Goal: Task Accomplishment & Management: Manage account settings

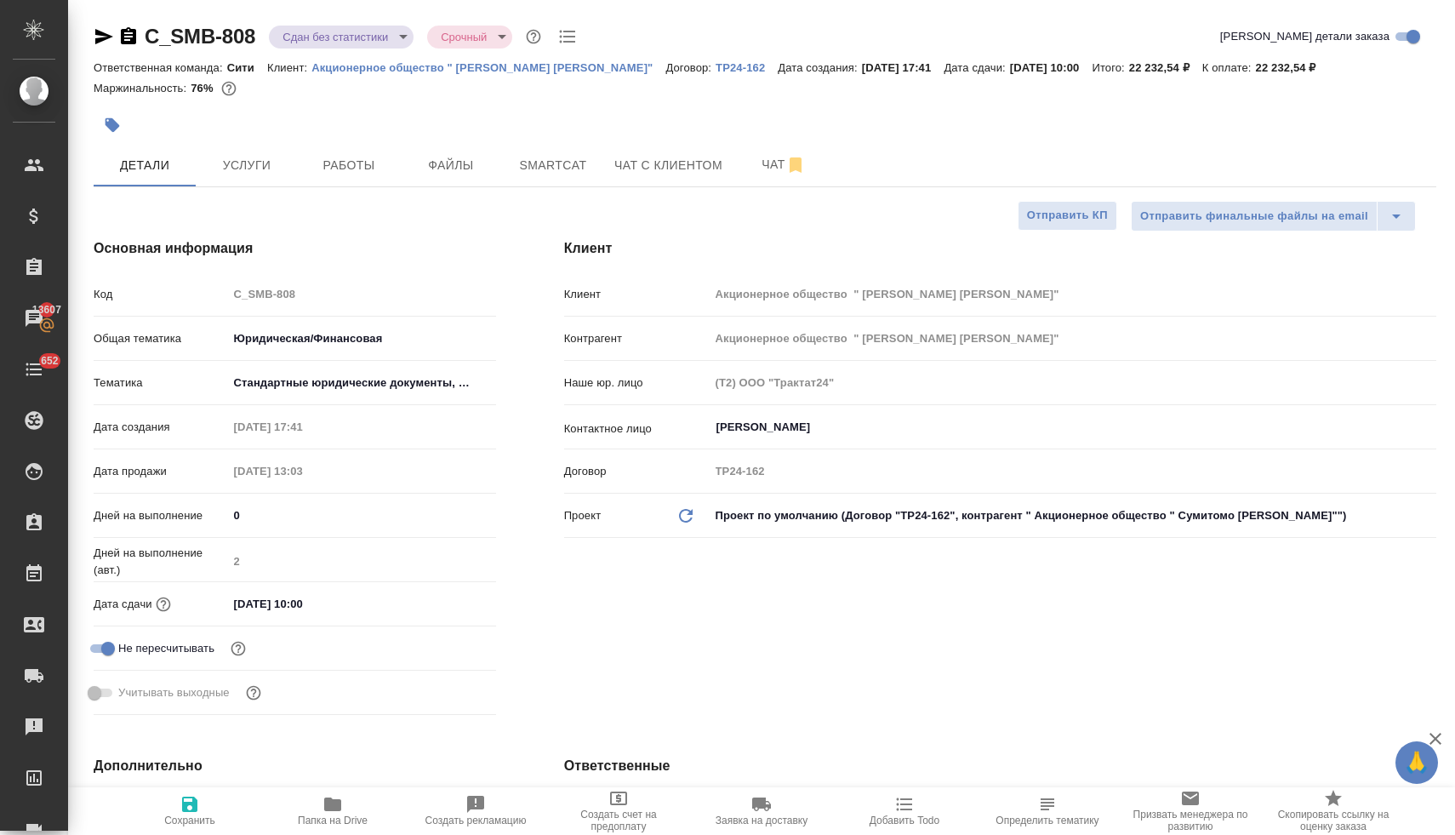
select select "RU"
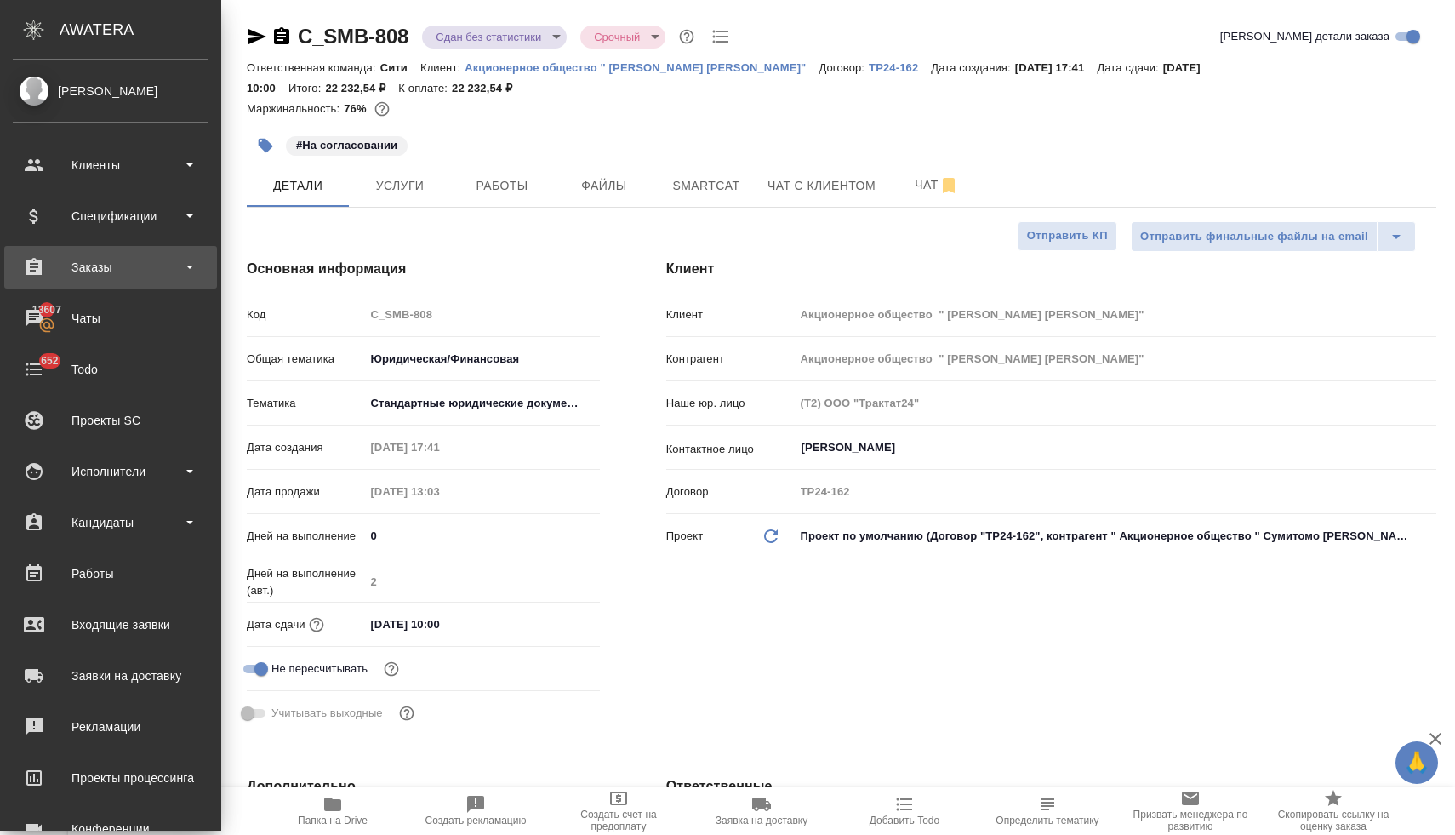
click at [90, 268] on div "Заказы" at bounding box center [111, 267] width 196 height 26
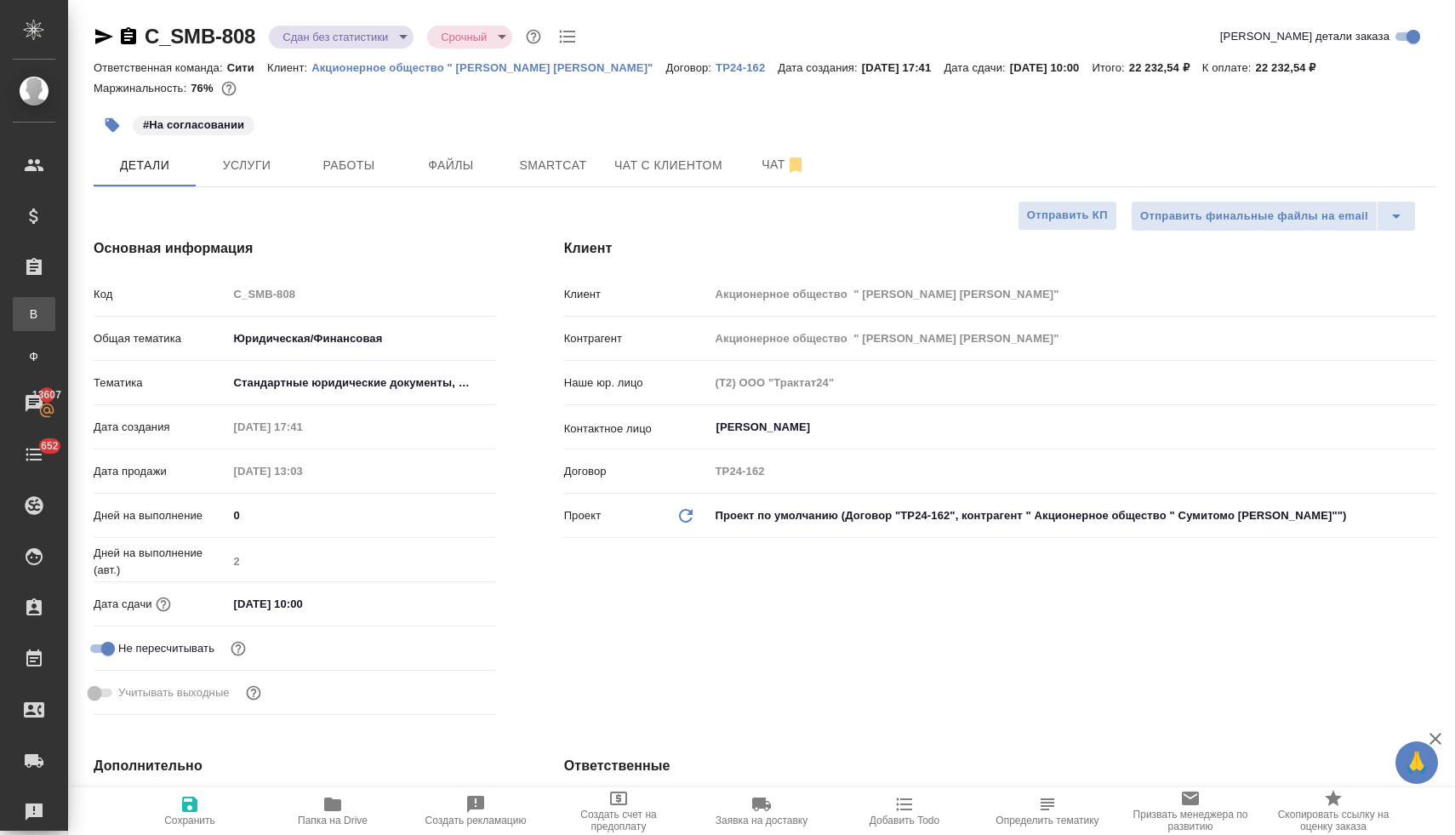
click at [26, 320] on div "Все заказы" at bounding box center [13, 313] width 26 height 17
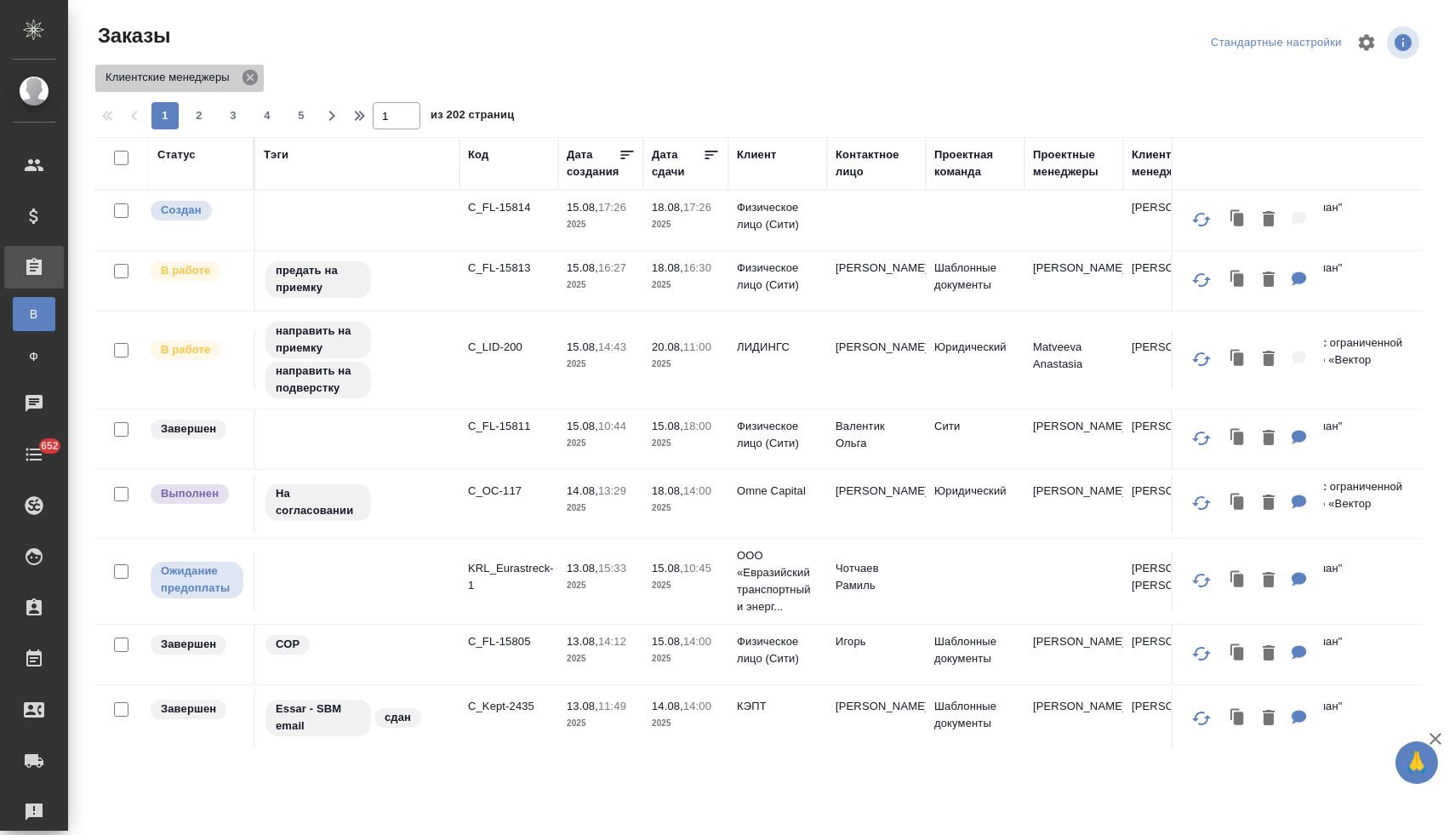
click at [256, 77] on icon at bounding box center [249, 77] width 15 height 15
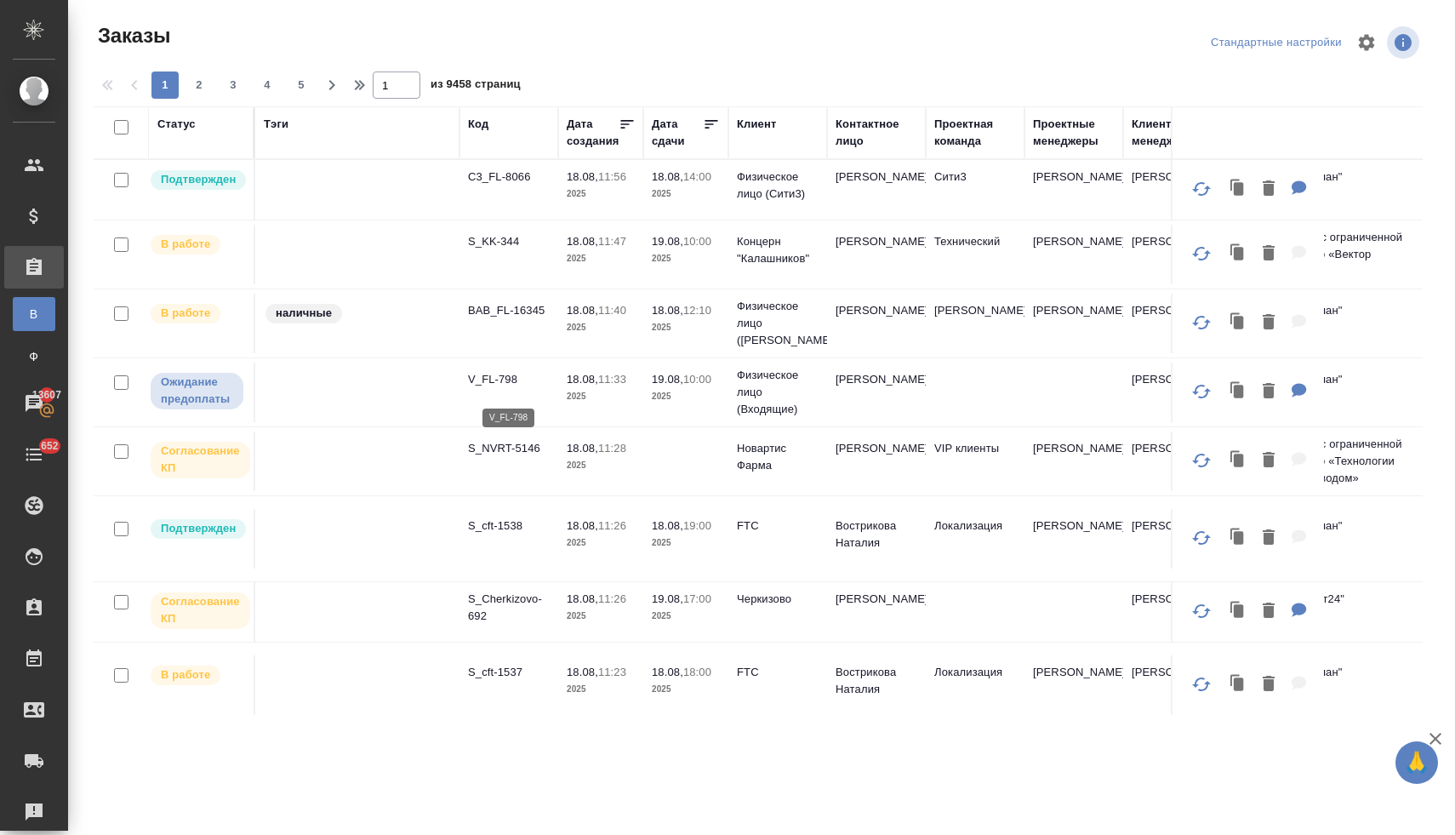
click at [503, 388] on p "V_FL-798" at bounding box center [509, 379] width 82 height 17
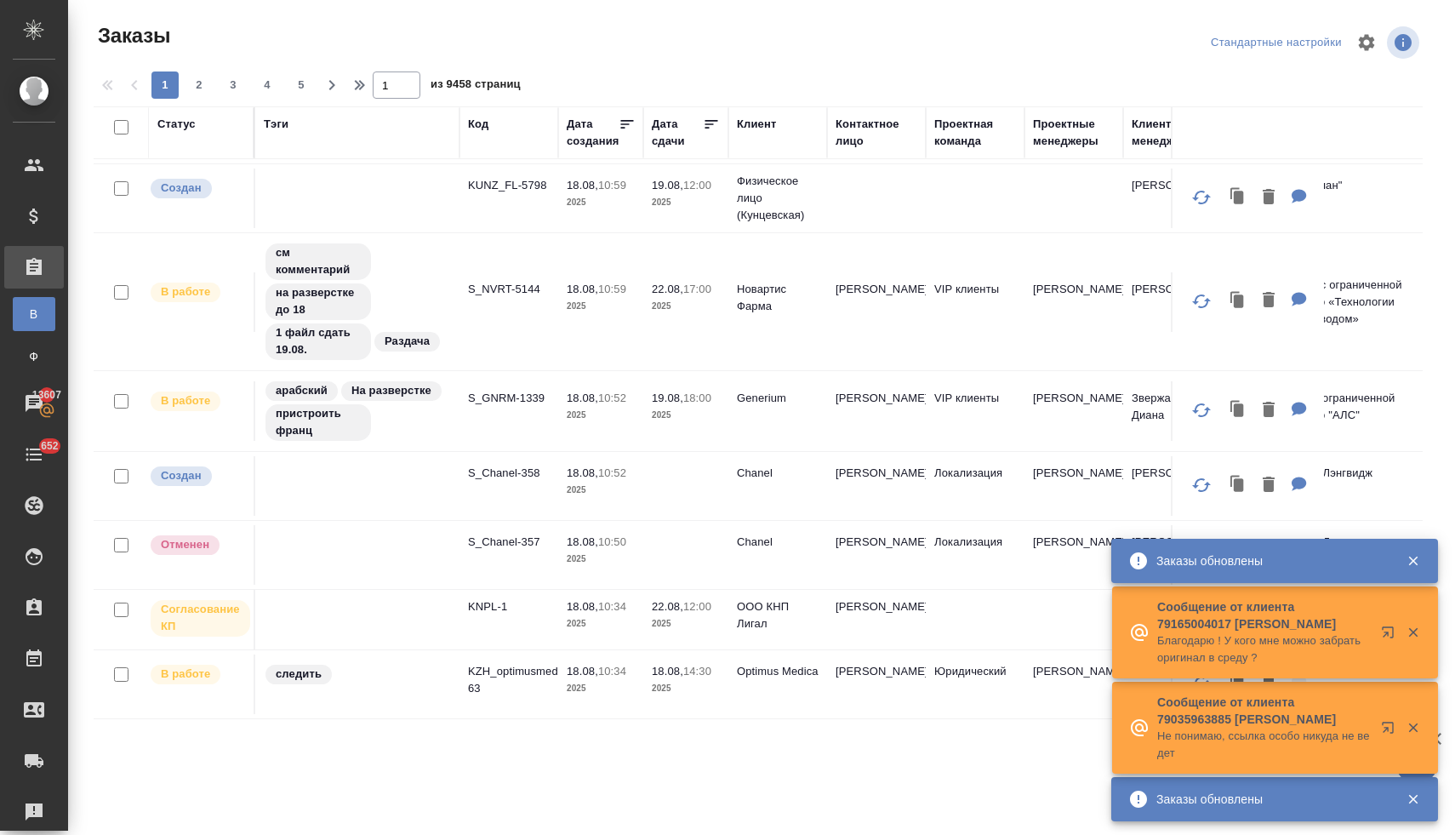
scroll to position [1331, 0]
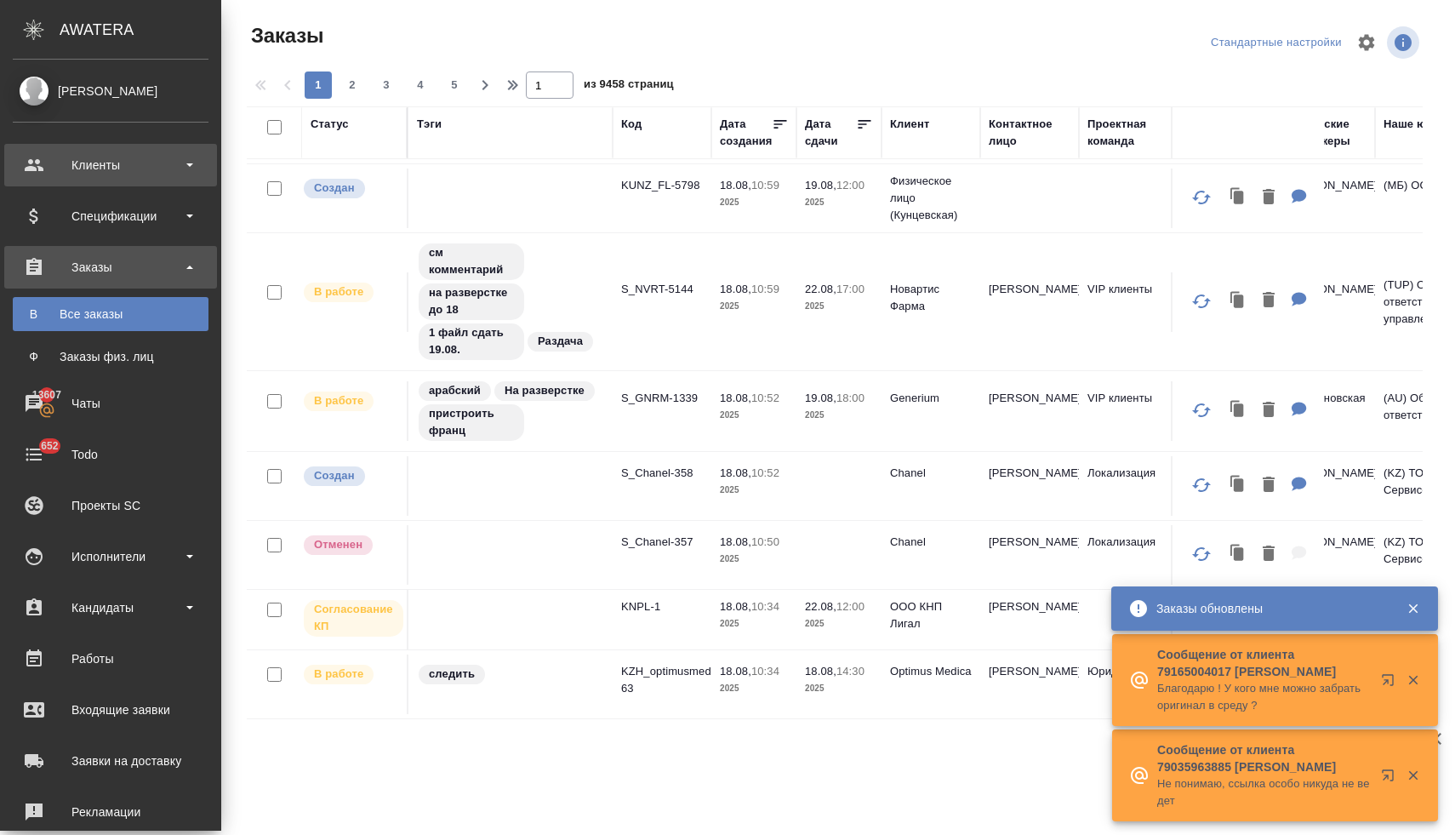
click at [78, 170] on div "Клиенты" at bounding box center [111, 165] width 196 height 26
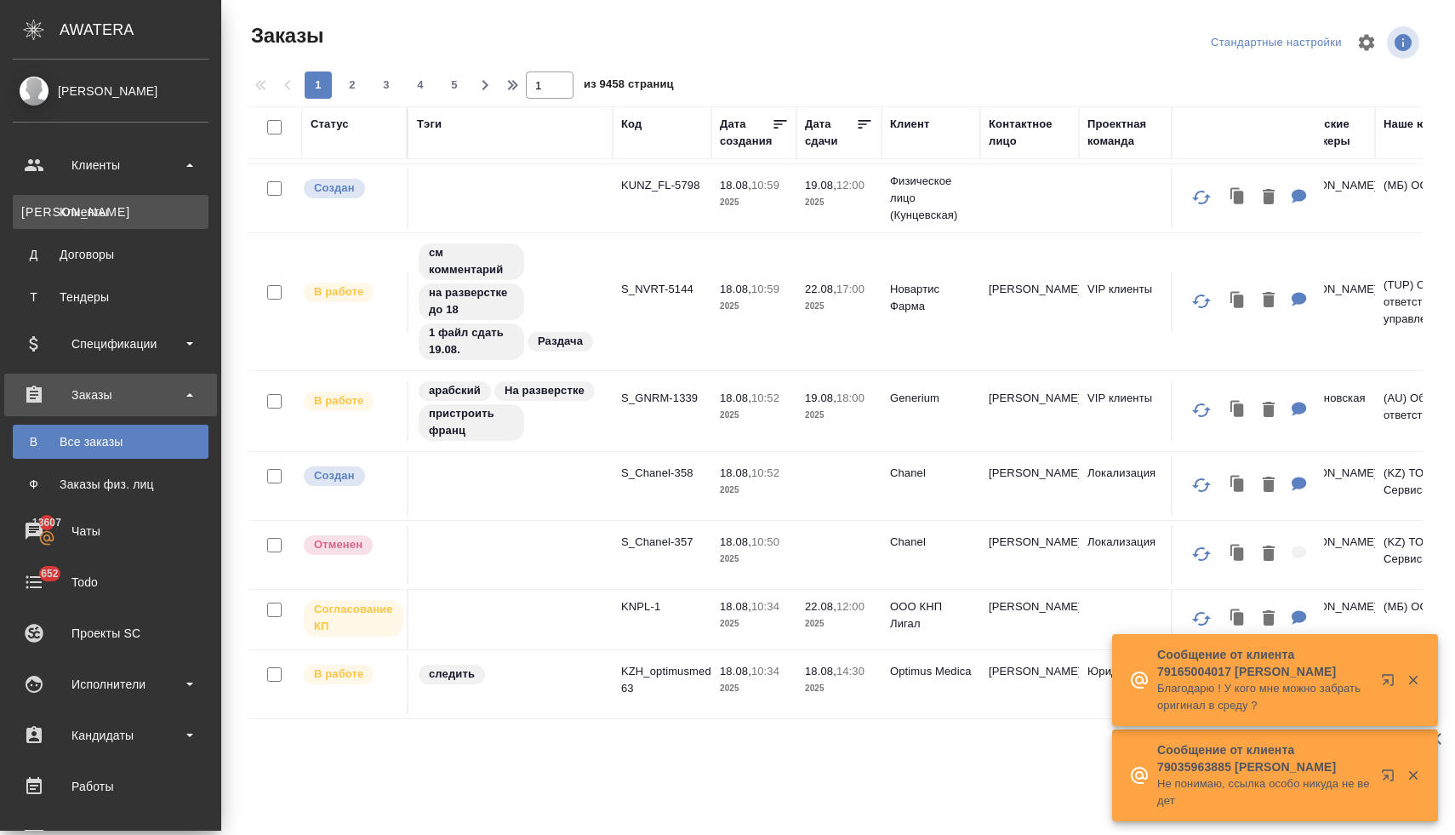
click at [105, 223] on link "К Клиенты" at bounding box center [111, 212] width 196 height 34
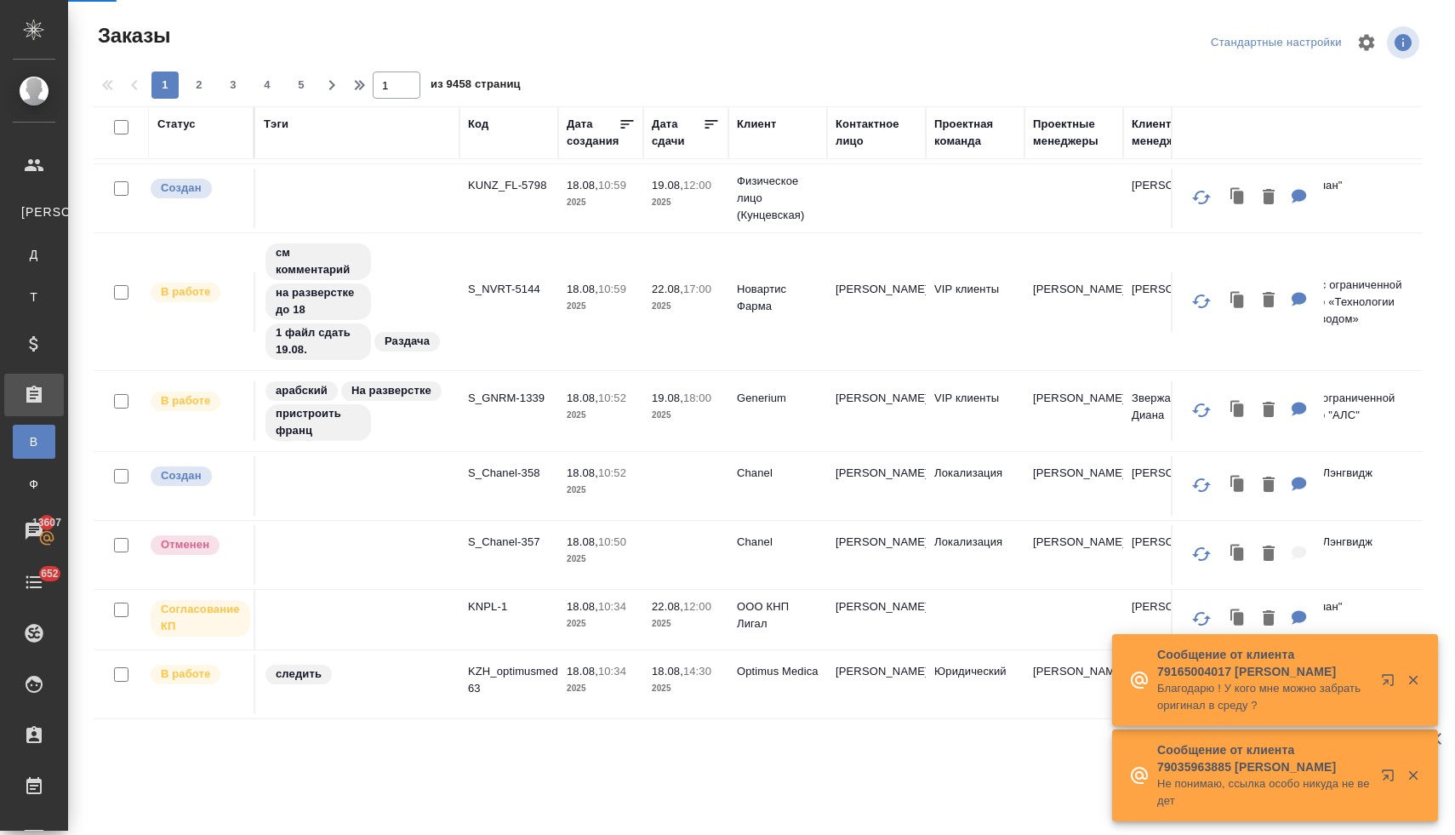
select select "RU"
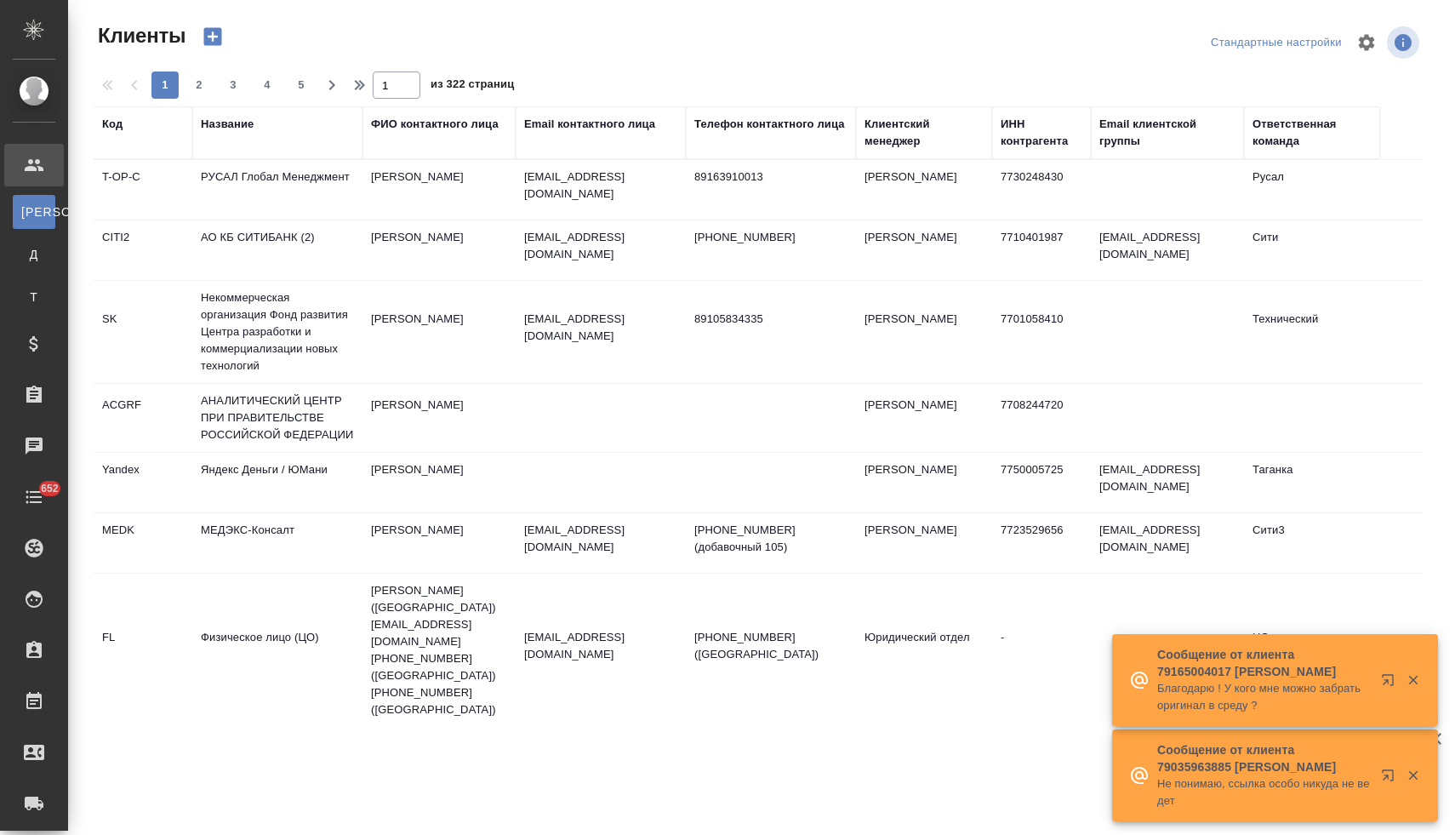
click at [231, 127] on div "Название" at bounding box center [227, 124] width 53 height 17
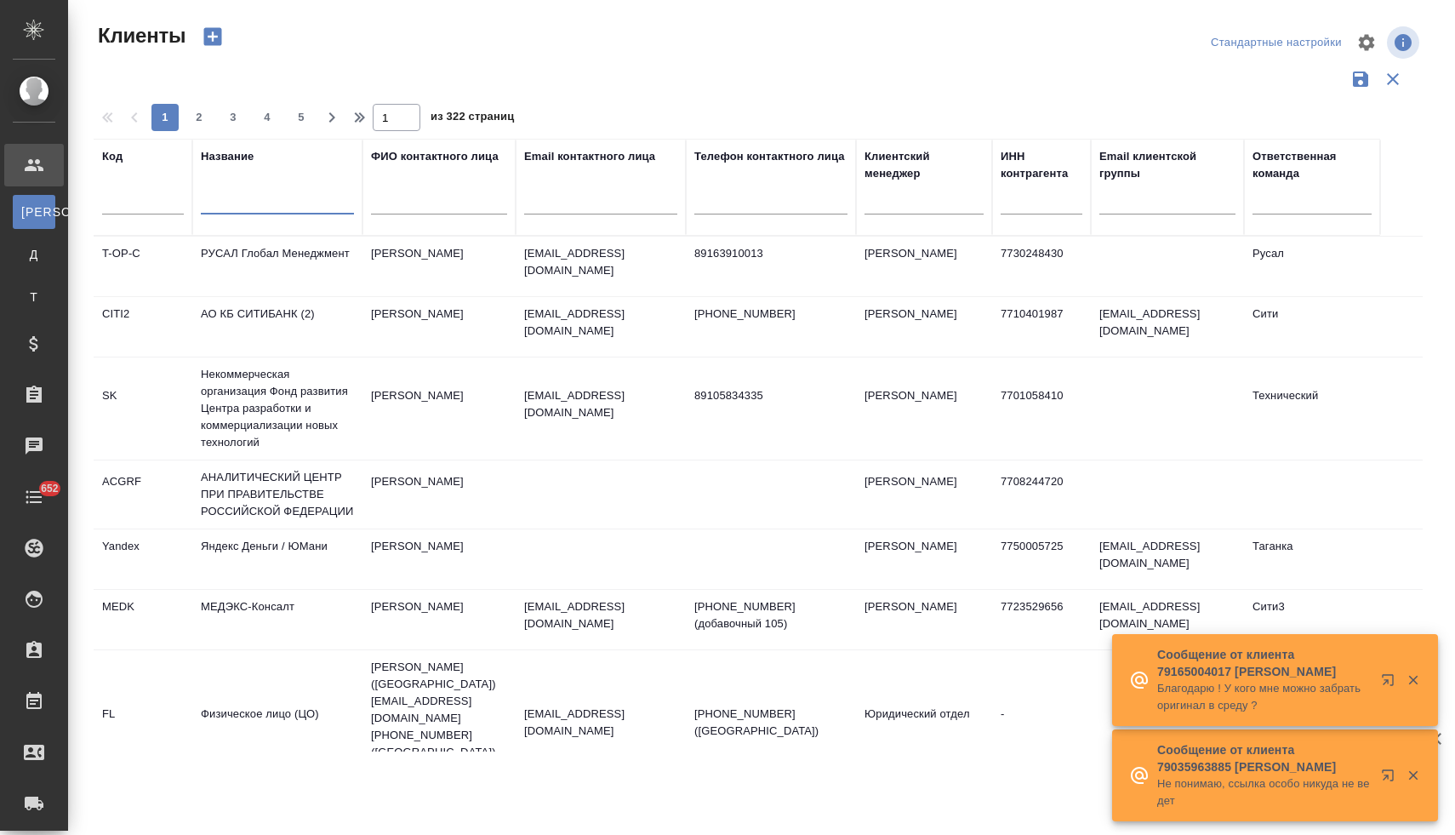
click at [227, 202] on input "text" at bounding box center [277, 203] width 153 height 21
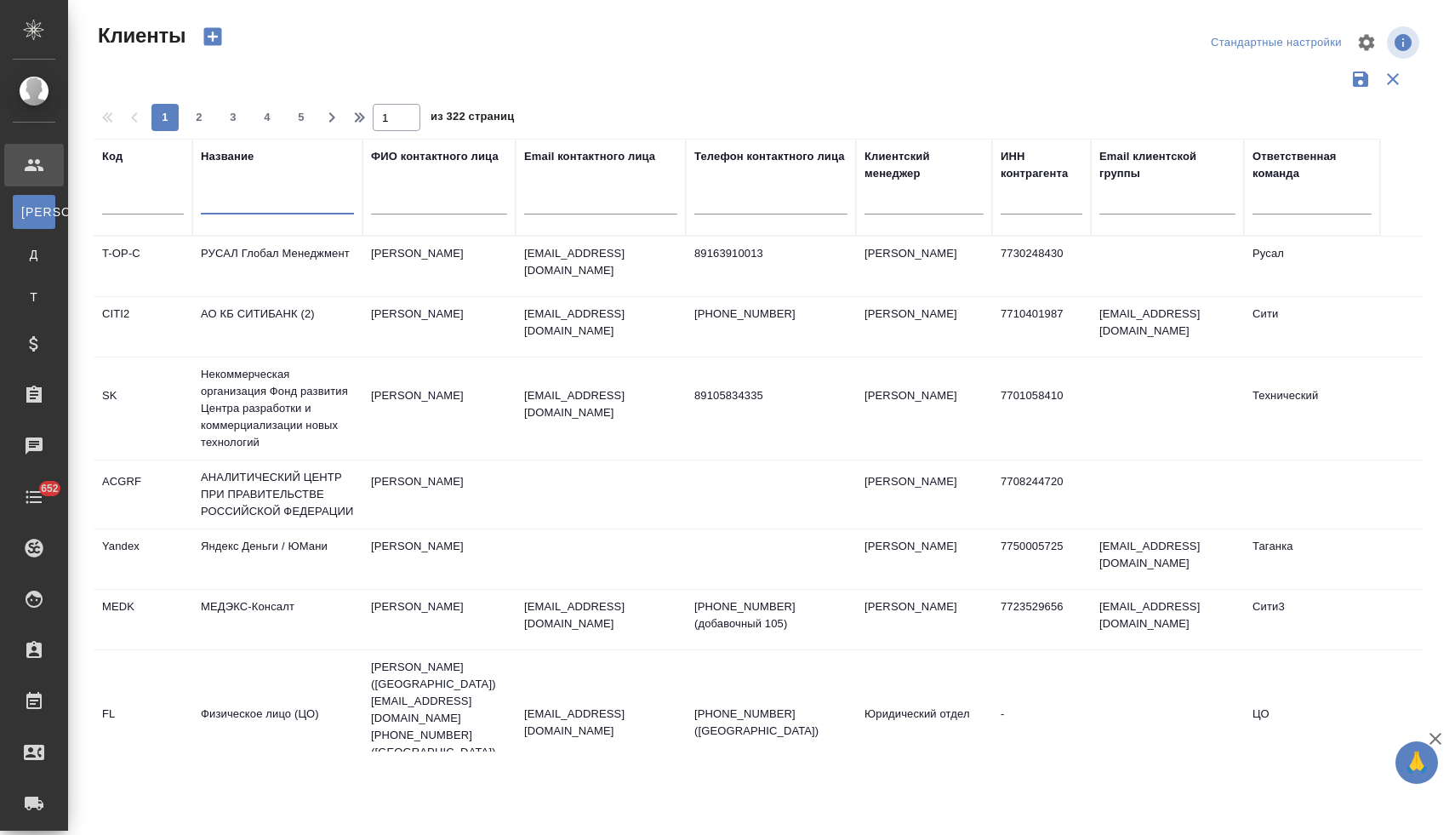
type input "е"
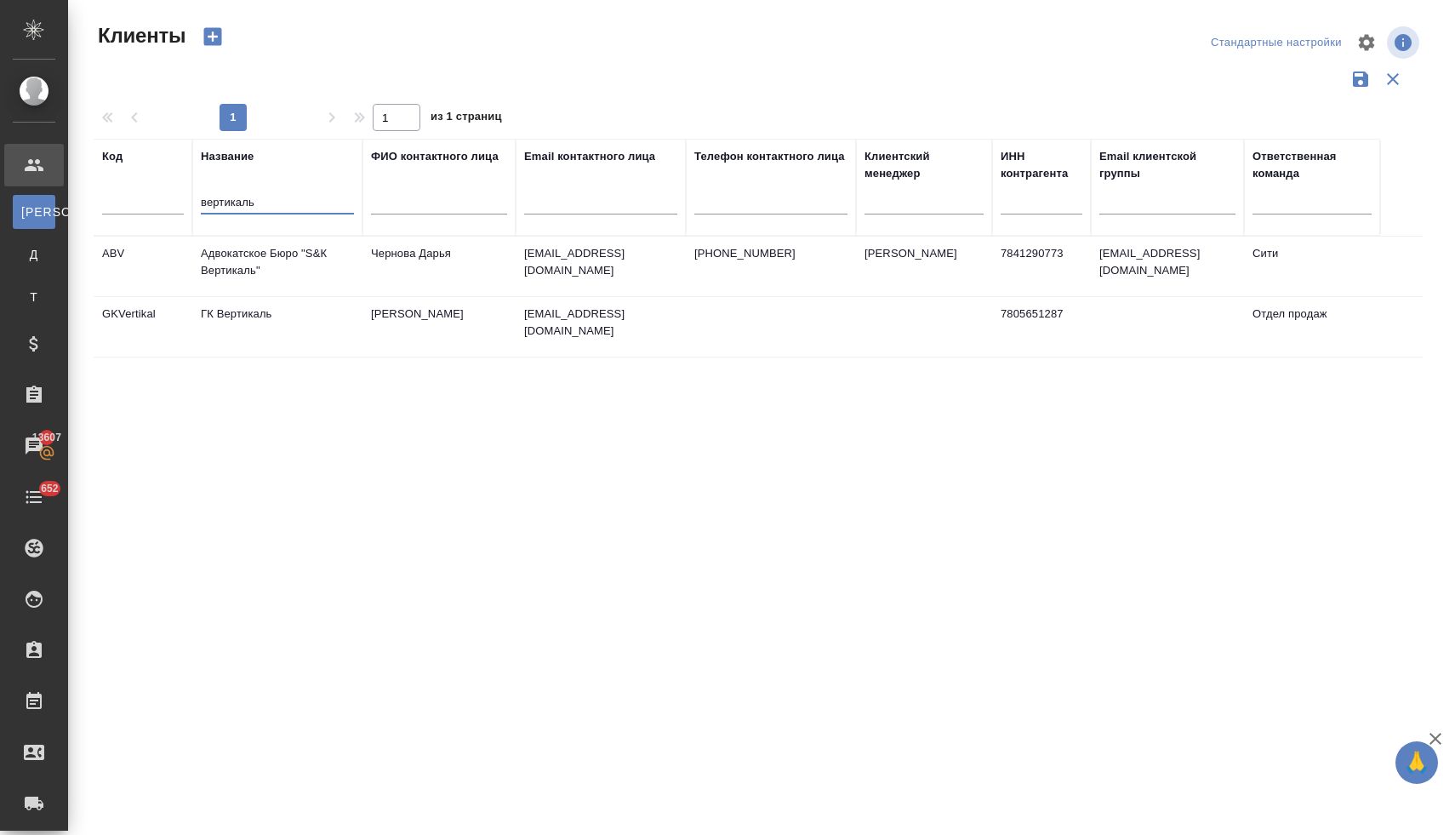
type input "вертикаль"
click at [249, 271] on td "Адвокатское Бюро "S&К Вертикаль"" at bounding box center [277, 267] width 170 height 60
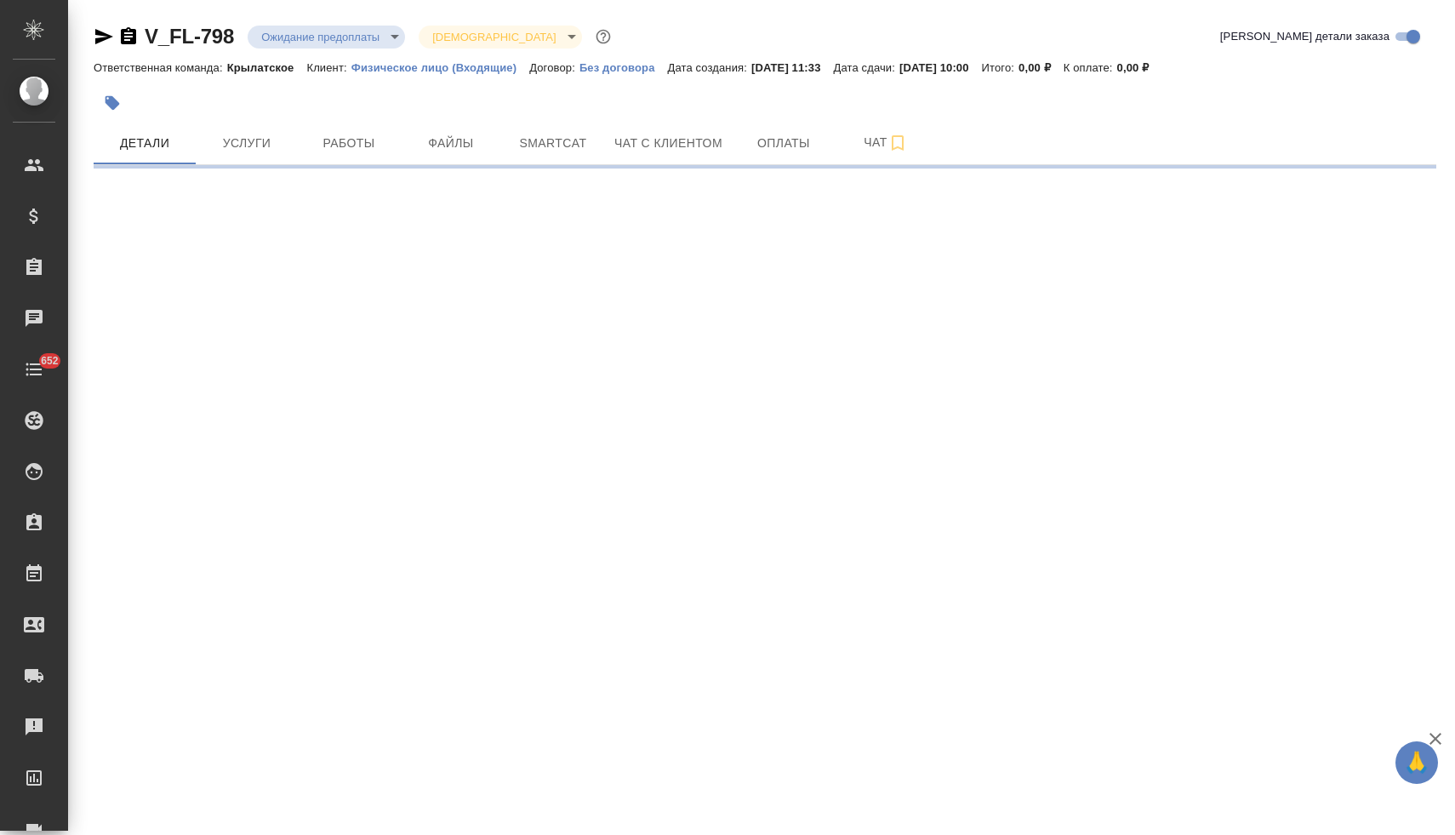
select select "RU"
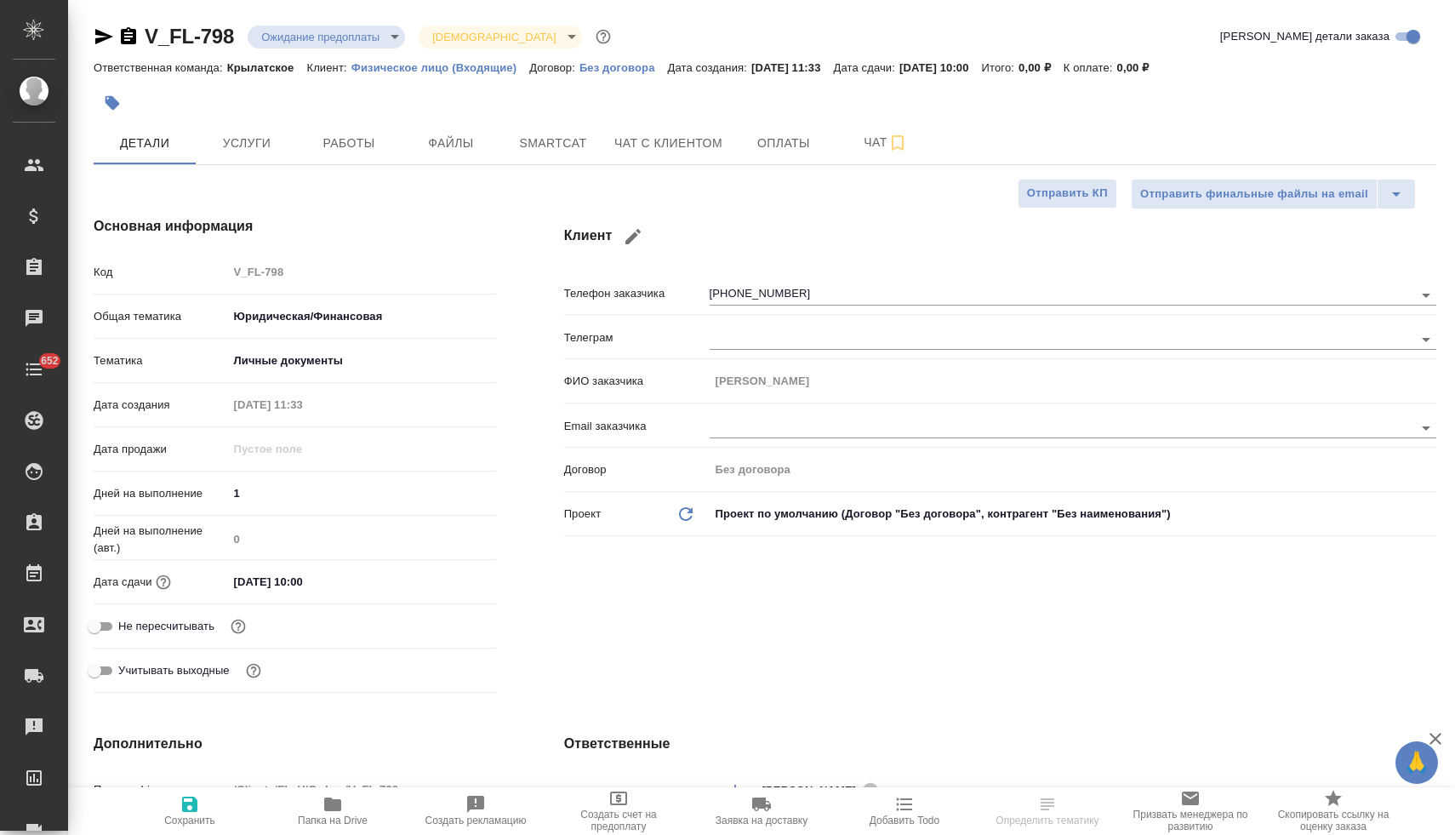
type textarea "x"
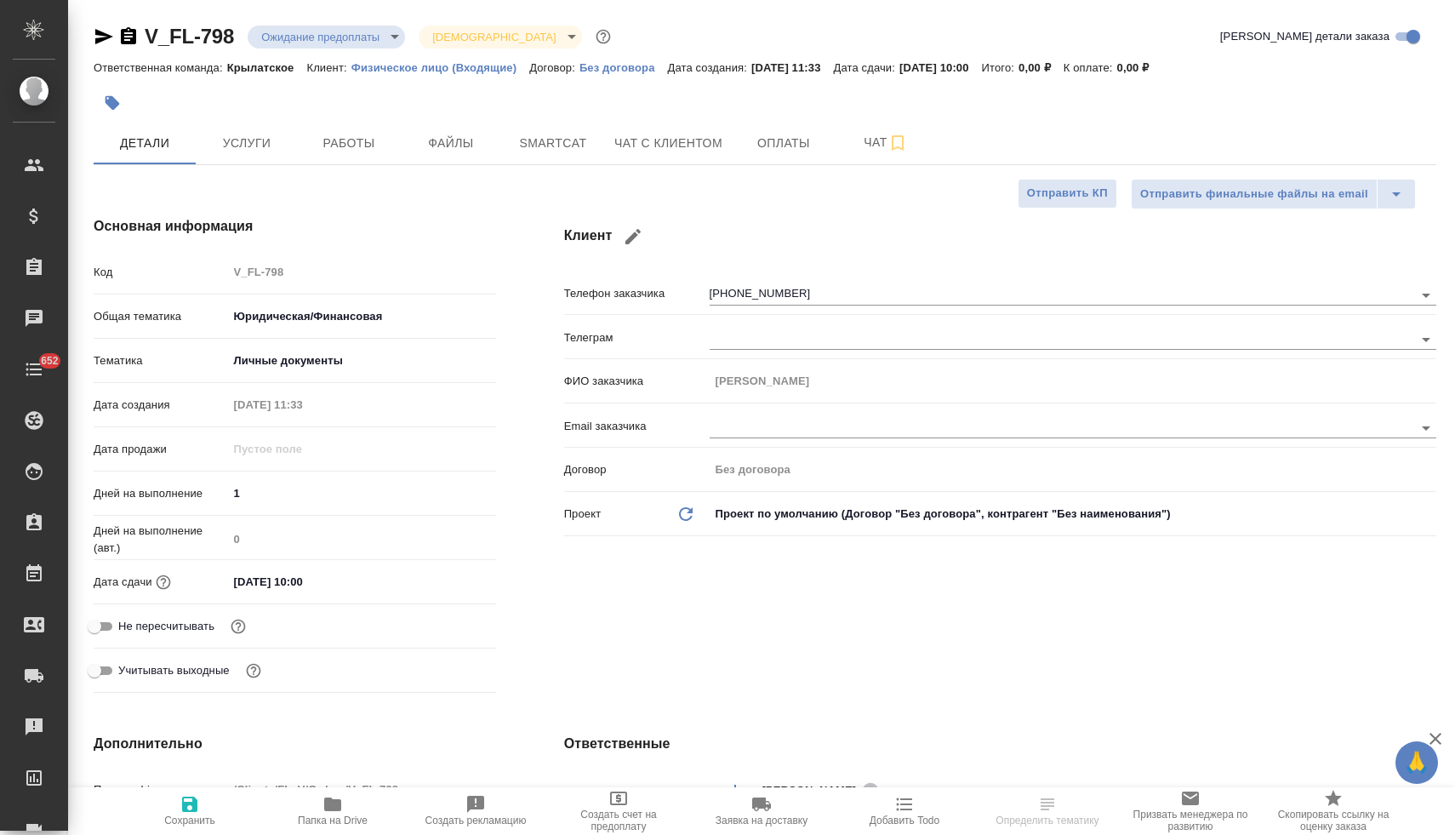
type textarea "x"
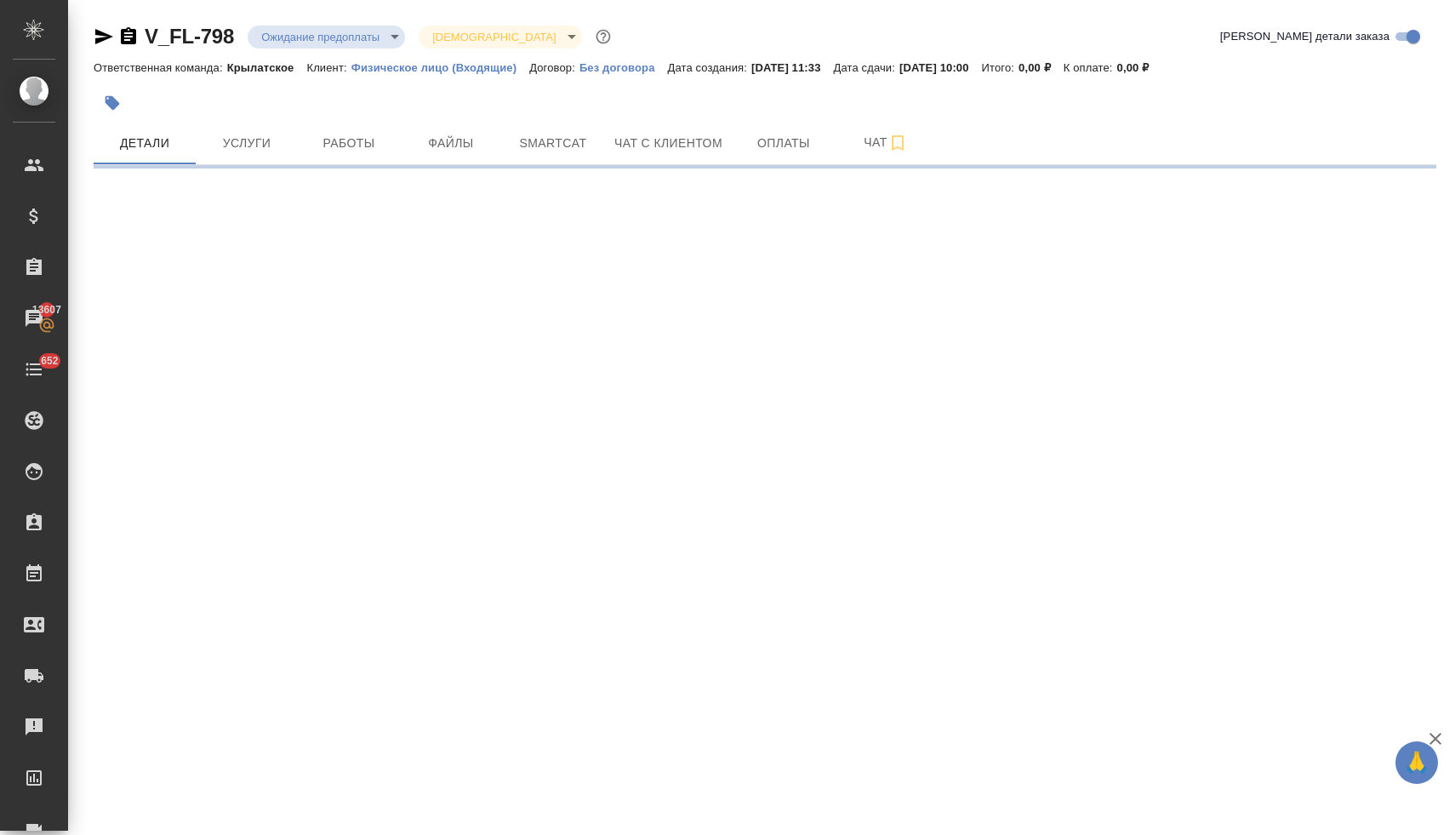
select select "RU"
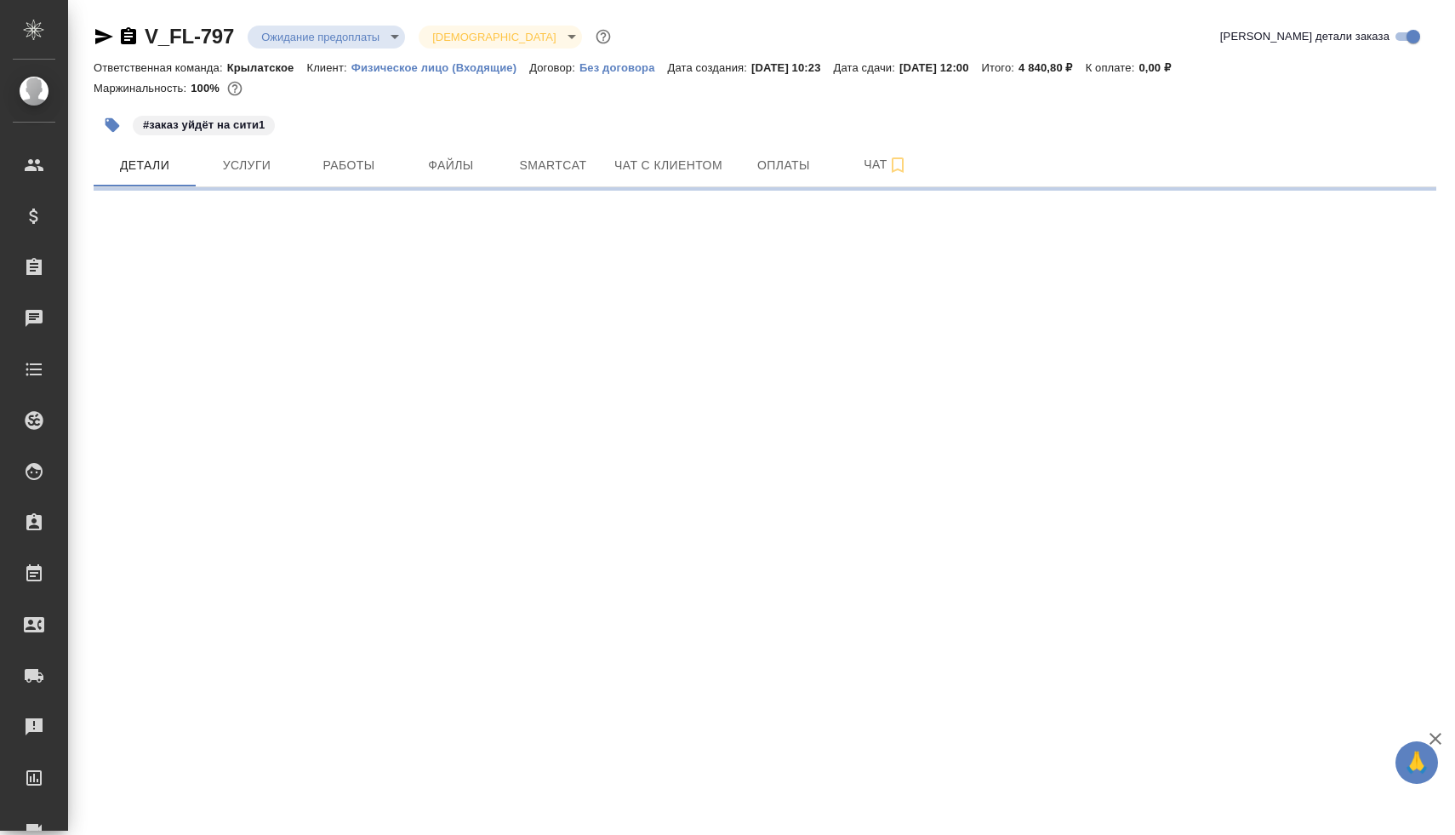
select select "RU"
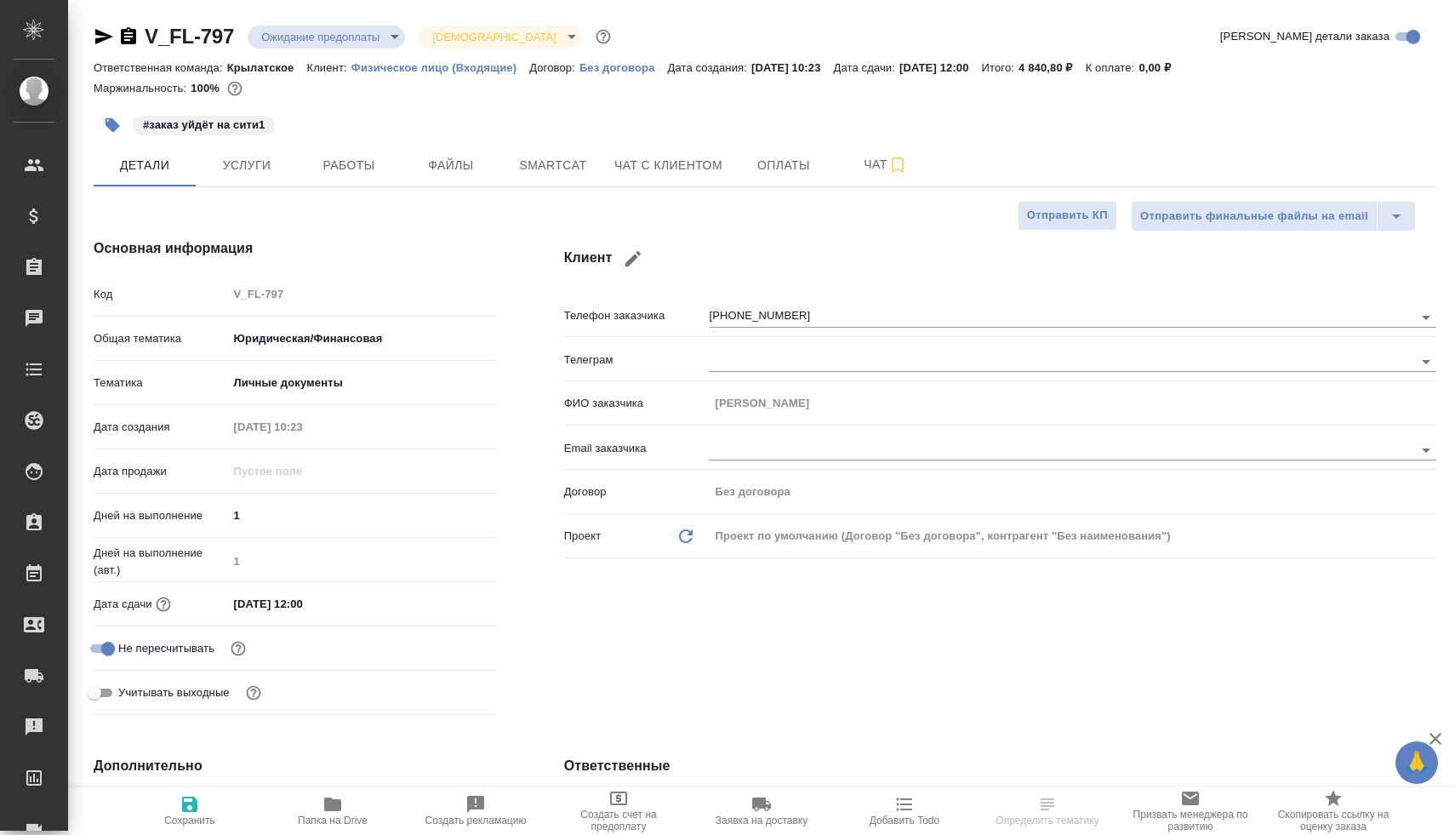
type textarea "x"
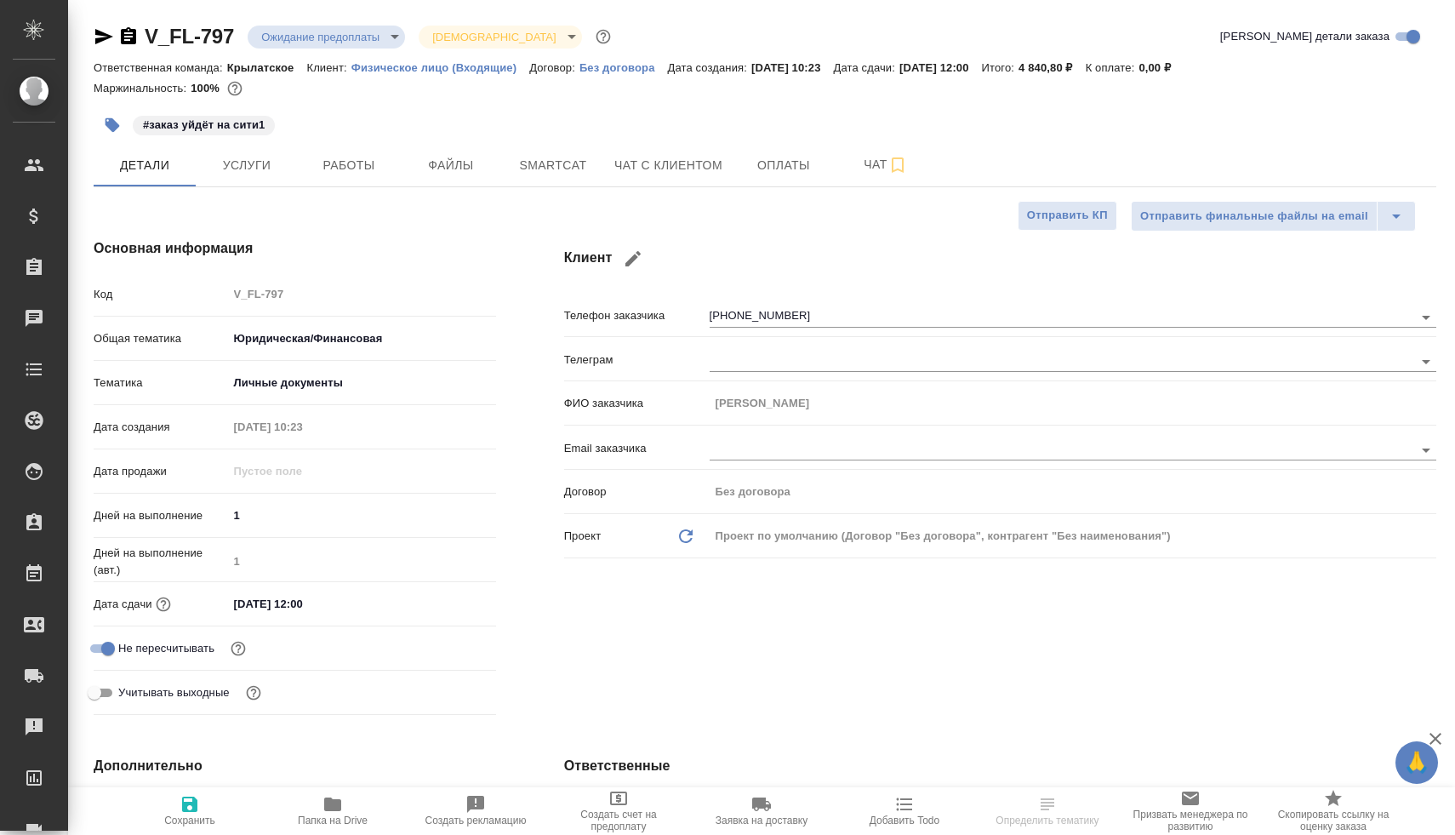
type textarea "x"
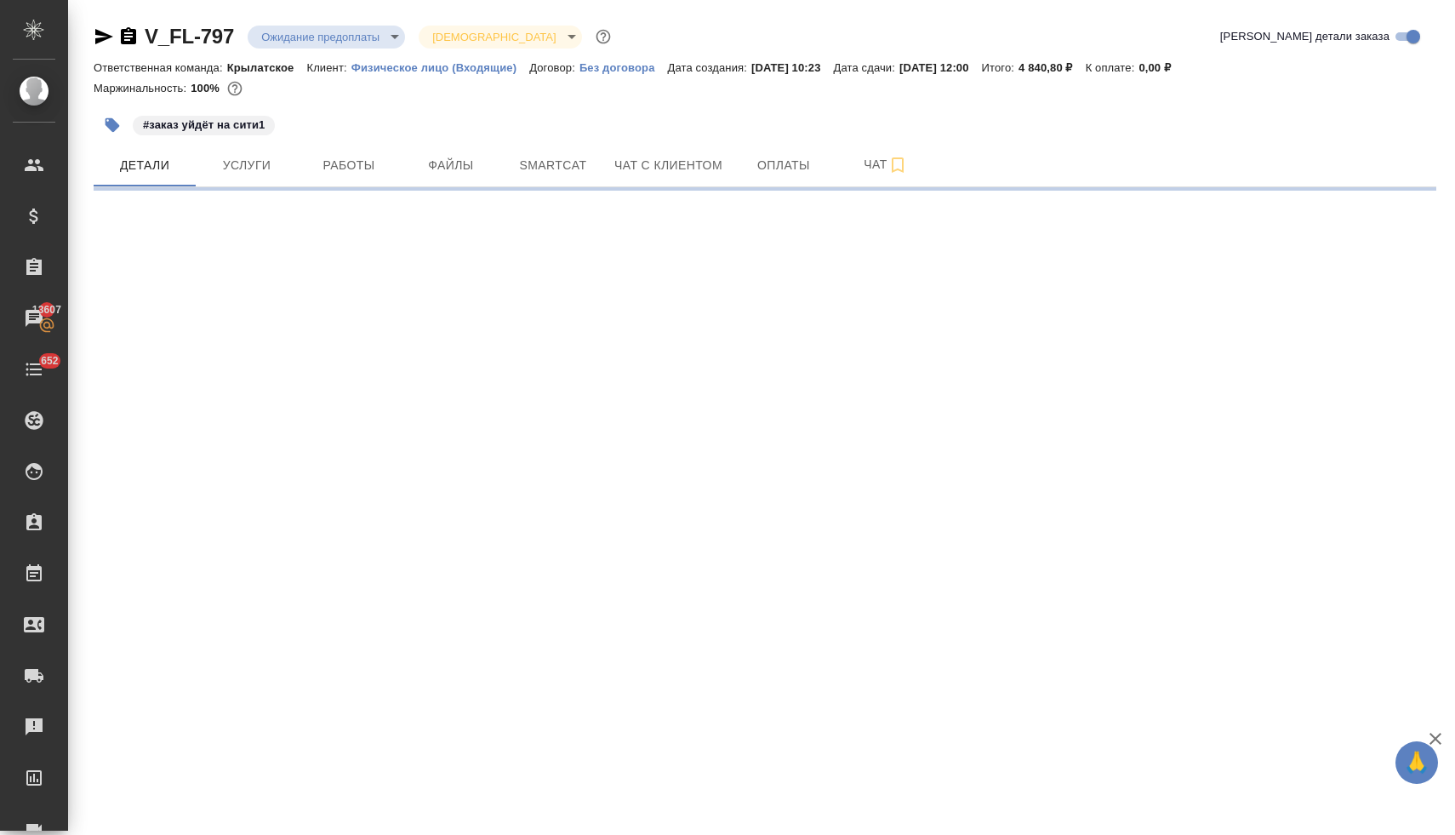
select select "RU"
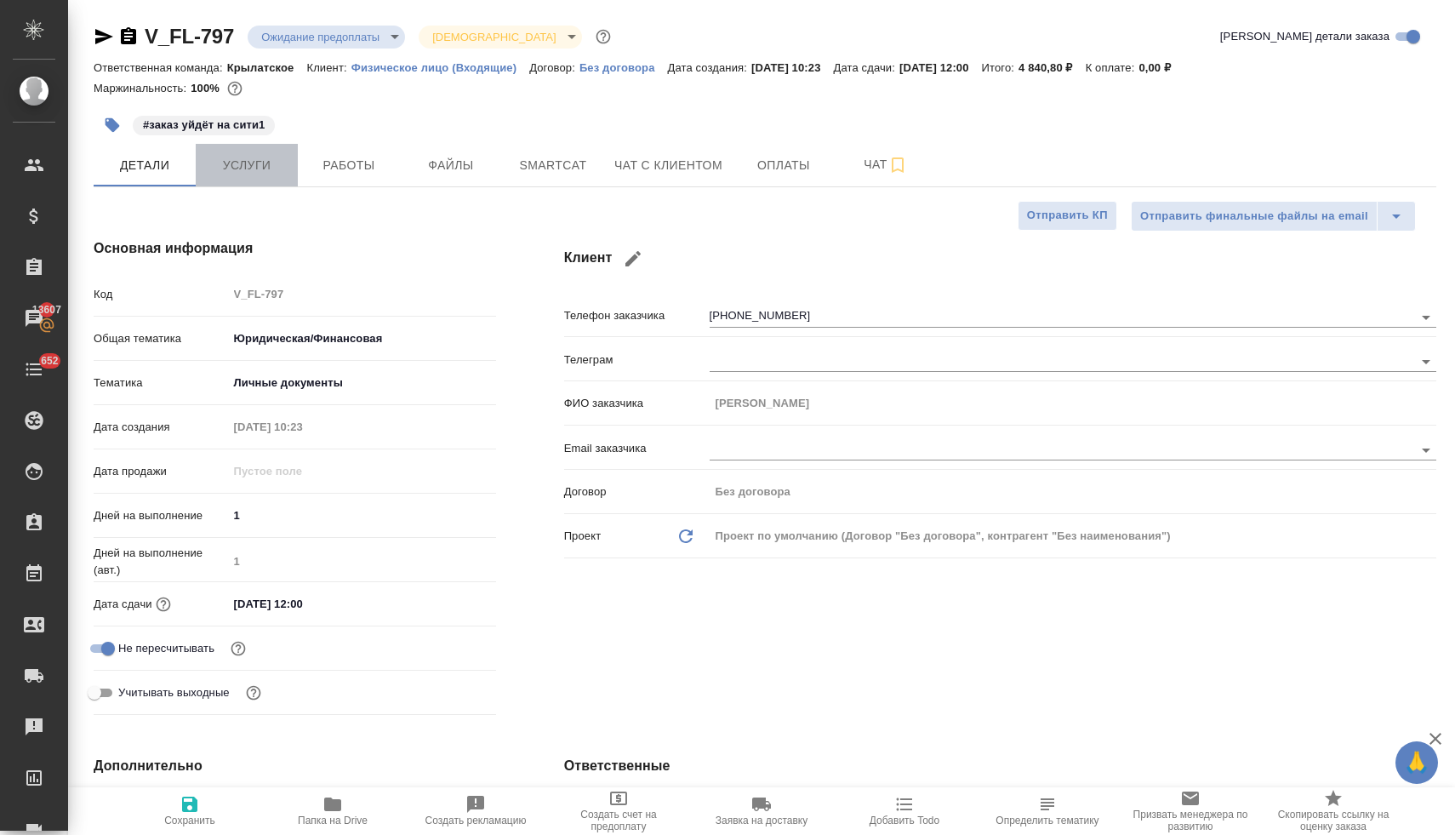
click at [247, 159] on span "Услуги" at bounding box center [247, 165] width 82 height 21
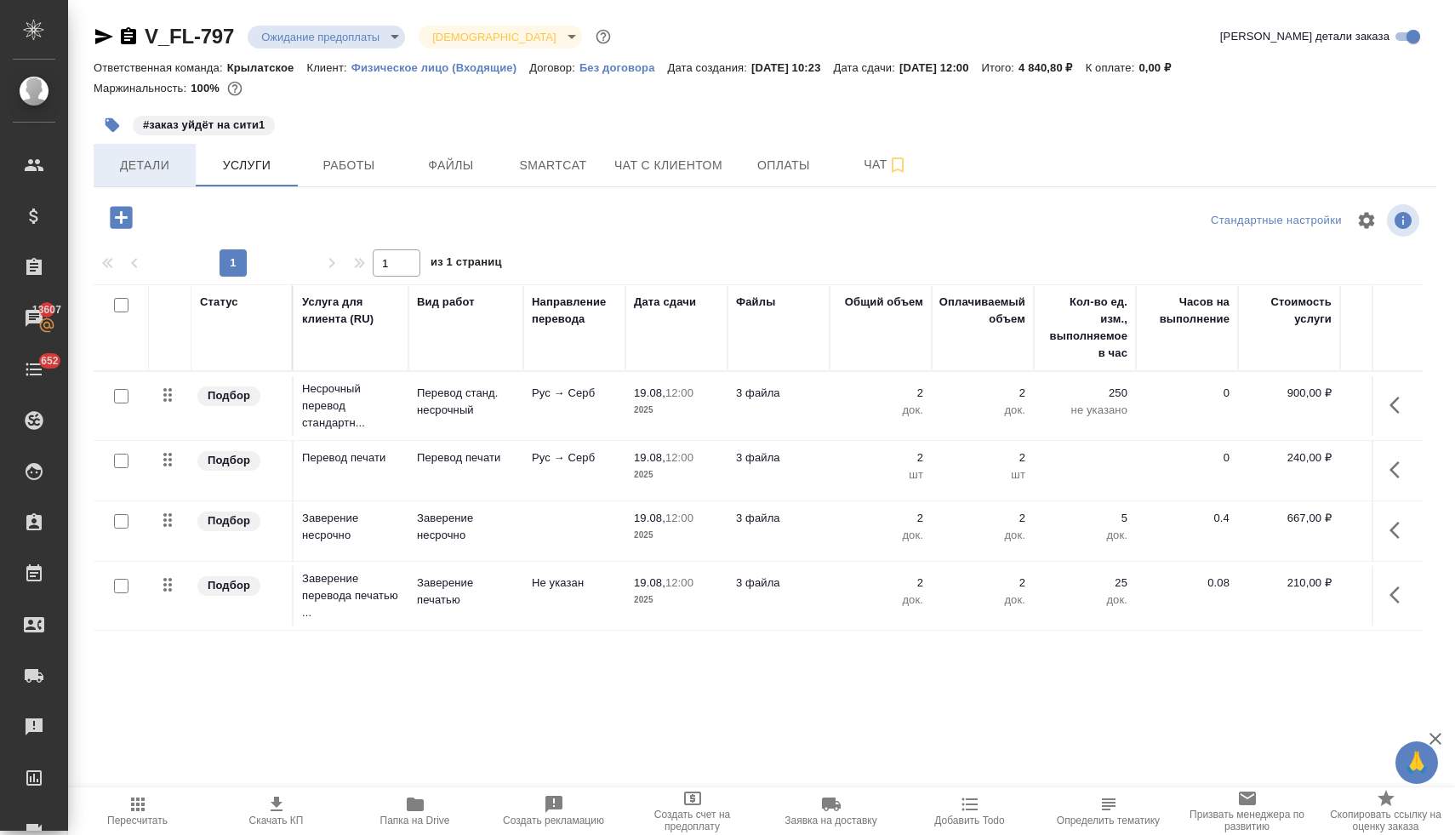
click at [153, 167] on span "Детали" at bounding box center [145, 165] width 82 height 21
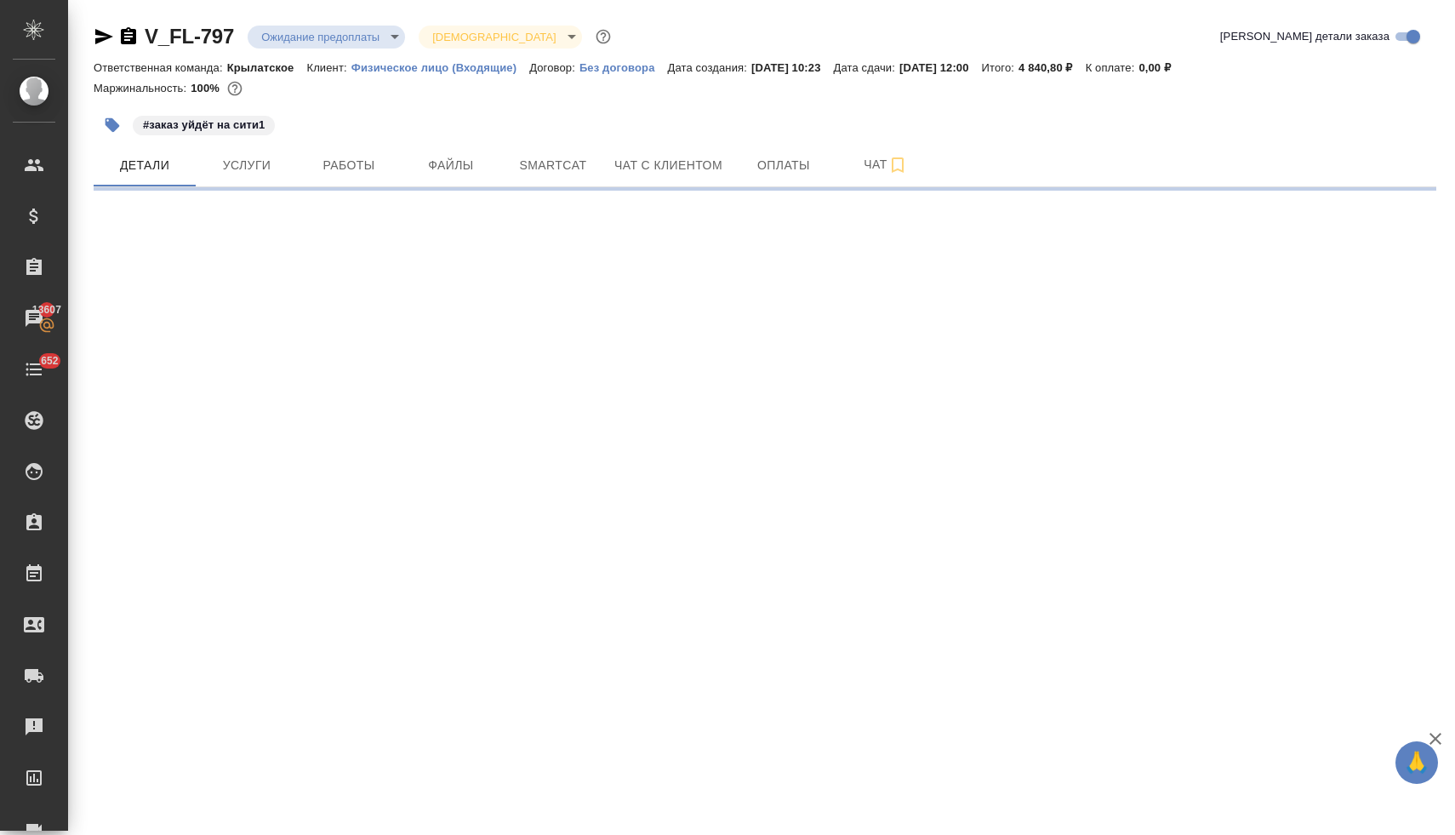
select select "RU"
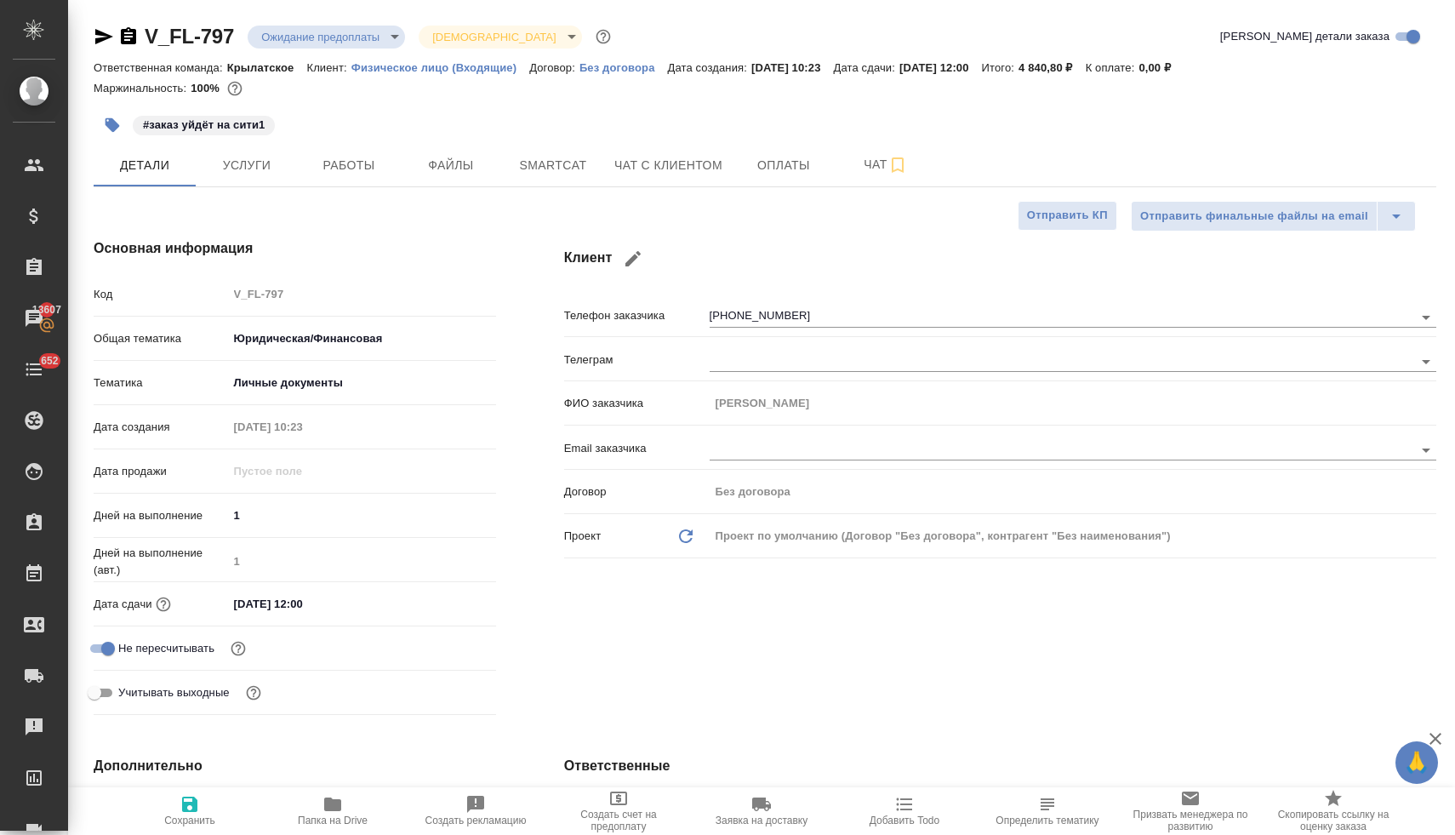
type textarea "x"
click at [667, 152] on button "Чат с клиентом" at bounding box center [668, 165] width 128 height 43
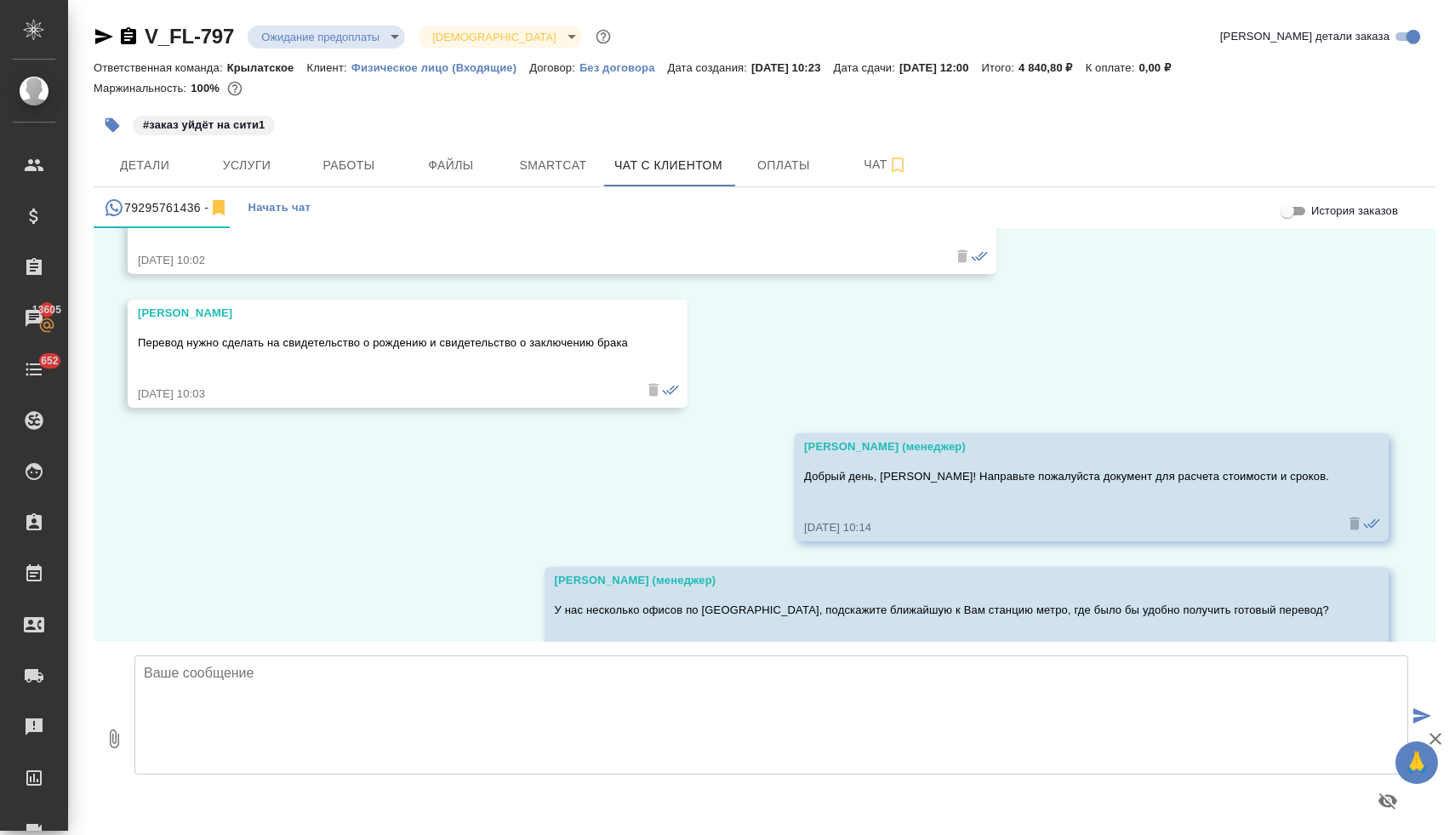
scroll to position [309, 0]
click at [165, 156] on span "Детали" at bounding box center [145, 165] width 82 height 21
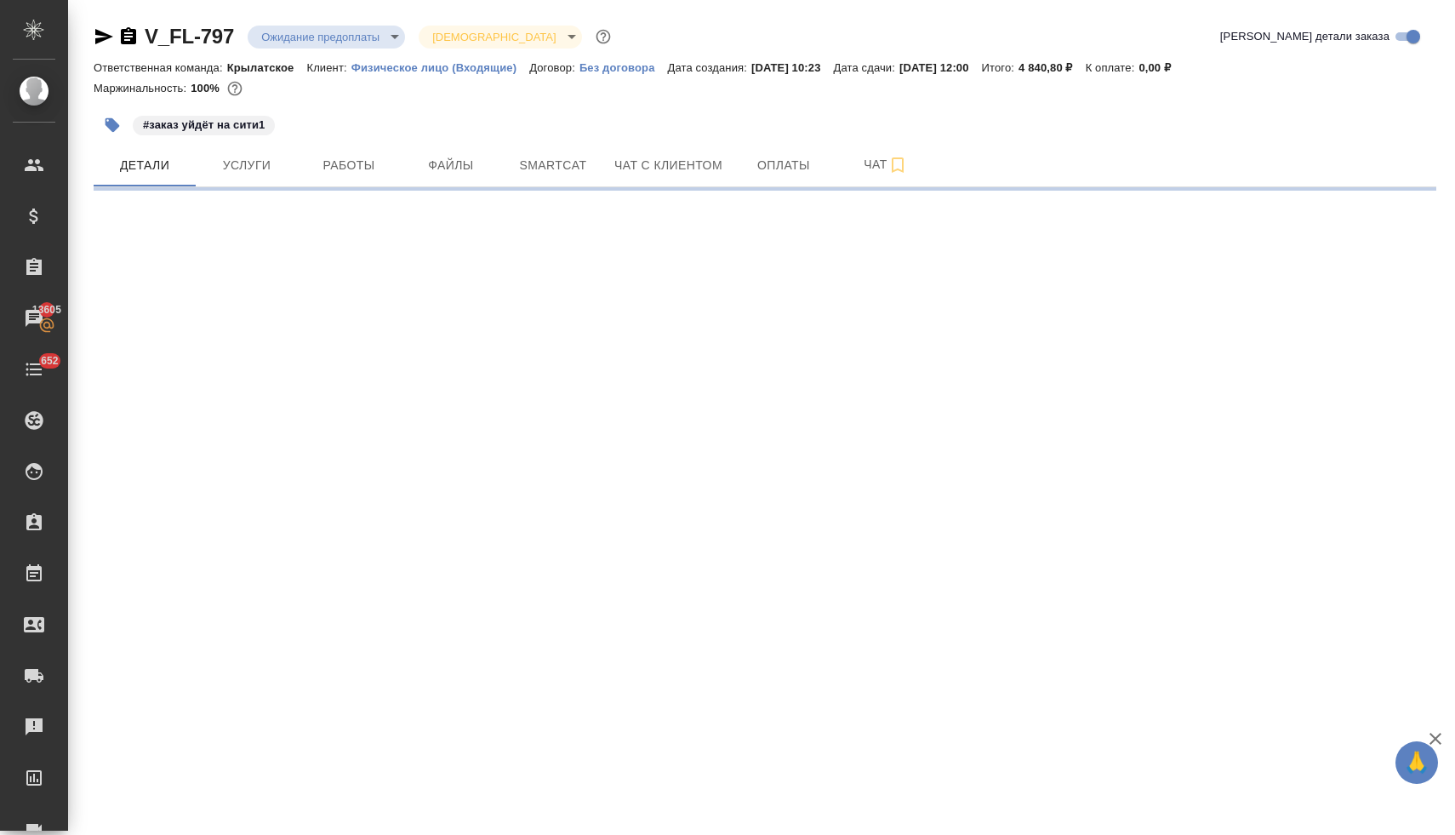
select select "RU"
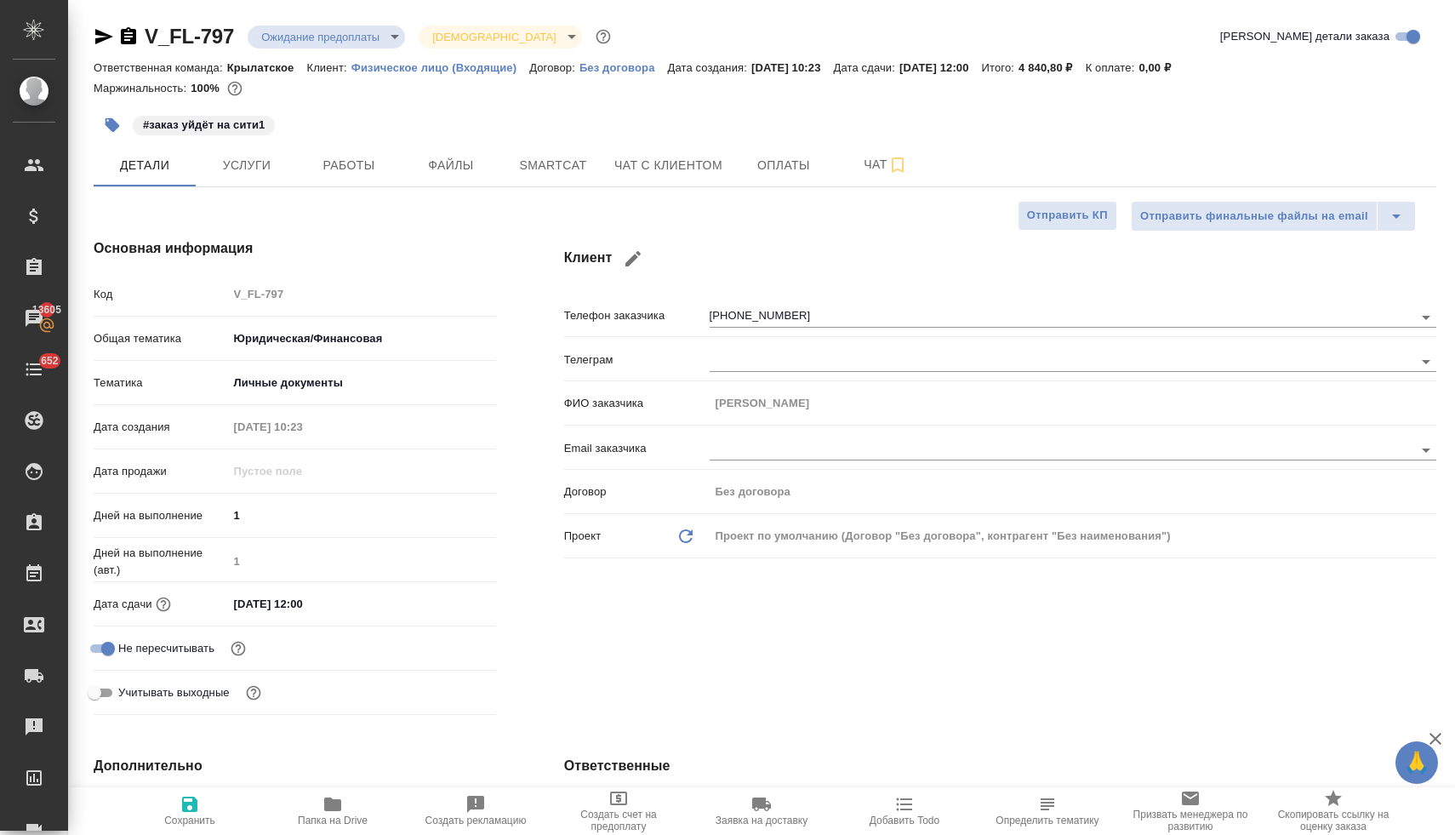
type textarea "x"
click at [338, 820] on span "Папка на Drive" at bounding box center [333, 820] width 70 height 12
type textarea "x"
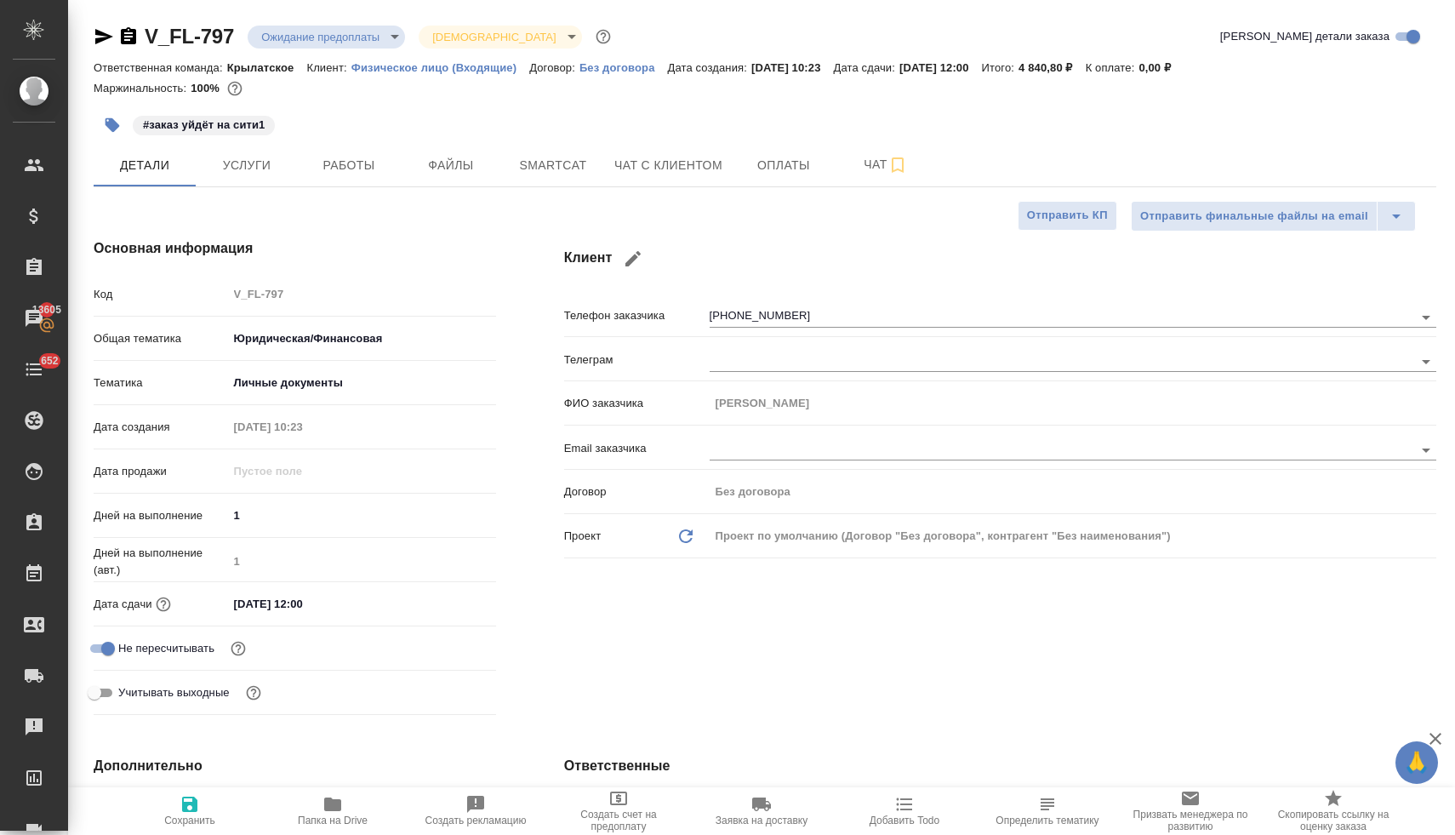
type textarea "x"
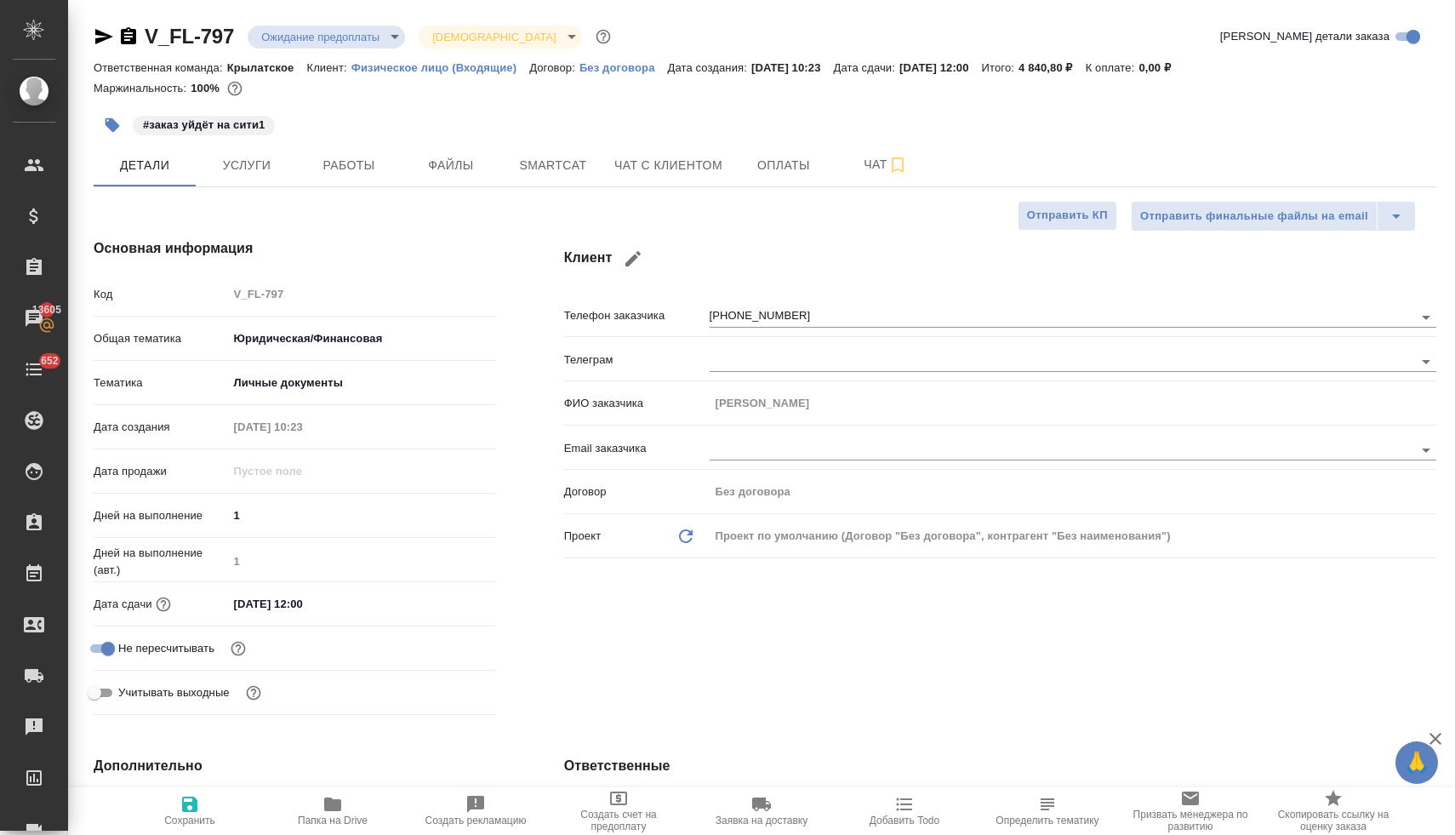
type textarea "x"
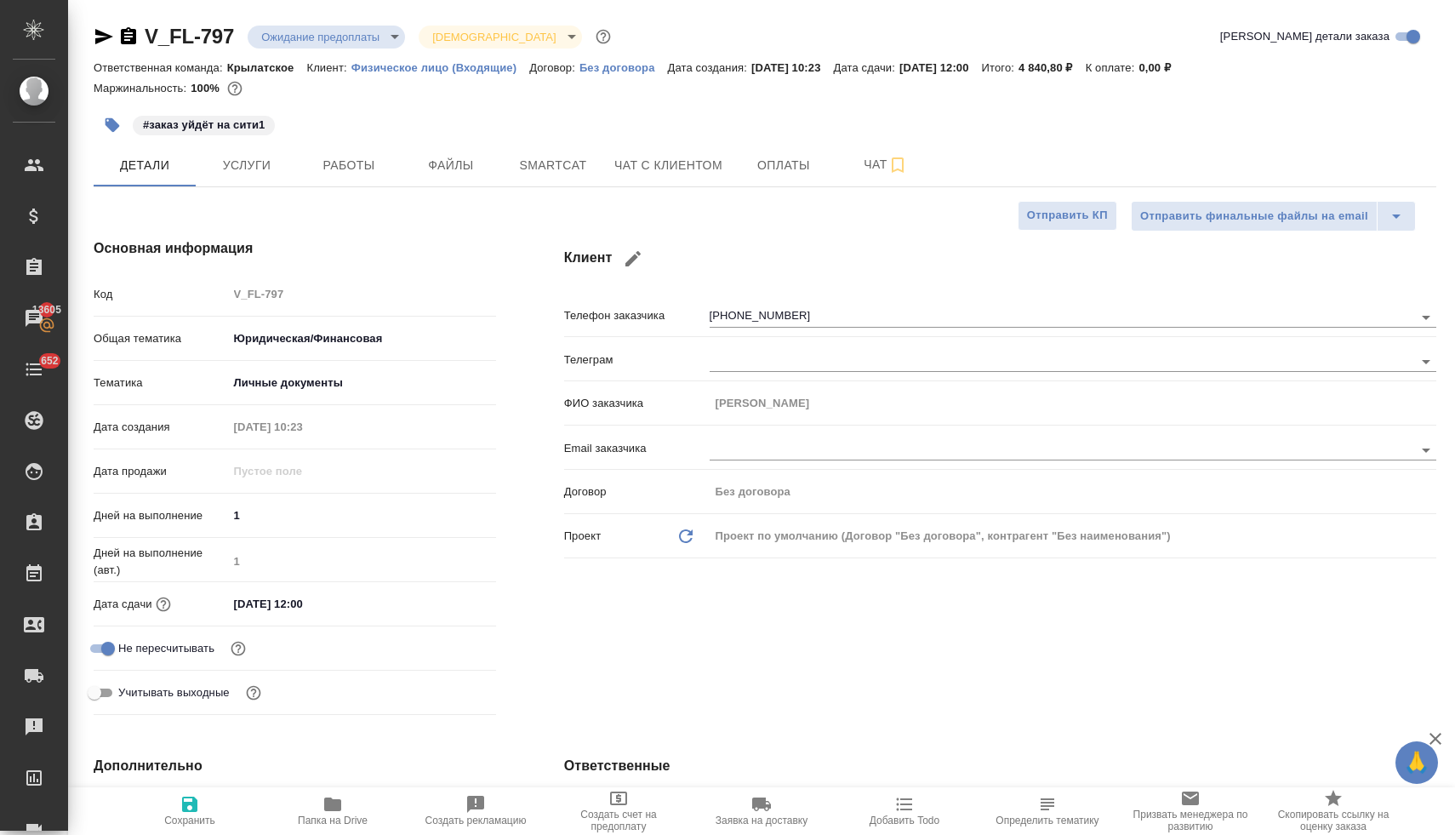
type textarea "x"
click at [681, 158] on span "Чат с клиентом" at bounding box center [668, 165] width 108 height 21
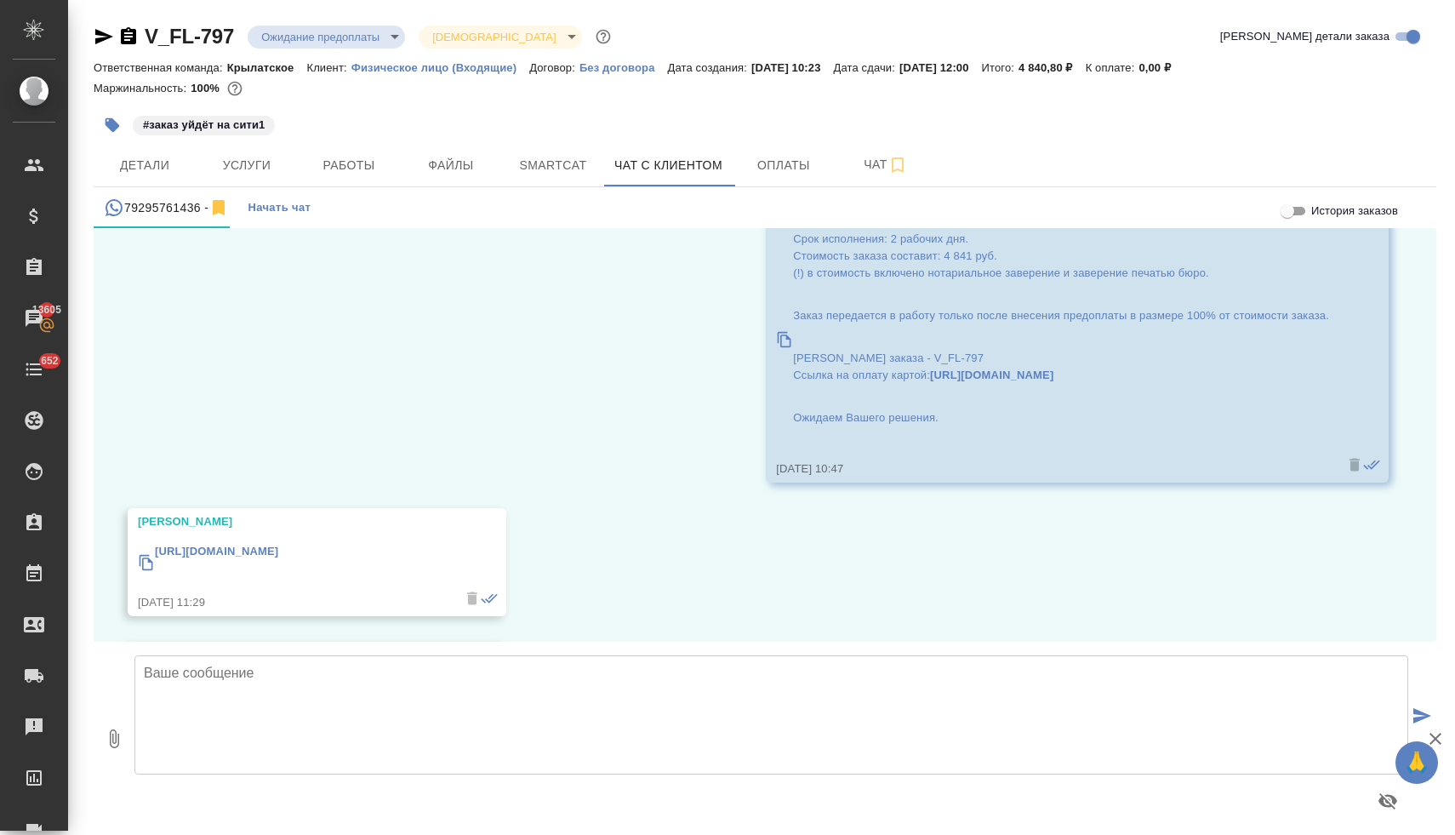
scroll to position [1440, 0]
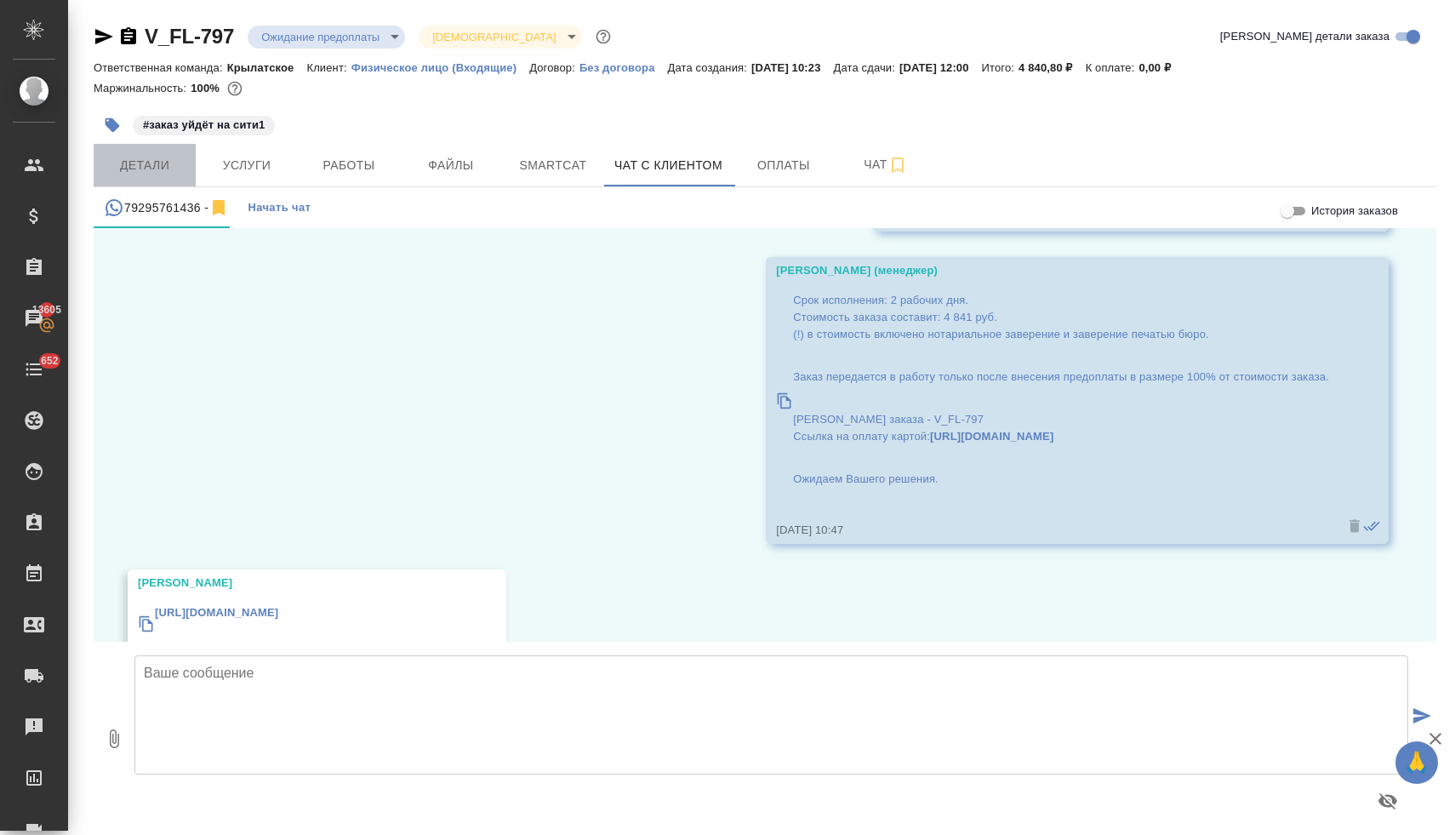
click at [162, 155] on span "Детали" at bounding box center [145, 165] width 82 height 21
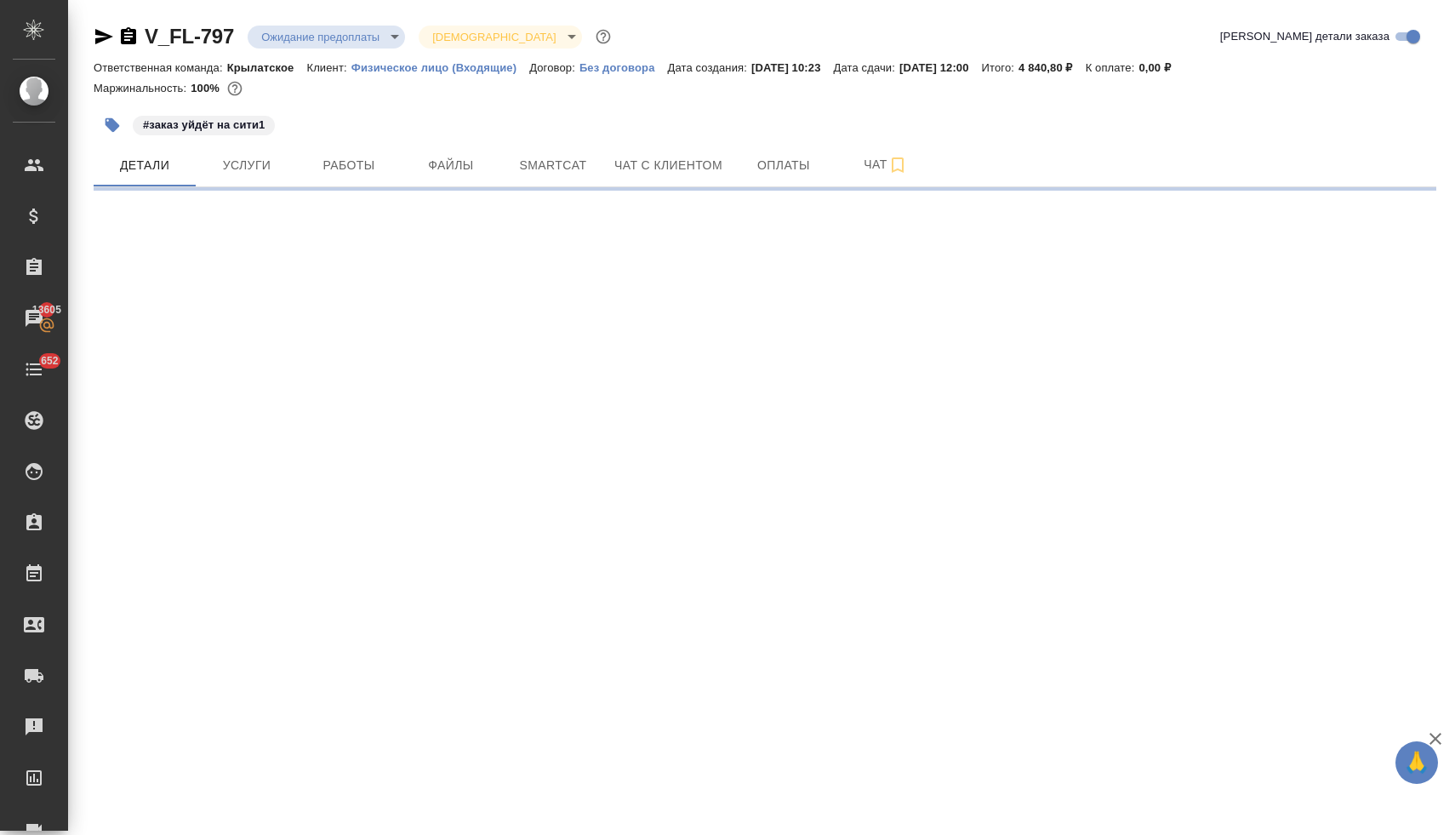
select select "RU"
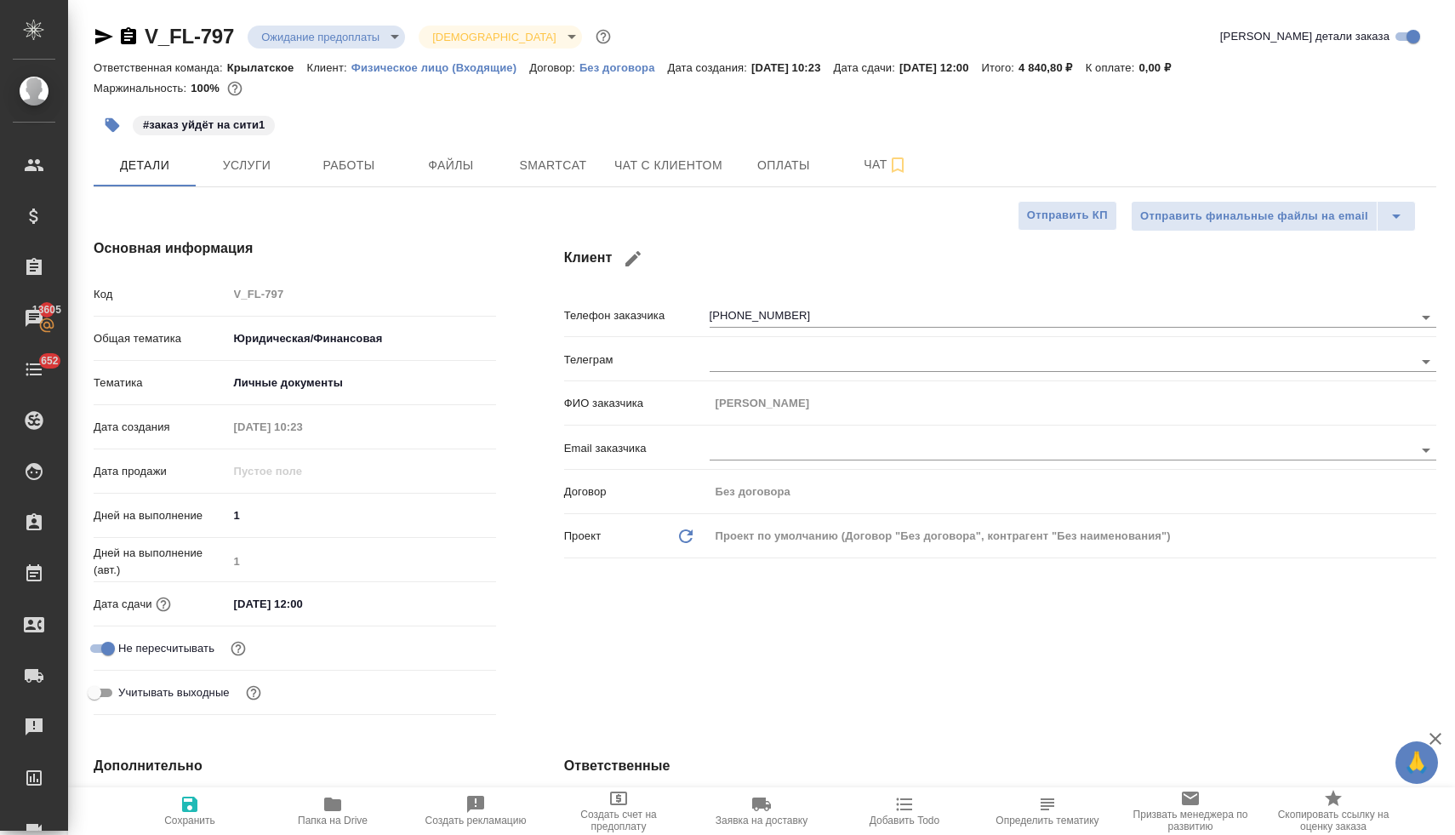
type textarea "x"
click at [346, 604] on input "19.08.2025 12:00" at bounding box center [302, 603] width 149 height 25
click at [444, 603] on icon "button" at bounding box center [446, 601] width 15 height 17
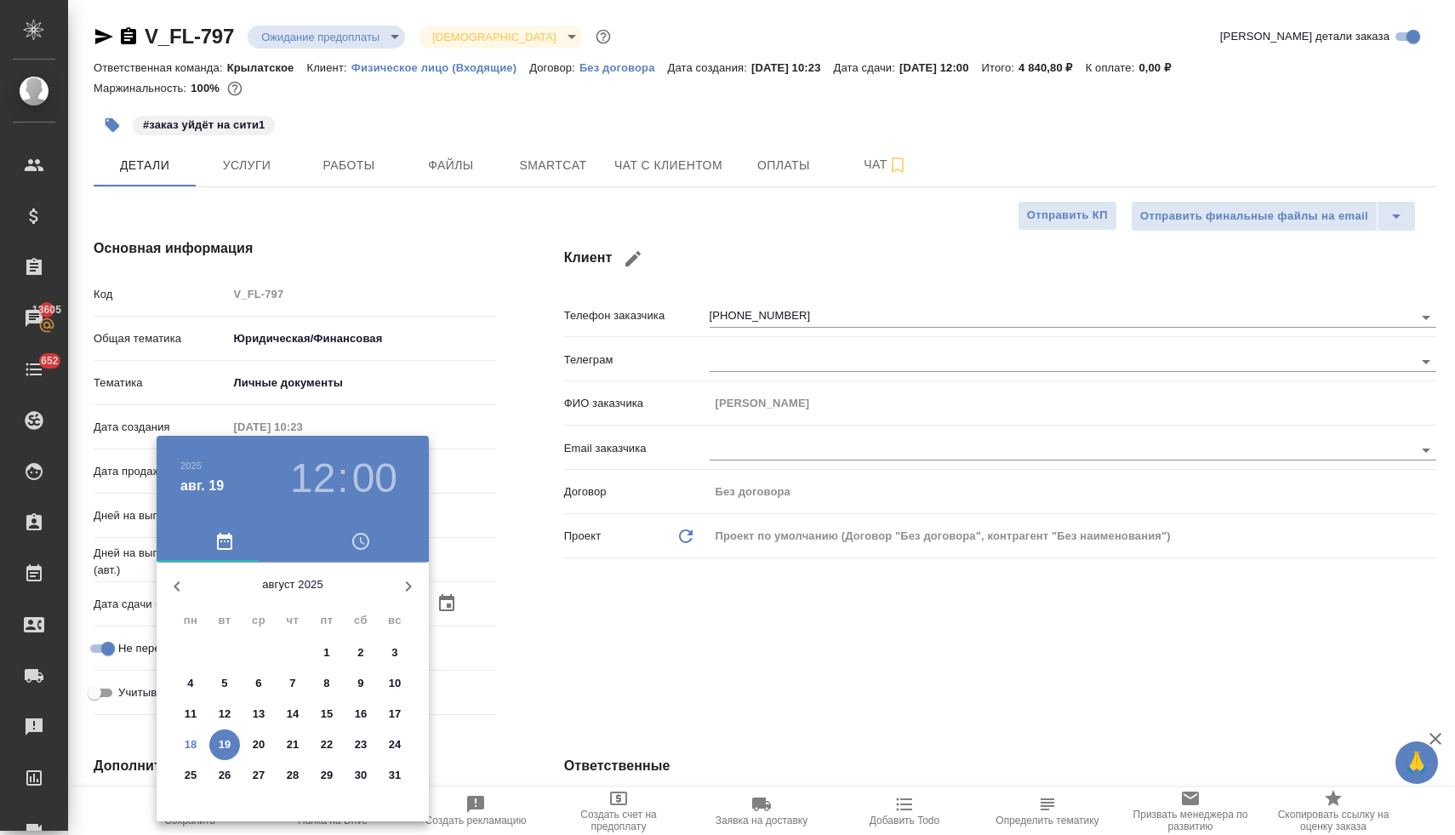
click at [227, 744] on p "19" at bounding box center [225, 744] width 13 height 17
type textarea "x"
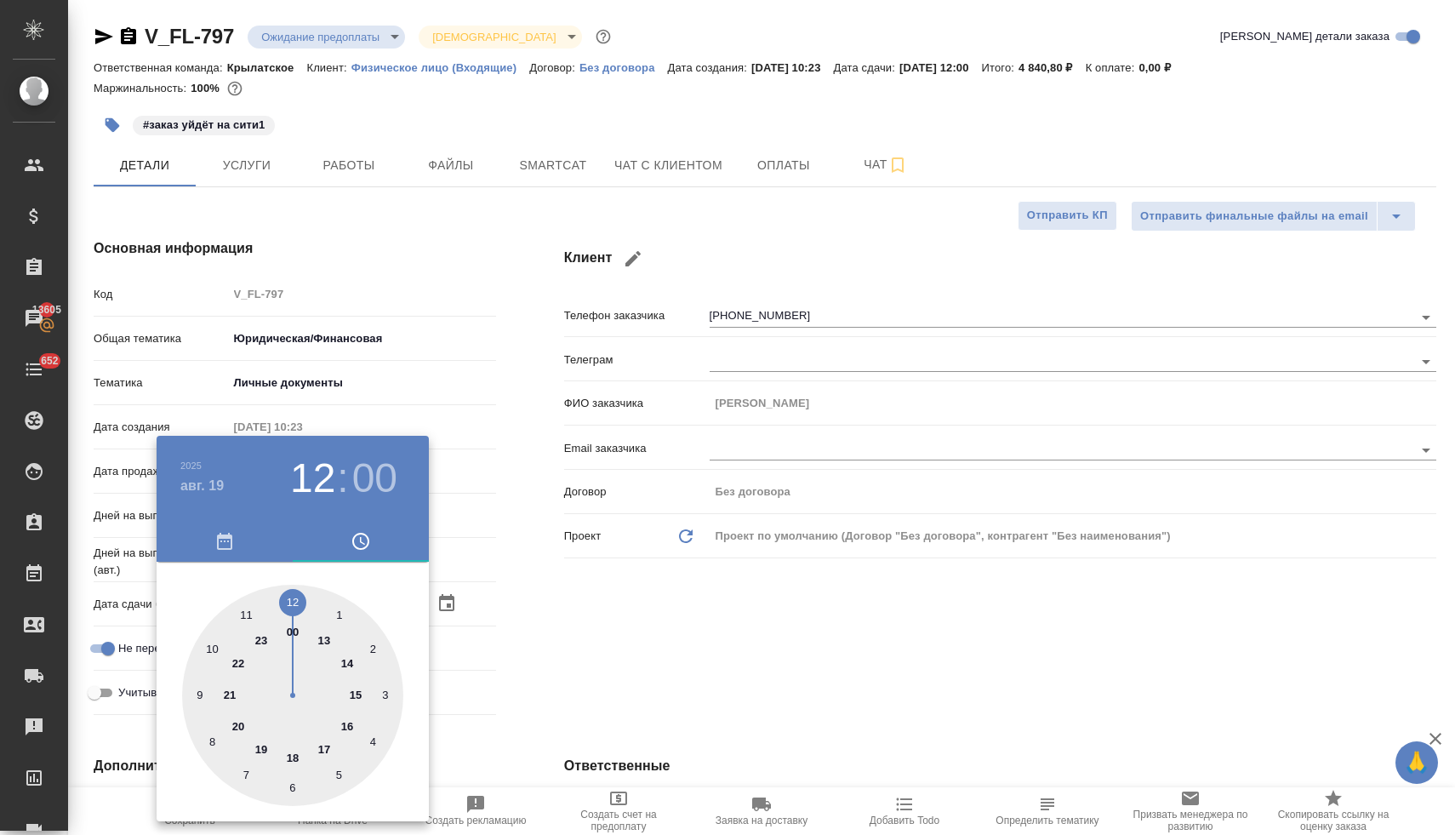
click at [212, 647] on div at bounding box center [292, 694] width 221 height 221
type input "19.08.2025 10:00"
type textarea "x"
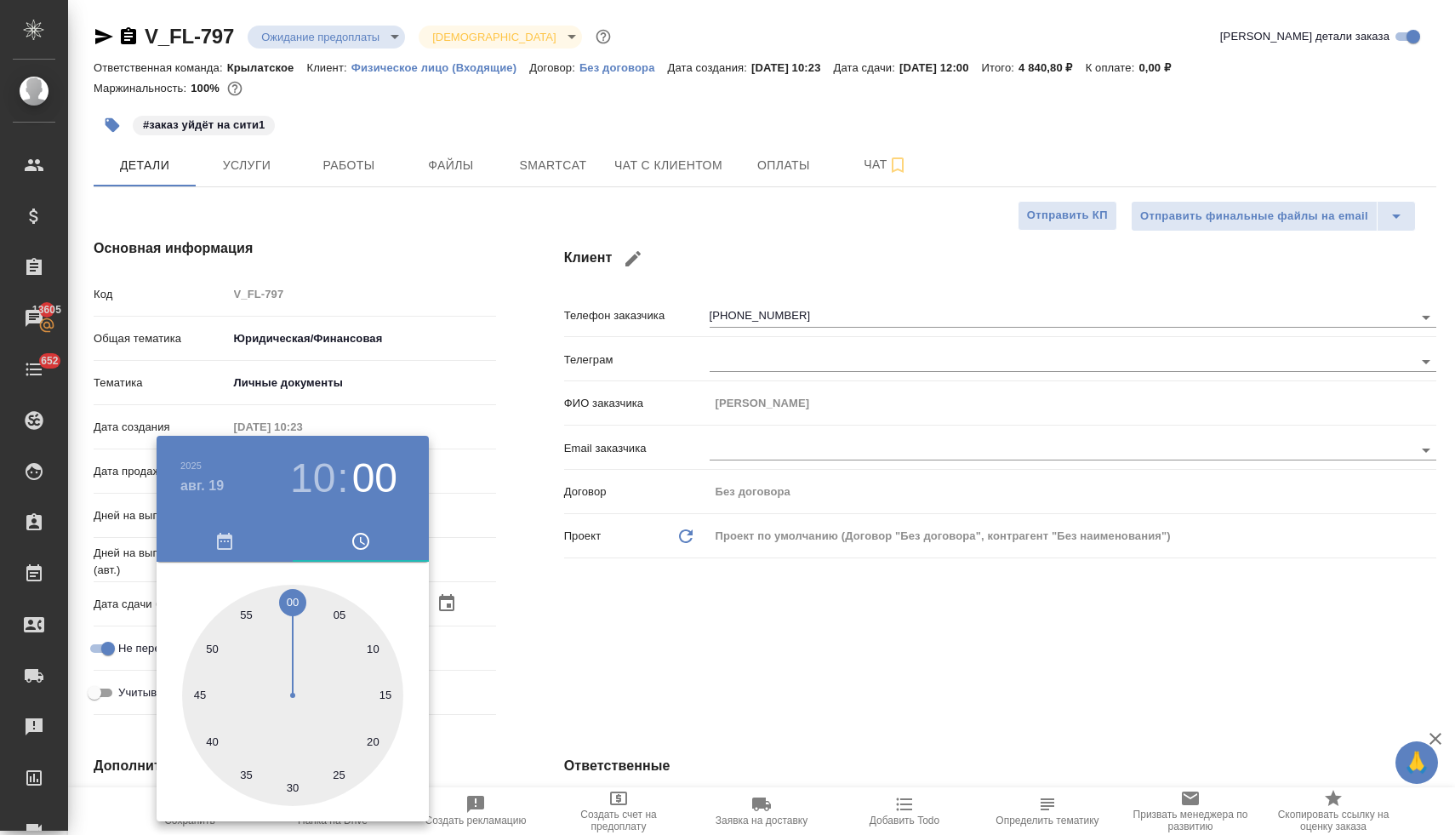
type input "19.08.2025 10:30"
type textarea "x"
click at [292, 793] on div at bounding box center [292, 694] width 221 height 221
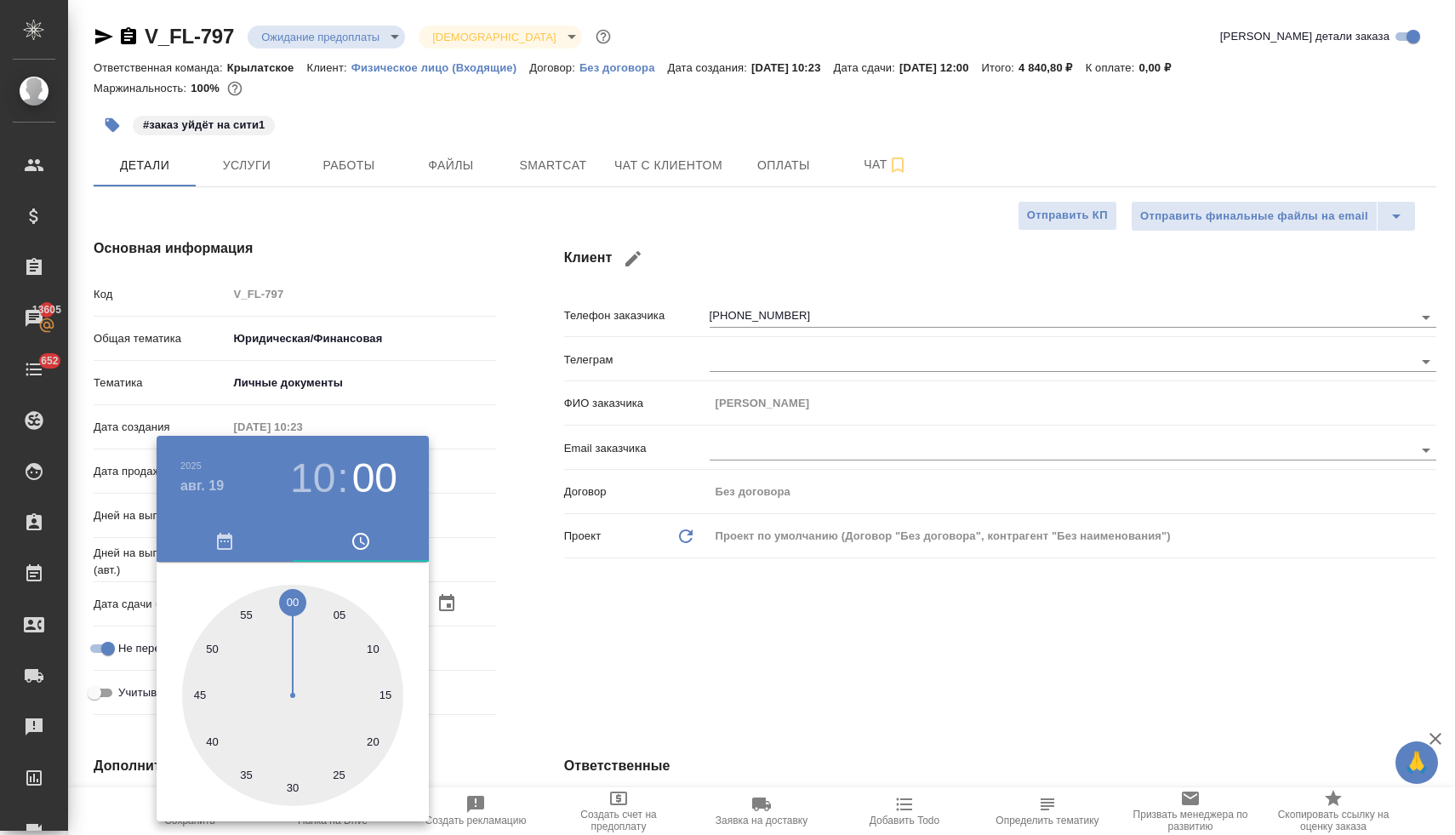
type textarea "x"
click at [710, 679] on div at bounding box center [727, 417] width 1455 height 835
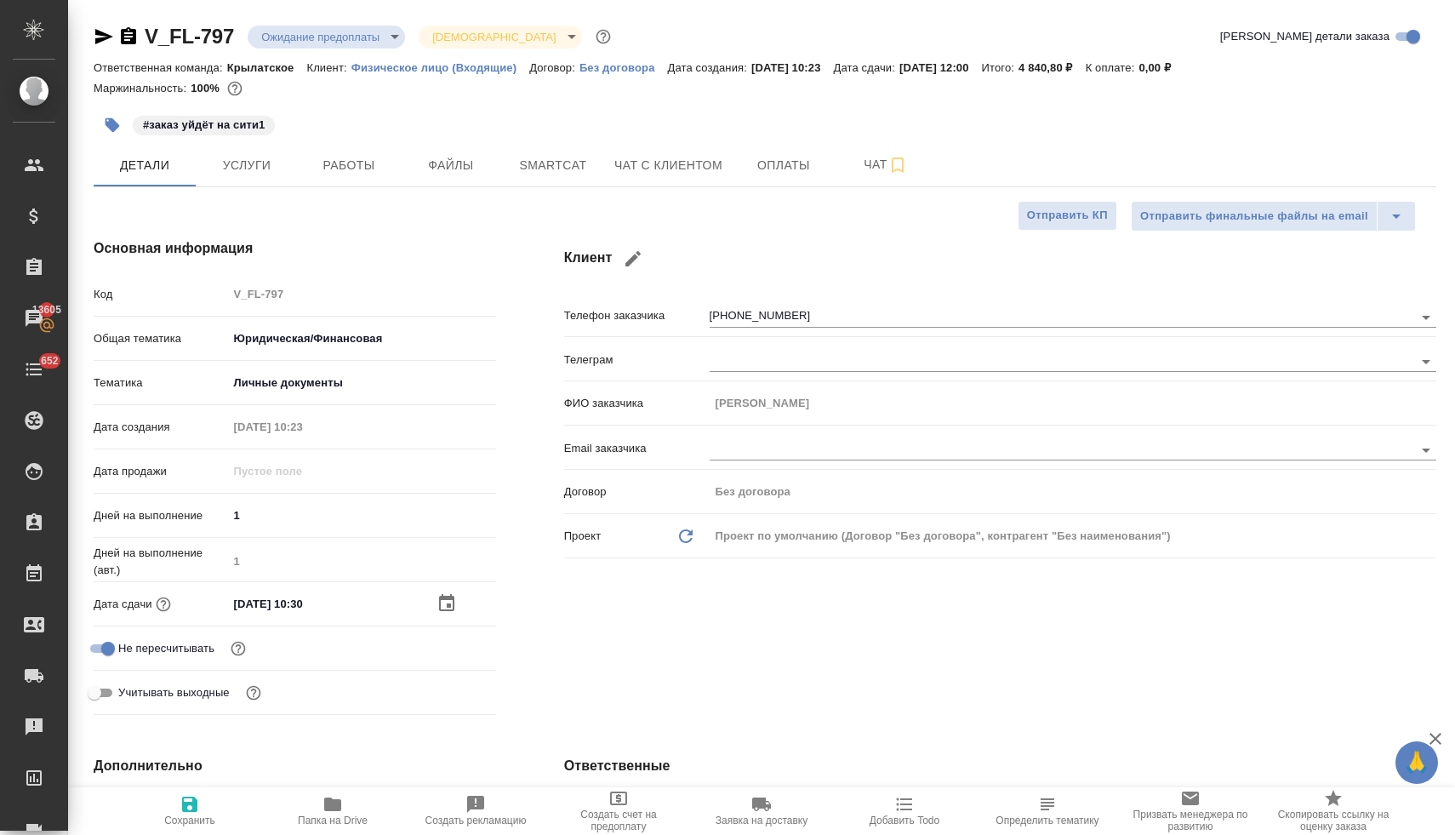
click at [193, 806] on icon "button" at bounding box center [189, 803] width 15 height 15
type textarea "x"
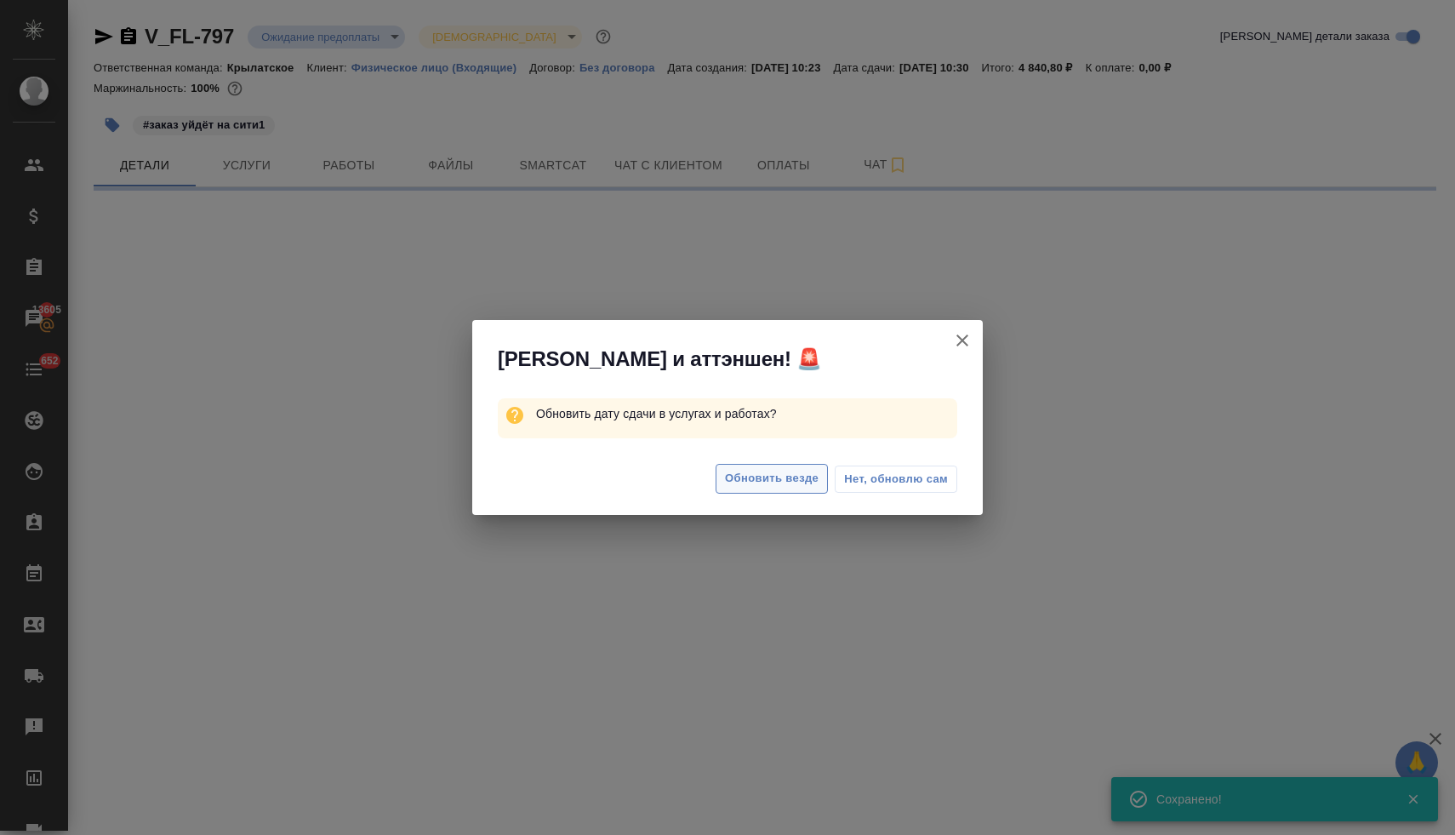
select select "RU"
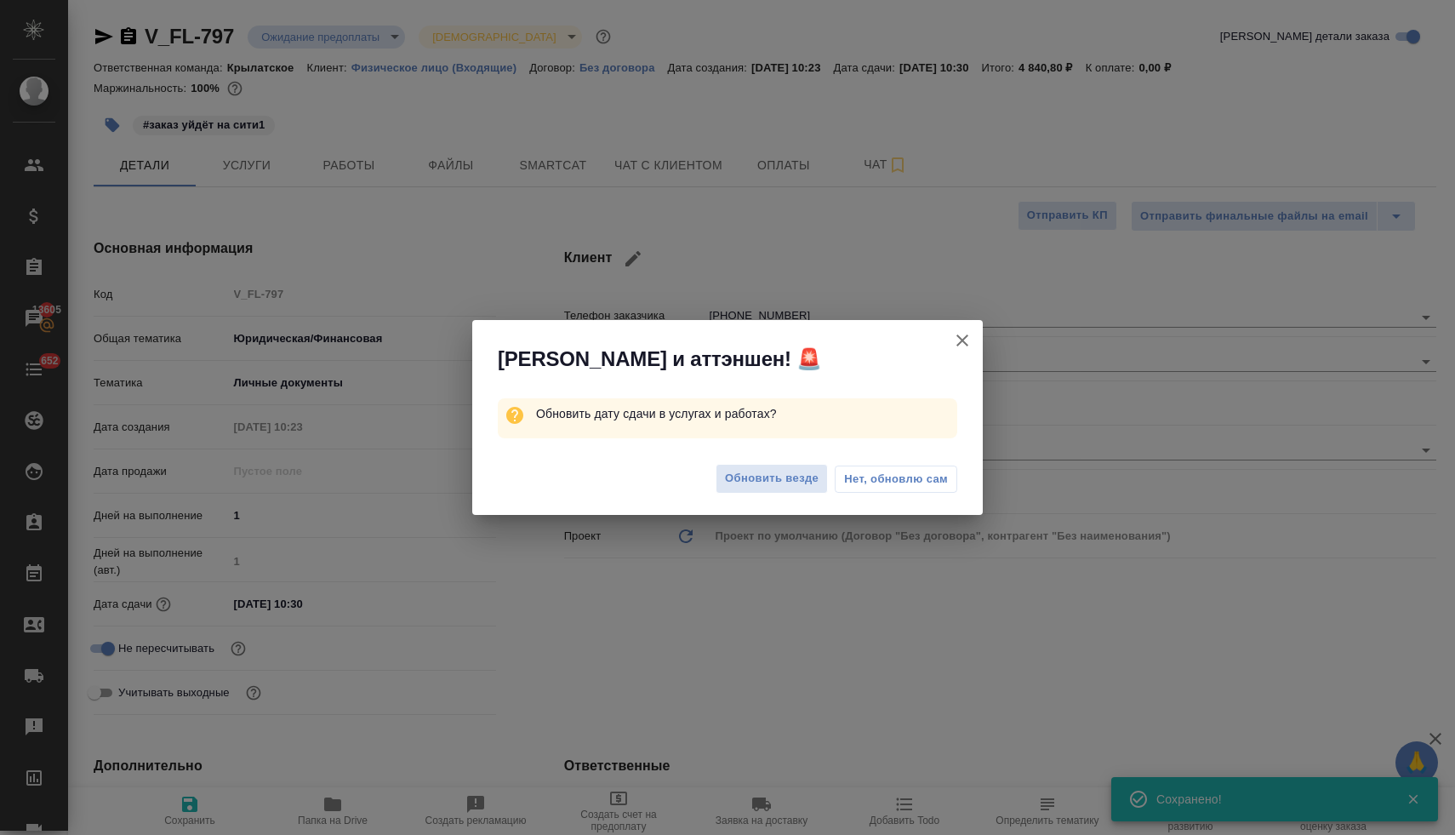
type textarea "x"
click at [772, 478] on span "Обновить везде" at bounding box center [772, 479] width 94 height 20
type textarea "x"
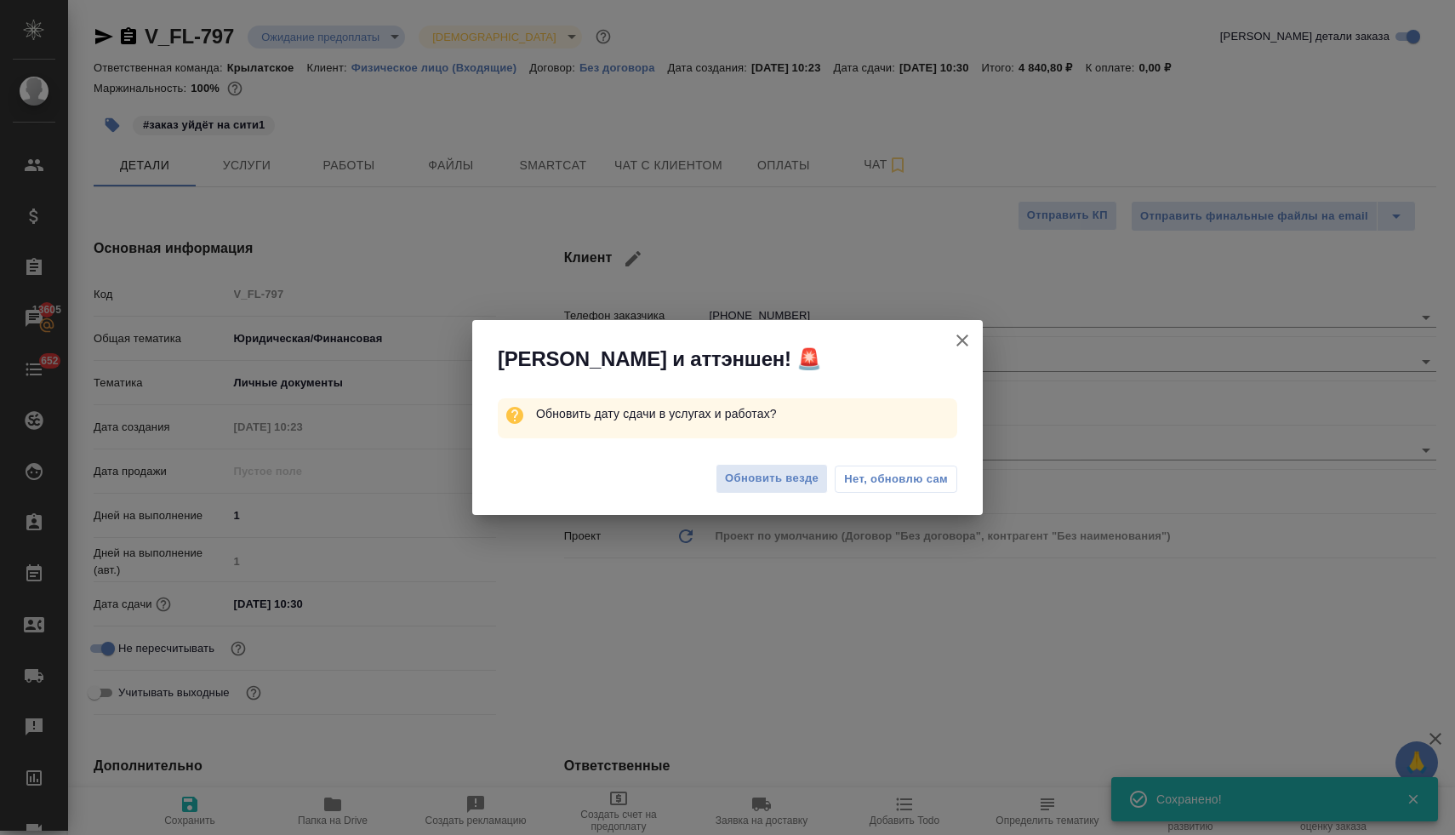
type textarea "x"
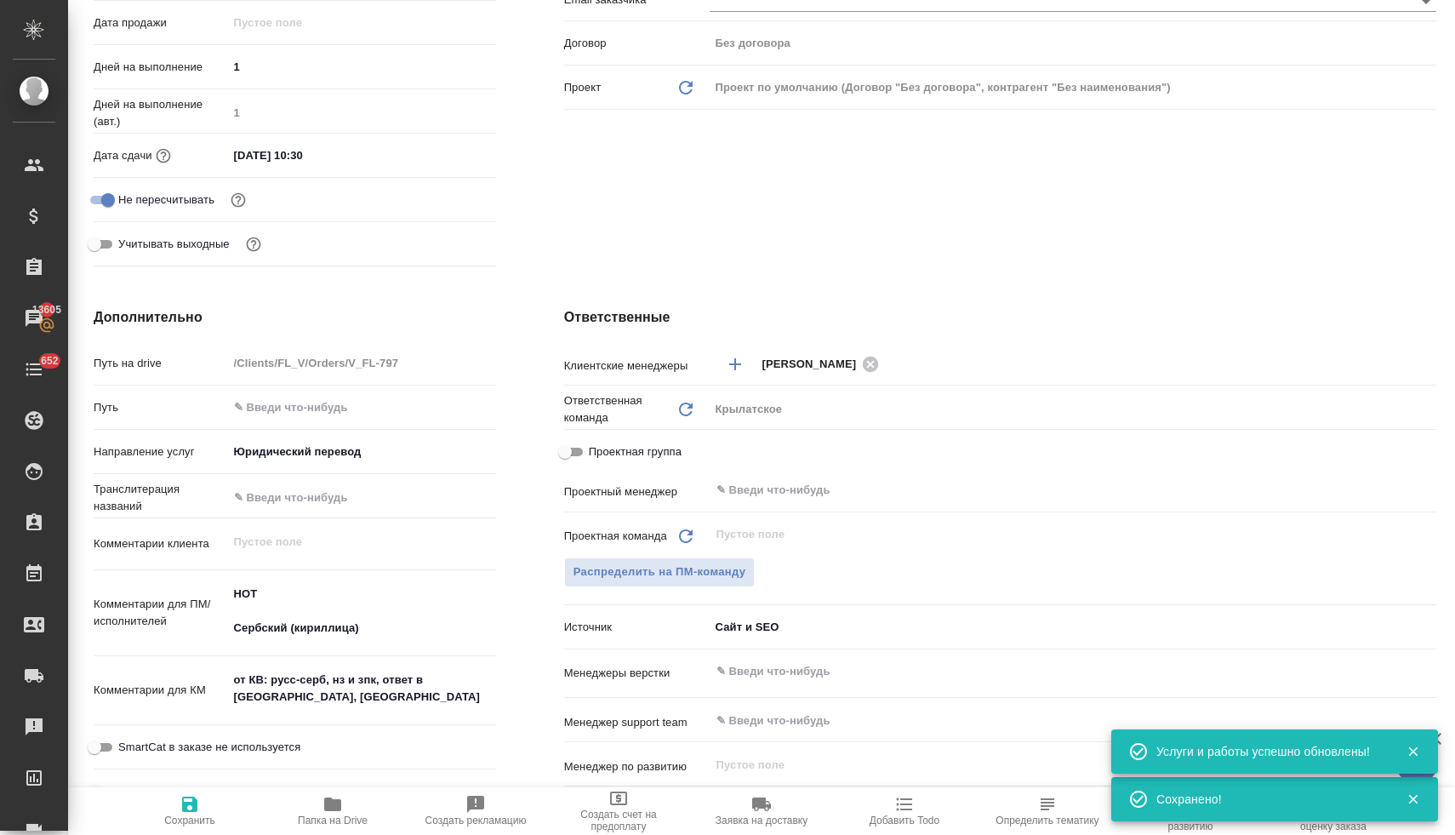
scroll to position [473, 0]
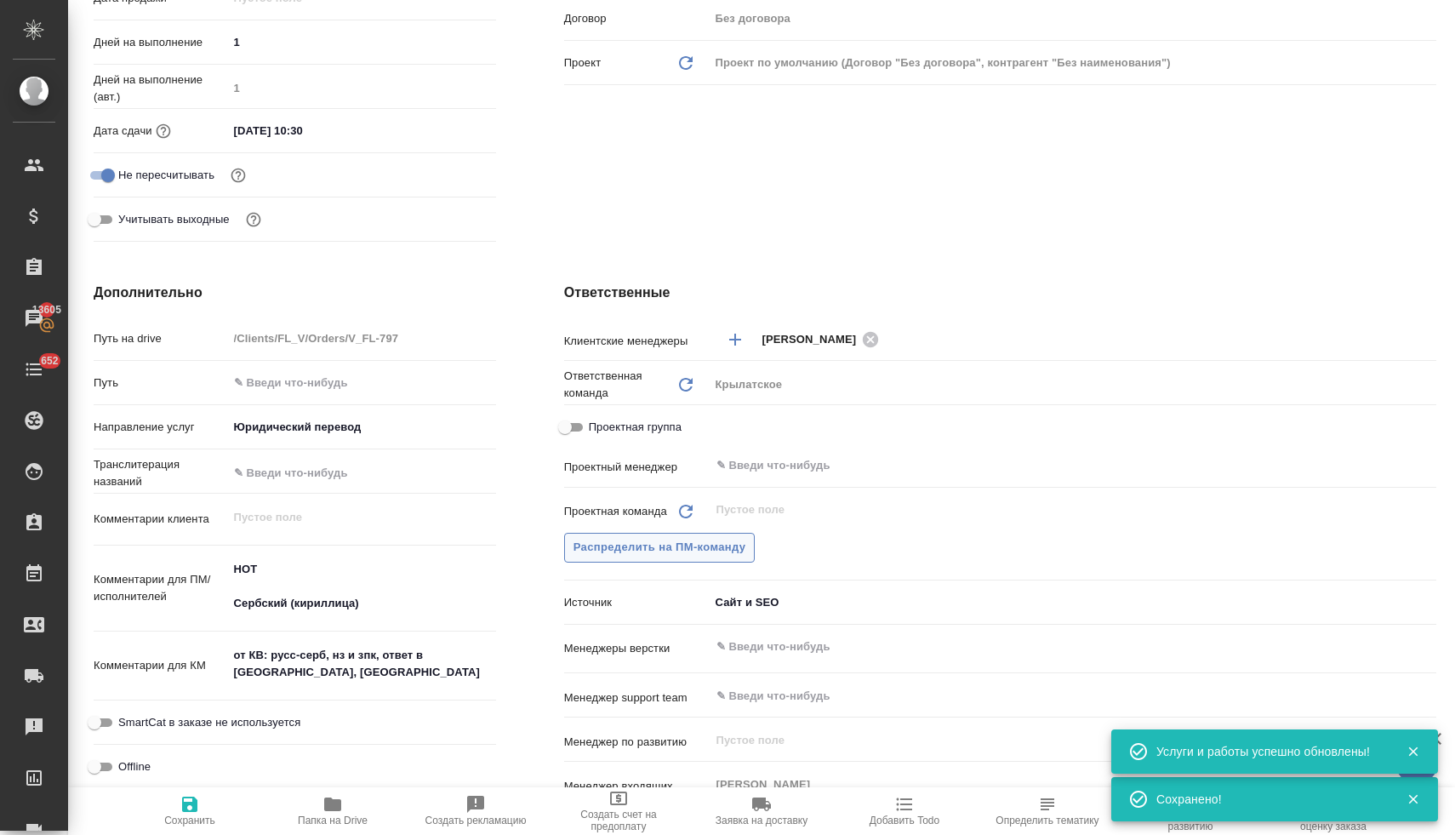
click at [644, 550] on span "Распределить на ПМ-команду" at bounding box center [659, 548] width 173 height 20
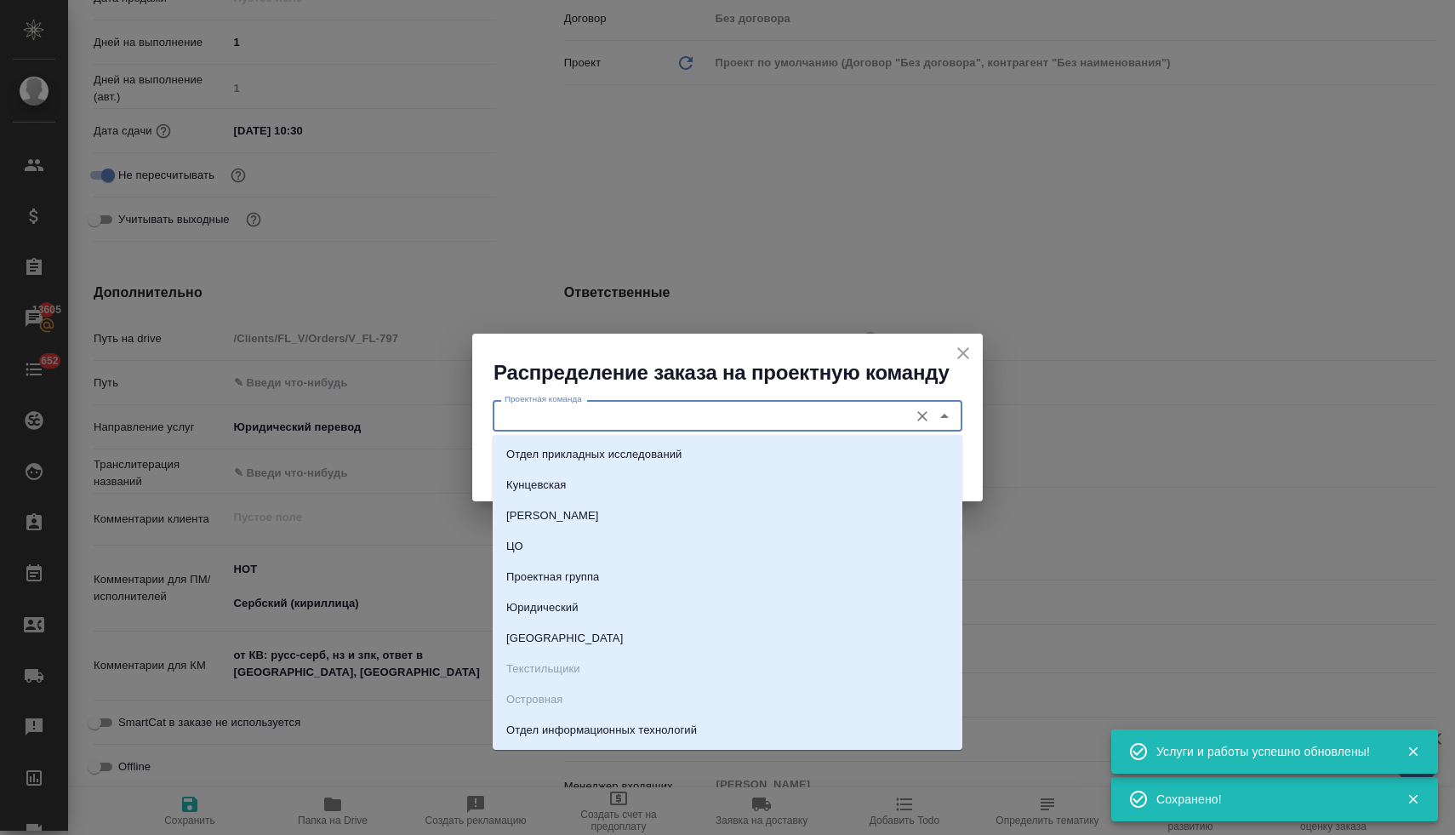
click at [693, 413] on input "Проектная команда" at bounding box center [699, 415] width 402 height 20
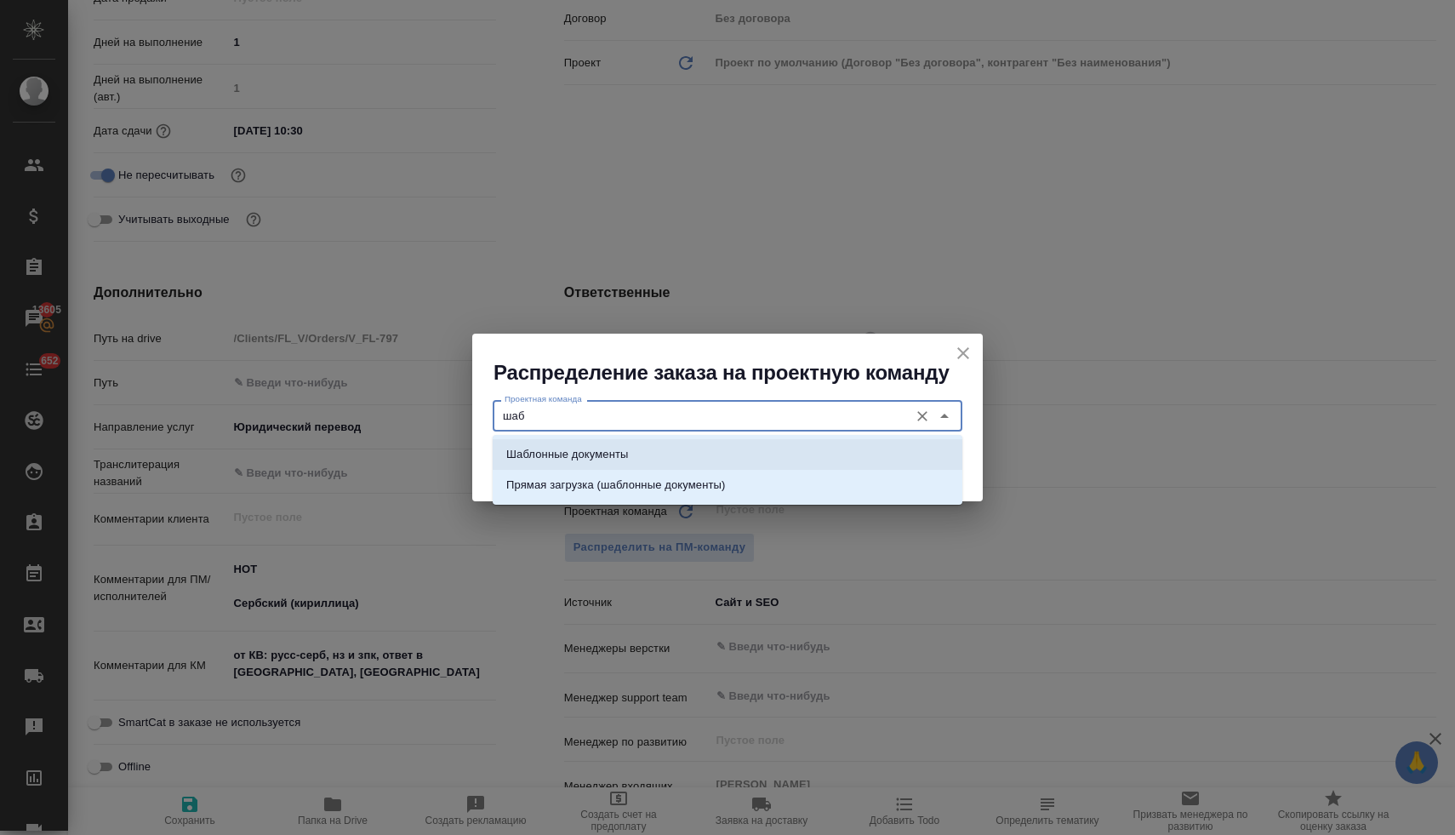
click at [692, 447] on li "Шаблонные документы" at bounding box center [728, 454] width 470 height 31
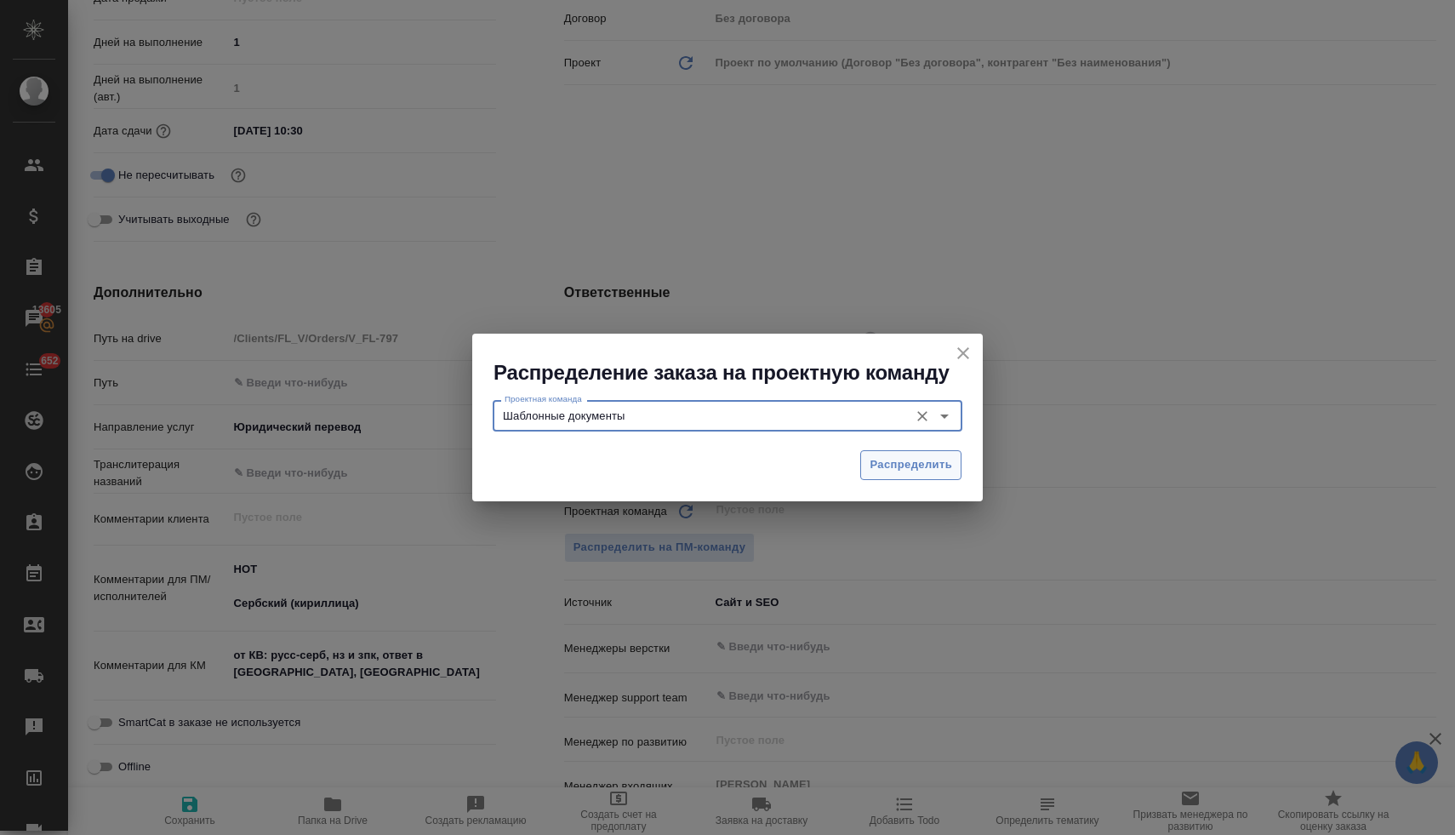
type input "Шаблонные документы"
click at [879, 462] on span "Распределить" at bounding box center [910, 465] width 83 height 20
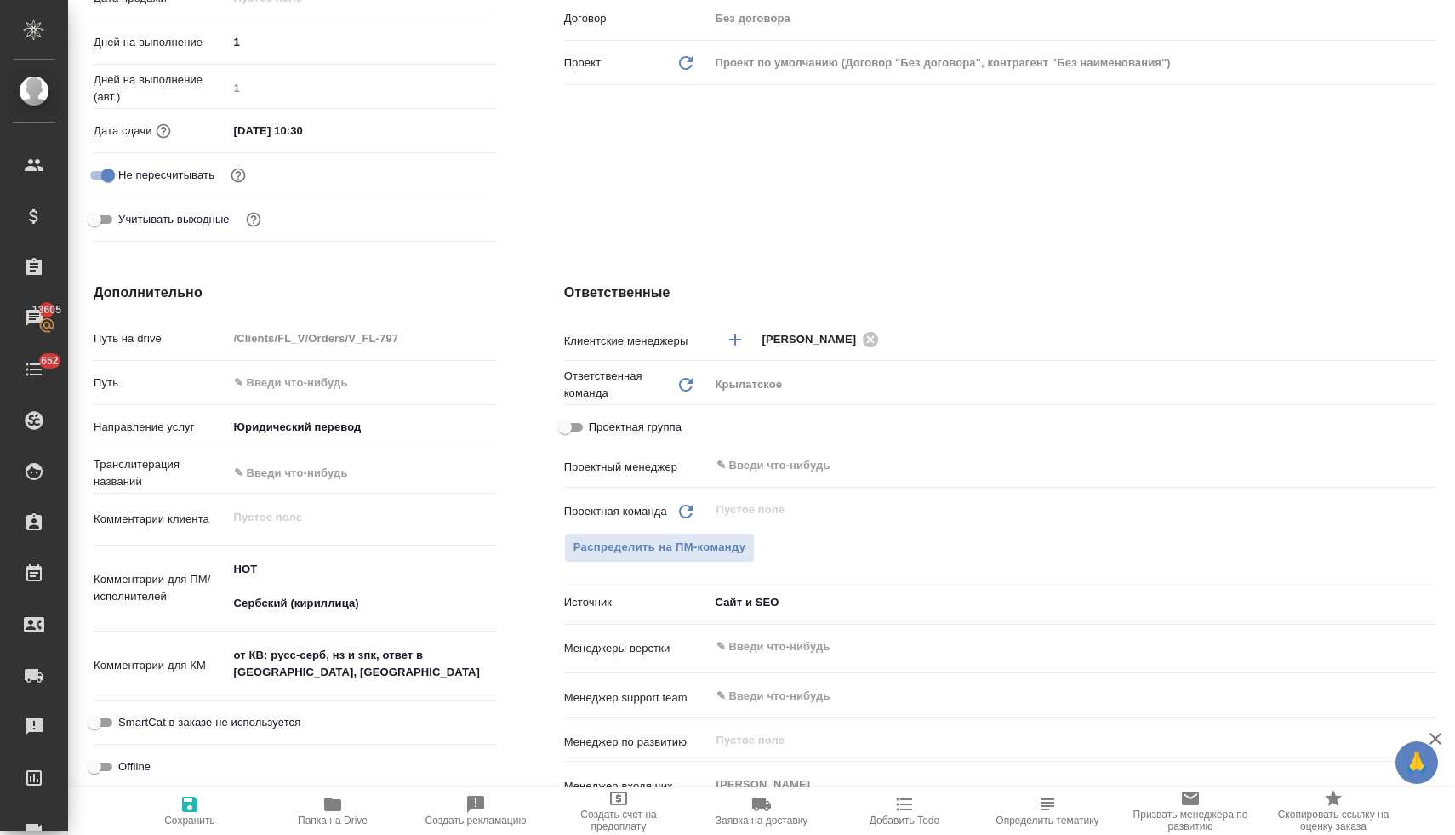
type textarea "x"
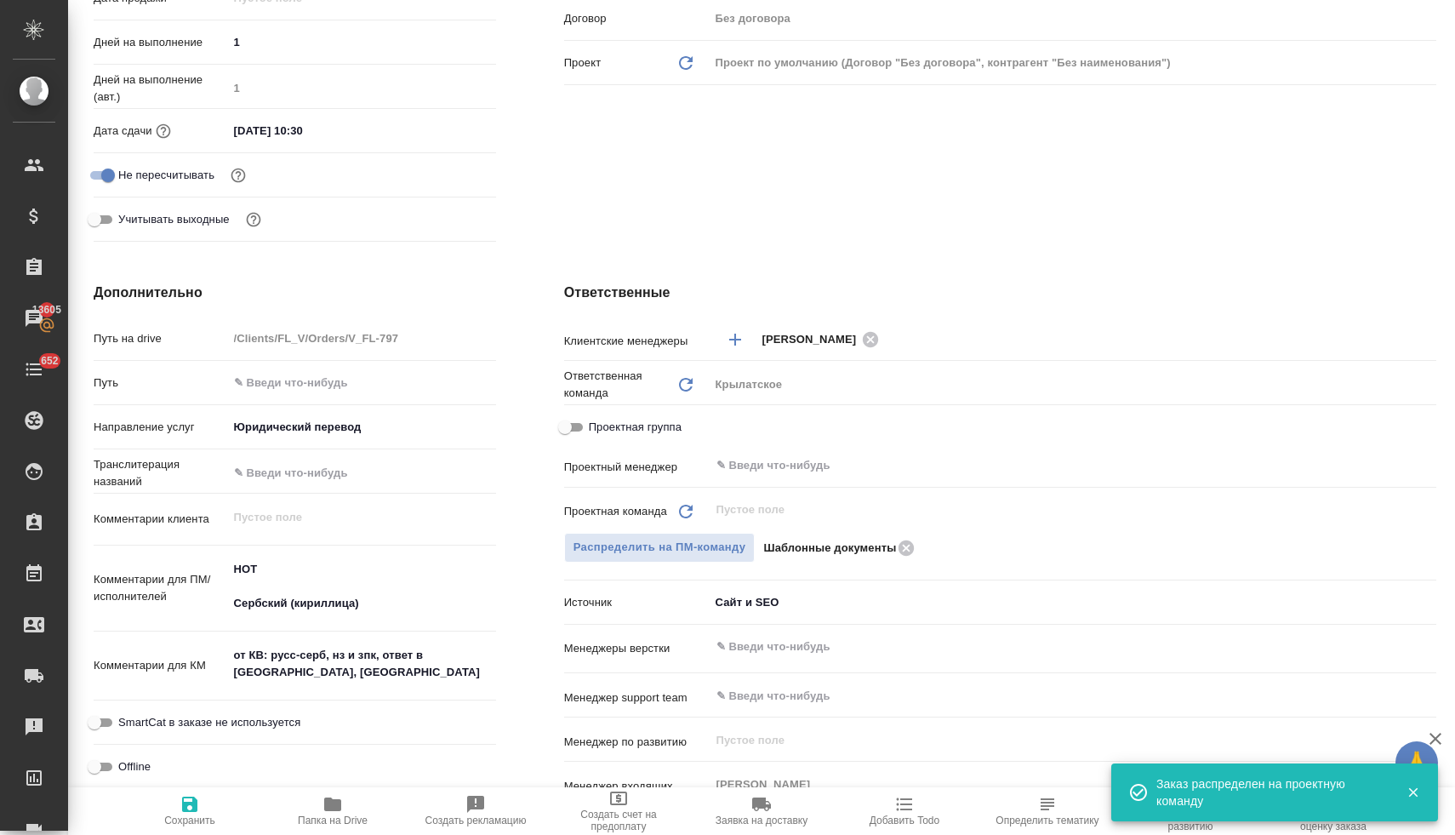
click at [188, 828] on button "Сохранить" at bounding box center [189, 811] width 143 height 48
type textarea "x"
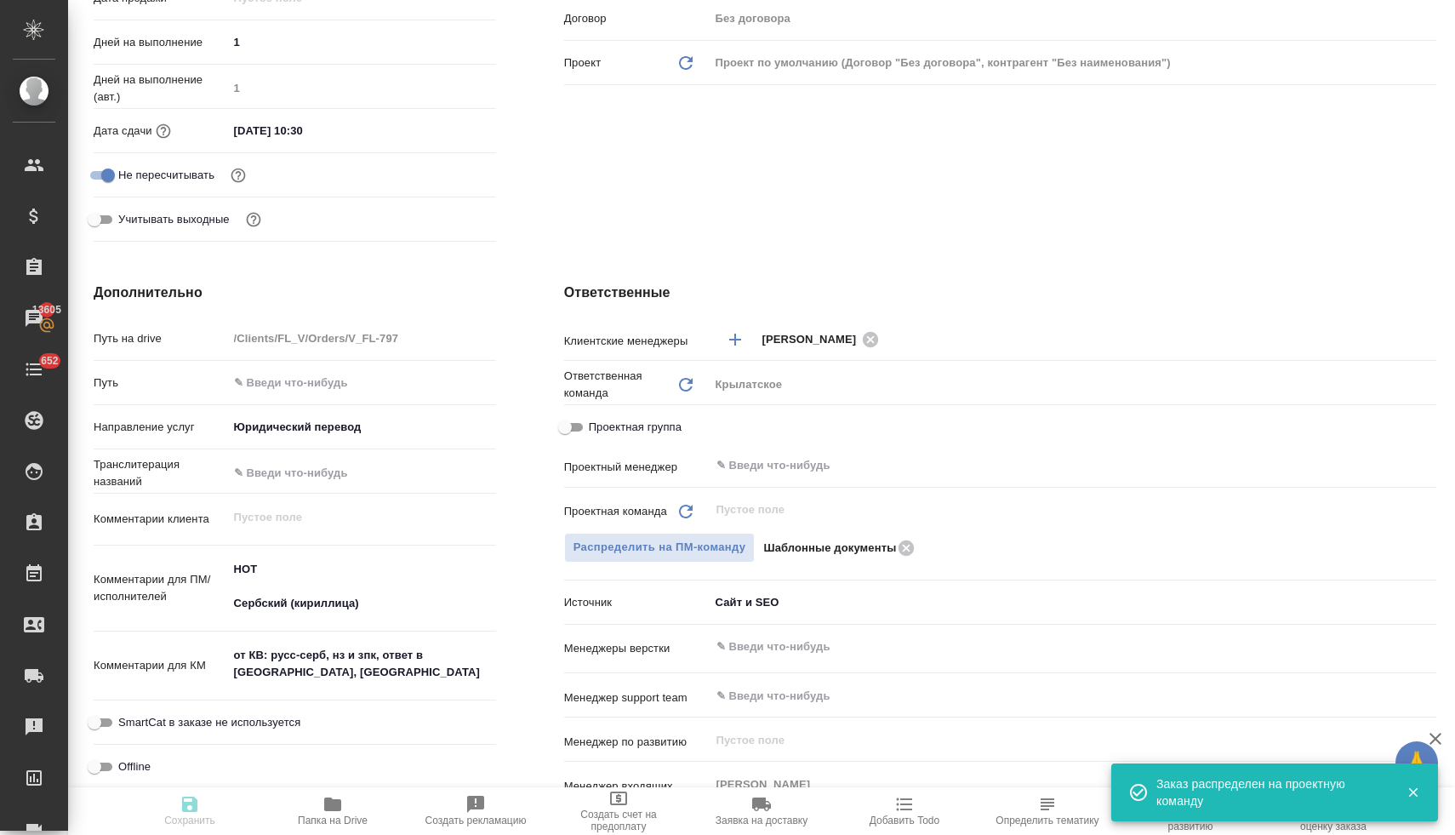
type textarea "x"
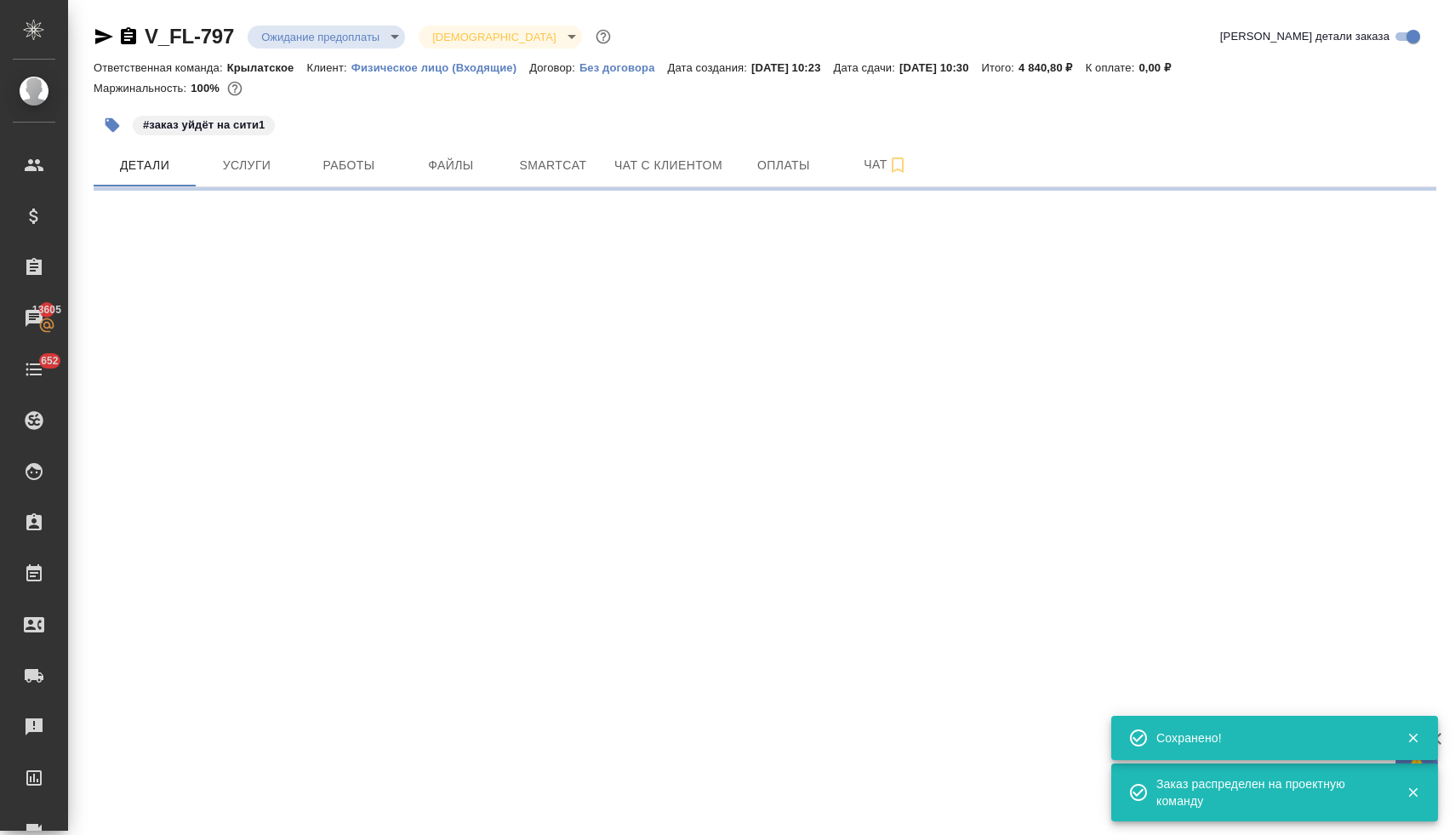
scroll to position [0, 0]
select select "RU"
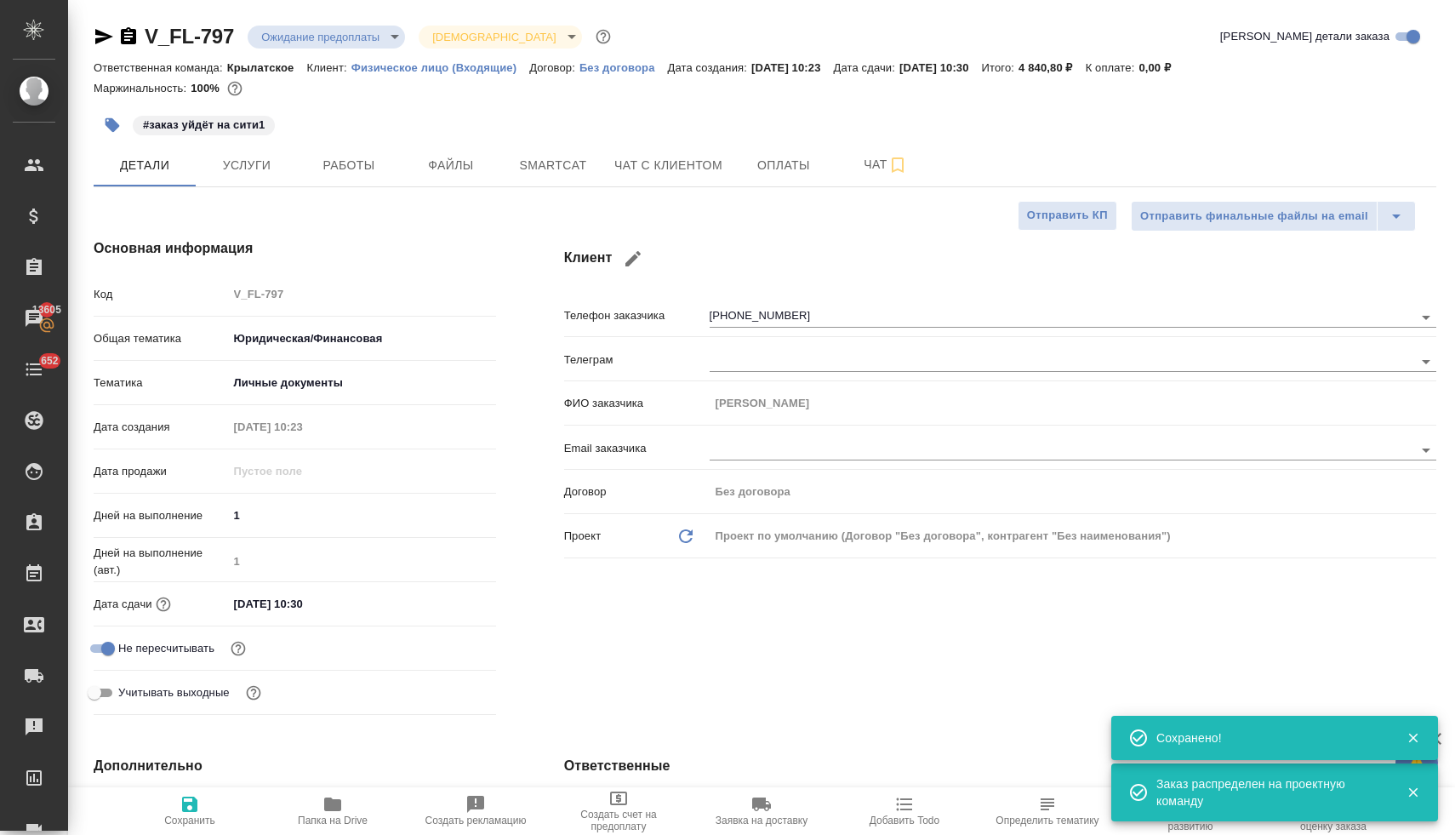
type textarea "x"
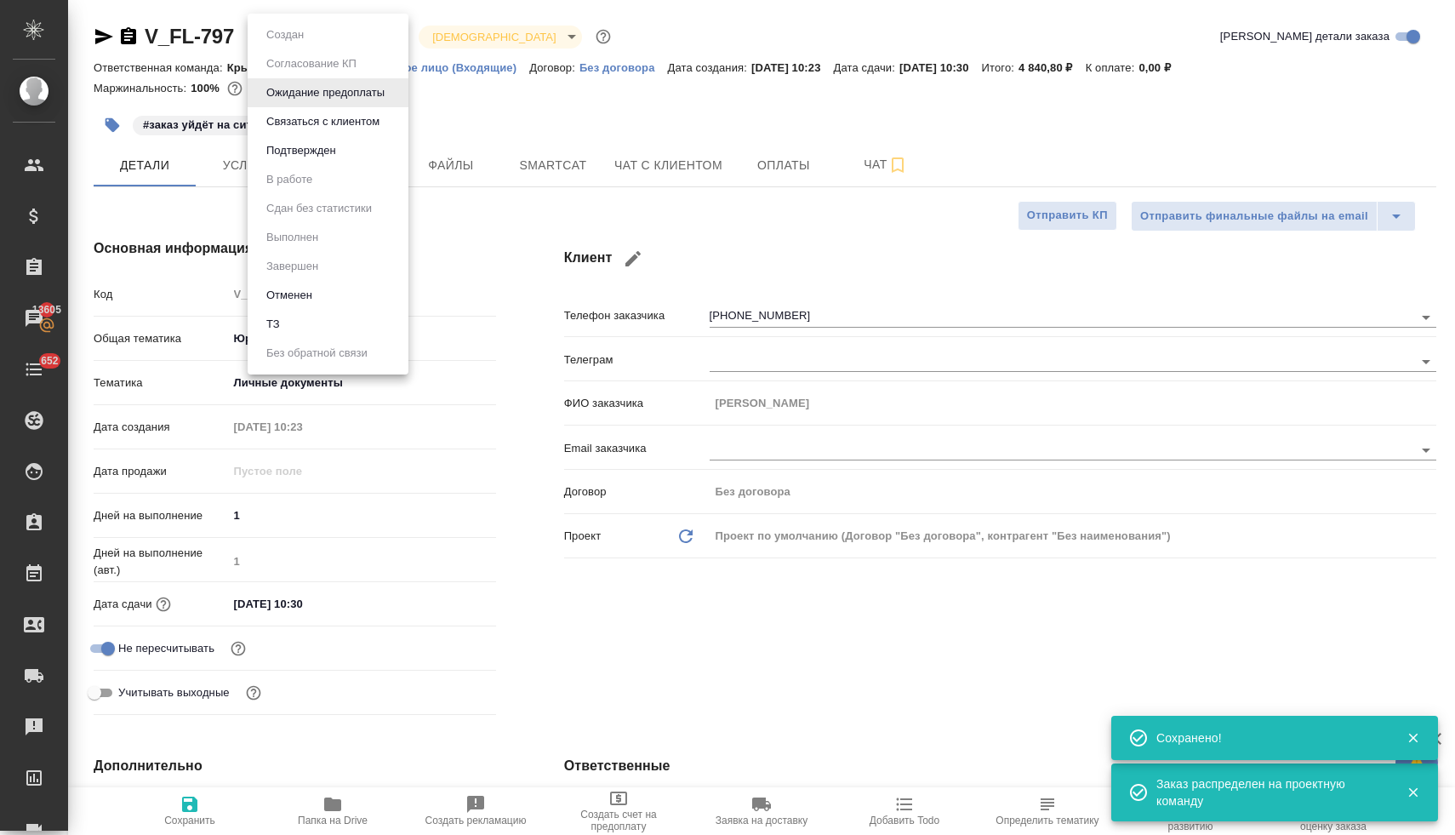
click at [302, 32] on body "🙏 .cls-1 fill:#fff; AWATERA Lyamina Nadezhda Клиенты Спецификации Заказы 13605 …" at bounding box center [727, 417] width 1455 height 835
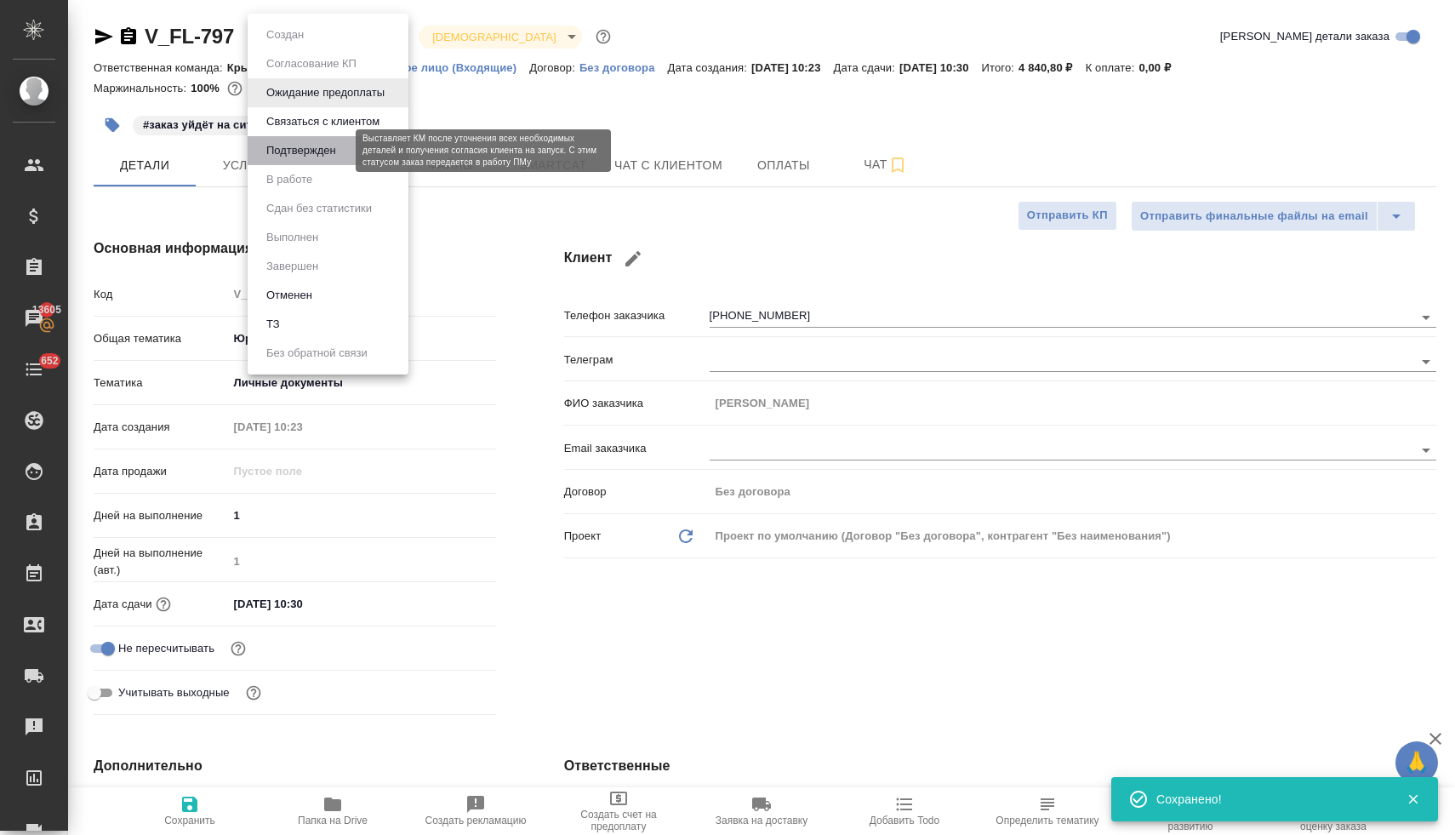
click at [316, 157] on button "Подтвержден" at bounding box center [301, 150] width 80 height 19
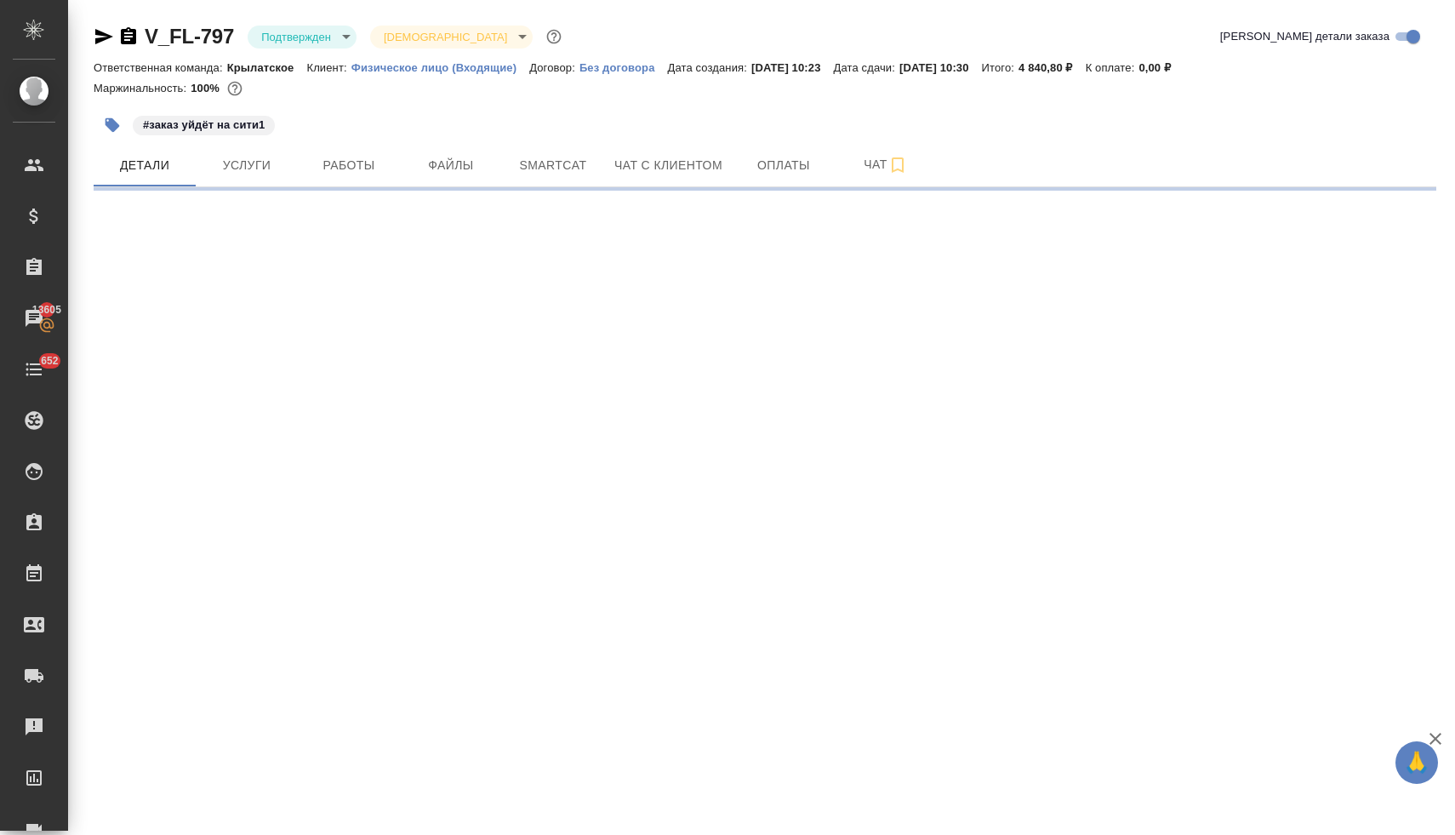
select select "RU"
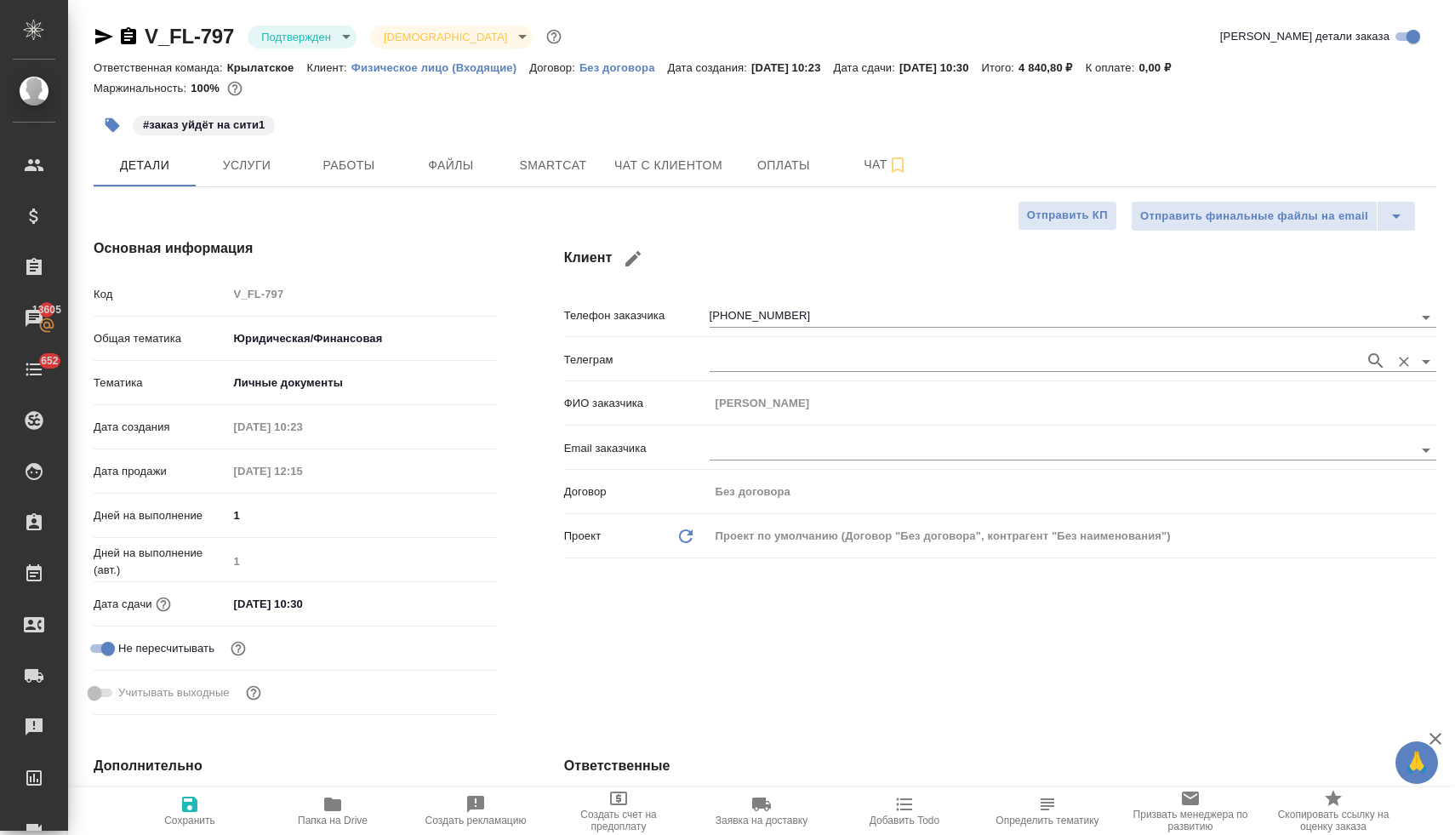
type textarea "x"
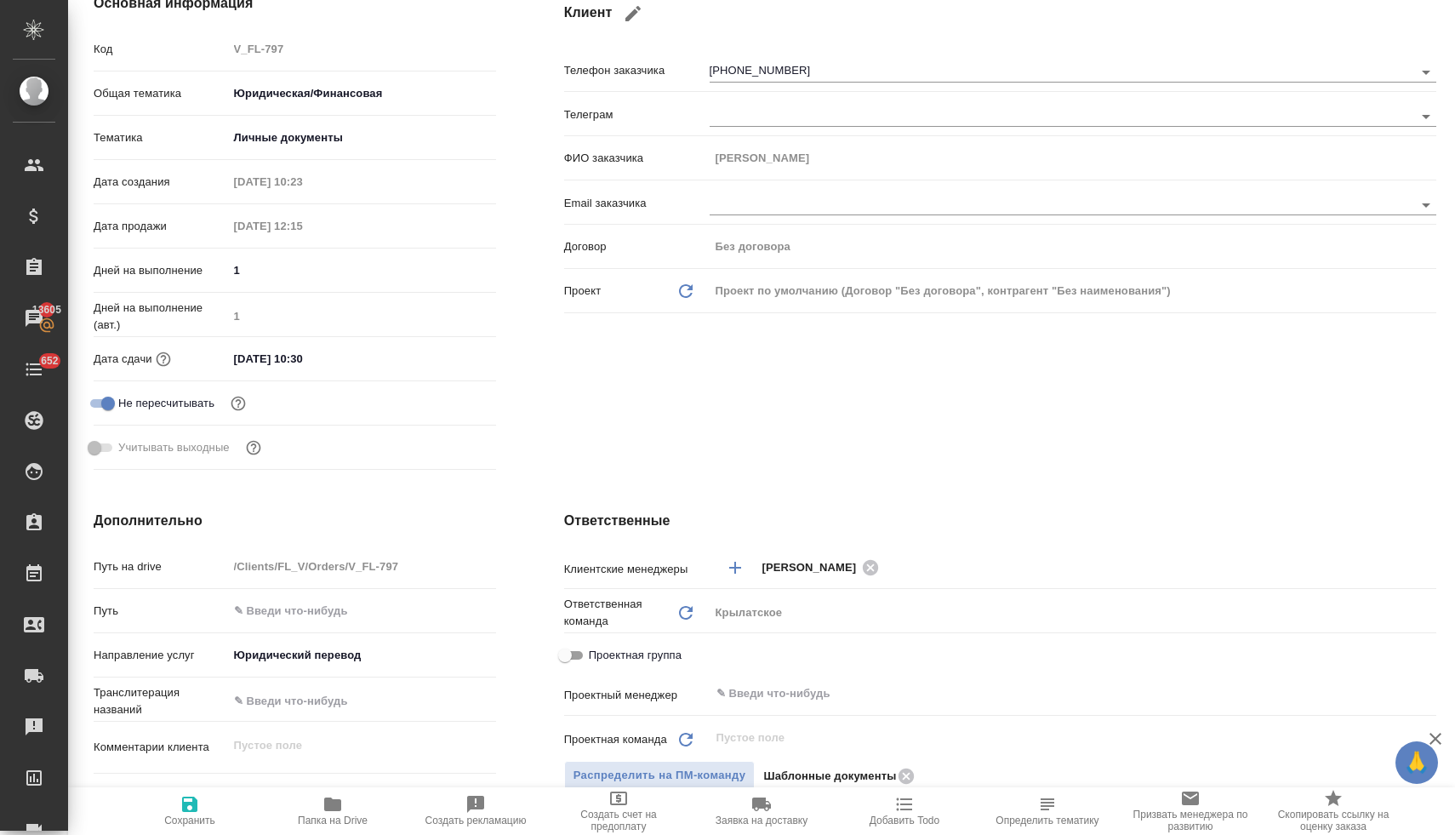
scroll to position [145, 0]
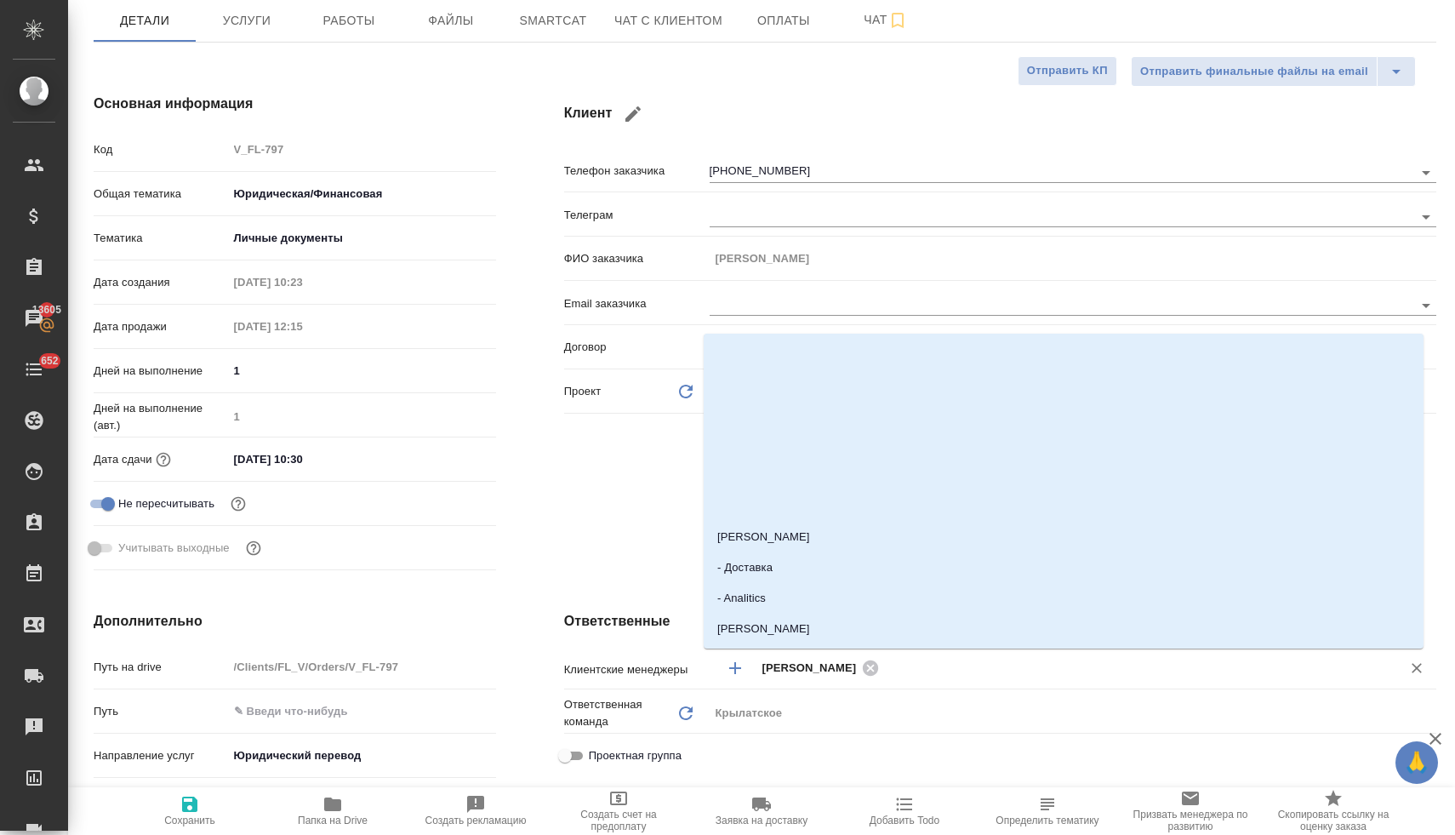
click at [971, 670] on input "text" at bounding box center [1129, 667] width 490 height 20
type input "лям"
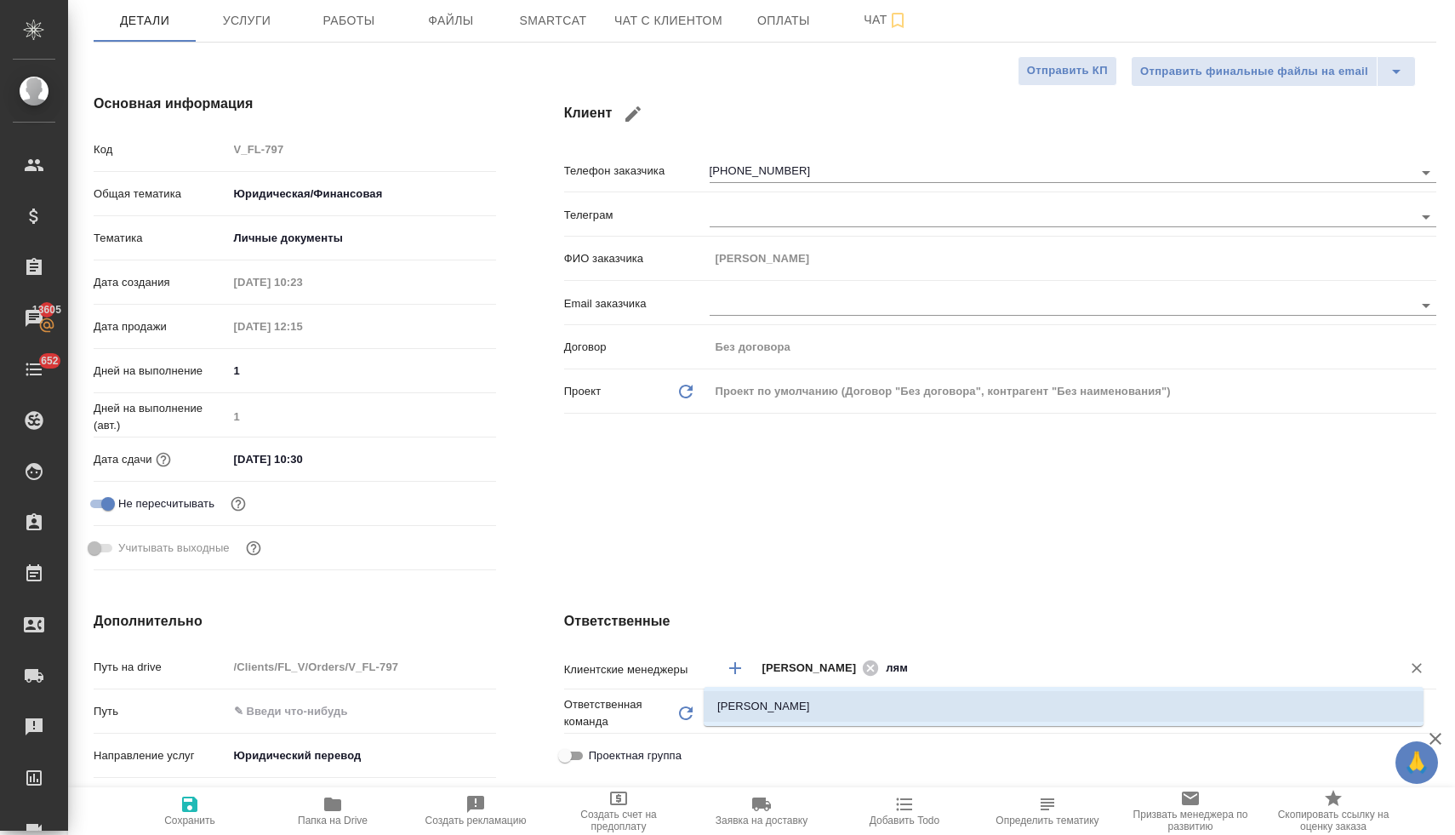
click at [949, 715] on li "[PERSON_NAME]" at bounding box center [1064, 706] width 720 height 31
type textarea "x"
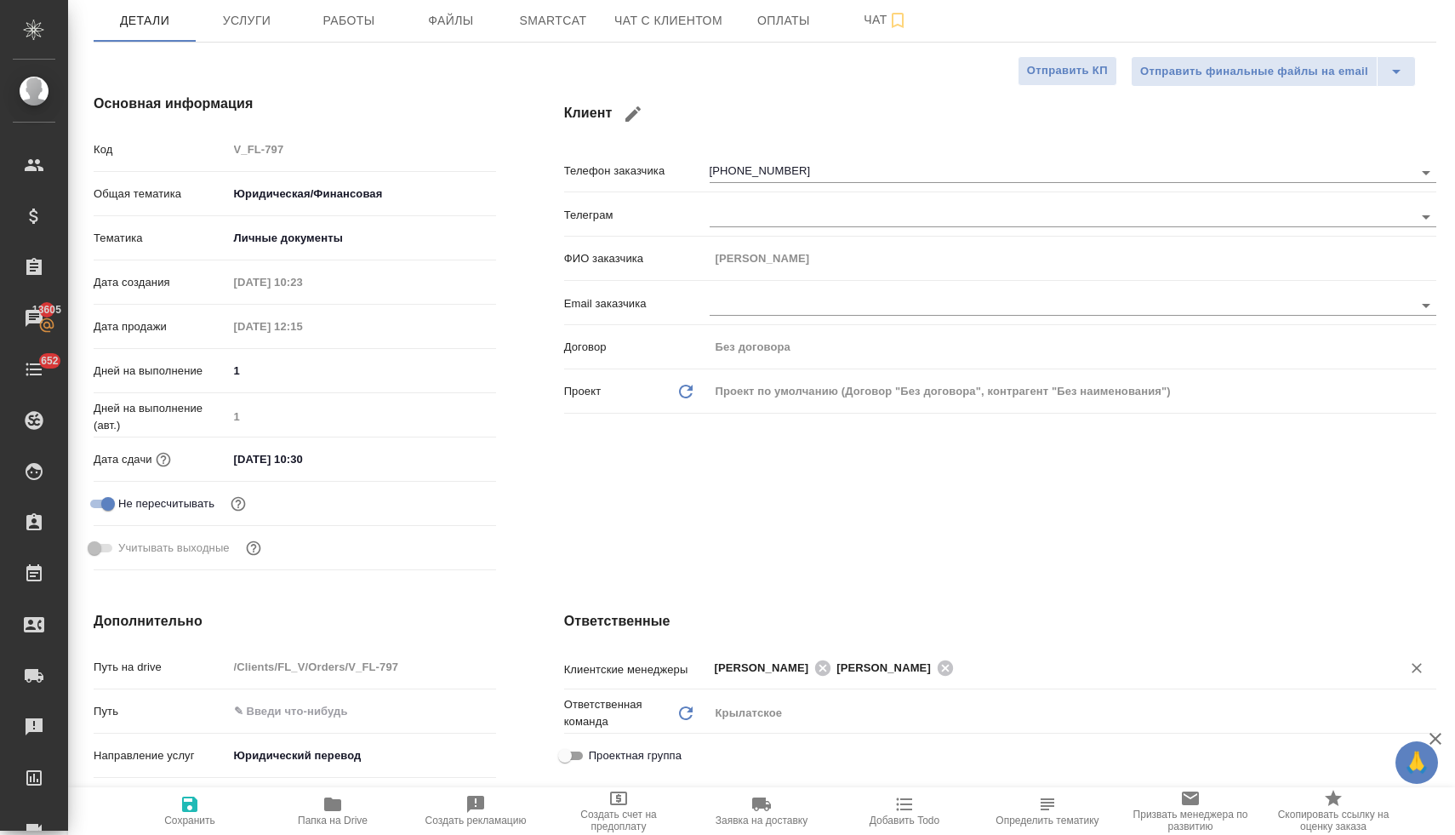
click at [196, 807] on icon "button" at bounding box center [189, 803] width 15 height 15
type textarea "x"
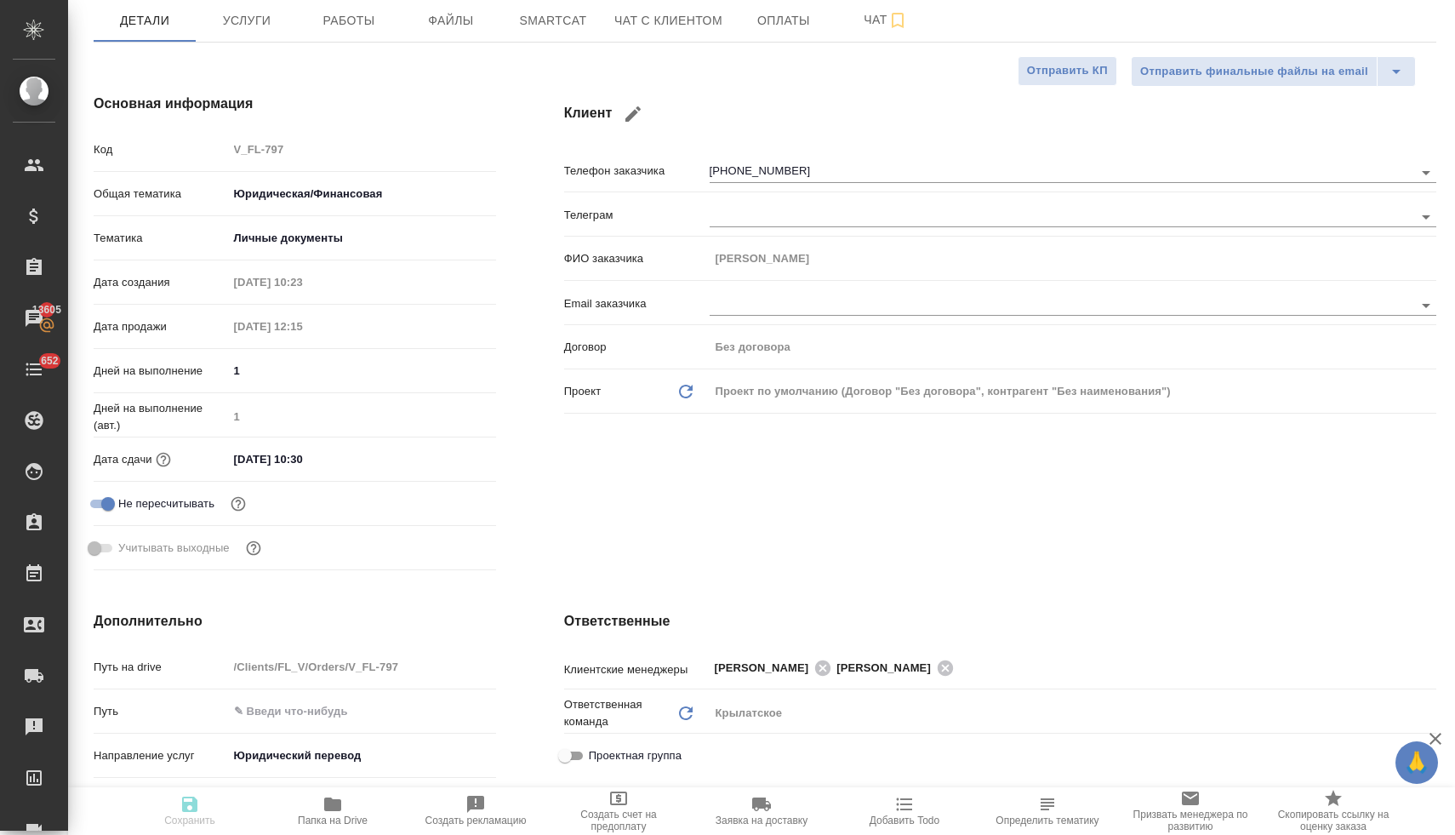
type textarea "x"
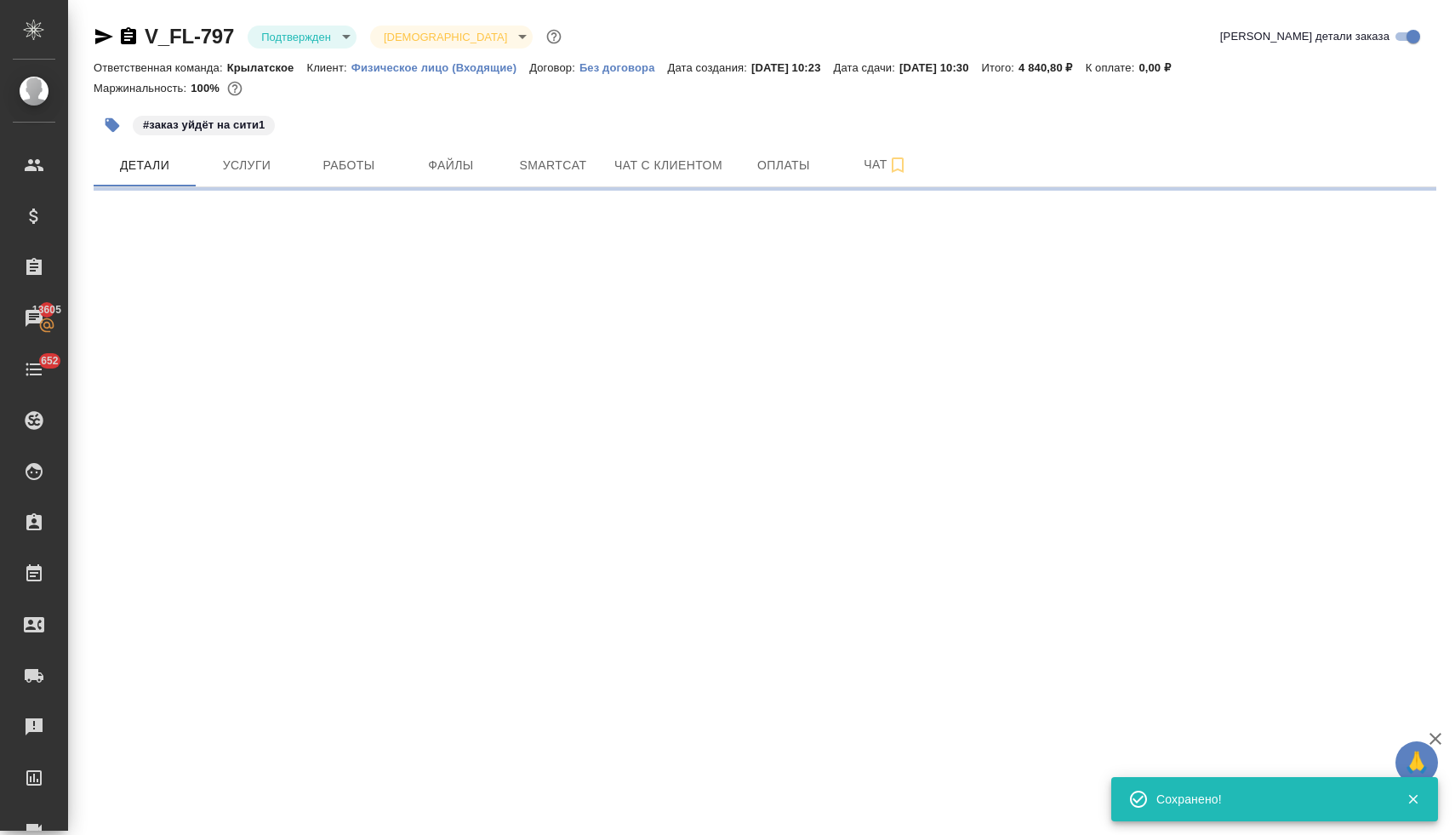
scroll to position [0, 0]
select select "RU"
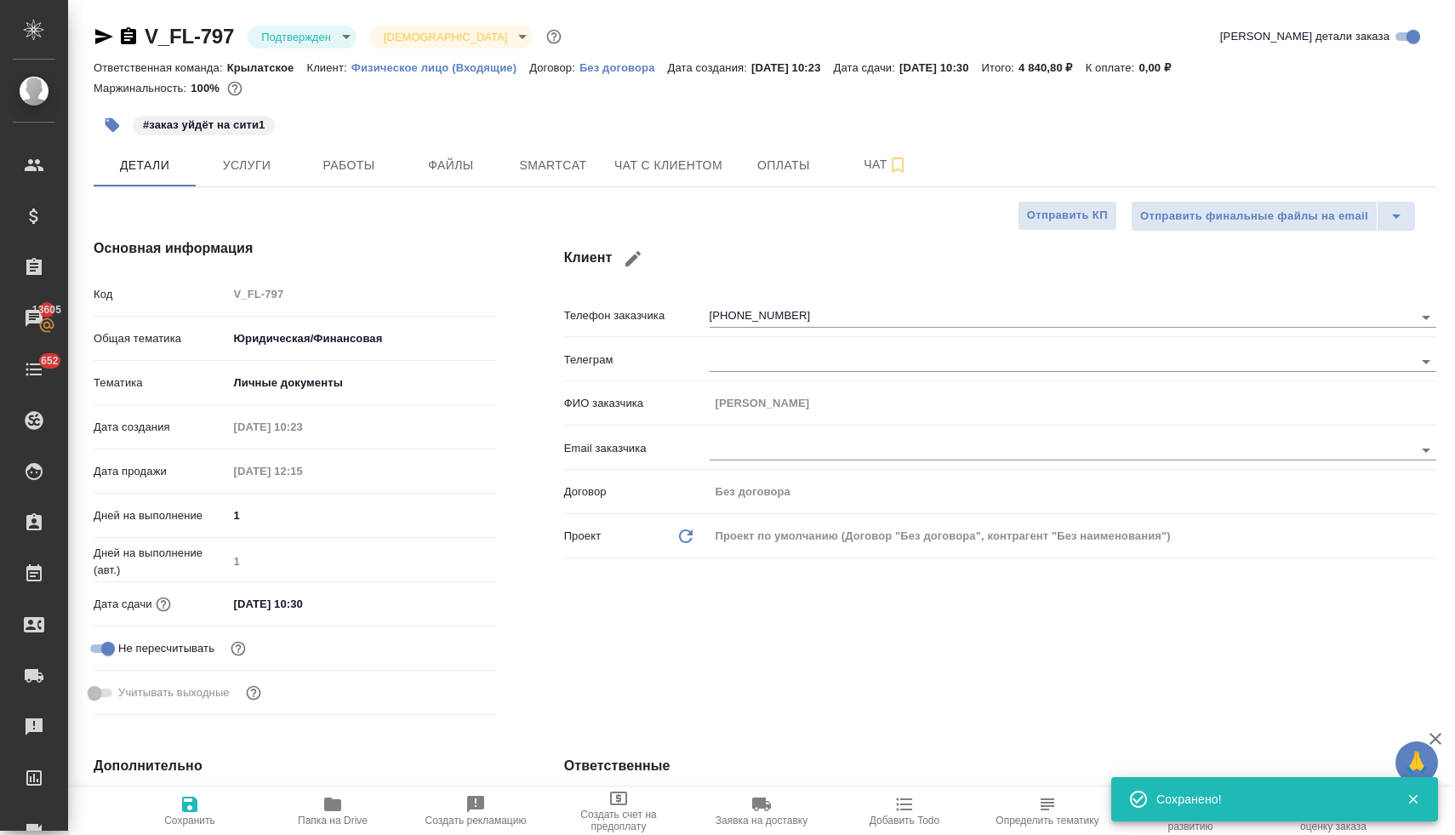
type textarea "x"
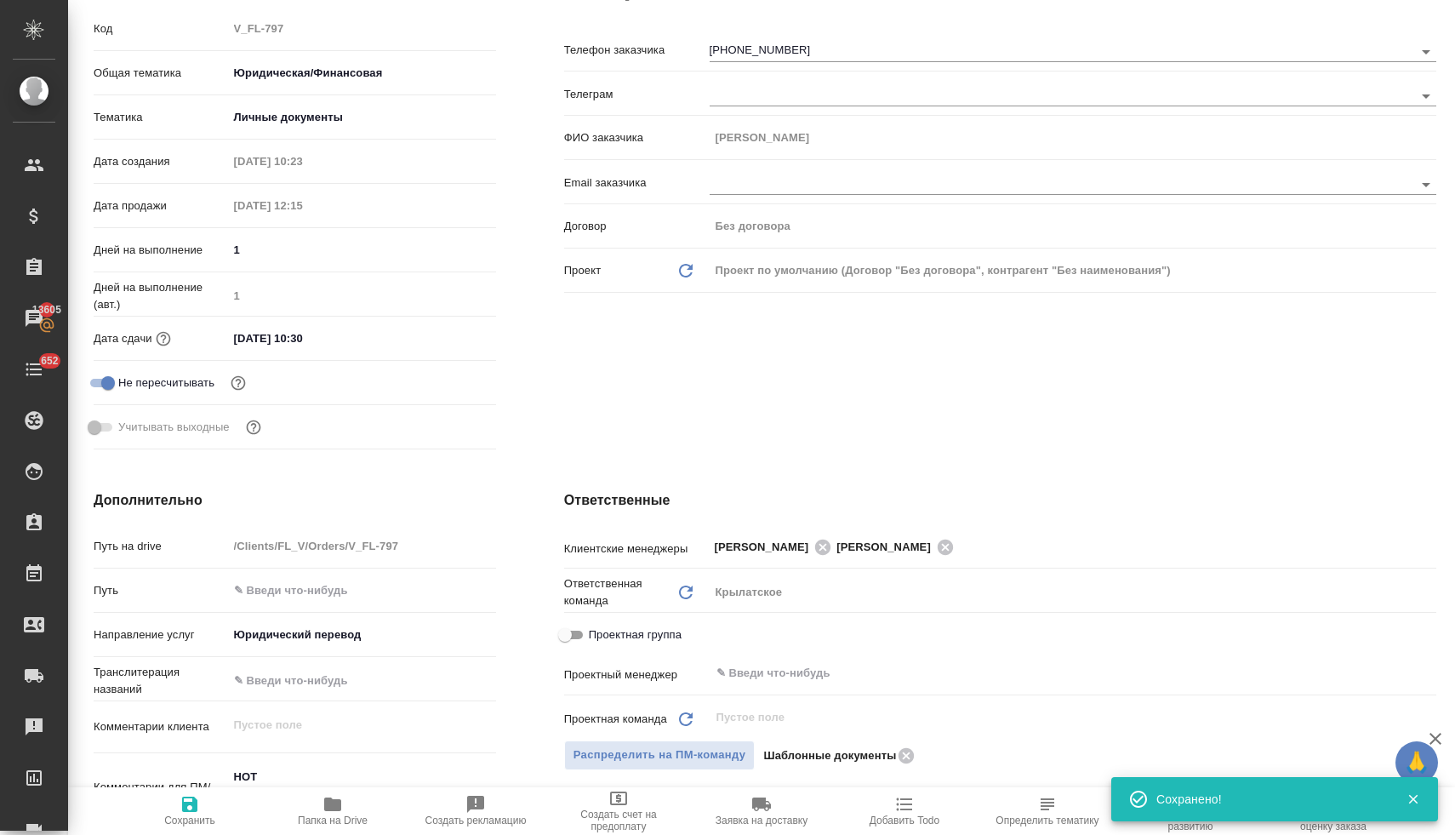
scroll to position [383, 0]
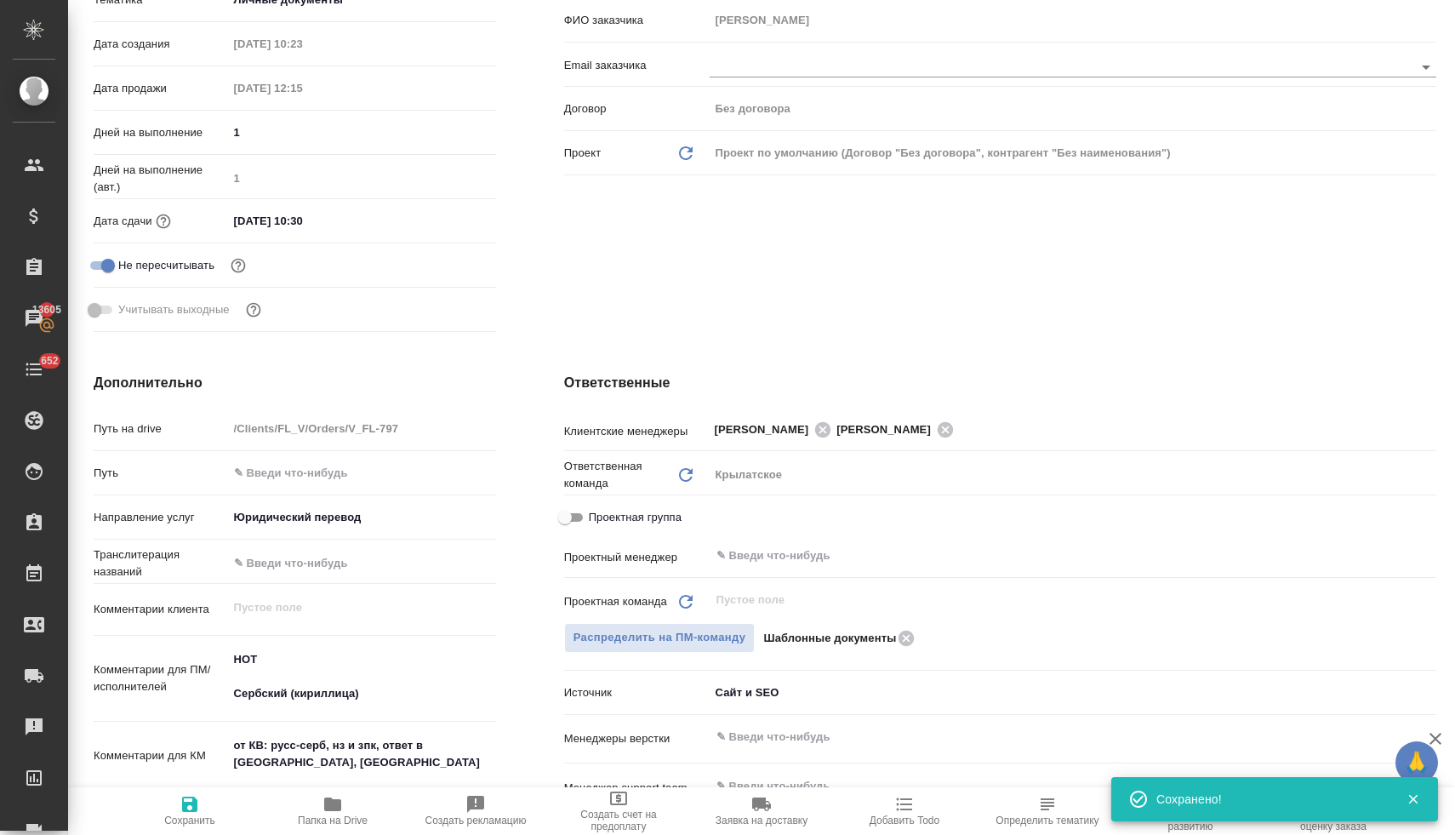
click at [679, 475] on icon "Обновить" at bounding box center [686, 475] width 20 height 20
type textarea "x"
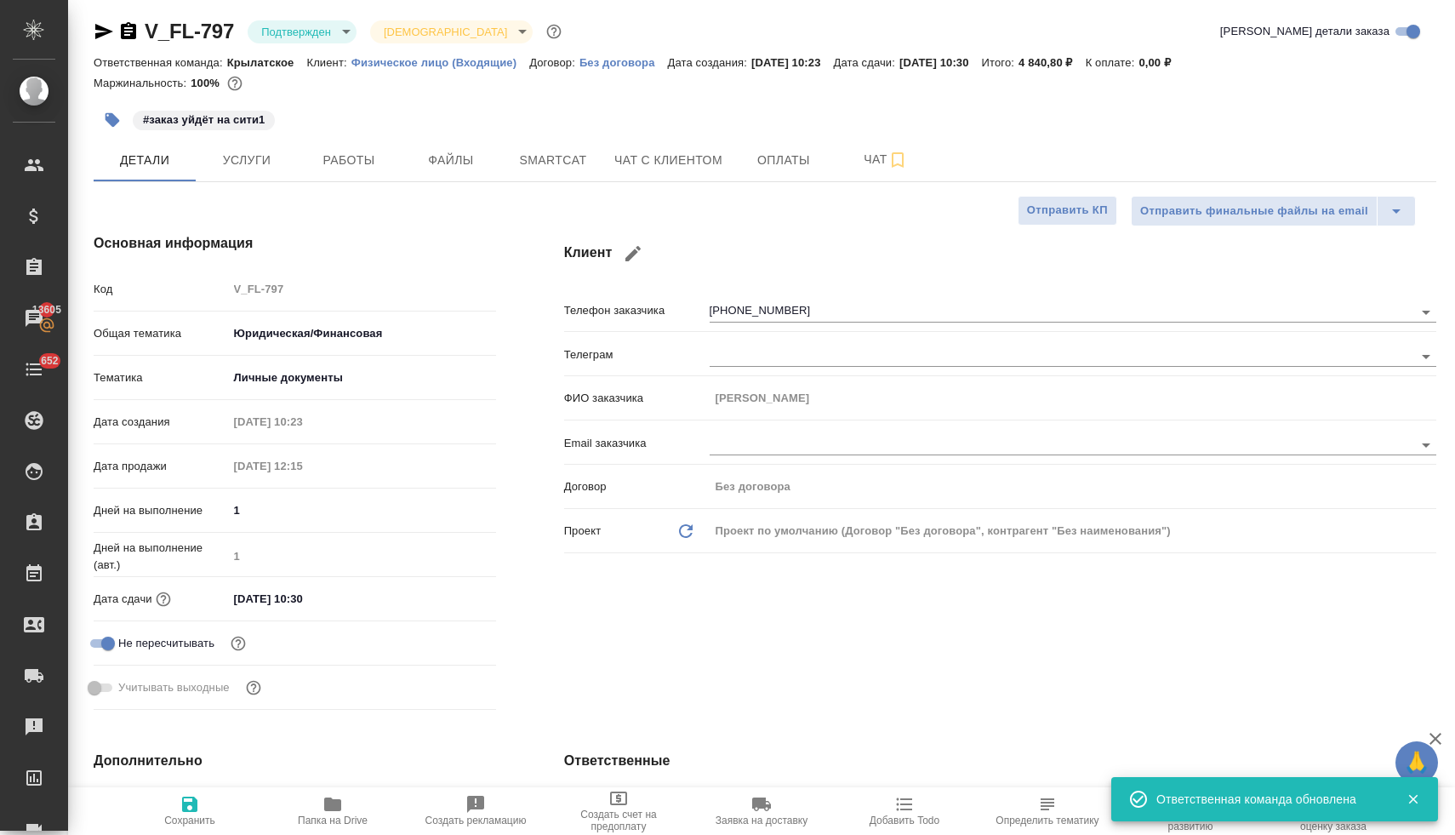
scroll to position [0, 0]
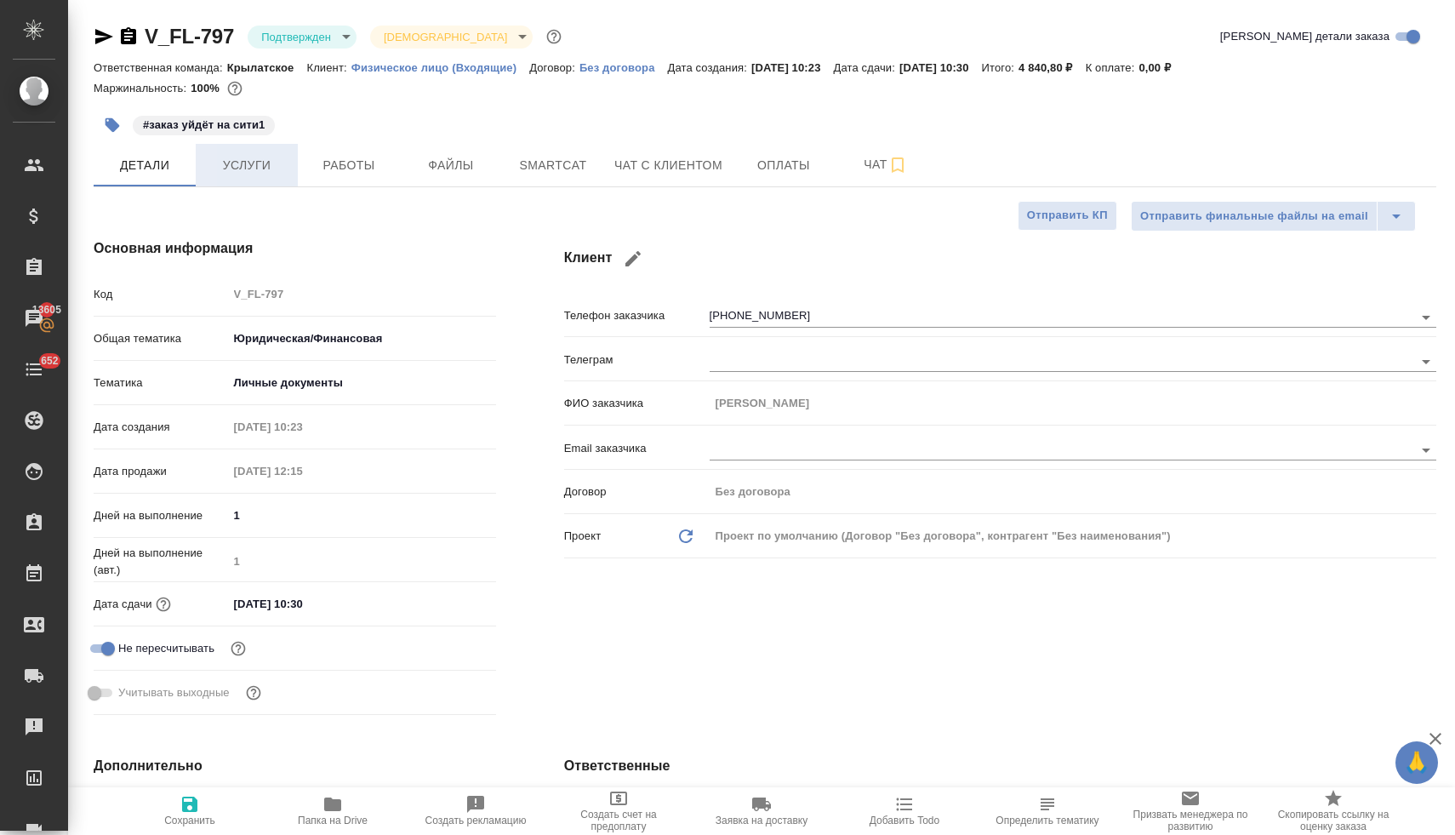
click at [225, 168] on span "Услуги" at bounding box center [247, 165] width 82 height 21
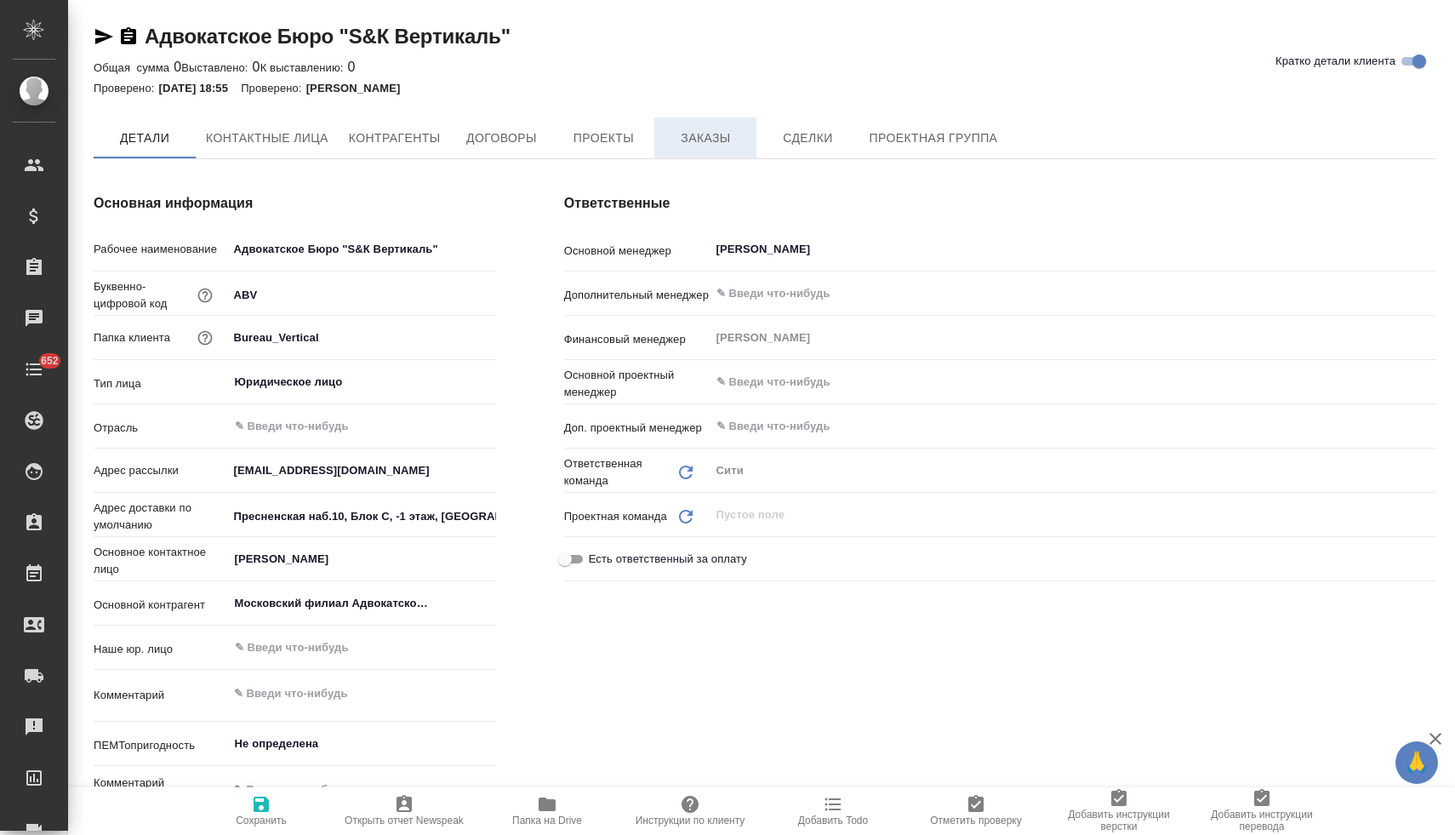
type textarea "x"
click at [715, 138] on span "Заказы" at bounding box center [705, 138] width 82 height 21
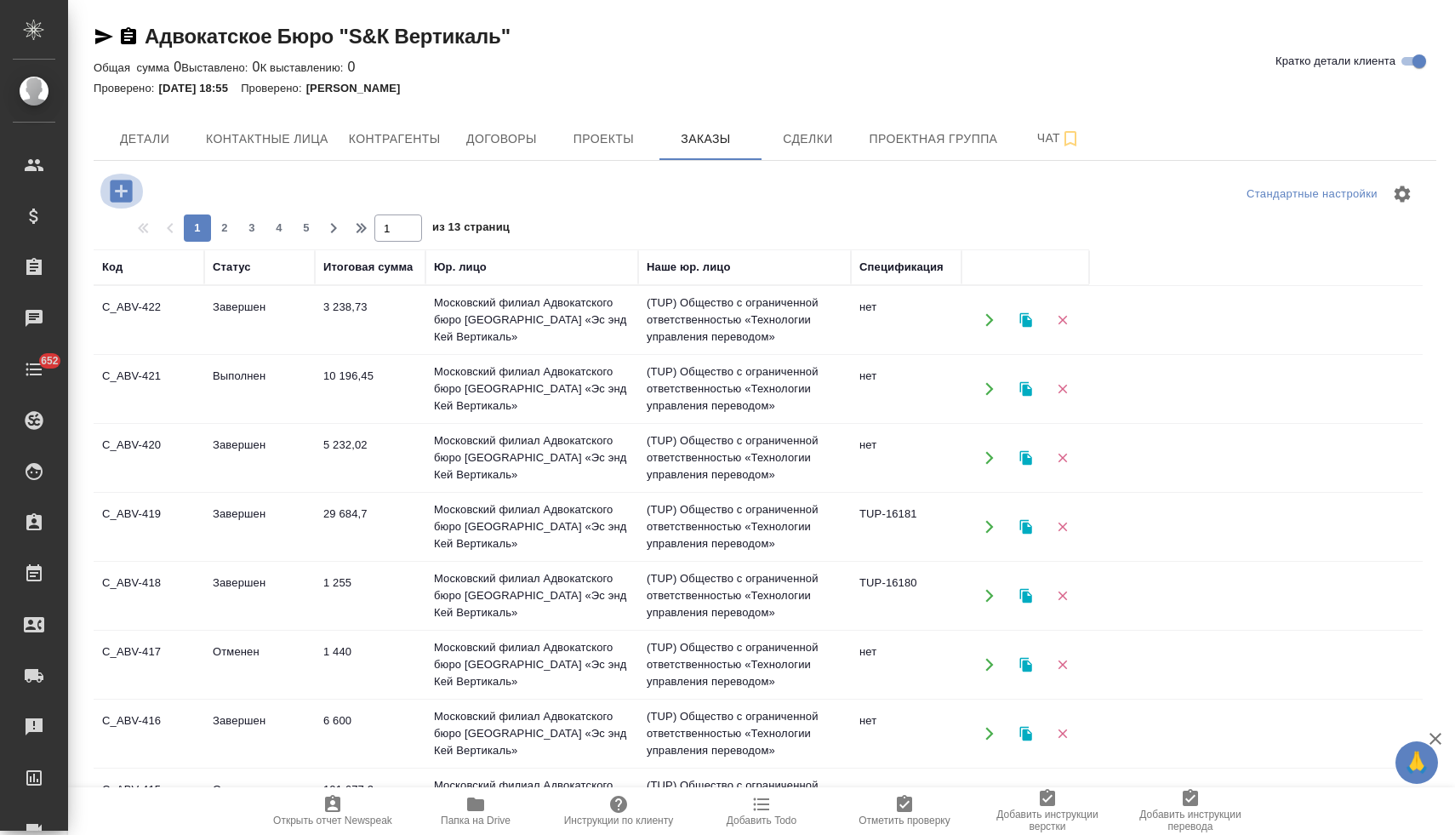
click at [117, 191] on icon "button" at bounding box center [121, 191] width 30 height 30
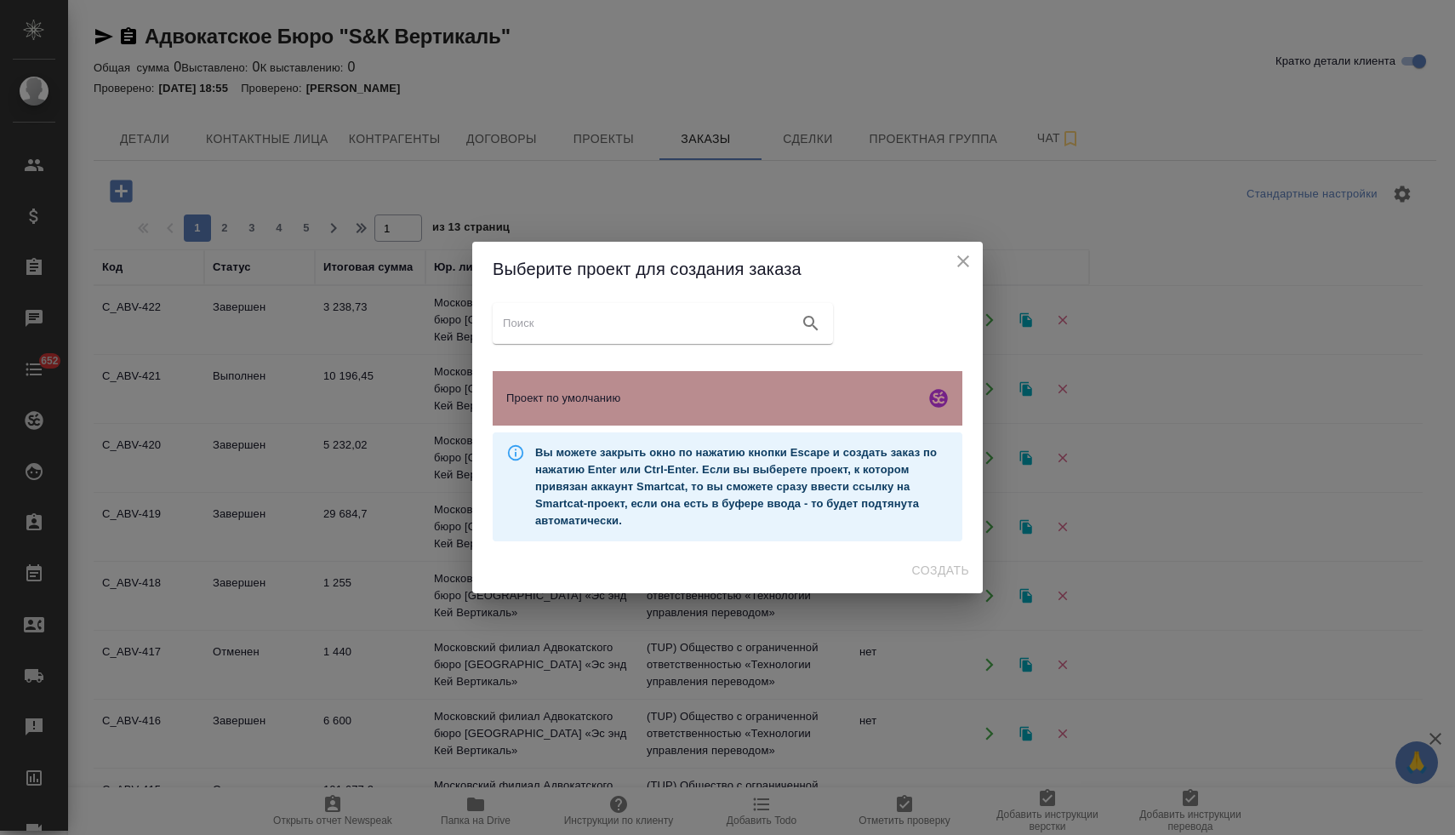
click at [531, 390] on span "Проект по умолчанию" at bounding box center [712, 398] width 412 height 17
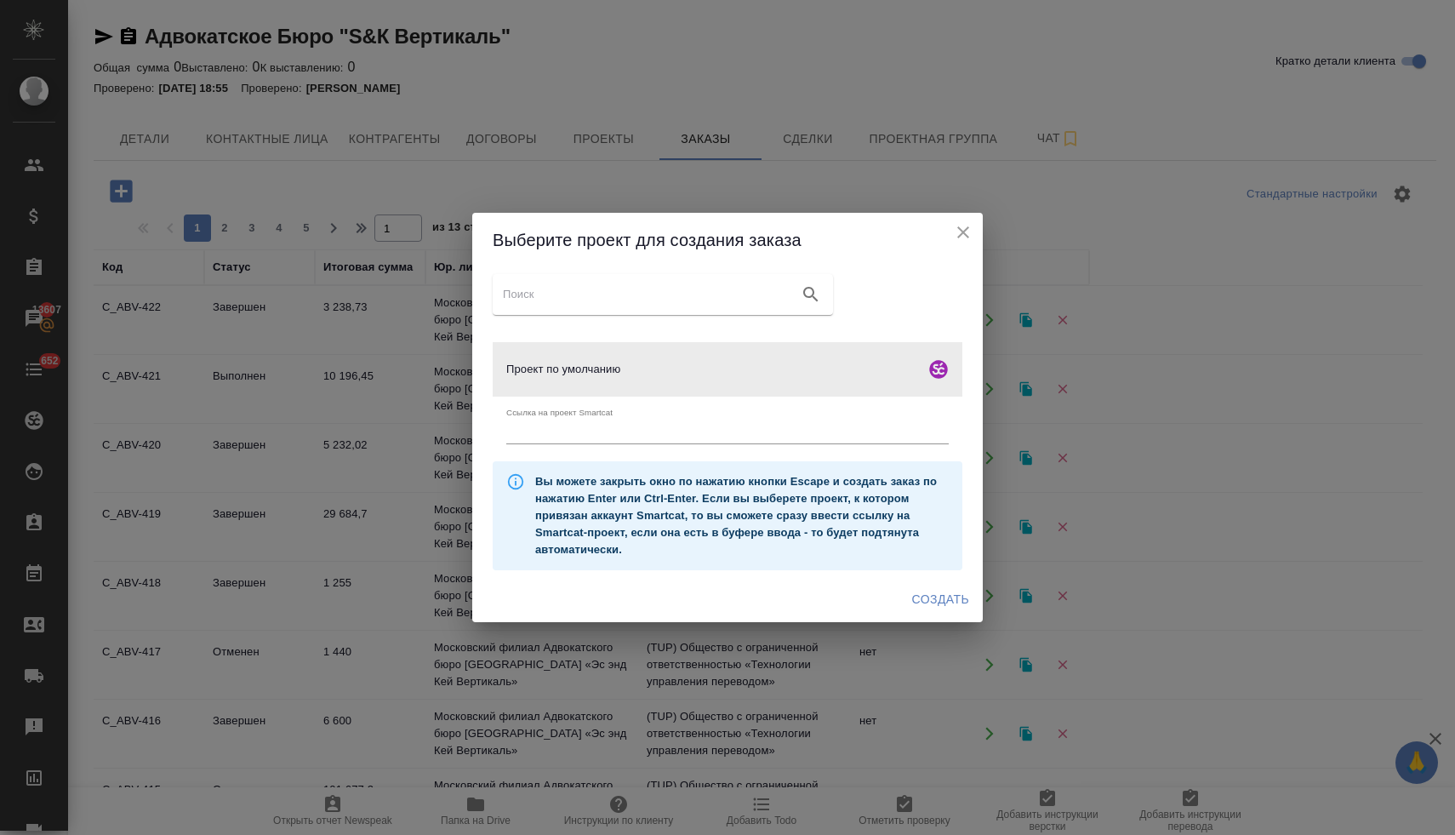
click at [930, 603] on span "Создать" at bounding box center [940, 599] width 57 height 21
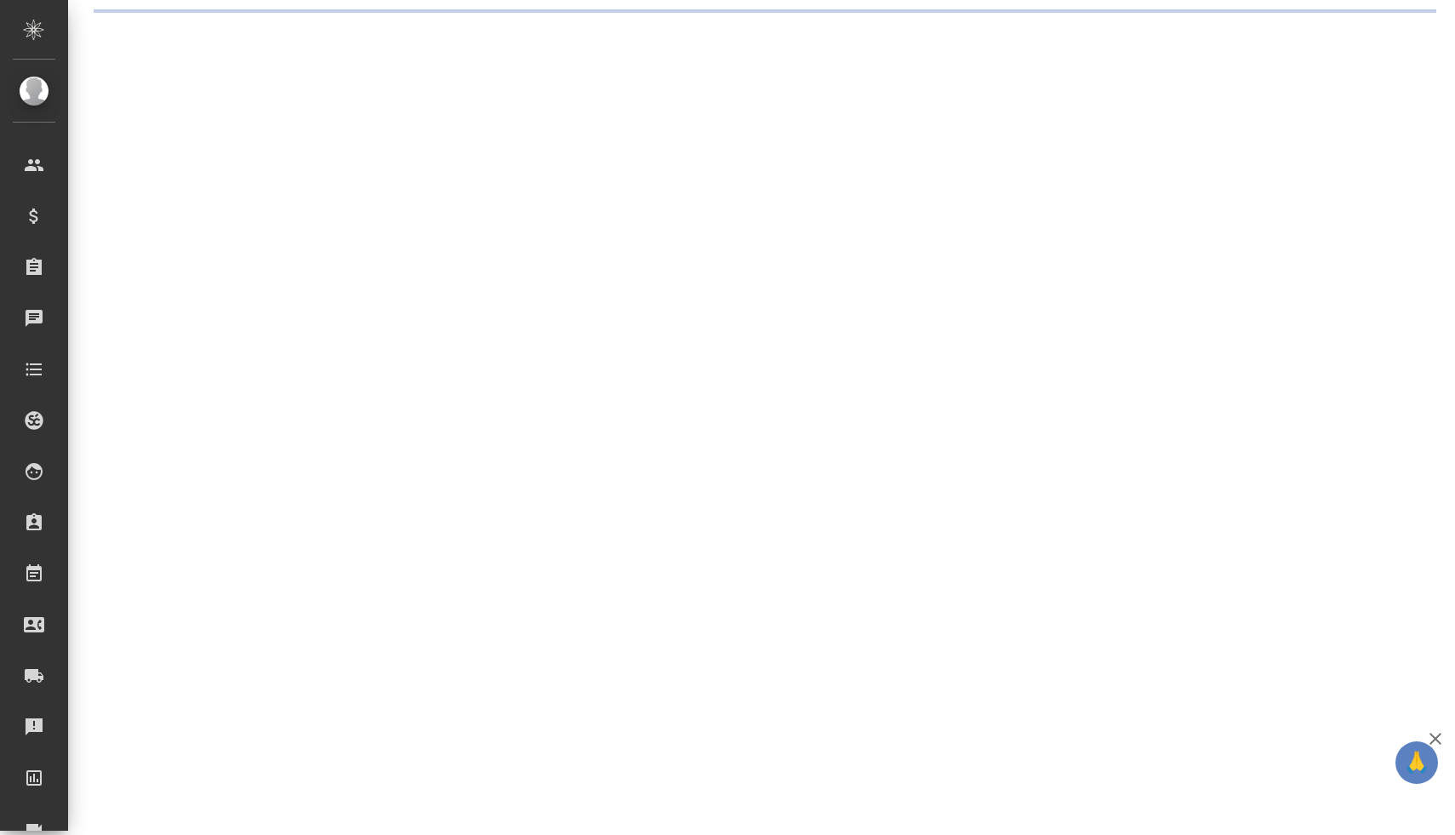
select select "RU"
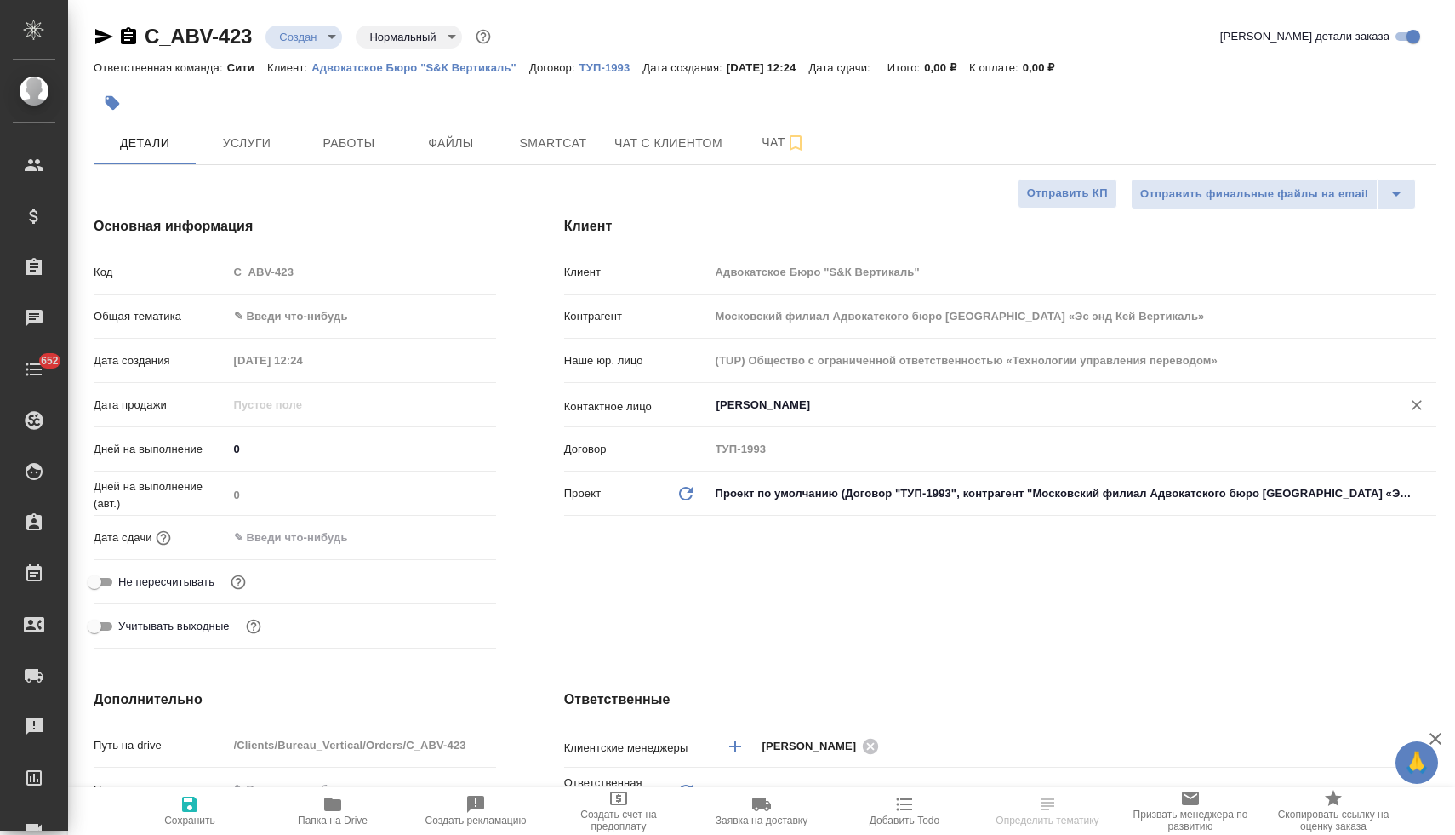
type textarea "x"
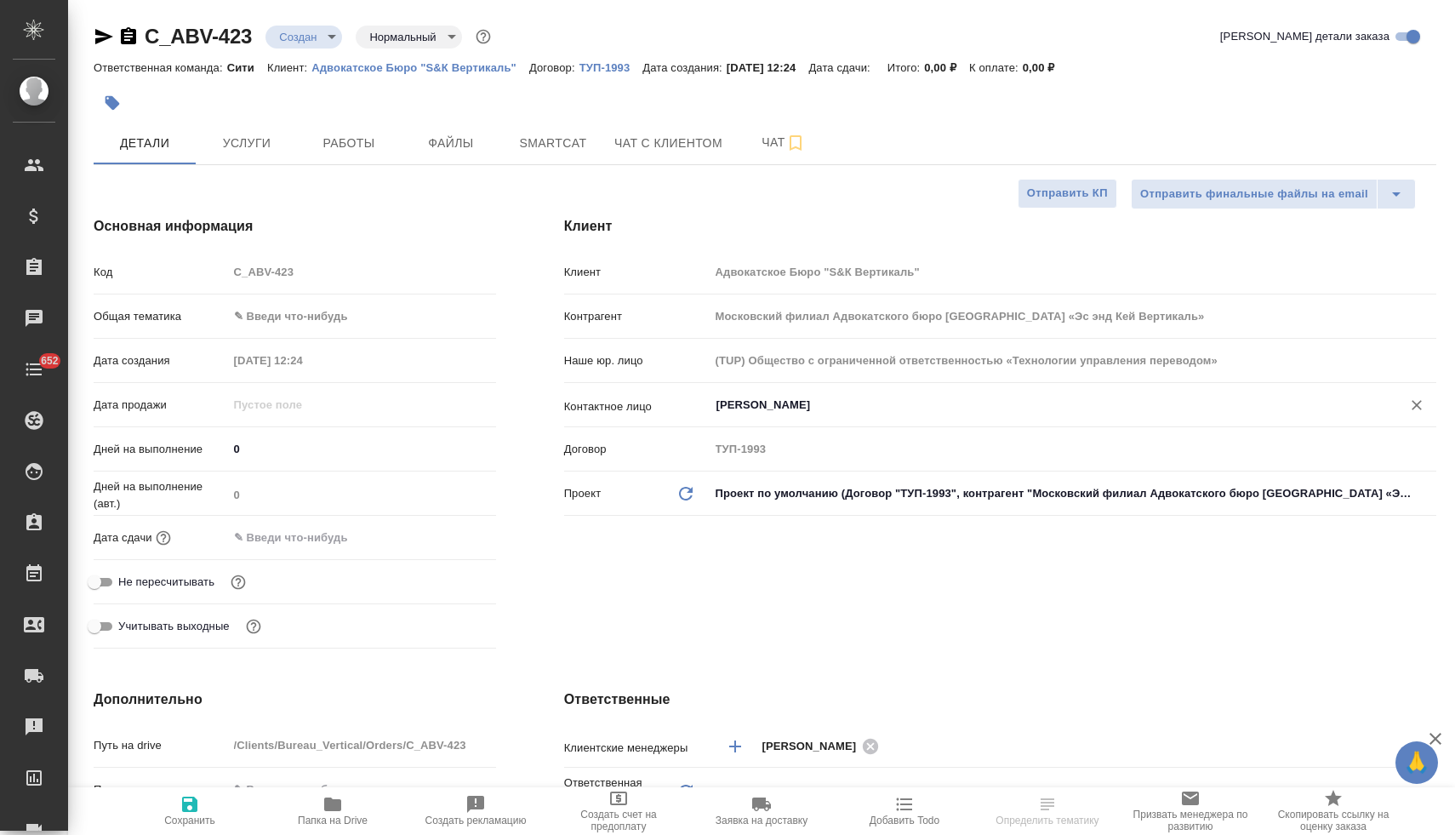
type textarea "x"
click at [758, 408] on input "[PERSON_NAME]" at bounding box center [1044, 405] width 659 height 20
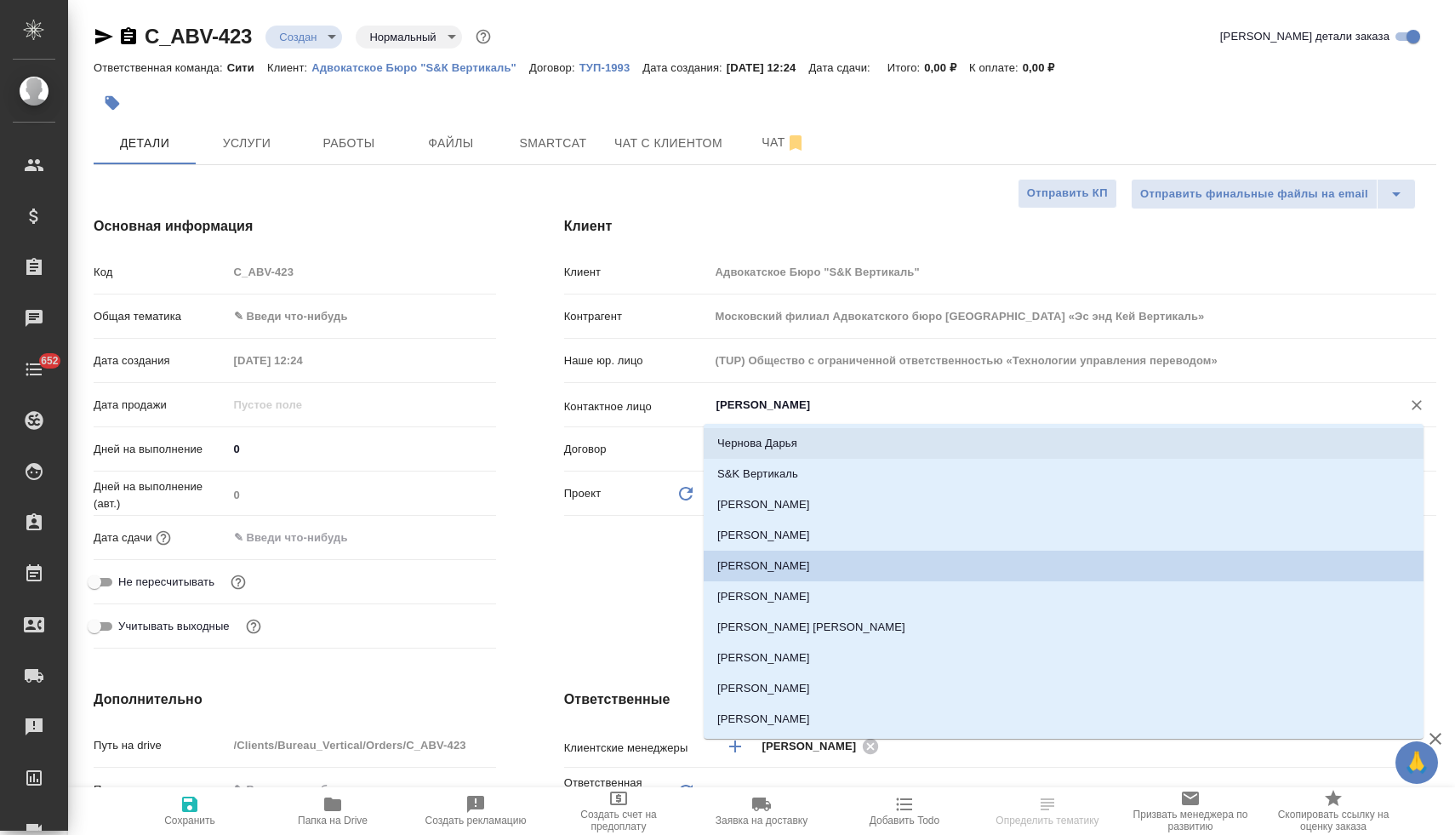
click at [771, 447] on li "Чернова Дарья" at bounding box center [1064, 443] width 720 height 31
type input "Чернова Дарья"
type textarea "x"
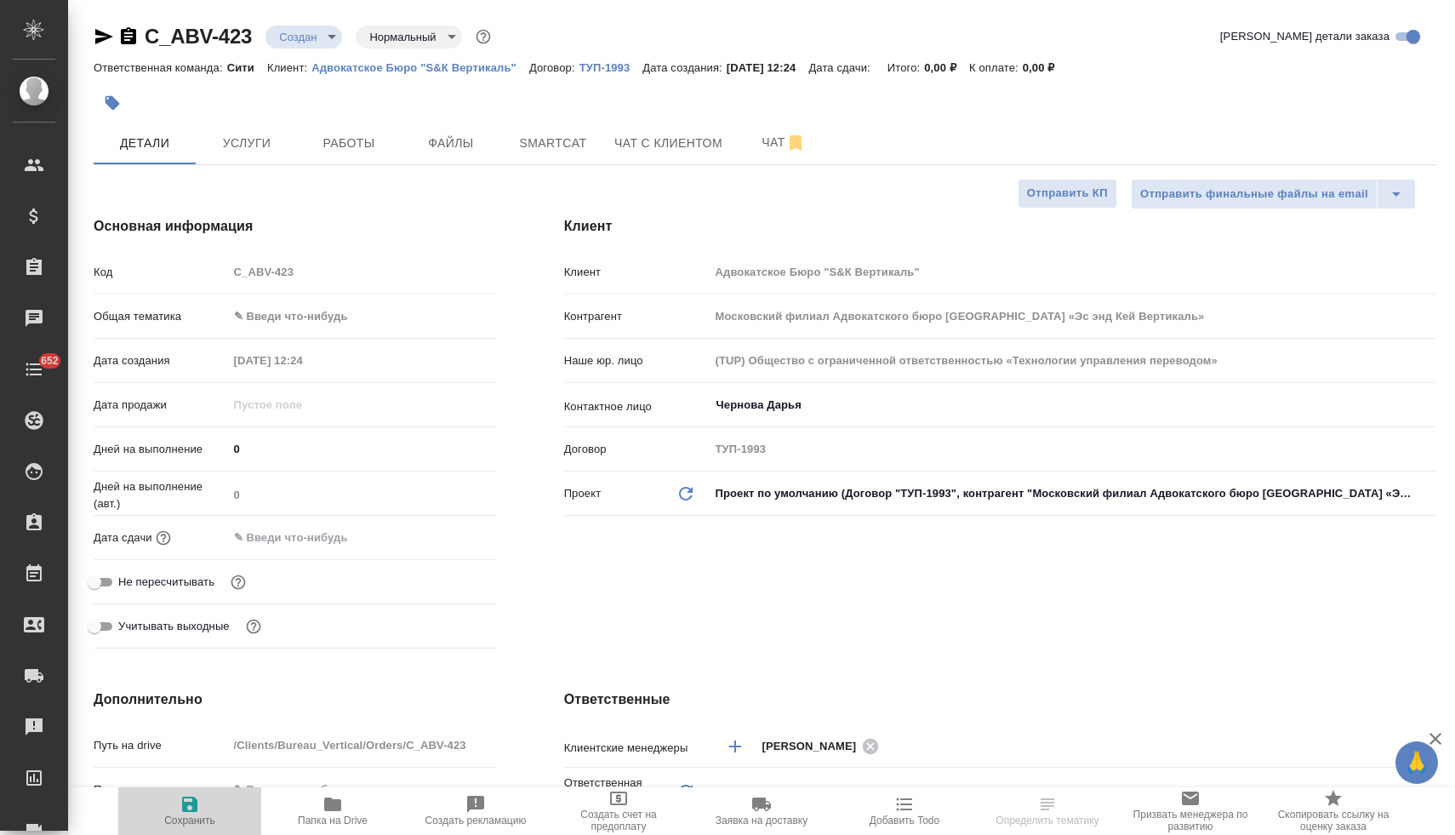
click at [197, 811] on icon "button" at bounding box center [190, 804] width 20 height 20
type textarea "x"
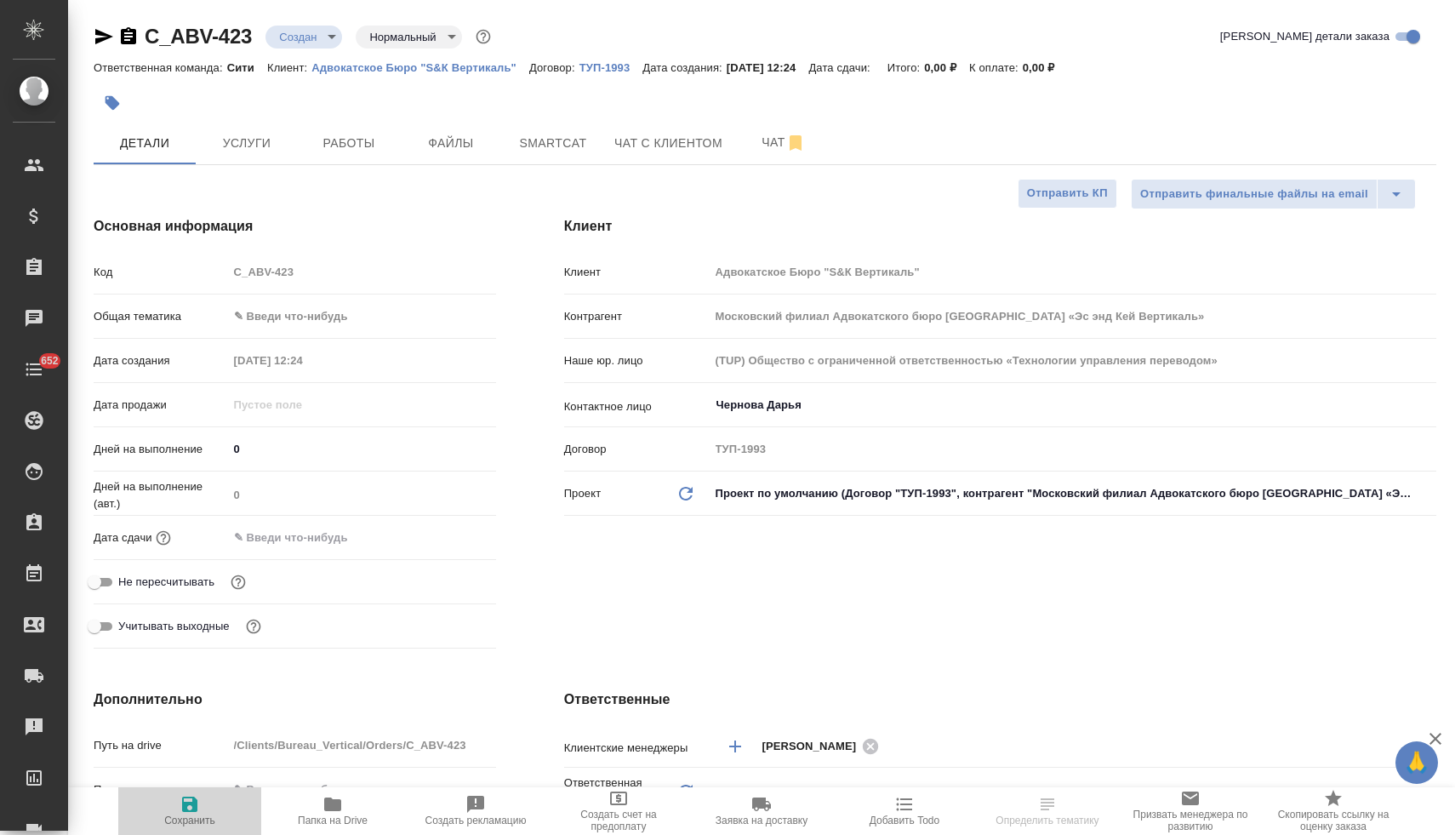
type textarea "x"
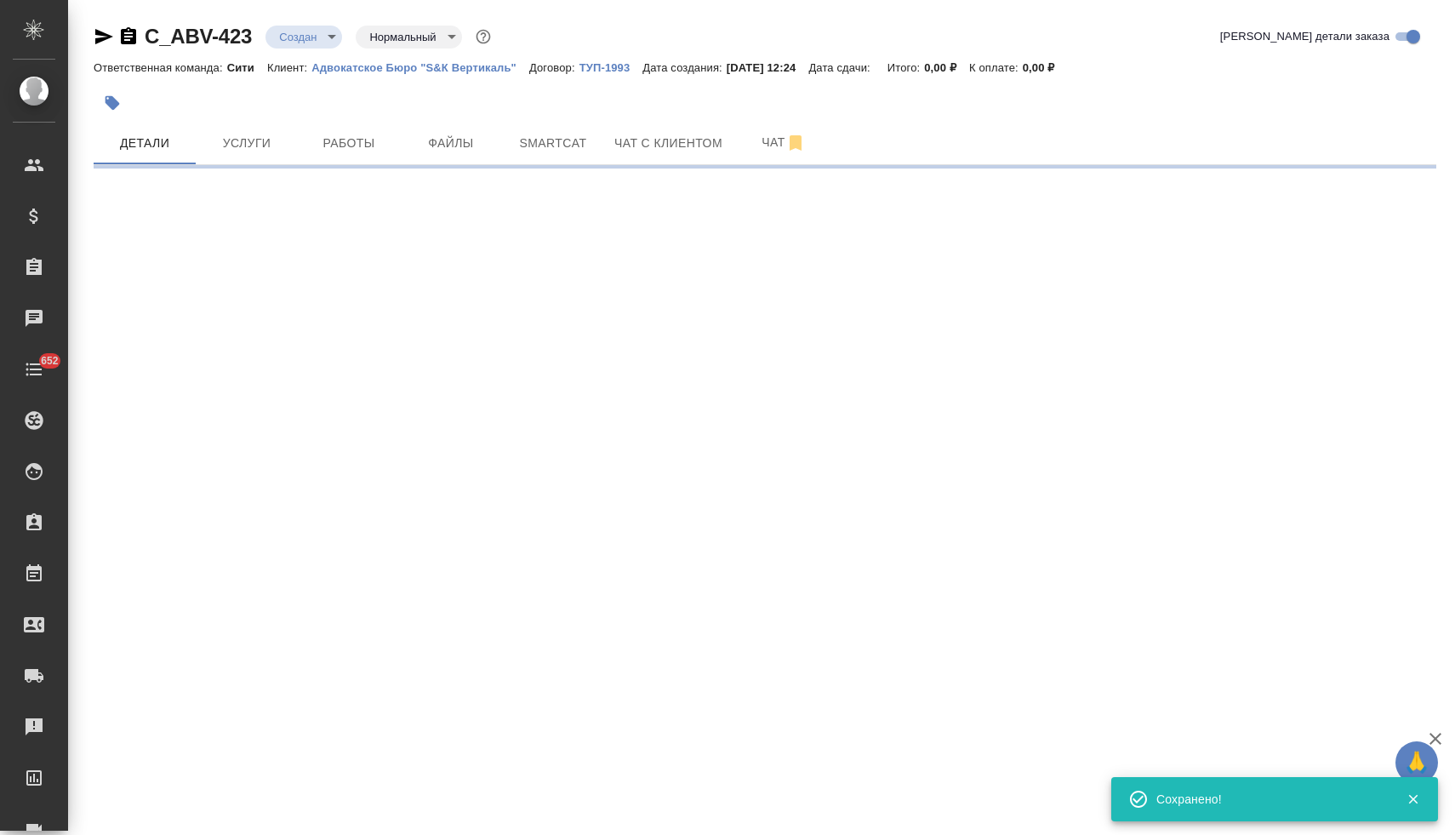
select select "RU"
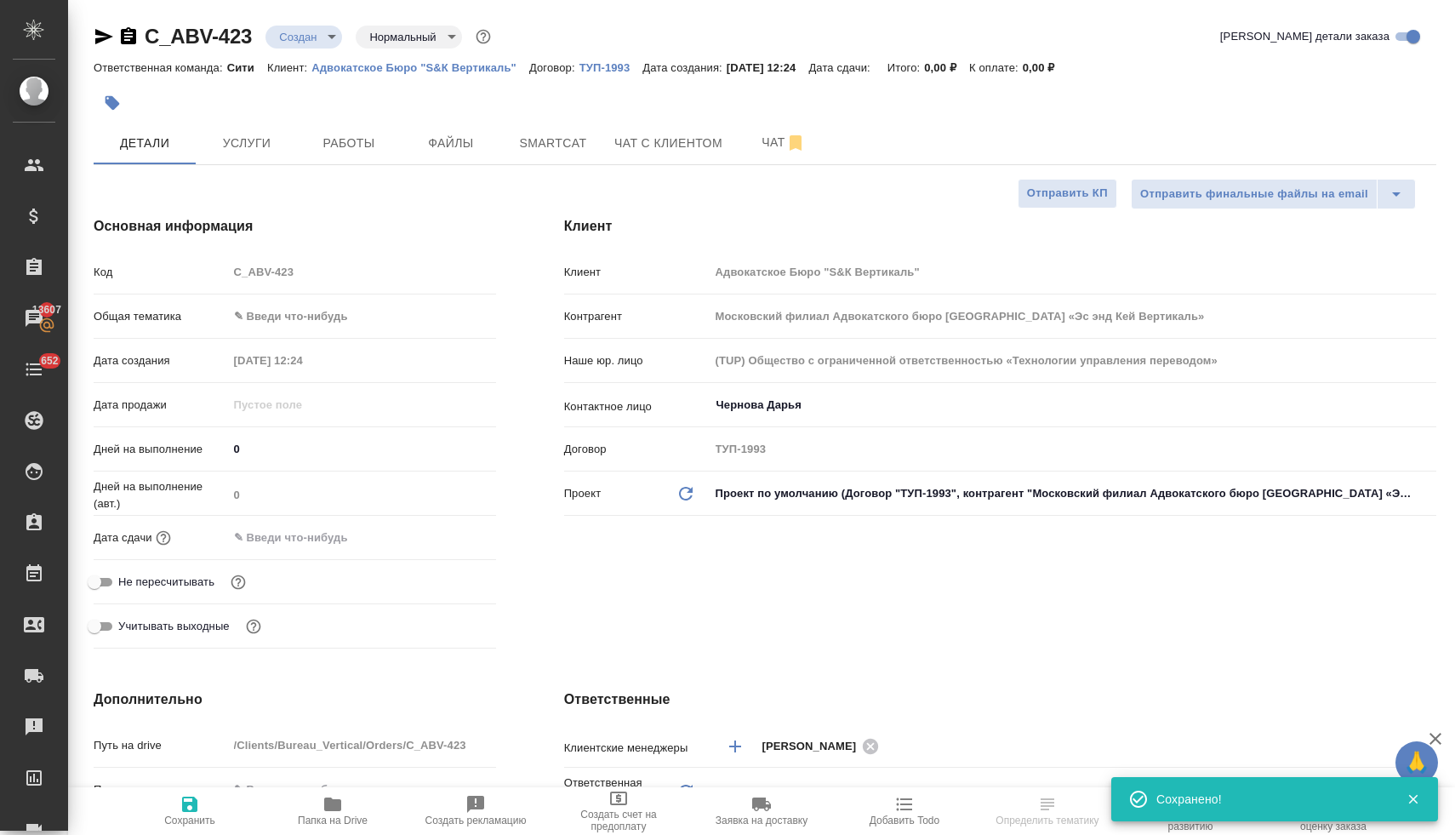
type textarea "x"
click at [221, 265] on div "Код C_ABV-423" at bounding box center [295, 272] width 402 height 30
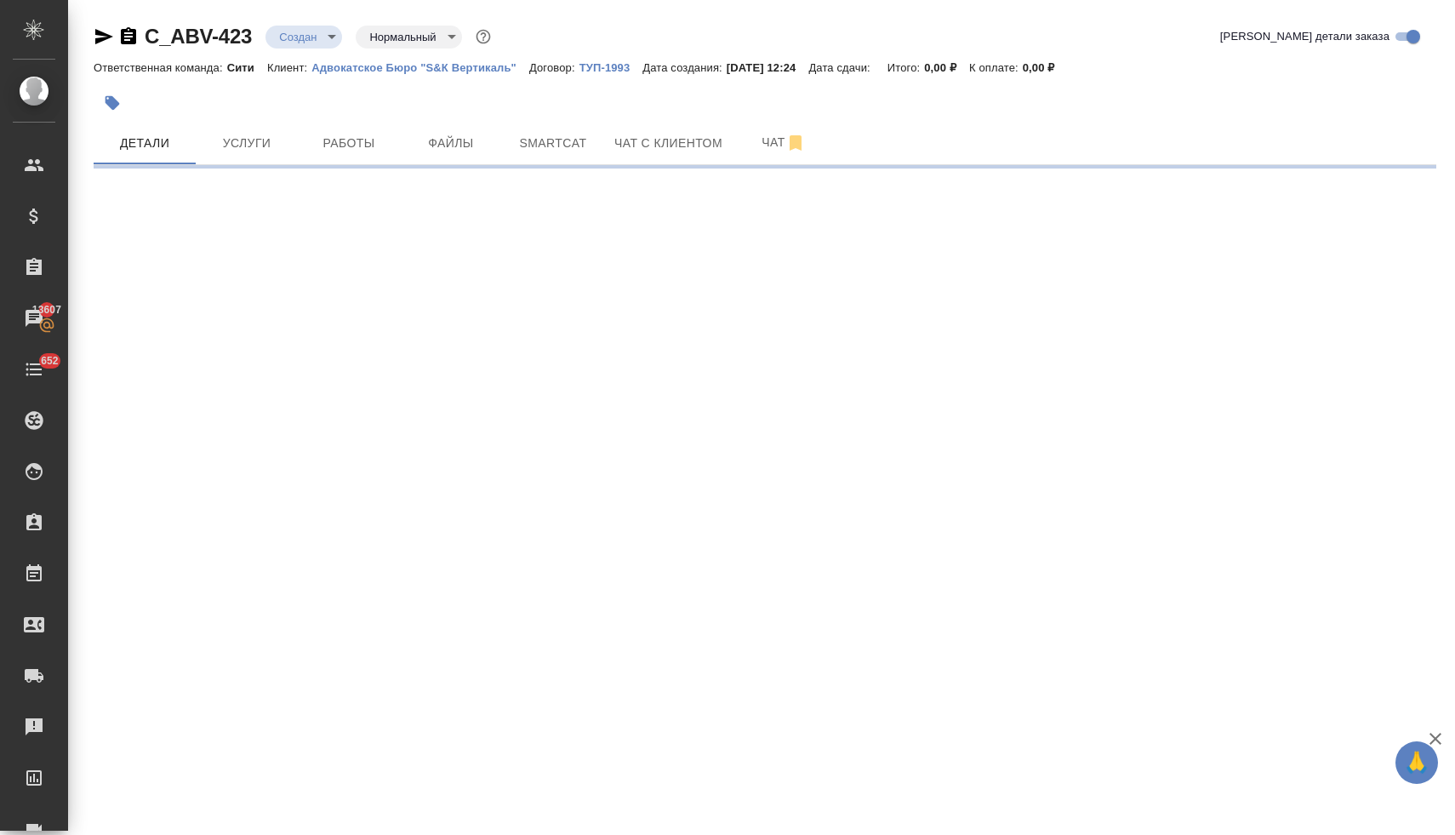
select select "RU"
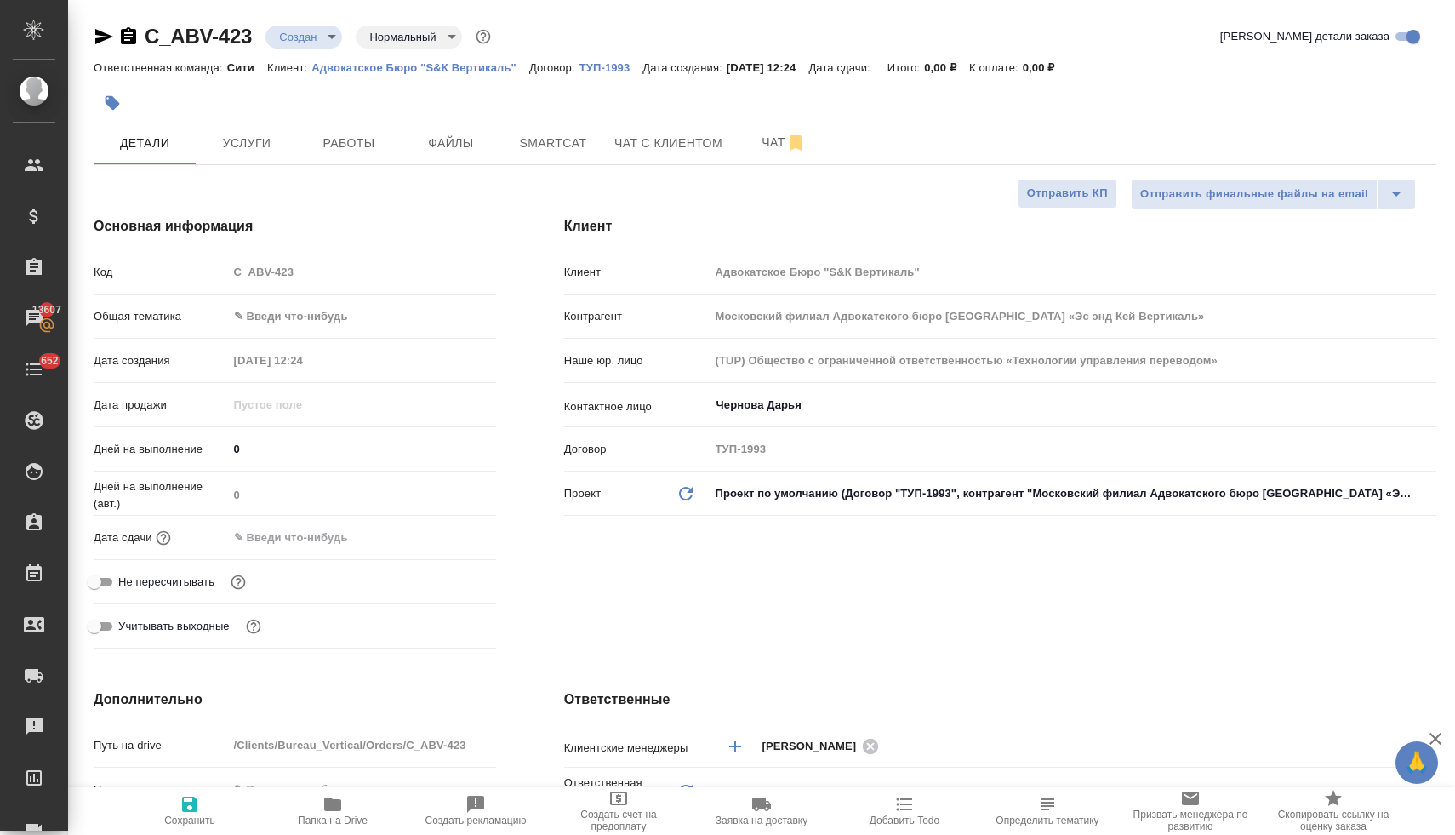
click at [319, 814] on span "Папка на Drive" at bounding box center [333, 820] width 70 height 12
type textarea "x"
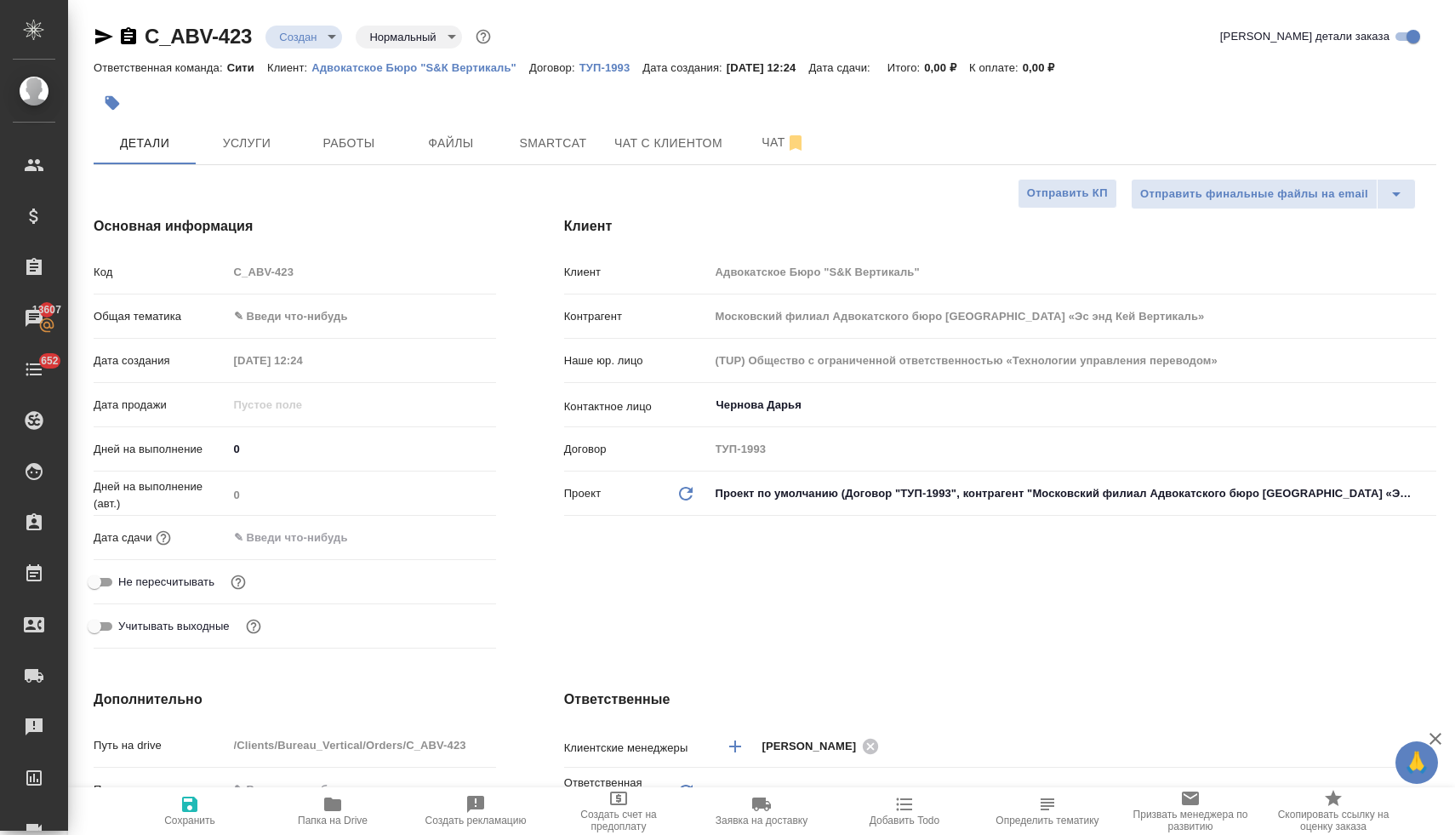
type textarea "x"
click at [178, 579] on span "Не пересчитывать" at bounding box center [166, 581] width 96 height 17
click at [125, 579] on input "Не пересчитывать" at bounding box center [94, 582] width 61 height 20
checkbox input "true"
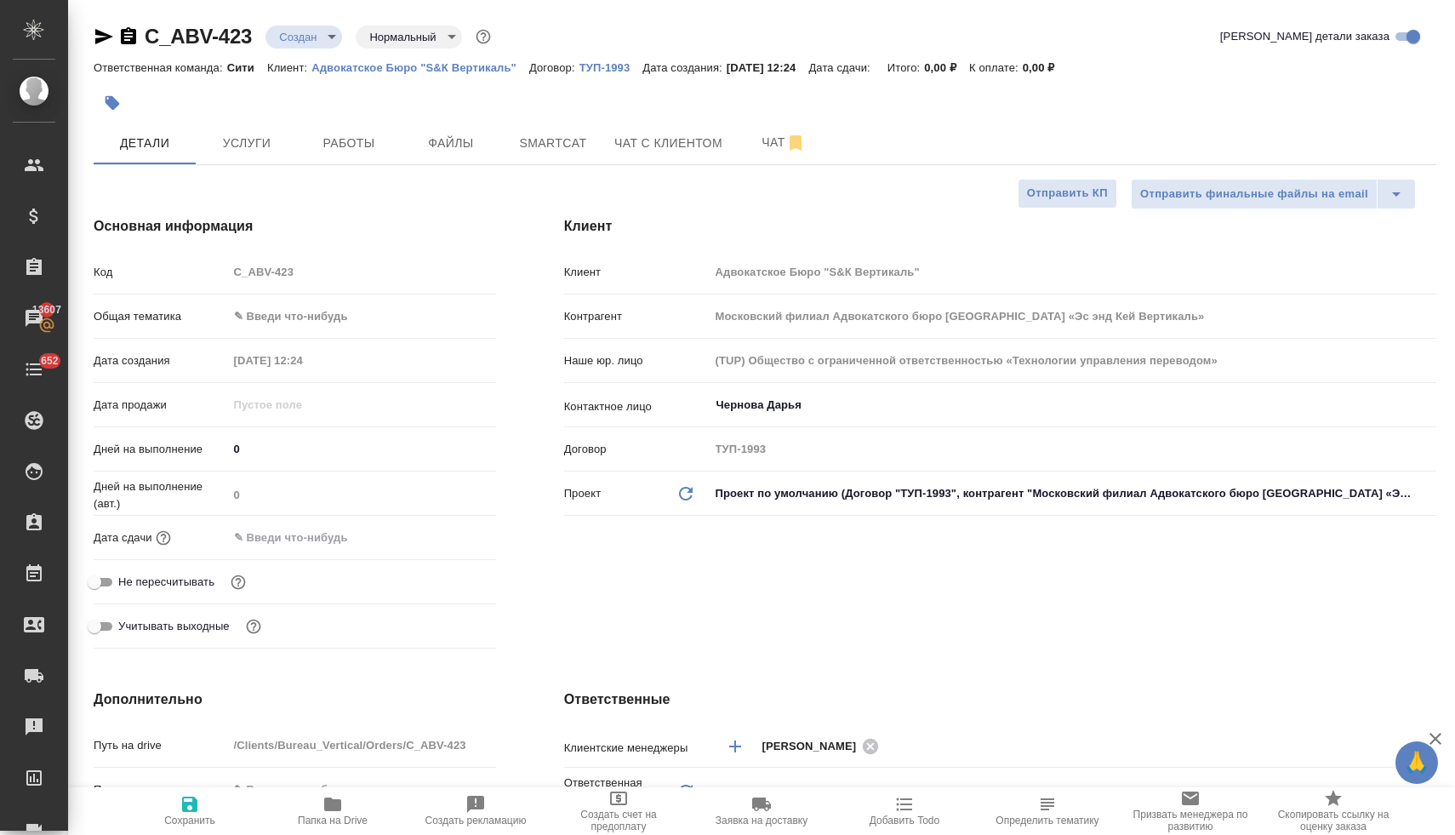
type textarea "x"
click at [322, 542] on input "text" at bounding box center [302, 537] width 149 height 25
click at [440, 533] on icon "button" at bounding box center [446, 536] width 20 height 20
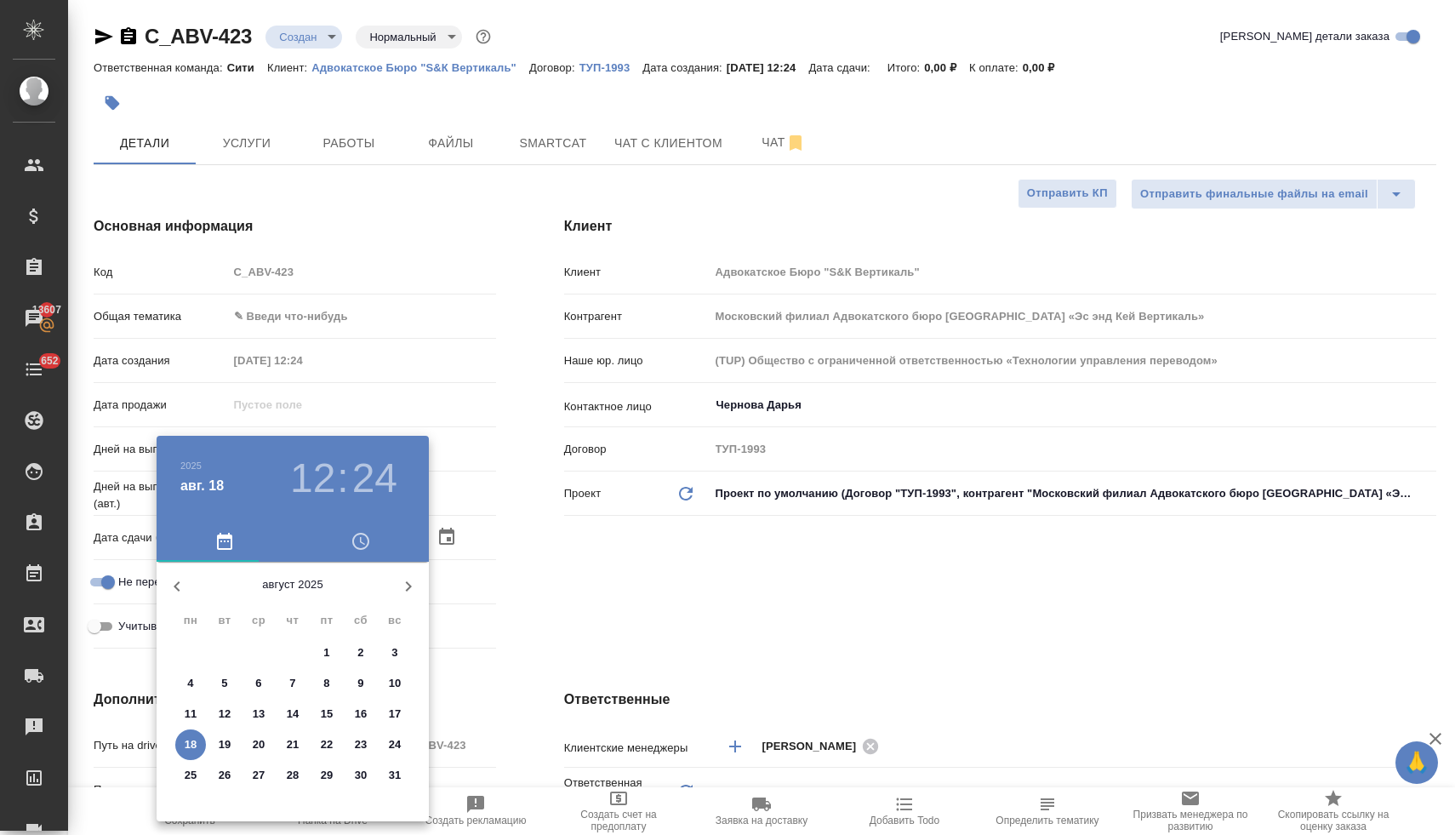
click at [357, 546] on icon "button" at bounding box center [361, 541] width 20 height 20
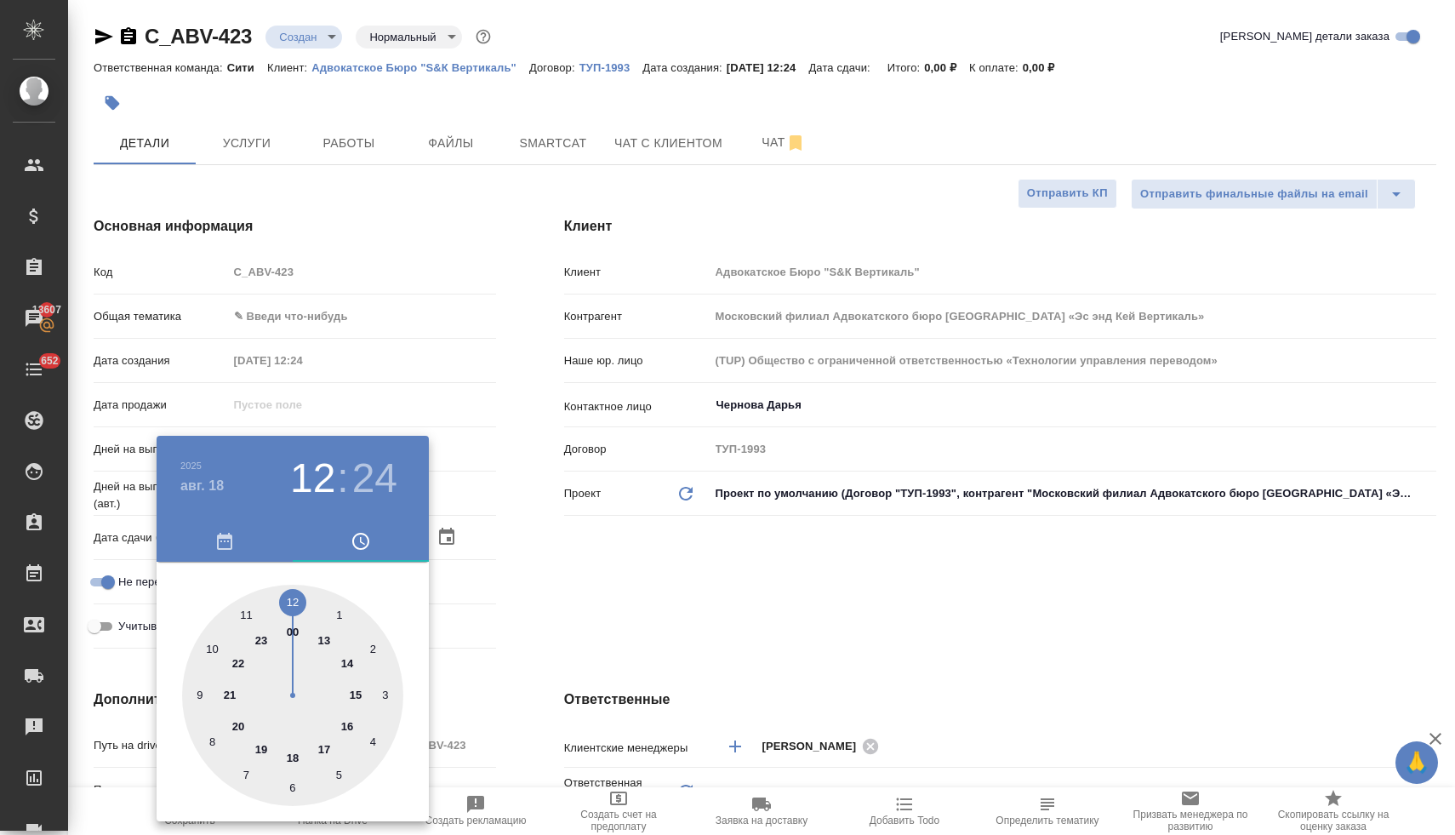
type input "18.08.2025 12:24"
type textarea "x"
click at [295, 598] on div at bounding box center [292, 694] width 221 height 221
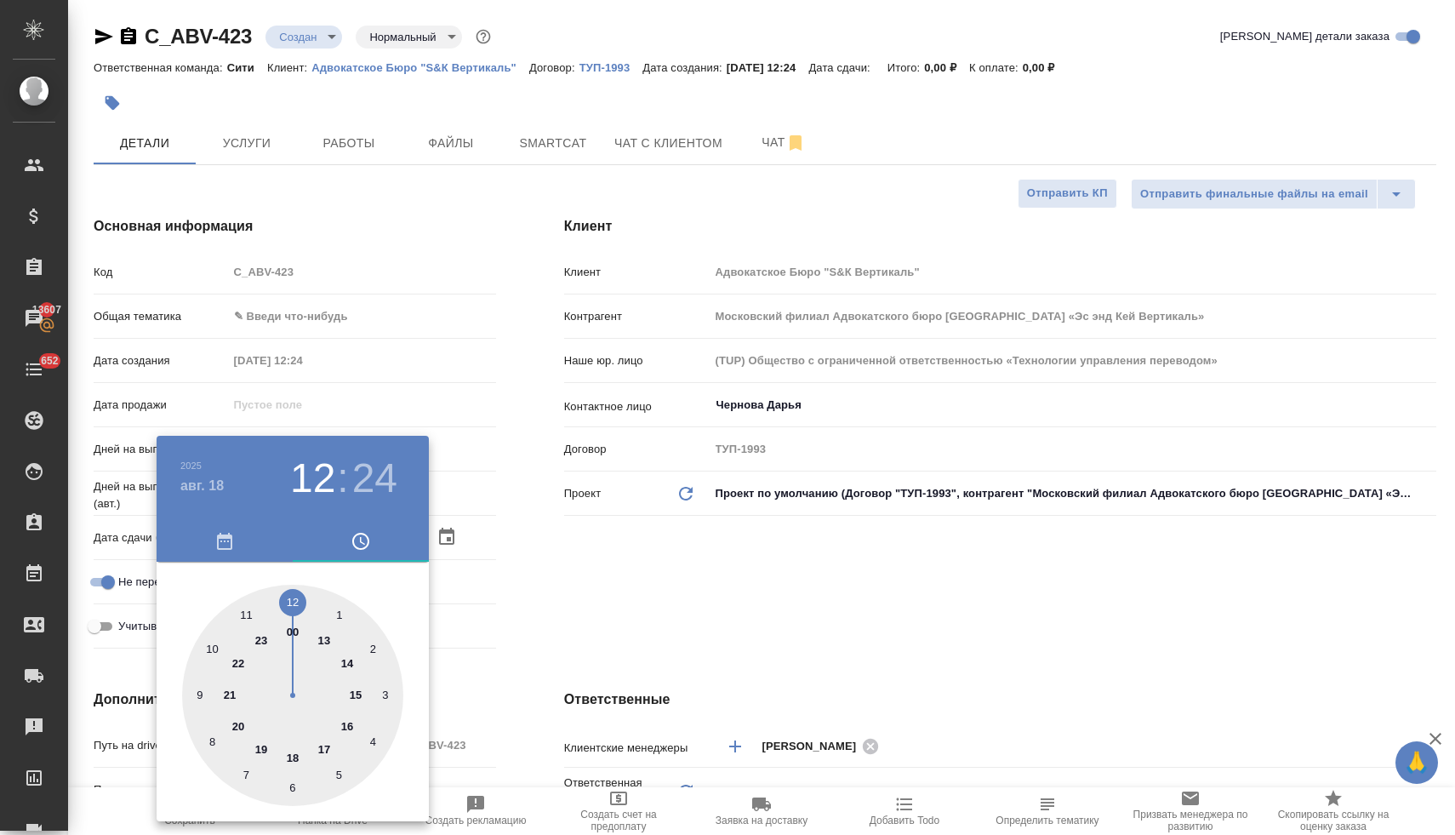
type textarea "x"
click at [212, 741] on div at bounding box center [292, 694] width 221 height 221
type input "18.08.2025 12:40"
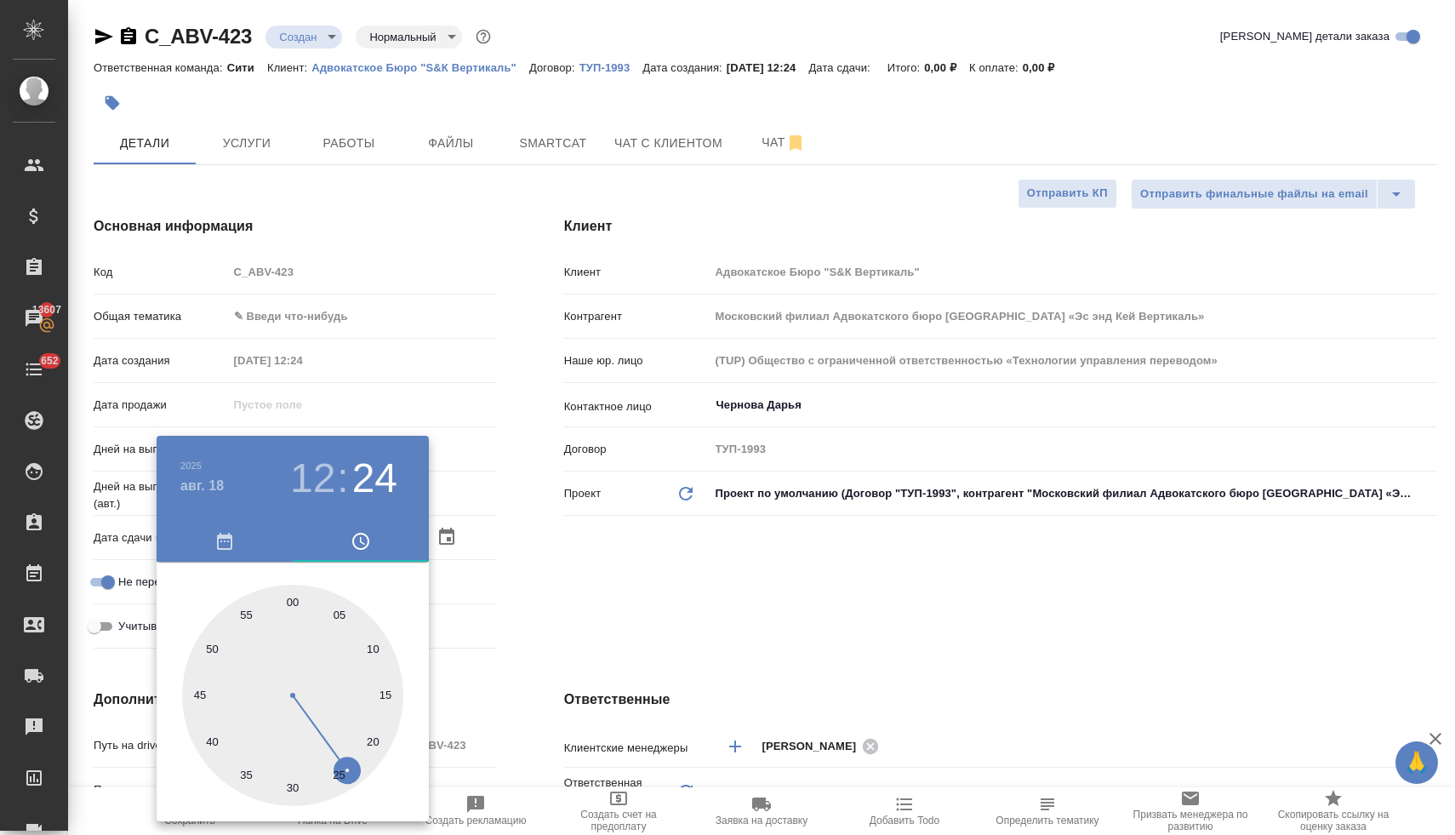
type textarea "x"
click at [590, 653] on div at bounding box center [727, 417] width 1455 height 835
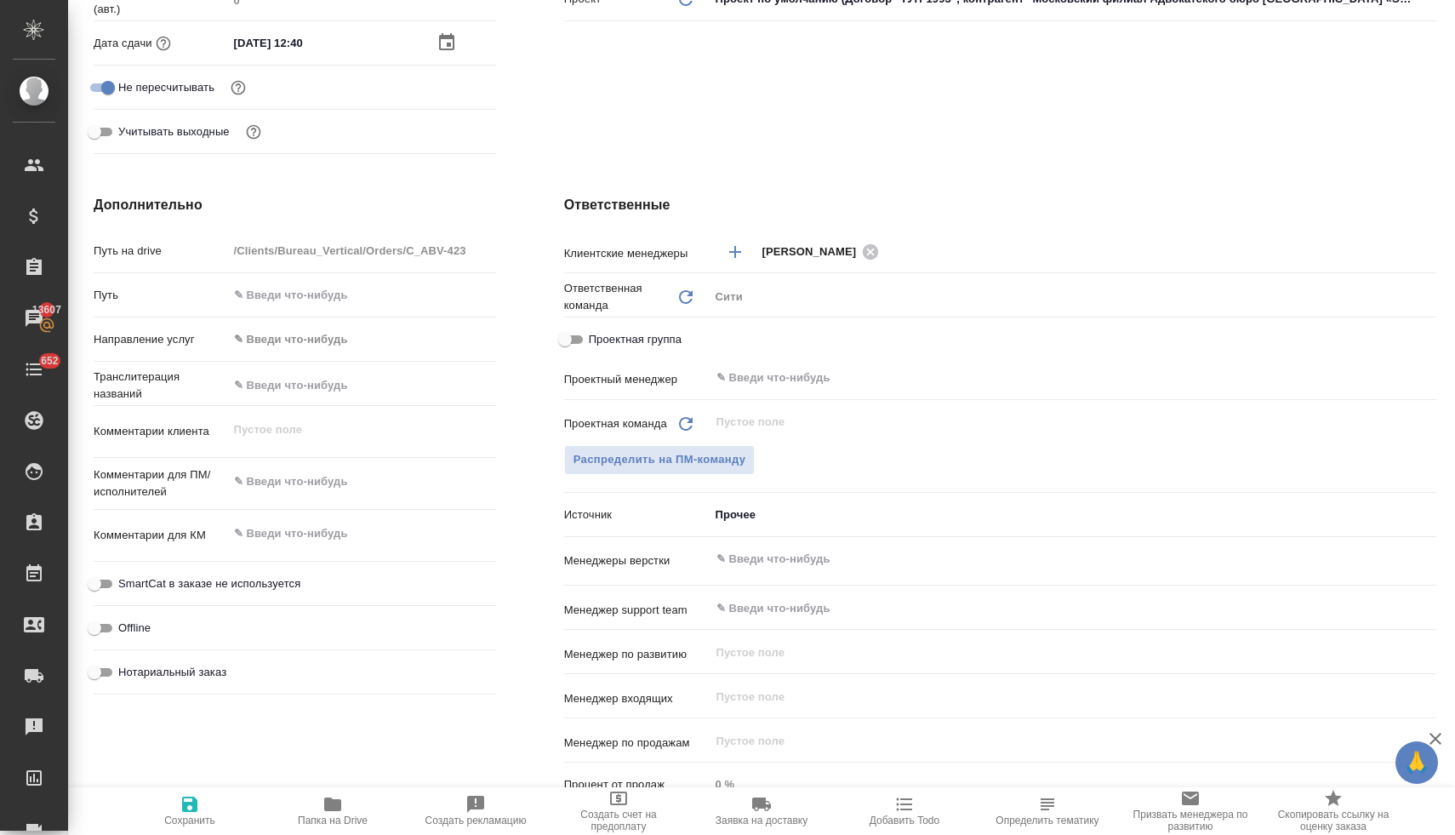
scroll to position [498, 0]
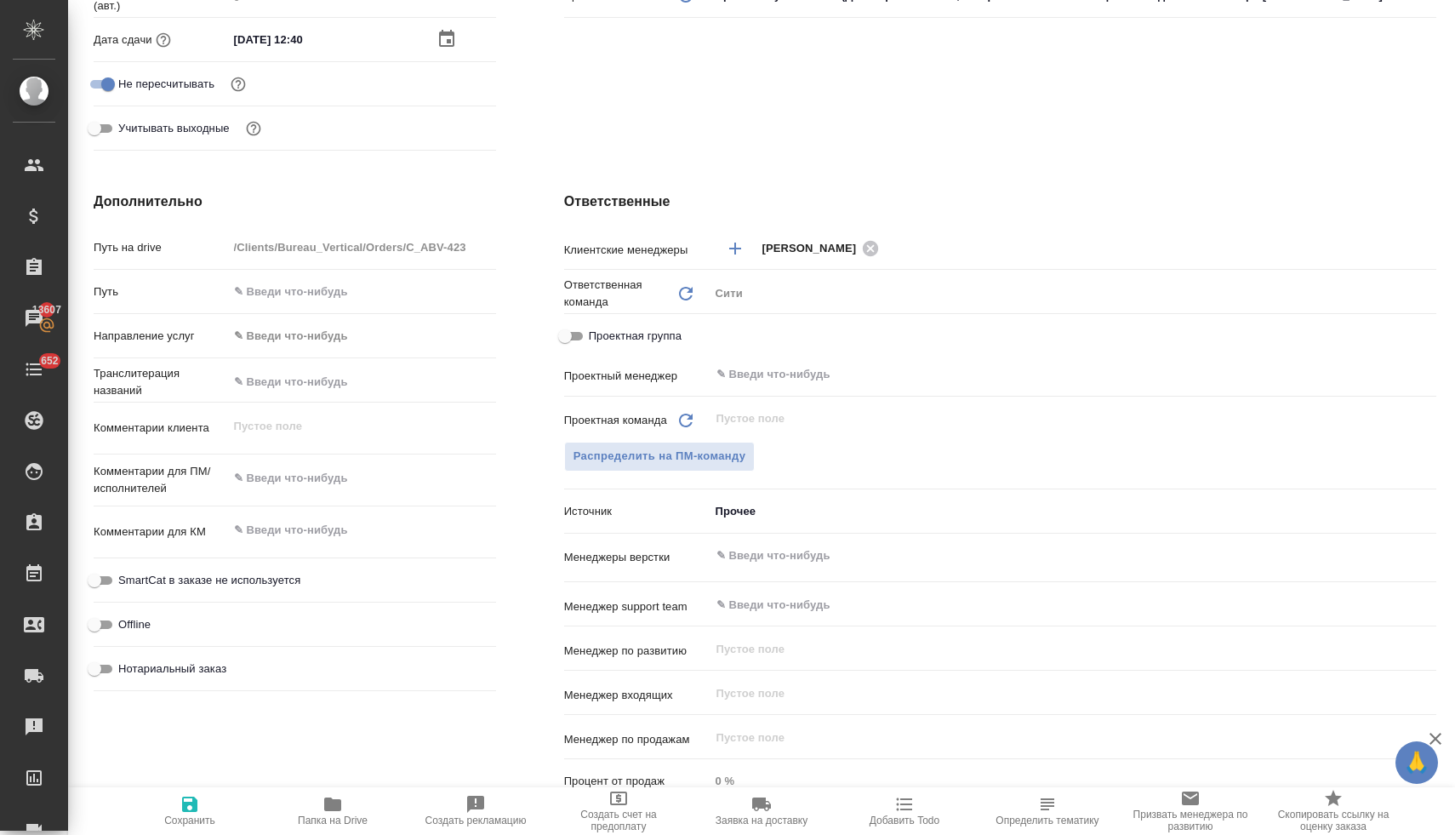
type textarea "x"
click at [310, 472] on textarea at bounding box center [362, 478] width 268 height 29
type textarea "п"
type textarea "x"
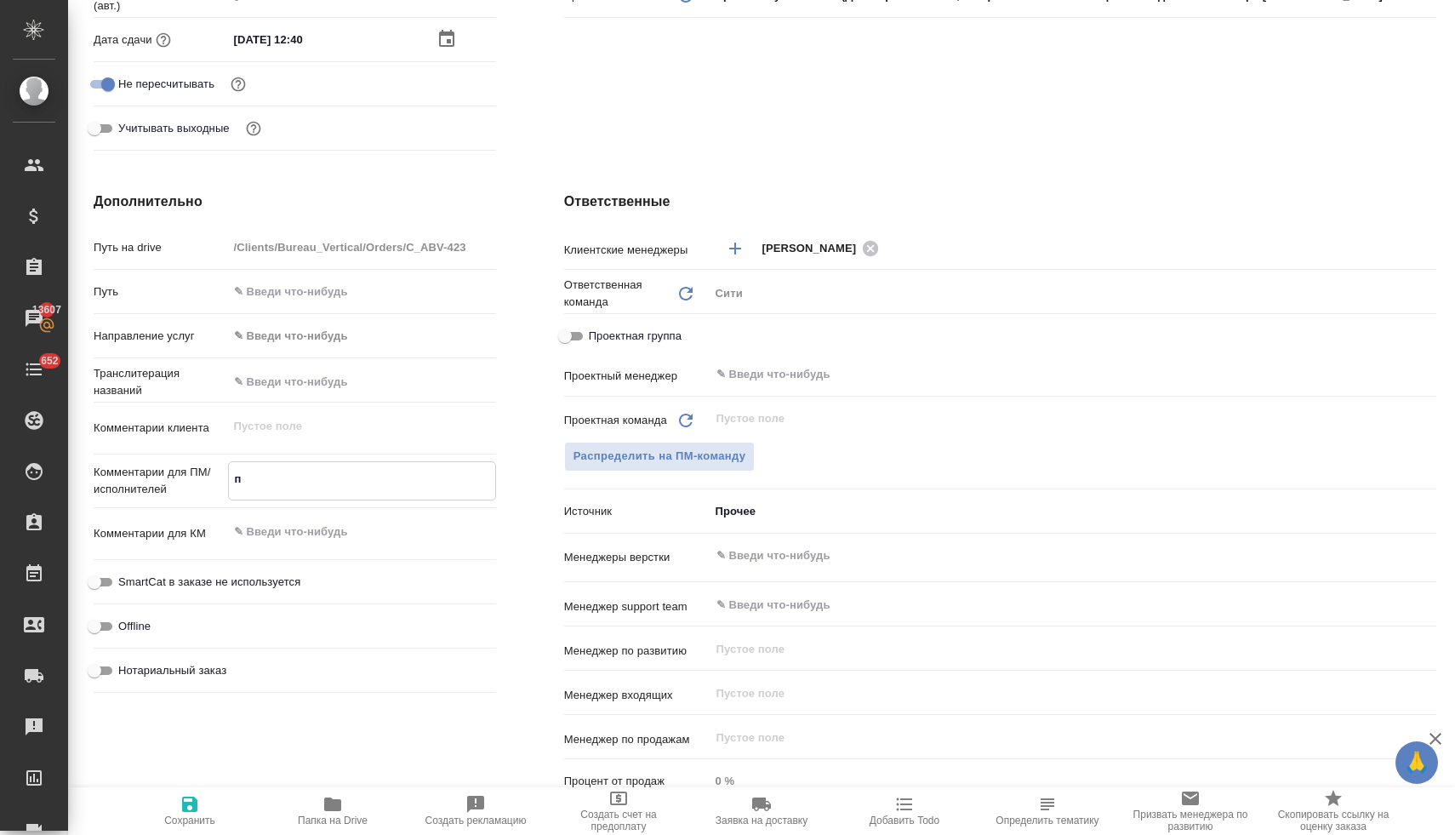
type textarea "x"
type textarea "по"
type textarea "x"
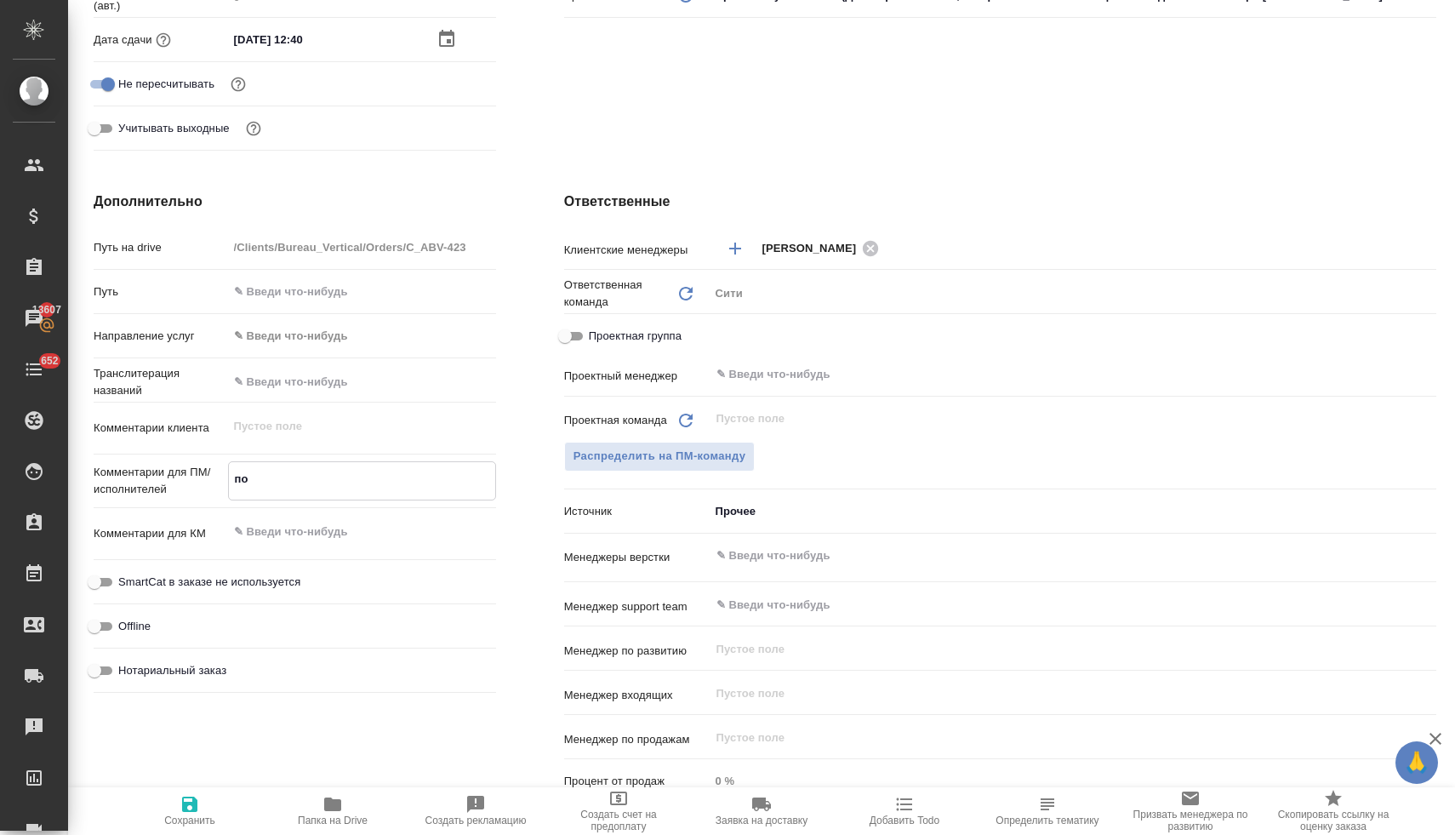
type textarea "x"
type textarea "пос"
type textarea "x"
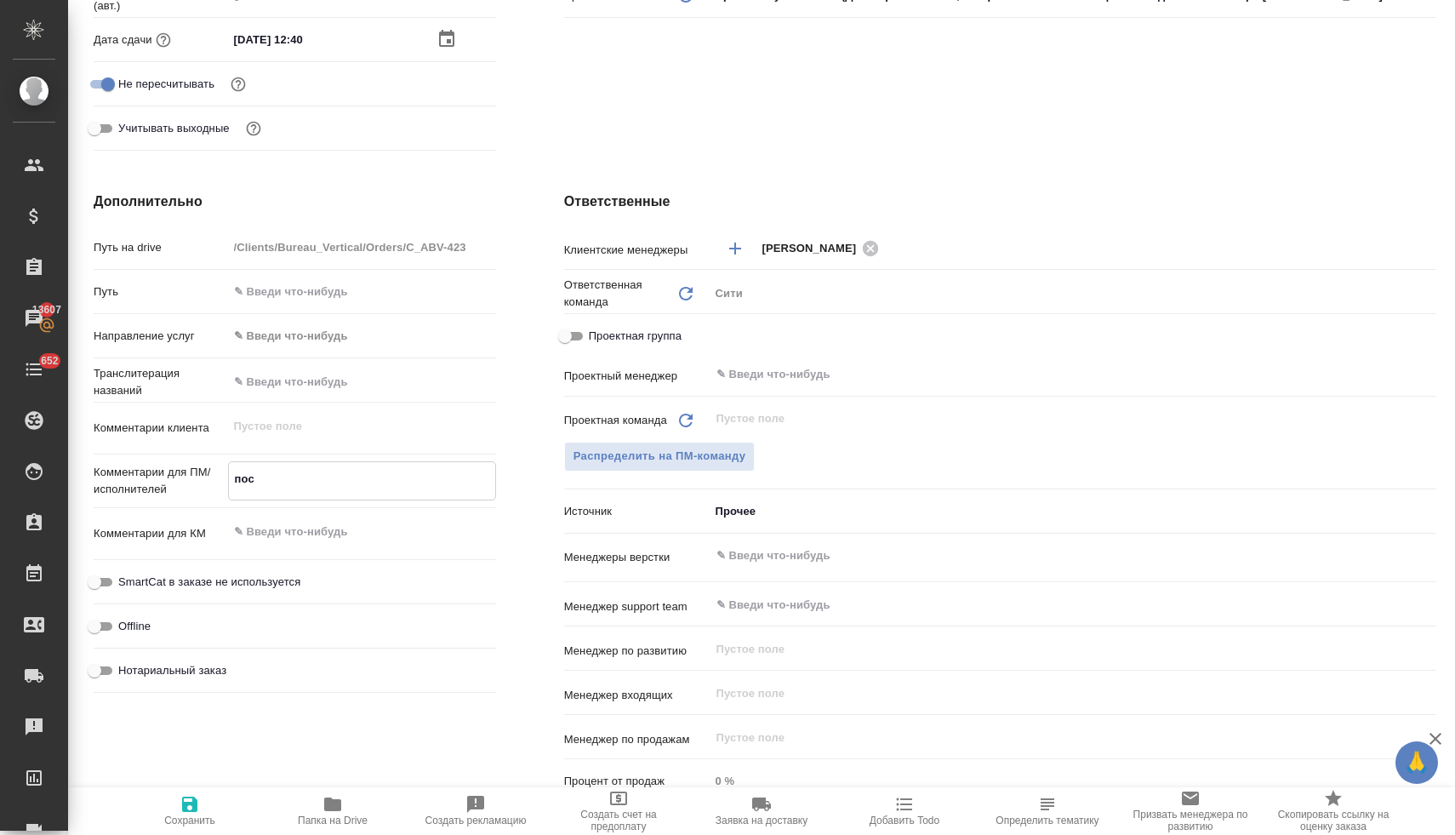
type textarea "посч"
type textarea "x"
type textarea "посчи"
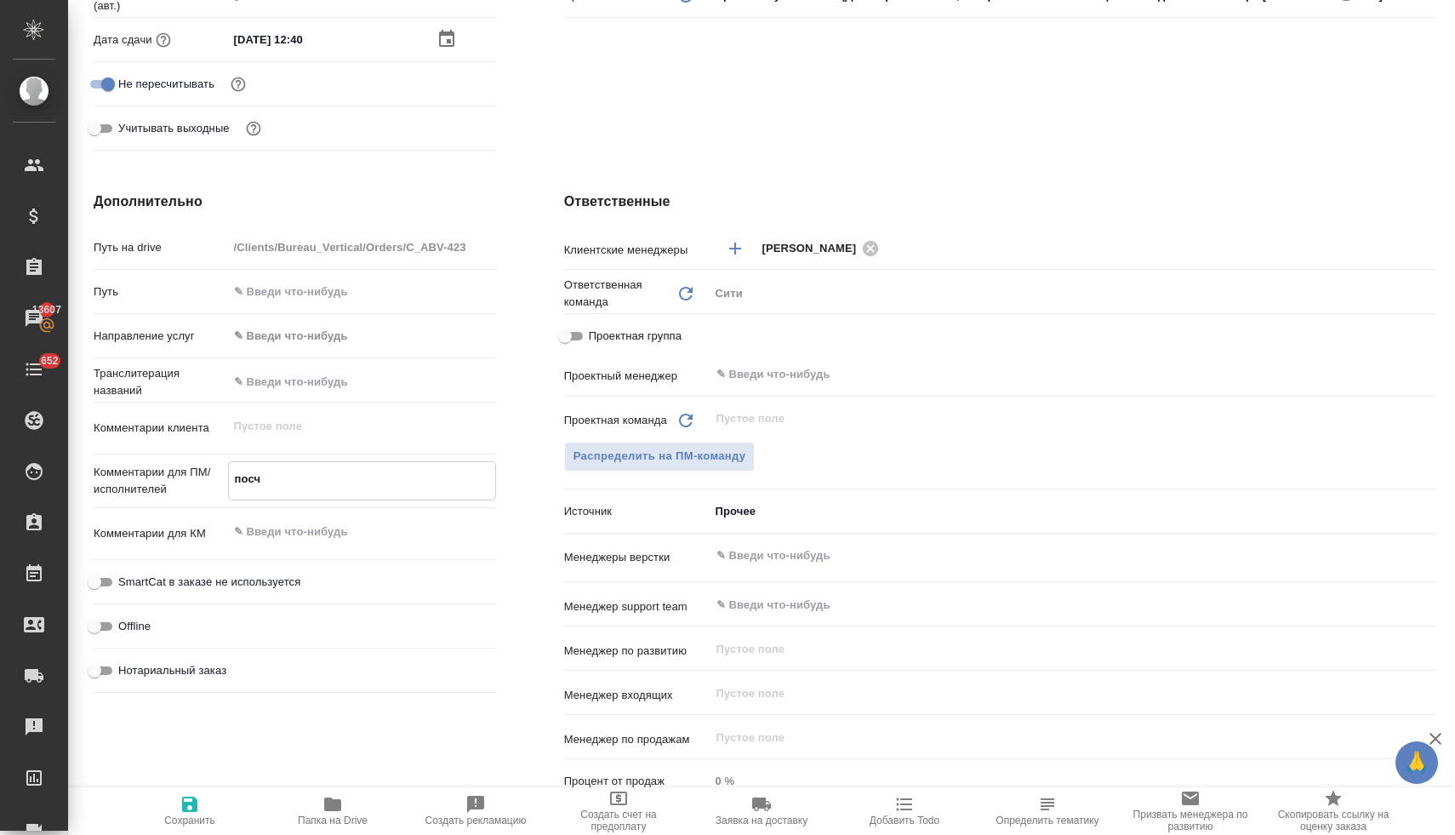
type textarea "x"
type textarea "посчит"
type textarea "x"
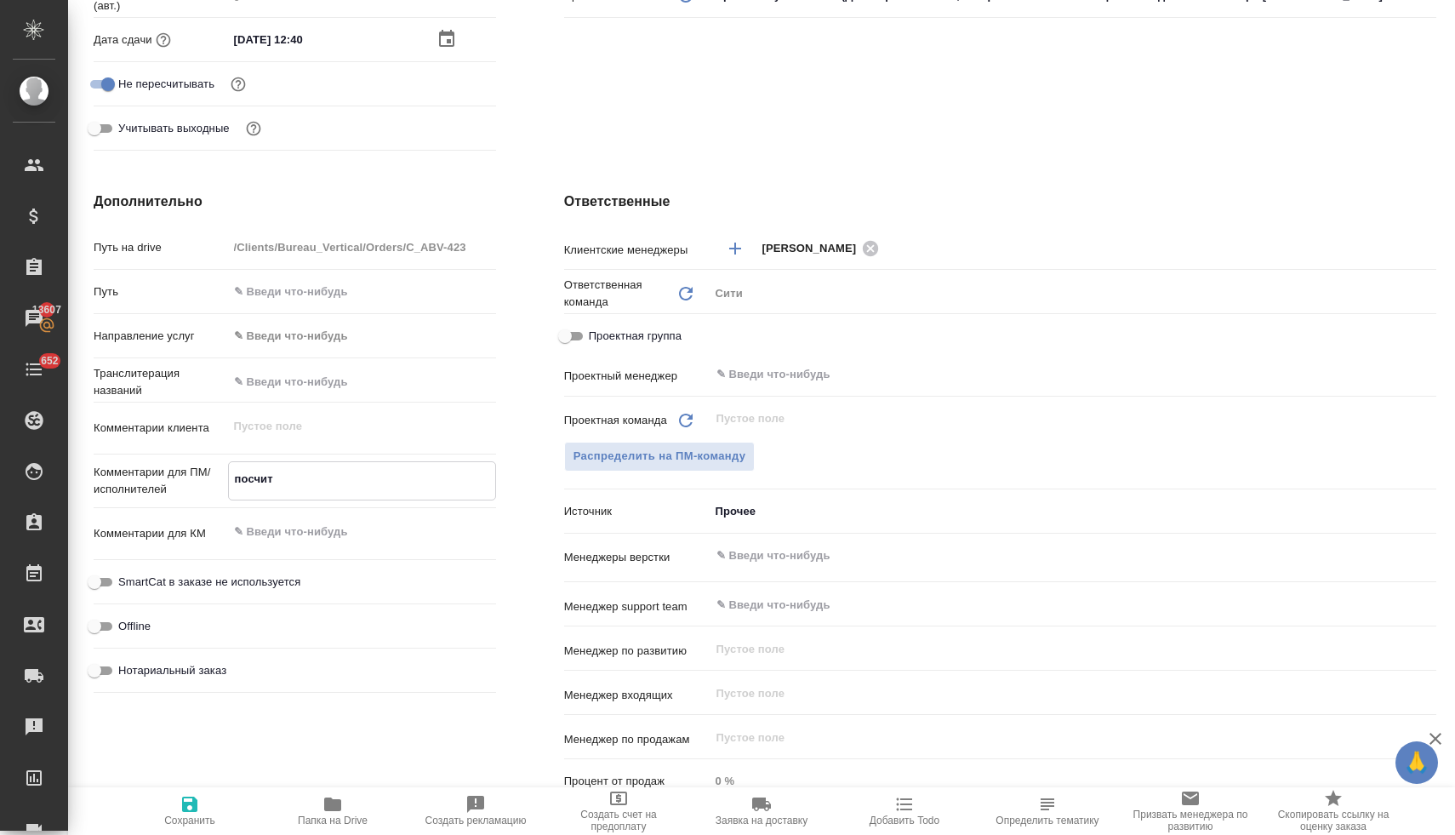
type textarea "x"
type textarea "посчита"
type textarea "x"
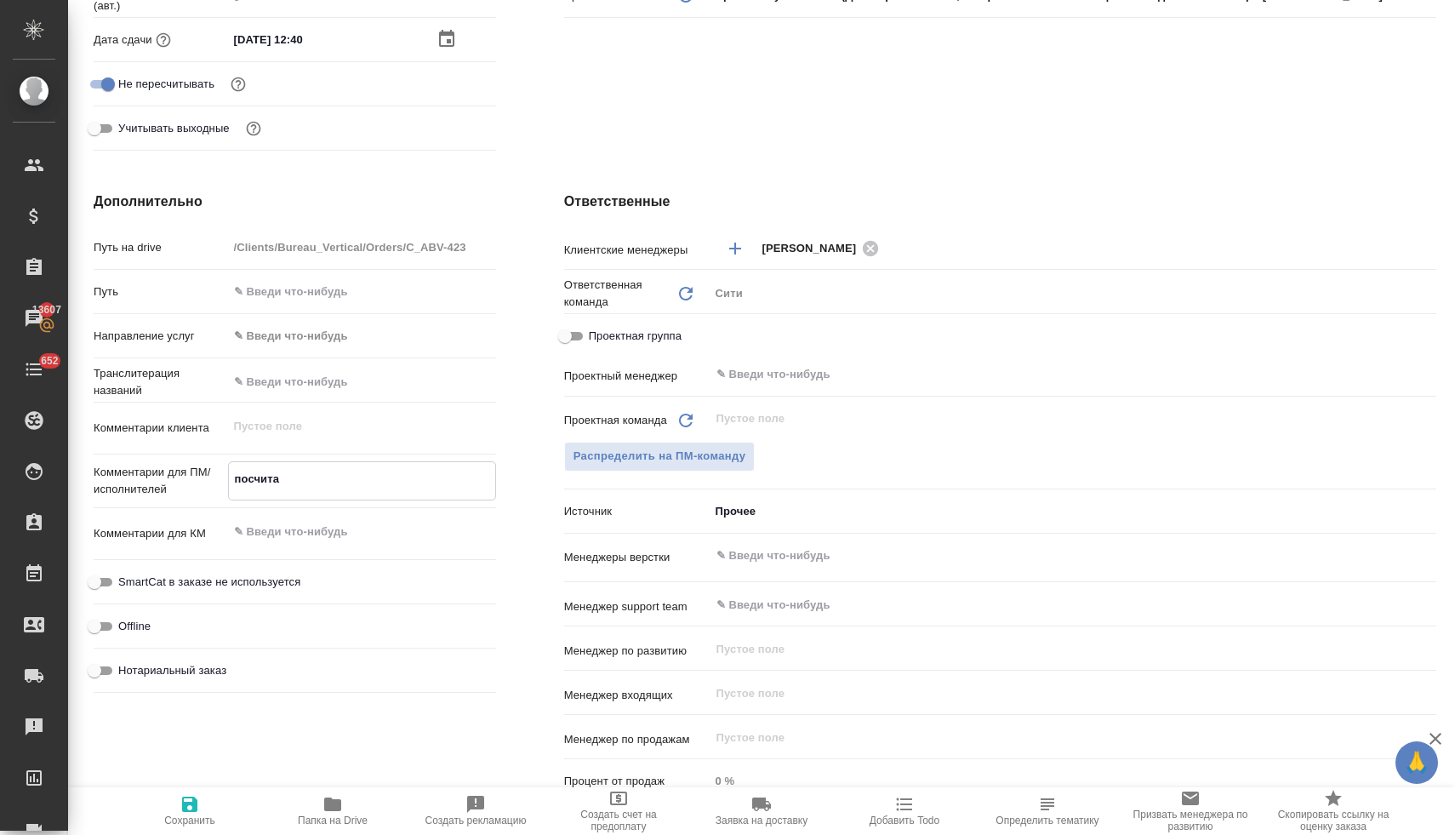
type textarea "x"
type textarea "посчитай"
type textarea "x"
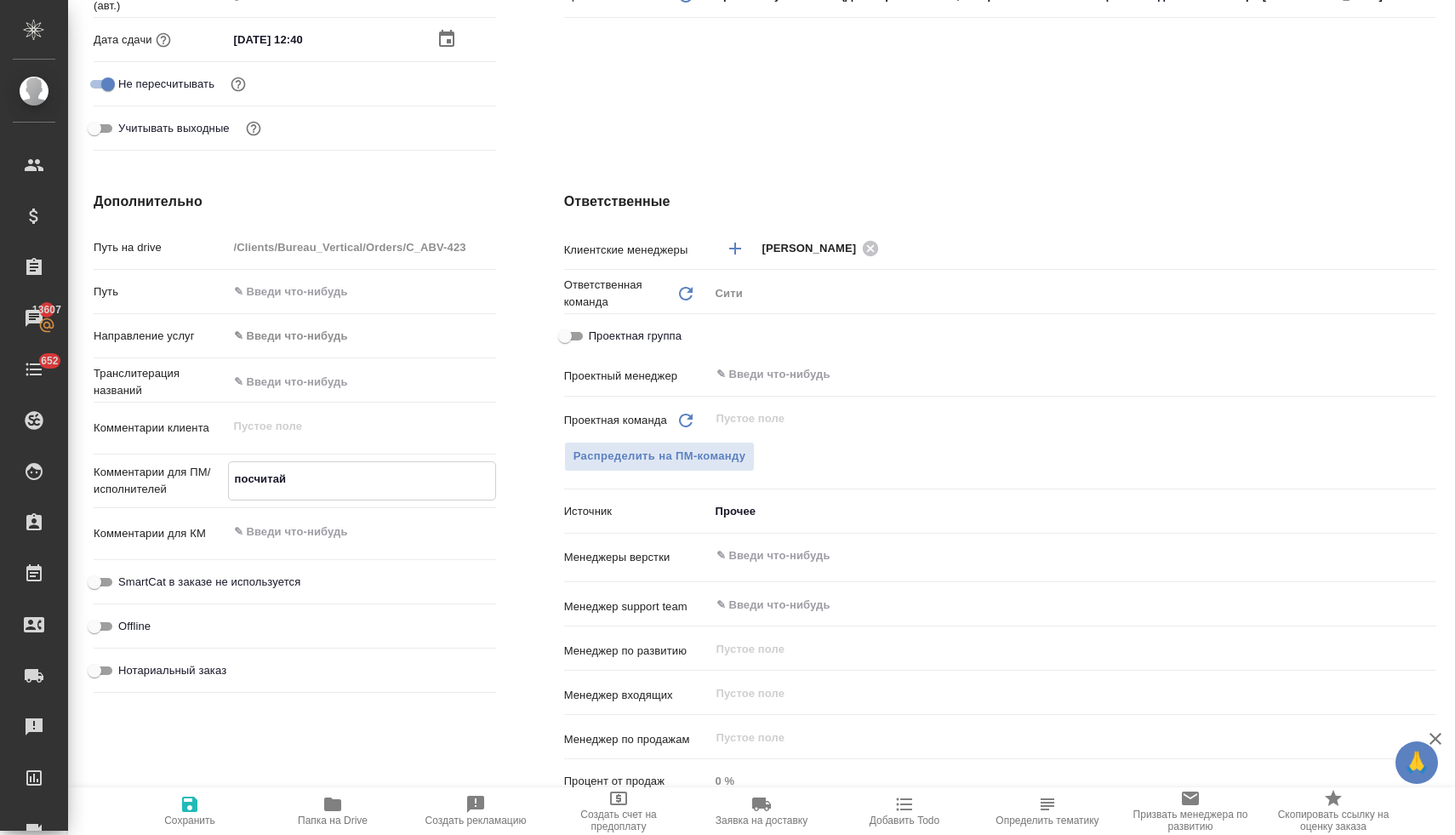
type textarea "посчитайт"
type textarea "x"
type textarea "посчитайте"
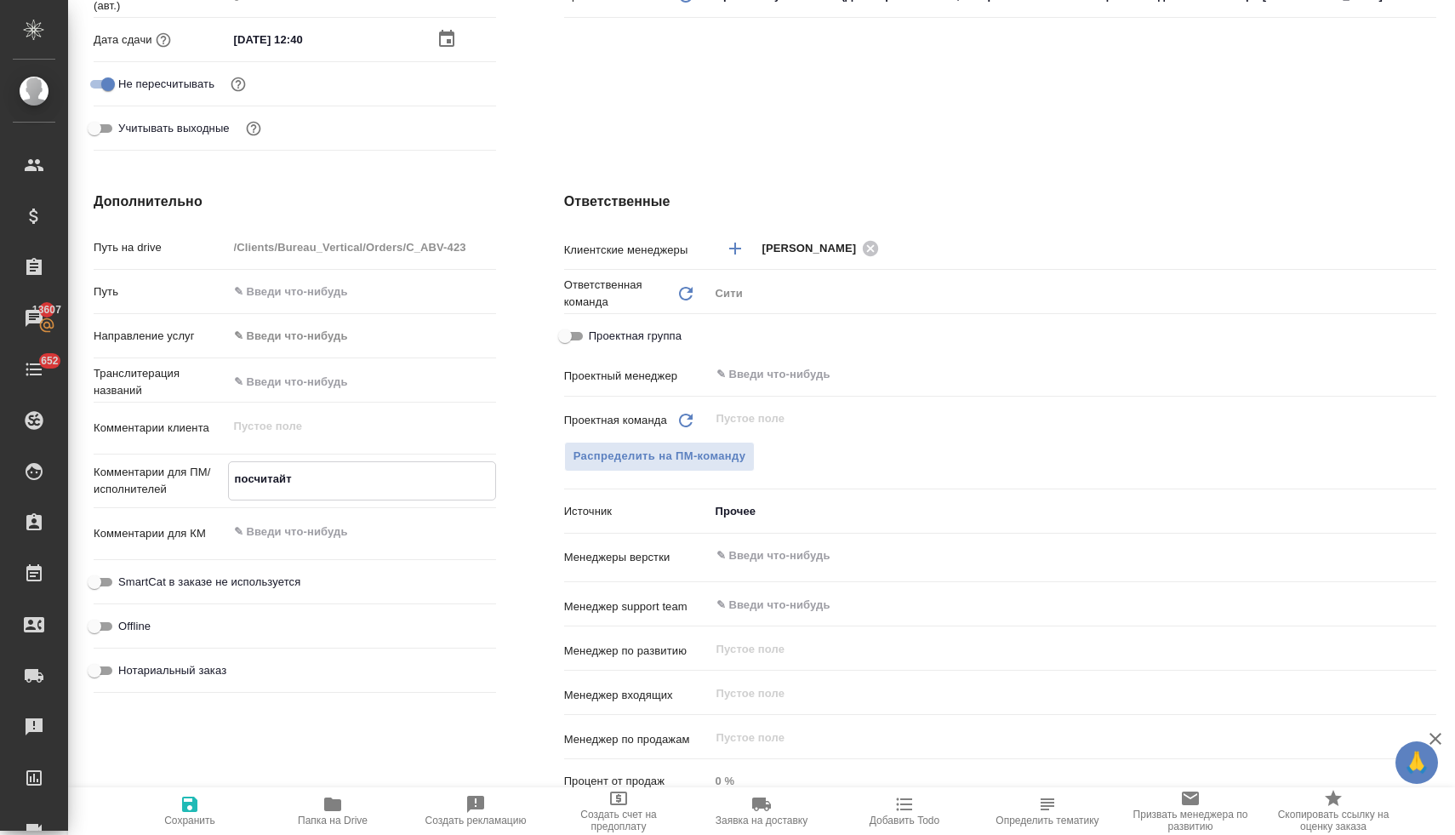
type textarea "x"
type textarea "посчитайте"
type textarea "x"
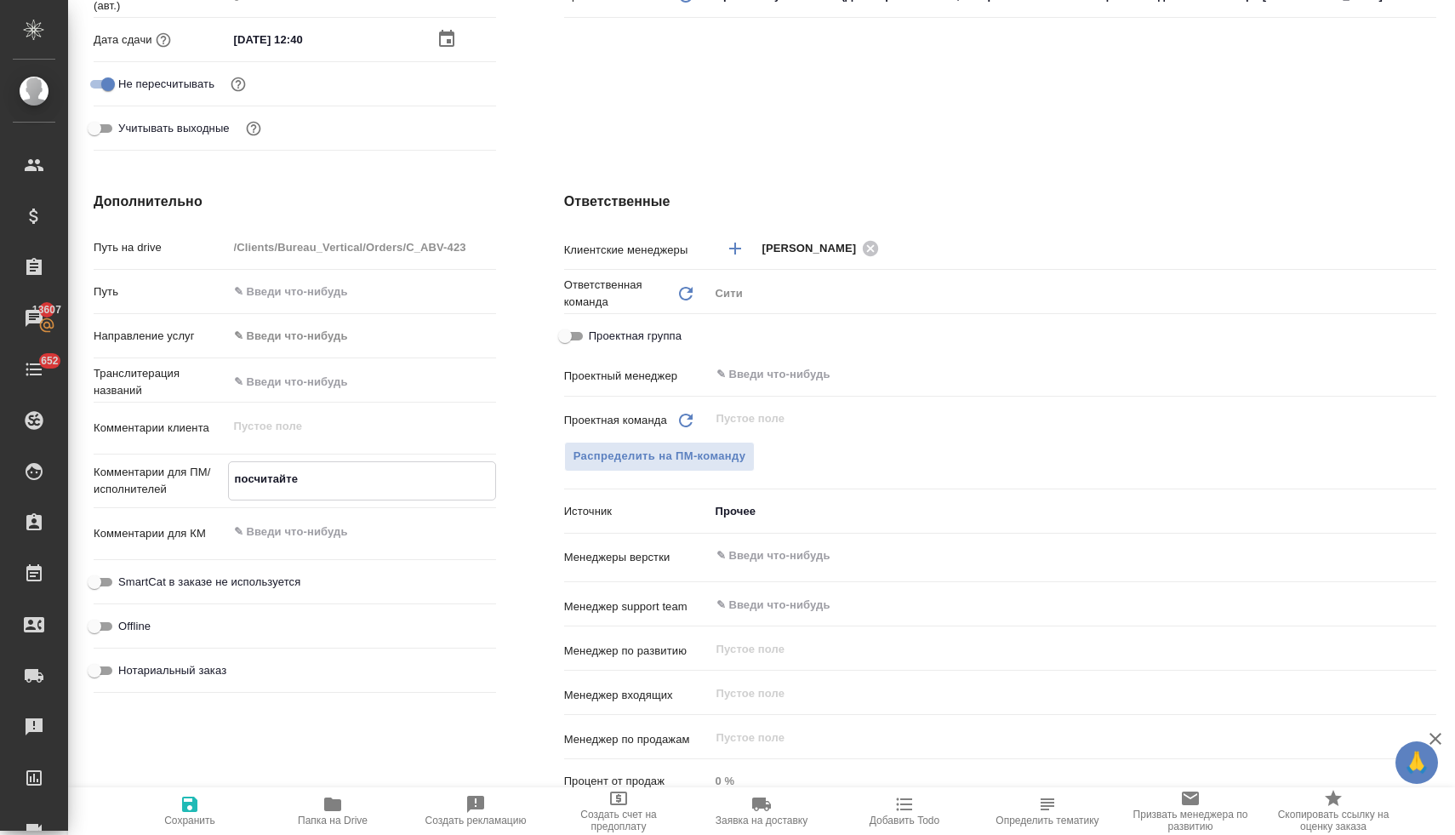
type textarea "x"
type textarea "посчитайте в"
type textarea "x"
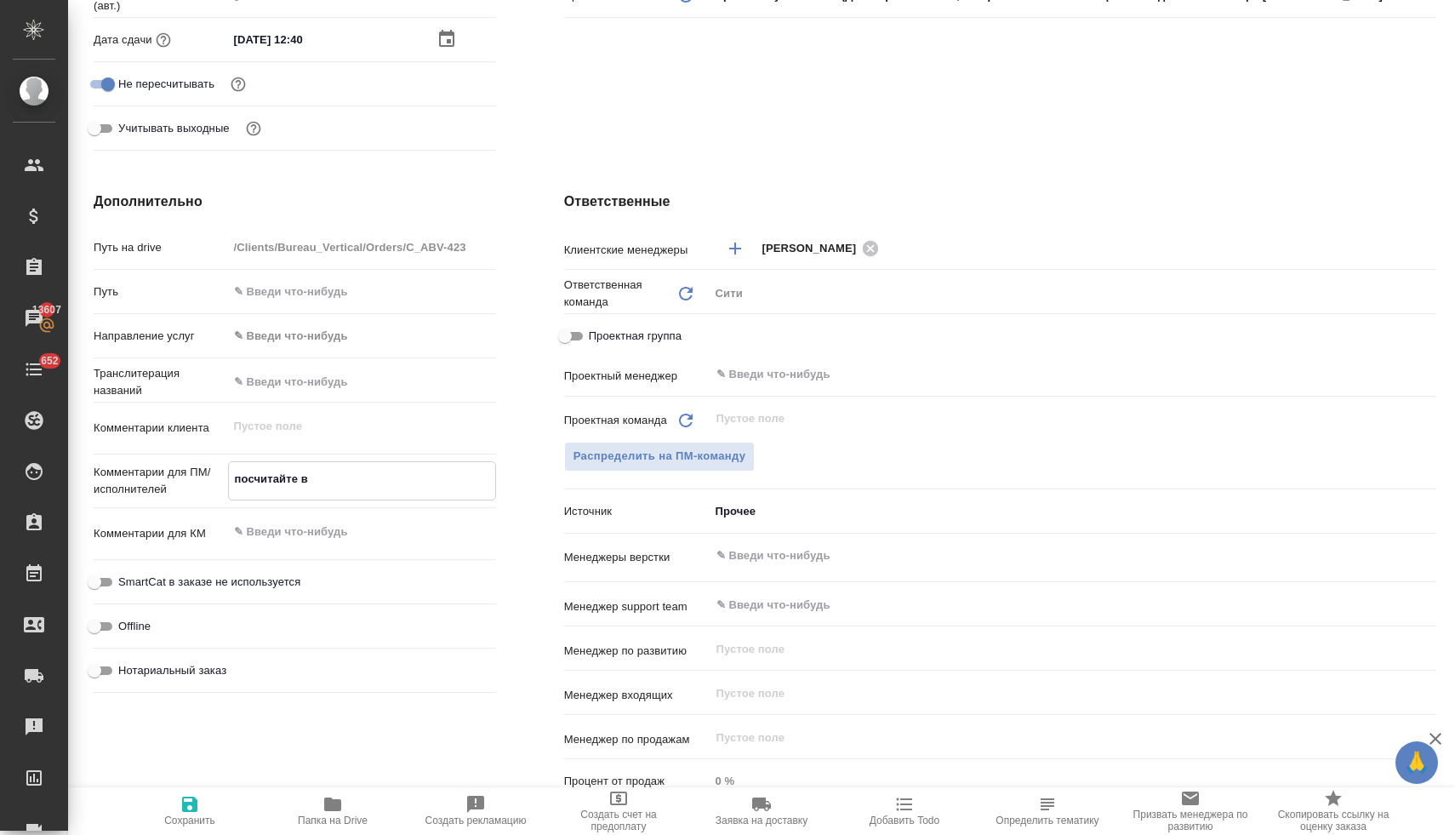
type textarea "x"
type textarea "посчитайте ве"
type textarea "x"
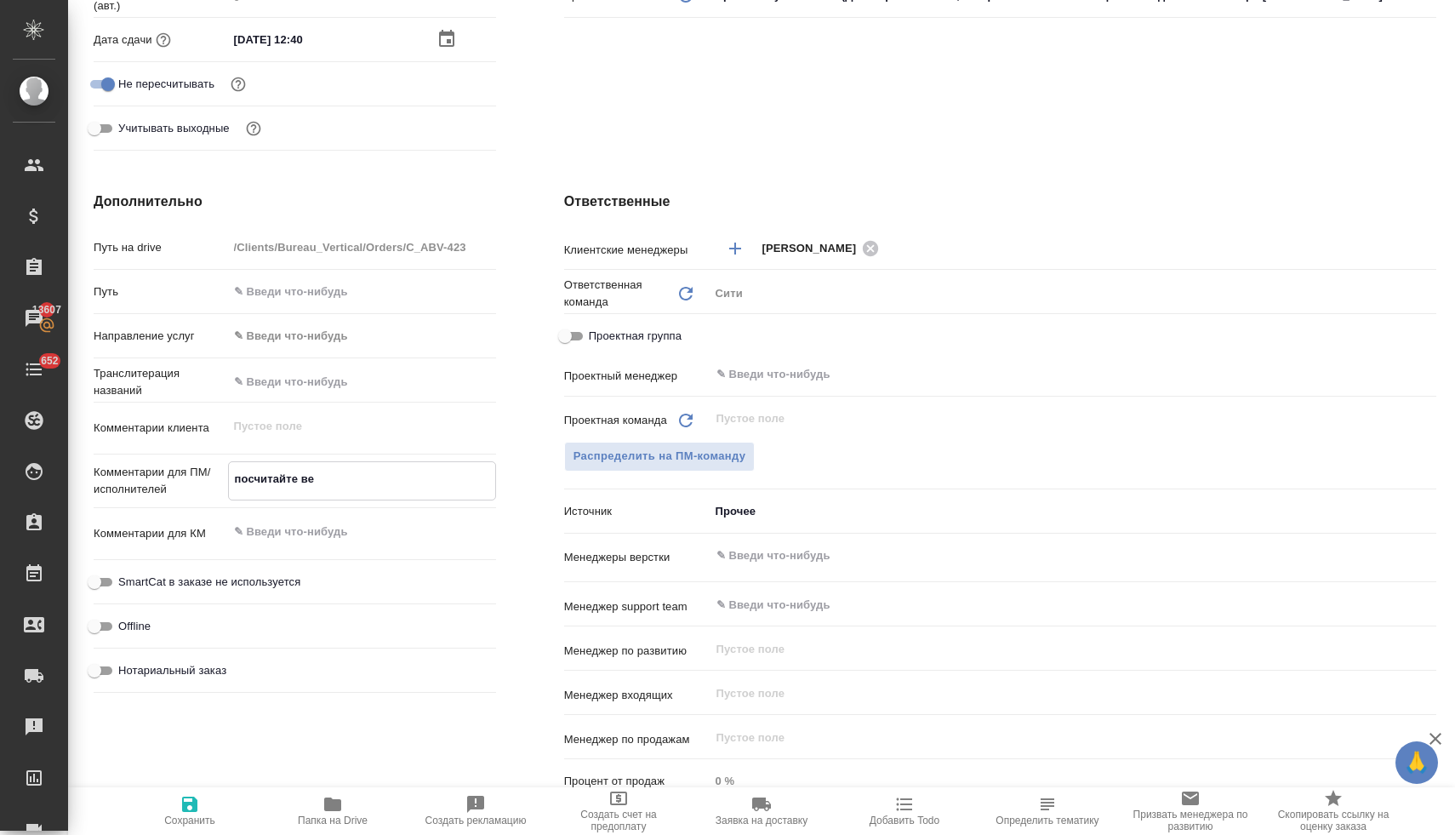
type textarea "посчитайте вер"
type textarea "x"
type textarea "посчитайте верс"
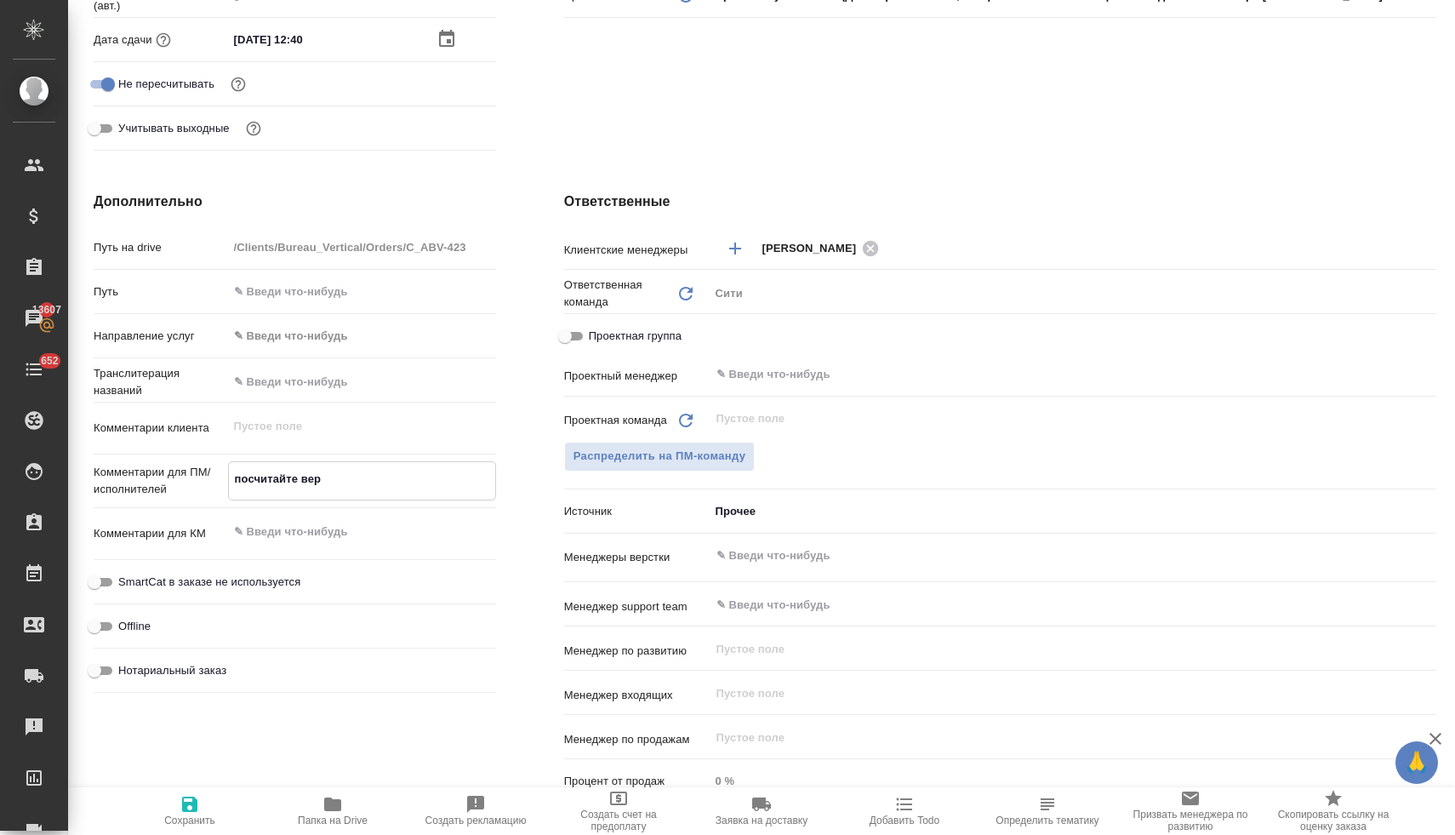
type textarea "x"
type textarea "посчитайте верст"
type textarea "x"
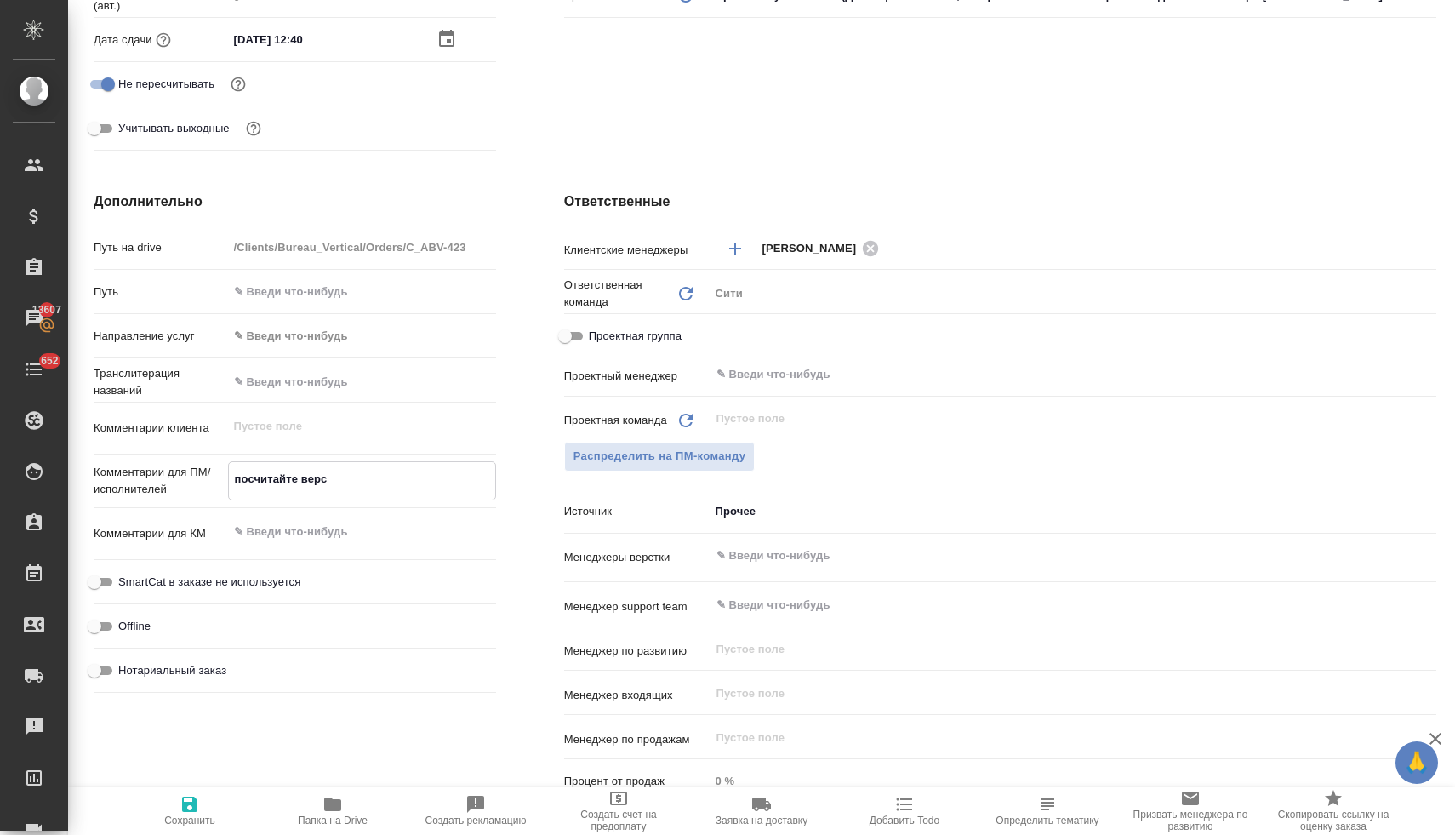
type textarea "x"
type textarea "посчитайте верстк"
type textarea "x"
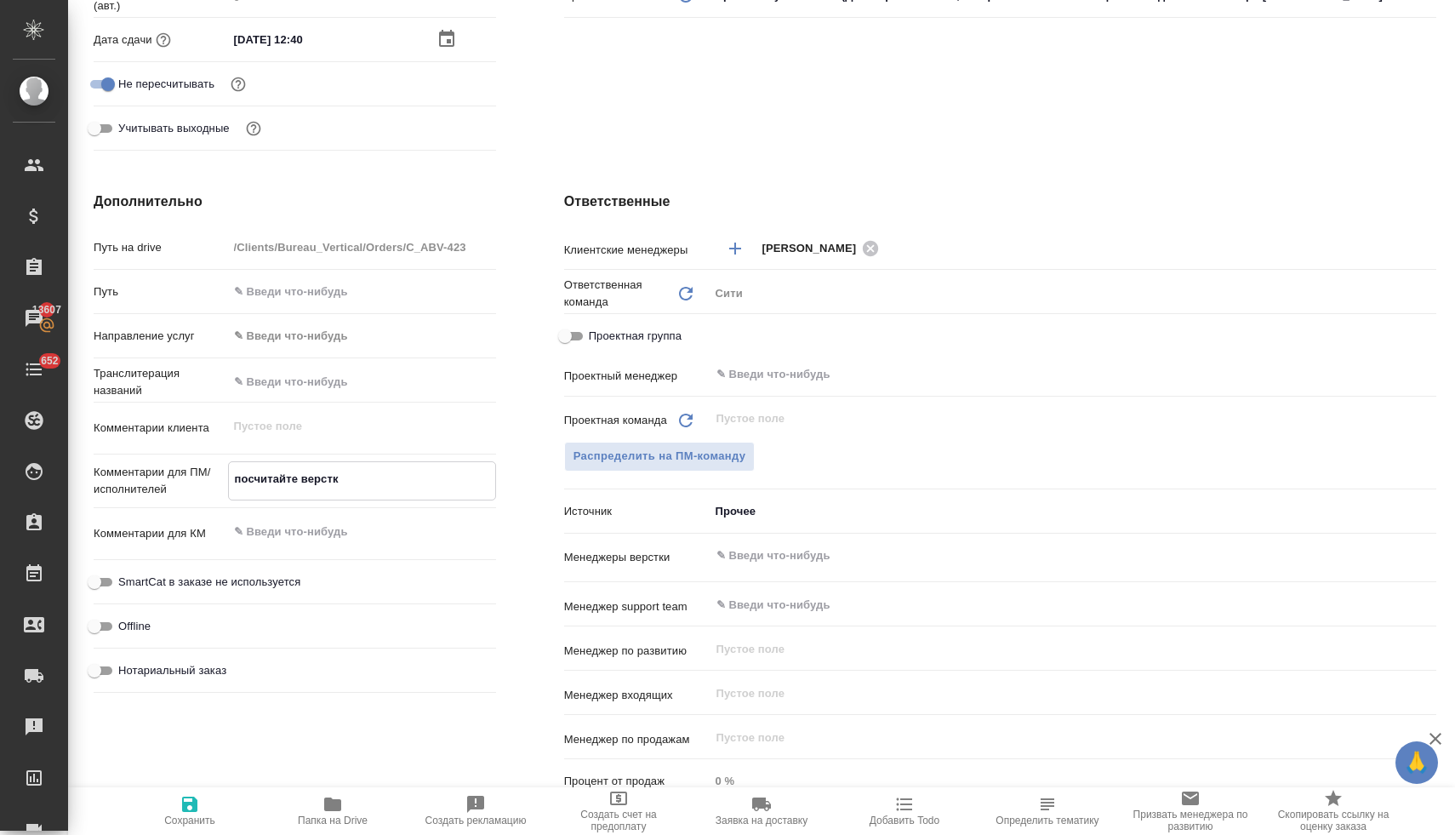
type textarea "x"
type textarea "посчитайте верстку"
type textarea "x"
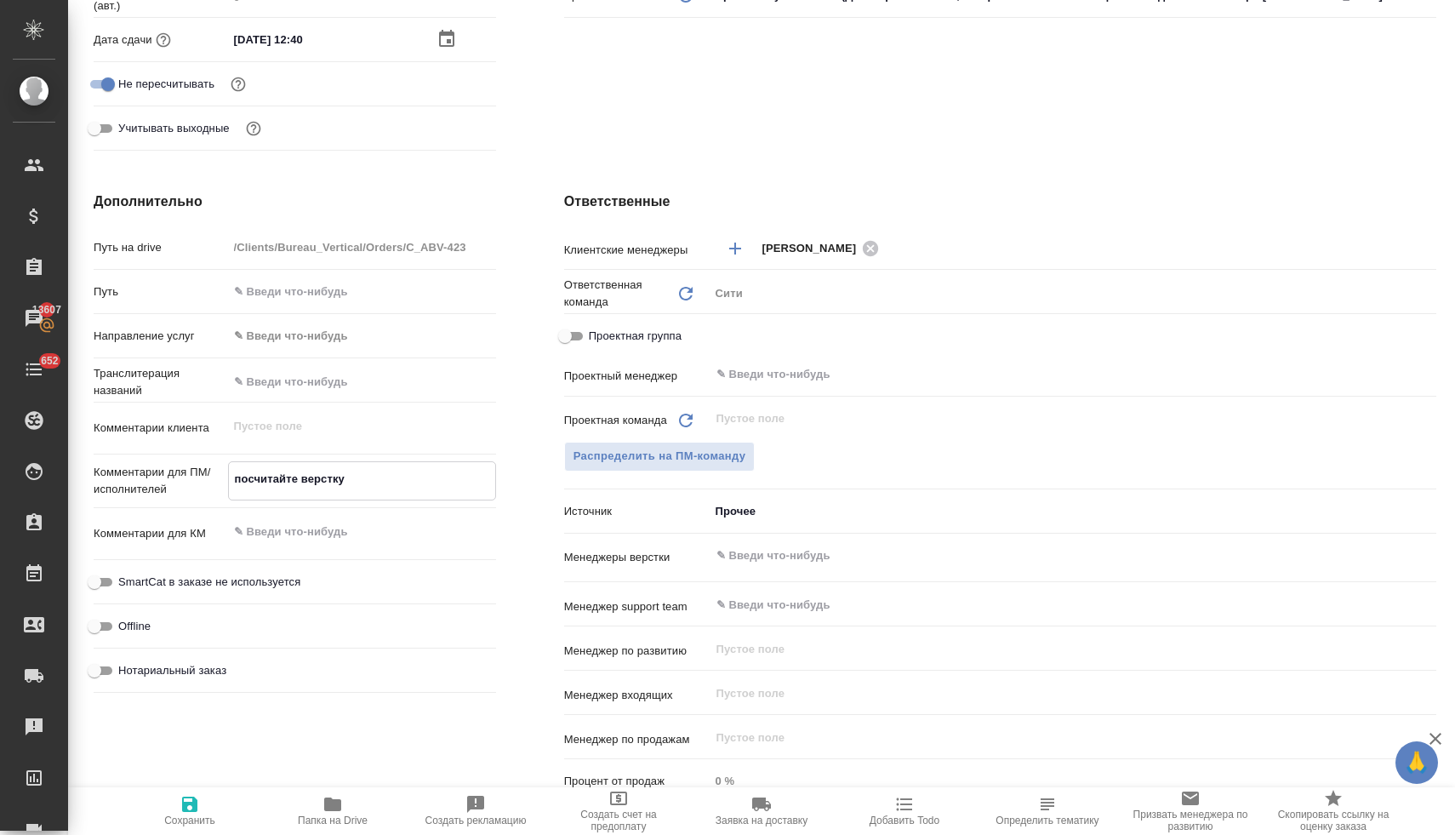
type textarea "посчитайте верстку,"
type textarea "x"
type textarea "посчитайте верстку,"
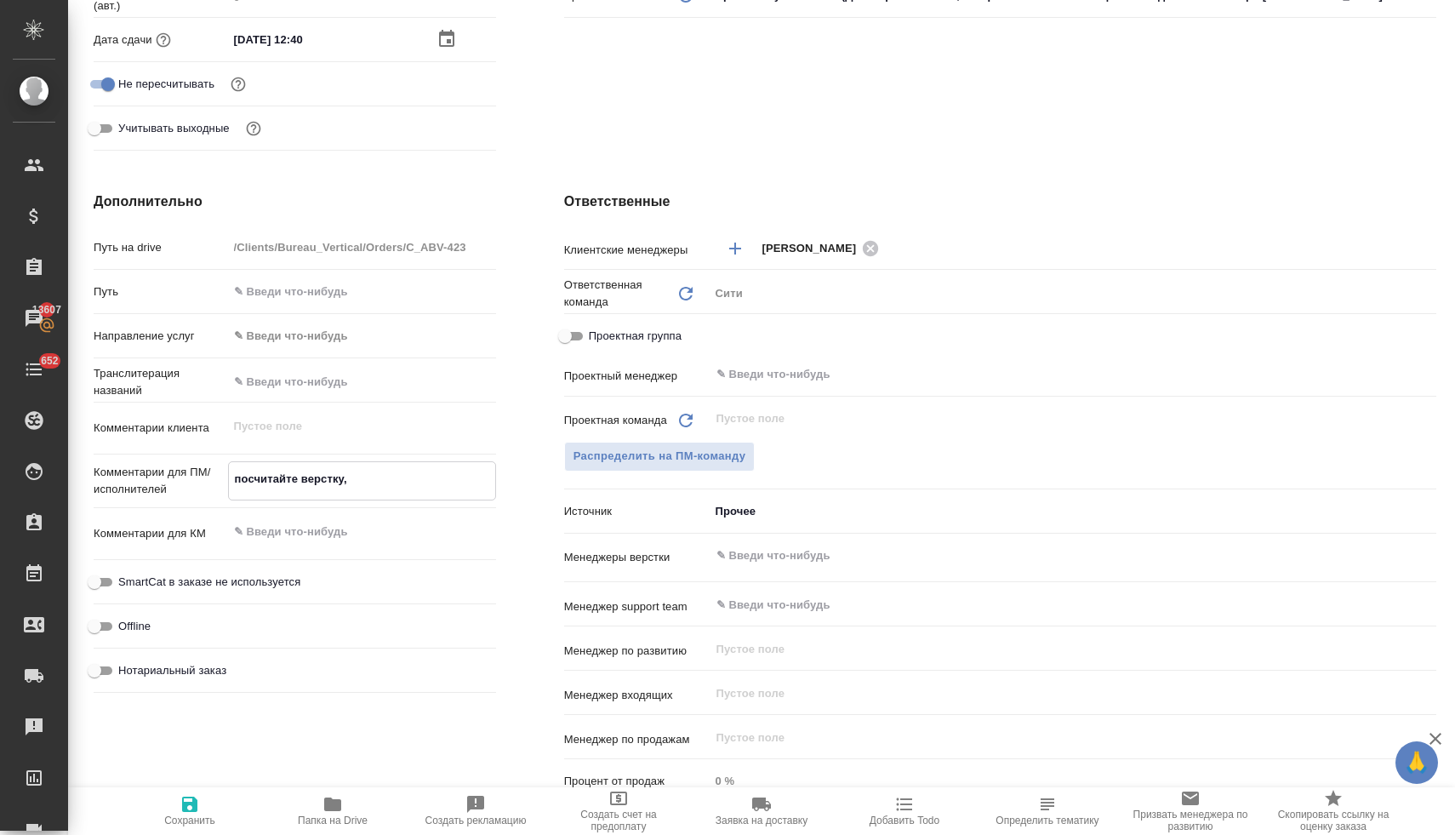
type textarea "x"
type textarea "посчитайте верстку, п"
type textarea "x"
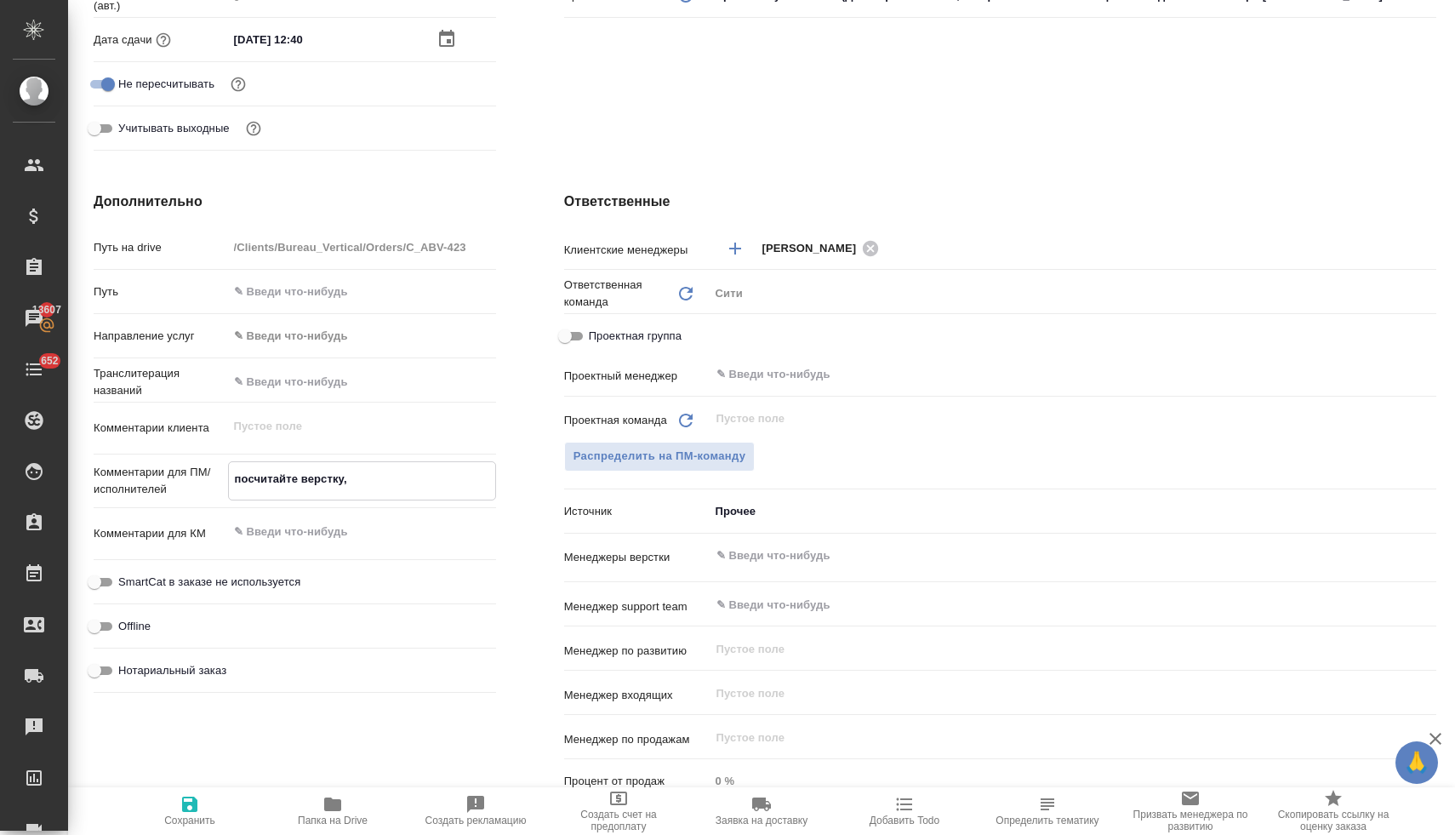
type textarea "x"
type textarea "посчитайте верстку, по"
type textarea "x"
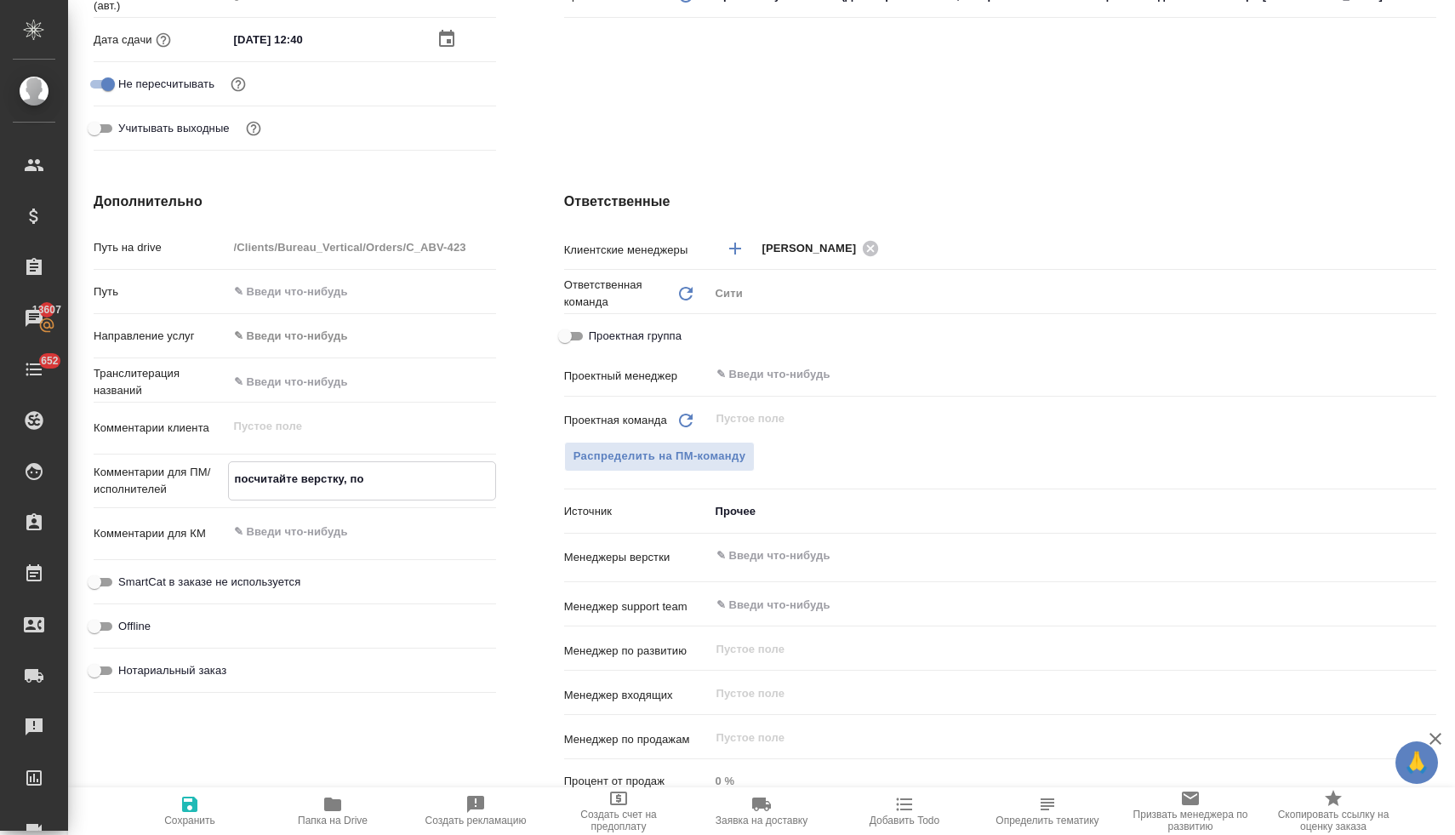
type textarea "x"
type textarea "посчитайте верстку, пож"
type textarea "x"
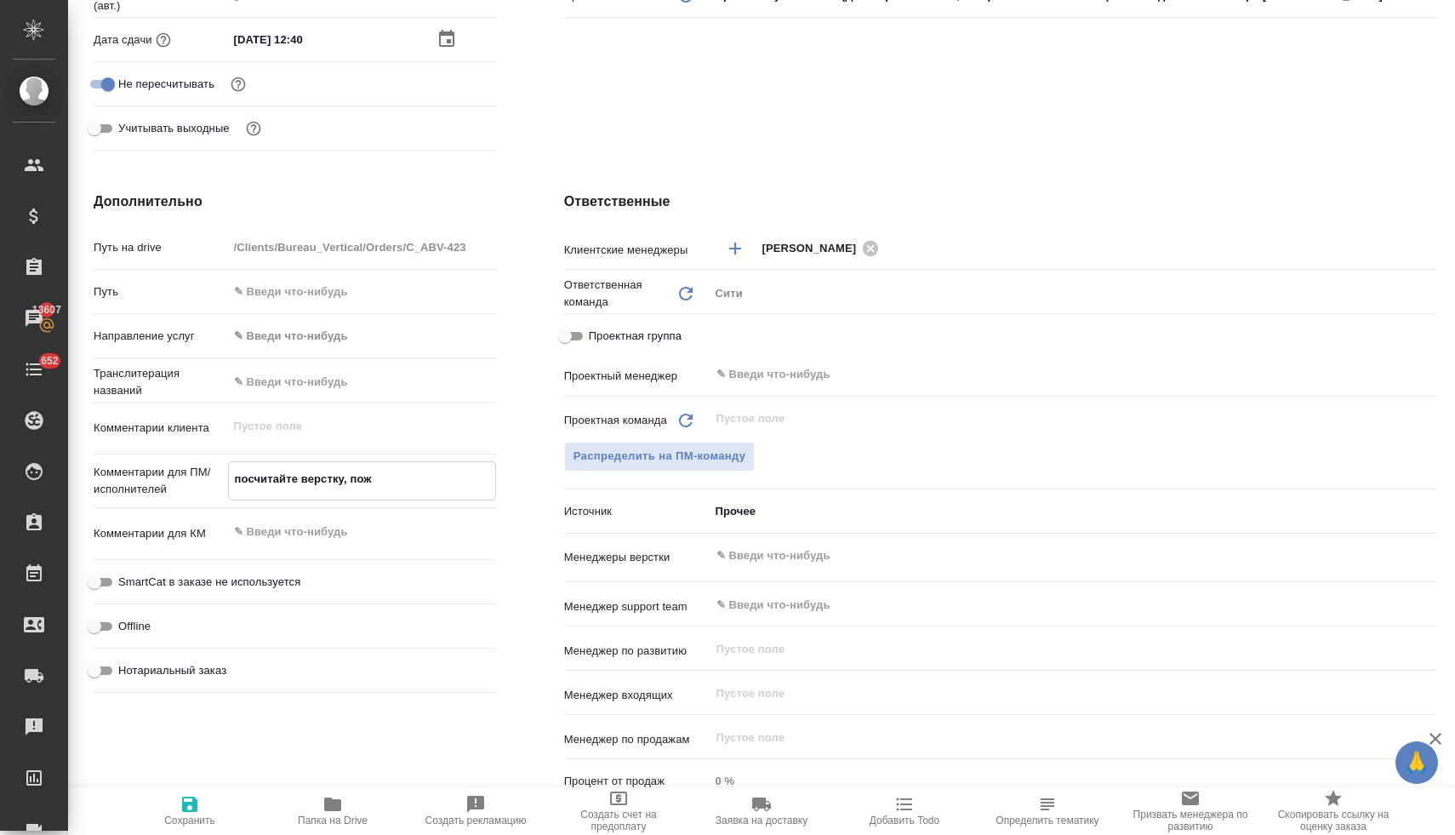
type textarea "посчитайте верстку, пожа"
type textarea "x"
type textarea "посчитайте верстку, пожал"
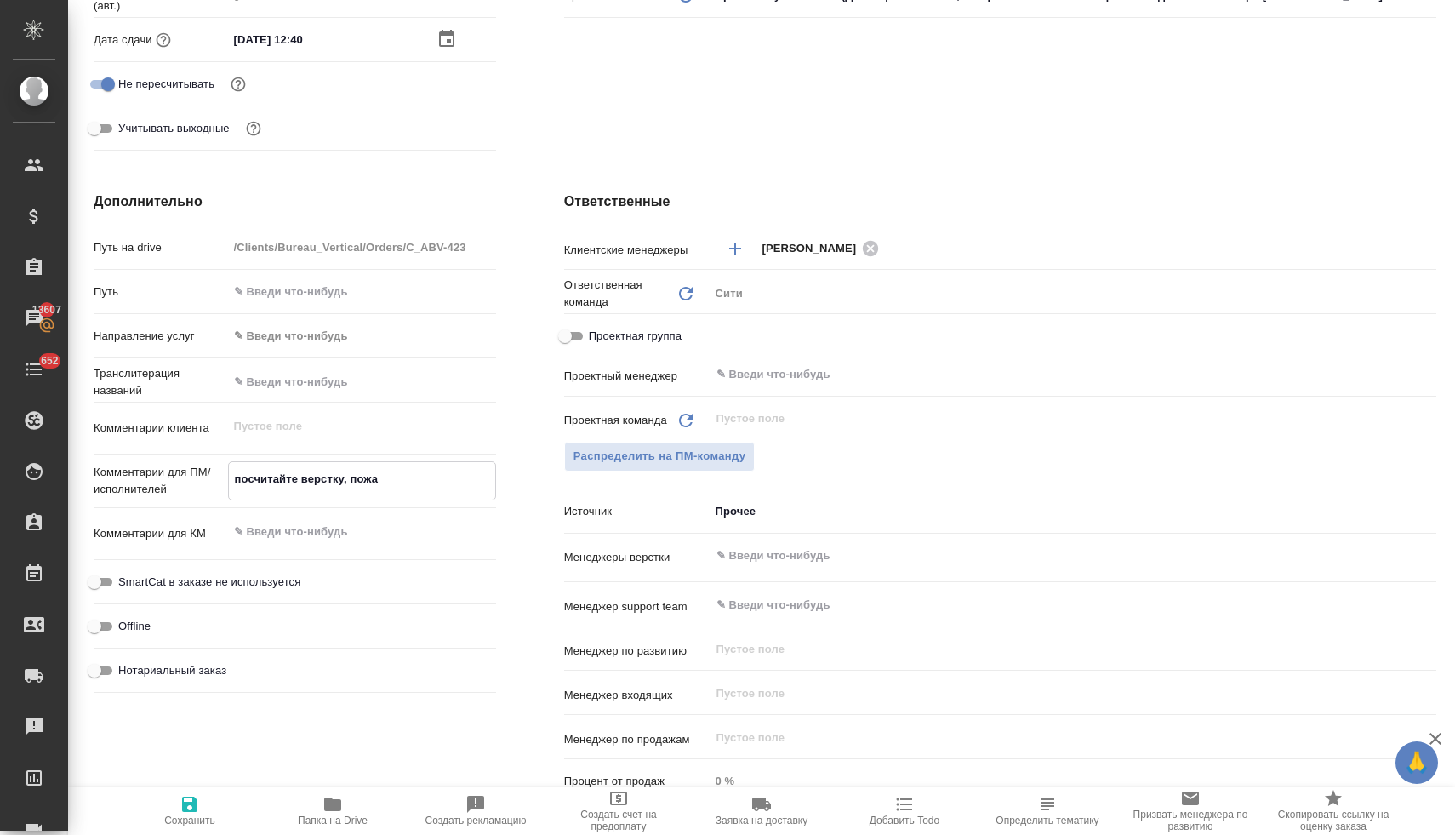
type textarea "x"
type textarea "посчитайте верстку, пожалу"
type textarea "x"
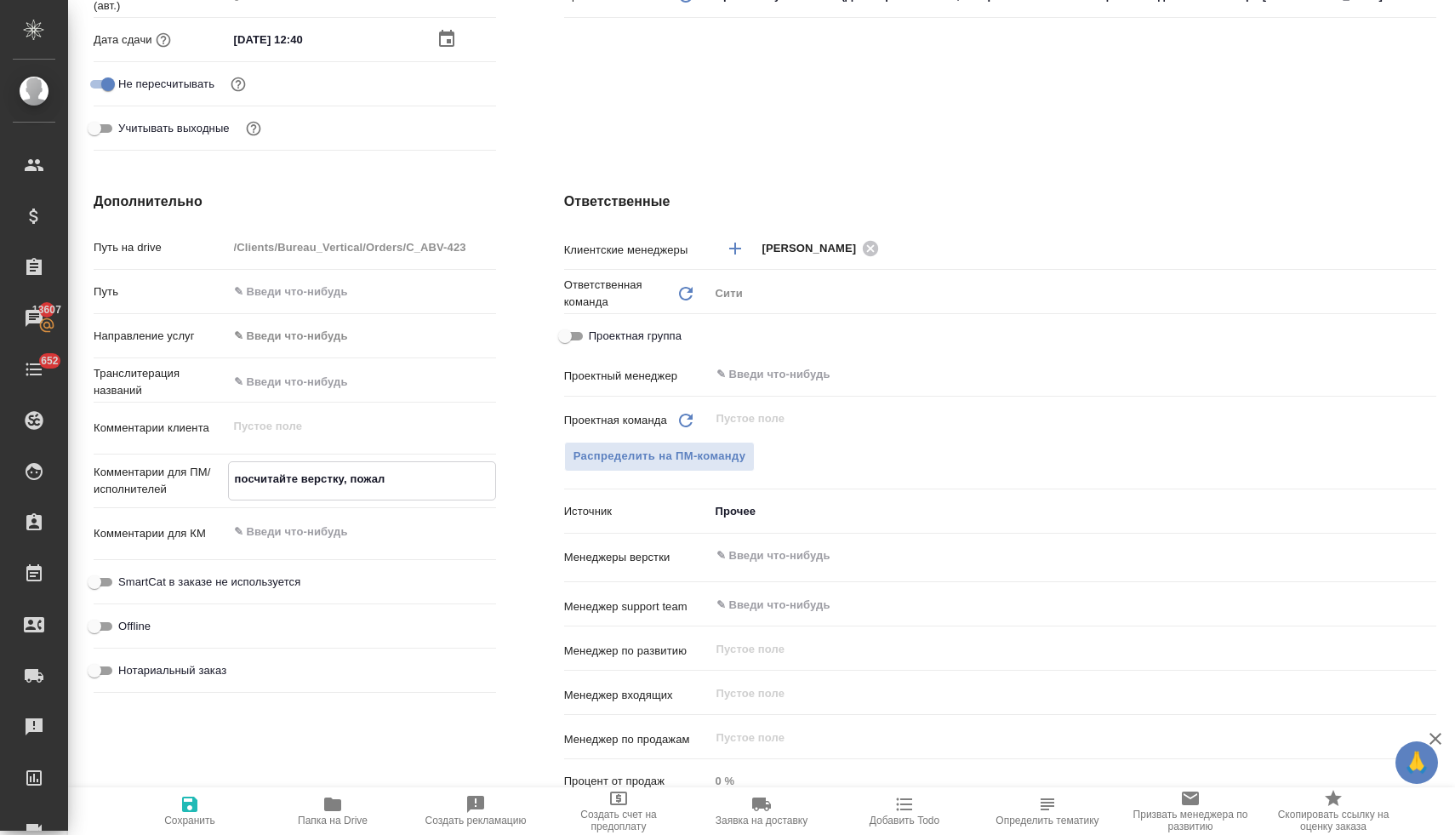
type textarea "x"
type textarea "посчитайте верстку, пожалуй"
type textarea "x"
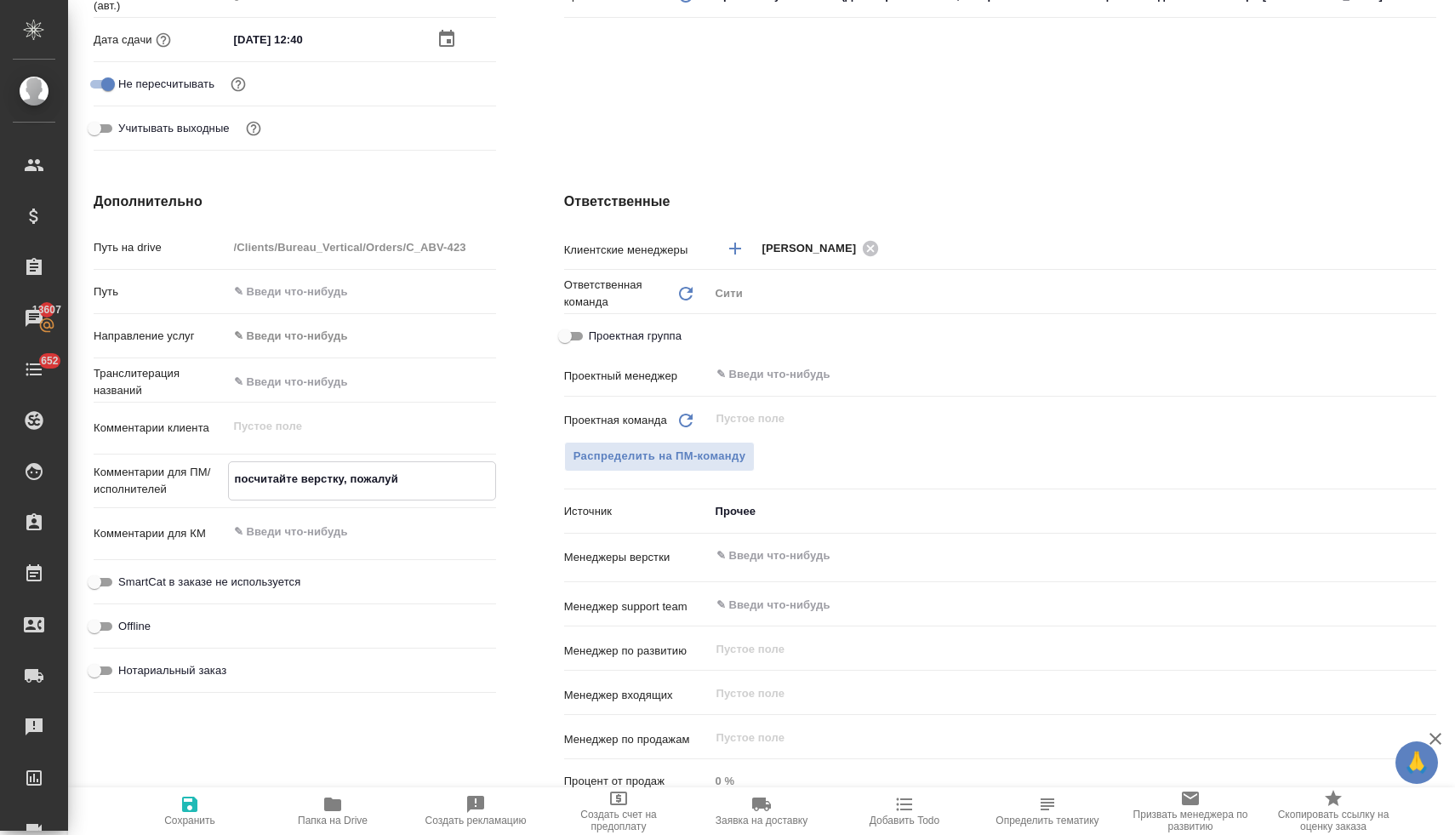
type textarea "x"
type textarea "посчитайте верстку, пожалуйс"
type textarea "x"
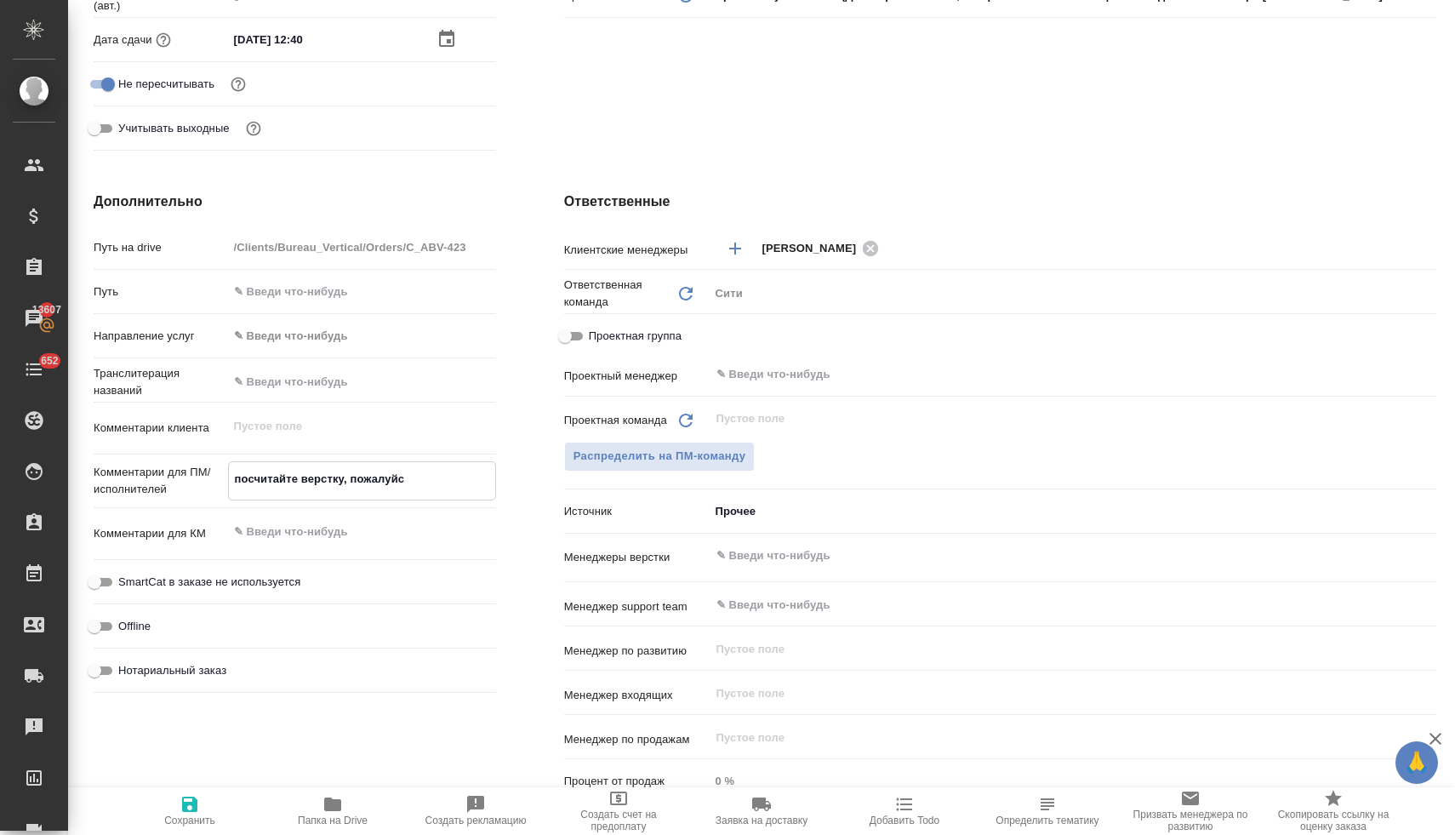
type textarea "посчитайте верстку, пожалуйст"
type textarea "x"
type textarea "посчитайте верстку, пожалуйста"
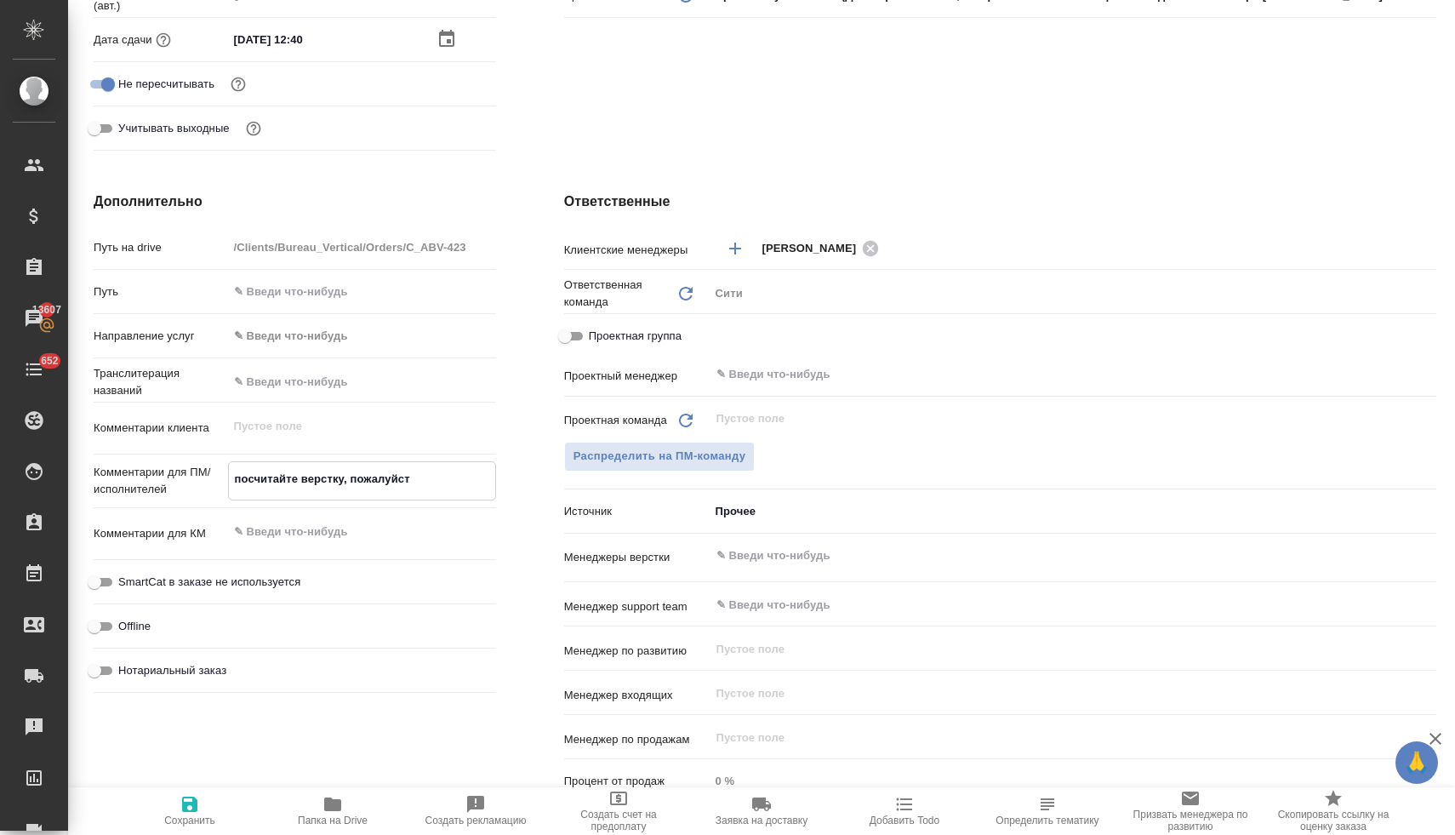
type textarea "x"
type textarea "посчитайте верстку, пожалуйста"
type textarea "x"
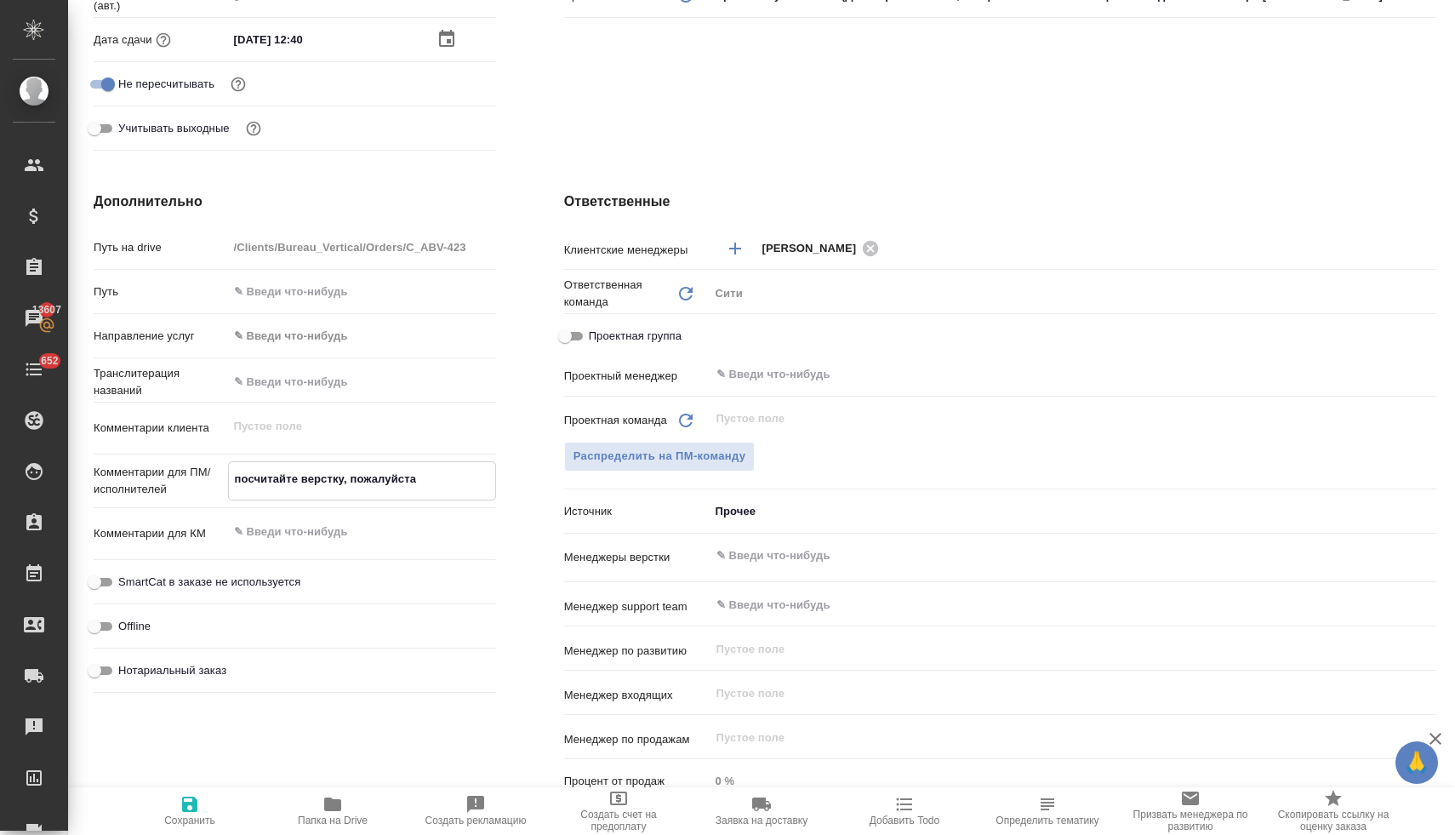
type textarea "x"
type textarea "посчитайте верстку, пожалуйста"
type textarea "x"
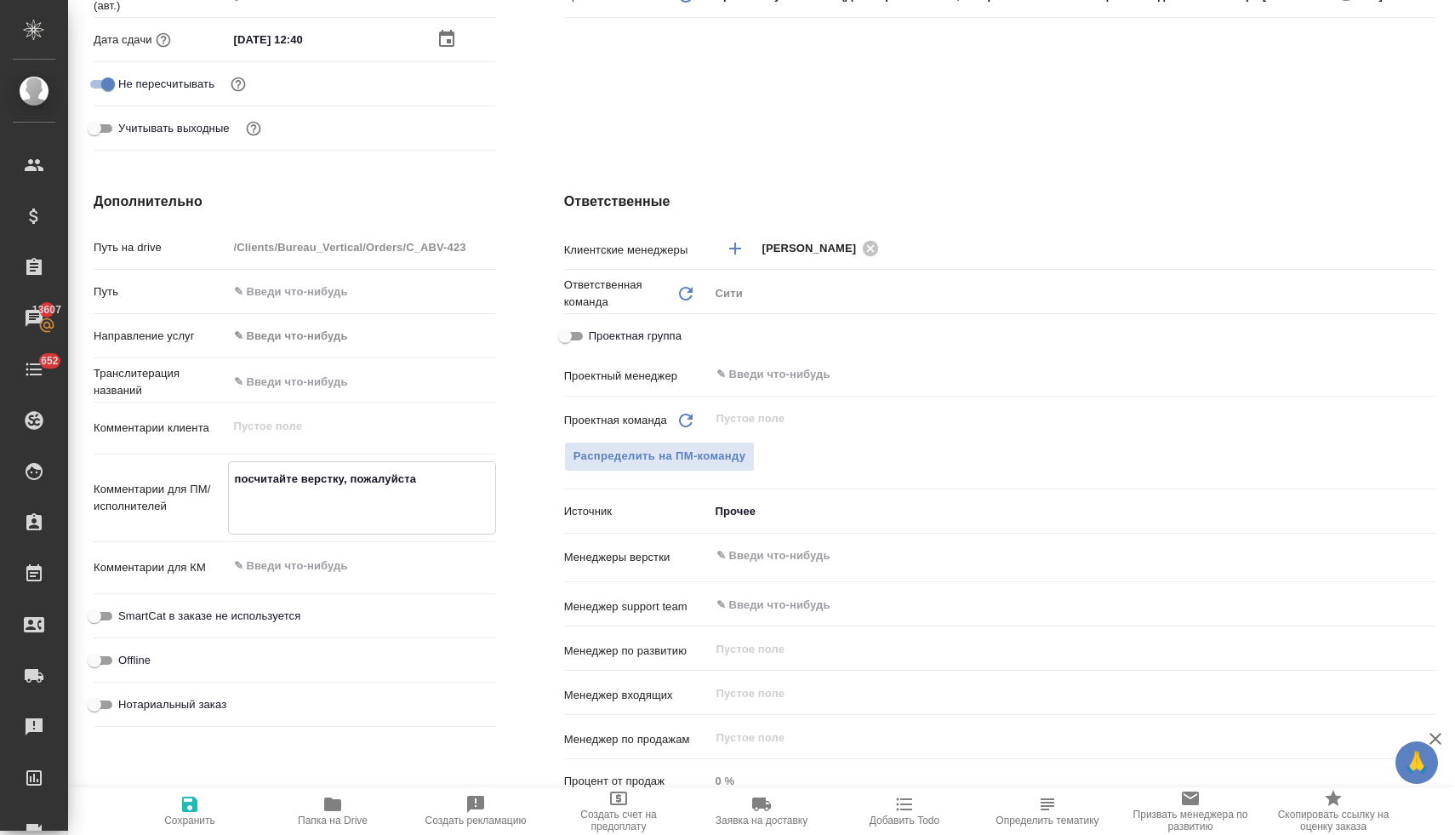
type textarea "x"
type textarea "посчитайте верстку, пожалуйста н"
type textarea "x"
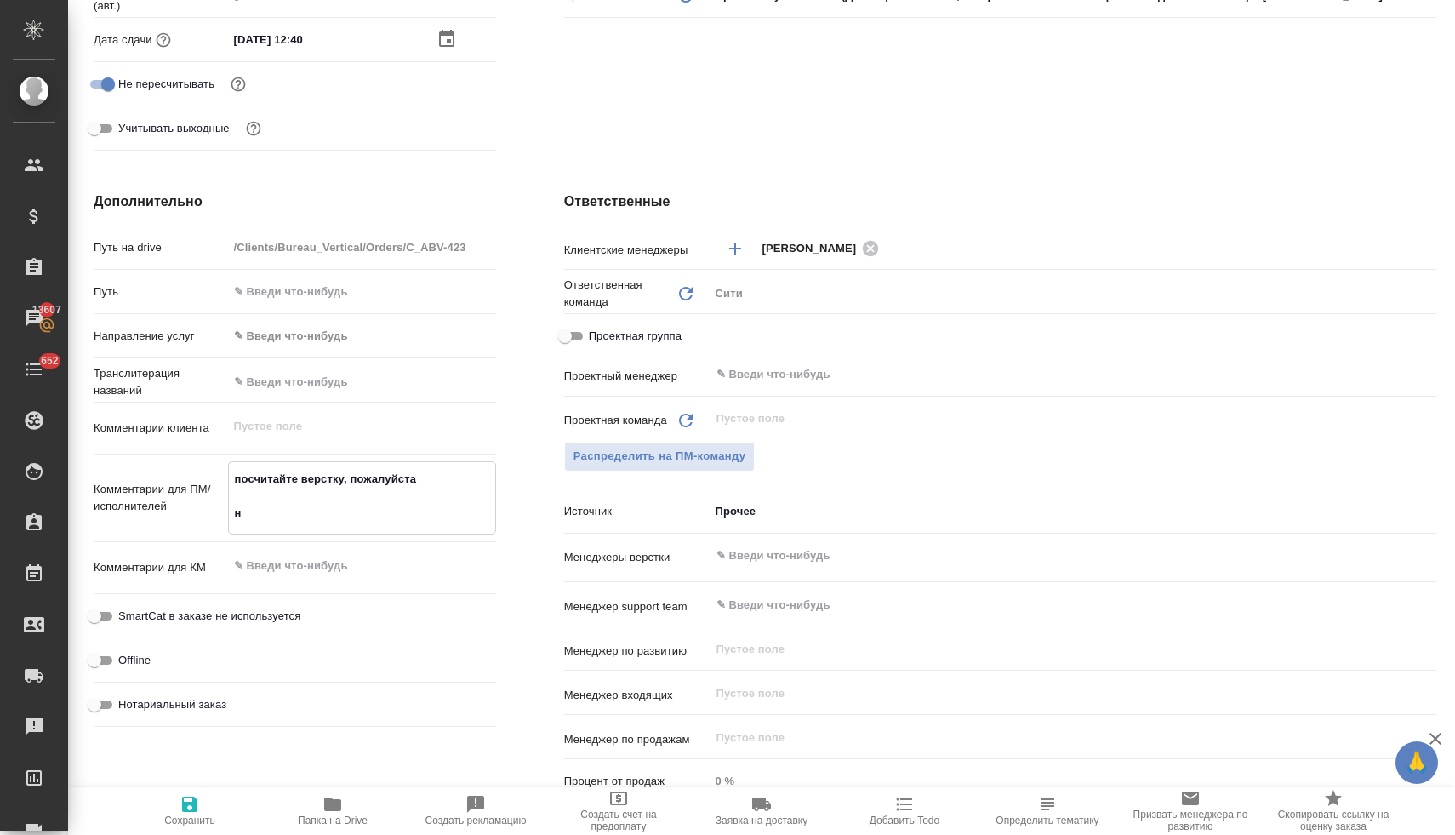
type textarea "посчитайте верстку, пожалуйста но"
type textarea "x"
type textarea "посчитайте верстку, пожалуйста нот"
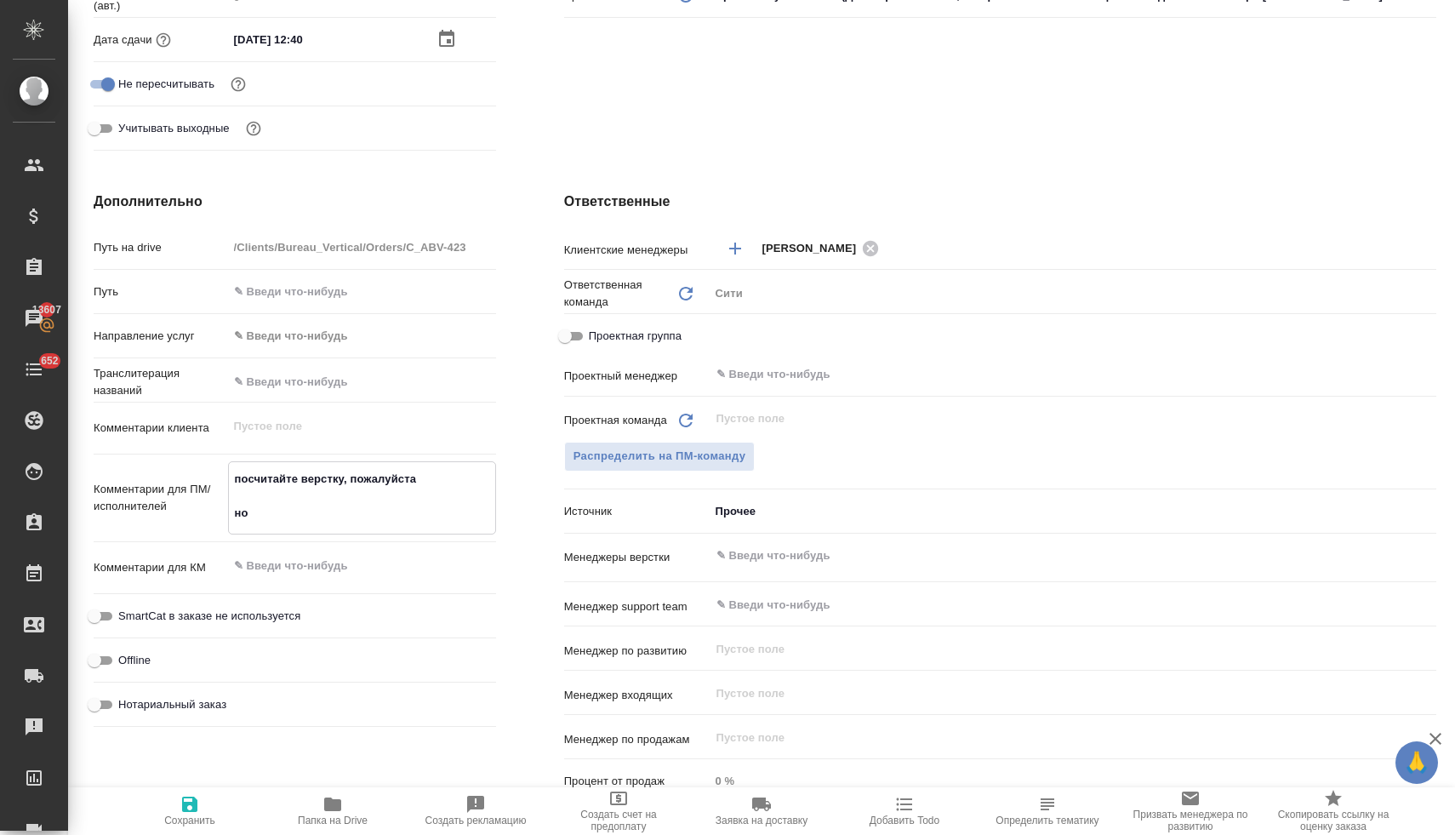
type textarea "x"
type textarea "посчитайте верстку, пожалуйста нот"
type textarea "x"
click at [192, 706] on span "Нотариальный заказ" at bounding box center [172, 704] width 108 height 17
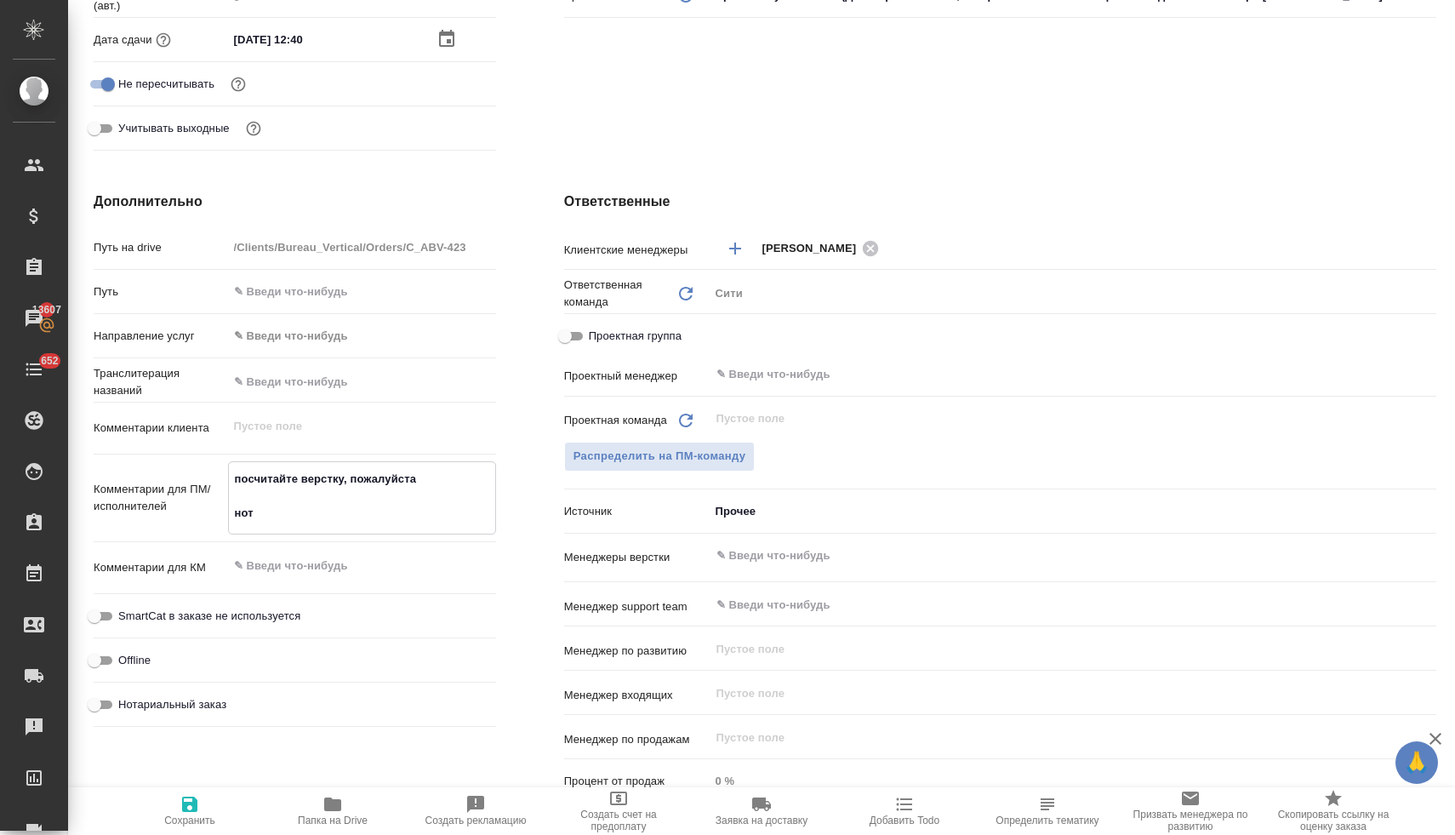
click at [125, 706] on input "Нотариальный заказ" at bounding box center [94, 704] width 61 height 20
checkbox input "true"
type textarea "x"
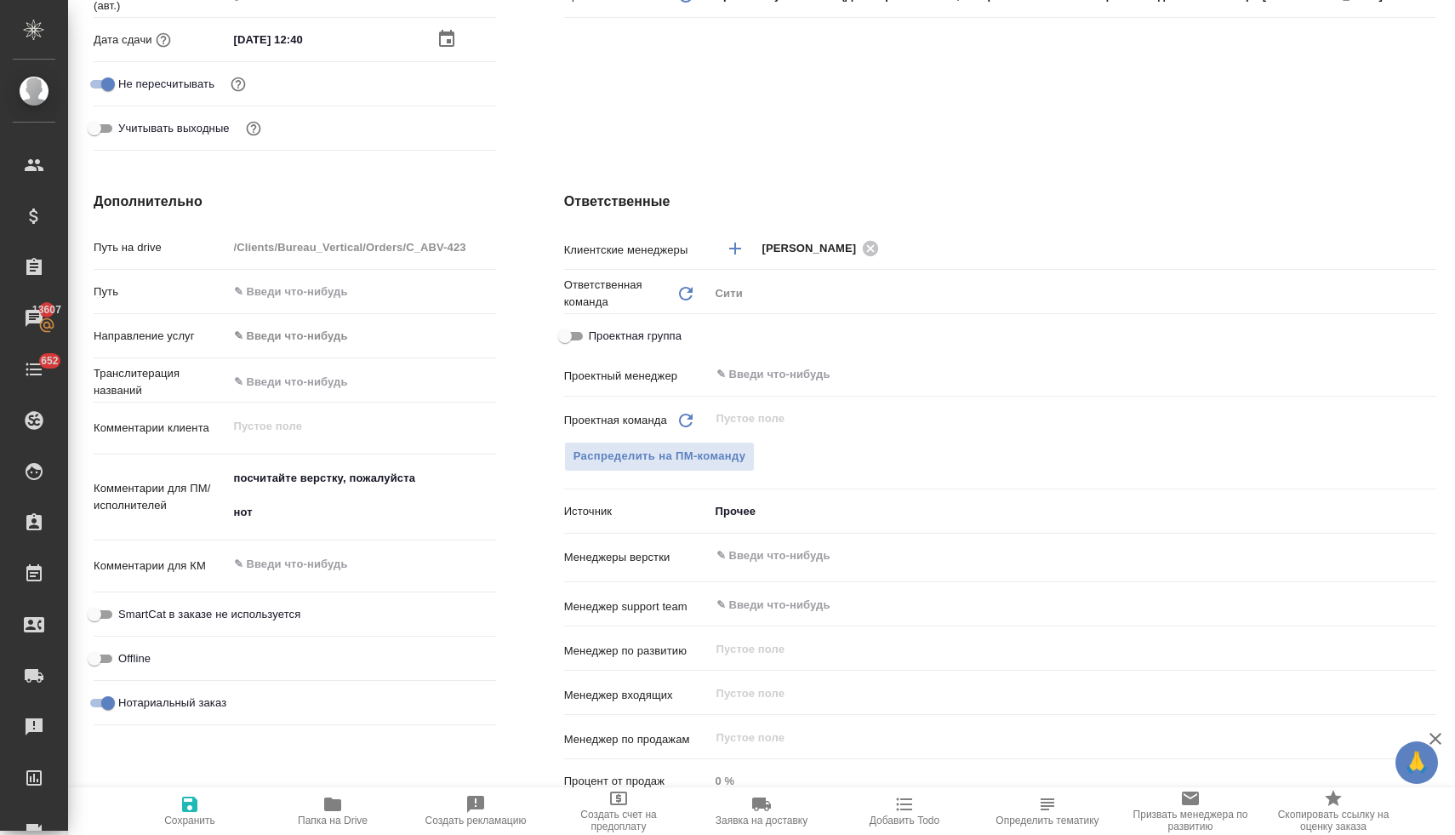
click at [801, 570] on div "​" at bounding box center [1073, 555] width 727 height 31
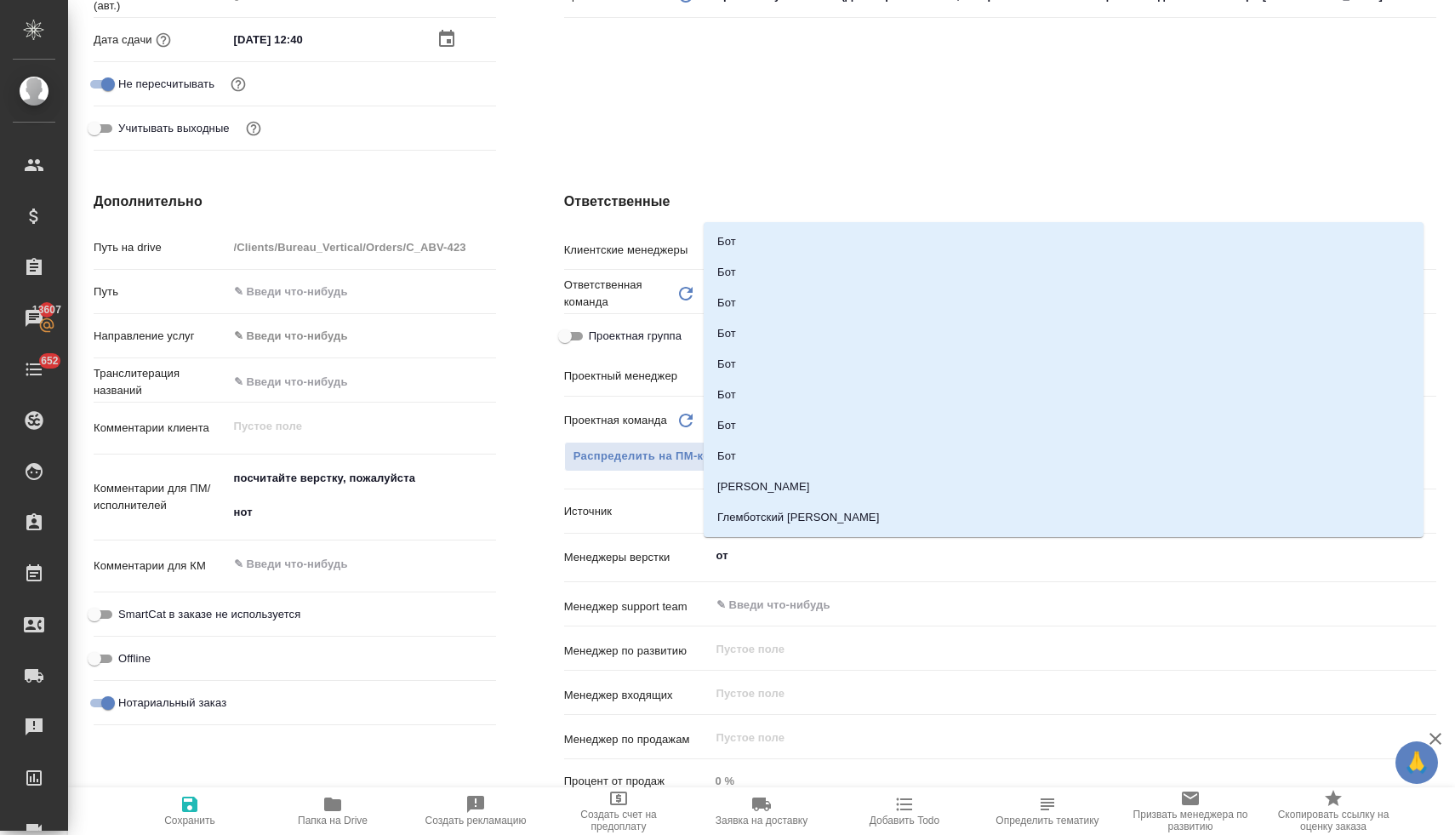
type input "отд"
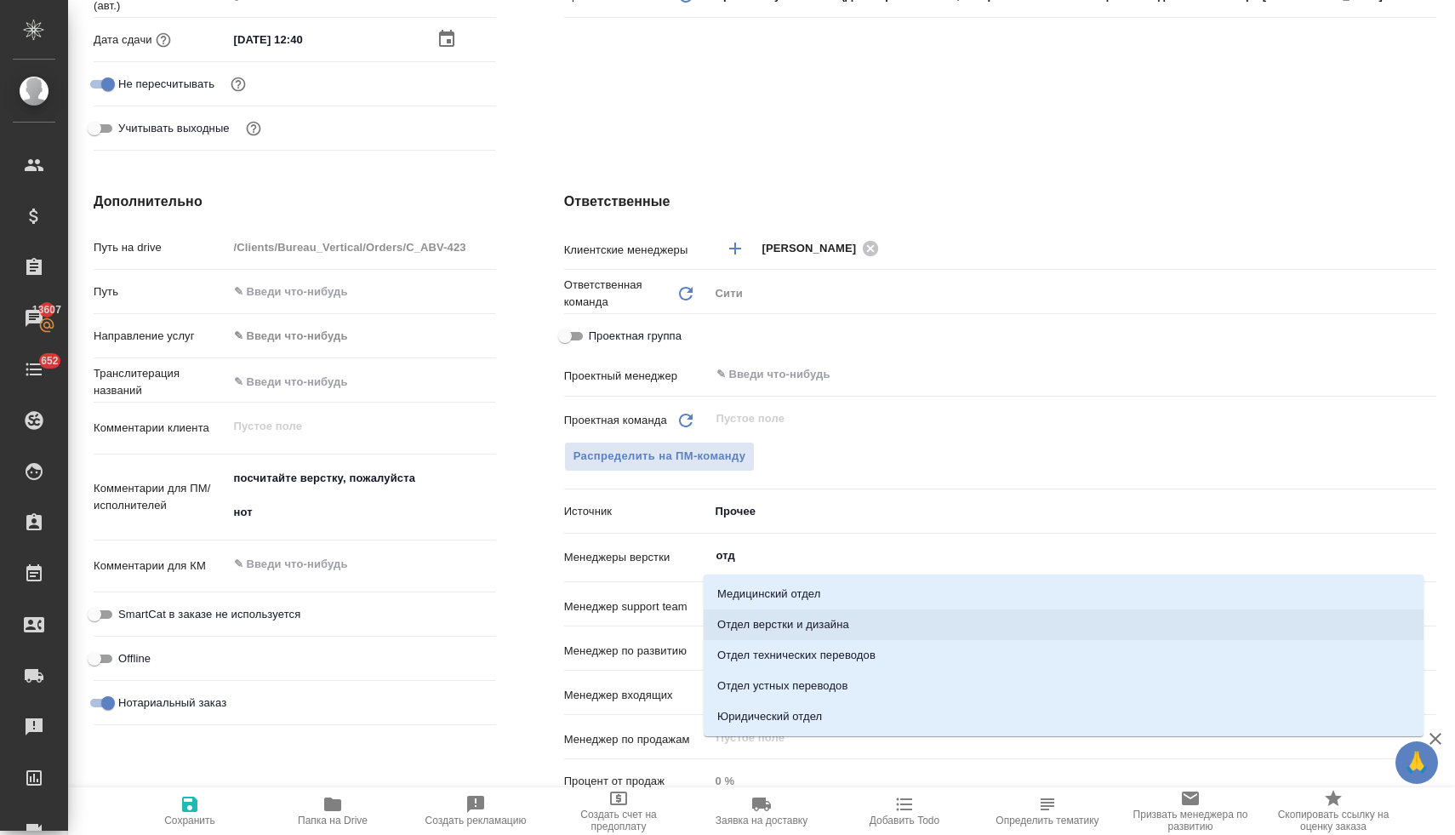
click at [809, 628] on li "Отдел верстки и дизайна" at bounding box center [1064, 624] width 720 height 31
type textarea "x"
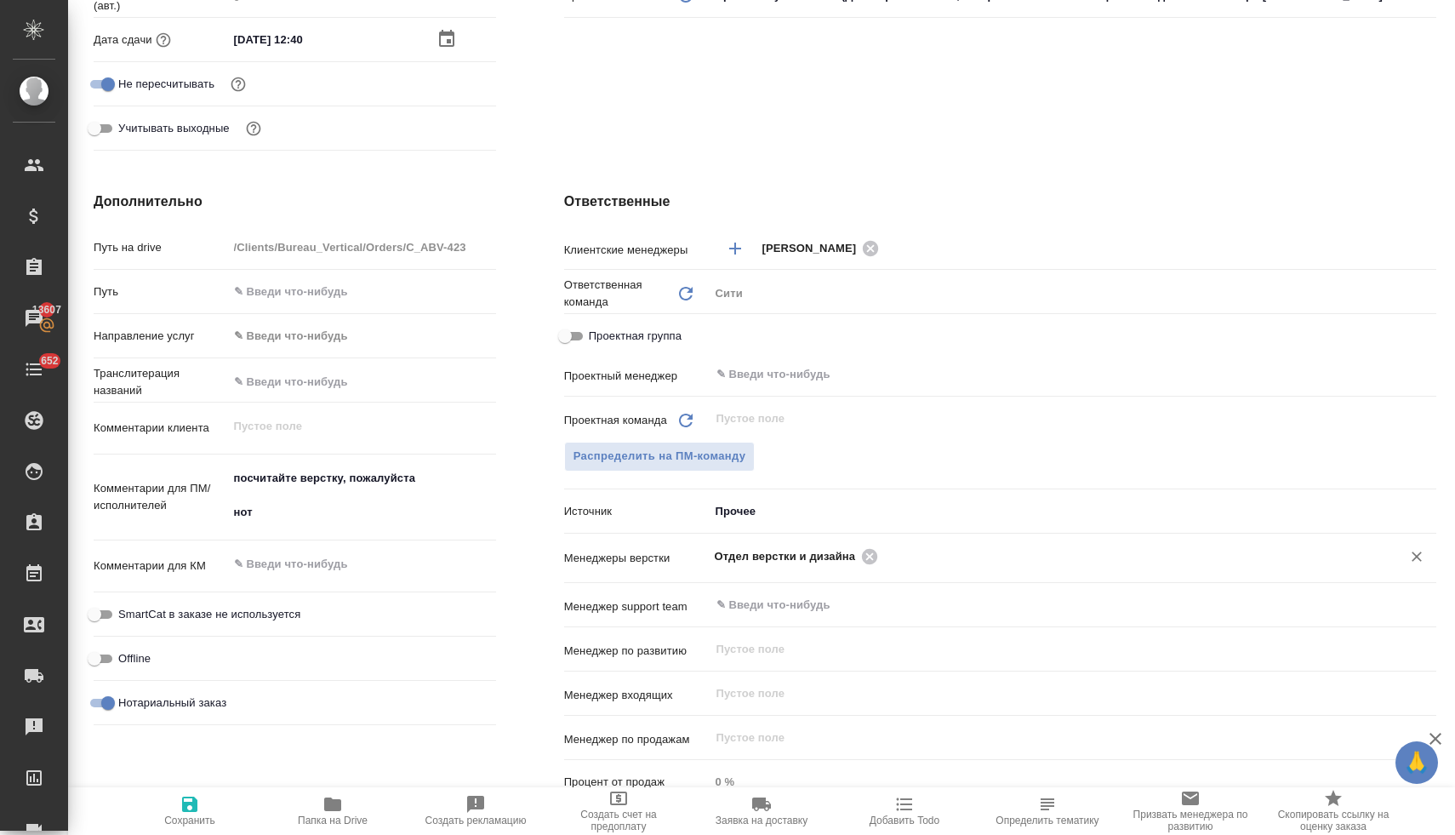
click at [198, 808] on icon "button" at bounding box center [190, 804] width 20 height 20
type textarea "x"
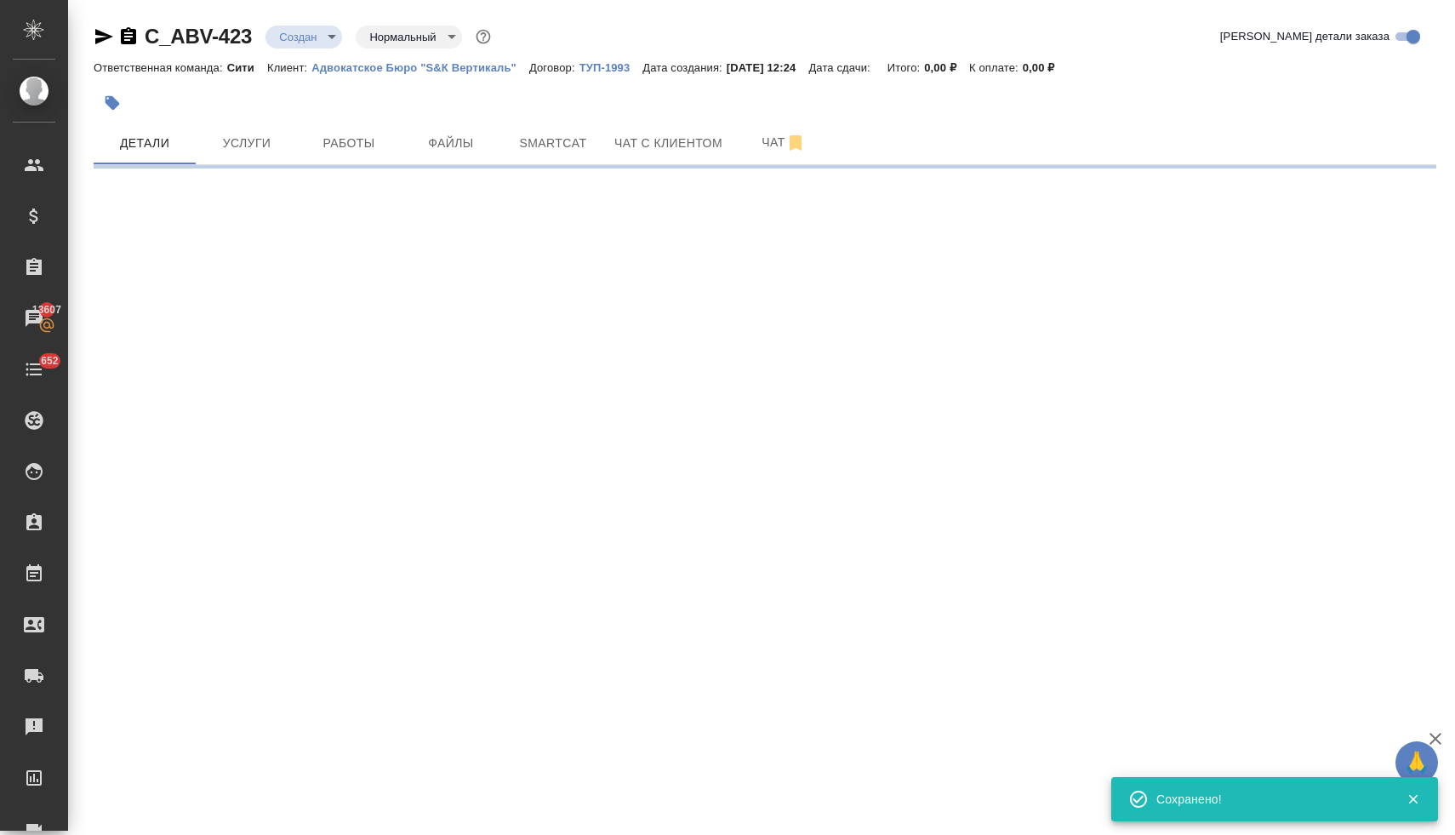
scroll to position [0, 0]
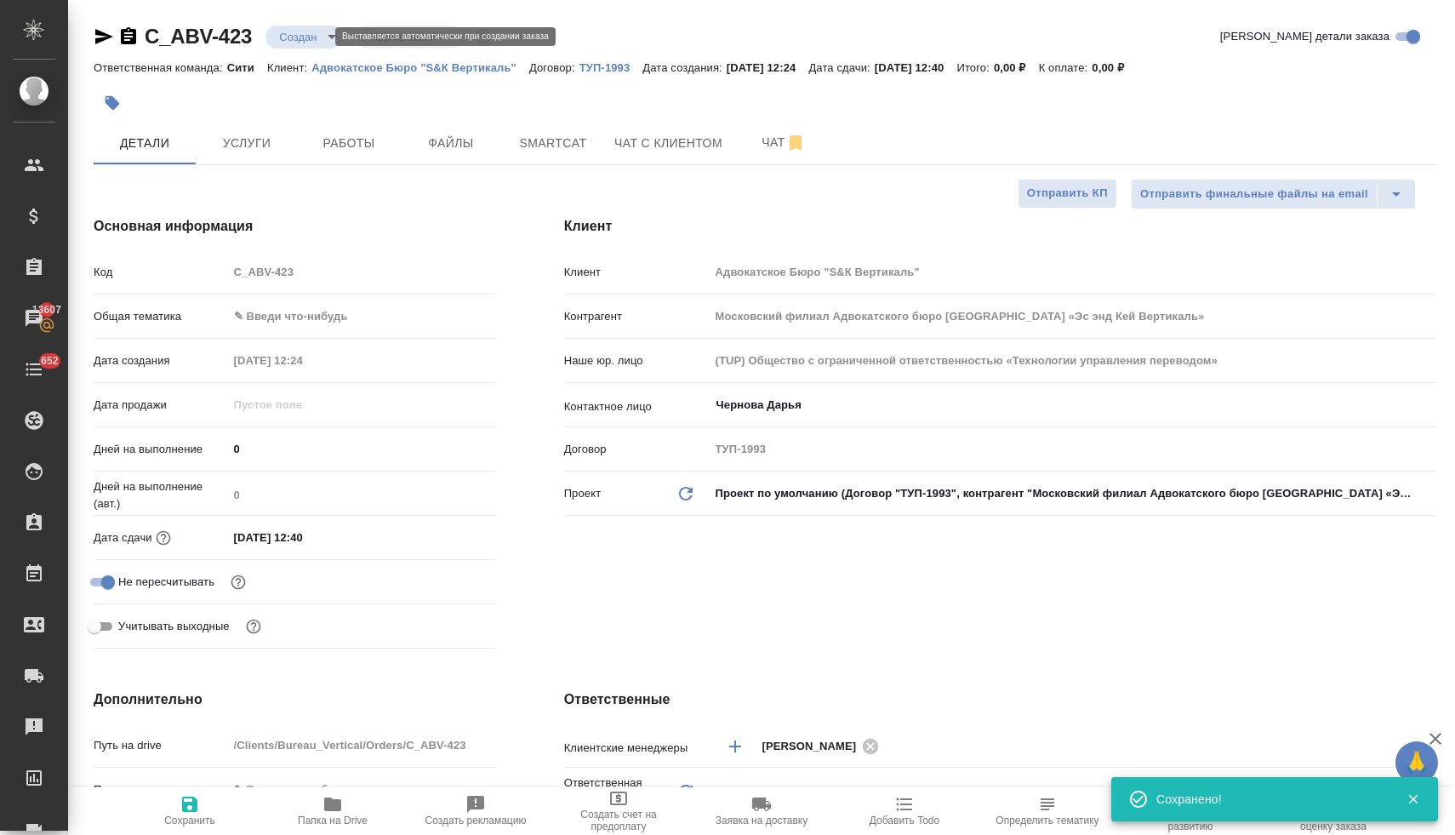
click at [301, 43] on body "🙏 .cls-1 fill:#fff; AWATERA Lyamina Nadezhda Клиенты Спецификации Заказы 13607 …" at bounding box center [727, 417] width 1455 height 835
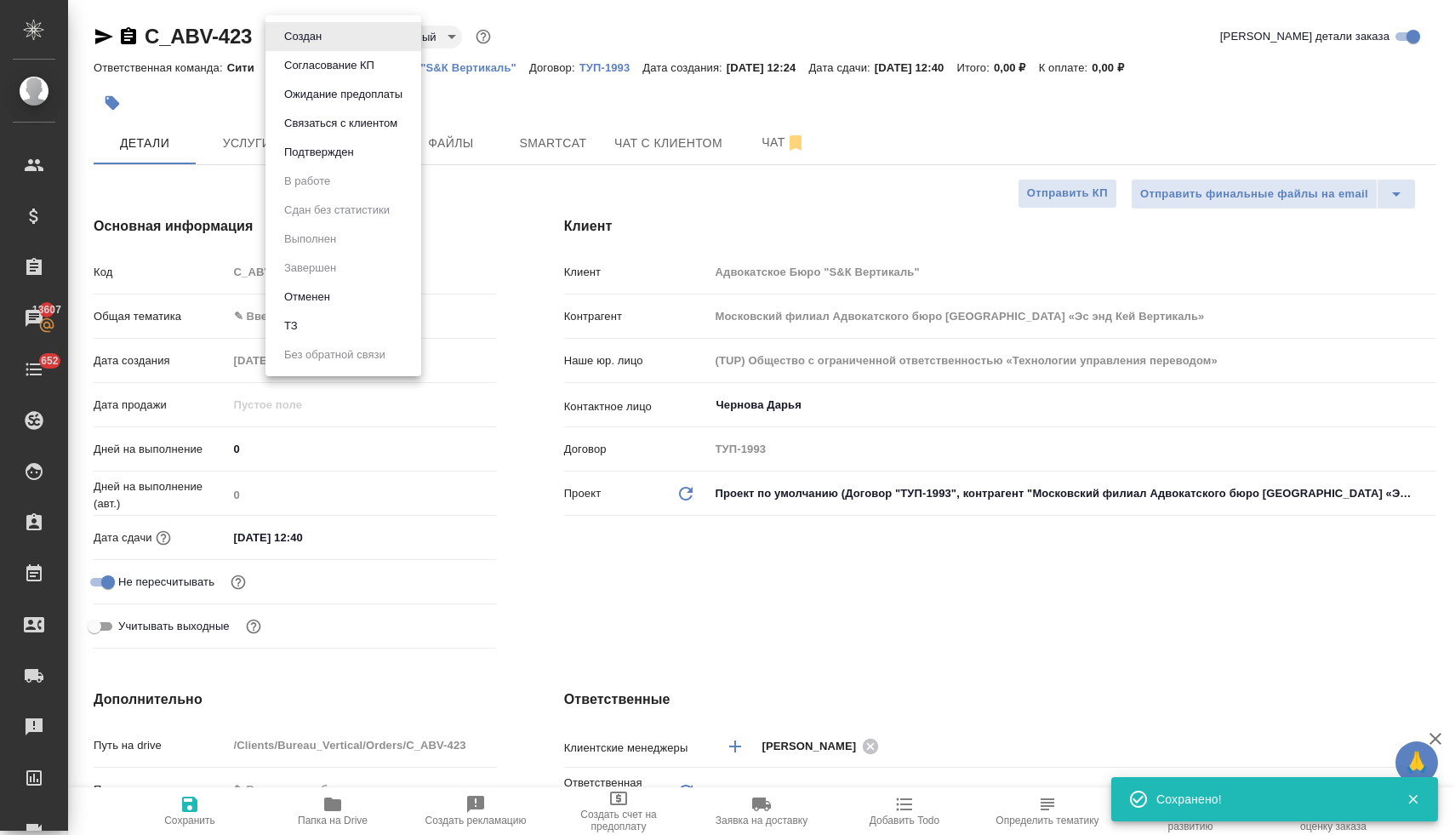
click at [310, 328] on li "ТЗ" at bounding box center [343, 325] width 156 height 29
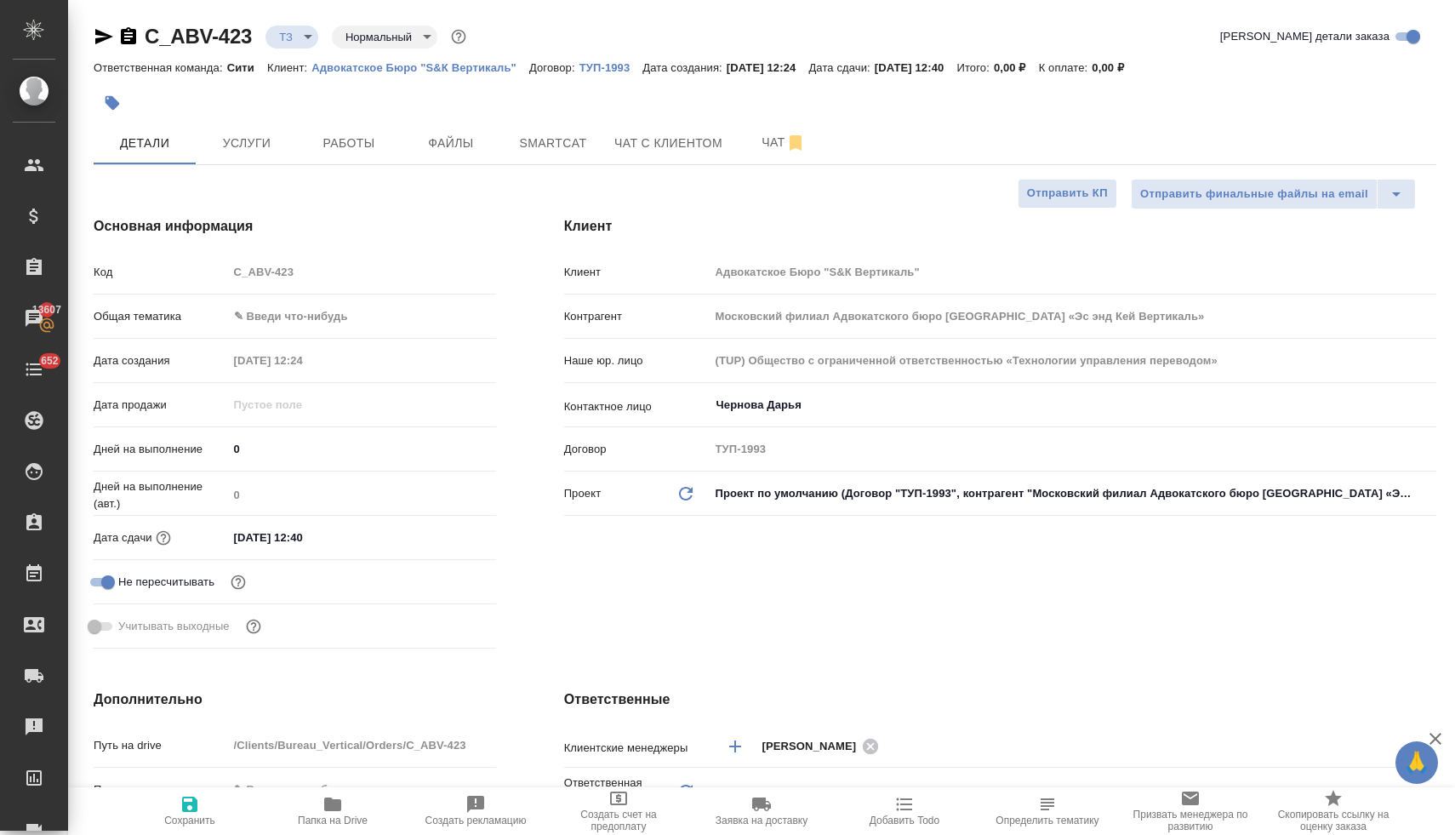
click at [225, 275] on div "Код C_ABV-423" at bounding box center [295, 272] width 402 height 30
click at [772, 146] on span "Чат" at bounding box center [784, 142] width 82 height 21
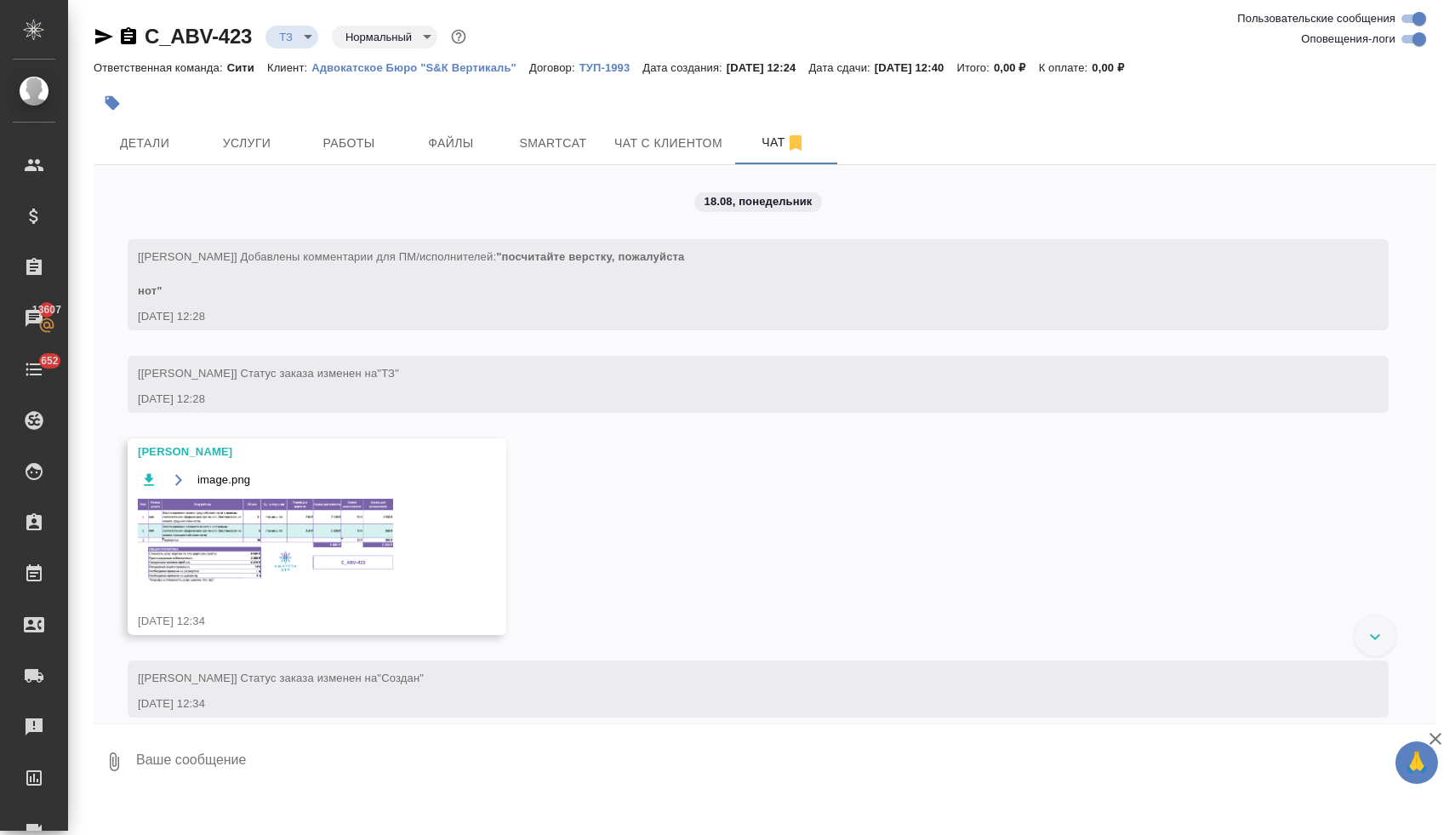
click at [294, 550] on img at bounding box center [265, 541] width 255 height 84
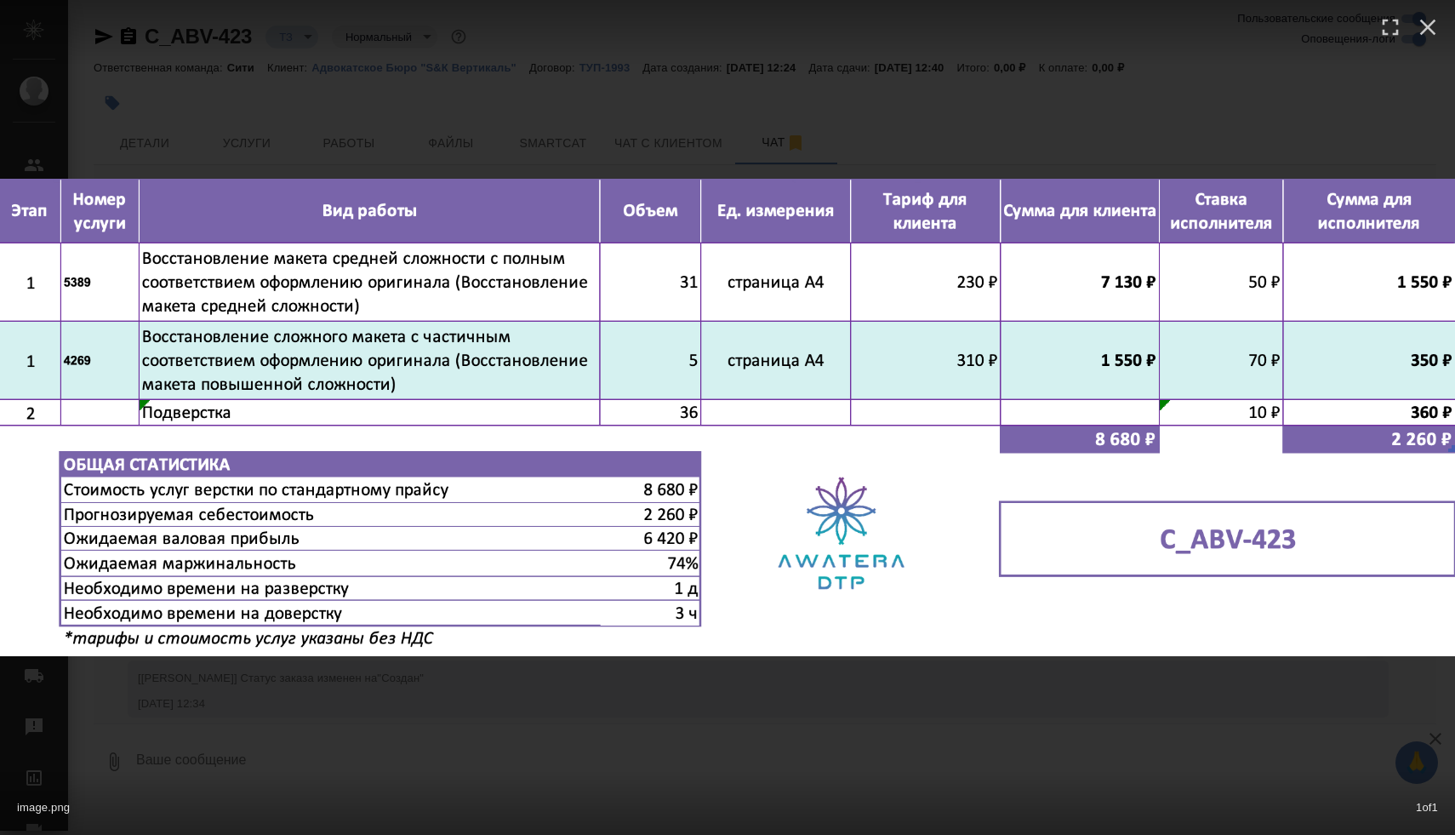
click at [834, 744] on div "image.png 1 of 1" at bounding box center [727, 417] width 1455 height 835
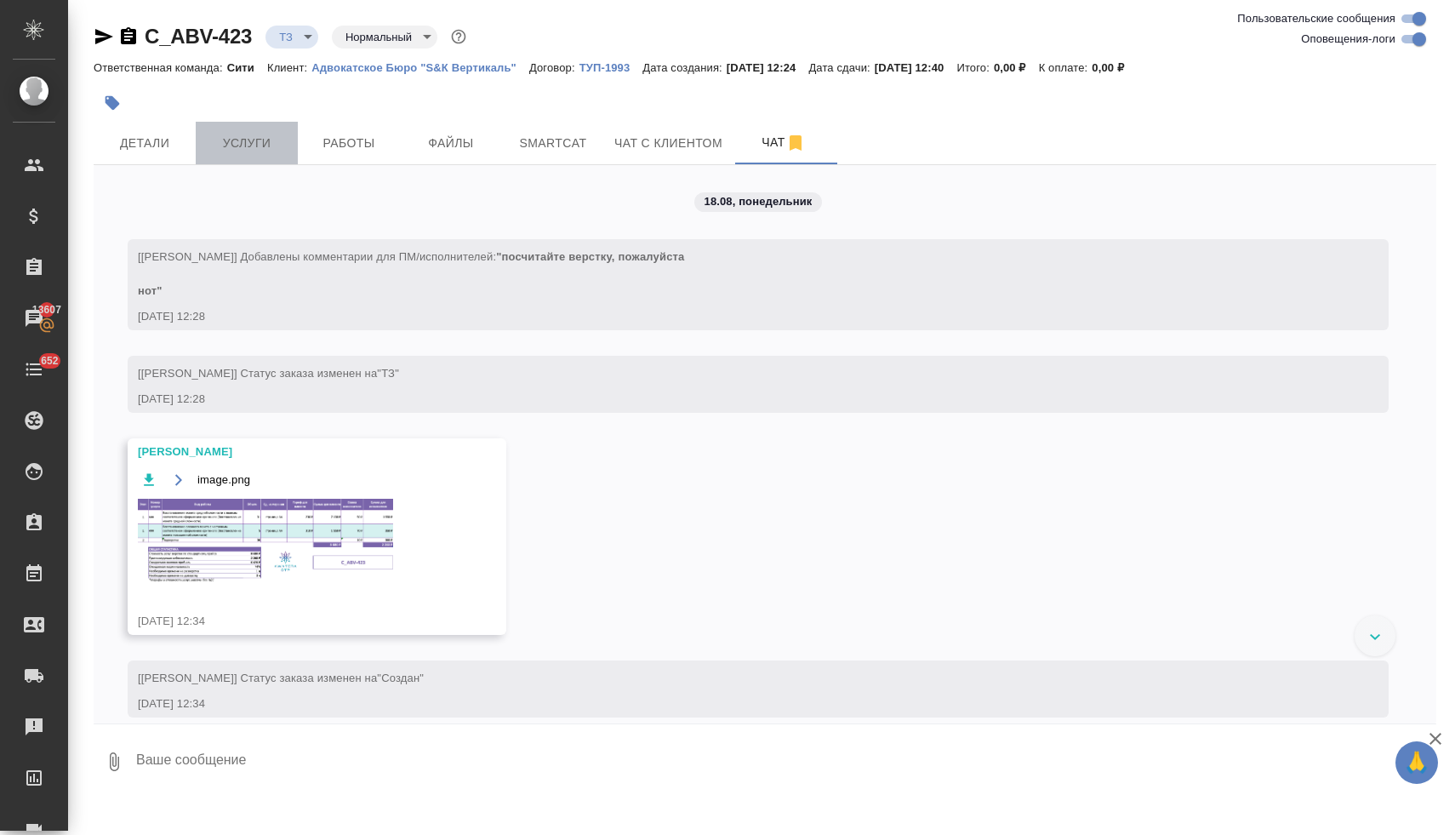
click at [254, 145] on span "Услуги" at bounding box center [247, 143] width 82 height 21
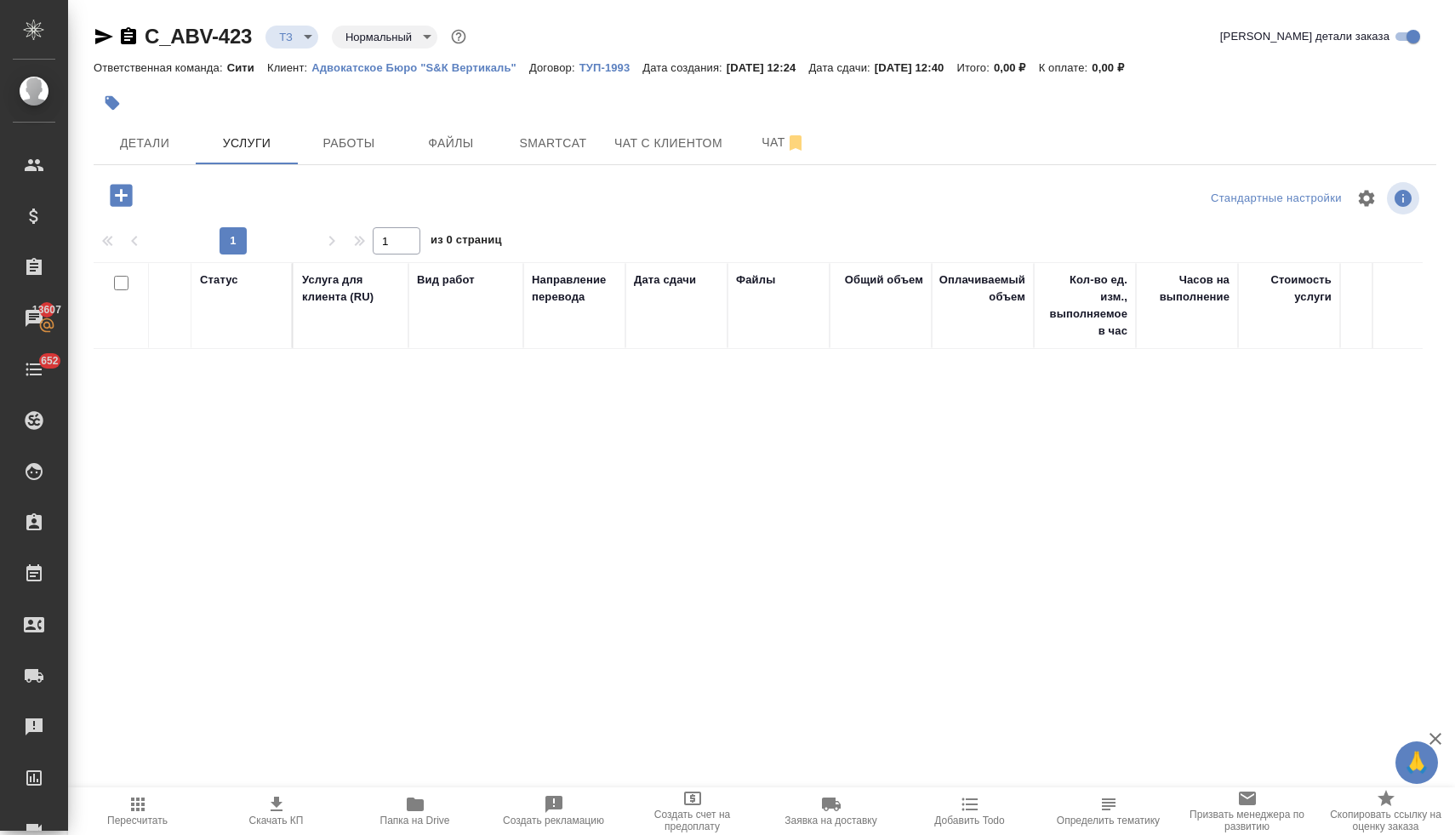
click at [125, 200] on icon "button" at bounding box center [121, 195] width 22 height 22
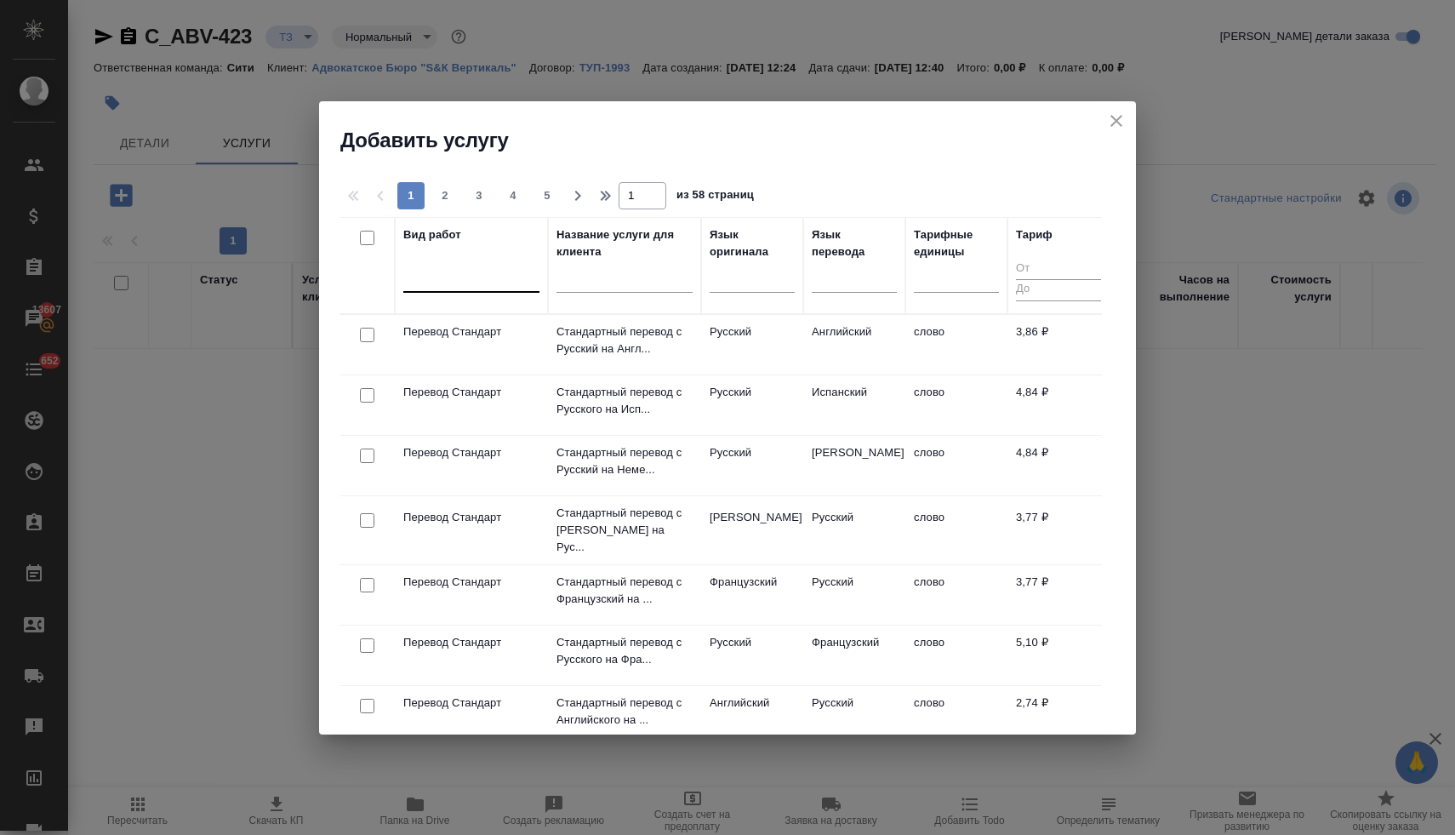
click at [502, 284] on div at bounding box center [471, 275] width 136 height 25
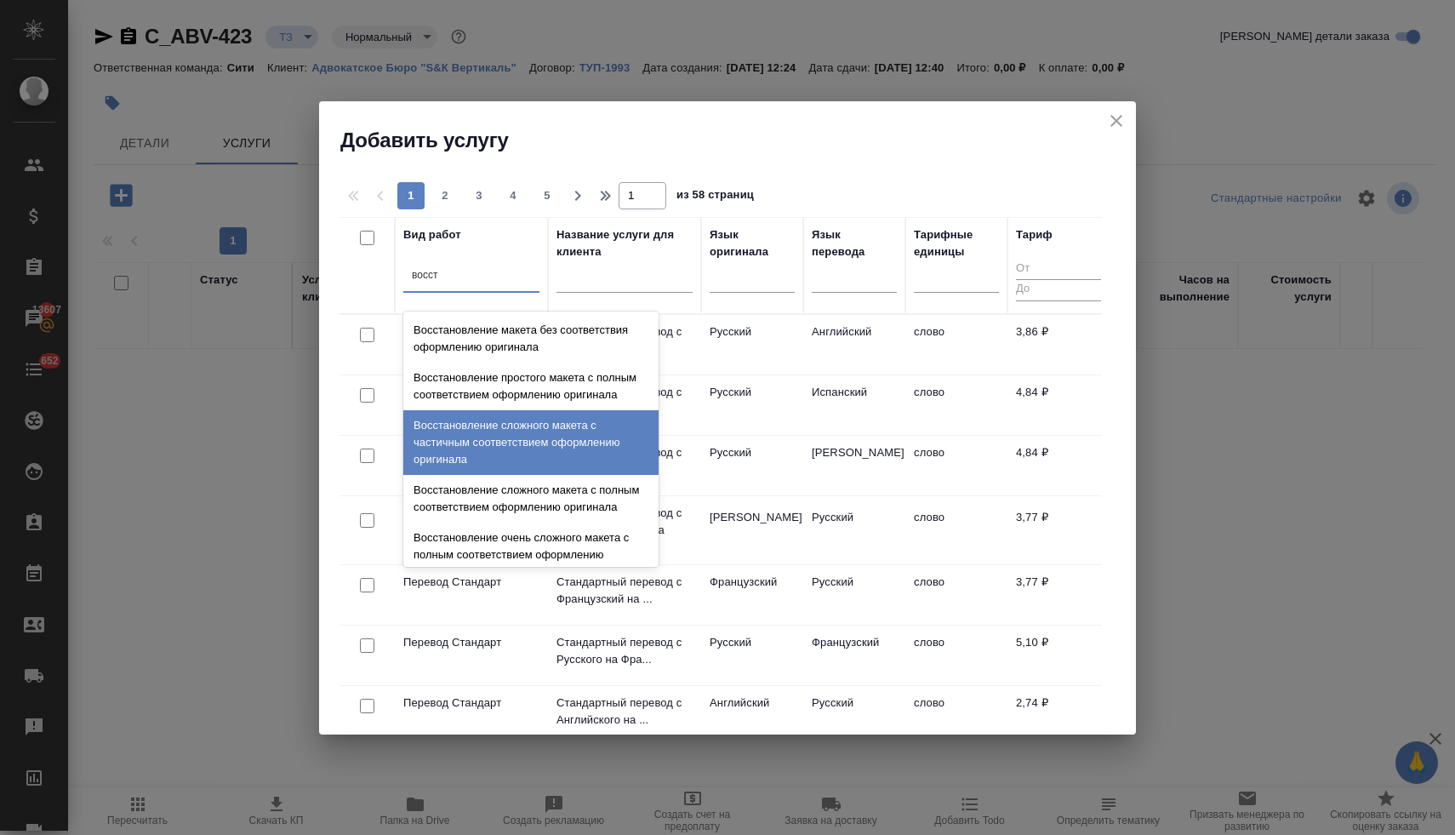
click at [546, 455] on div "Восстановление сложного макета с частичным соответствием оформлению оригинала" at bounding box center [530, 442] width 255 height 65
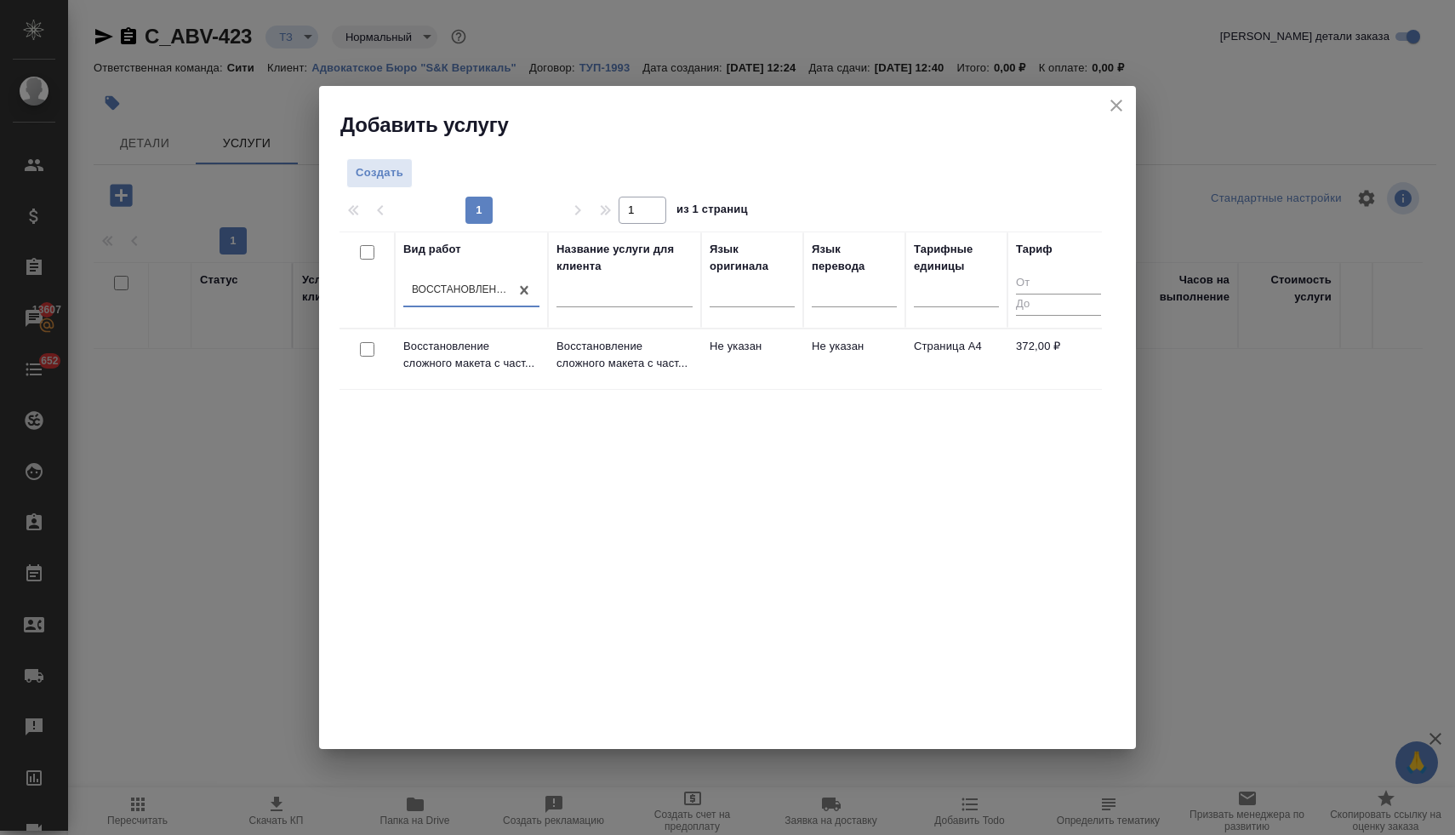
click at [367, 355] on input "checkbox" at bounding box center [367, 349] width 14 height 14
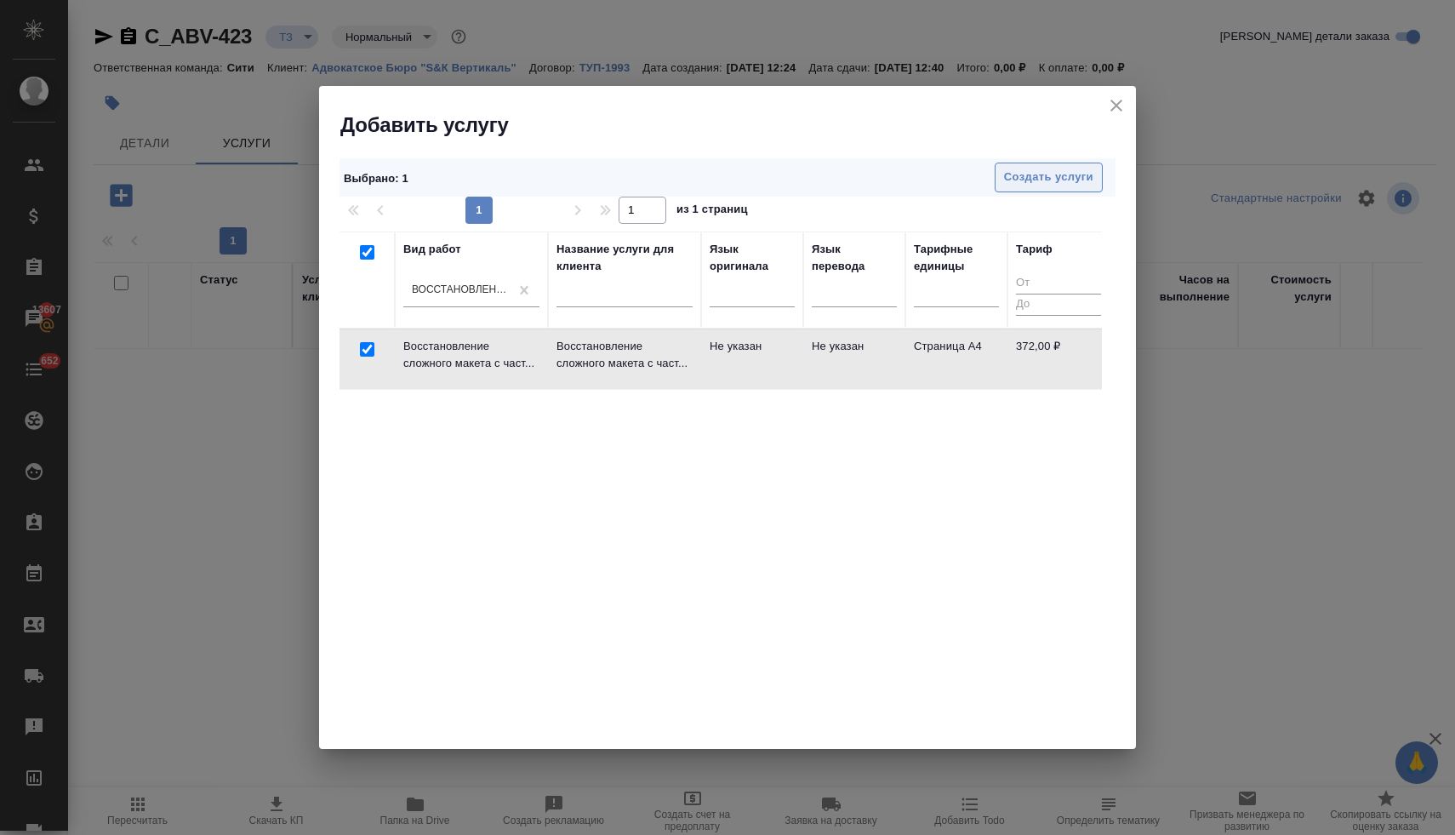
click at [1052, 180] on span "Создать услуги" at bounding box center [1048, 178] width 89 height 20
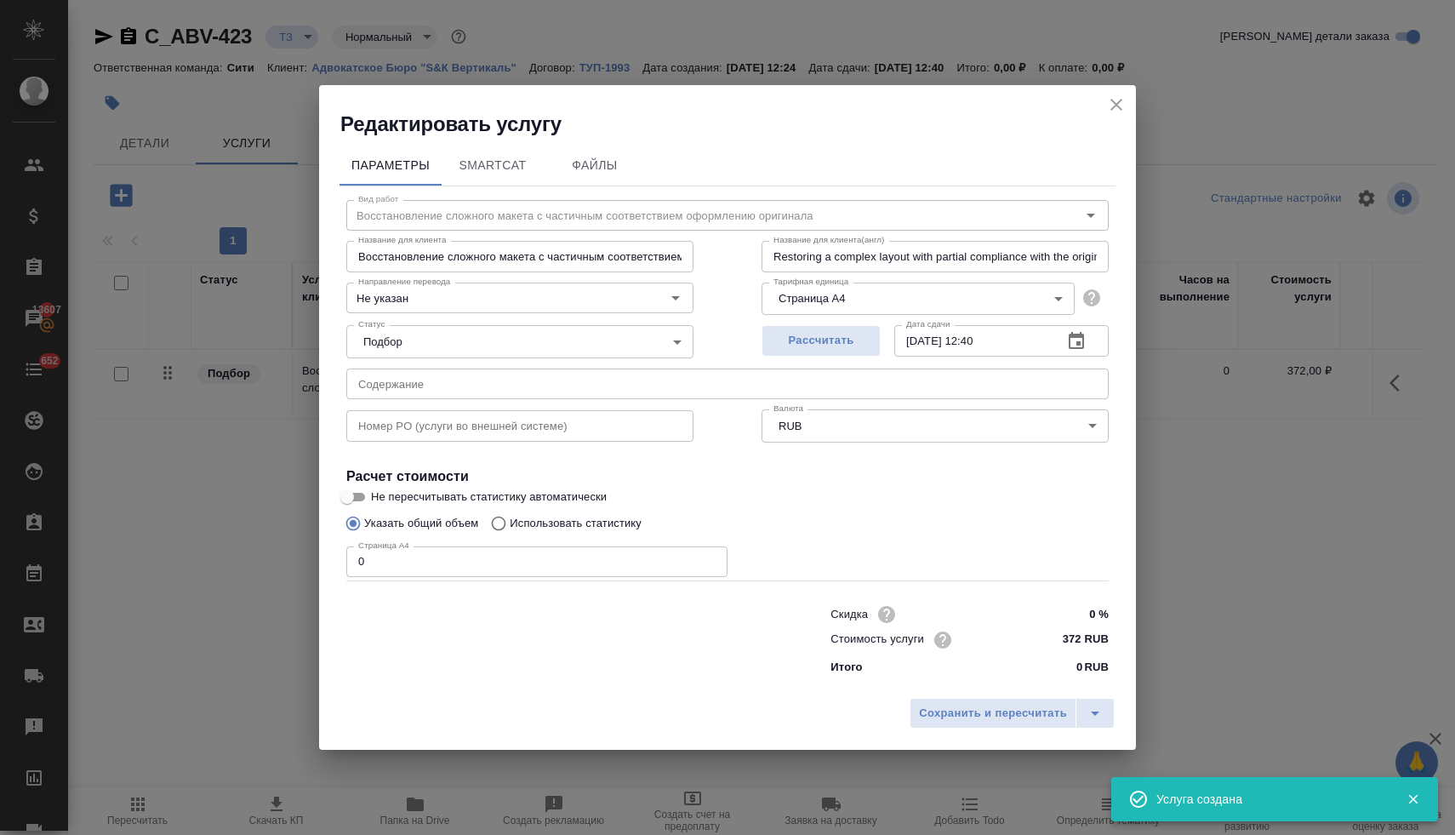
click at [416, 558] on input "0" at bounding box center [536, 561] width 381 height 31
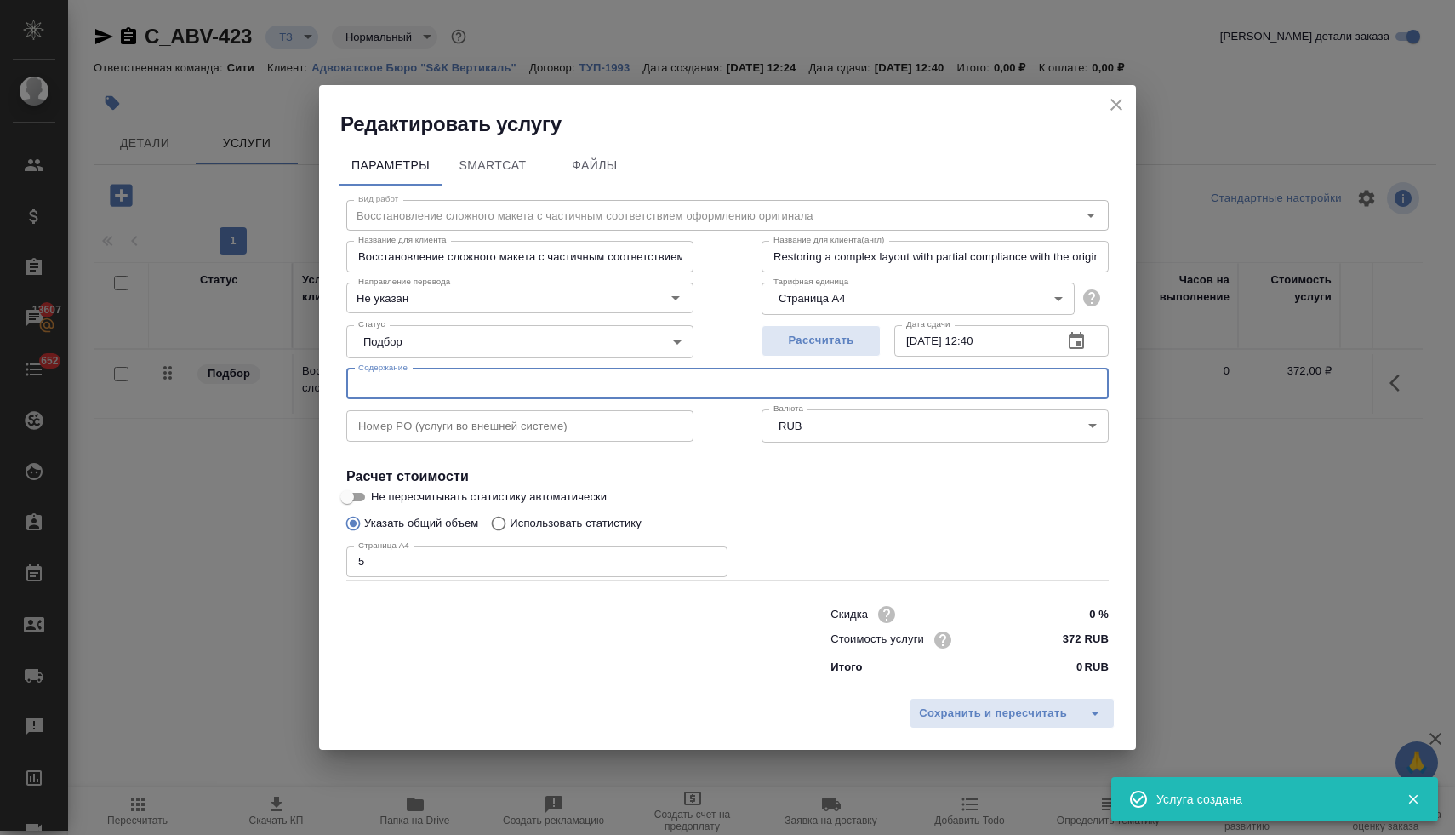
click at [526, 384] on input "text" at bounding box center [727, 383] width 762 height 31
paste input "8. Перевод 5 документов на русский язык"
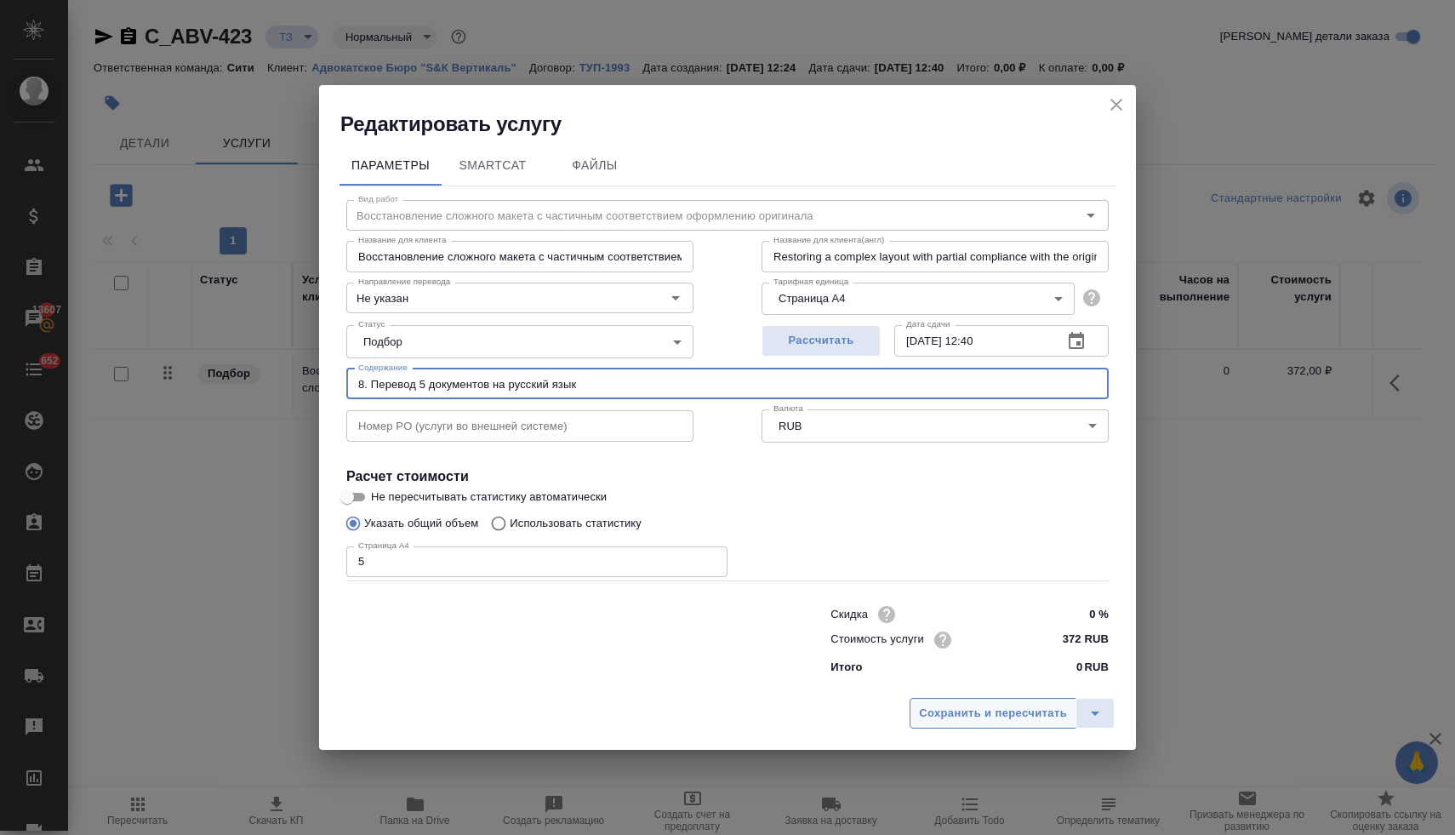
click at [952, 719] on span "Сохранить и пересчитать" at bounding box center [993, 714] width 148 height 20
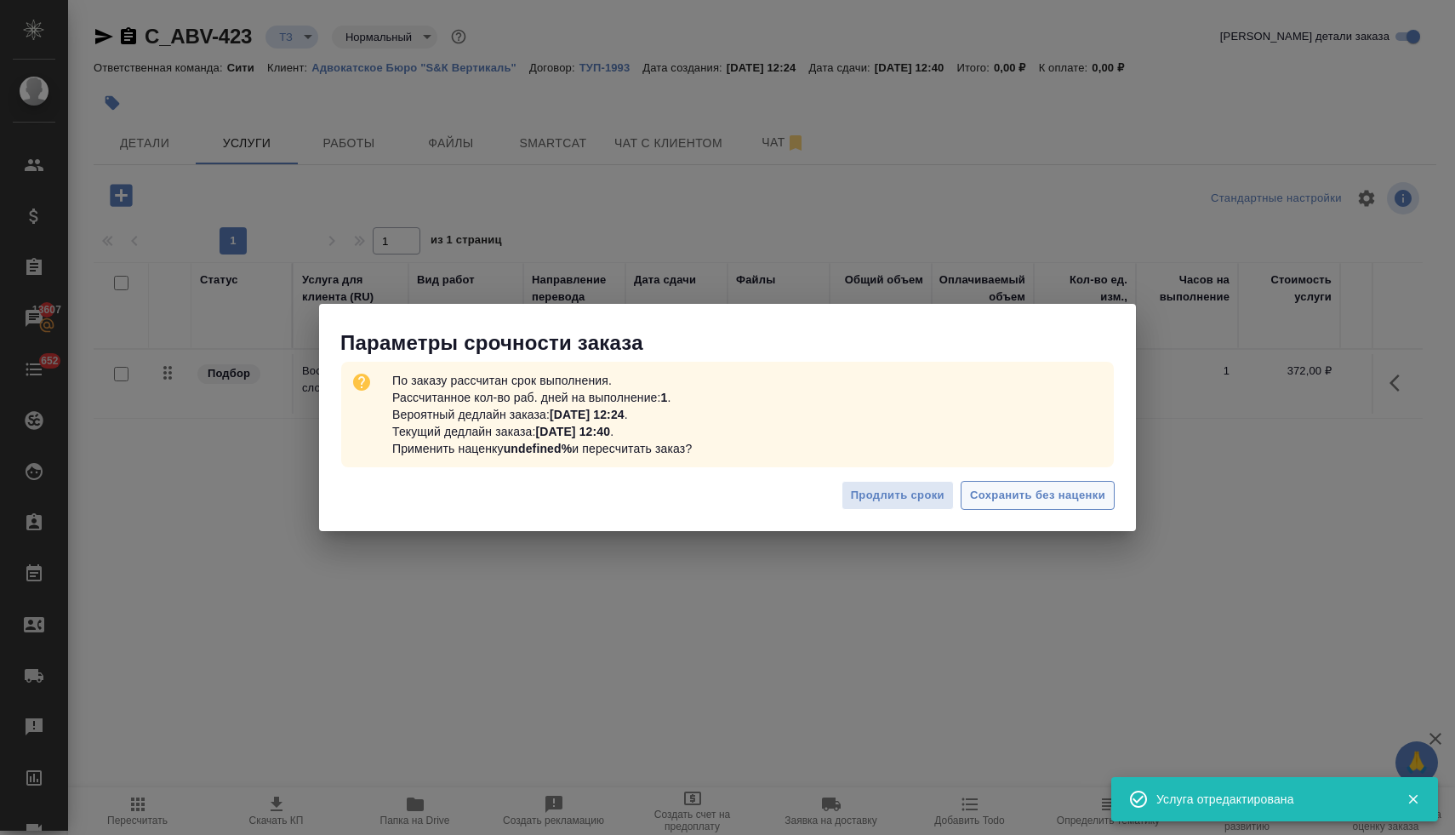
click at [1029, 492] on span "Сохранить без наценки" at bounding box center [1037, 496] width 135 height 20
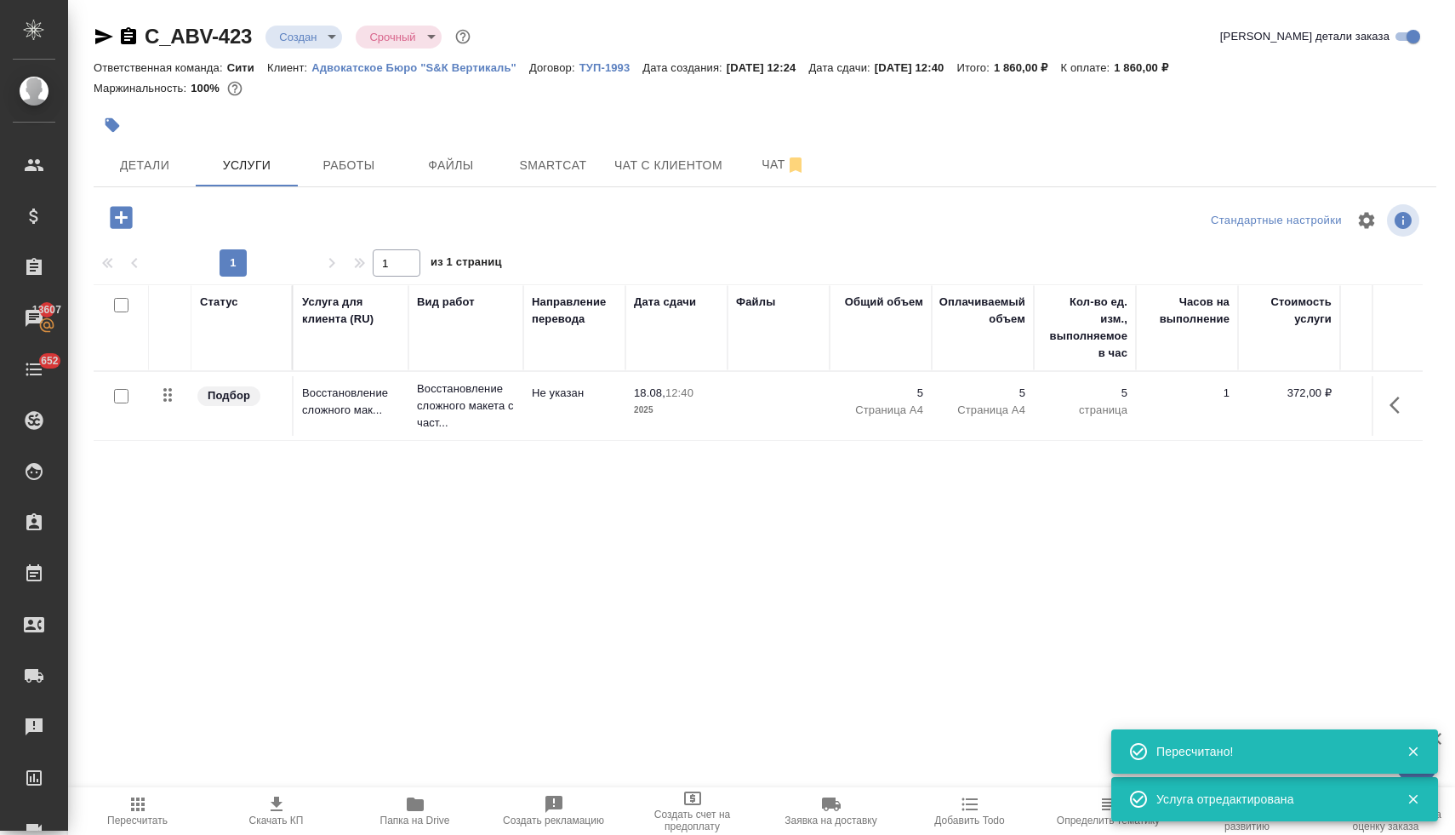
click at [121, 212] on icon "button" at bounding box center [121, 217] width 30 height 30
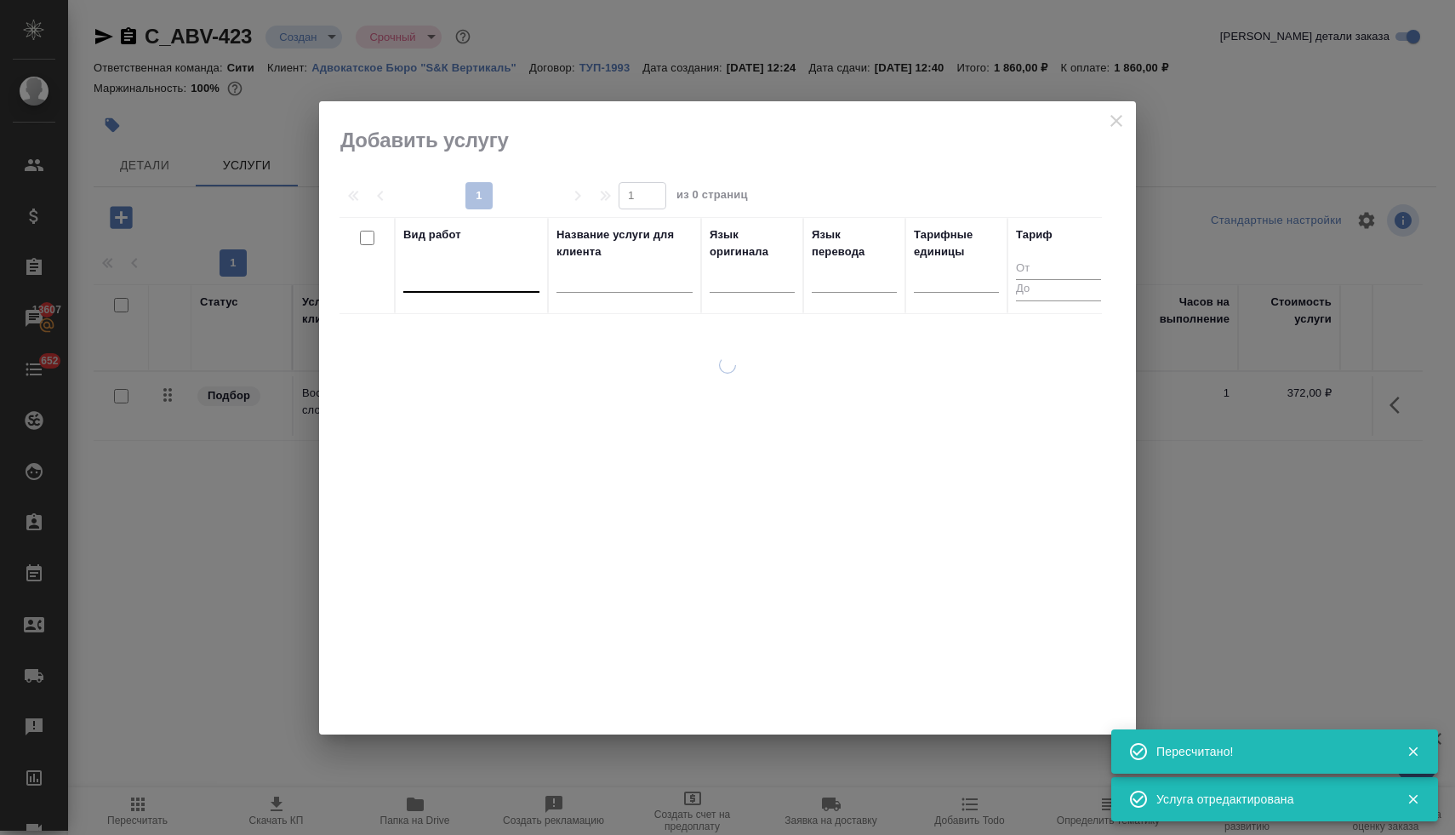
click at [454, 279] on div at bounding box center [471, 275] width 136 height 25
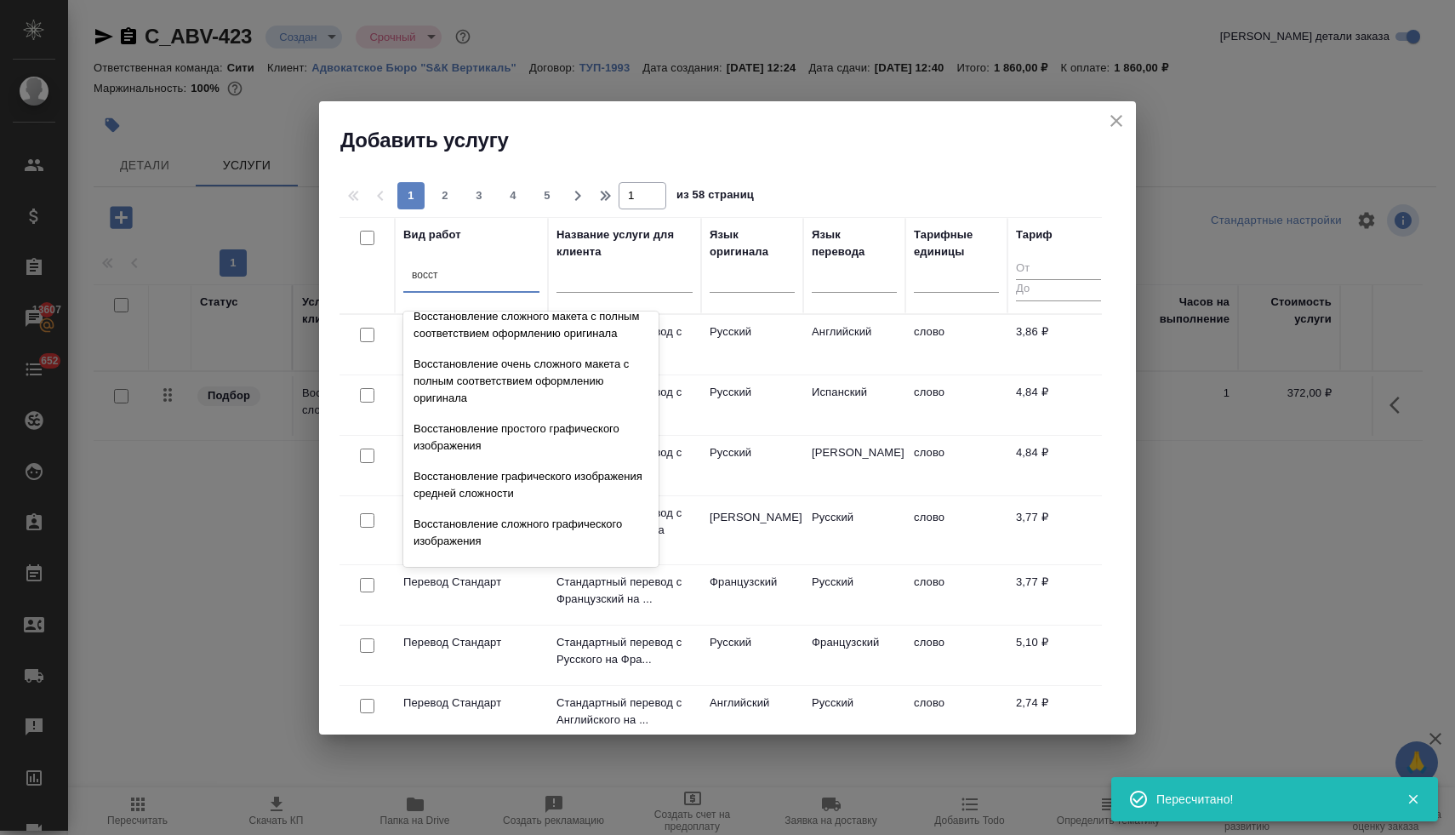
scroll to position [313, 0]
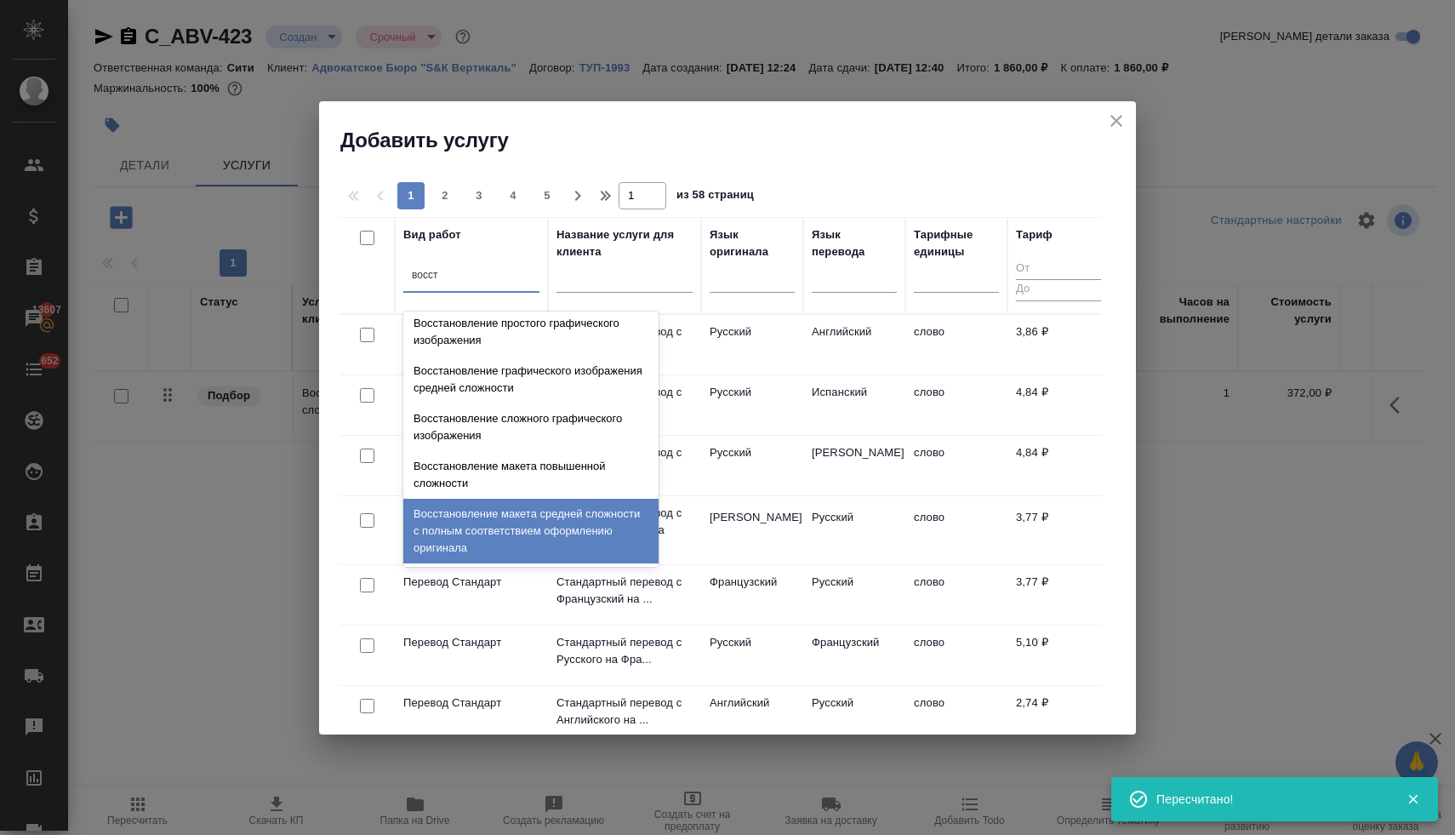
click at [524, 518] on div "Восстановление макета средней сложности с полным соответствием оформлению ориги…" at bounding box center [530, 531] width 255 height 65
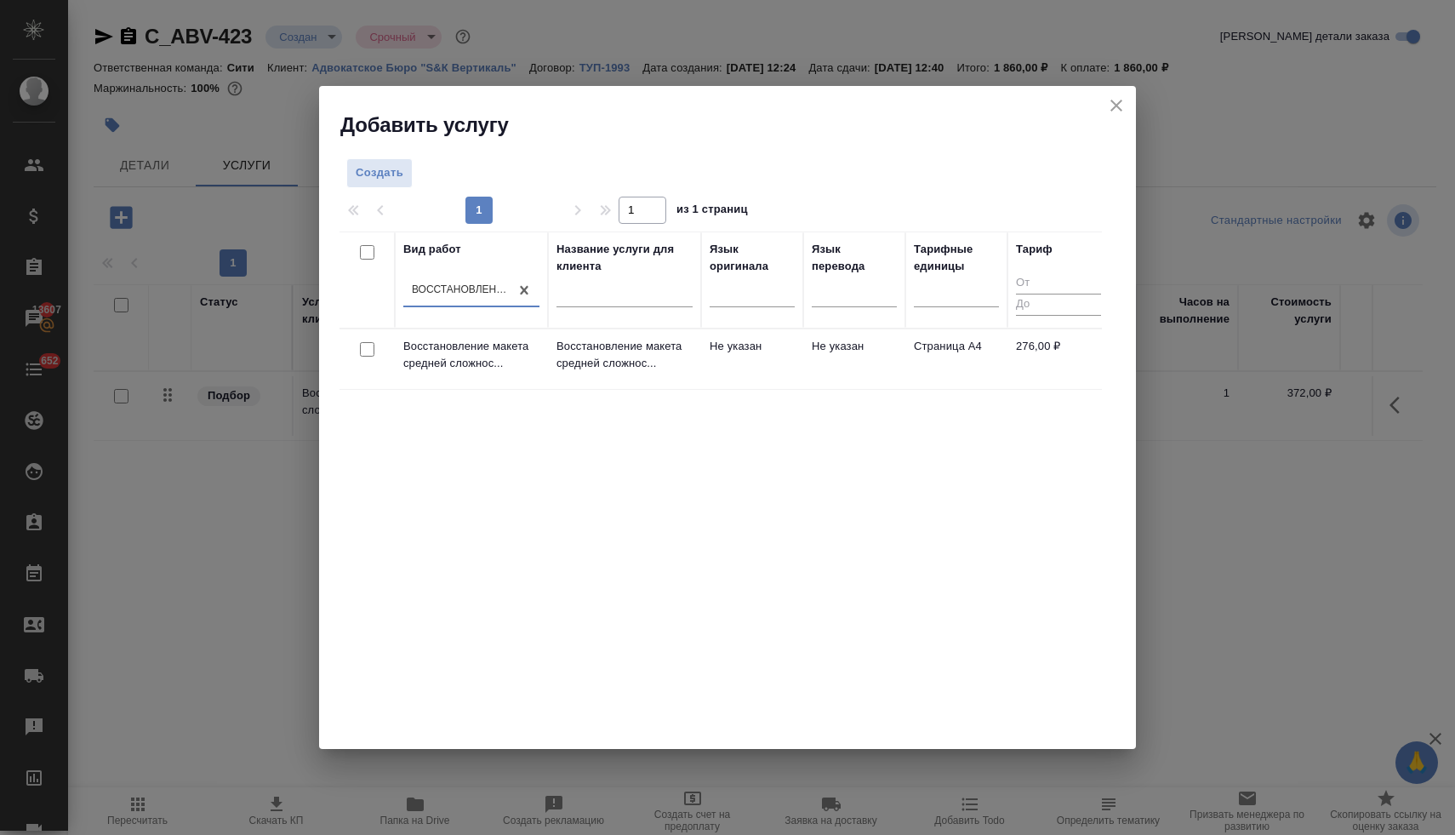
click at [367, 351] on input "checkbox" at bounding box center [367, 349] width 14 height 14
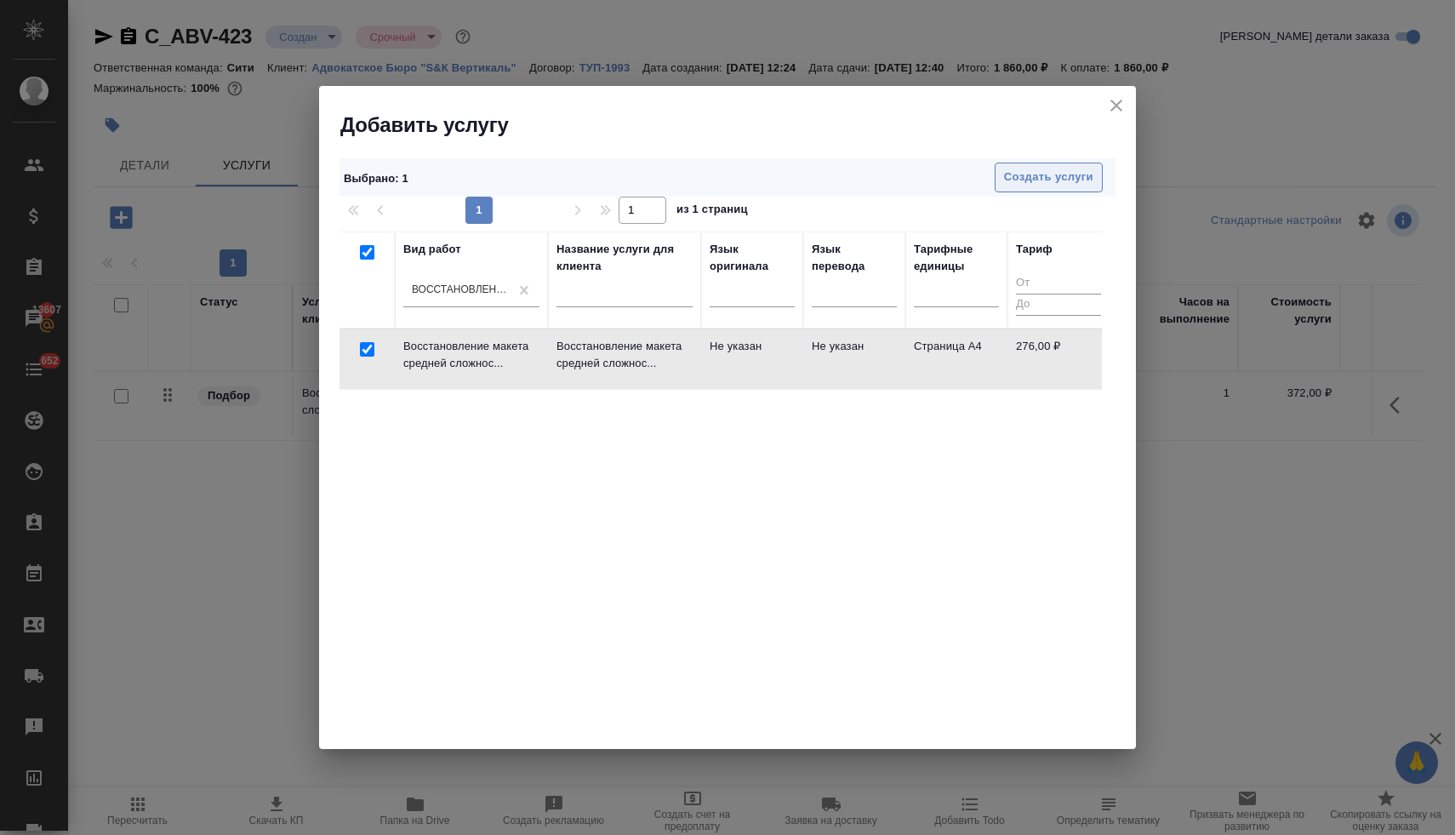
click at [1031, 173] on span "Создать услуги" at bounding box center [1048, 178] width 89 height 20
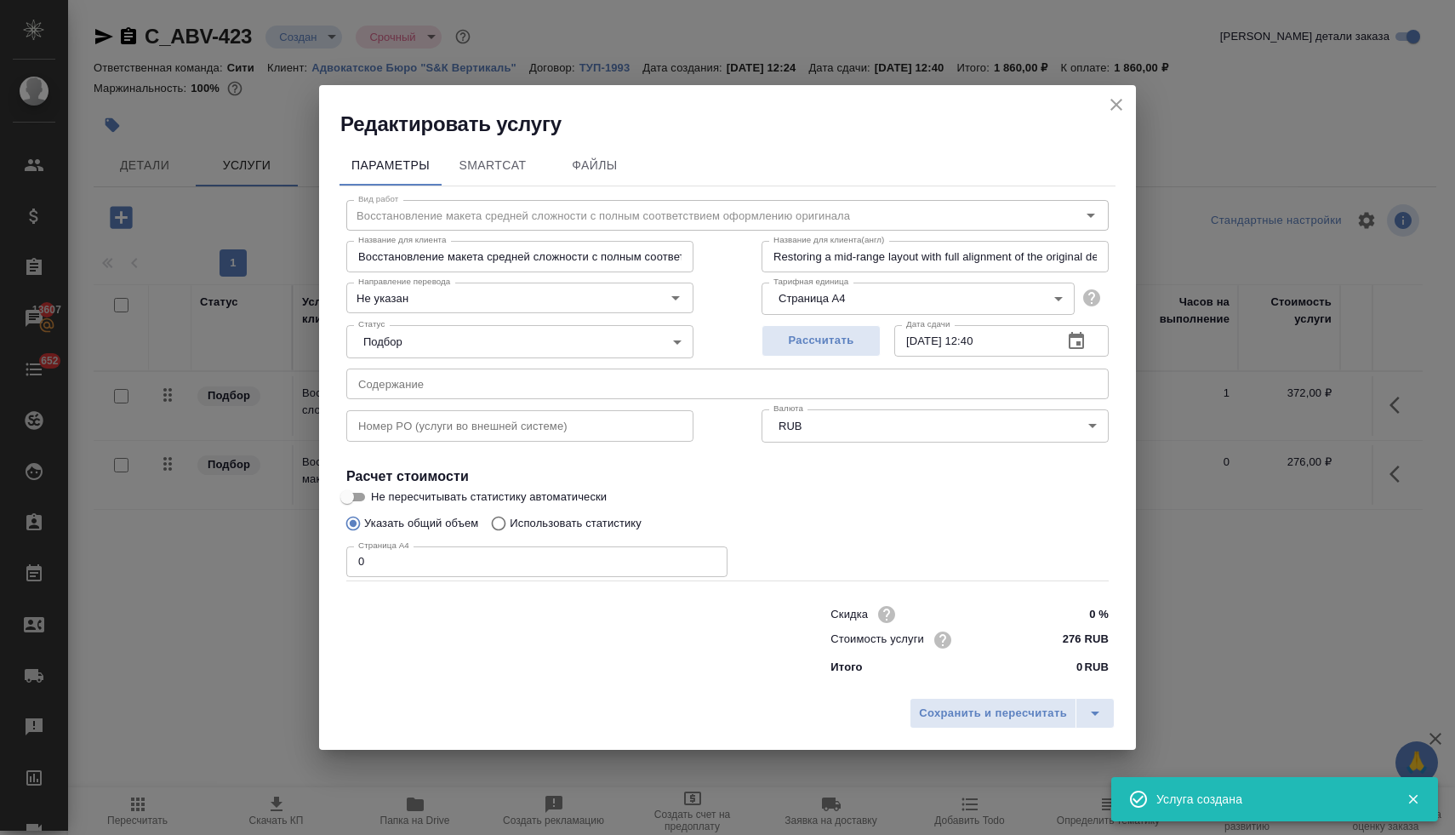
click at [434, 385] on input "text" at bounding box center [727, 383] width 762 height 31
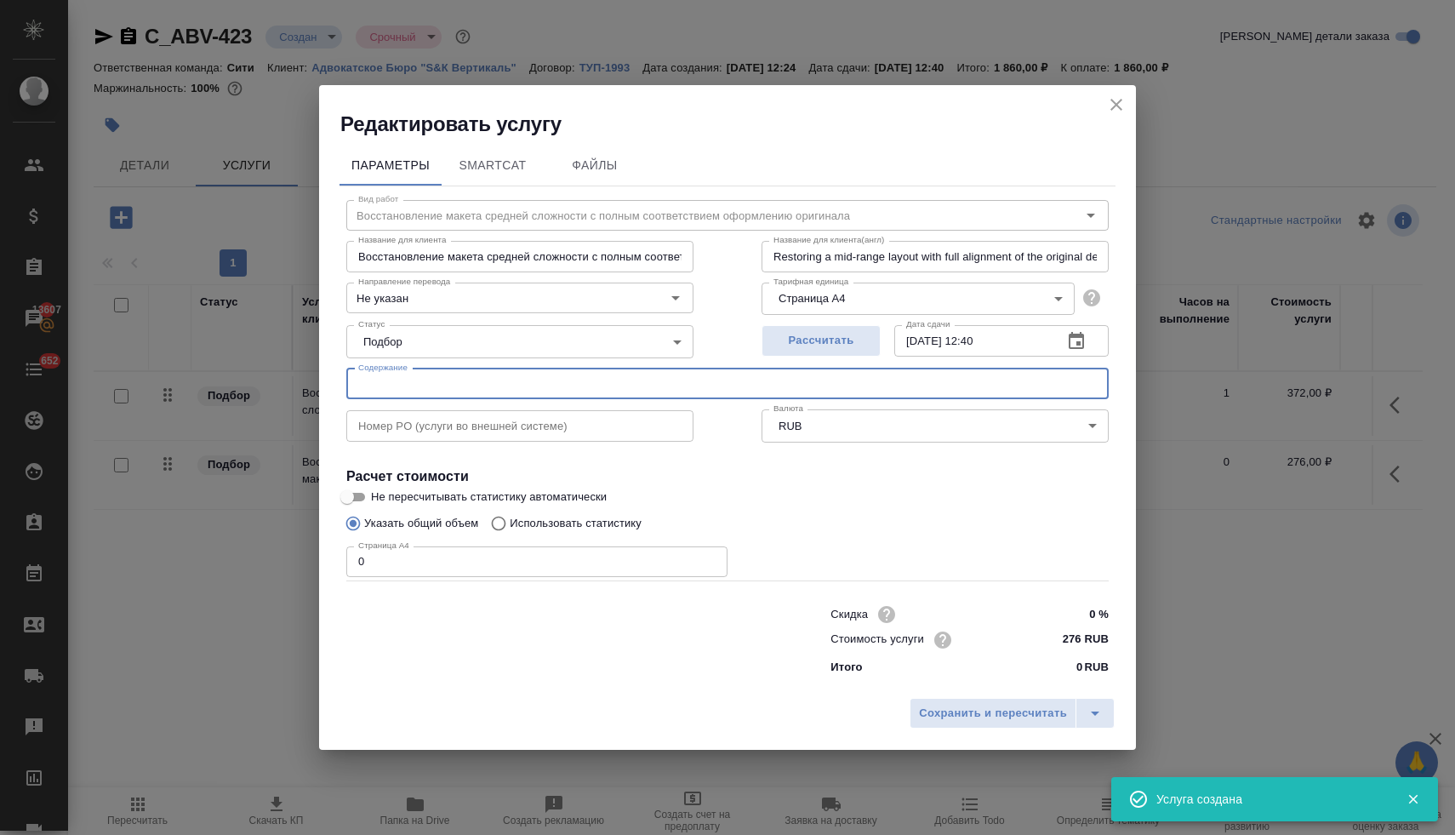
paste input "8. Перевод 5 документов на русский язык"
click at [448, 566] on input "0" at bounding box center [536, 561] width 381 height 31
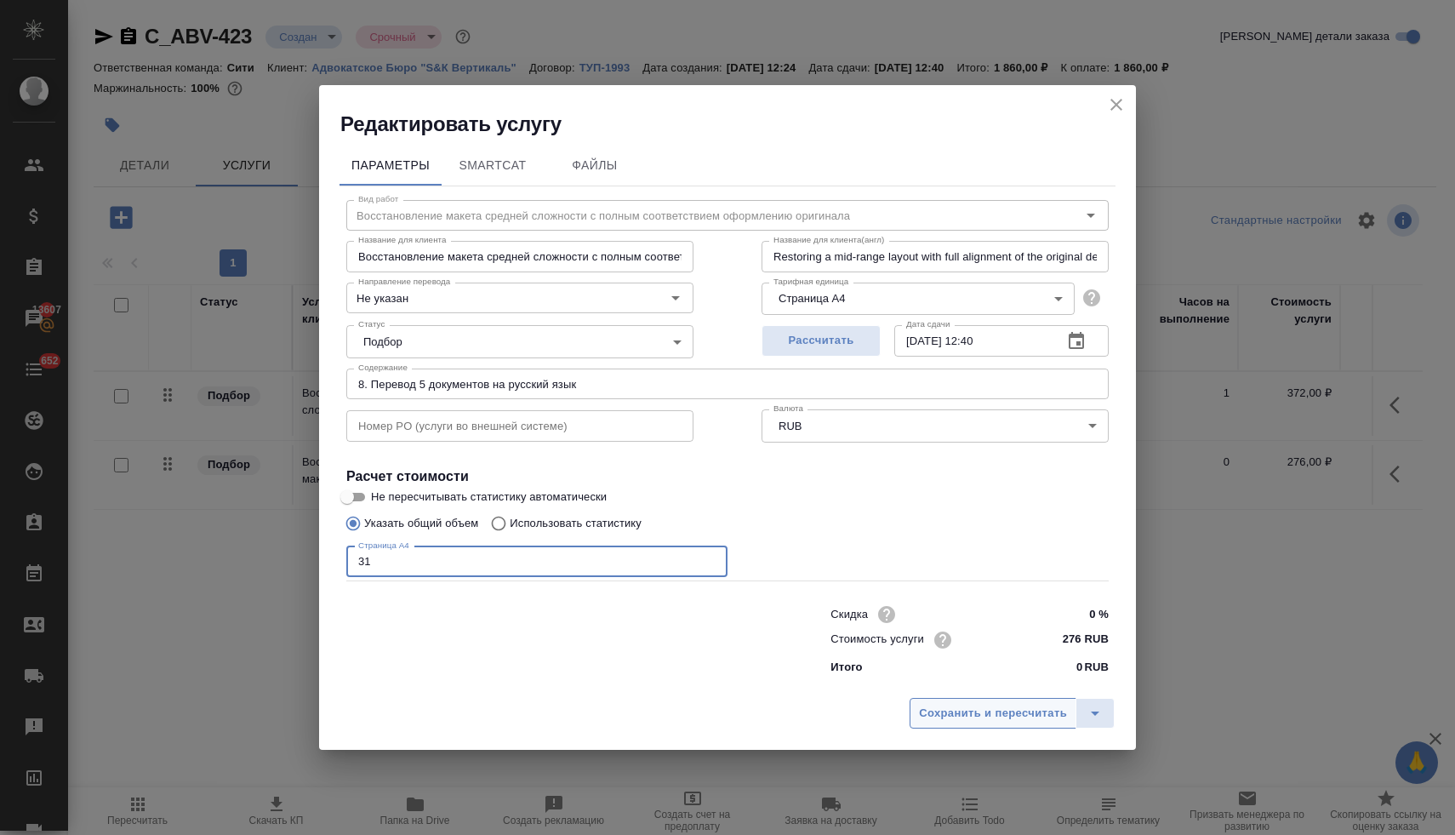
click at [1004, 718] on span "Сохранить и пересчитать" at bounding box center [993, 714] width 148 height 20
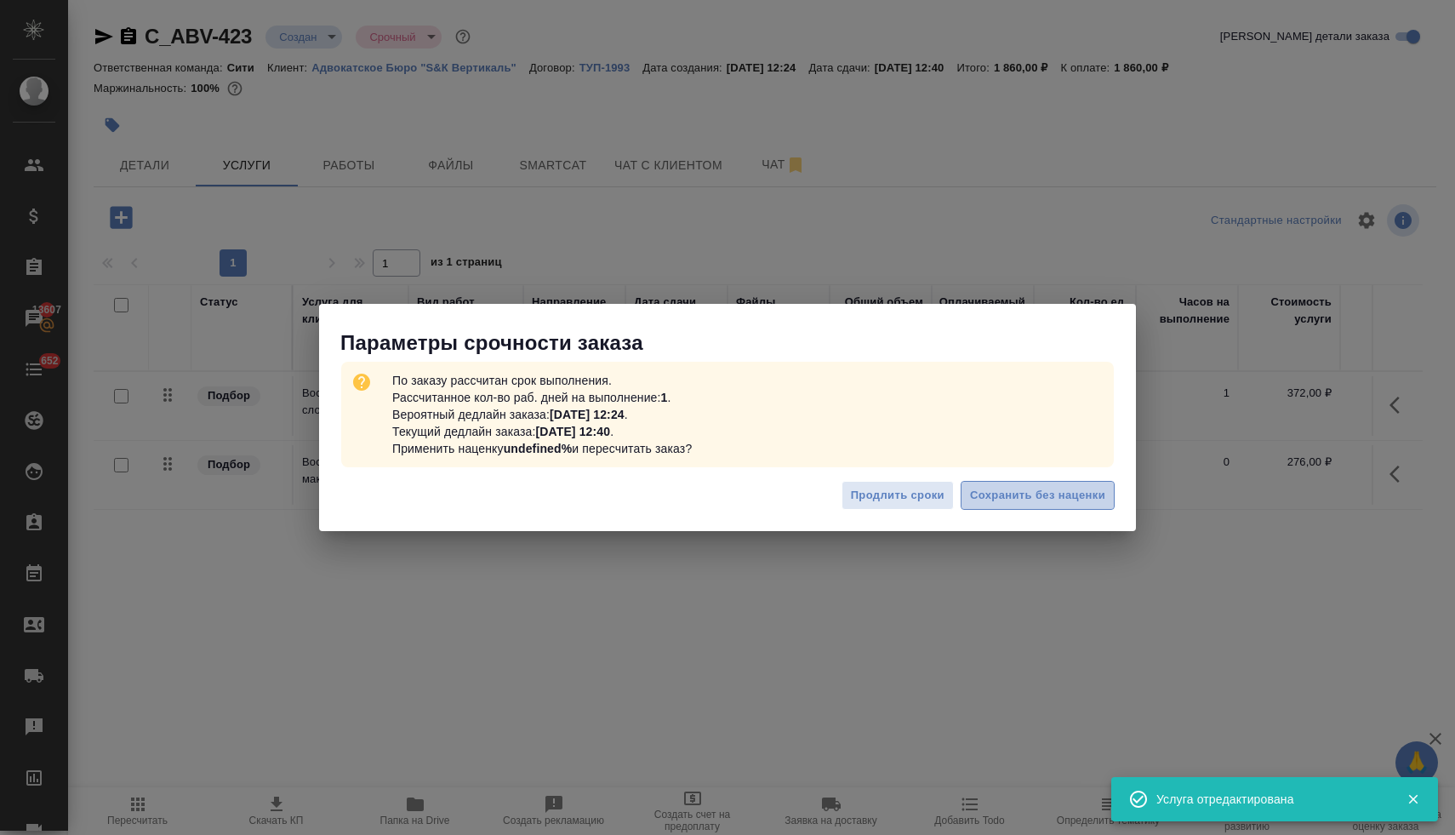
click at [1017, 496] on span "Сохранить без наценки" at bounding box center [1037, 496] width 135 height 20
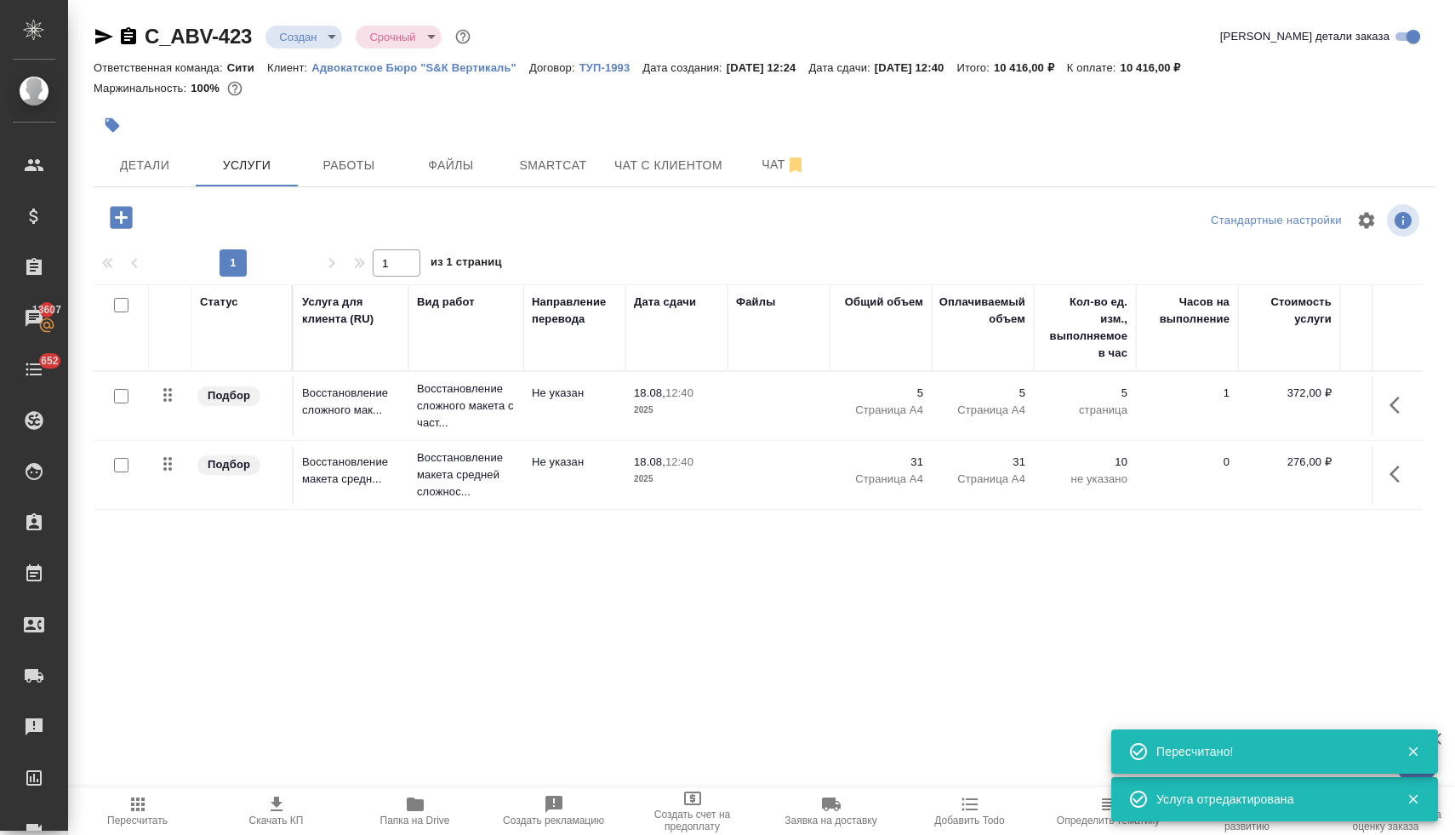
click at [128, 219] on icon "button" at bounding box center [121, 217] width 22 height 22
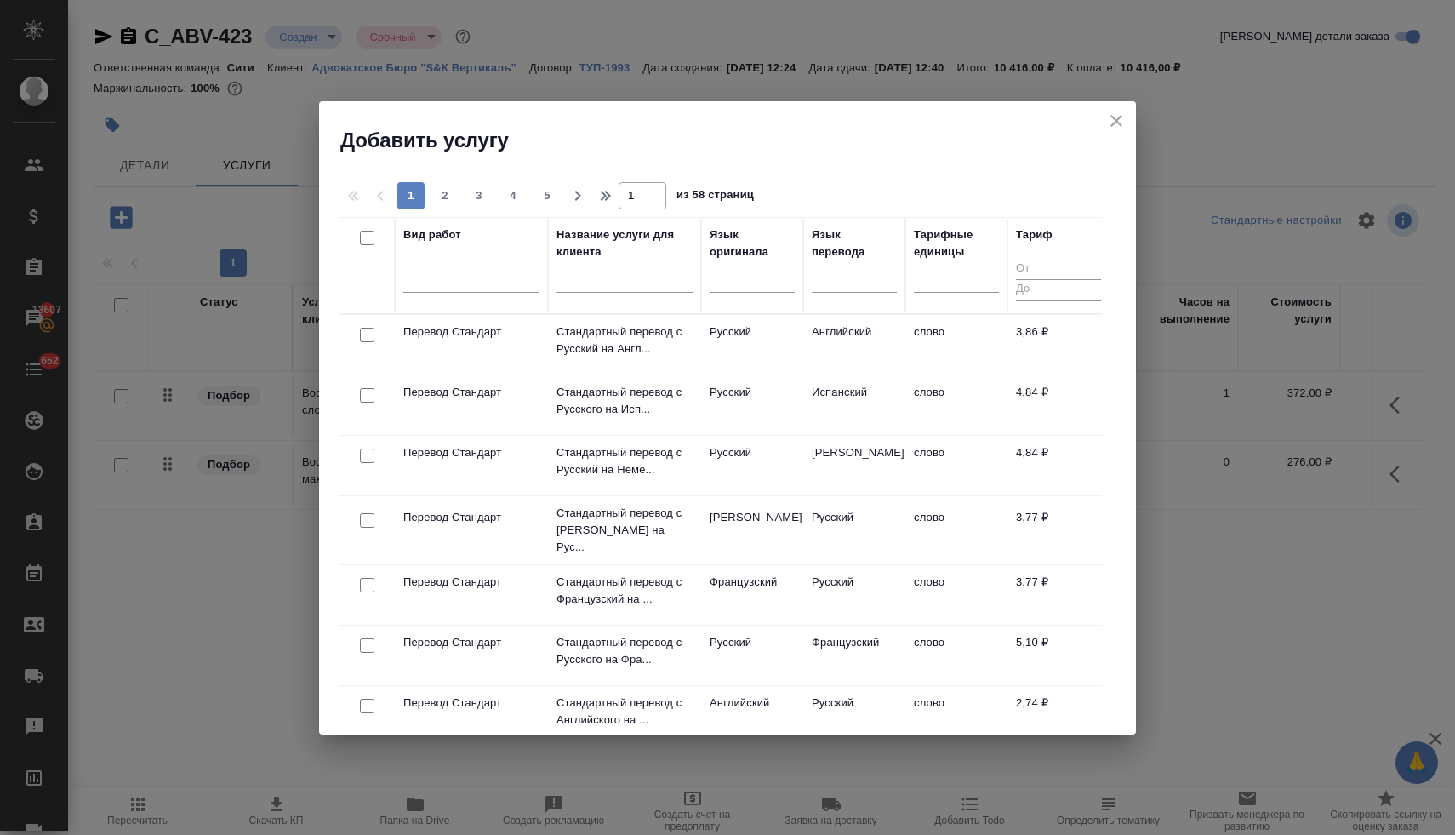
click at [369, 698] on input "checkbox" at bounding box center [367, 705] width 14 height 14
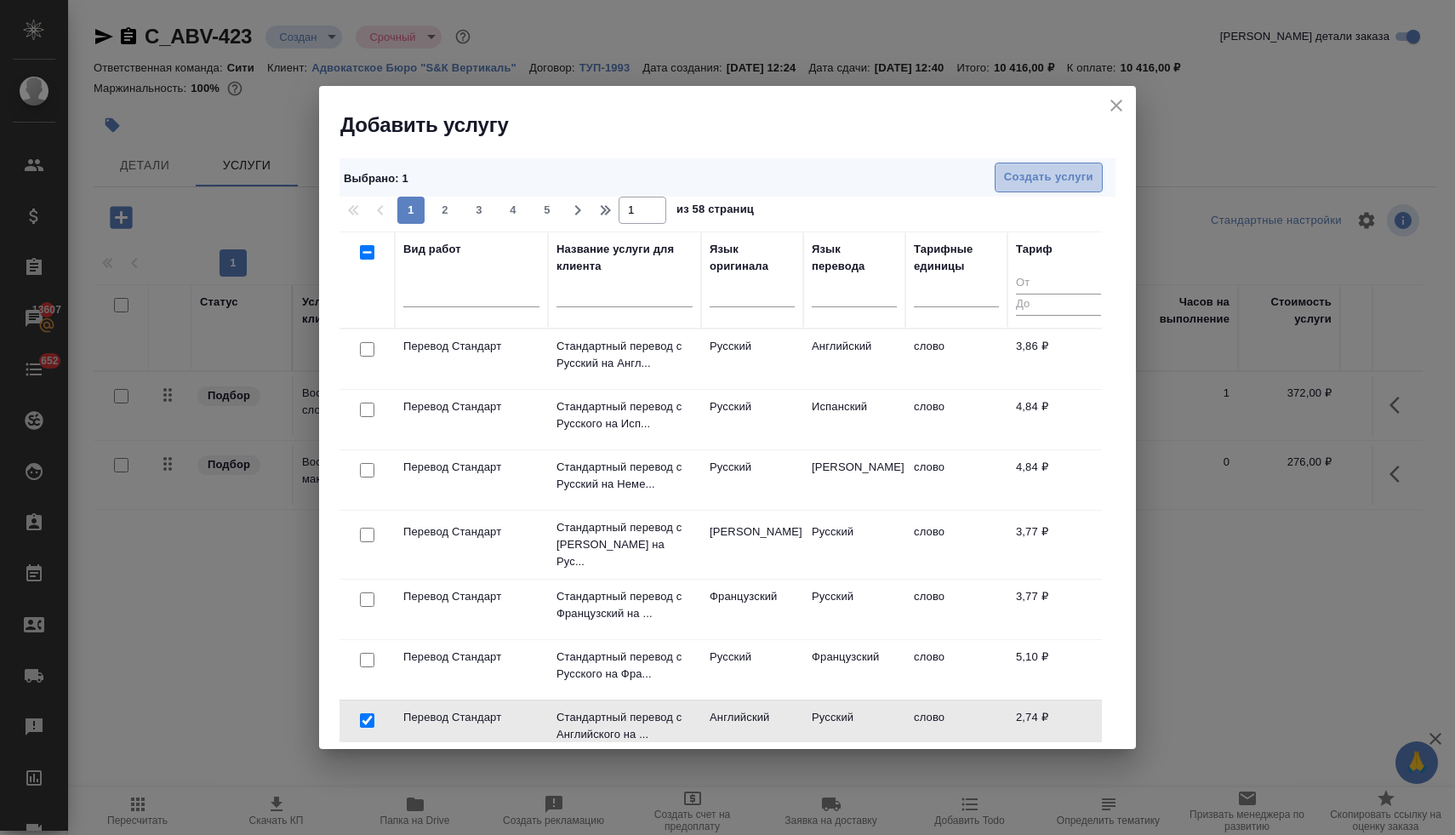
click at [1060, 180] on span "Создать услуги" at bounding box center [1048, 178] width 89 height 20
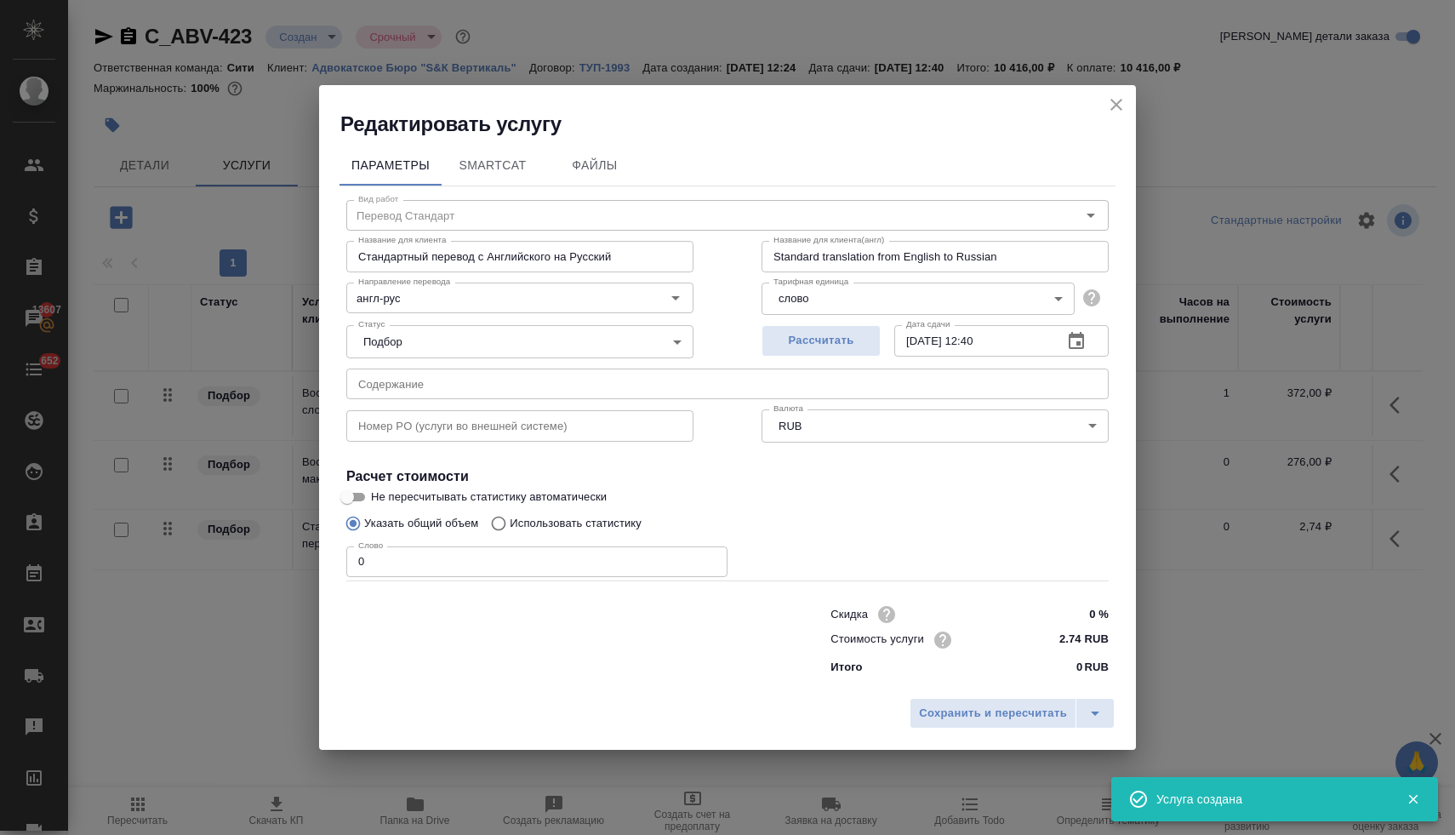
click at [491, 389] on input "text" at bounding box center [727, 383] width 762 height 31
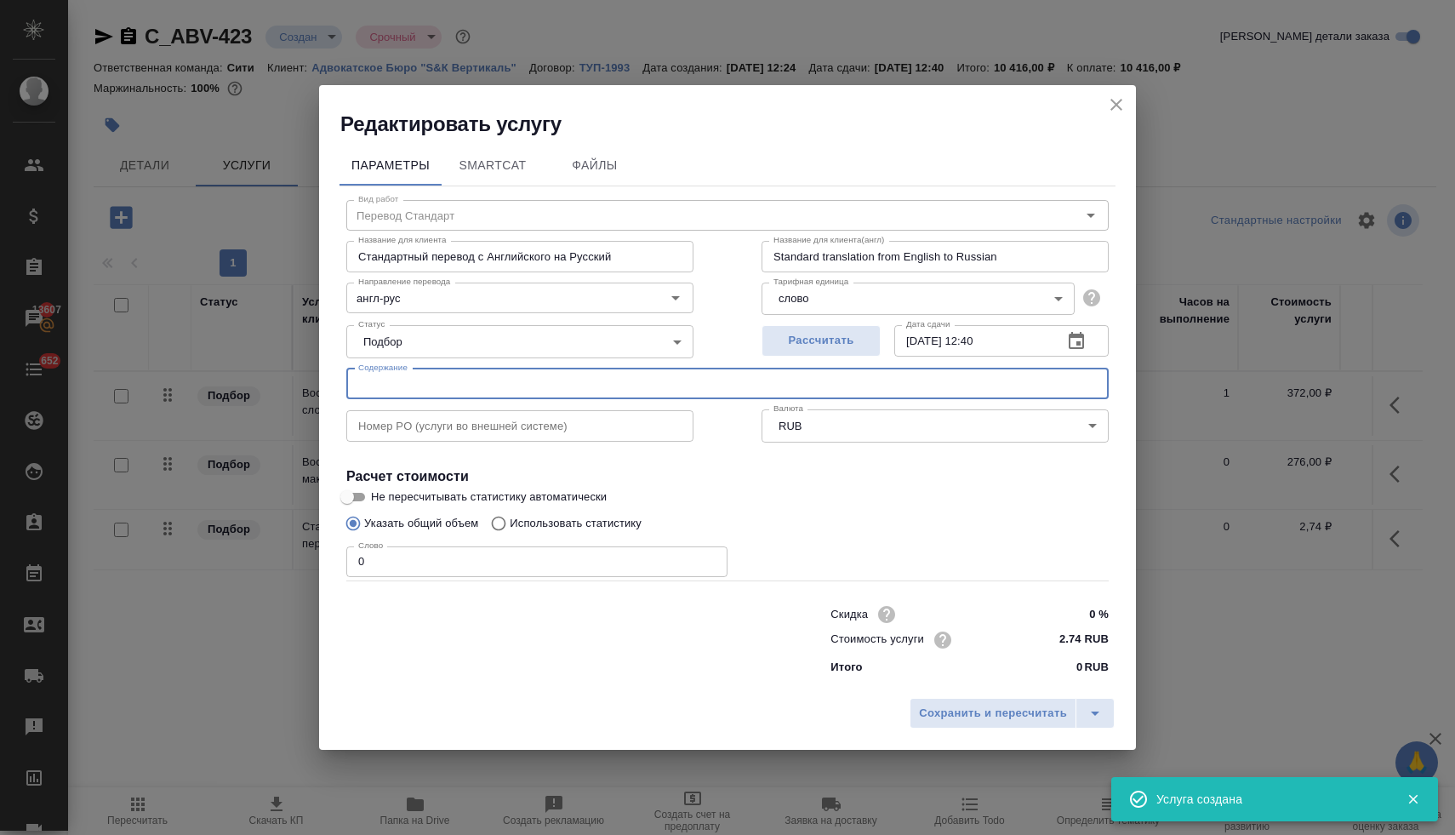
paste input "8. Перевод 5 документов на русский язык"
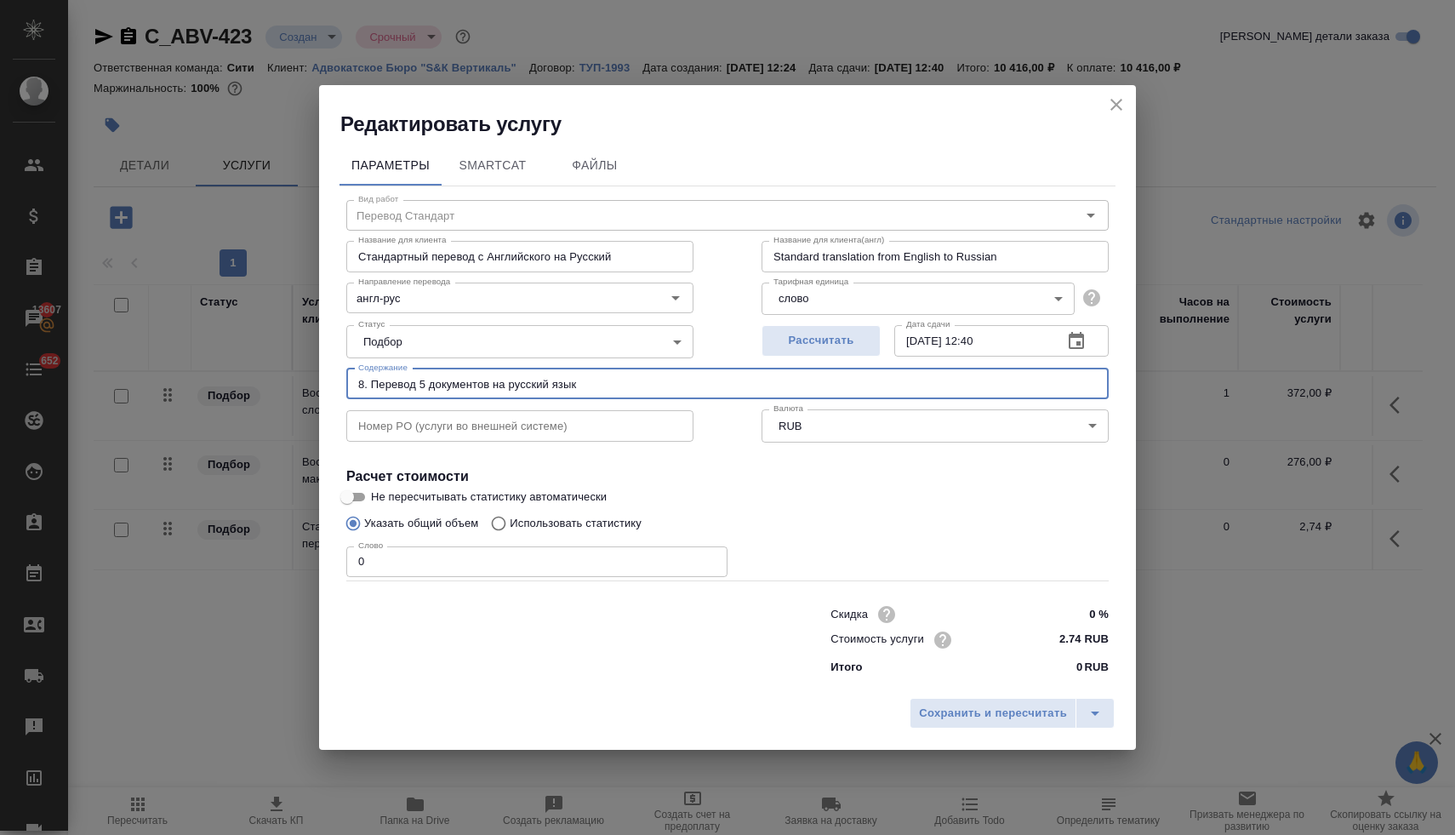
click at [568, 525] on p "Использовать статистику" at bounding box center [576, 523] width 132 height 17
click at [510, 525] on input "Использовать статистику" at bounding box center [495, 523] width 27 height 32
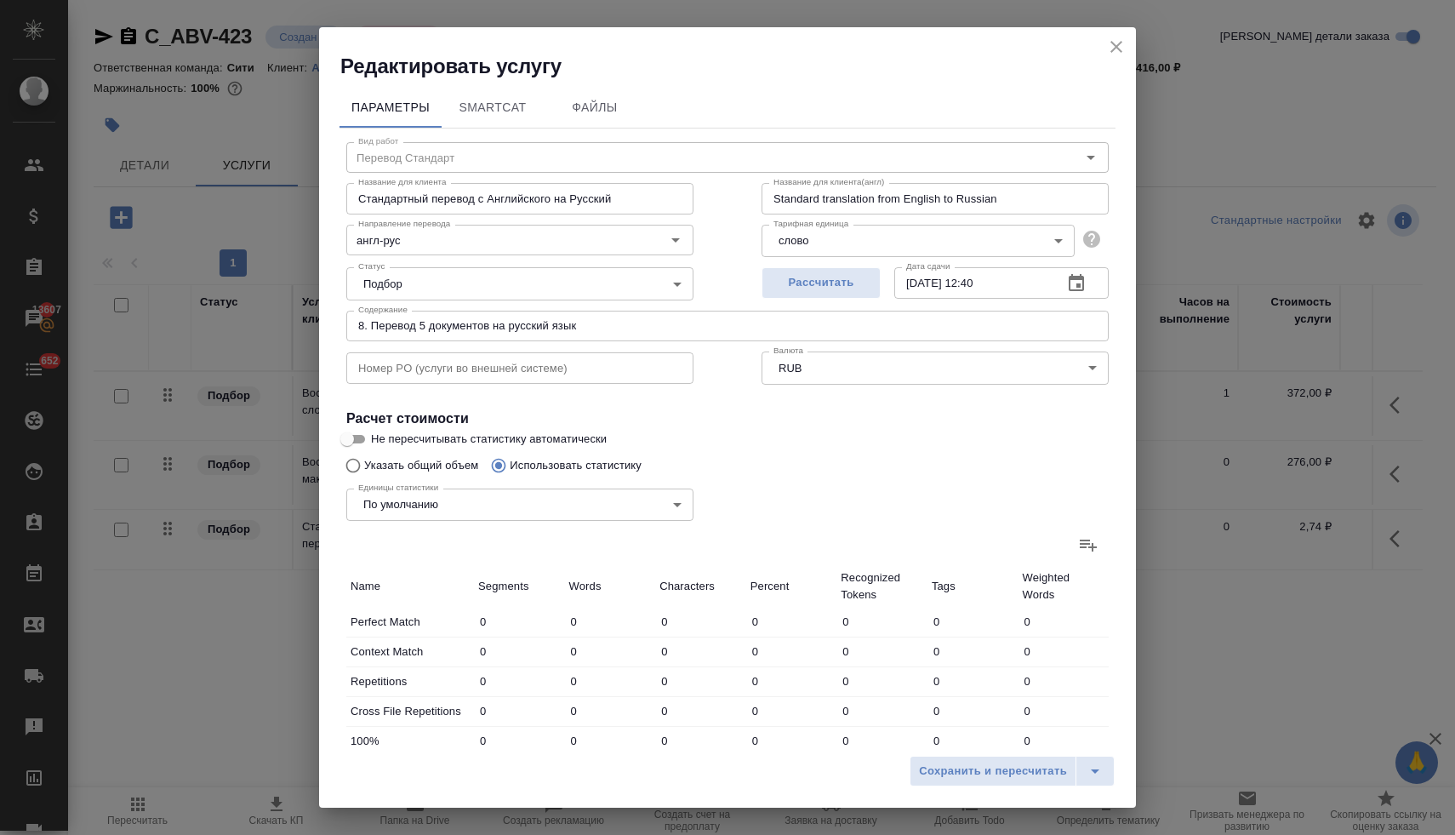
click at [1080, 544] on icon at bounding box center [1088, 545] width 17 height 12
click at [0, 0] on input "file" at bounding box center [0, 0] width 0 height 0
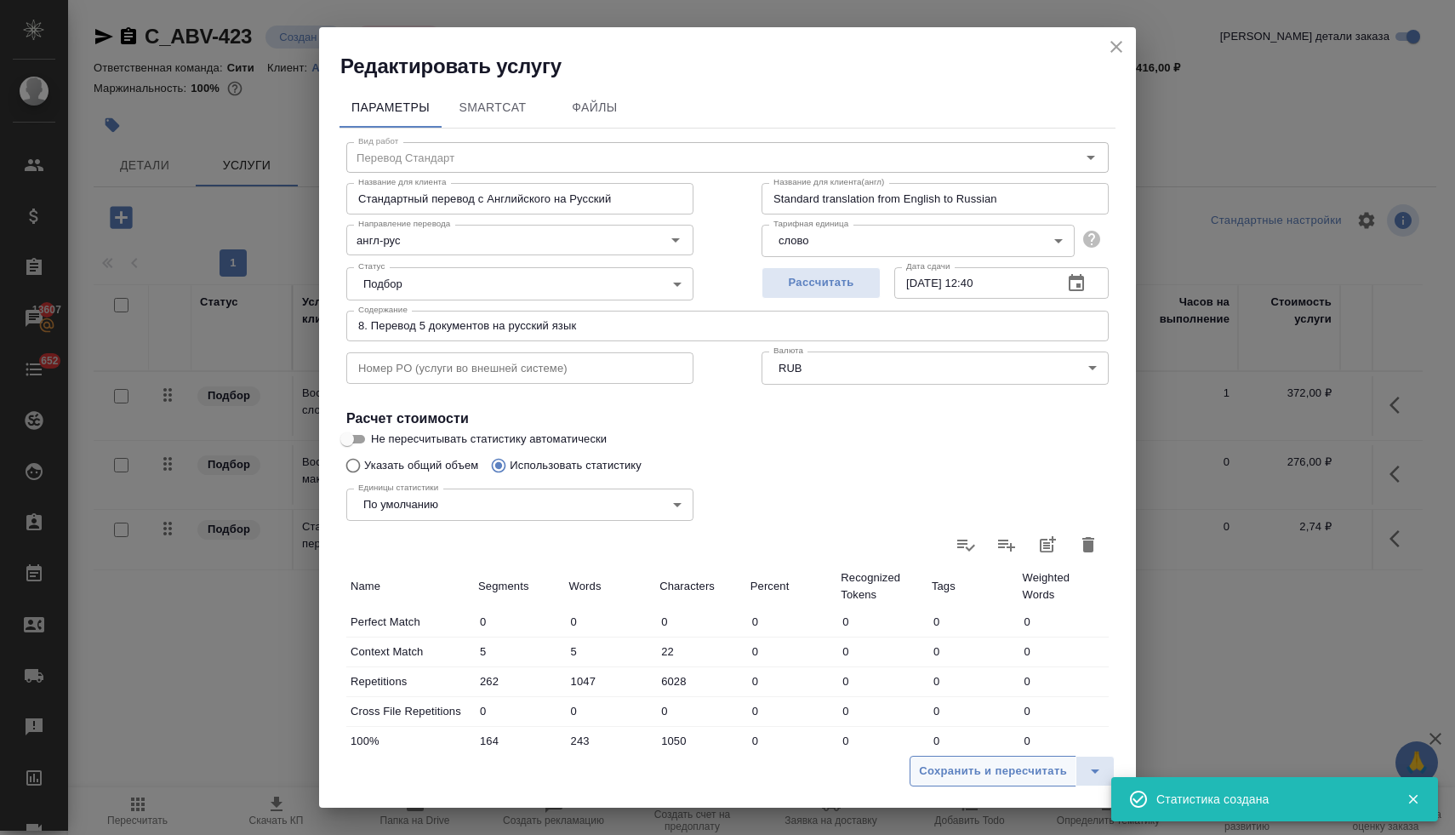
click at [996, 772] on span "Сохранить и пересчитать" at bounding box center [993, 771] width 148 height 20
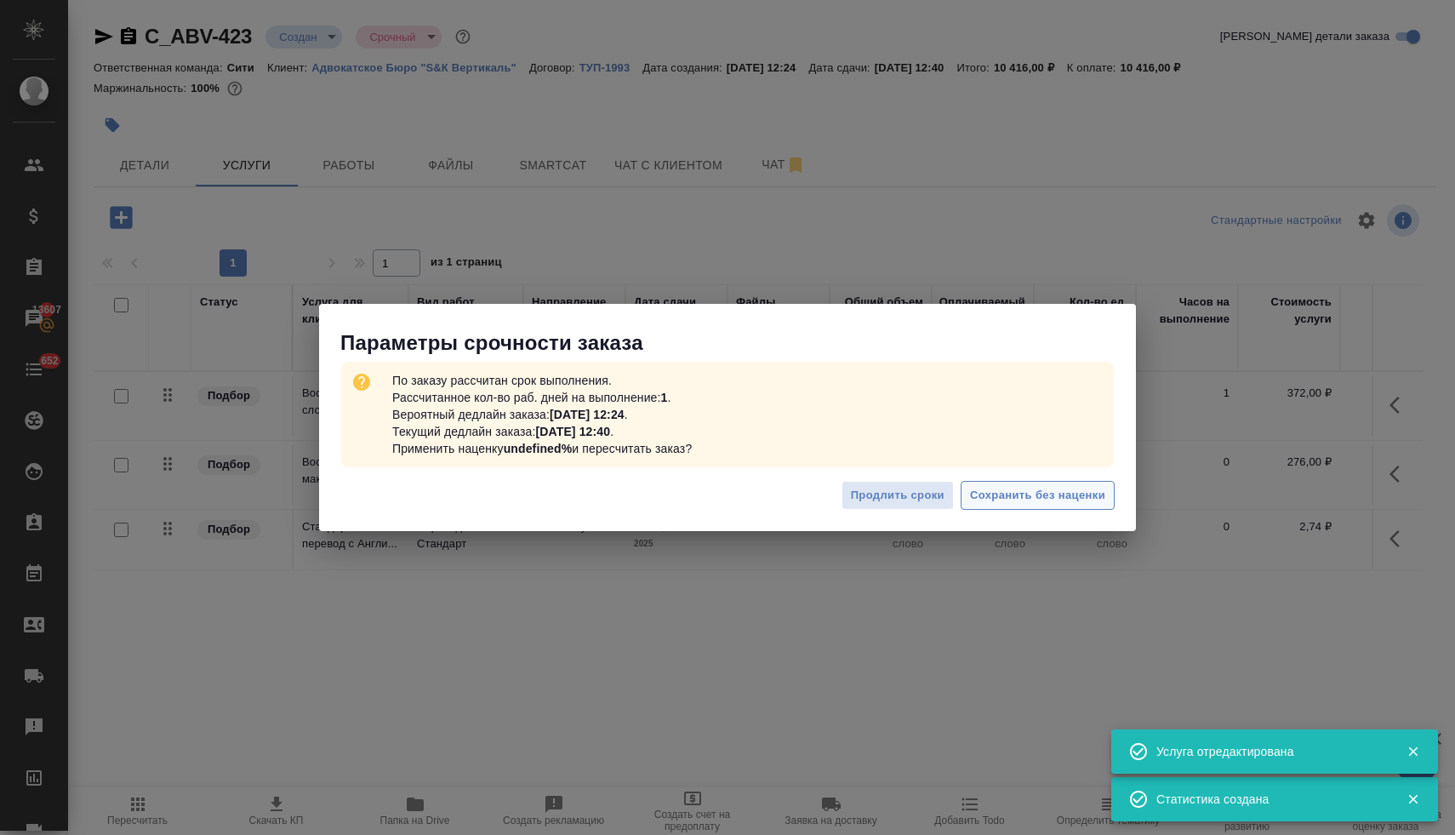
click at [1034, 496] on span "Сохранить без наценки" at bounding box center [1037, 496] width 135 height 20
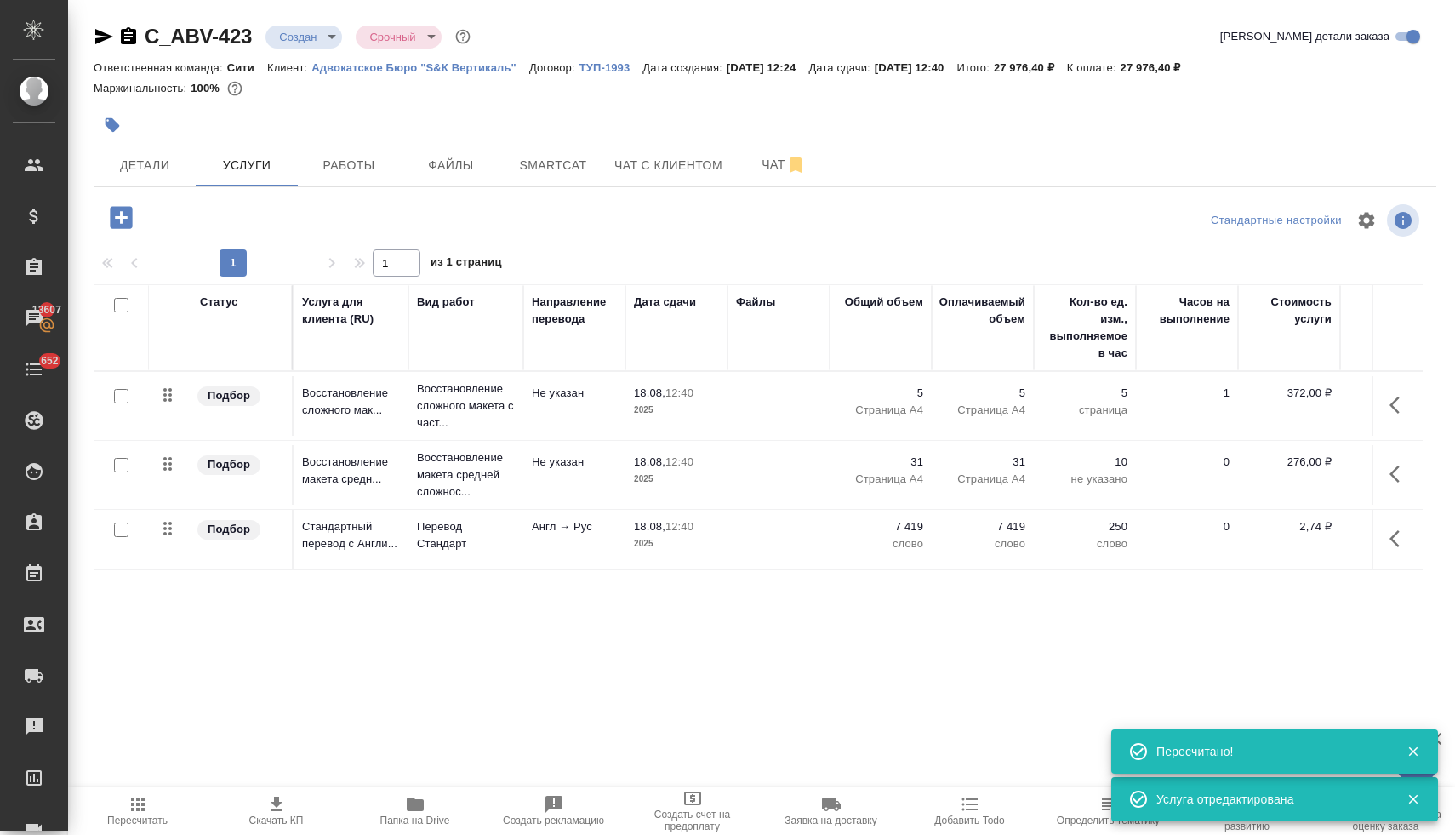
click at [123, 219] on icon "button" at bounding box center [121, 217] width 22 height 22
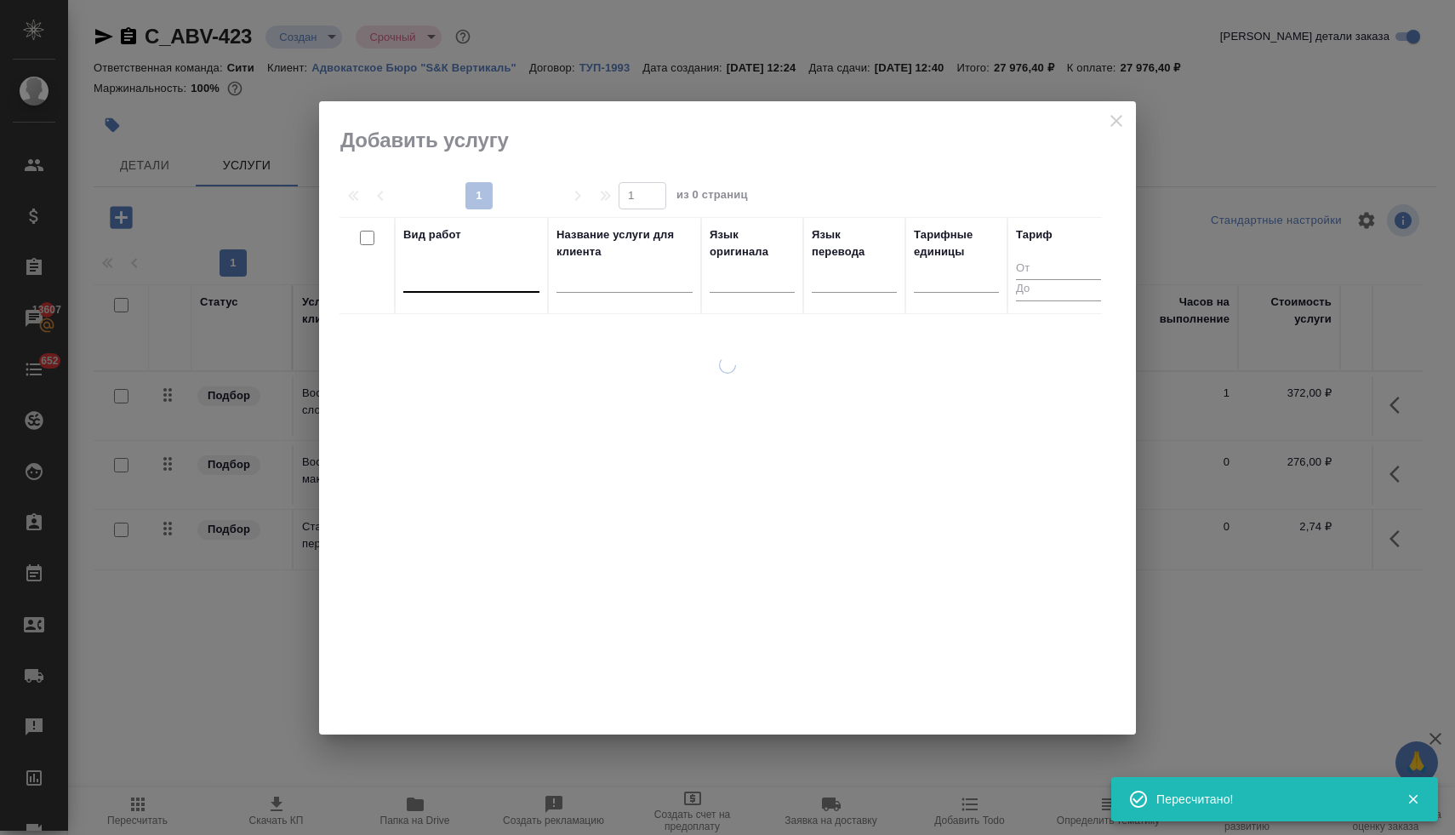
click at [517, 284] on div at bounding box center [471, 275] width 136 height 25
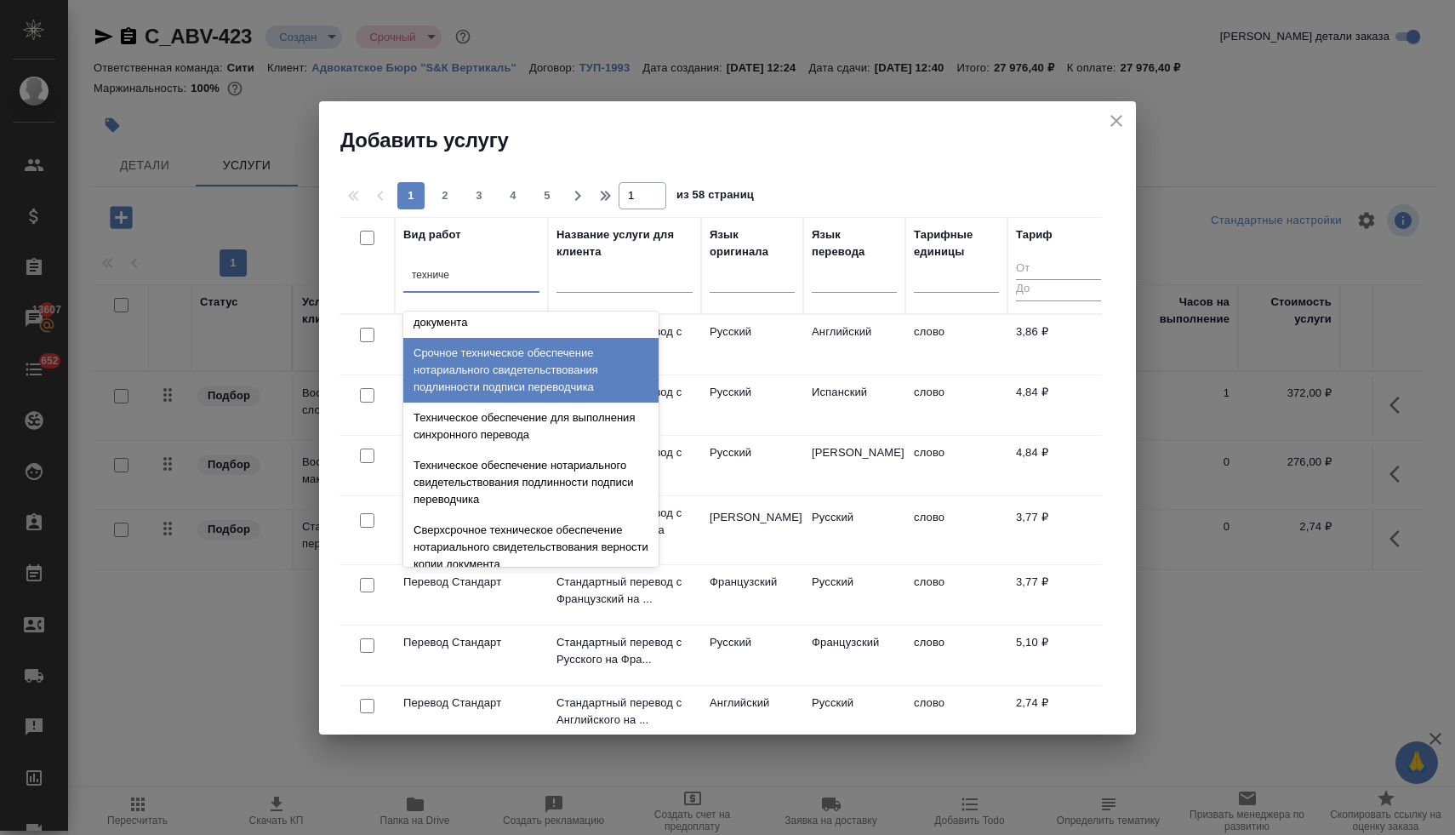
scroll to position [393, 0]
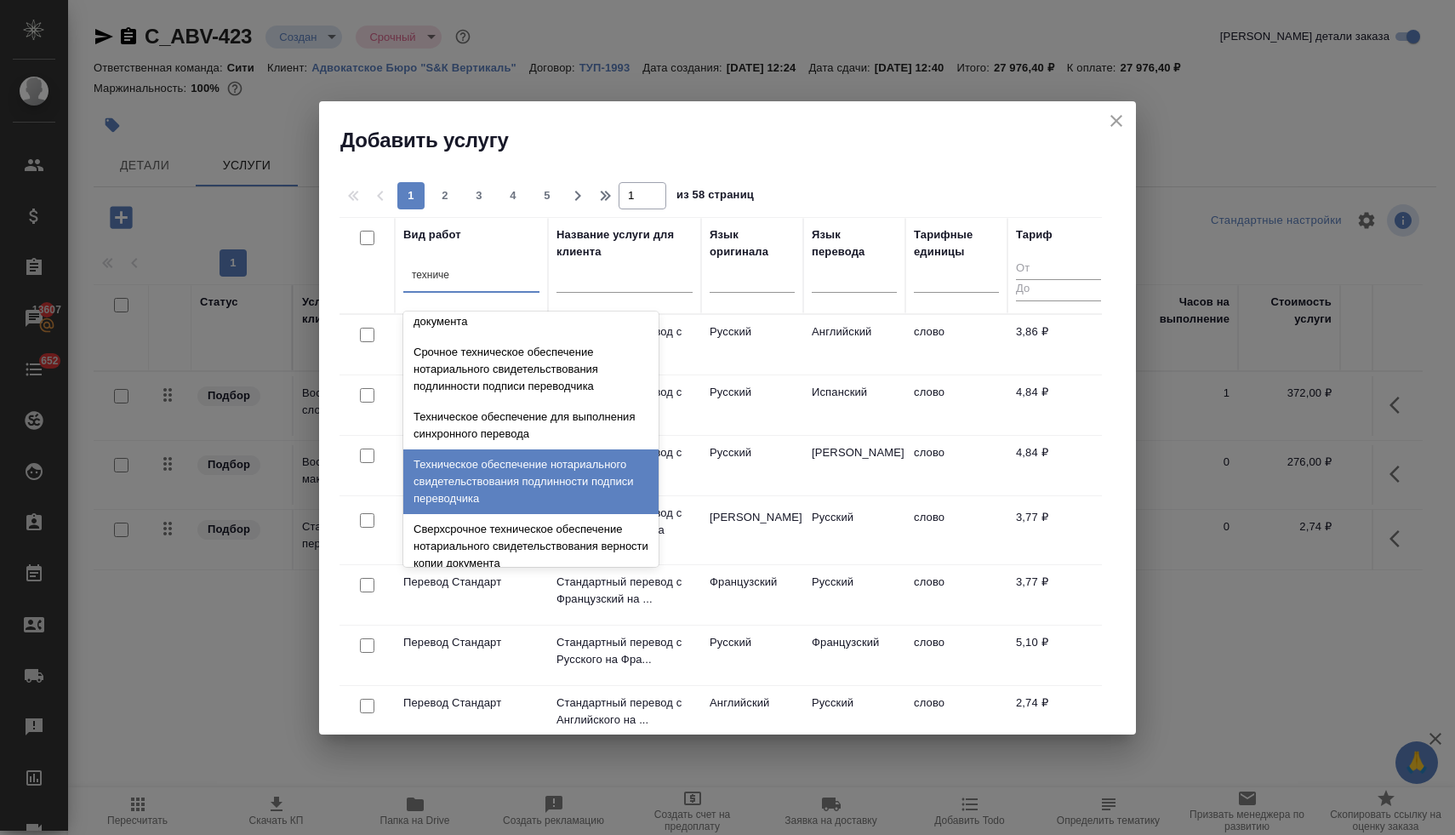
click at [556, 491] on div "Техническое обеспечение нотариального свидетельствования подлинности подписи пе…" at bounding box center [530, 481] width 255 height 65
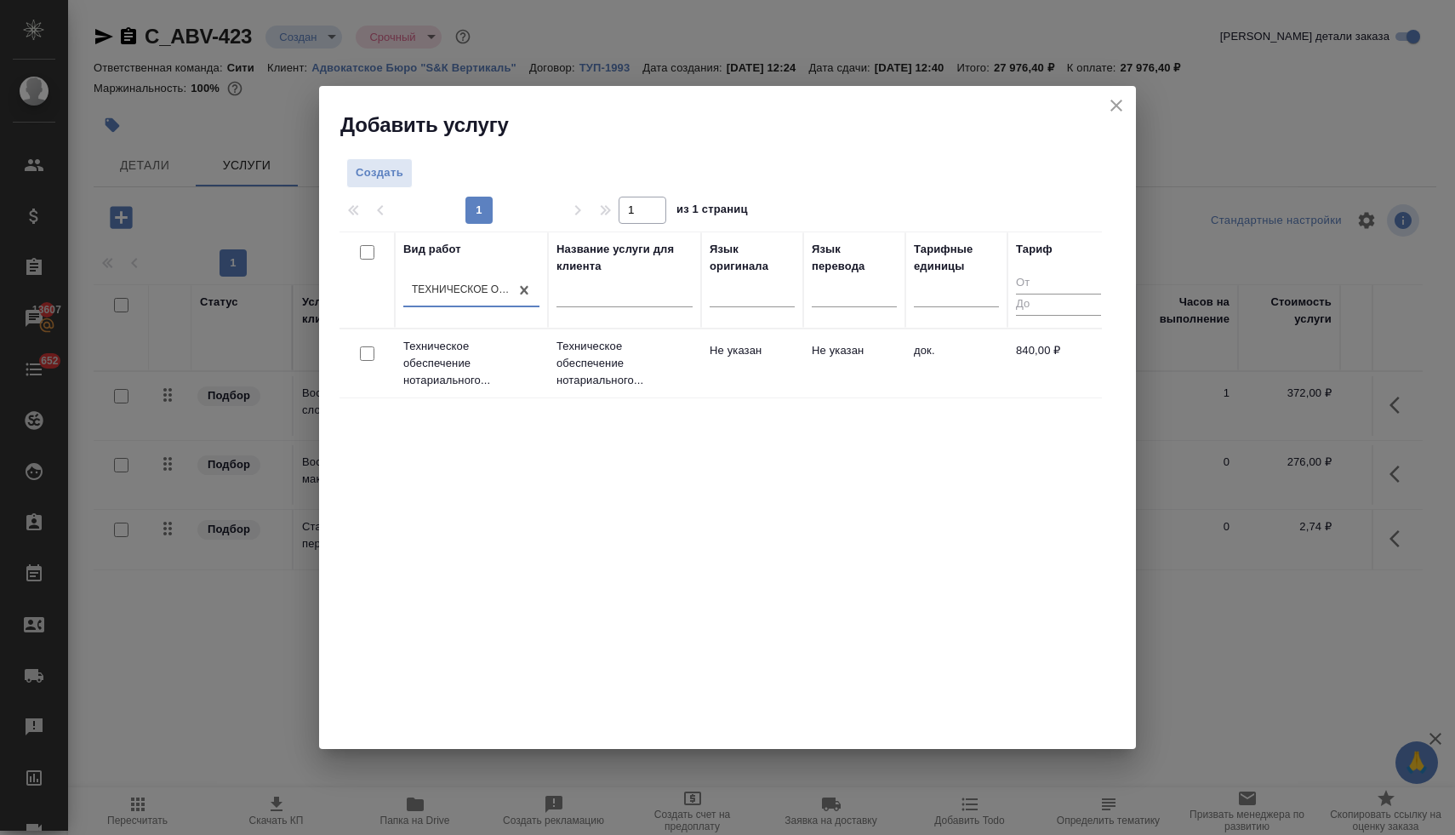
click at [368, 351] on input "checkbox" at bounding box center [367, 353] width 14 height 14
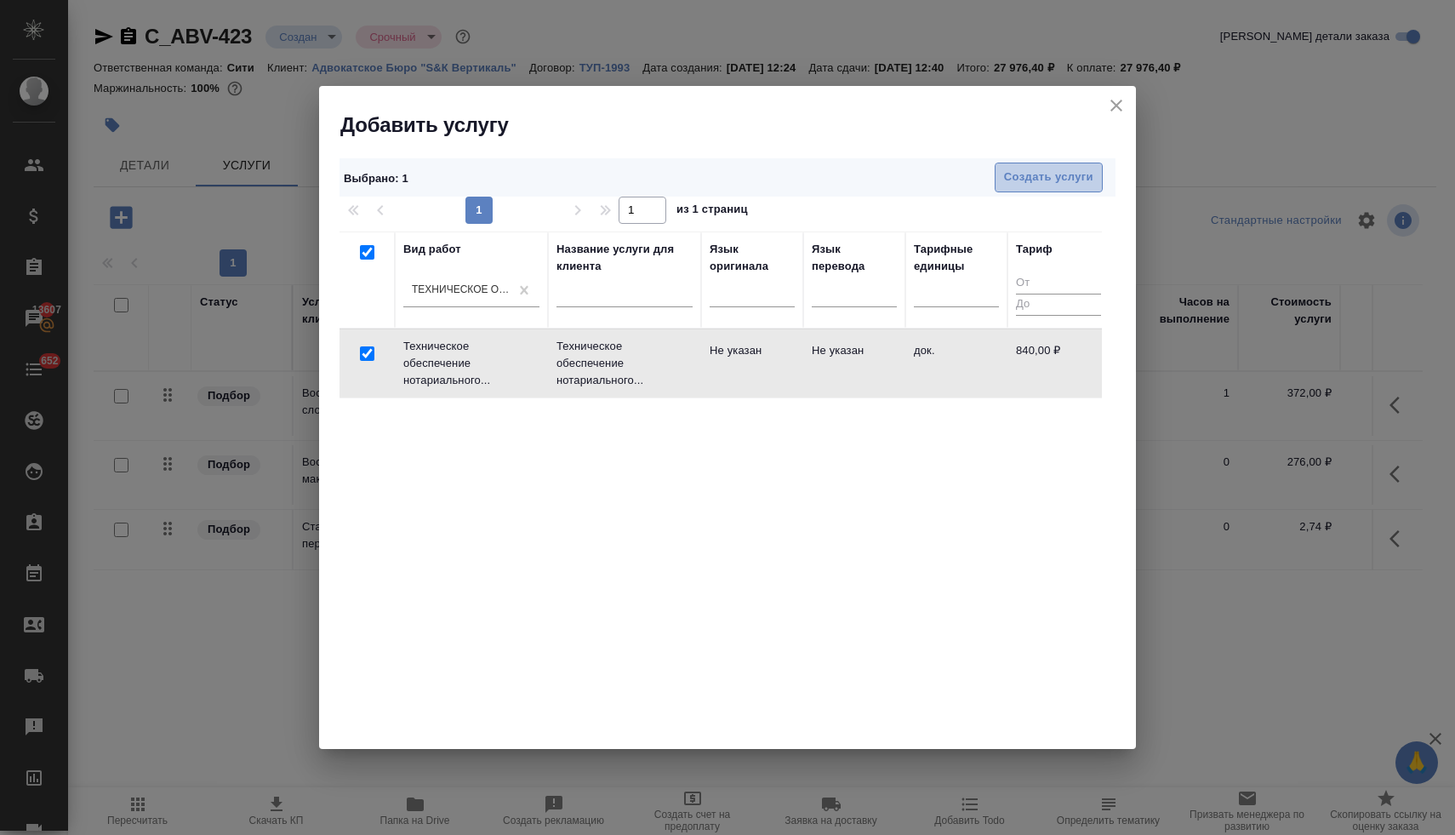
click at [1054, 183] on span "Создать услуги" at bounding box center [1048, 178] width 89 height 20
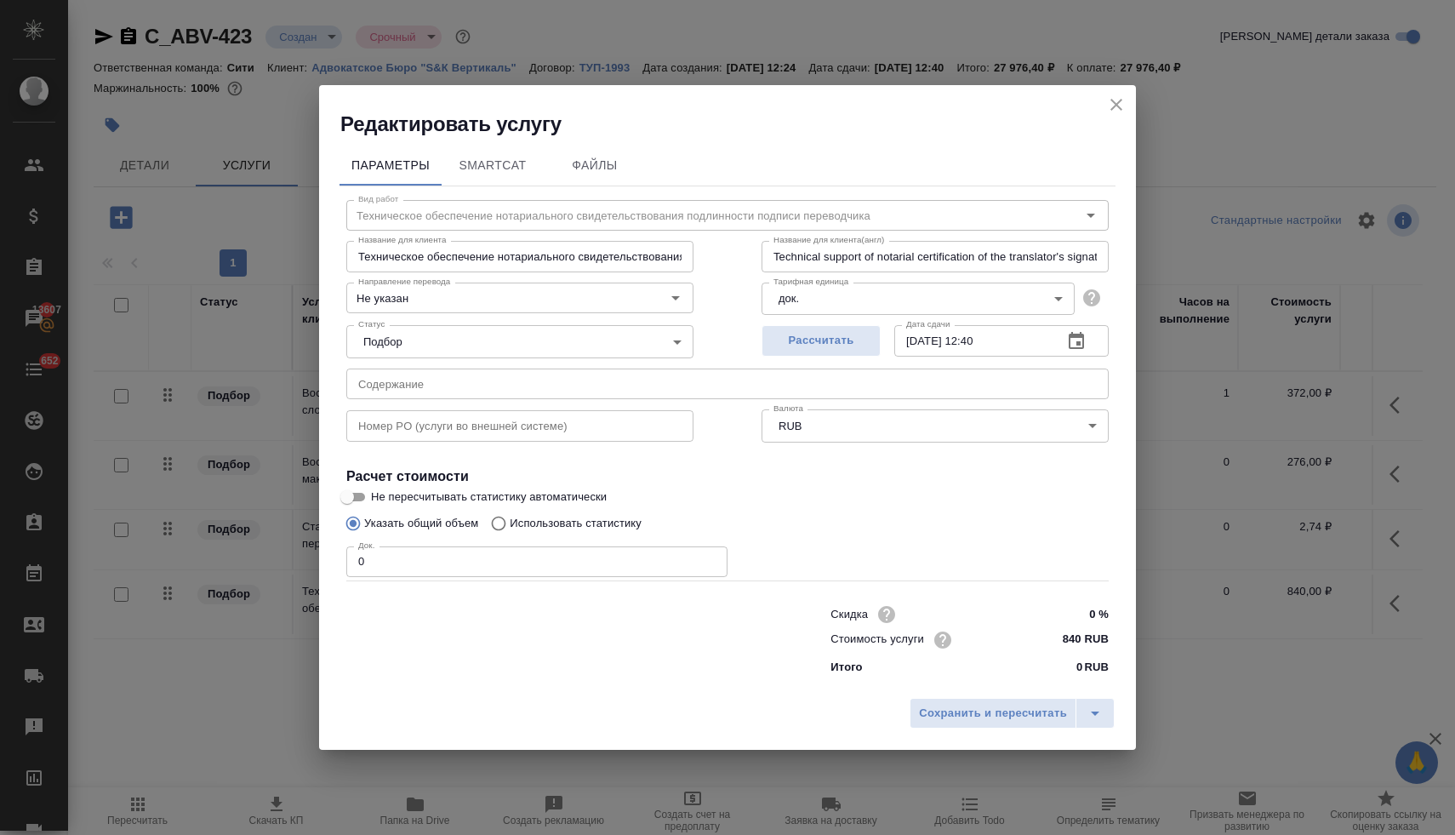
click at [769, 378] on input "text" at bounding box center [727, 383] width 762 height 31
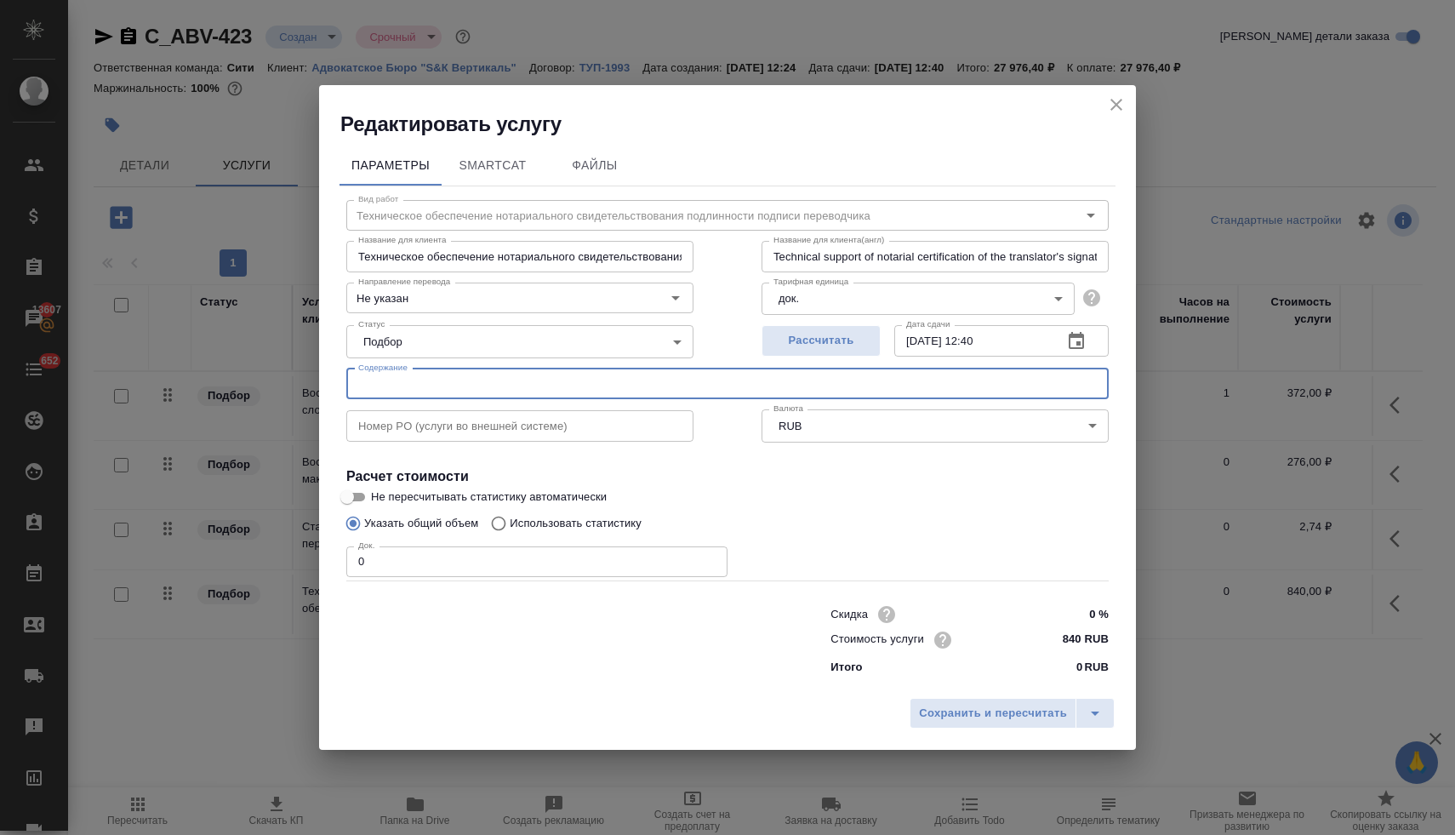
paste input "8. Перевод 5 документов на русский язык"
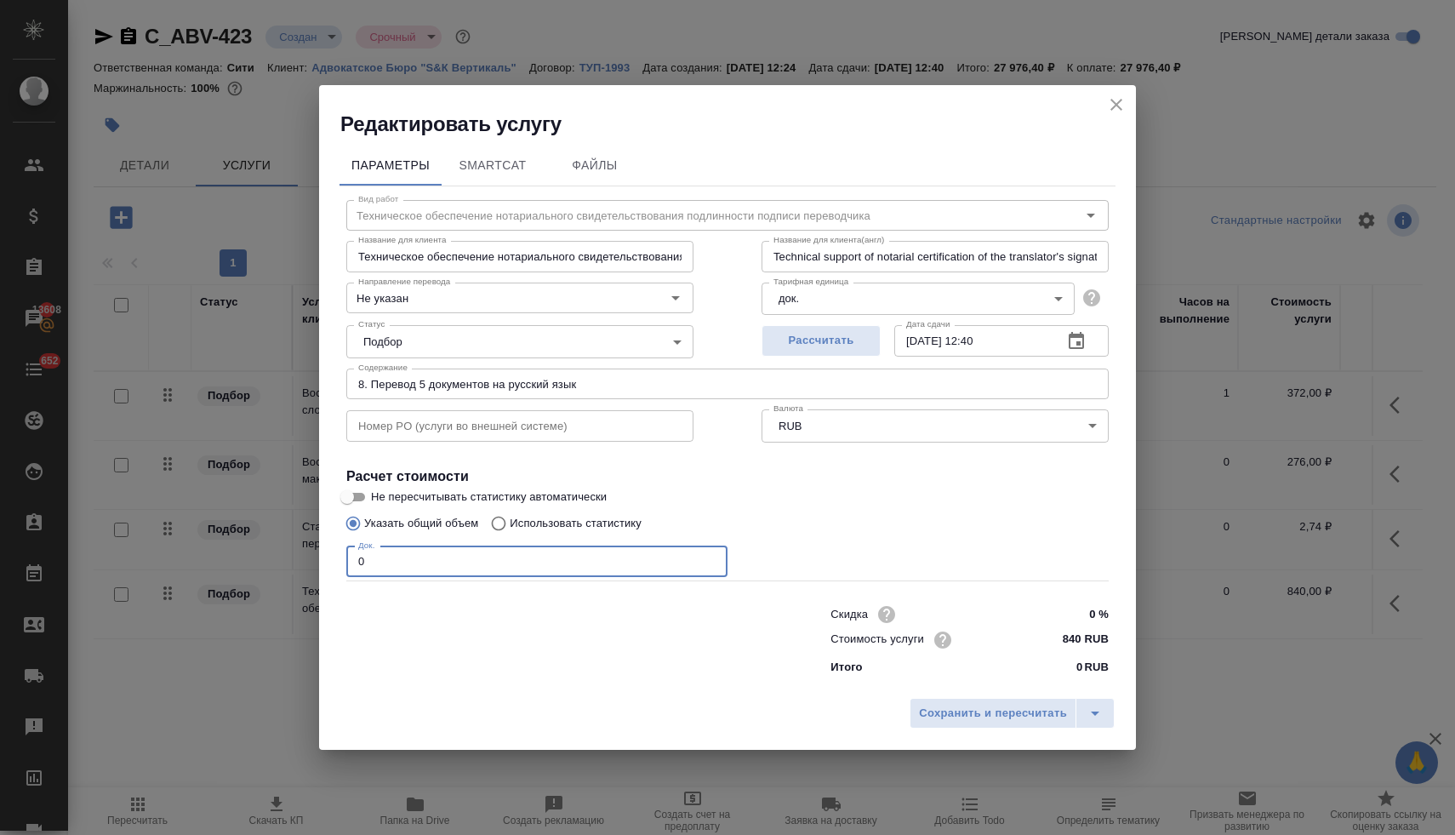
drag, startPoint x: 373, startPoint y: 562, endPoint x: 333, endPoint y: 554, distance: 40.0
click at [342, 556] on div "Вид работ Техническое обеспечение нотариального свидетельствования подлинности …" at bounding box center [727, 434] width 776 height 496
click at [976, 711] on span "Сохранить и пересчитать" at bounding box center [993, 714] width 148 height 20
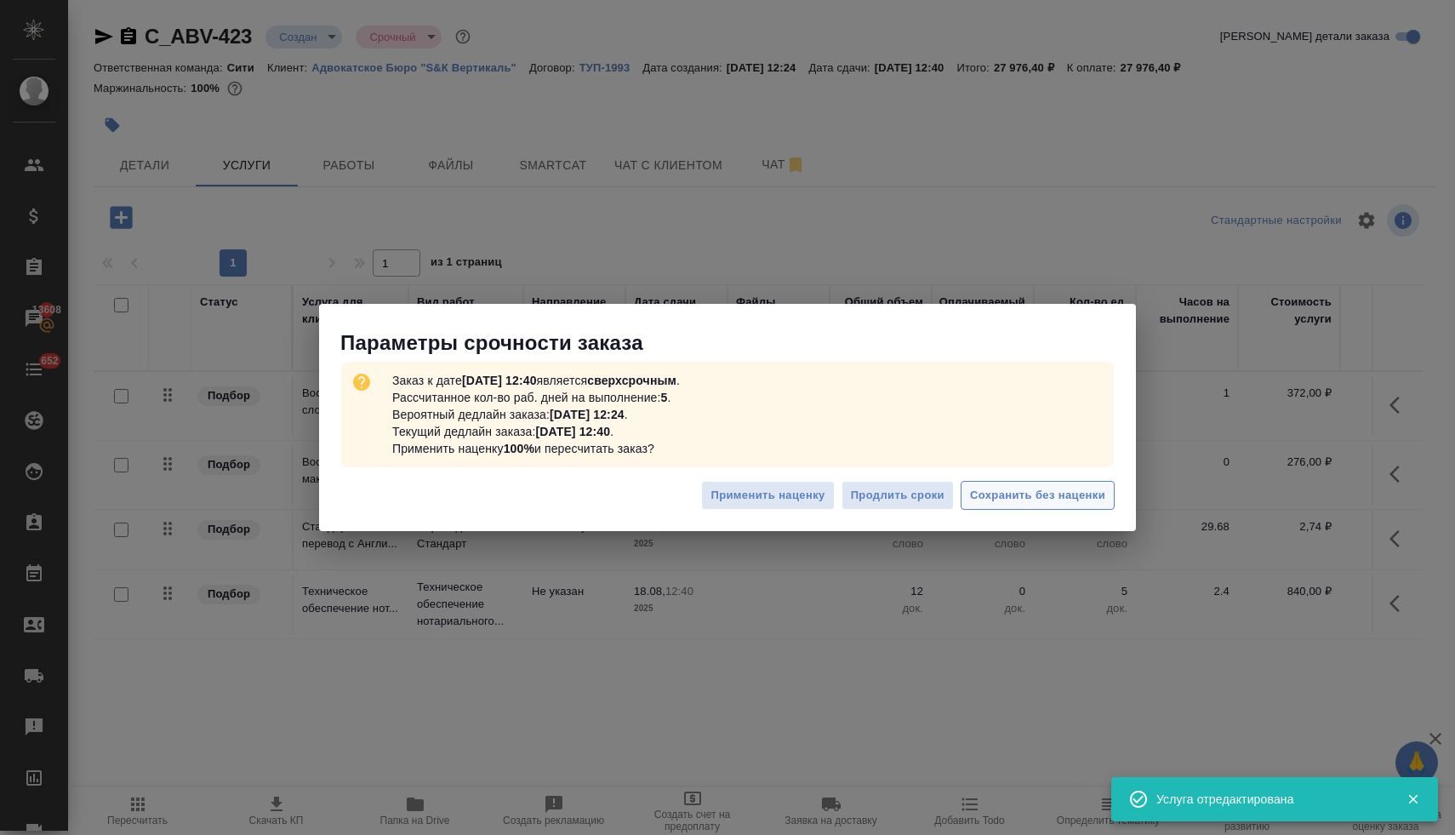
click at [1012, 500] on span "Сохранить без наценки" at bounding box center [1037, 496] width 135 height 20
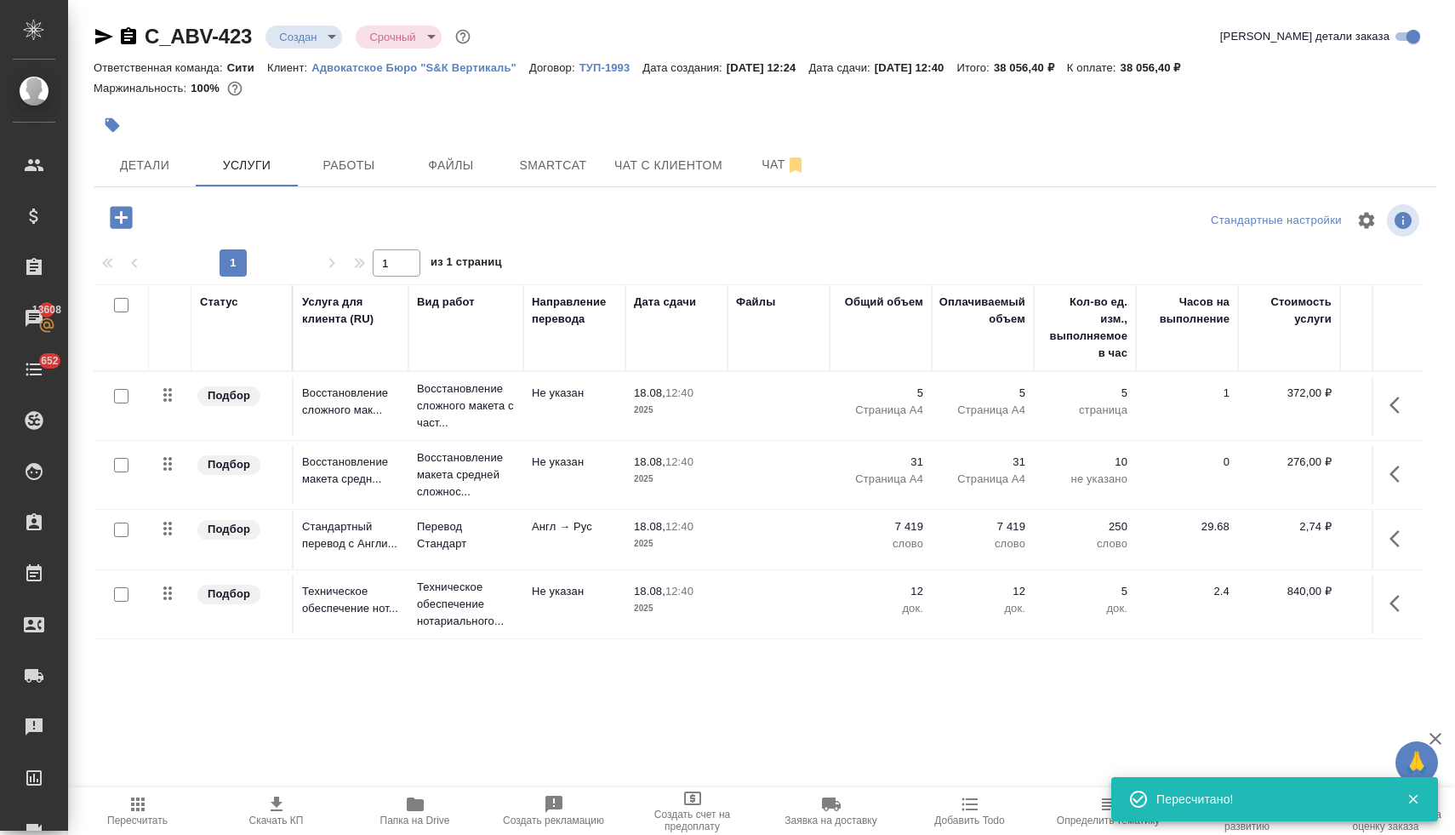
scroll to position [0, 0]
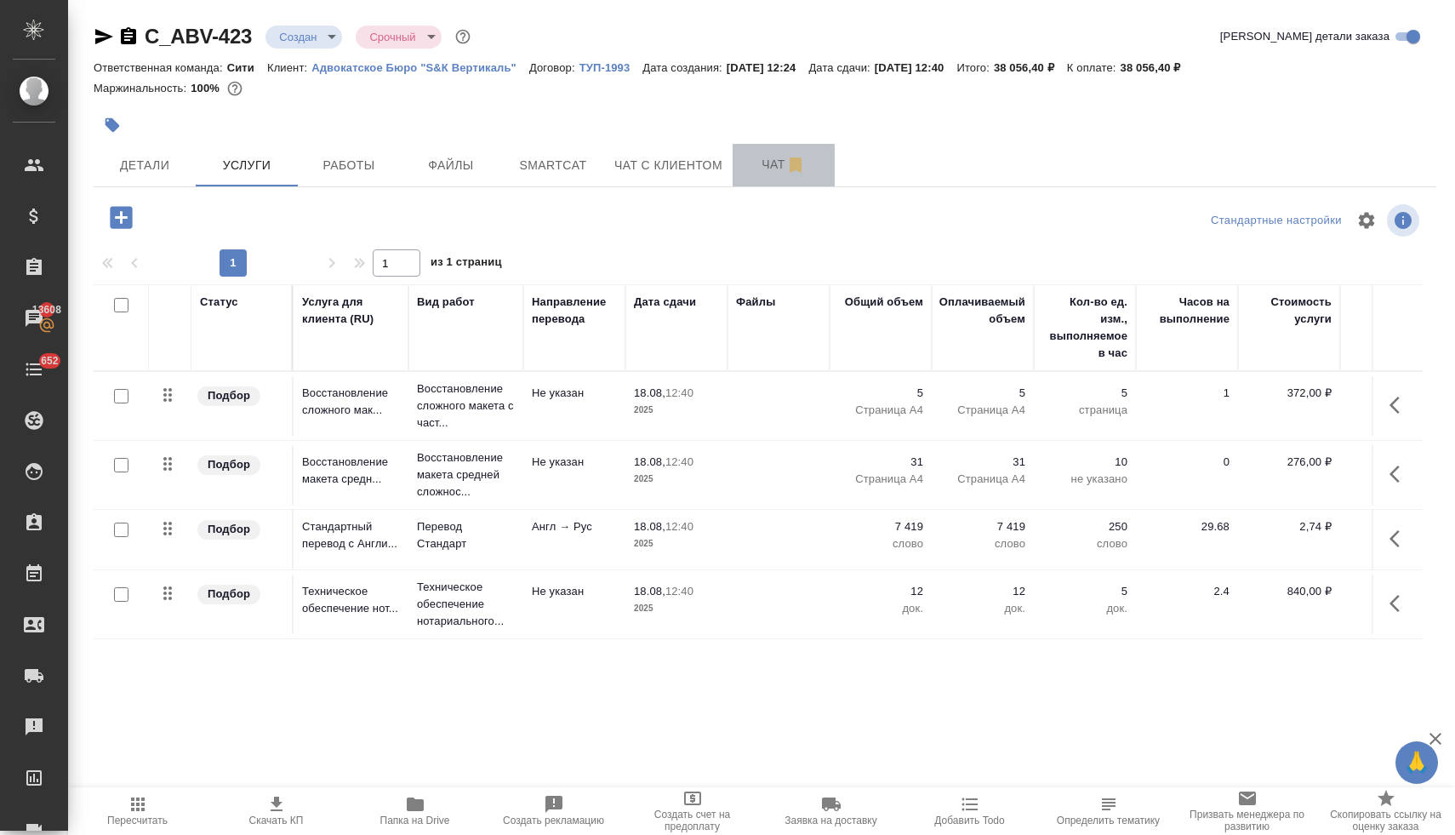
click at [769, 172] on span "Чат" at bounding box center [784, 164] width 82 height 21
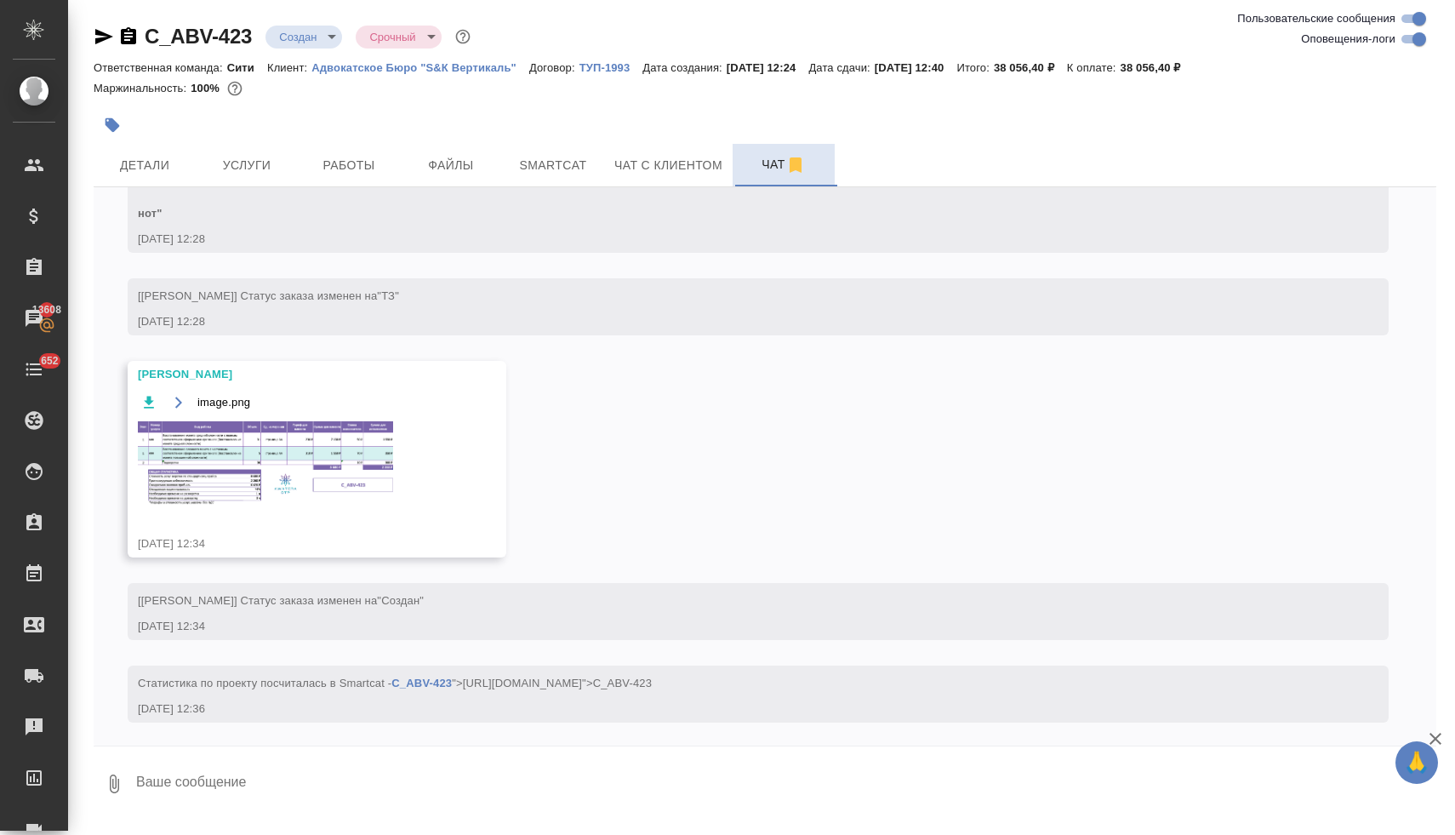
scroll to position [101, 0]
click at [308, 473] on img at bounding box center [265, 461] width 255 height 84
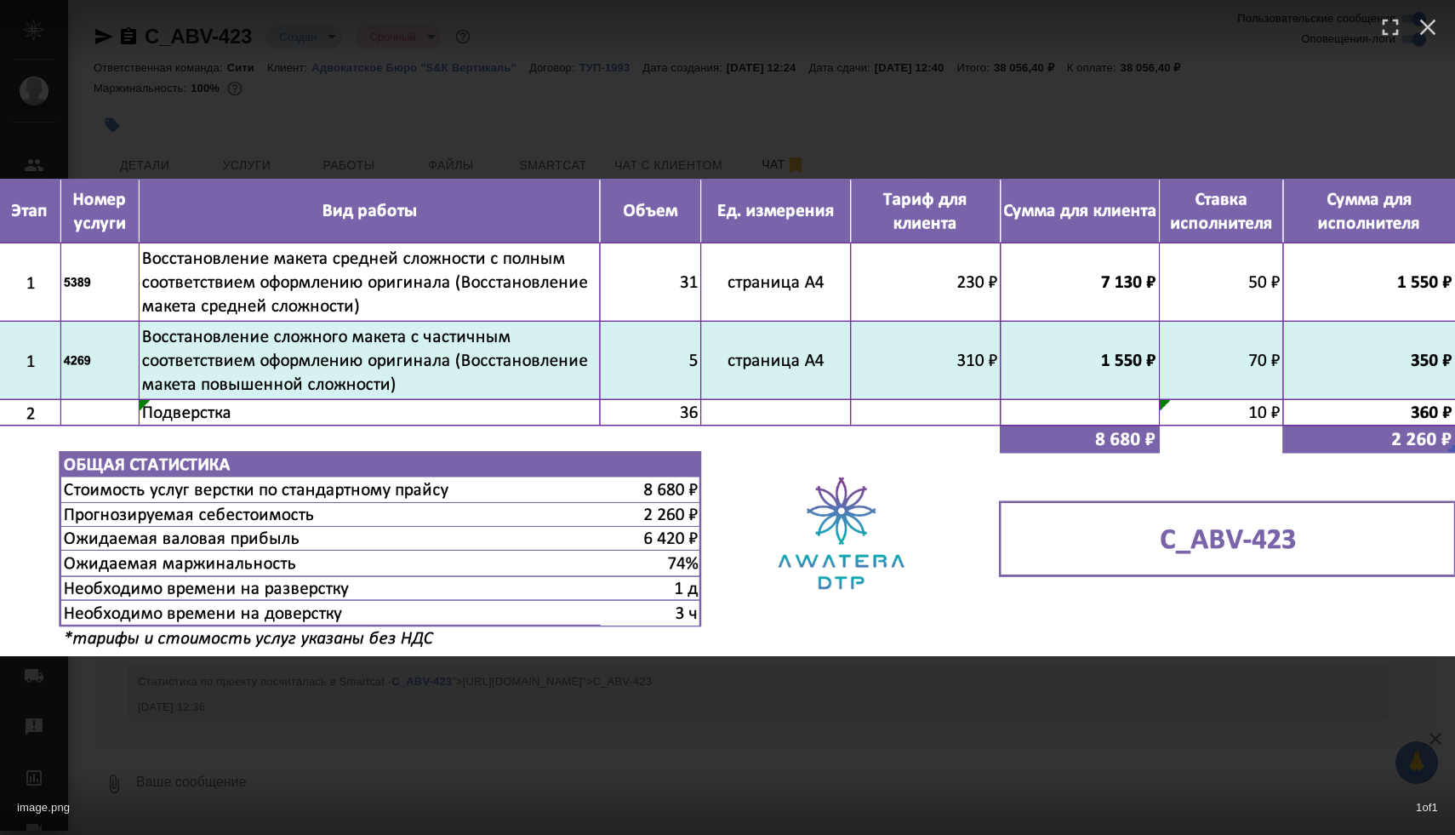
click at [1006, 99] on div "image.png 1 of 1" at bounding box center [727, 417] width 1455 height 835
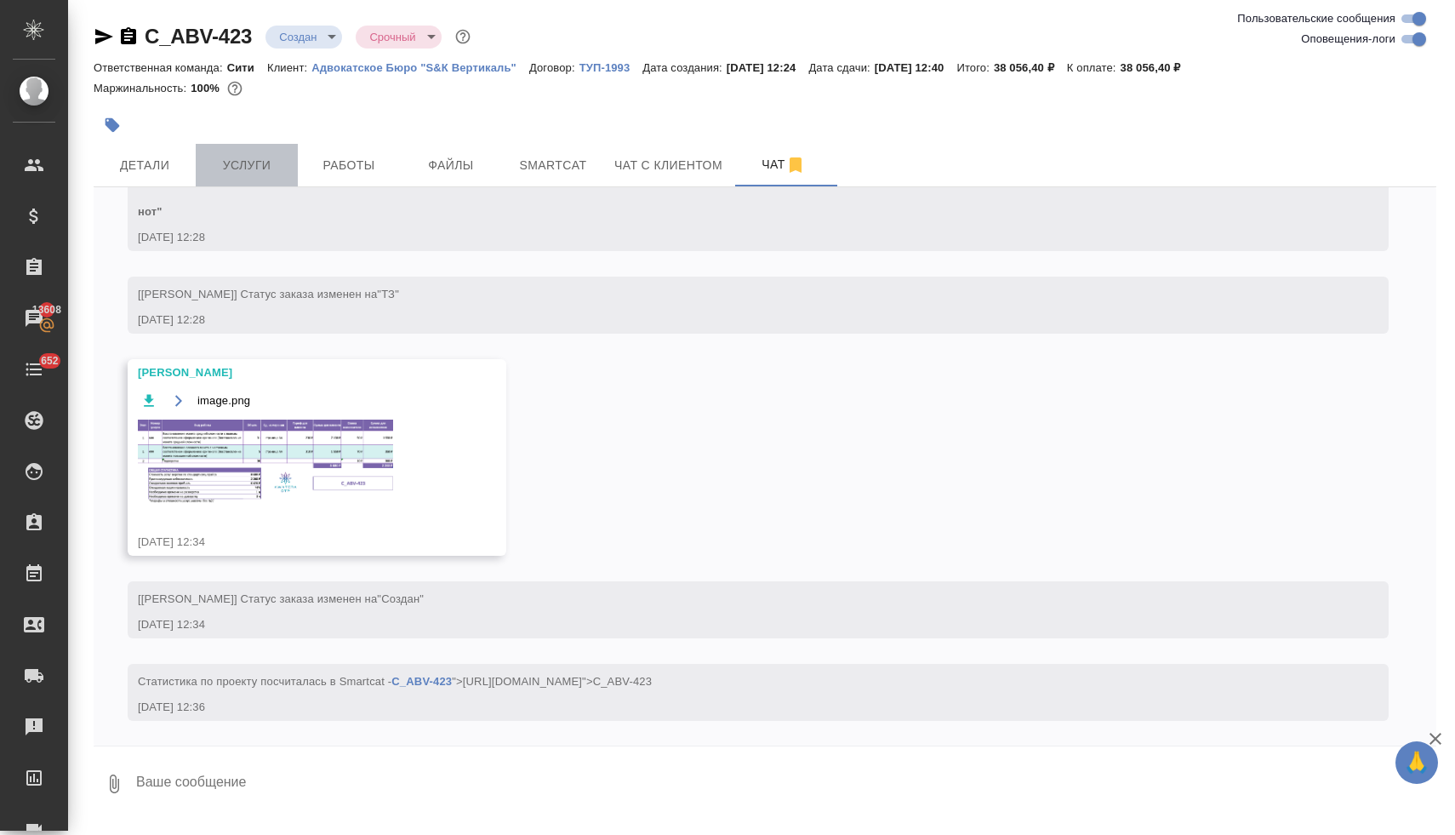
click at [252, 176] on button "Услуги" at bounding box center [247, 165] width 102 height 43
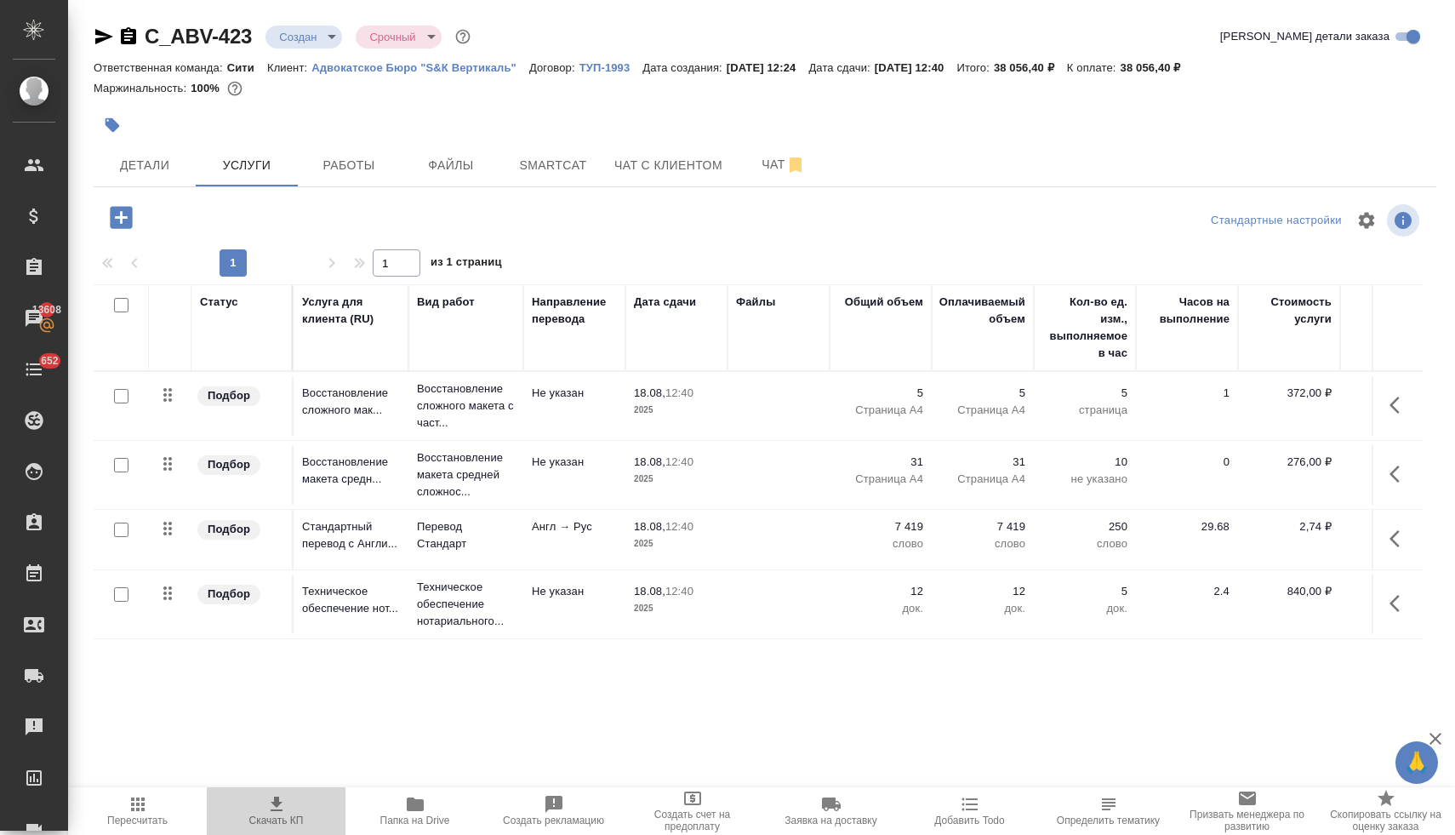
click at [274, 812] on icon "button" at bounding box center [276, 804] width 20 height 20
click at [1390, 602] on icon "button" at bounding box center [1399, 603] width 20 height 20
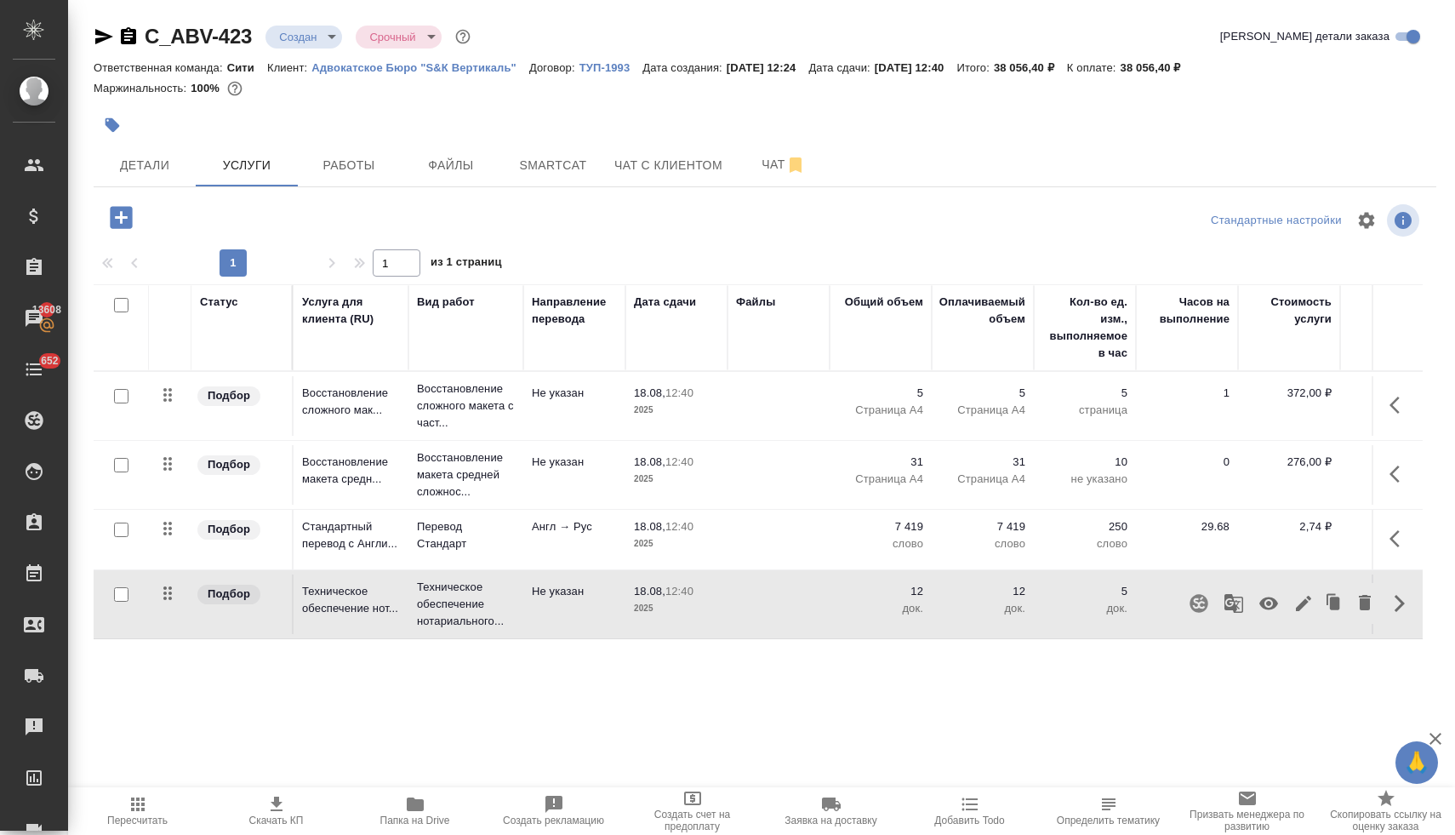
click at [1259, 607] on icon "button" at bounding box center [1268, 603] width 19 height 13
click at [125, 222] on icon "button" at bounding box center [121, 217] width 22 height 22
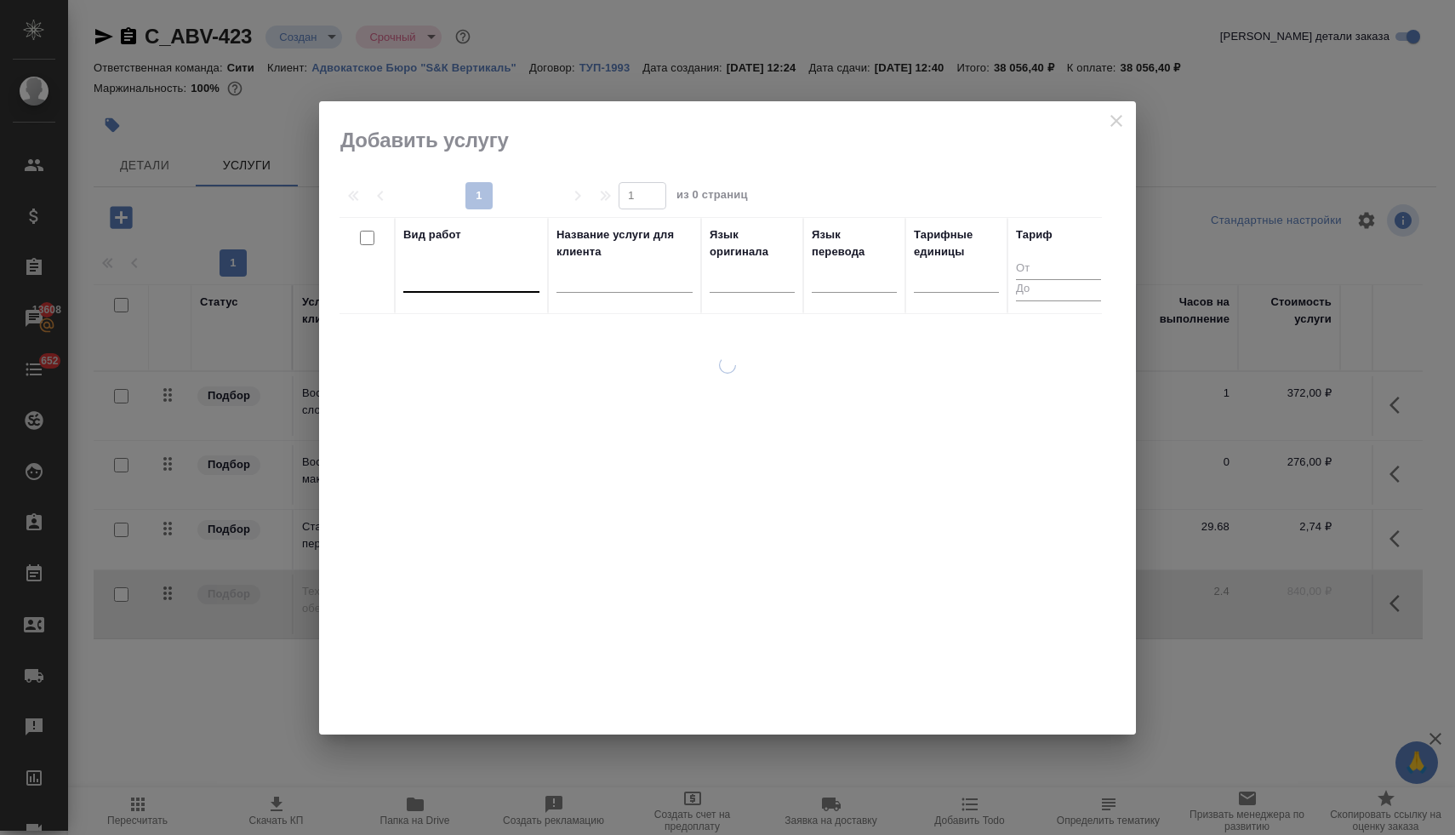
click at [430, 271] on div at bounding box center [471, 275] width 136 height 25
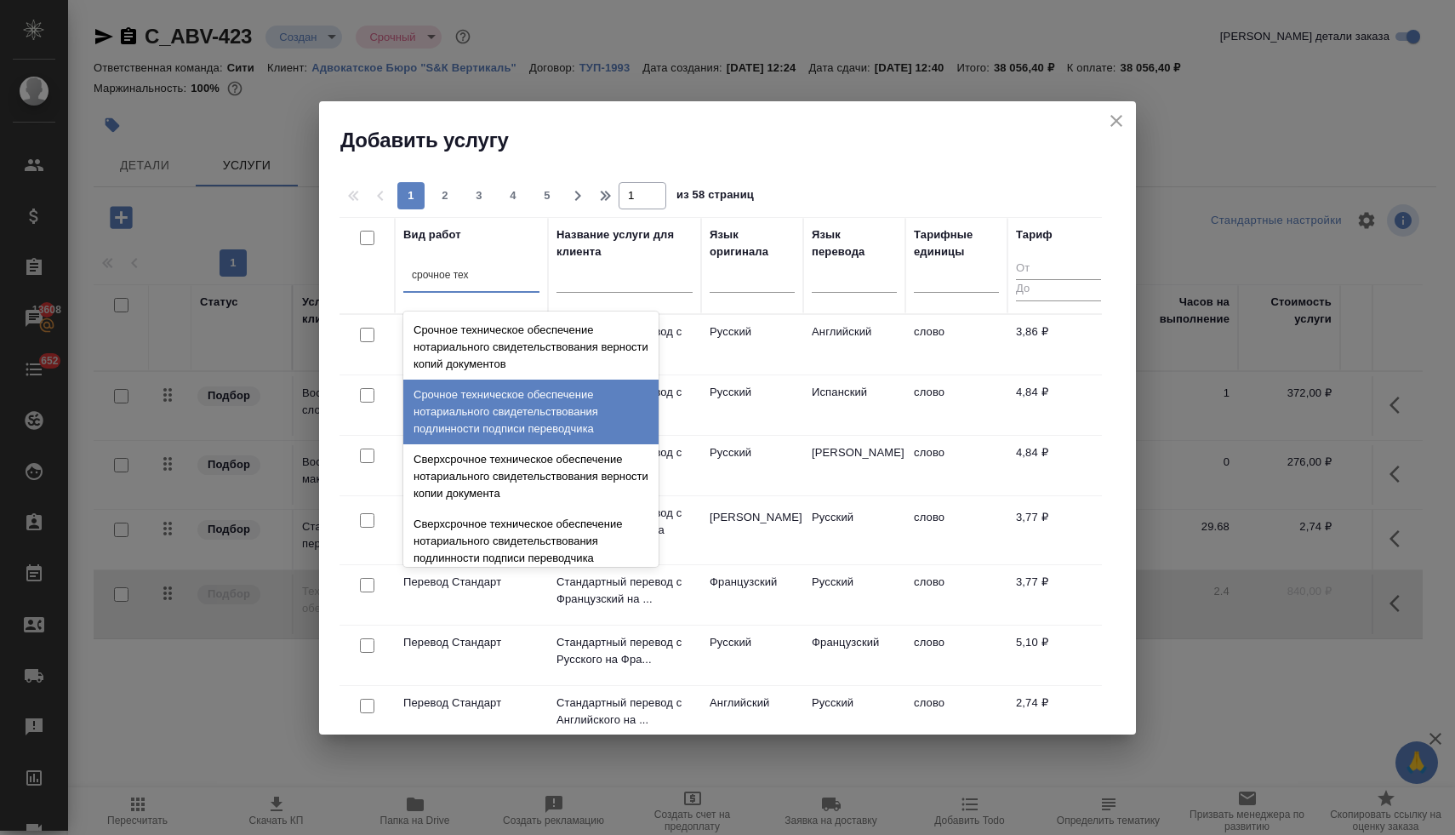
click at [516, 397] on div "Срочное техническое обеспечение нотариального свидетельствования подлинности по…" at bounding box center [530, 411] width 255 height 65
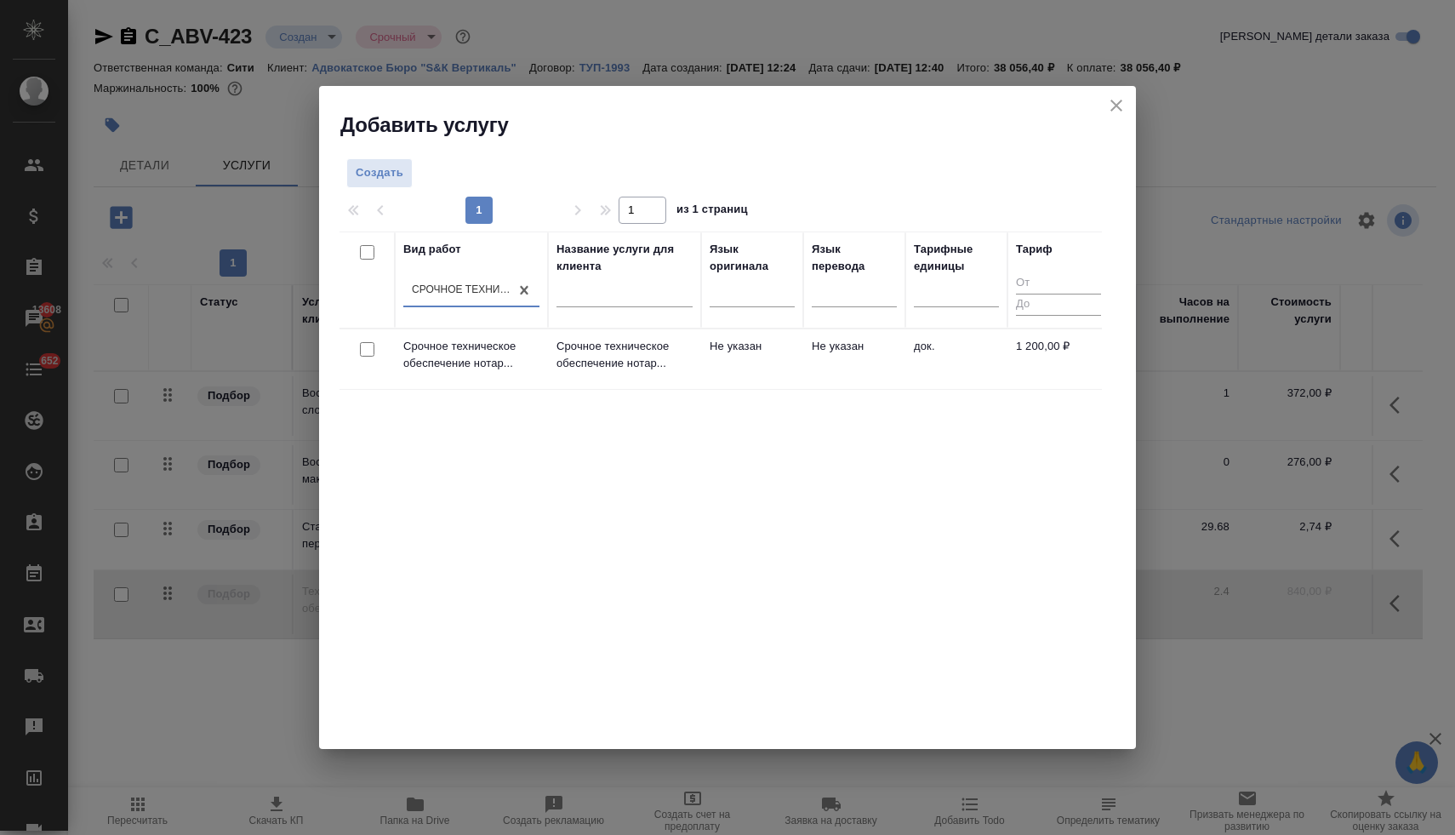
click at [370, 349] on input "checkbox" at bounding box center [367, 349] width 14 height 14
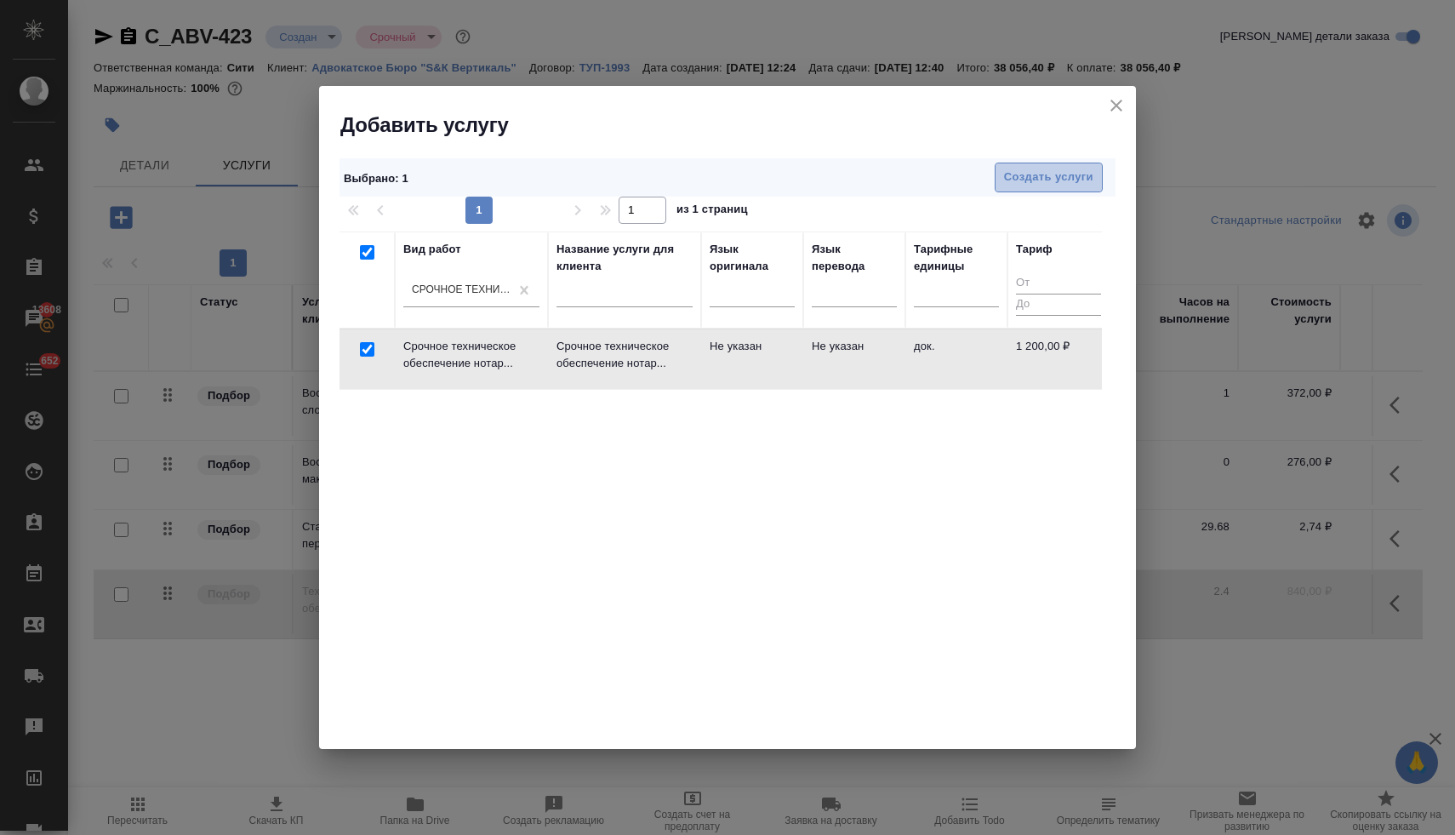
click at [1035, 189] on button "Создать услуги" at bounding box center [1049, 177] width 108 height 30
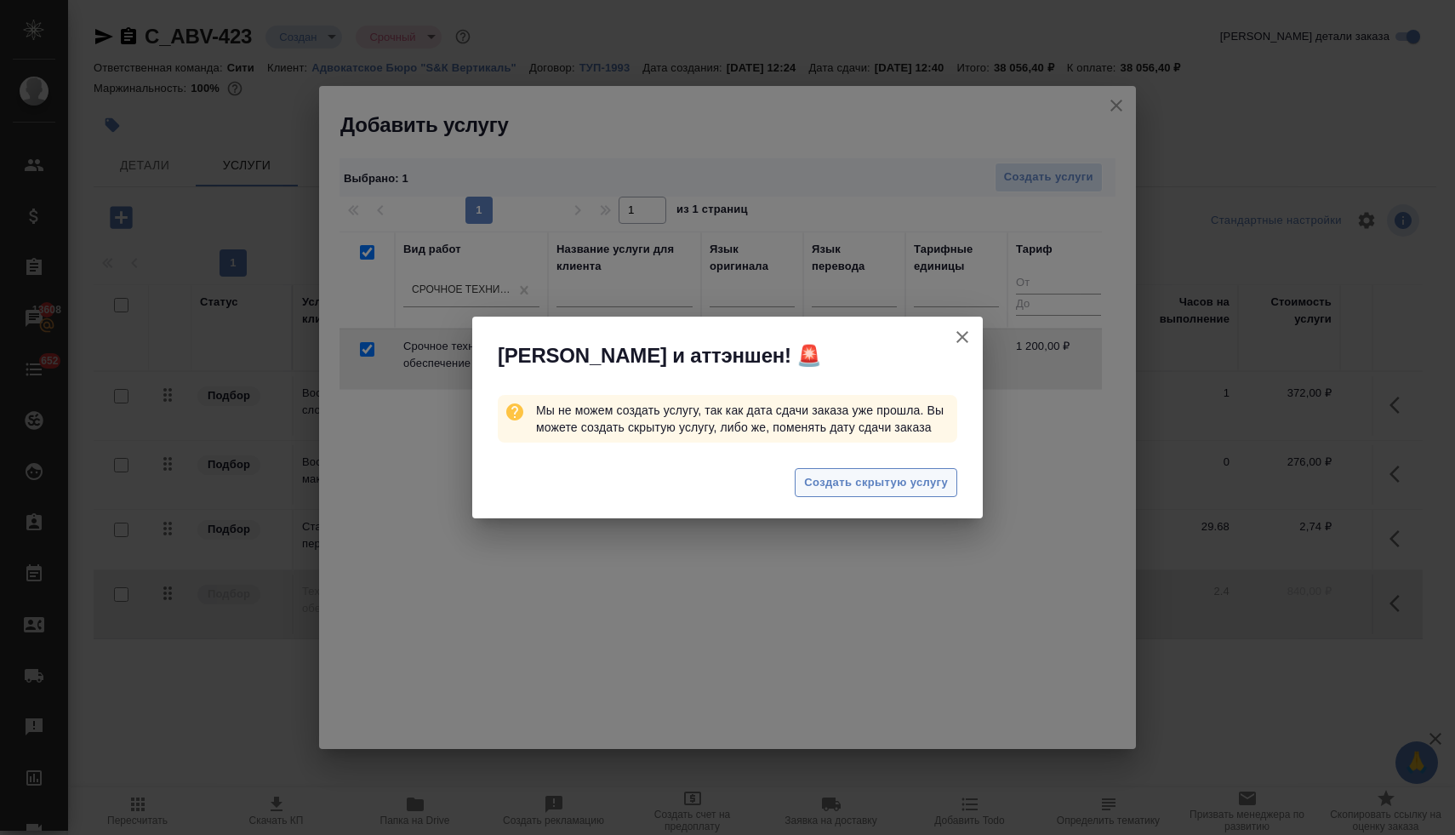
click at [853, 493] on span "Создать скрытую услугу" at bounding box center [876, 483] width 144 height 20
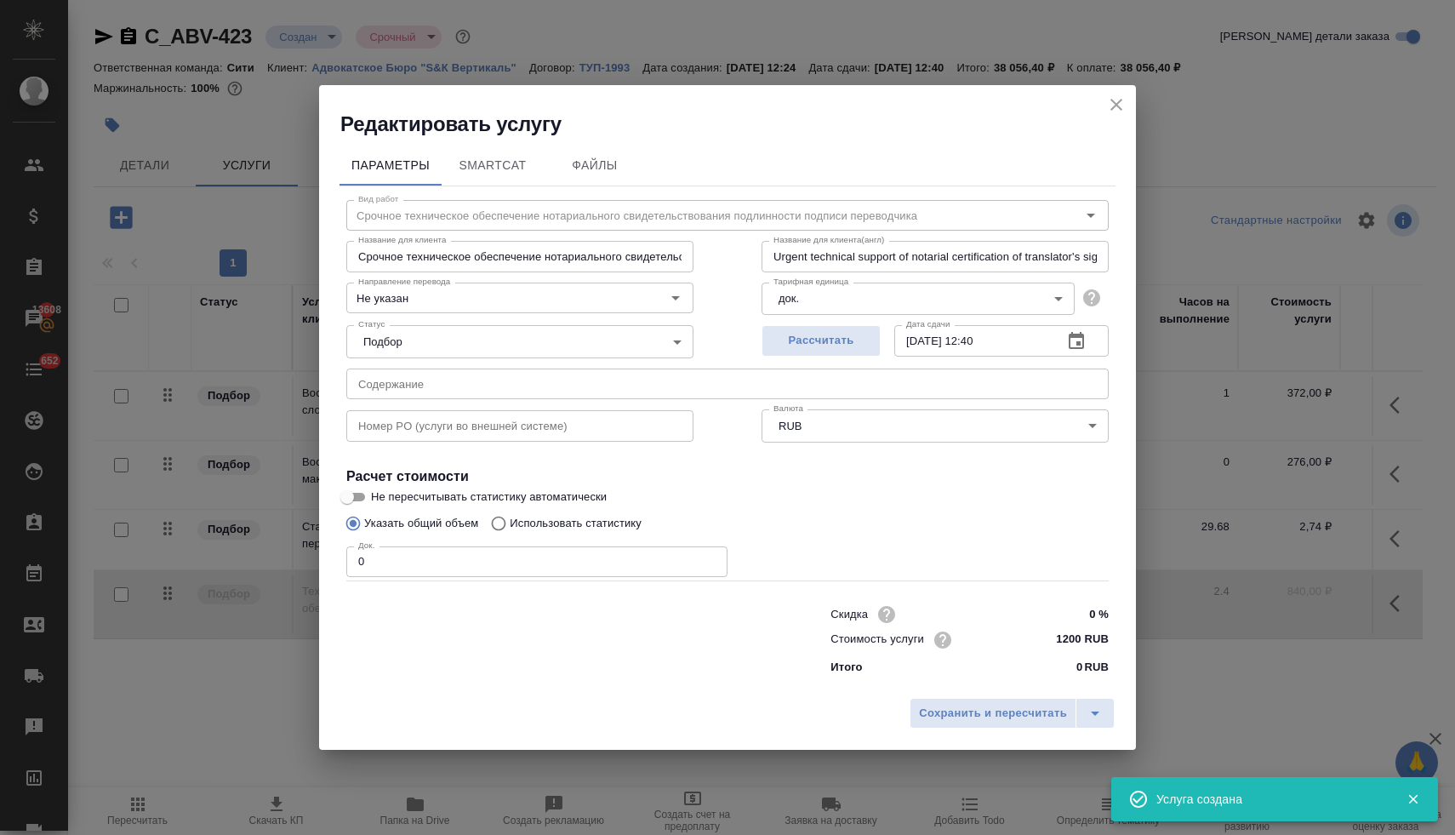
click at [452, 382] on input "text" at bounding box center [727, 383] width 762 height 31
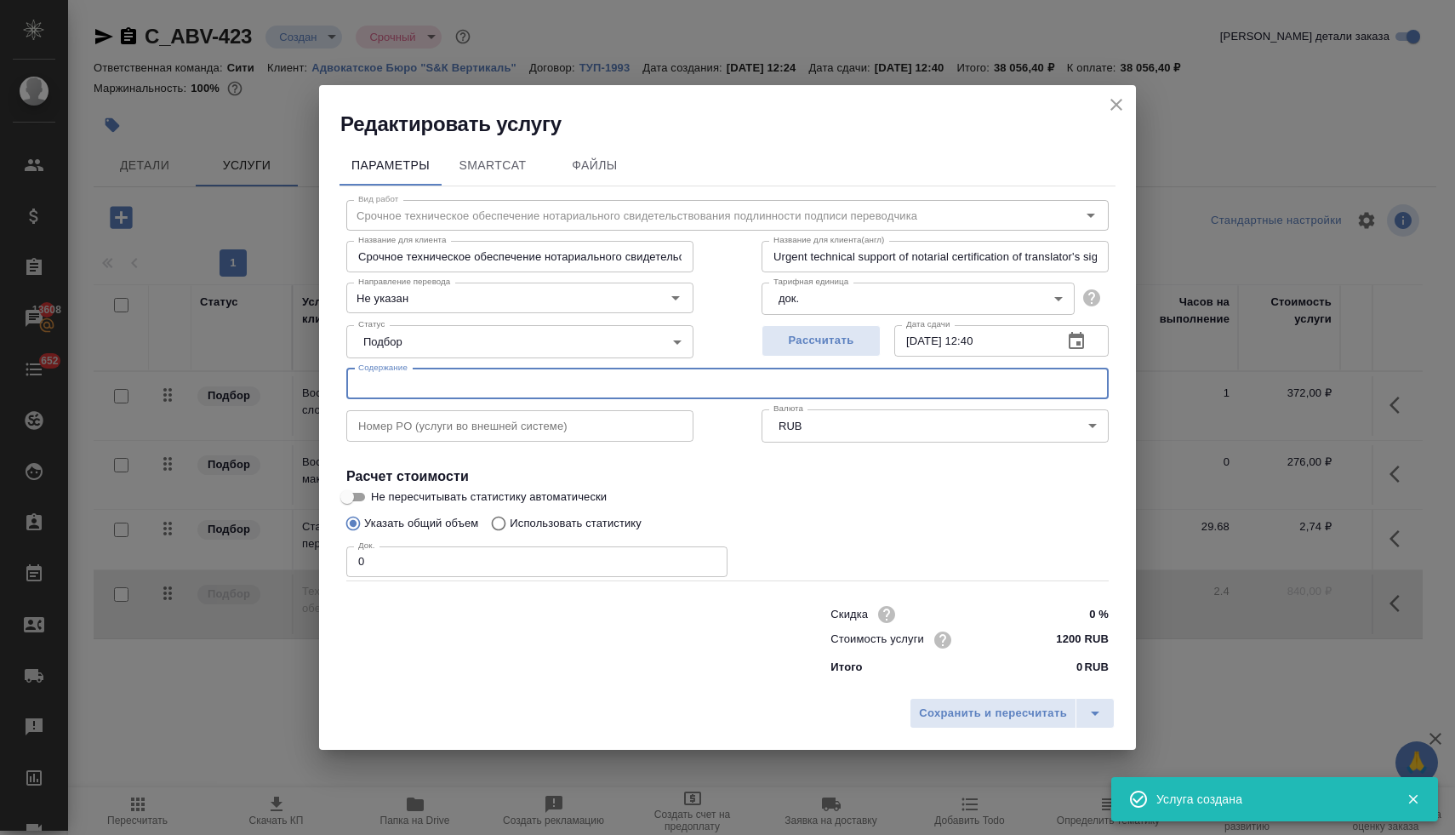
paste input "8. Перевод 5 документов на русский язык"
drag, startPoint x: 379, startPoint y: 565, endPoint x: 296, endPoint y: 557, distance: 82.9
click at [298, 557] on div "Редактировать услугу Параметры SmartCat Файлы Вид работ Срочное техническое обе…" at bounding box center [727, 417] width 1455 height 835
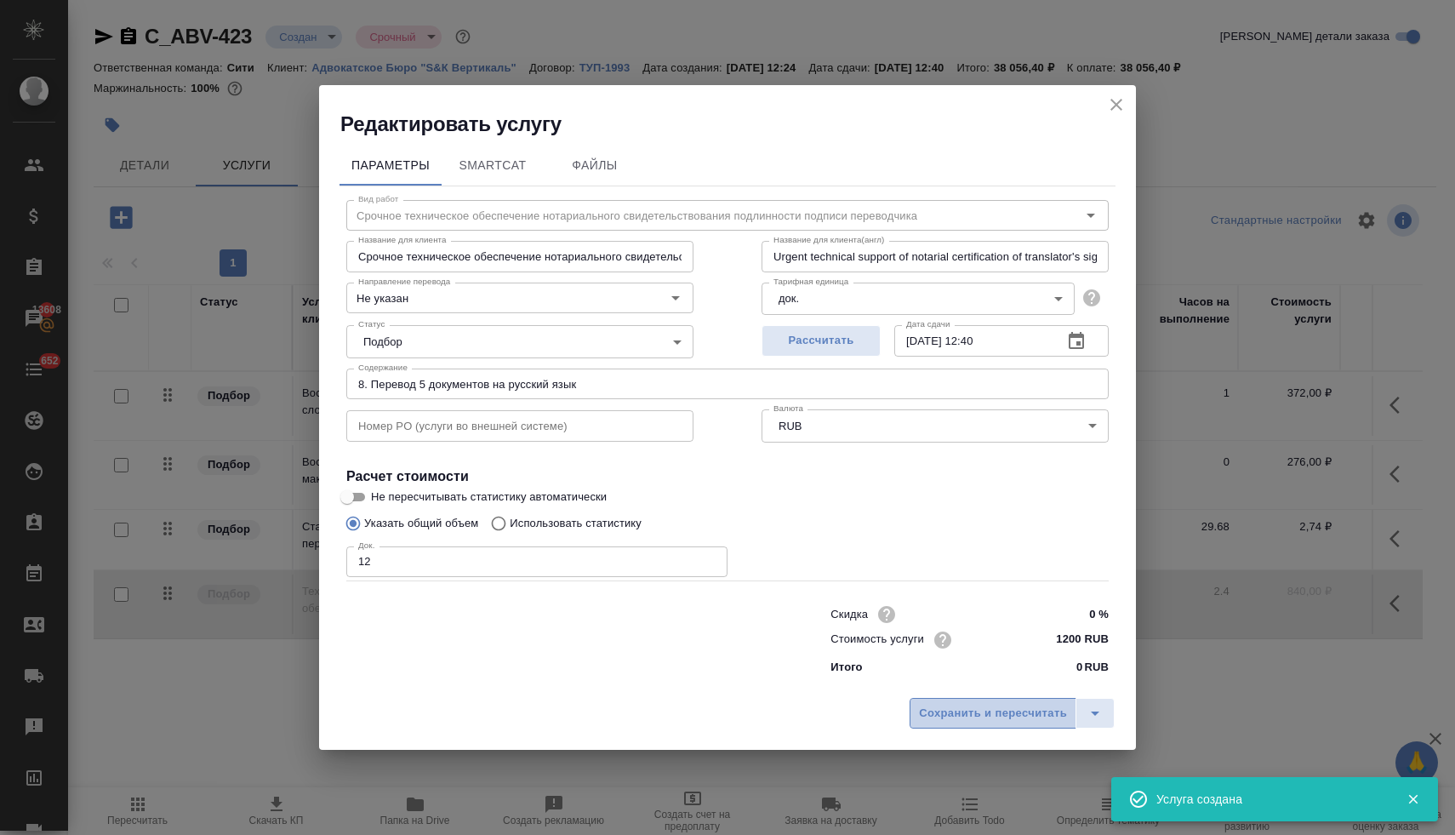
click at [1009, 721] on span "Сохранить и пересчитать" at bounding box center [993, 714] width 148 height 20
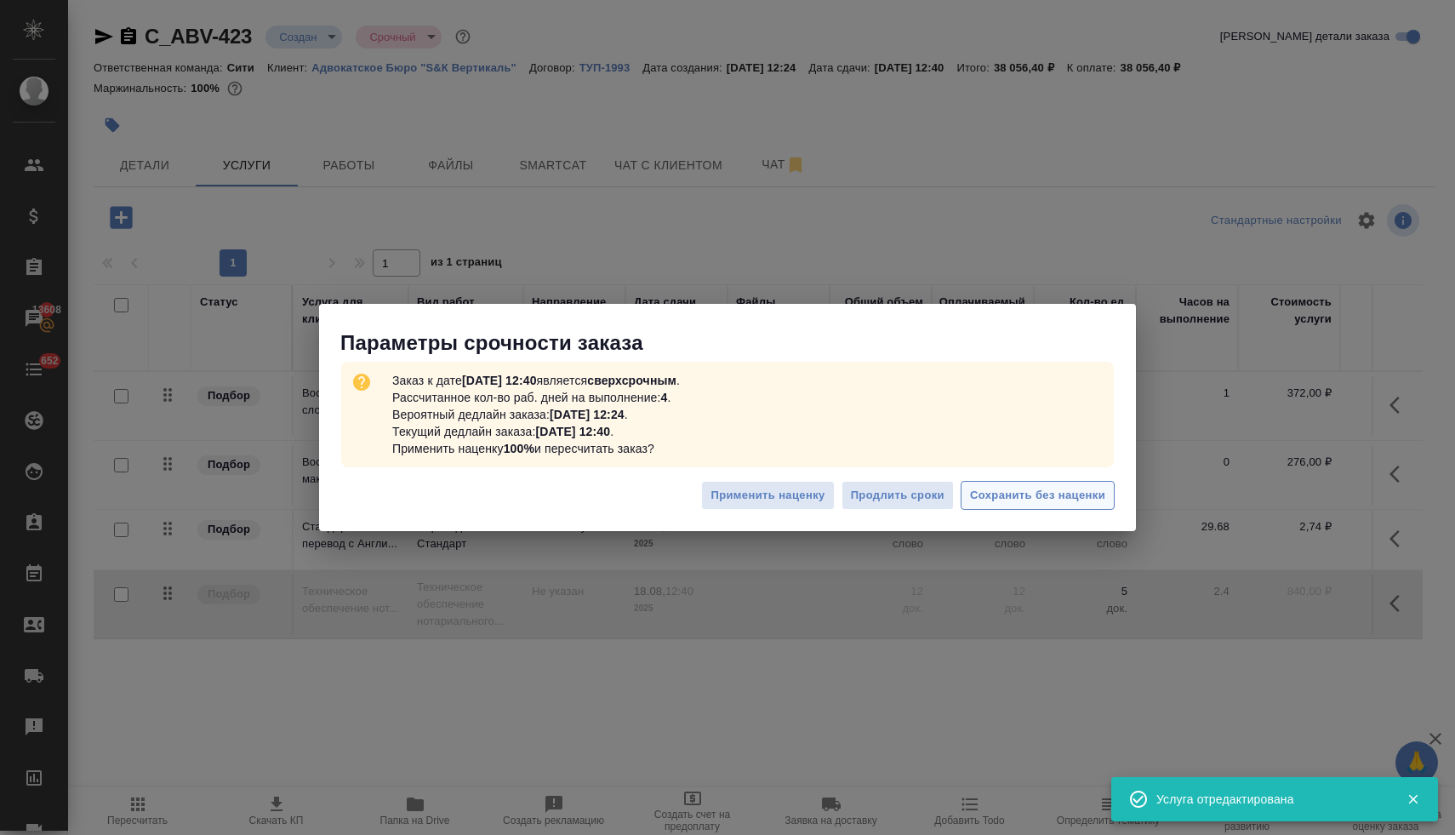
click at [1040, 497] on span "Сохранить без наценки" at bounding box center [1037, 496] width 135 height 20
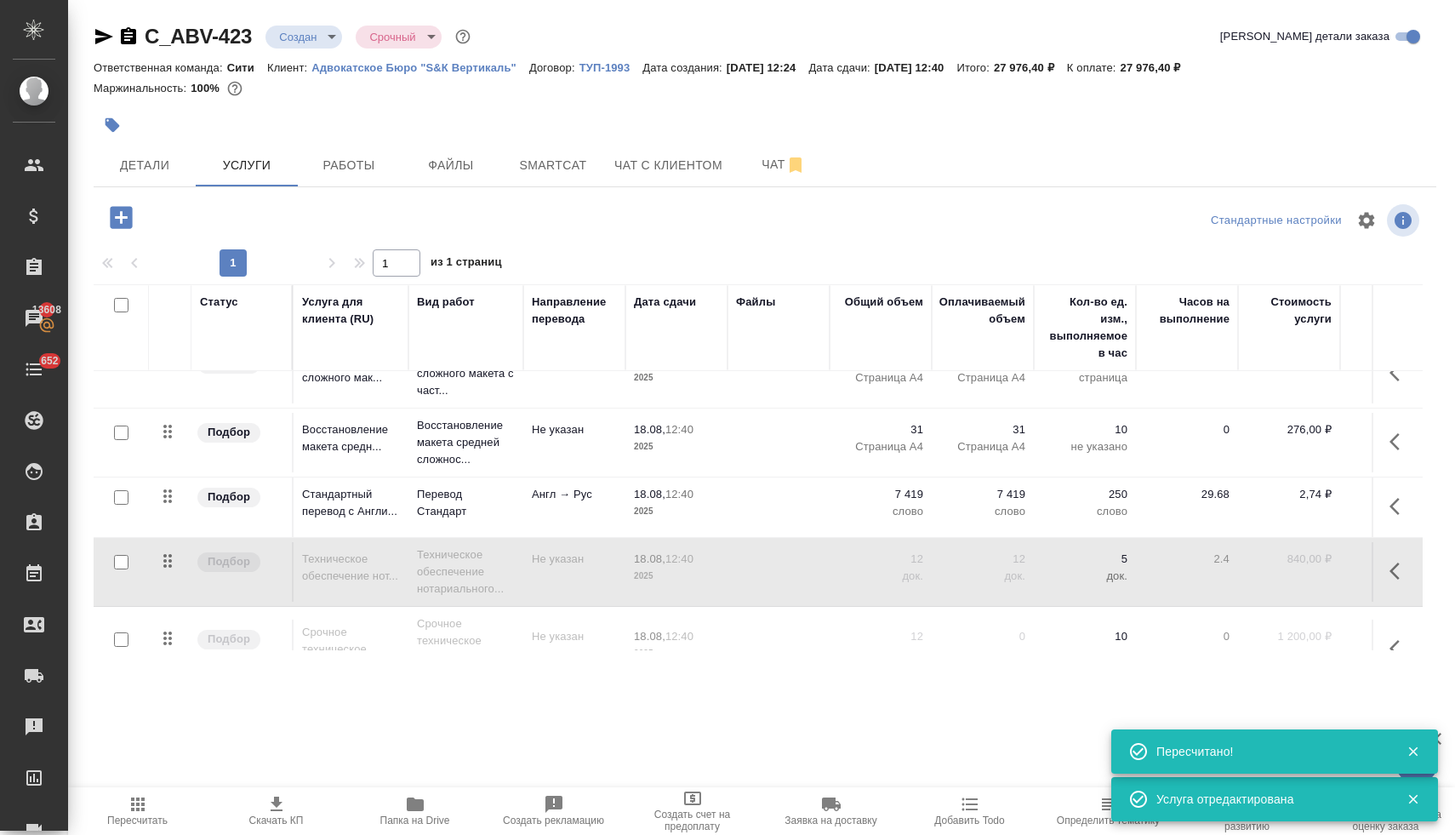
scroll to position [88, 0]
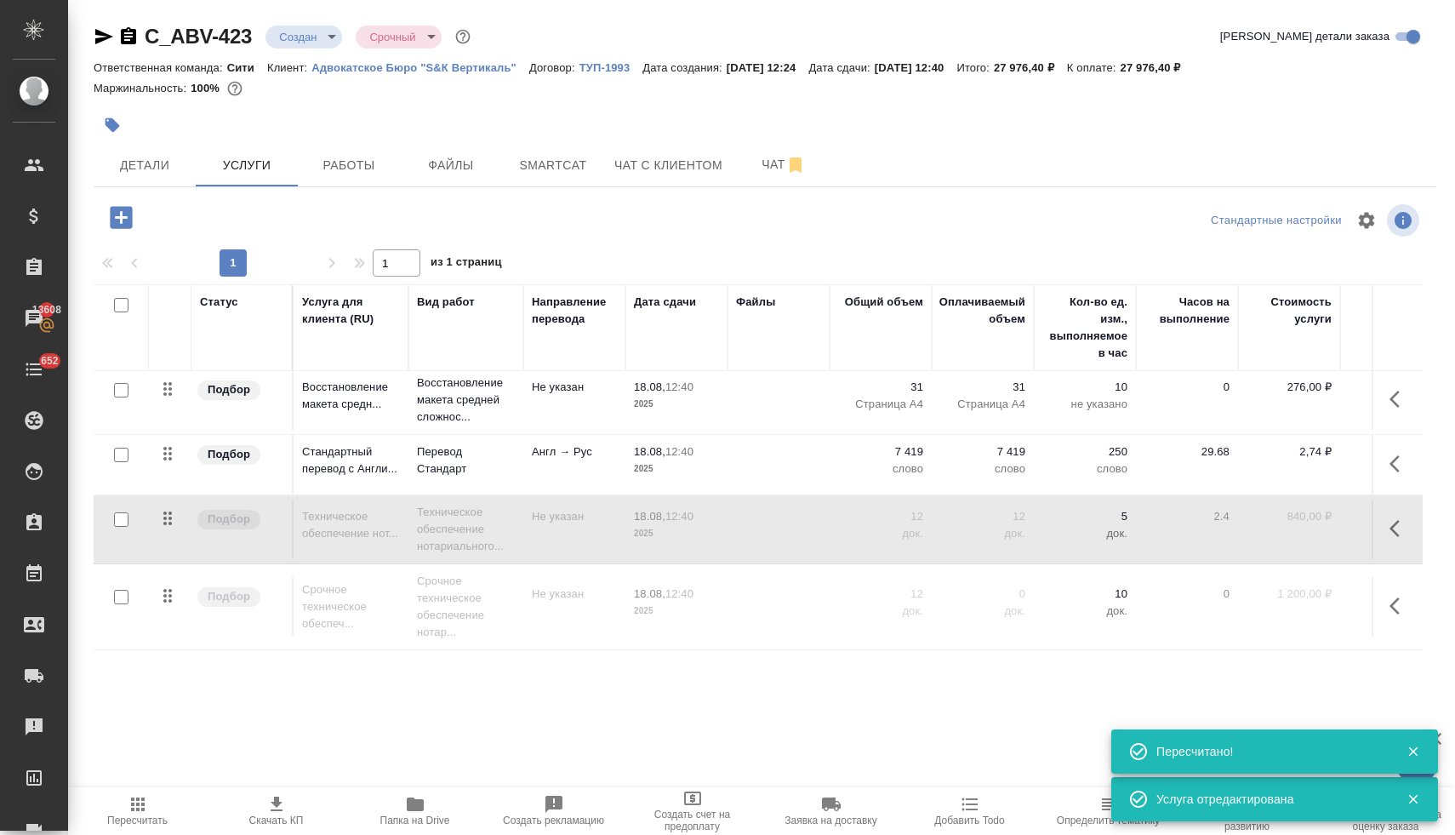
click at [1379, 594] on button "button" at bounding box center [1399, 605] width 41 height 41
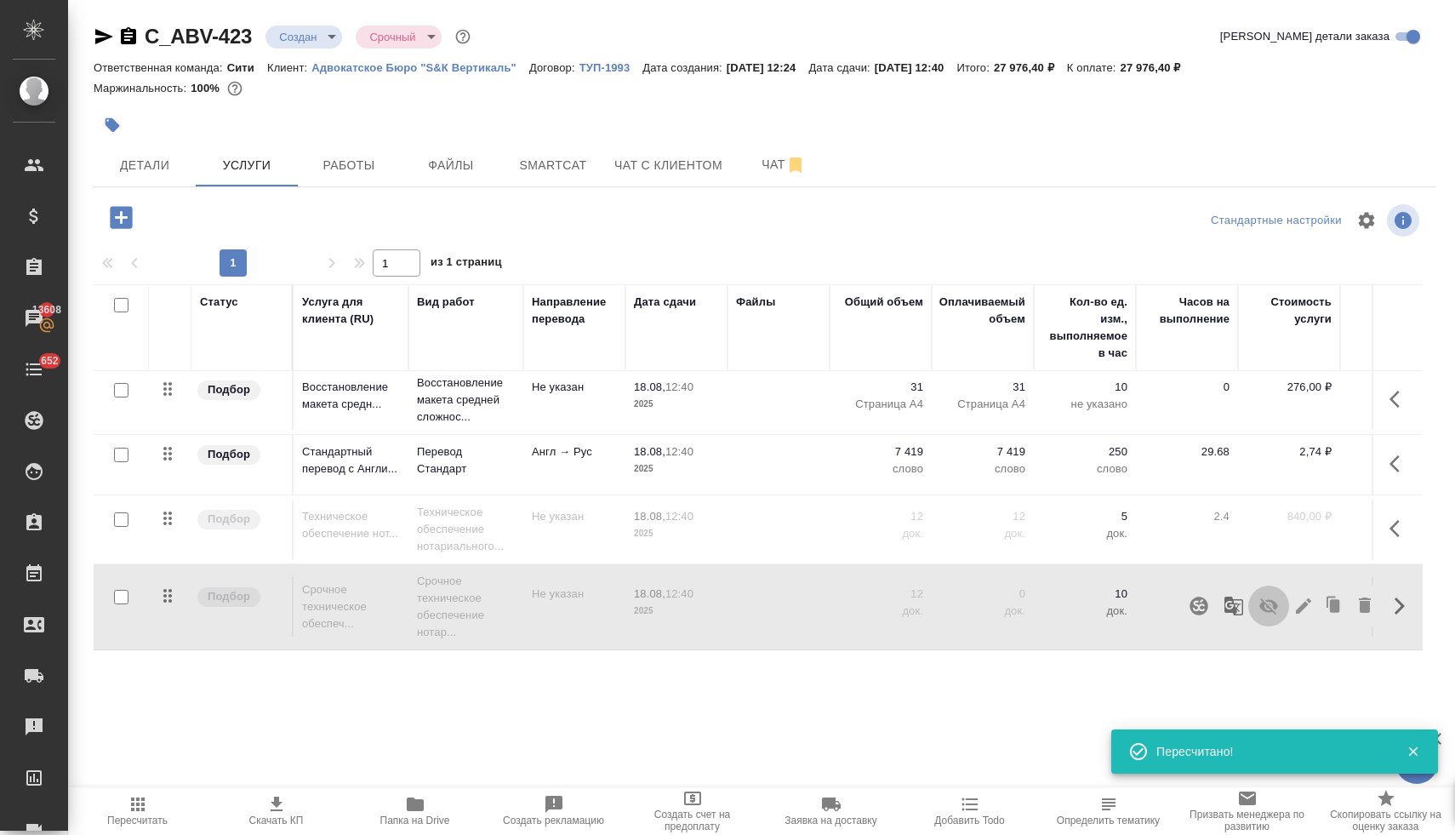
click at [1258, 596] on icon "button" at bounding box center [1268, 606] width 20 height 20
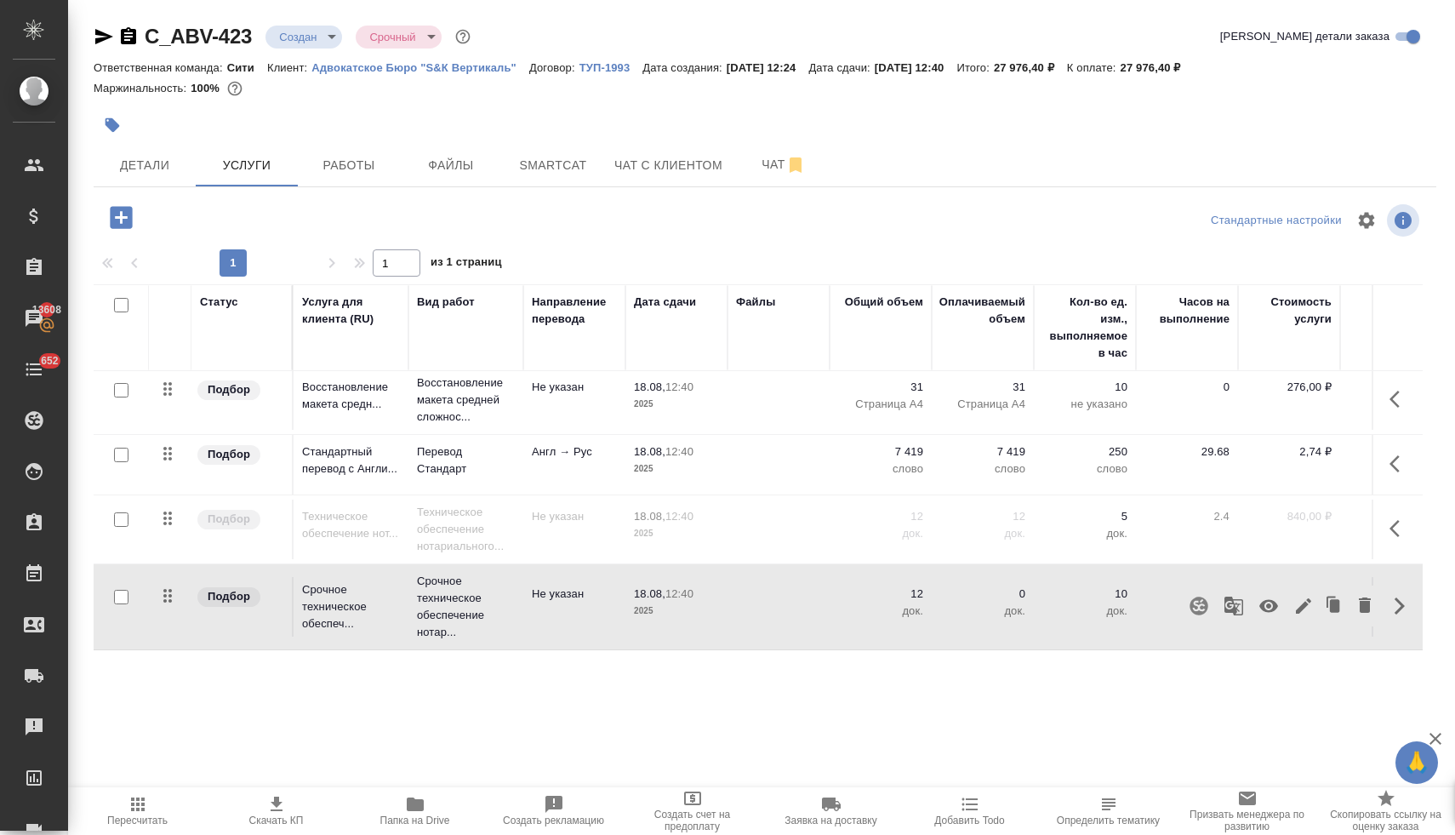
drag, startPoint x: 128, startPoint y: 813, endPoint x: 137, endPoint y: 807, distance: 10.4
click at [129, 813] on icon "button" at bounding box center [138, 804] width 20 height 20
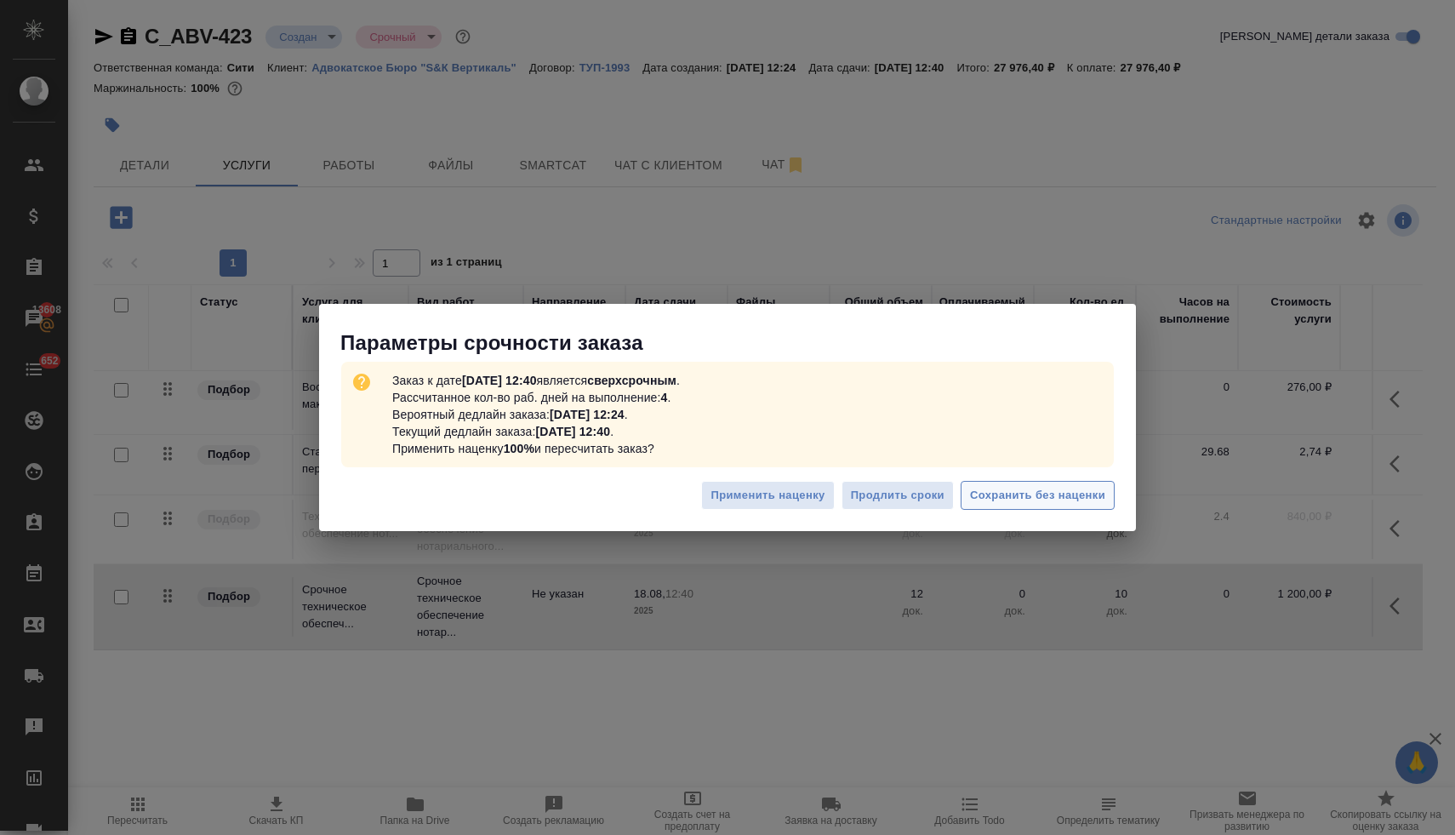
click at [1025, 493] on span "Сохранить без наценки" at bounding box center [1037, 496] width 135 height 20
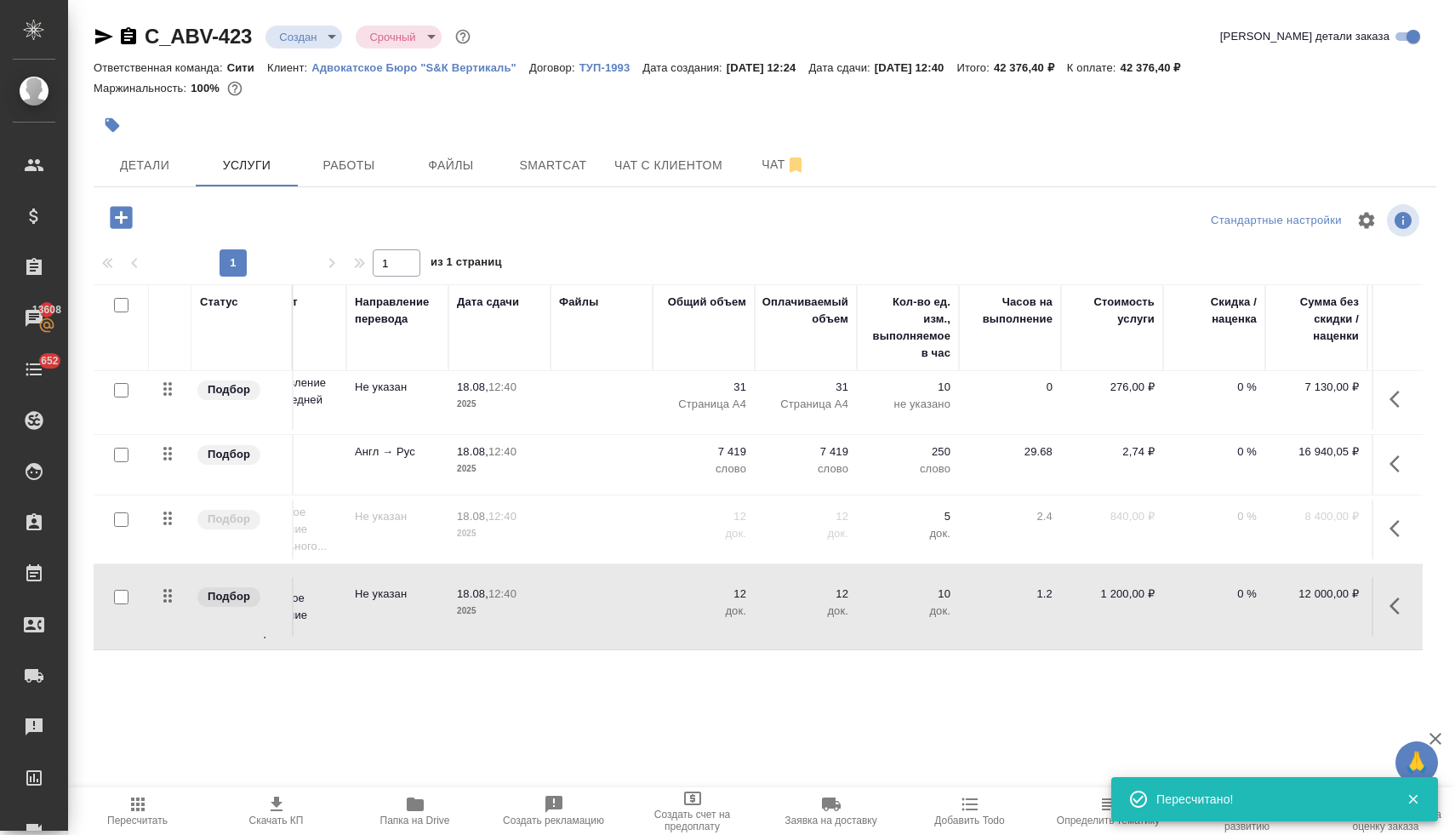
scroll to position [88, 221]
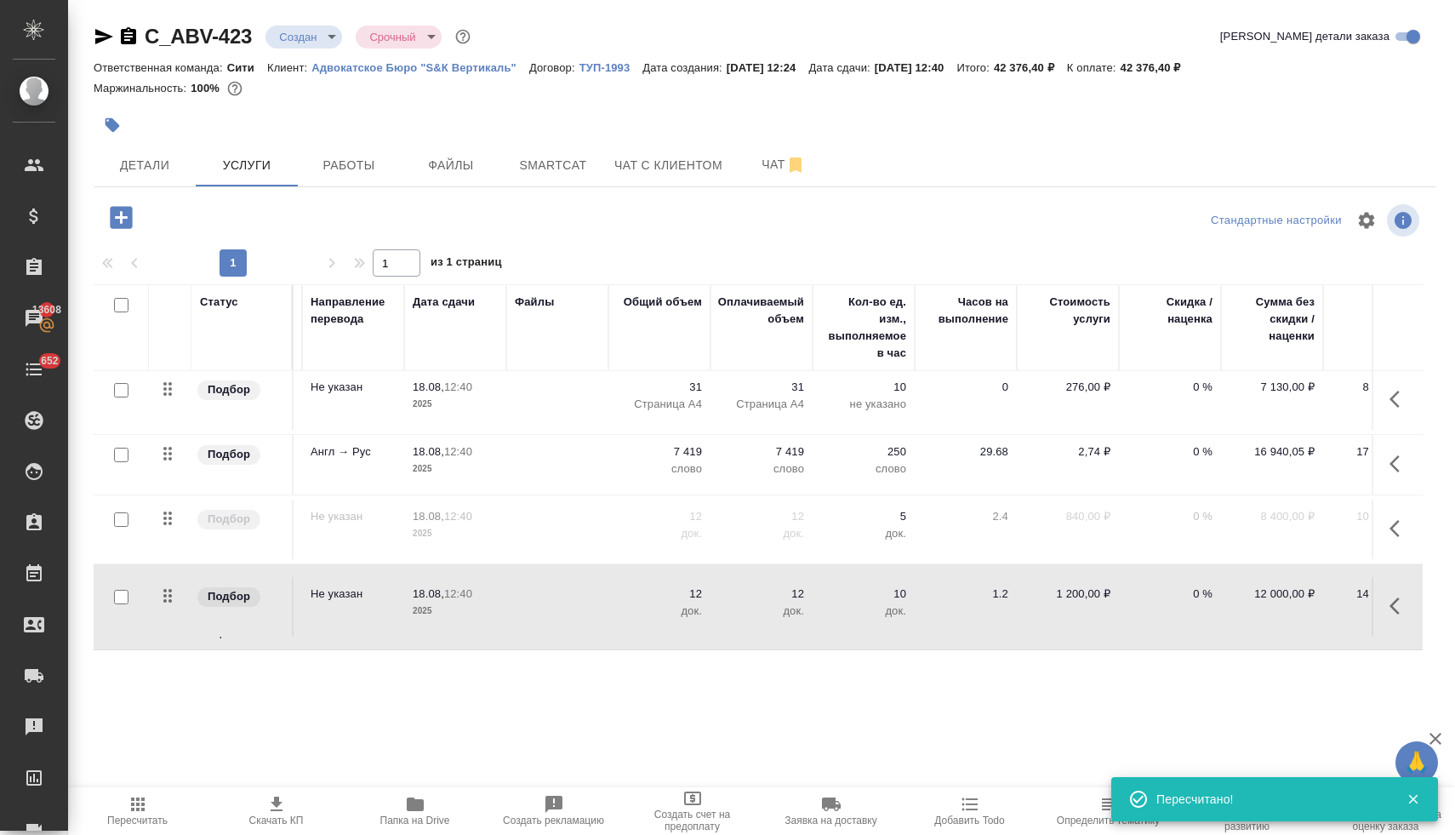
click at [1200, 327] on p "0 %" at bounding box center [1169, 318] width 85 height 17
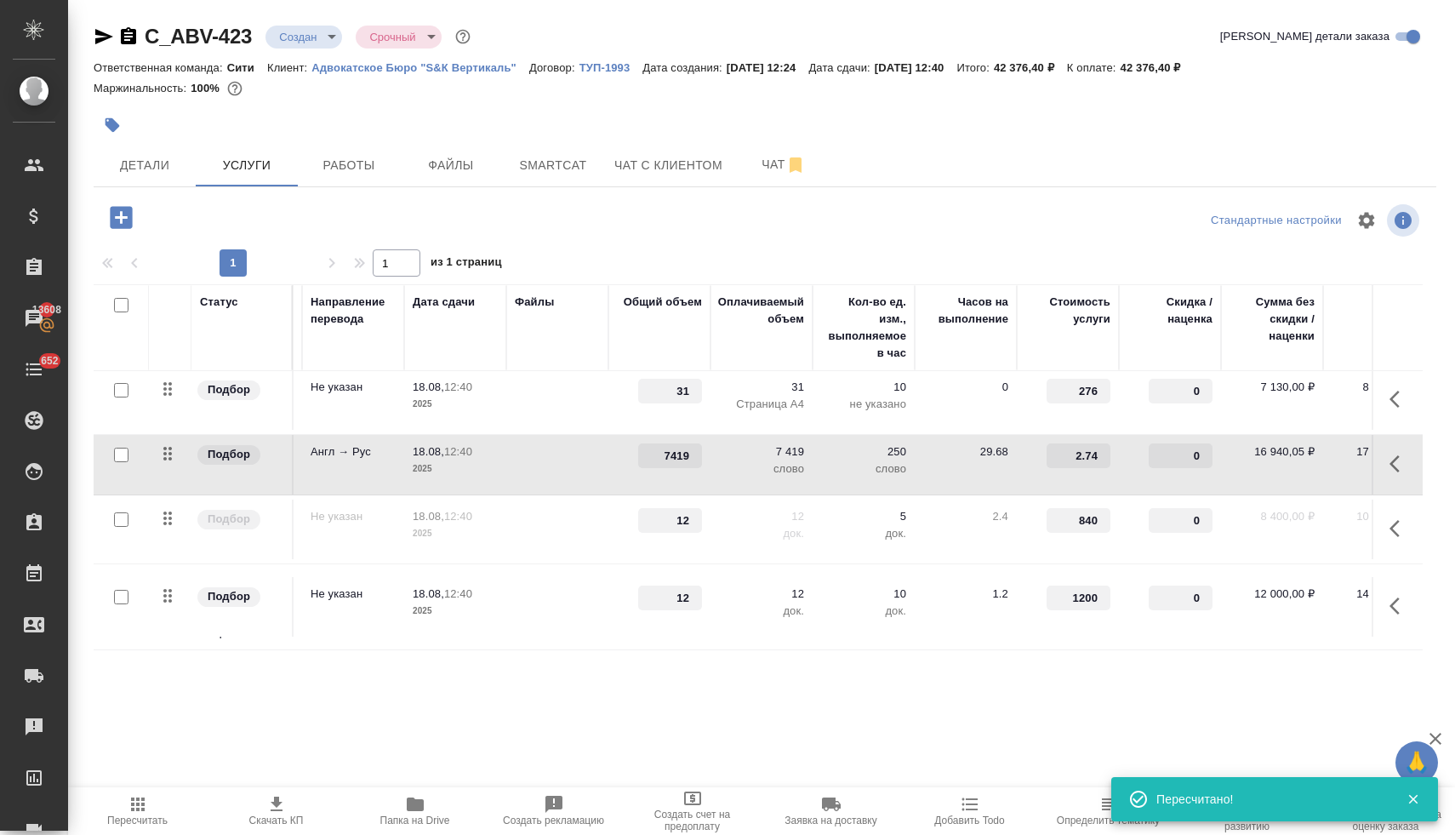
click at [1188, 443] on input "0" at bounding box center [1181, 455] width 64 height 25
click at [850, 690] on div "C_ABV-423 Создан new Срочный urgent Кратко детали заказа Ответственная команда:…" at bounding box center [764, 346] width 1361 height 693
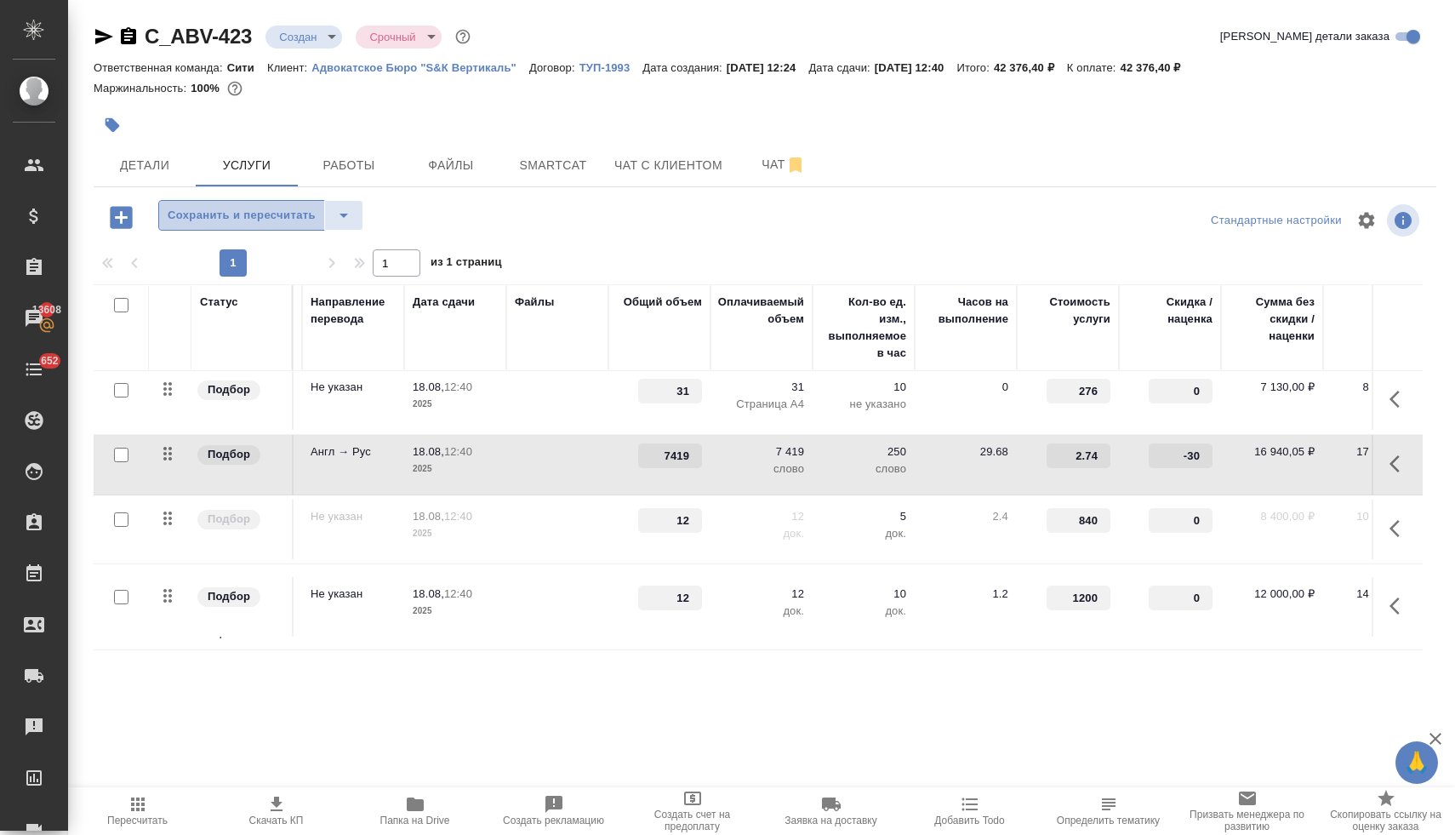
click at [295, 220] on span "Сохранить и пересчитать" at bounding box center [242, 216] width 148 height 20
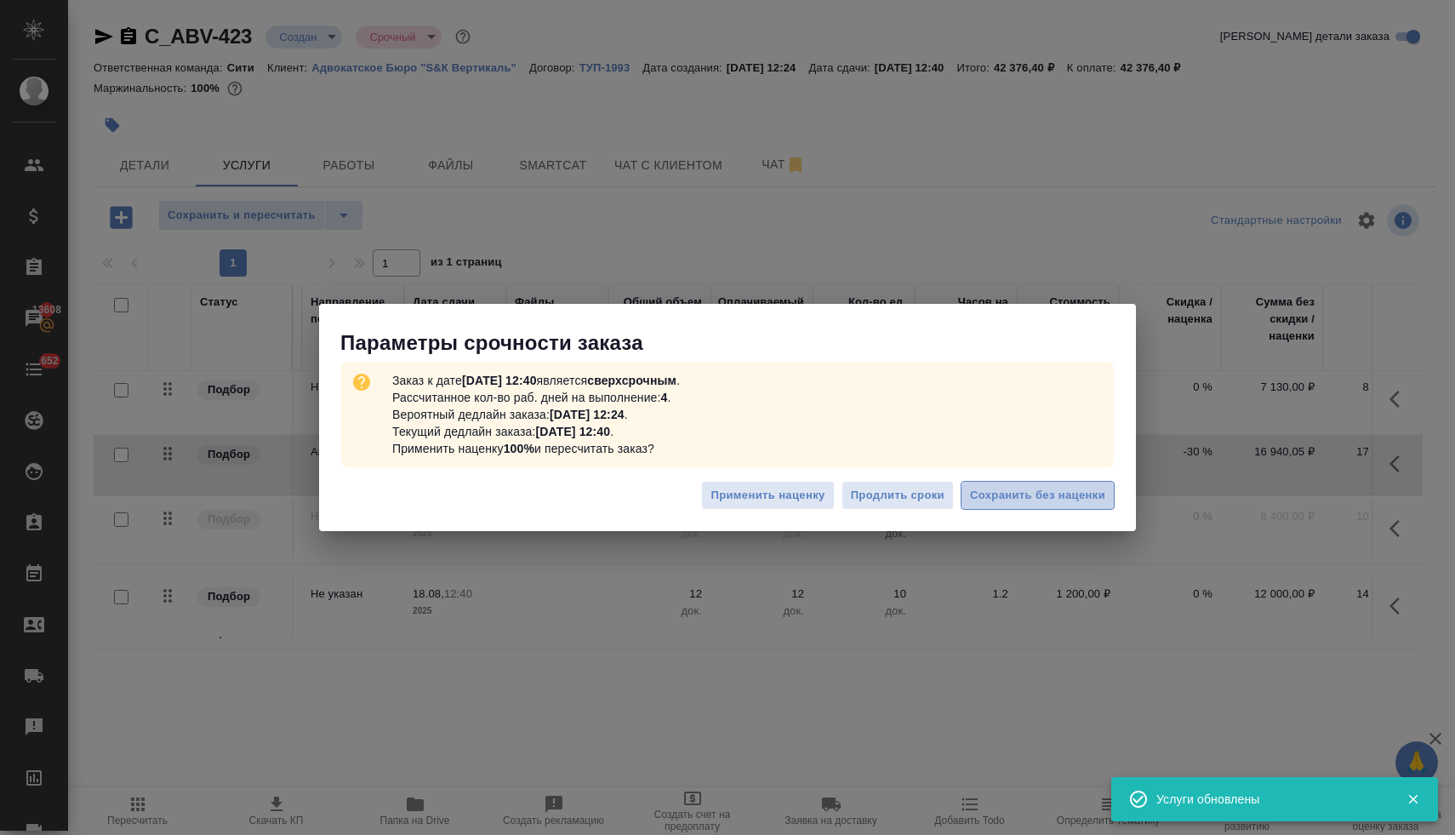
click at [1060, 499] on span "Сохранить без наценки" at bounding box center [1037, 496] width 135 height 20
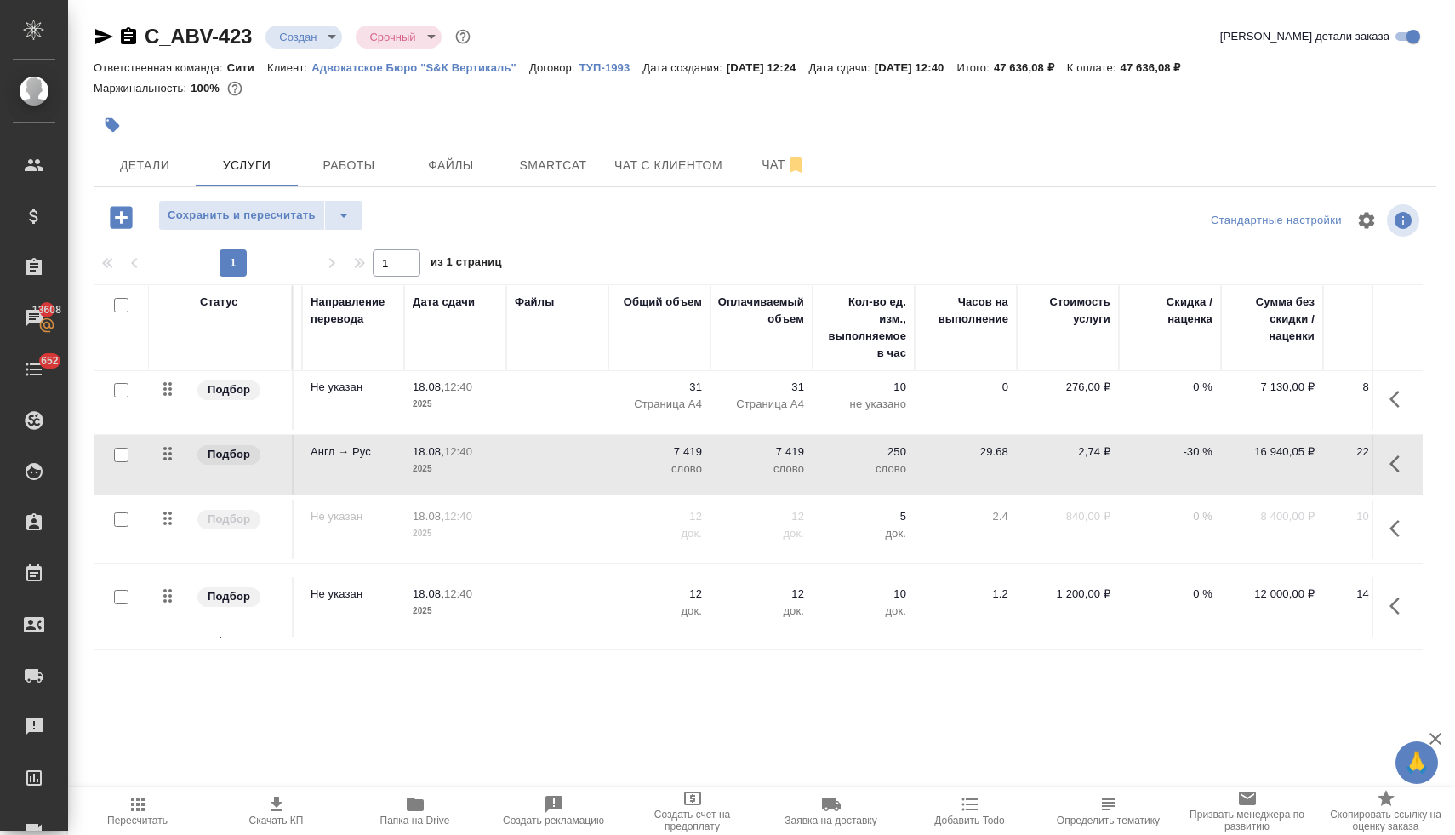
click at [275, 822] on span "Скачать КП" at bounding box center [276, 820] width 54 height 12
click at [1389, 597] on icon "button" at bounding box center [1394, 605] width 10 height 17
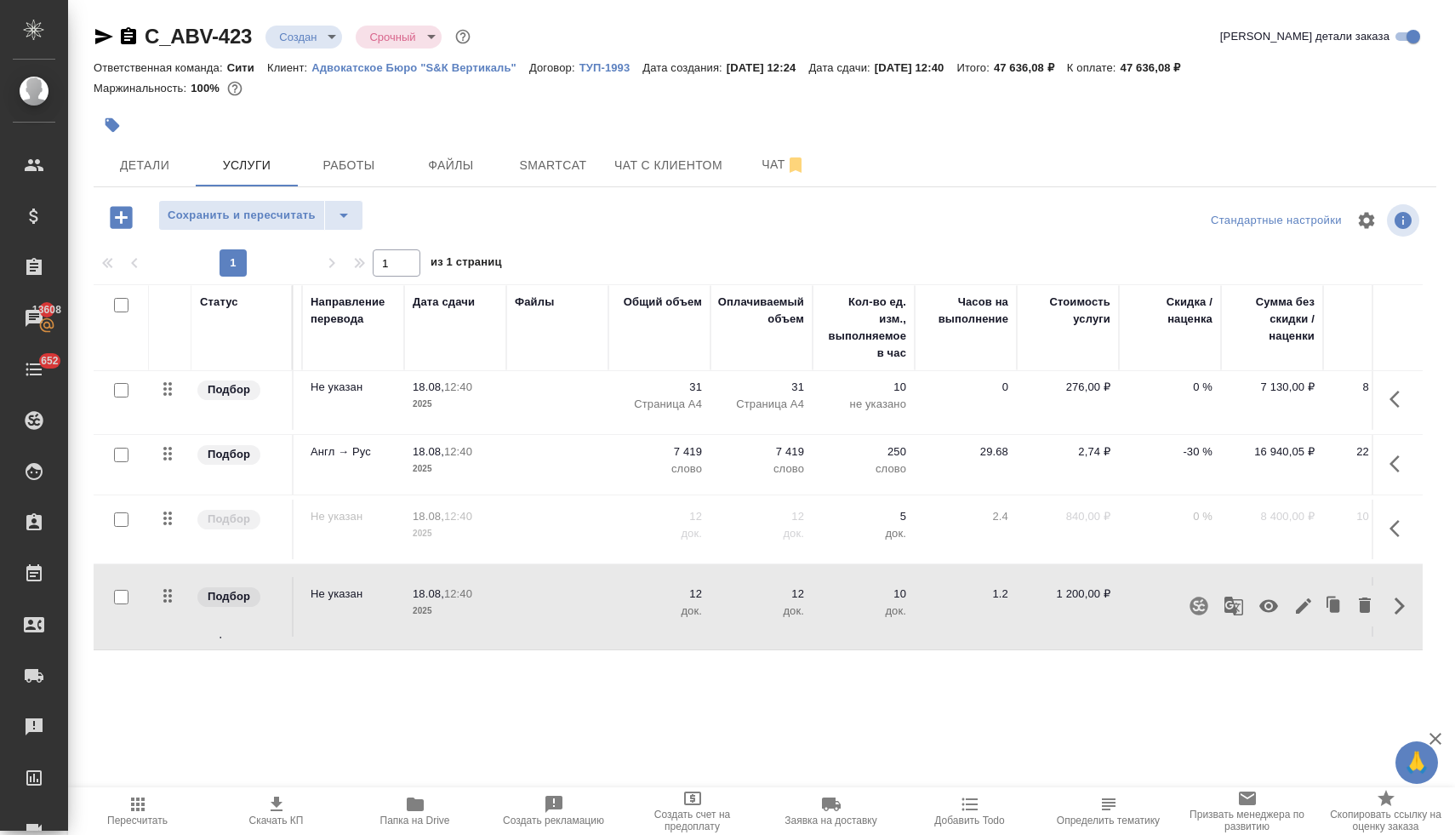
click at [1259, 600] on icon "button" at bounding box center [1268, 606] width 19 height 13
click at [134, 809] on icon "button" at bounding box center [138, 804] width 20 height 20
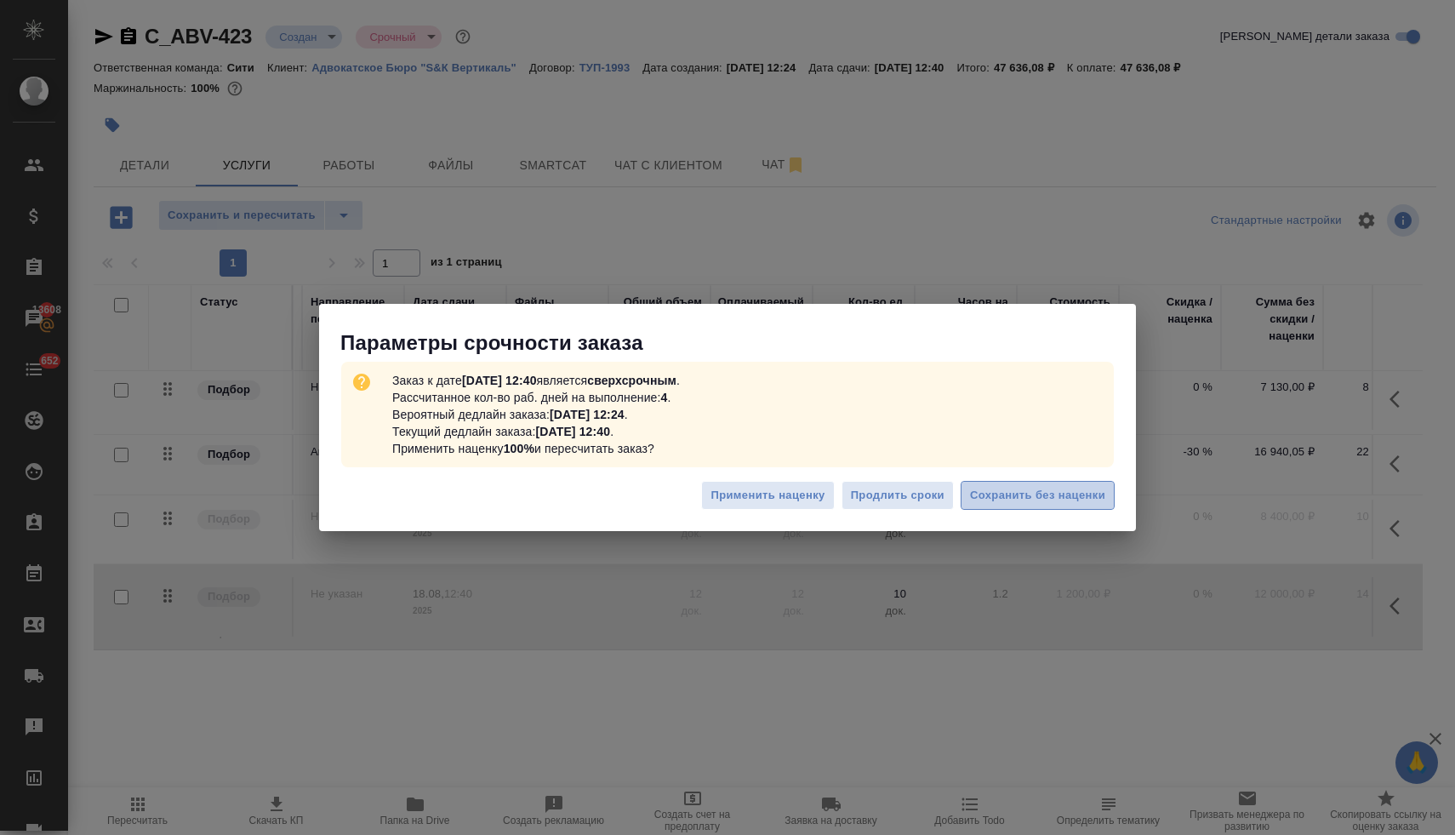
click at [1033, 502] on span "Сохранить без наценки" at bounding box center [1037, 496] width 135 height 20
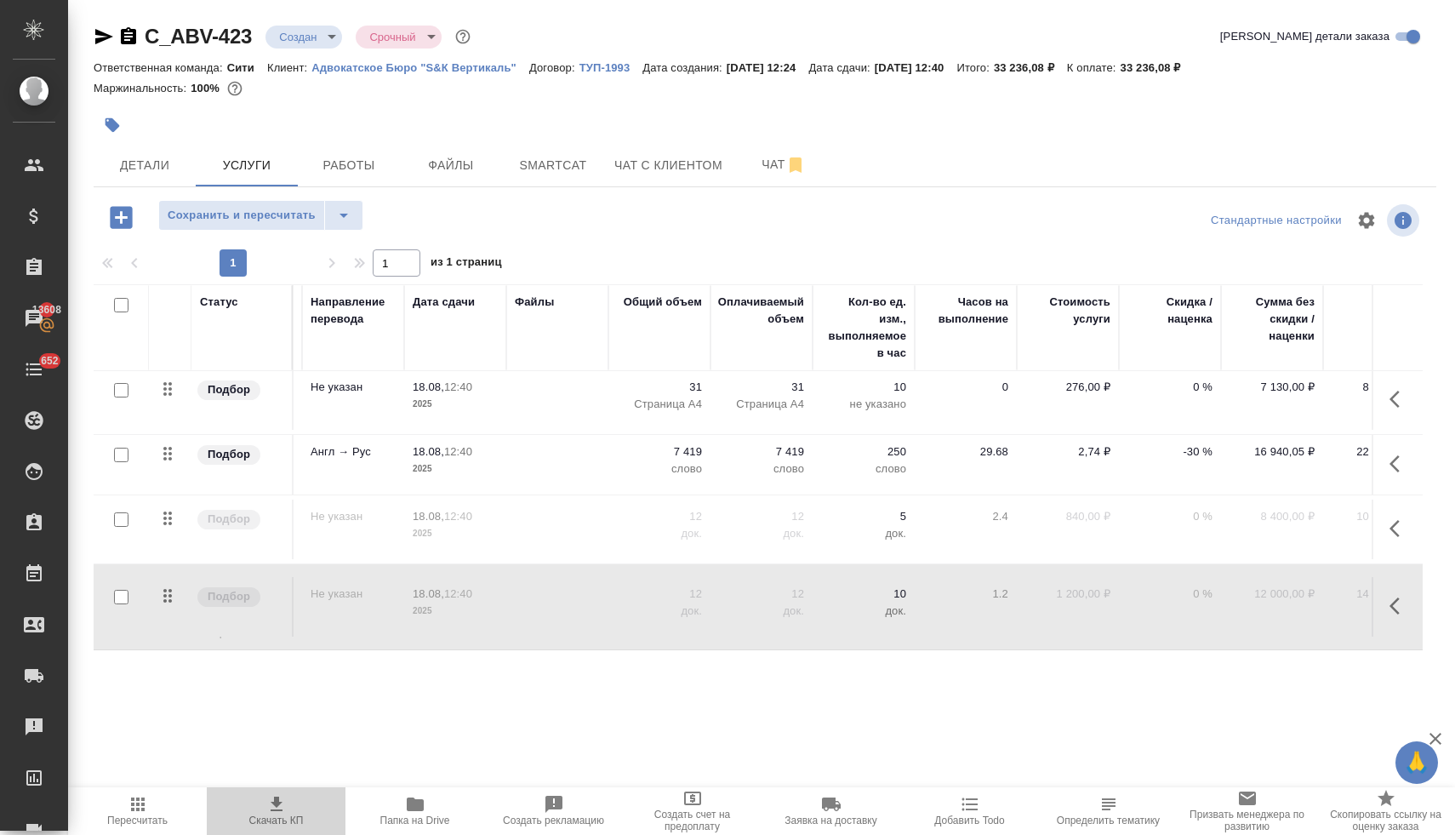
click at [279, 816] on span "Скачать КП" at bounding box center [276, 820] width 54 height 12
click at [1389, 453] on icon "button" at bounding box center [1399, 463] width 20 height 20
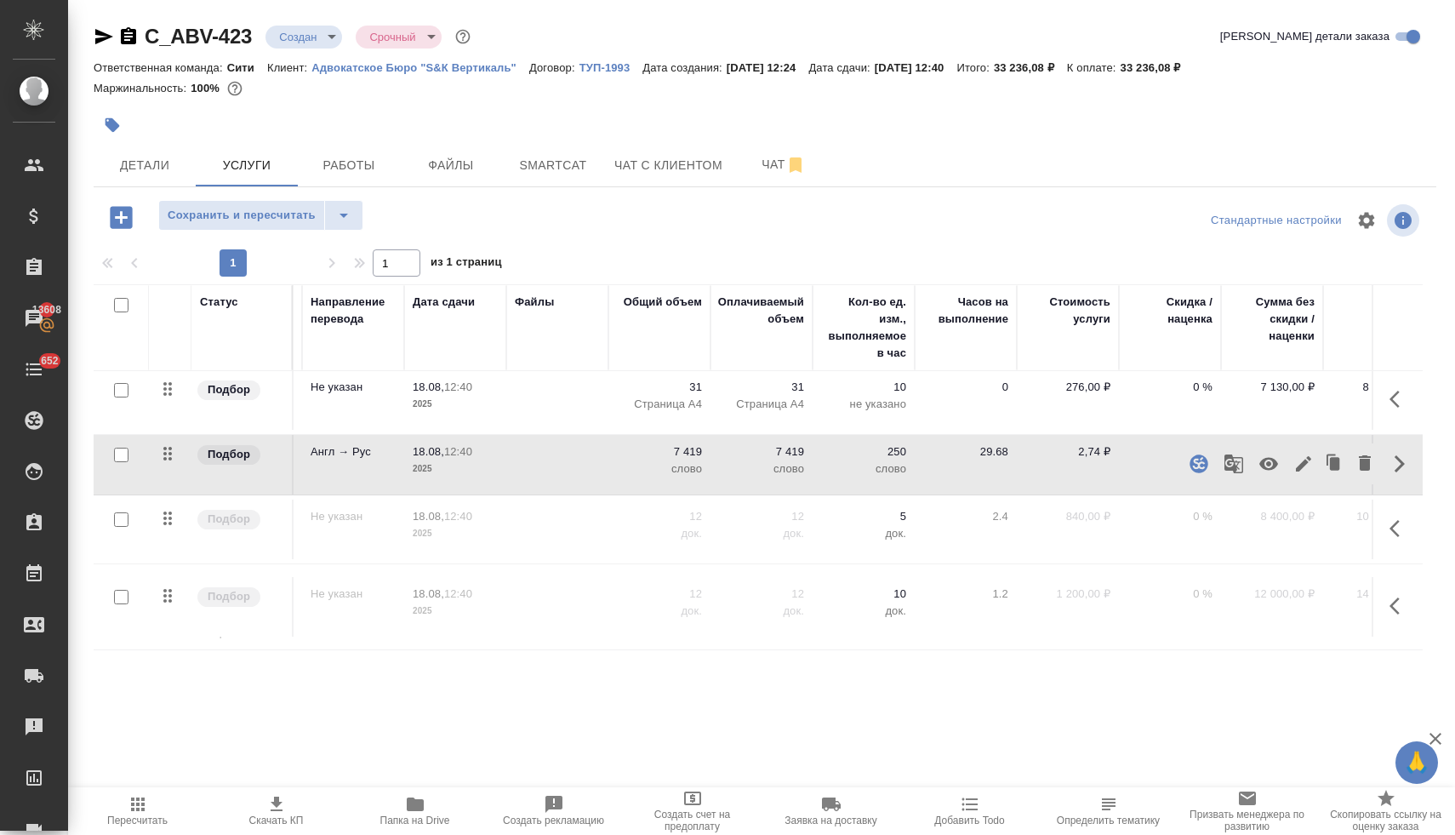
click at [1073, 443] on p "2,74 ₽" at bounding box center [1067, 451] width 85 height 17
drag, startPoint x: 1172, startPoint y: 442, endPoint x: 1237, endPoint y: 444, distance: 64.7
click at [1237, 444] on tr "Подбор Стандартный перевод с Англи... Перевод Стандарт Англ → Рус 18.08, 12:40 …" at bounding box center [674, 465] width 1604 height 60
click at [1054, 242] on div at bounding box center [765, 245] width 1342 height 9
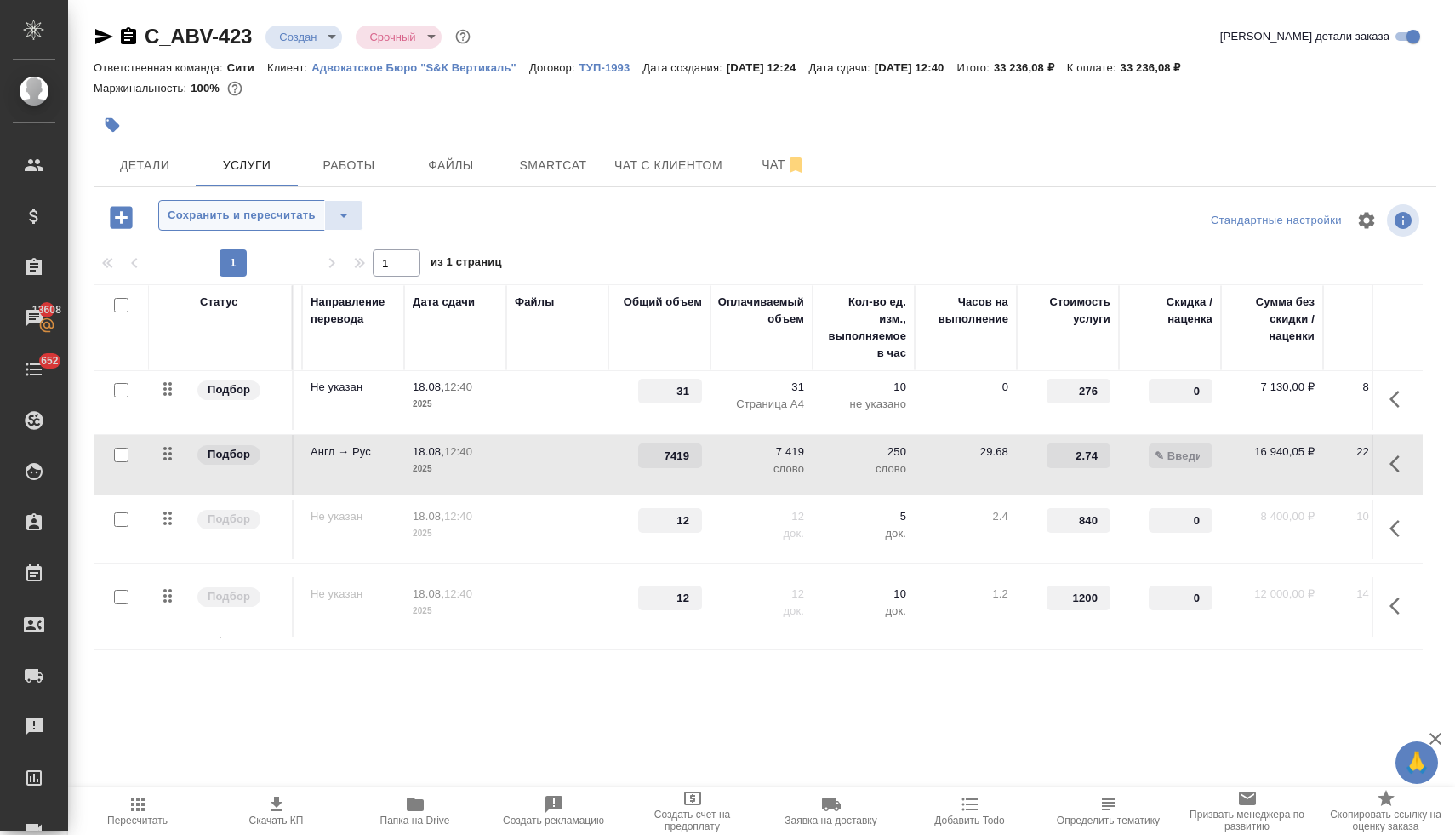
click at [232, 214] on span "Сохранить и пересчитать" at bounding box center [242, 216] width 148 height 20
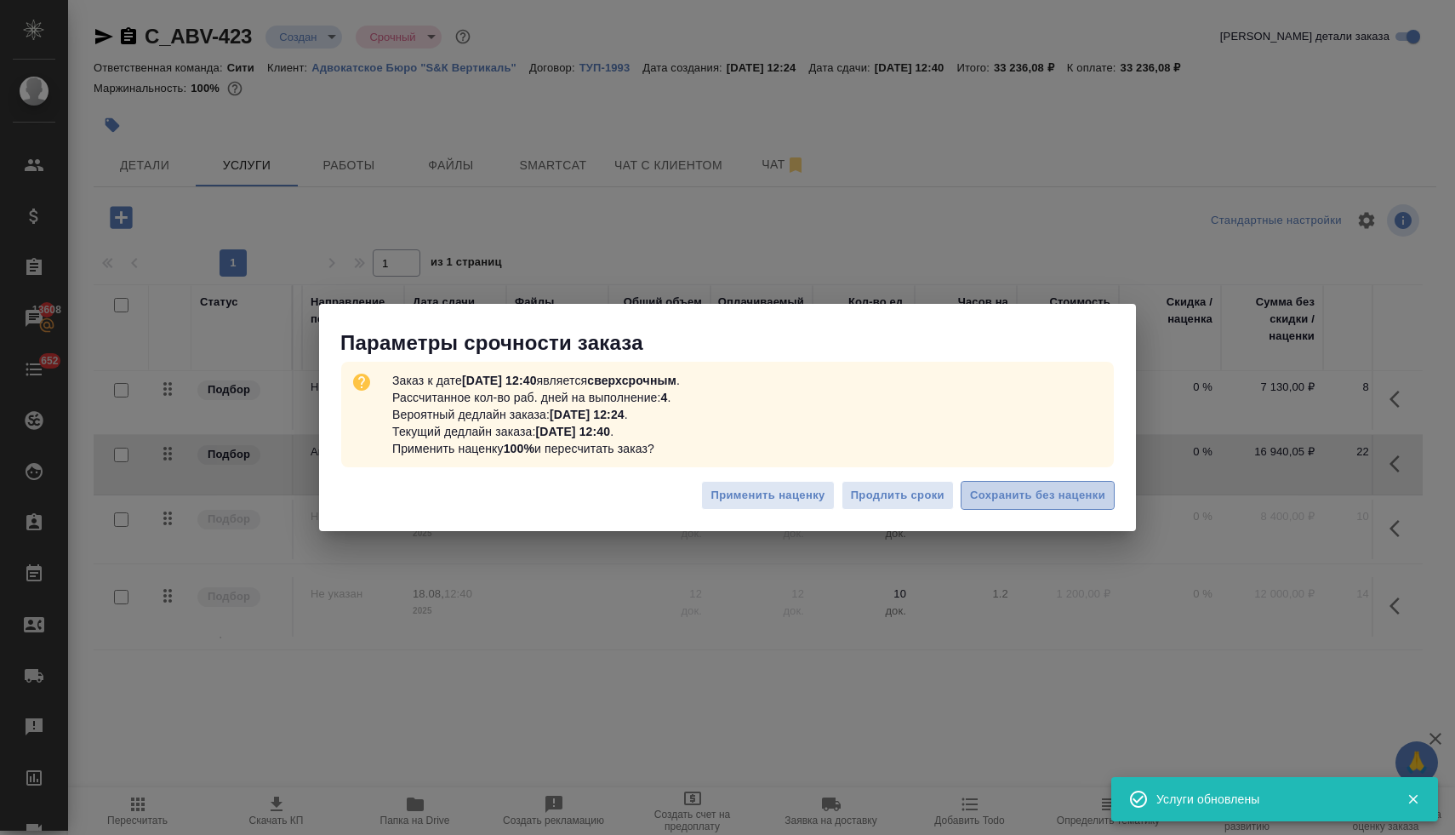
click at [1054, 502] on span "Сохранить без наценки" at bounding box center [1037, 496] width 135 height 20
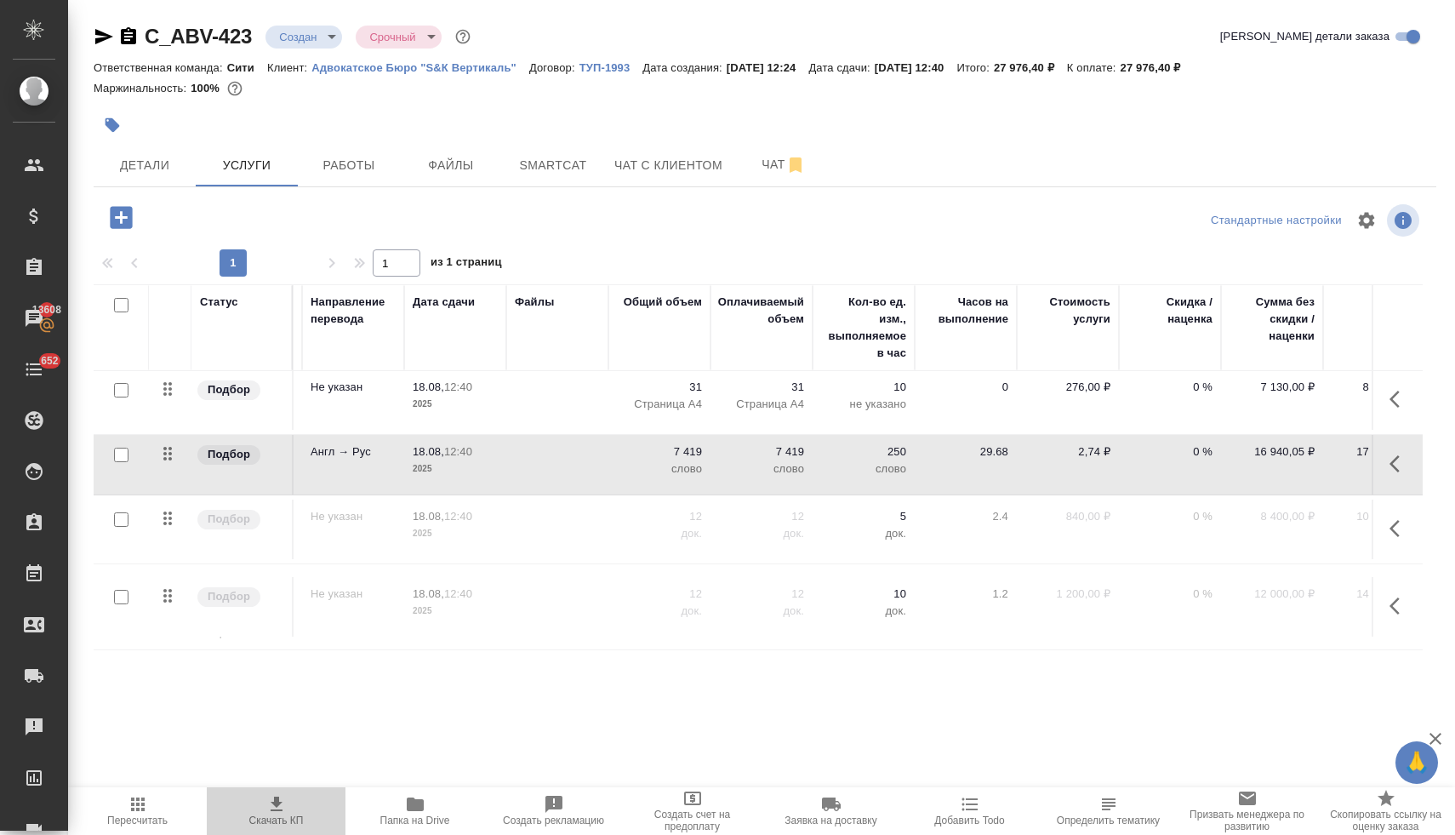
click at [270, 824] on span "Скачать КП" at bounding box center [276, 820] width 54 height 12
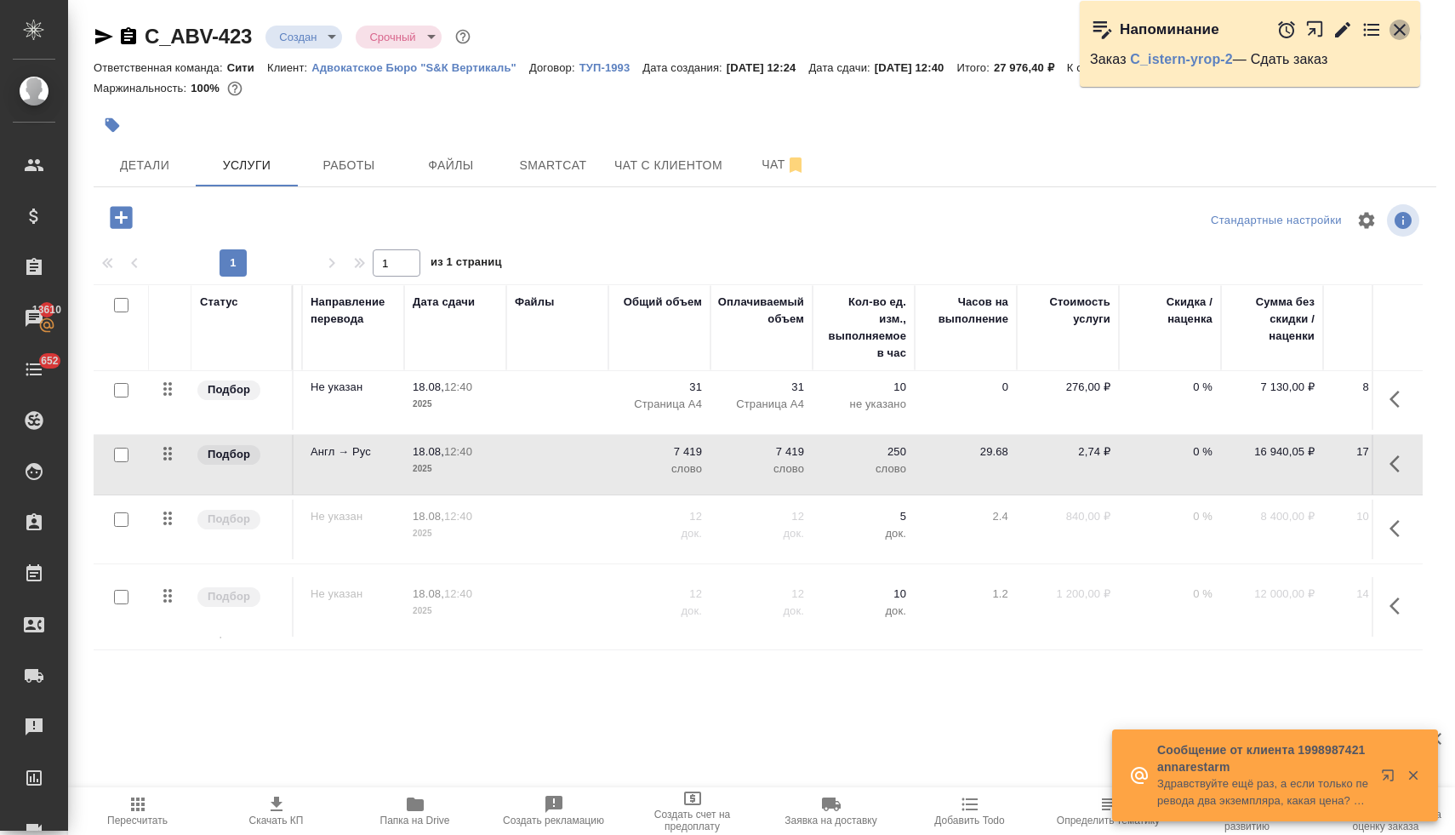
click at [1400, 27] on icon "button" at bounding box center [1400, 30] width 12 height 12
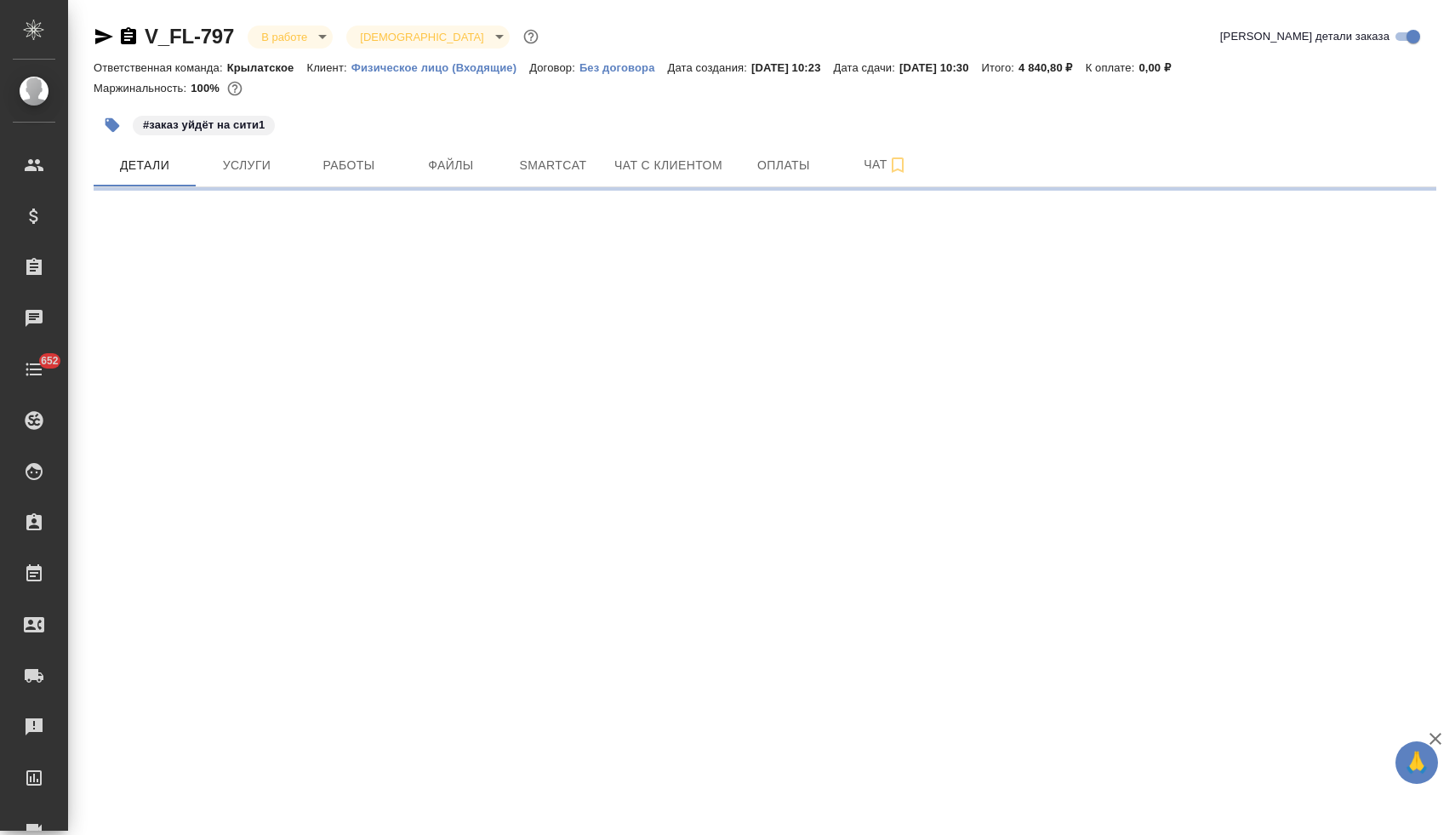
select select "RU"
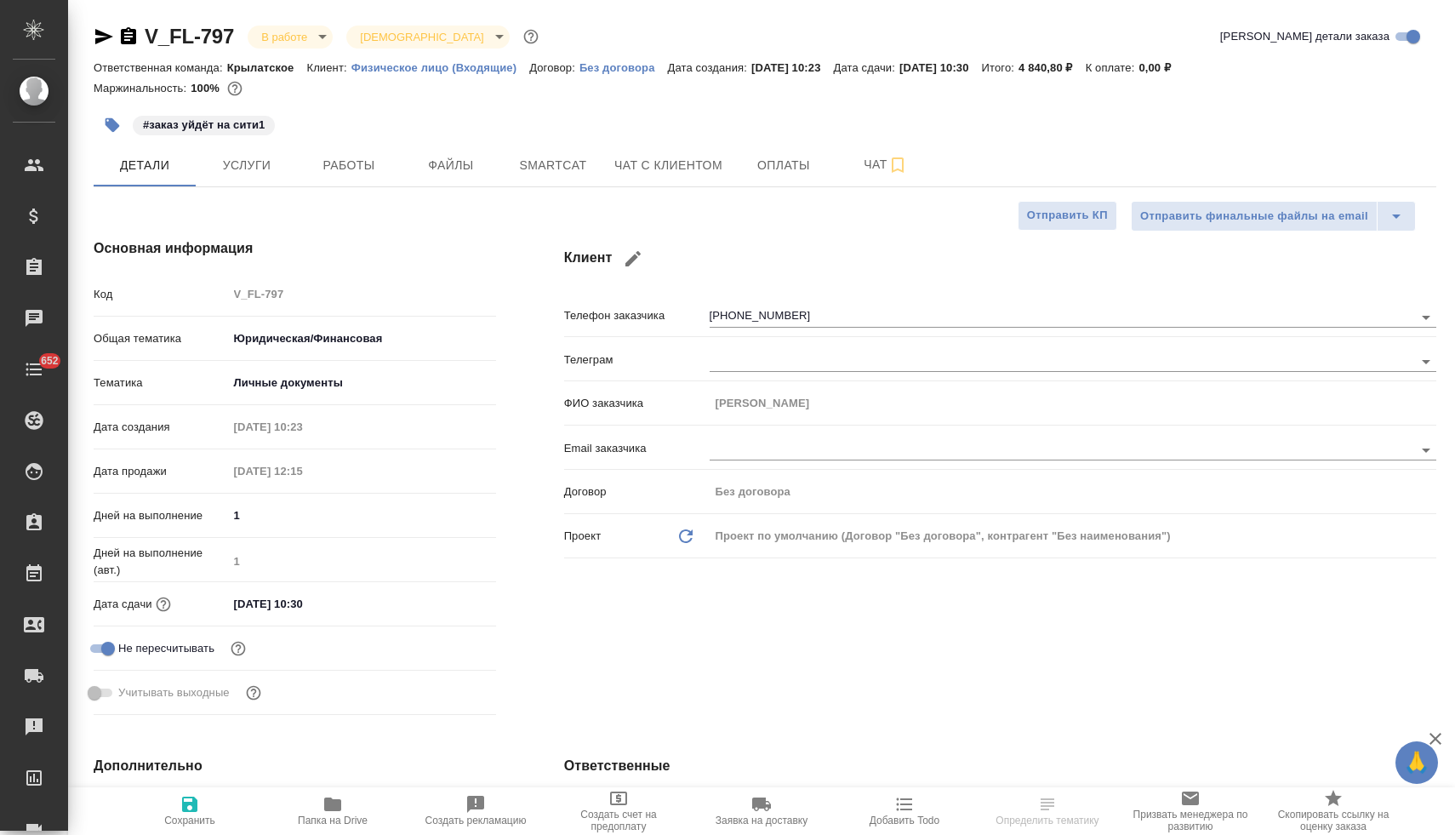
type textarea "x"
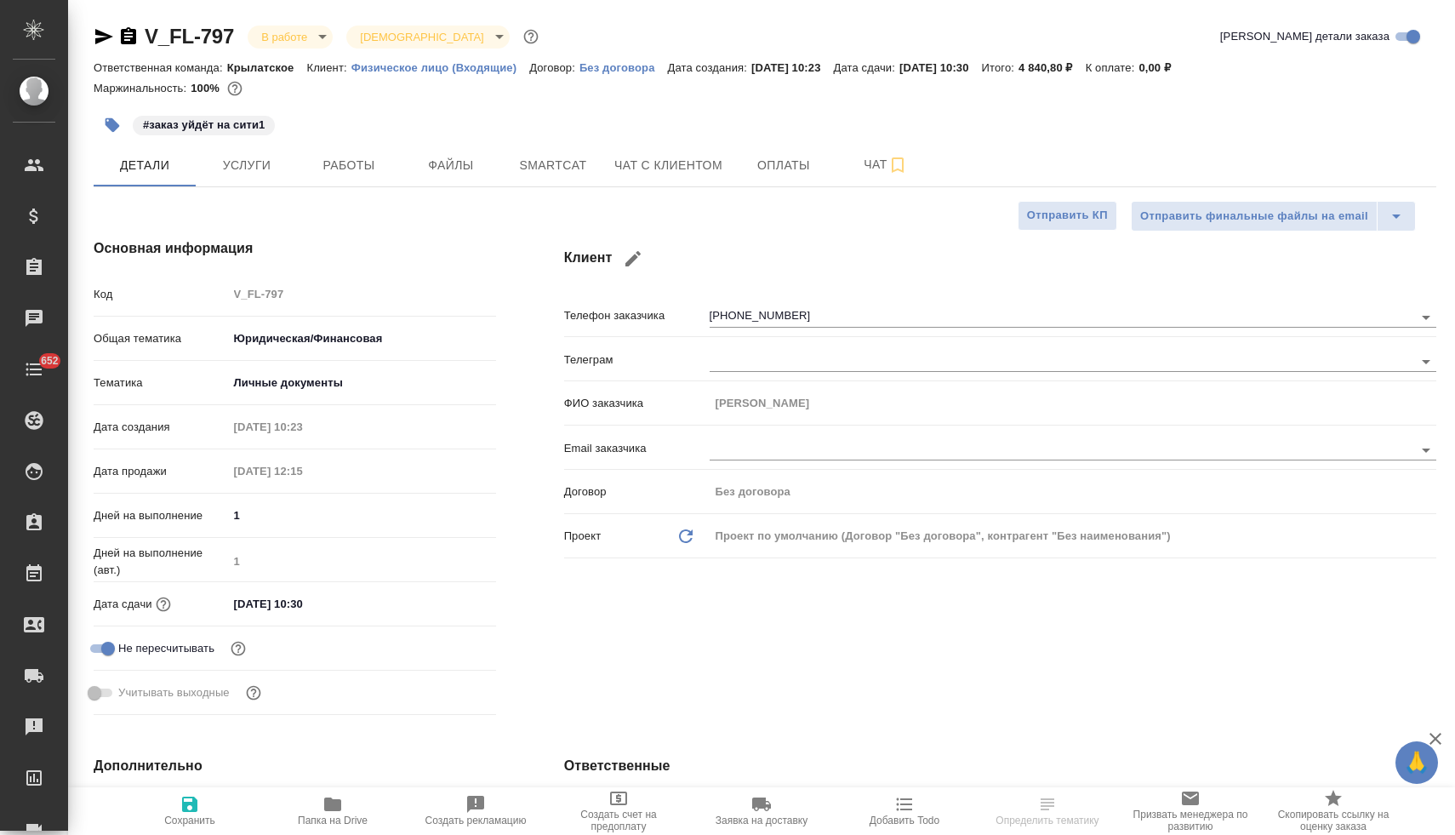
type textarea "x"
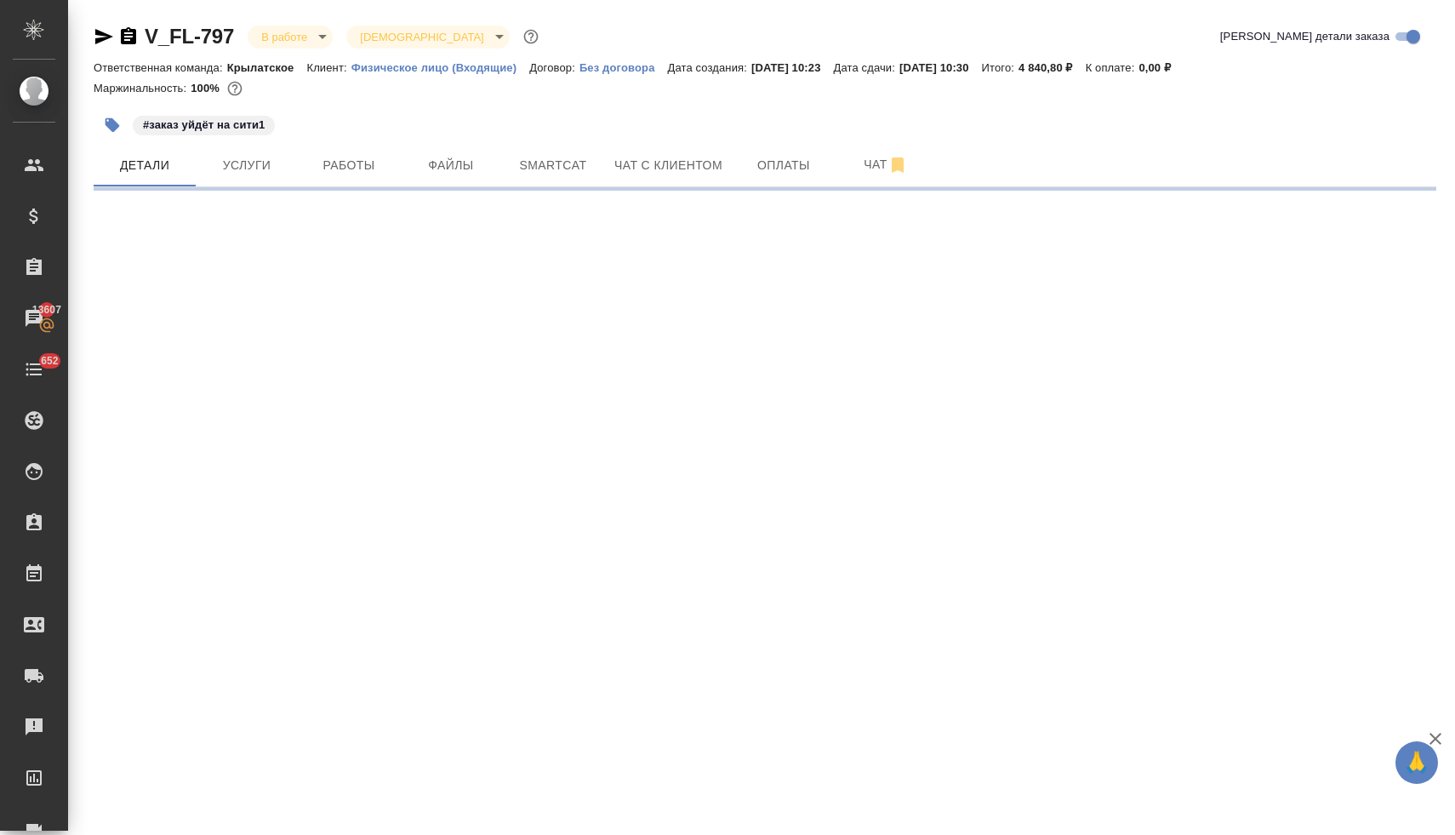
select select "RU"
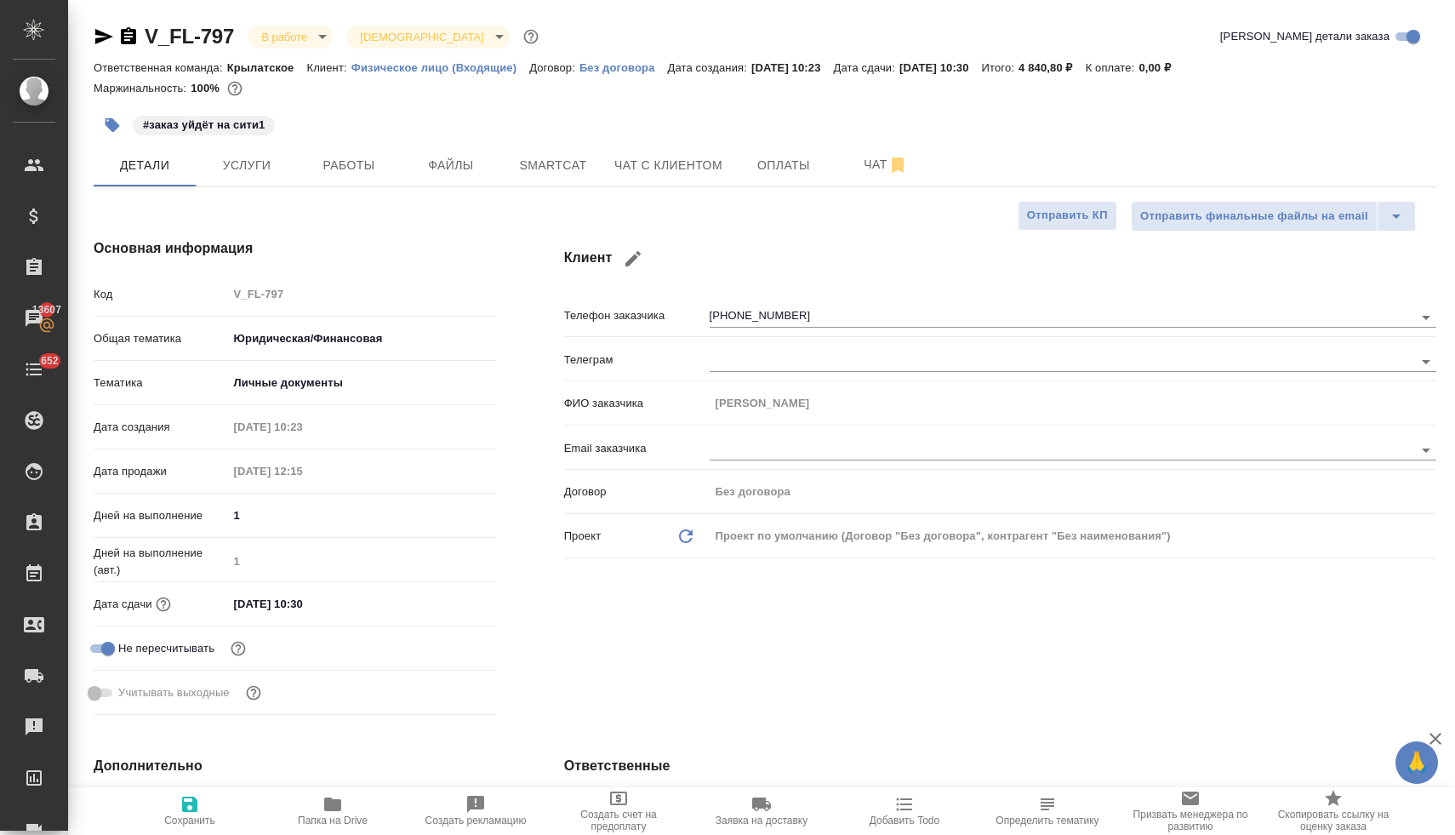
type textarea "x"
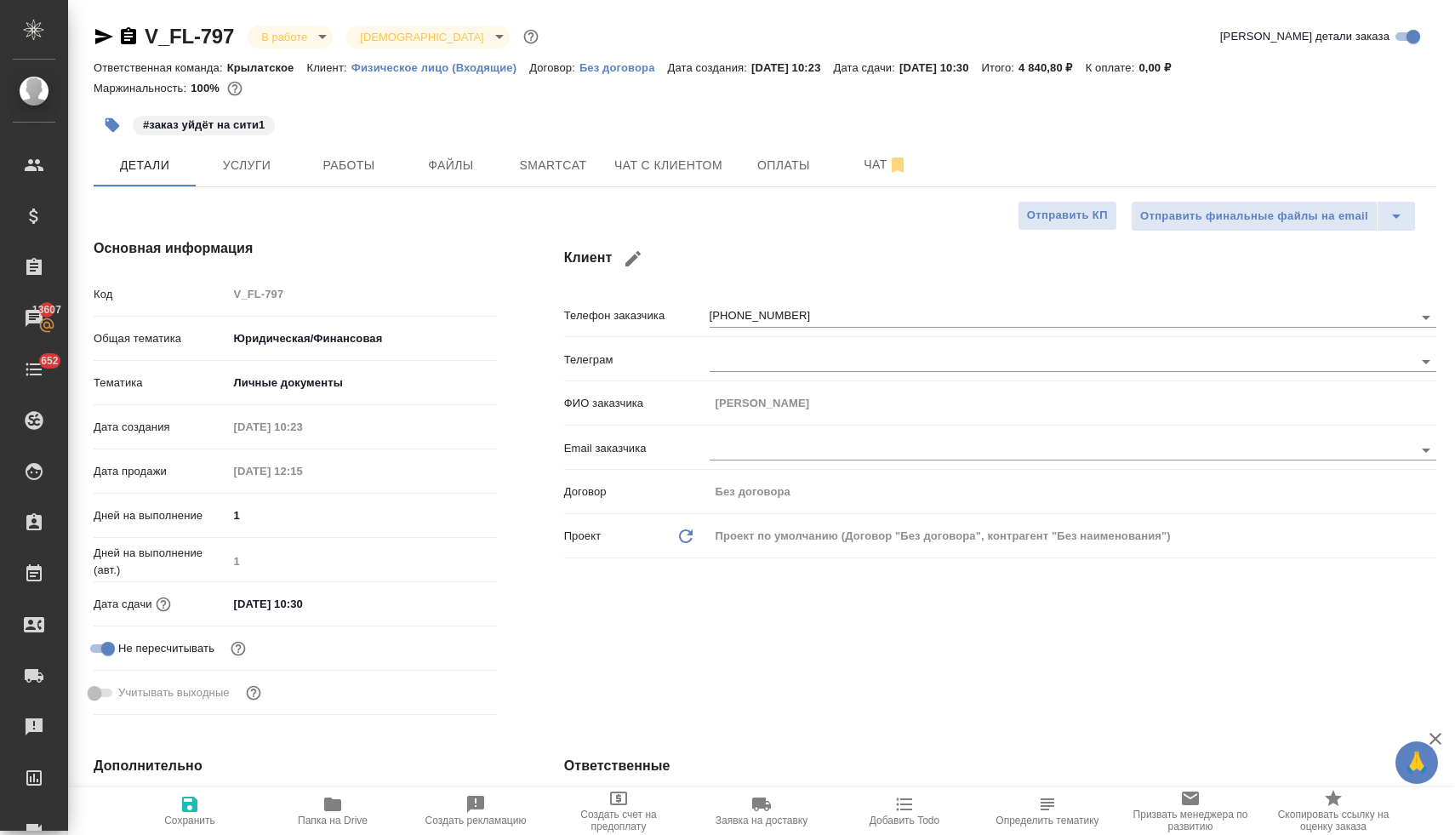
type textarea "x"
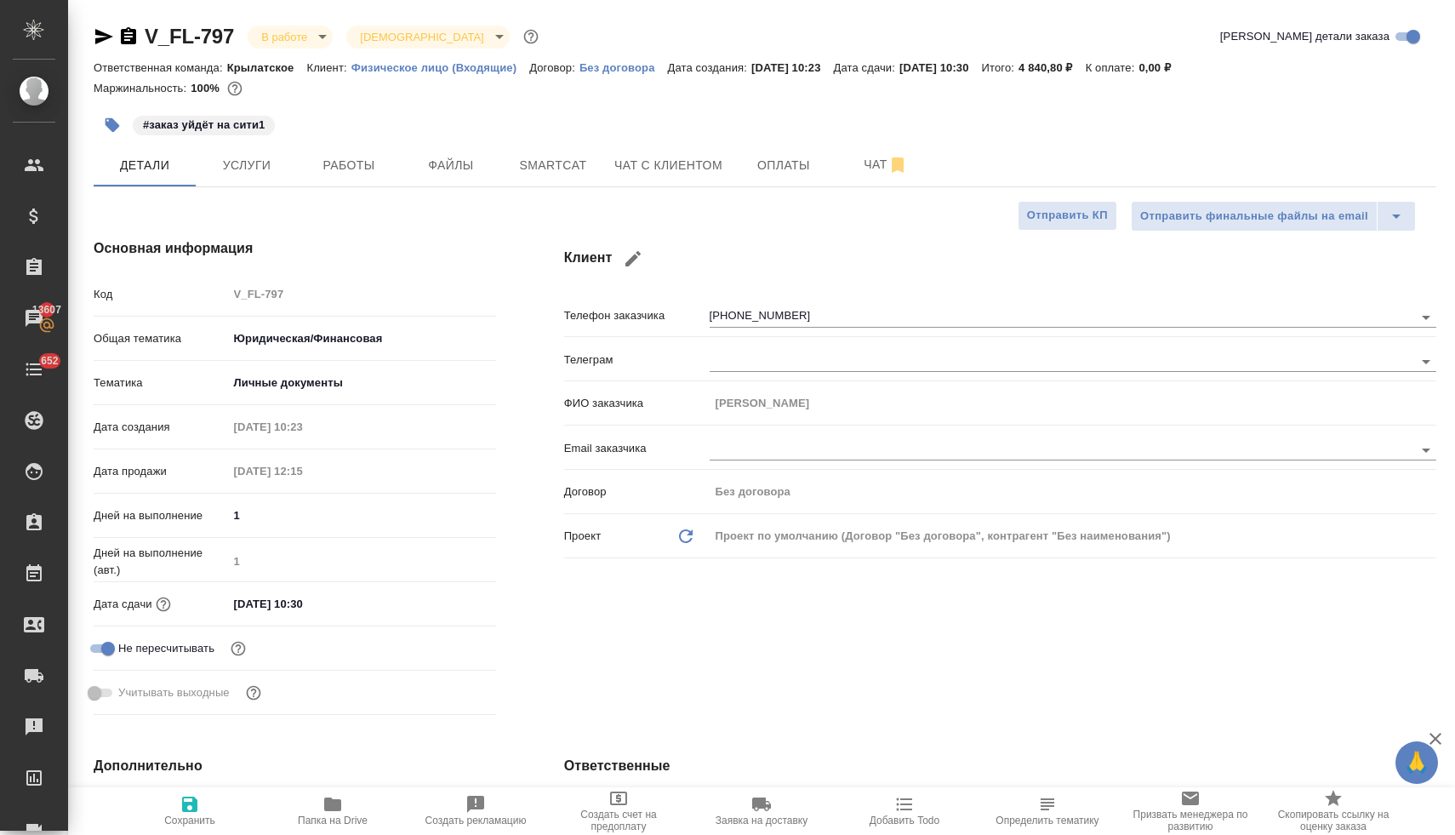
type textarea "x"
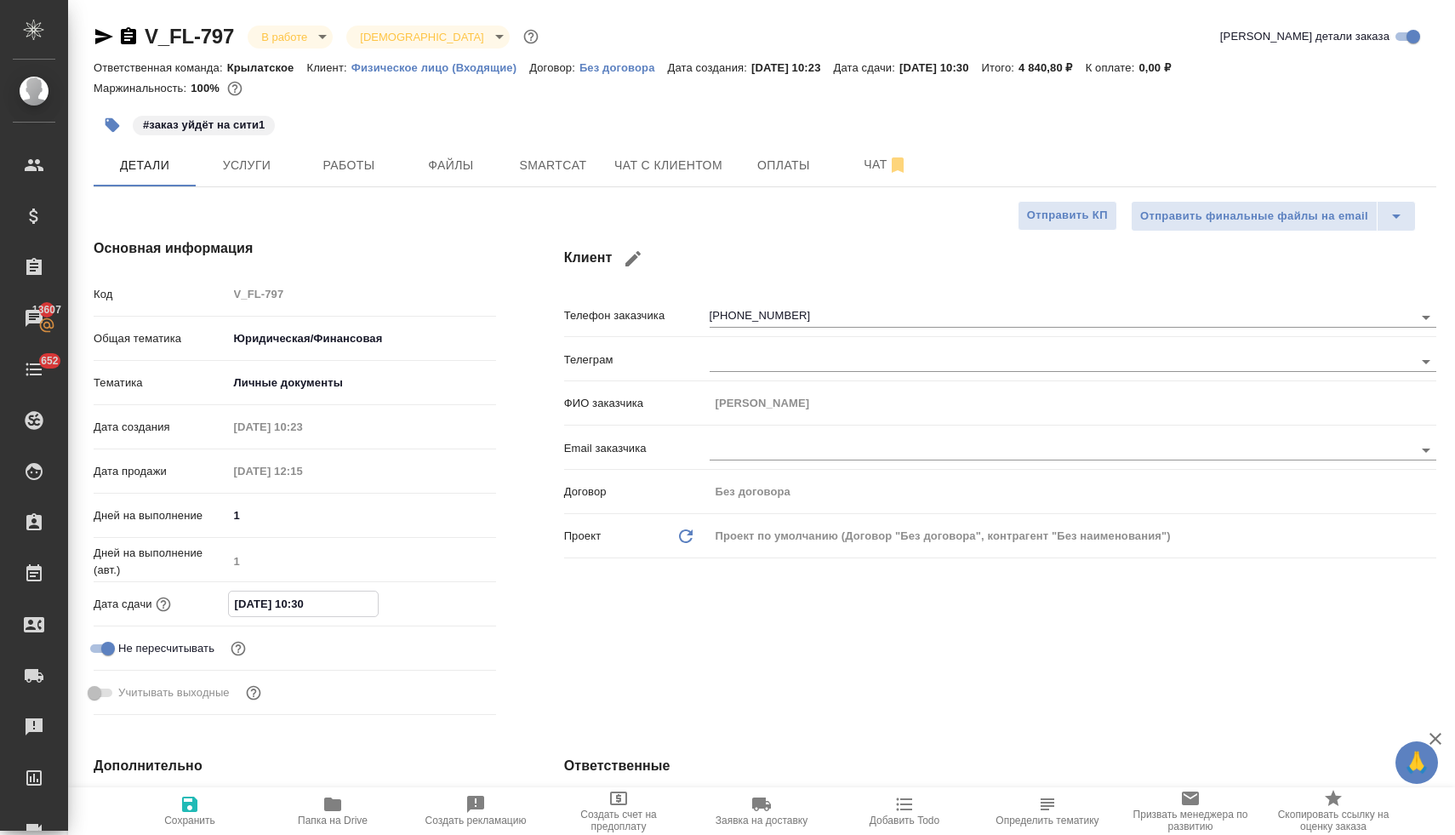
drag, startPoint x: 322, startPoint y: 607, endPoint x: 300, endPoint y: 606, distance: 21.3
click at [300, 606] on input "[DATE] 10:30" at bounding box center [303, 603] width 149 height 25
type input "[DATE] 13:__"
type textarea "x"
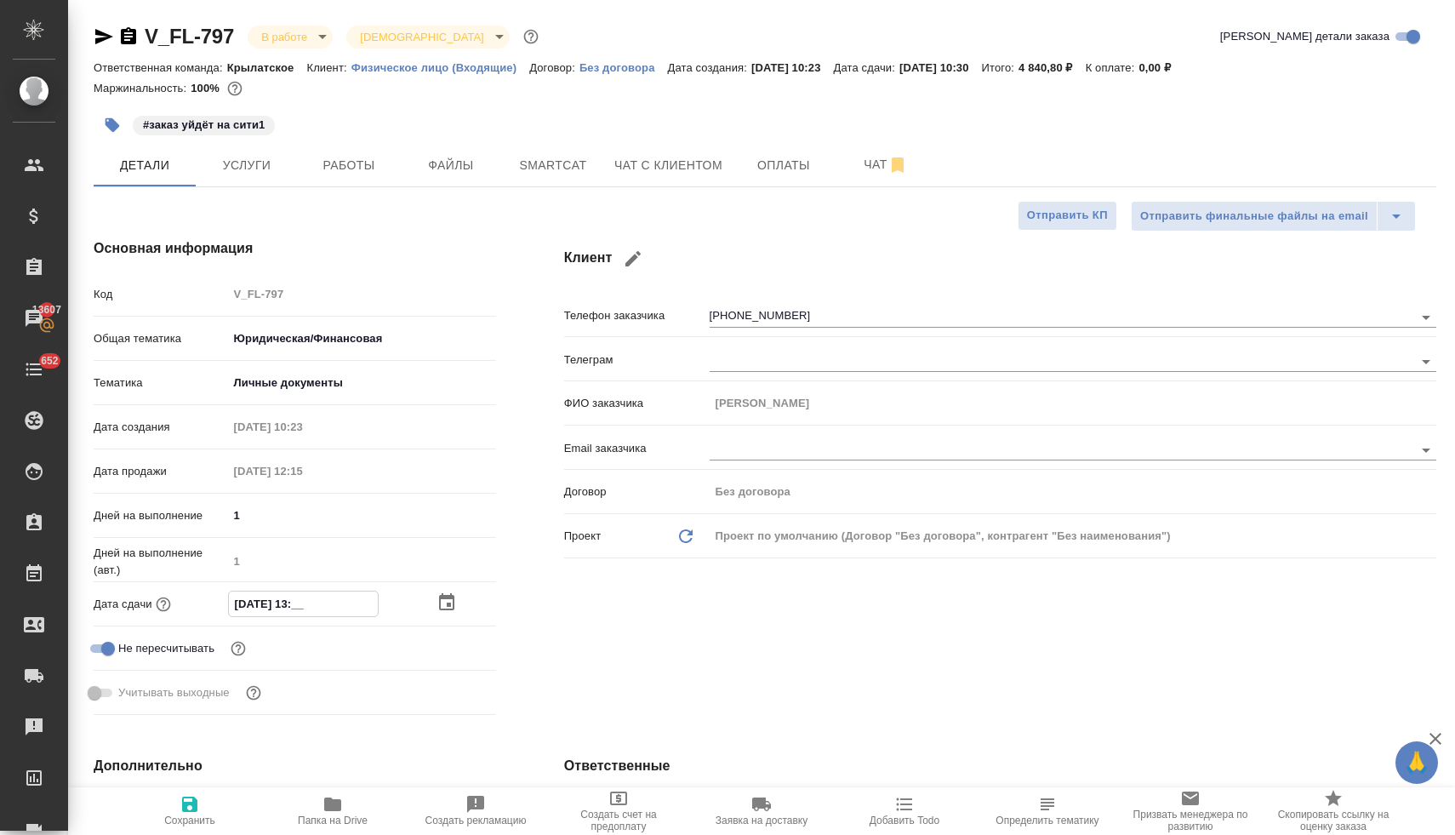
type textarea "x"
type input "[DATE] 13:0_"
type textarea "x"
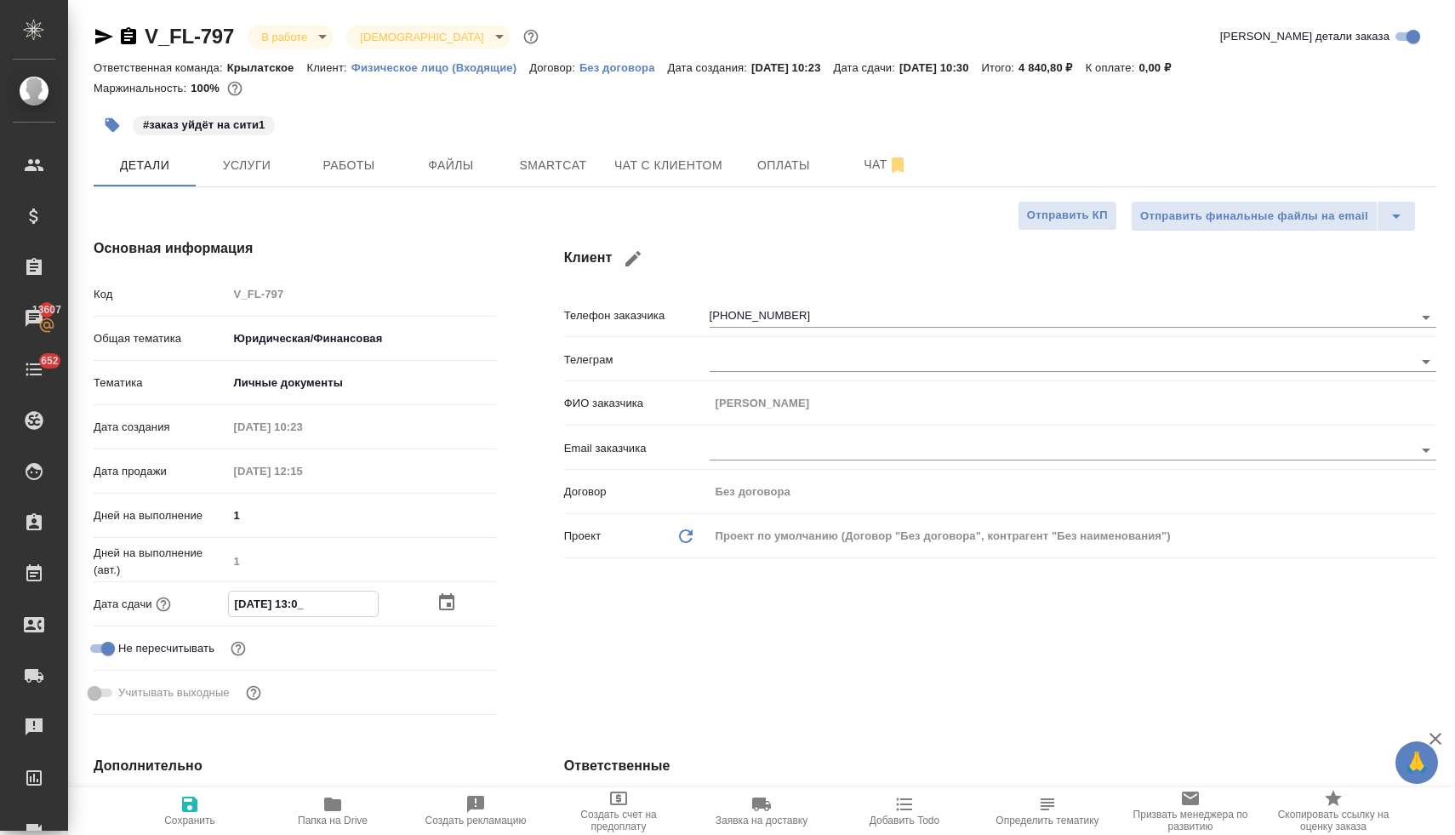
type input "[DATE] 13:00"
type textarea "x"
type input "[DATE] 13:00"
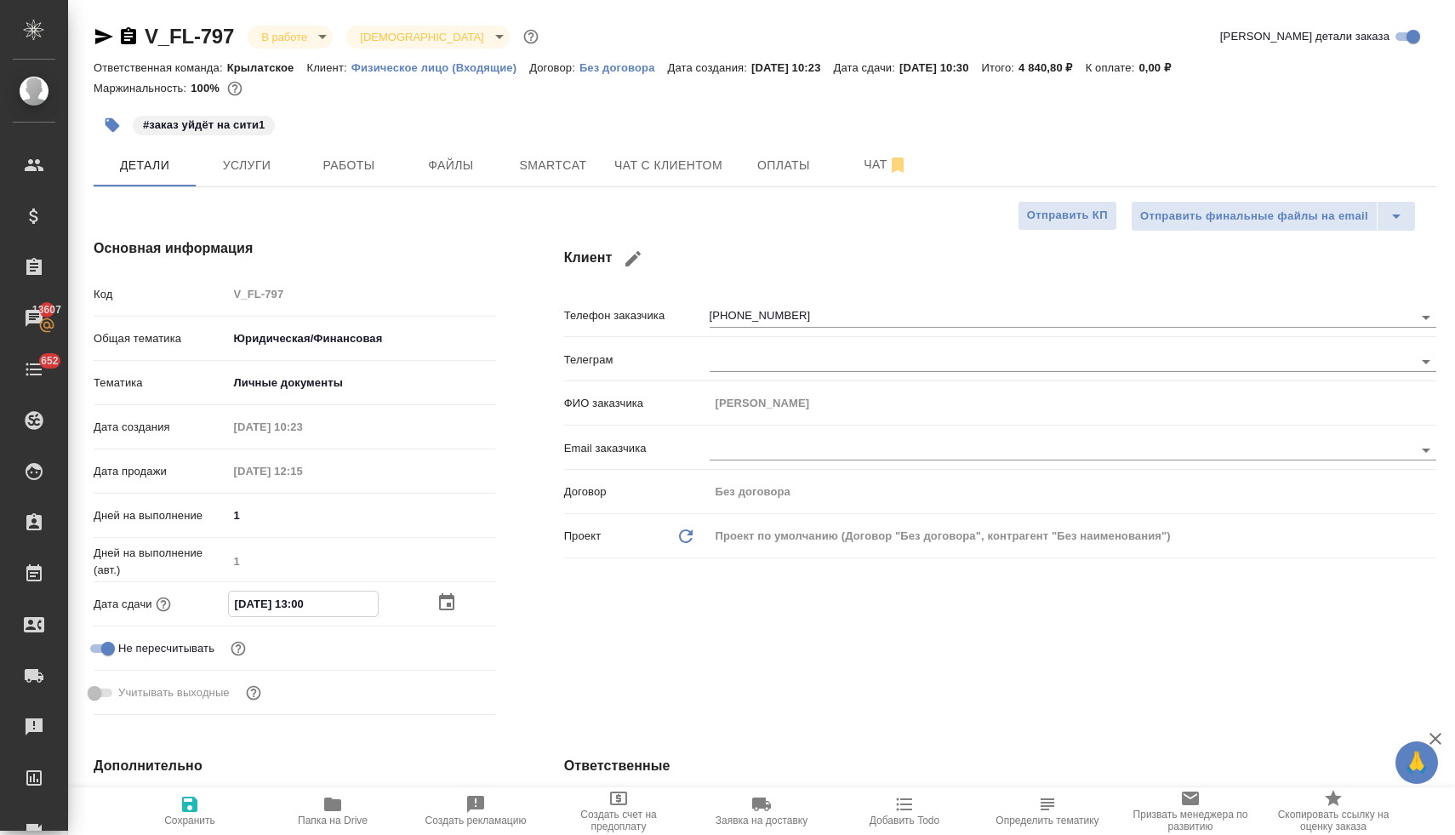
click at [191, 801] on icon "button" at bounding box center [189, 803] width 15 height 15
type textarea "x"
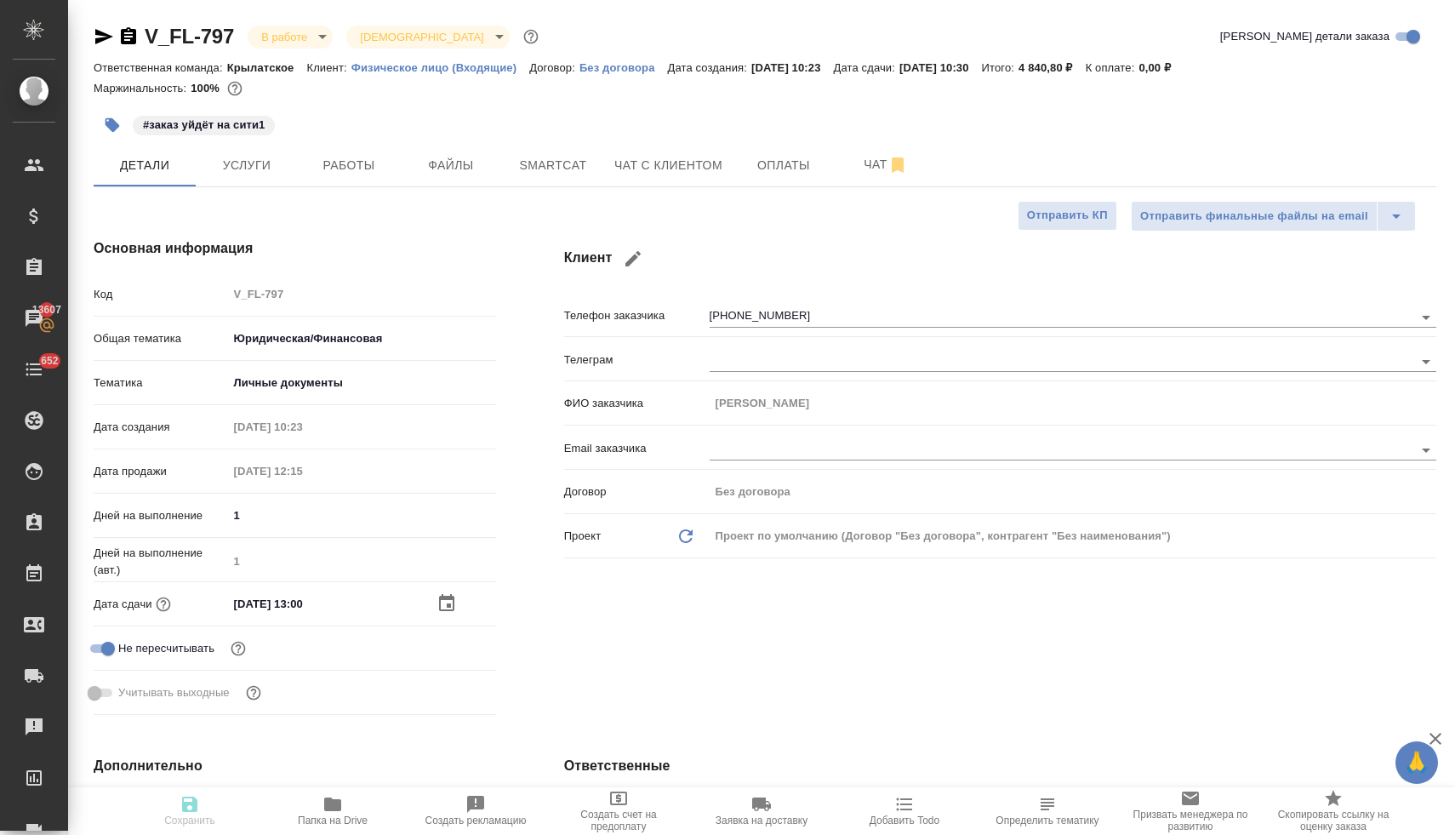
type textarea "x"
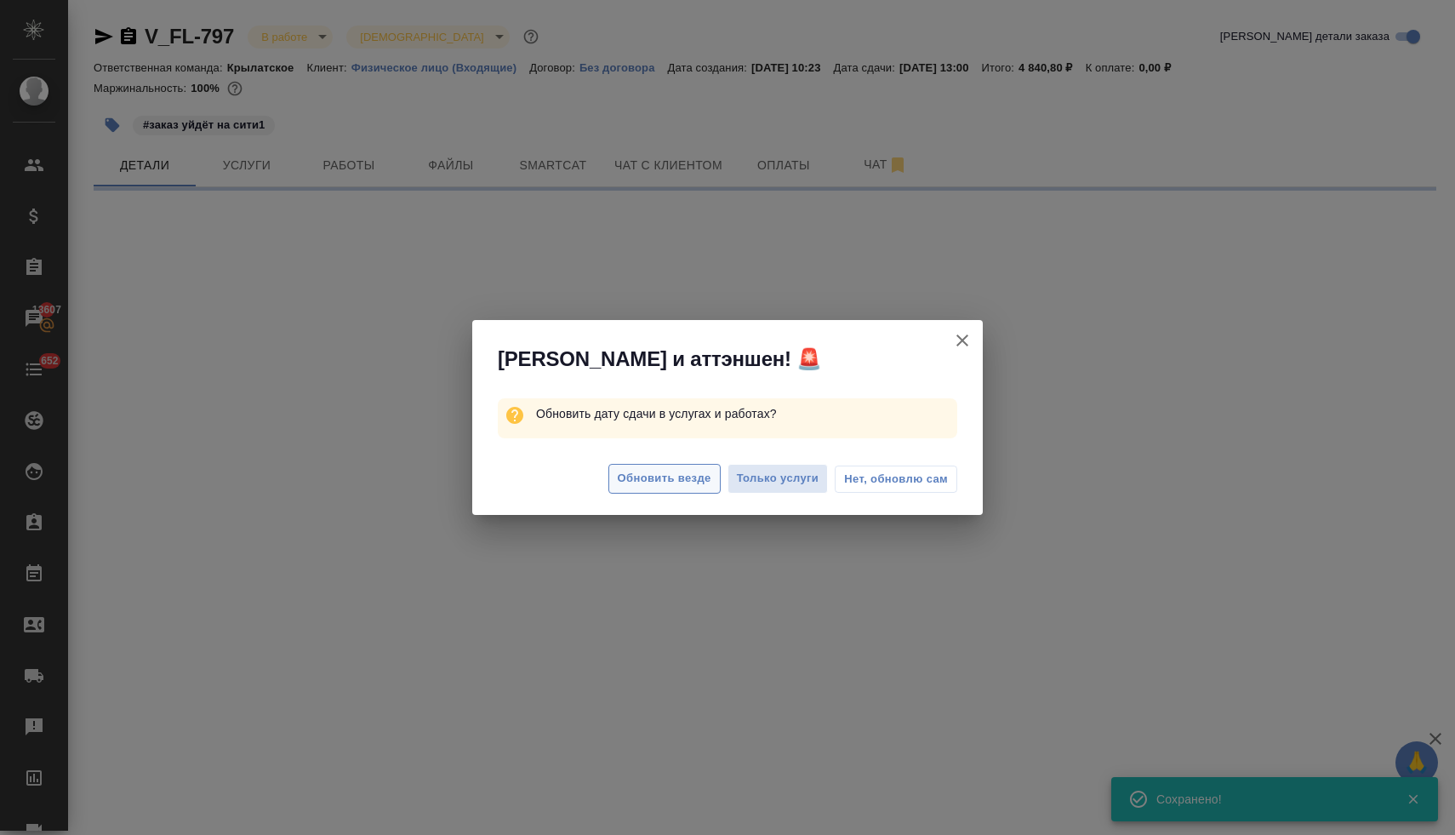
select select "RU"
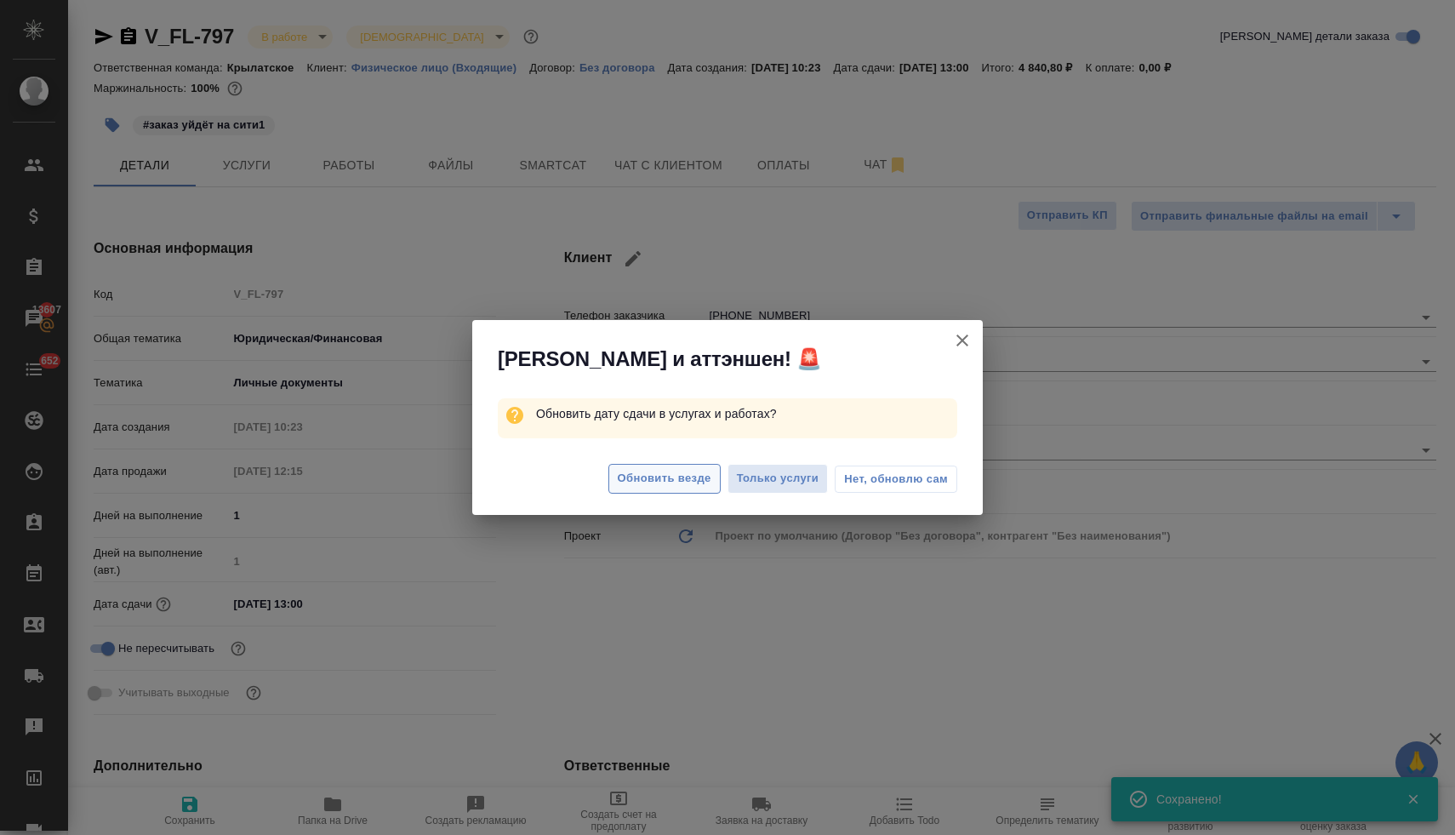
type textarea "x"
click at [663, 469] on span "Обновить везде" at bounding box center [665, 479] width 94 height 20
type textarea "x"
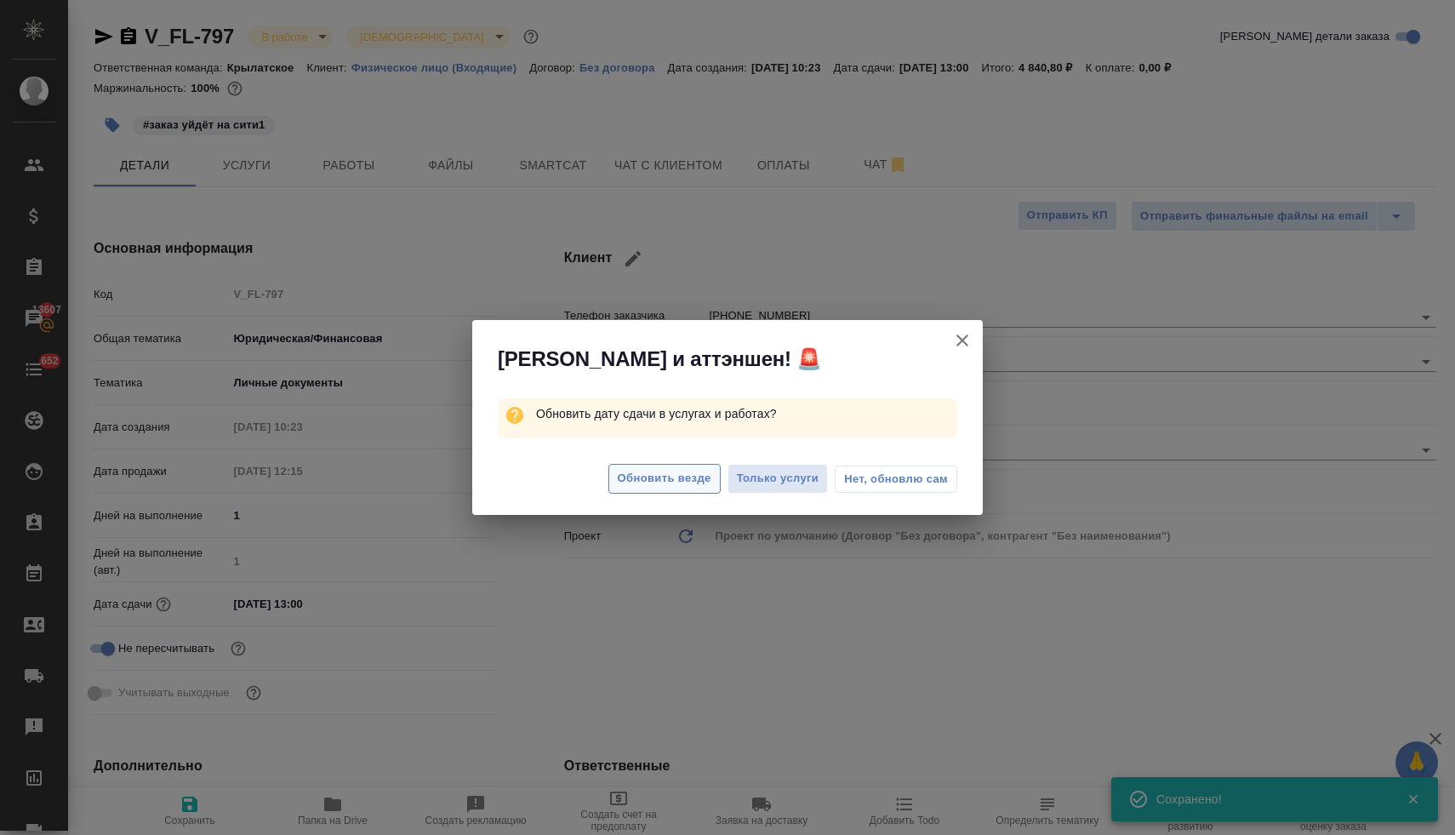
type textarea "x"
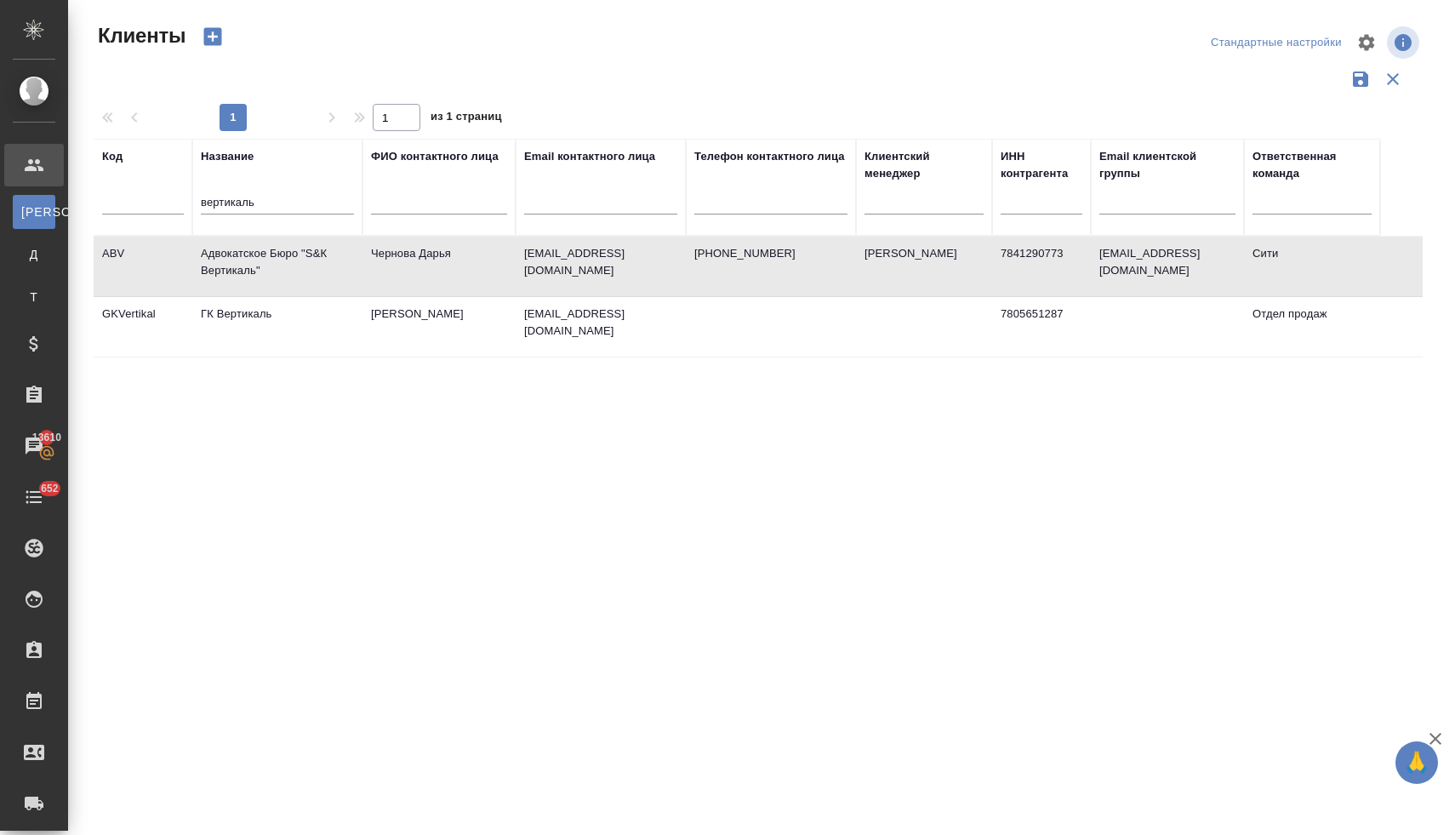
select select "RU"
drag, startPoint x: 256, startPoint y: 200, endPoint x: 181, endPoint y: 195, distance: 75.0
click at [182, 196] on tr "Код Название вертикаль ФИО контактного лица Email контактного лица Телефон конт…" at bounding box center [737, 187] width 1286 height 97
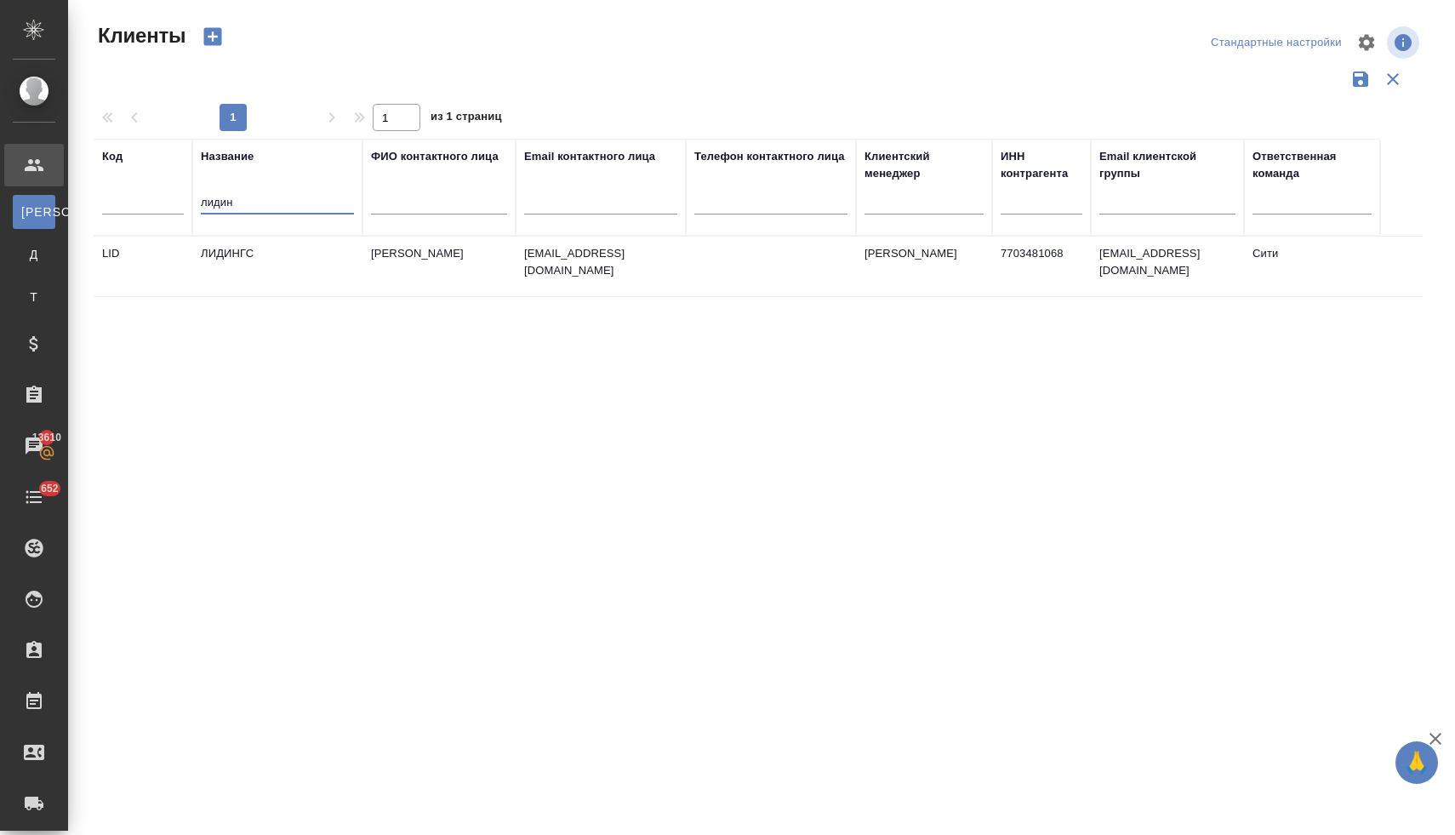
type input "лидин"
click at [253, 251] on td "ЛИДИНГС" at bounding box center [277, 267] width 170 height 60
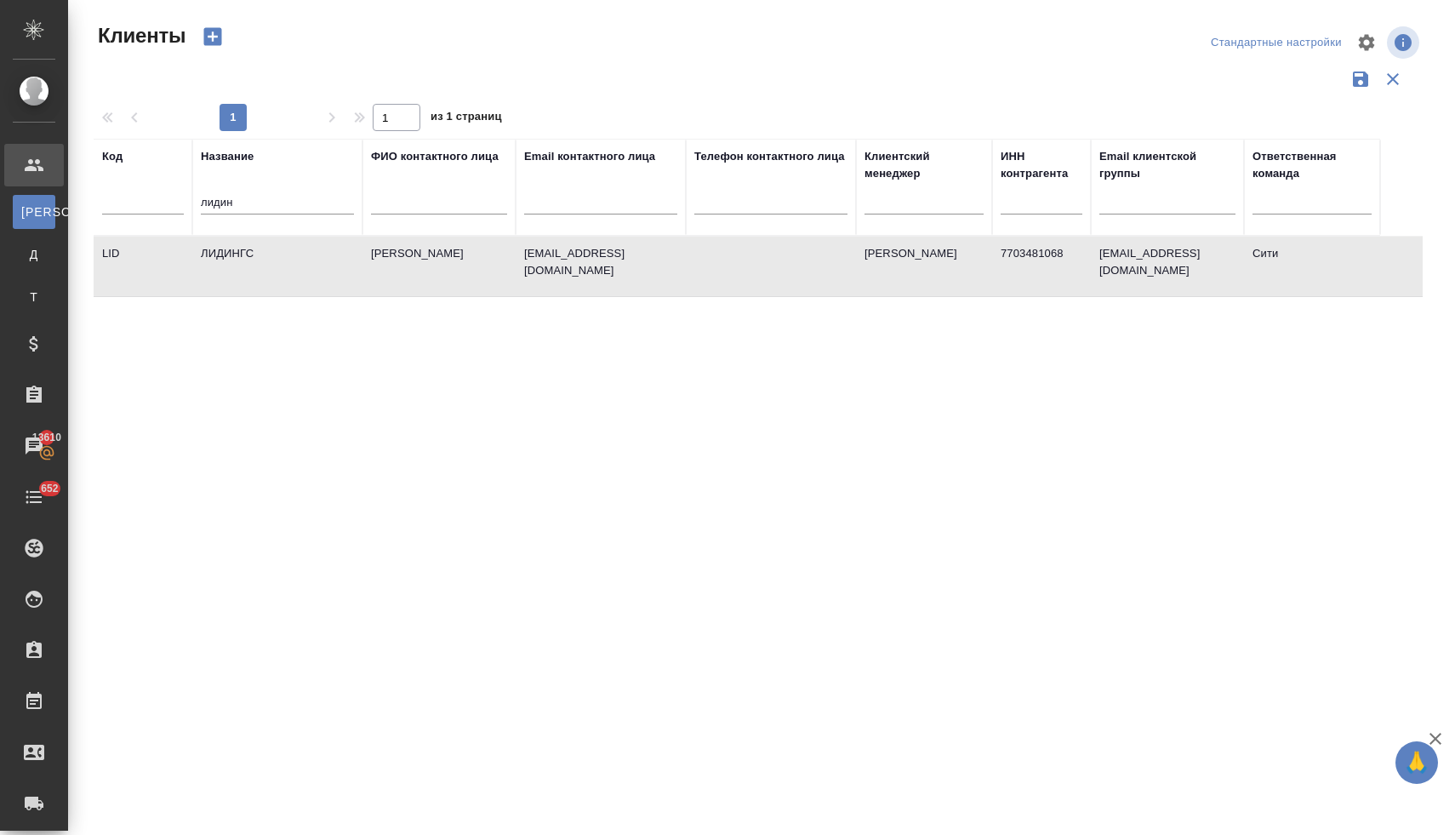
click at [253, 251] on td "ЛИДИНГС" at bounding box center [277, 267] width 170 height 60
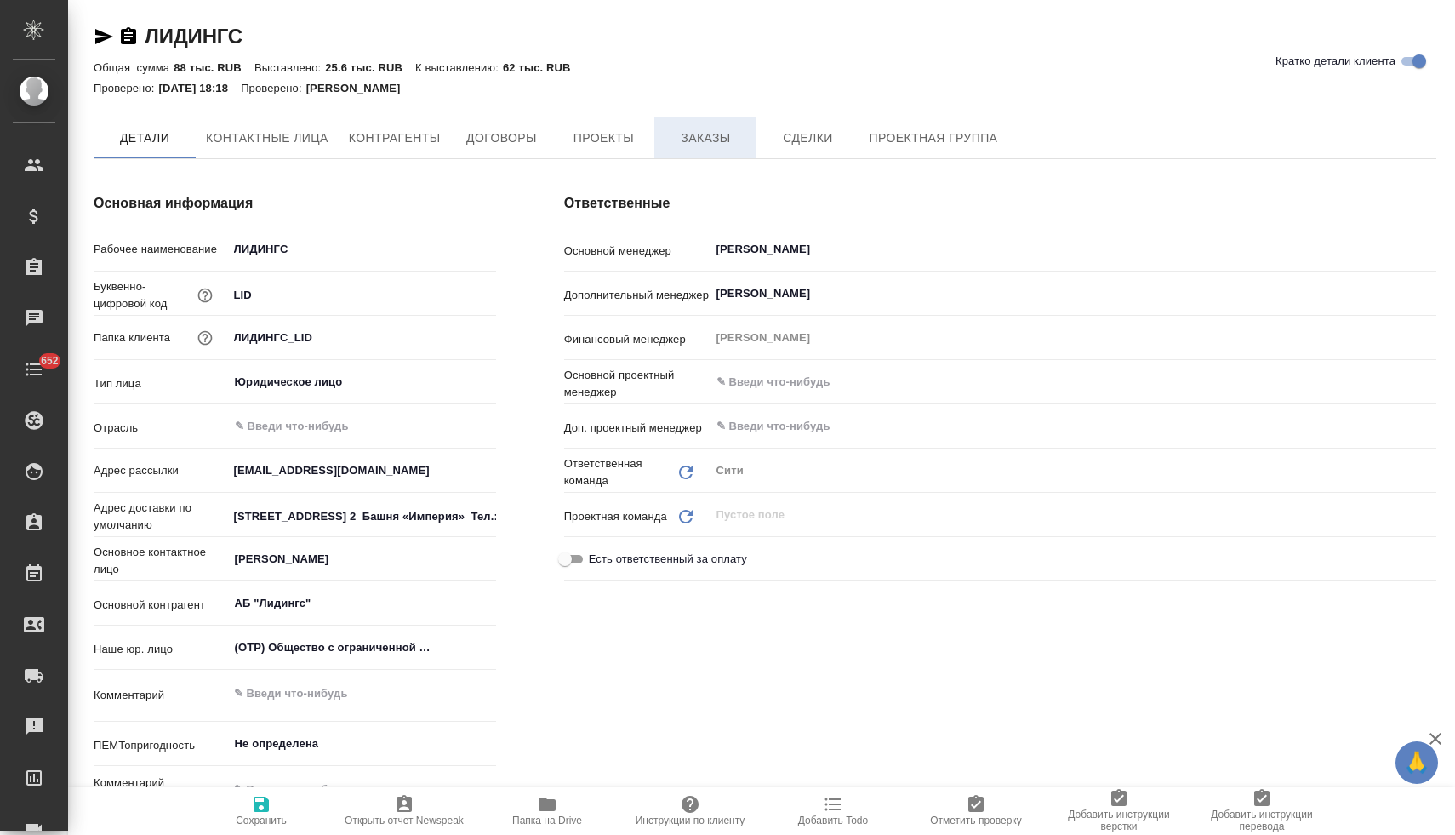
type textarea "x"
click at [719, 142] on span "Заказы" at bounding box center [705, 138] width 82 height 21
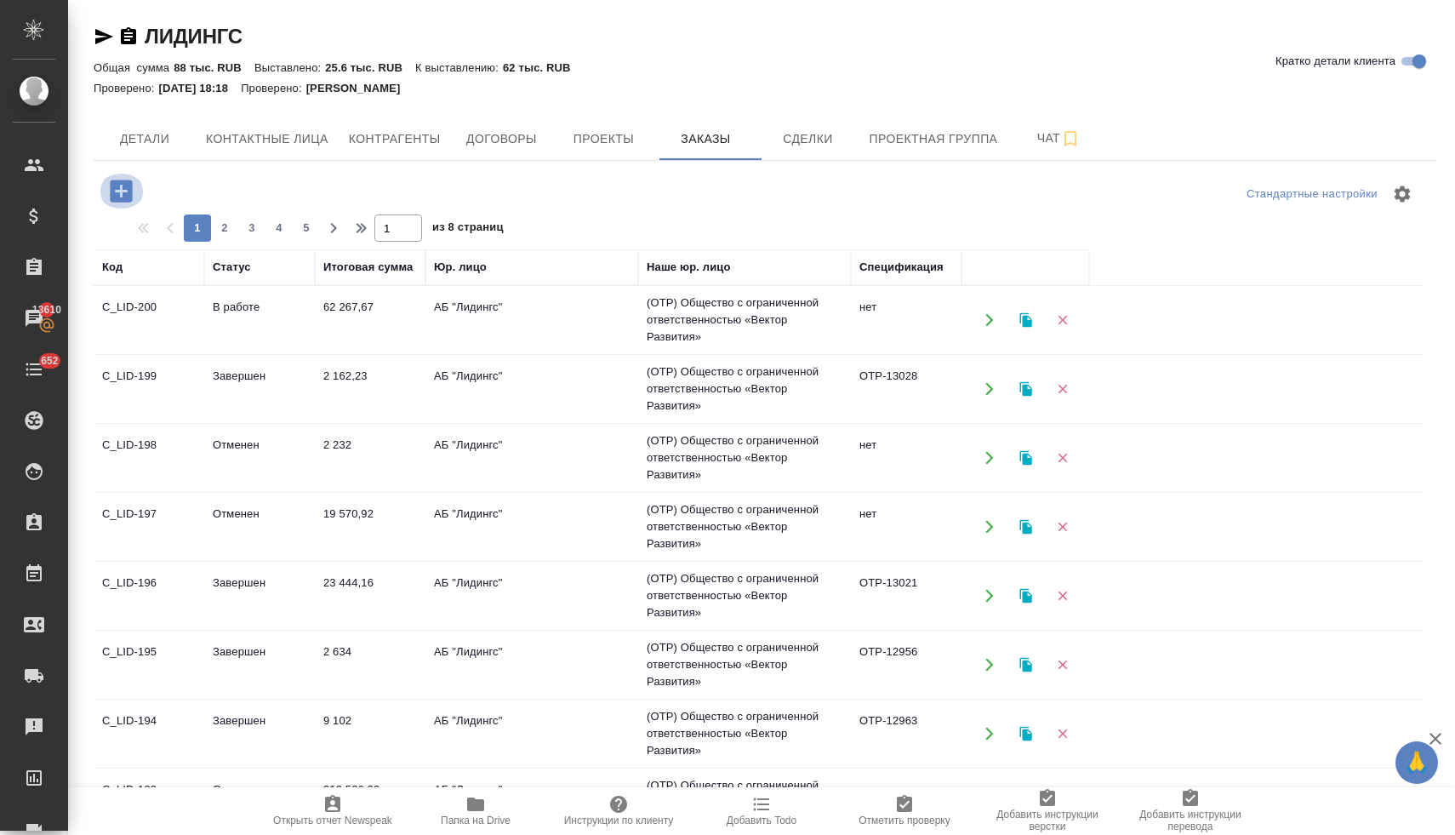
click at [117, 185] on icon "button" at bounding box center [121, 191] width 22 height 22
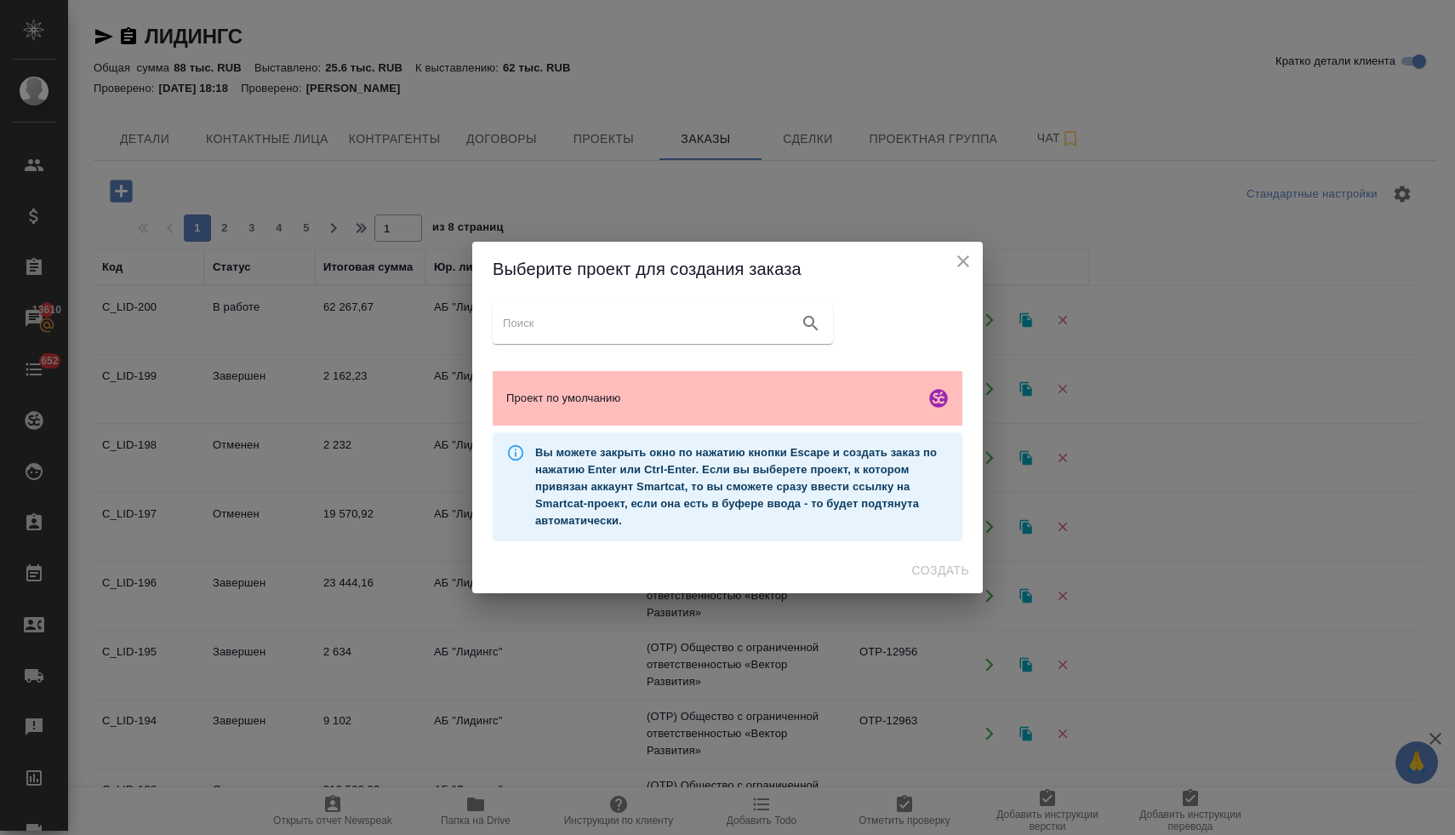
click at [554, 398] on span "Проект по умолчанию" at bounding box center [712, 398] width 412 height 17
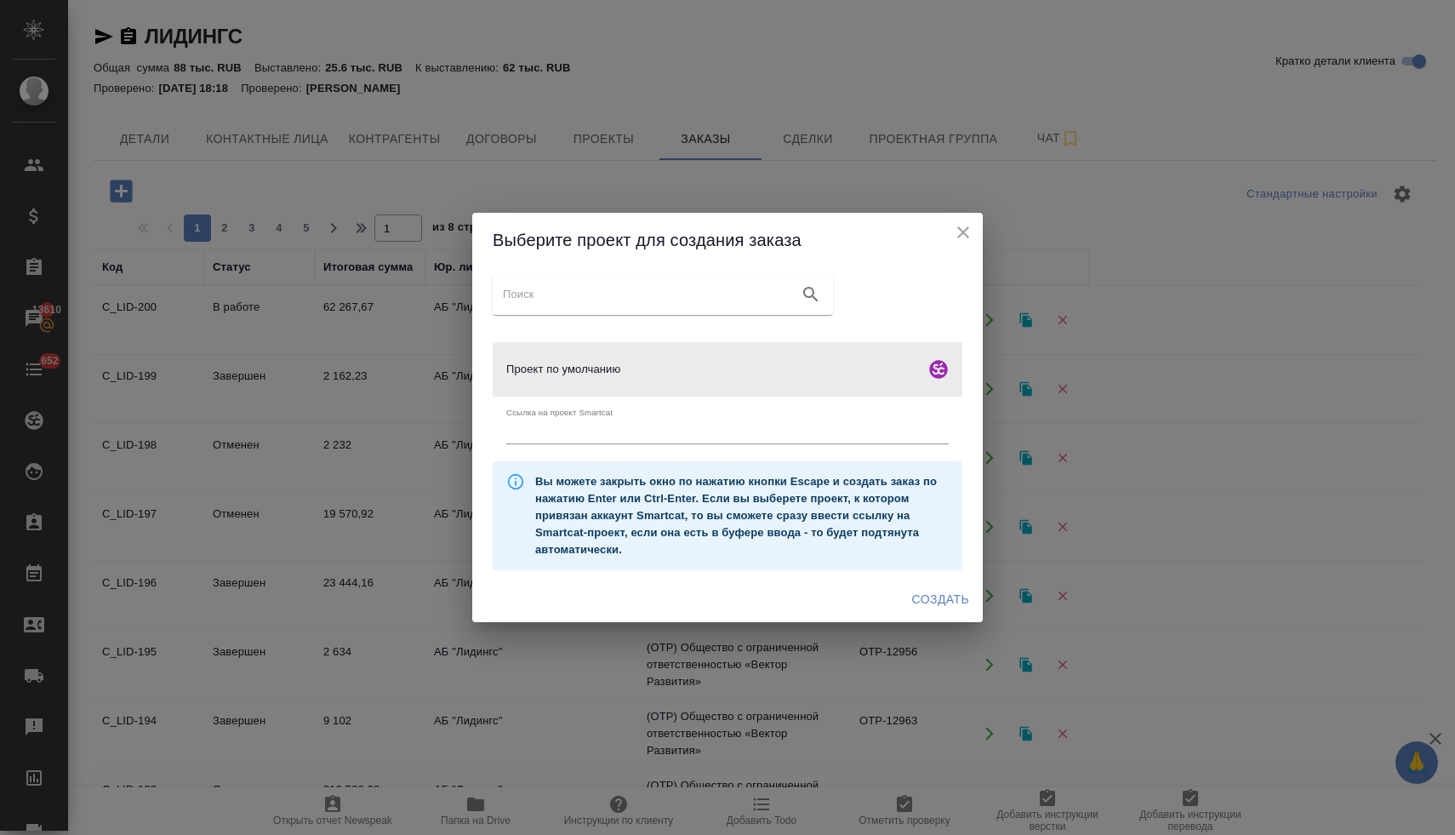
click at [966, 598] on span "Создать" at bounding box center [940, 599] width 57 height 21
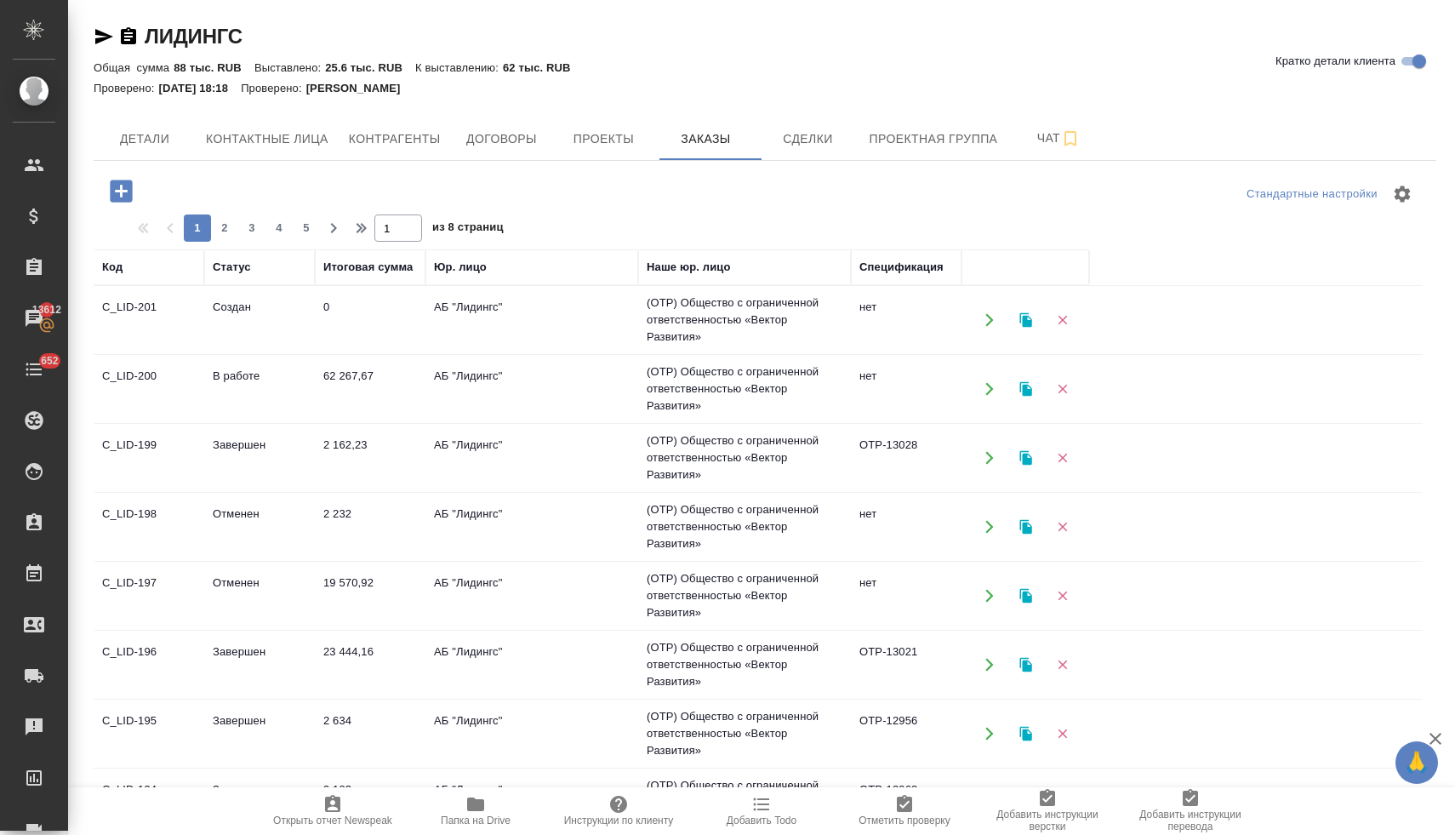
click at [479, 809] on icon "button" at bounding box center [475, 804] width 17 height 14
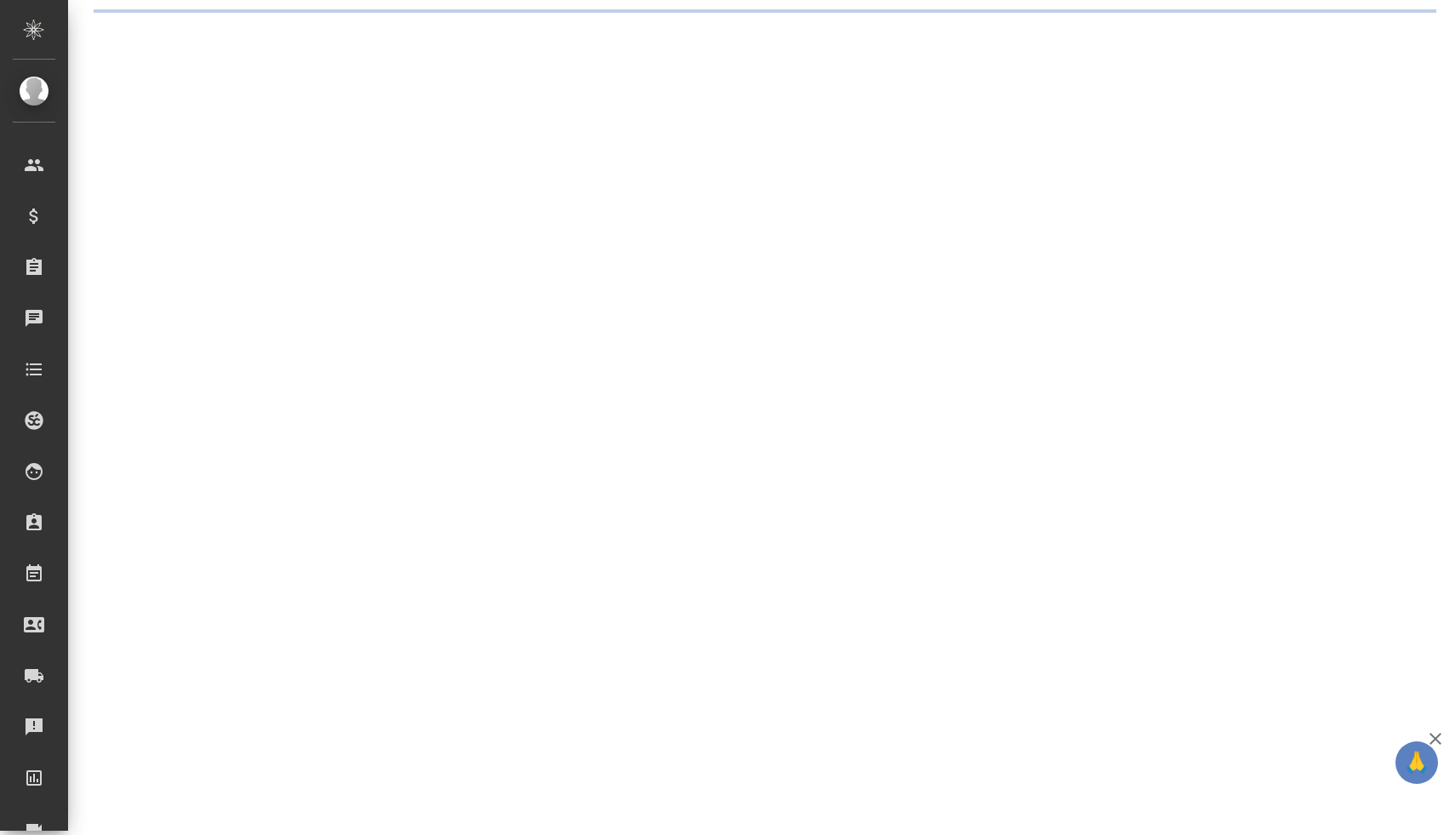
select select "RU"
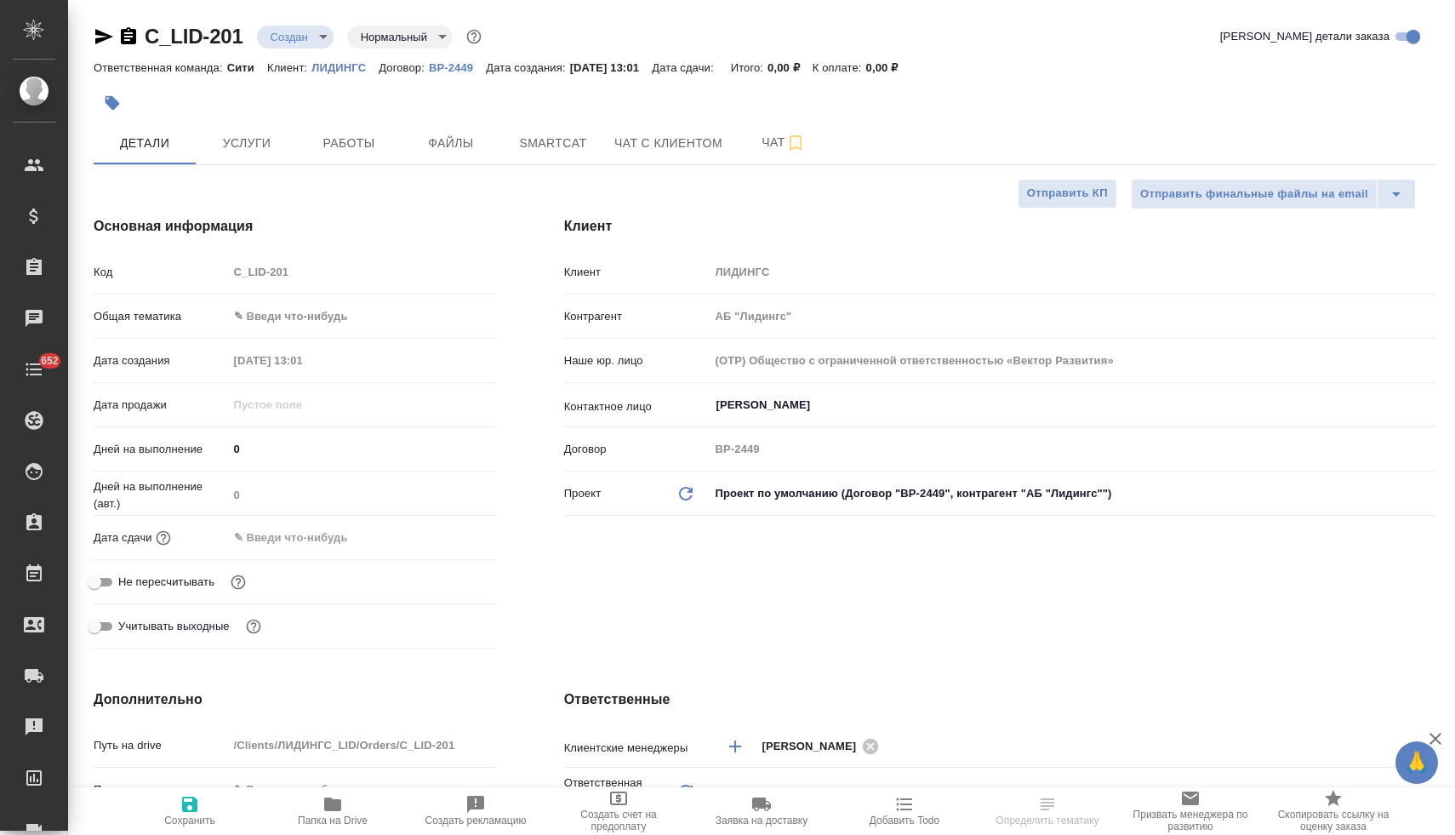
type textarea "x"
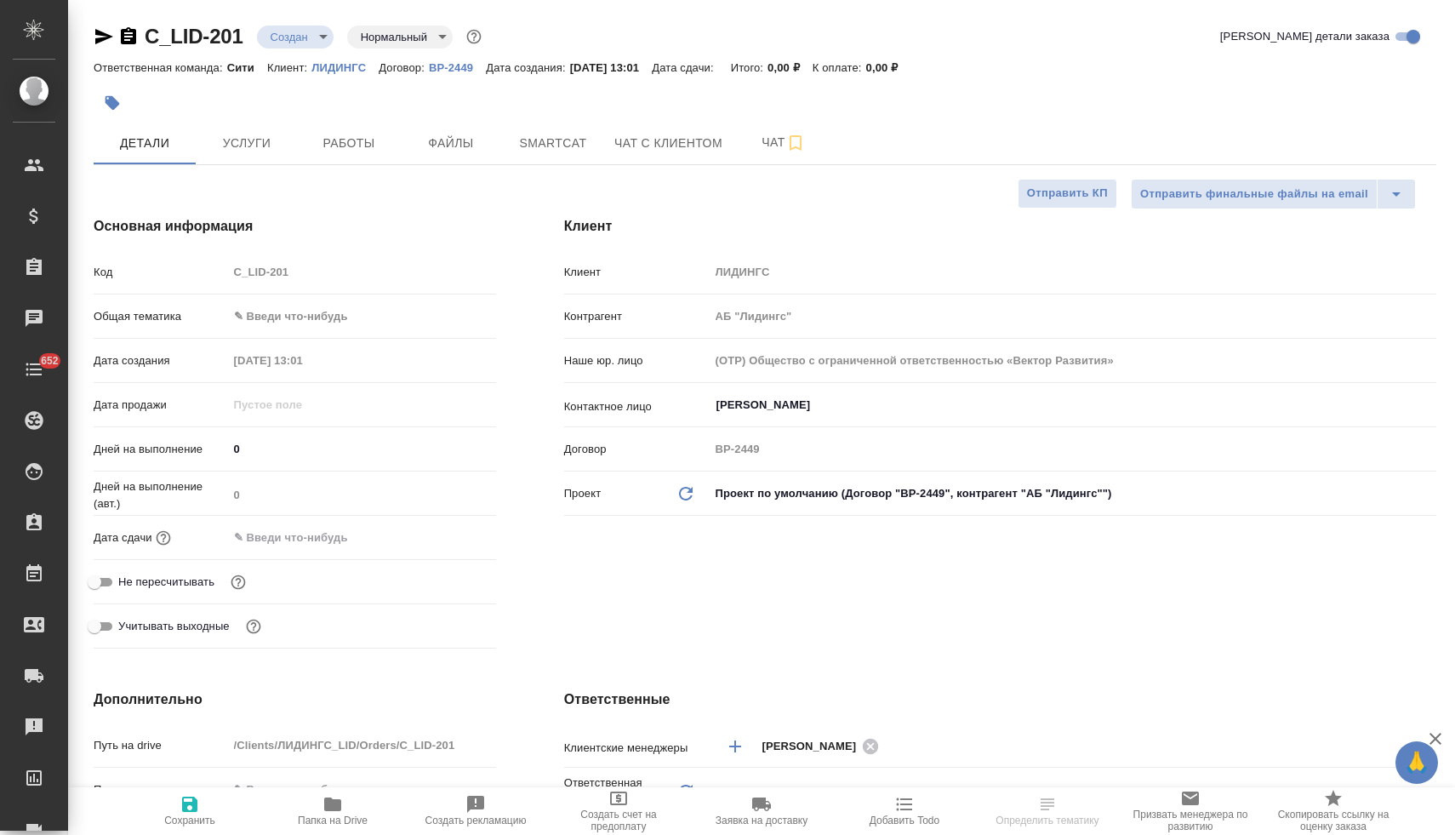
type textarea "x"
click at [158, 579] on span "Не пересчитывать" at bounding box center [166, 581] width 96 height 17
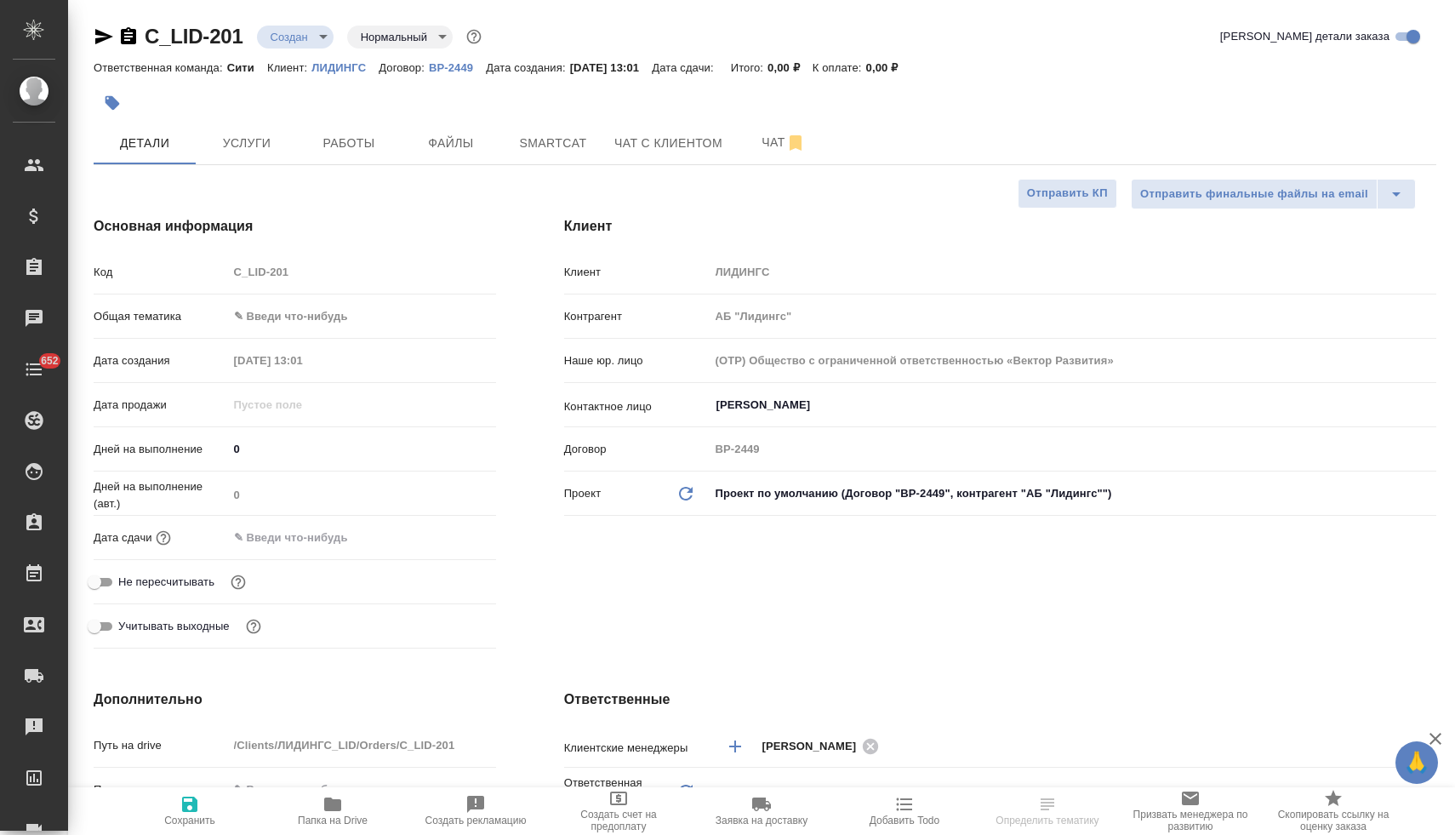
click at [125, 579] on input "Не пересчитывать" at bounding box center [94, 582] width 61 height 20
checkbox input "true"
type textarea "x"
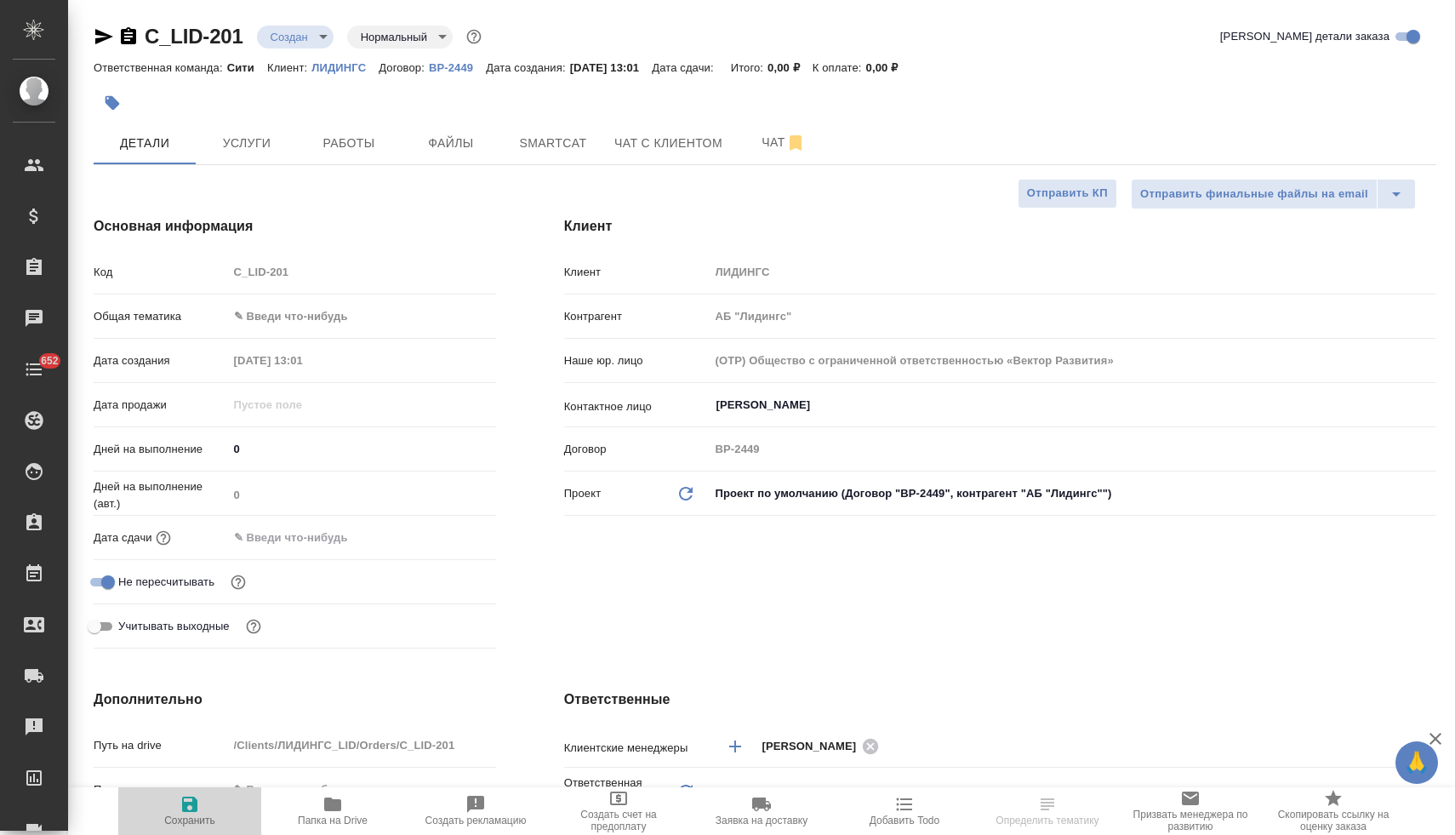
click at [196, 822] on span "Сохранить" at bounding box center [189, 820] width 51 height 12
type textarea "x"
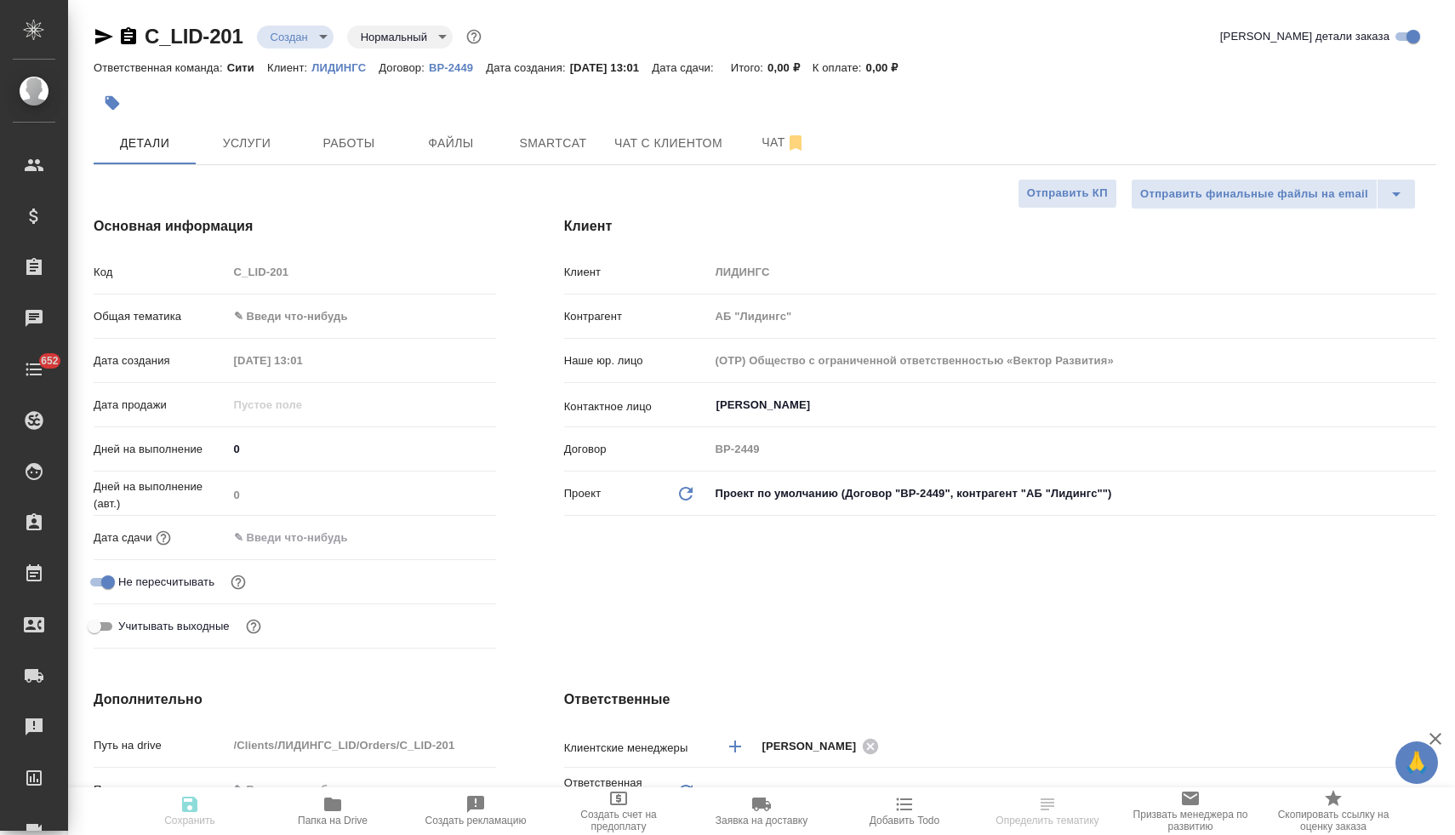
type textarea "x"
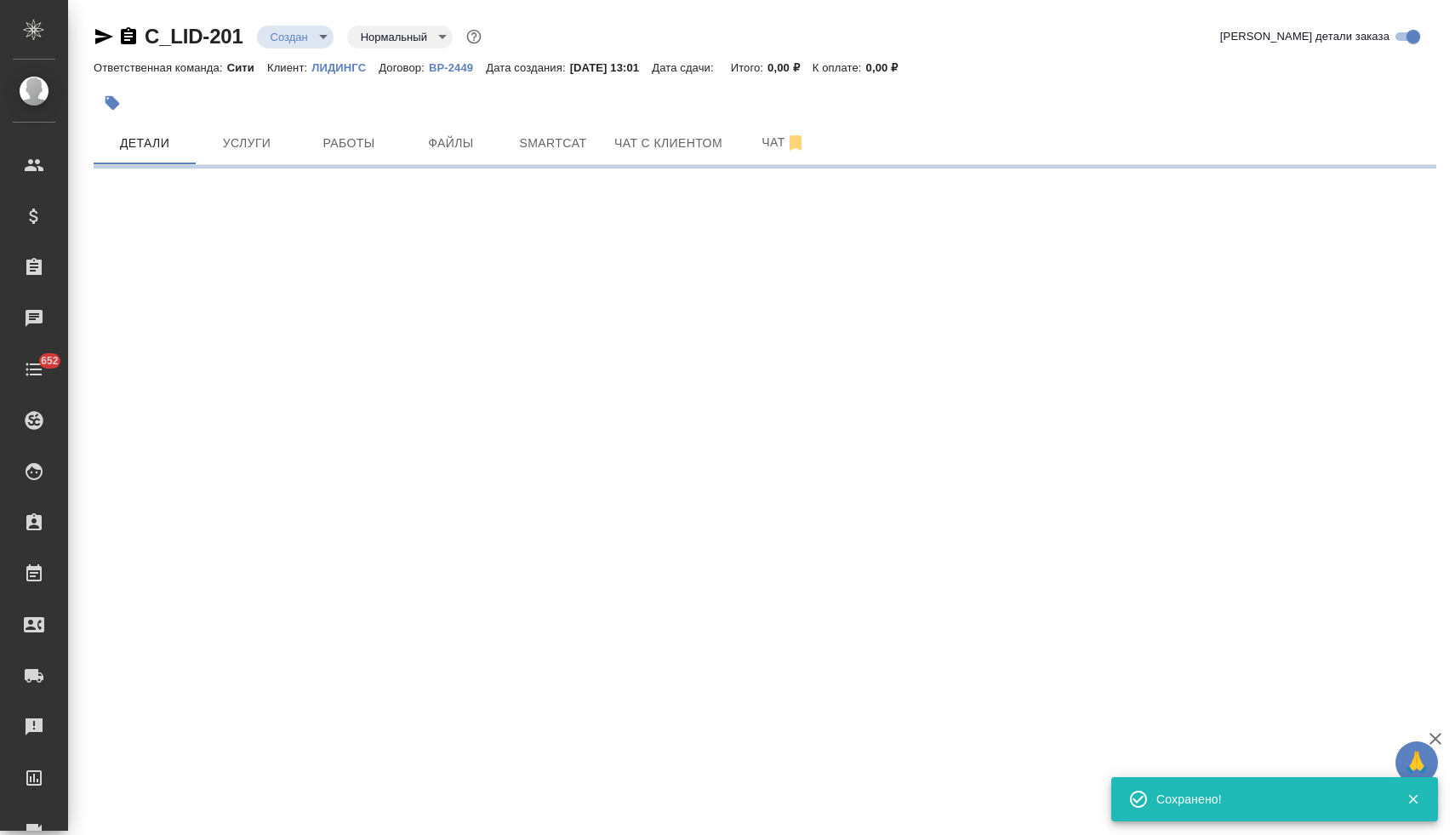
select select "RU"
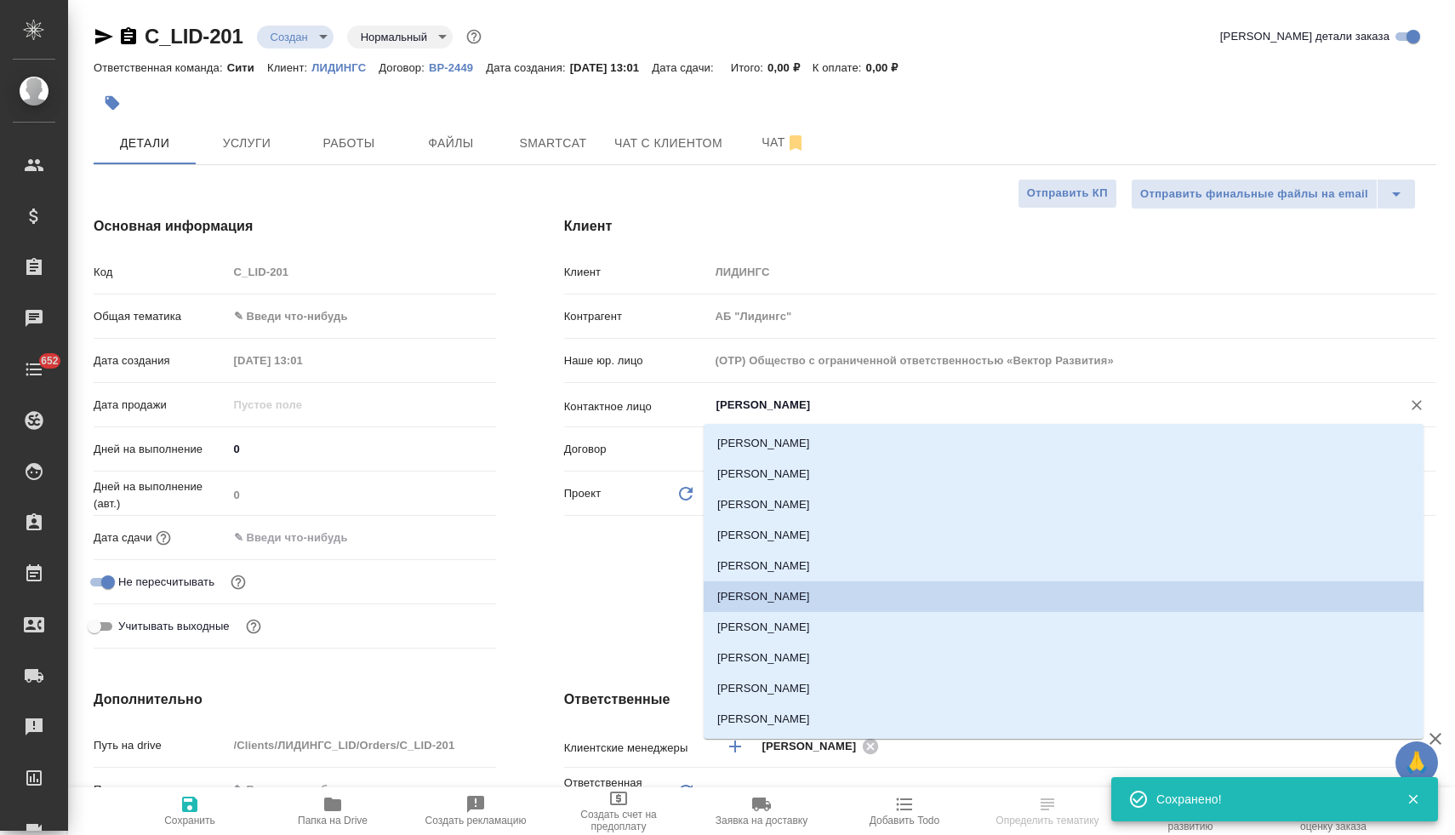
click at [771, 412] on input "Калашьян Анжелика" at bounding box center [1044, 405] width 659 height 20
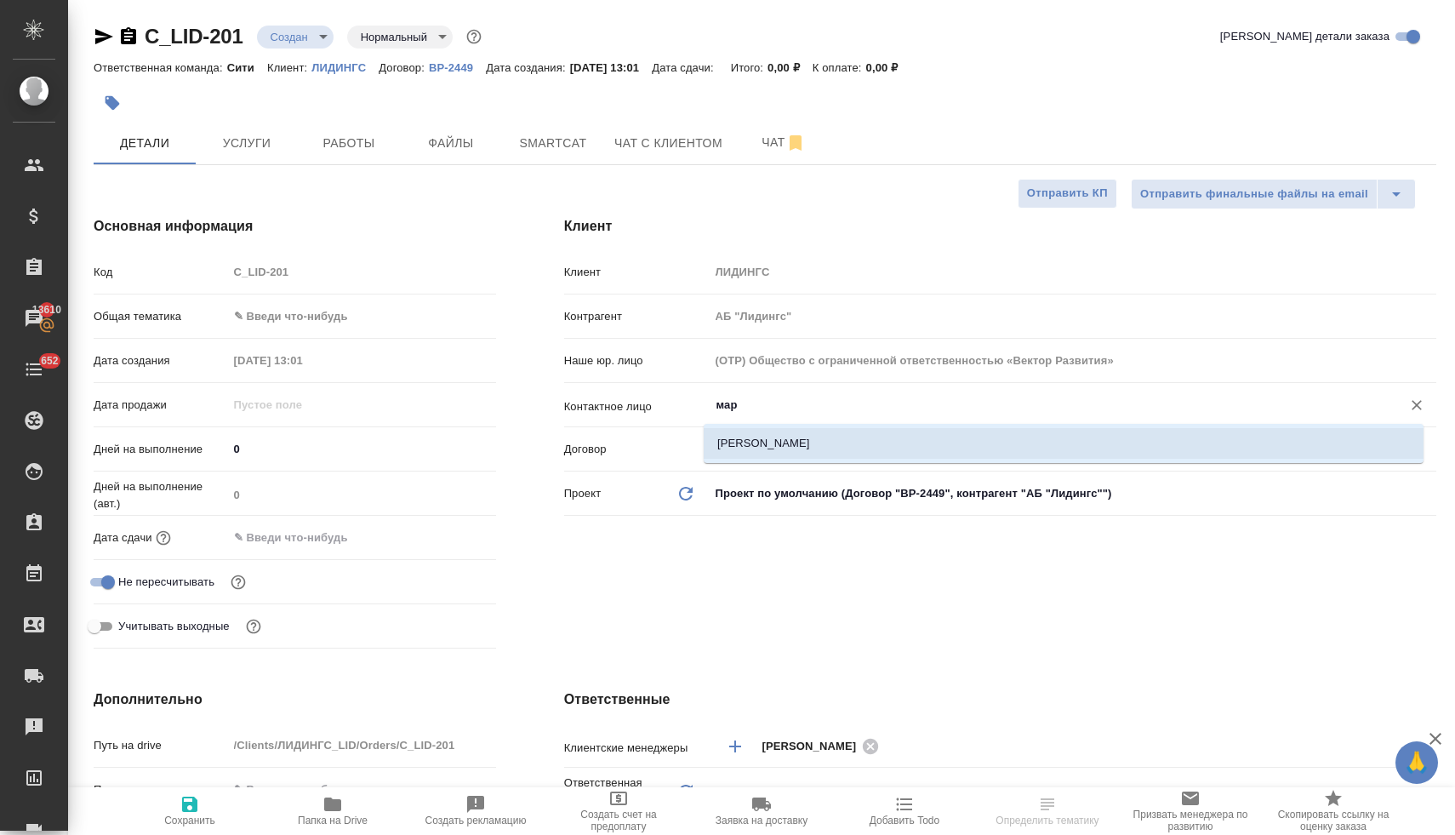
click at [744, 445] on li "Маркова Алеся" at bounding box center [1064, 443] width 720 height 31
type input "Маркова Алеся"
type textarea "x"
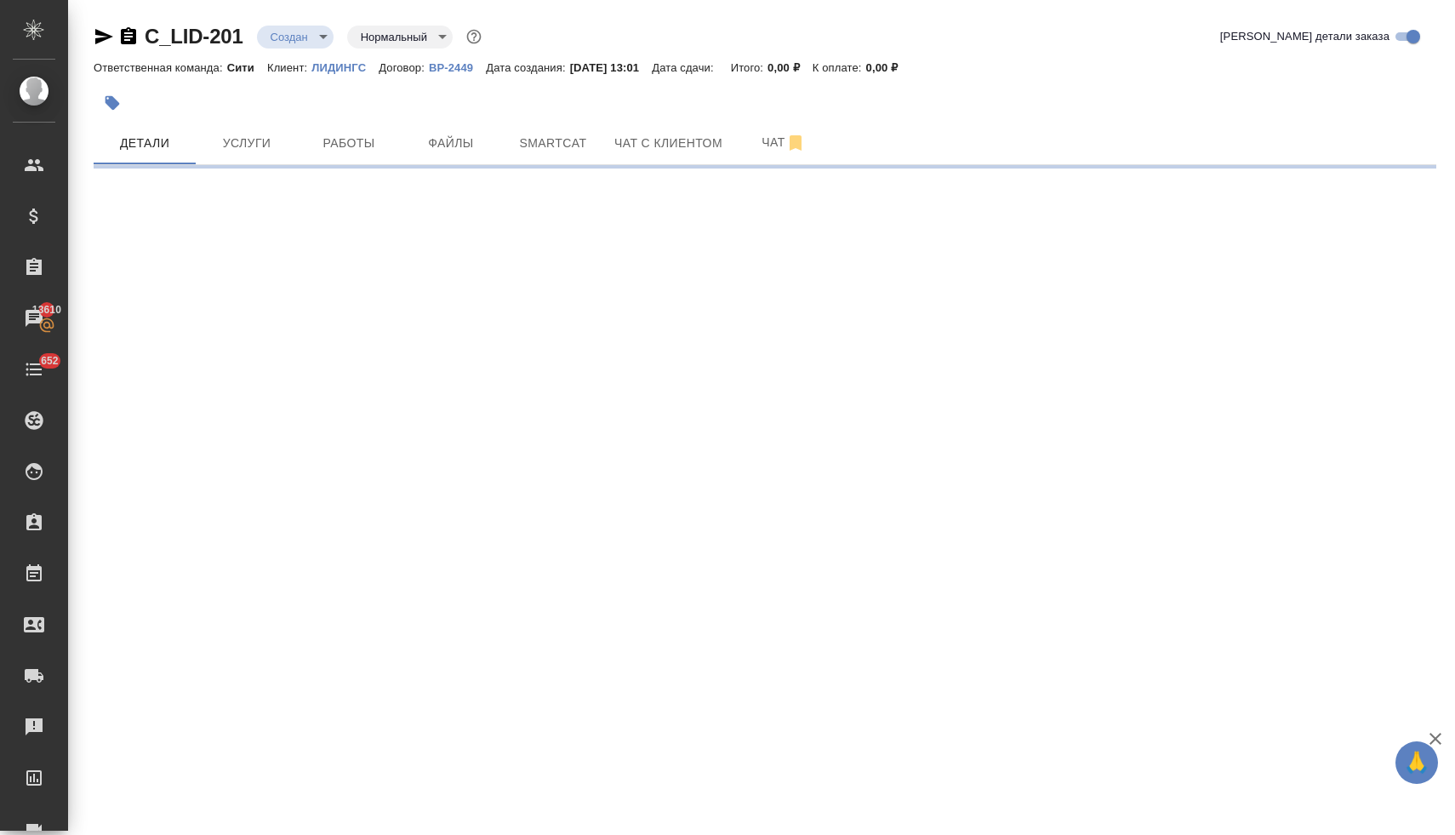
select select "RU"
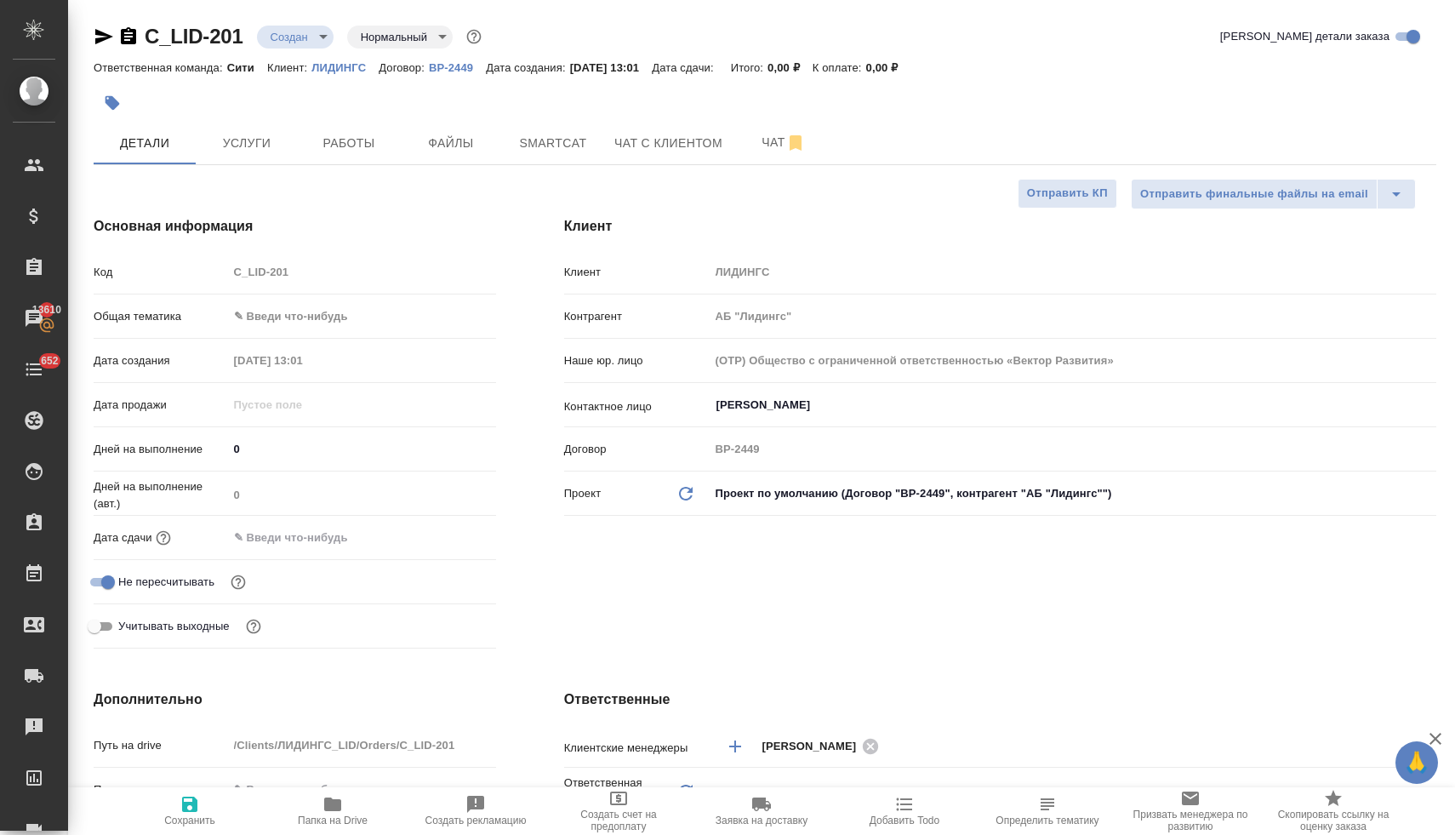
type textarea "x"
click at [781, 409] on input "Калашьян Анжелика" at bounding box center [1044, 405] width 659 height 20
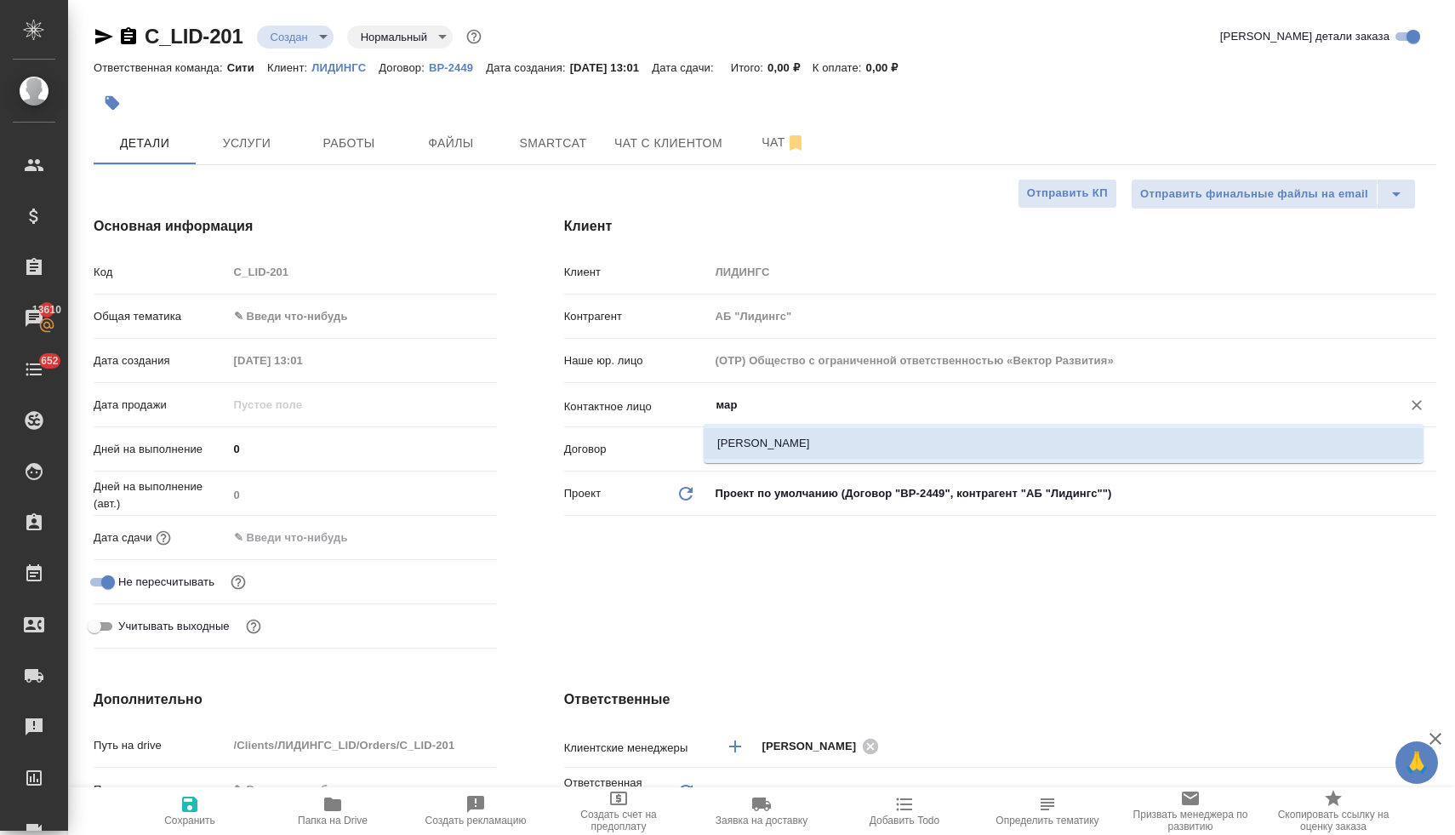
click at [761, 446] on li "Маркова Алеся" at bounding box center [1064, 443] width 720 height 31
type input "Маркова Алеся"
type textarea "x"
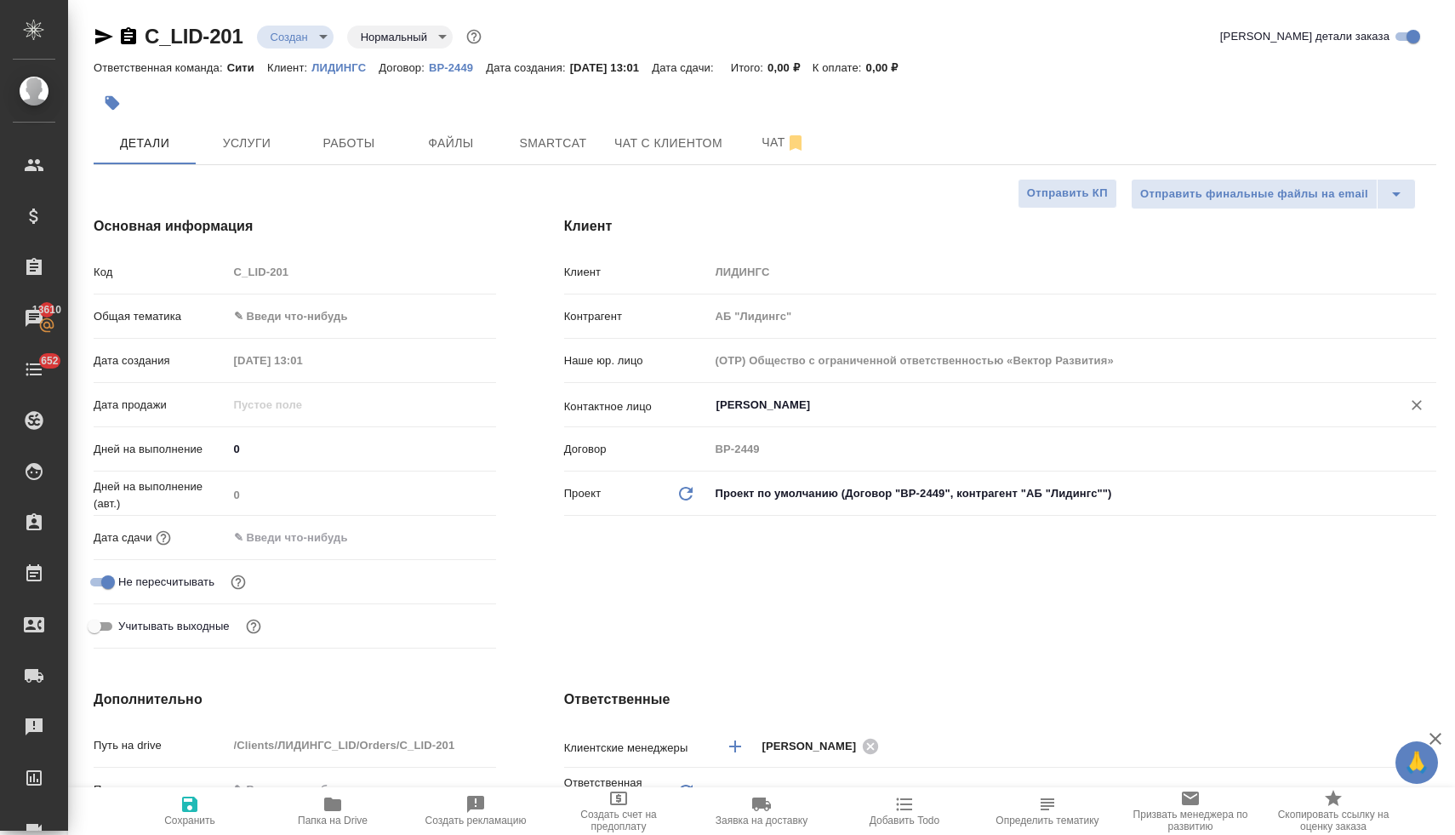
type input "Маркова Алеся"
click at [310, 544] on input "text" at bounding box center [303, 537] width 149 height 25
click at [439, 533] on icon "button" at bounding box center [446, 535] width 15 height 17
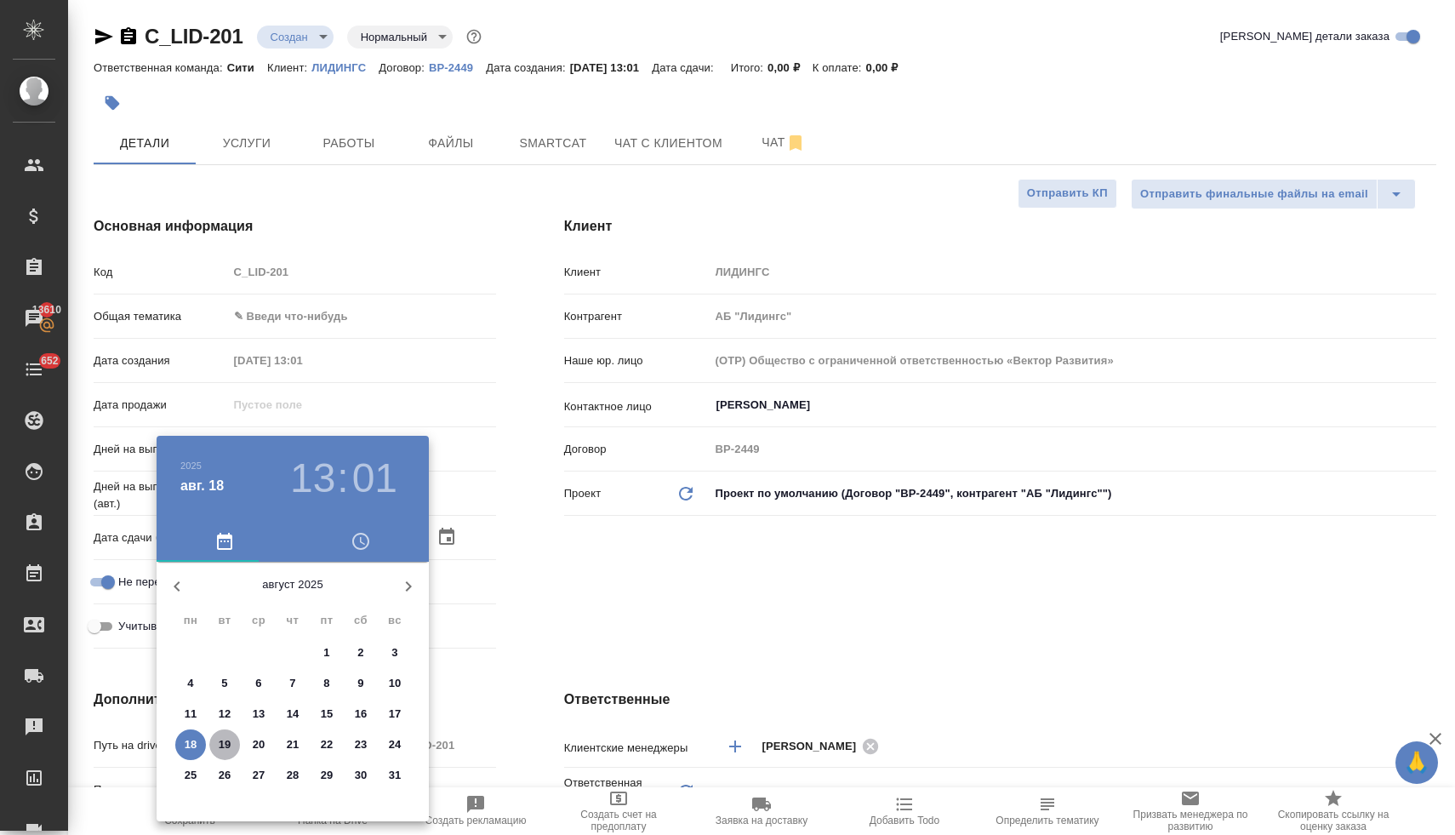
drag, startPoint x: 228, startPoint y: 738, endPoint x: 460, endPoint y: 650, distance: 248.5
click at [229, 738] on p "19" at bounding box center [225, 744] width 13 height 17
type input "19.08.2025 13:01"
type textarea "x"
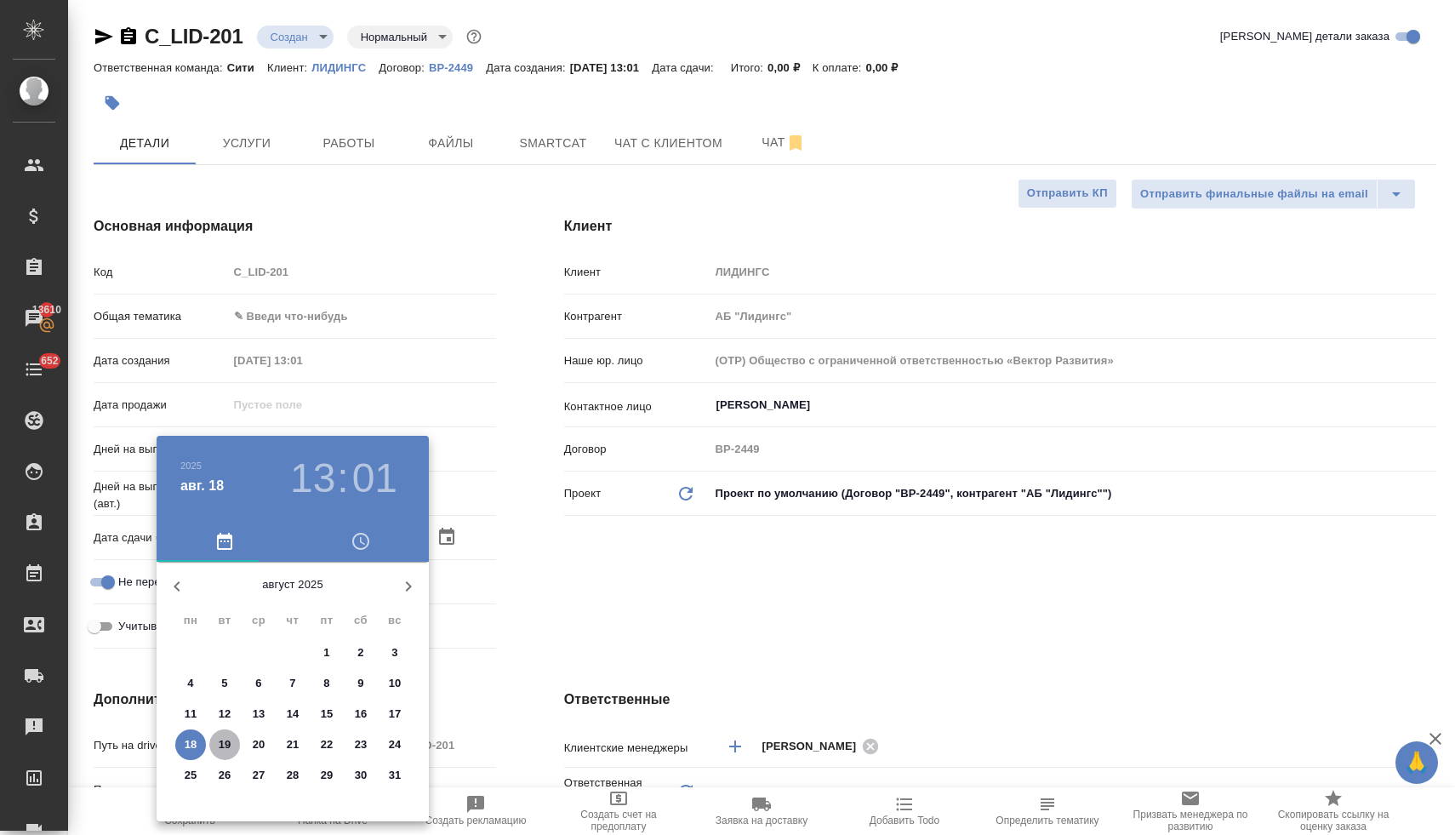
type textarea "x"
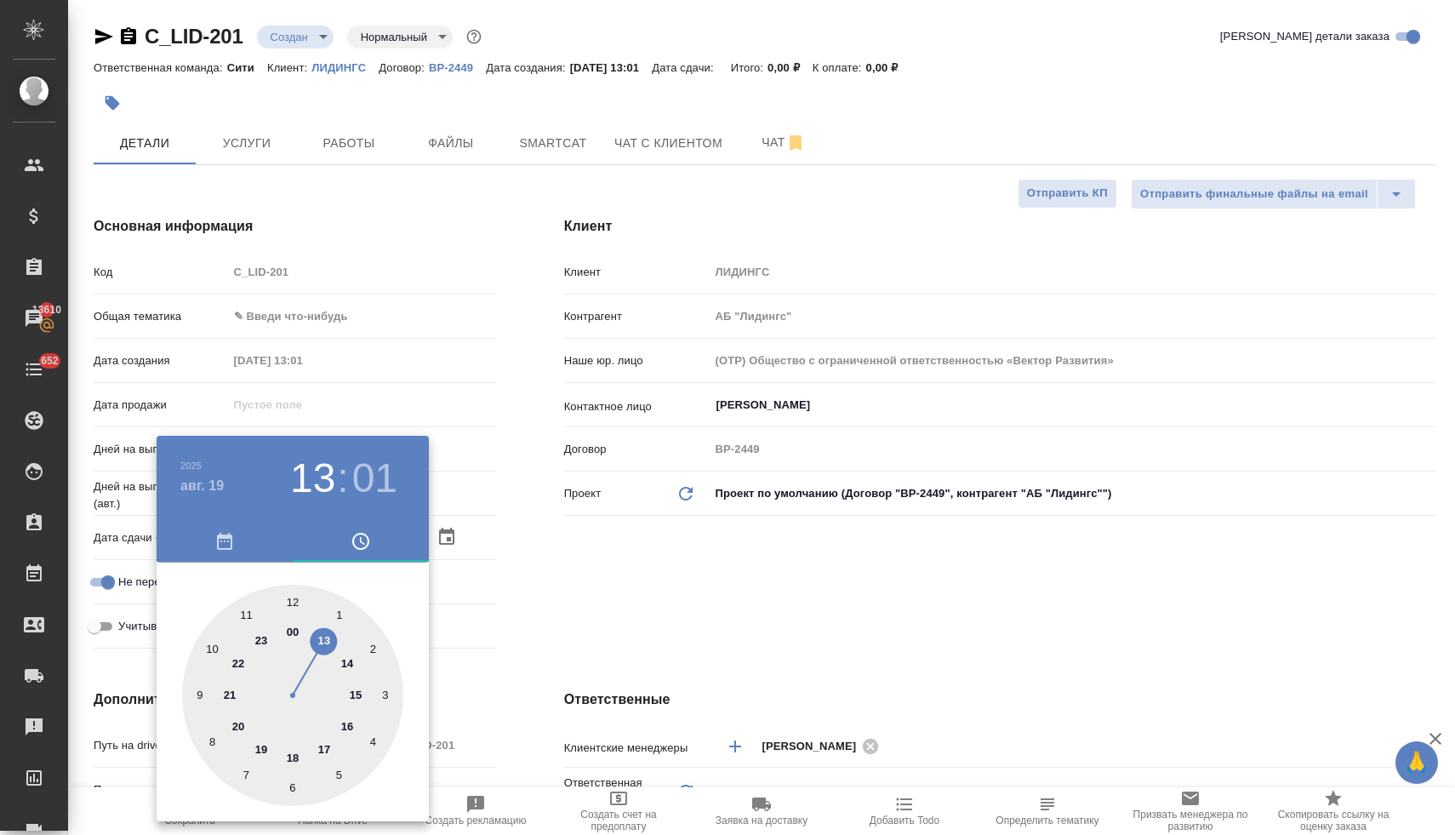
click at [687, 621] on div at bounding box center [727, 417] width 1455 height 835
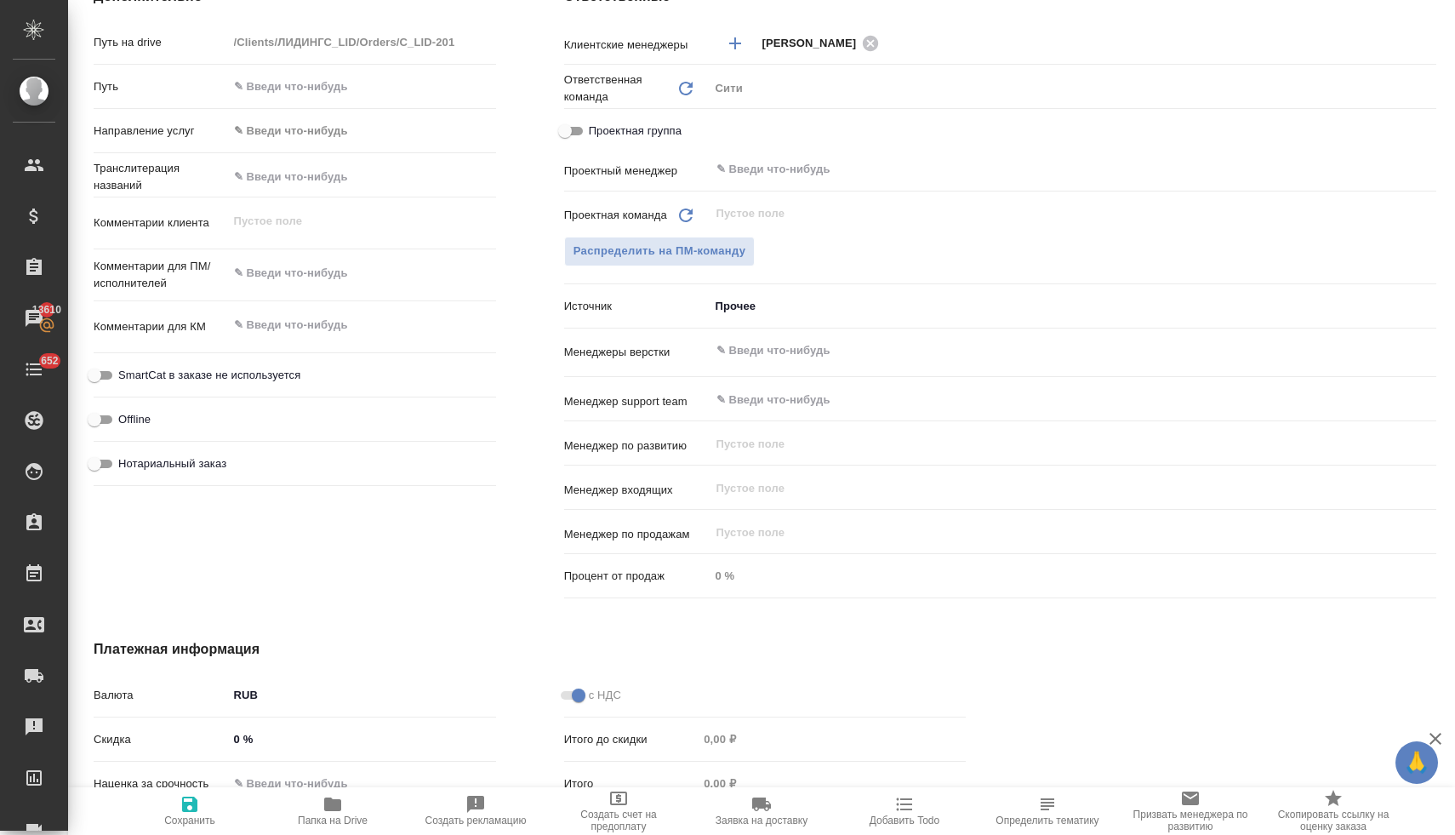
scroll to position [613, 0]
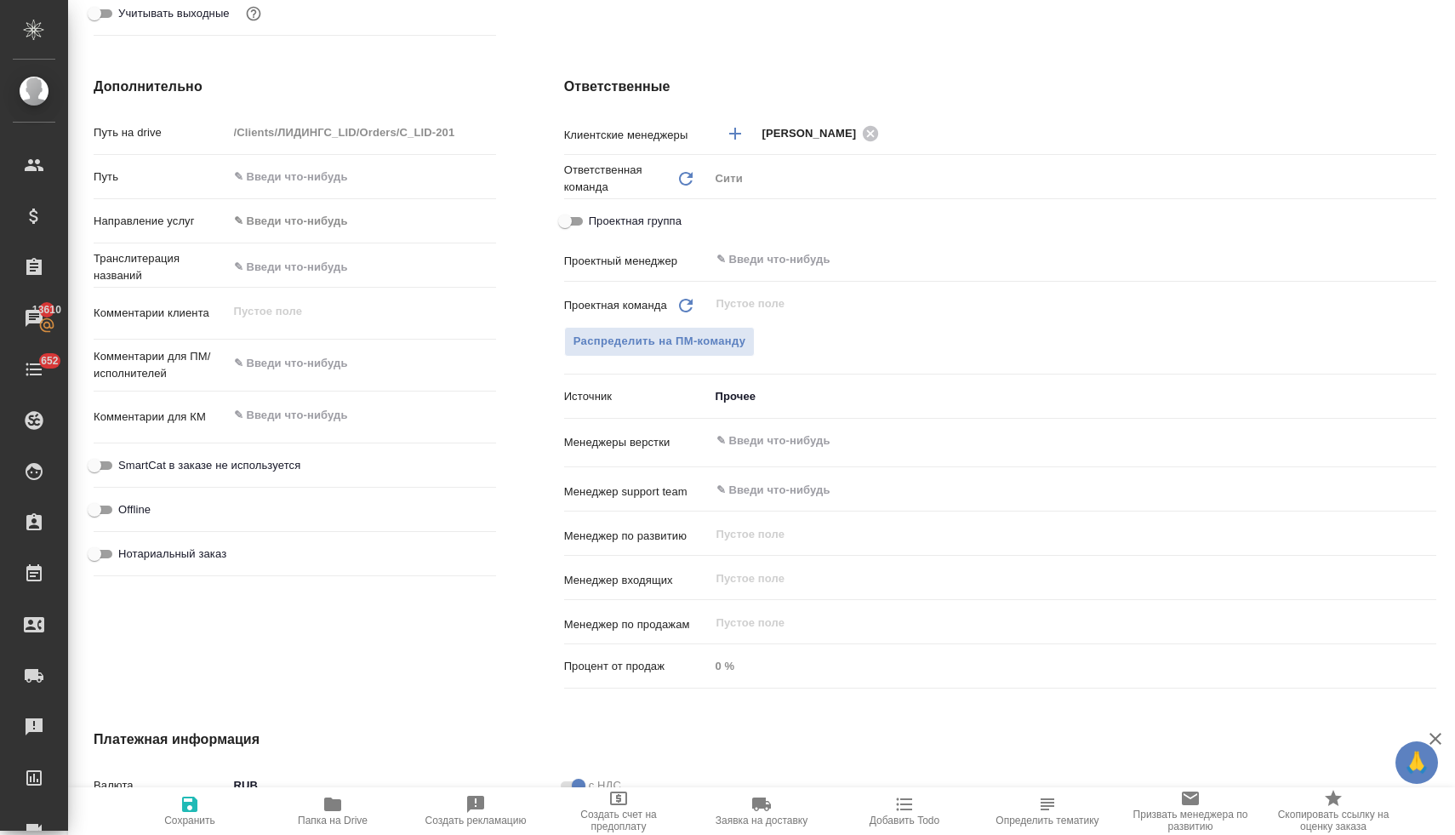
type textarea "x"
click at [312, 362] on textarea at bounding box center [362, 364] width 266 height 29
type textarea "н"
type textarea "x"
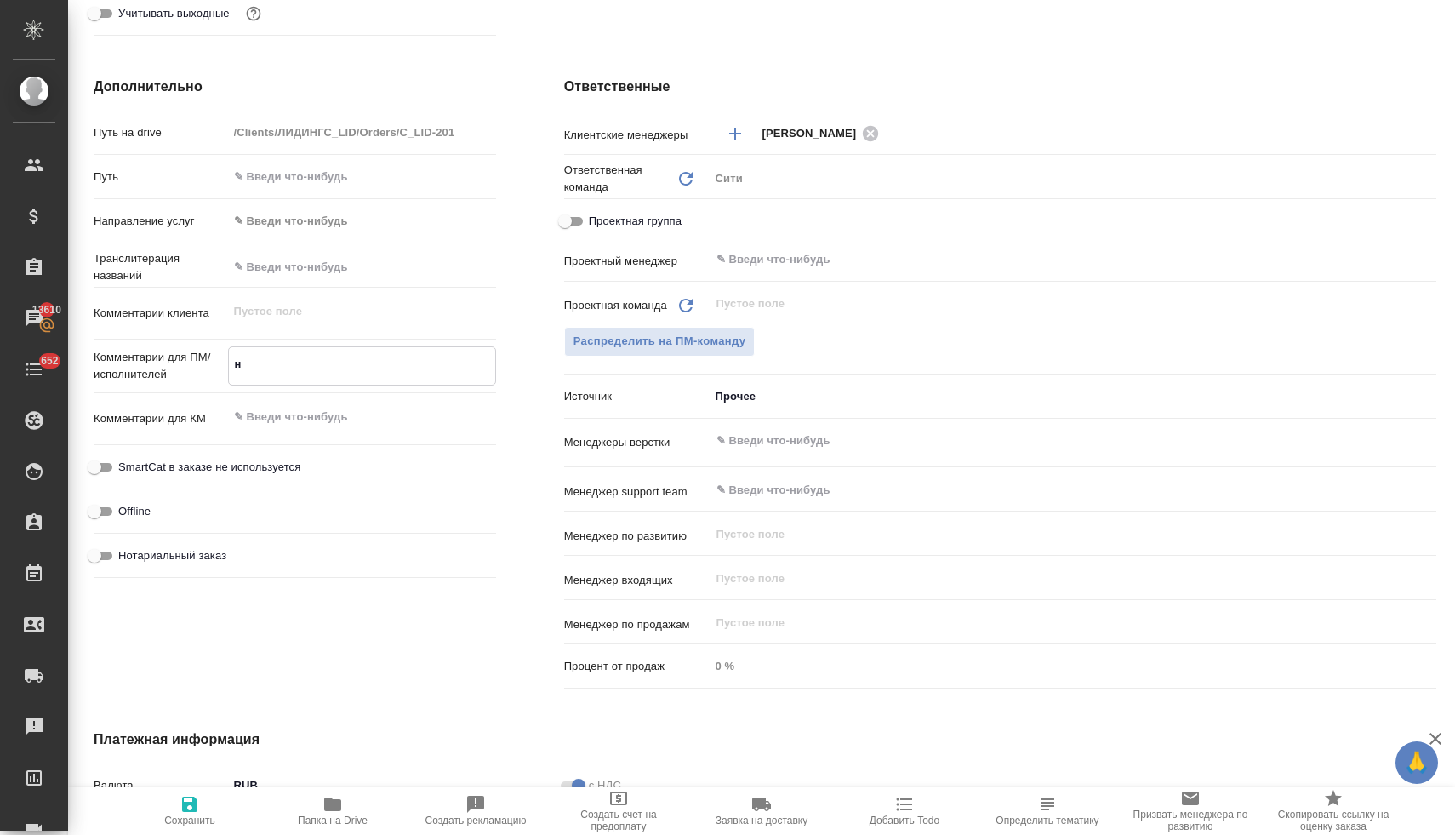
type textarea "x"
type textarea "но"
type textarea "x"
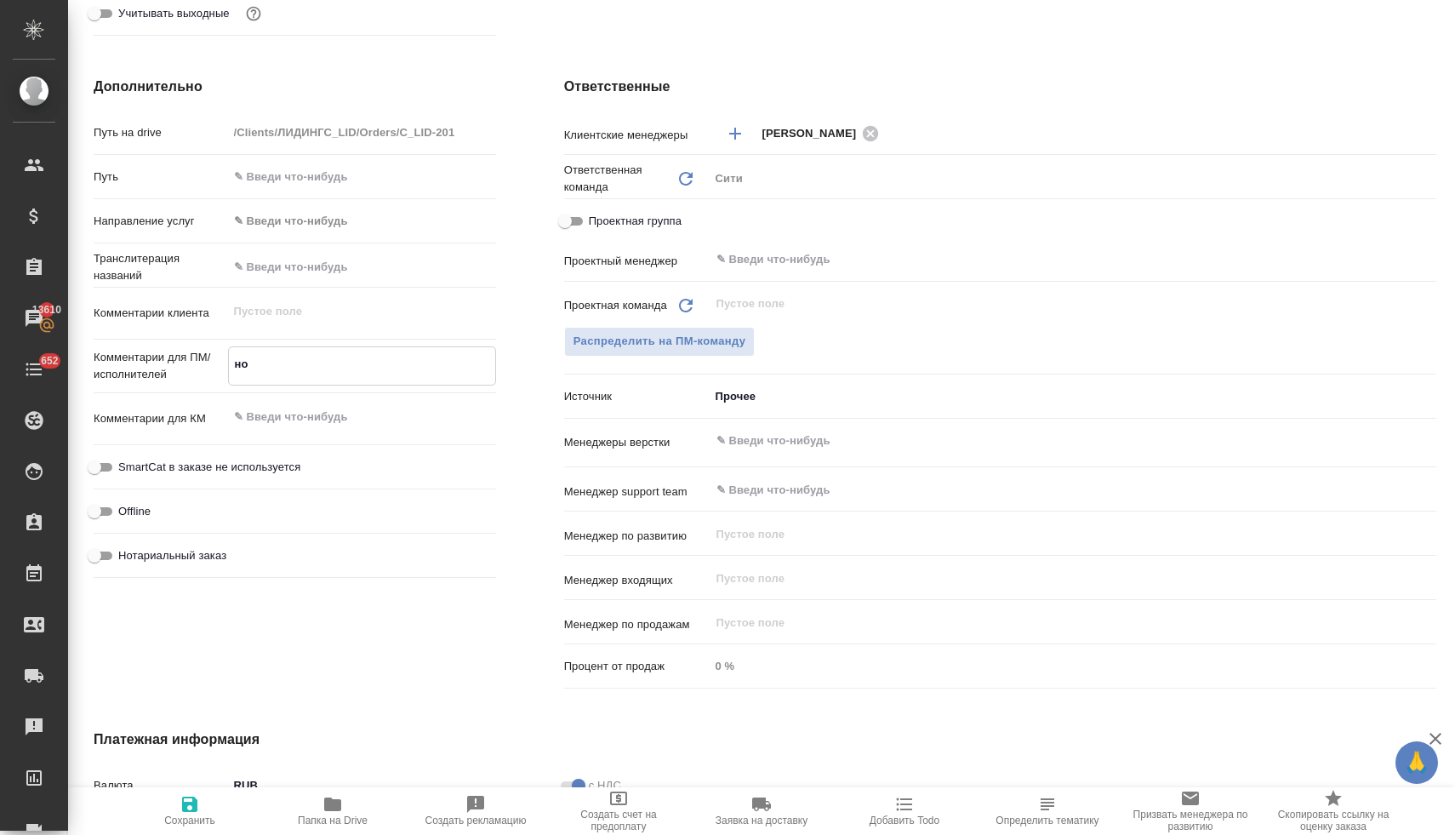
type textarea "x"
type textarea "нот"
type textarea "x"
type textarea "нот"
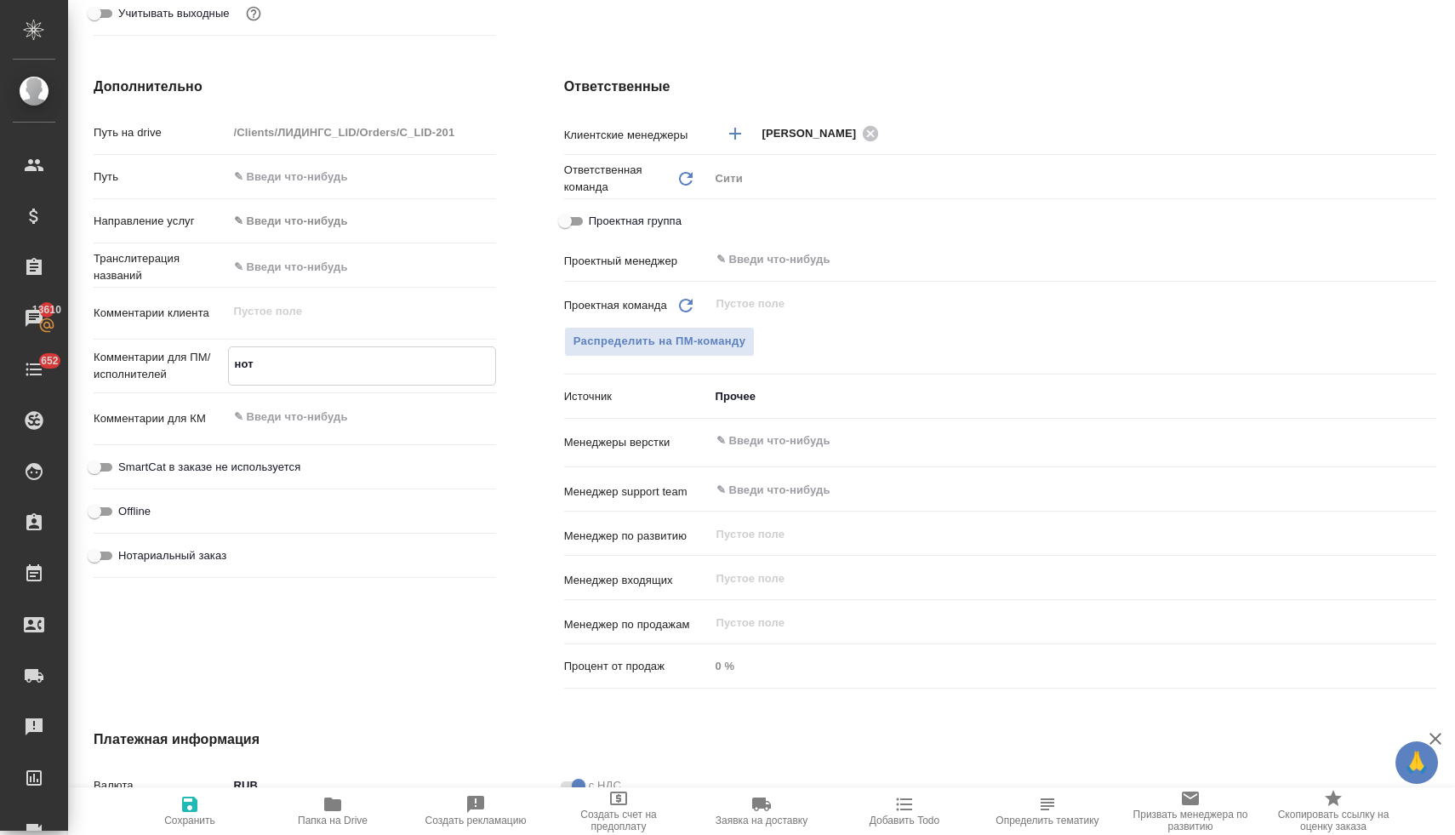
type textarea "x"
click at [330, 413] on textarea at bounding box center [362, 416] width 266 height 29
type textarea "x"
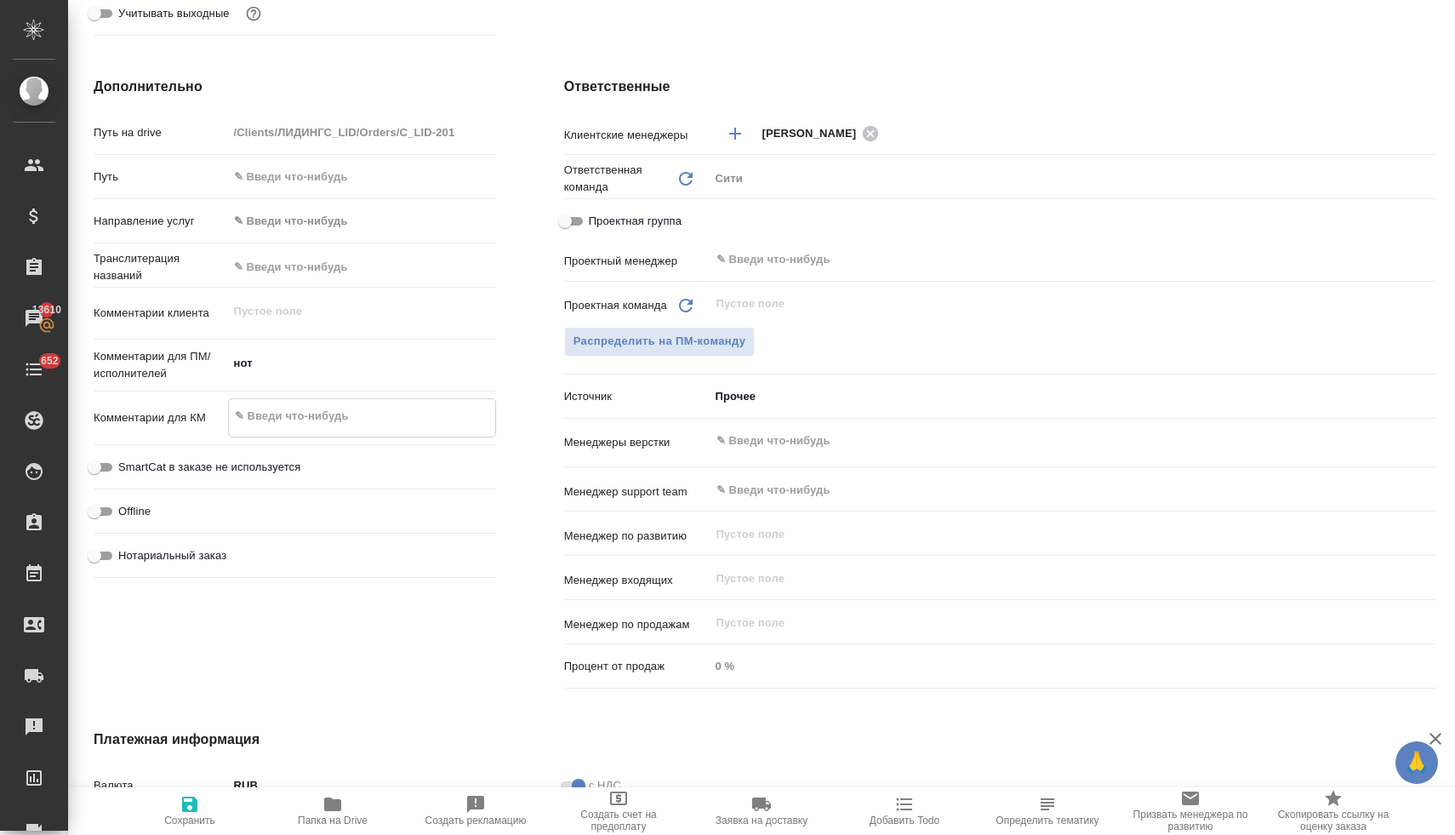
type textarea "+"
type textarea "x"
type textarea "+1"
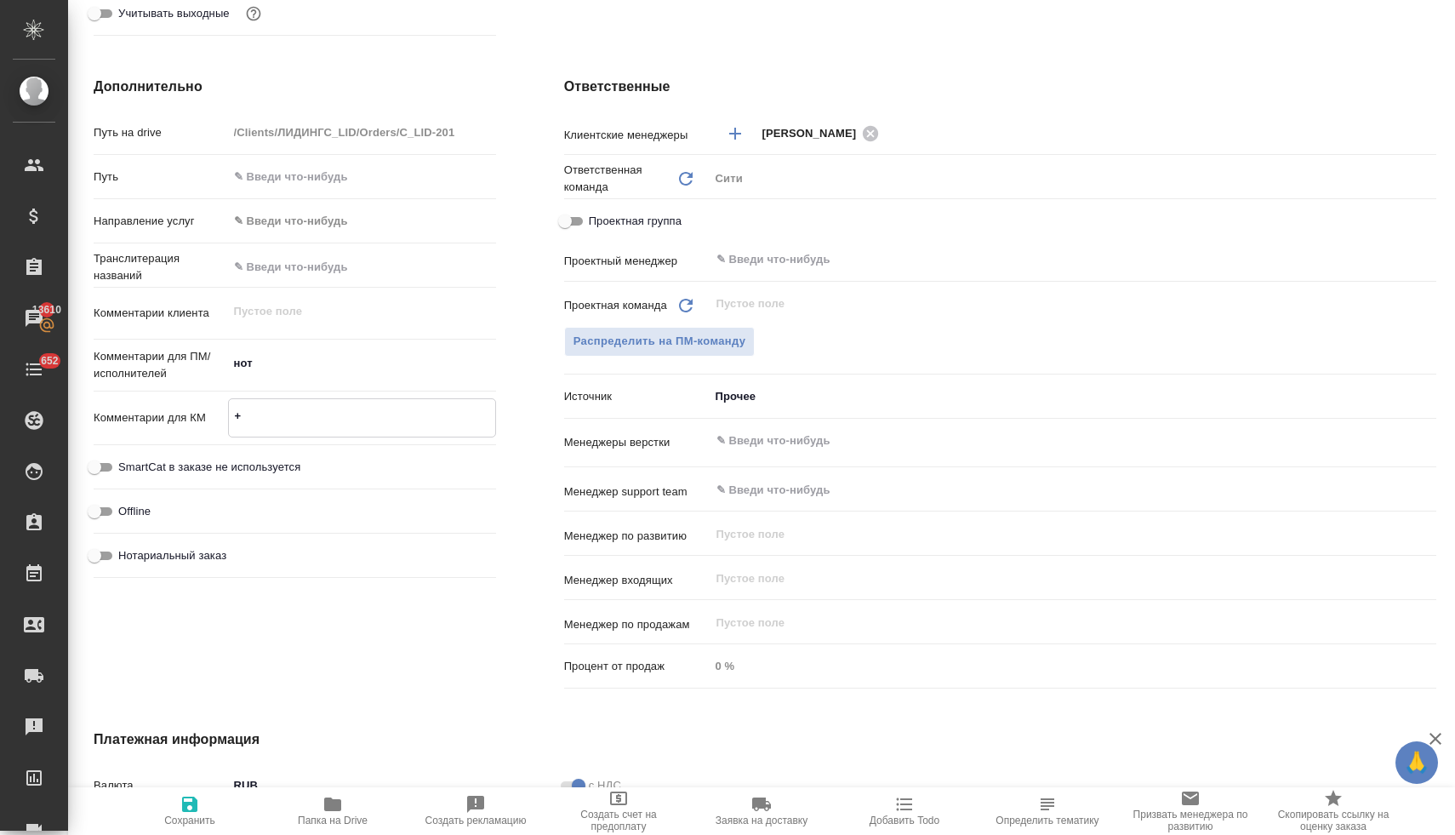
type textarea "x"
type textarea "+1н"
type textarea "x"
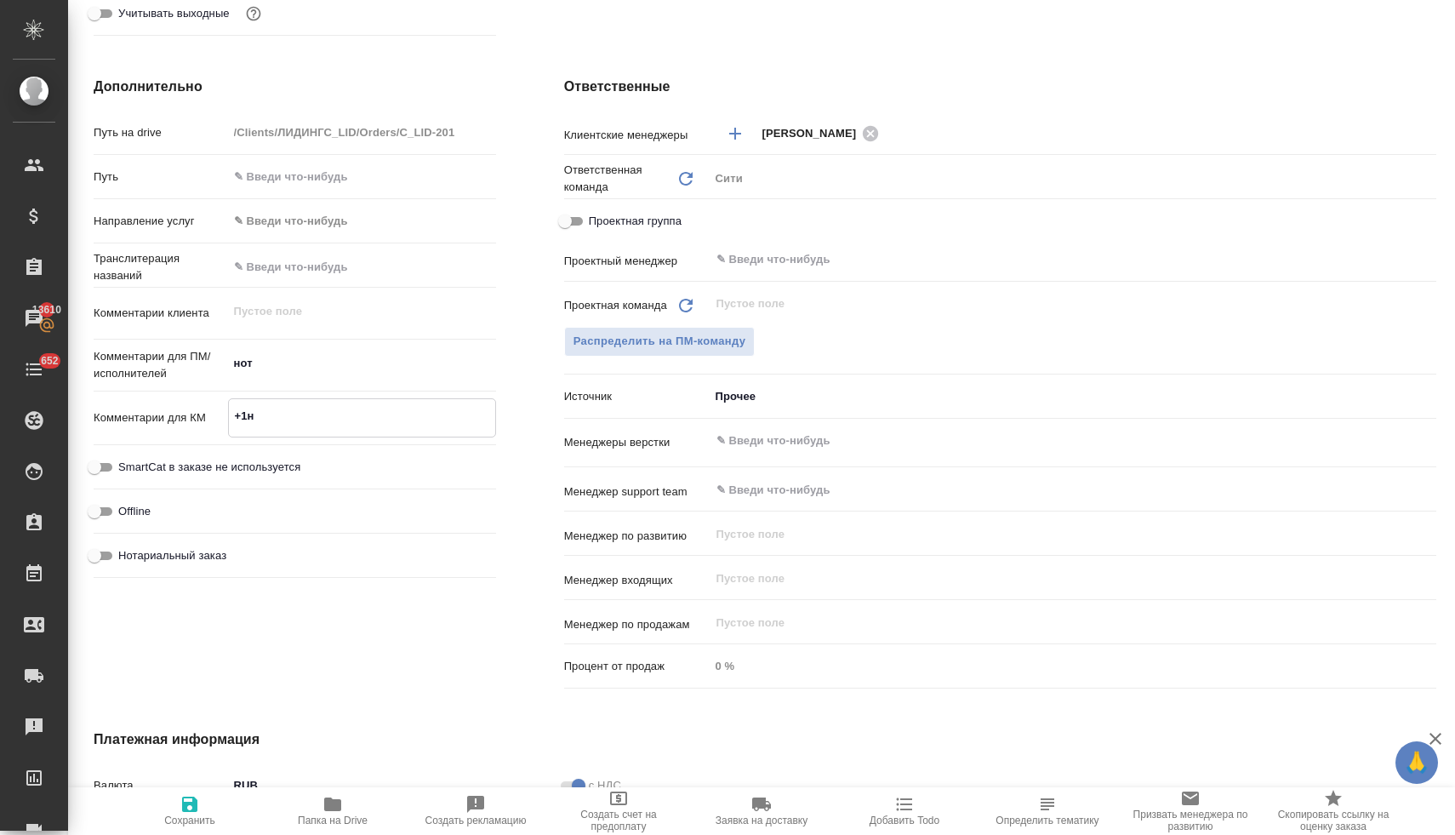
type textarea "x"
type textarea "+1нз"
type textarea "x"
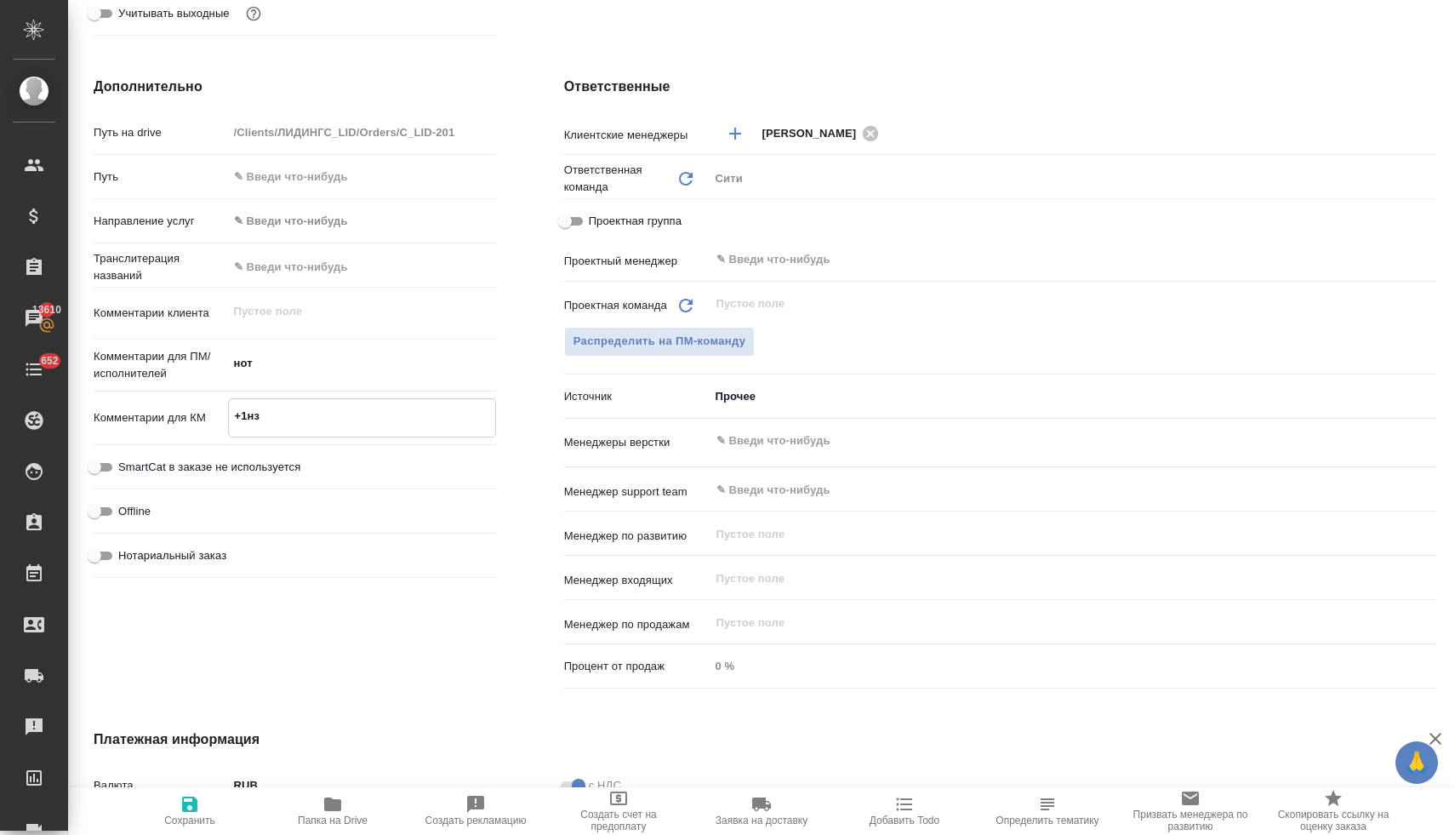
type textarea "x"
type textarea "+1нзк"
type textarea "x"
type textarea "+1нзк"
type textarea "x"
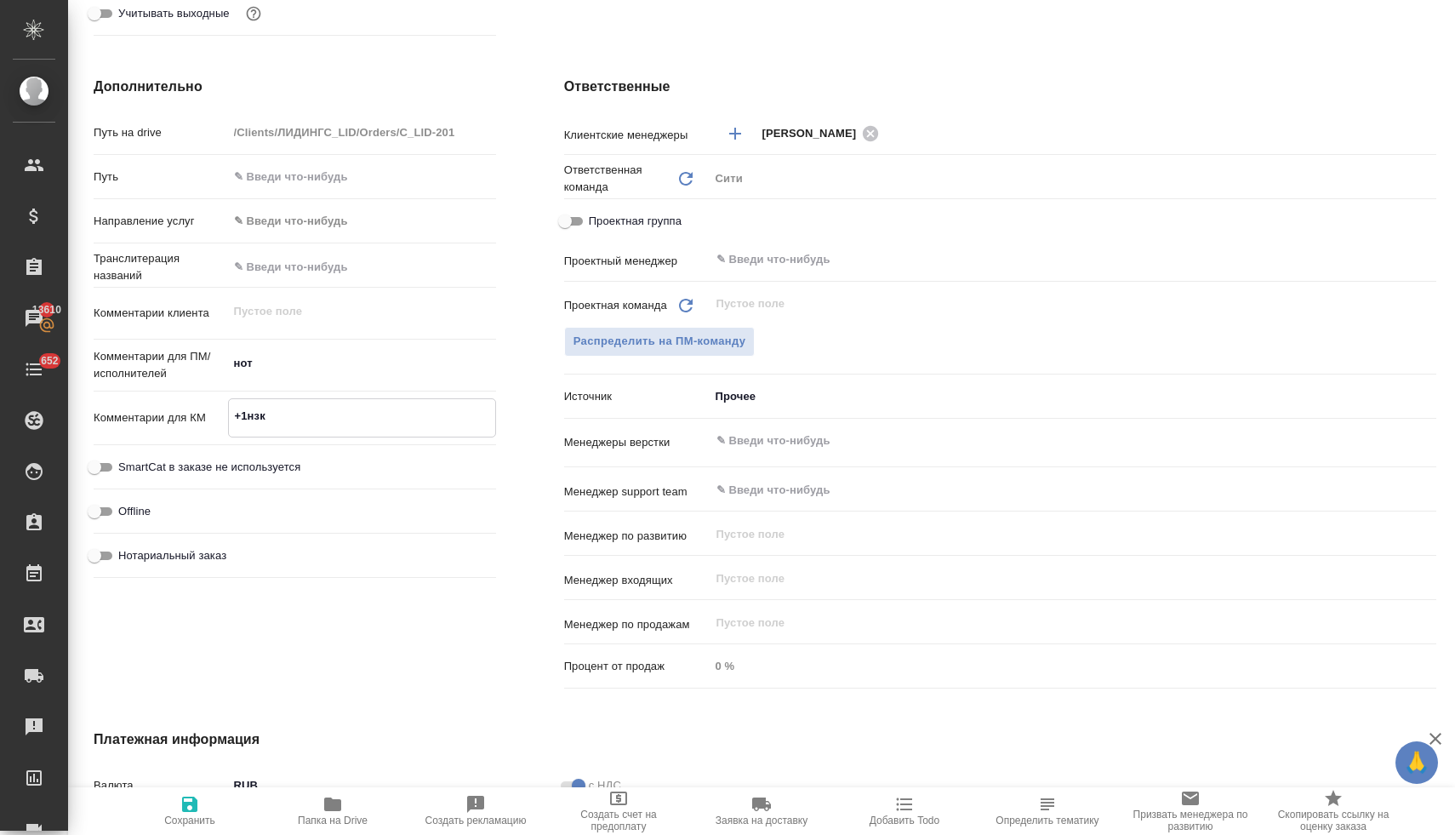
click at [185, 552] on span "Нотариальный заказ" at bounding box center [172, 555] width 108 height 17
click at [125, 552] on input "Нотариальный заказ" at bounding box center [94, 555] width 61 height 20
checkbox input "true"
type textarea "x"
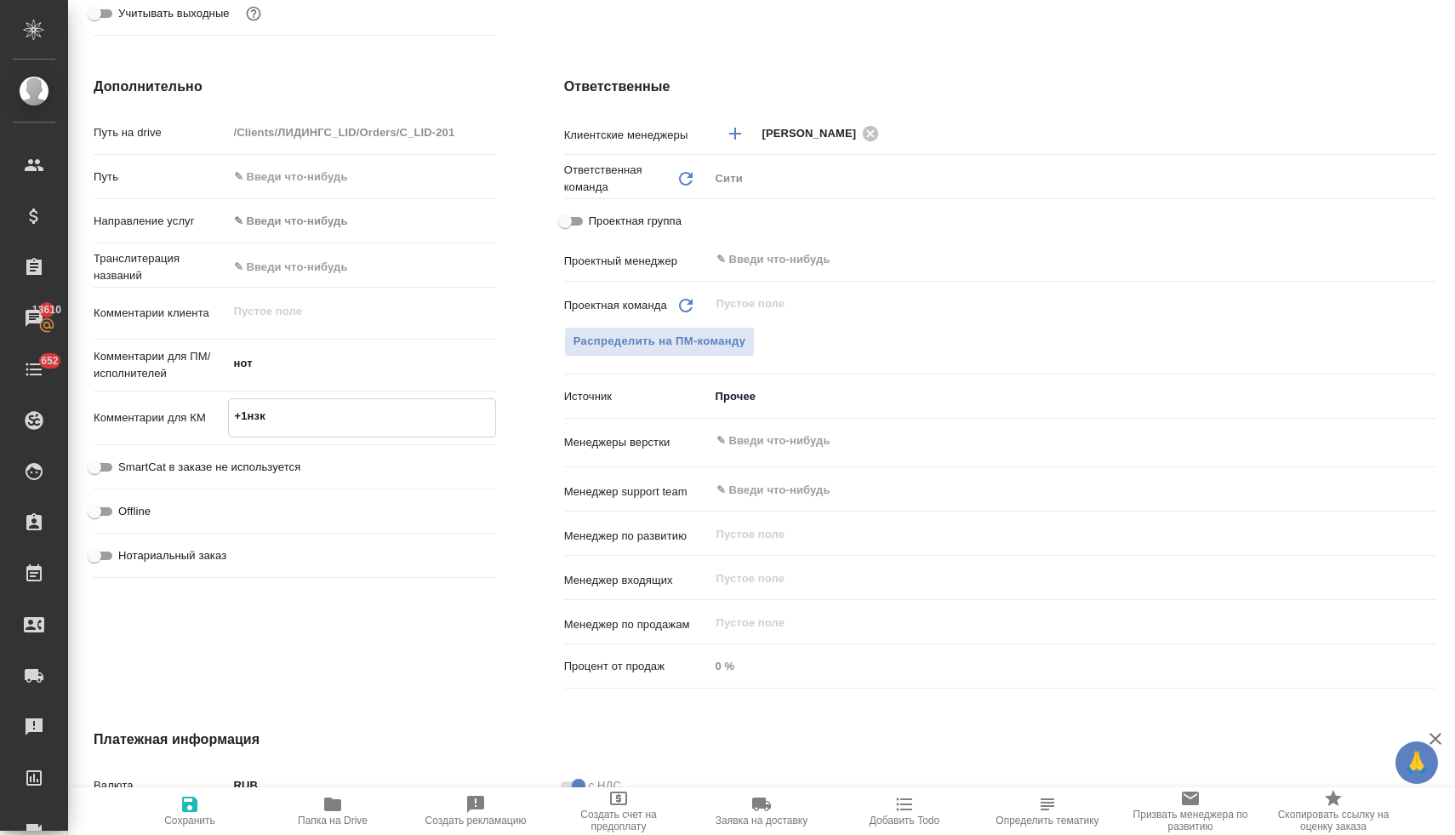
type textarea "x"
click at [202, 814] on span "Сохранить" at bounding box center [189, 820] width 51 height 12
type textarea "x"
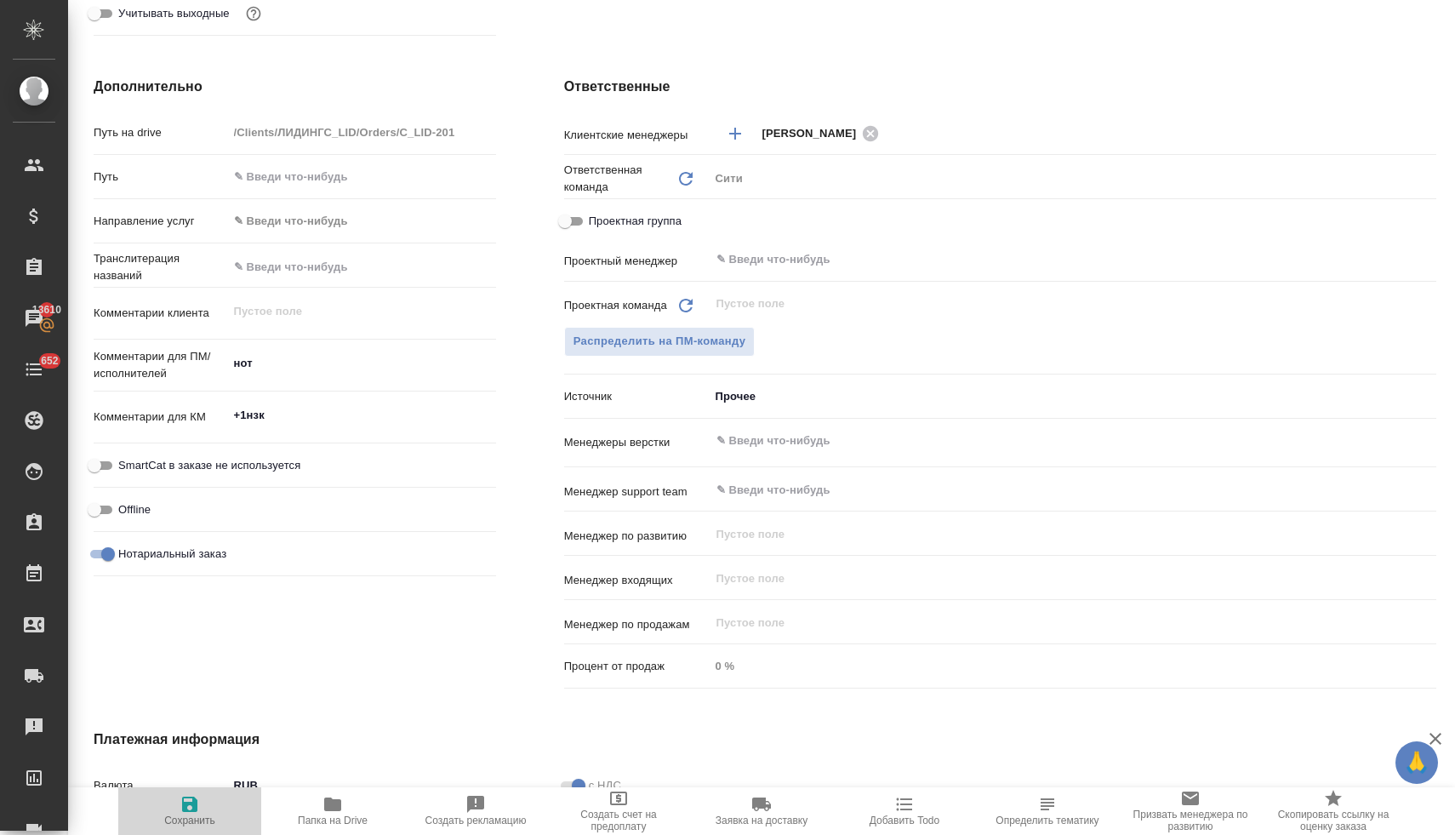
type textarea "x"
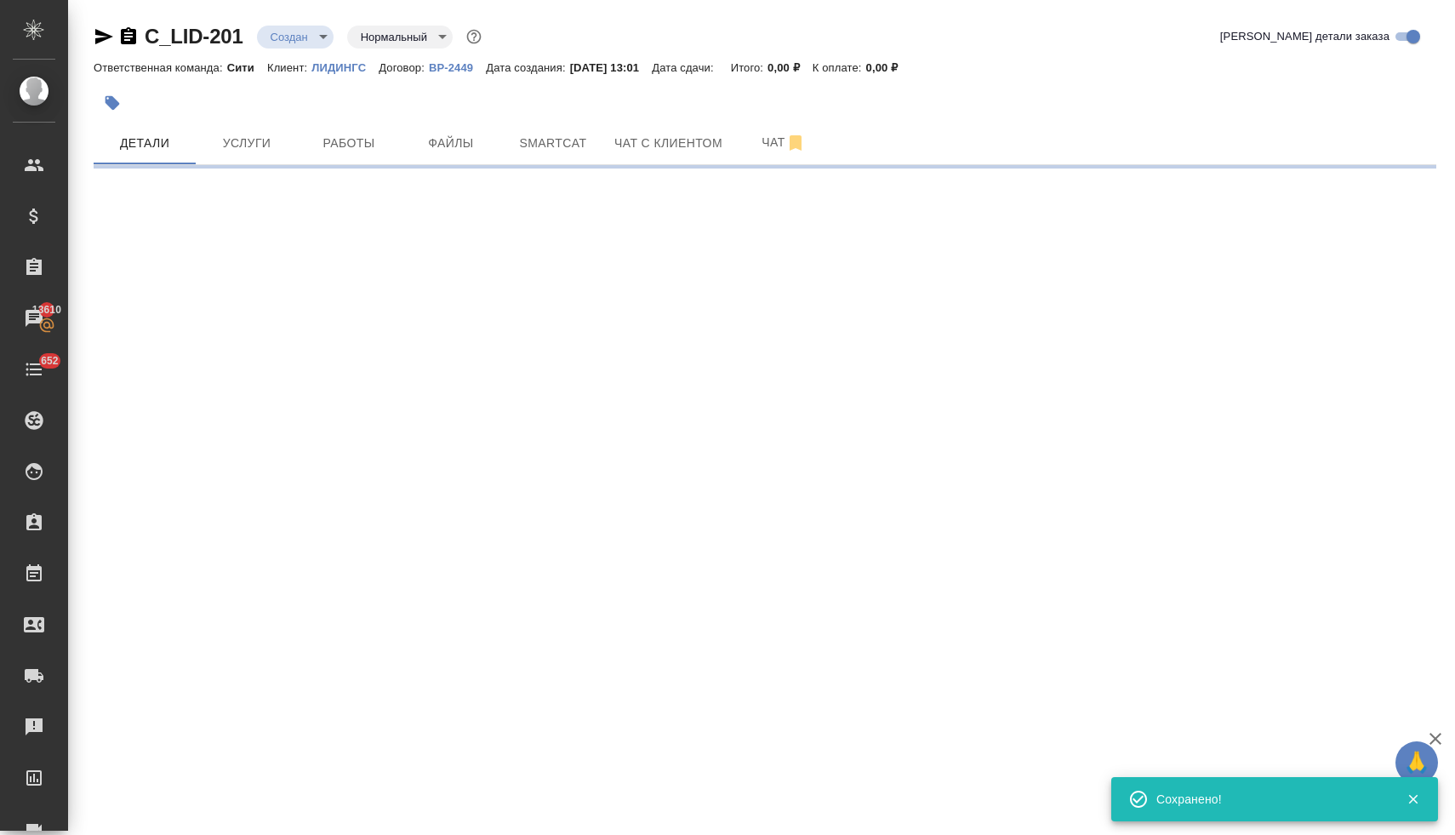
scroll to position [0, 0]
select select "RU"
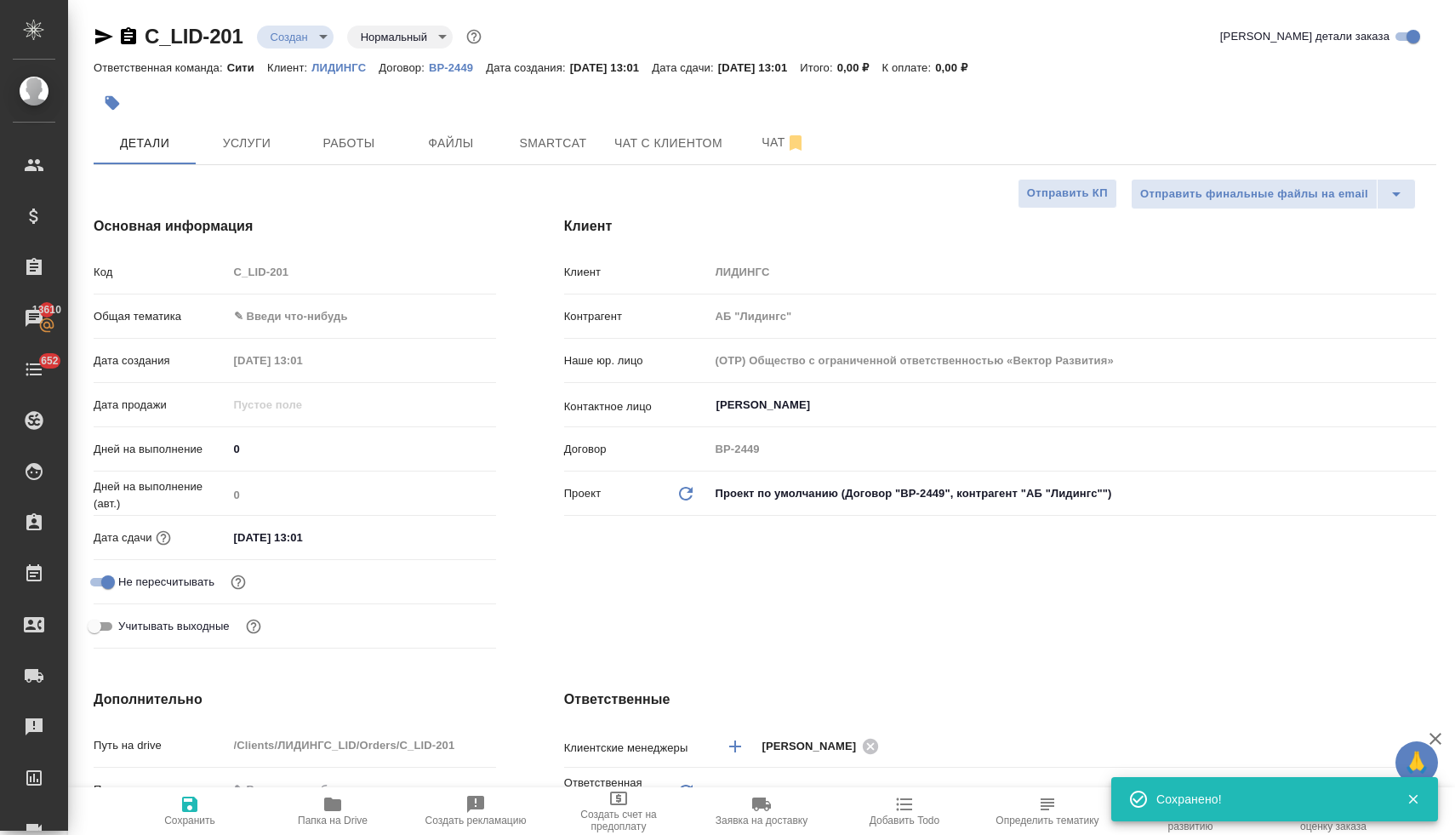
type textarea "x"
click at [340, 806] on icon "button" at bounding box center [332, 804] width 17 height 14
type textarea "x"
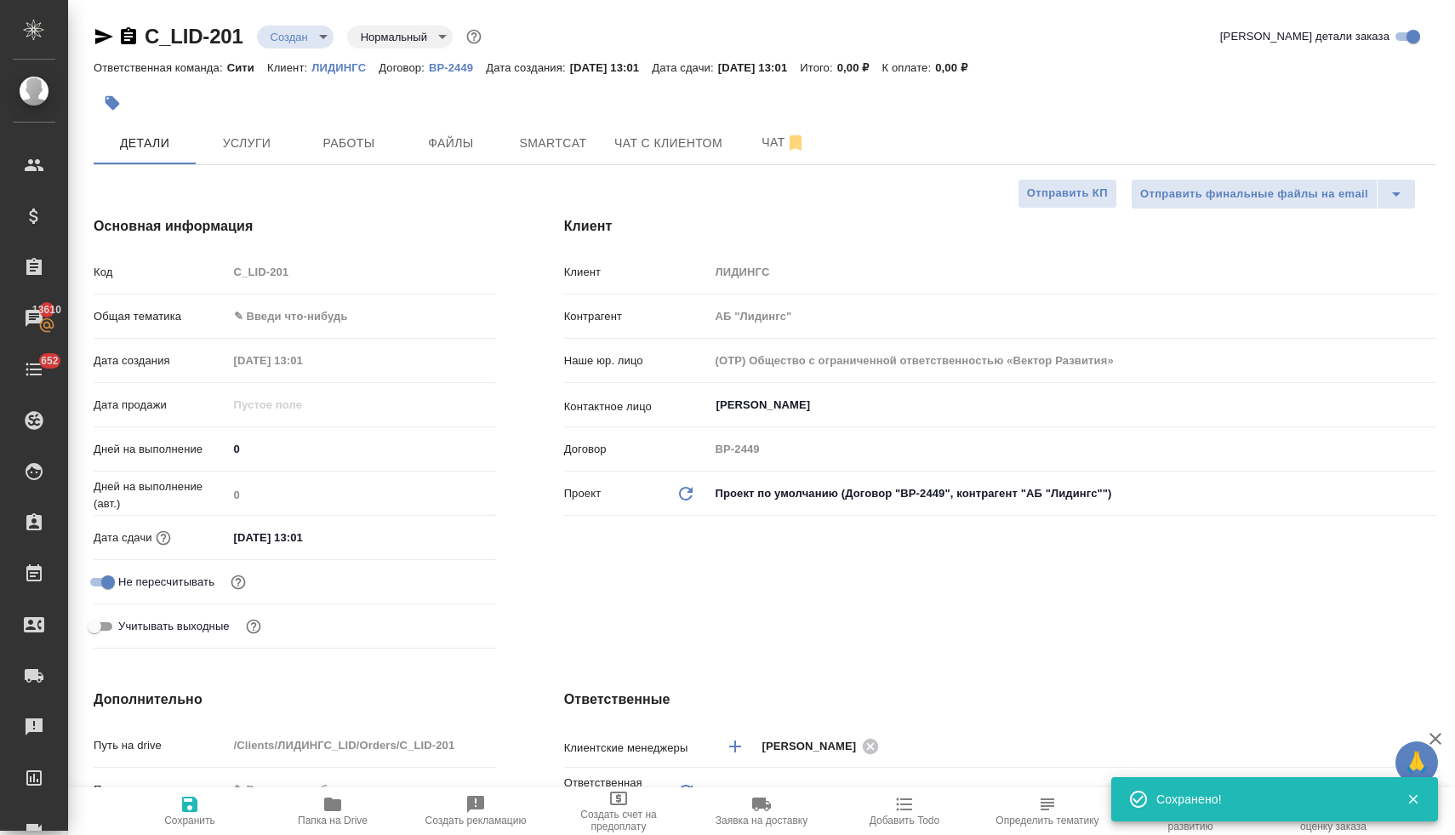
type textarea "x"
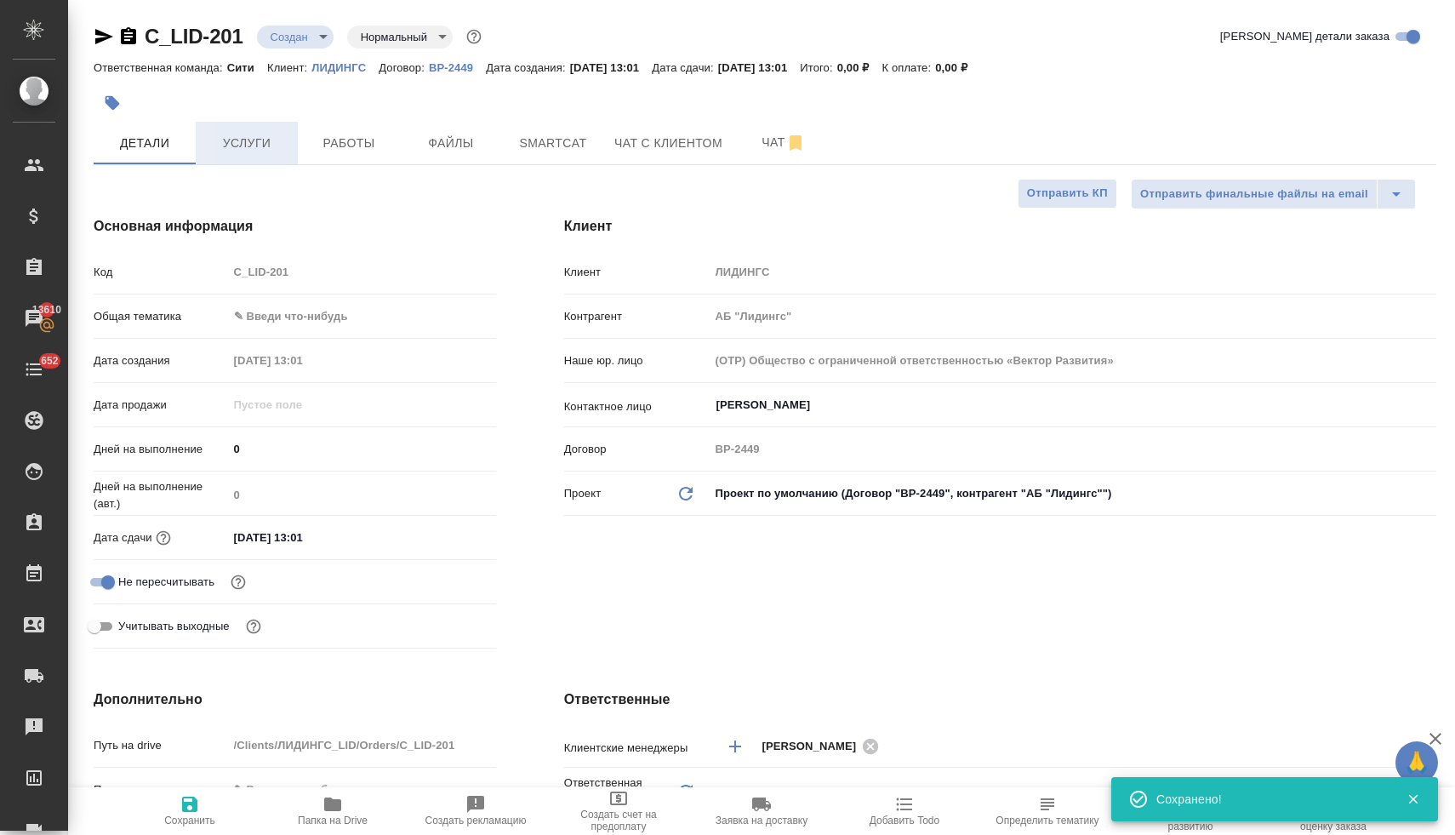
click at [230, 151] on span "Услуги" at bounding box center [247, 143] width 82 height 21
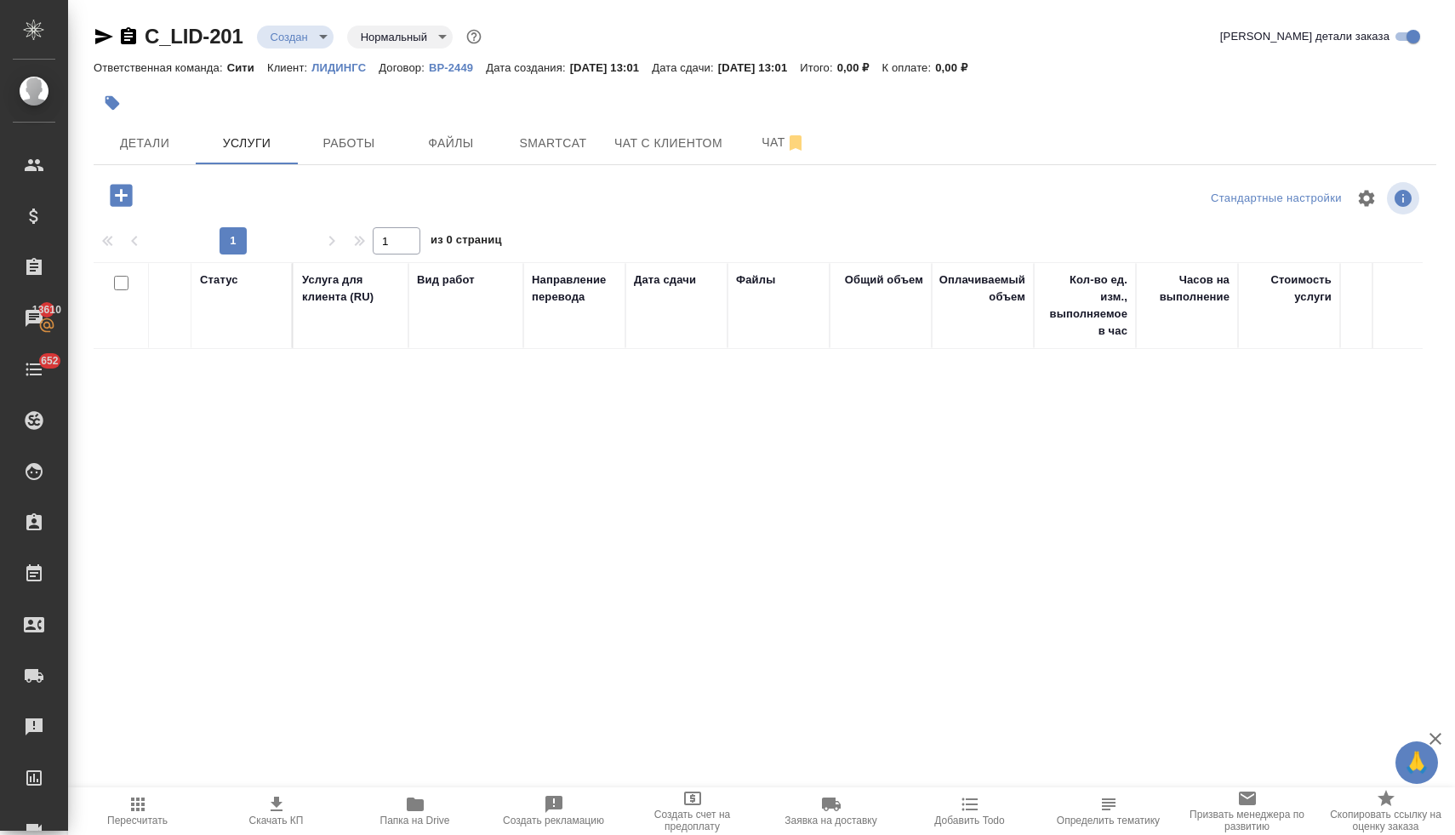
click at [123, 199] on icon "button" at bounding box center [121, 195] width 22 height 22
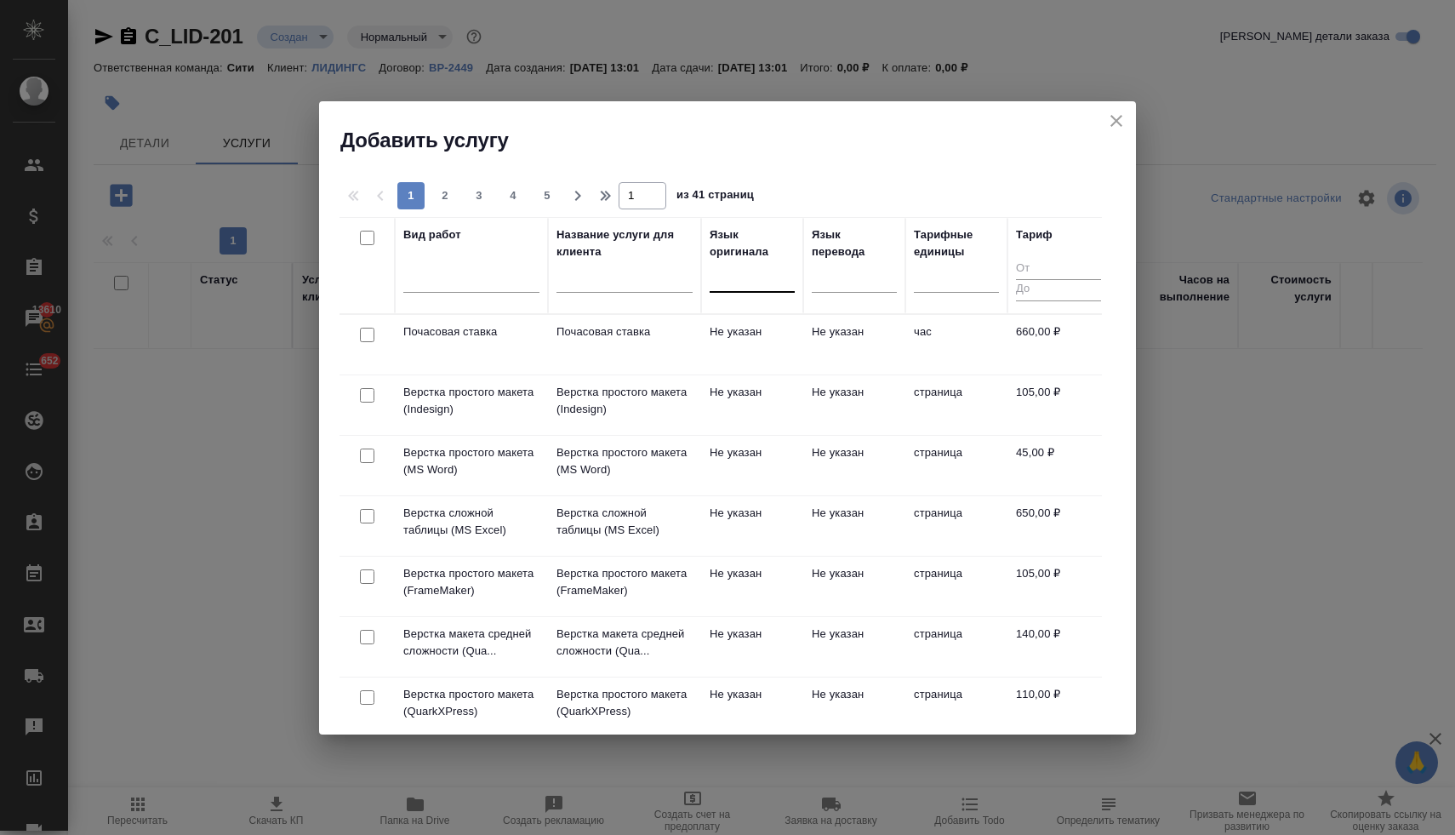
click at [738, 279] on div at bounding box center [752, 275] width 85 height 25
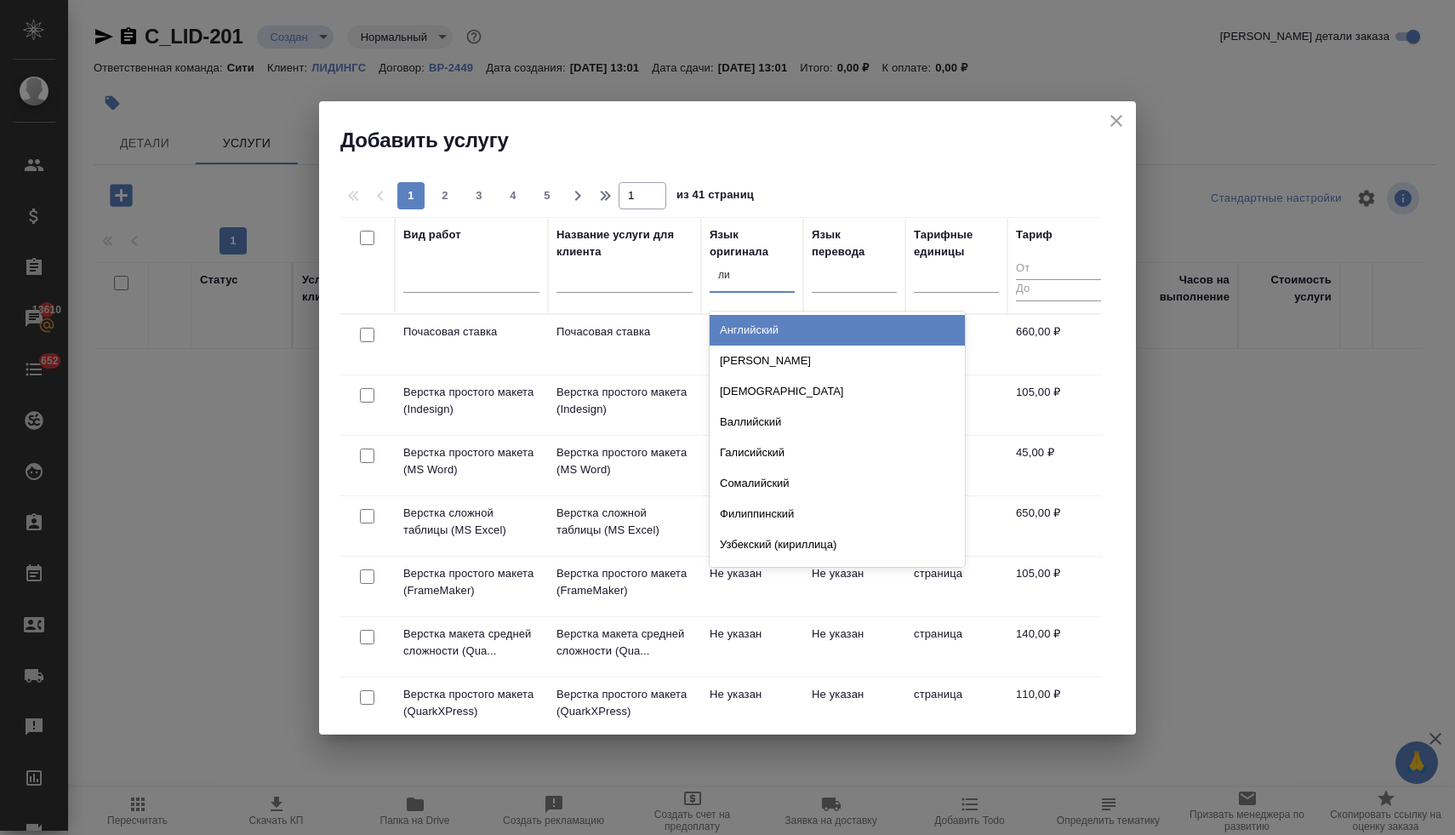
type input "лит"
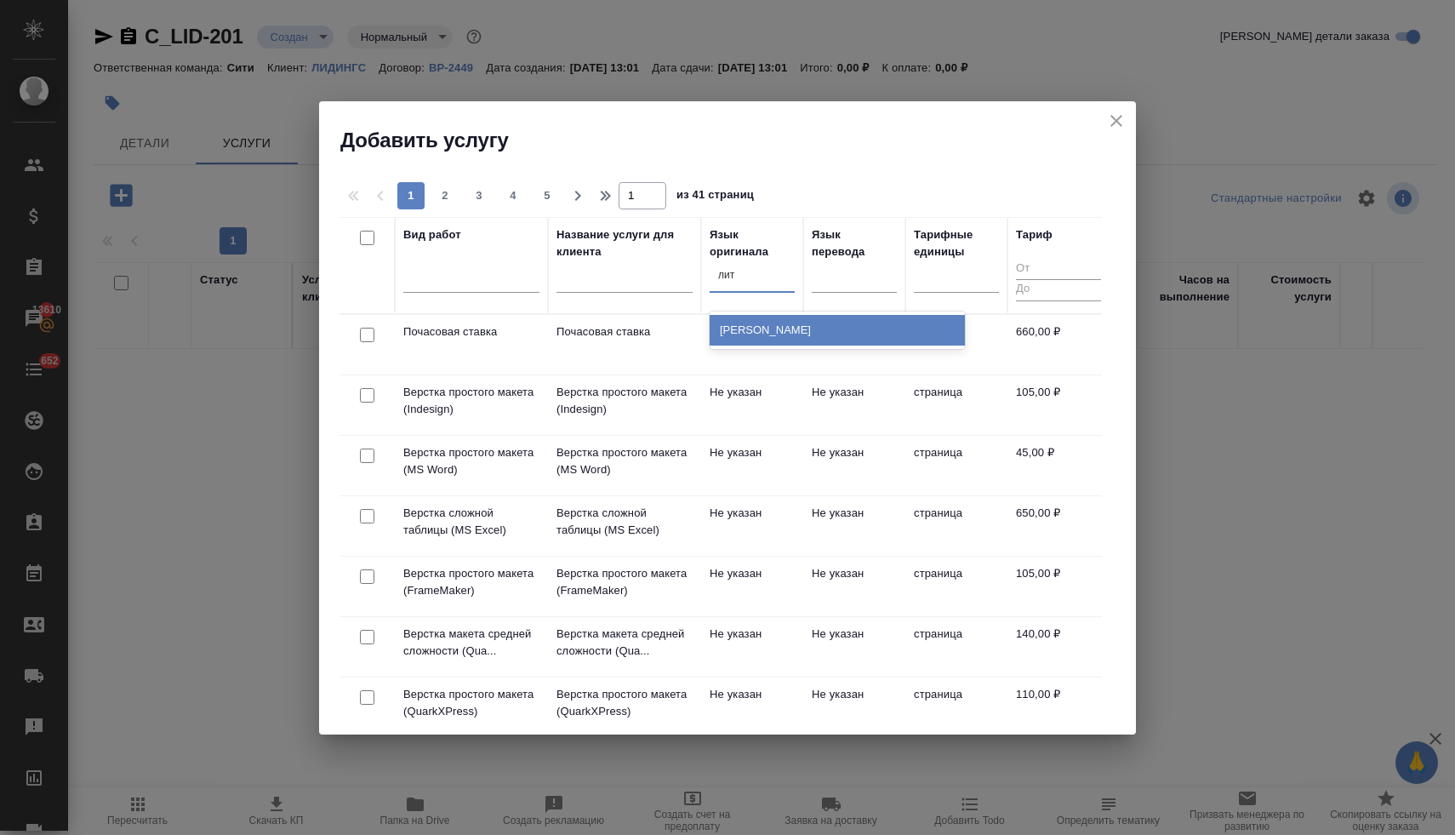
click at [757, 333] on div "Литовский" at bounding box center [837, 330] width 255 height 31
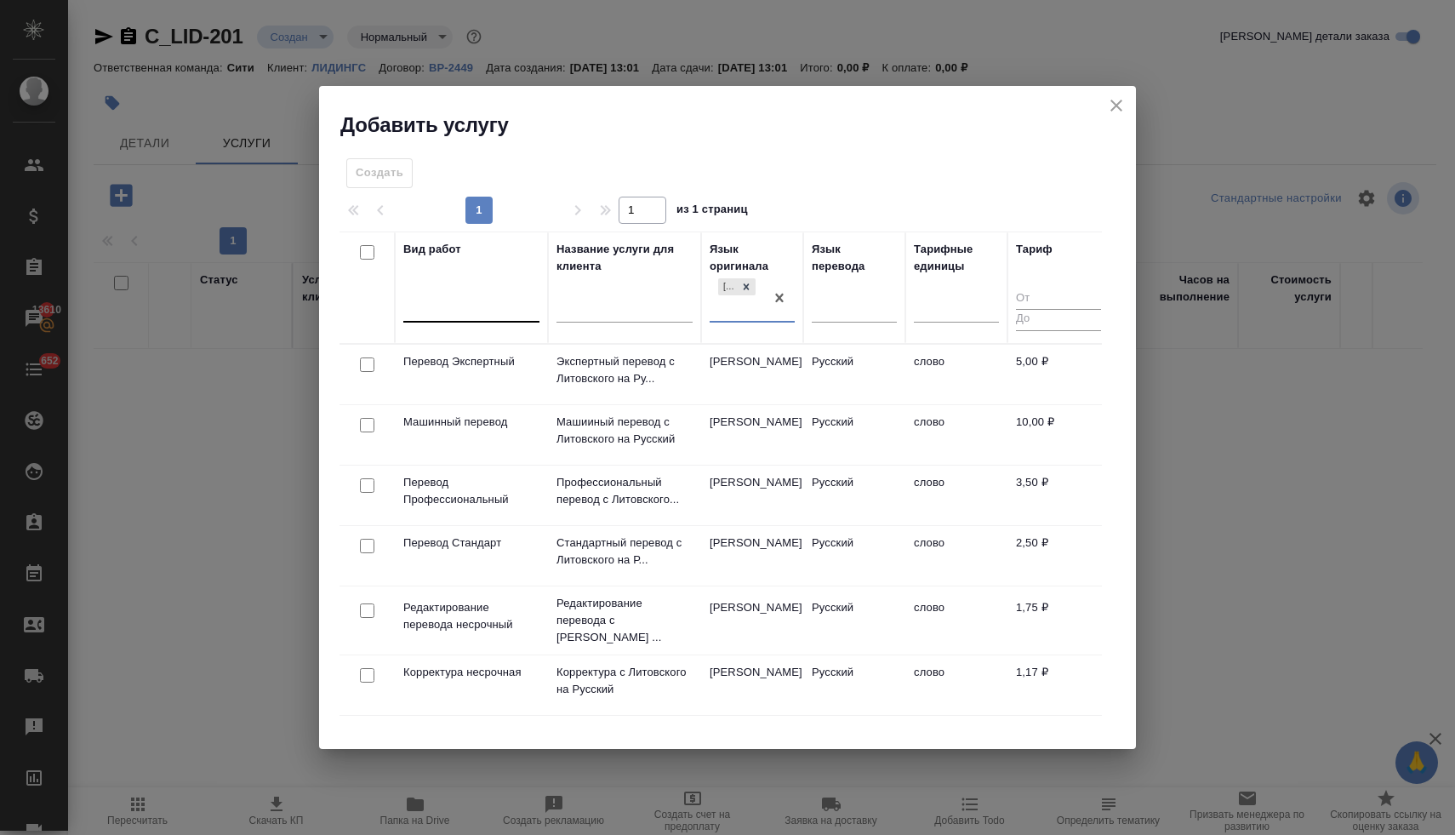
click at [473, 301] on div at bounding box center [471, 305] width 136 height 25
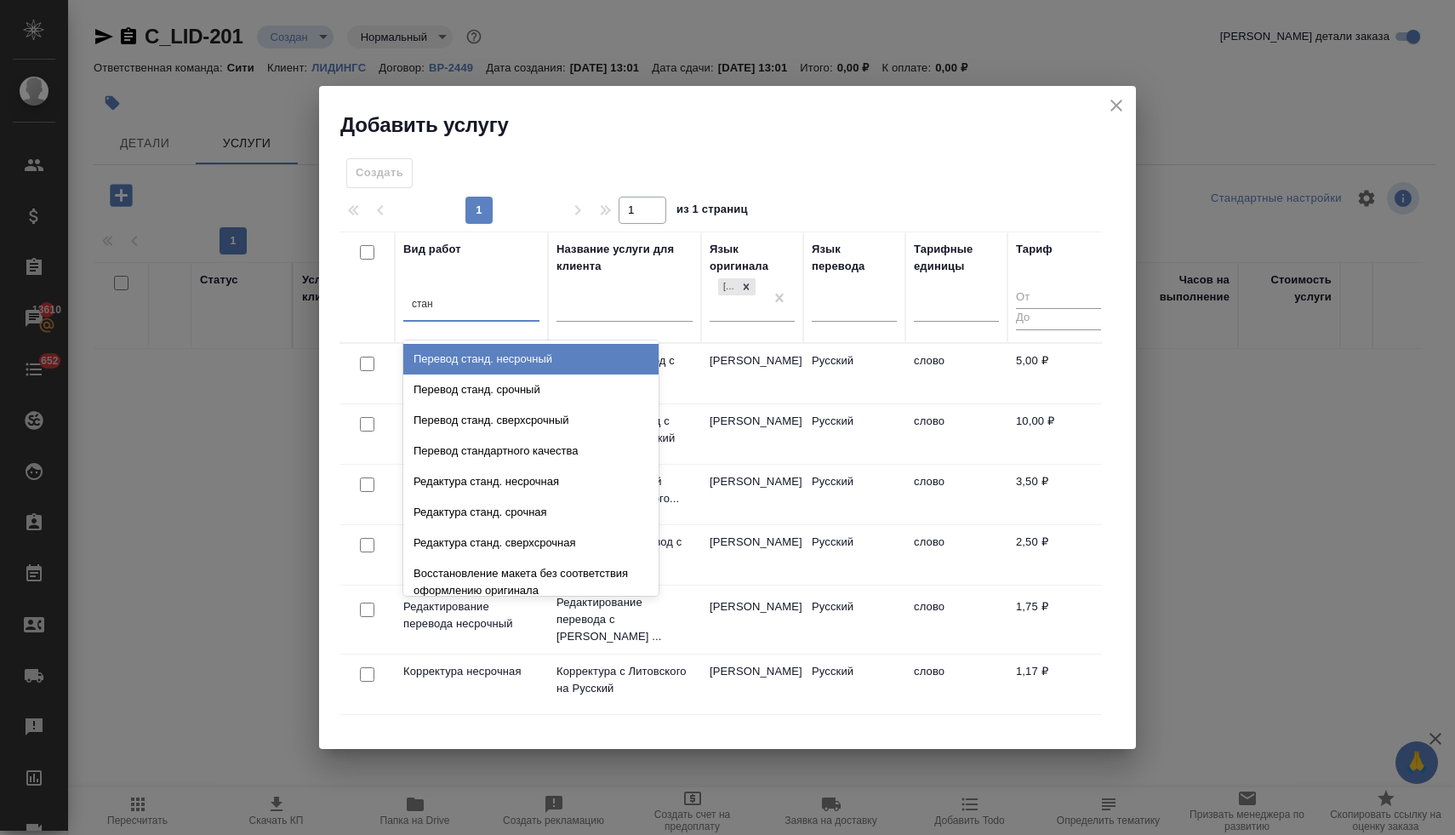
type input "станд"
click at [477, 365] on div "Перевод станд. несрочный" at bounding box center [530, 359] width 255 height 31
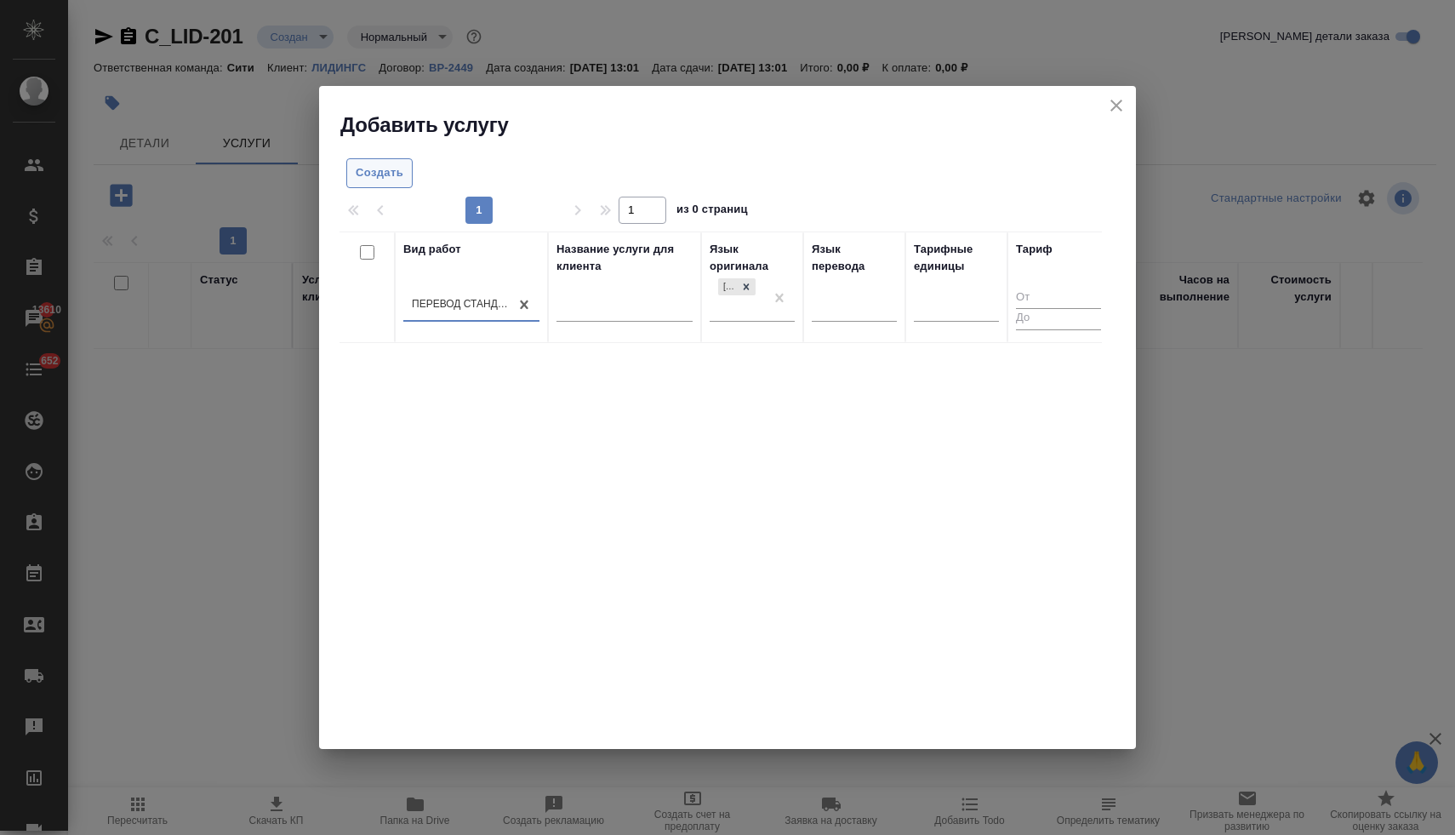
click at [383, 171] on span "Создать" at bounding box center [380, 173] width 48 height 20
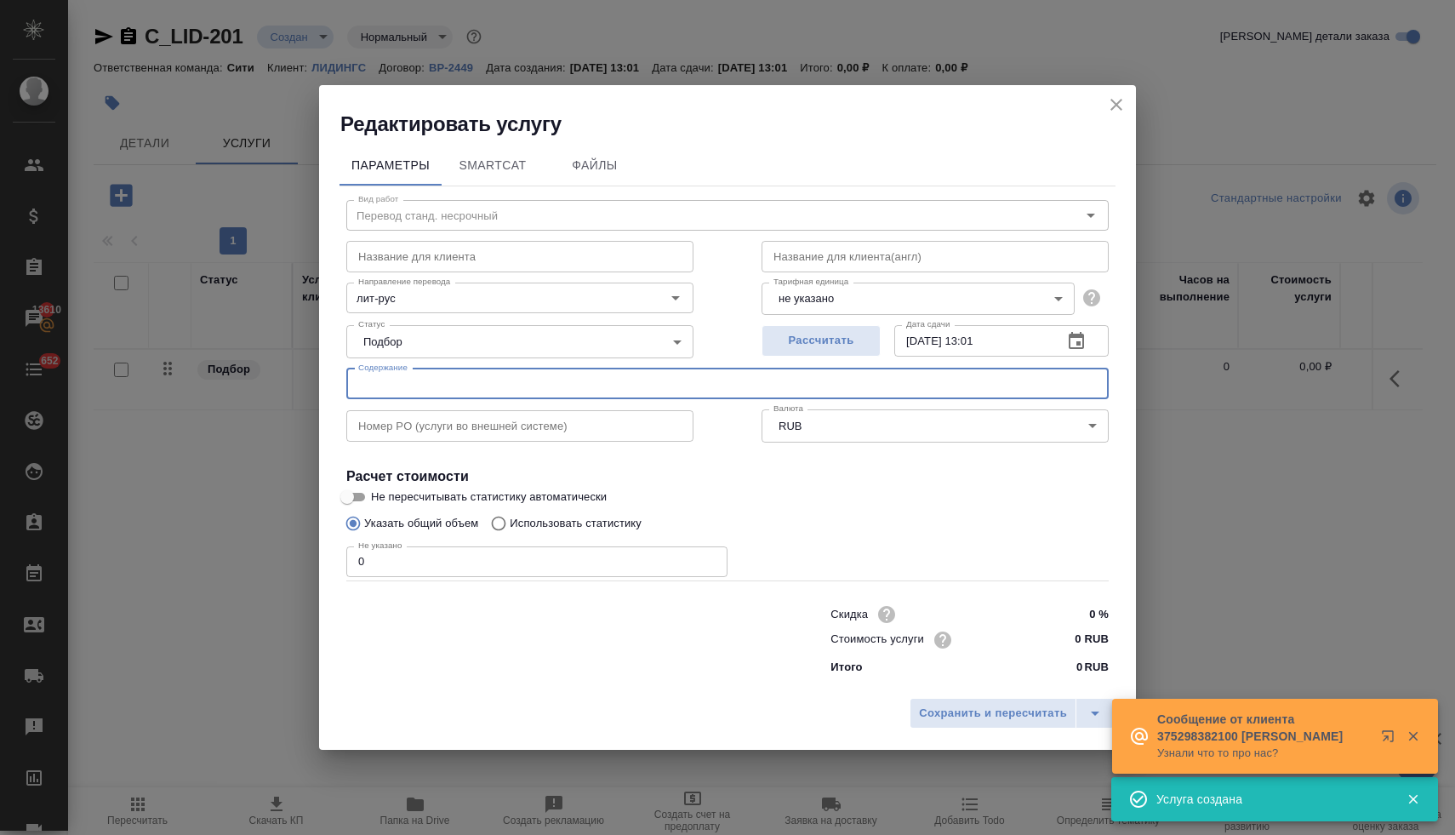
click at [380, 383] on input "text" at bounding box center [727, 383] width 762 height 31
paste input "$RRR9TZ4"
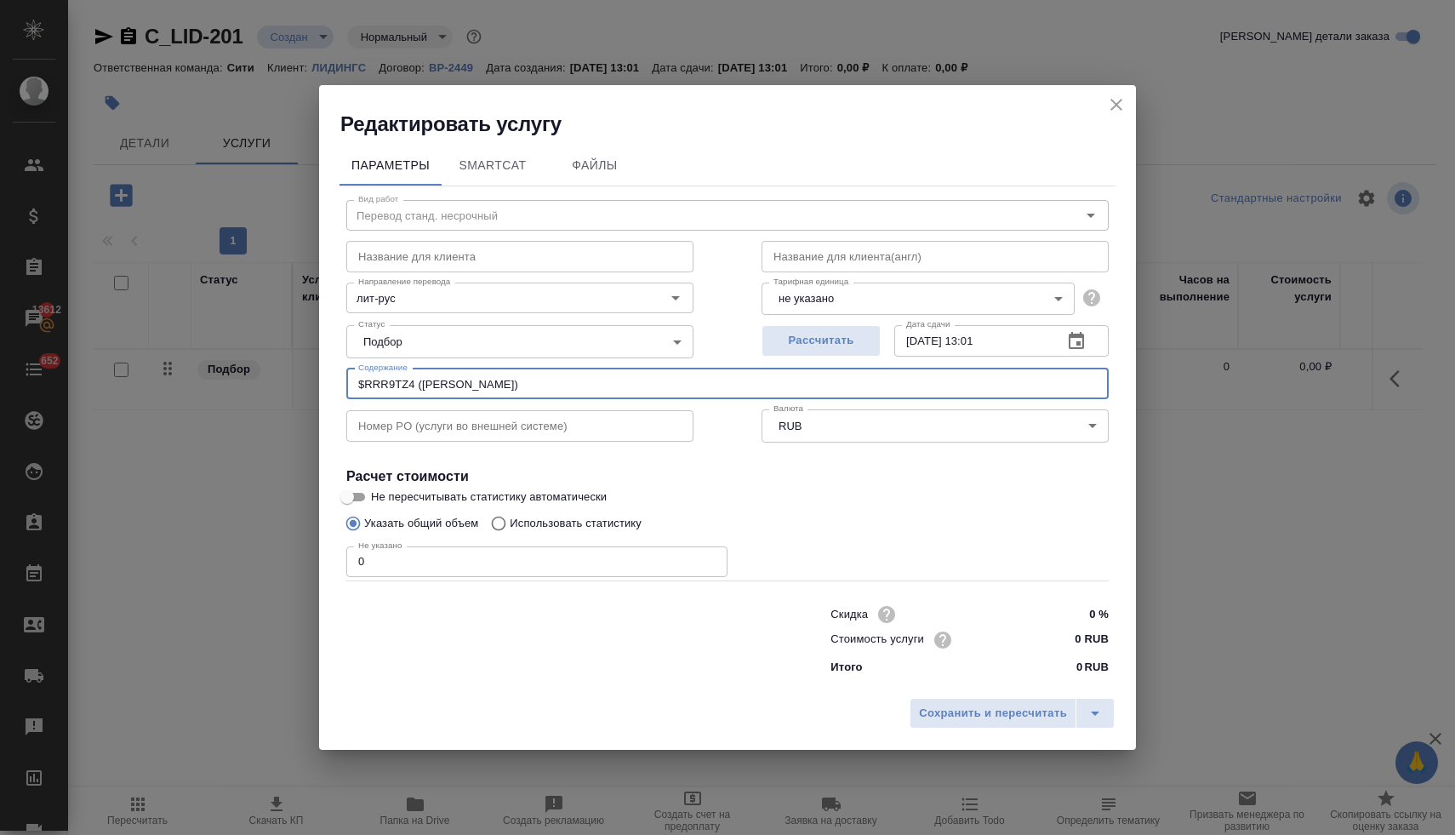
drag, startPoint x: 535, startPoint y: 386, endPoint x: 322, endPoint y: 380, distance: 212.8
click at [326, 381] on div "Параметры SmartCat Файлы Вид работ Перевод станд. несрочный Вид работ Название …" at bounding box center [727, 413] width 817 height 551
type input "$RRR9TZ4 (Маркова Алеся)"
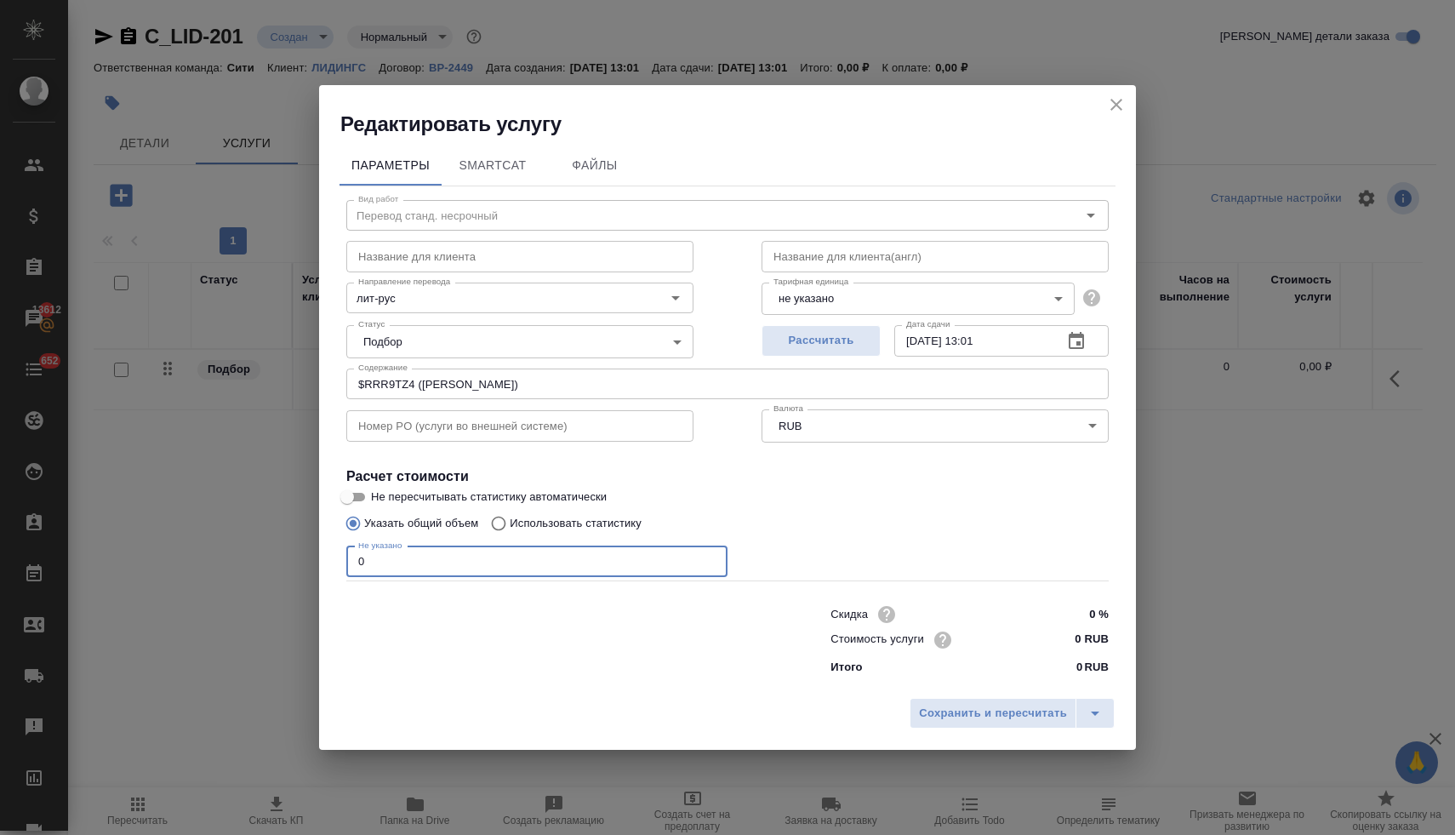
drag, startPoint x: 377, startPoint y: 564, endPoint x: 328, endPoint y: 557, distance: 49.0
click at [328, 557] on div "Параметры SmartCat Файлы Вид работ Перевод станд. несрочный Вид работ Название …" at bounding box center [727, 413] width 817 height 551
type input "1"
click at [951, 707] on span "Сохранить и пересчитать" at bounding box center [993, 714] width 148 height 20
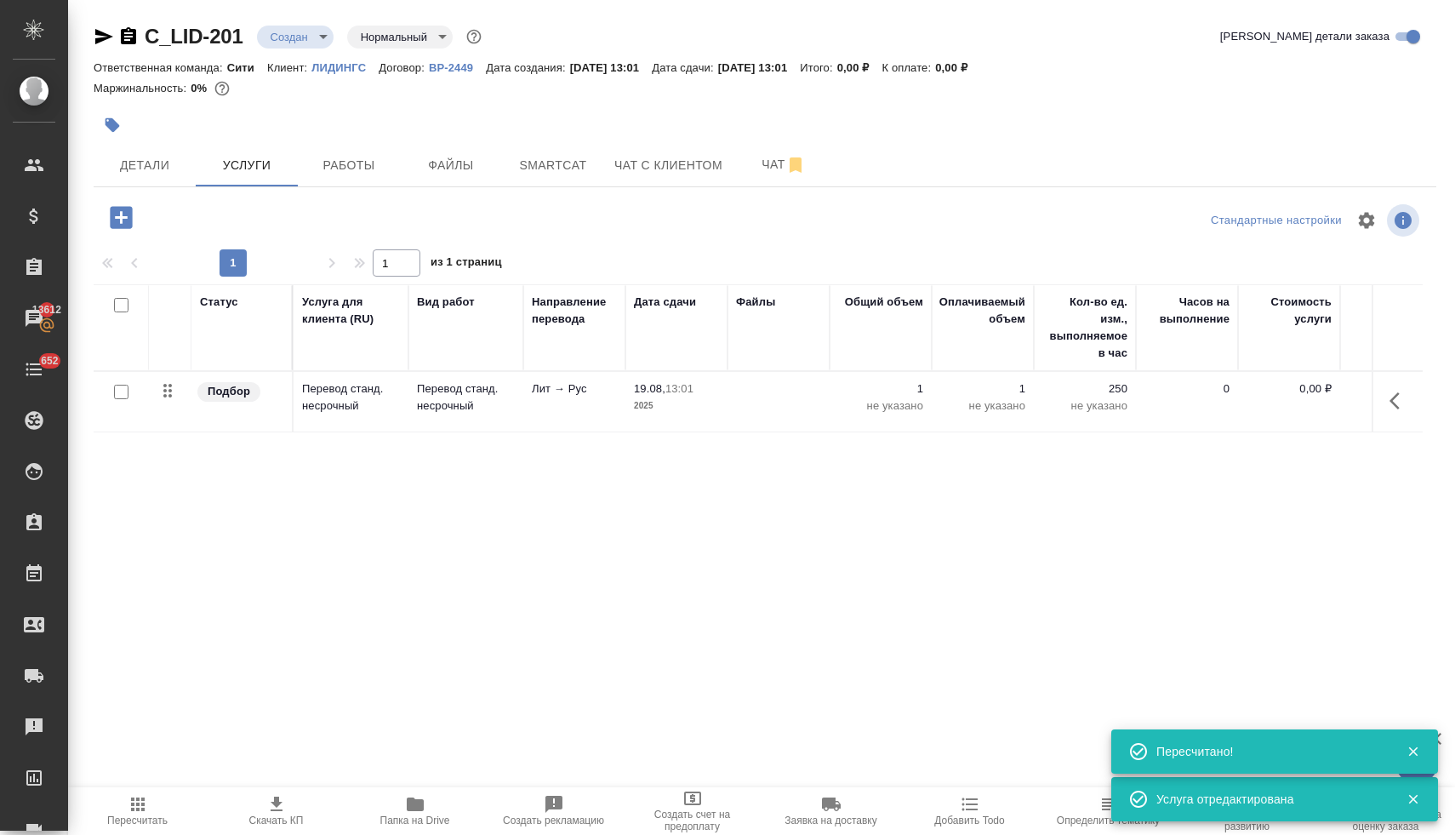
click at [1302, 390] on p "0,00 ₽" at bounding box center [1288, 388] width 85 height 17
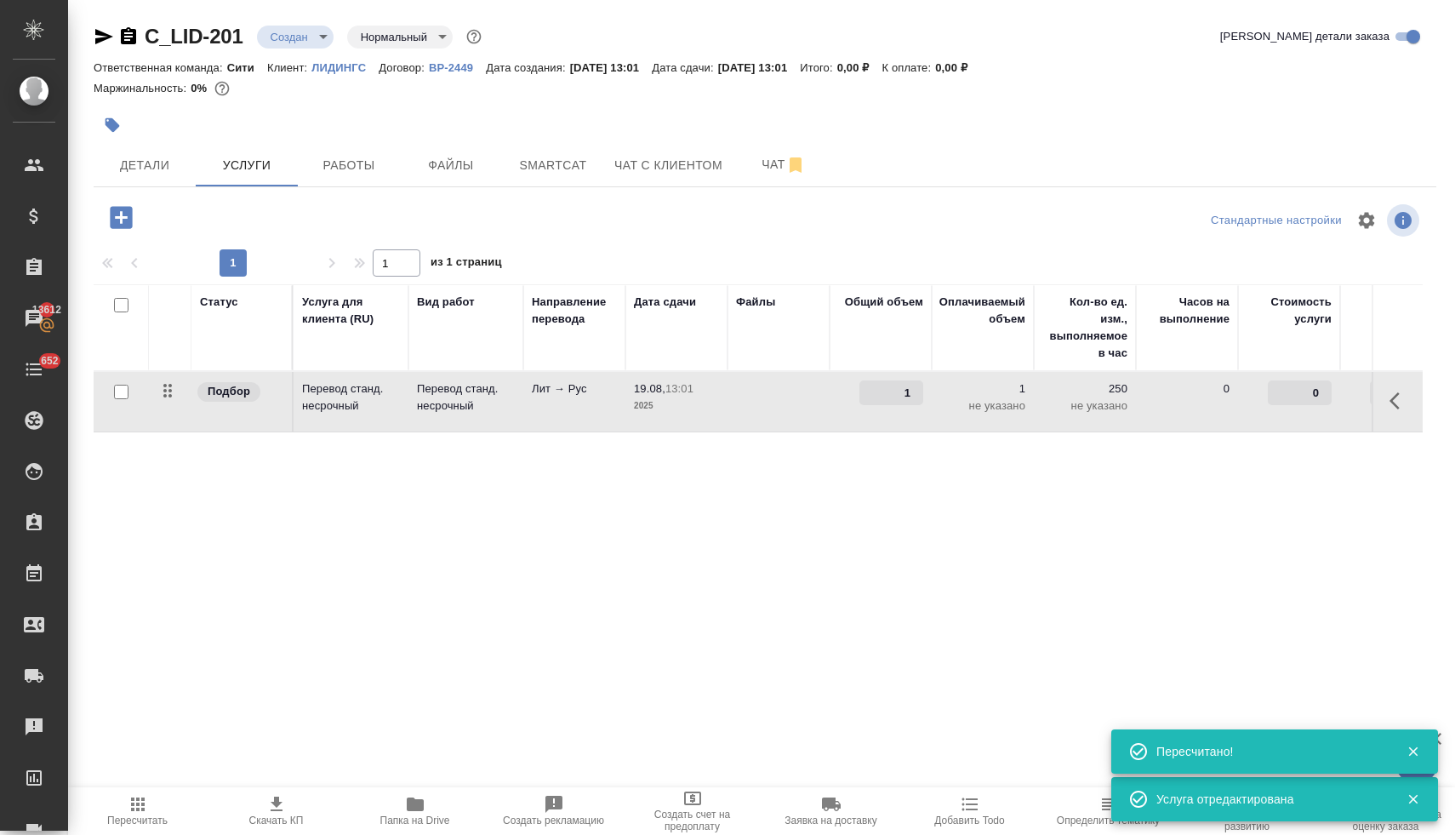
click at [1302, 391] on input "0" at bounding box center [1300, 392] width 64 height 25
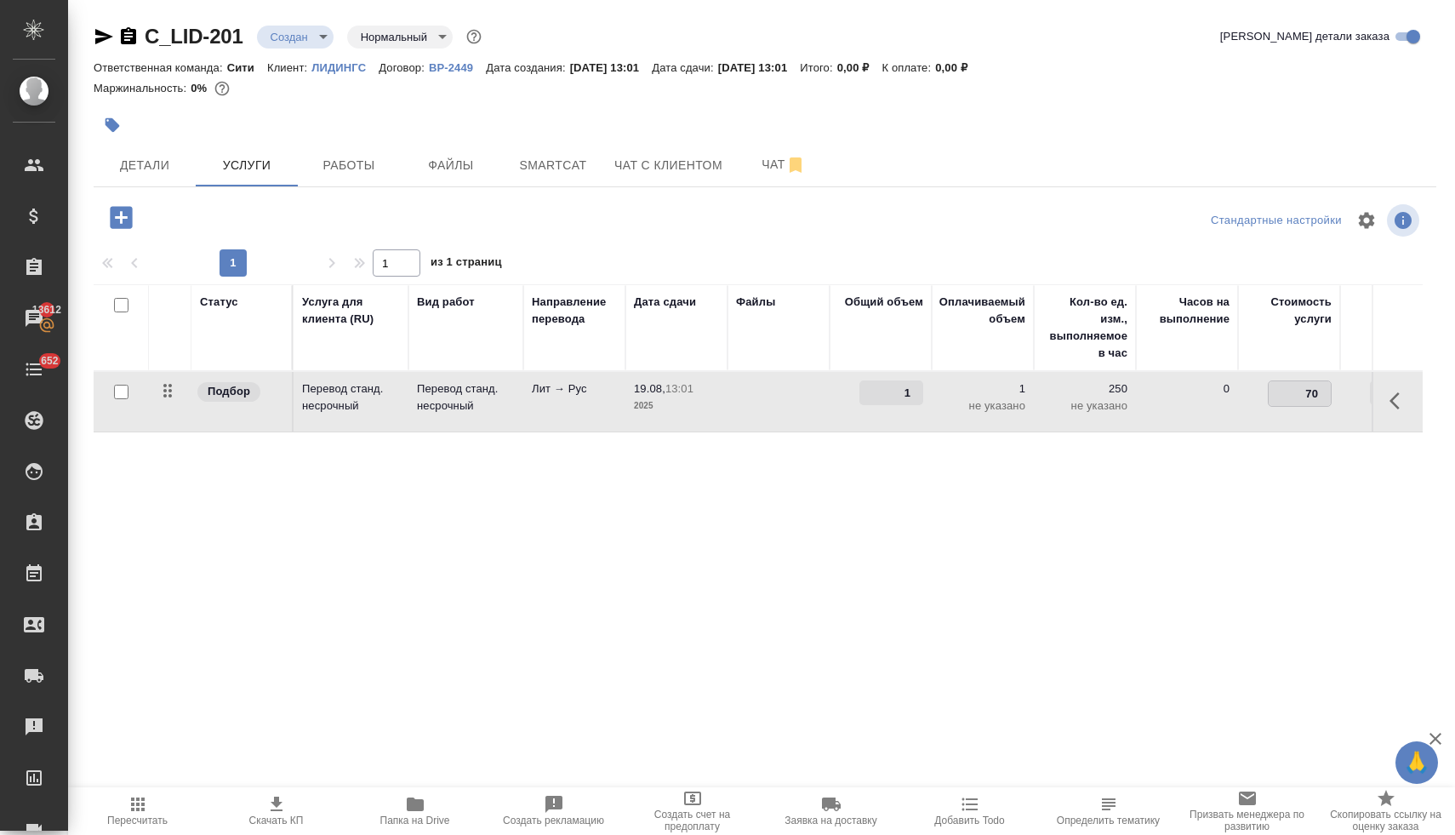
type input "780"
click at [1080, 503] on div "Статус Услуга для клиента (RU) Вид работ Направление перевода Дата сдачи Файлы …" at bounding box center [758, 467] width 1329 height 366
click at [237, 217] on span "Сохранить и пересчитать" at bounding box center [242, 216] width 148 height 20
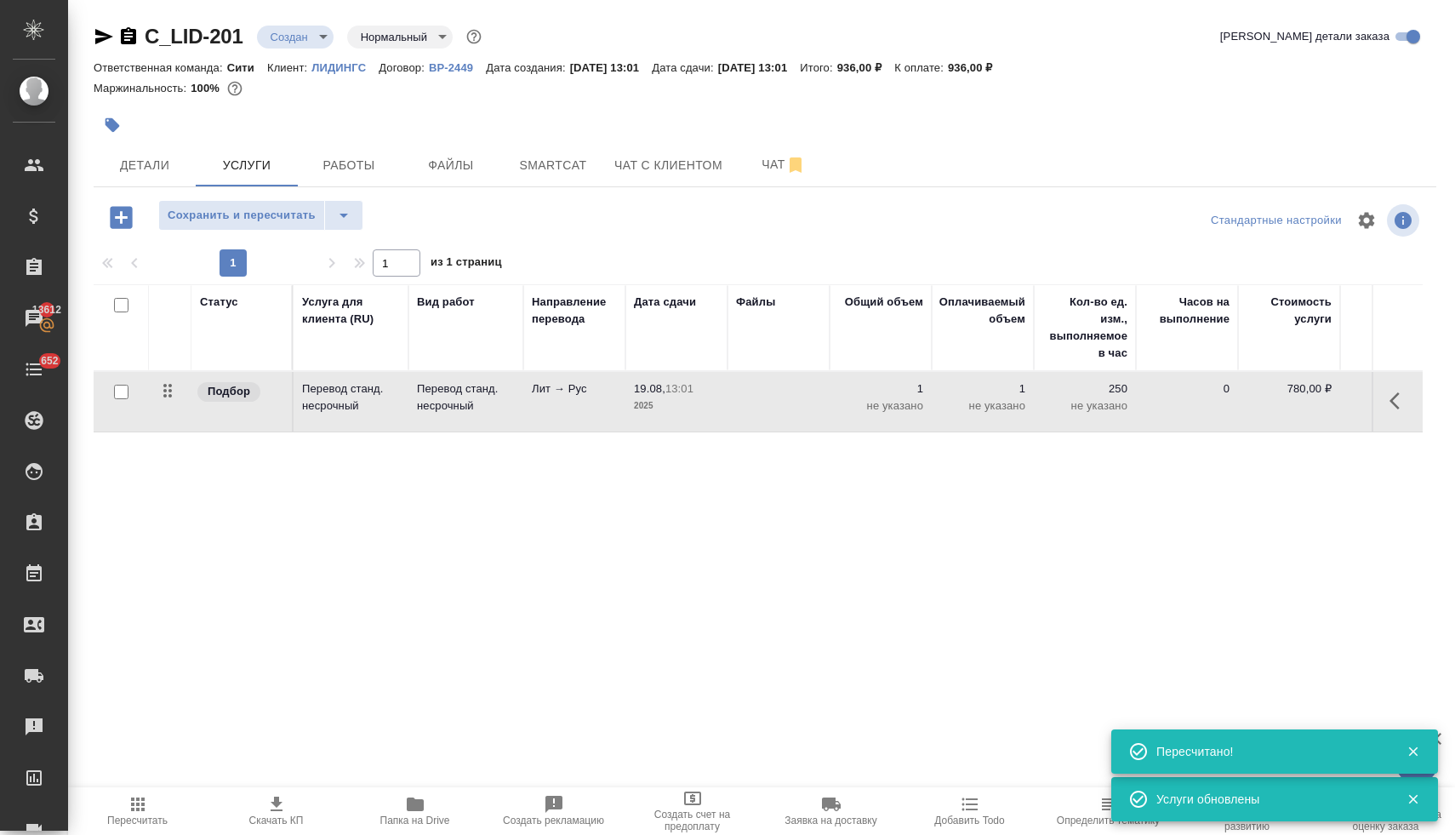
click at [124, 222] on icon "button" at bounding box center [121, 217] width 22 height 22
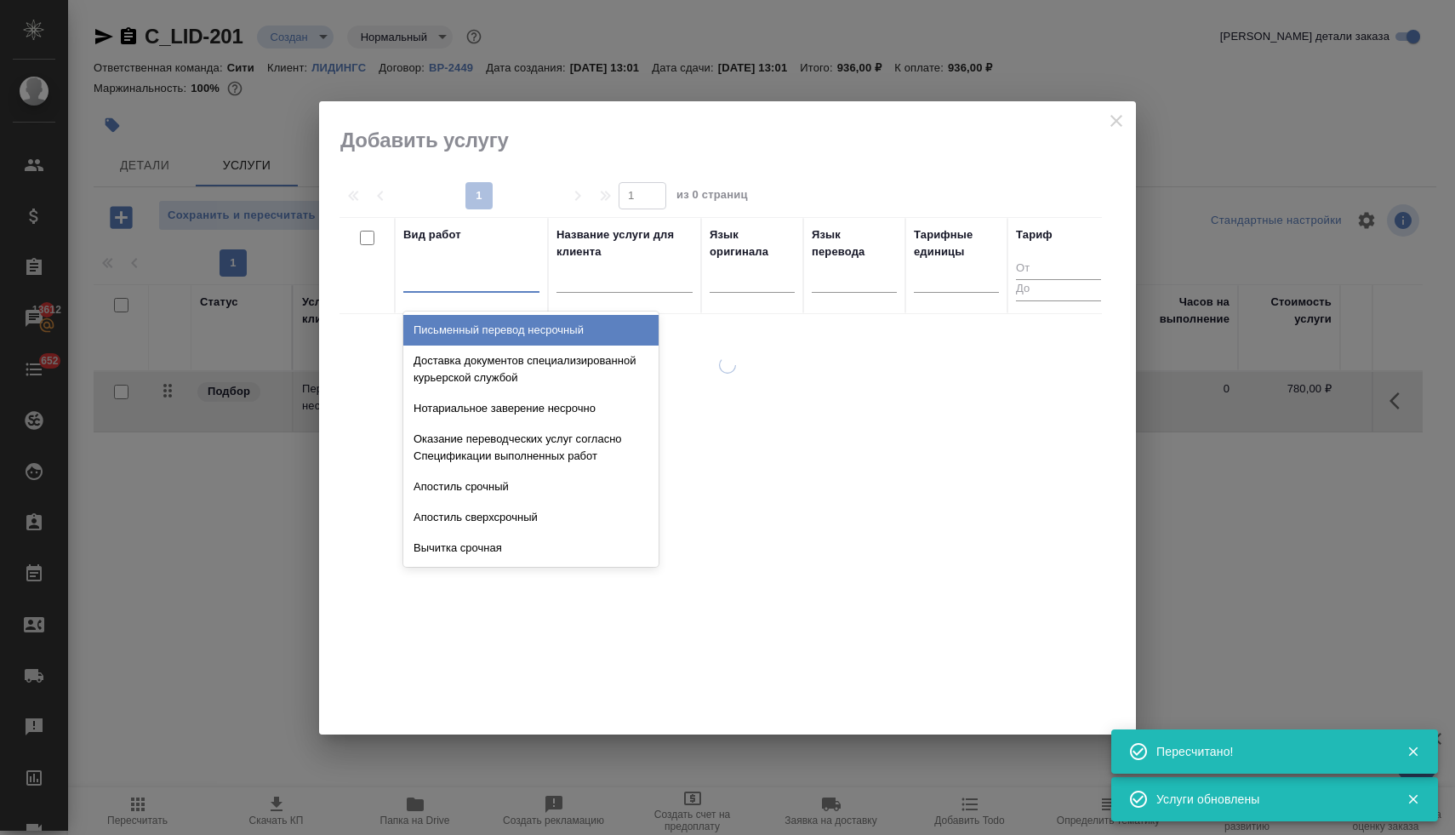
click at [475, 273] on div at bounding box center [471, 275] width 136 height 25
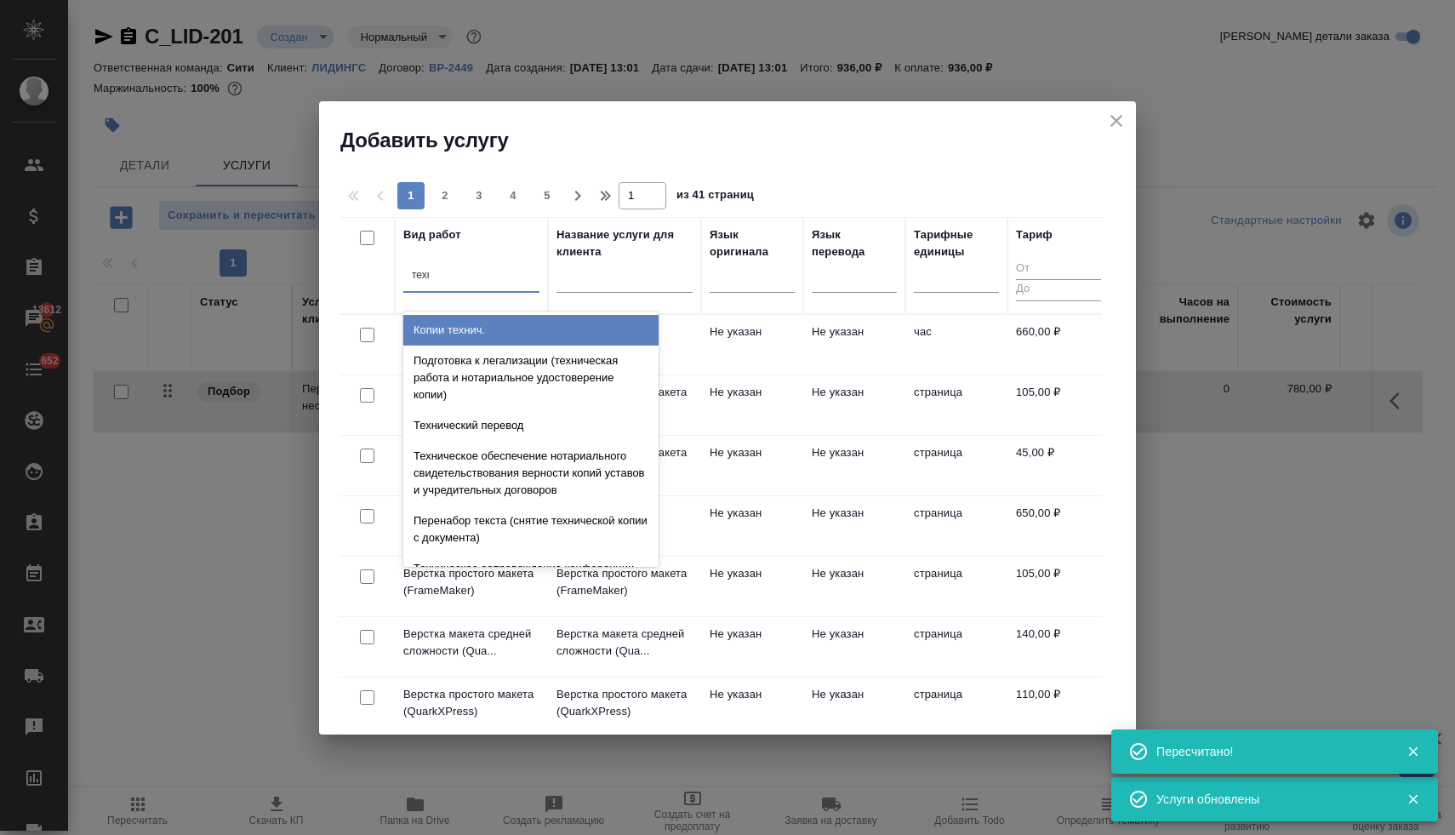
type input "техни"
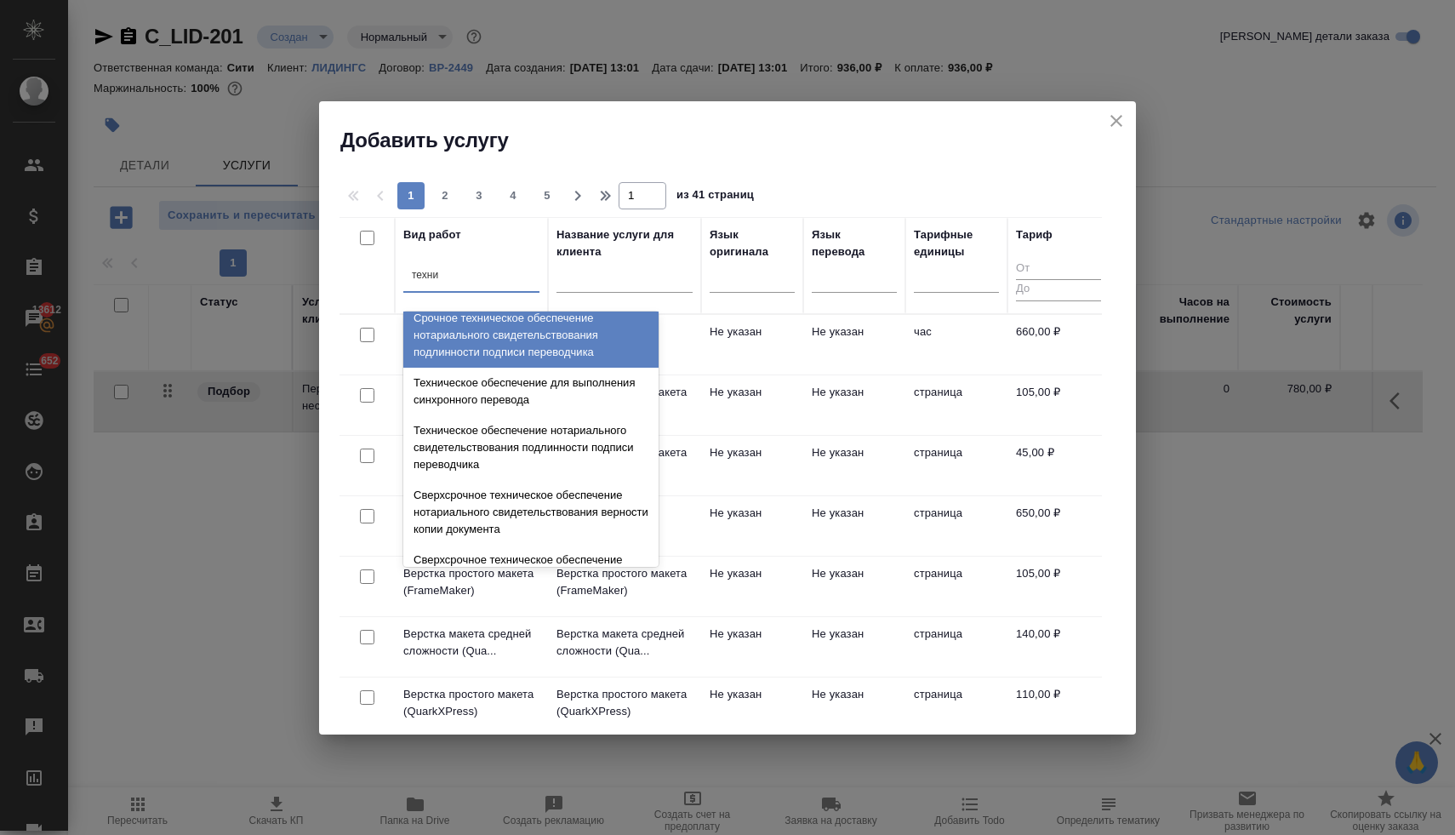
scroll to position [488, 0]
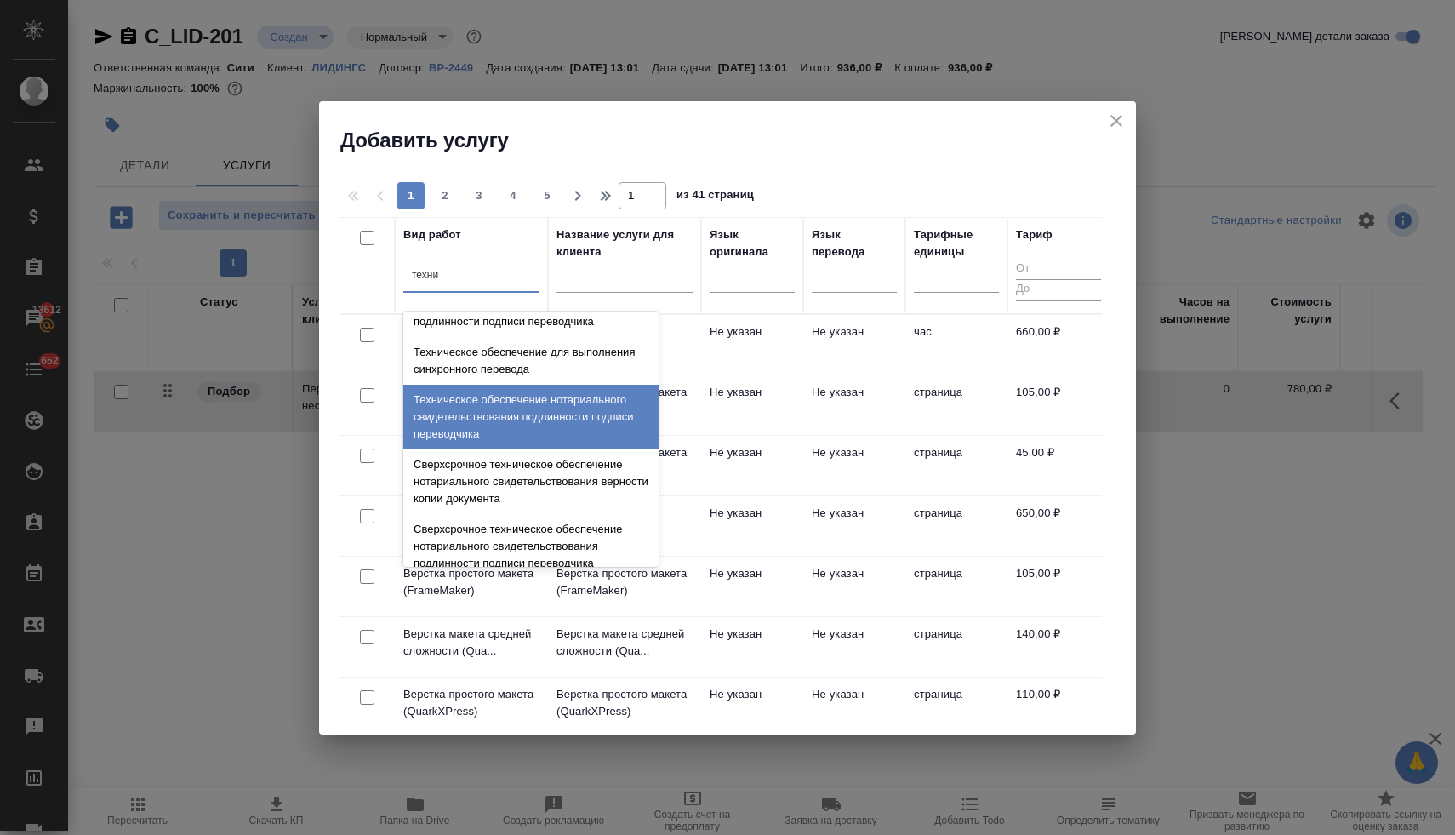
click at [513, 439] on div "Техническое обеспечение нотариального свидетельствования подлинности подписи пе…" at bounding box center [530, 417] width 255 height 65
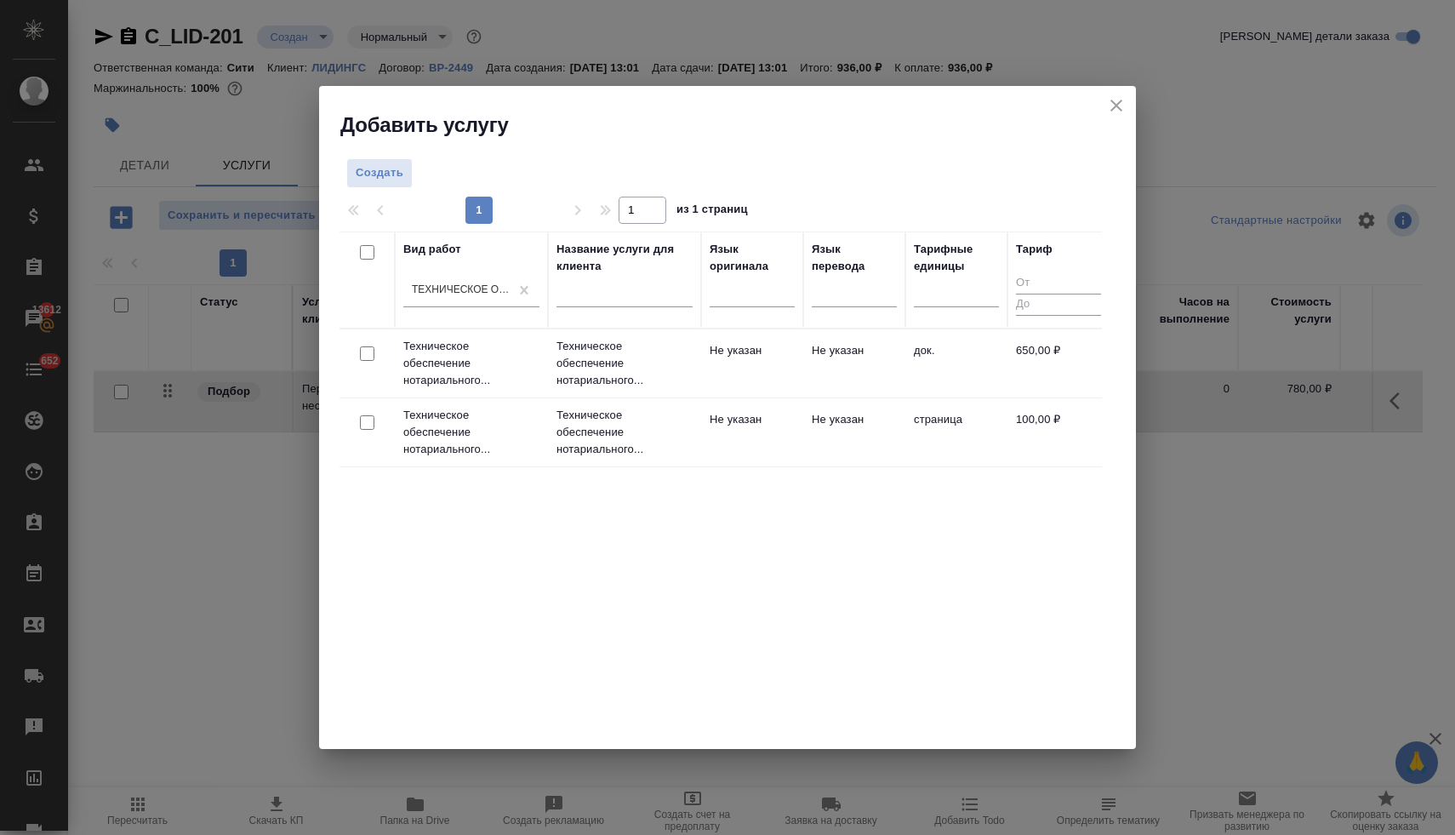
click at [368, 350] on input "checkbox" at bounding box center [367, 353] width 14 height 14
checkbox input "true"
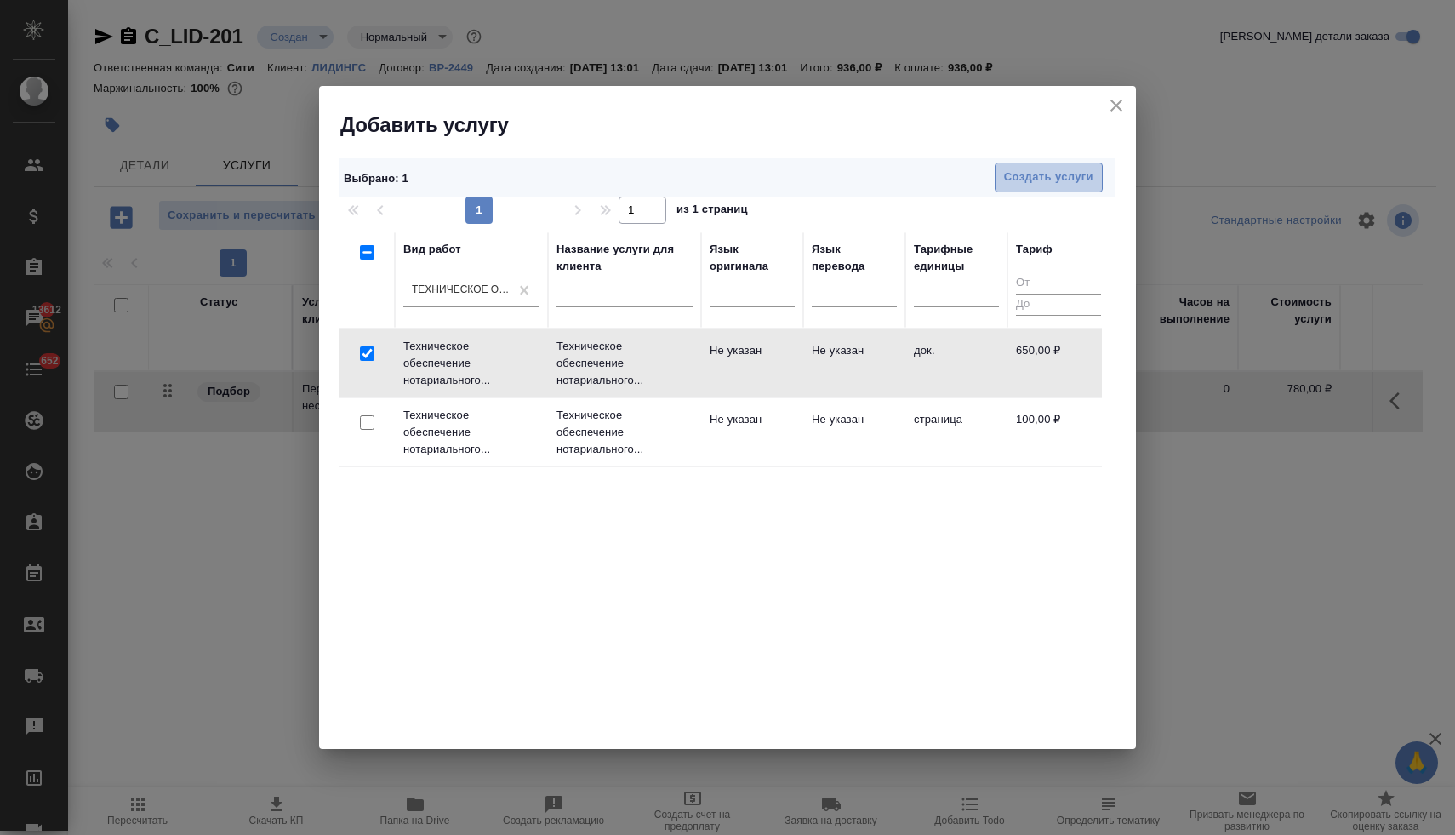
click at [1023, 169] on span "Создать услуги" at bounding box center [1048, 178] width 89 height 20
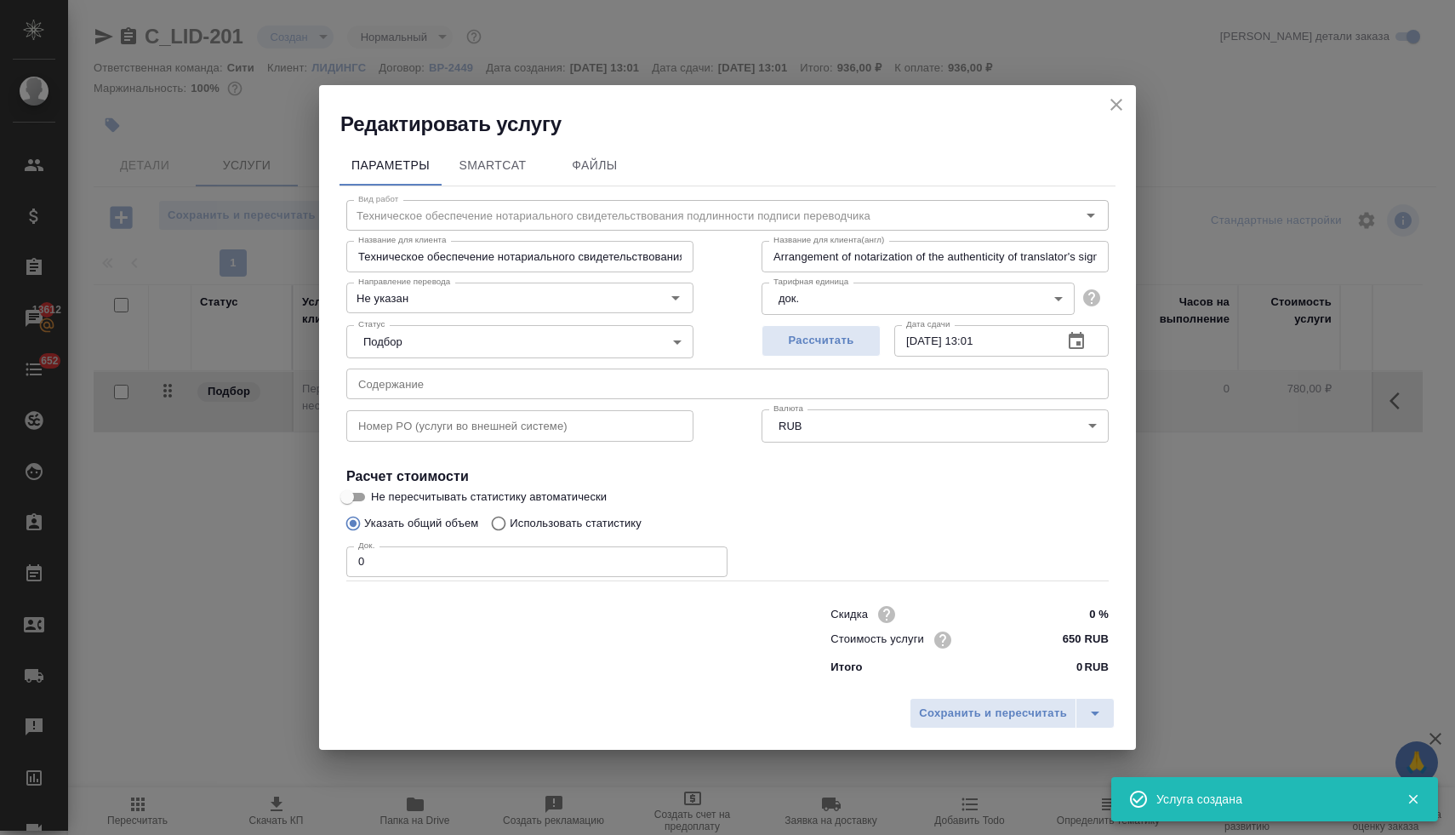
type input "Техническое обеспечение нотариального свидетельствования подлинности подписи пе…"
type input "Arrangement of notarization of the authenticity of translator's signature,3 bus…"
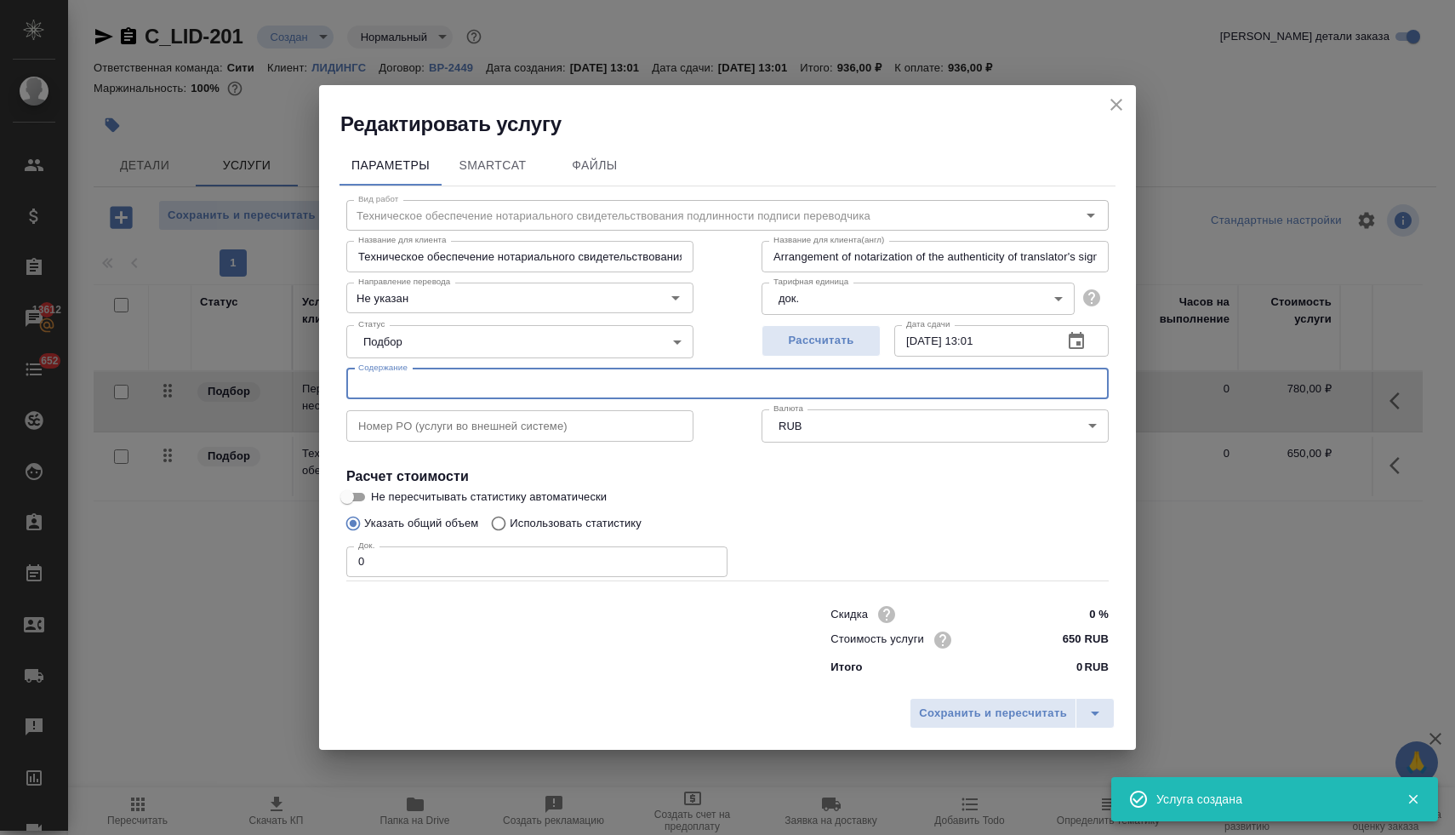
click at [462, 389] on input "text" at bounding box center [727, 383] width 762 height 31
paste input "$RRR9TZ4 (Маркова Алеся)"
type input "Техническое обеспечение нотариального свидетельствования подлинности подписи пе…"
type input "Arrangement of notarization of the authenticity of translator's signature,3 bus…"
type input "$RRR9TZ4 (Маркова Алеся)"
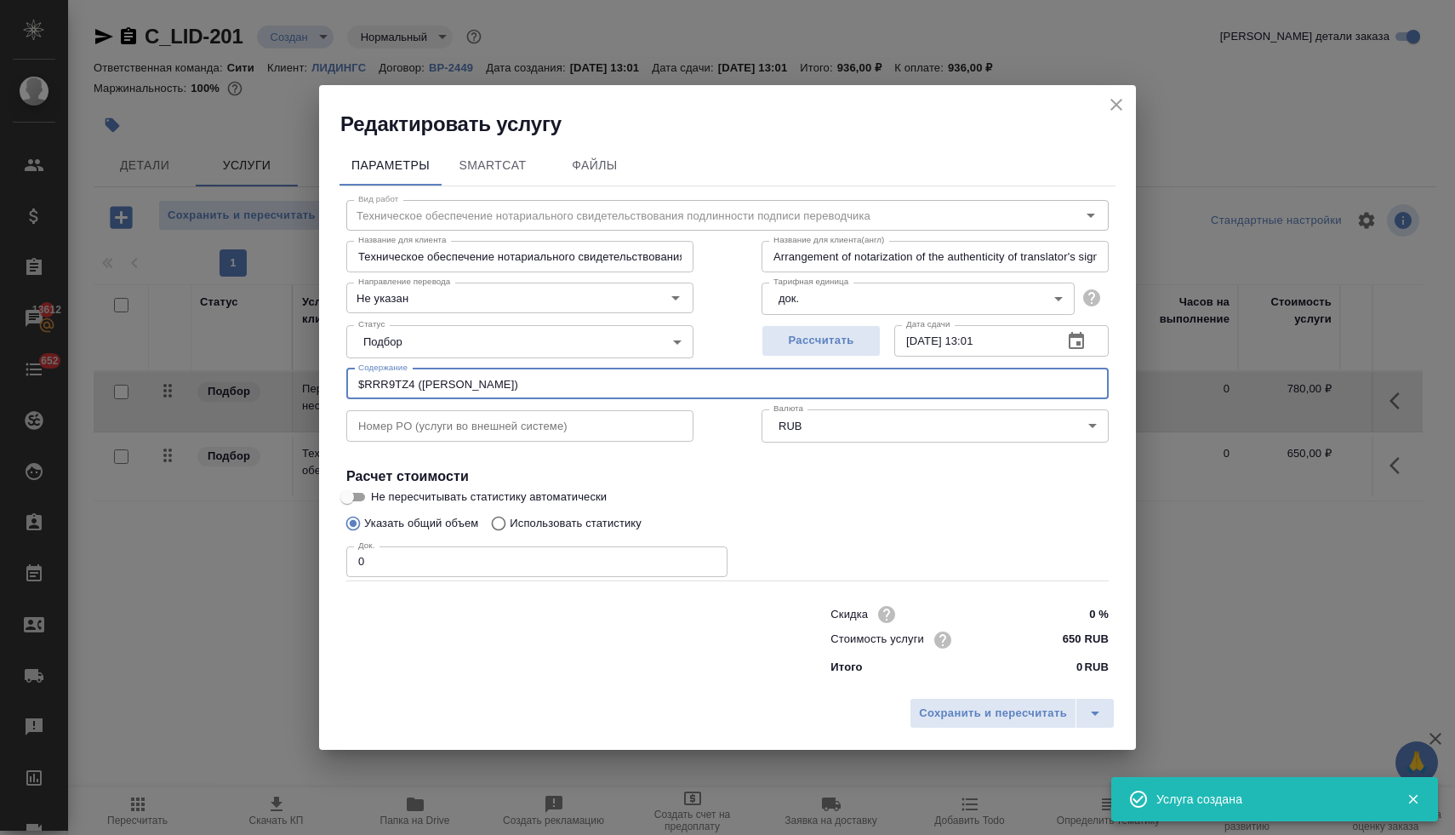
type input "Техническое обеспечение нотариального свидетельствования подлинности подписи пе…"
type input "Arrangement of notarization of the authenticity of translator's signature,3 bus…"
type input "$RRR9TZ4 (Маркова Алеся)"
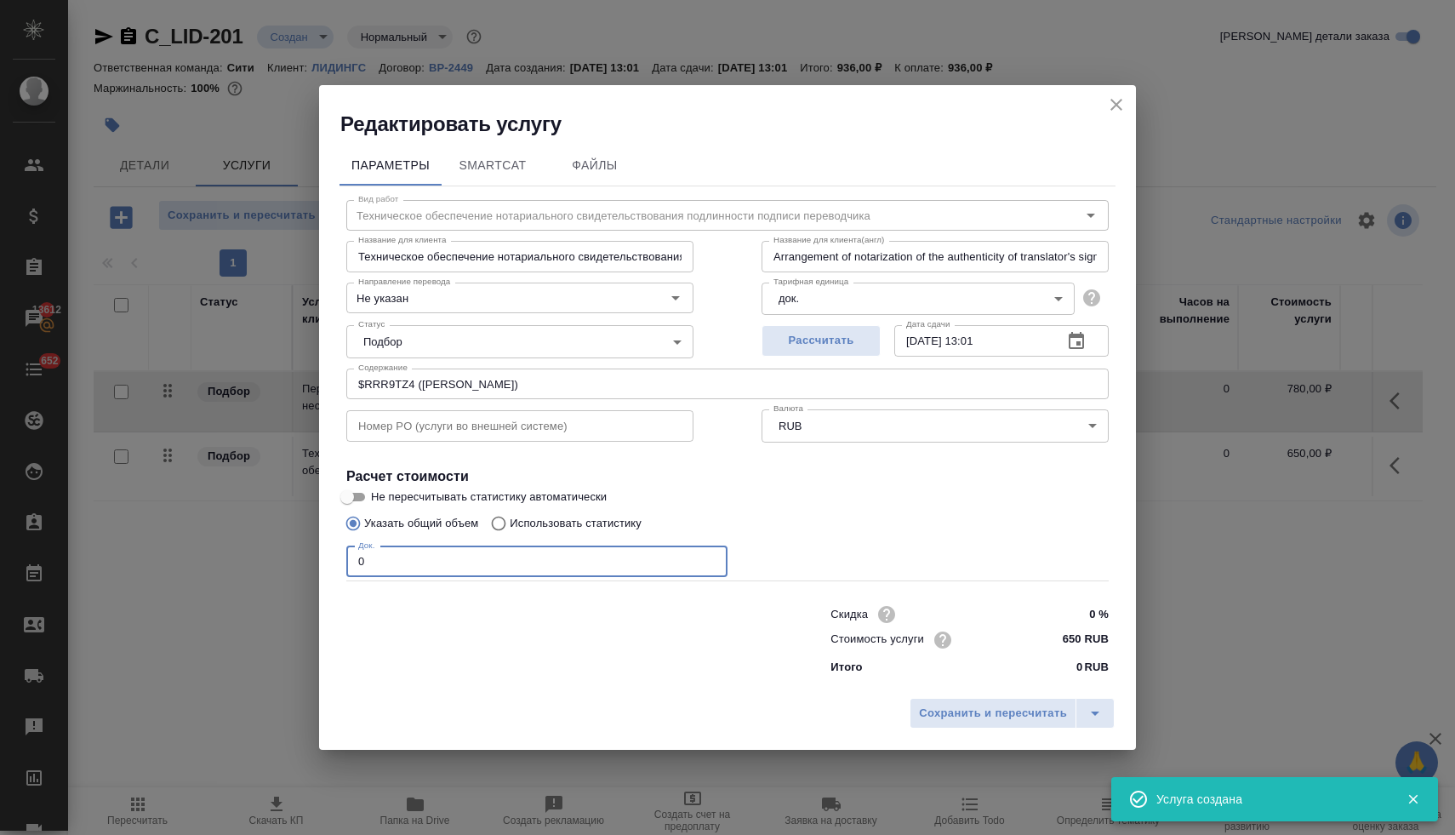
drag, startPoint x: 370, startPoint y: 563, endPoint x: 336, endPoint y: 560, distance: 34.2
click at [340, 560] on div "Вид работ Техническое обеспечение нотариального свидетельствования подлинности …" at bounding box center [727, 434] width 776 height 496
type input "Техническое обеспечение нотариального свидетельствования подлинности подписи пе…"
type input "Arrangement of notarization of the authenticity of translator's signature,3 bus…"
type input "1"
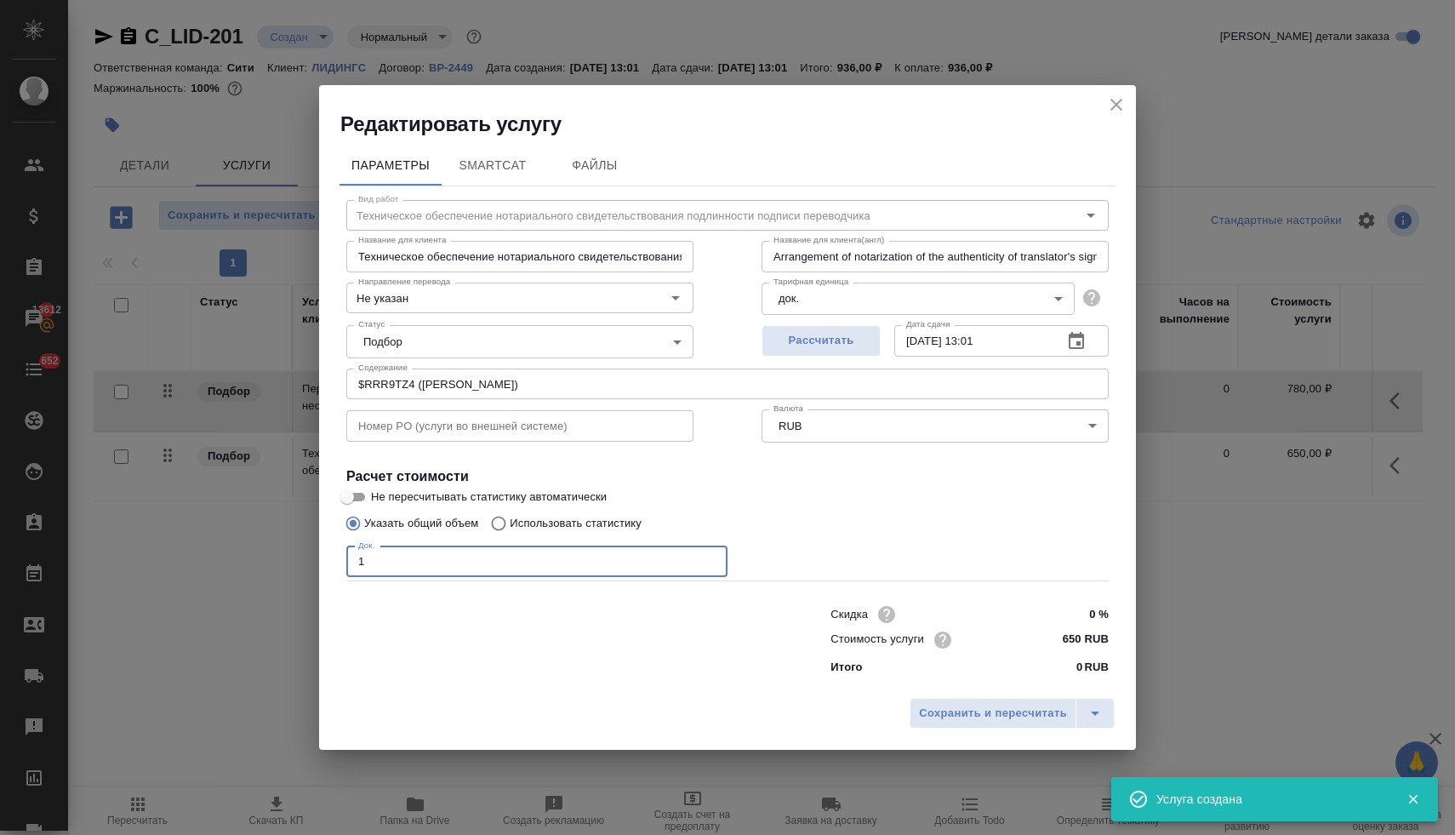
type input "Техническое обеспечение нотариального свидетельствования подлинности подписи пе…"
type input "Arrangement of notarization of the authenticity of translator's signature,3 bus…"
type input "1"
click at [972, 706] on span "Сохранить и пересчитать" at bounding box center [993, 714] width 148 height 20
type input "Техническое обеспечение нотариального свидетельствования подлинности подписи пе…"
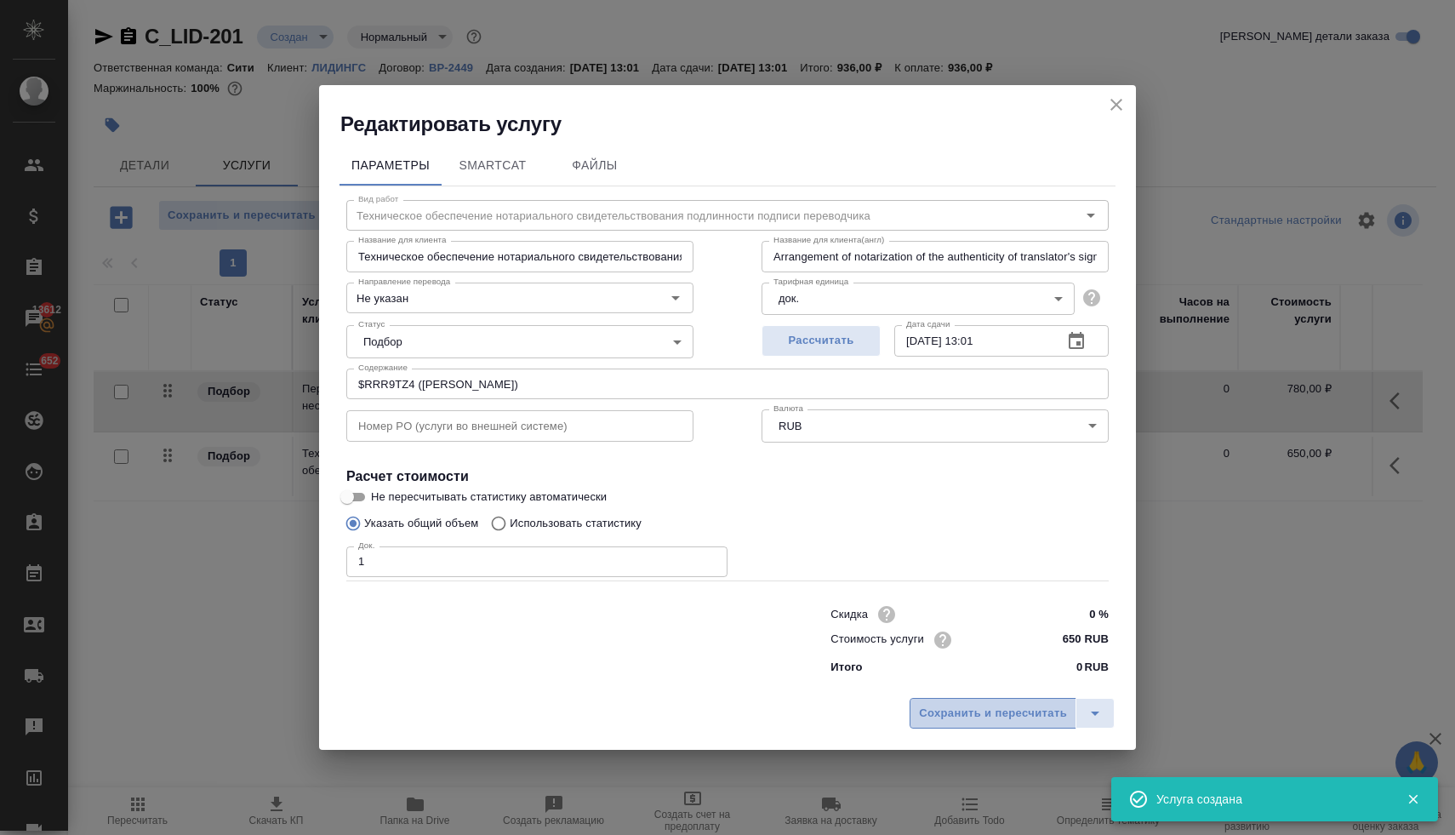
type input "Arrangement of notarization of the authenticity of translator's signature,3 bus…"
type input "Техническое обеспечение нотариального свидетельствования подлинности подписи пе…"
type input "Arrangement of notarization of the authenticity of translator's signature,3 bus…"
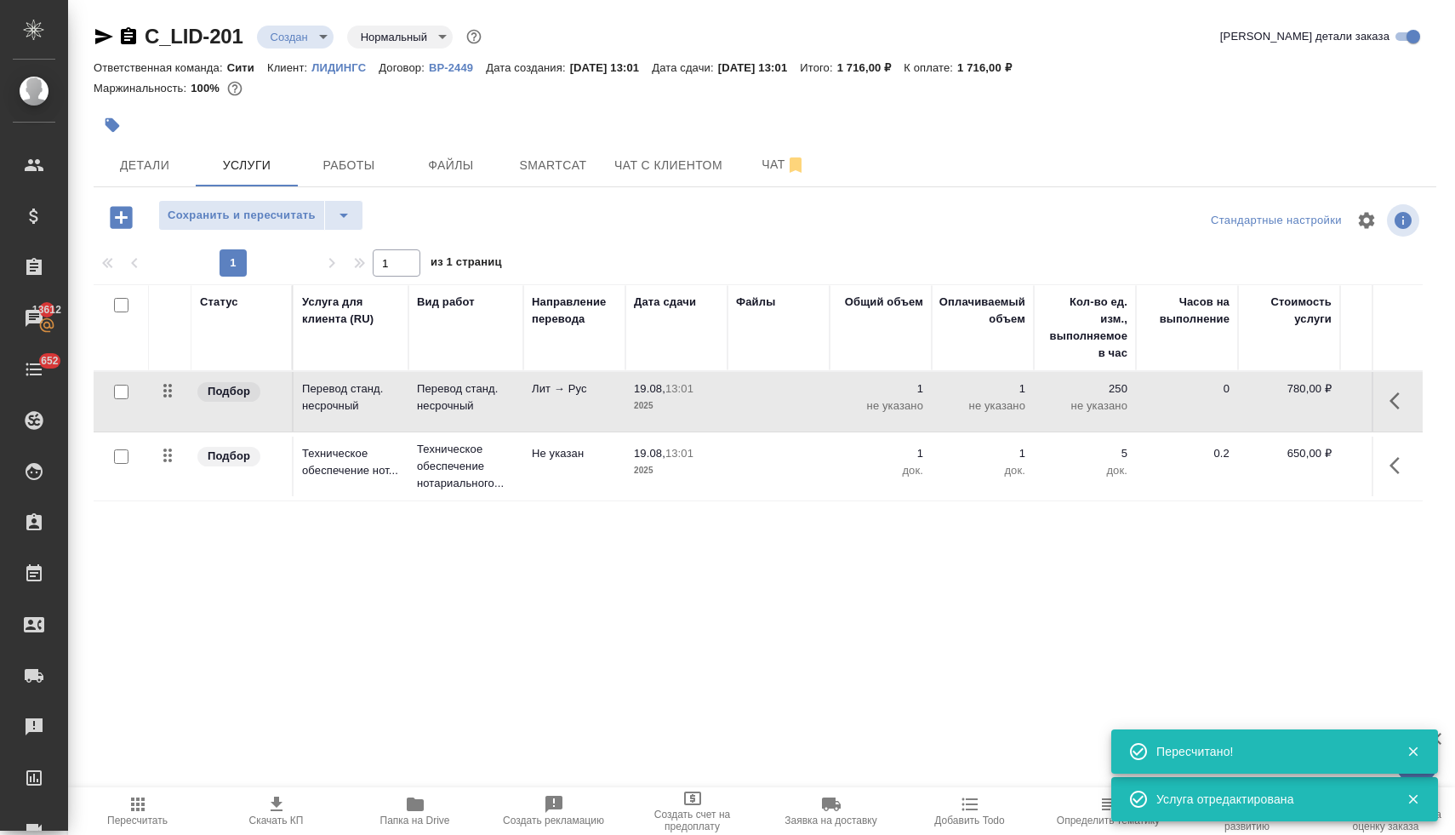
click at [125, 218] on icon "button" at bounding box center [121, 217] width 30 height 30
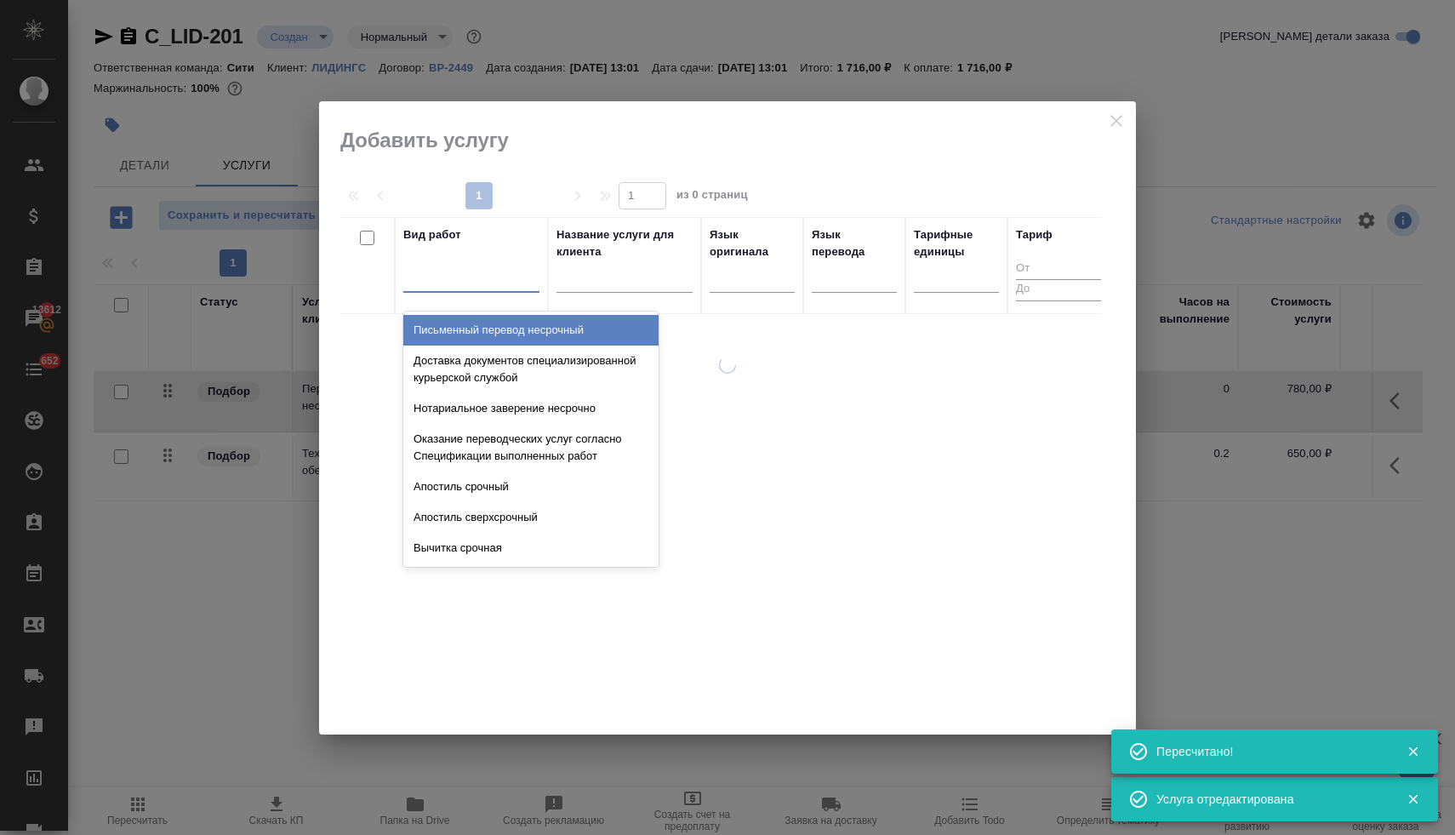
click at [479, 281] on div at bounding box center [471, 275] width 136 height 25
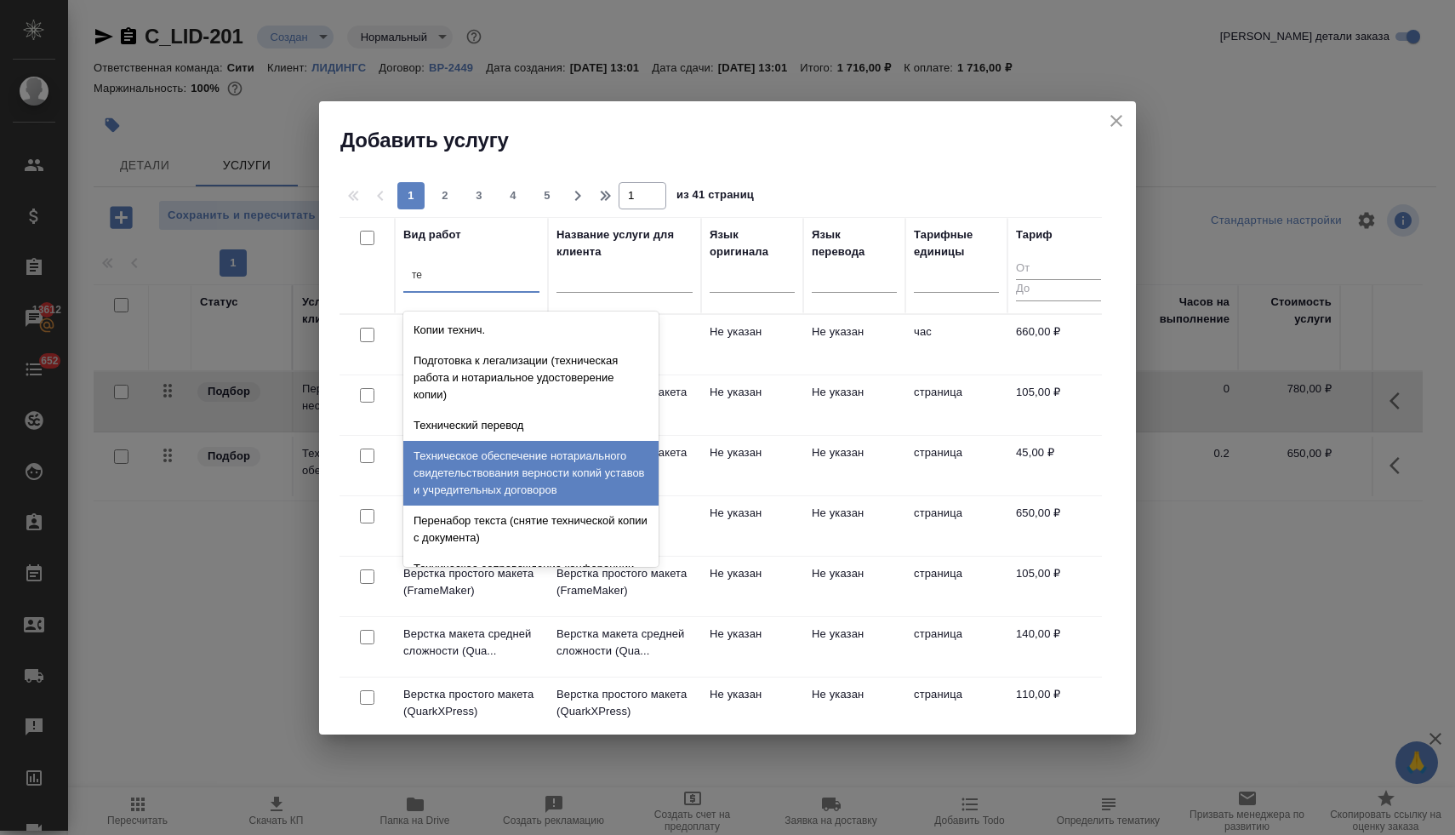
type input "т"
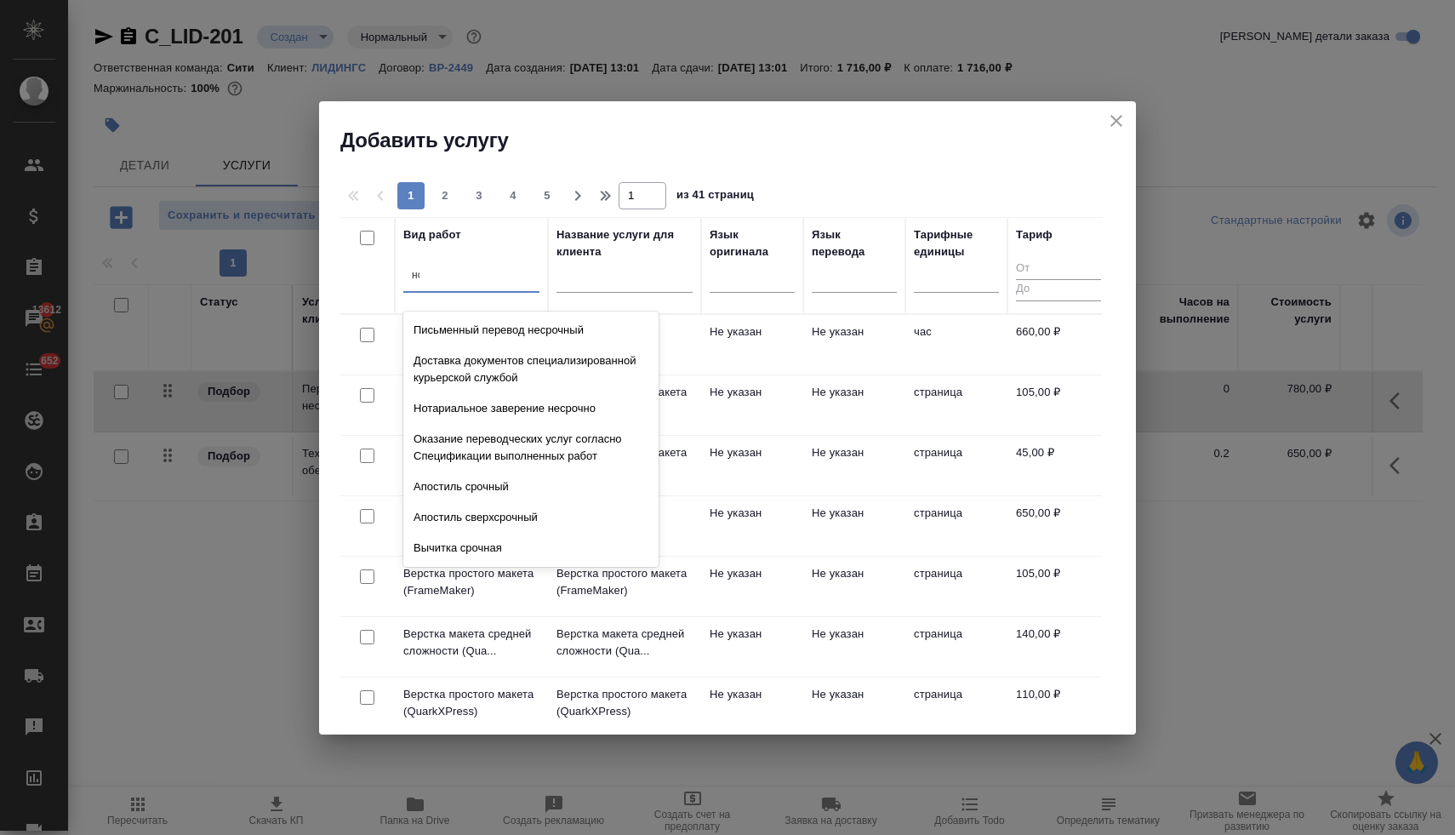
type input "нот"
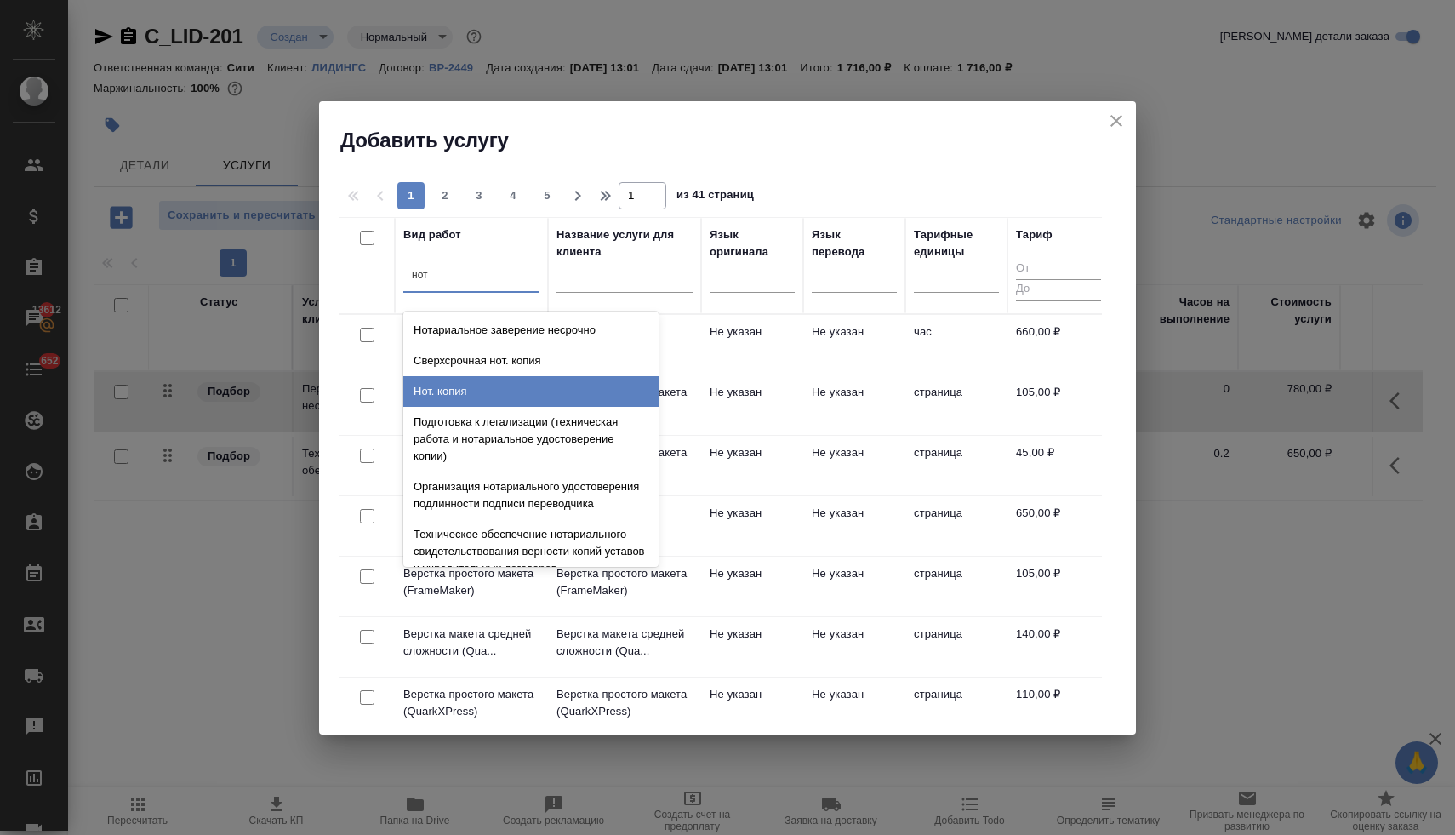
click at [508, 392] on div "Нот. копия" at bounding box center [530, 391] width 255 height 31
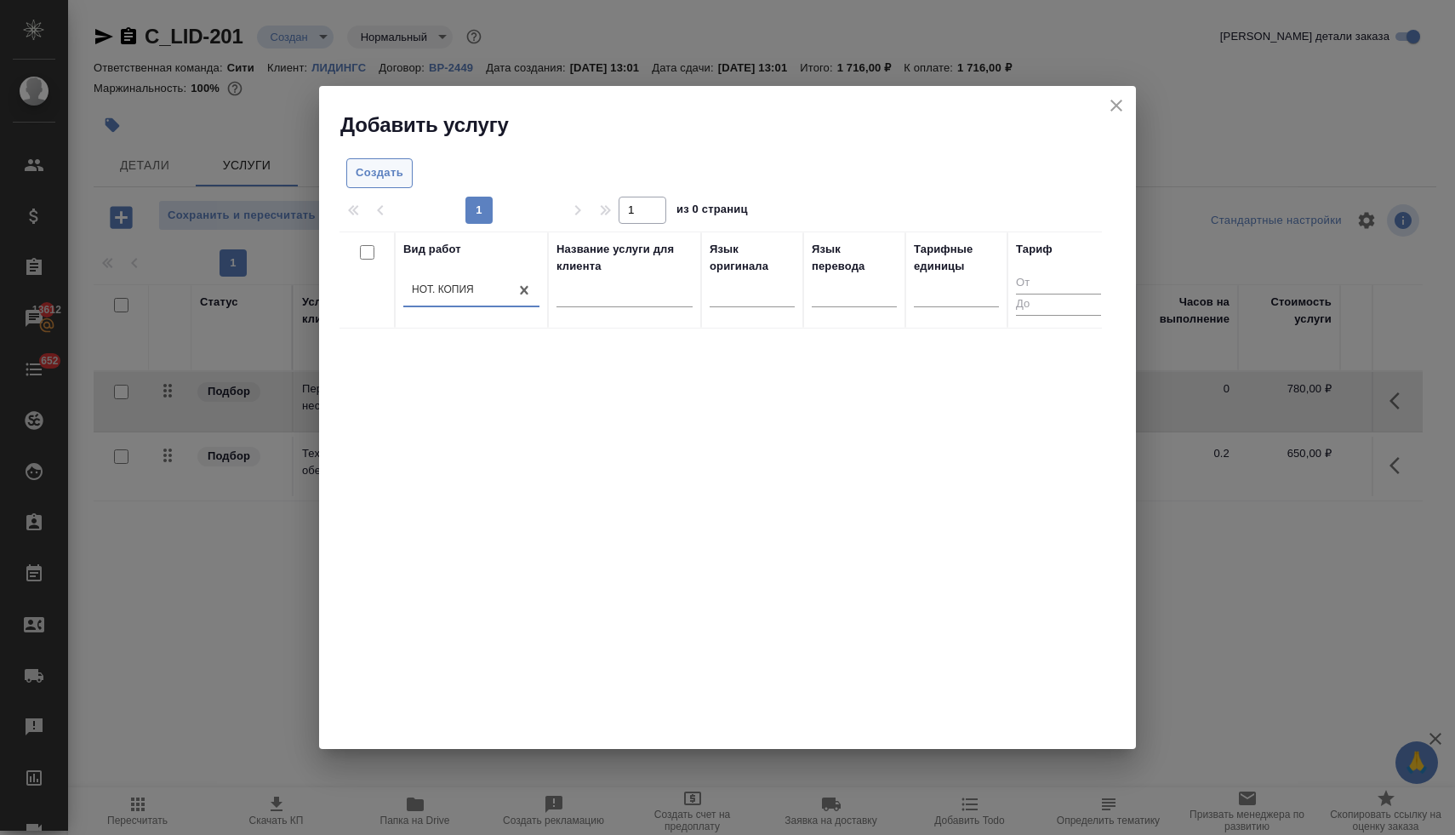
click at [351, 169] on button "Создать" at bounding box center [379, 173] width 66 height 30
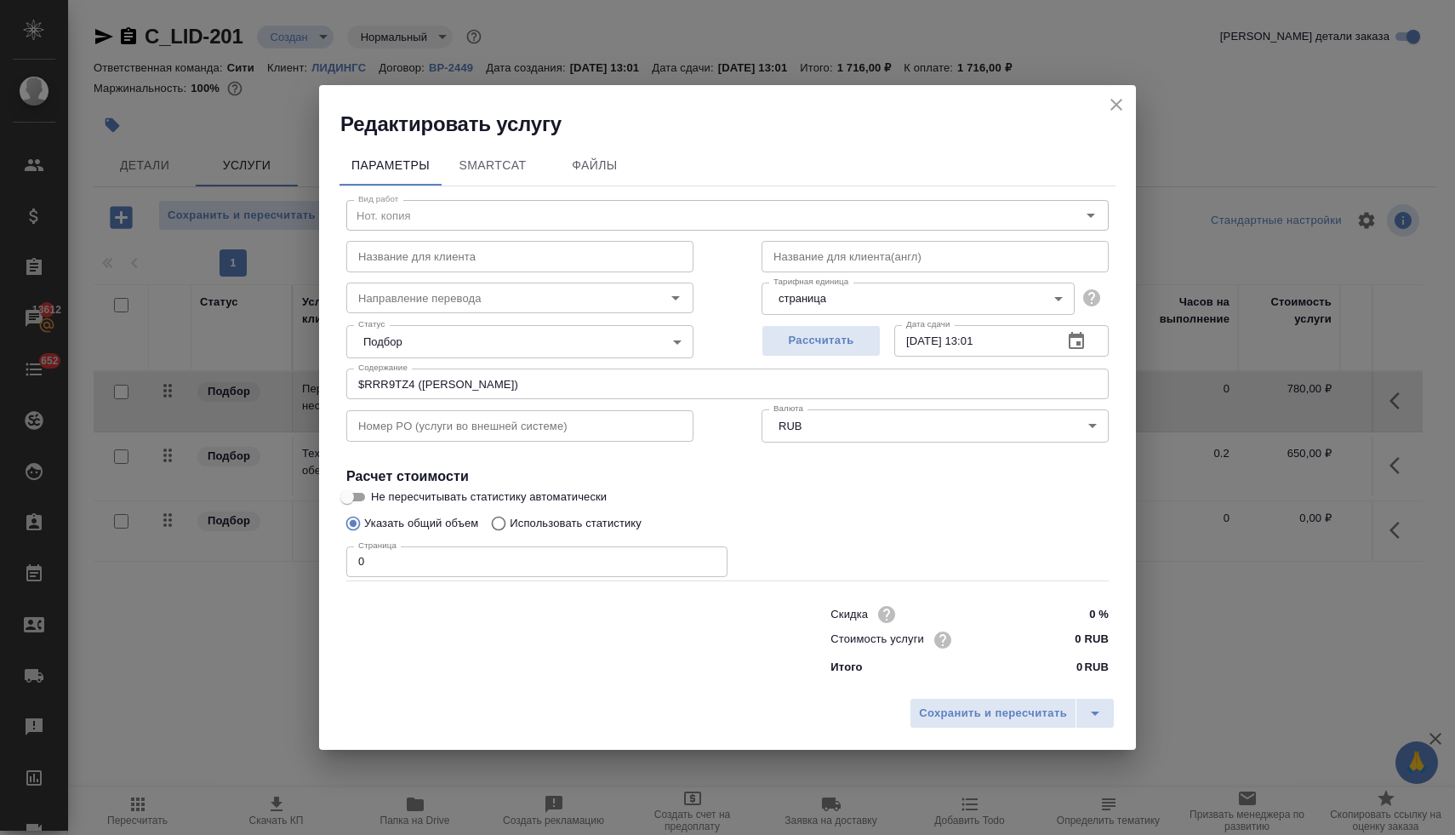
click at [388, 561] on input "0" at bounding box center [536, 561] width 381 height 31
type input "9"
click at [1070, 637] on input "0 RUB" at bounding box center [1077, 639] width 62 height 25
type input "200 RUB"
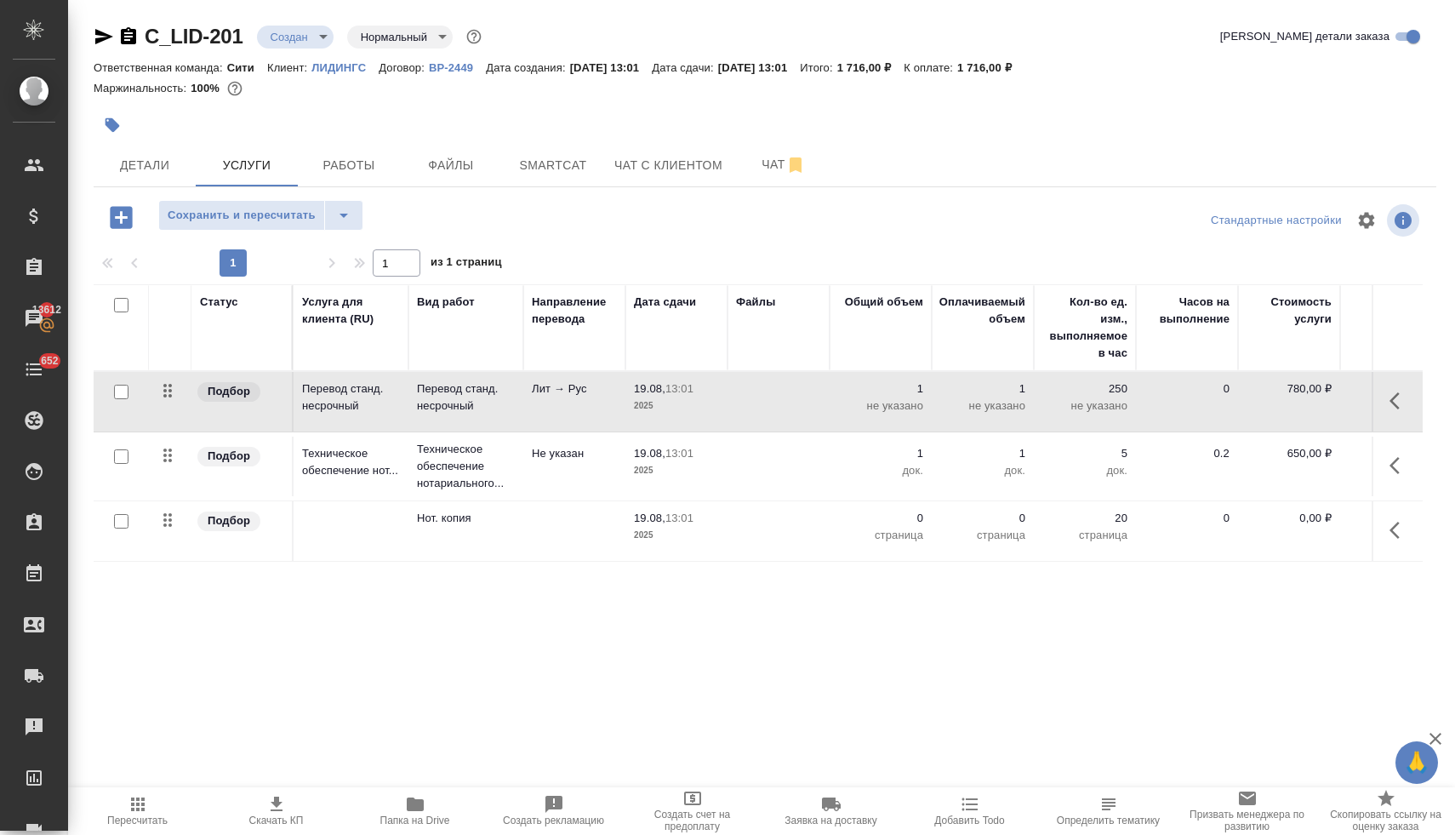
click at [921, 521] on p "0" at bounding box center [880, 518] width 85 height 17
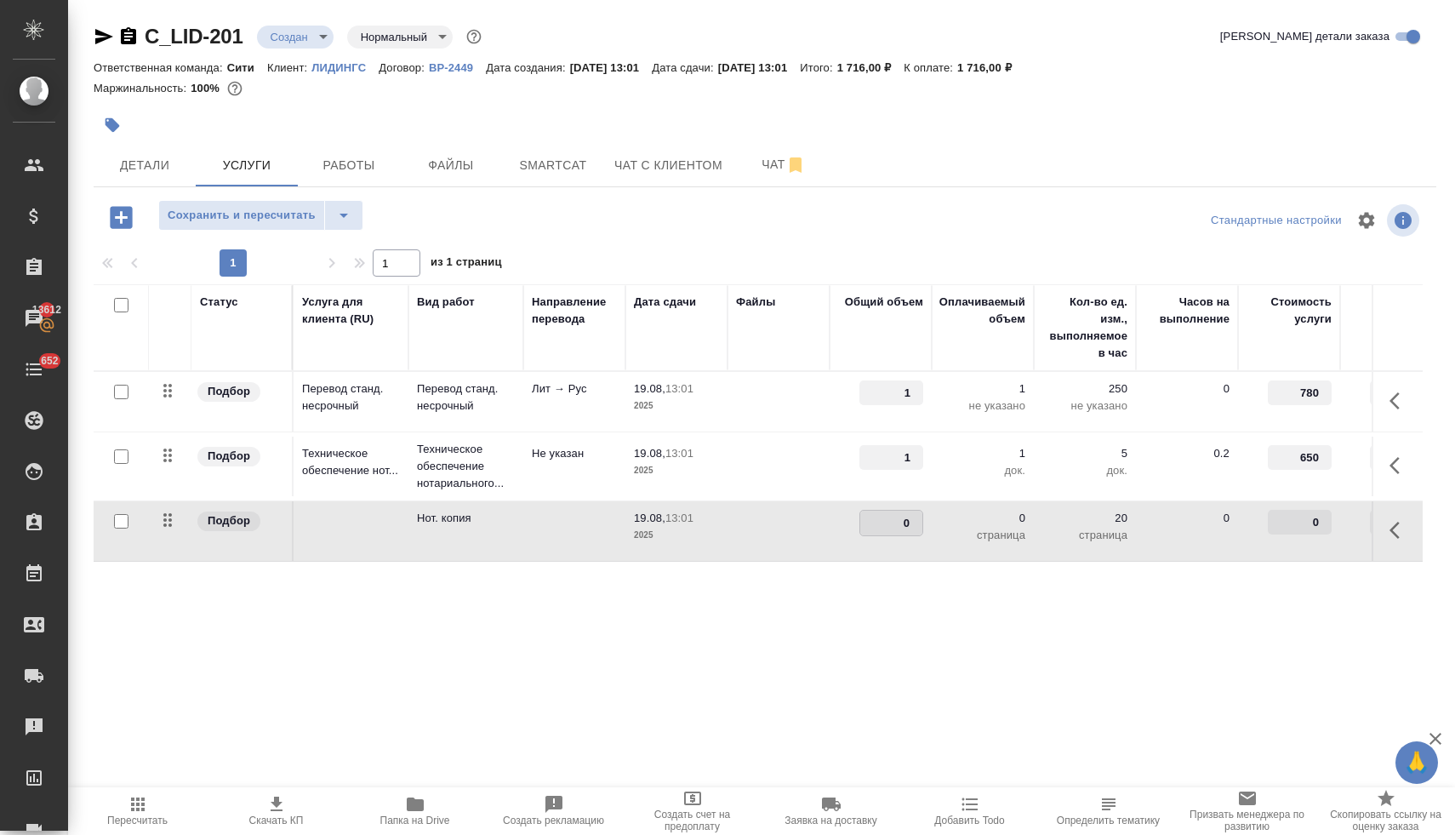
drag, startPoint x: 893, startPoint y: 521, endPoint x: 924, endPoint y: 522, distance: 30.6
click at [921, 520] on input "0" at bounding box center [891, 522] width 62 height 25
type input "9"
click at [1291, 519] on input "0" at bounding box center [1300, 522] width 64 height 25
type input "200"
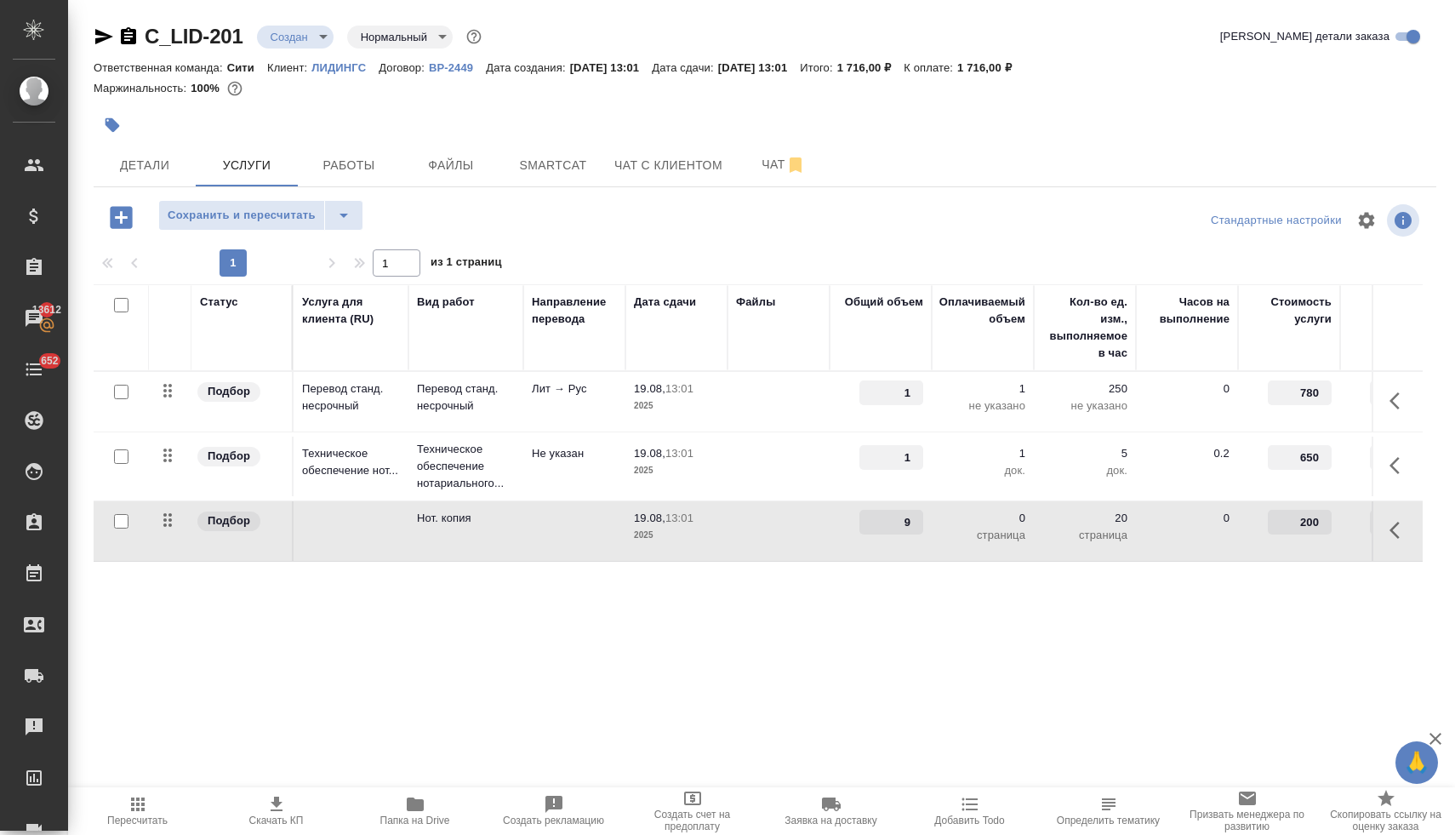
click at [1122, 583] on div "Статус Услуга для клиента (RU) Вид работ Направление перевода Дата сдачи Файлы …" at bounding box center [758, 467] width 1329 height 366
click at [260, 210] on span "Сохранить и пересчитать" at bounding box center [242, 216] width 148 height 20
click at [276, 814] on span "Скачать КП" at bounding box center [276, 820] width 54 height 12
click at [117, 304] on input "checkbox" at bounding box center [121, 305] width 14 height 14
checkbox input "true"
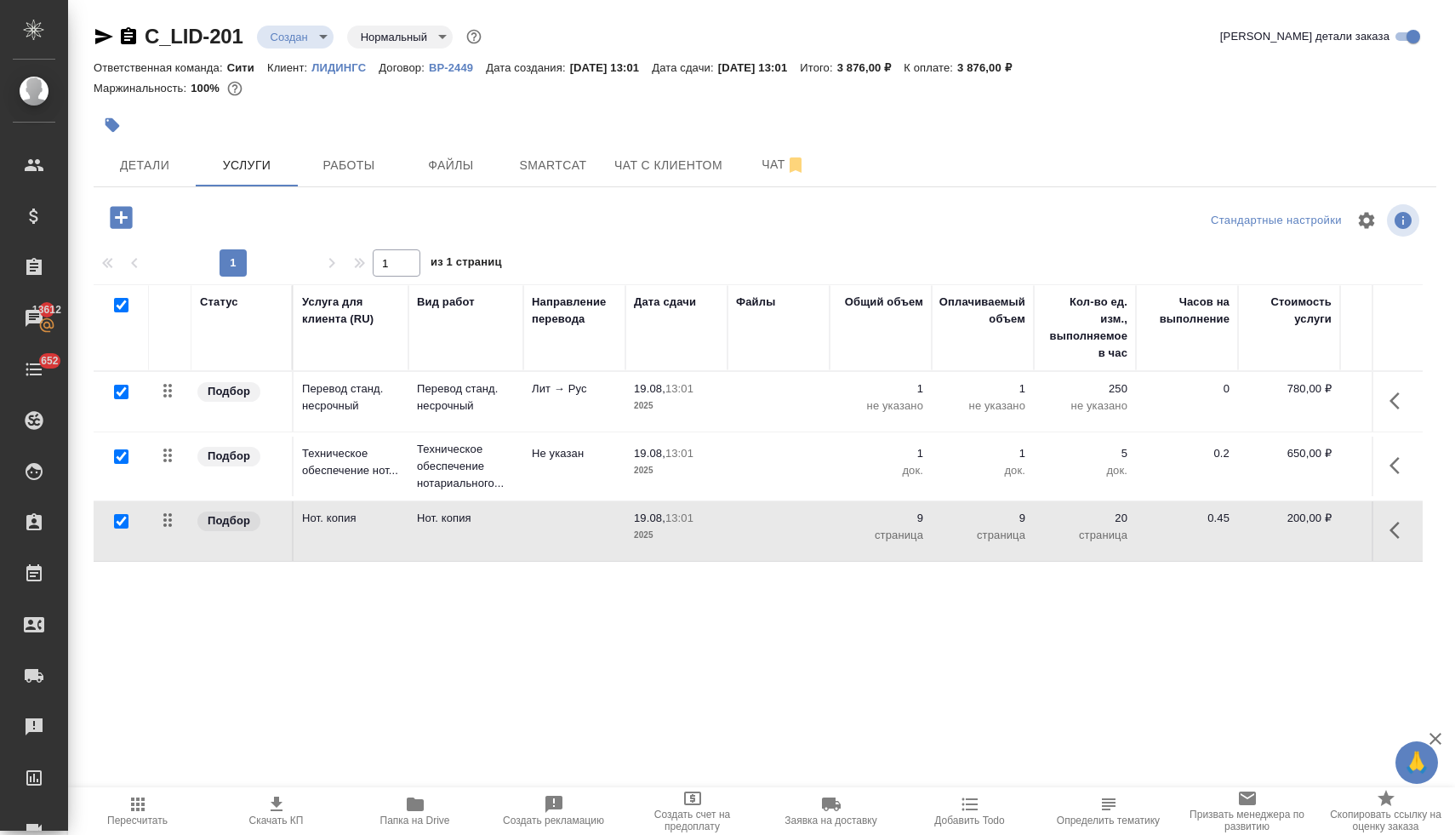
checkbox input "true"
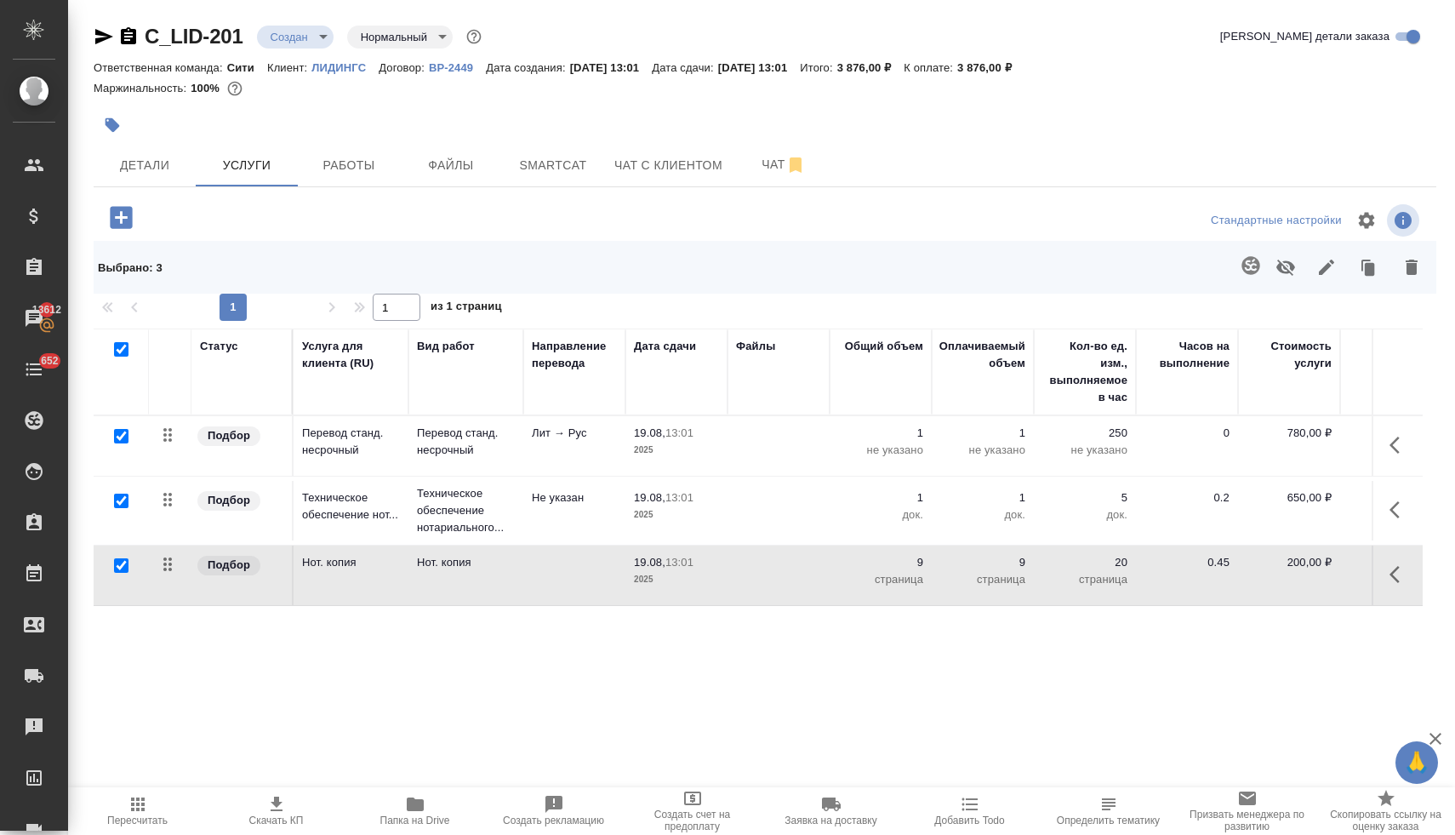
click at [123, 567] on input "checkbox" at bounding box center [121, 565] width 14 height 14
checkbox input "false"
click at [1288, 271] on icon "button" at bounding box center [1285, 267] width 19 height 16
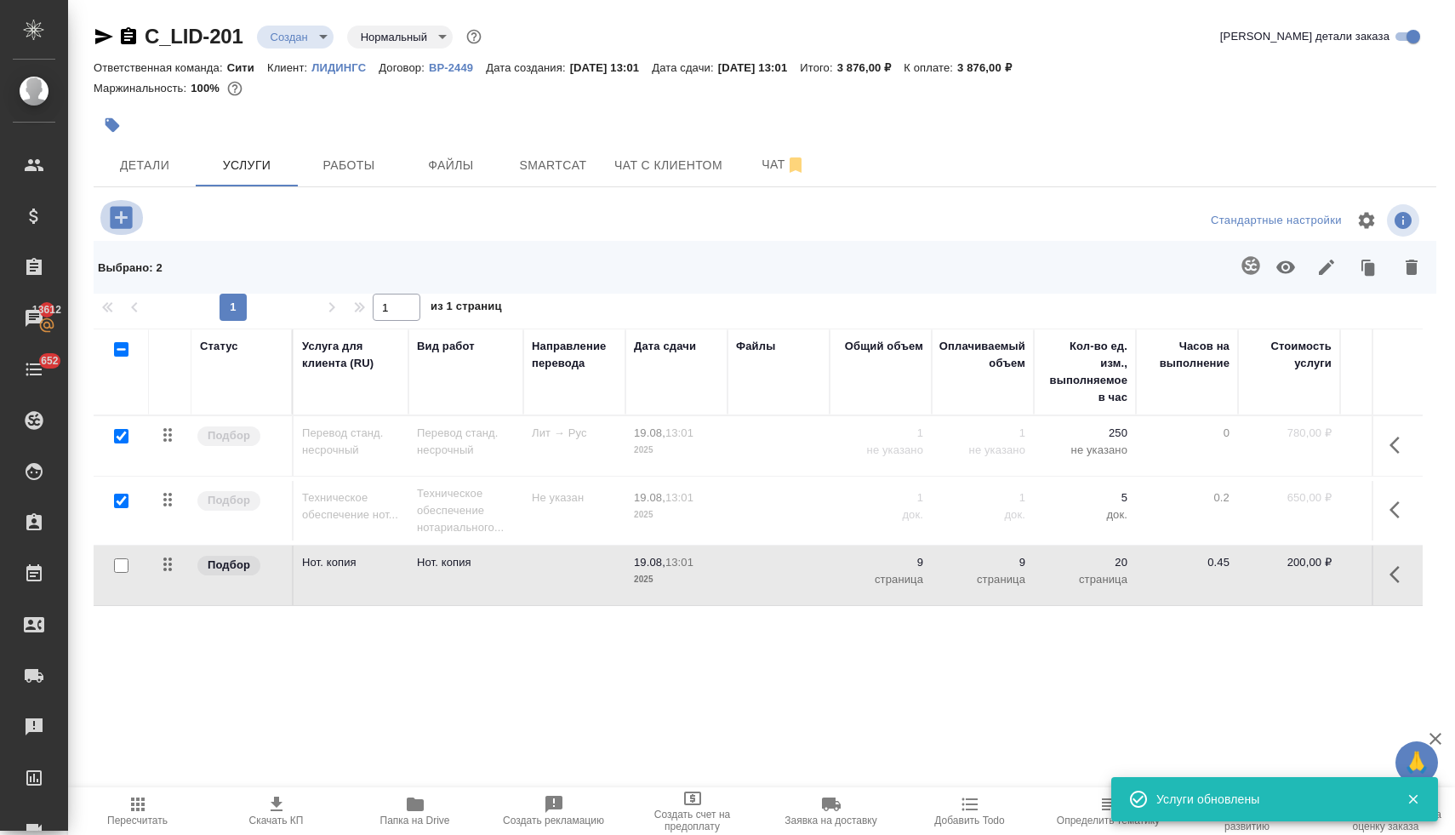
click at [126, 217] on icon "button" at bounding box center [121, 217] width 30 height 30
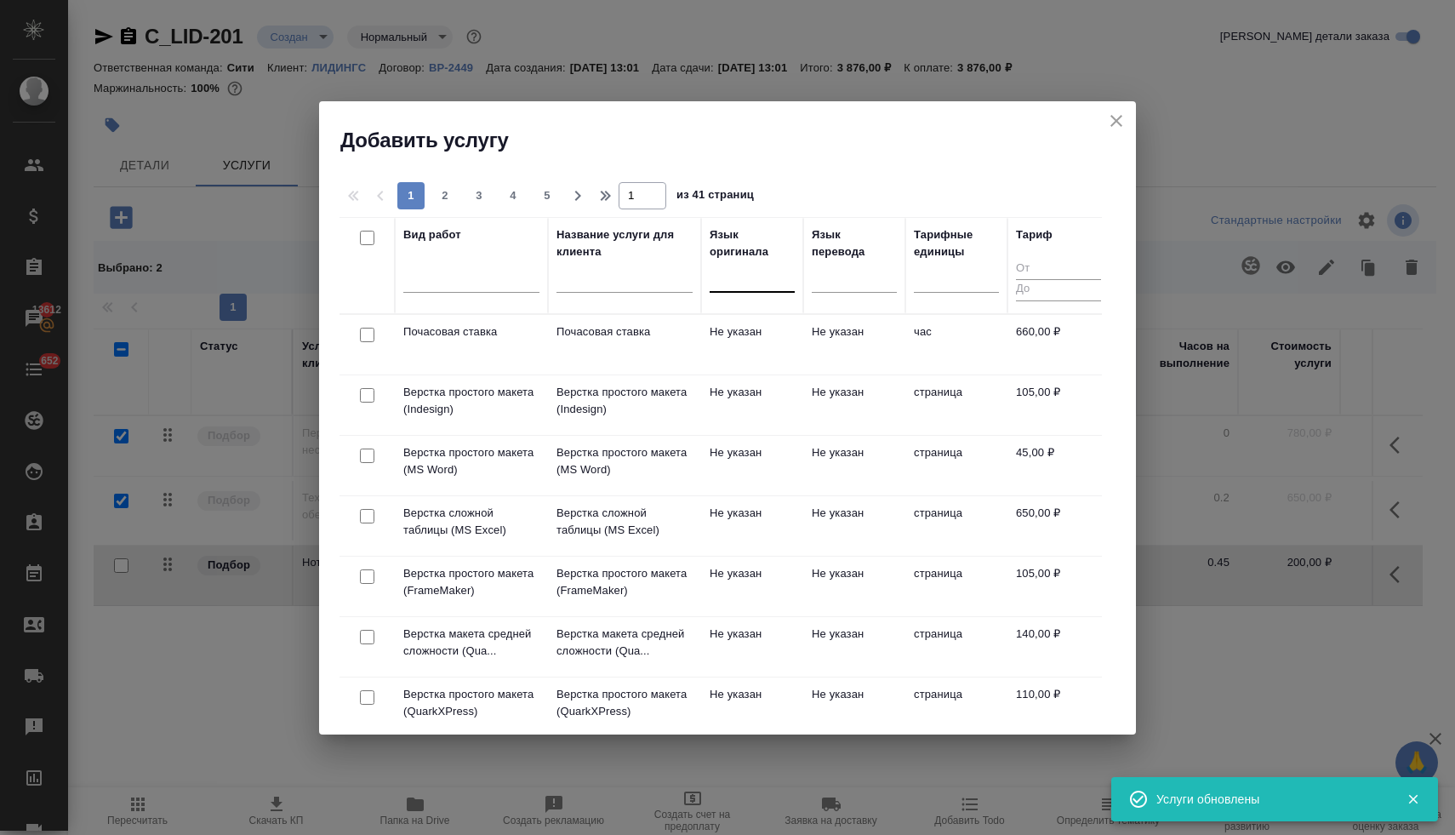
click at [740, 272] on div at bounding box center [752, 275] width 85 height 25
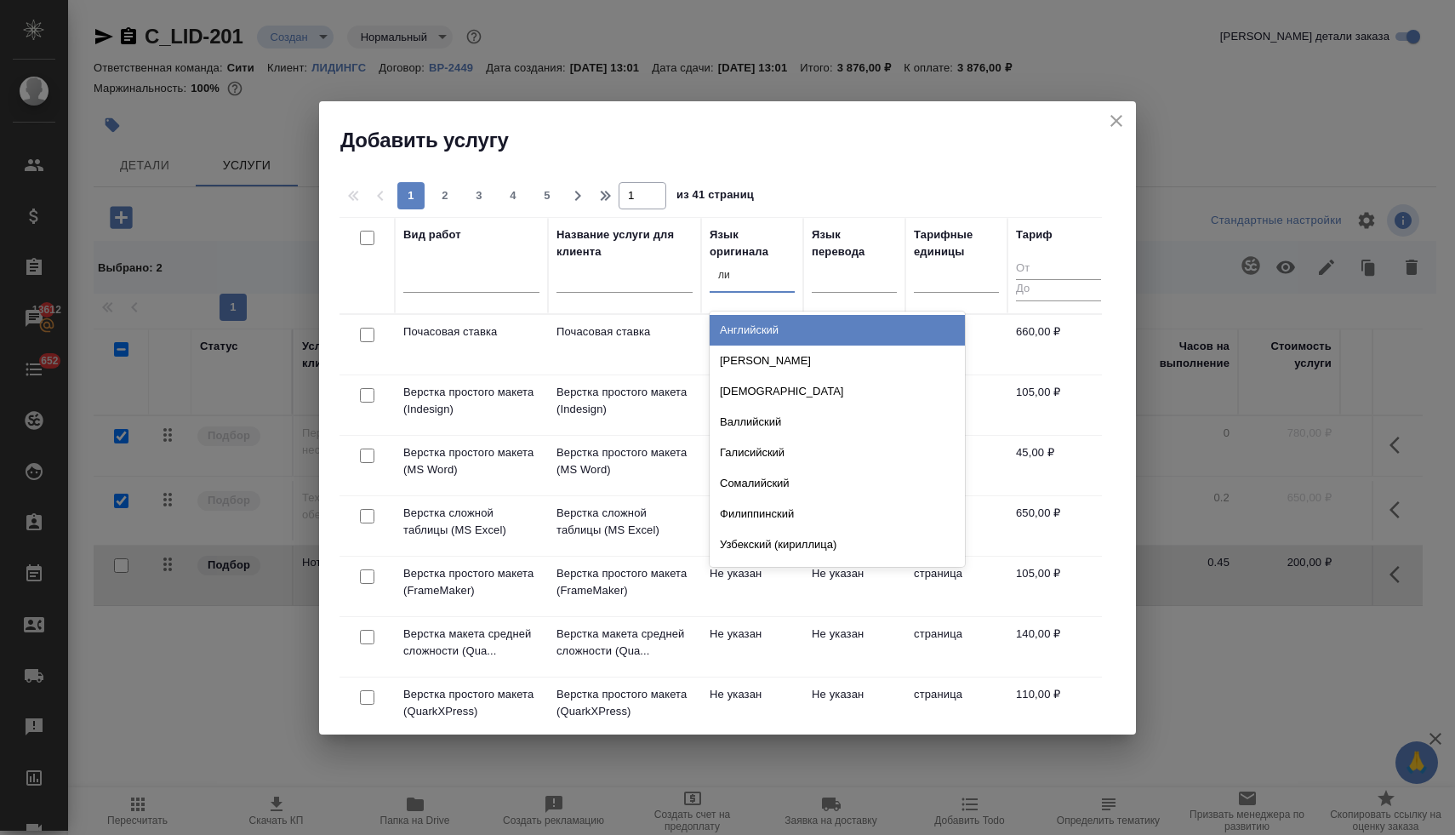
type input "лит"
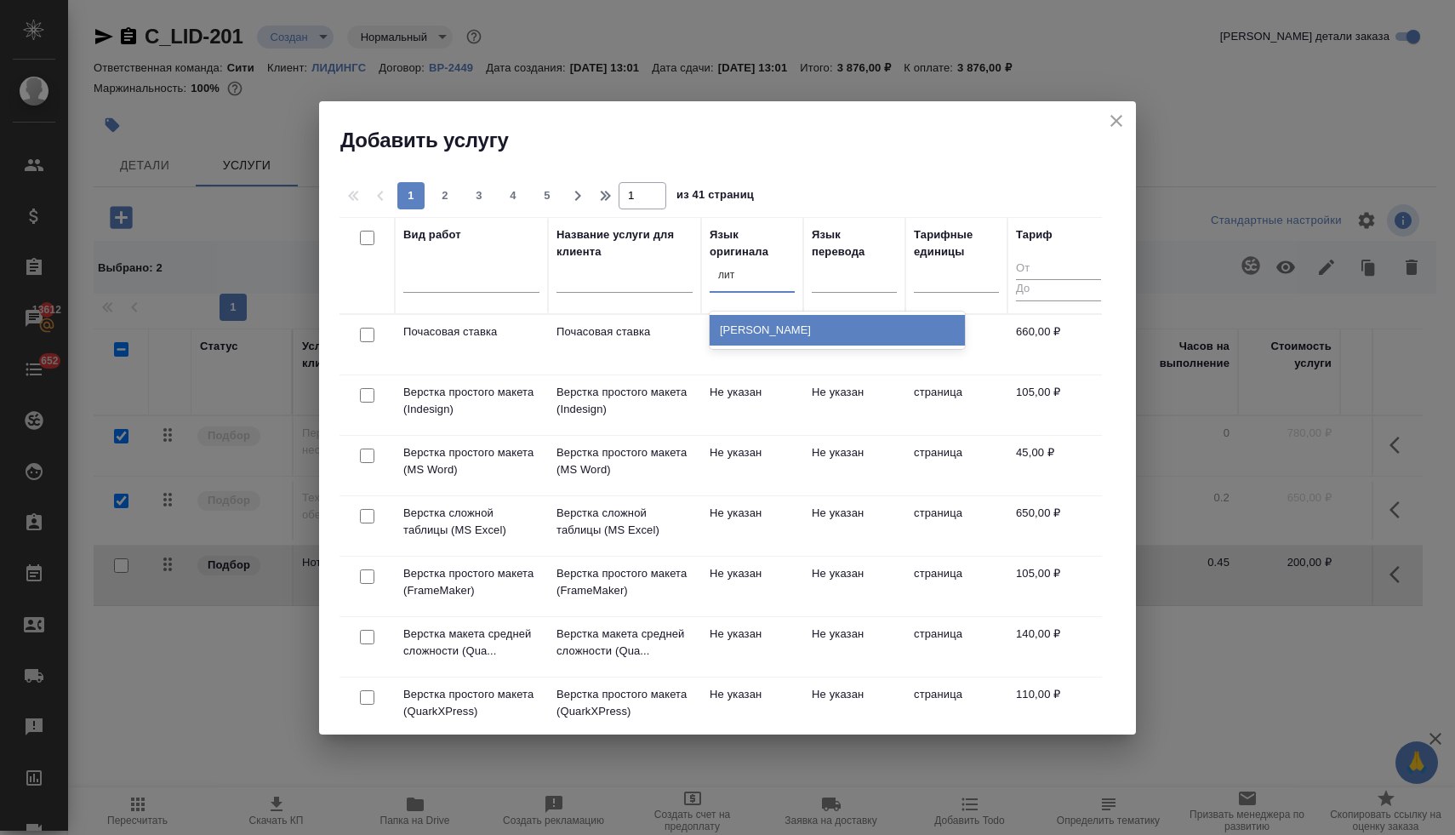
click at [730, 330] on div "Литовский" at bounding box center [837, 330] width 255 height 31
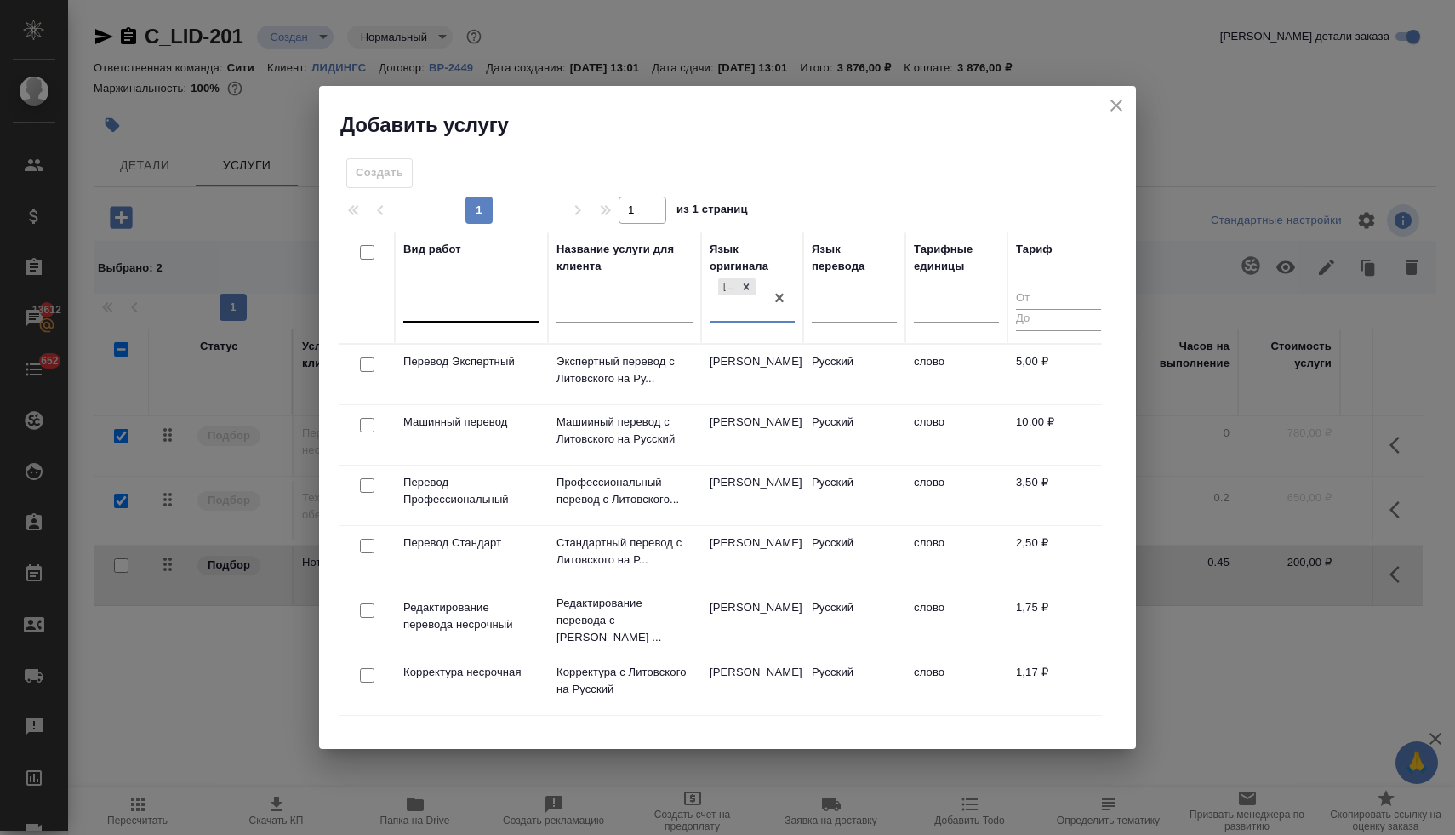
click at [500, 305] on div at bounding box center [471, 305] width 136 height 25
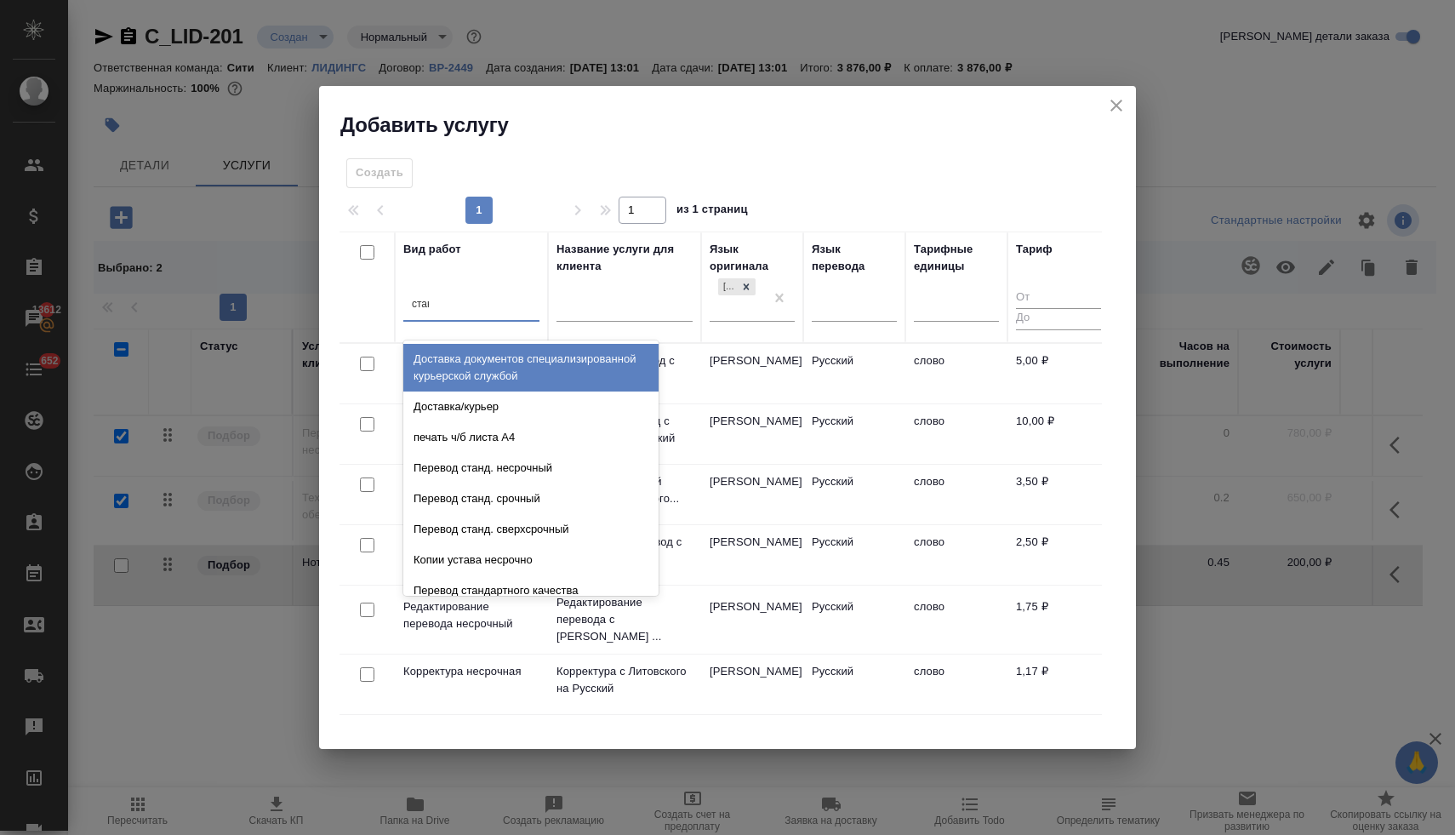
type input "станд"
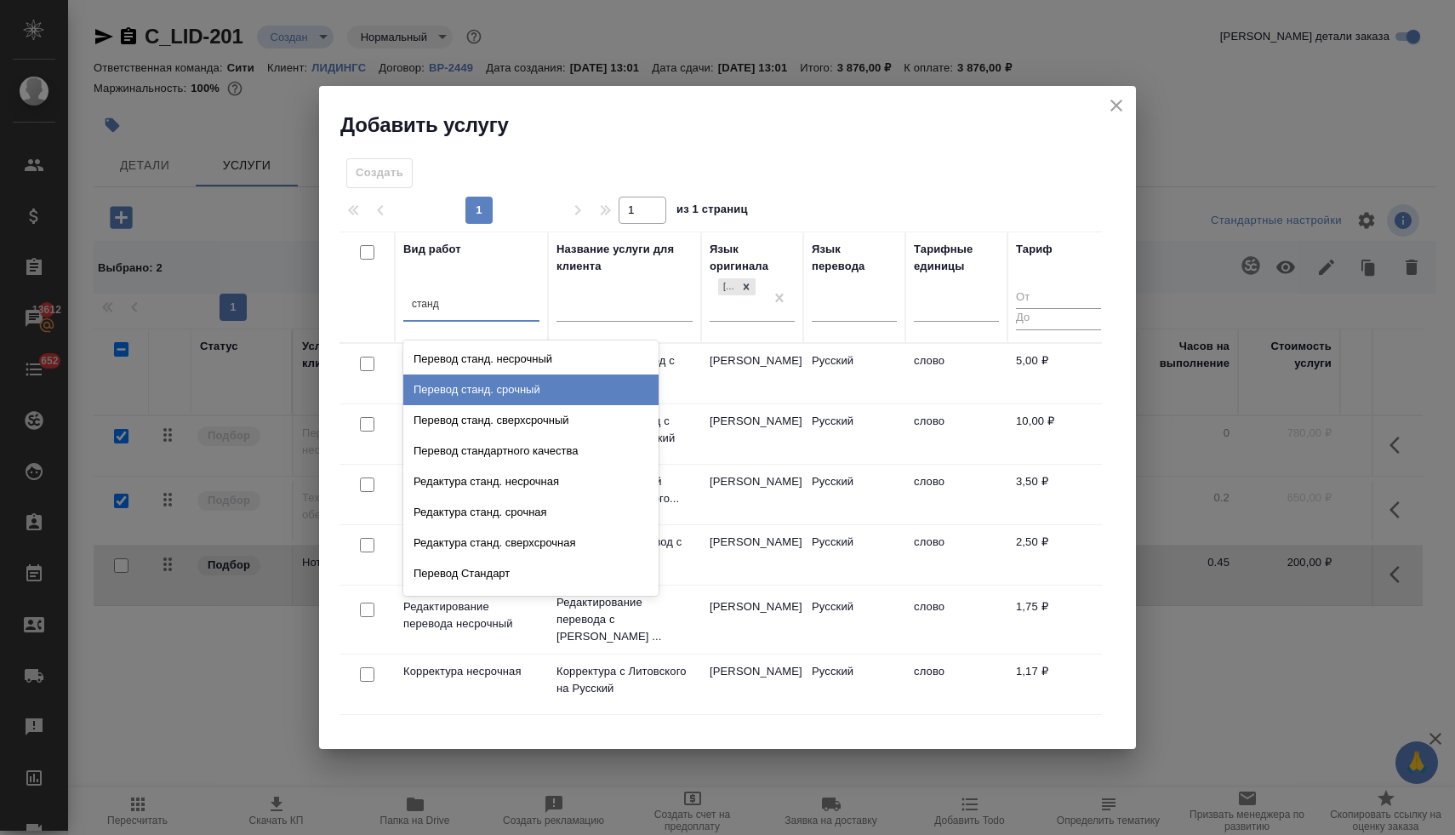
click at [512, 383] on div "Перевод станд. срочный" at bounding box center [530, 389] width 255 height 31
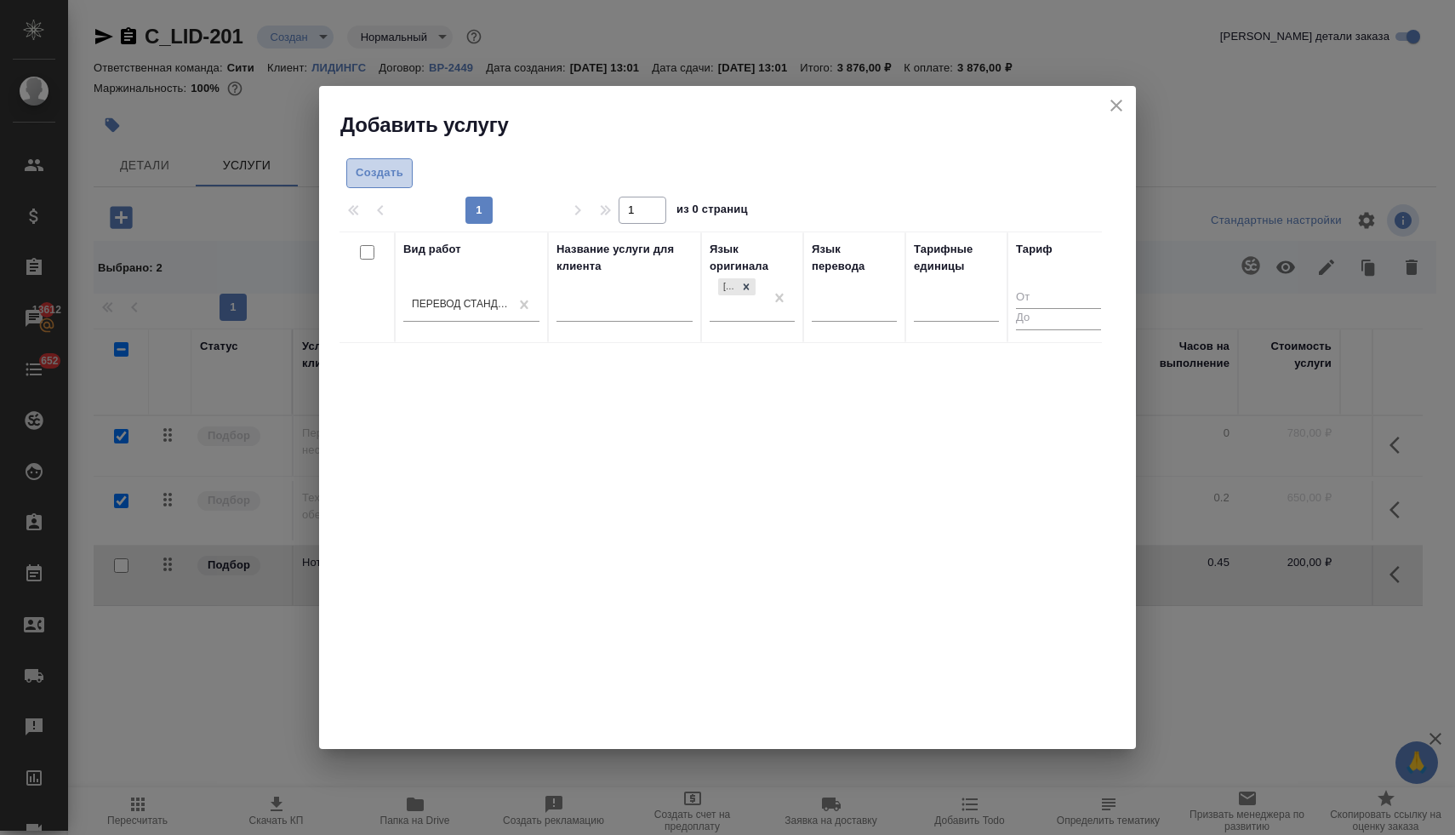
click at [380, 174] on span "Создать" at bounding box center [380, 173] width 48 height 20
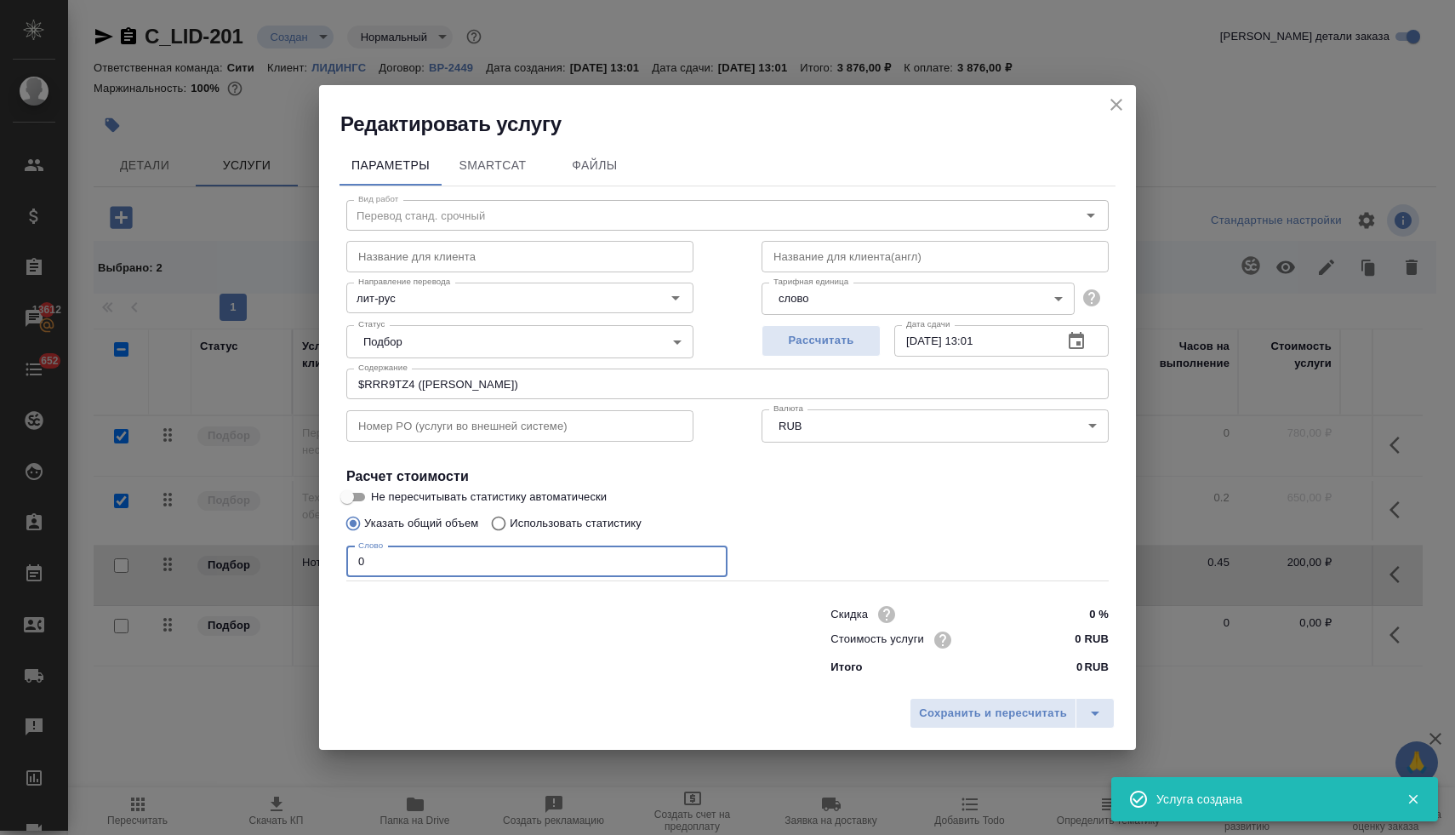
drag, startPoint x: 384, startPoint y: 562, endPoint x: 313, endPoint y: 556, distance: 70.9
click at [317, 556] on div "Редактировать услугу Параметры SmartCat Файлы Вид работ Перевод станд. срочный …" at bounding box center [727, 417] width 1455 height 835
type input "1"
click at [837, 299] on body "🙏 .cls-1 fill:#fff; AWATERA Lyamina Nadezhda Клиенты Спецификации Заказы 13612 …" at bounding box center [727, 417] width 1455 height 835
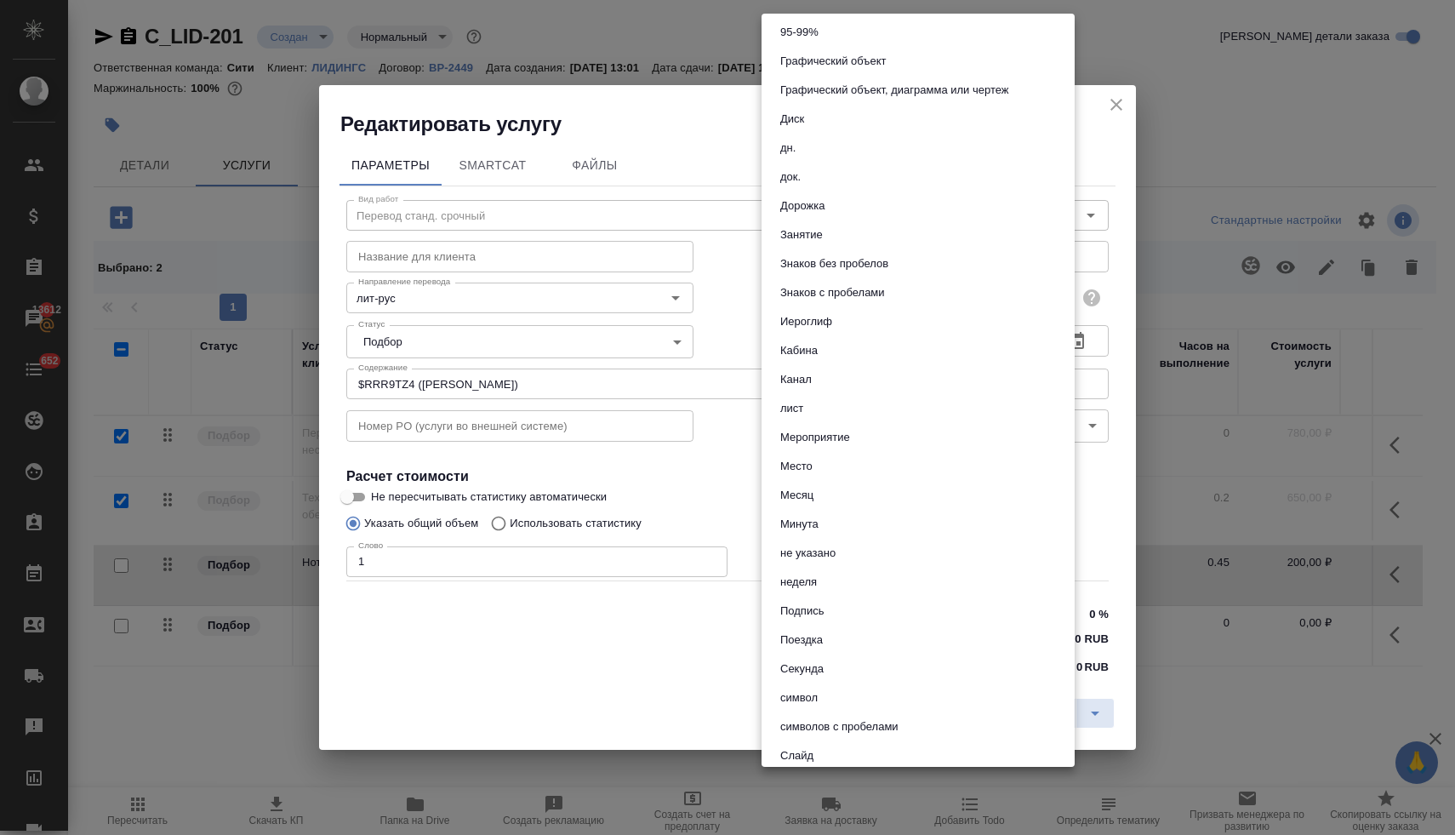
scroll to position [175, 0]
click at [818, 180] on li "док." at bounding box center [917, 177] width 313 height 29
type input "5a8b1489cc6b4906c91bfd8b"
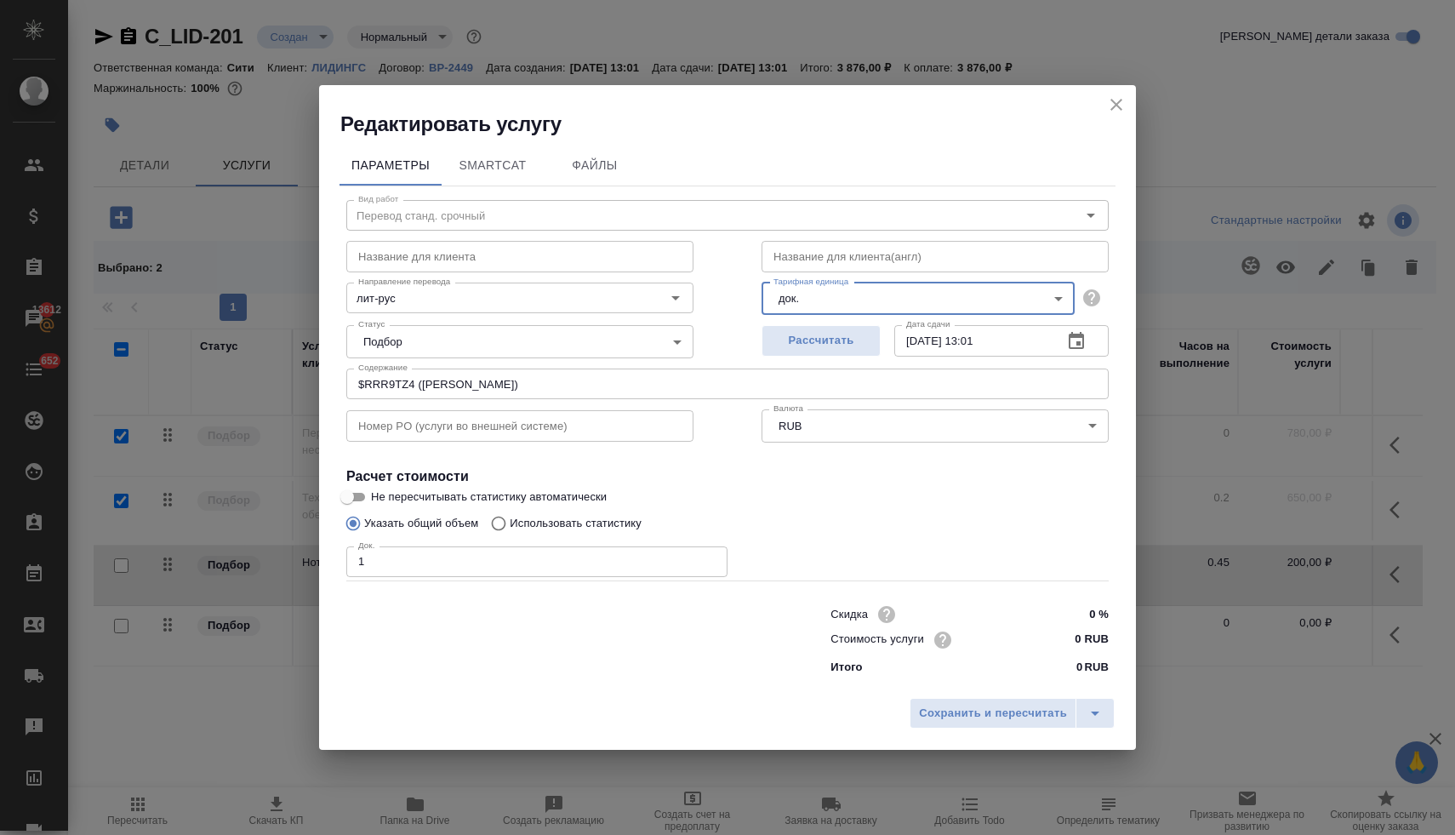
click at [1054, 640] on input "0 RUB" at bounding box center [1077, 639] width 64 height 25
type input "860 RUB"
click at [1005, 715] on span "Сохранить и пересчитать" at bounding box center [993, 714] width 148 height 20
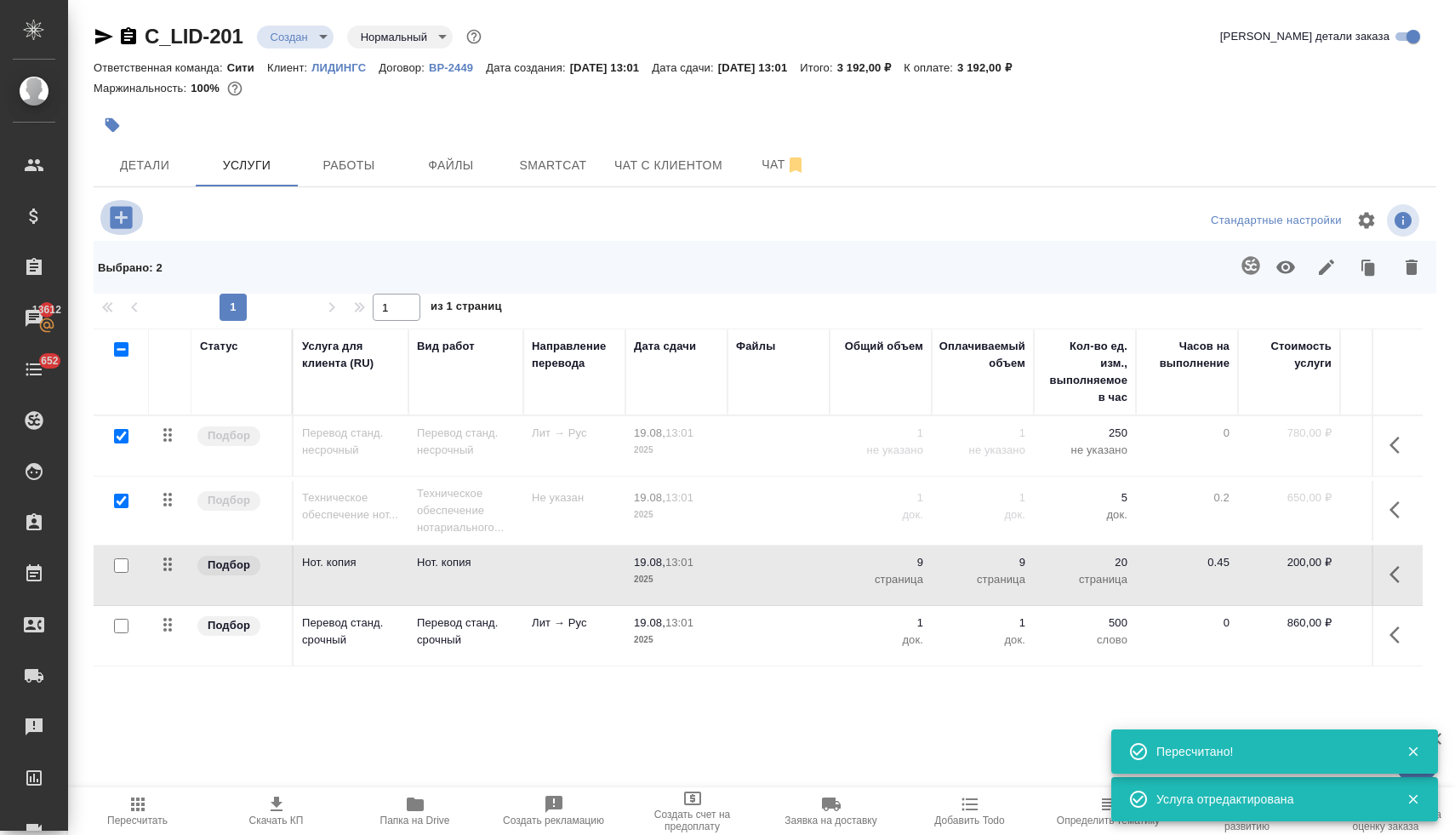
click at [131, 219] on icon "button" at bounding box center [121, 217] width 22 height 22
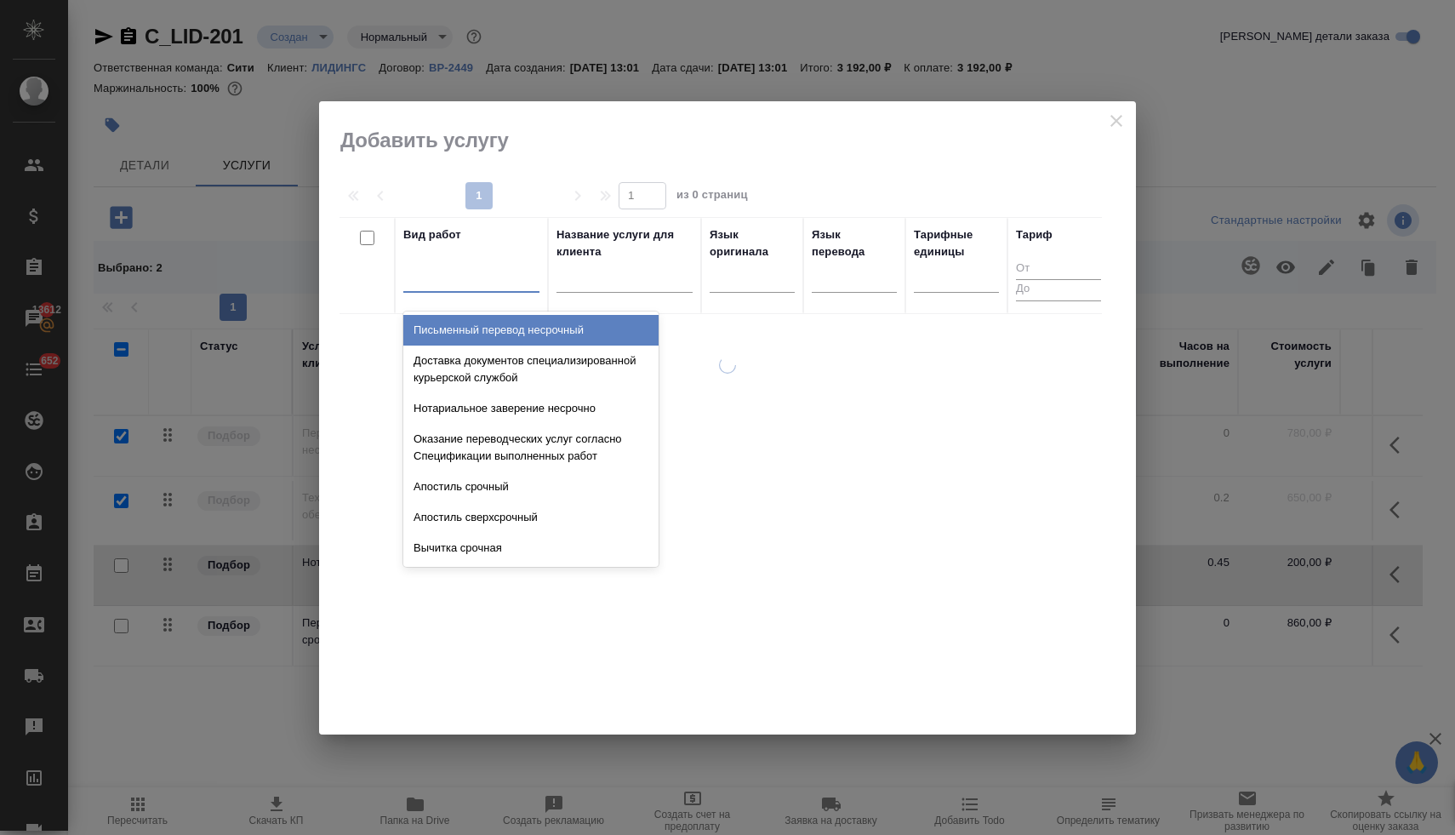
click at [483, 276] on div at bounding box center [471, 275] width 136 height 25
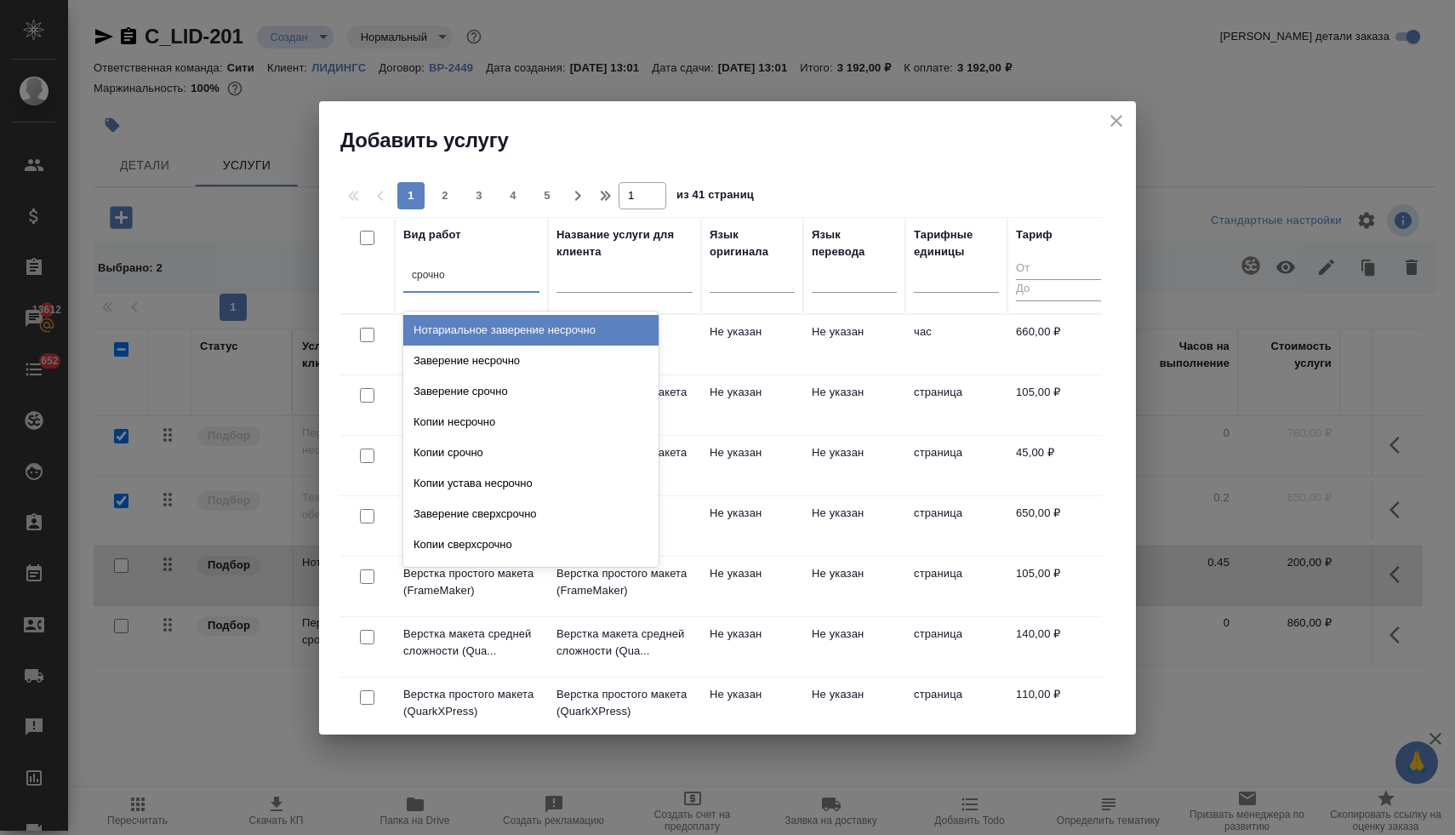
type input "срочное"
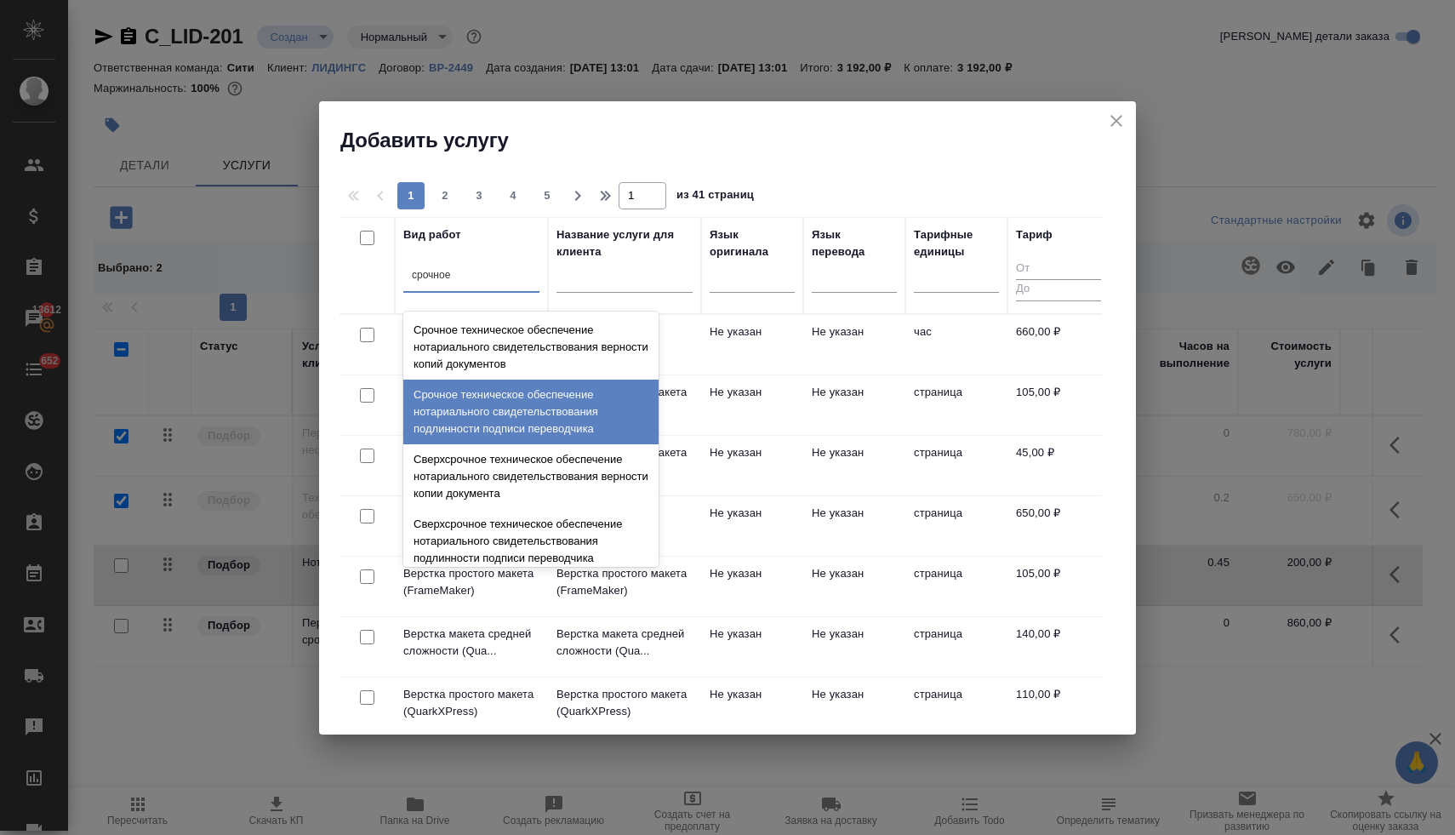
click at [539, 404] on div "Срочное техническое обеспечение нотариального свидетельствования подлинности по…" at bounding box center [530, 411] width 255 height 65
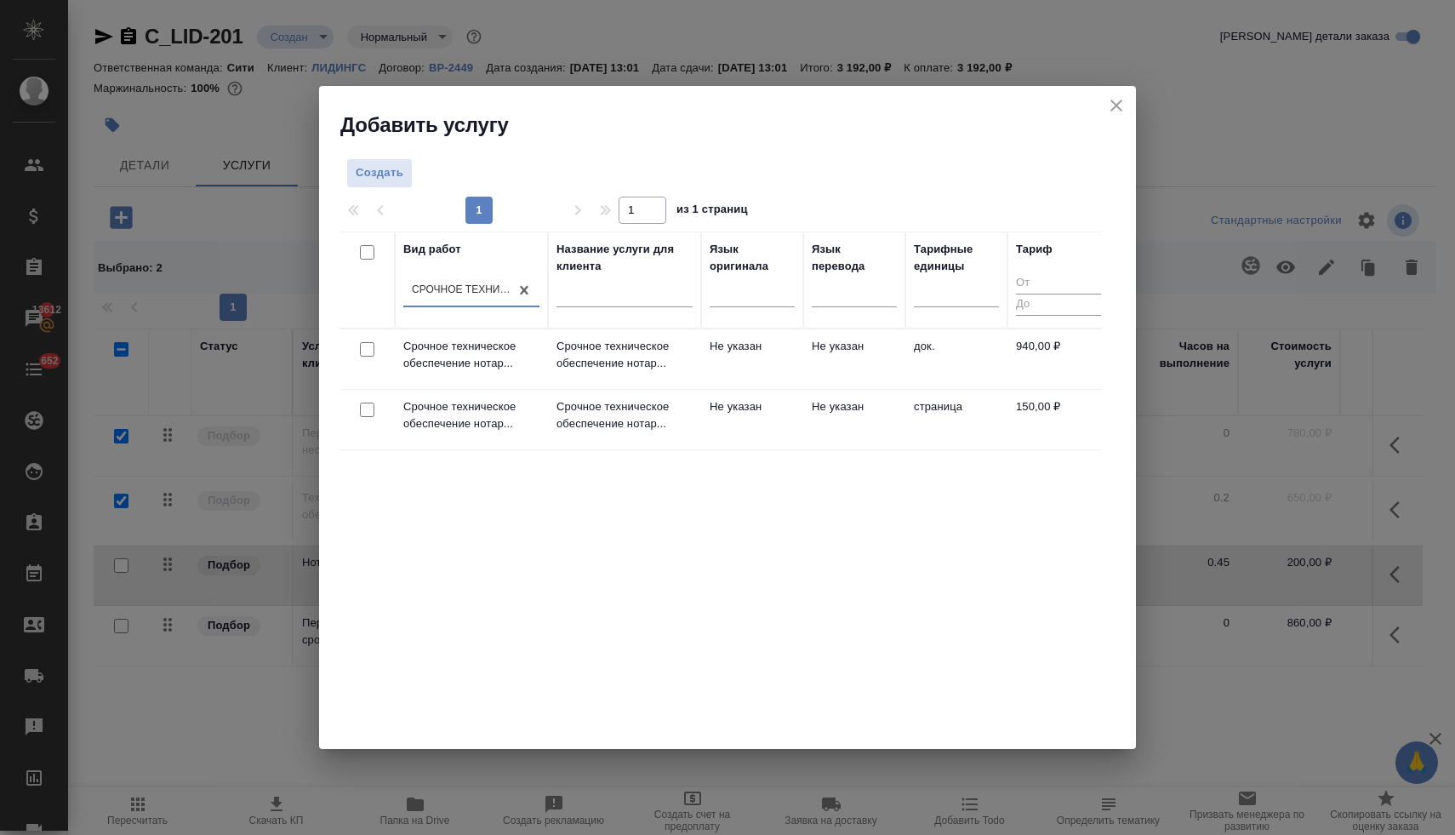
click at [369, 351] on input "checkbox" at bounding box center [367, 349] width 14 height 14
checkbox input "true"
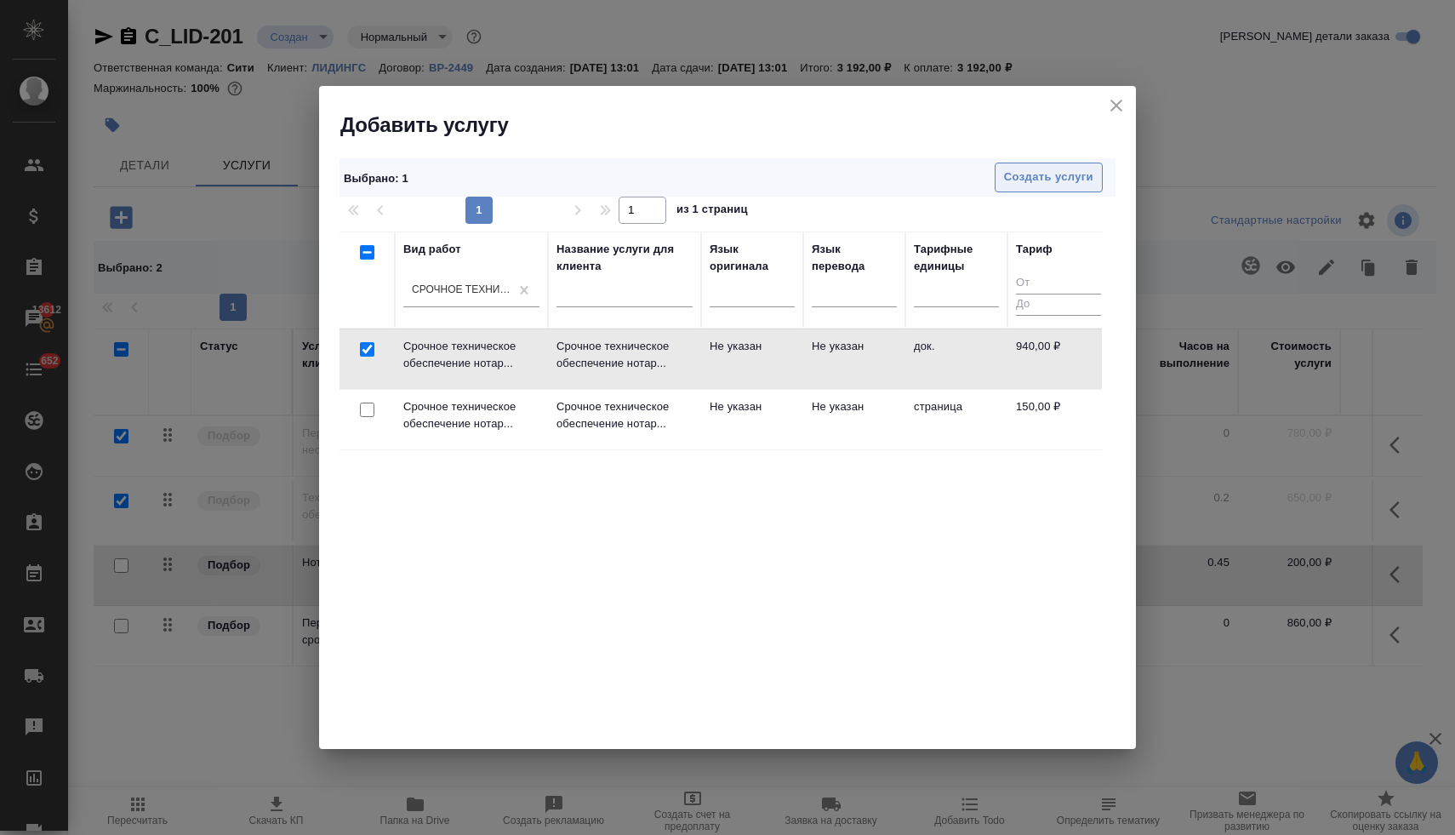
click at [1017, 178] on span "Создать услуги" at bounding box center [1048, 178] width 89 height 20
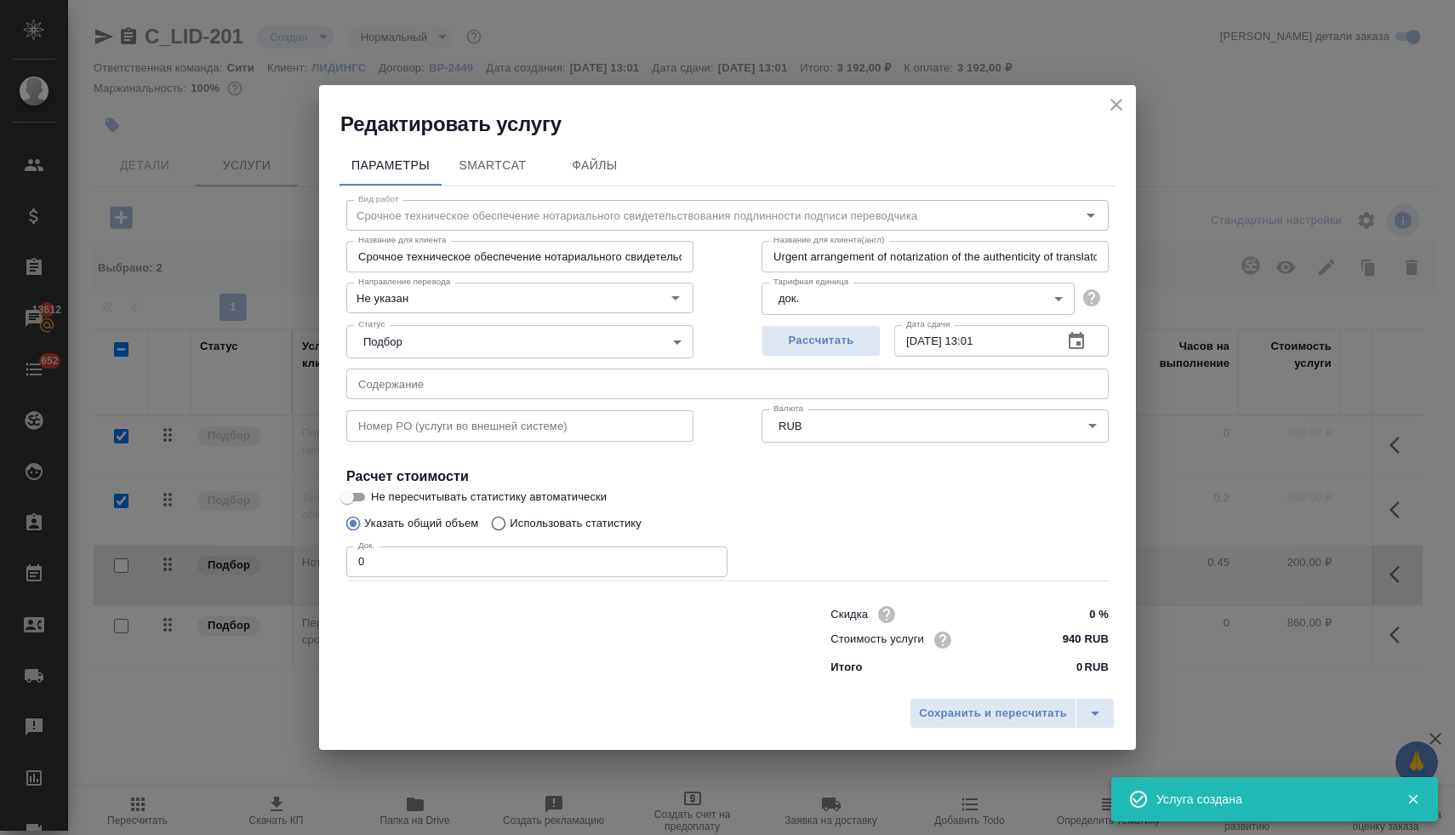
type input "Срочное техническое обеспечение нотариального свидетельствования подлинности по…"
type input "Urgent arrangement of notarization of the authenticity of translator's signatur…"
type input "Срочное техническое обеспечение нотариального свидетельствования подлинности по…"
type input "Urgent arrangement of notarization of the authenticity of translator's signatur…"
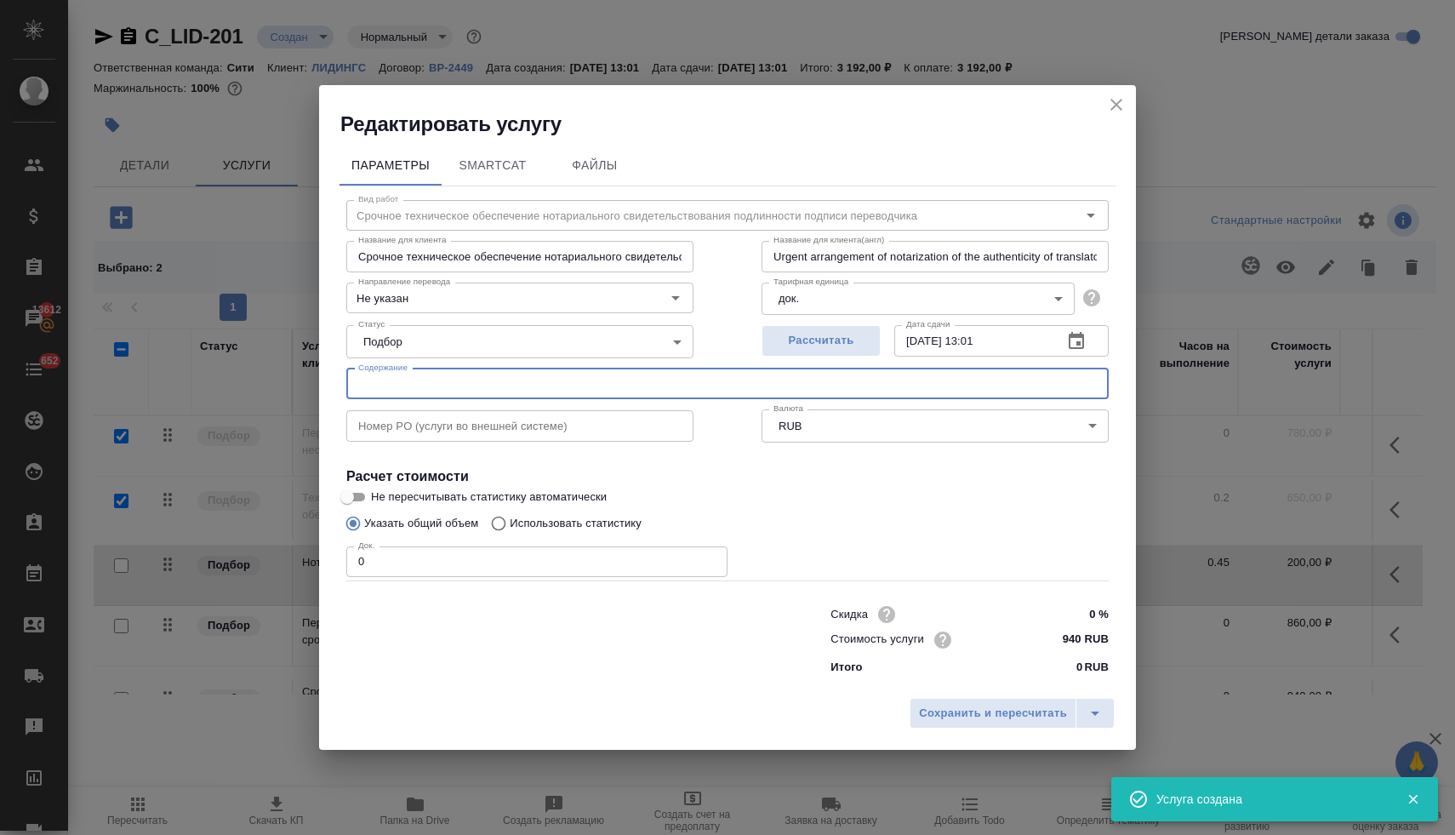
click at [446, 384] on input "text" at bounding box center [727, 383] width 762 height 31
paste input "$RRR9TZ4 (Маркова Алеся)"
type input "Срочное техническое обеспечение нотариального свидетельствования подлинности по…"
type input "Urgent arrangement of notarization of the authenticity of translator's signatur…"
type input "$RRR9TZ4 (Маркова Алеся)"
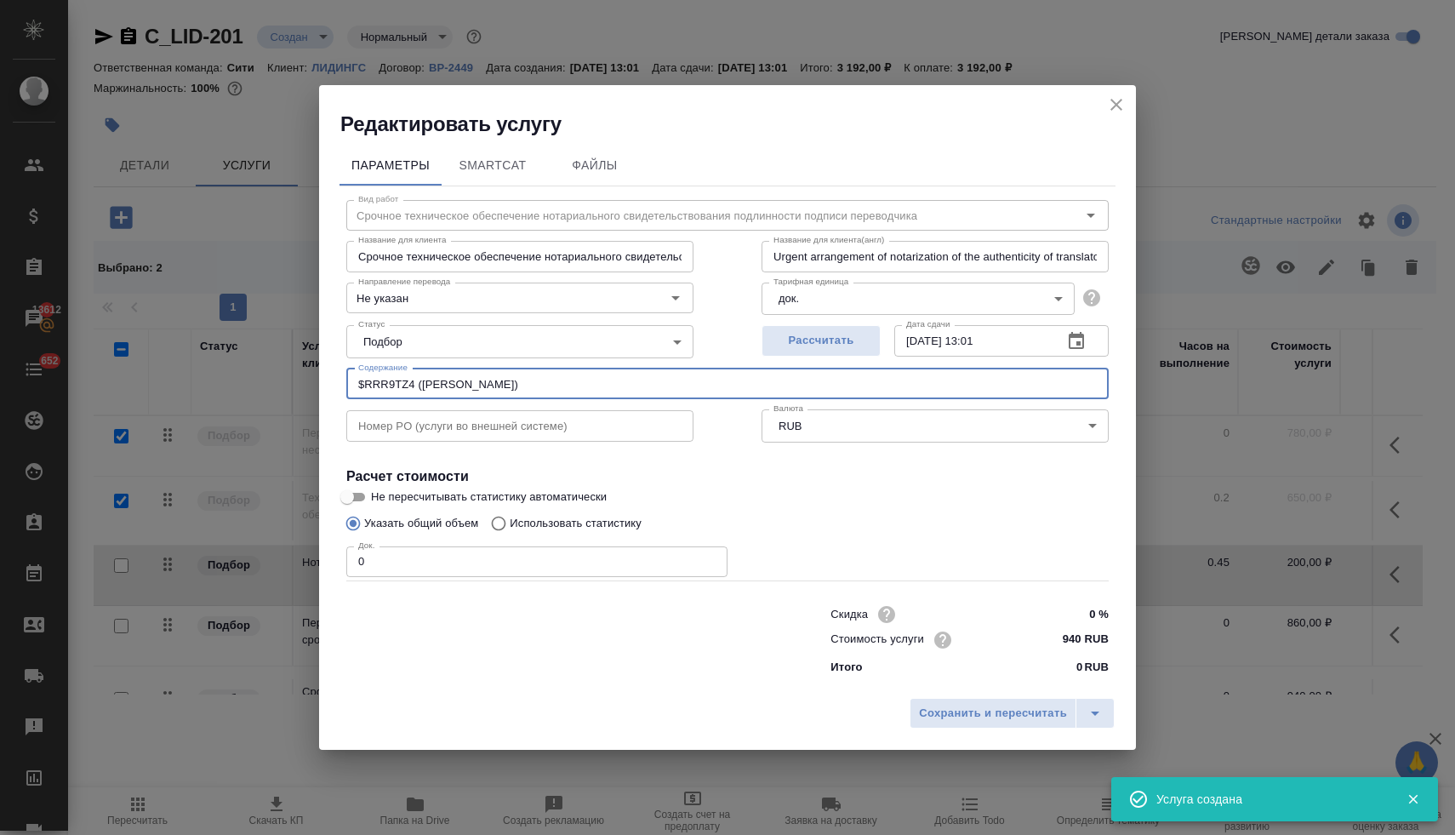
type input "Срочное техническое обеспечение нотариального свидетельствования подлинности по…"
type input "Urgent arrangement of notarization of the authenticity of translator's signatur…"
type input "$RRR9TZ4 (Маркова Алеся)"
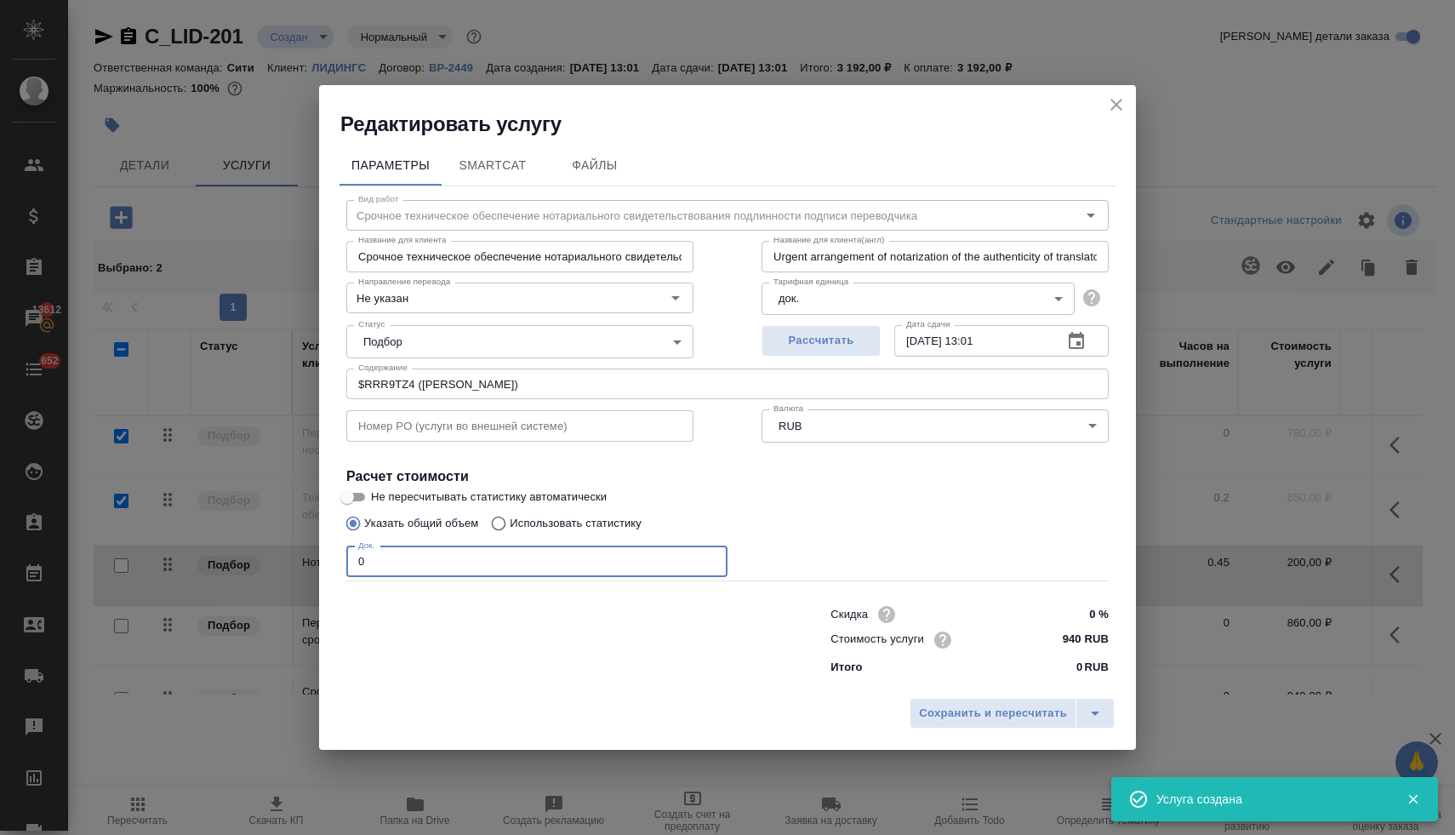
drag, startPoint x: 374, startPoint y: 556, endPoint x: 333, endPoint y: 553, distance: 41.0
click at [334, 553] on div "Параметры SmartCat Файлы Вид работ Срочное техническое обеспечение нотариальног…" at bounding box center [727, 413] width 817 height 551
type input "Срочное техническое обеспечение нотариального свидетельствования подлинности по…"
type input "Urgent arrangement of notarization of the authenticity of translator's signatur…"
type input "1"
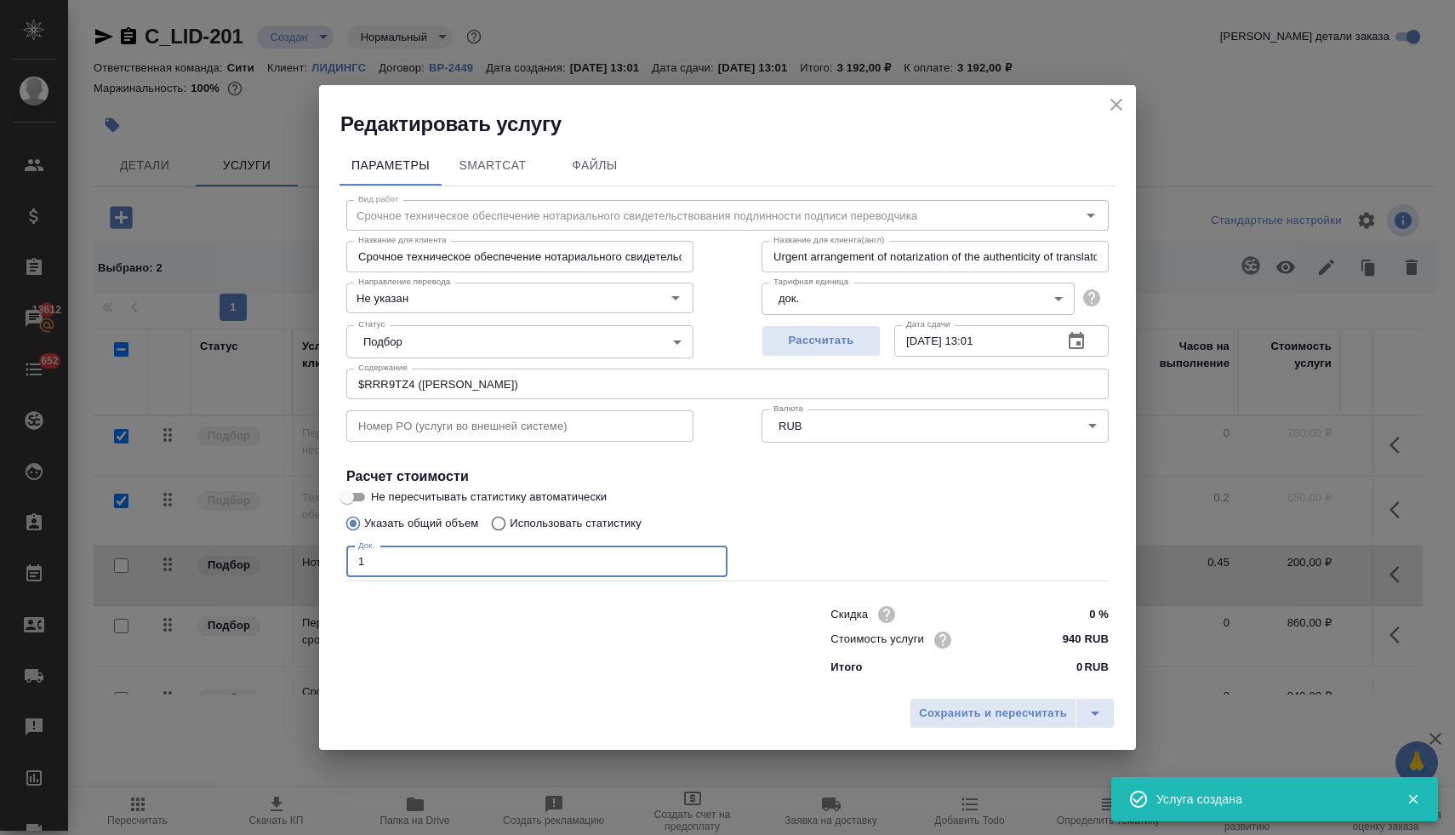
type input "Срочное техническое обеспечение нотариального свидетельствования подлинности по…"
type input "Urgent arrangement of notarization of the authenticity of translator's signatur…"
type input "1"
click at [995, 715] on span "Сохранить и пересчитать" at bounding box center [993, 714] width 148 height 20
type input "Срочное техническое обеспечение нотариального свидетельствования подлинности по…"
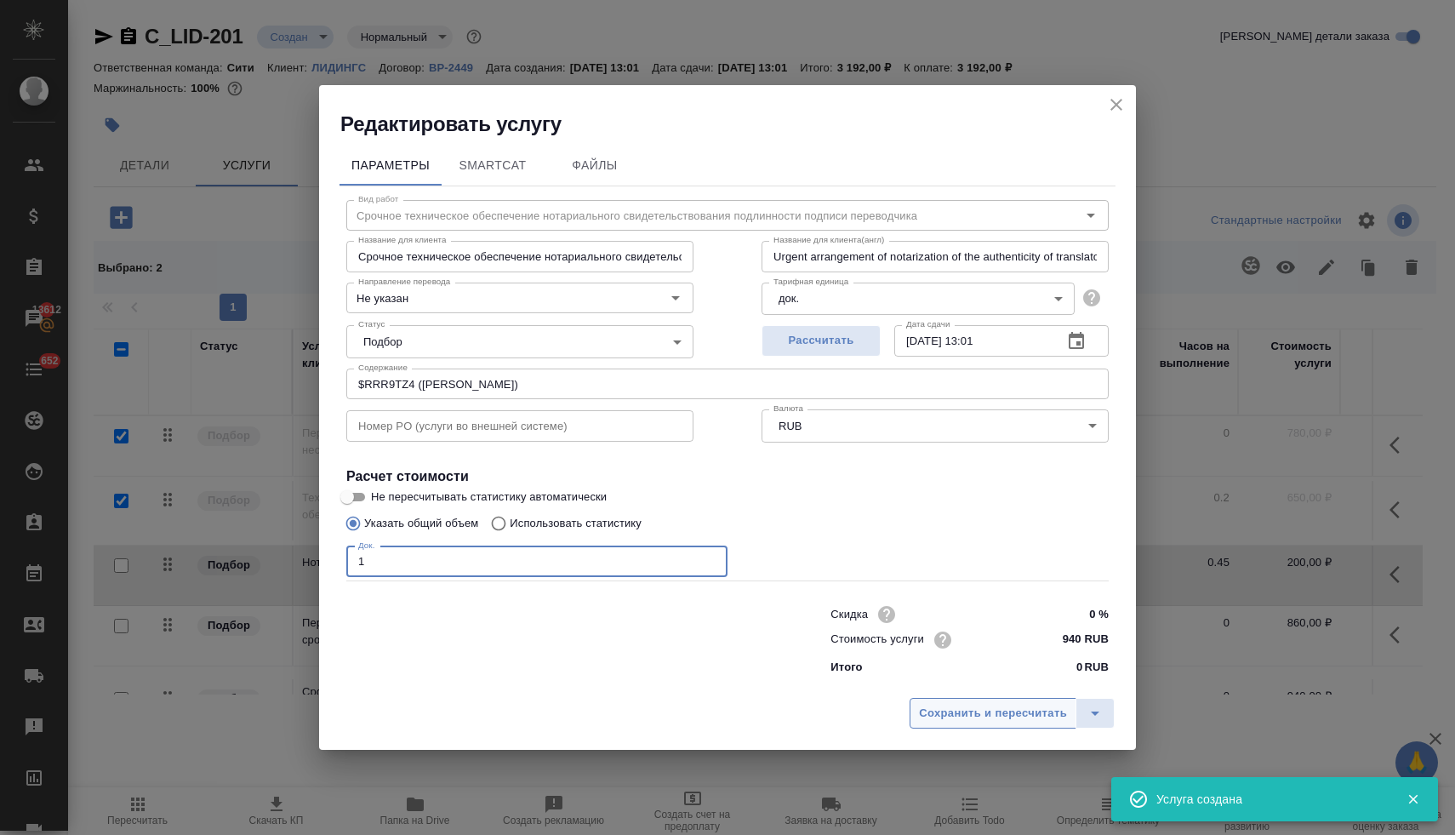
type input "Urgent arrangement of notarization of the authenticity of translator's signatur…"
type input "Срочное техническое обеспечение нотариального свидетельствования подлинности по…"
type input "Urgent arrangement of notarization of the authenticity of translator's signatur…"
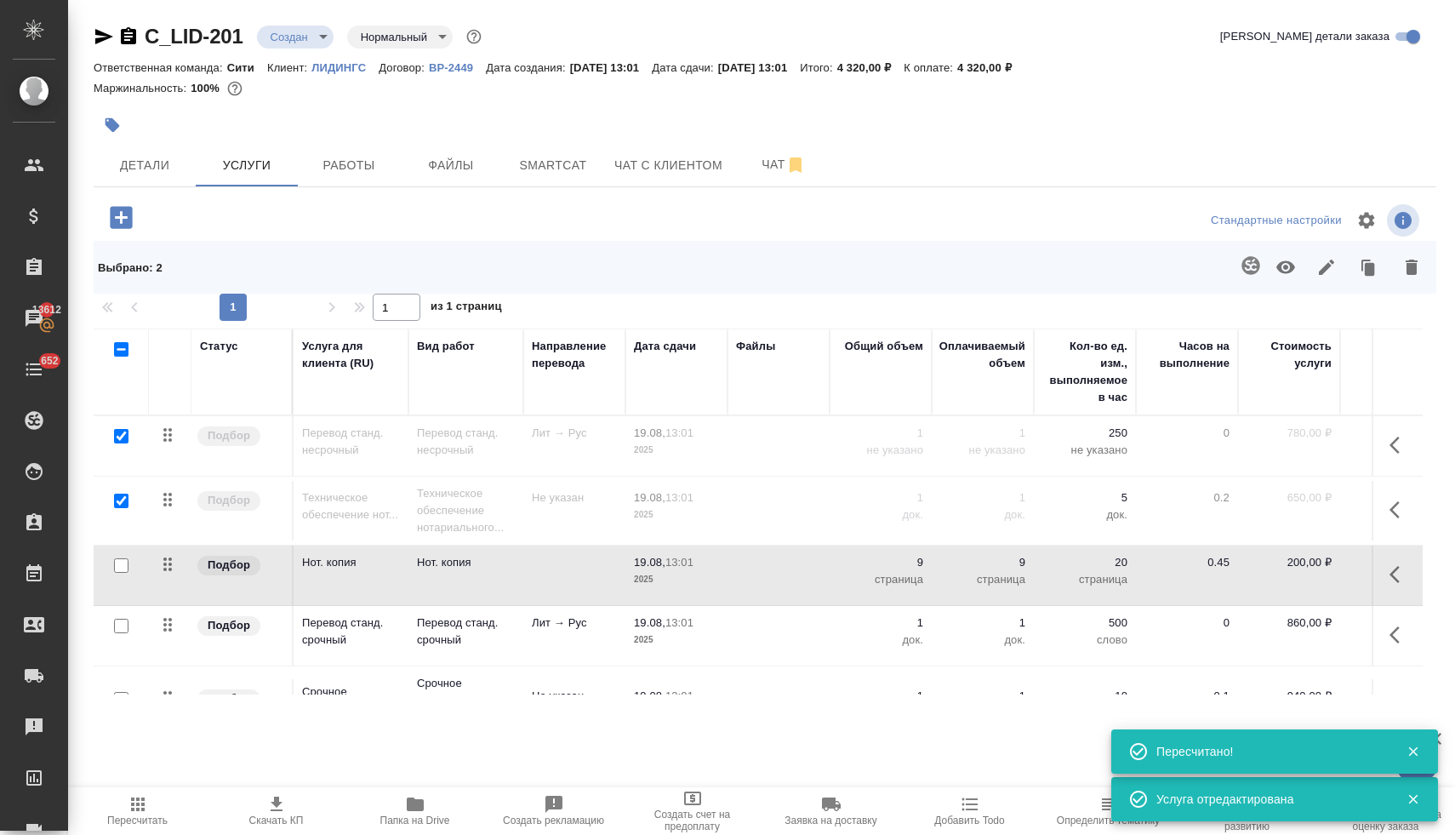
click at [1302, 563] on p "200,00 ₽" at bounding box center [1288, 562] width 85 height 17
click at [1308, 567] on input "200" at bounding box center [1300, 566] width 64 height 25
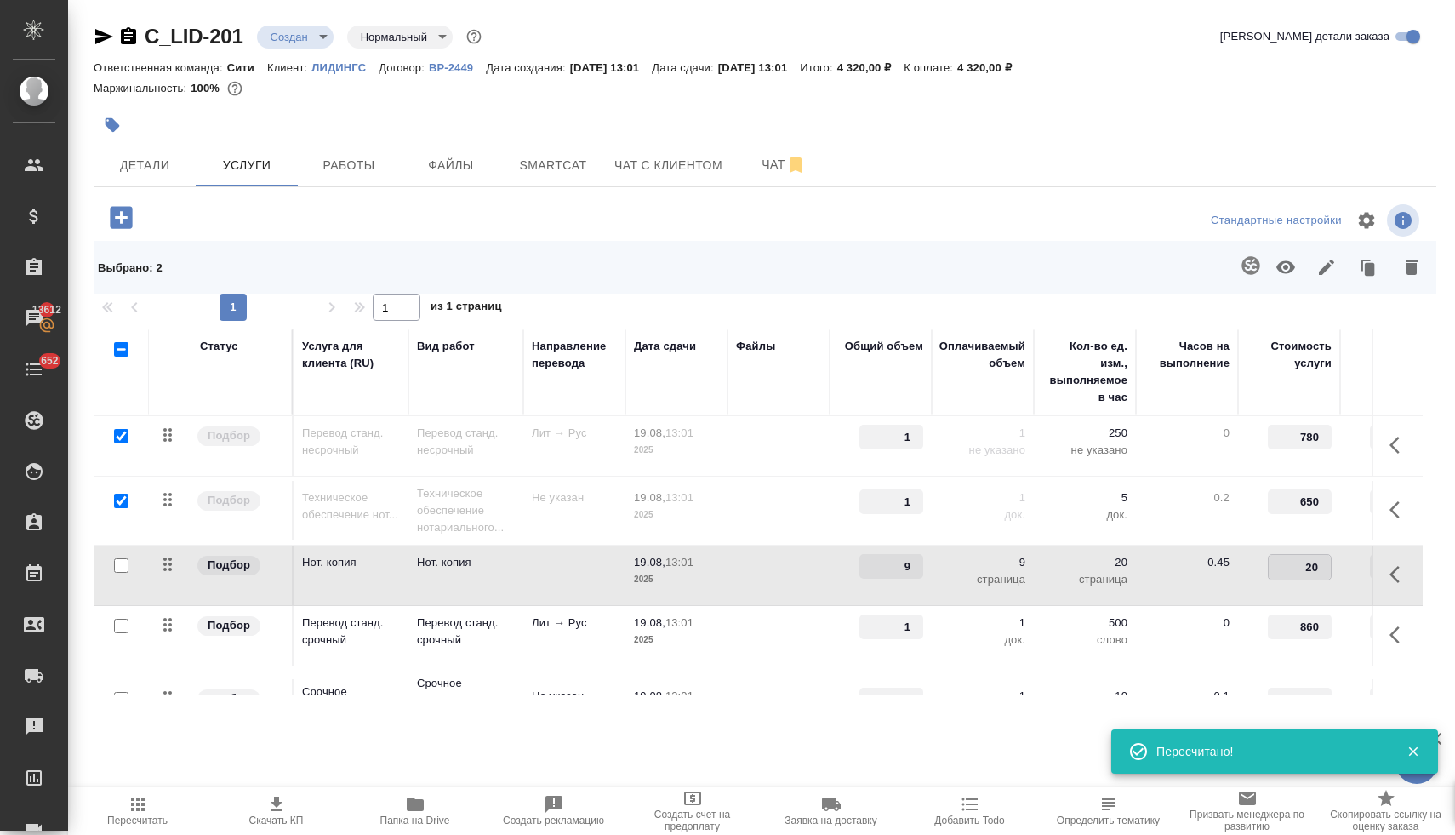
type input "220"
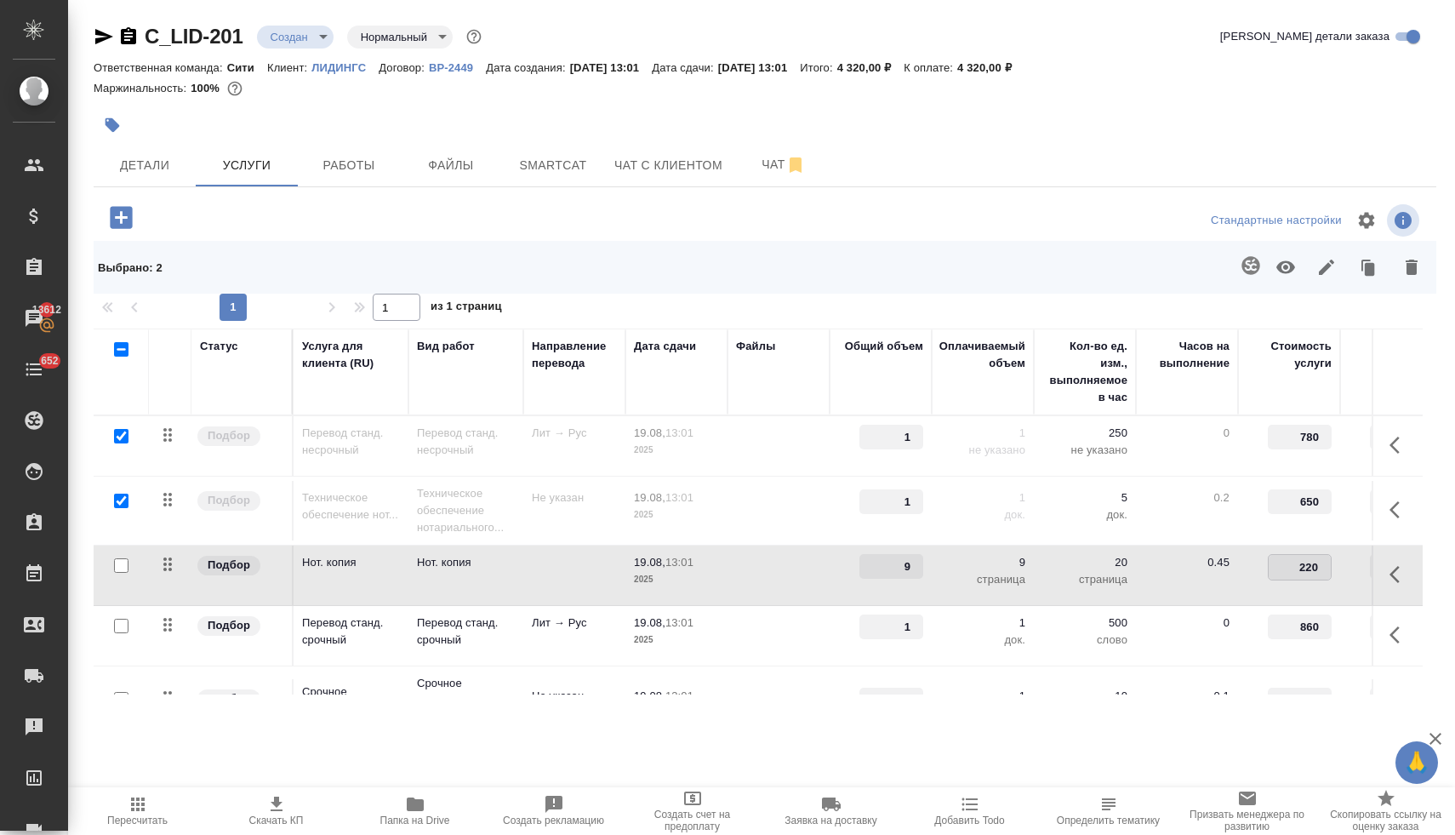
click at [857, 212] on div at bounding box center [764, 220] width 447 height 41
click at [258, 225] on button "Сохранить и пересчитать" at bounding box center [241, 215] width 167 height 31
click at [283, 816] on span "Скачать КП" at bounding box center [276, 820] width 54 height 12
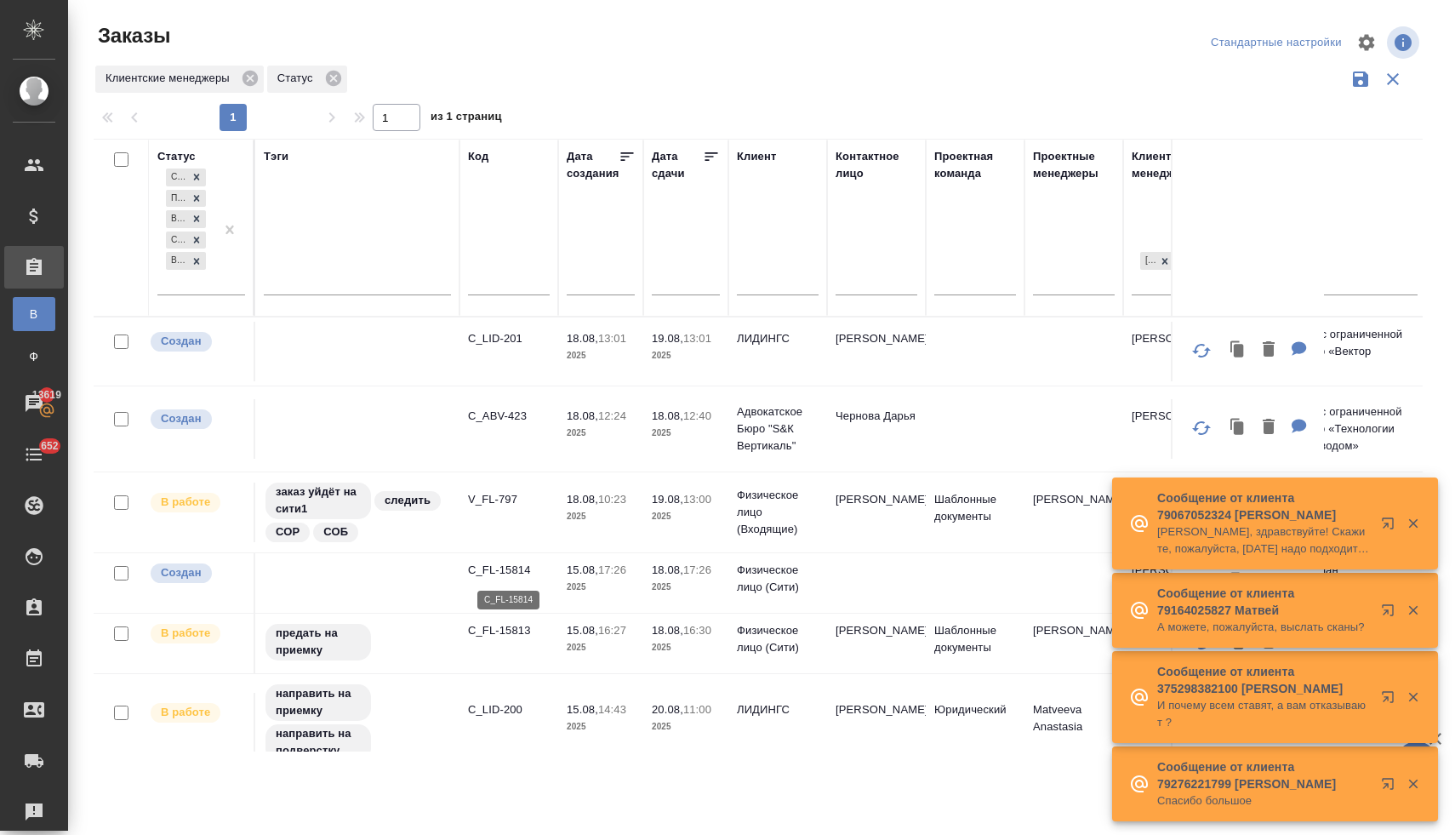
click at [517, 573] on p "C_FL-15814" at bounding box center [509, 569] width 82 height 17
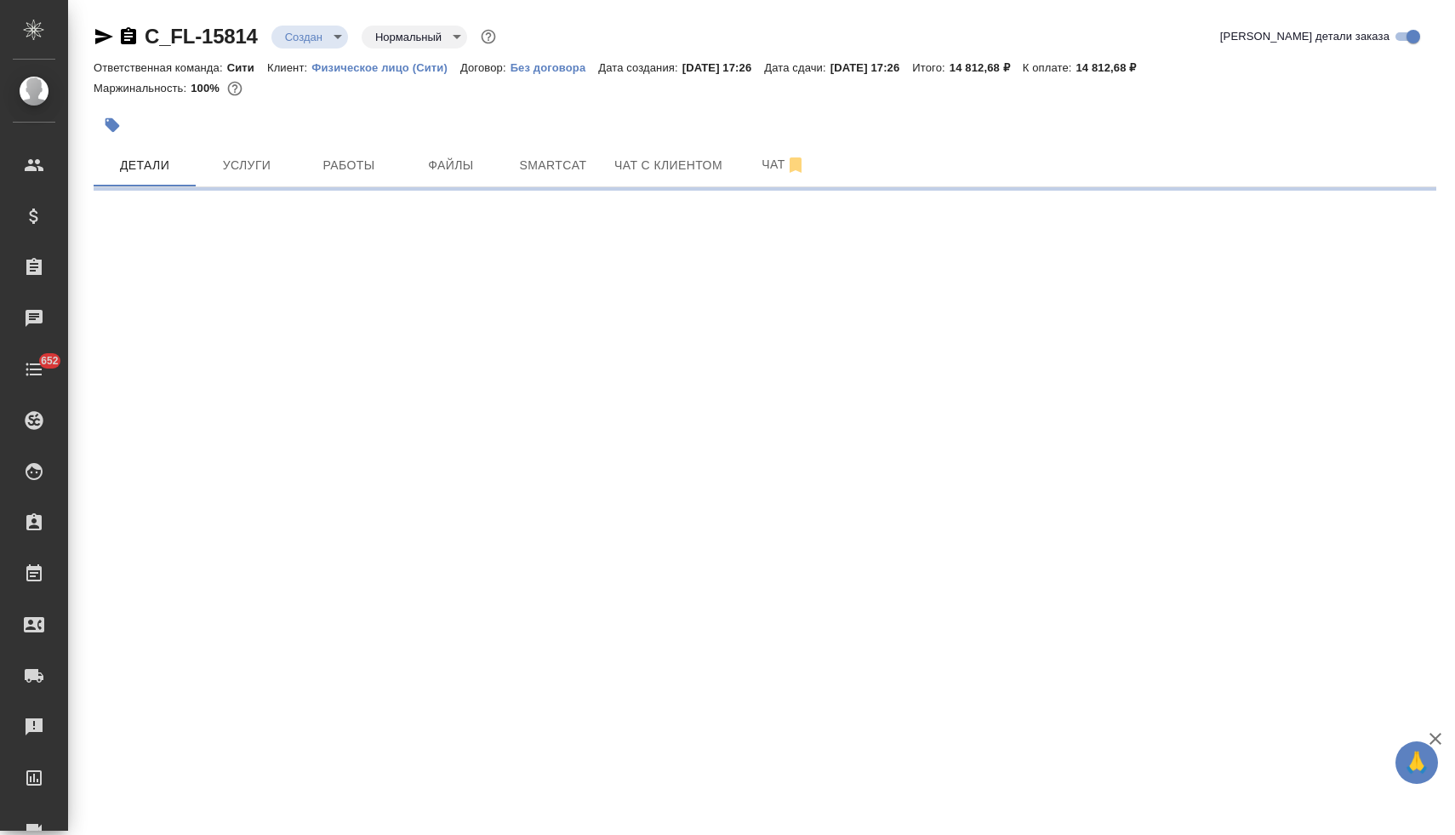
click at [97, 36] on icon "button" at bounding box center [104, 36] width 20 height 20
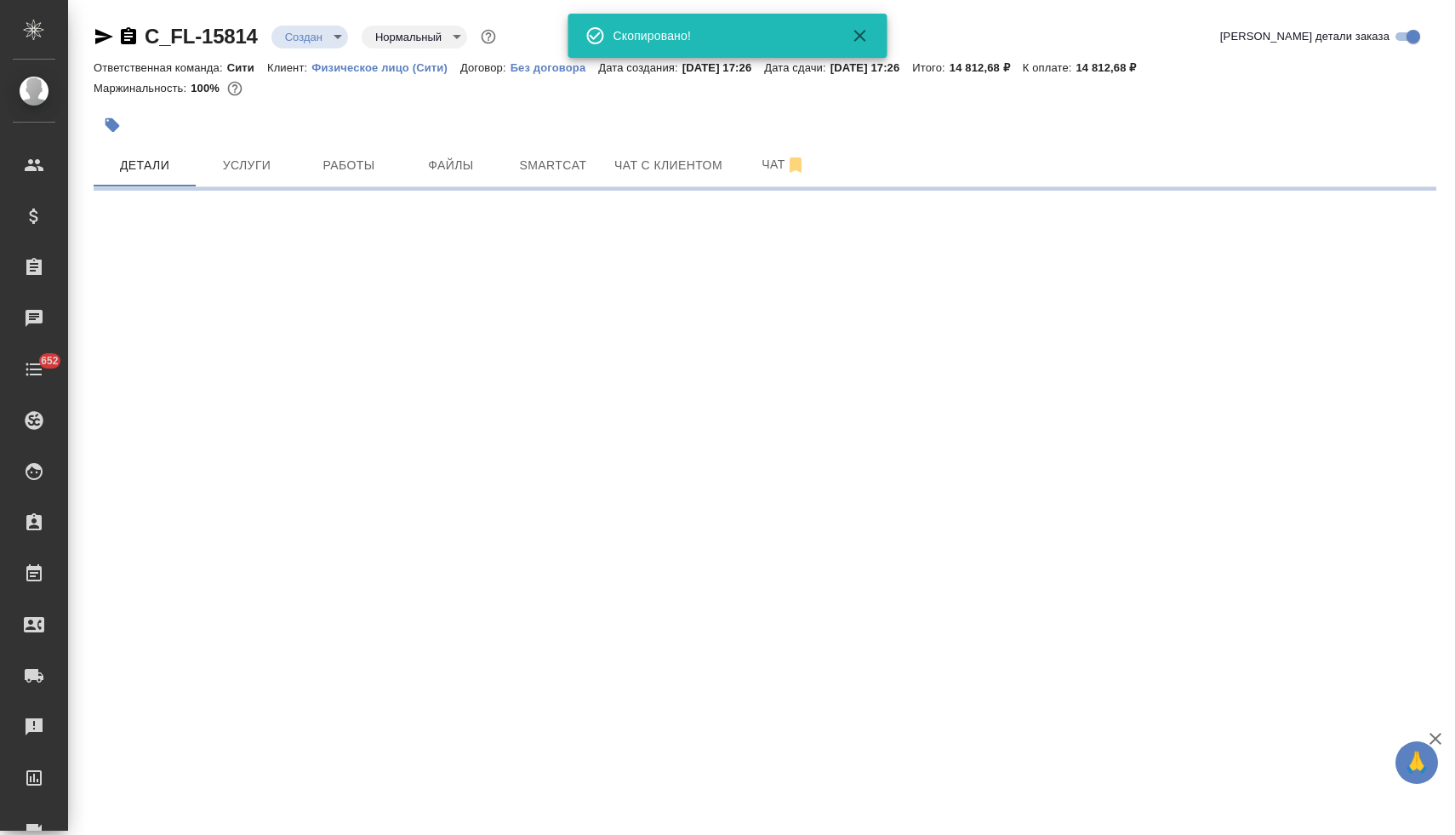
select select "RU"
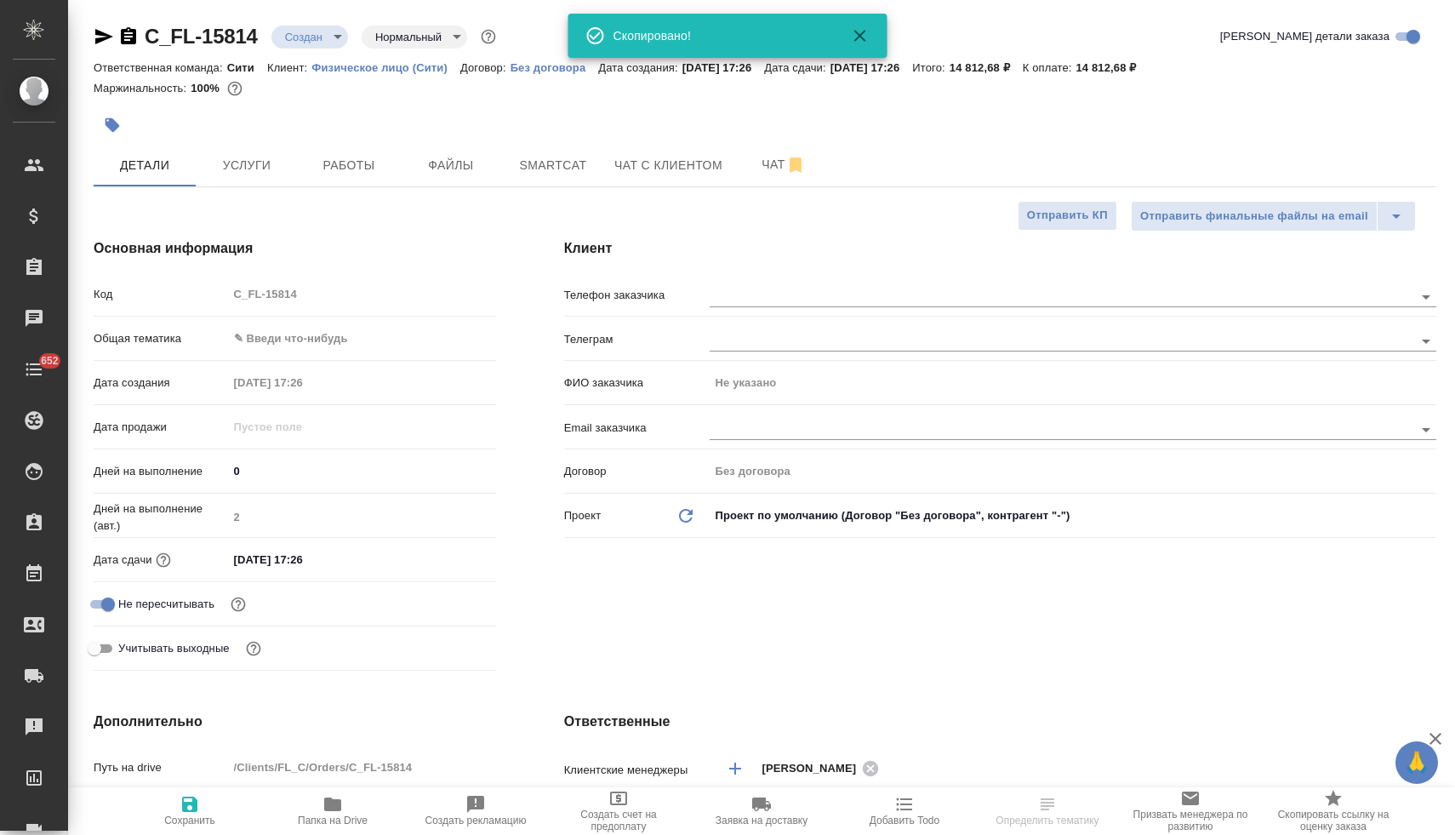
type textarea "x"
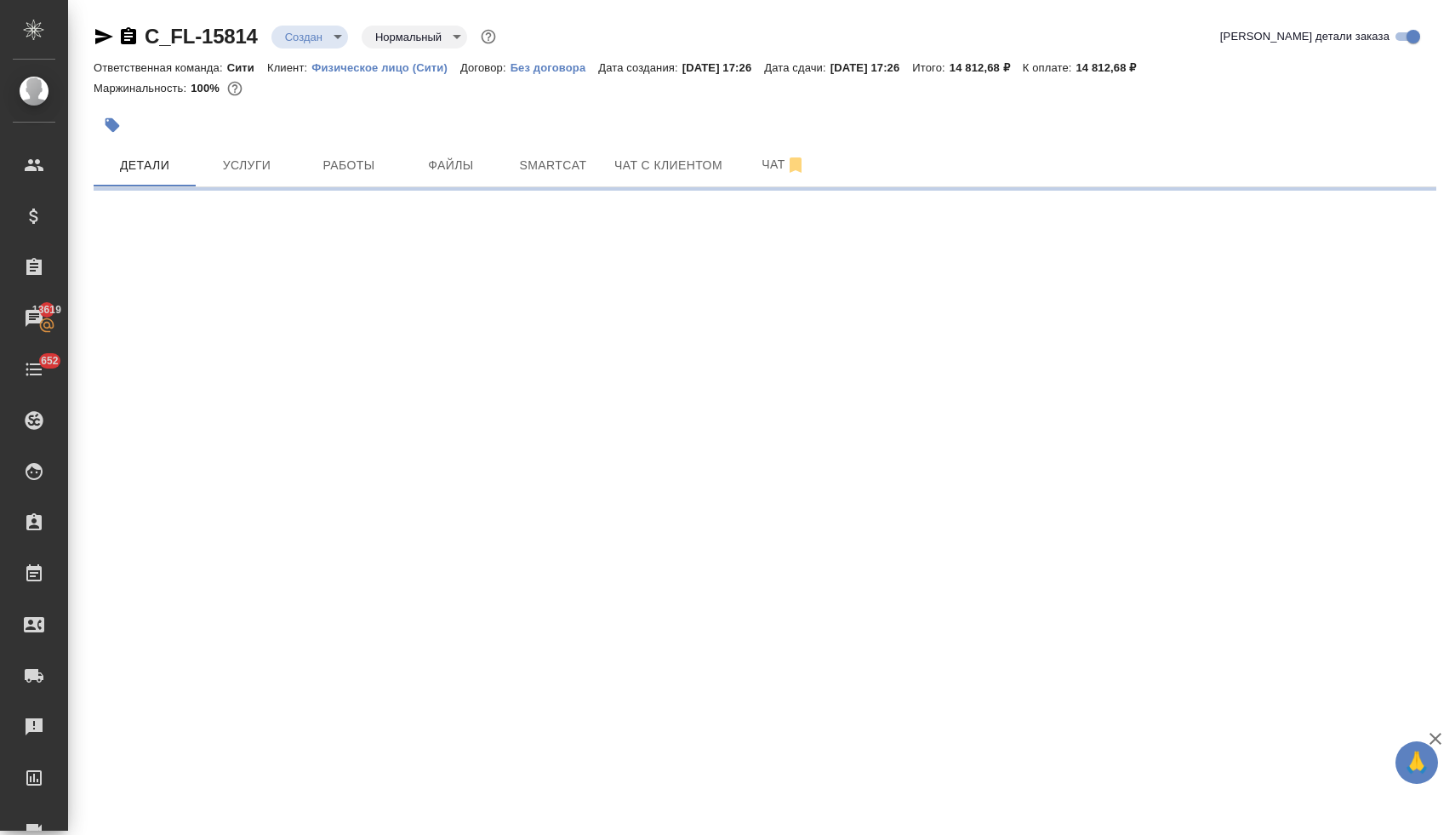
select select "RU"
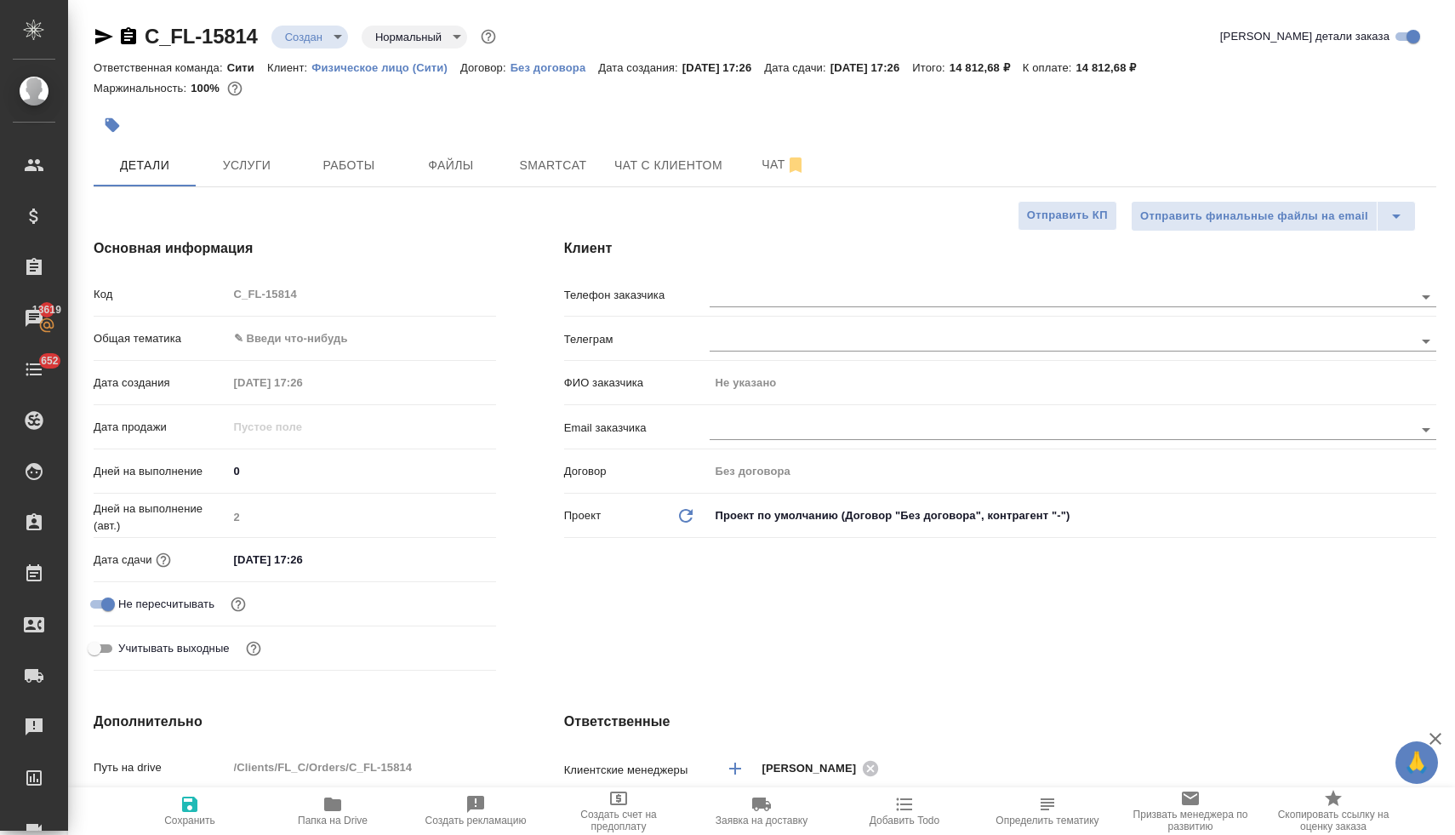
type textarea "x"
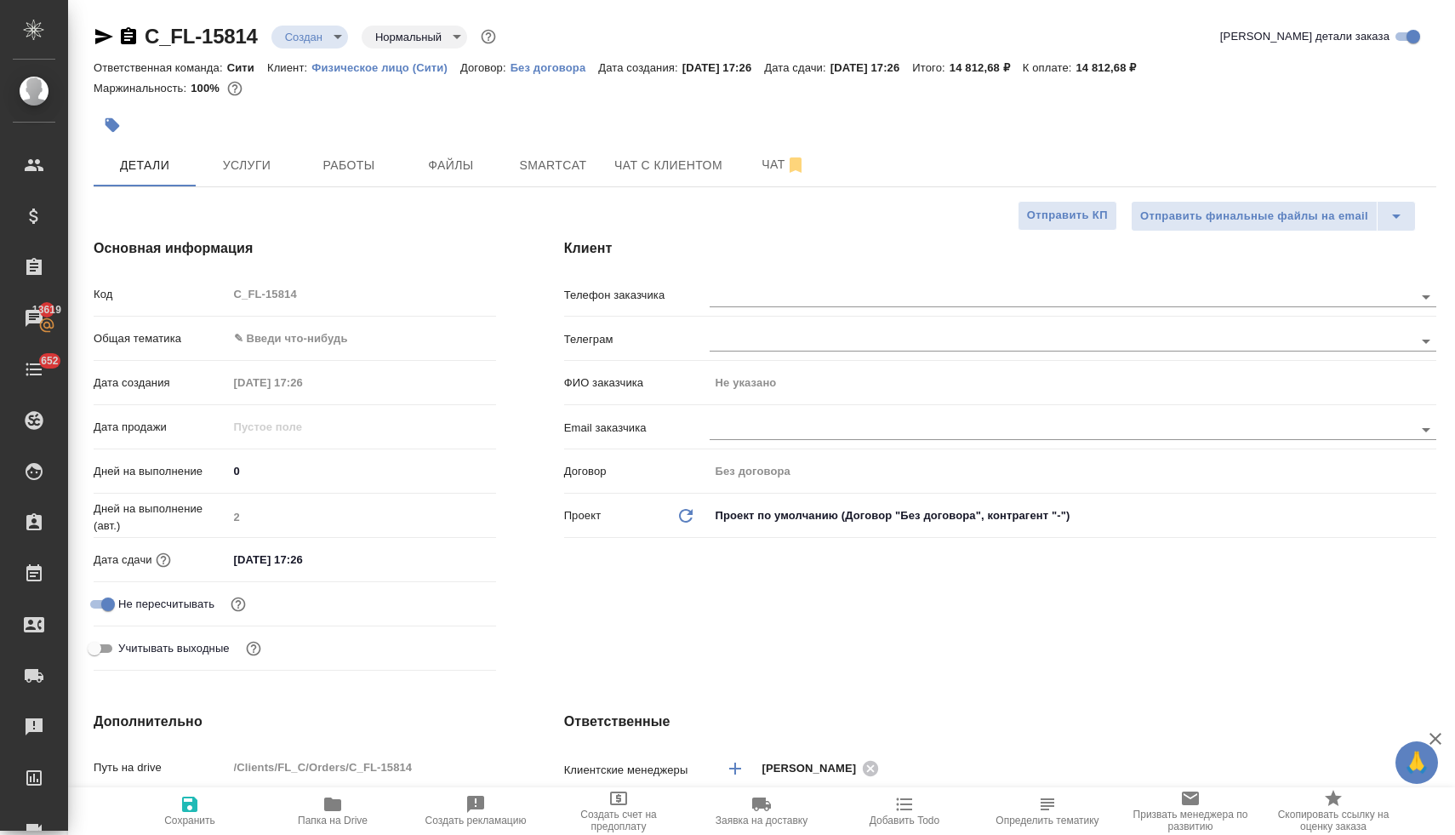
type textarea "x"
click at [248, 165] on span "Услуги" at bounding box center [247, 165] width 82 height 21
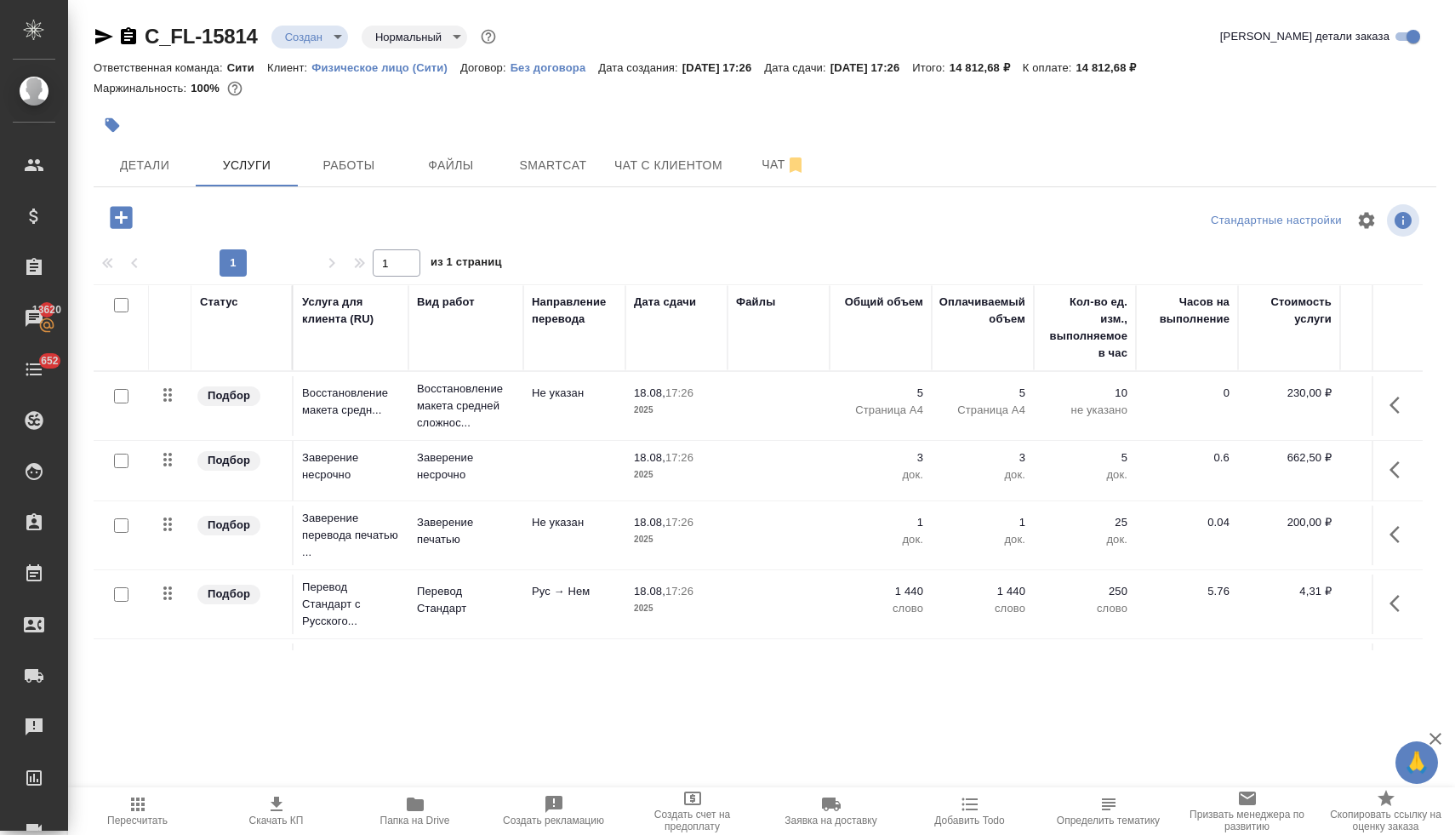
click at [919, 459] on p "3" at bounding box center [880, 457] width 85 height 17
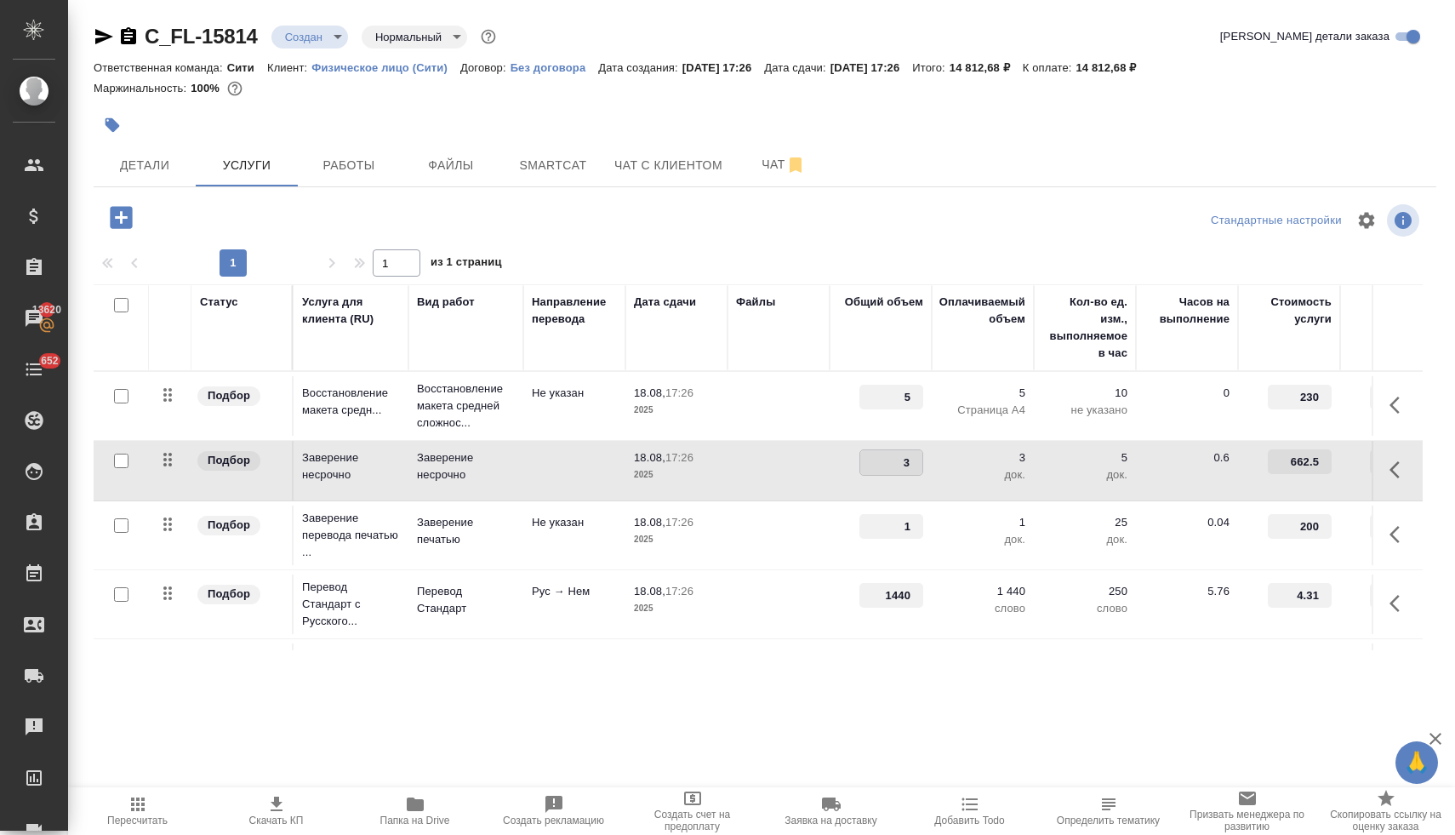
drag, startPoint x: 898, startPoint y: 459, endPoint x: 914, endPoint y: 460, distance: 15.3
click at [914, 460] on input "3" at bounding box center [891, 462] width 62 height 25
type input "4"
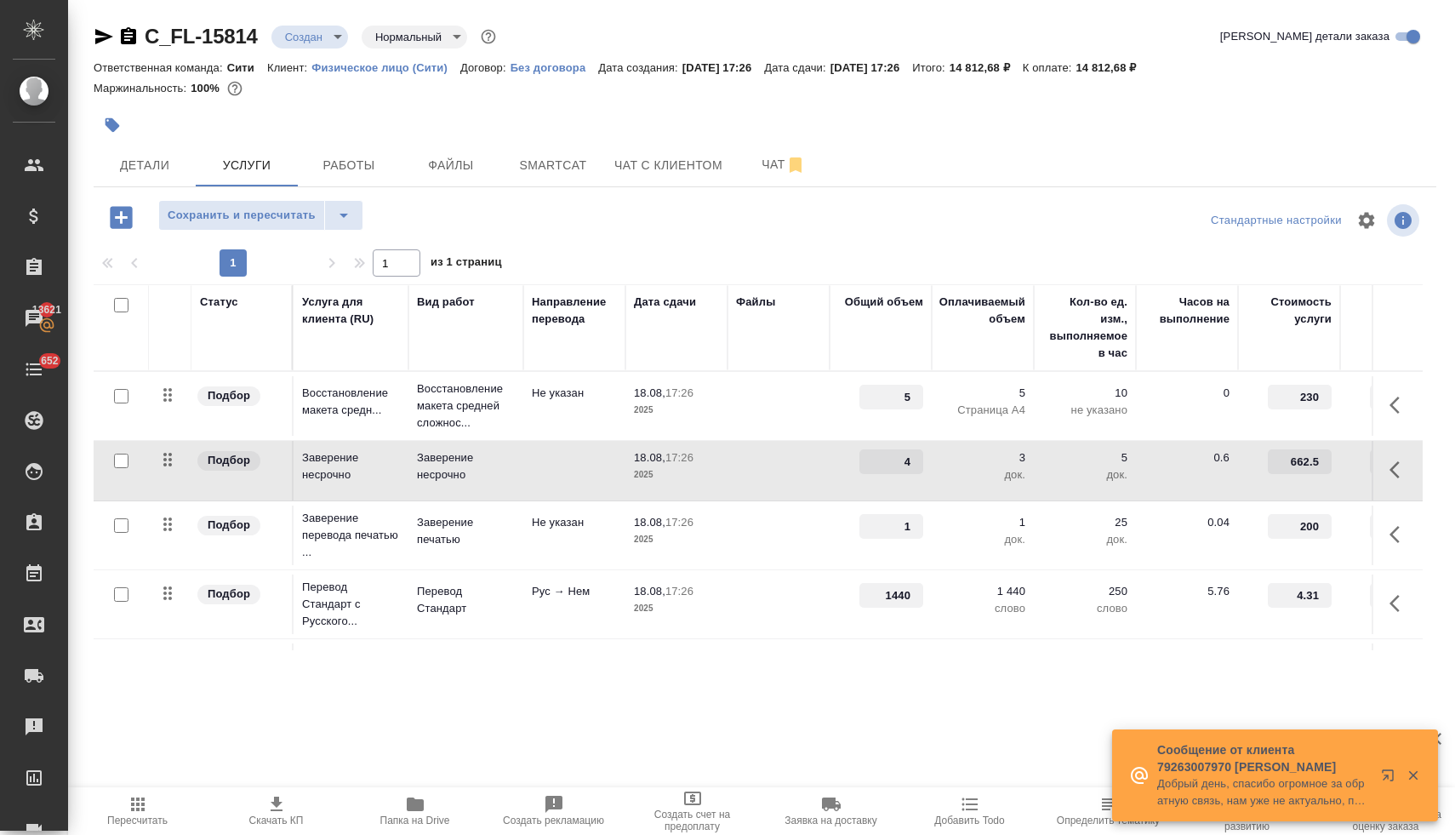
click at [891, 595] on input "1440" at bounding box center [891, 595] width 64 height 25
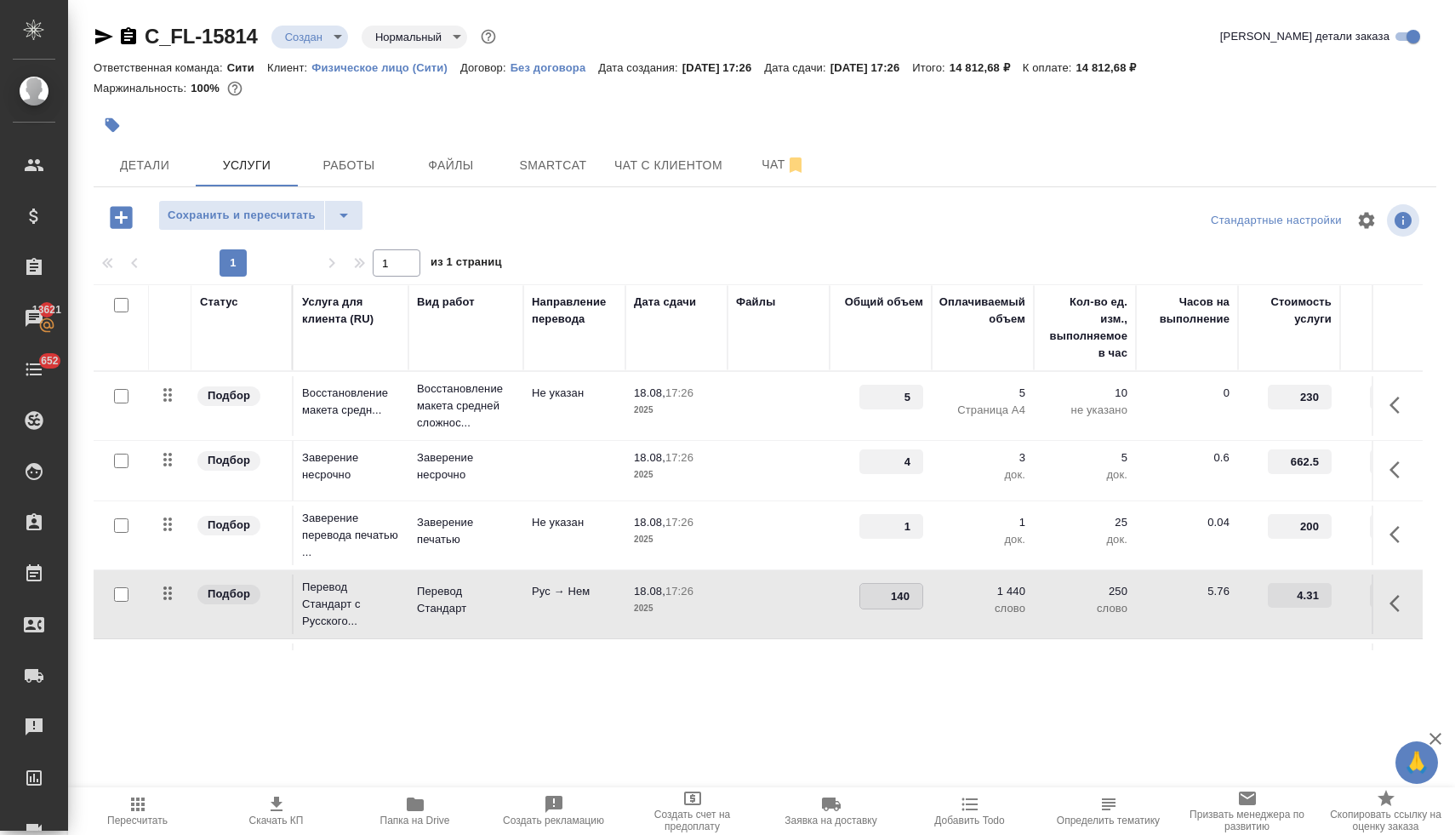
type input "1740"
click at [846, 231] on div at bounding box center [764, 220] width 447 height 41
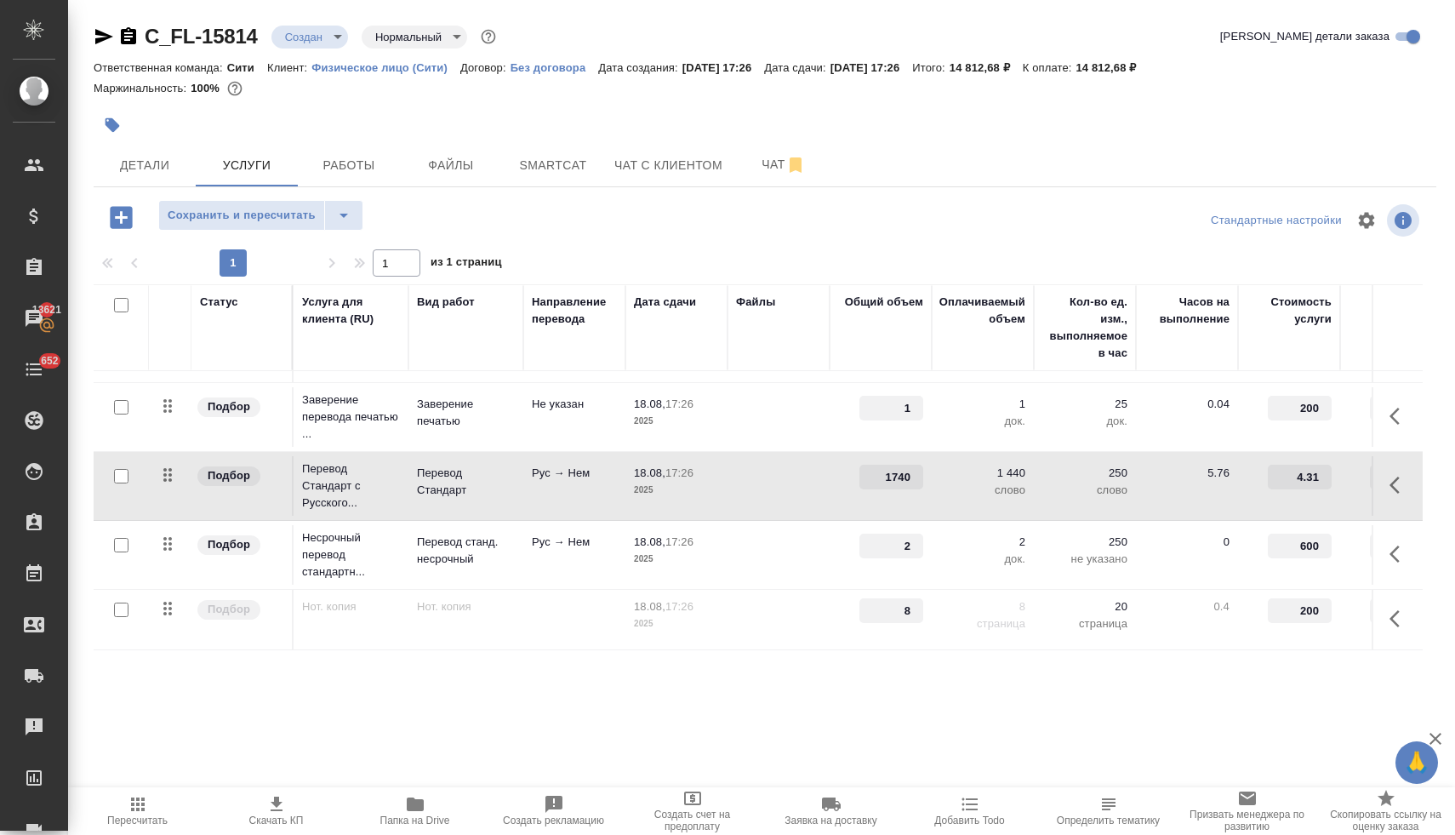
scroll to position [131, 0]
click at [852, 241] on div at bounding box center [765, 245] width 1342 height 9
click at [264, 215] on span "Сохранить и пересчитать" at bounding box center [242, 216] width 148 height 20
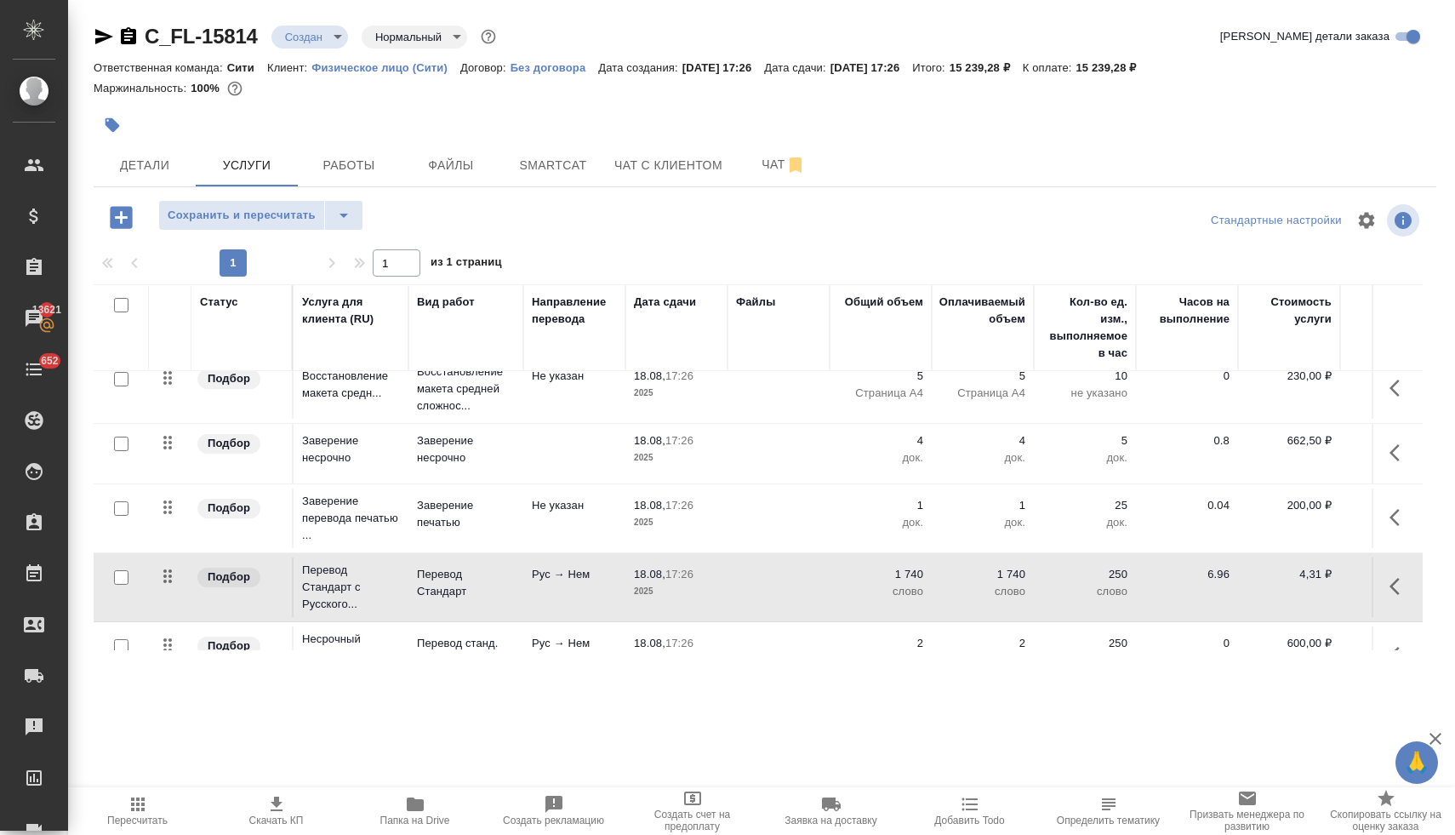
scroll to position [0, 0]
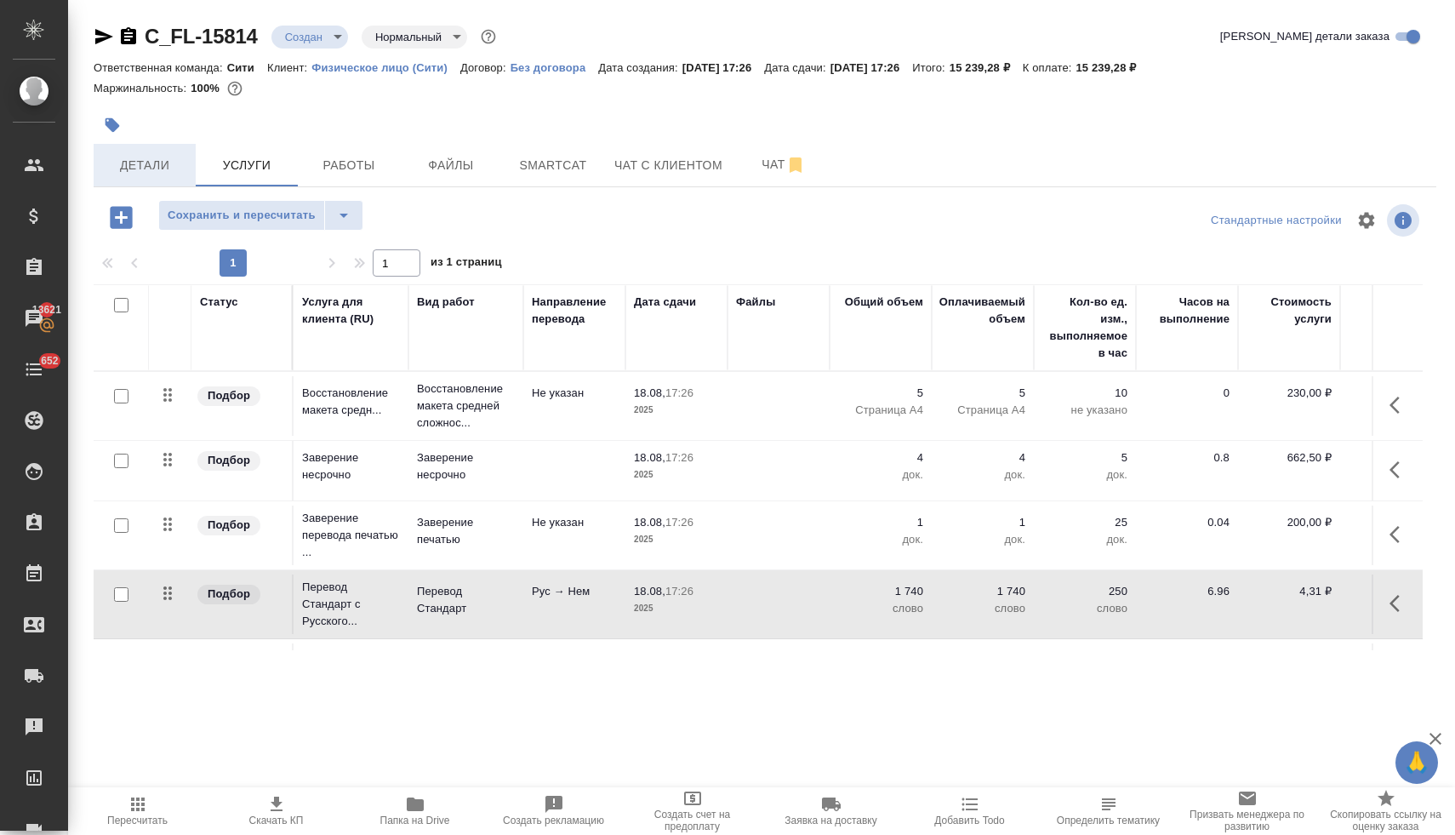
click at [151, 158] on span "Детали" at bounding box center [145, 165] width 82 height 21
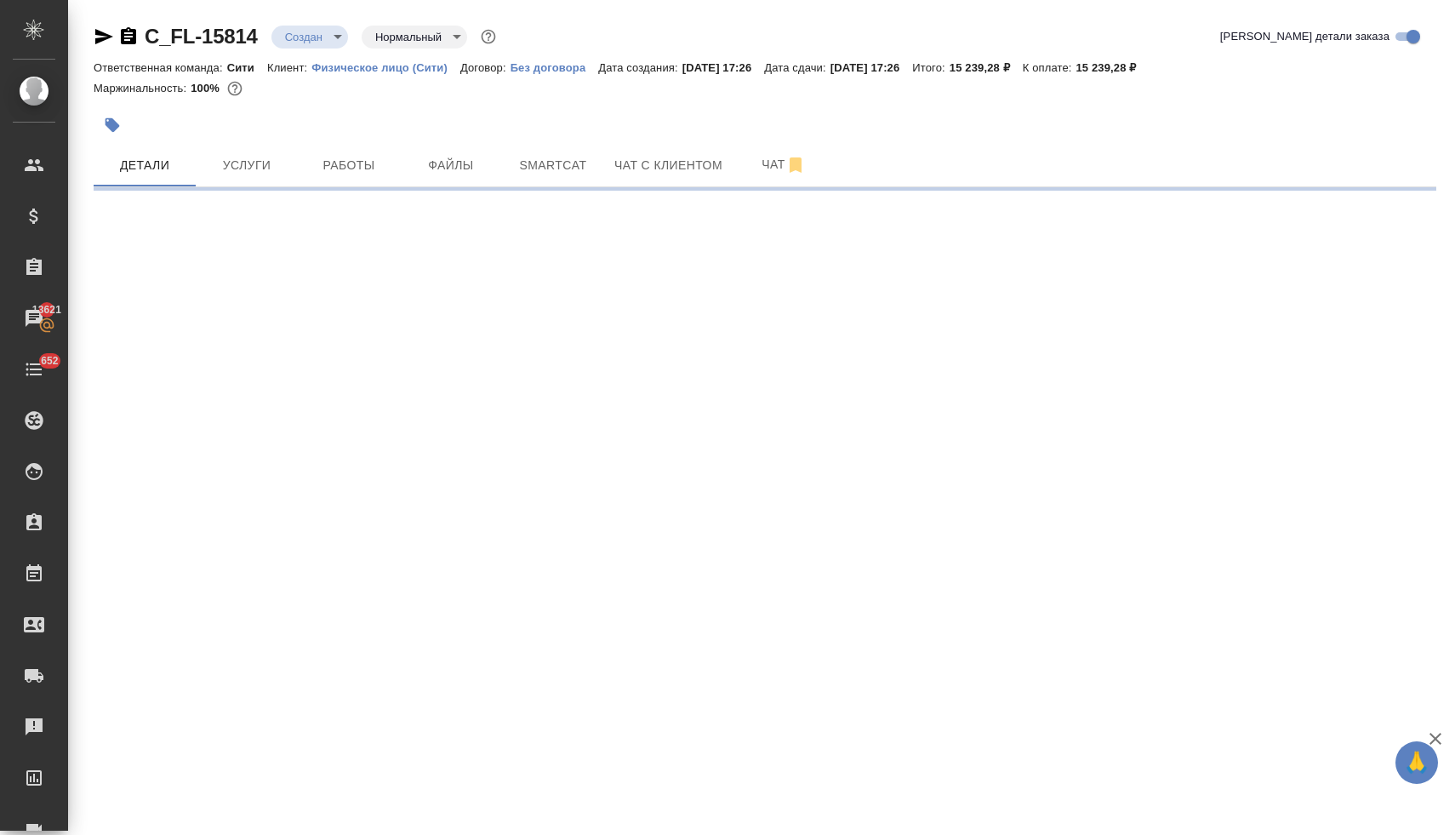
select select "RU"
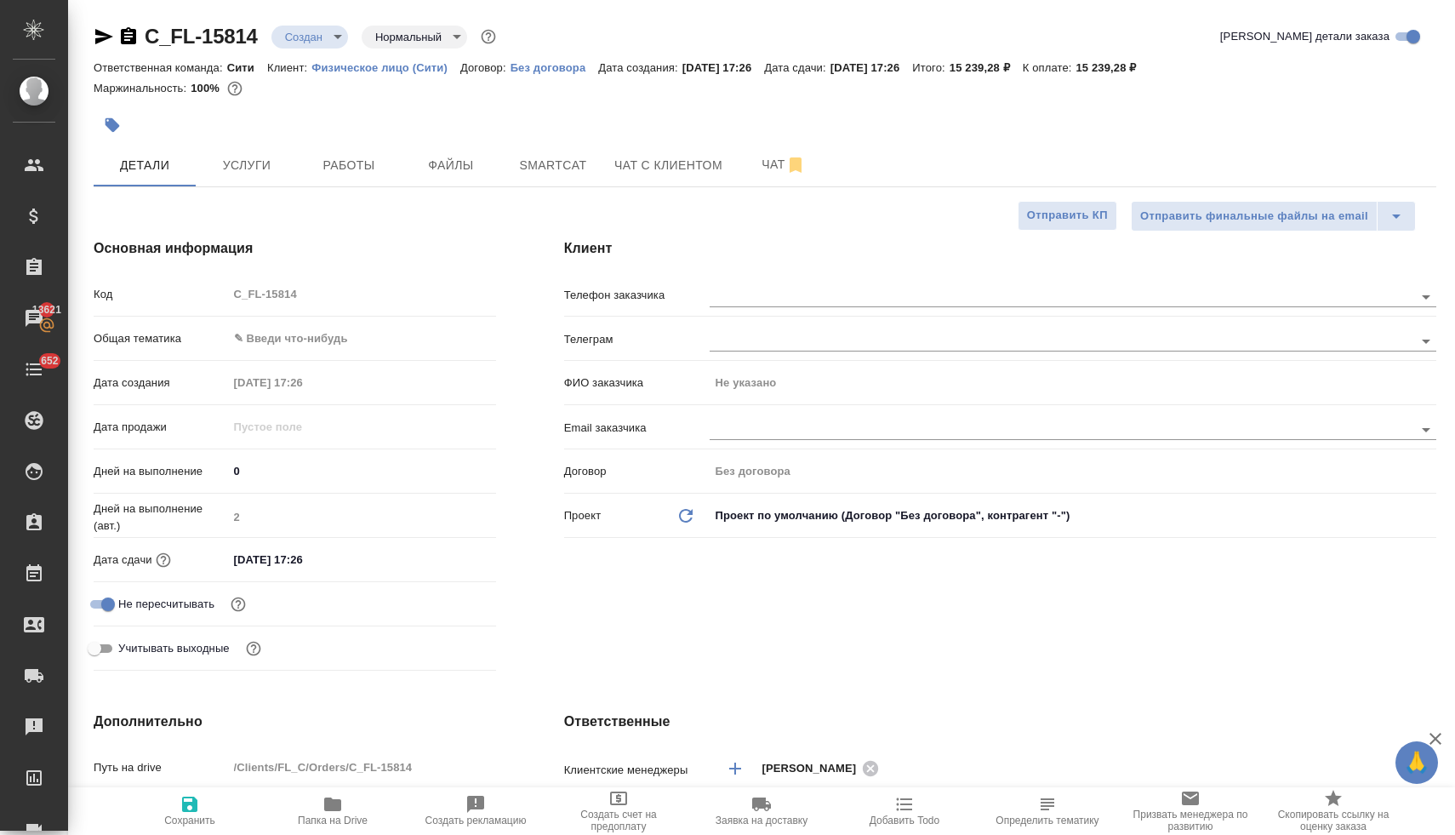
type textarea "x"
click at [240, 169] on span "Услуги" at bounding box center [247, 165] width 82 height 21
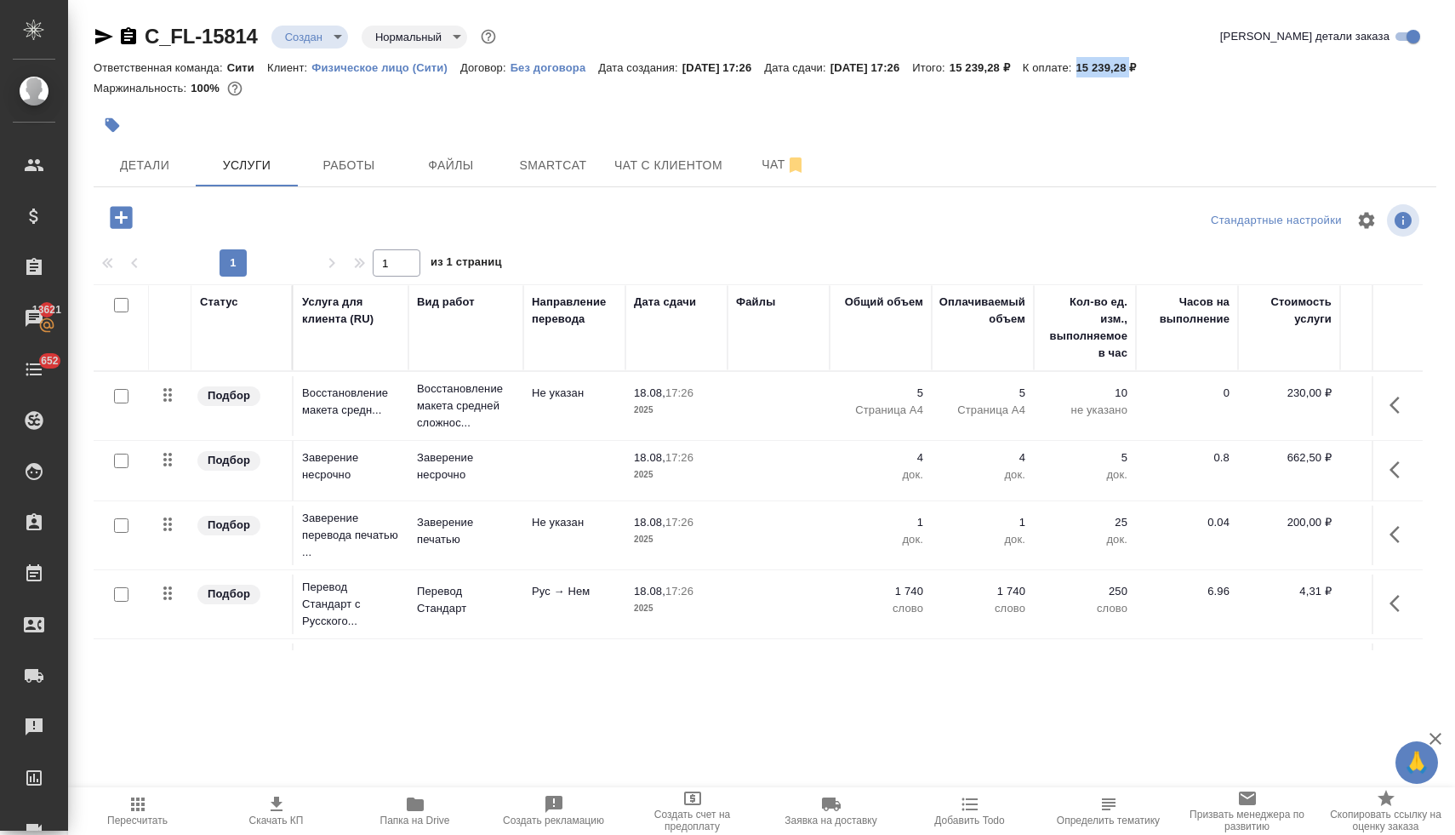
drag, startPoint x: 1187, startPoint y: 66, endPoint x: 1137, endPoint y: 67, distance: 49.4
click at [1137, 67] on p "15 239,28 ₽" at bounding box center [1112, 67] width 73 height 13
copy p "15 239,28"
click at [138, 154] on button "Детали" at bounding box center [145, 165] width 102 height 43
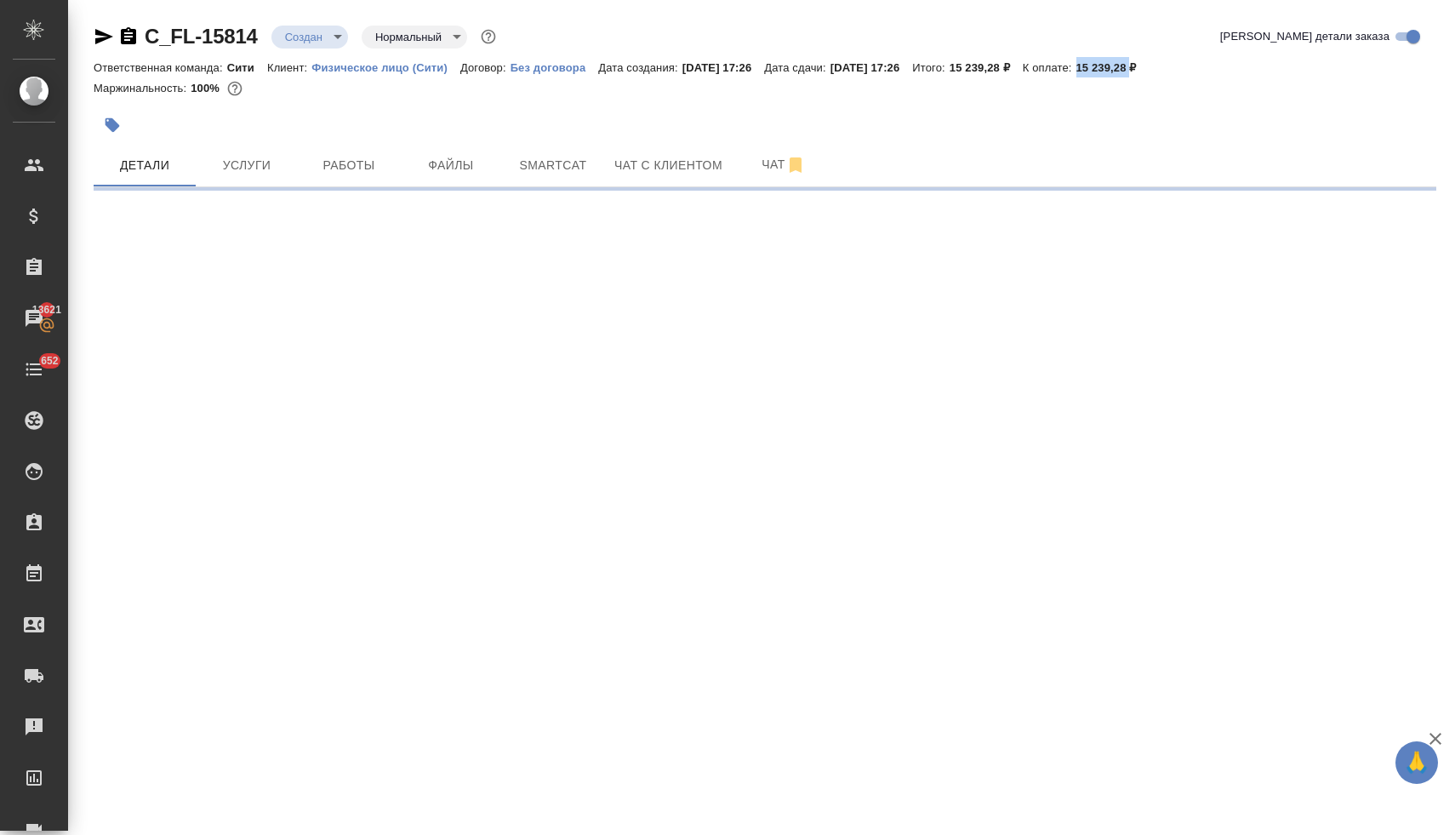
select select "RU"
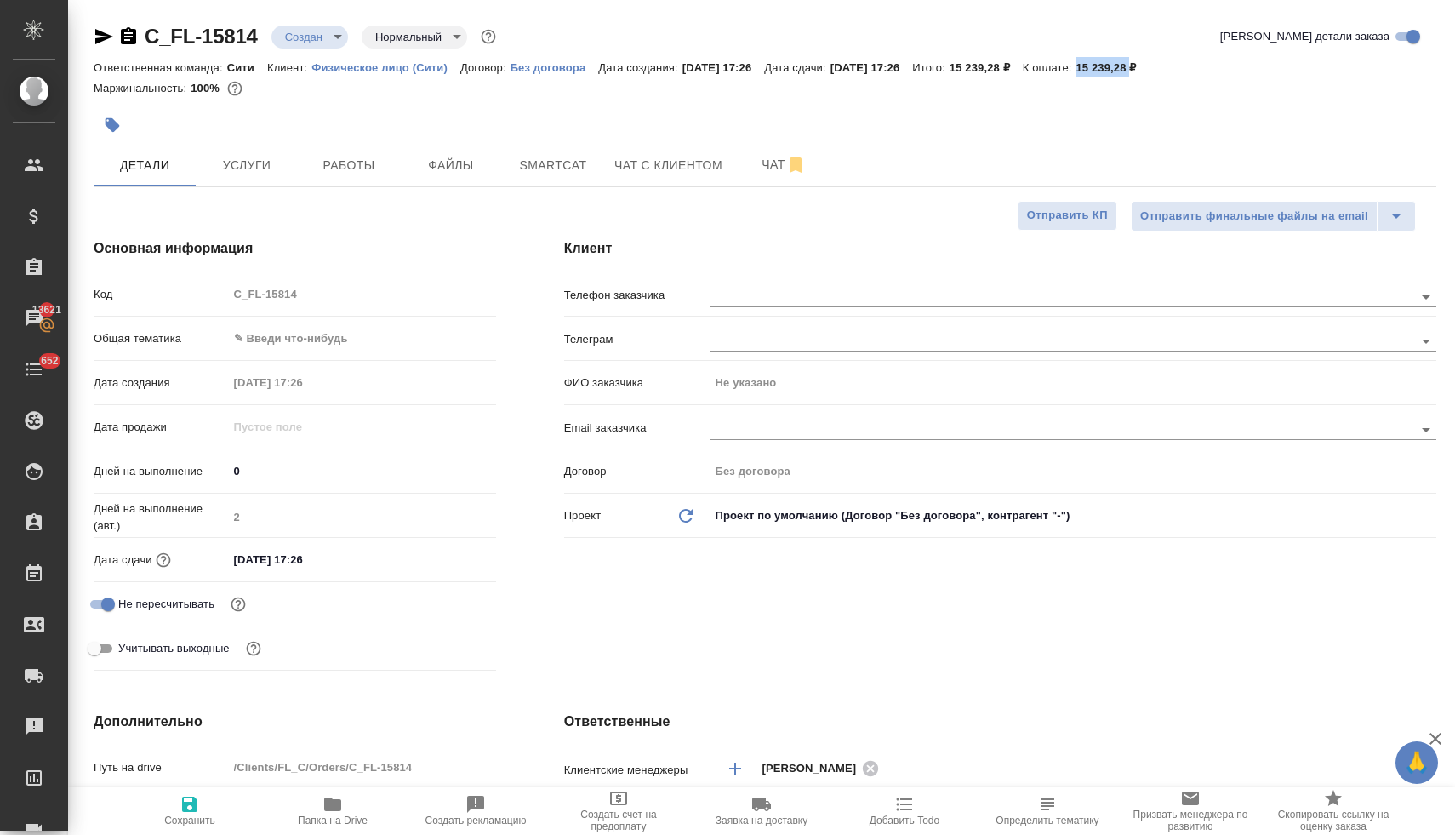
type textarea "x"
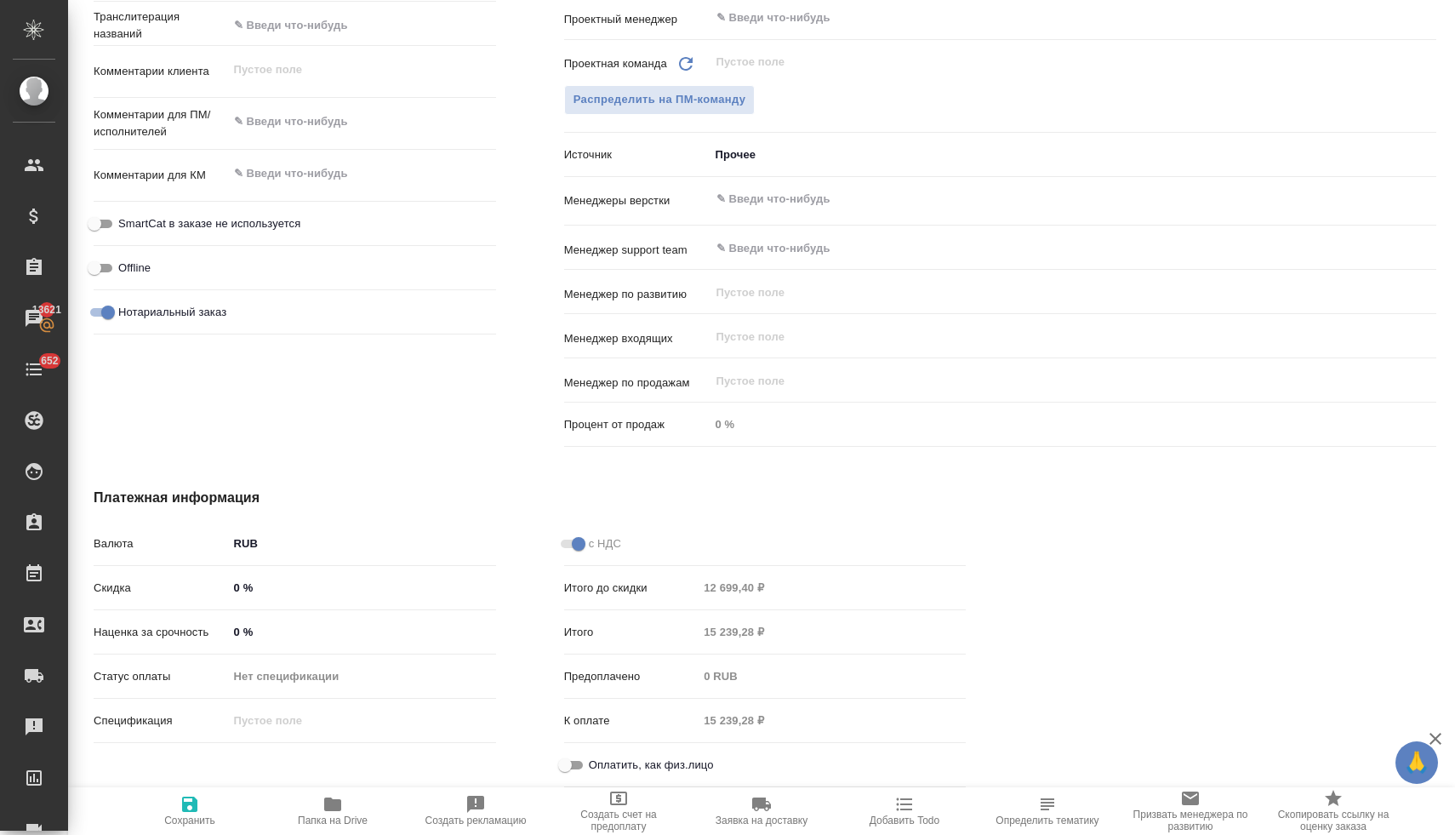
scroll to position [885, 0]
type textarea "x"
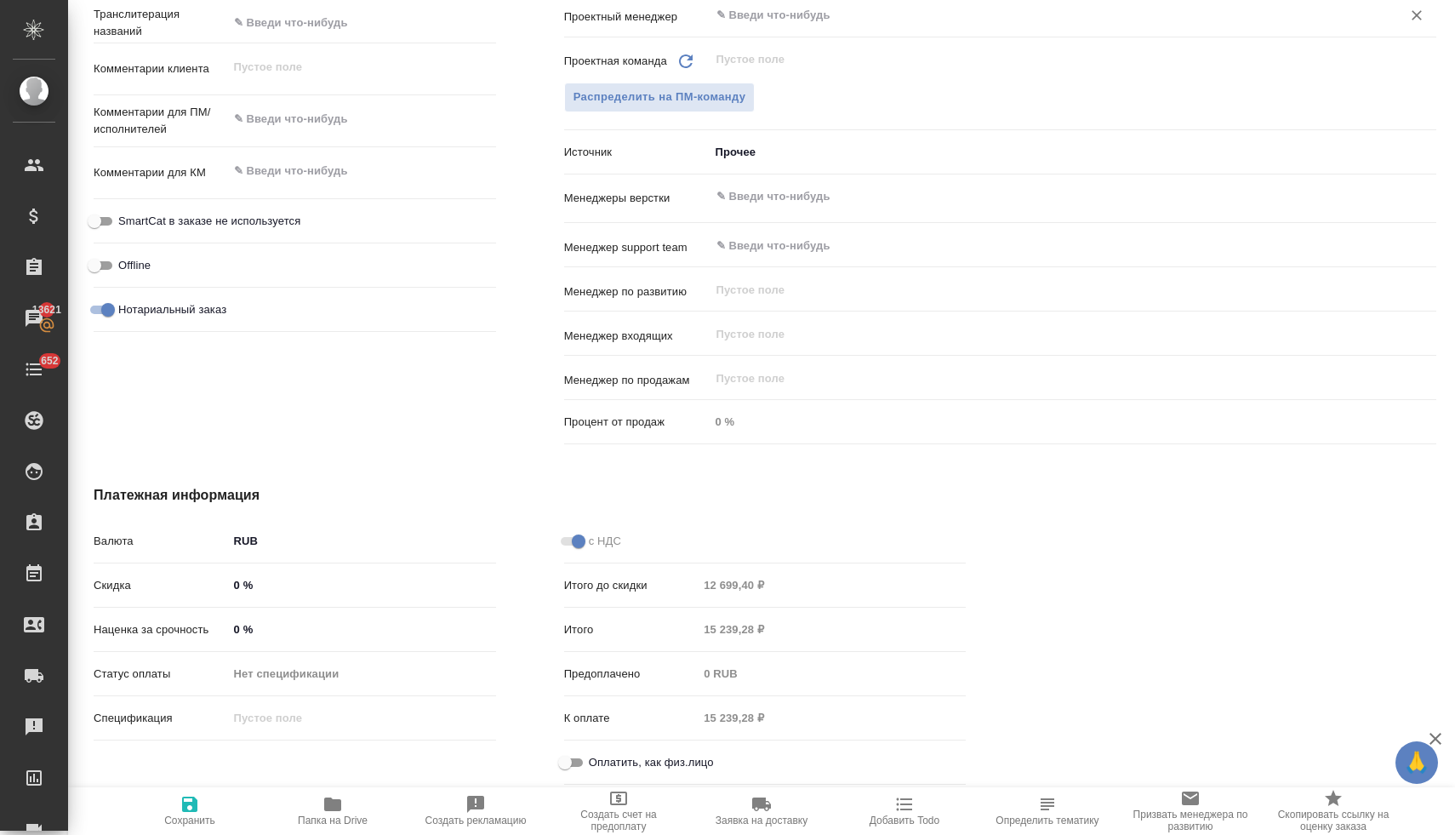
type textarea "x"
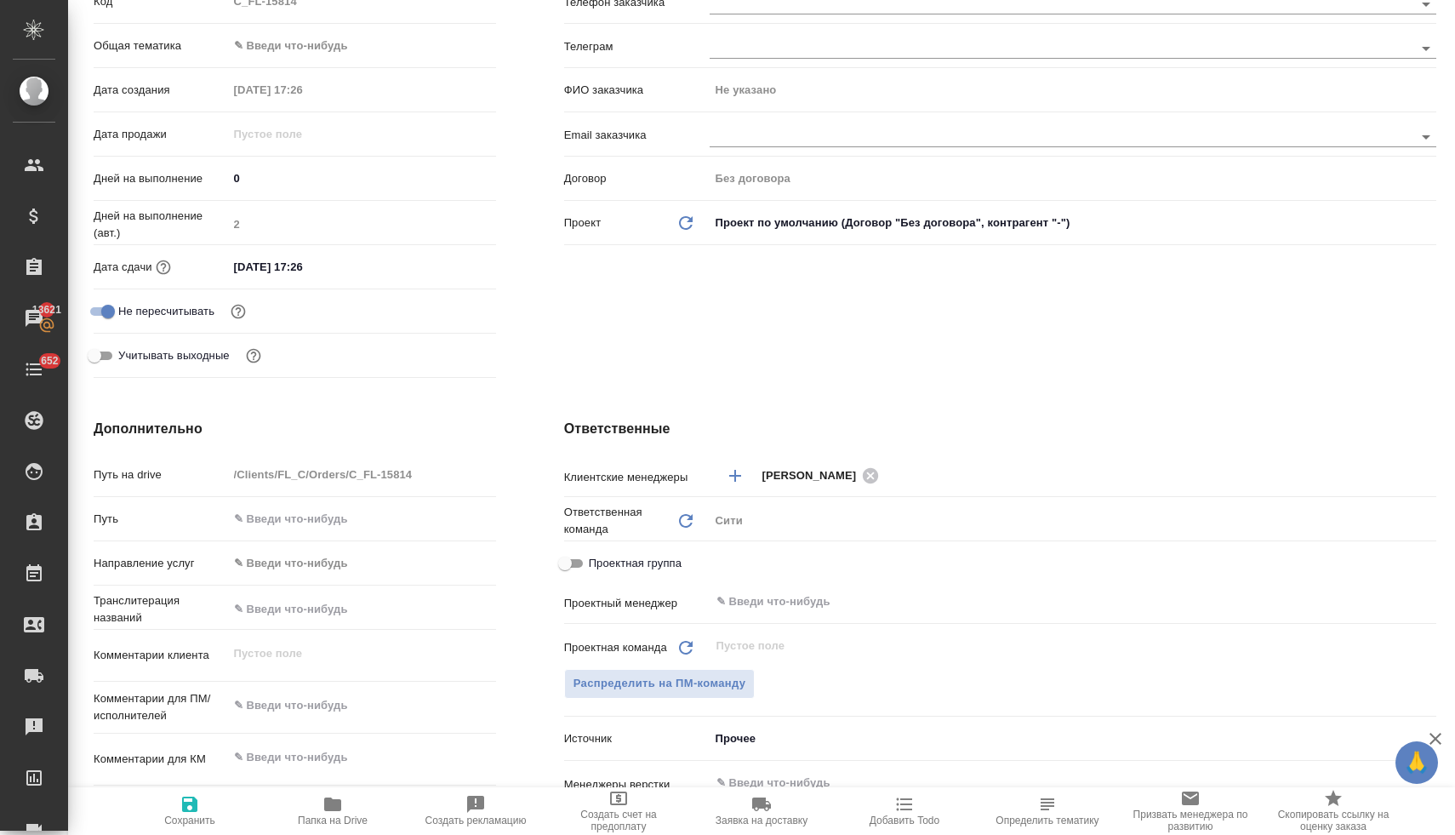
scroll to position [411, 0]
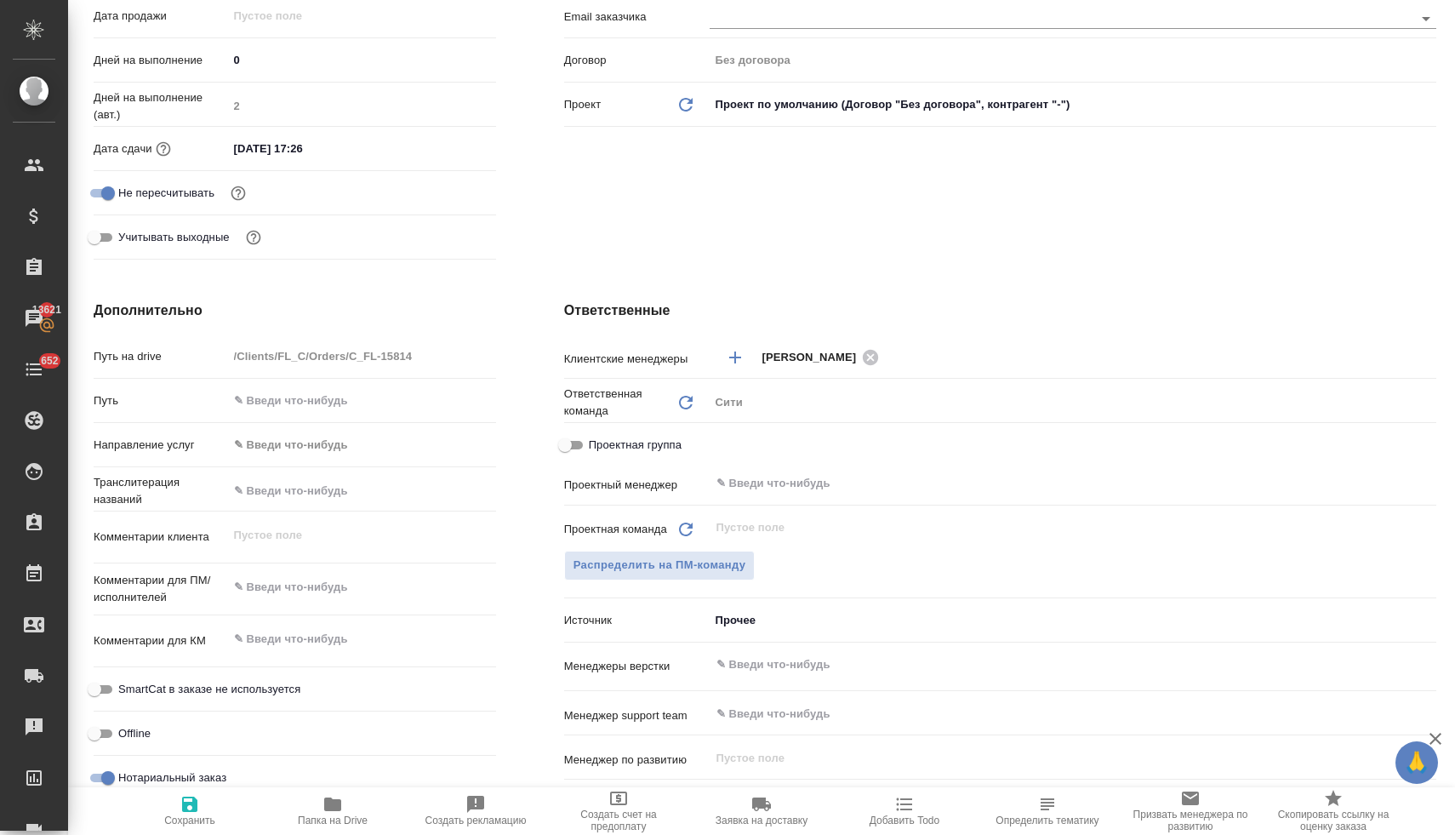
type textarea "x"
click at [313, 576] on textarea at bounding box center [362, 587] width 266 height 29
type textarea "но"
type textarea "x"
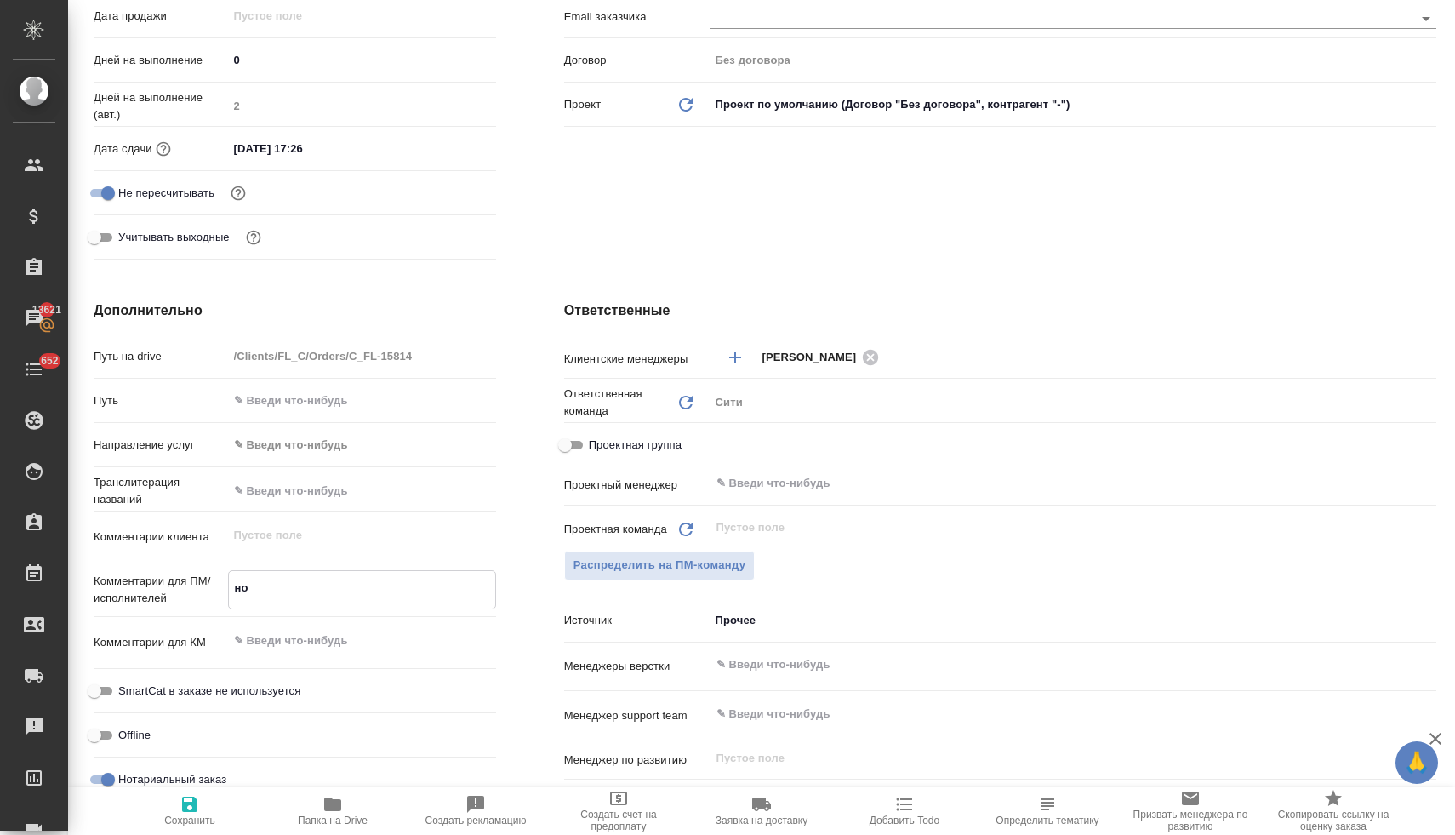
type textarea "x"
type textarea "нот"
type textarea "x"
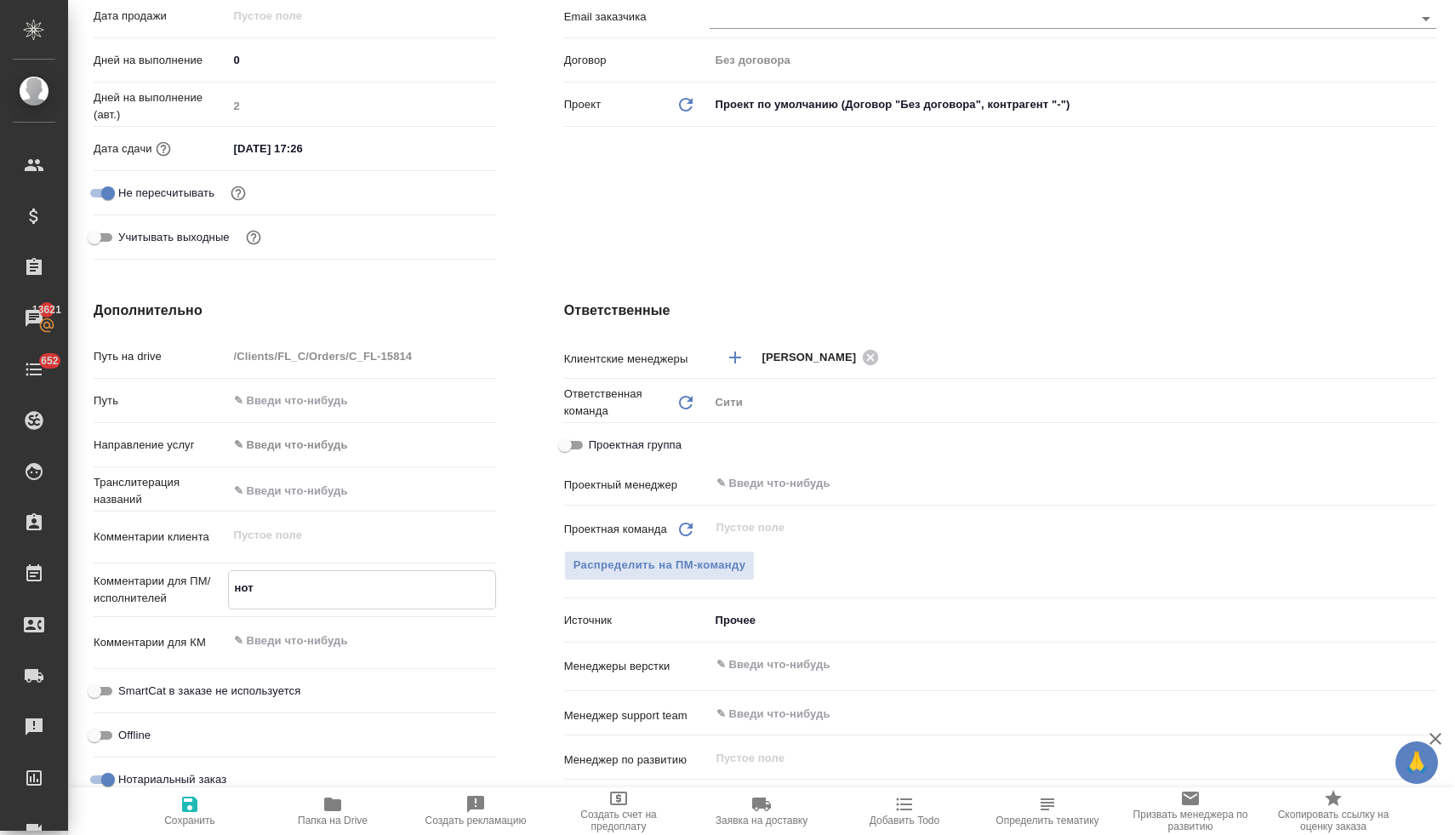
type textarea "нот"
type textarea "x"
click at [290, 636] on textarea at bounding box center [362, 640] width 268 height 29
type textarea "x"
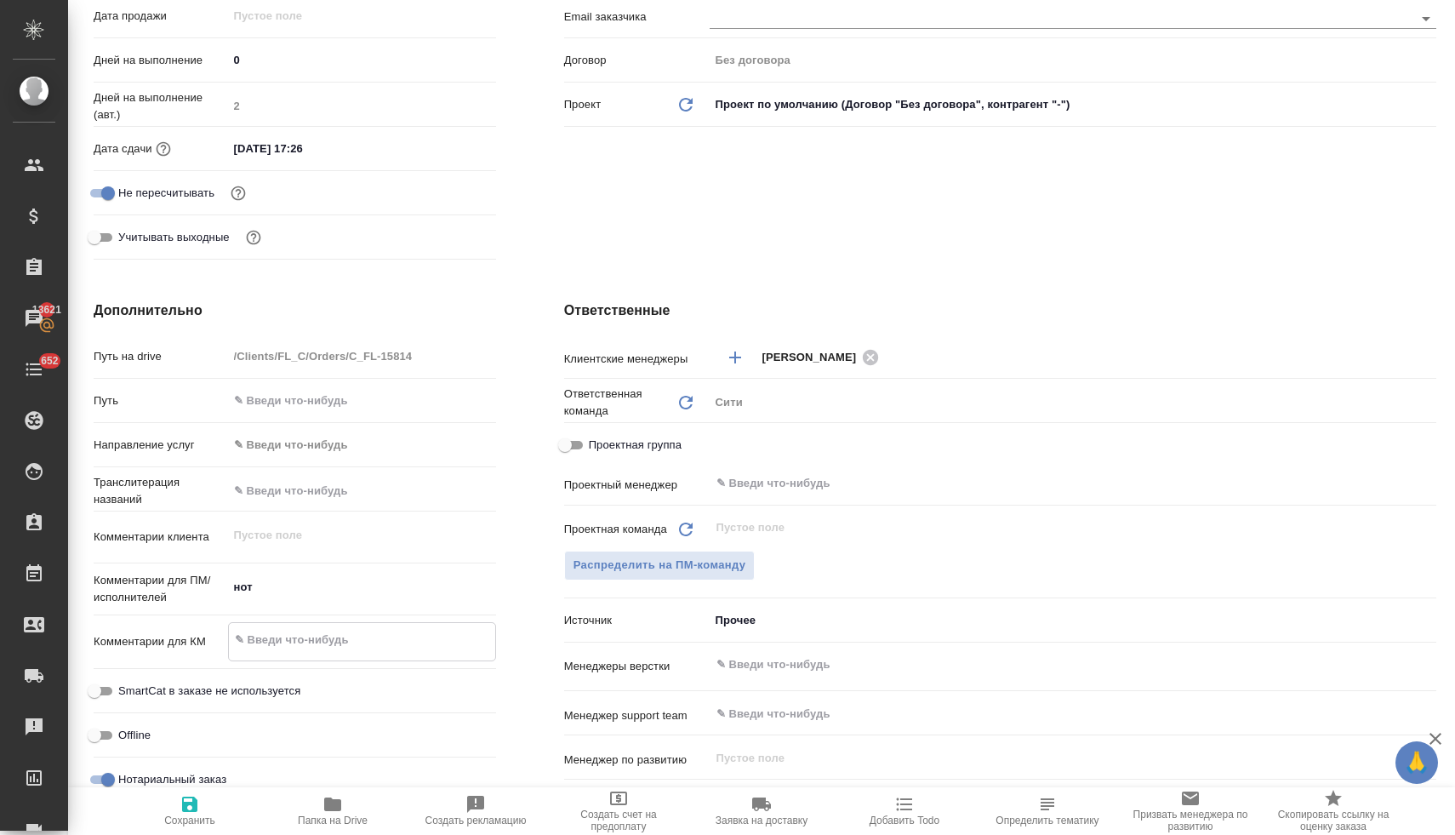
type textarea "x"
type textarea "с"
type textarea "x"
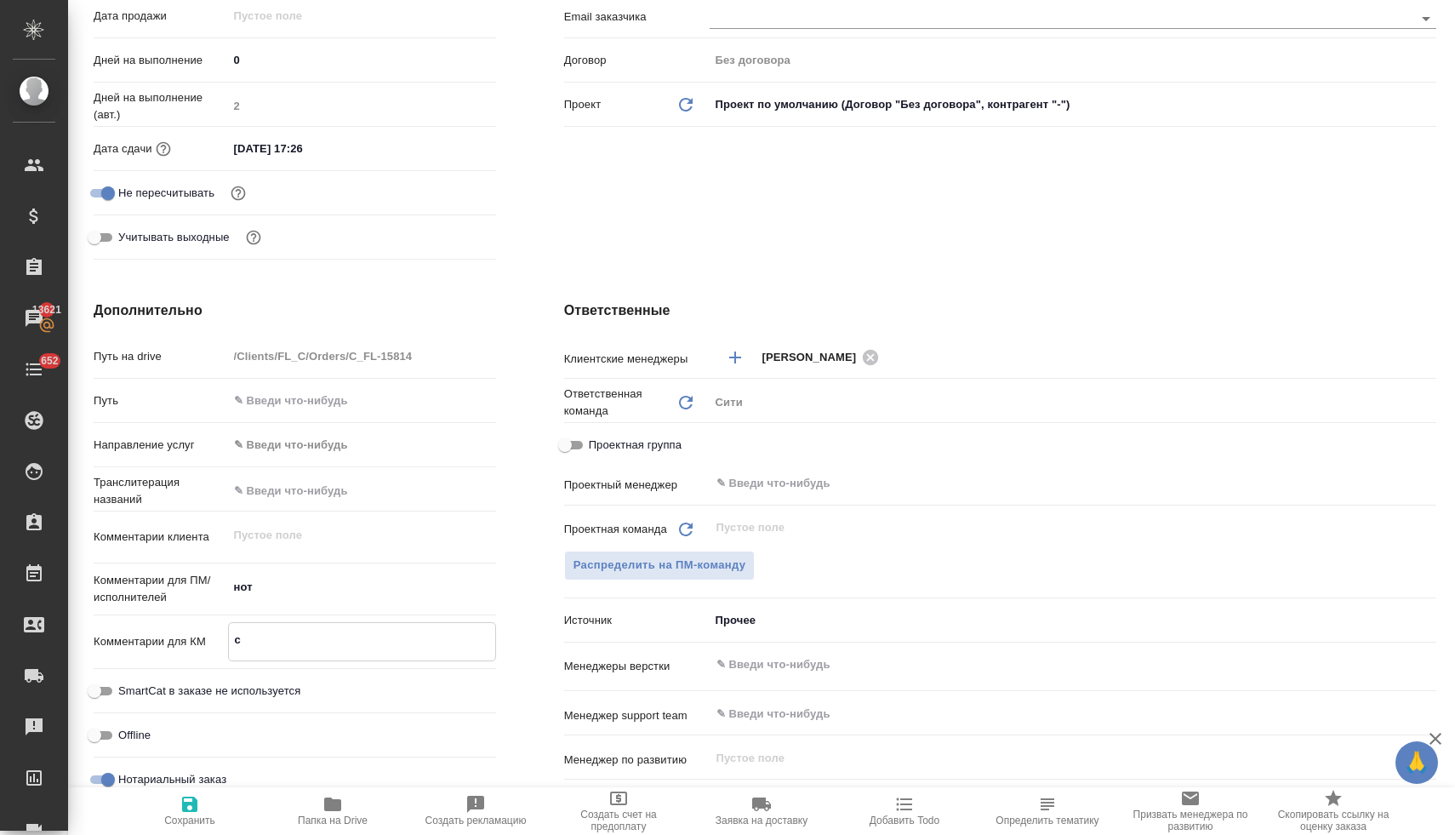
type textarea "сп"
type textarea "x"
type textarea "спр"
type textarea "x"
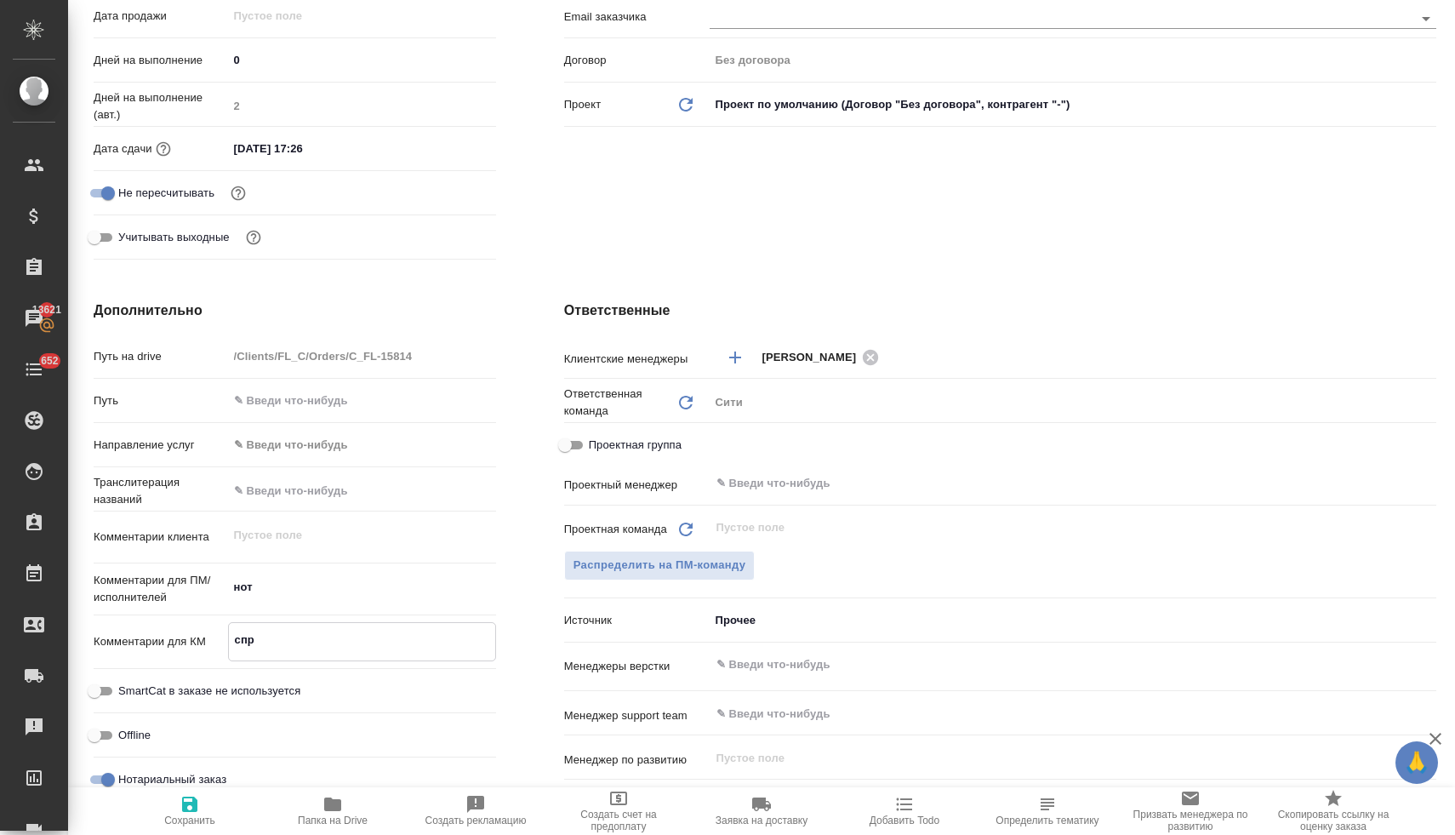
type textarea "x"
type textarea "спра"
type textarea "x"
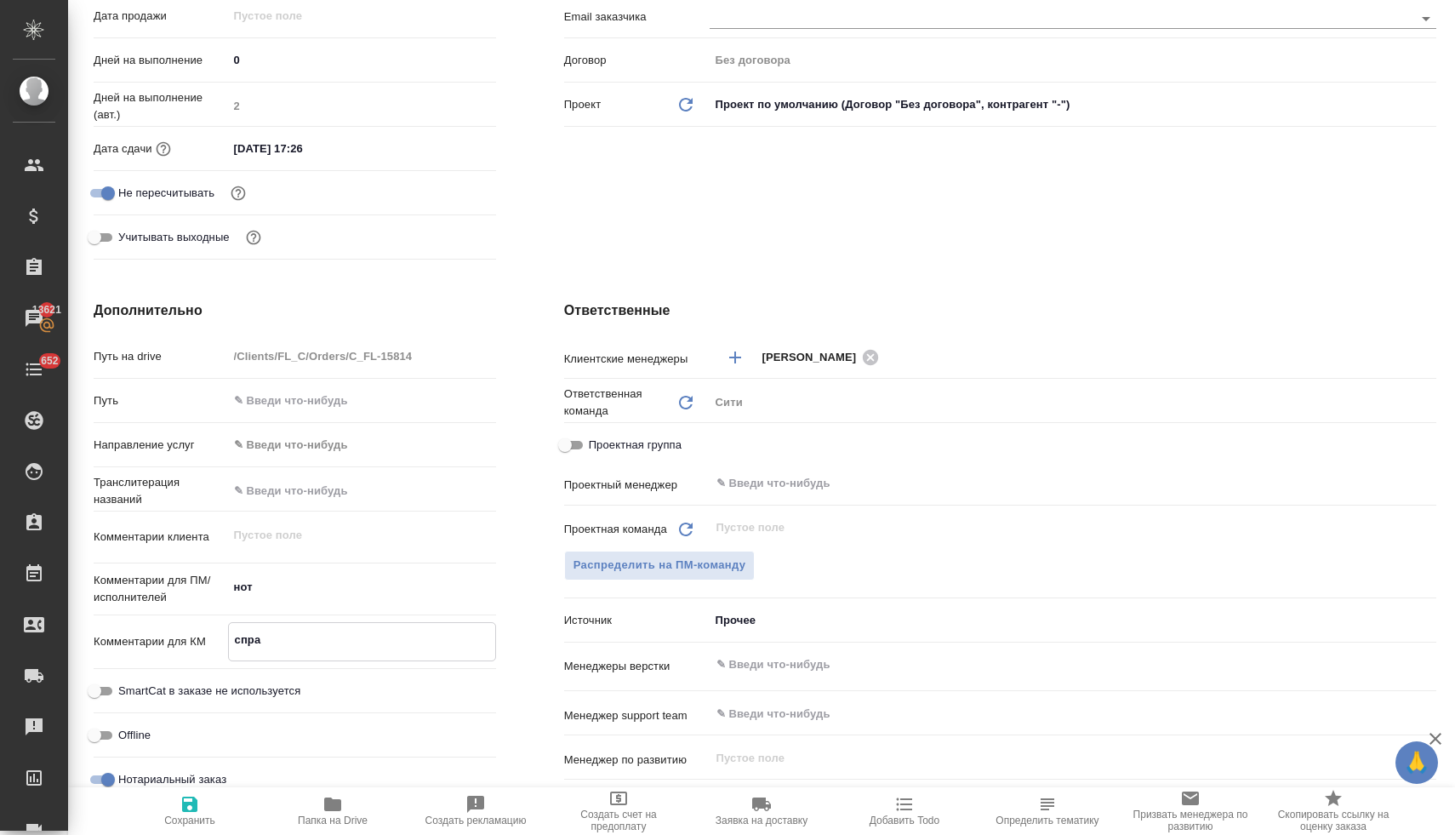
type textarea "x"
type textarea "справ"
type textarea "x"
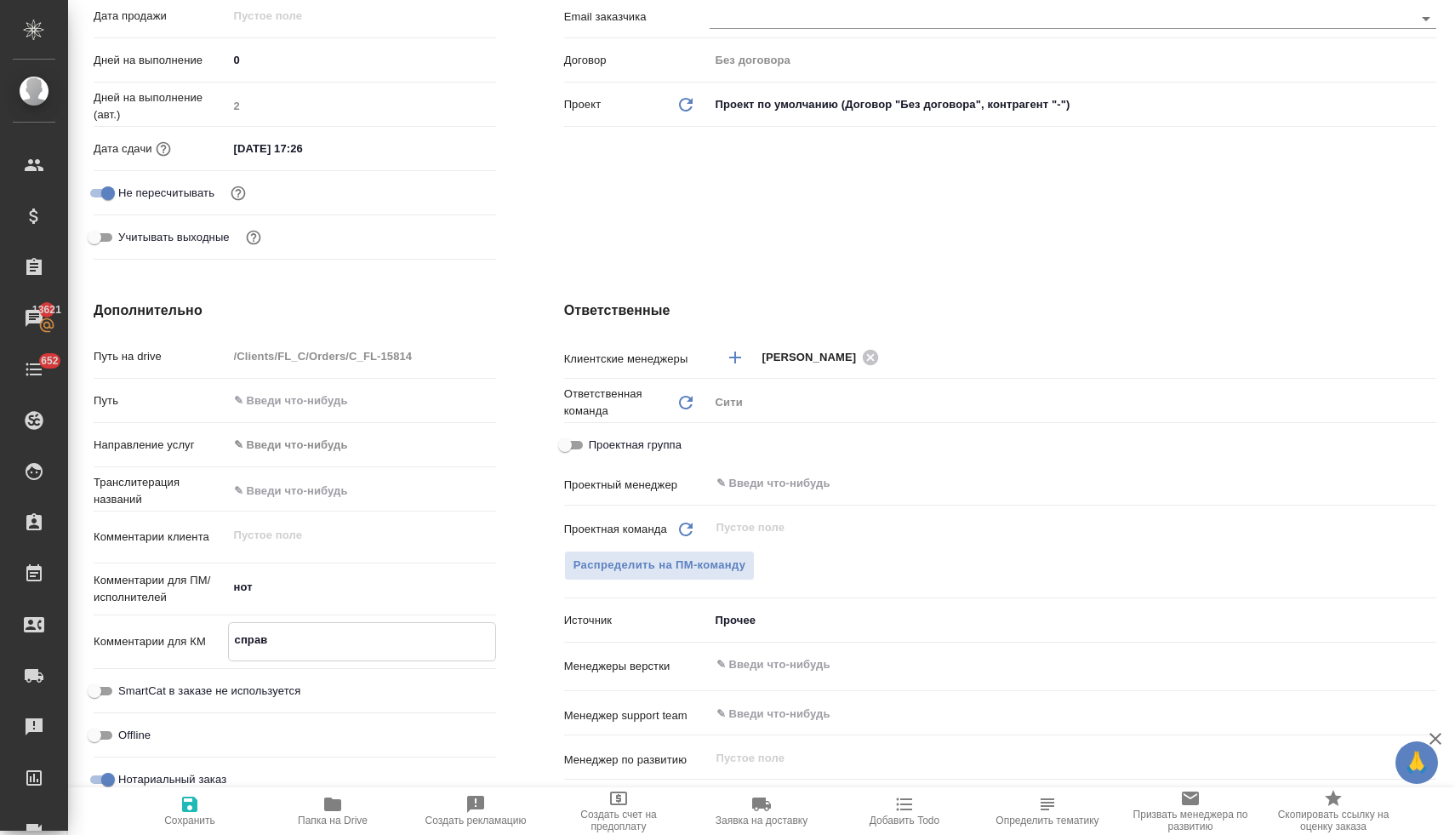
type textarea "x"
type textarea "справк"
type textarea "x"
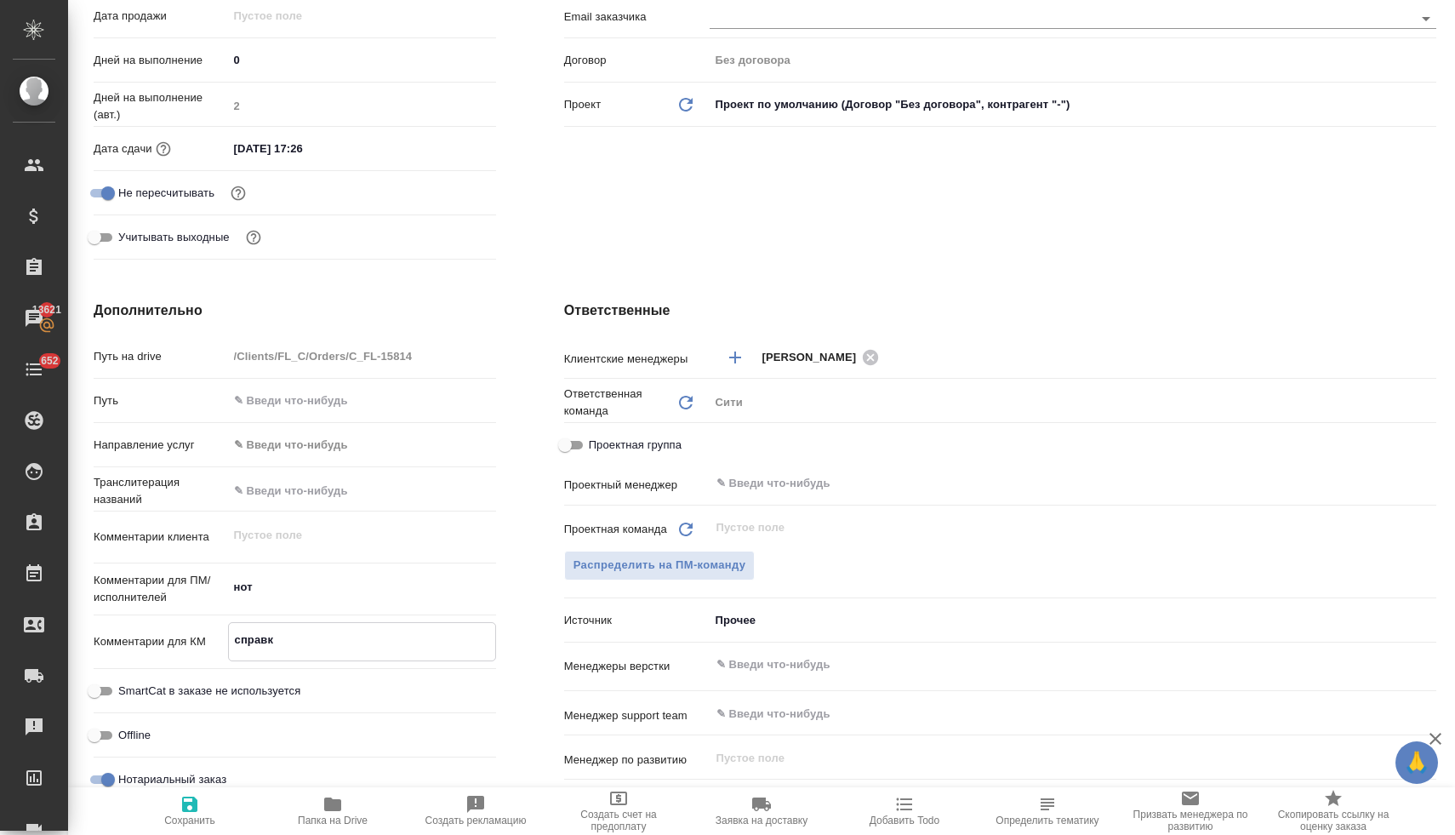
type textarea "справка"
type textarea "x"
type textarea "справка"
type textarea "x"
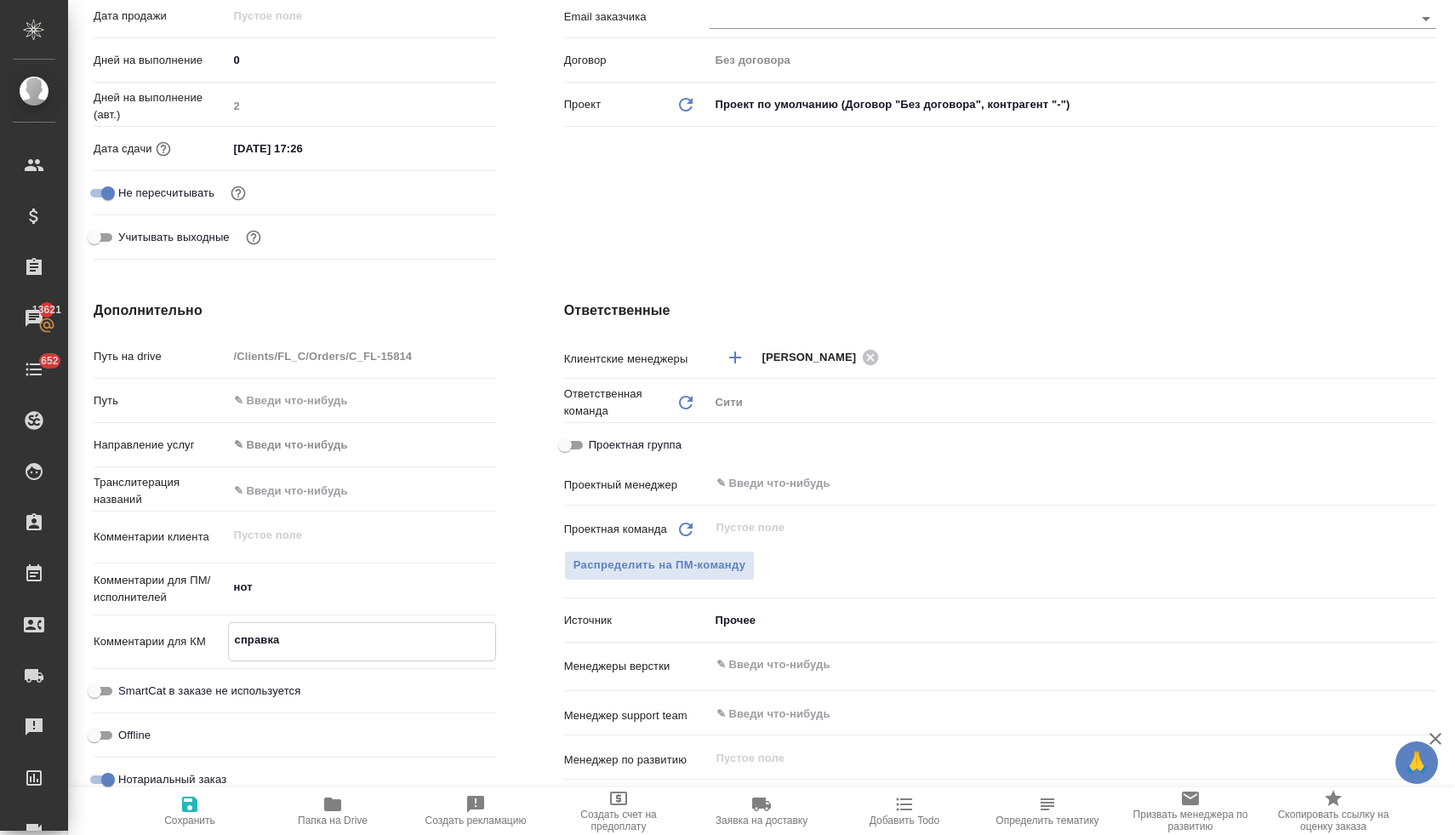
type textarea "x"
type textarea "справка о"
type textarea "x"
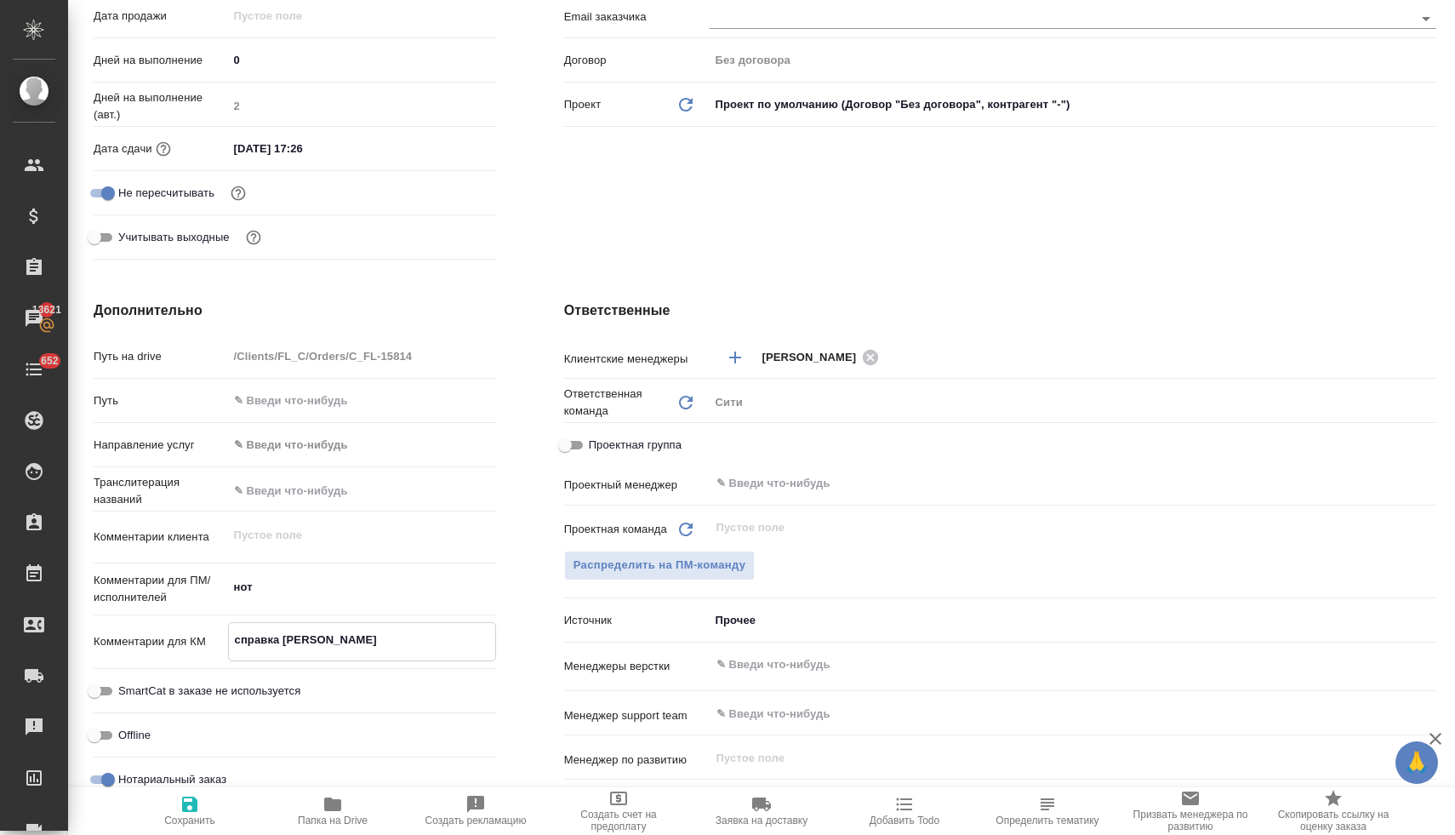
type textarea "x"
type textarea "справка о"
type textarea "x"
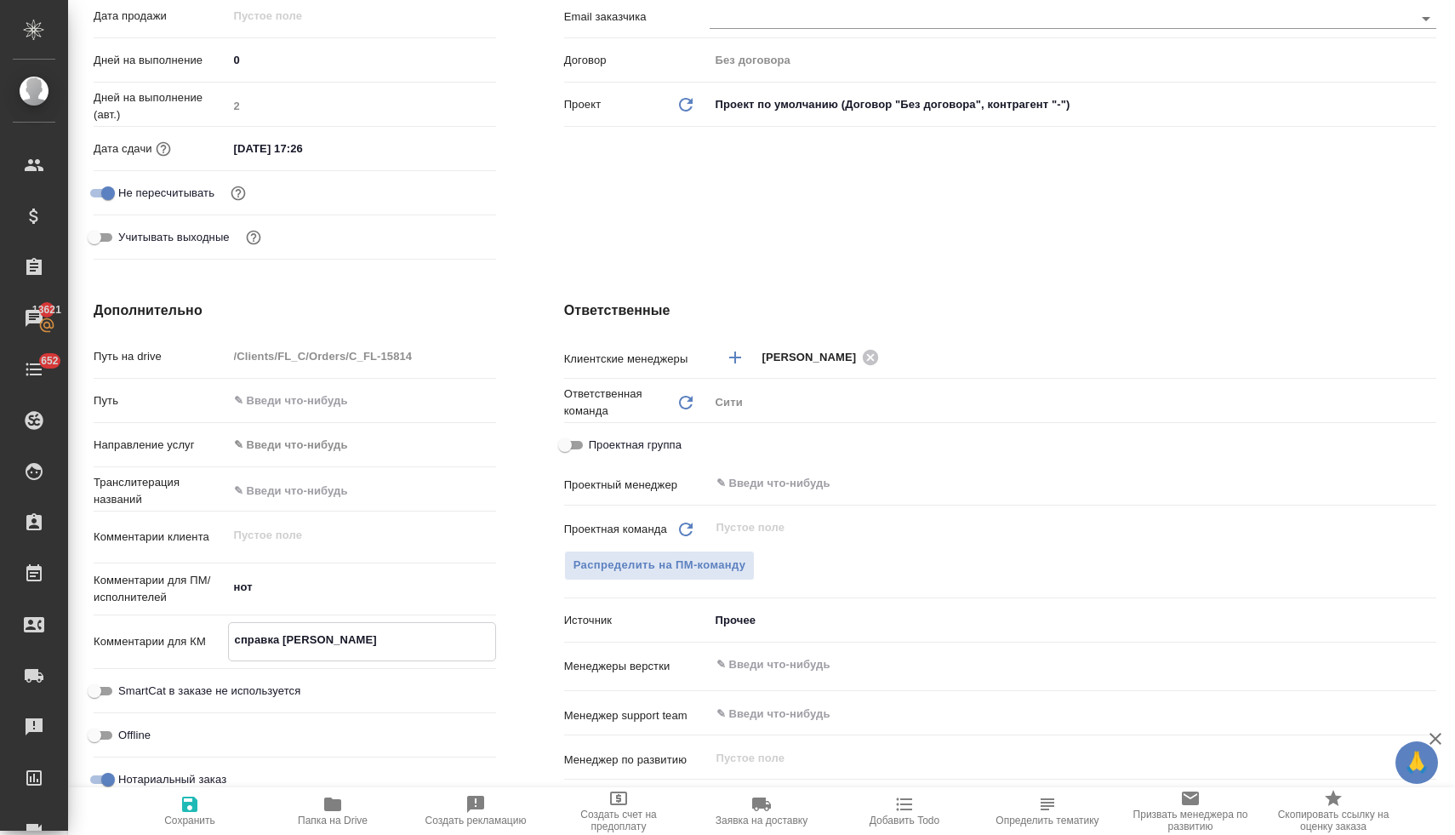
type textarea "x"
type textarea "справка о д"
type textarea "x"
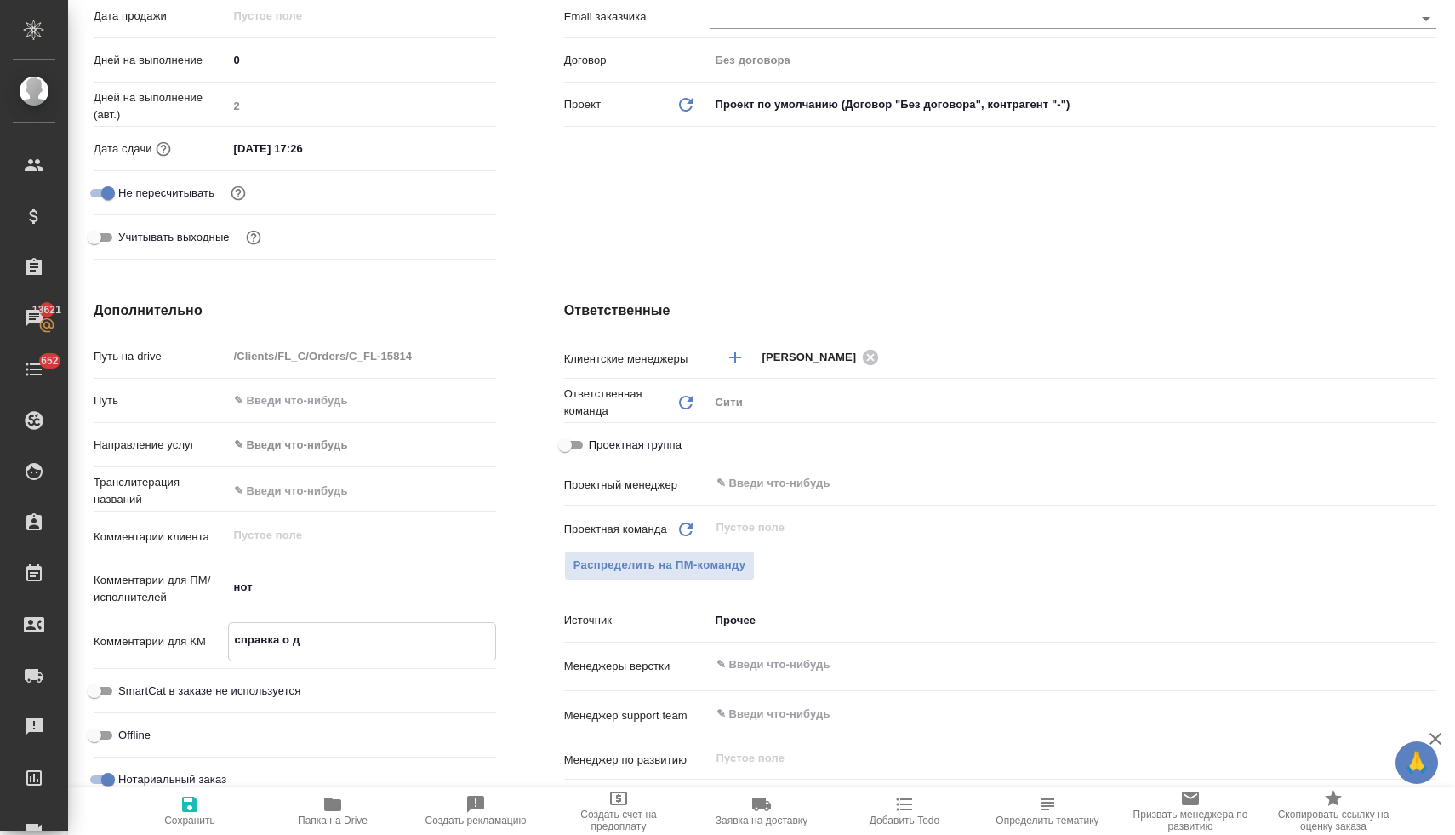
type textarea "справка о до"
type textarea "x"
type textarea "справка о дох"
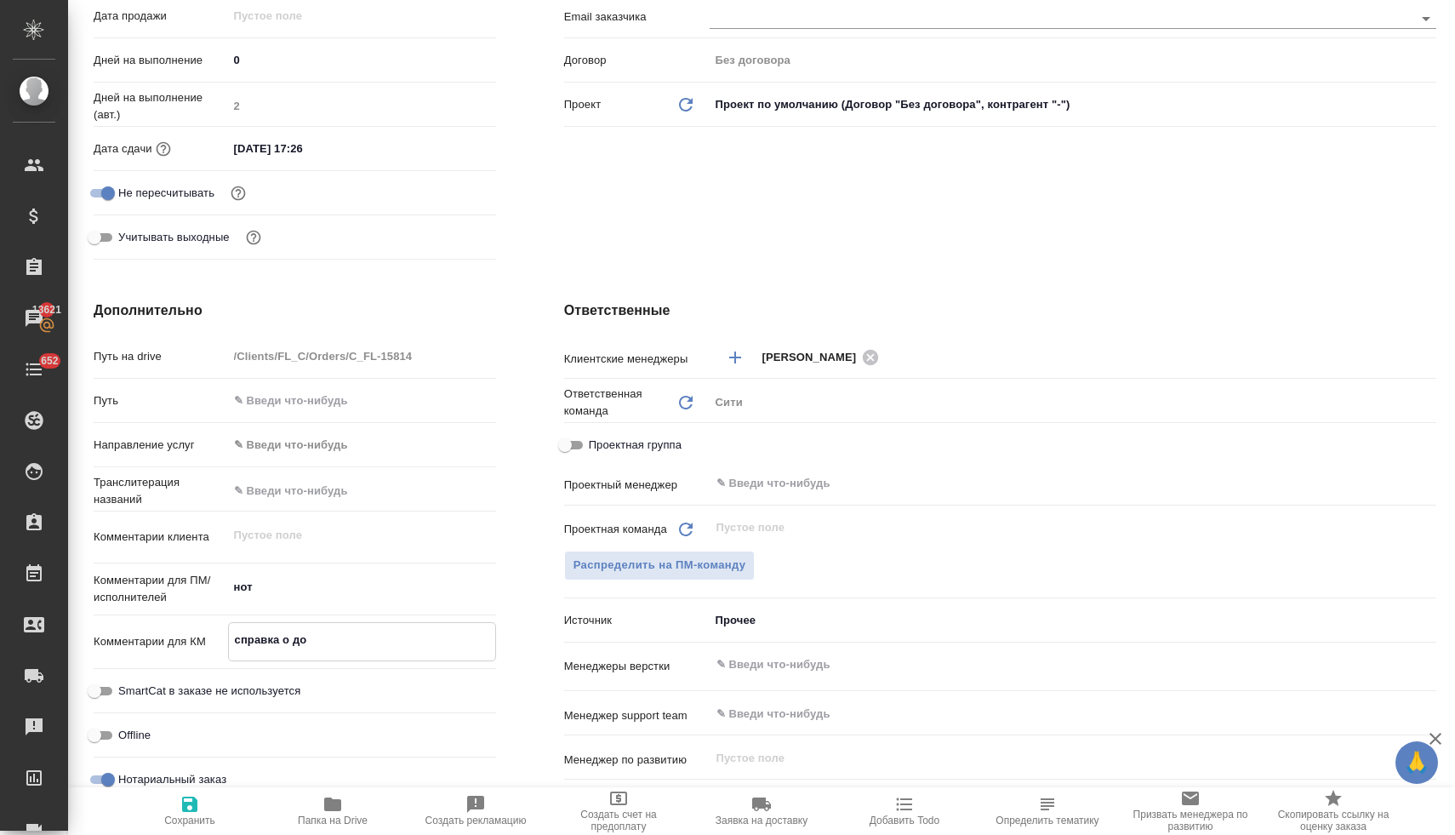
type textarea "x"
type textarea "справка о дохо"
type textarea "x"
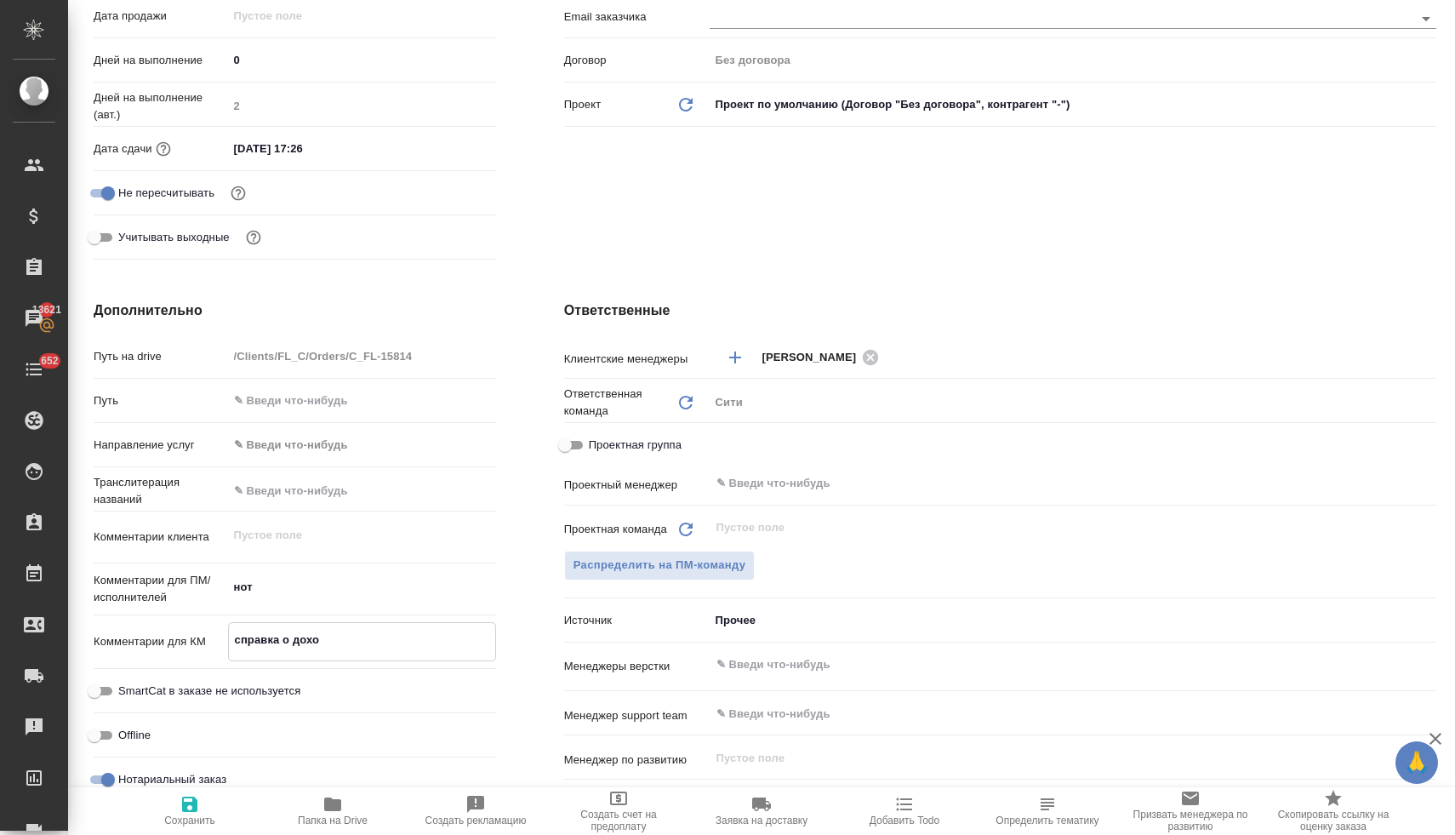
type textarea "x"
type textarea "справка о доход"
type textarea "x"
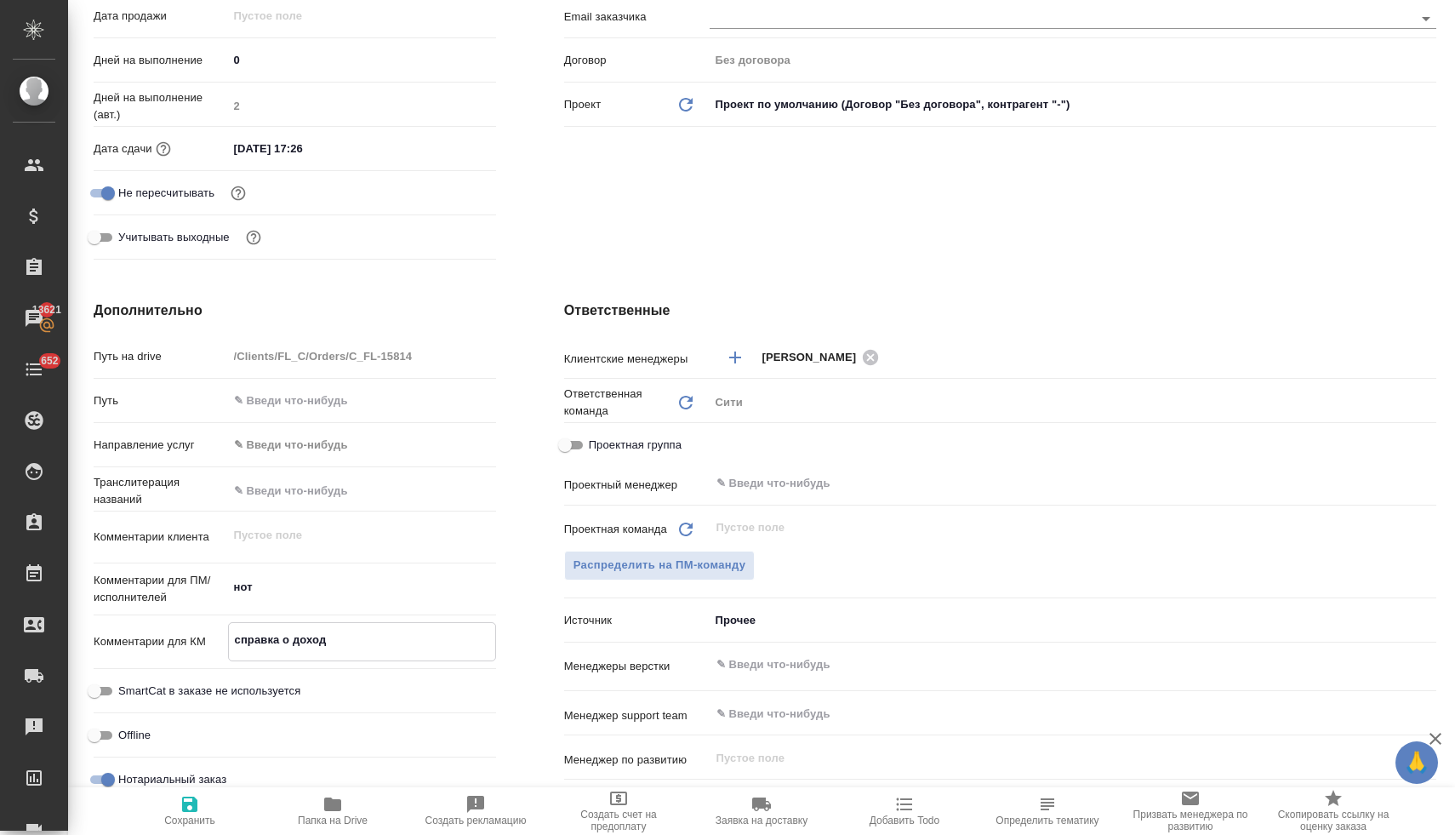
type textarea "x"
type textarea "справка о дохода"
type textarea "x"
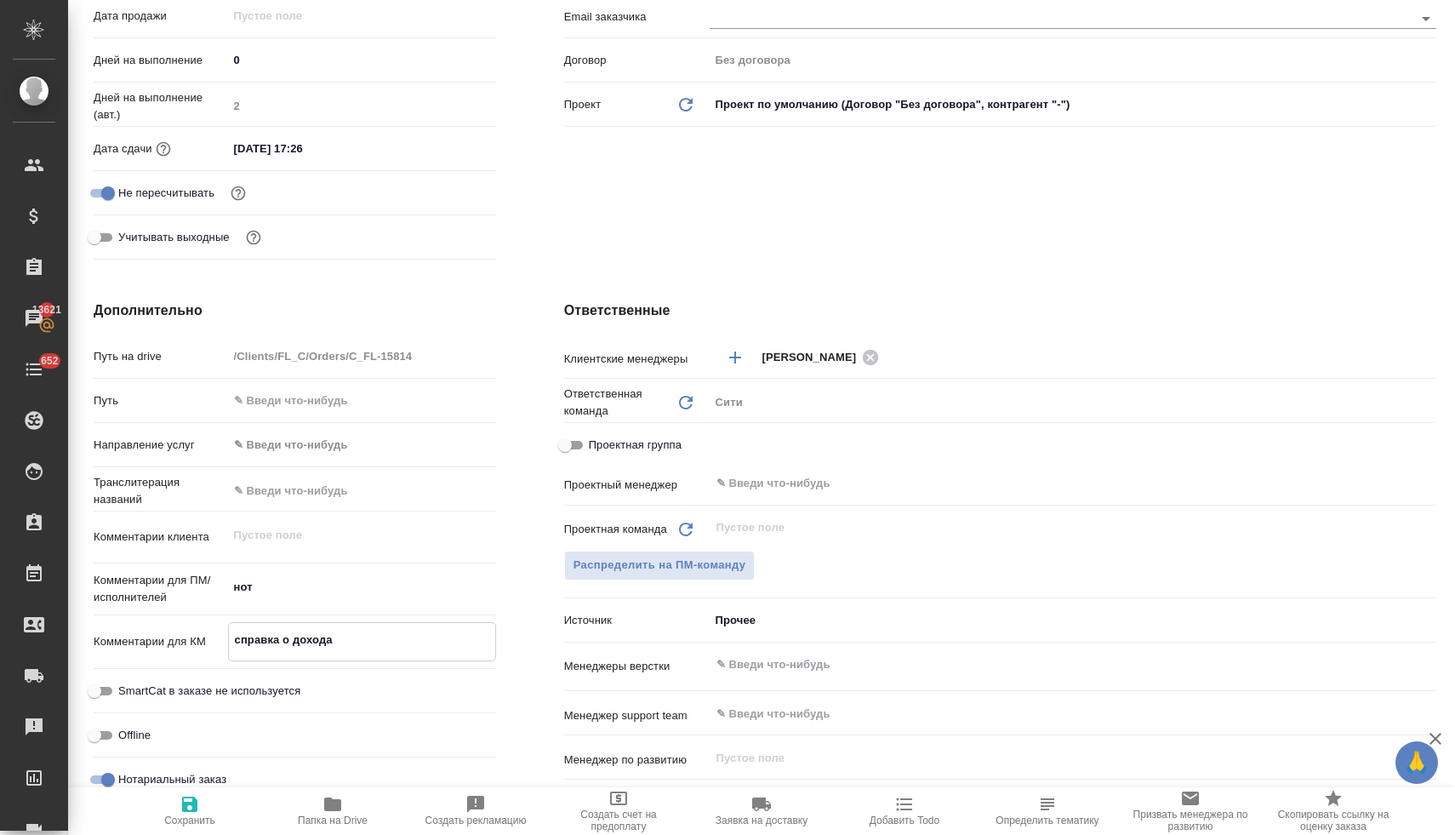
type textarea "справка о доходах"
type textarea "x"
type textarea "справка о доходах"
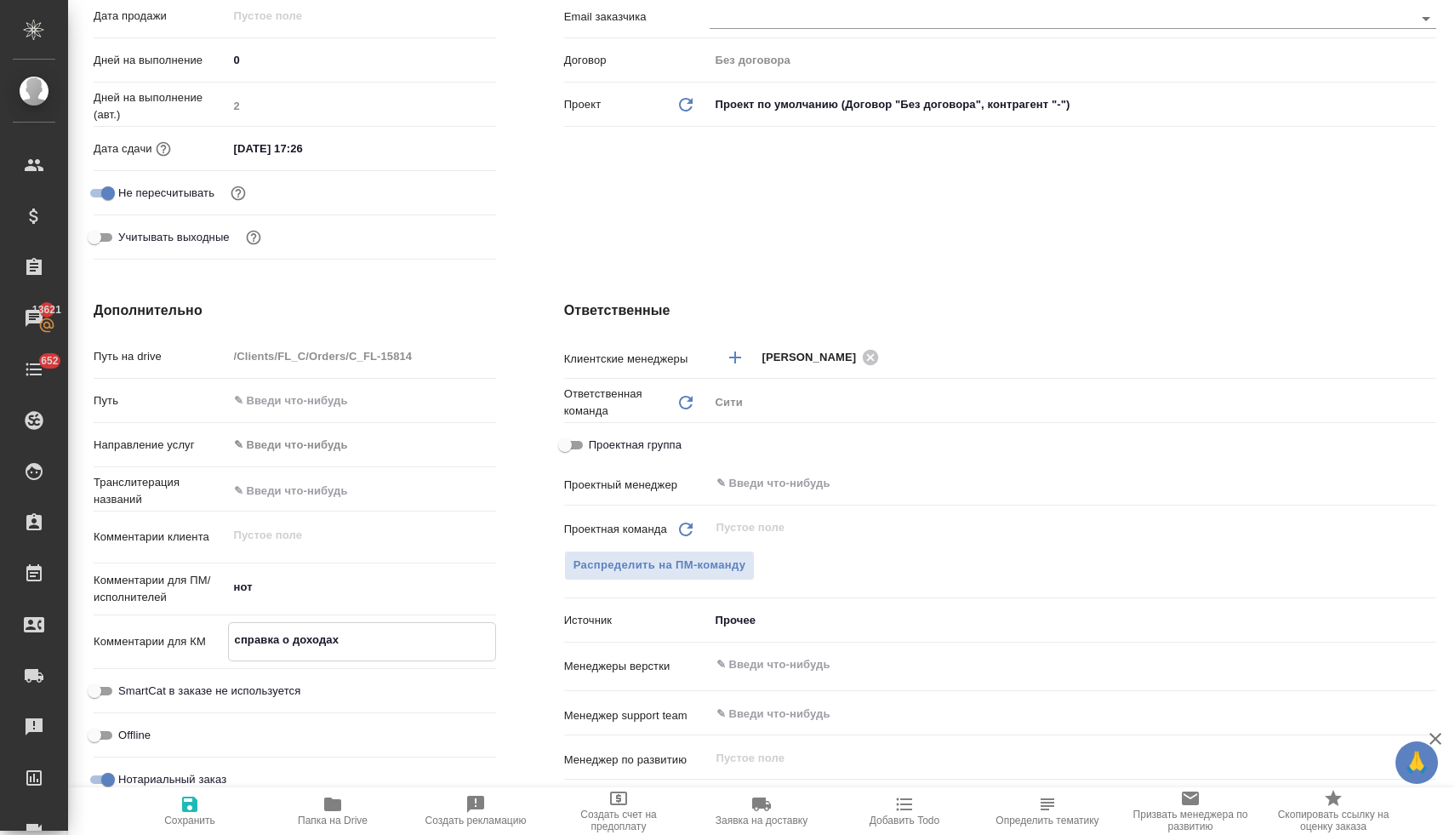
type textarea "x"
type textarea "справка о доходах -"
type textarea "x"
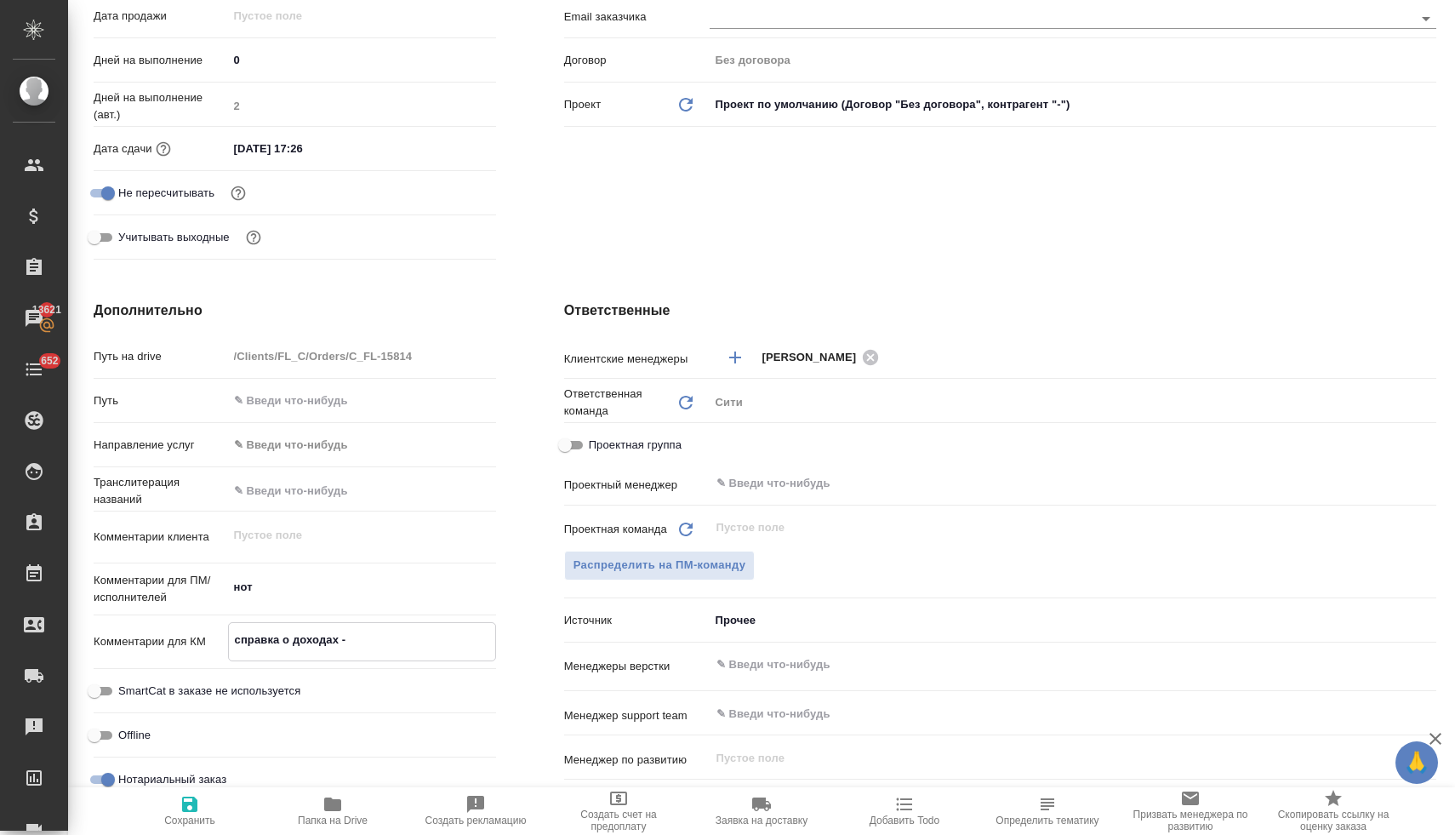
type textarea "x"
type textarea "справка о доходах -"
type textarea "x"
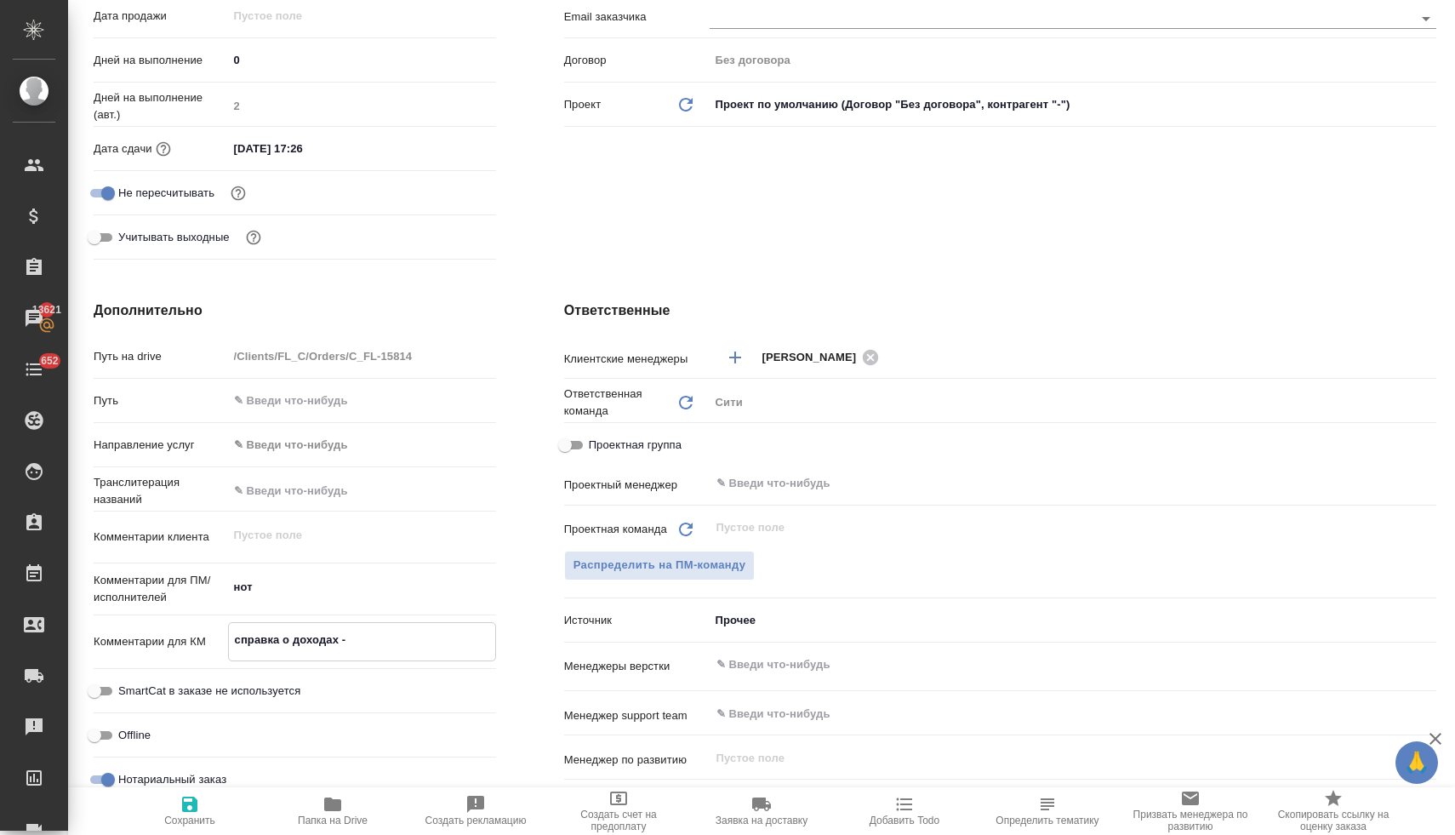
type textarea "x"
type textarea "справка о доходах - х"
type textarea "x"
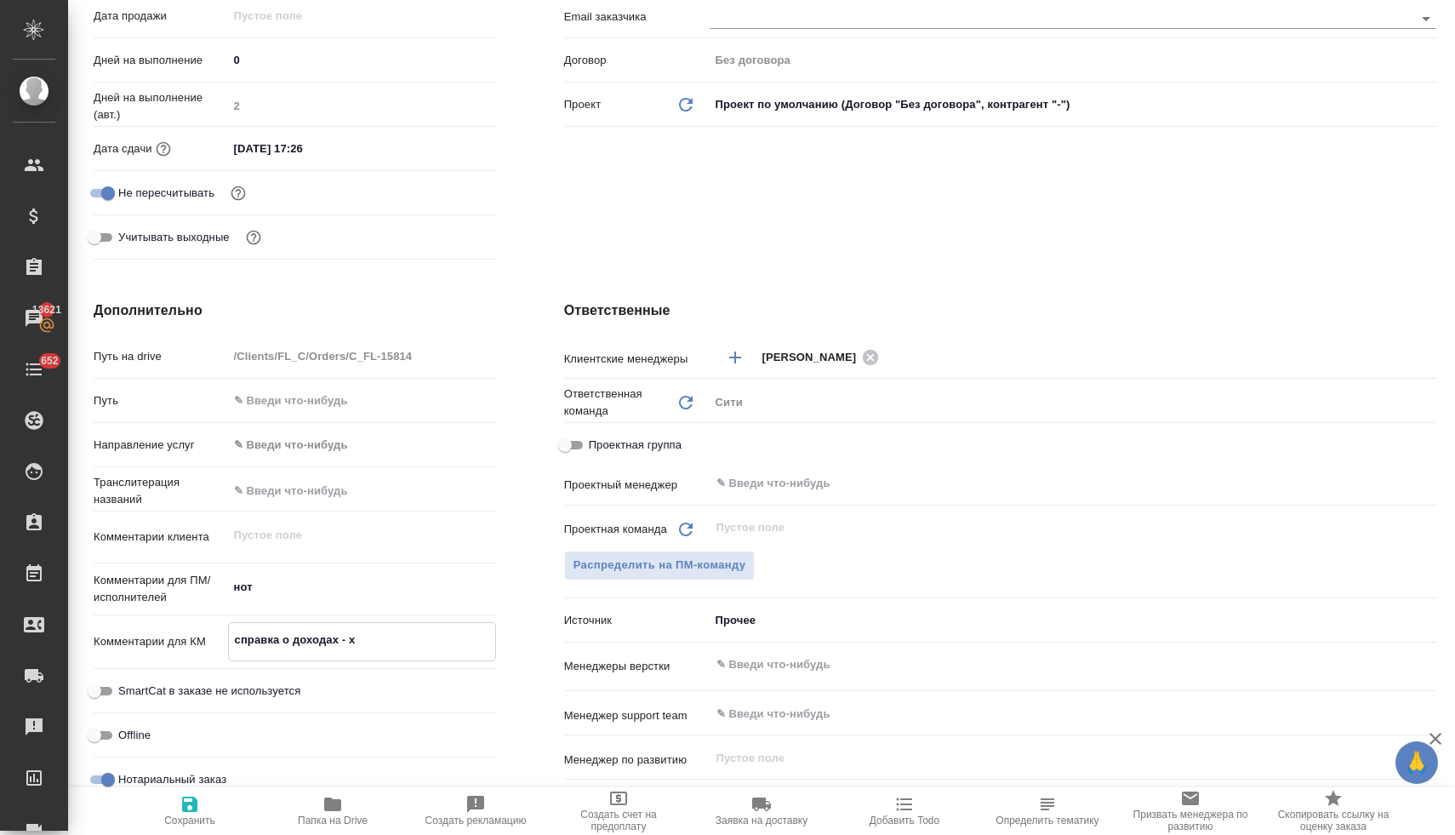
type textarea "справка о доходах - хп"
type textarea "x"
type textarea "справка о доходах - хпк"
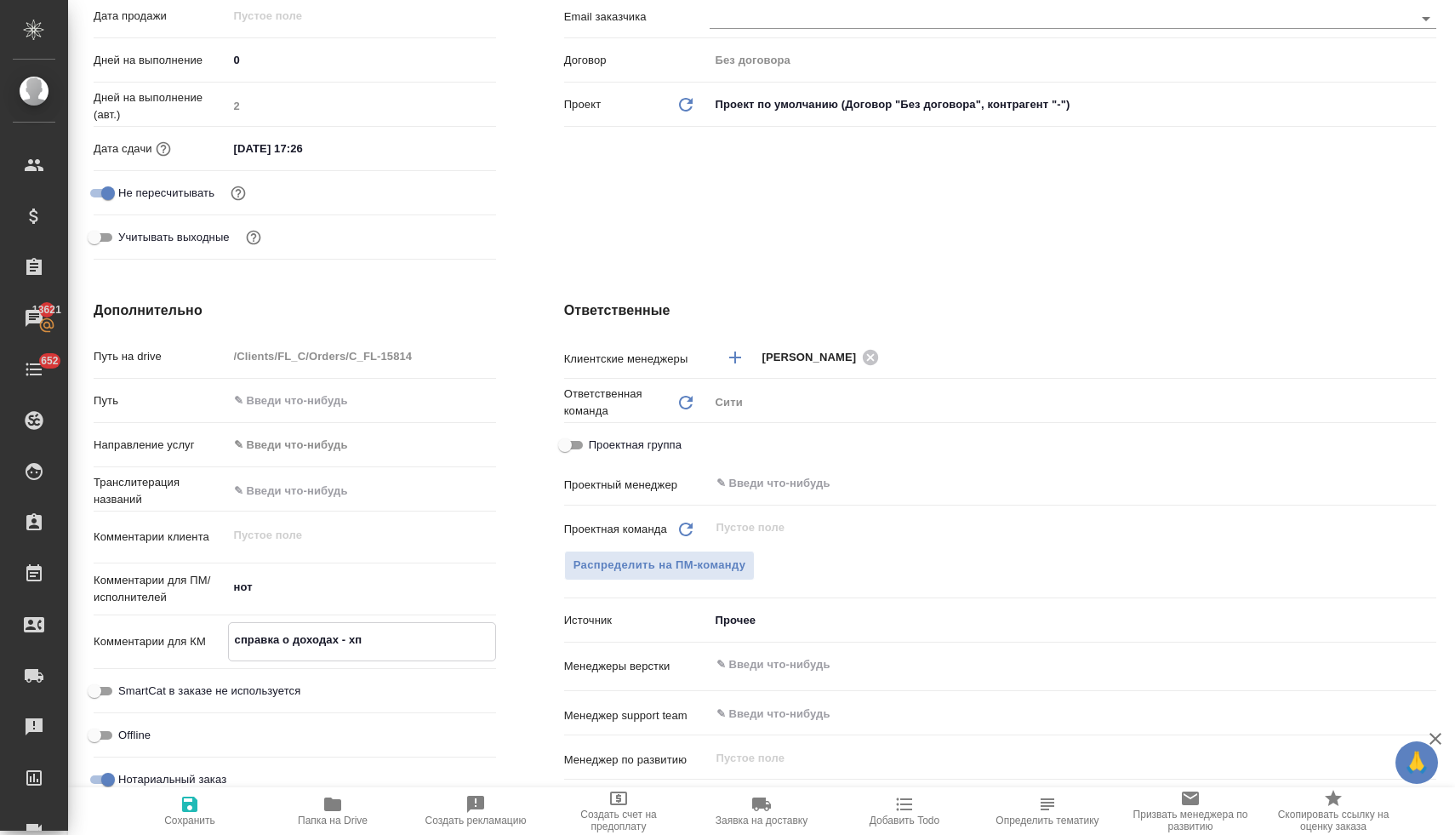
type textarea "x"
type textarea "справка о доходах - хп"
type textarea "x"
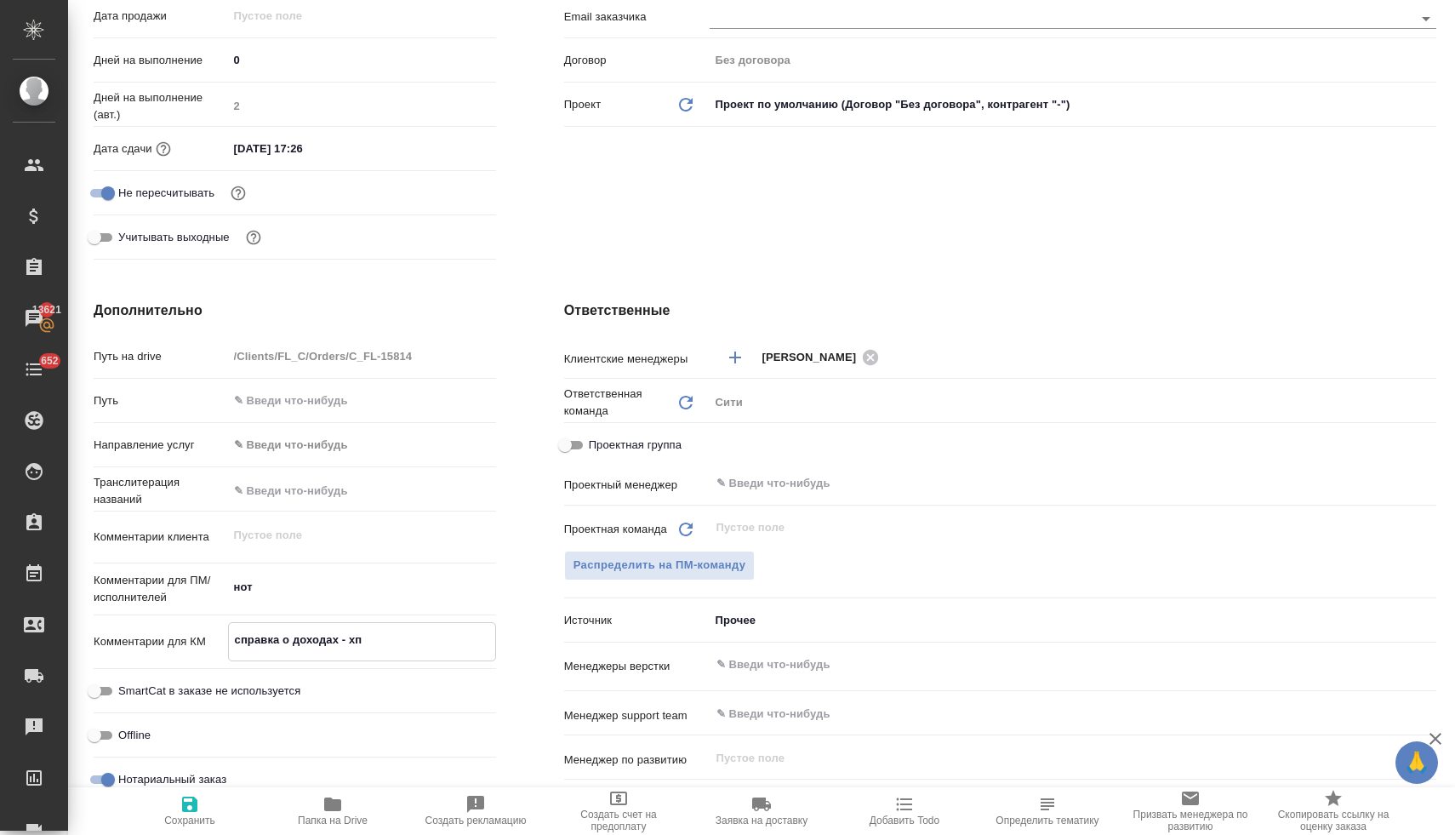
type textarea "x"
type textarea "справка о доходах - х"
type textarea "x"
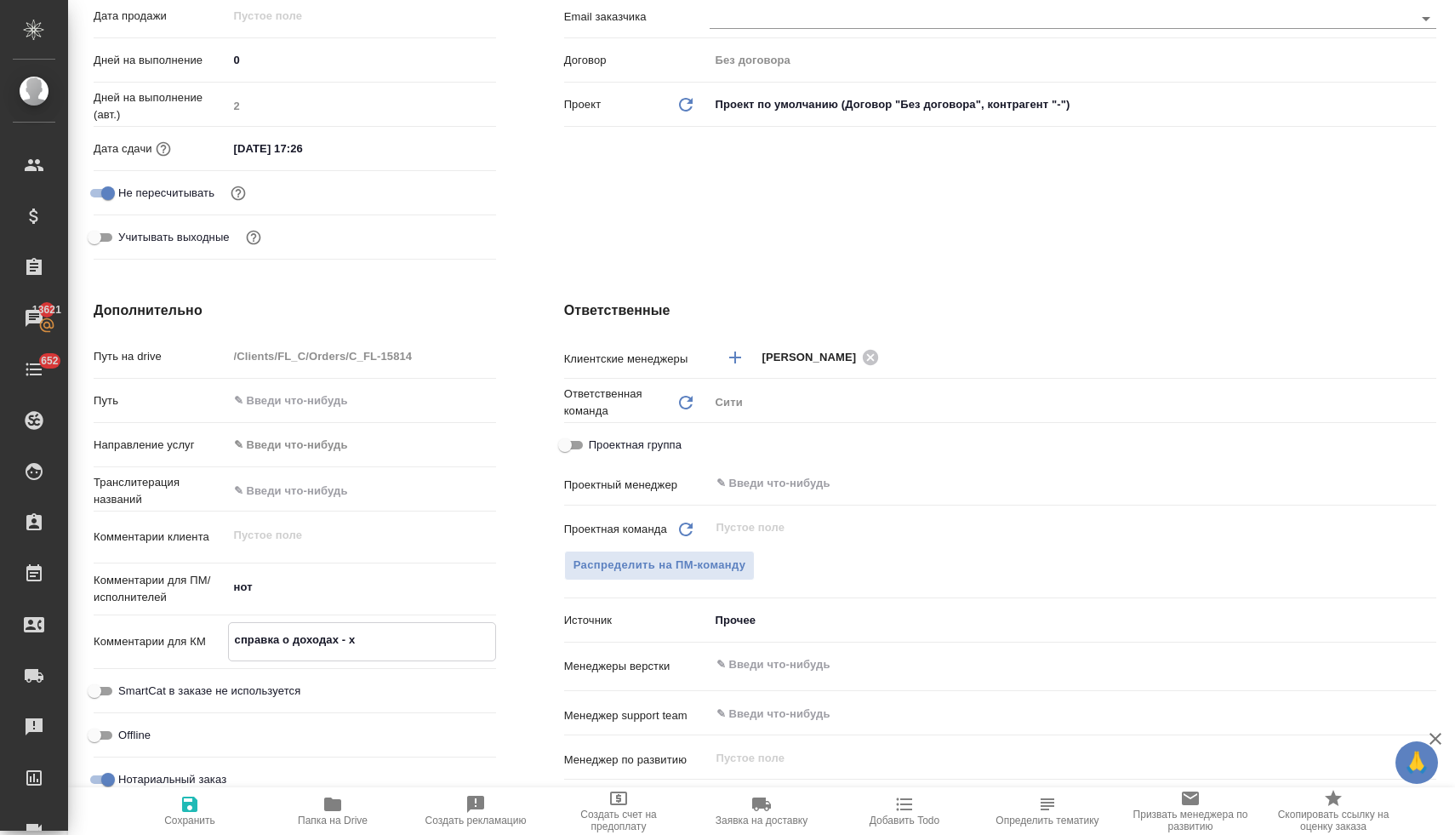
type textarea "x"
type textarea "справка о доходах -"
type textarea "x"
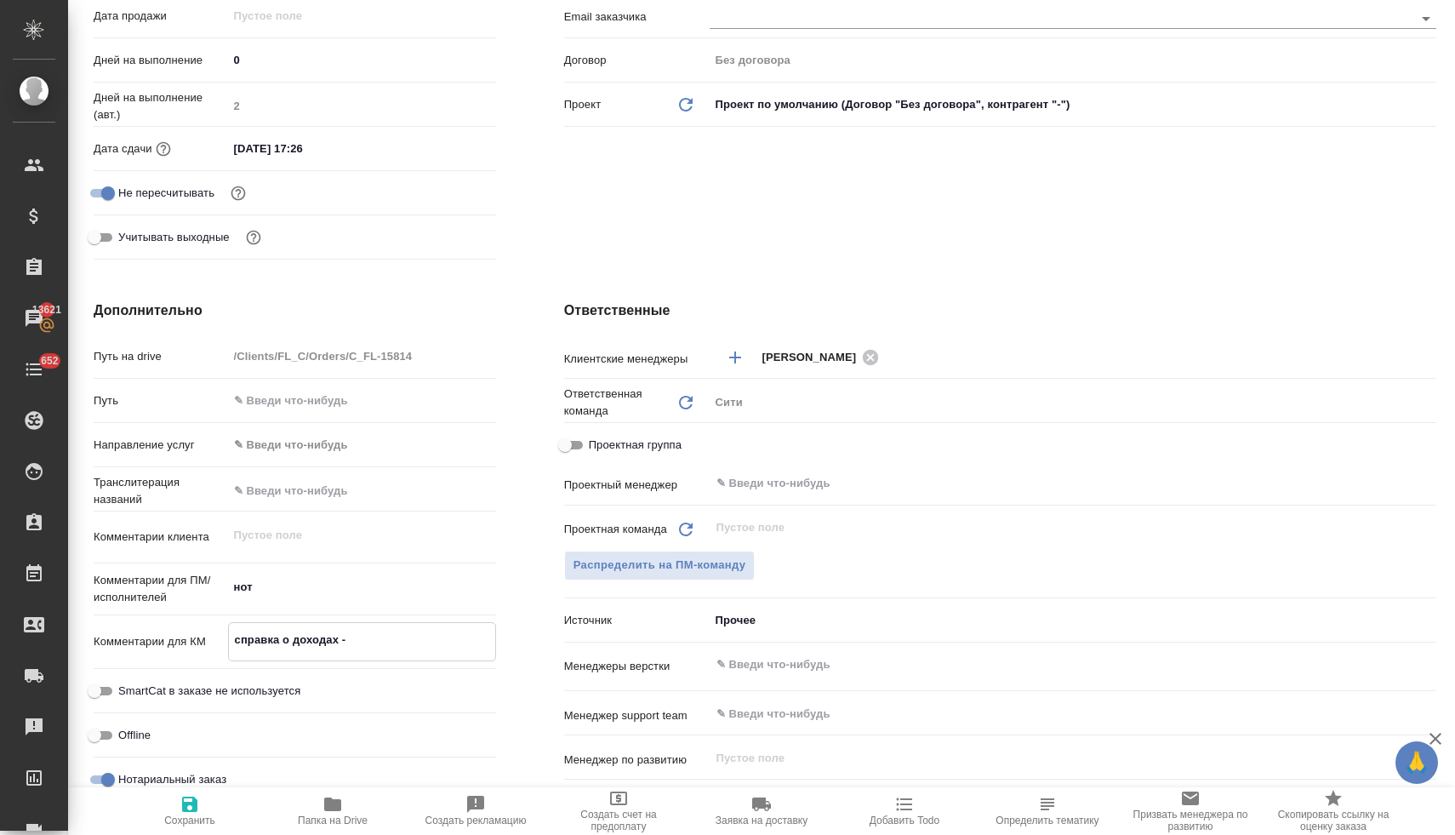
type textarea "справка о доходах - х"
type textarea "x"
type textarea "справка о доходах - хр"
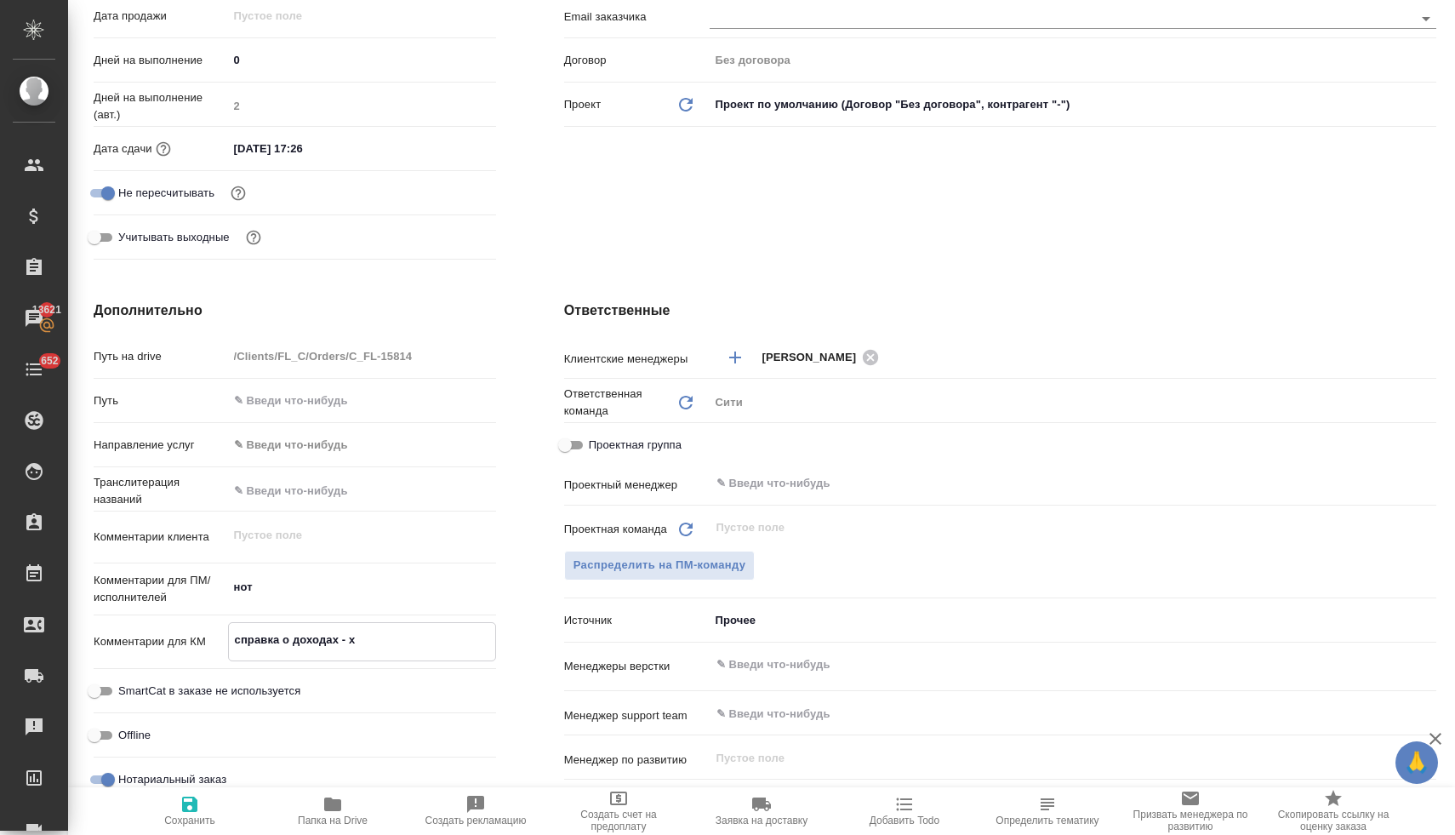
type textarea "x"
type textarea "справка о доходах - хрк"
type textarea "x"
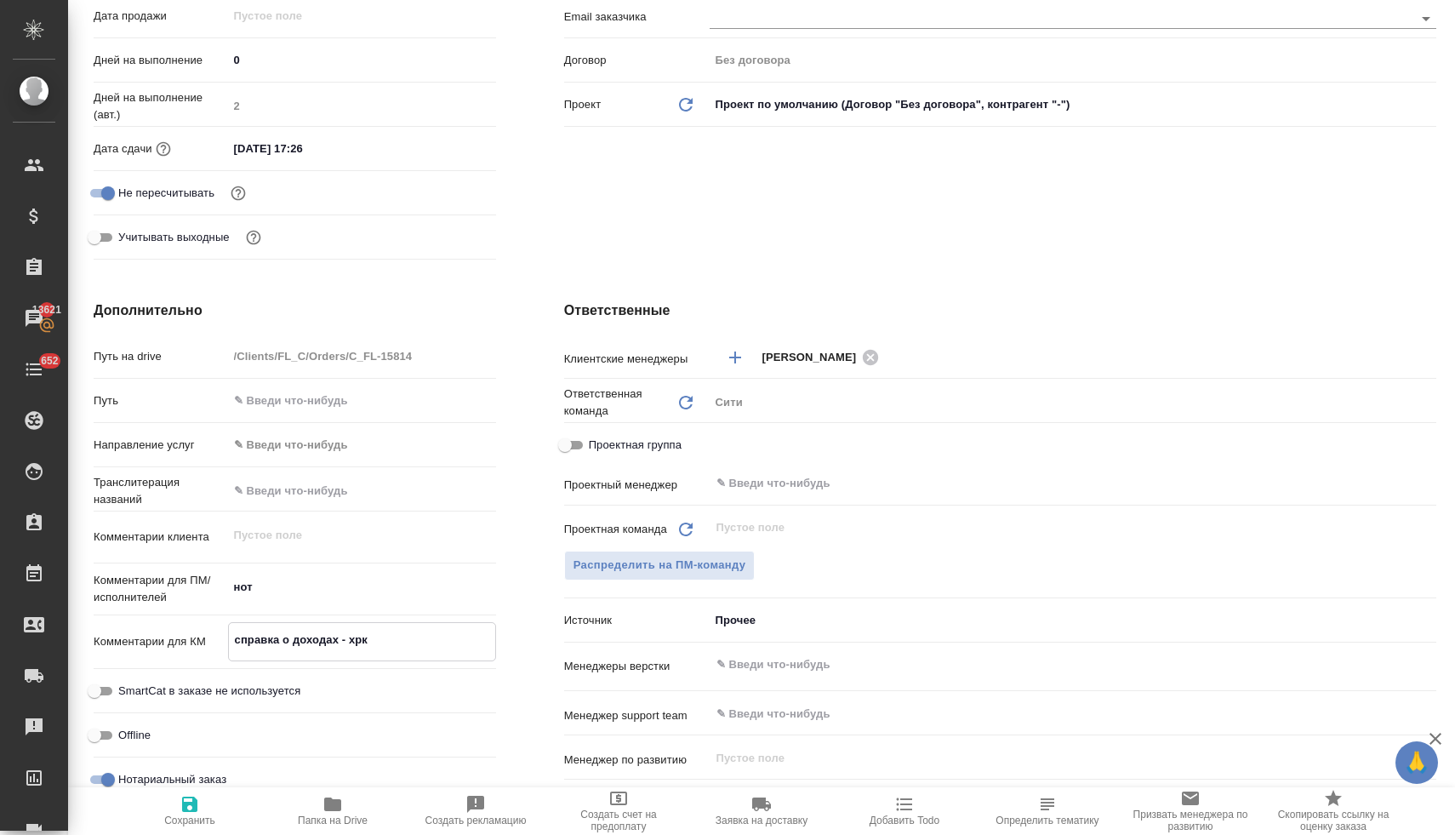
type textarea "x"
type textarea "справка о доходах - хр"
type textarea "x"
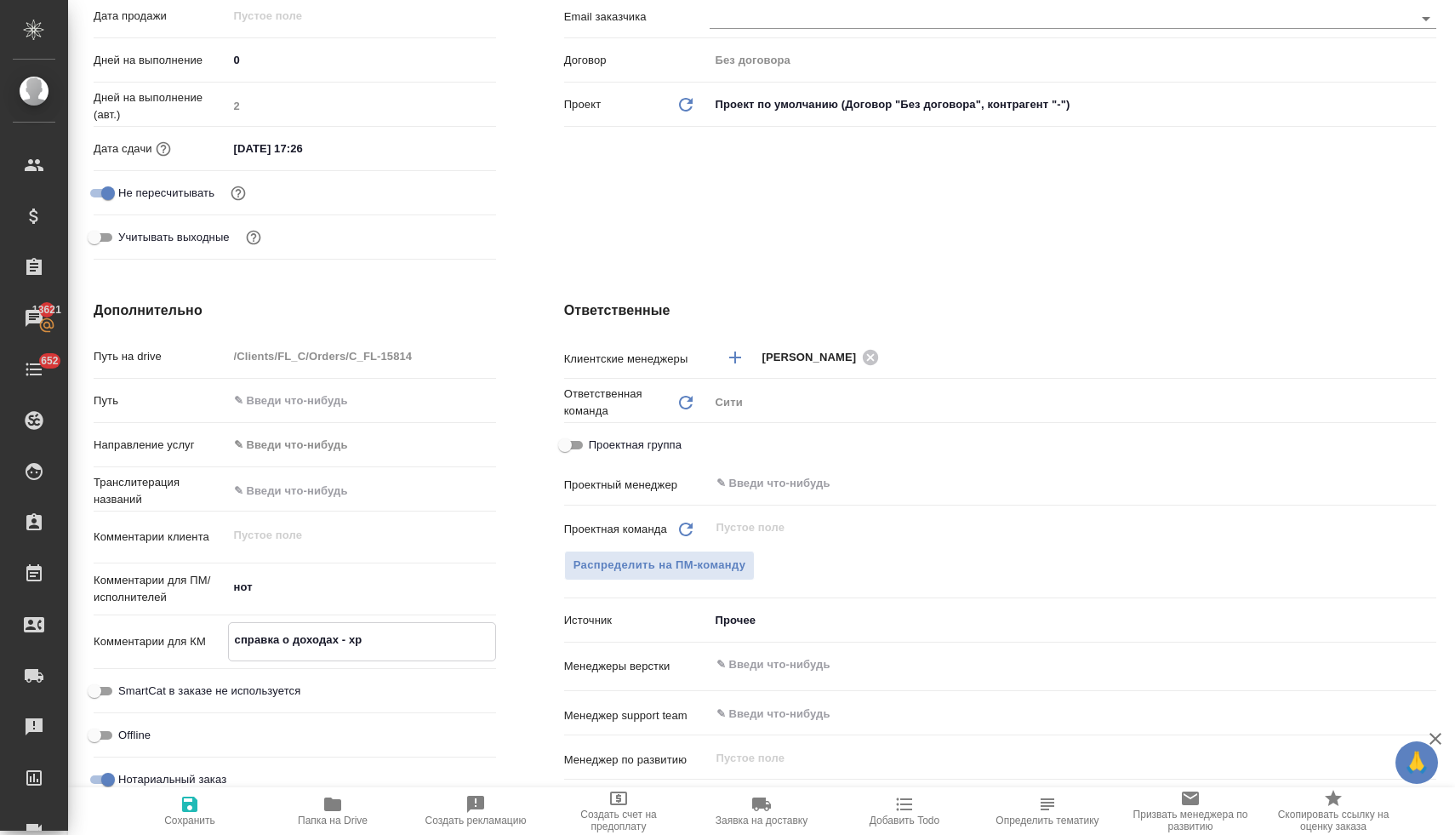
type textarea "x"
type textarea "справка о доходах - х"
type textarea "x"
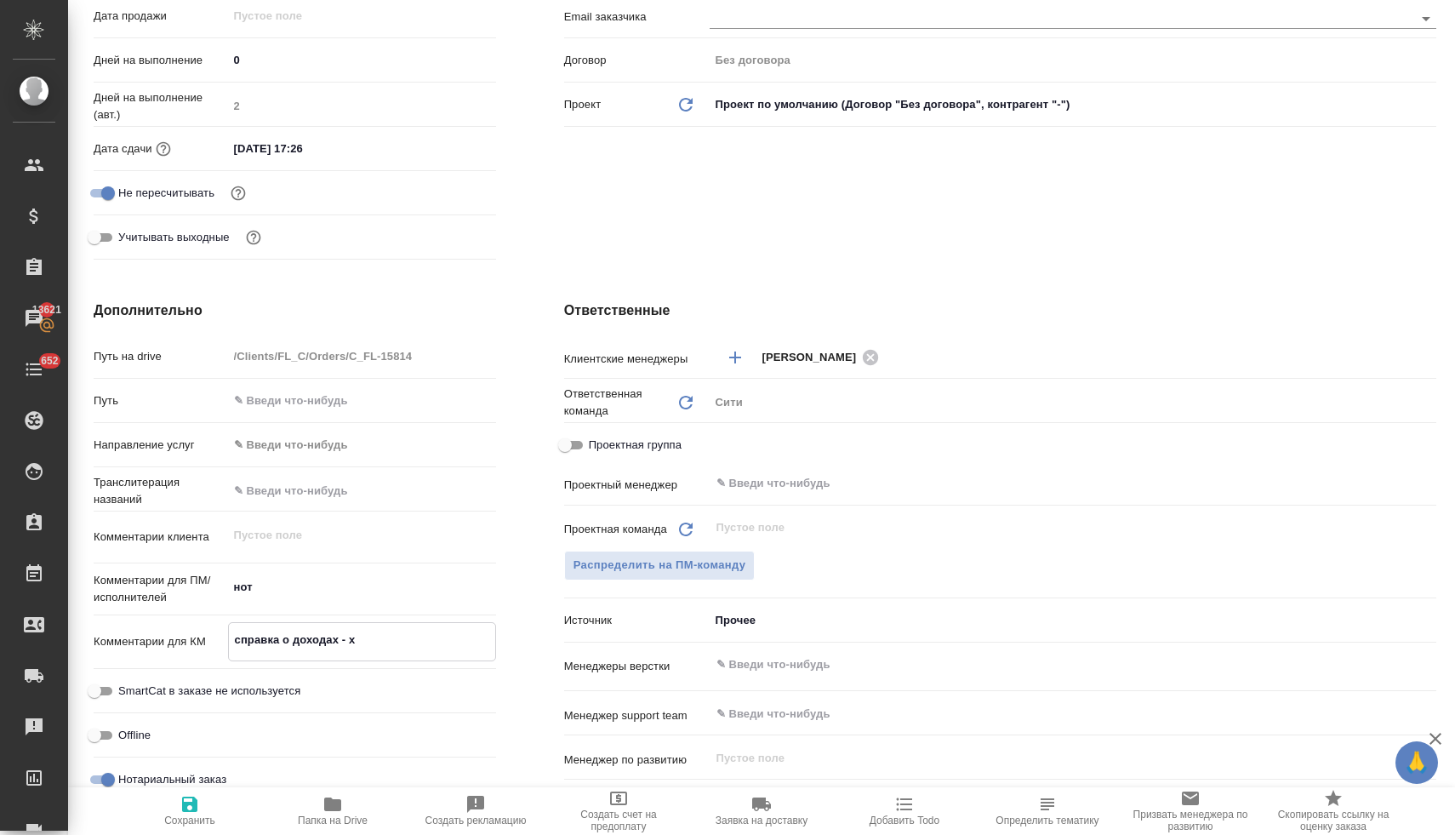
type textarea "справка о доходах -"
type textarea "x"
type textarea "справка о доходах - х"
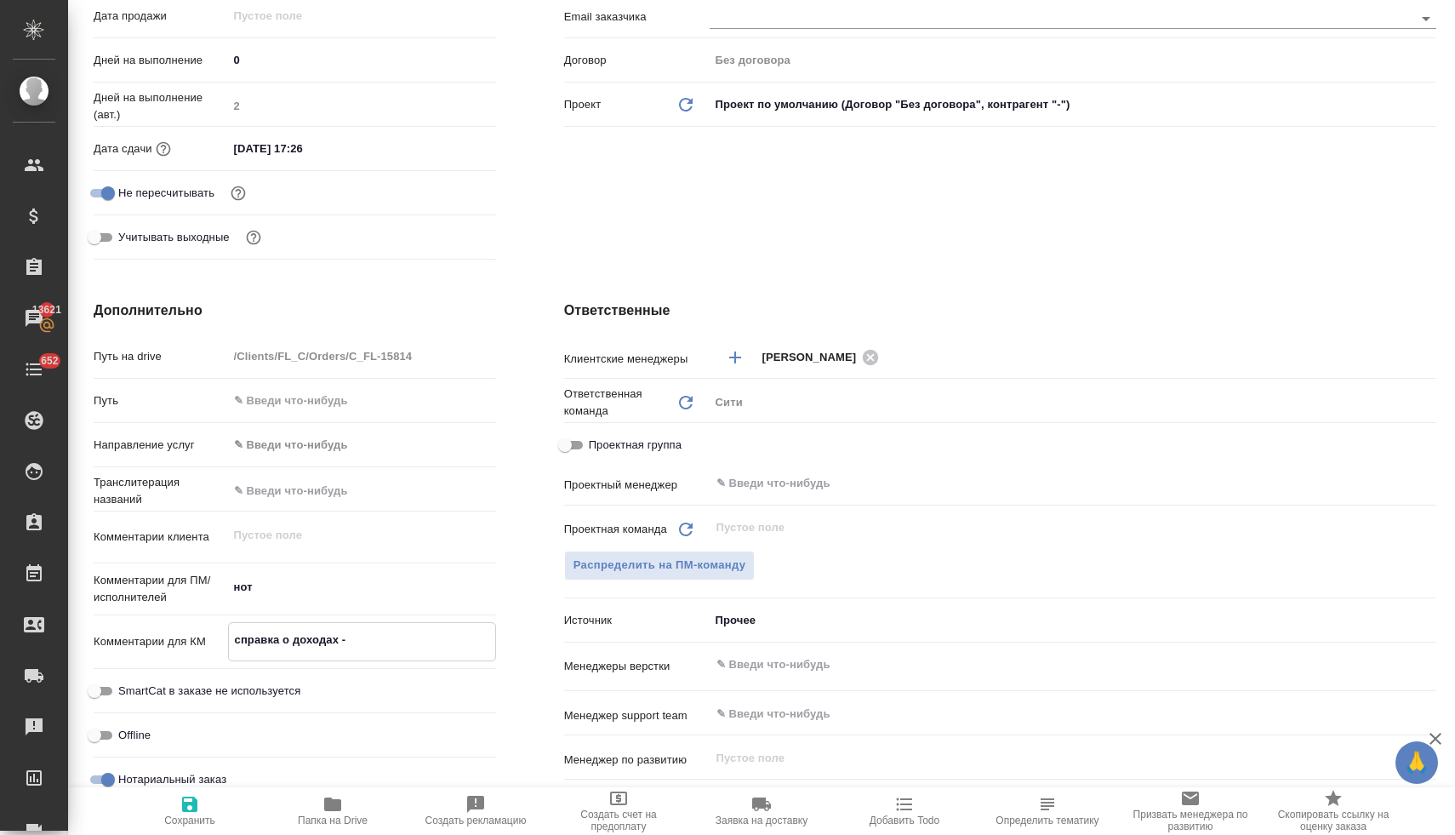
type textarea "x"
type textarea "справка о доходах -"
type textarea "x"
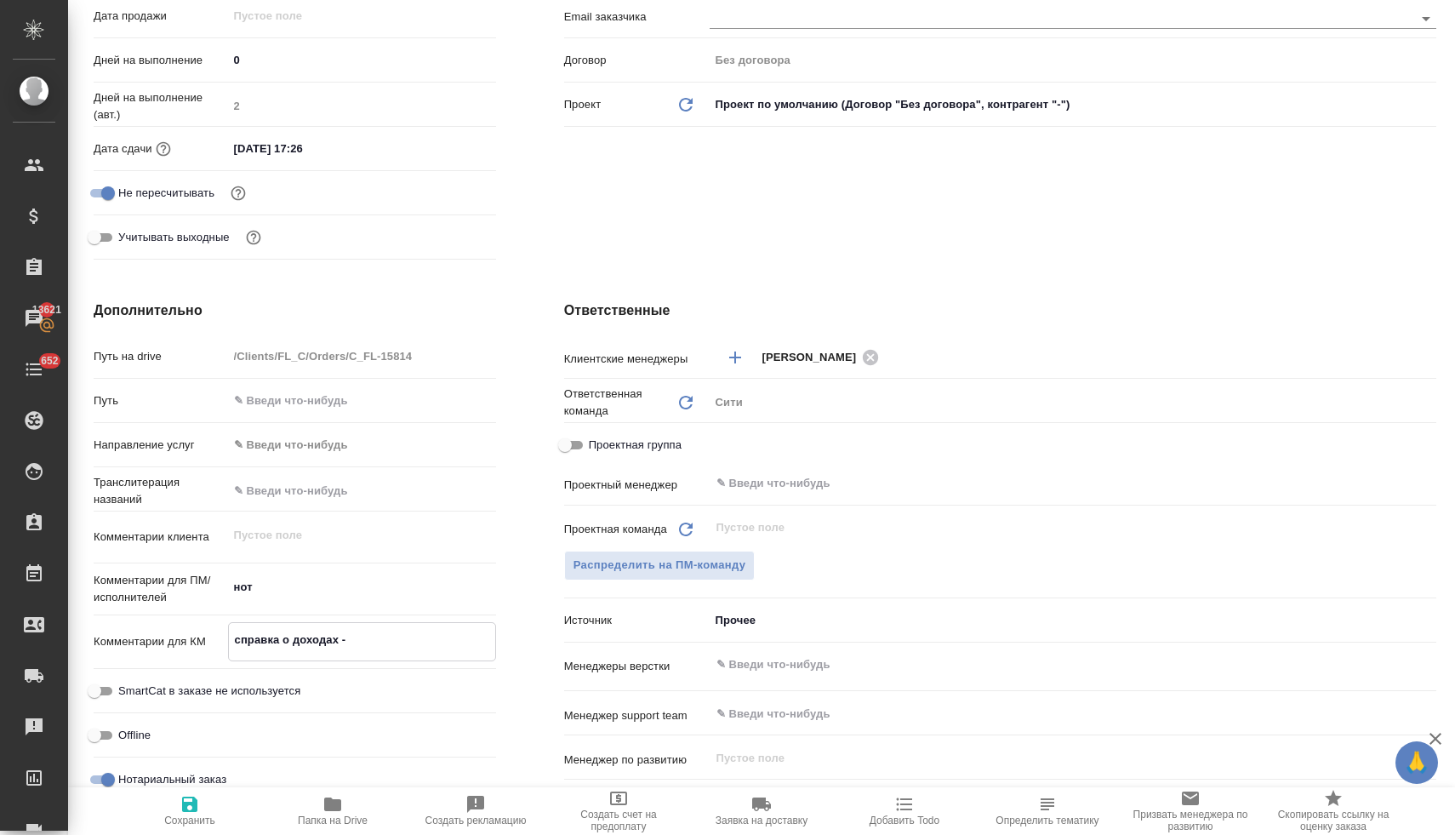
type textarea "x"
type textarea "справка о доходах - ъ"
type textarea "x"
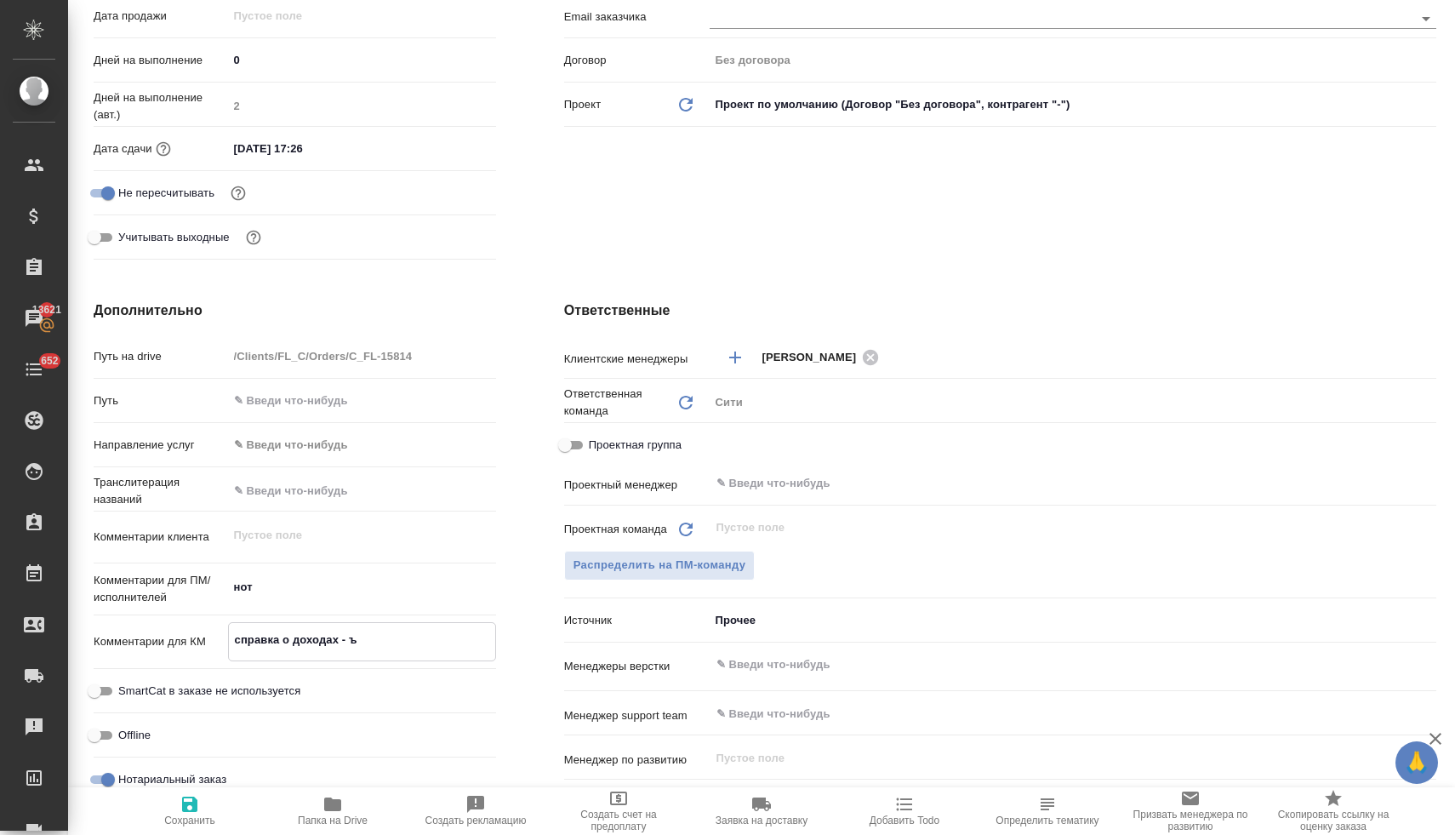
type textarea "x"
type textarea "справка о доходах -"
type textarea "x"
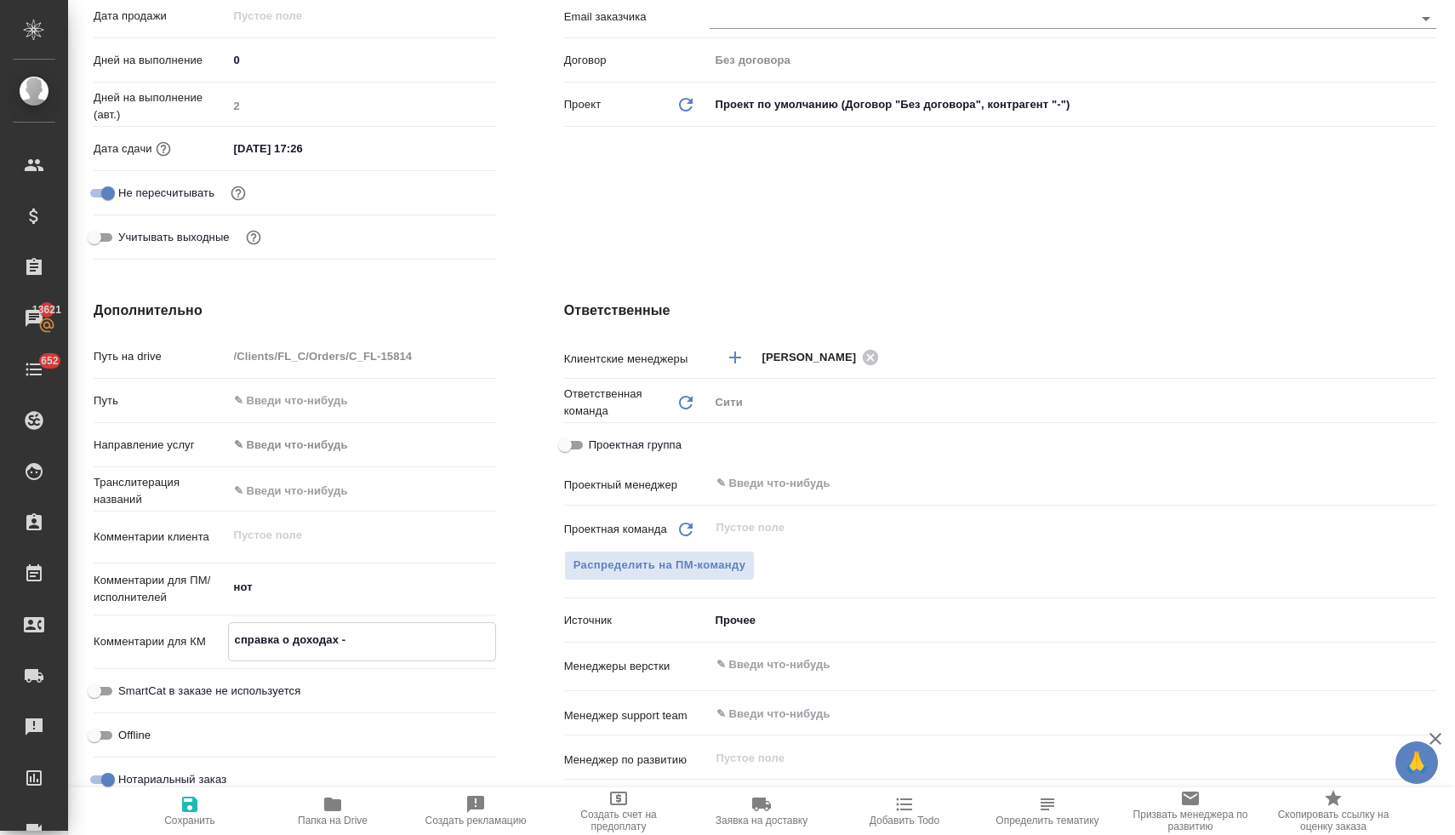
type textarea "справка о доходах - з"
type textarea "x"
type textarea "справка о доходах - зп"
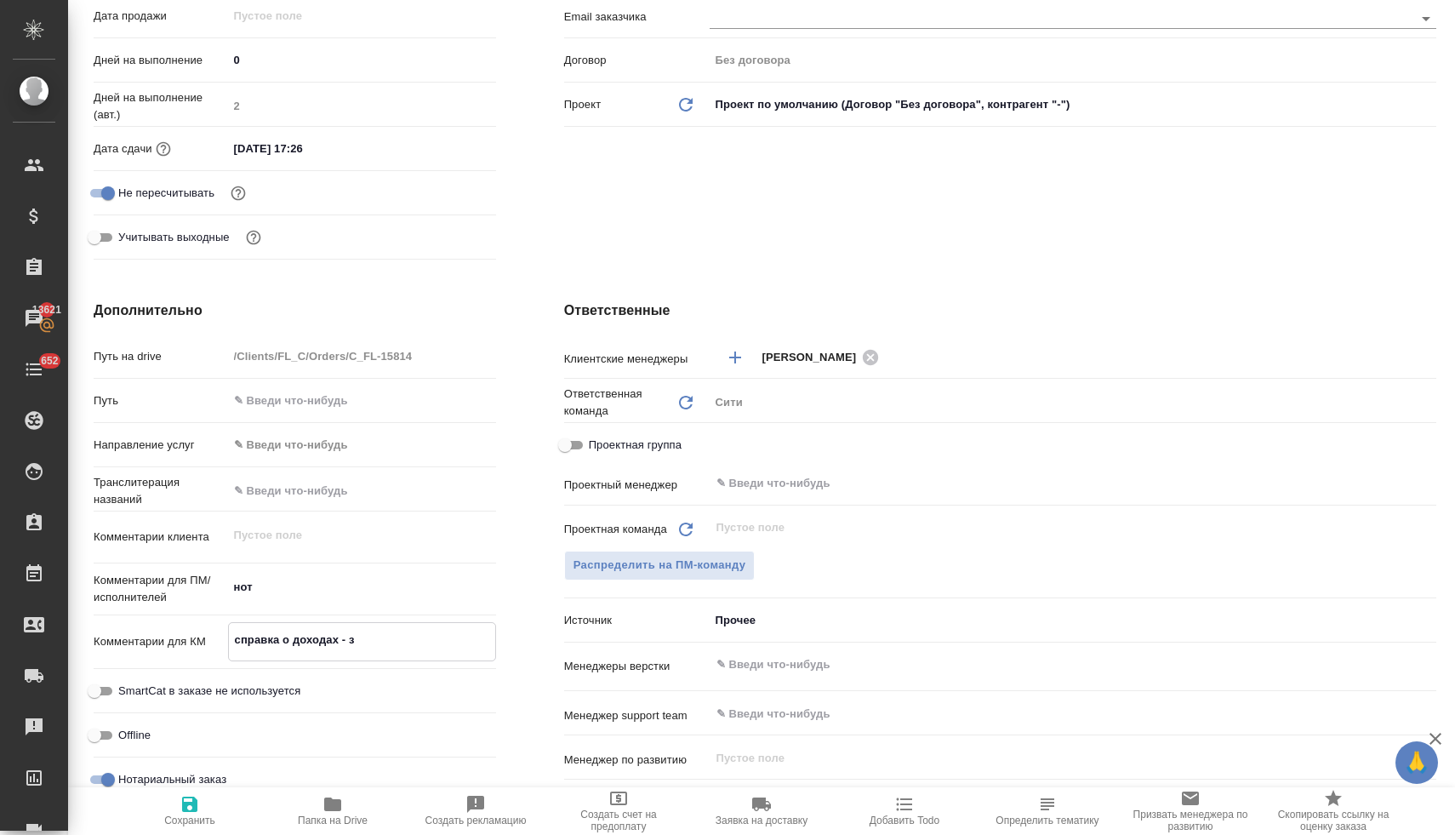
type textarea "x"
type textarea "справка о доходах - зпк"
type textarea "x"
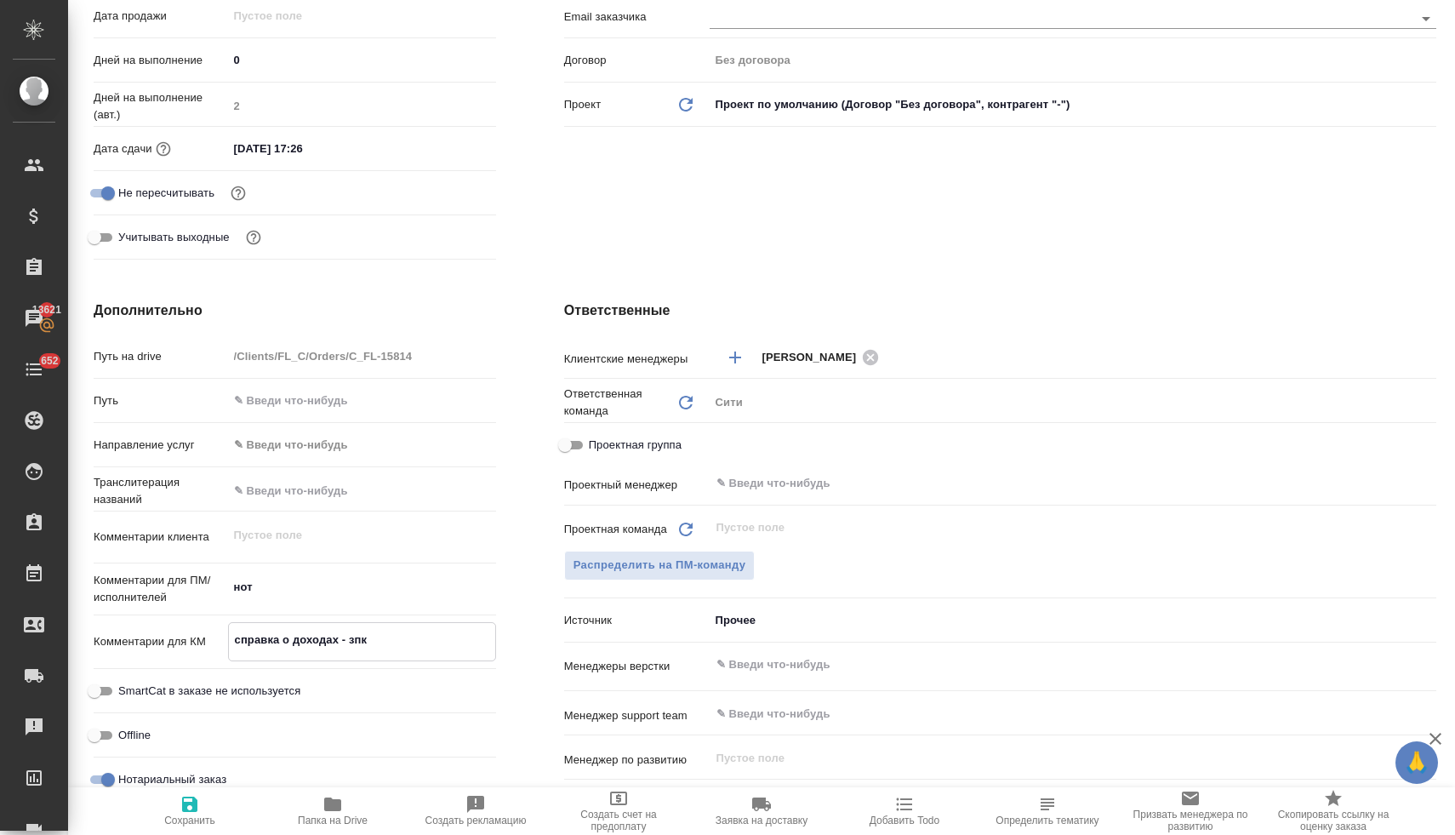
type textarea "x"
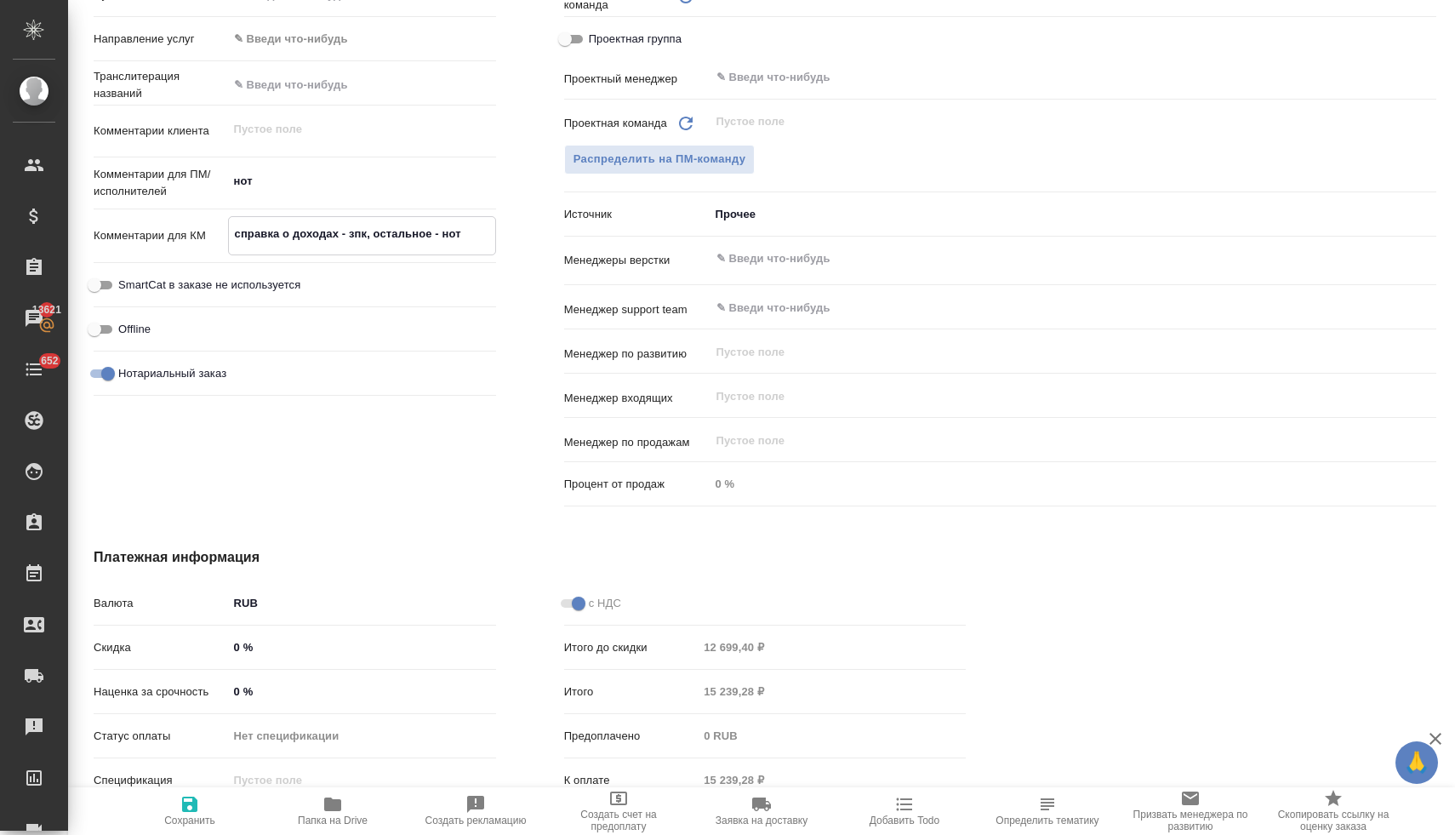
scroll to position [892, 0]
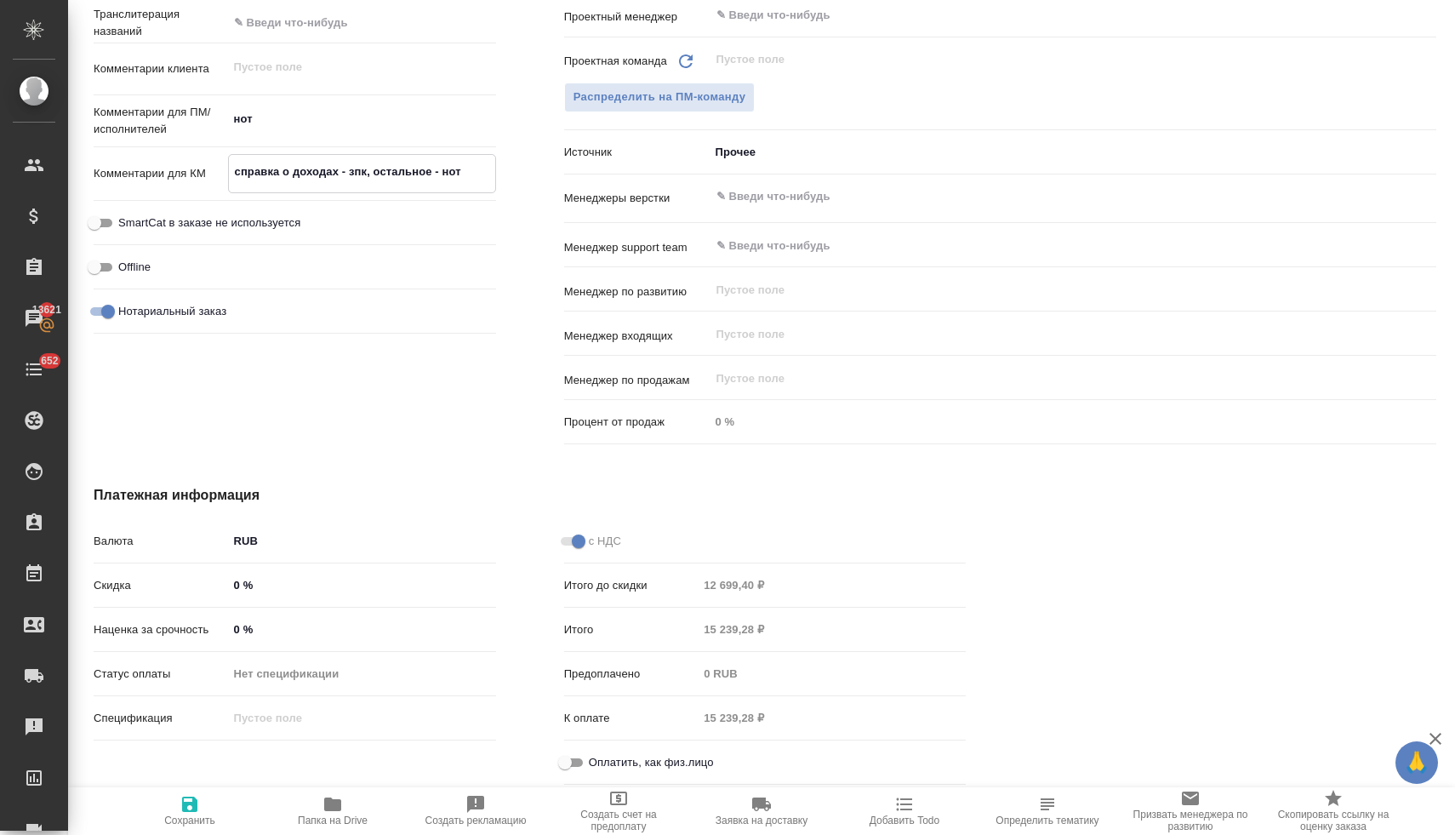
click at [569, 752] on input "Оплатить, как физ.лицо" at bounding box center [564, 762] width 61 height 20
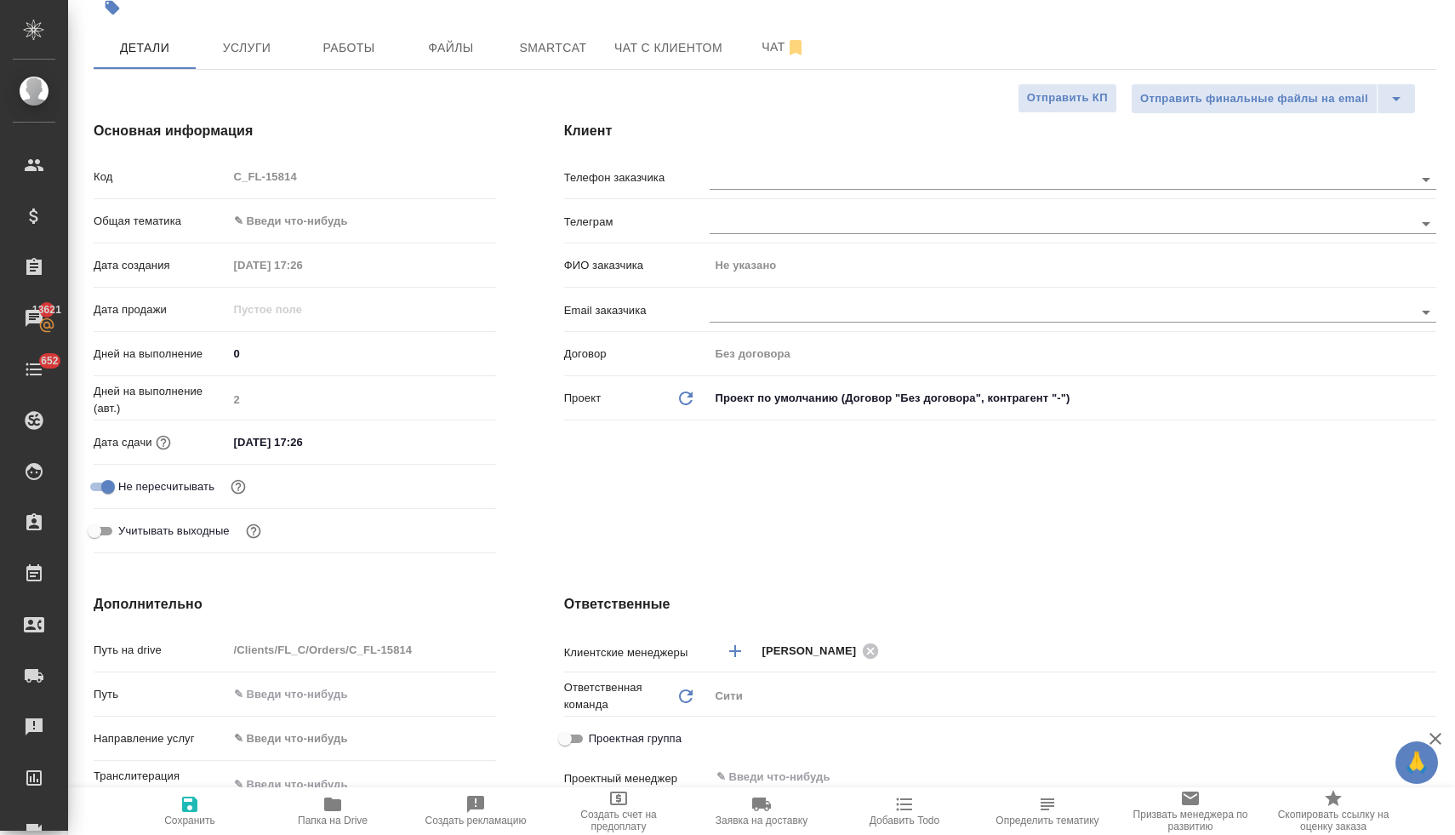
scroll to position [0, 0]
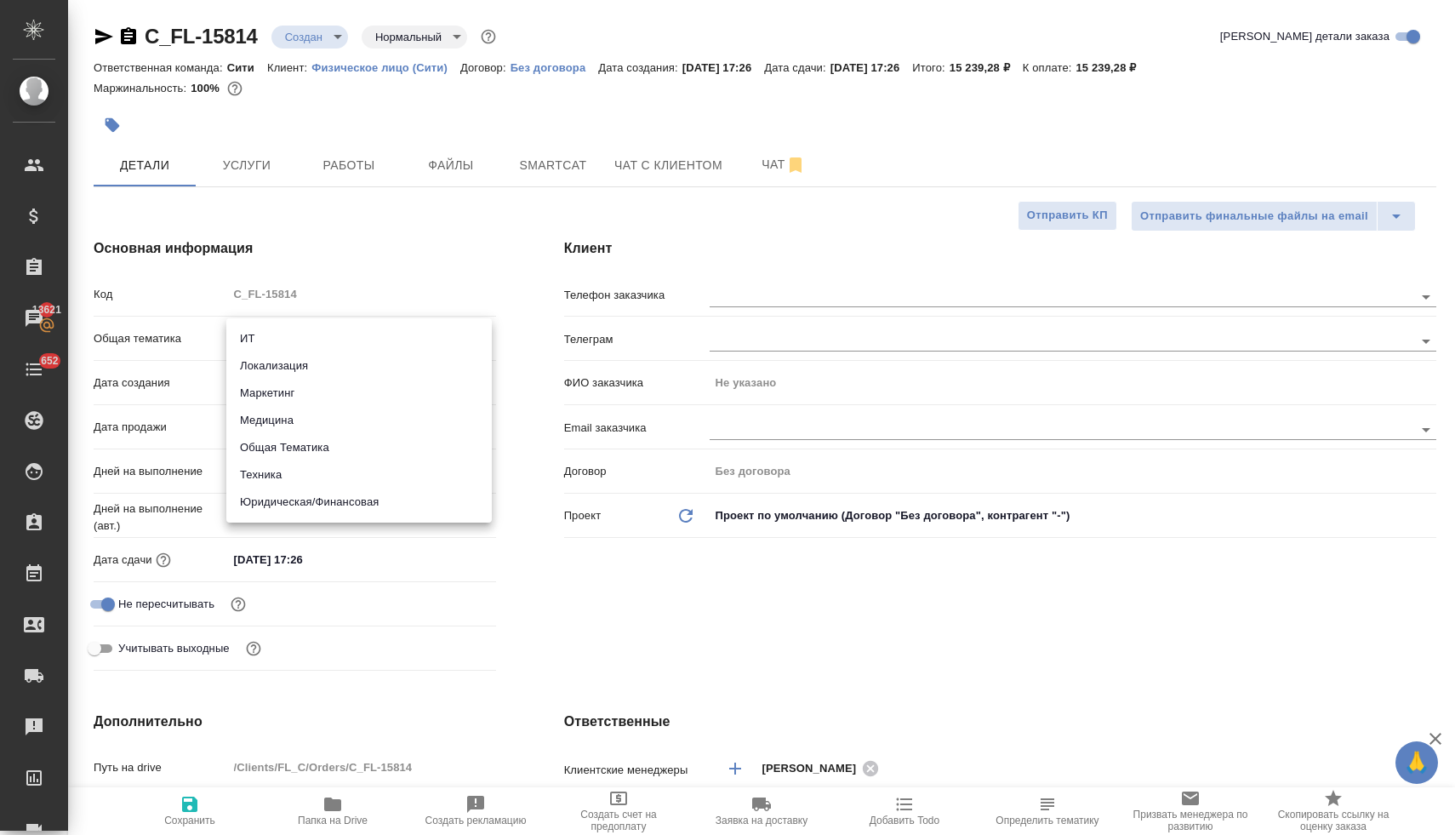
click at [294, 334] on body "🙏 .cls-1 fill:#fff; AWATERA Lyamina Nadezhda Клиенты Спецификации Заказы 13621 …" at bounding box center [727, 417] width 1455 height 835
click at [310, 504] on li "Юридическая/Финансовая" at bounding box center [358, 501] width 265 height 27
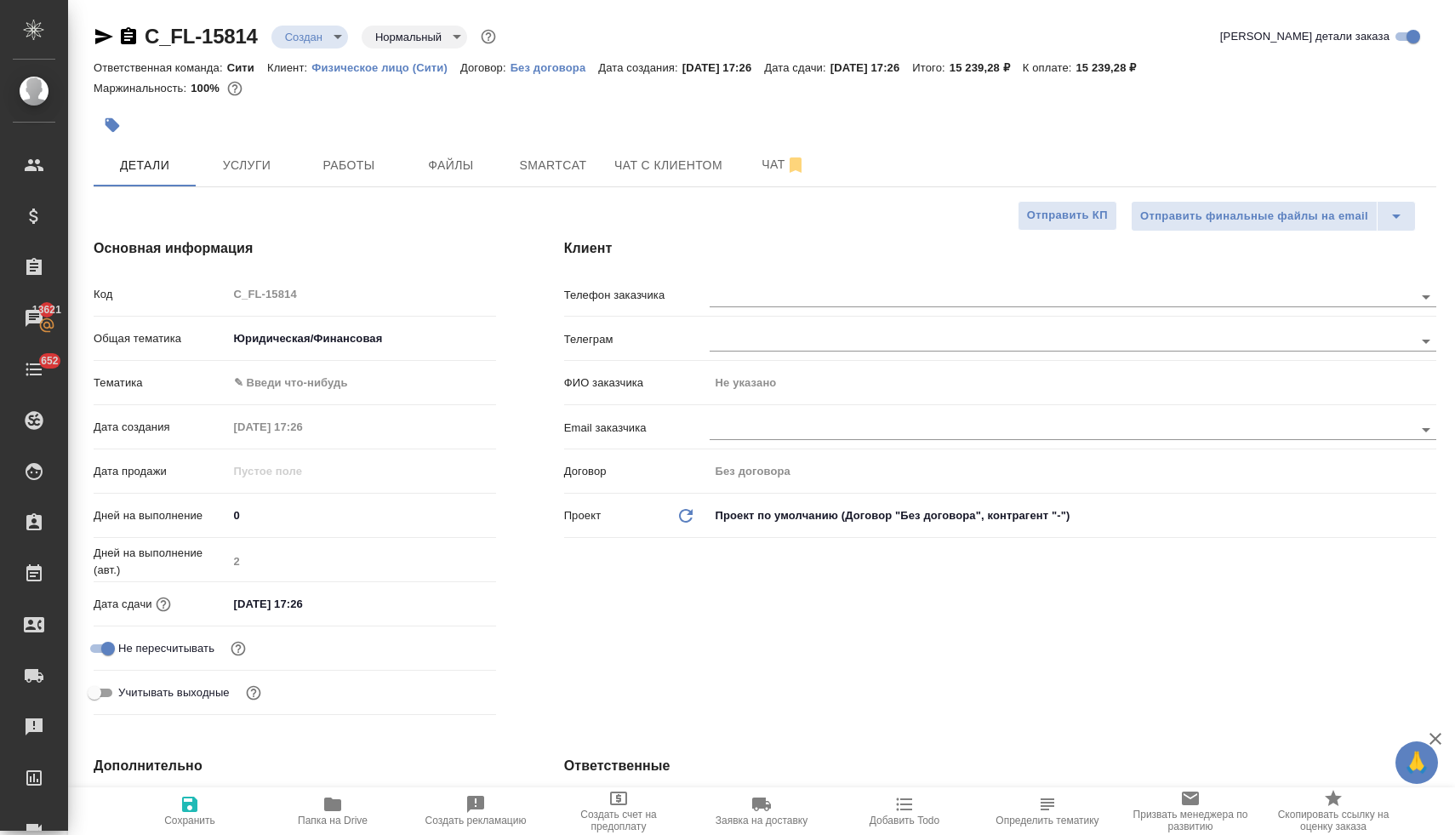
click at [286, 380] on body "🙏 .cls-1 fill:#fff; AWATERA Lyamina Nadezhda Клиенты Спецификации Заказы 13621 …" at bounding box center [727, 417] width 1455 height 835
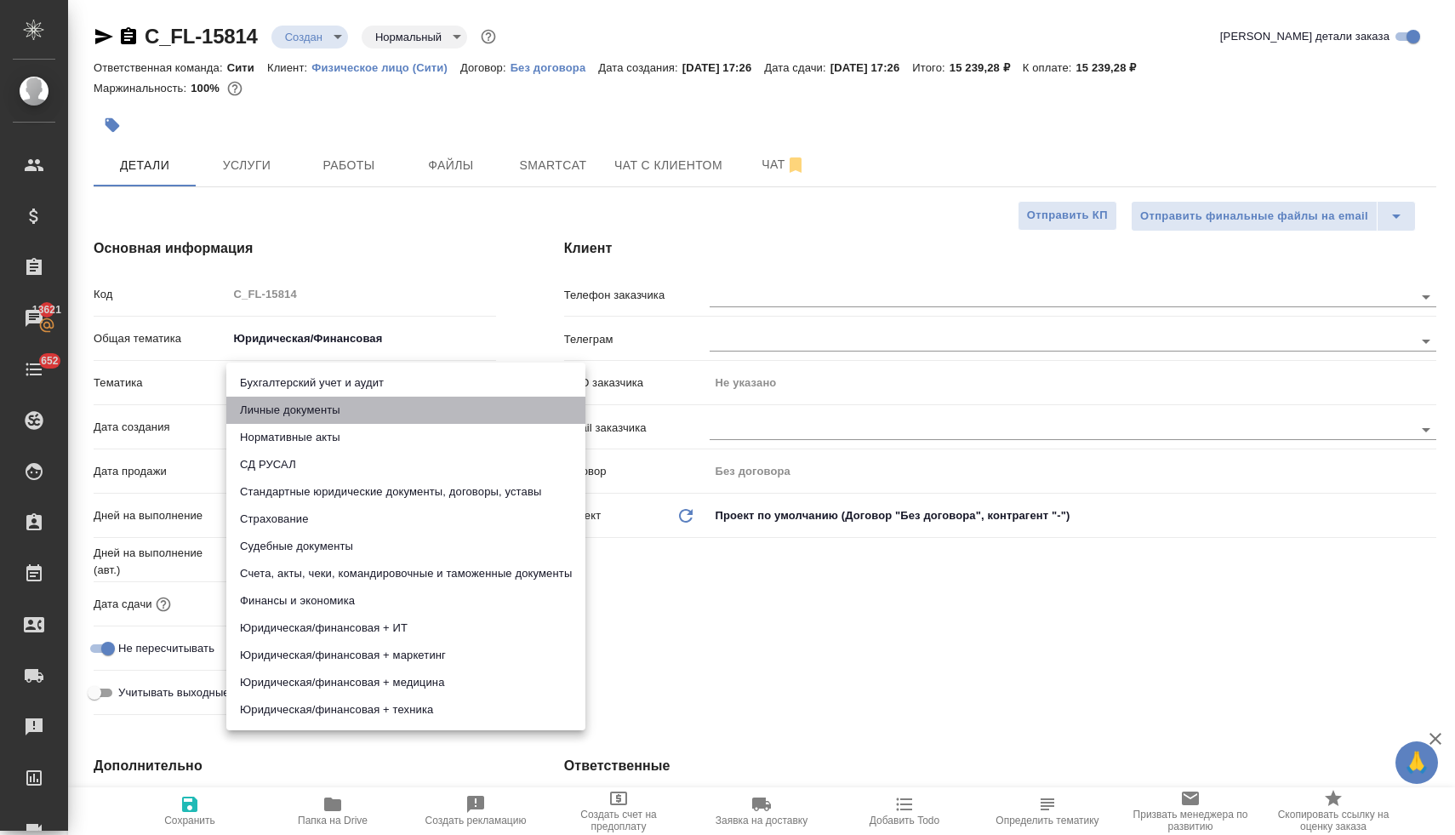
drag, startPoint x: 301, startPoint y: 417, endPoint x: 376, endPoint y: 472, distance: 93.1
click at [302, 417] on li "Личные документы" at bounding box center [405, 409] width 359 height 27
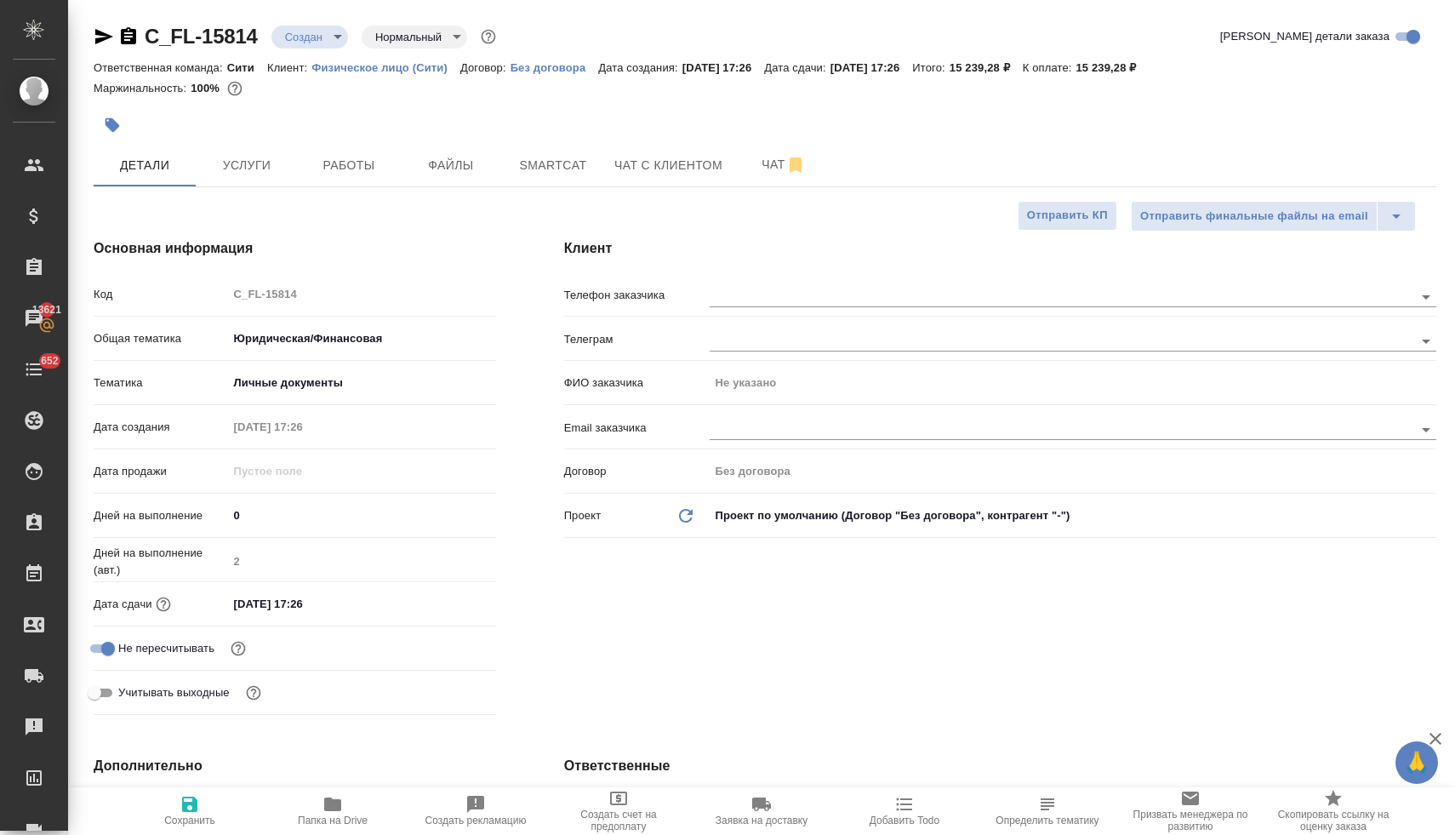
drag, startPoint x: 182, startPoint y: 807, endPoint x: 190, endPoint y: 802, distance: 8.8
click at [182, 807] on icon "button" at bounding box center [189, 803] width 15 height 15
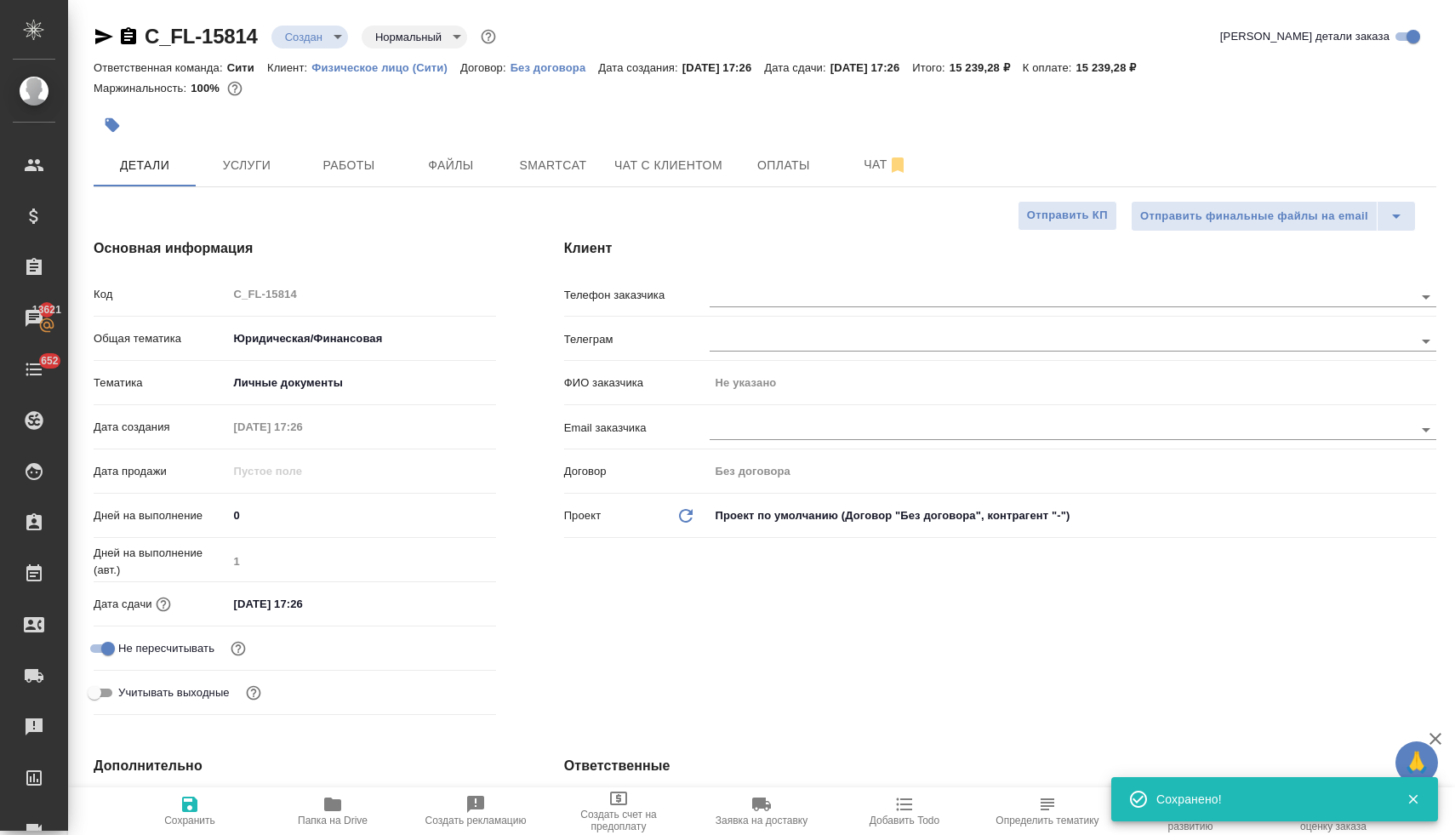
click at [331, 807] on icon "button" at bounding box center [332, 804] width 17 height 14
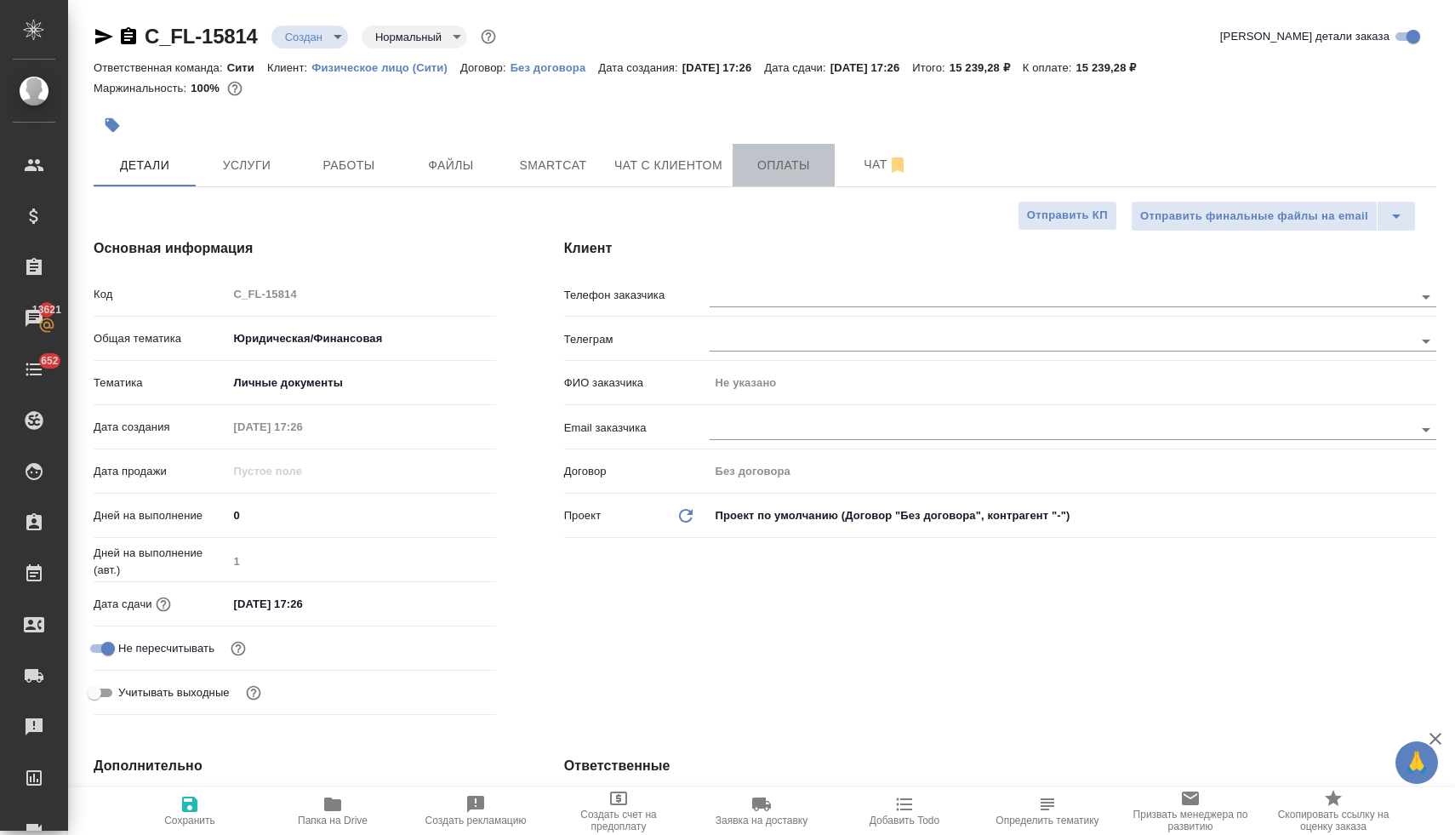
click at [777, 167] on span "Оплаты" at bounding box center [784, 165] width 82 height 21
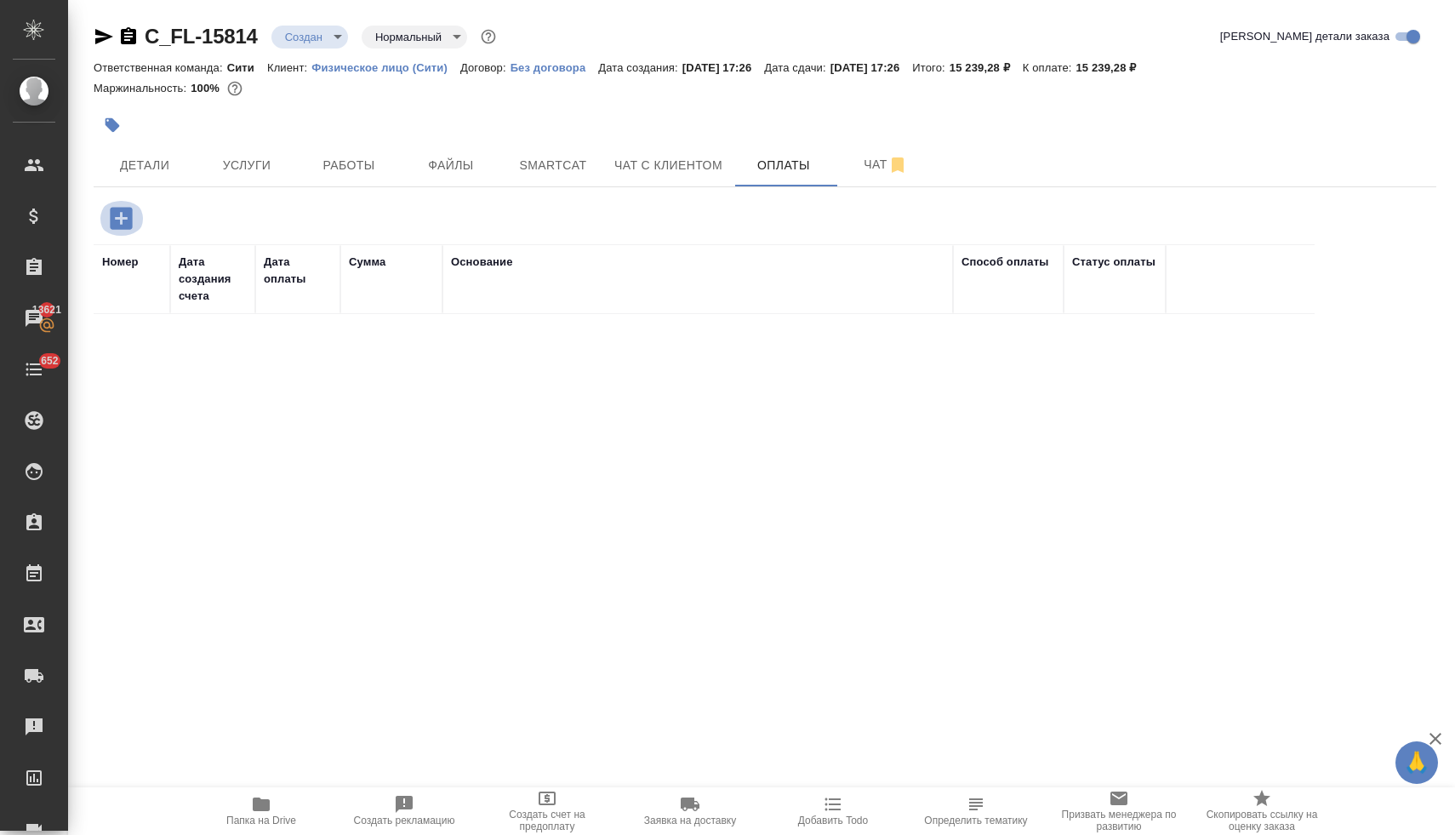
click at [122, 224] on icon "button" at bounding box center [121, 218] width 30 height 30
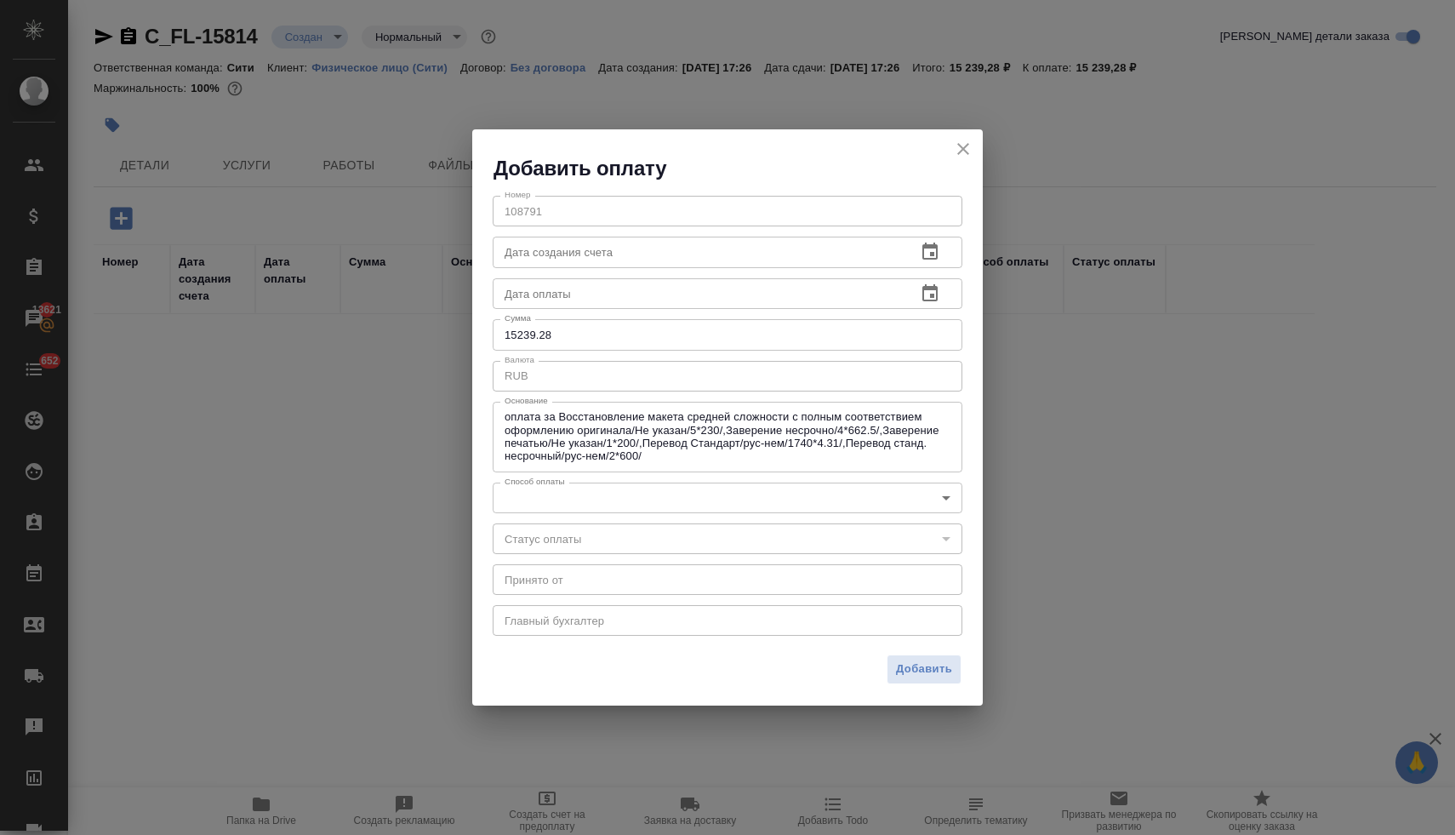
click at [654, 496] on body "🙏 .cls-1 fill:#fff; AWATERA Lyamina Nadezhda Клиенты Спецификации Заказы 13621 …" at bounding box center [727, 417] width 1455 height 835
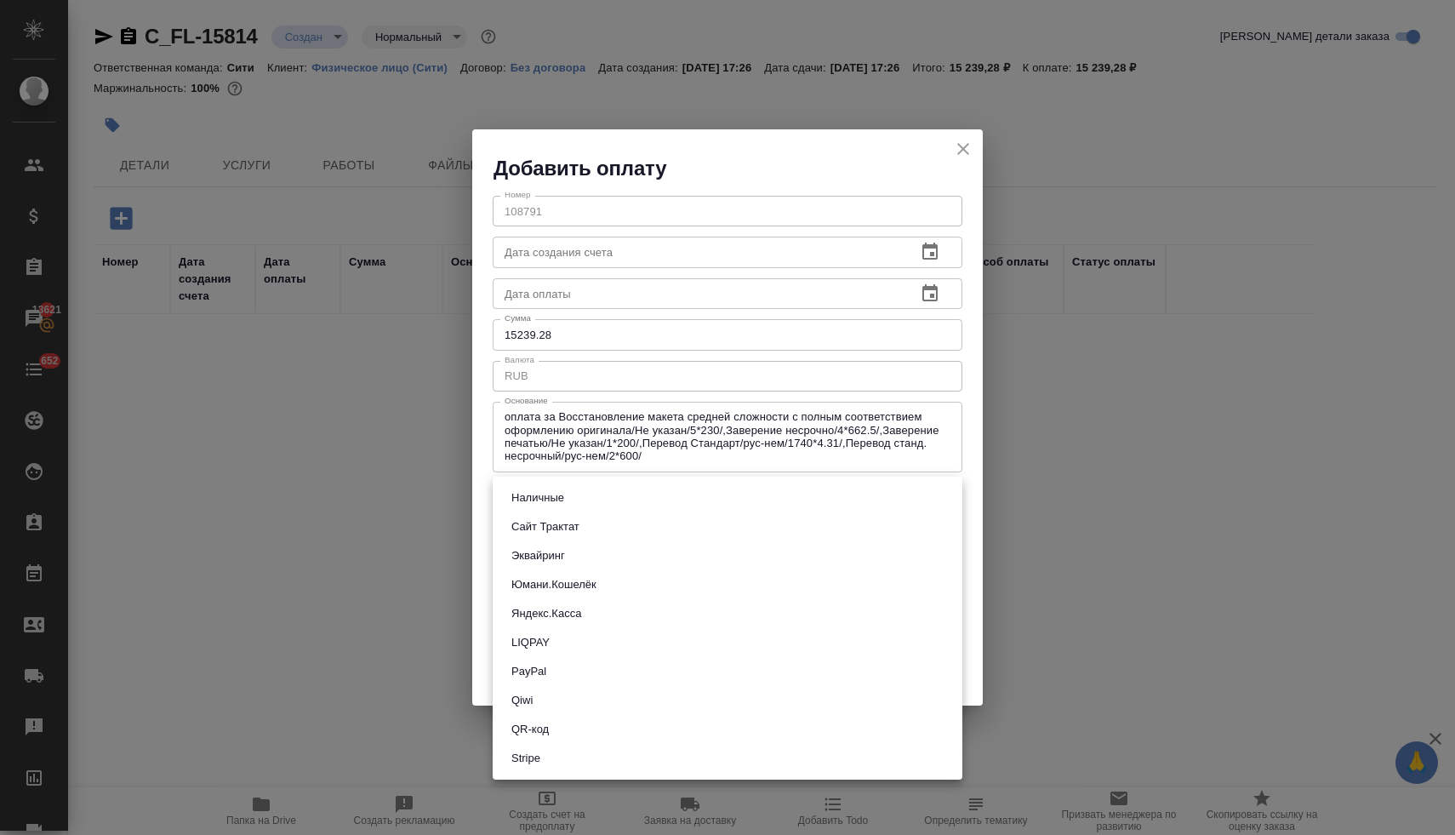
click at [635, 612] on li "Яндекс.Касса" at bounding box center [728, 613] width 470 height 29
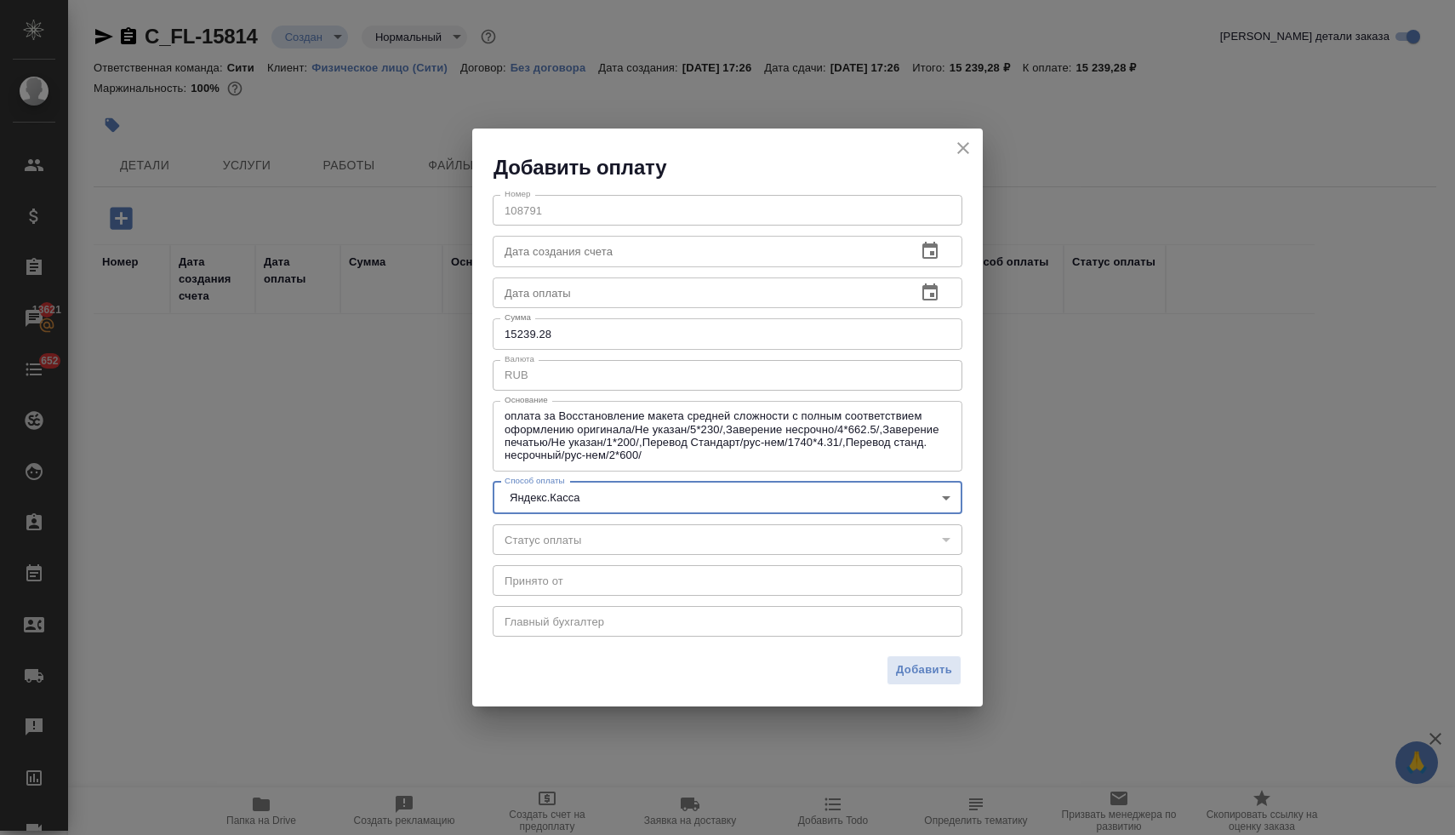
drag, startPoint x: 956, startPoint y: 143, endPoint x: 964, endPoint y: 147, distance: 8.8
click at [956, 143] on icon "close" at bounding box center [963, 148] width 20 height 20
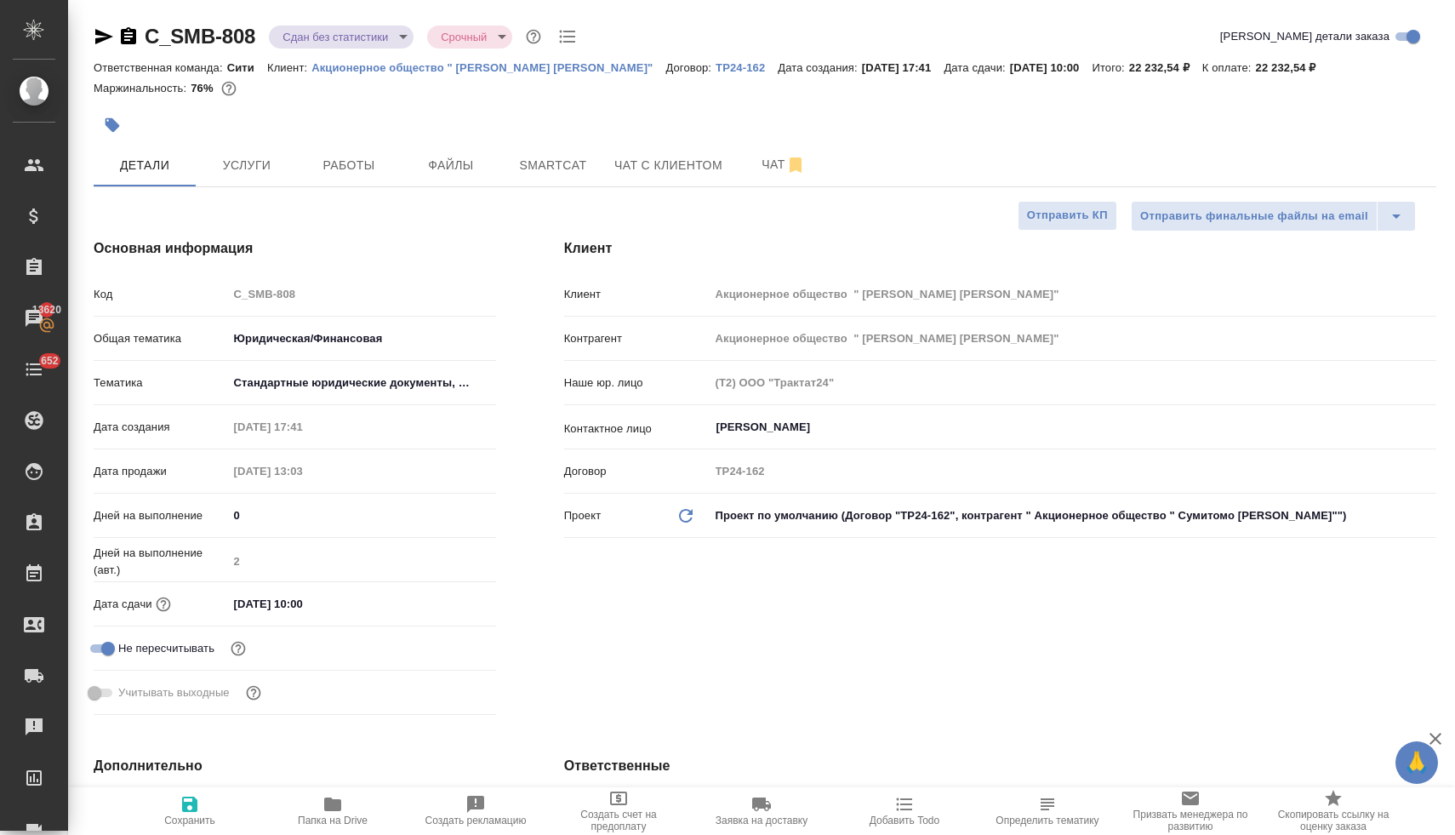
select select "RU"
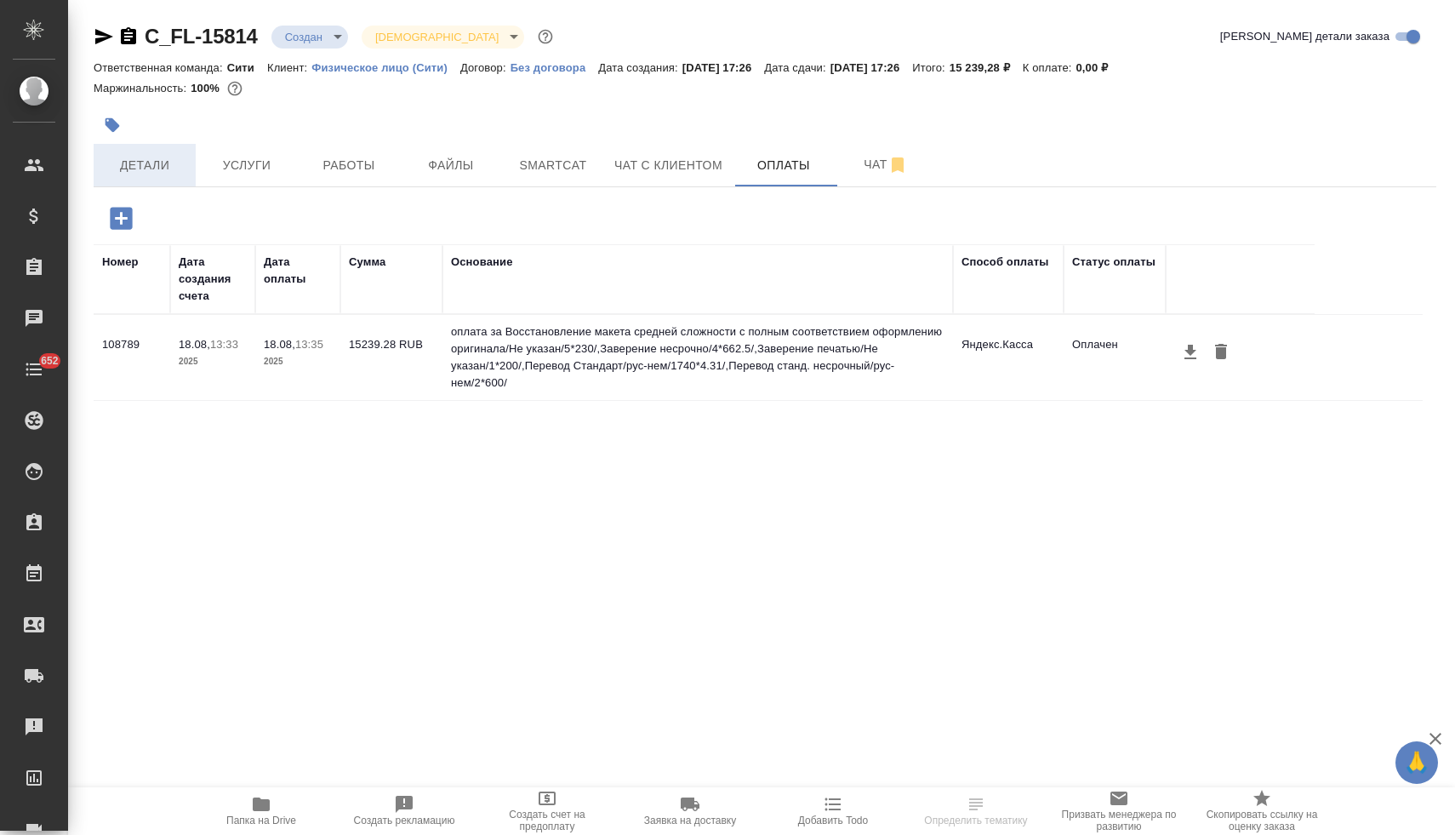
click at [155, 163] on span "Детали" at bounding box center [145, 165] width 82 height 21
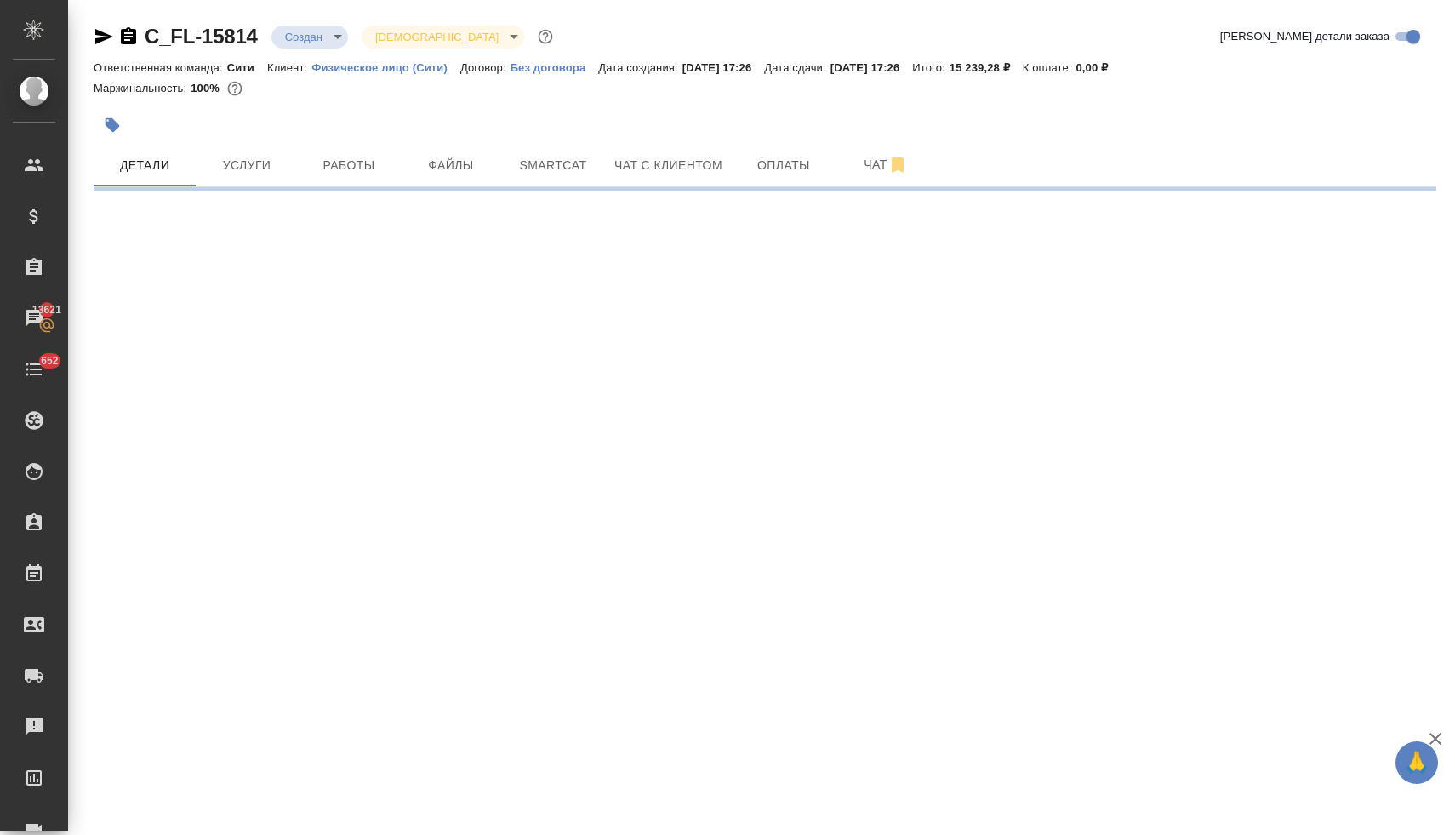
select select "RU"
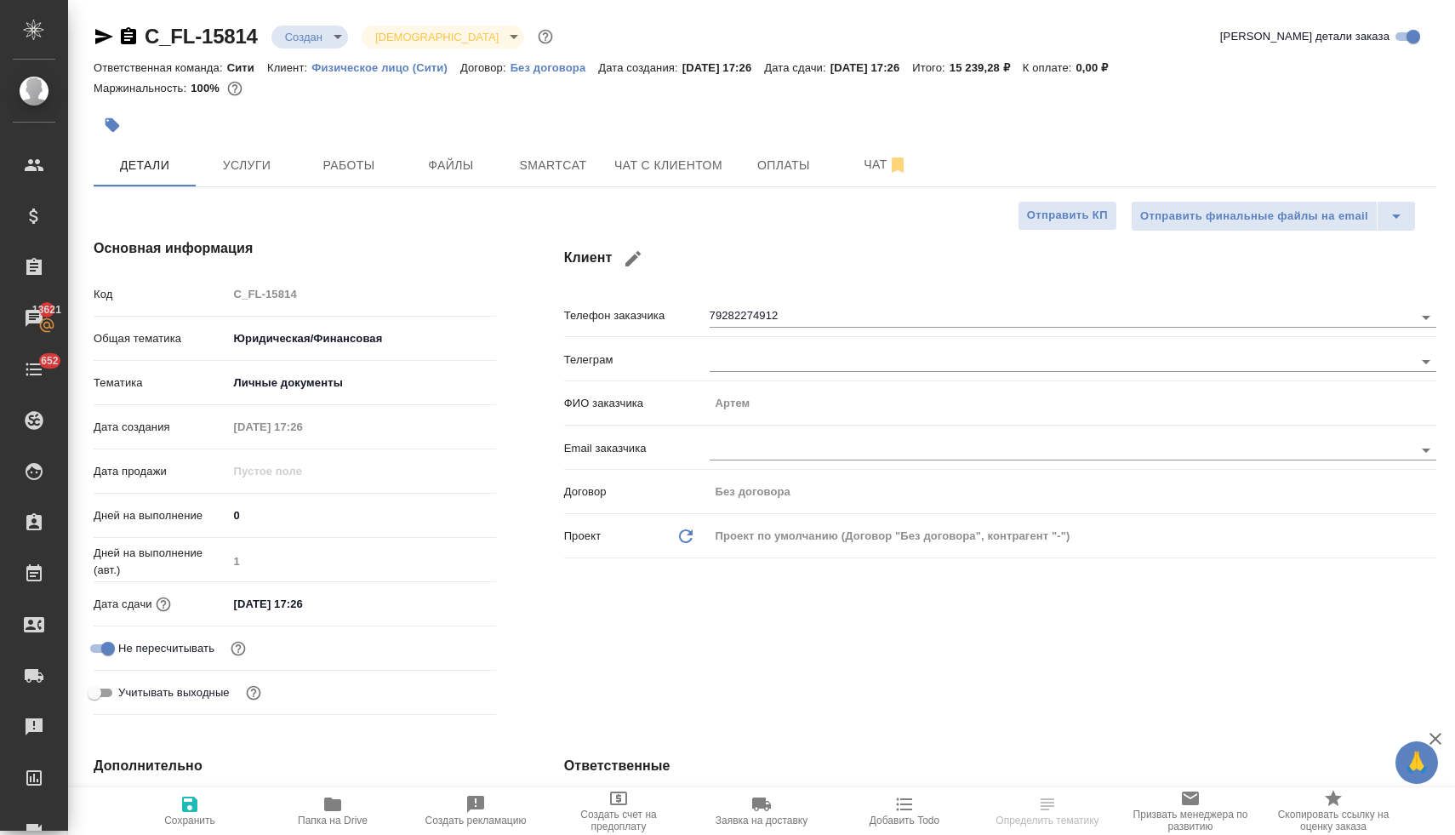
type textarea "x"
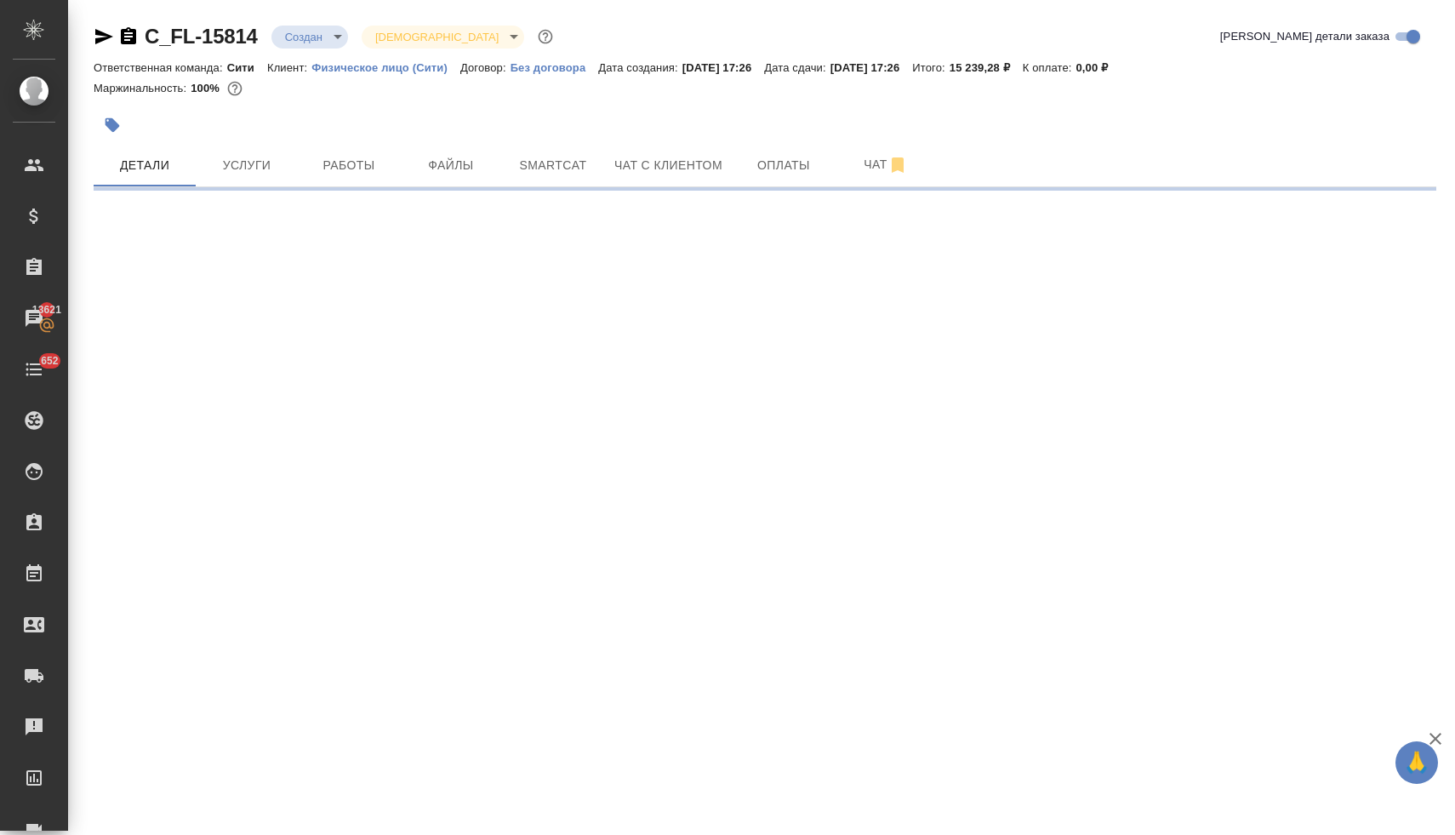
select select "RU"
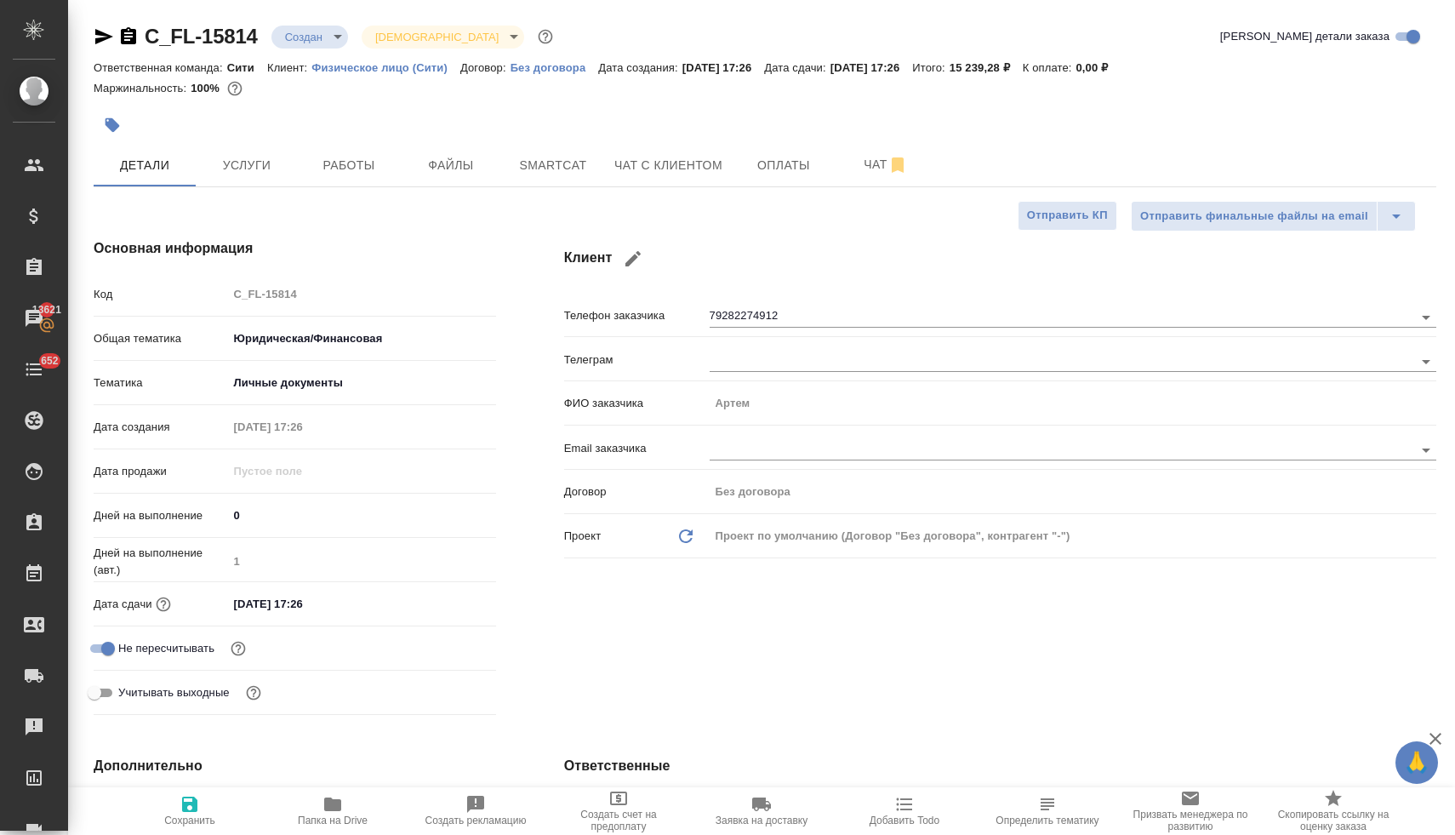
type textarea "x"
click at [696, 163] on span "Чат с клиентом" at bounding box center [668, 165] width 108 height 21
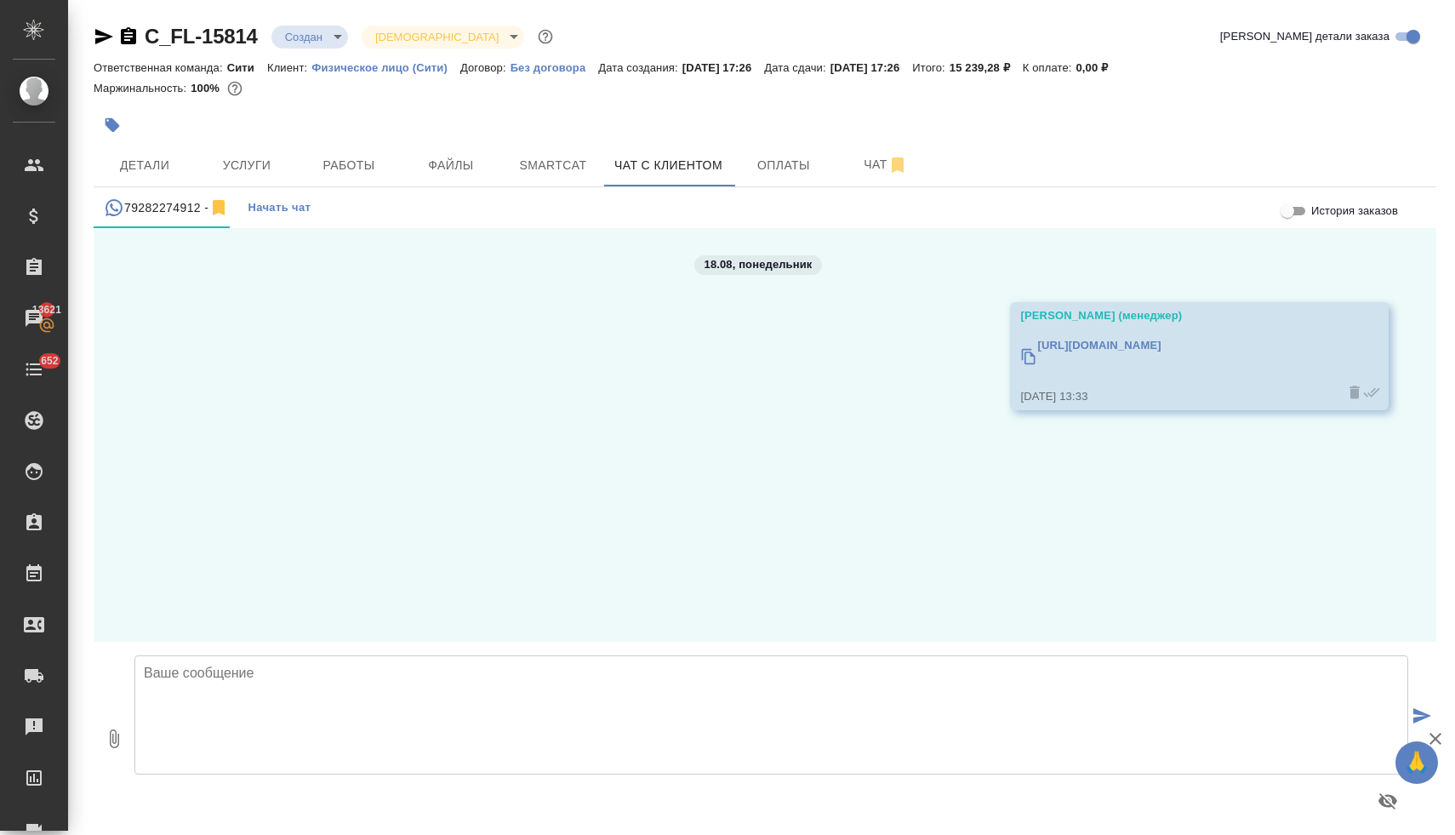
click at [406, 686] on textarea at bounding box center [771, 714] width 1274 height 119
click at [579, 690] on textarea "Артем, добрый день! Могли бы, пожалуйста, написать транслитерацию имен как в за…" at bounding box center [771, 714] width 1274 height 119
type textarea "Артем, добрый день! Могли бы, пожалуйста, написать транслитерацию имен как в за…"
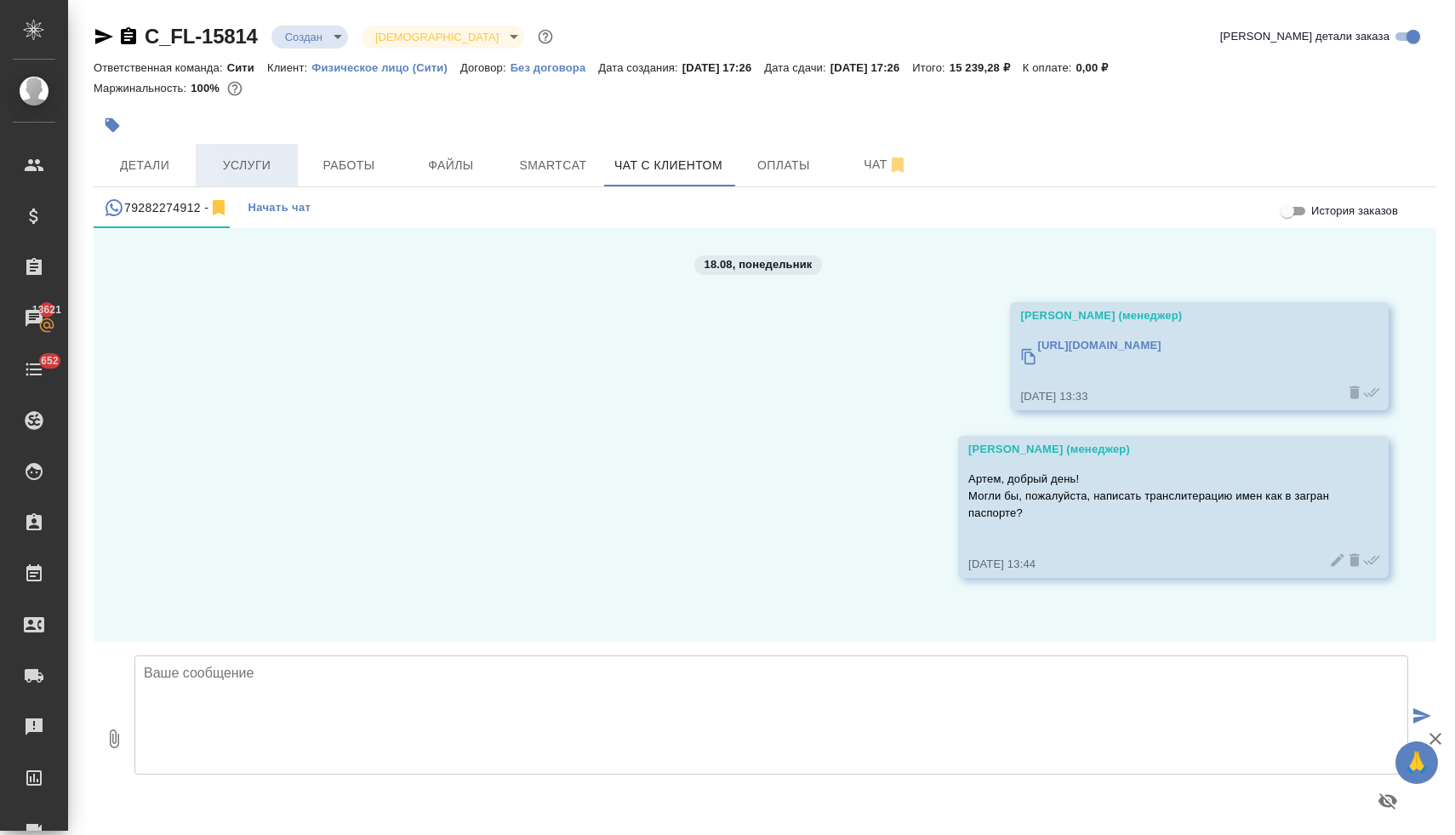
drag, startPoint x: 142, startPoint y: 160, endPoint x: 228, endPoint y: 182, distance: 88.7
click at [143, 159] on span "Детали" at bounding box center [145, 165] width 82 height 21
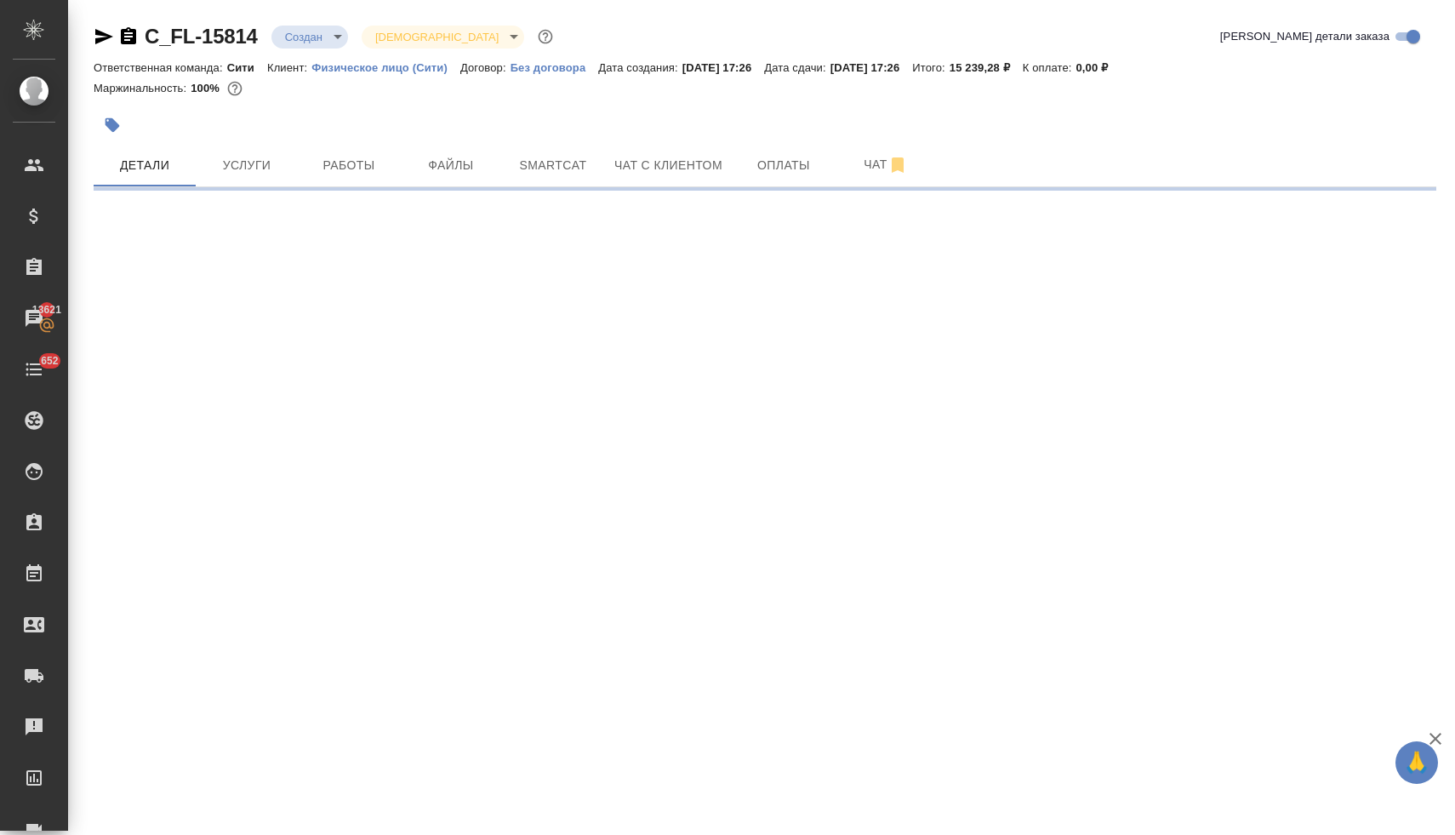
select select "RU"
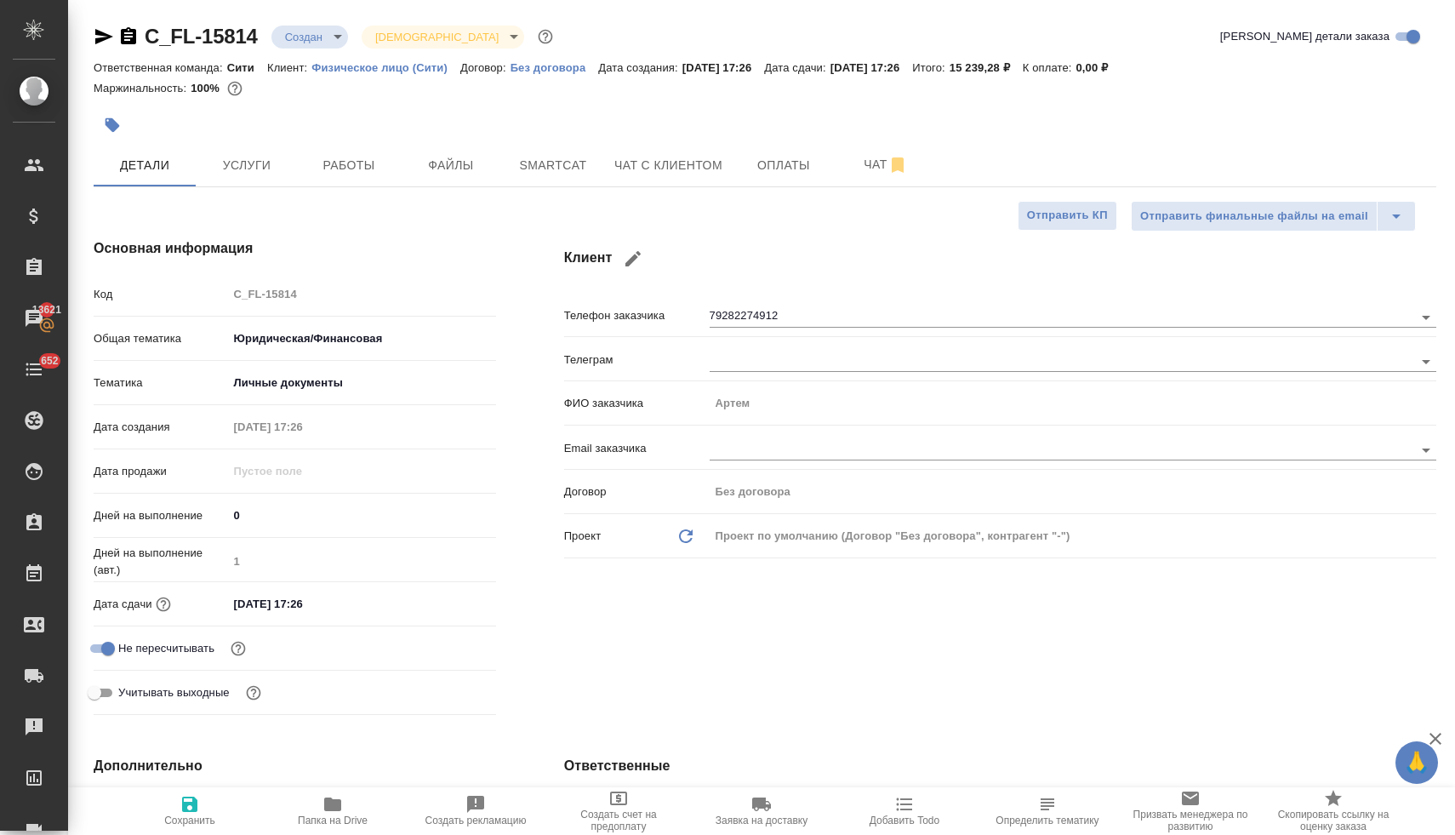
type textarea "x"
click at [354, 607] on input "18.08.2025 17:26" at bounding box center [302, 603] width 149 height 25
click at [263, 171] on span "Услуги" at bounding box center [247, 165] width 82 height 21
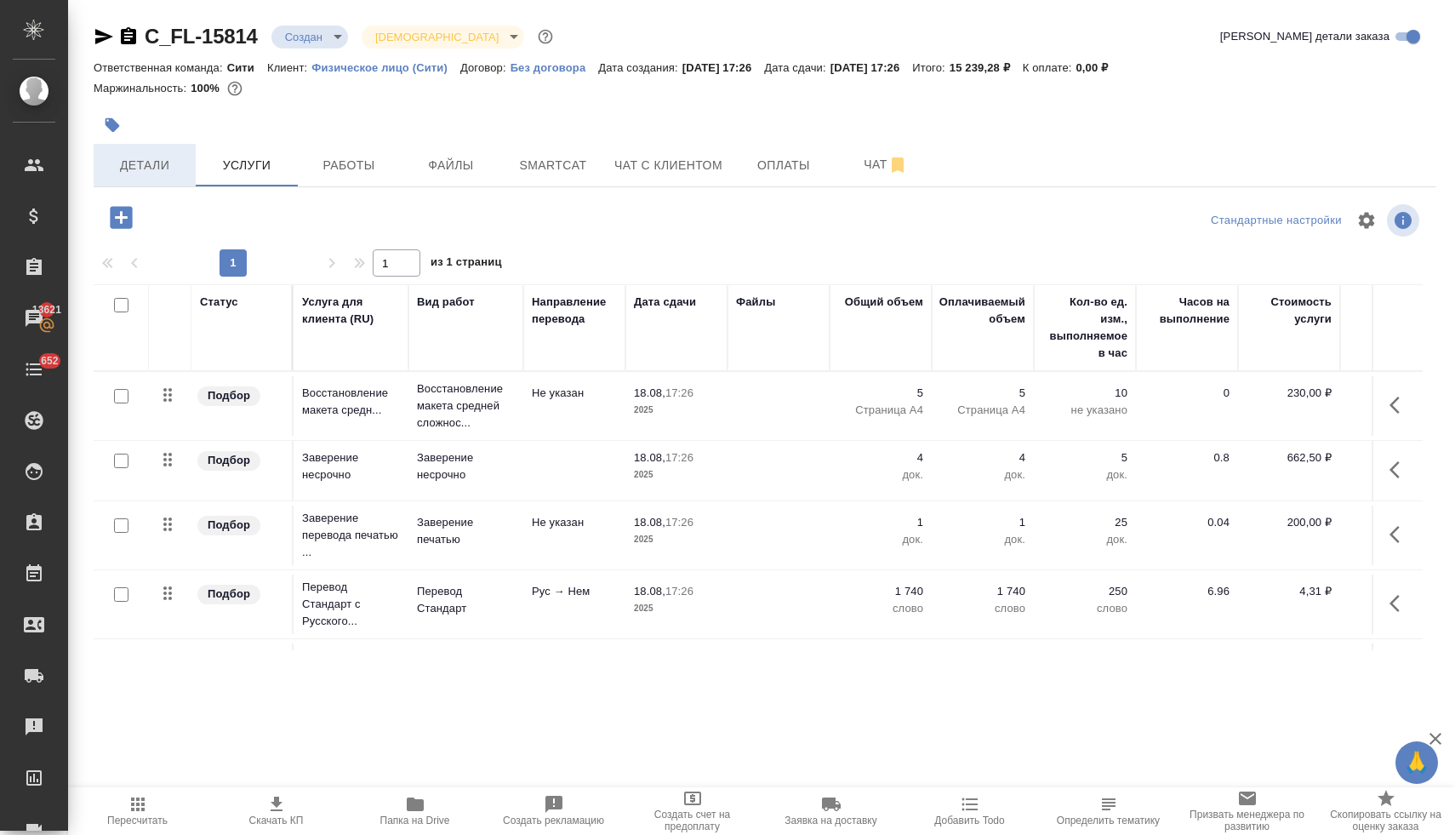
click at [139, 168] on span "Детали" at bounding box center [145, 165] width 82 height 21
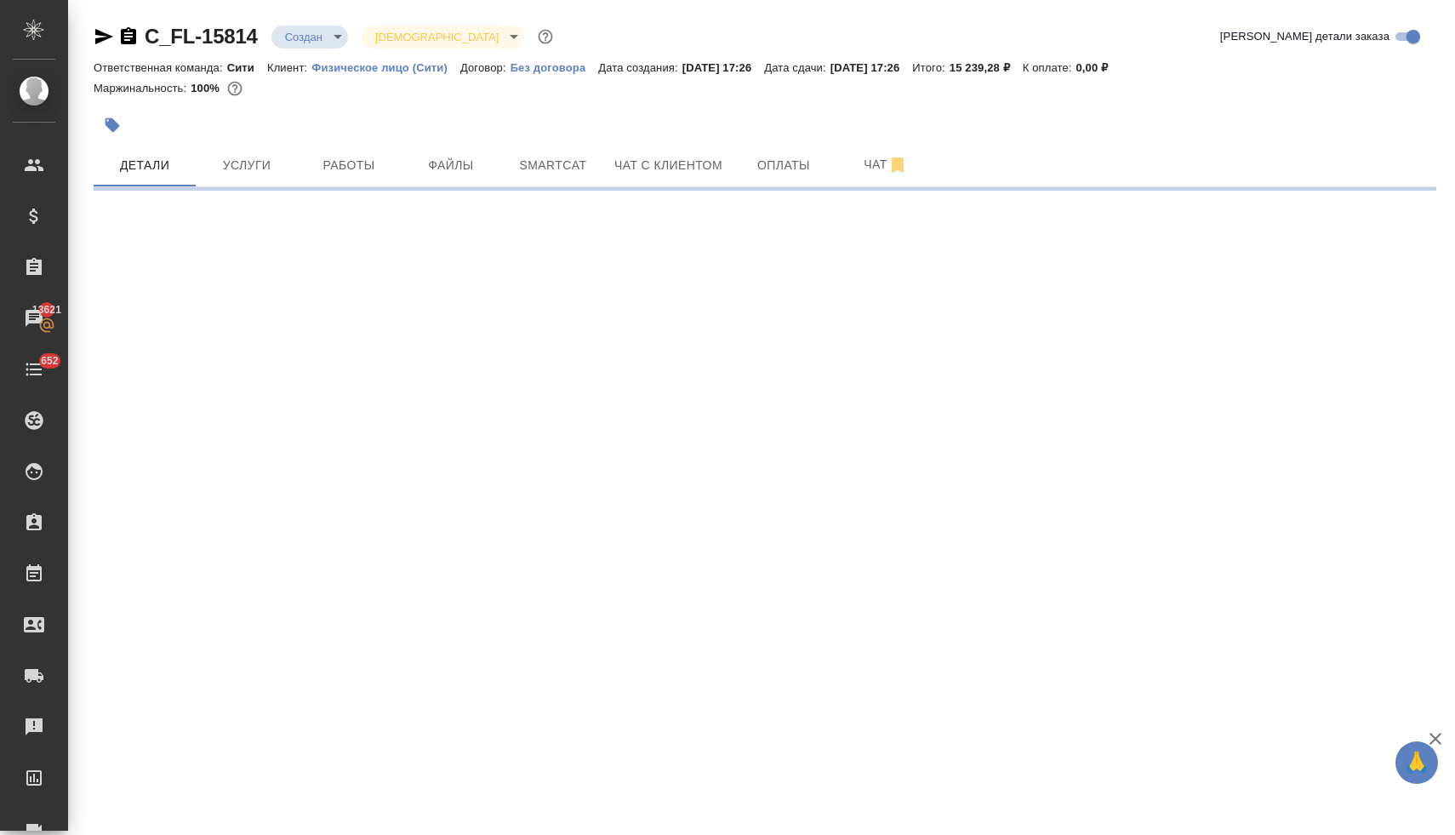
select select "RU"
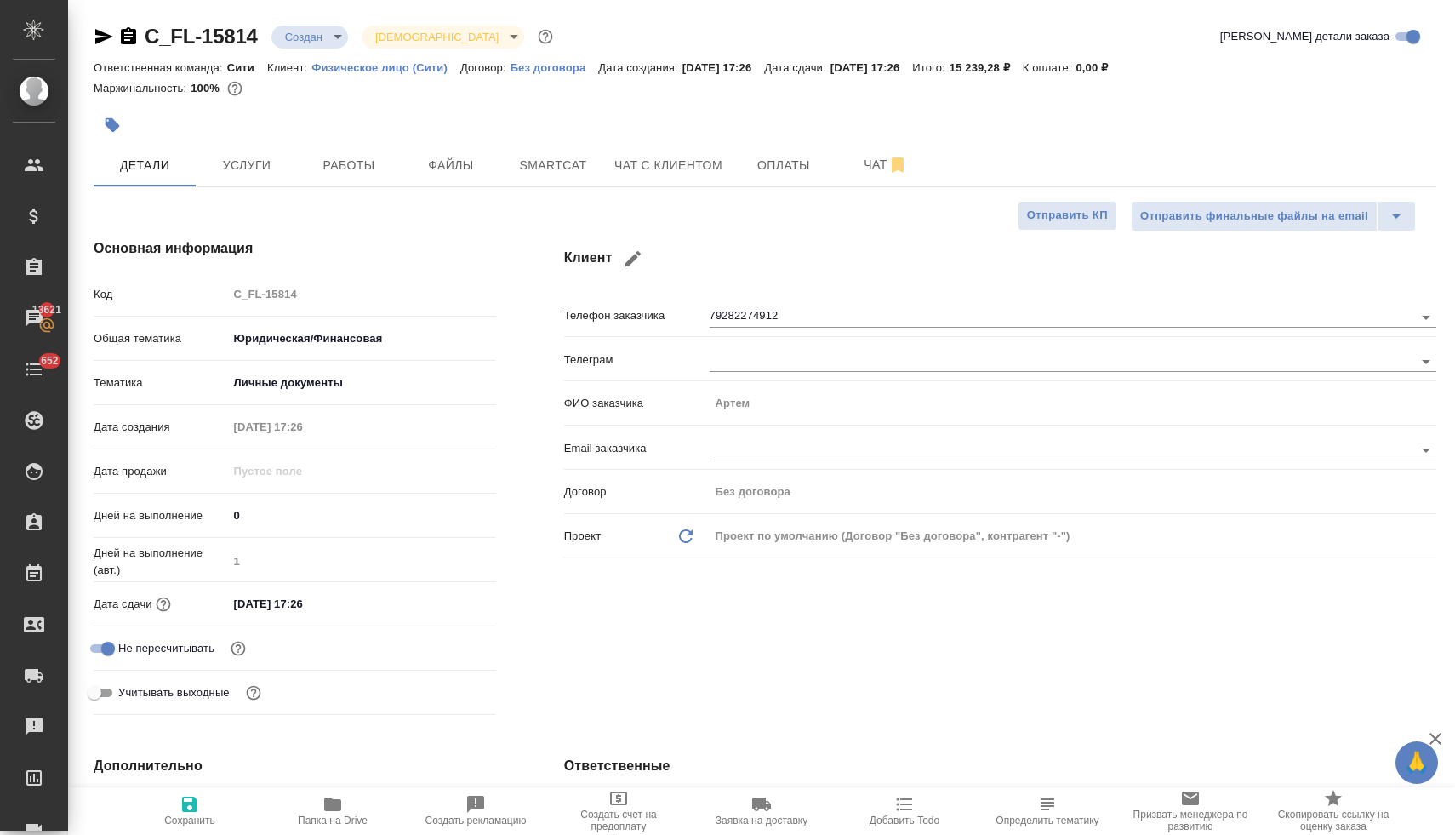
type textarea "x"
click at [331, 604] on input "18.08.2025 17:26" at bounding box center [302, 603] width 149 height 25
click at [444, 602] on icon "button" at bounding box center [446, 603] width 20 height 20
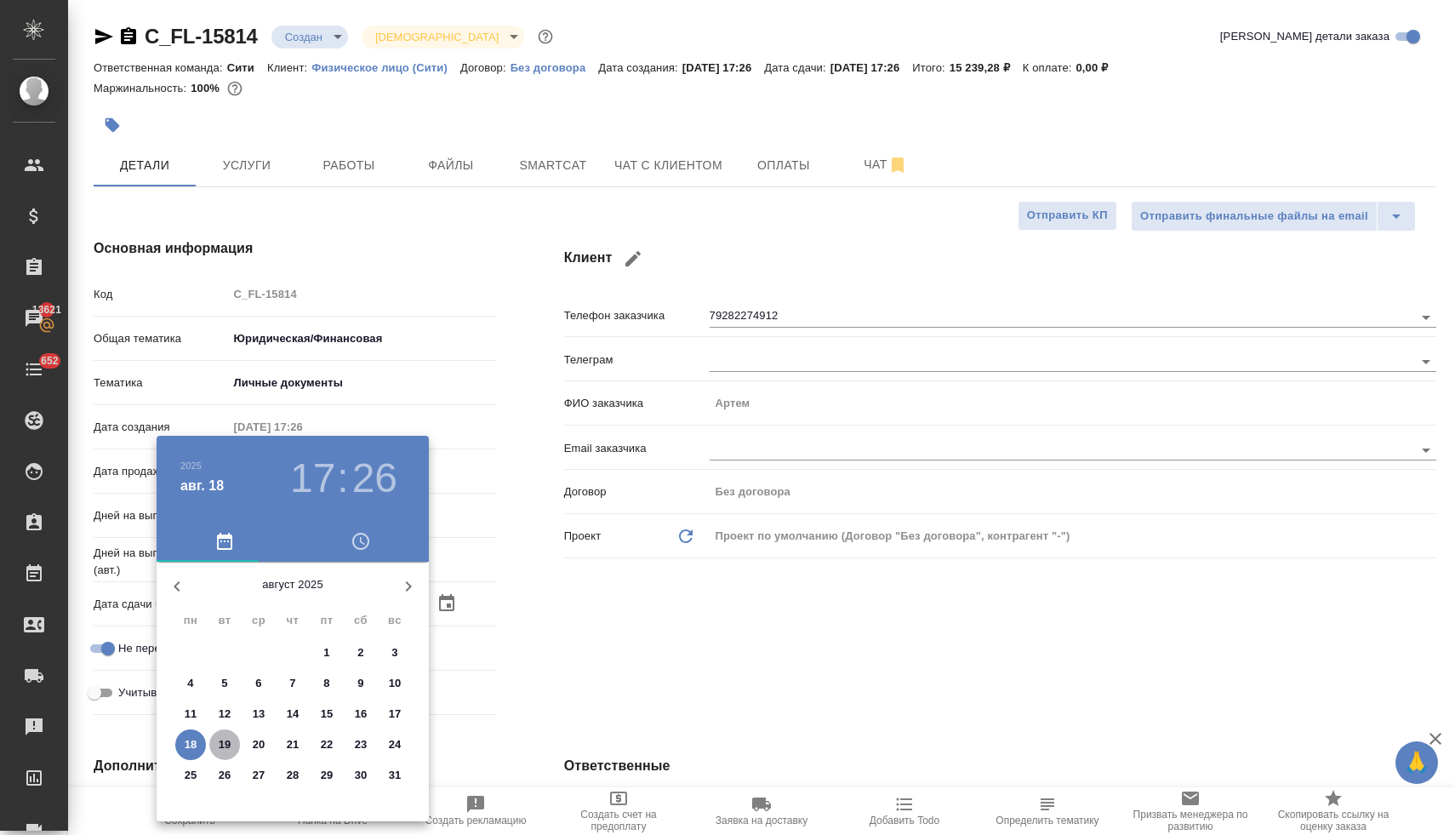
click at [228, 743] on p "19" at bounding box center [225, 744] width 13 height 17
type input "19.08.2025 17:26"
type textarea "x"
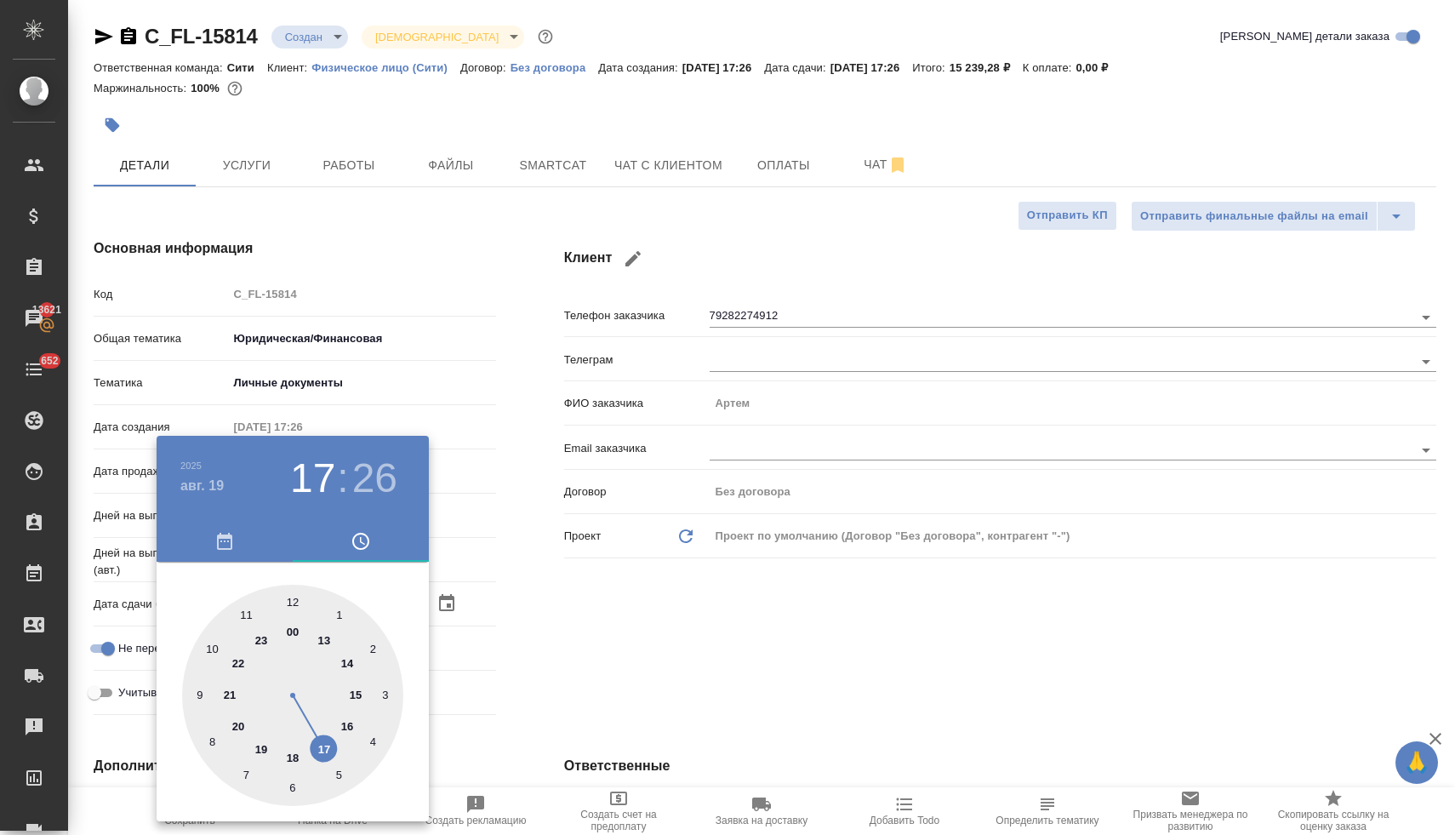
click at [639, 615] on div at bounding box center [727, 417] width 1455 height 835
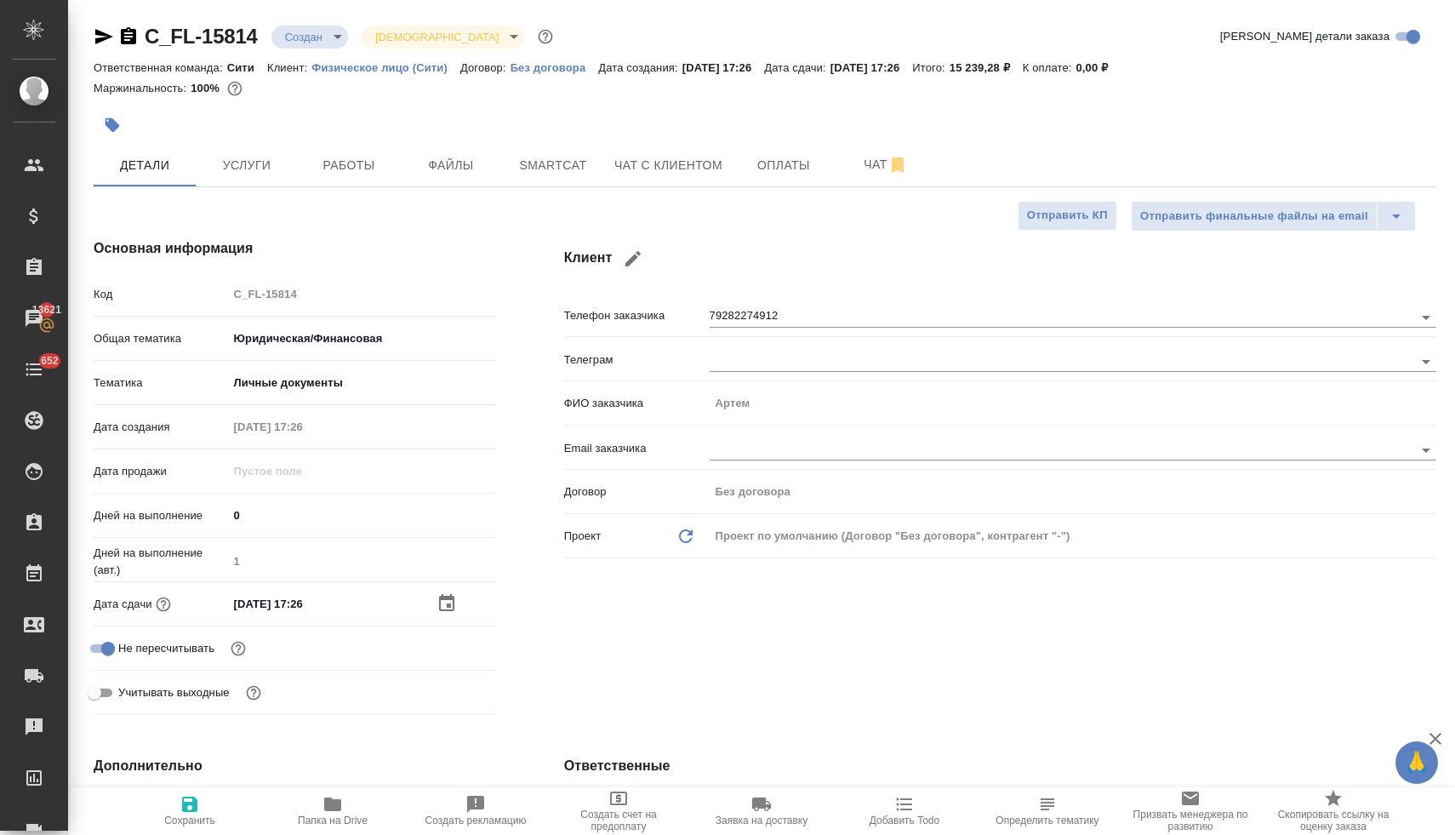
click at [447, 603] on icon "button" at bounding box center [446, 603] width 20 height 20
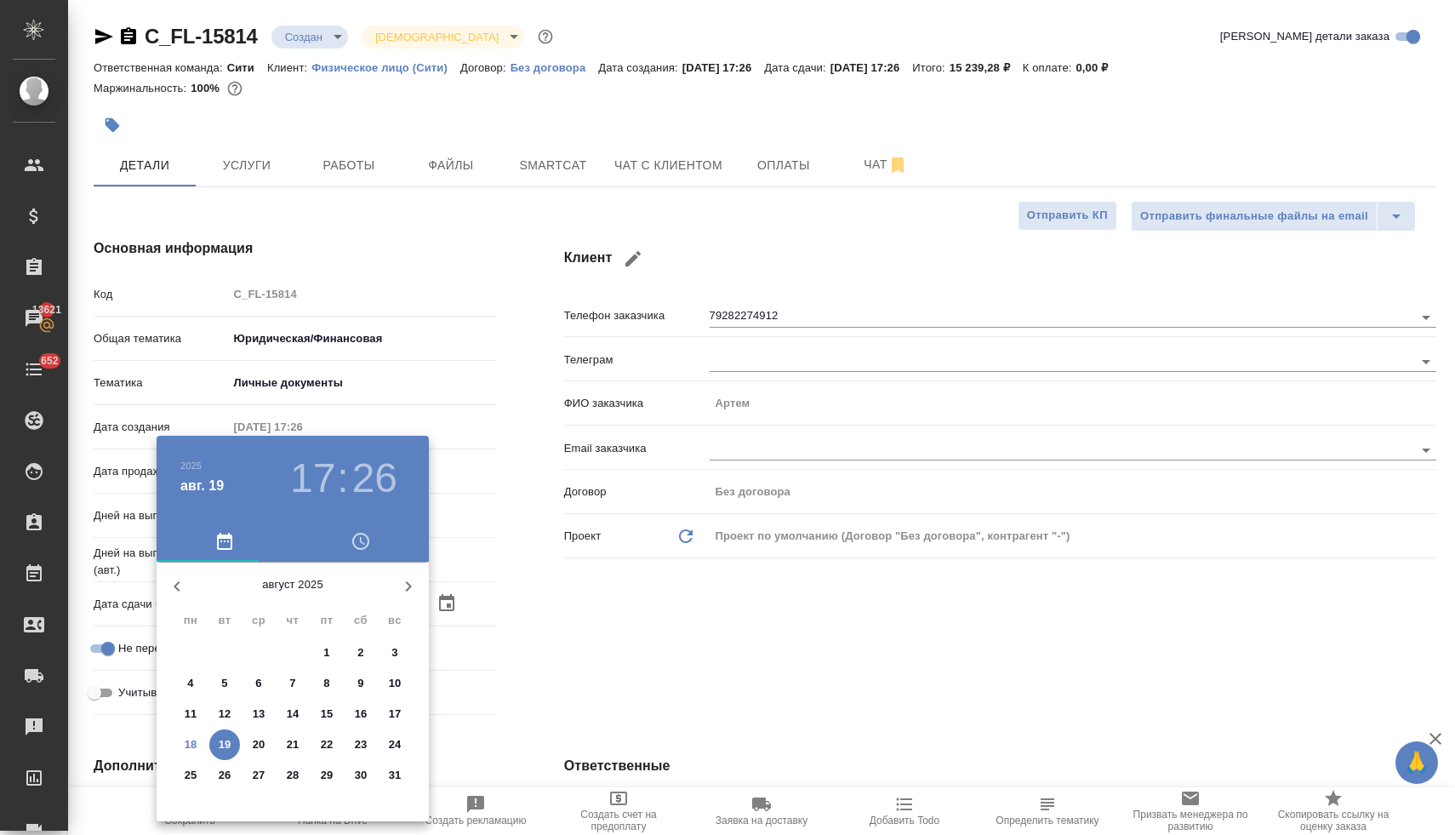
click at [263, 748] on p "20" at bounding box center [259, 744] width 13 height 17
type input "20.08.2025 17:26"
type textarea "x"
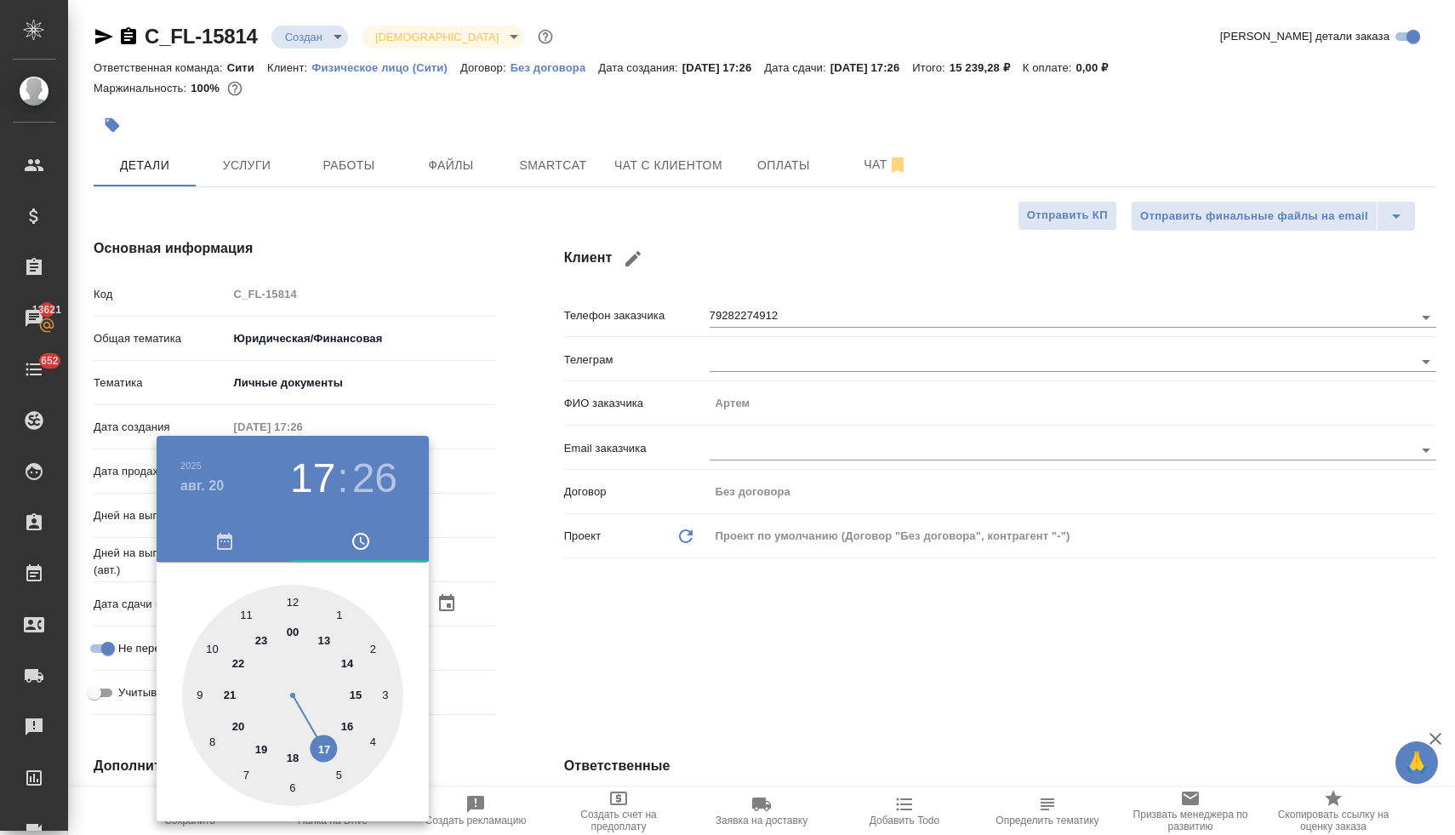
click at [212, 647] on div at bounding box center [292, 694] width 221 height 221
type input "20.08.2025 10:26"
type textarea "x"
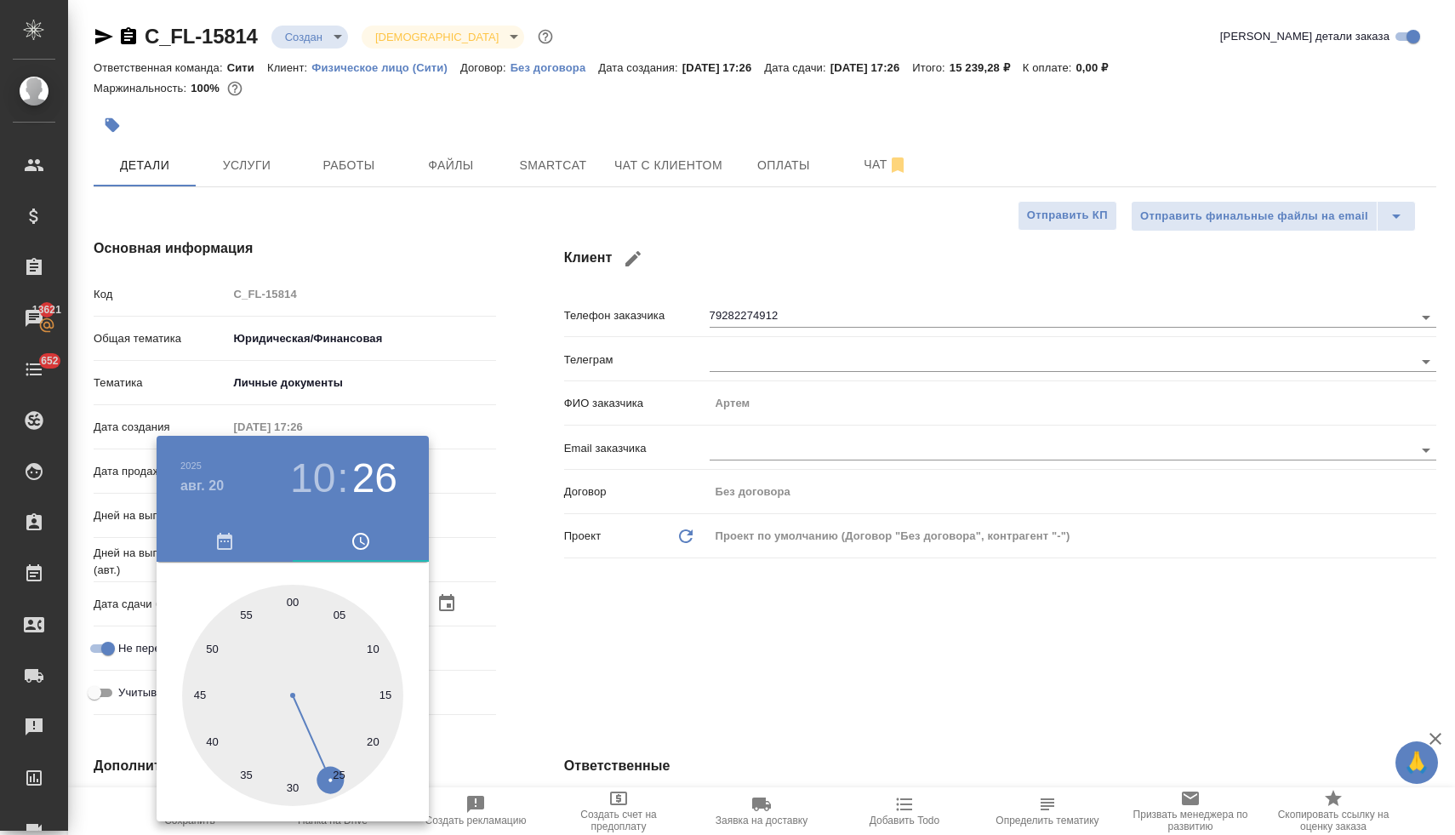
click at [291, 597] on div at bounding box center [292, 694] width 221 height 221
type input "20.08.2025 10:00"
type textarea "x"
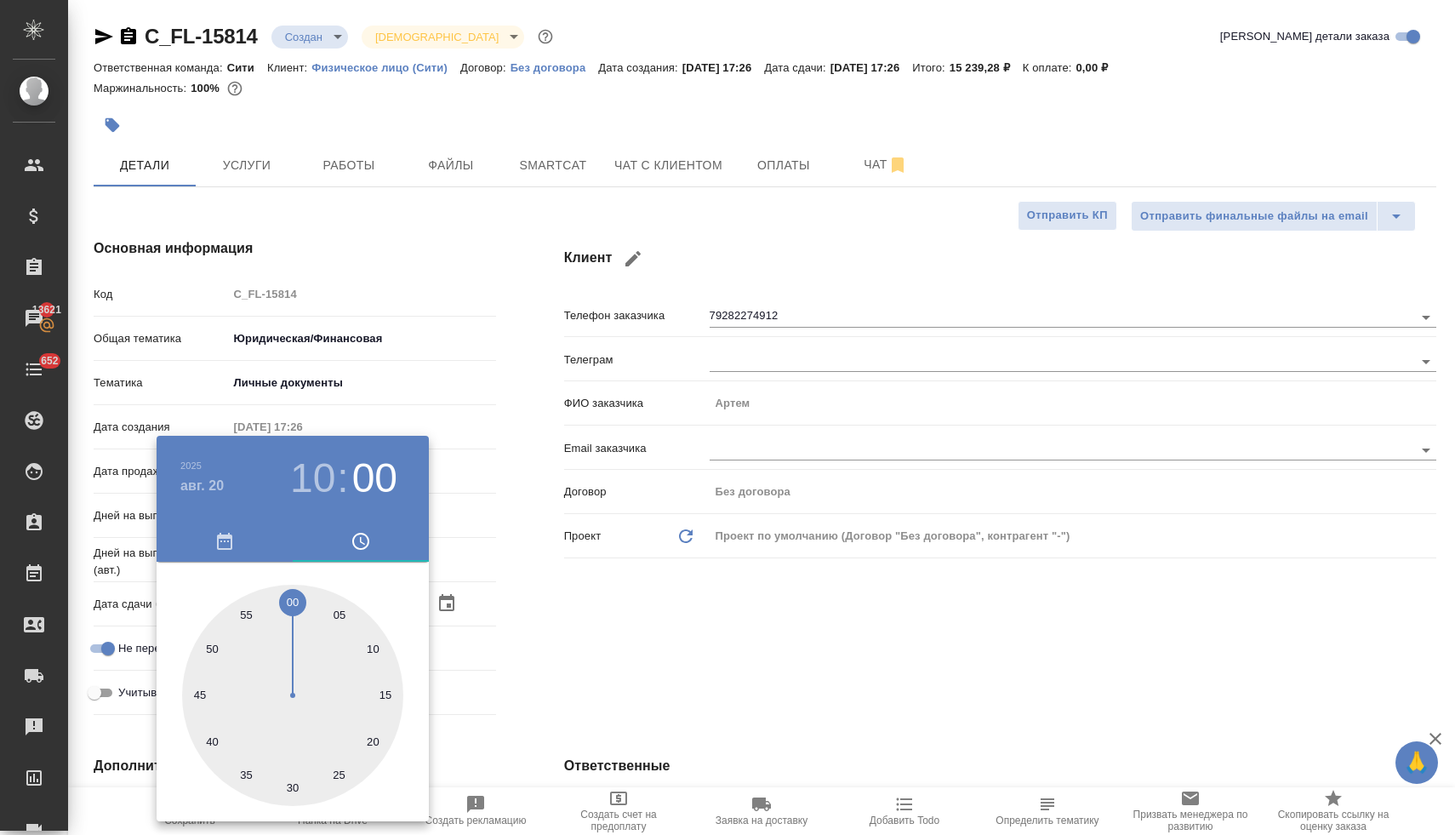
click at [669, 636] on div at bounding box center [727, 417] width 1455 height 835
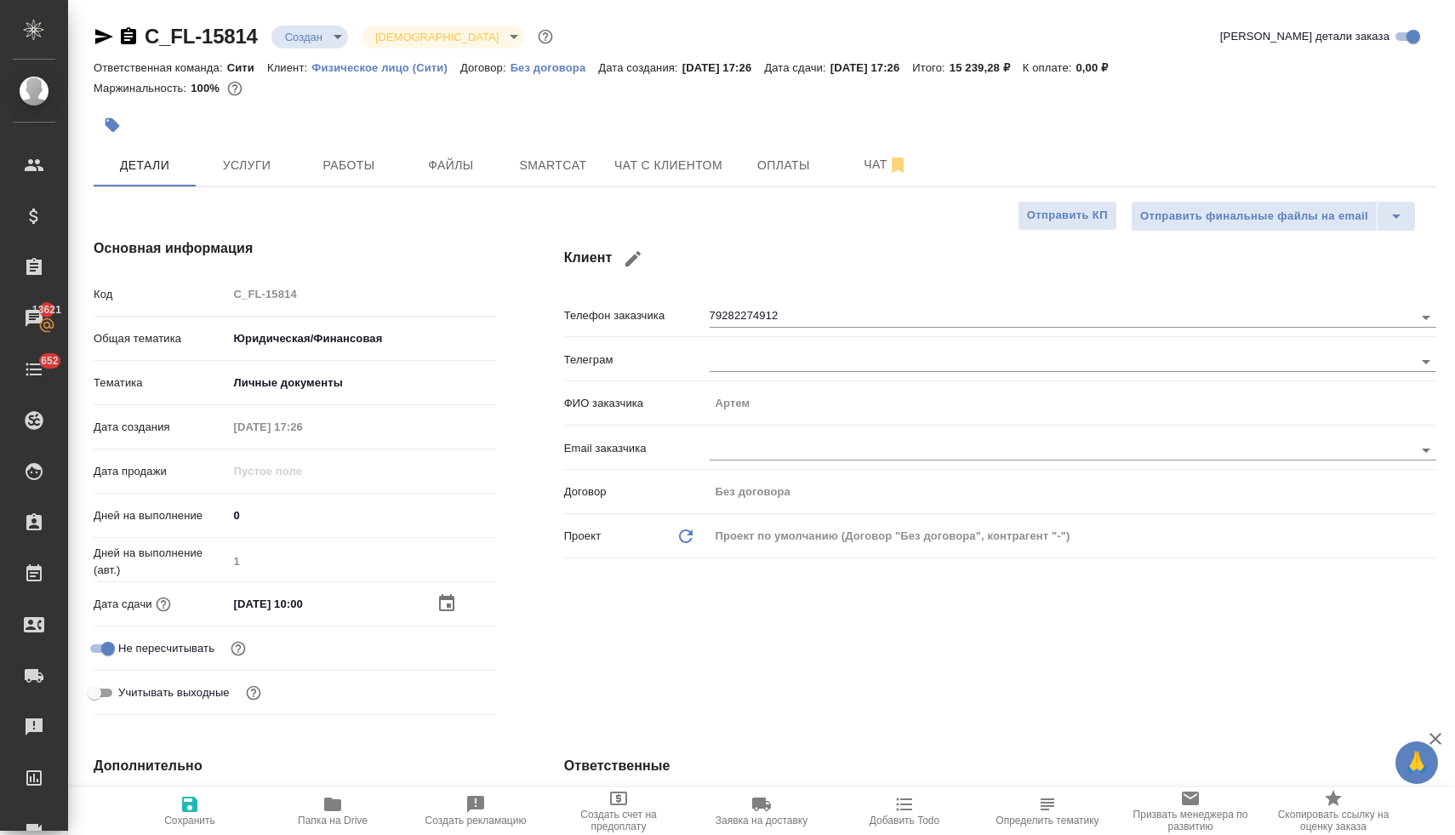
click at [201, 805] on span "Сохранить" at bounding box center [189, 810] width 123 height 32
type textarea "x"
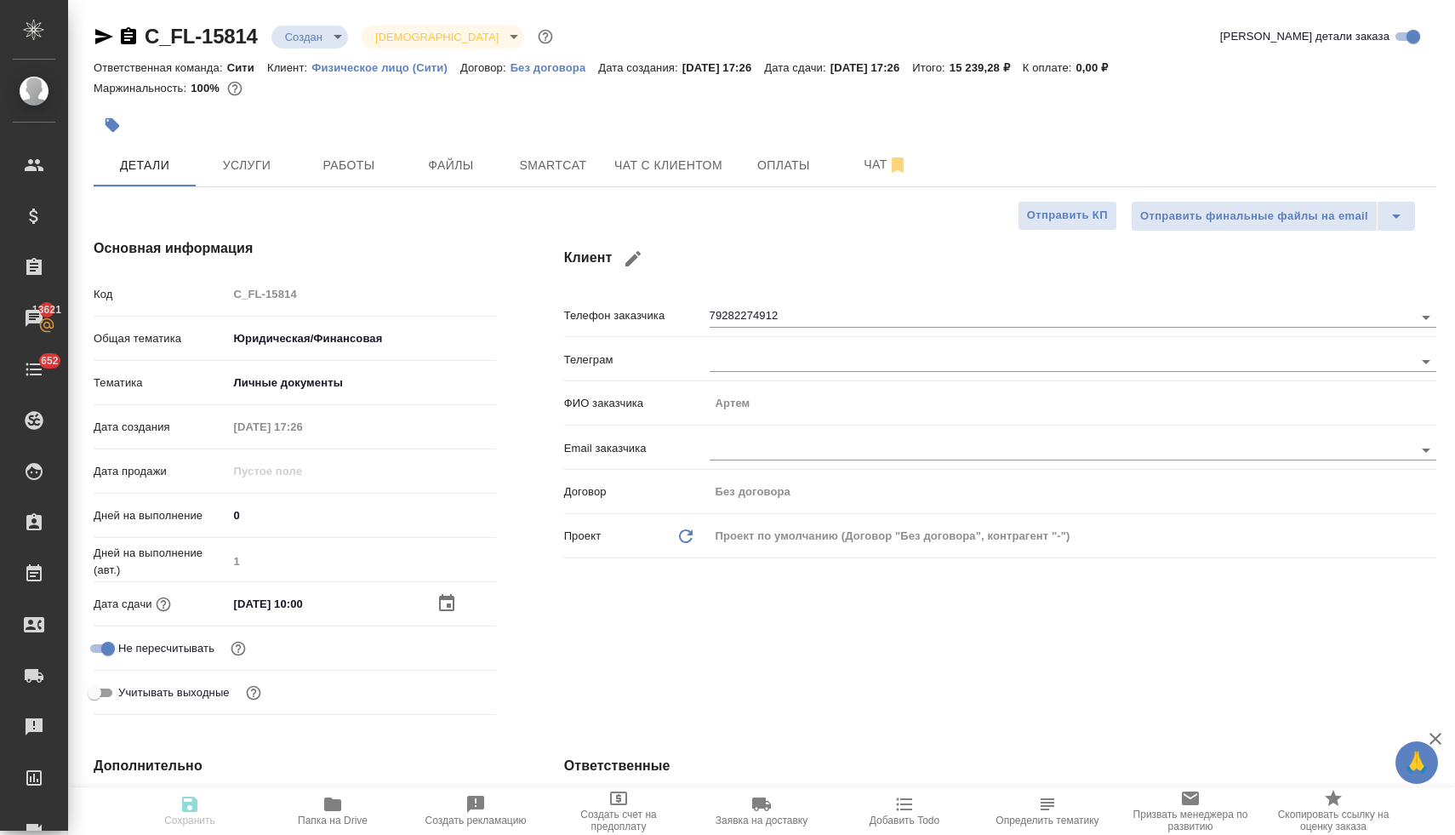
type textarea "x"
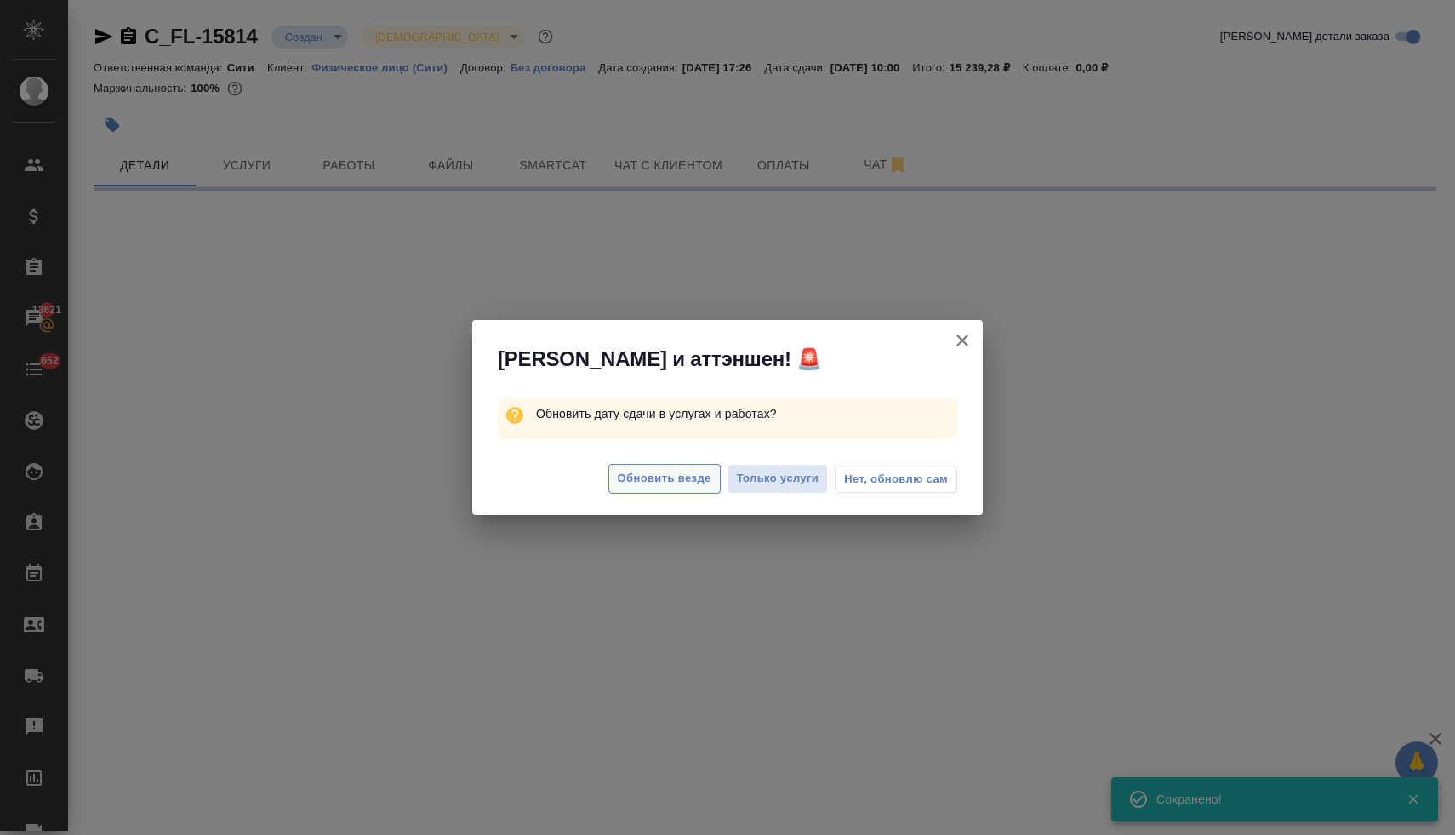
click at [659, 470] on span "Обновить везде" at bounding box center [665, 479] width 94 height 20
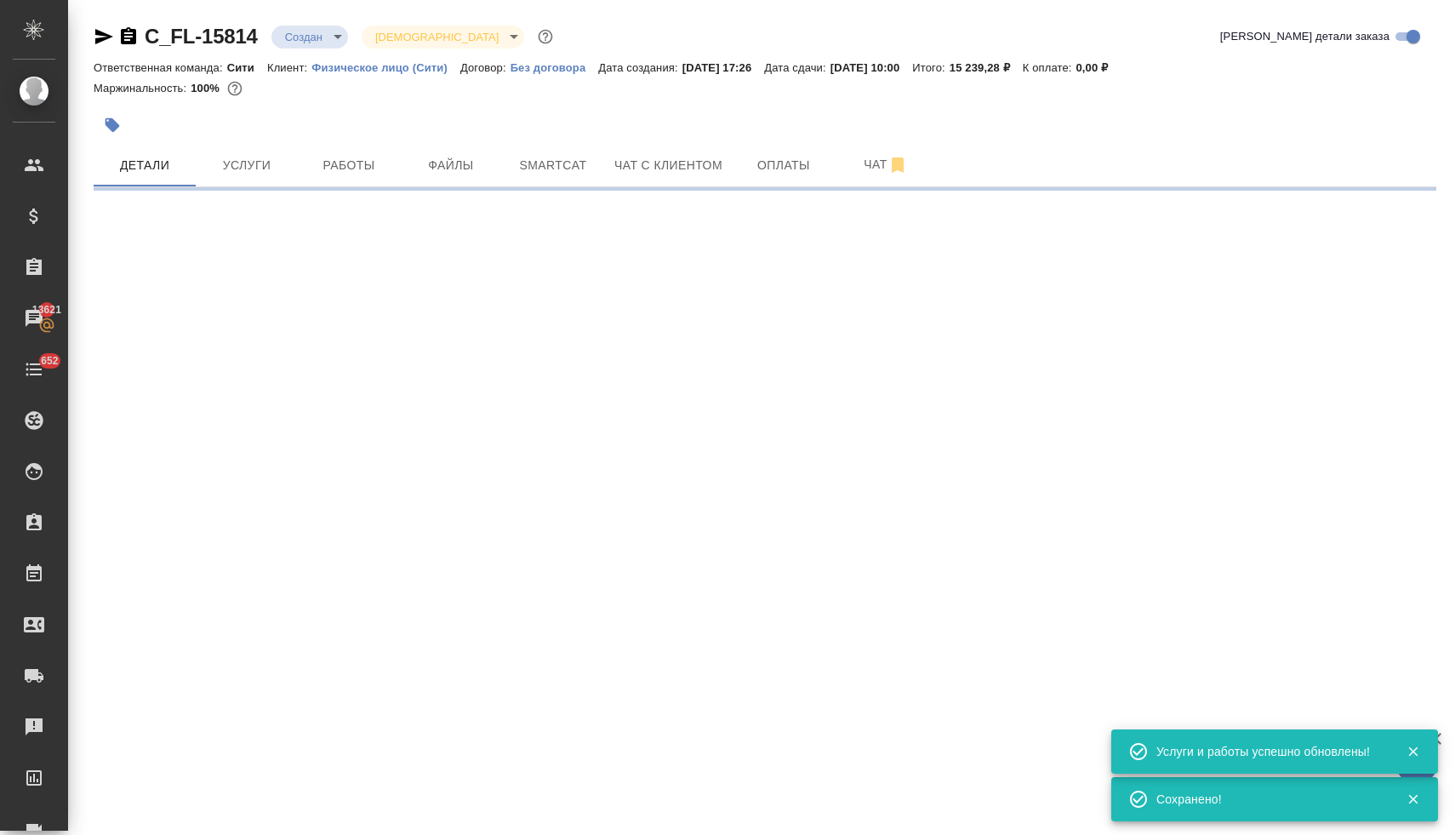
select select "RU"
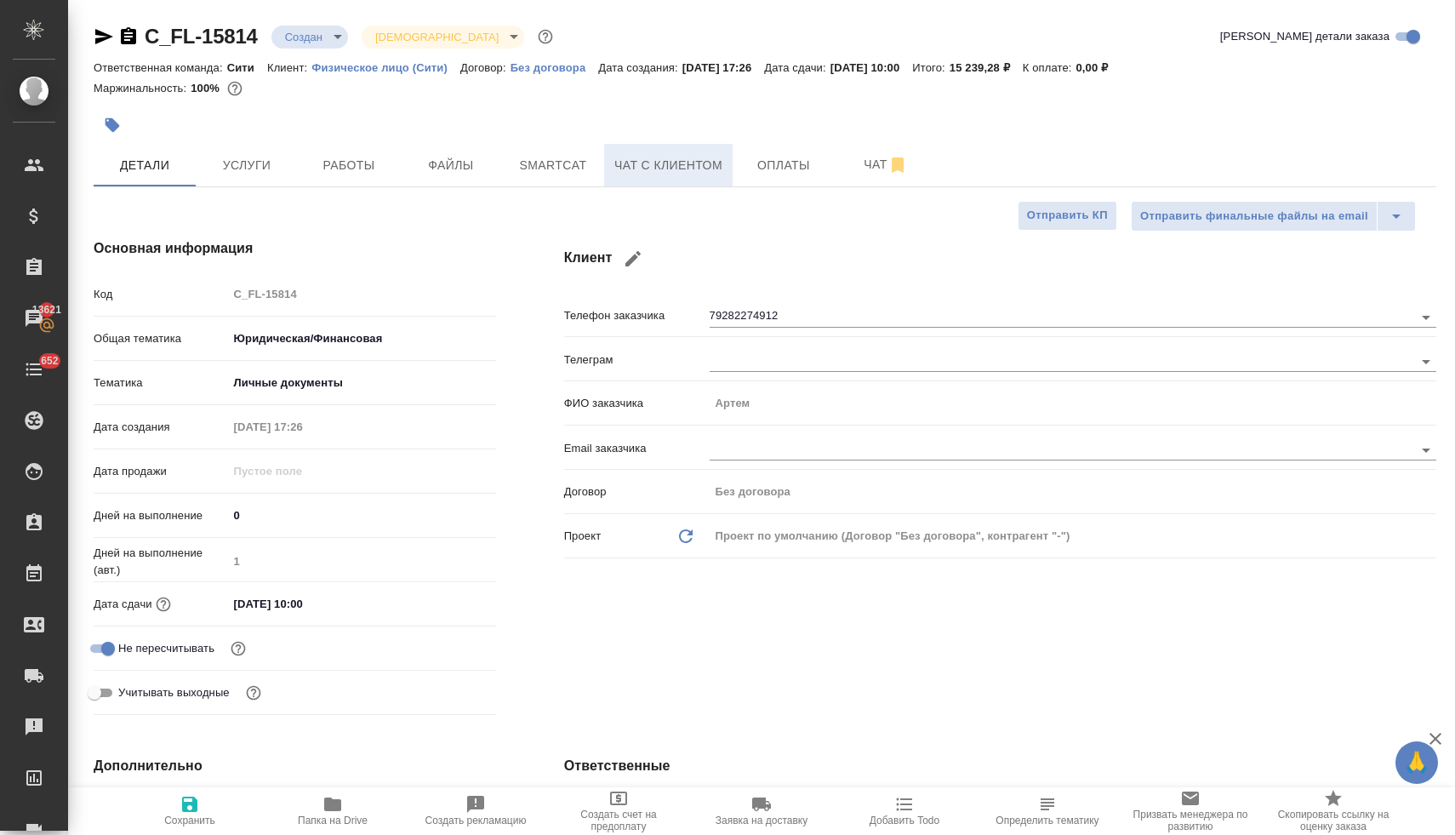
click at [696, 165] on span "Чат с клиентом" at bounding box center [668, 165] width 108 height 21
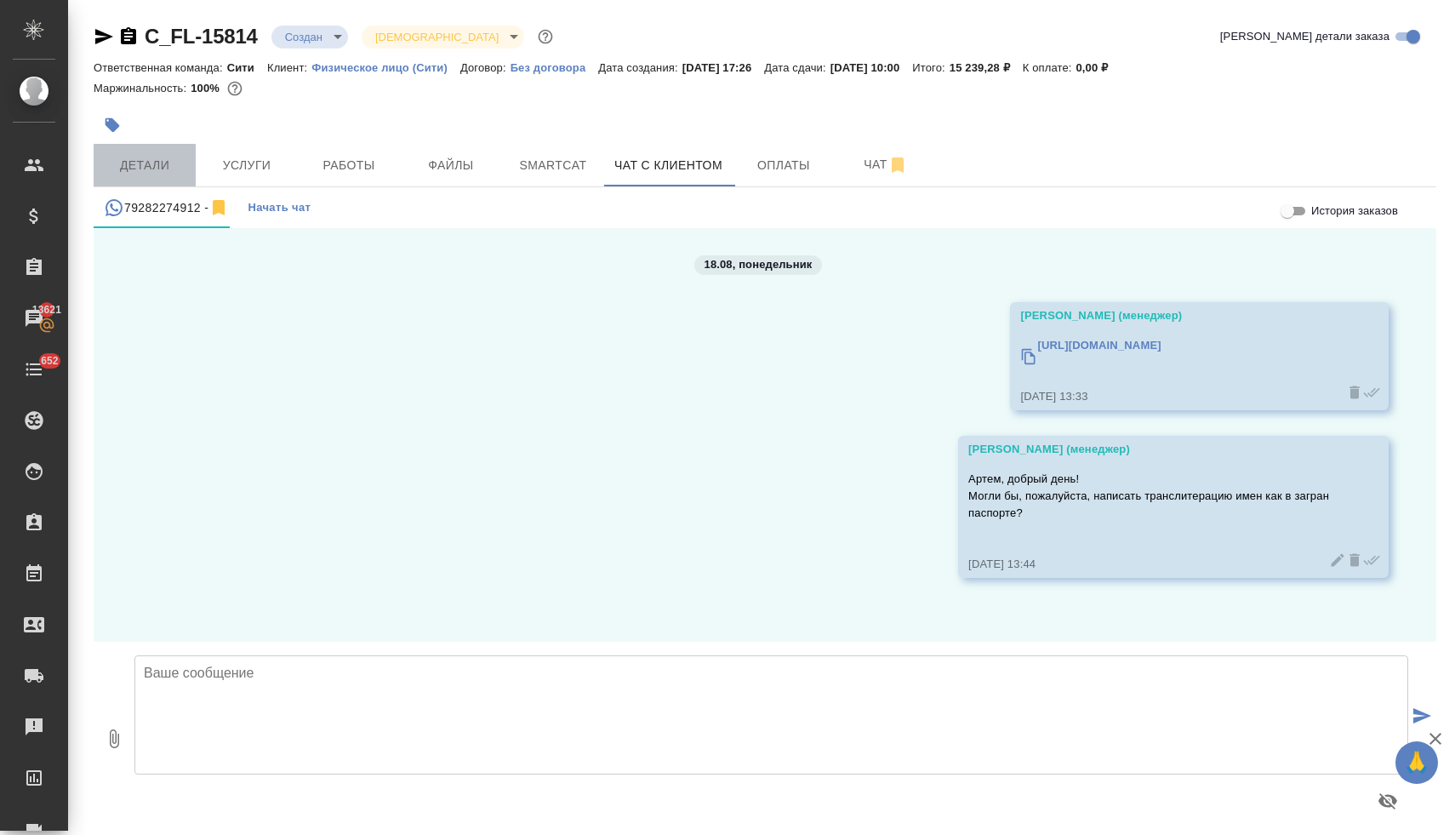
click at [150, 164] on span "Детали" at bounding box center [145, 165] width 82 height 21
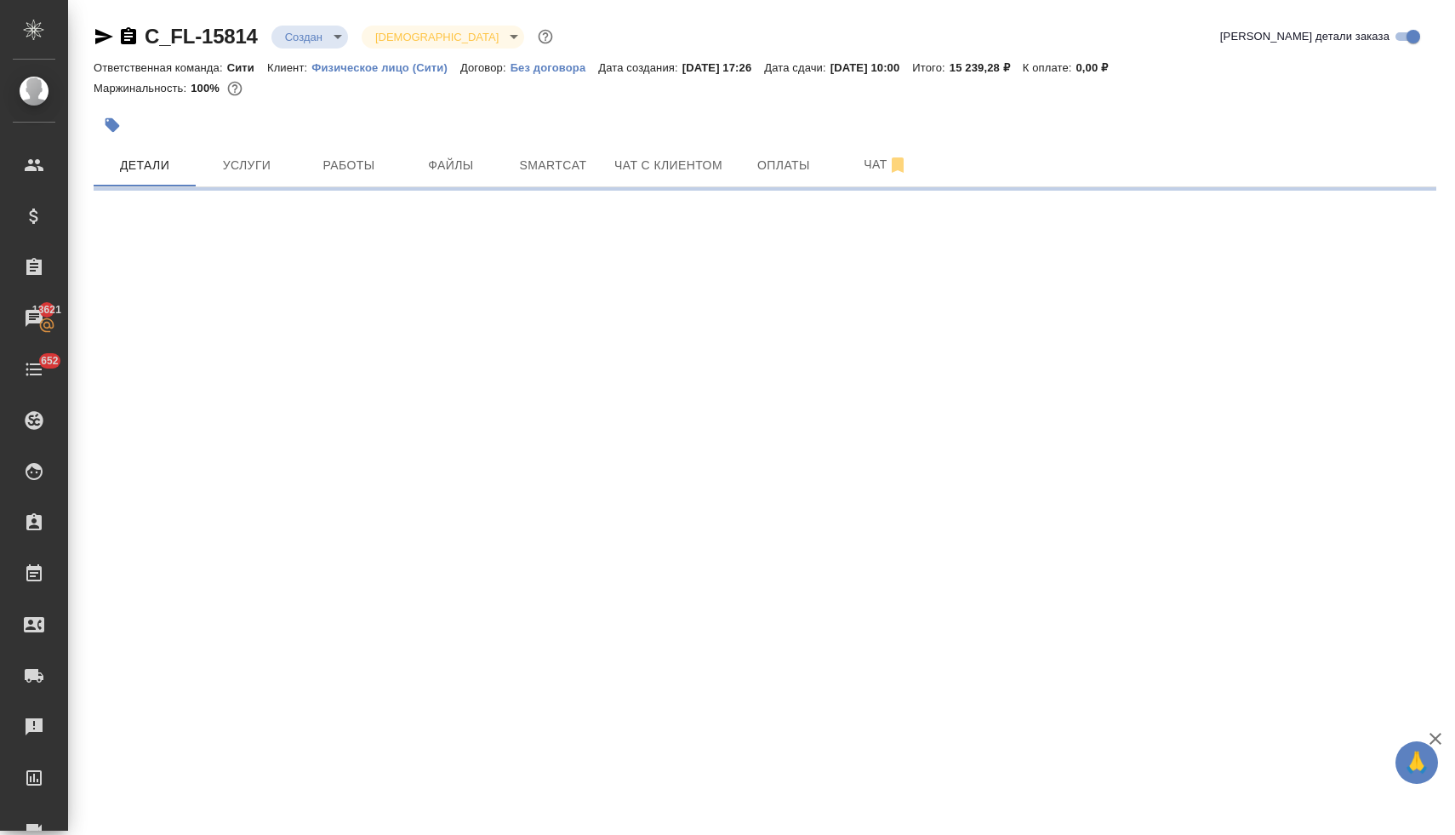
select select "RU"
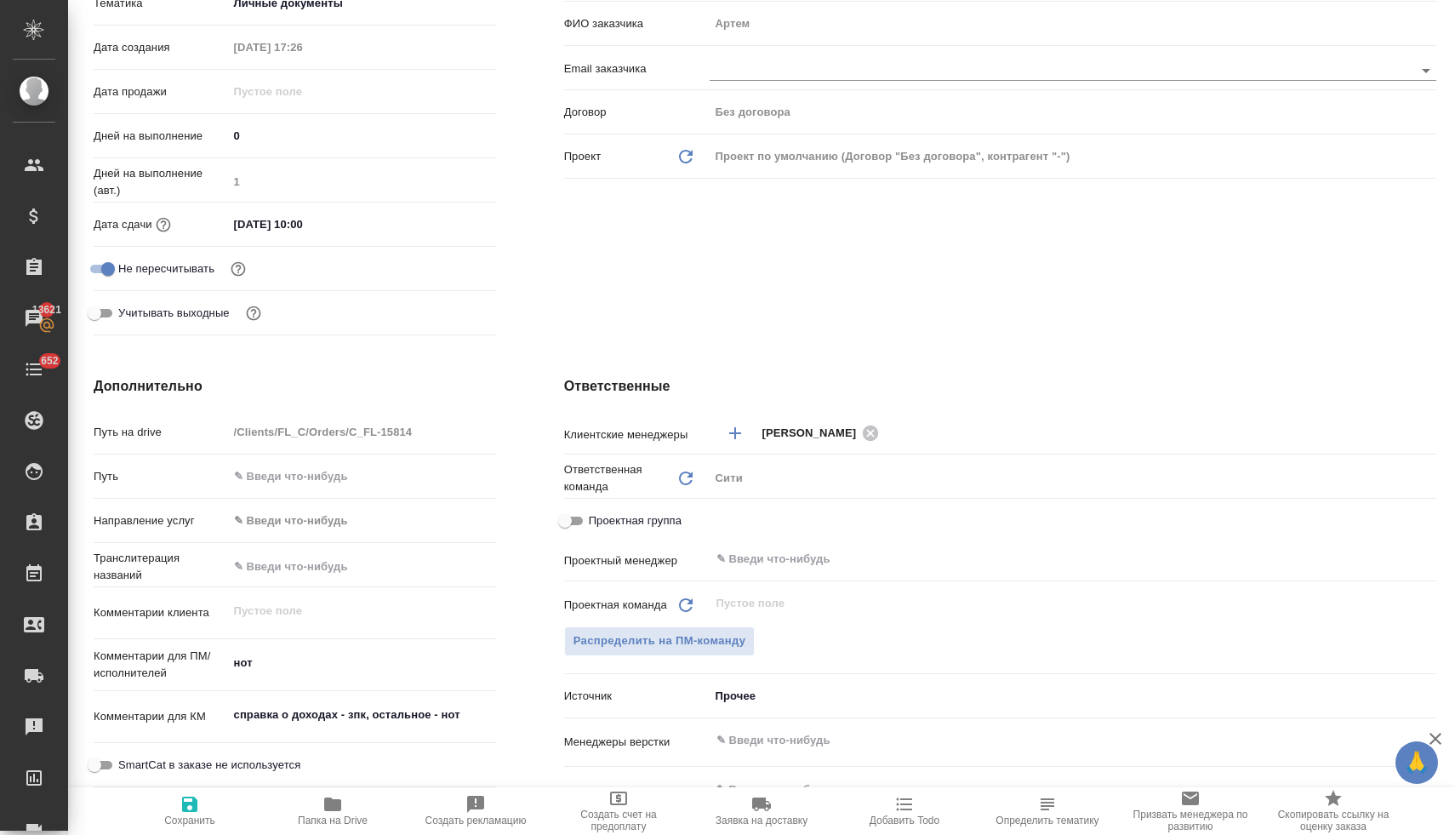
scroll to position [396, 0]
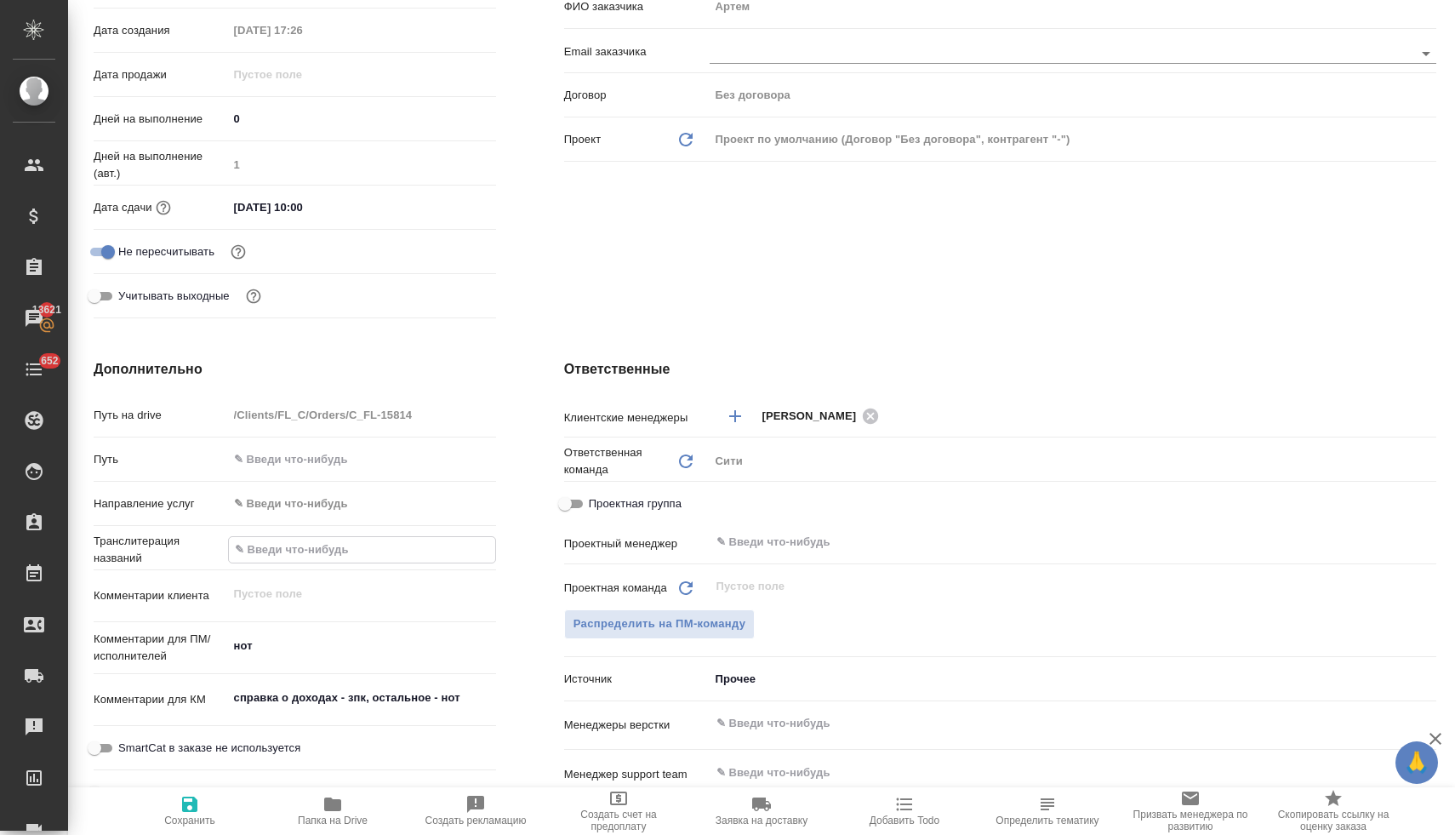
click at [311, 555] on input "text" at bounding box center [362, 549] width 266 height 25
type input "пр"
type textarea "x"
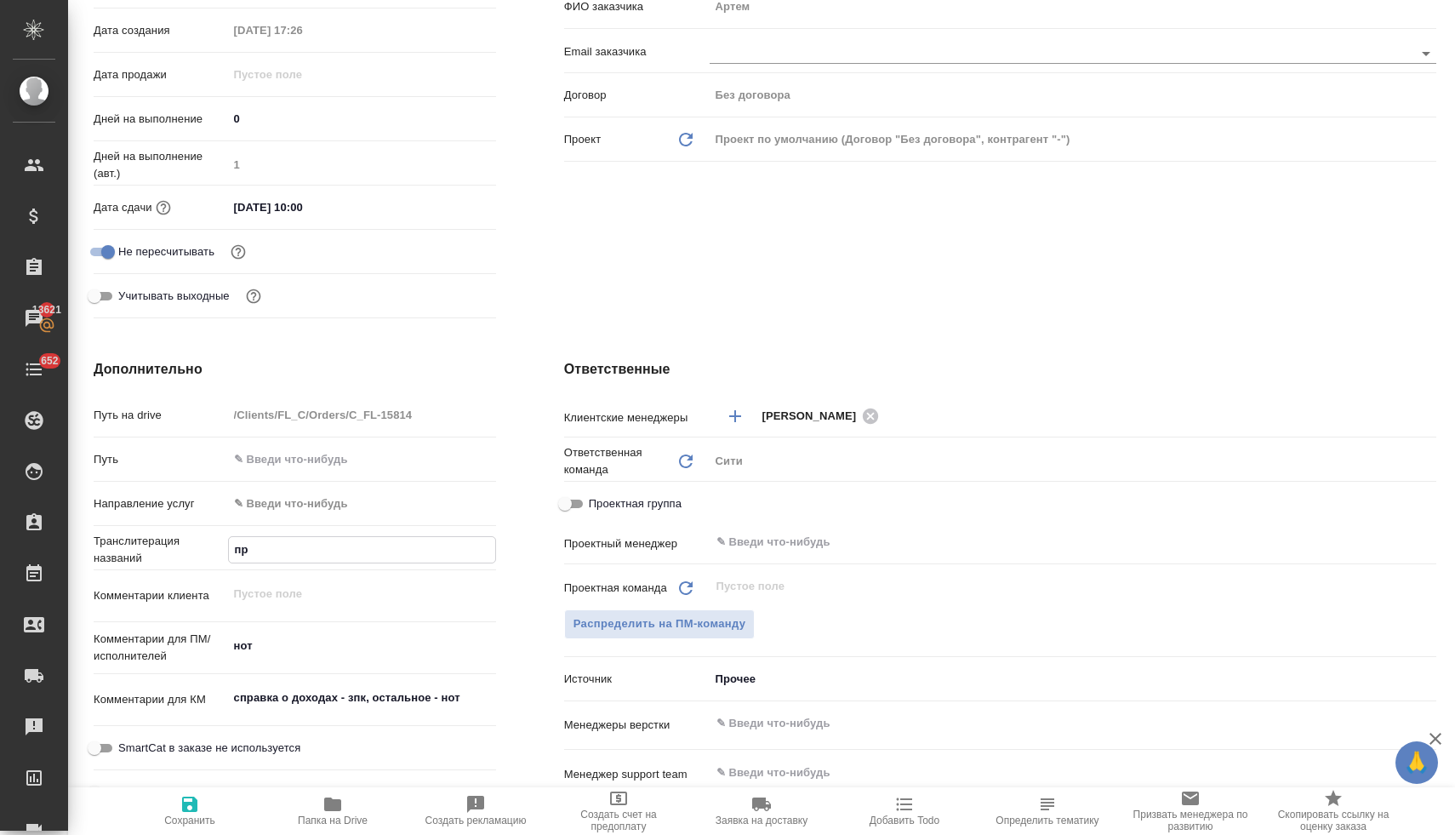
type input "при"
type textarea "x"
type input "приш"
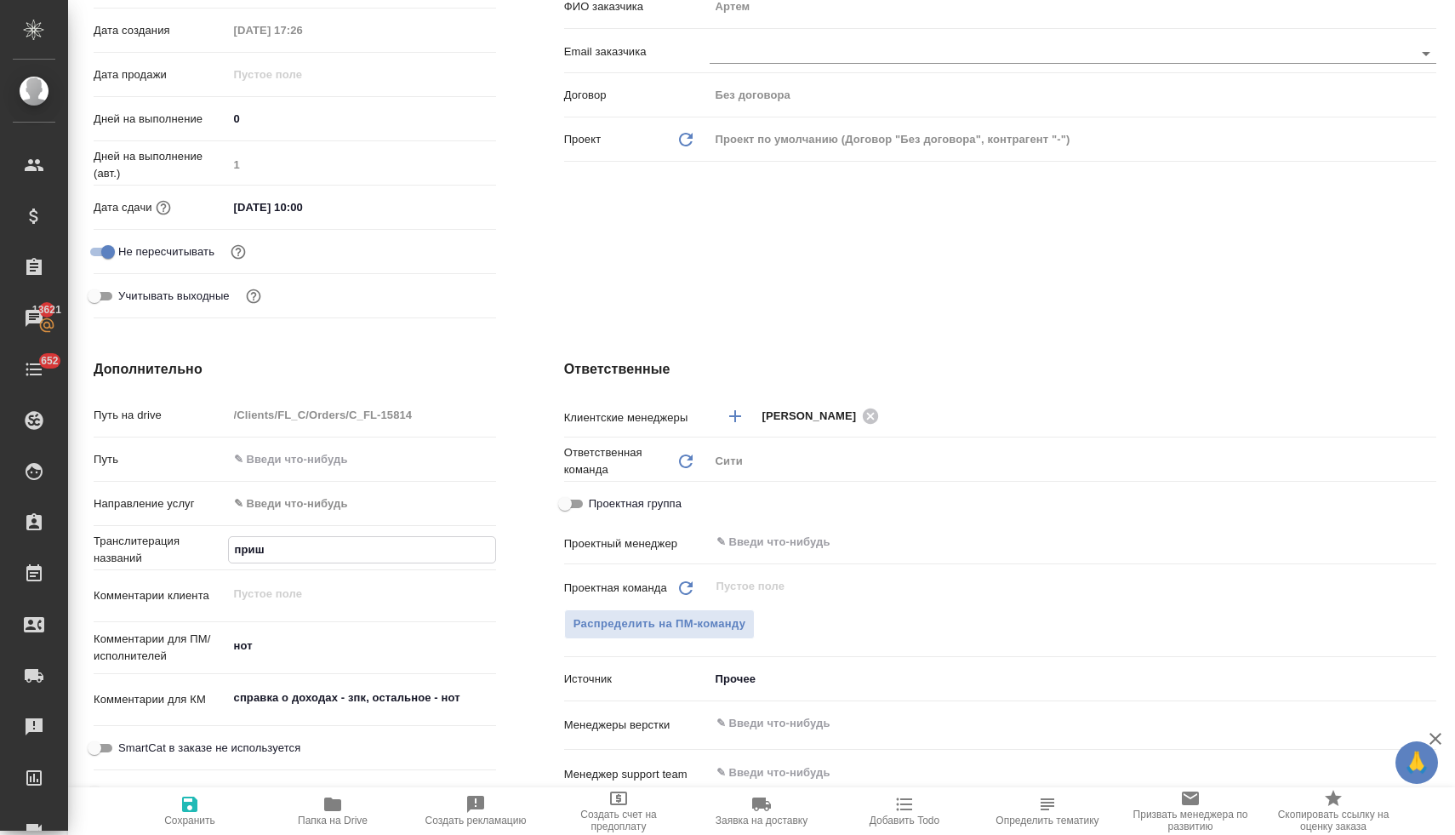
type textarea "x"
type input "пришл"
type textarea "x"
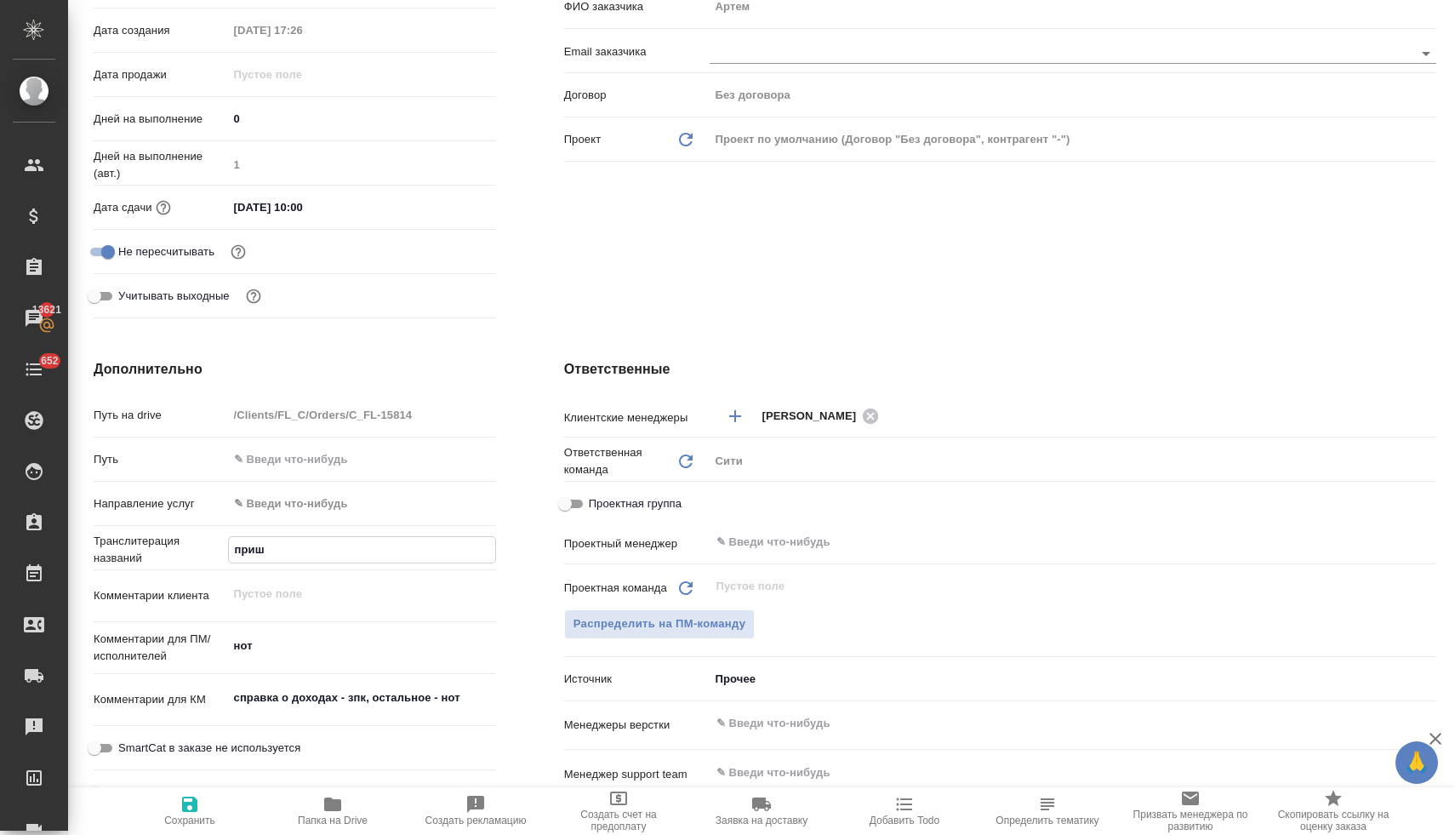
type textarea "x"
type input "пришле"
type textarea "x"
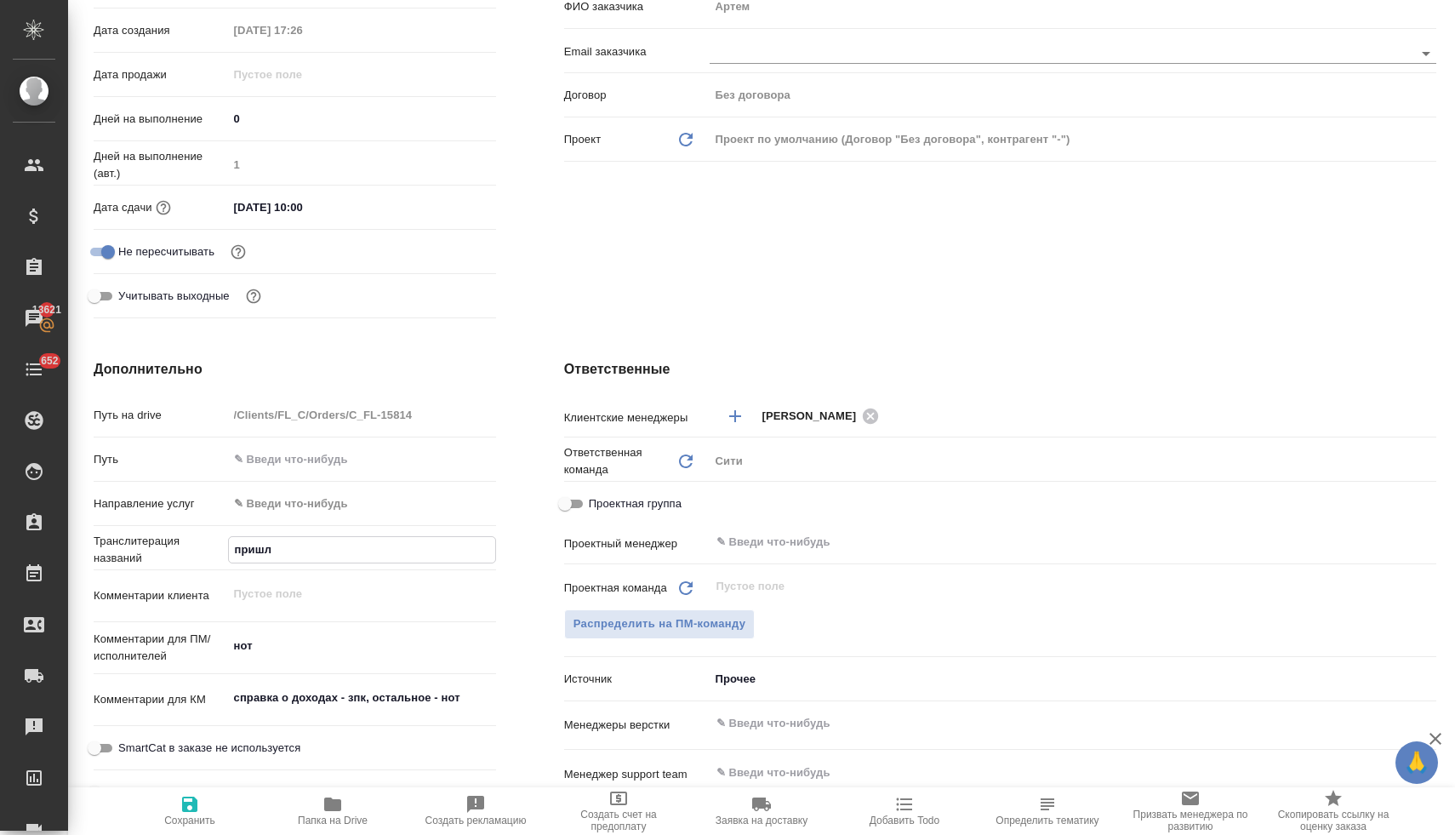
type textarea "x"
type input "пришлет"
type textarea "x"
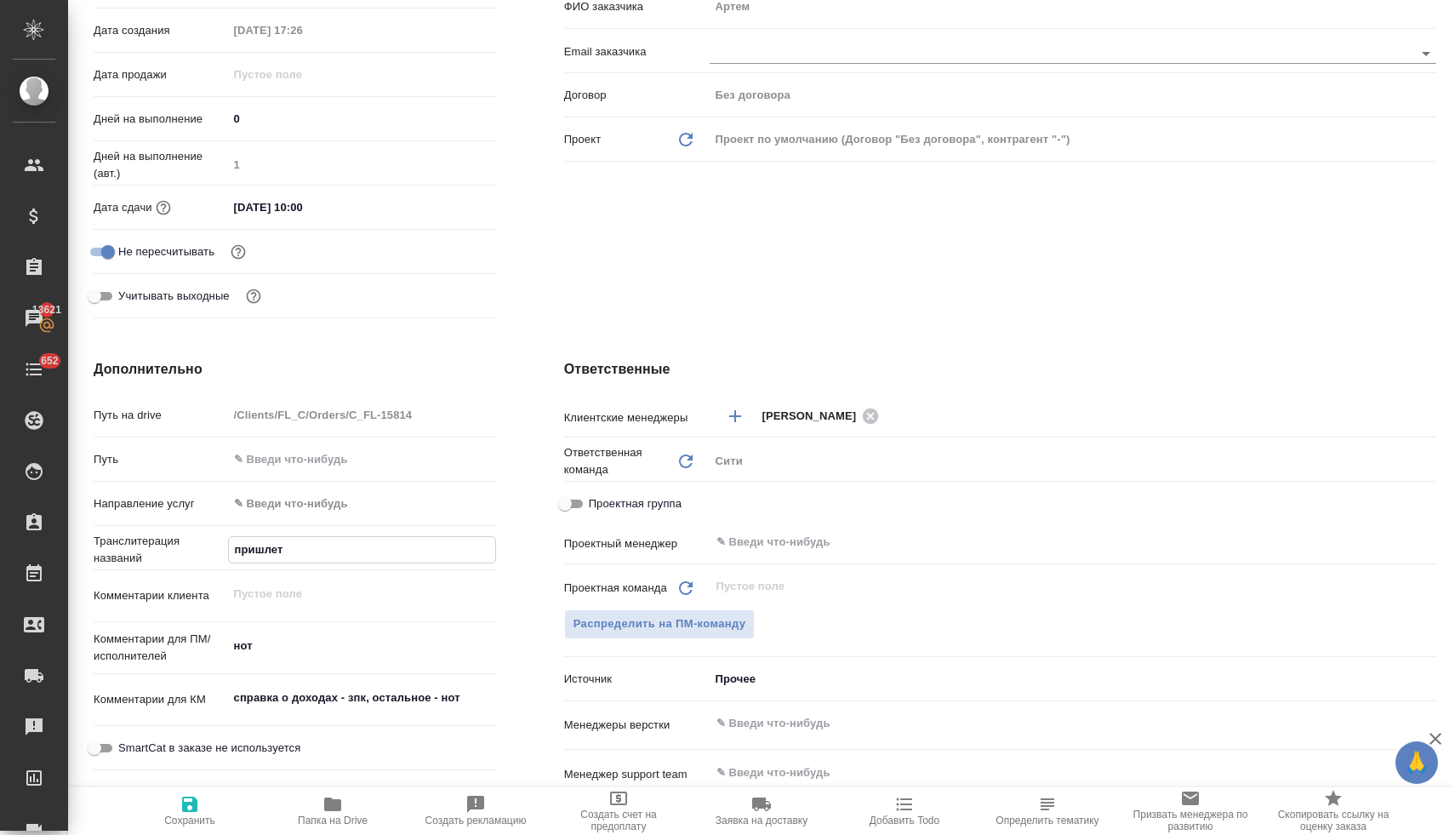
type input "пришлет"
type textarea "x"
type input "пришлет ч"
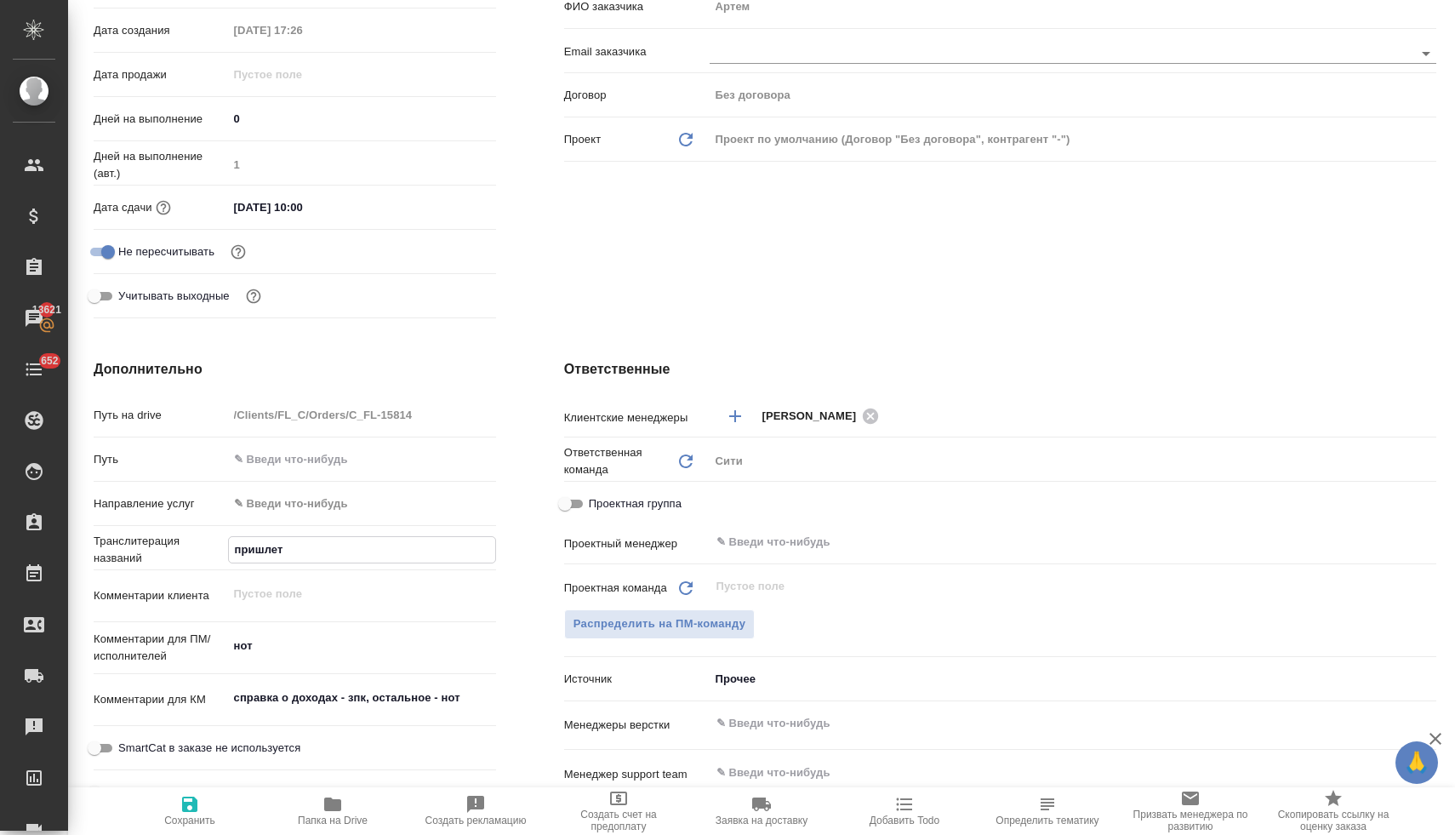
type textarea "x"
type input "пришлет чу"
type textarea "x"
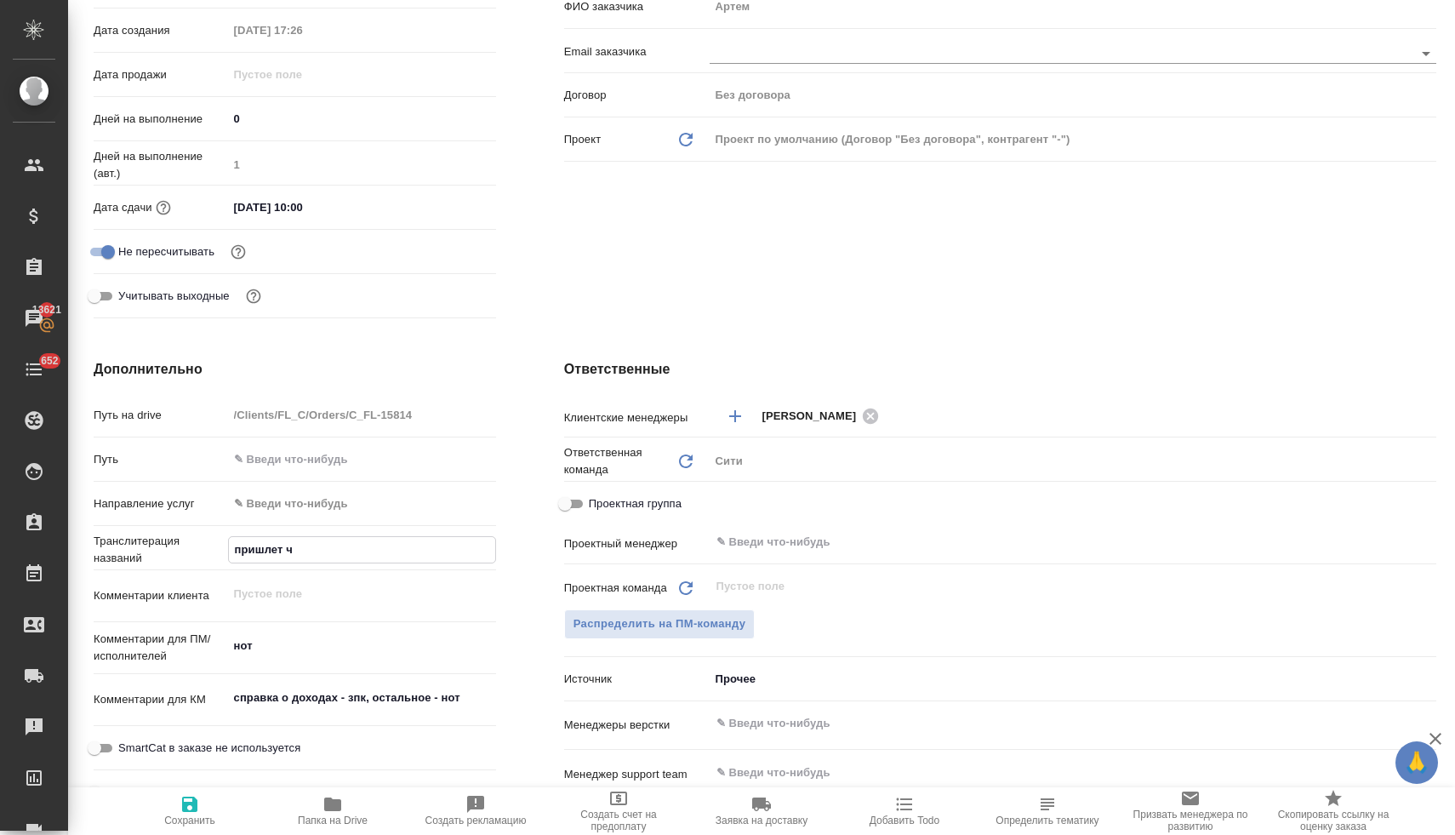
type textarea "x"
type input "пришлет чут"
type textarea "x"
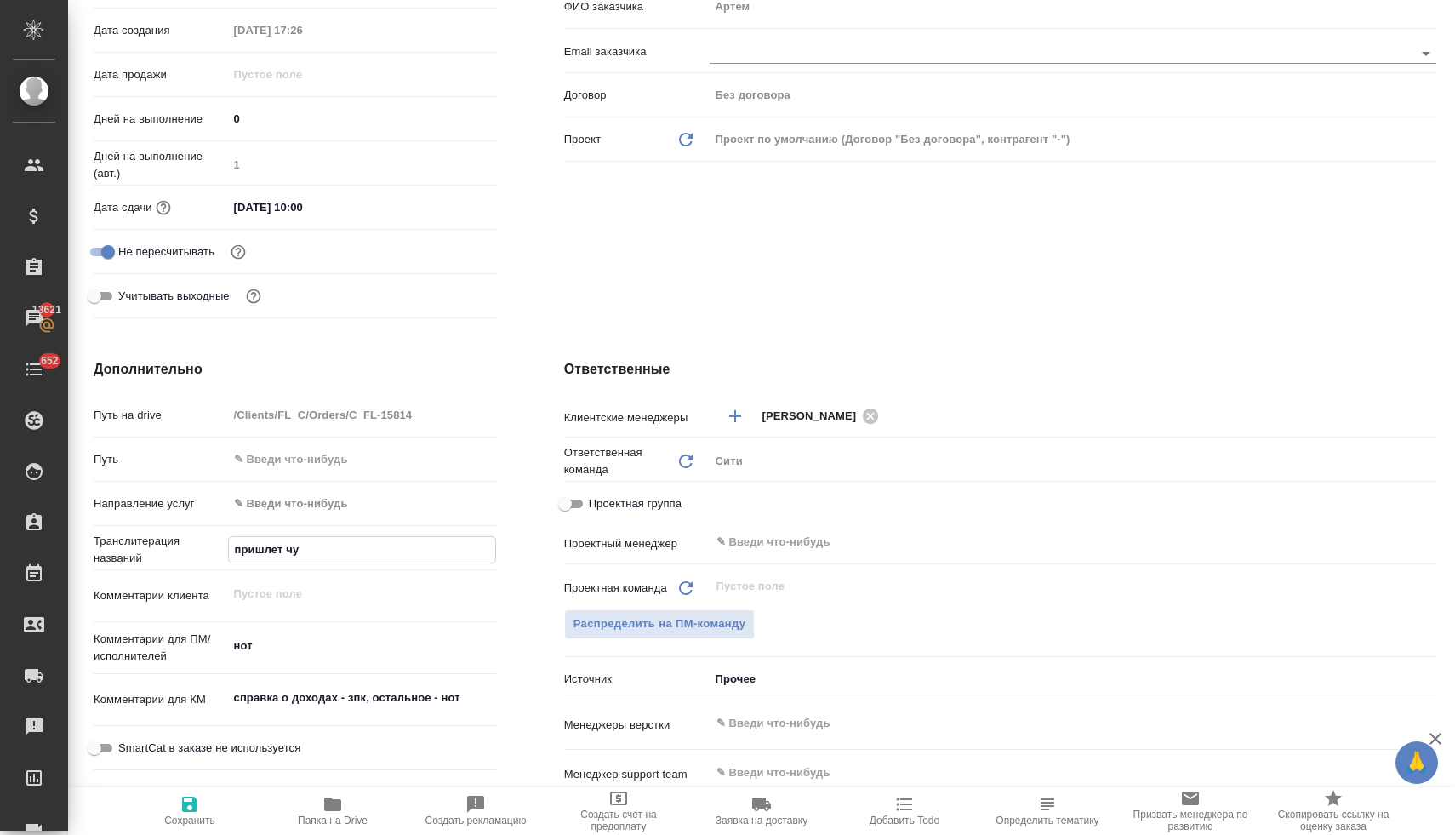
type textarea "x"
type input "пришлет чуть"
type textarea "x"
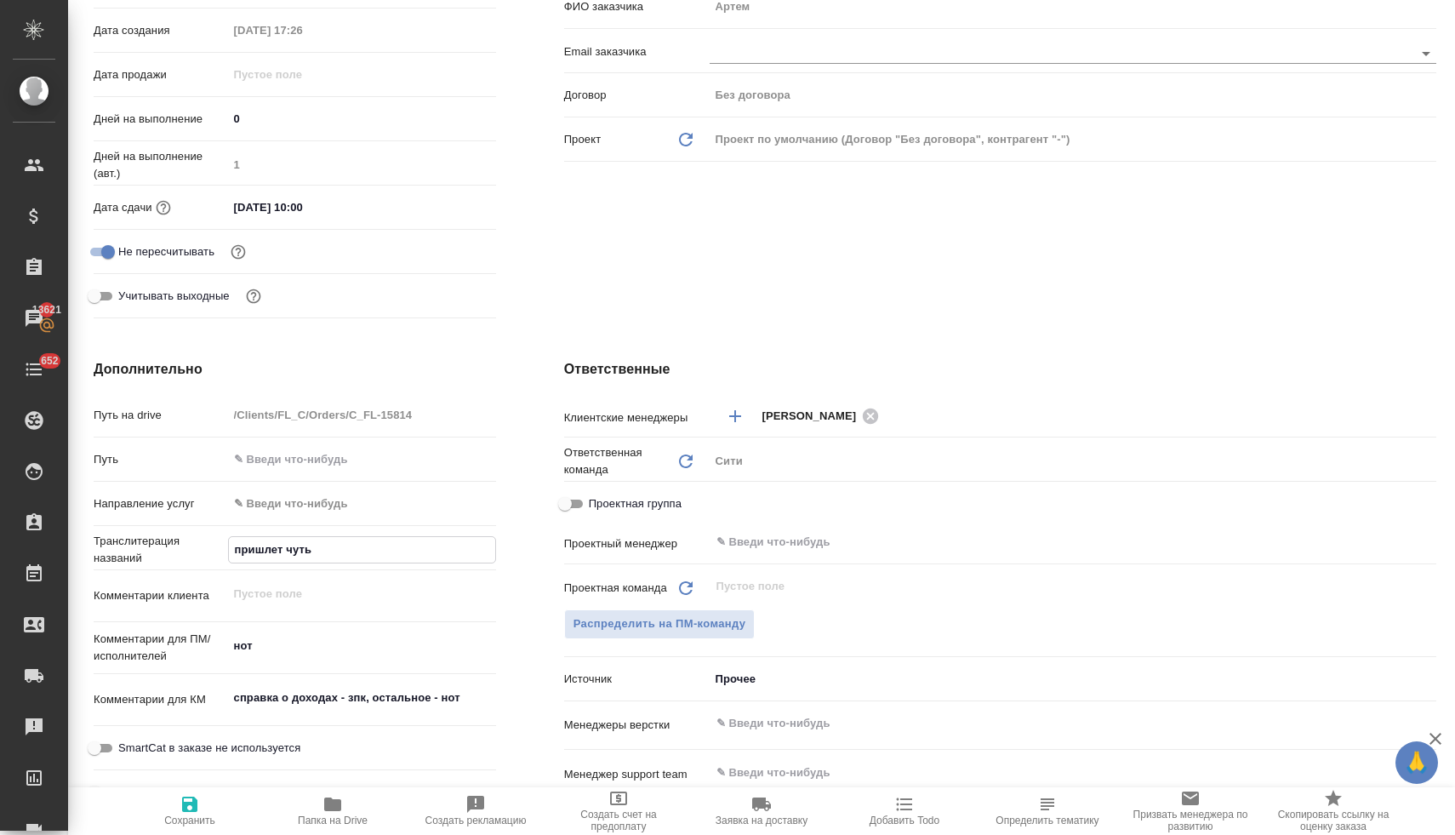
type input "пришлет чуть"
type textarea "x"
type input "пришлет чуть п"
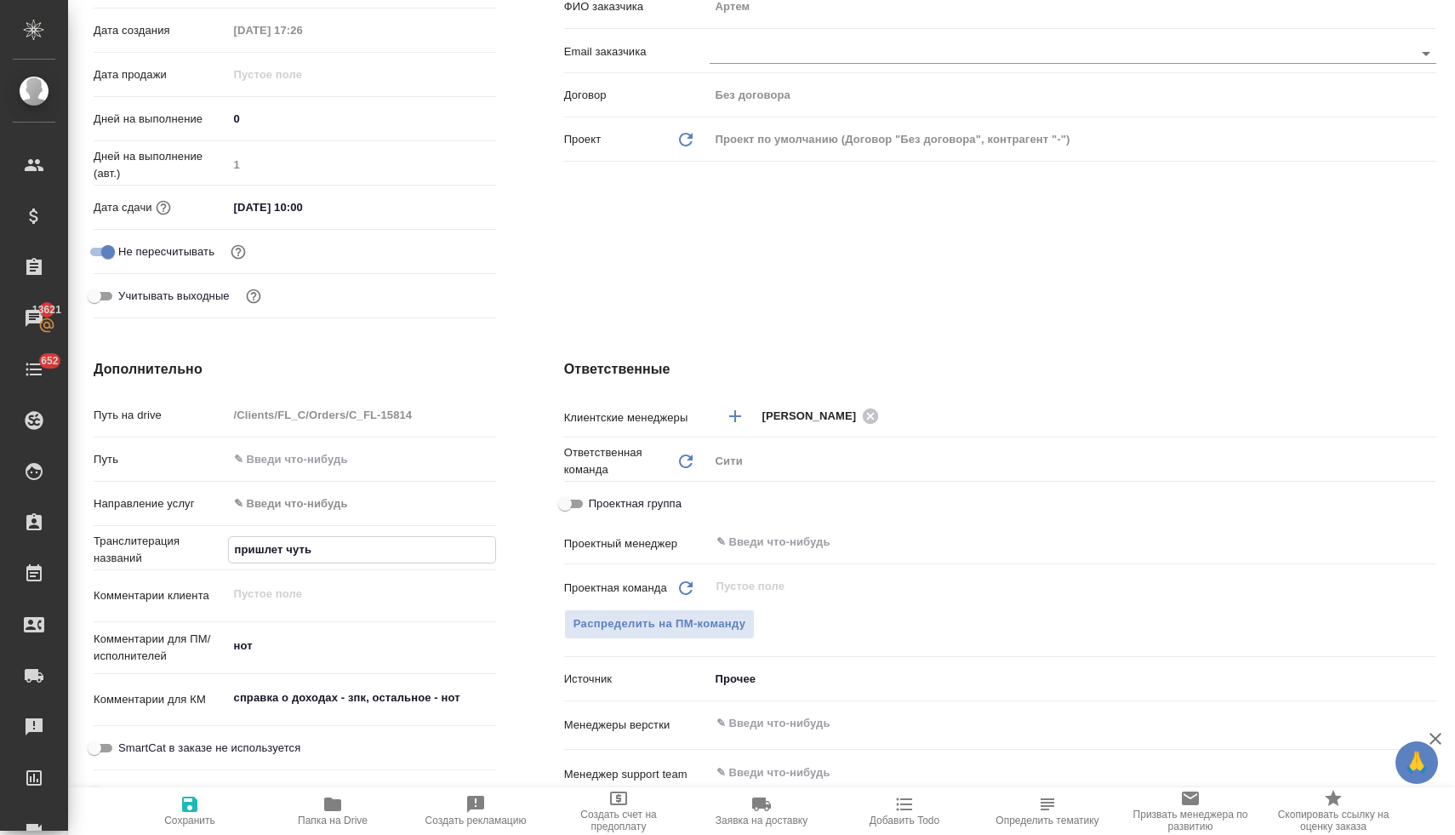
type textarea "x"
type input "пришлет чуть по"
type textarea "x"
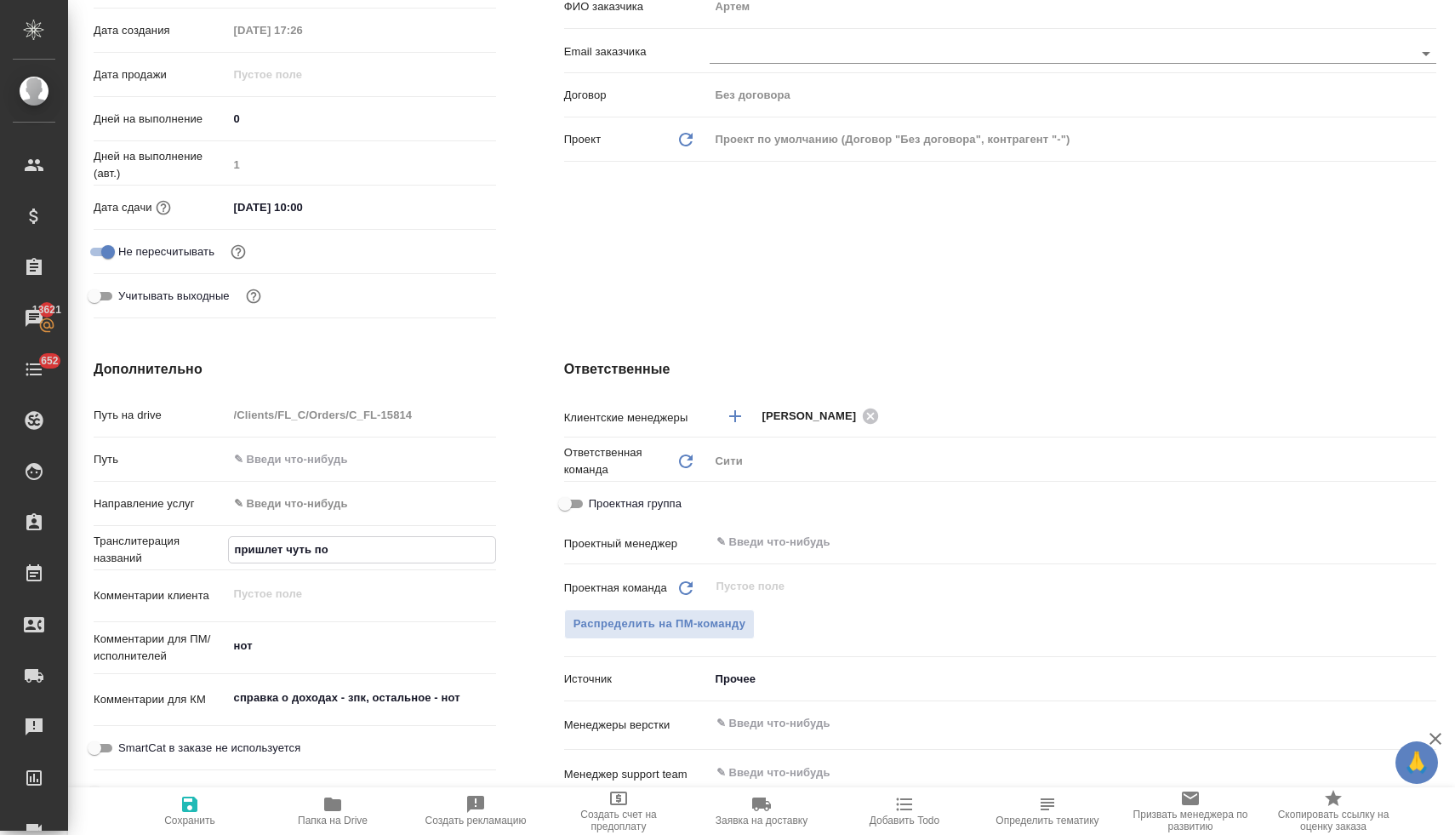
type textarea "x"
type input "пришлет чуть поз"
type textarea "x"
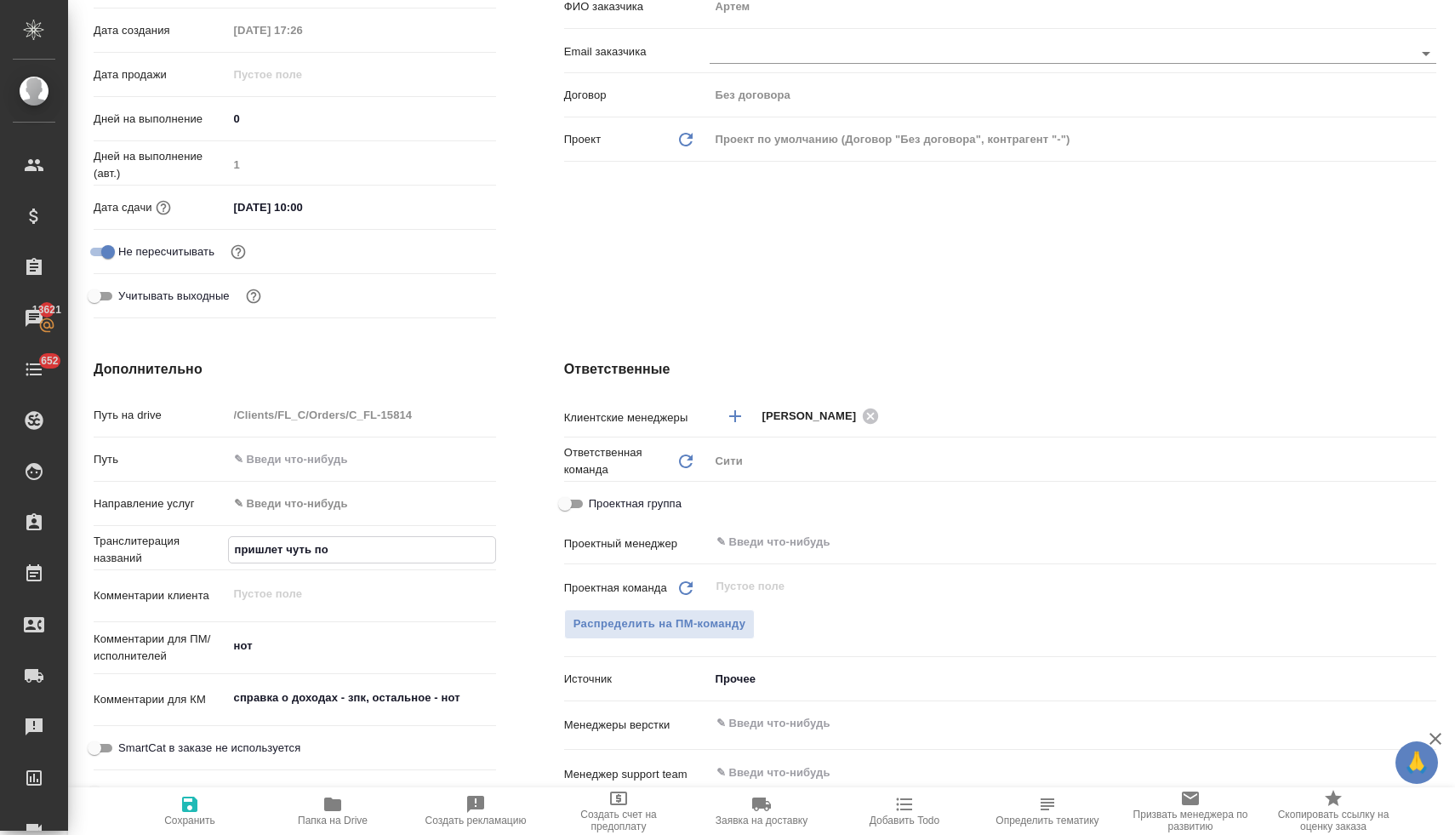
type textarea "x"
type input "пришлет чуть позж"
type textarea "x"
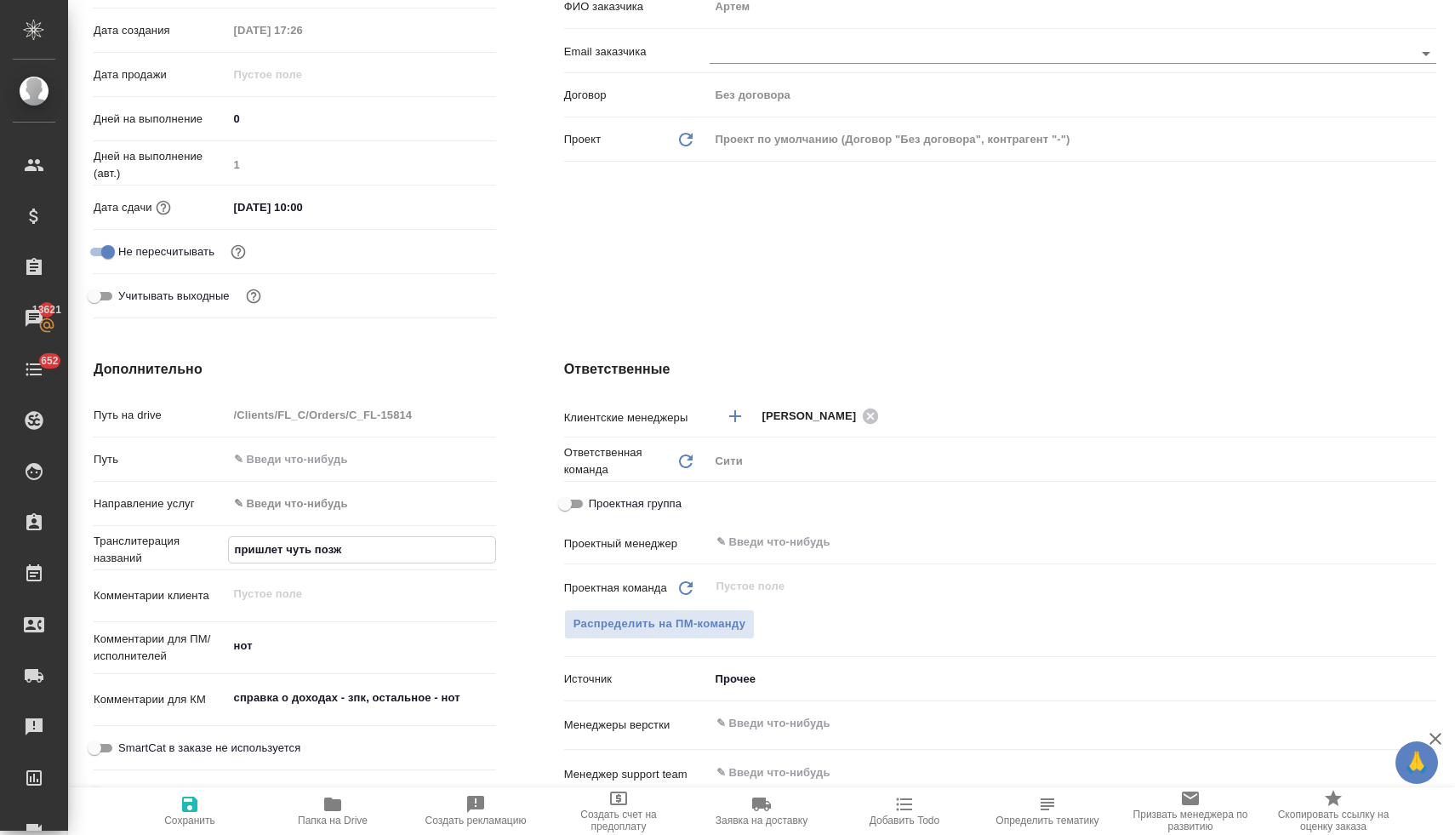
type input "пришлет чуть позже"
type textarea "x"
type input "пришлет чуть позже"
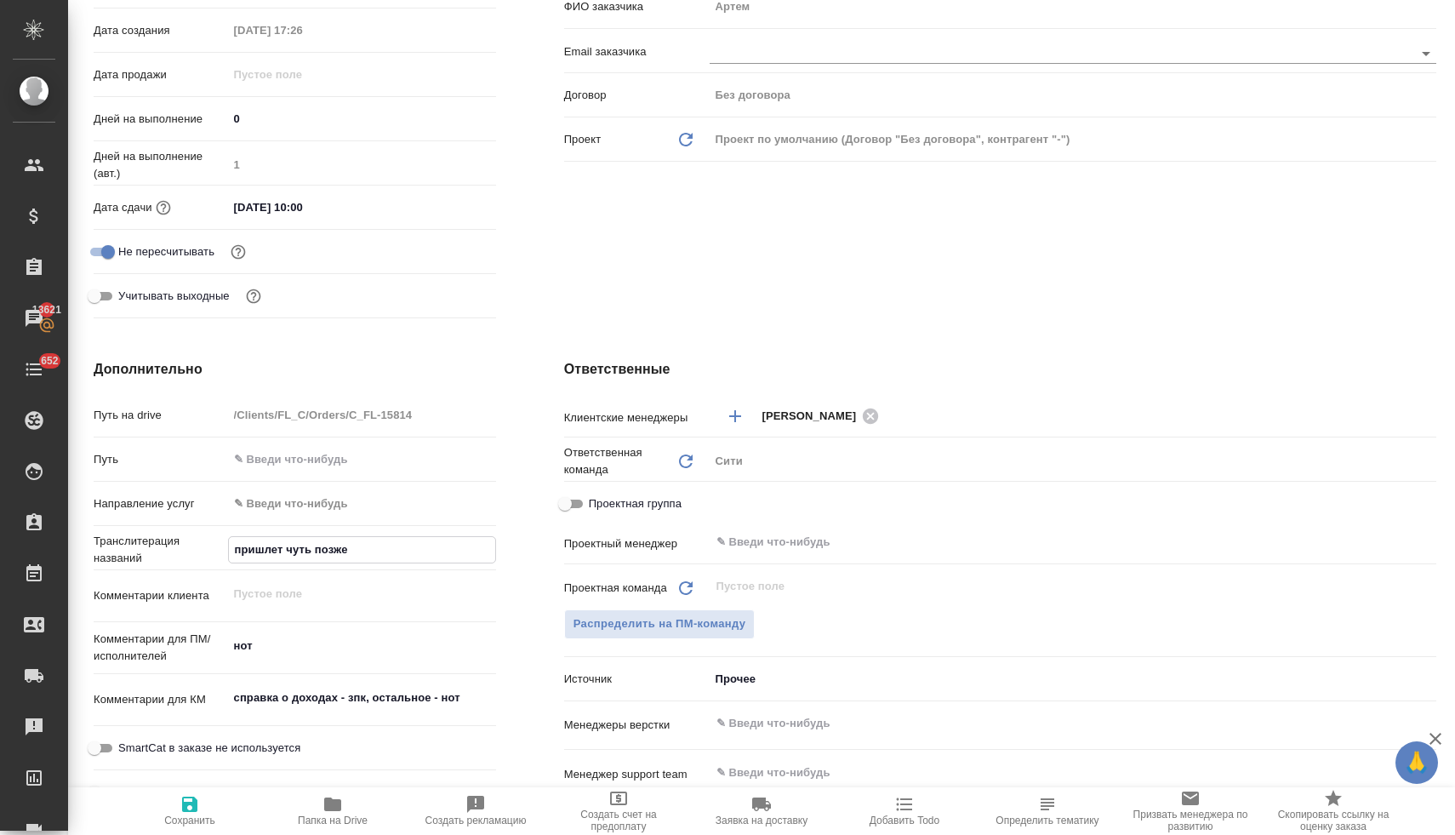
click at [213, 804] on span "Сохранить" at bounding box center [189, 810] width 123 height 32
type textarea "x"
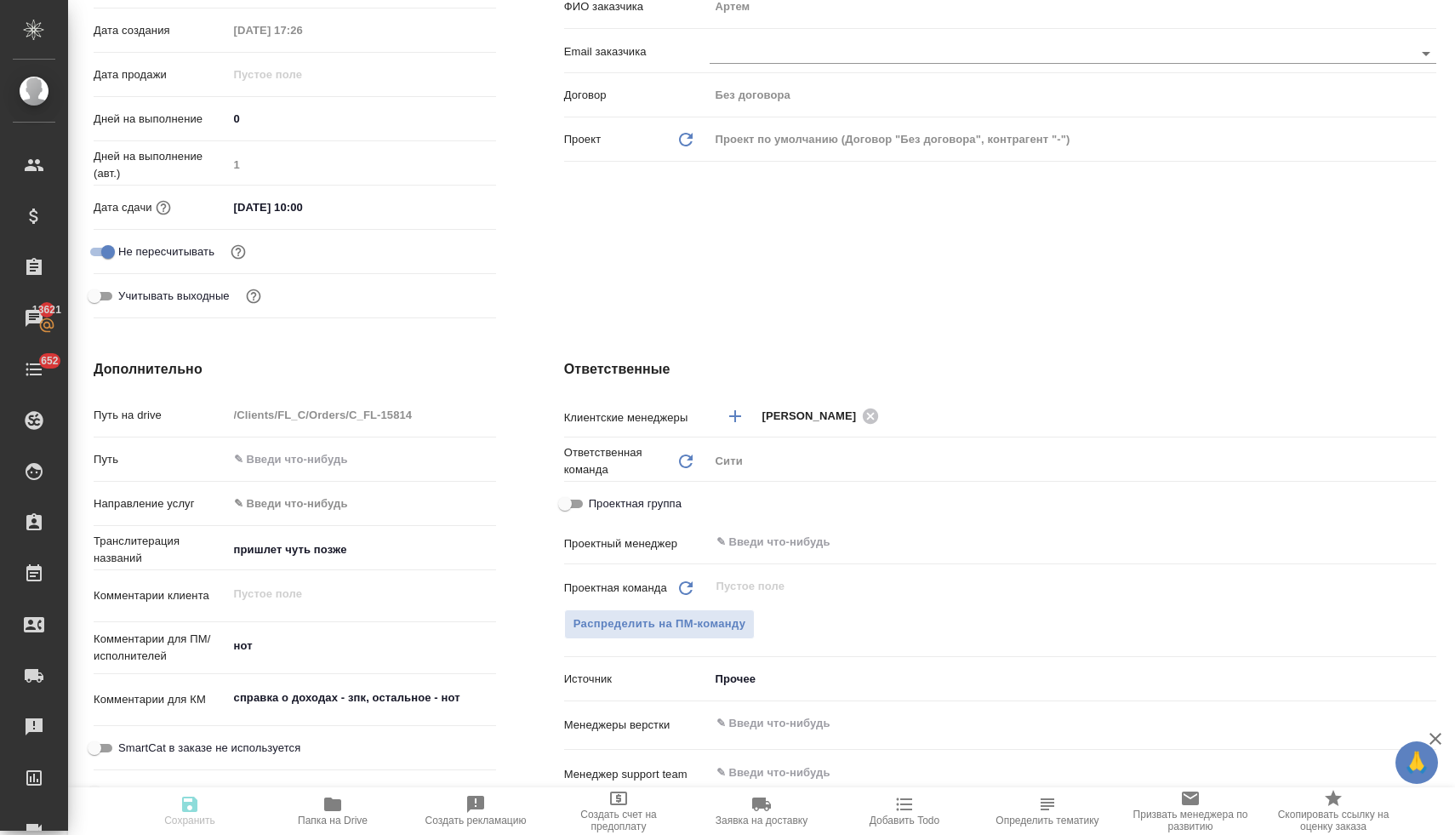
type textarea "x"
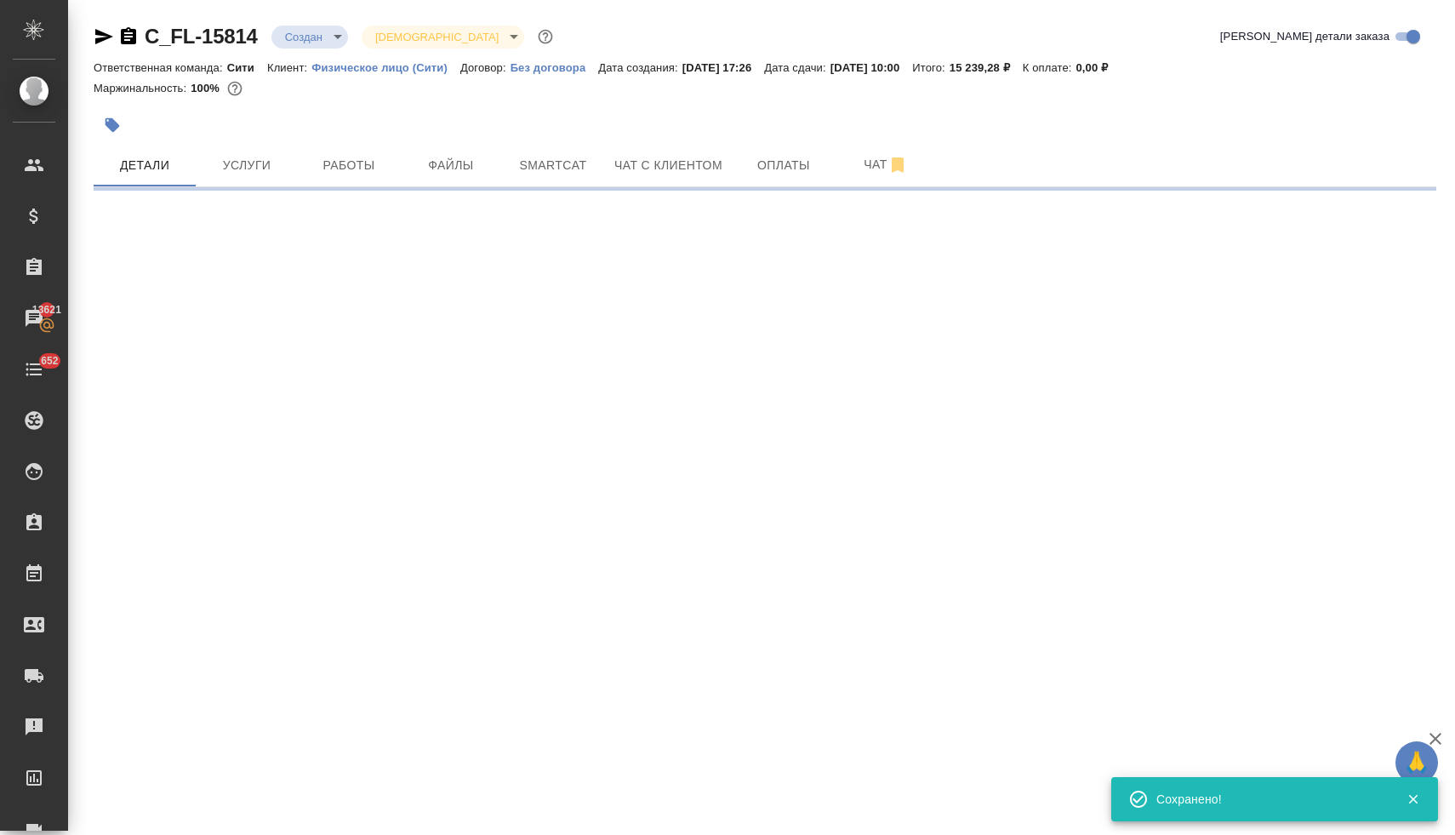
scroll to position [0, 0]
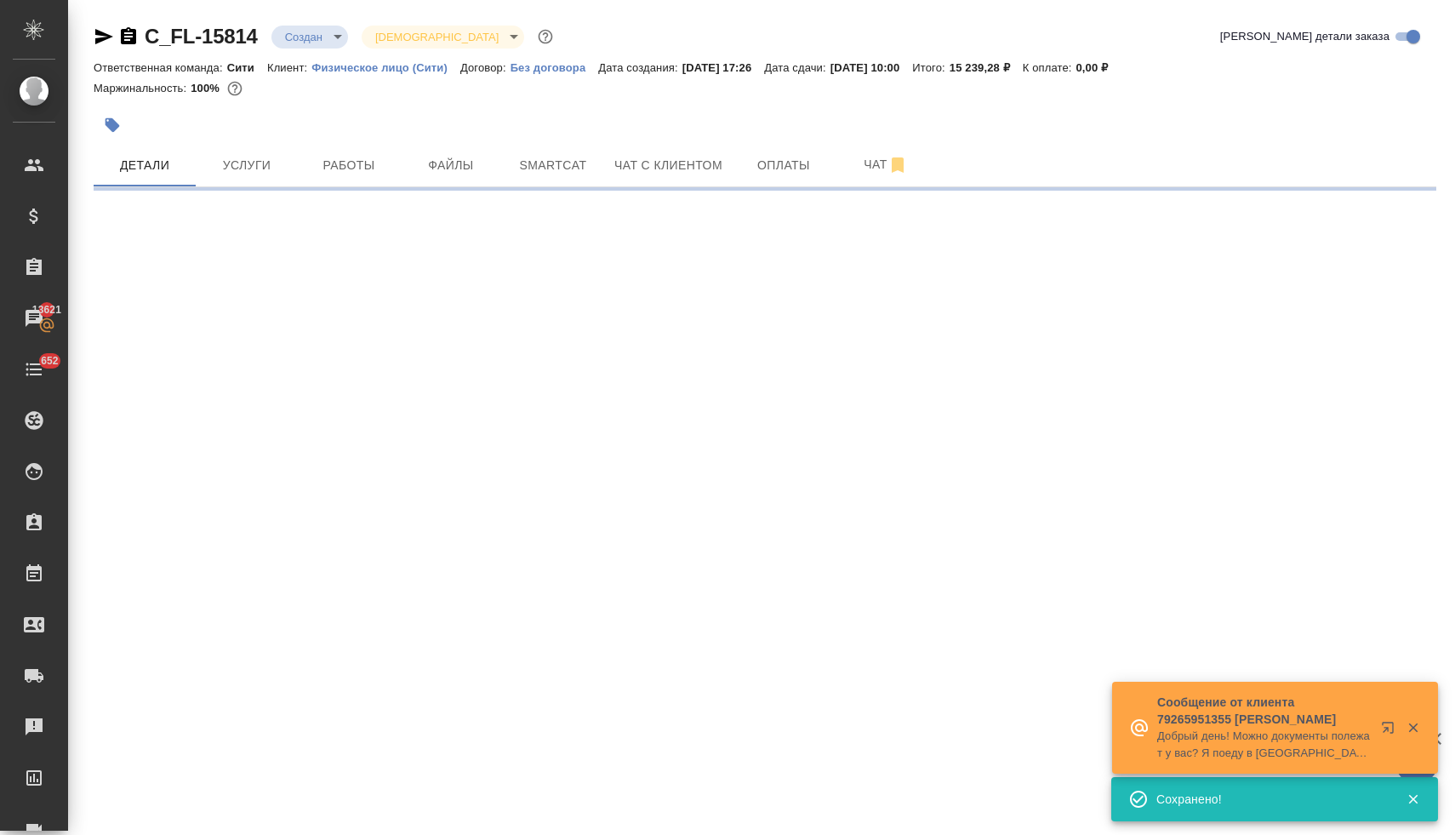
select select "RU"
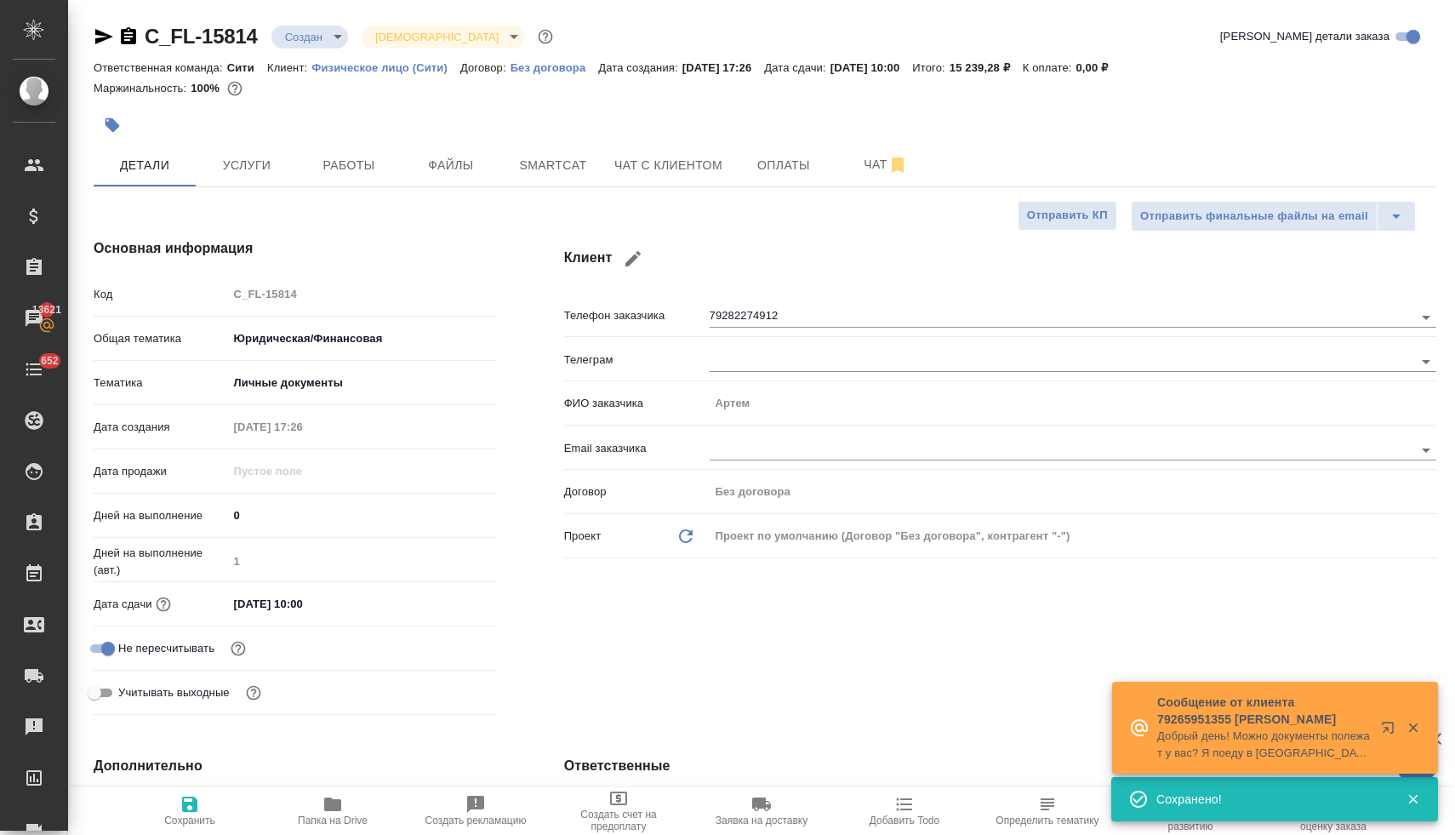
type textarea "x"
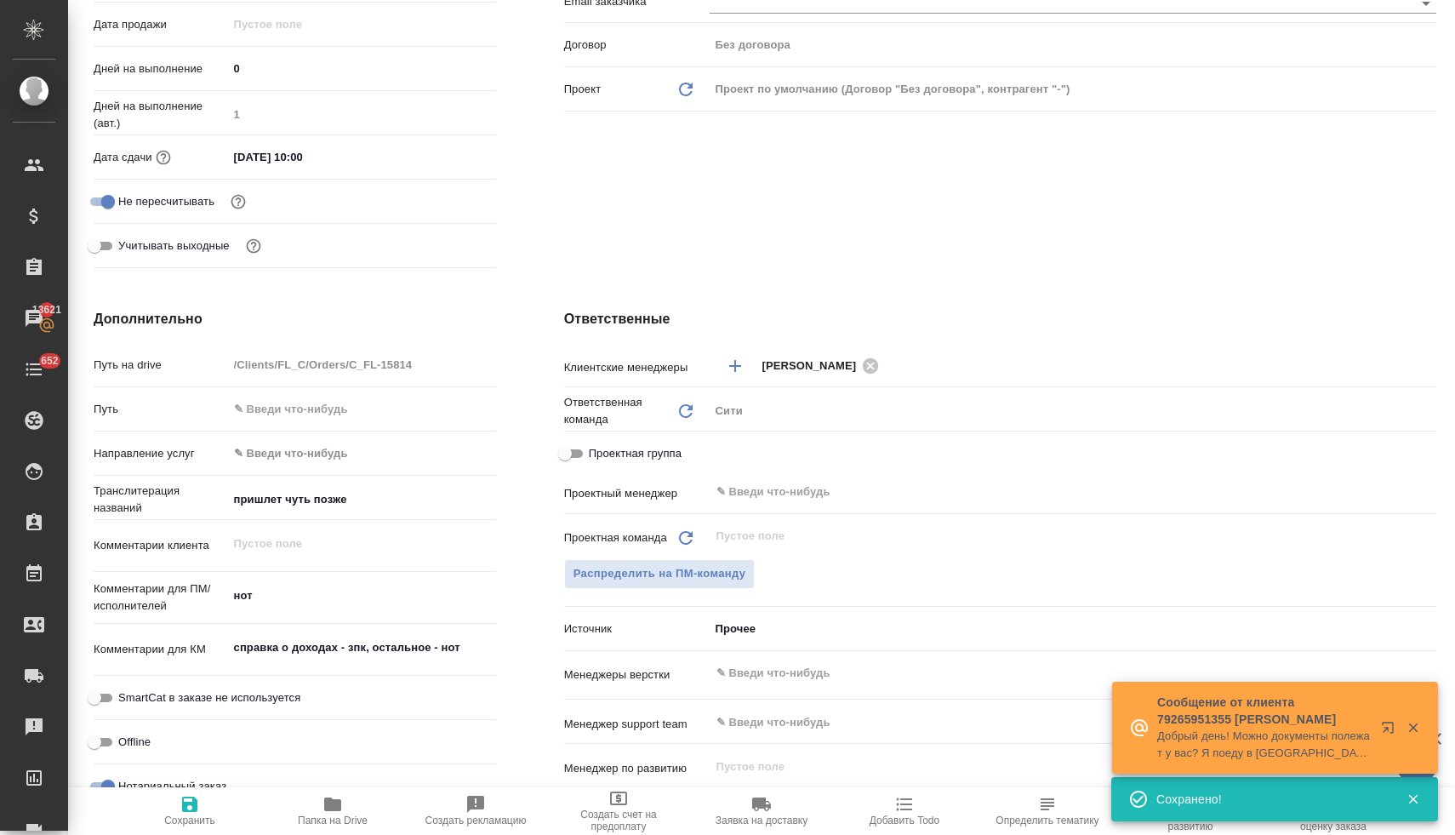
scroll to position [476, 0]
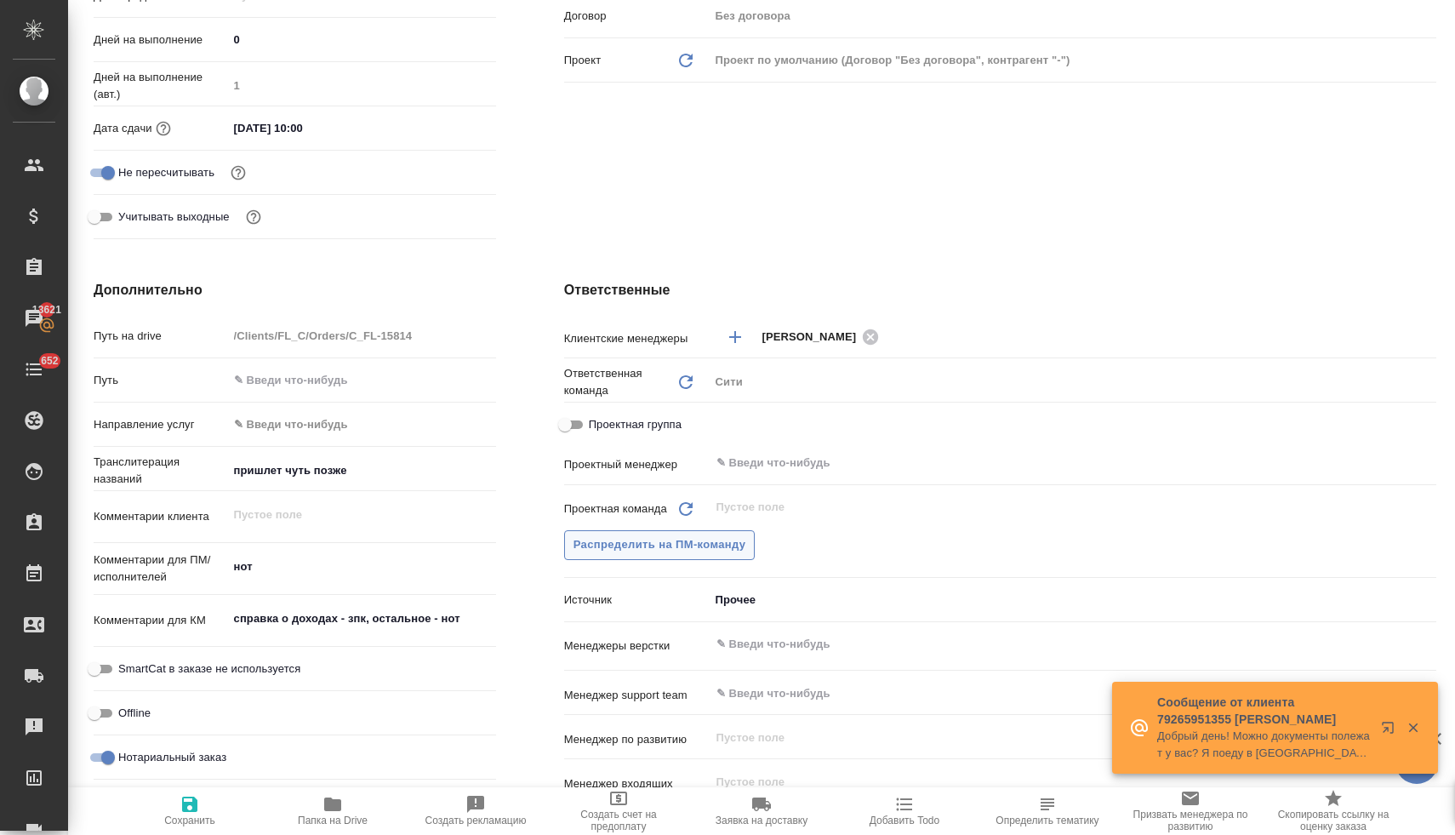
click at [739, 550] on span "Распределить на ПМ-команду" at bounding box center [659, 545] width 173 height 20
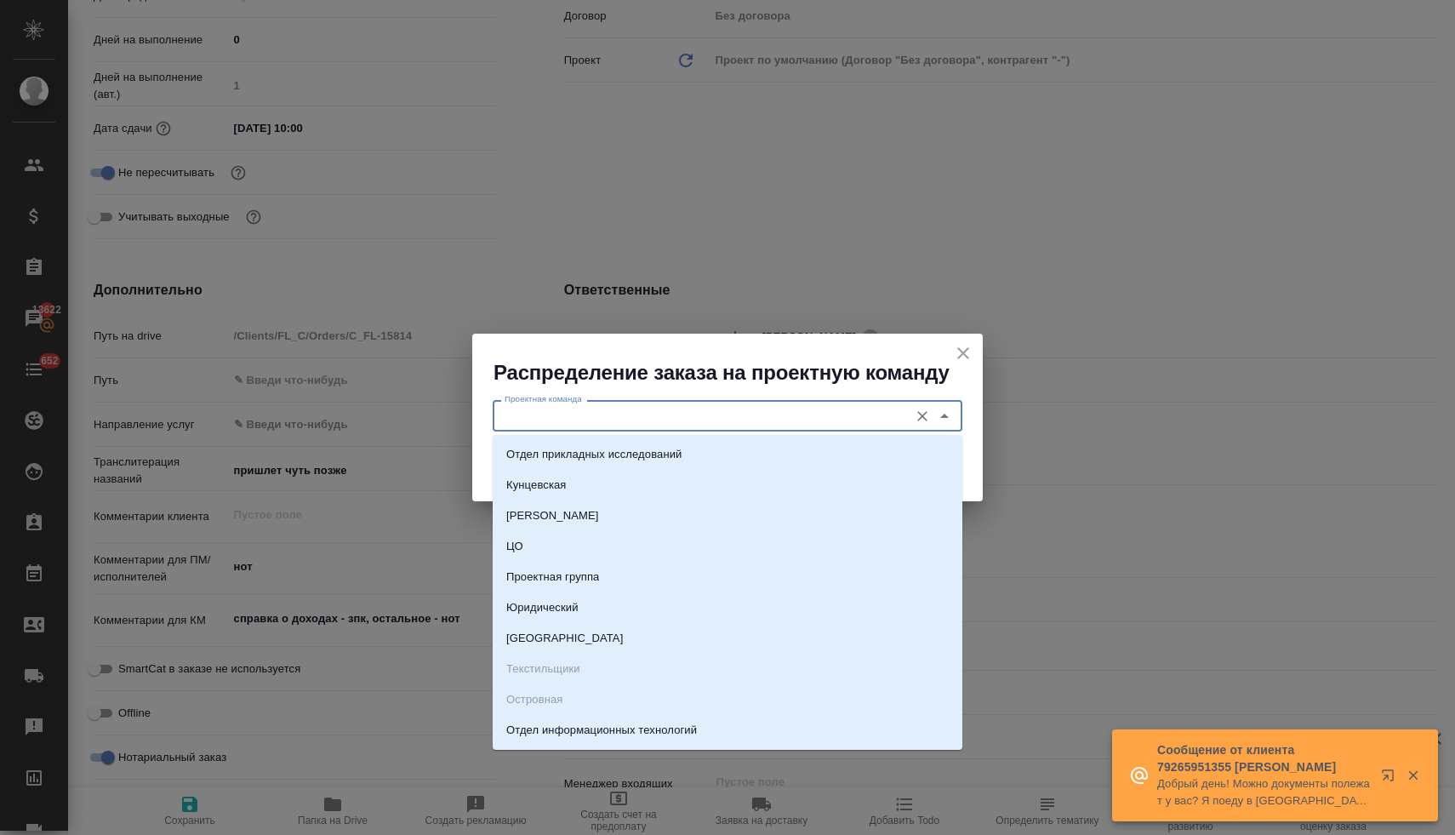
click at [710, 420] on input "Проектная команда" at bounding box center [699, 415] width 402 height 20
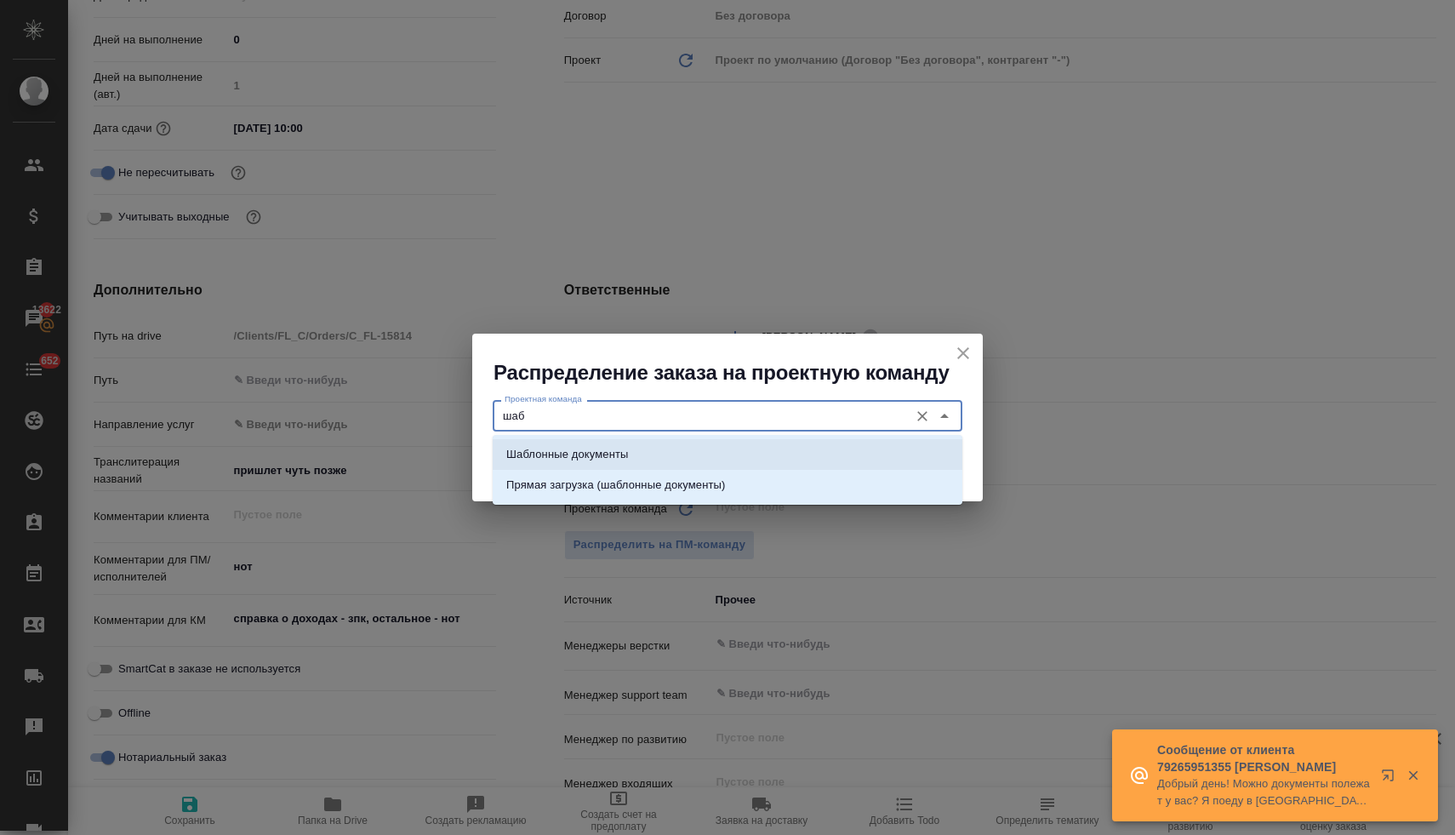
click at [722, 447] on li "Шаблонные документы" at bounding box center [728, 454] width 470 height 31
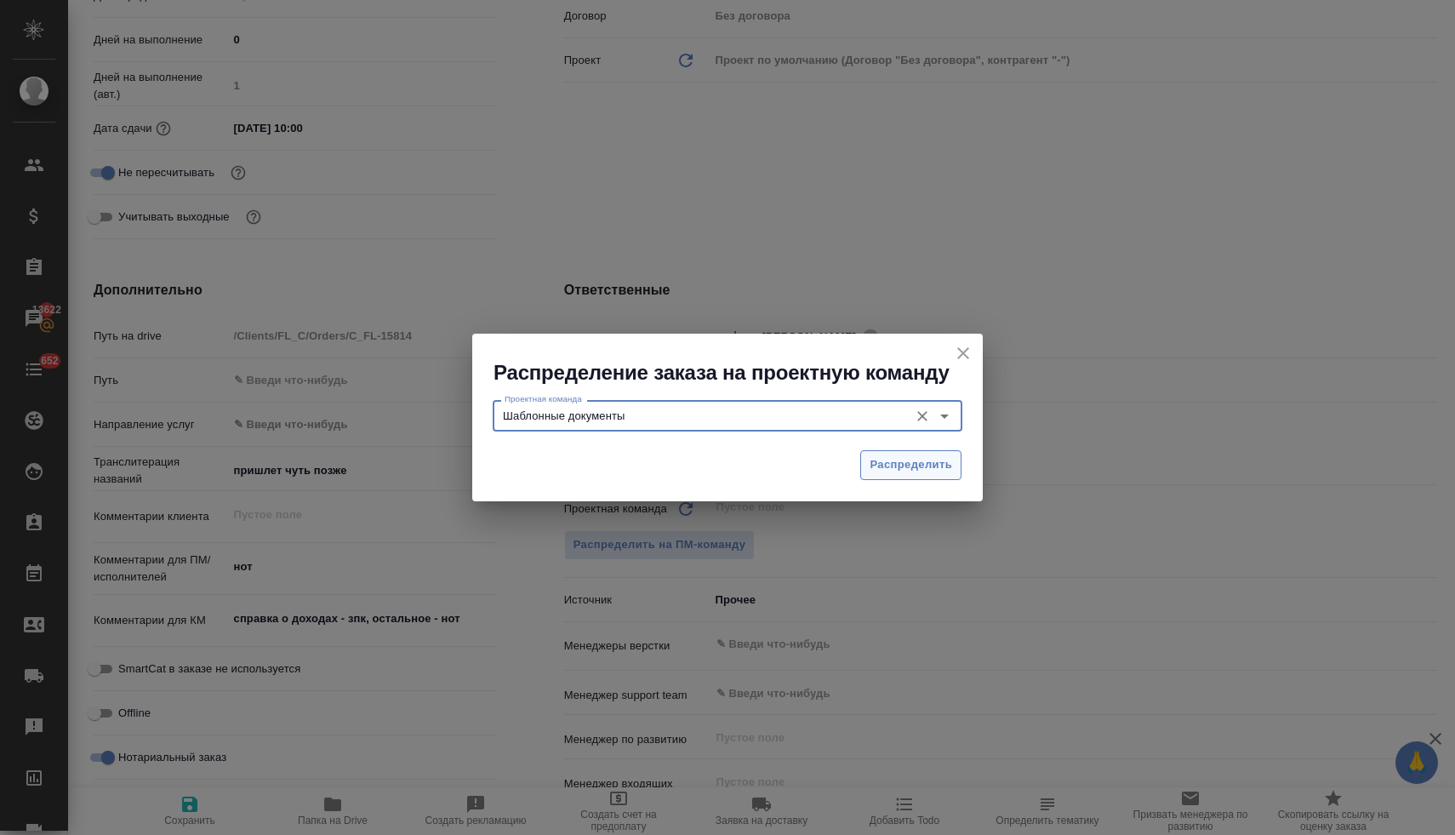
type input "Шаблонные документы"
click at [898, 461] on span "Распределить" at bounding box center [910, 465] width 83 height 20
type textarea "x"
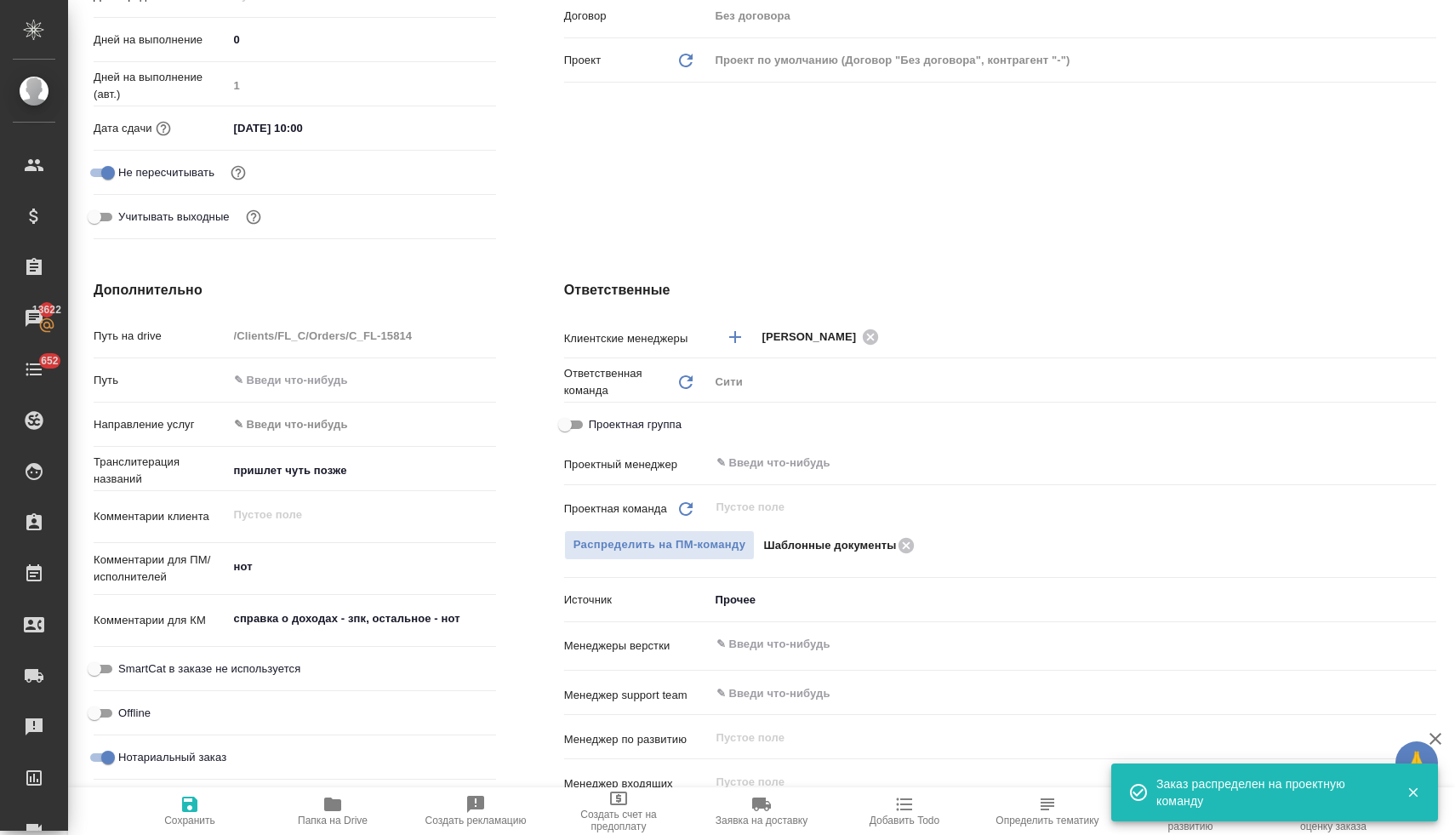
drag, startPoint x: 197, startPoint y: 815, endPoint x: 229, endPoint y: 756, distance: 66.6
click at [197, 814] on span "Сохранить" at bounding box center [189, 820] width 51 height 12
type textarea "x"
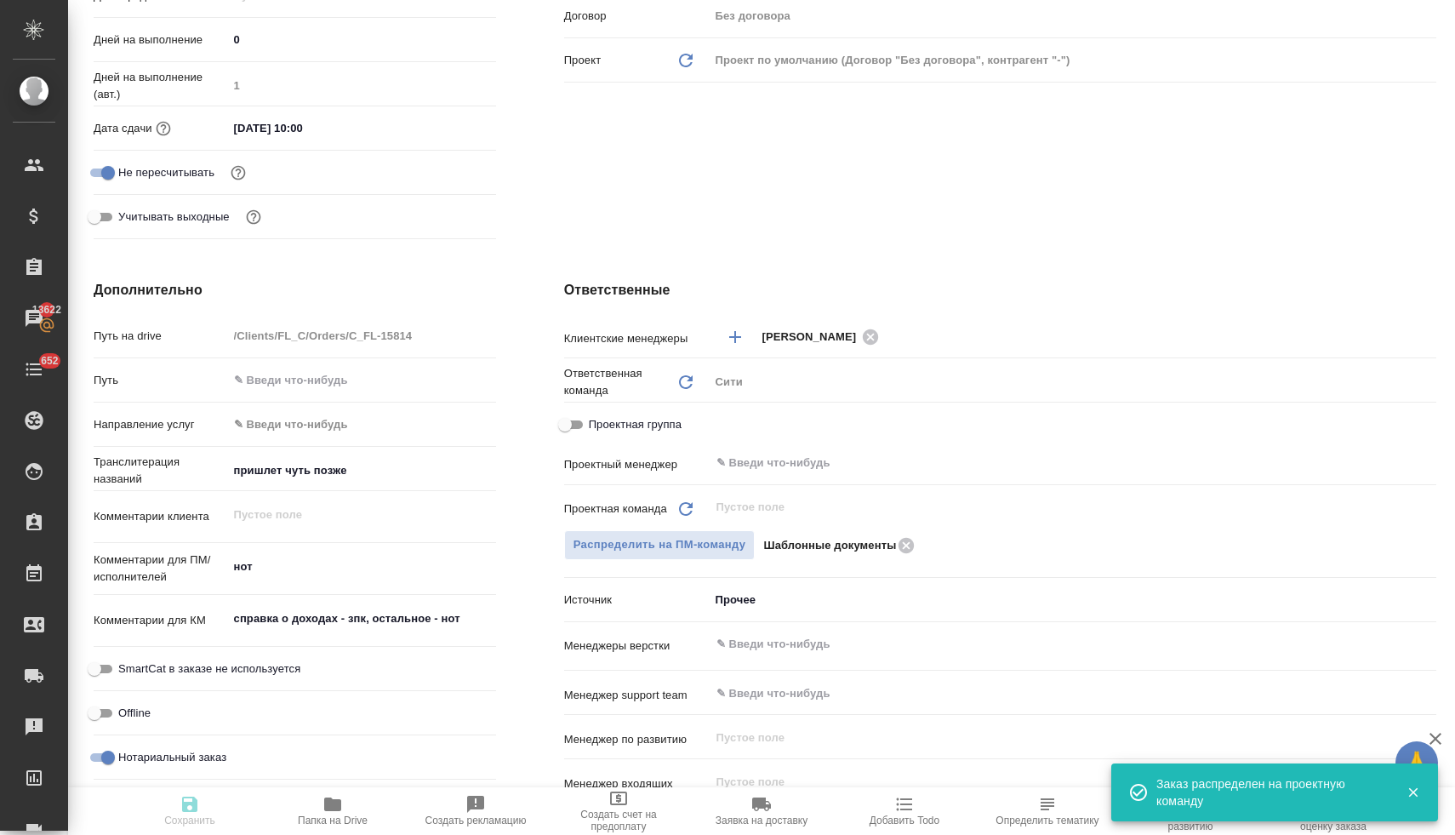
type textarea "x"
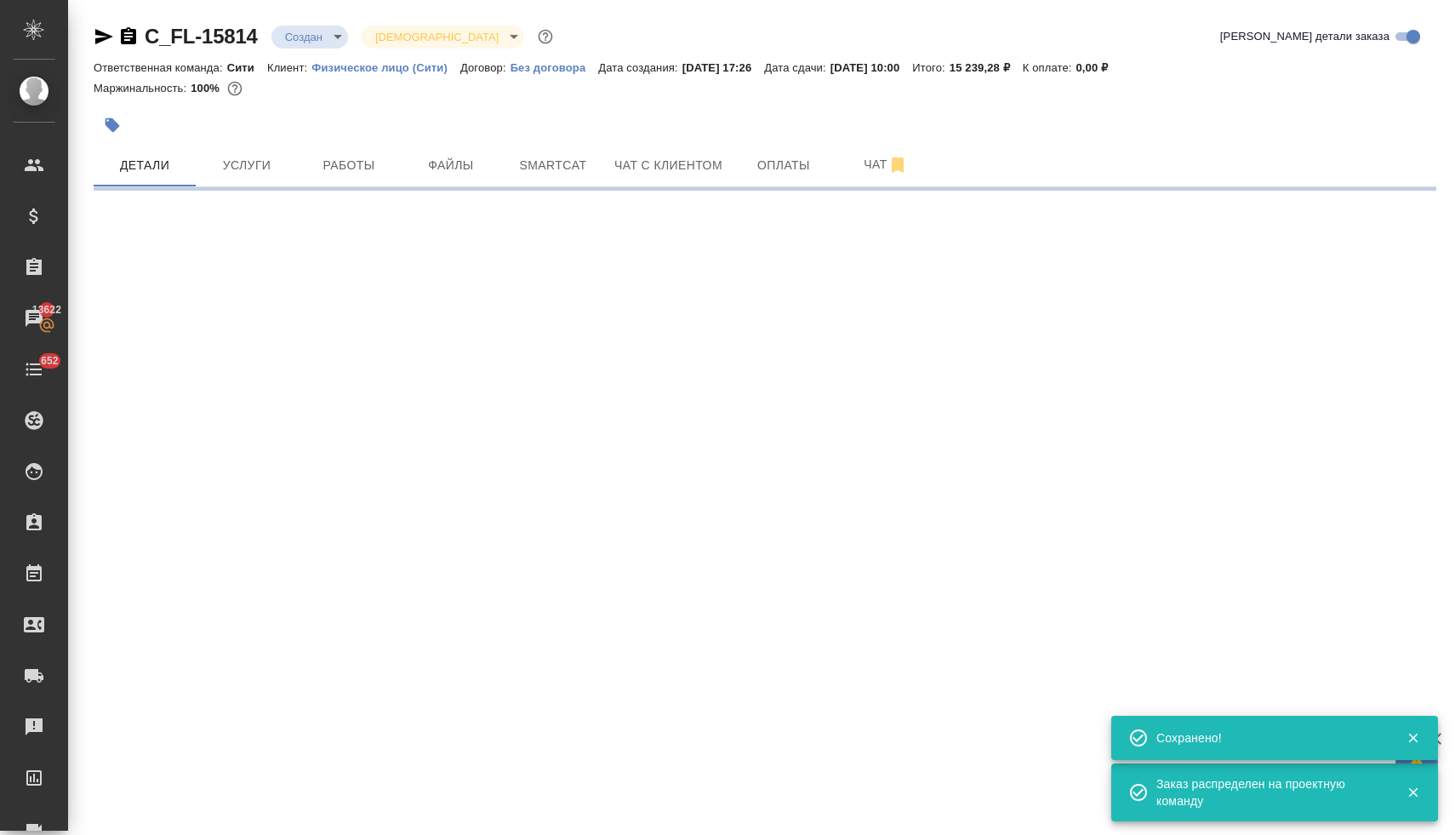
scroll to position [0, 0]
click at [307, 37] on body "🙏 .cls-1 fill:#fff; AWATERA Lyamina Nadezhda Клиенты Спецификации Заказы 13623 …" at bounding box center [727, 417] width 1455 height 835
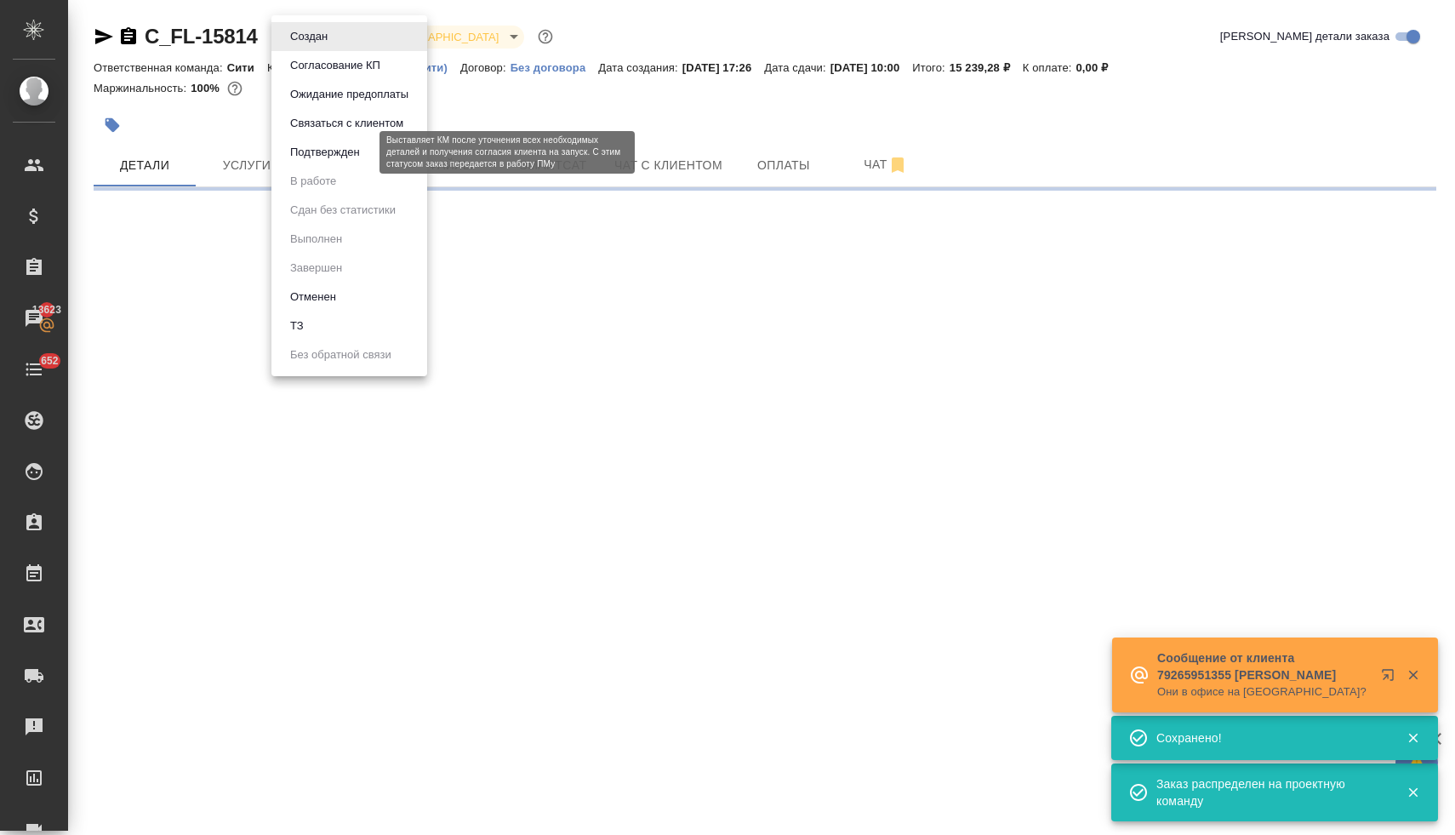
click at [325, 163] on li "Подтвержден" at bounding box center [349, 152] width 156 height 29
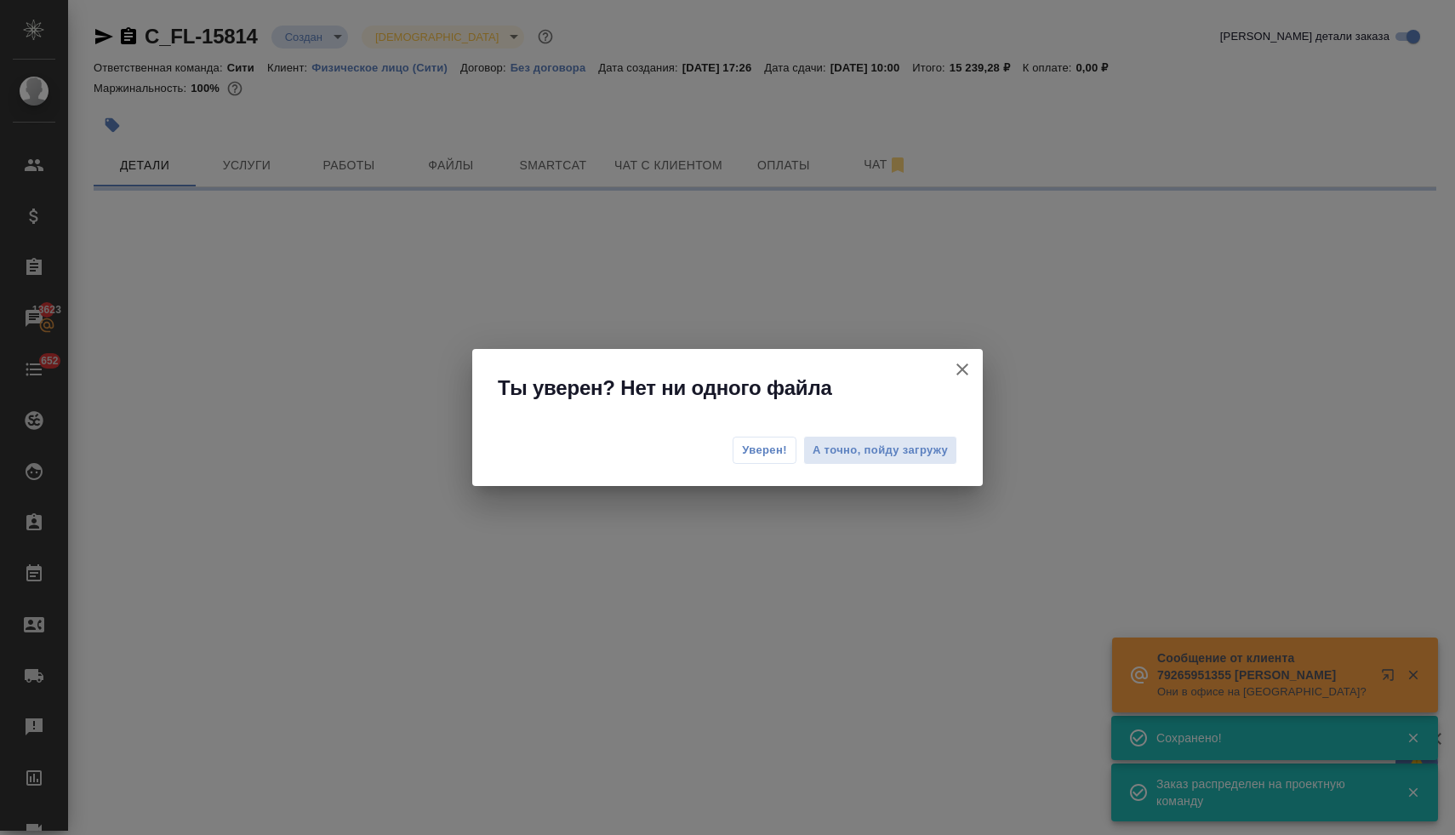
select select "RU"
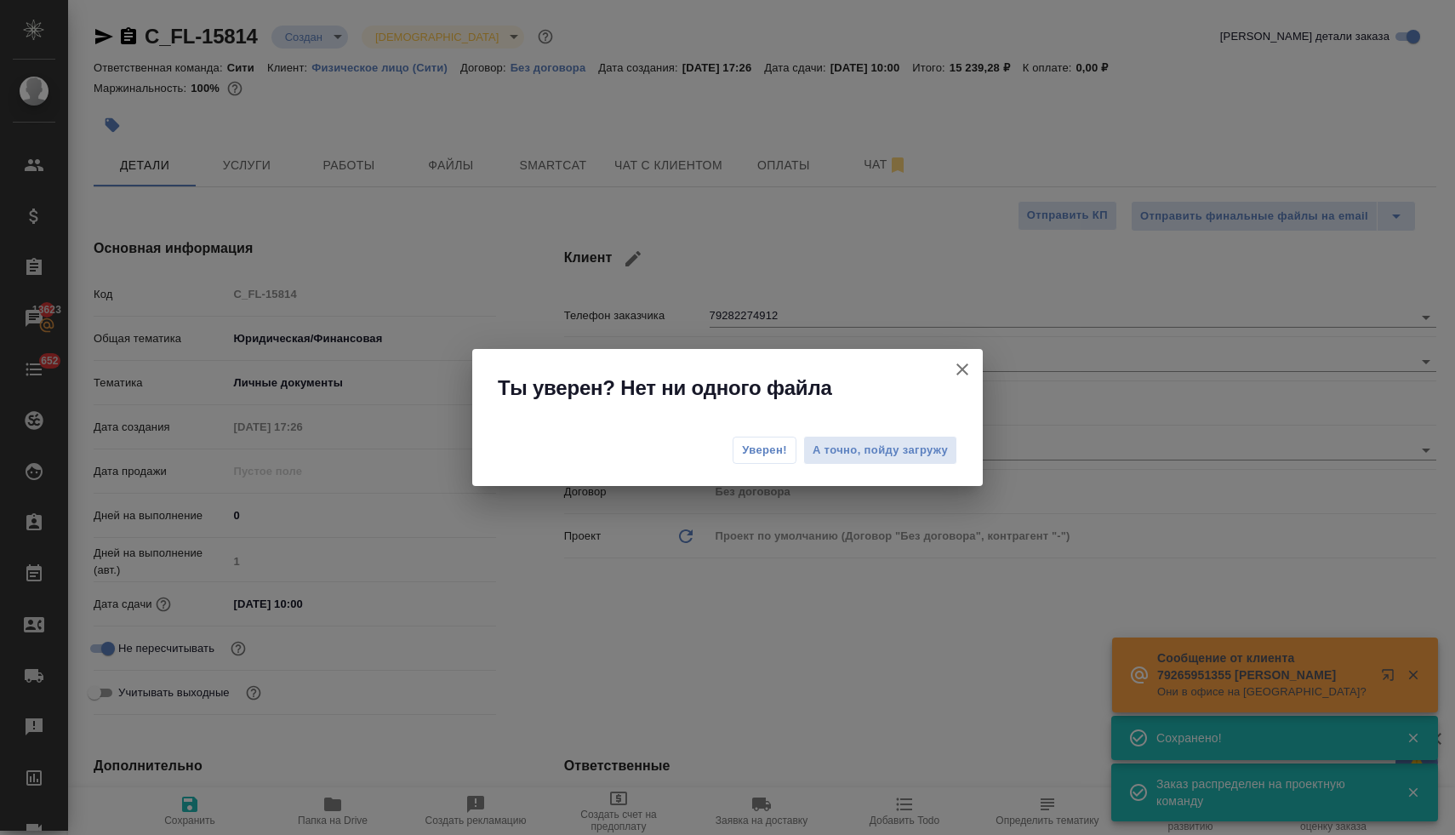
type textarea "x"
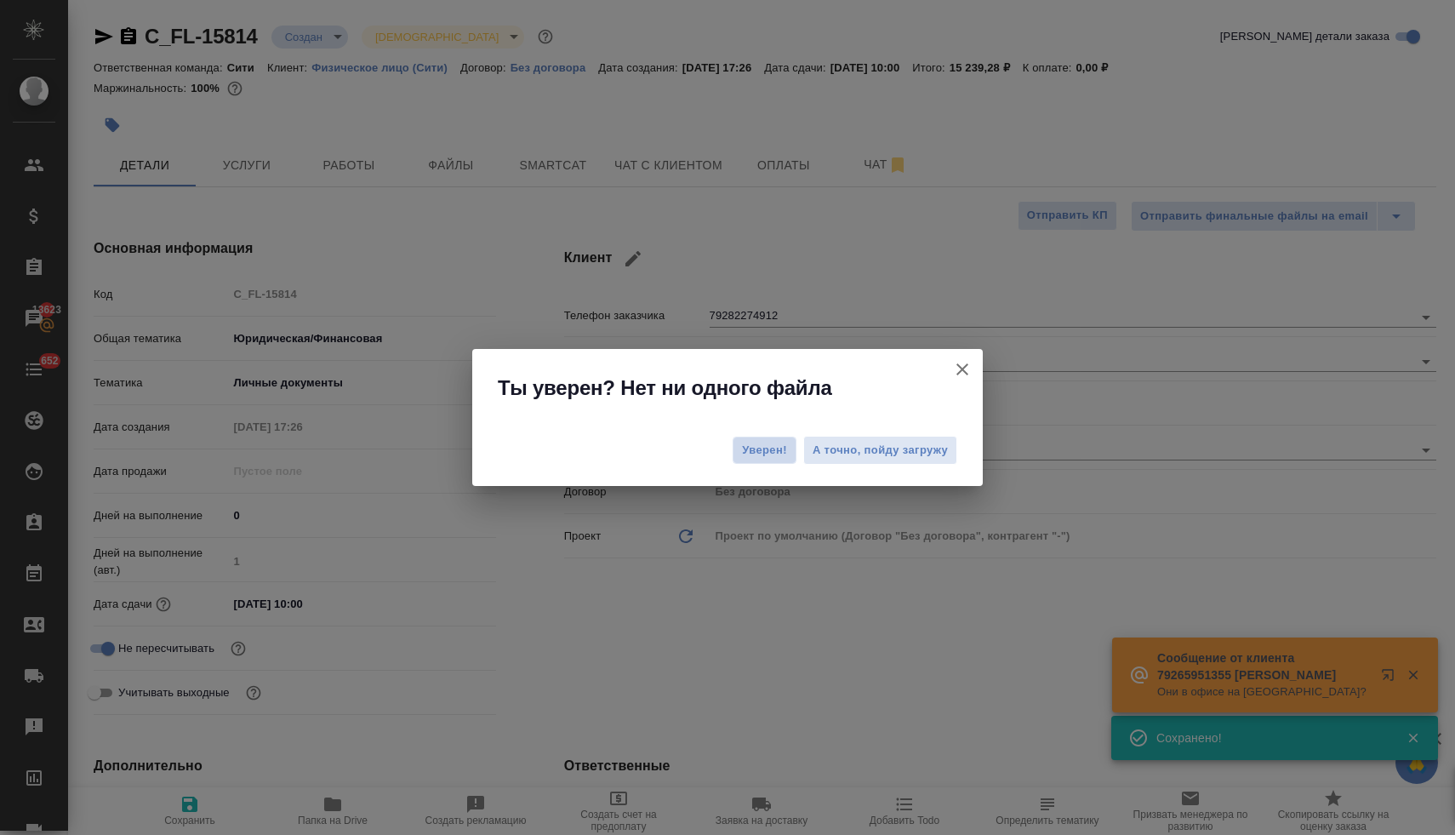
click at [755, 450] on span "Уверен!" at bounding box center [764, 450] width 45 height 17
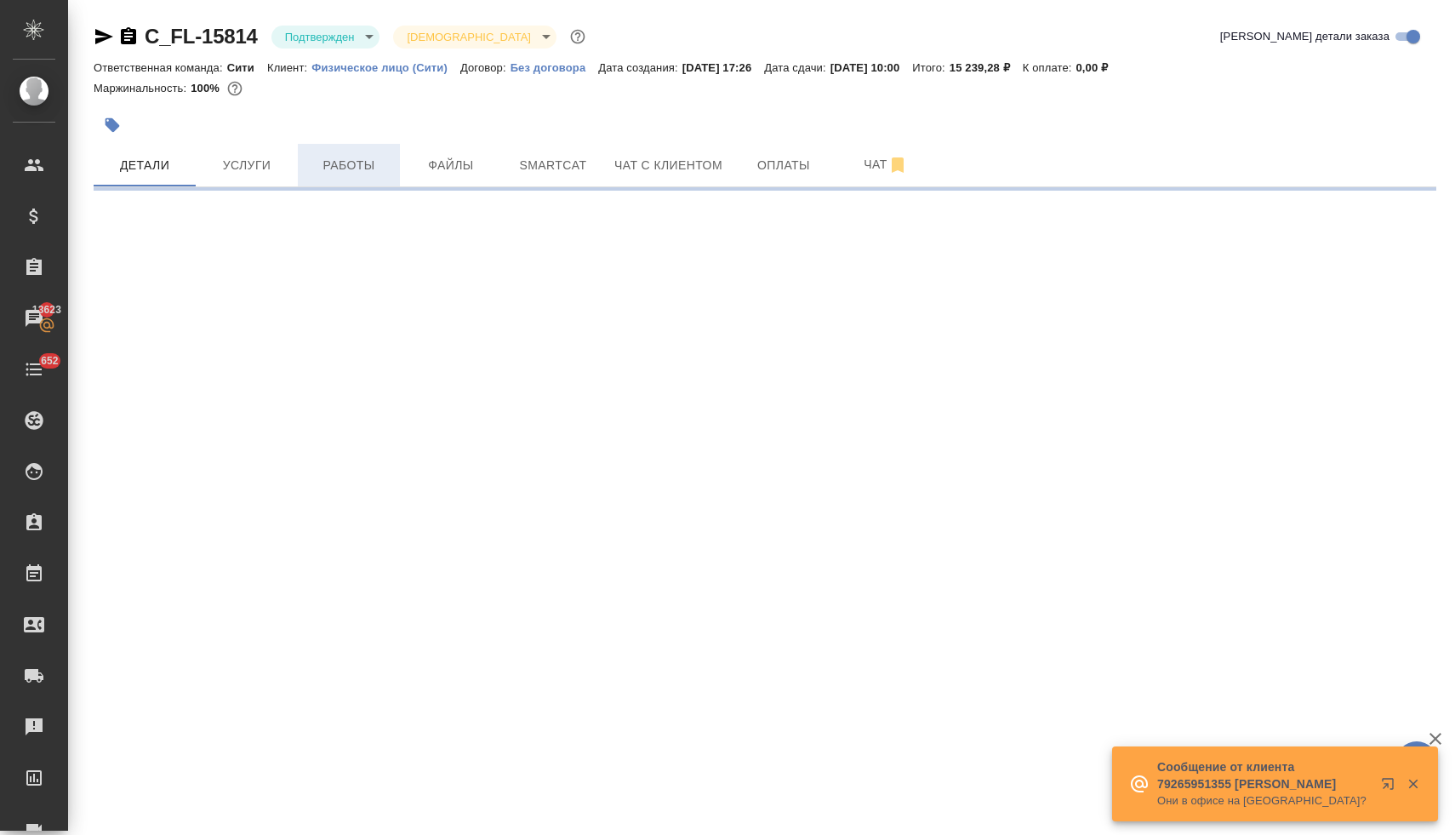
select select "RU"
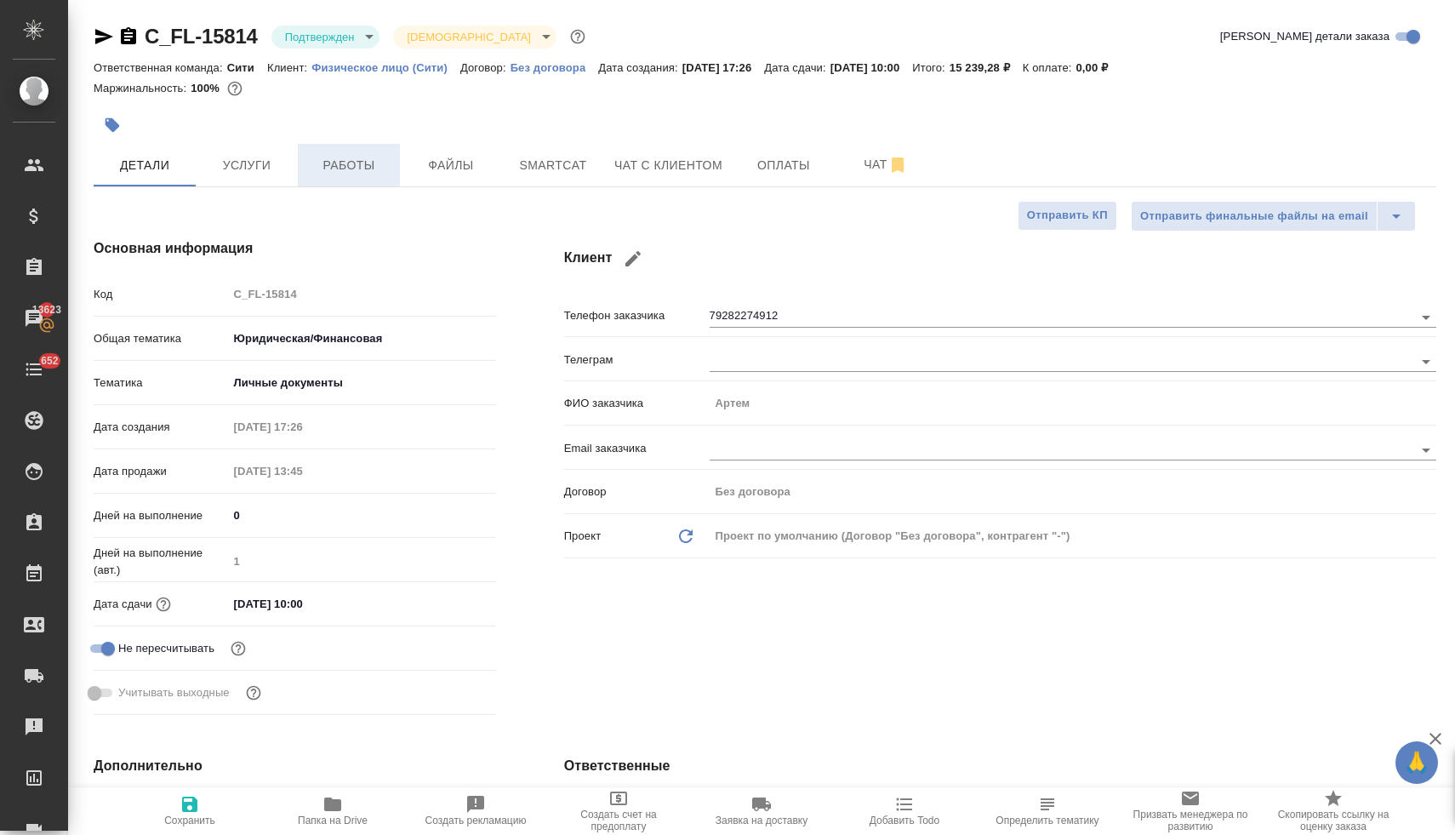
type textarea "x"
click at [262, 165] on span "Услуги" at bounding box center [247, 165] width 82 height 21
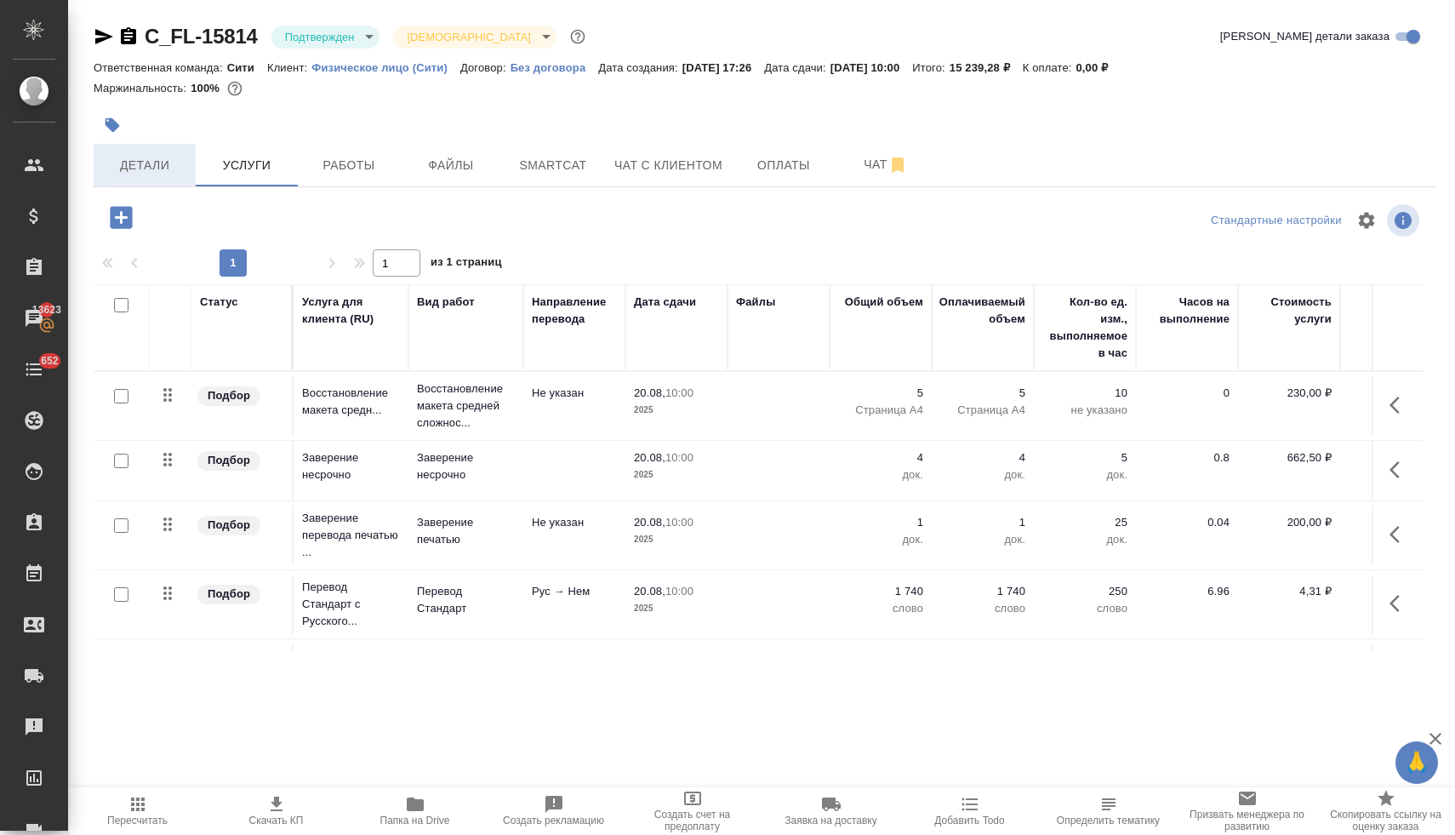
click at [167, 149] on button "Детали" at bounding box center [145, 165] width 102 height 43
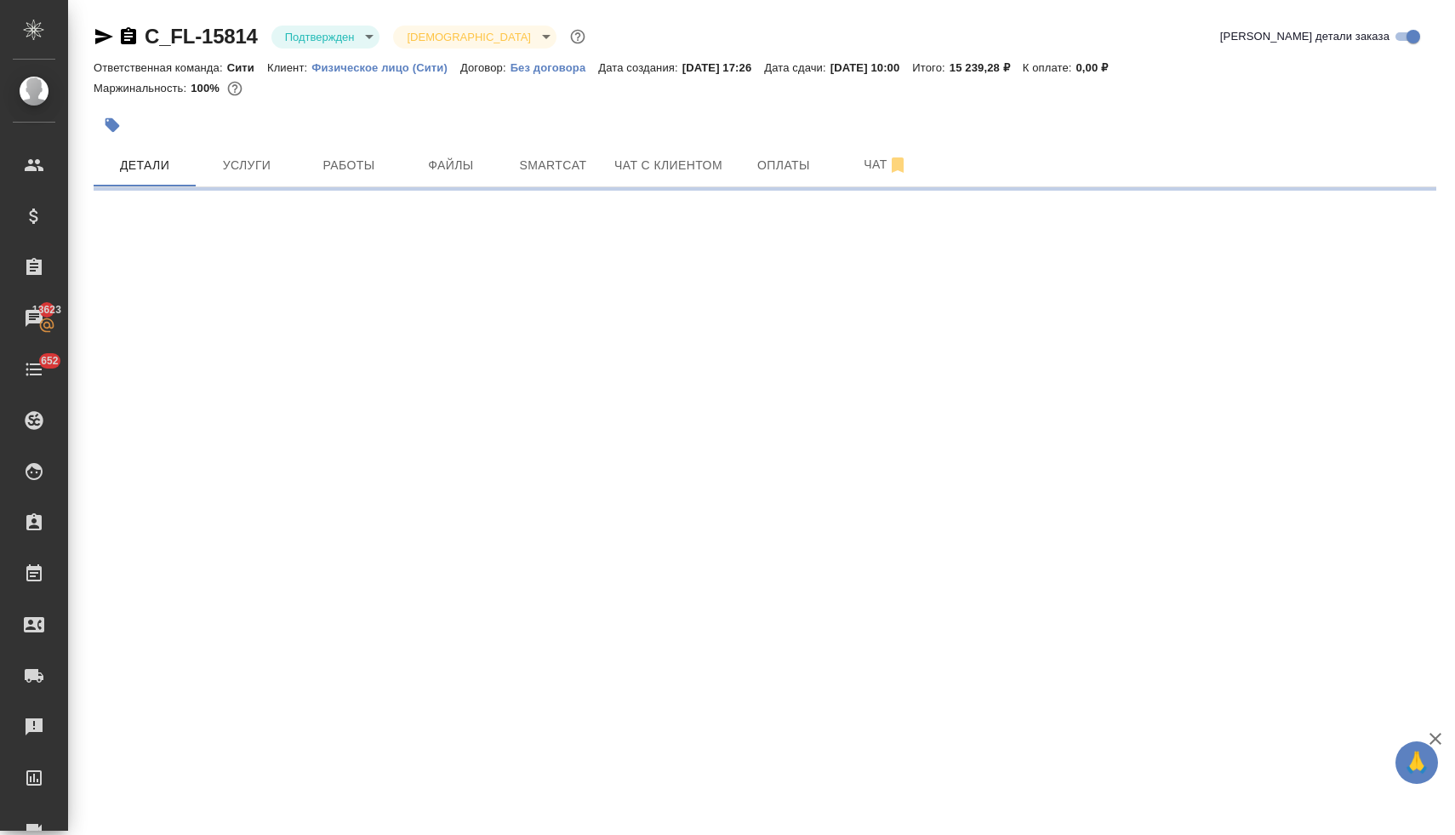
select select "RU"
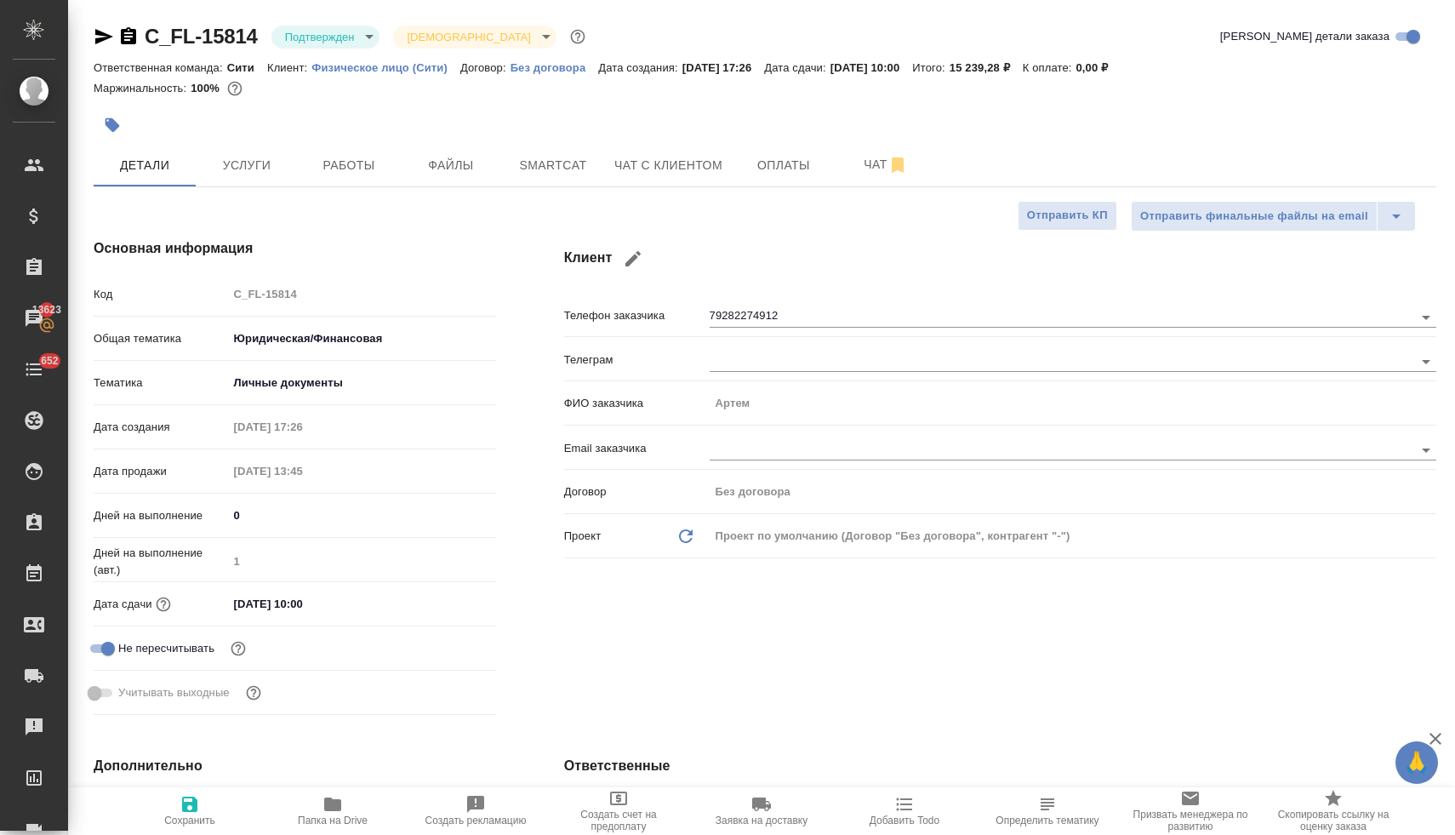
click at [324, 605] on input "20.08.2025 10:00" at bounding box center [302, 603] width 149 height 25
click at [439, 601] on icon "button" at bounding box center [446, 603] width 20 height 20
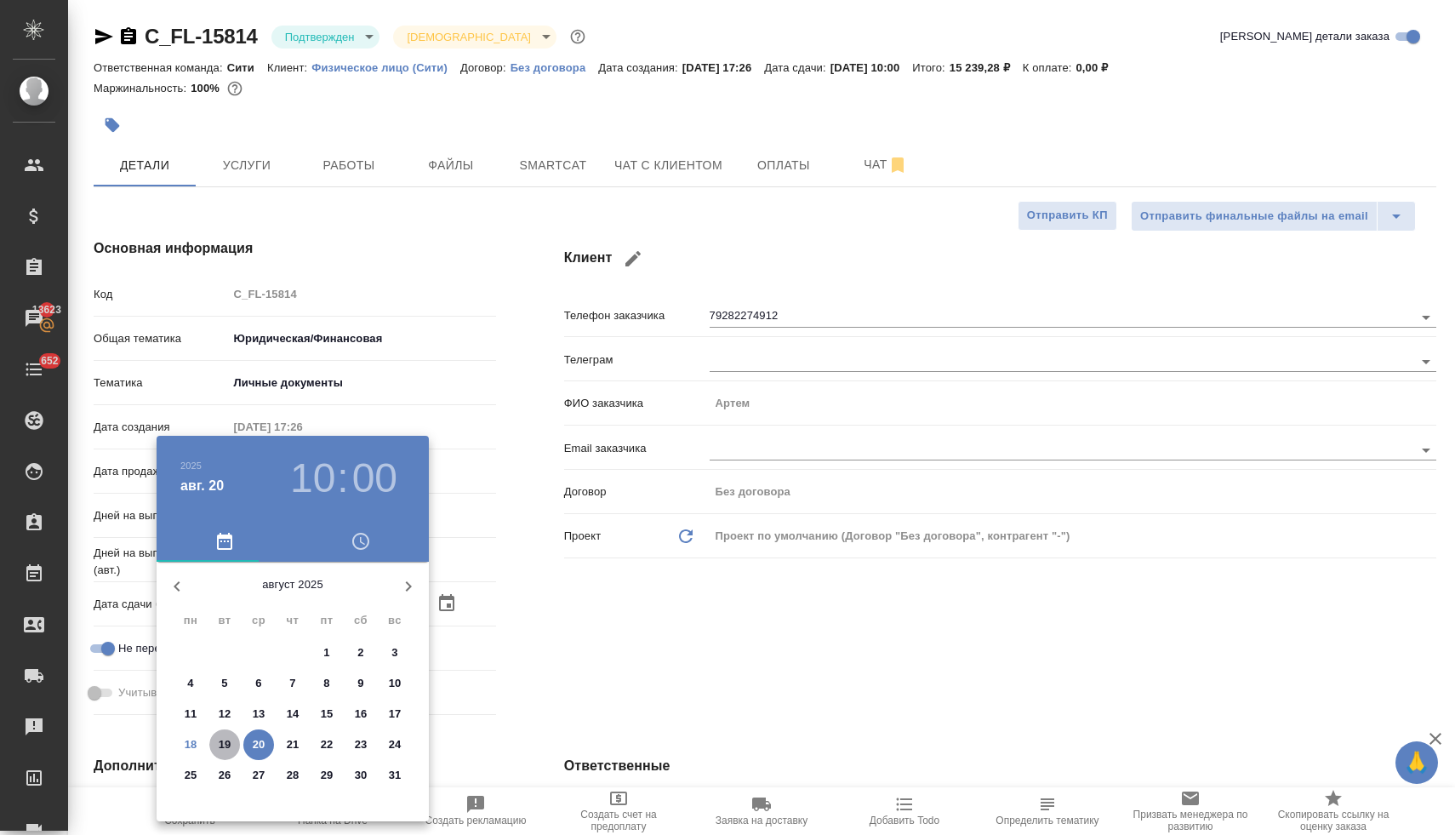
click at [233, 750] on span "19" at bounding box center [224, 744] width 31 height 17
type input "19.08.2025 10:00"
type textarea "x"
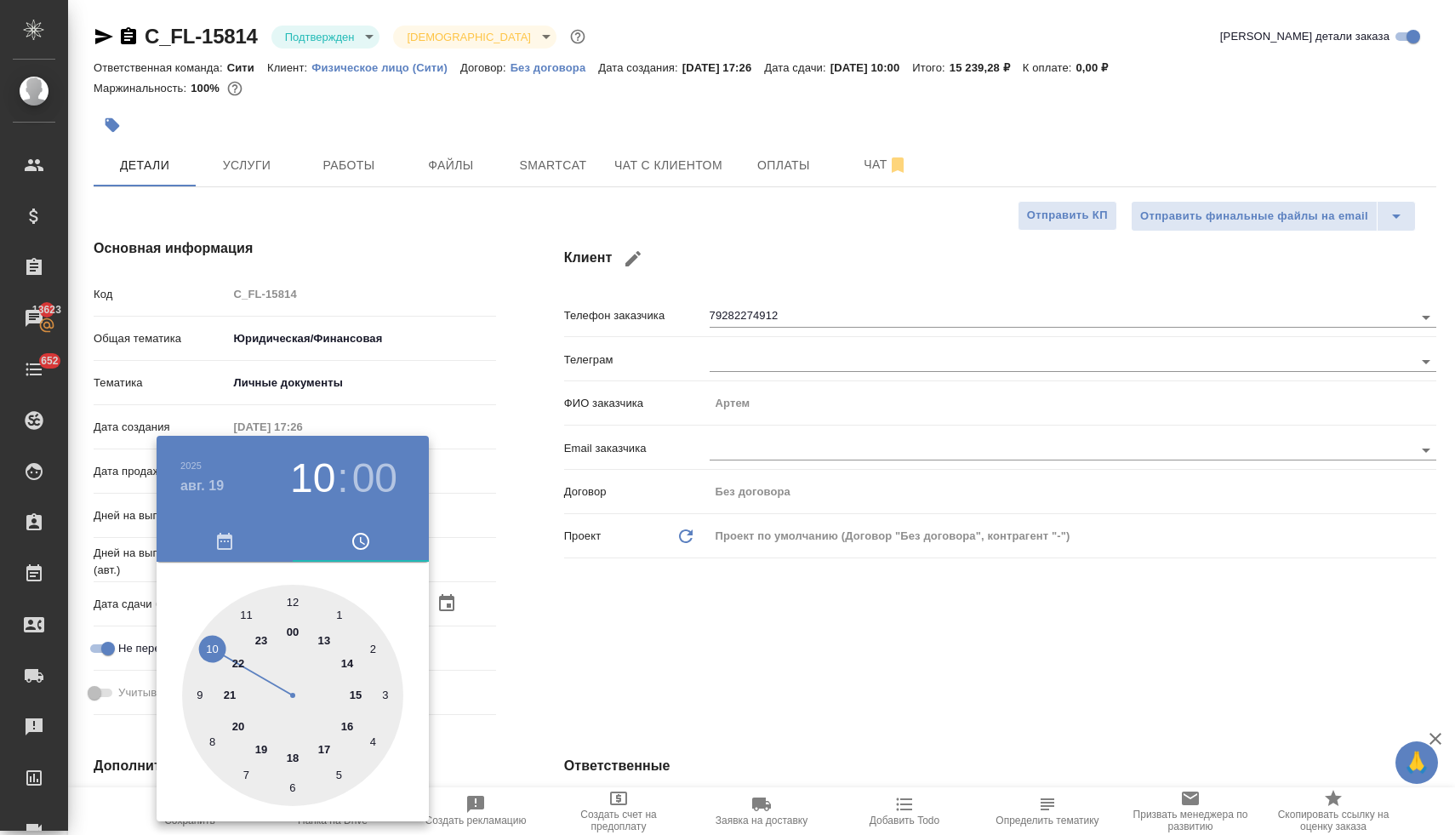
click at [322, 636] on div at bounding box center [292, 694] width 221 height 221
type input "19.08.2025 13:00"
type textarea "x"
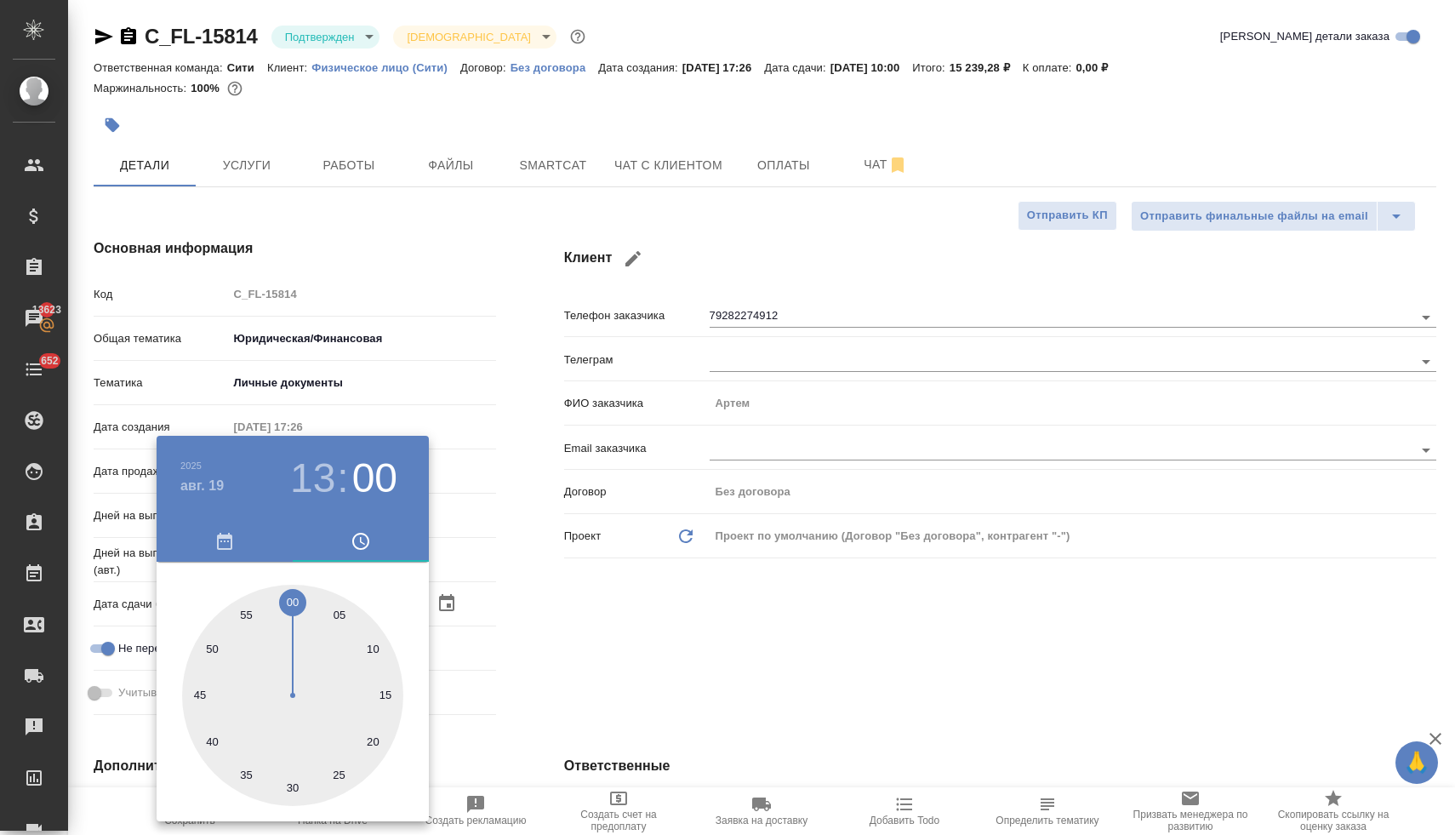
click at [616, 636] on div at bounding box center [727, 417] width 1455 height 835
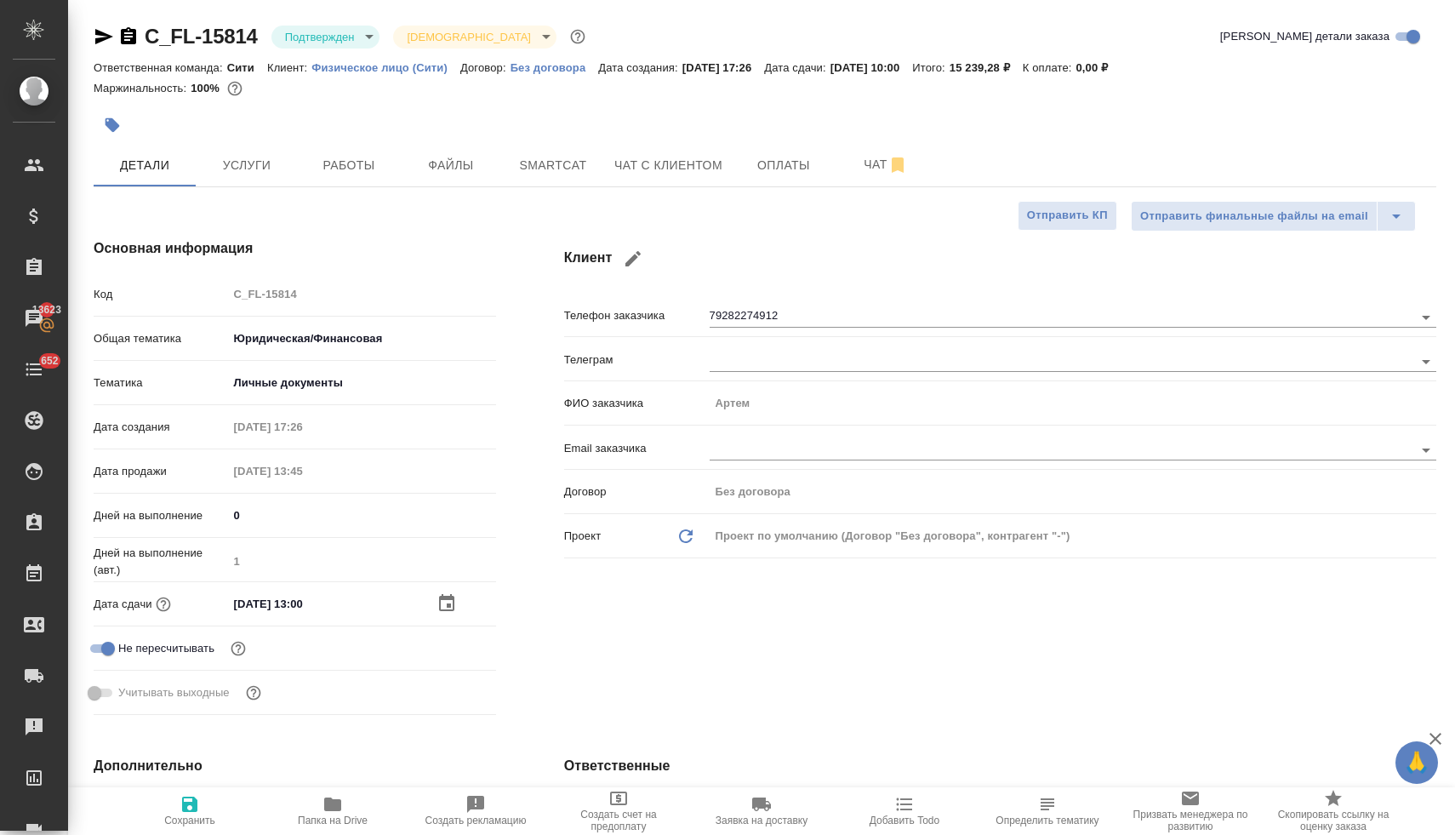
click at [177, 812] on span "Сохранить" at bounding box center [189, 810] width 123 height 32
type textarea "x"
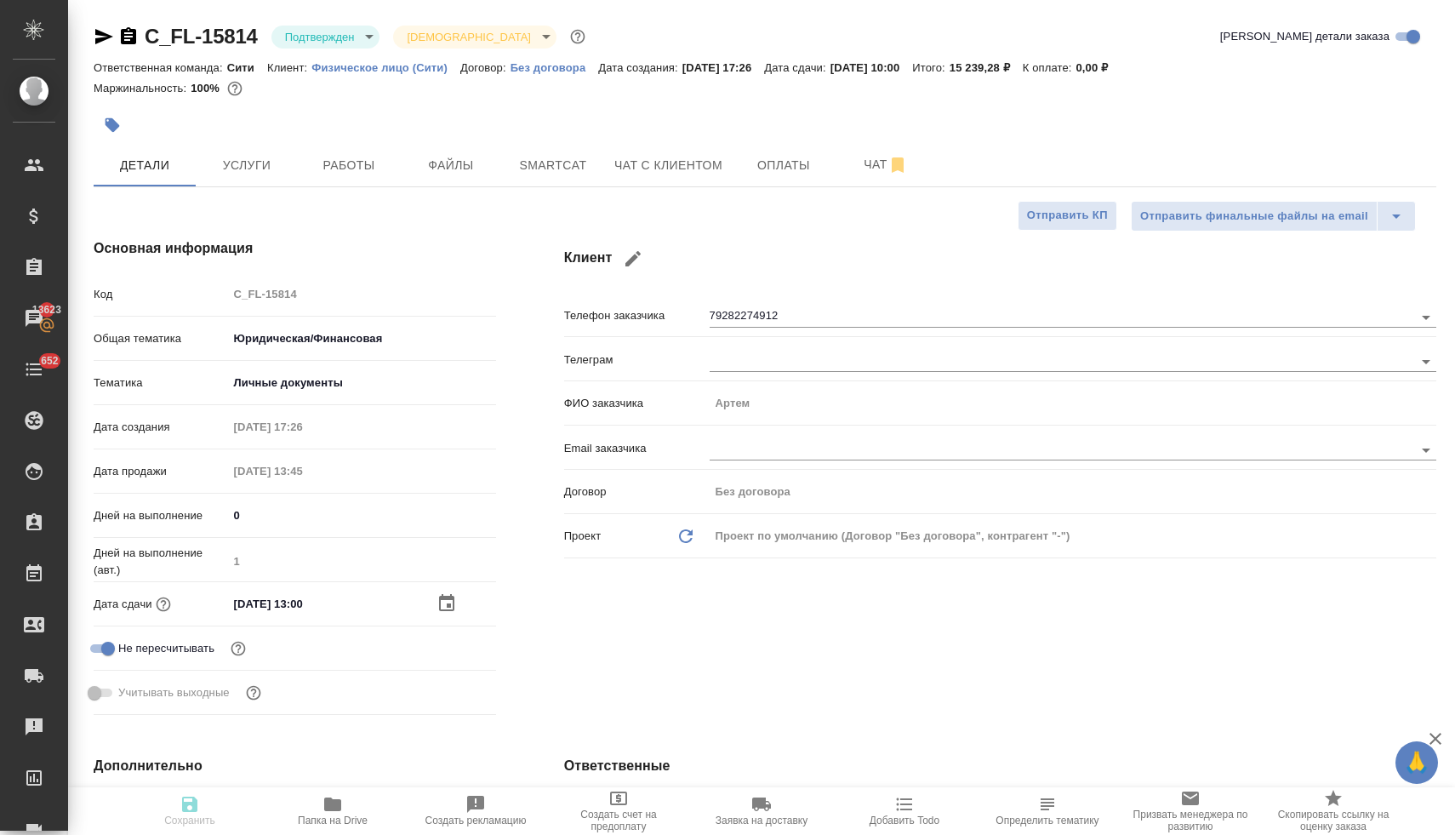
type textarea "x"
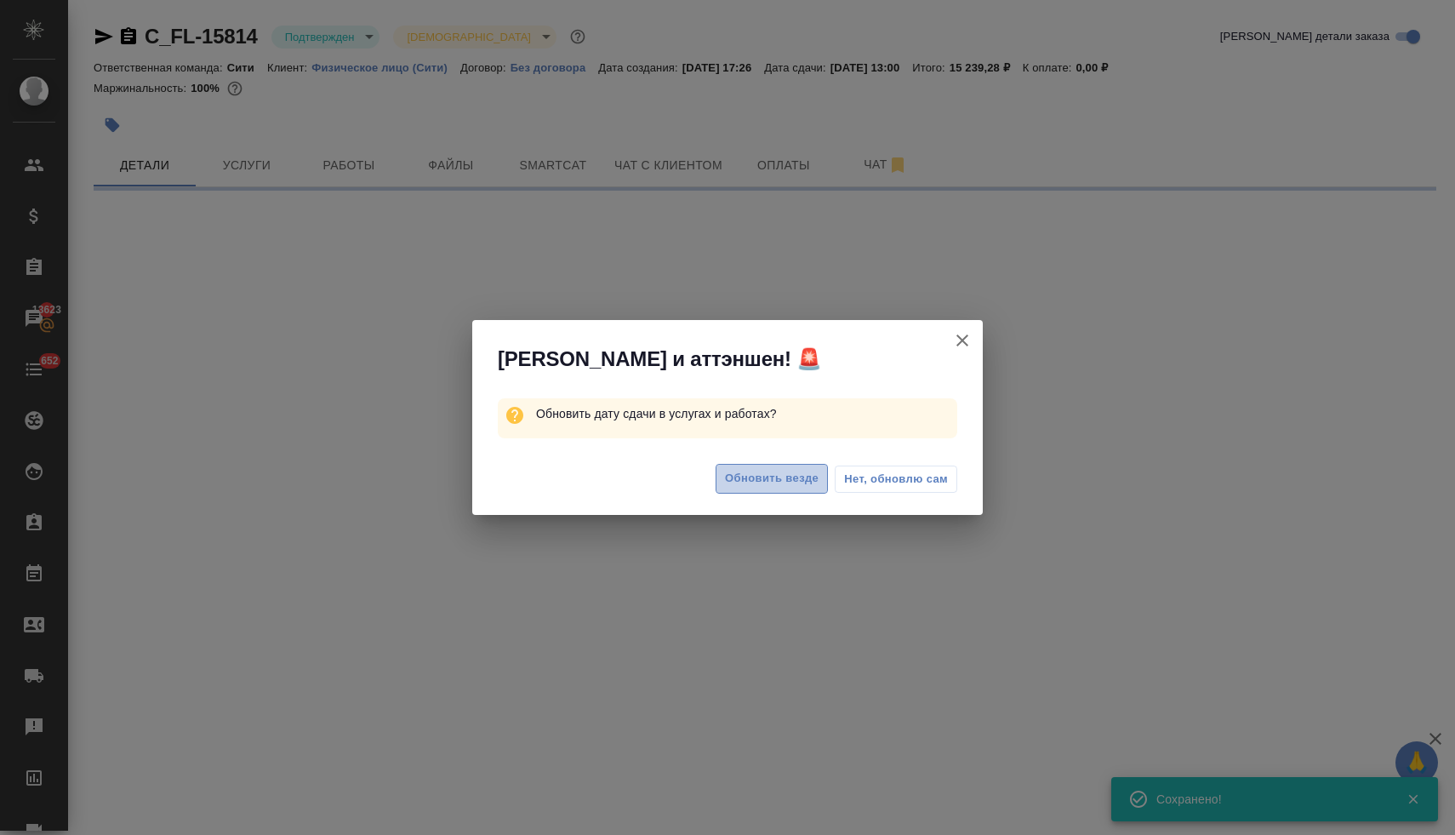
click at [771, 479] on span "Обновить везде" at bounding box center [772, 479] width 94 height 20
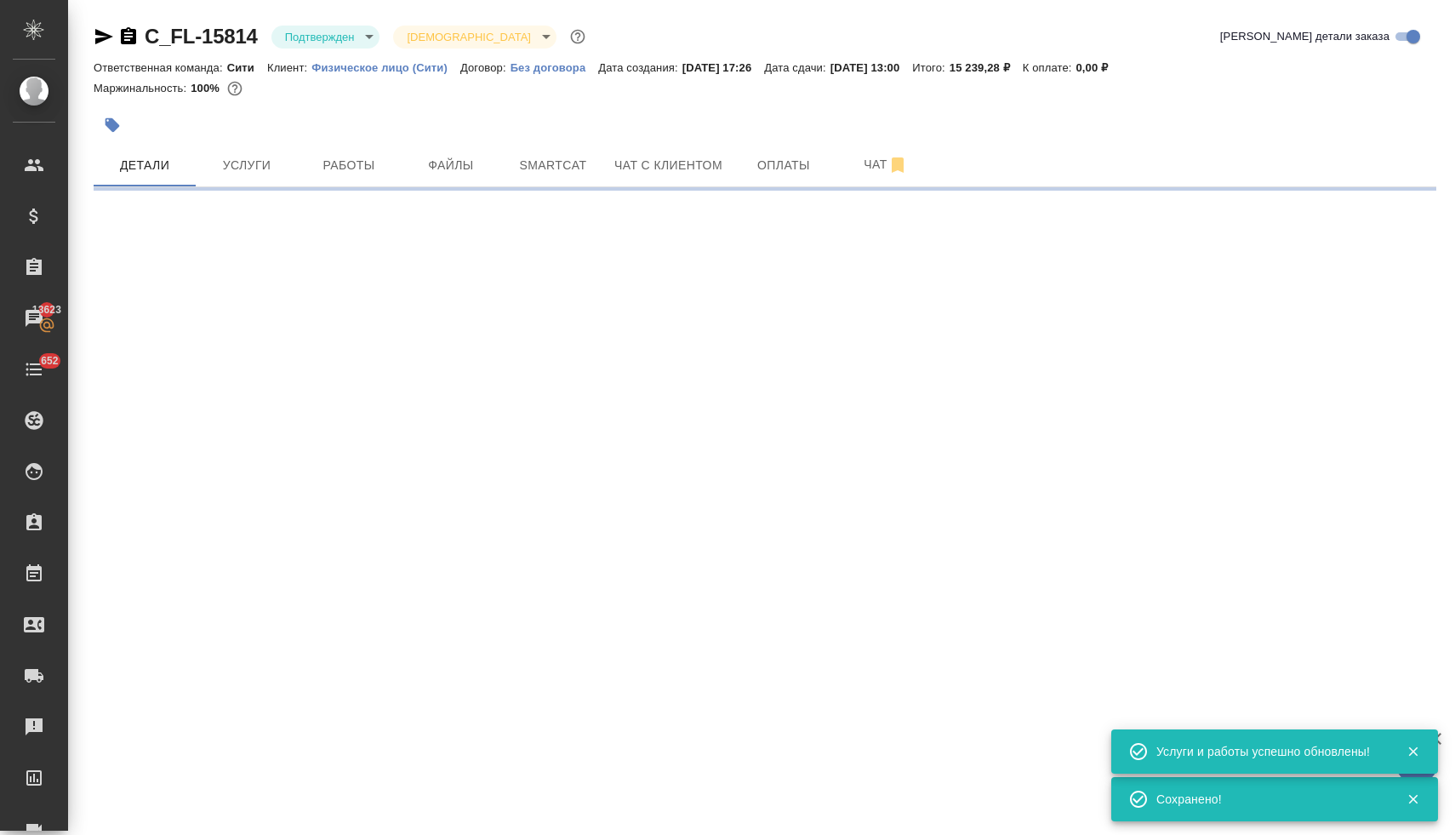
select select "RU"
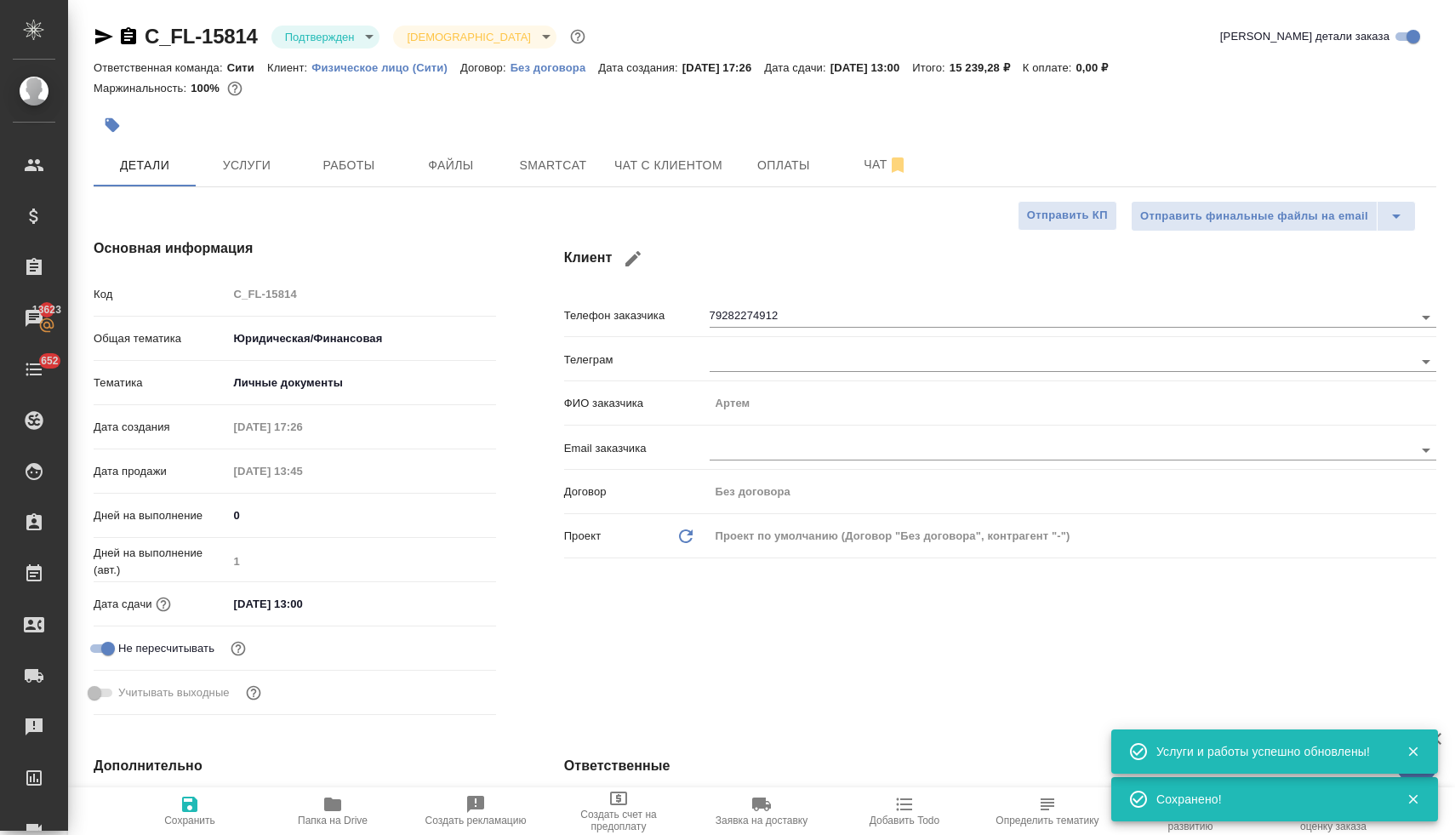
type textarea "x"
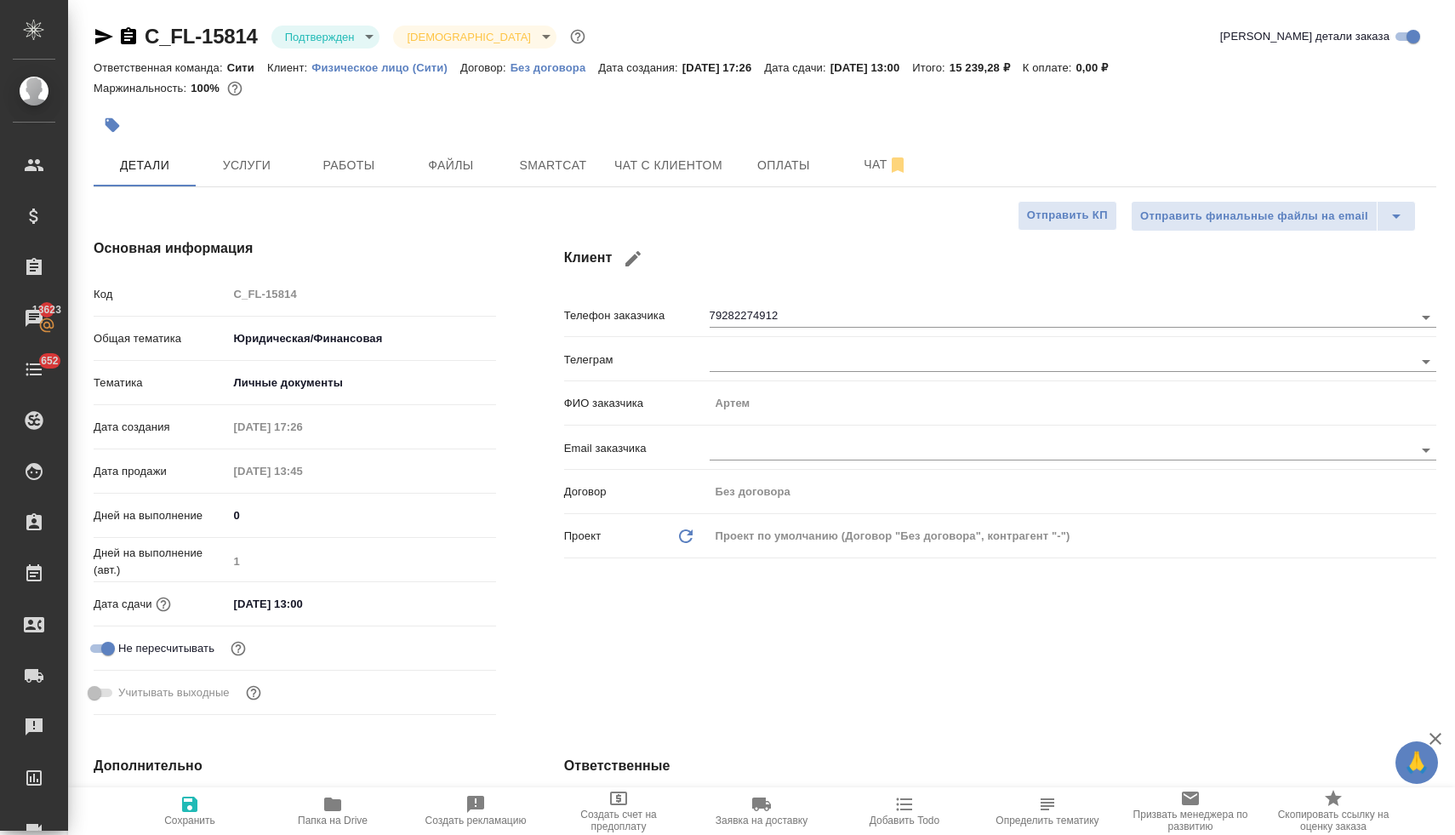
type textarea "x"
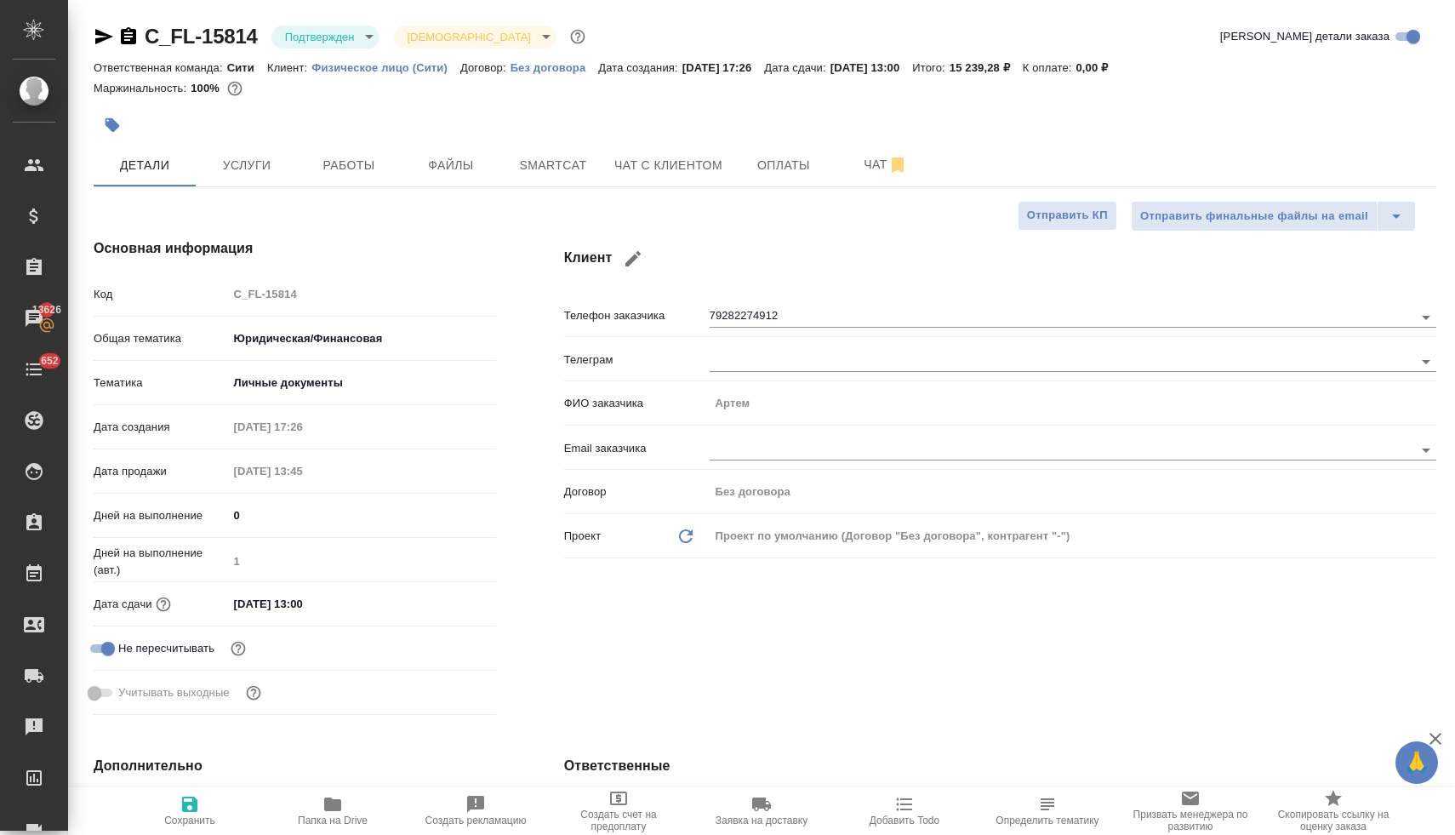
type textarea "x"
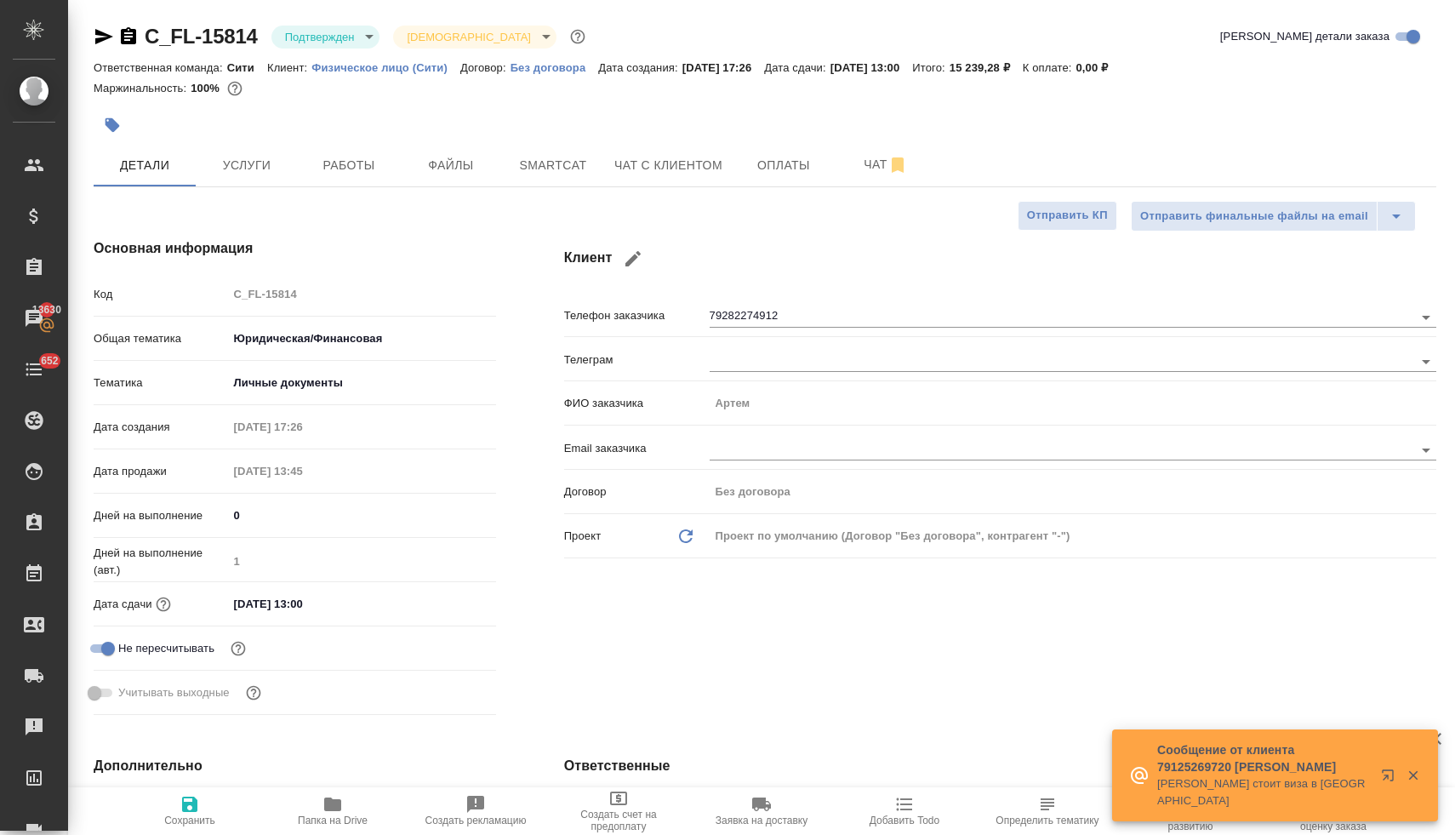
type textarea "x"
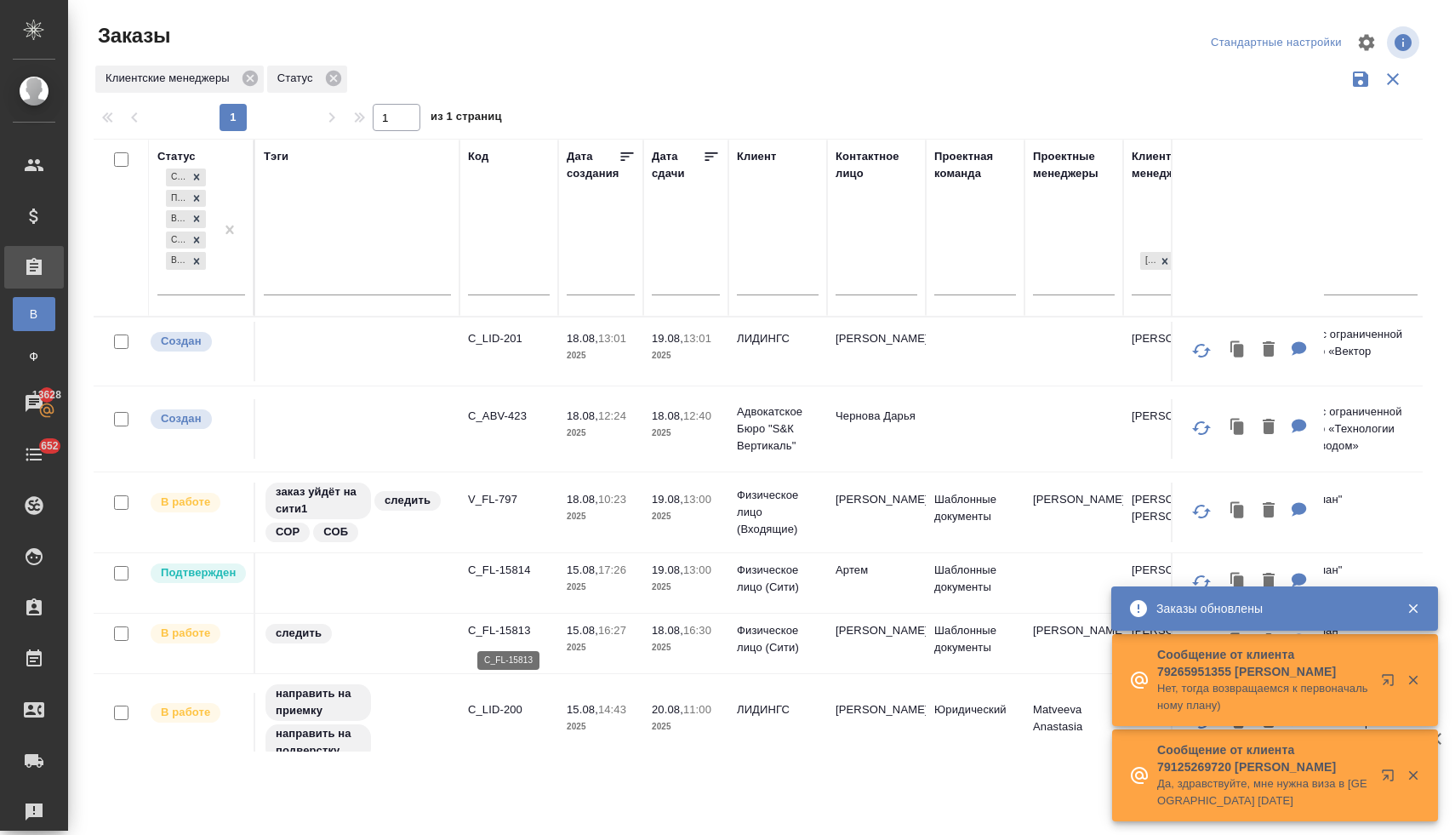
click at [511, 631] on p "C_FL-15813" at bounding box center [509, 630] width 82 height 17
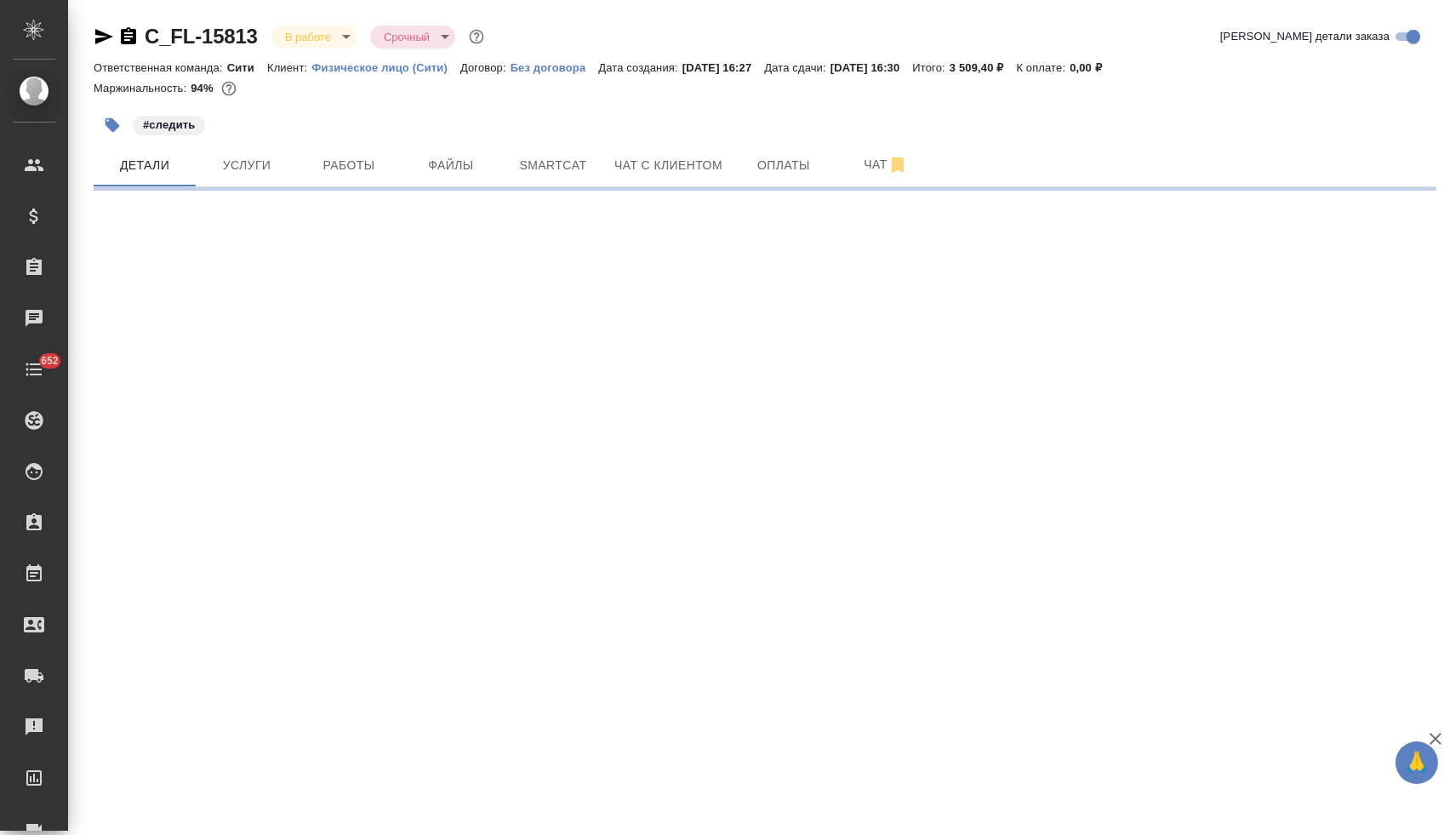
select select "RU"
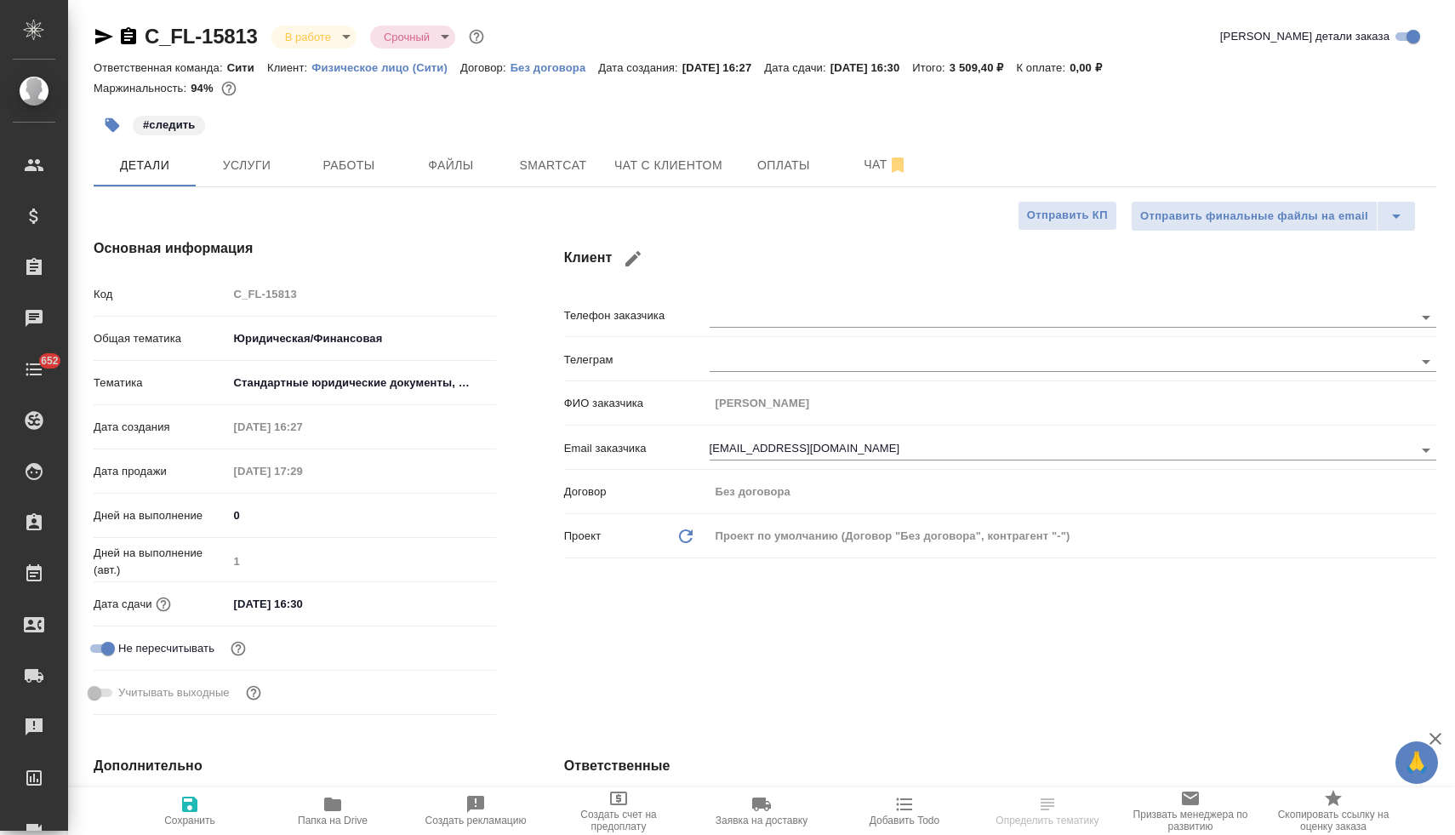
type textarea "x"
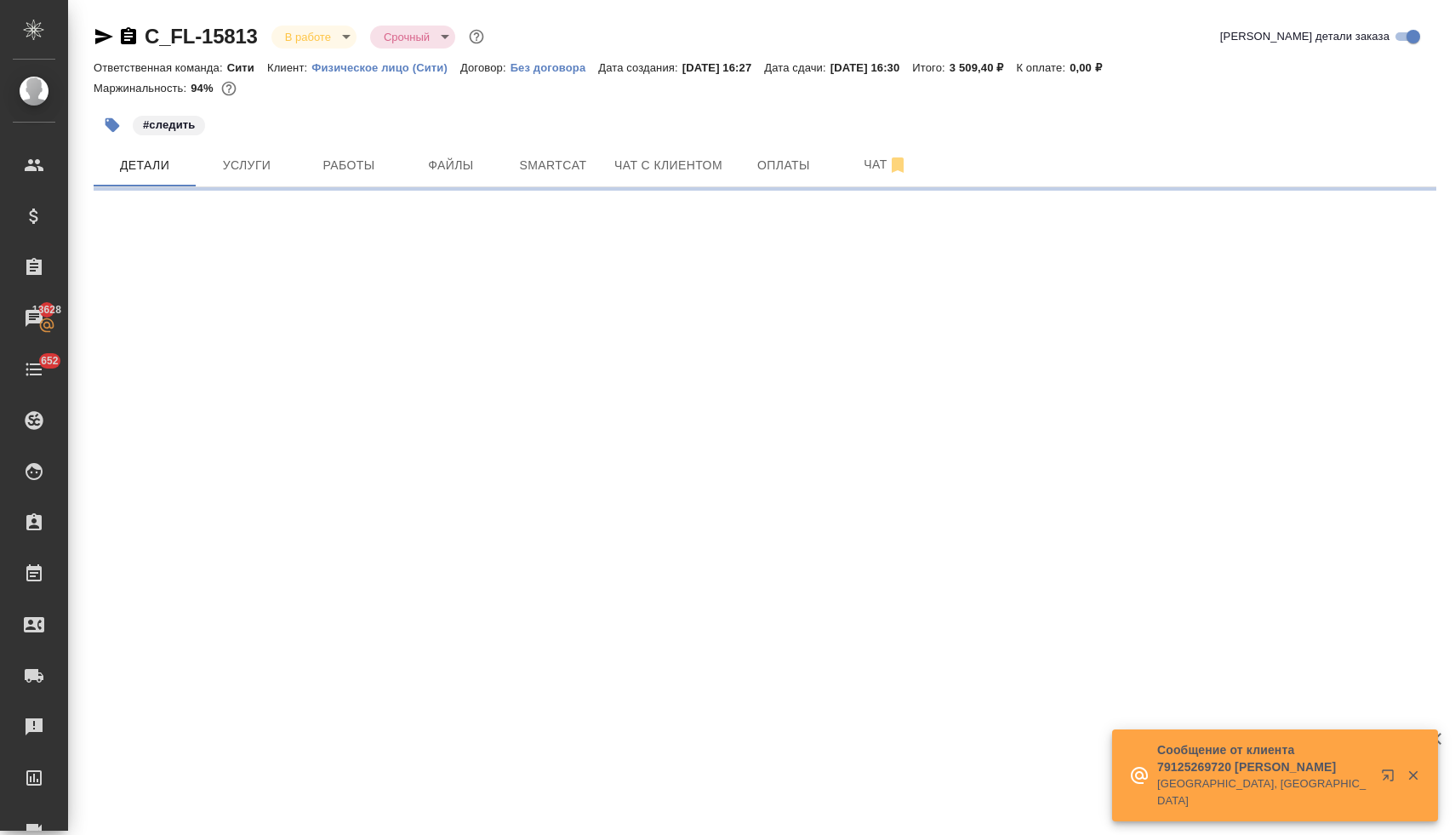
select select "RU"
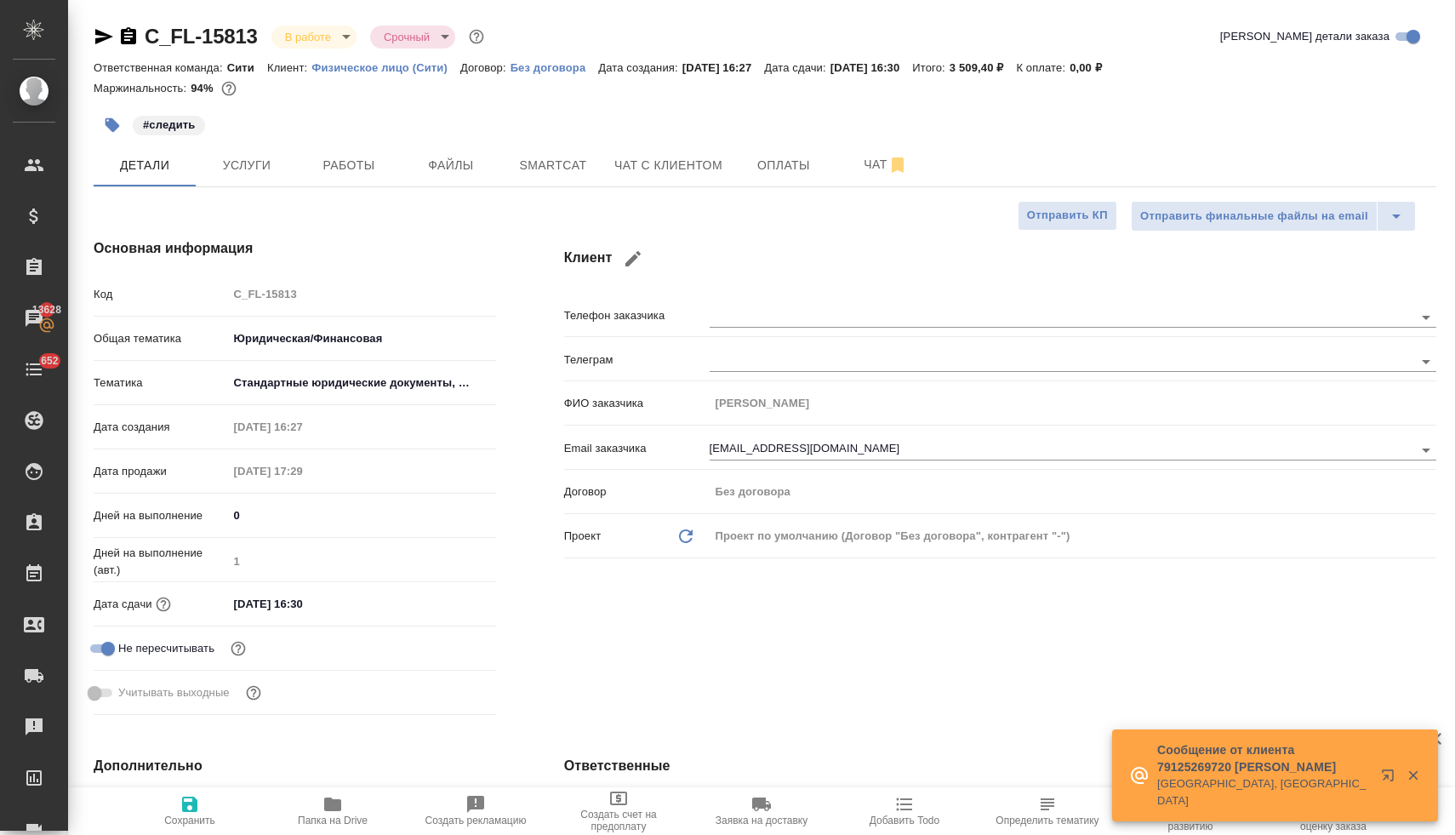
type textarea "x"
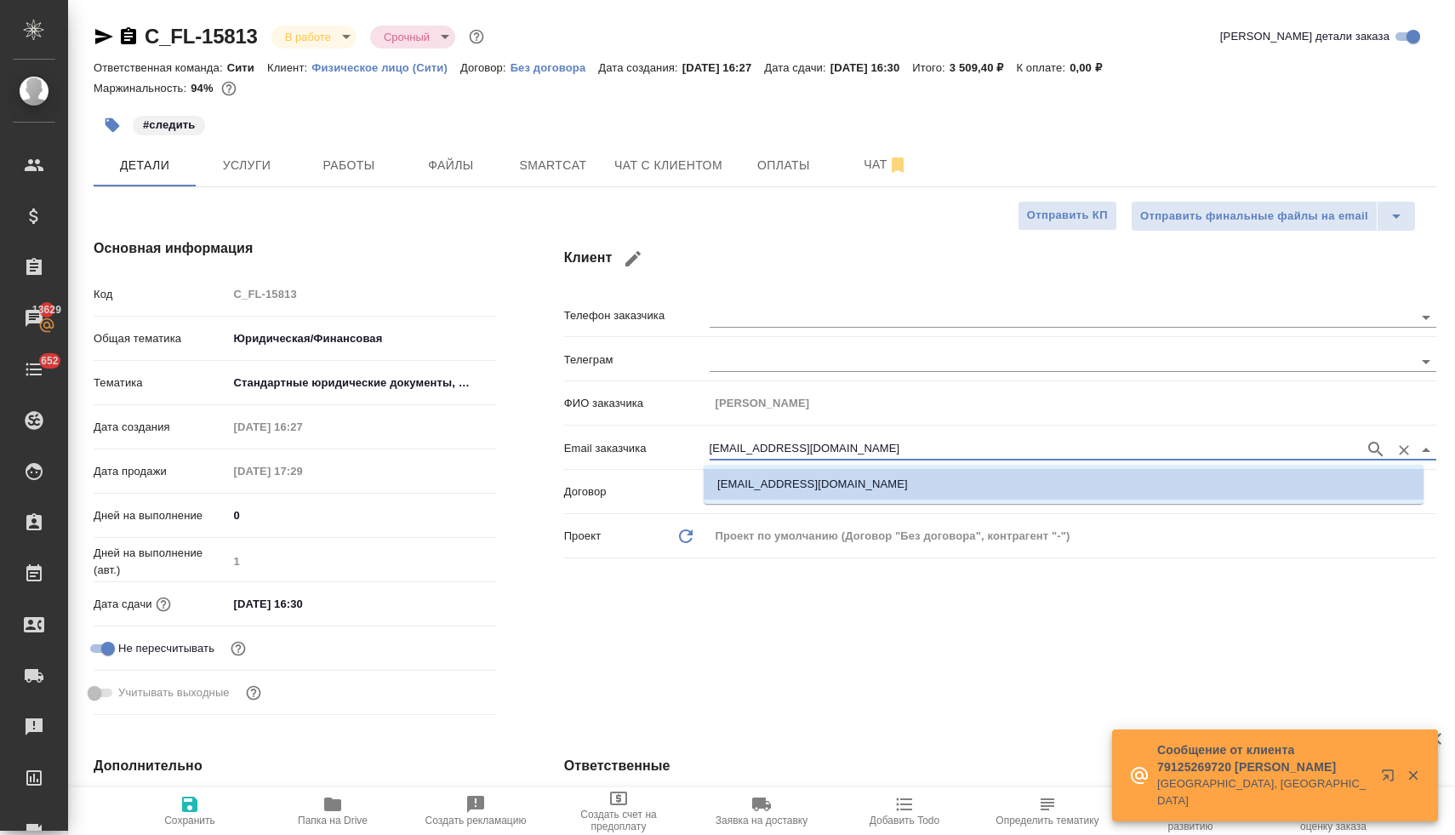
drag, startPoint x: 778, startPoint y: 452, endPoint x: 629, endPoint y: 447, distance: 148.9
click at [629, 447] on div "Email заказчика evtdoma@mail.ru" at bounding box center [1000, 447] width 872 height 30
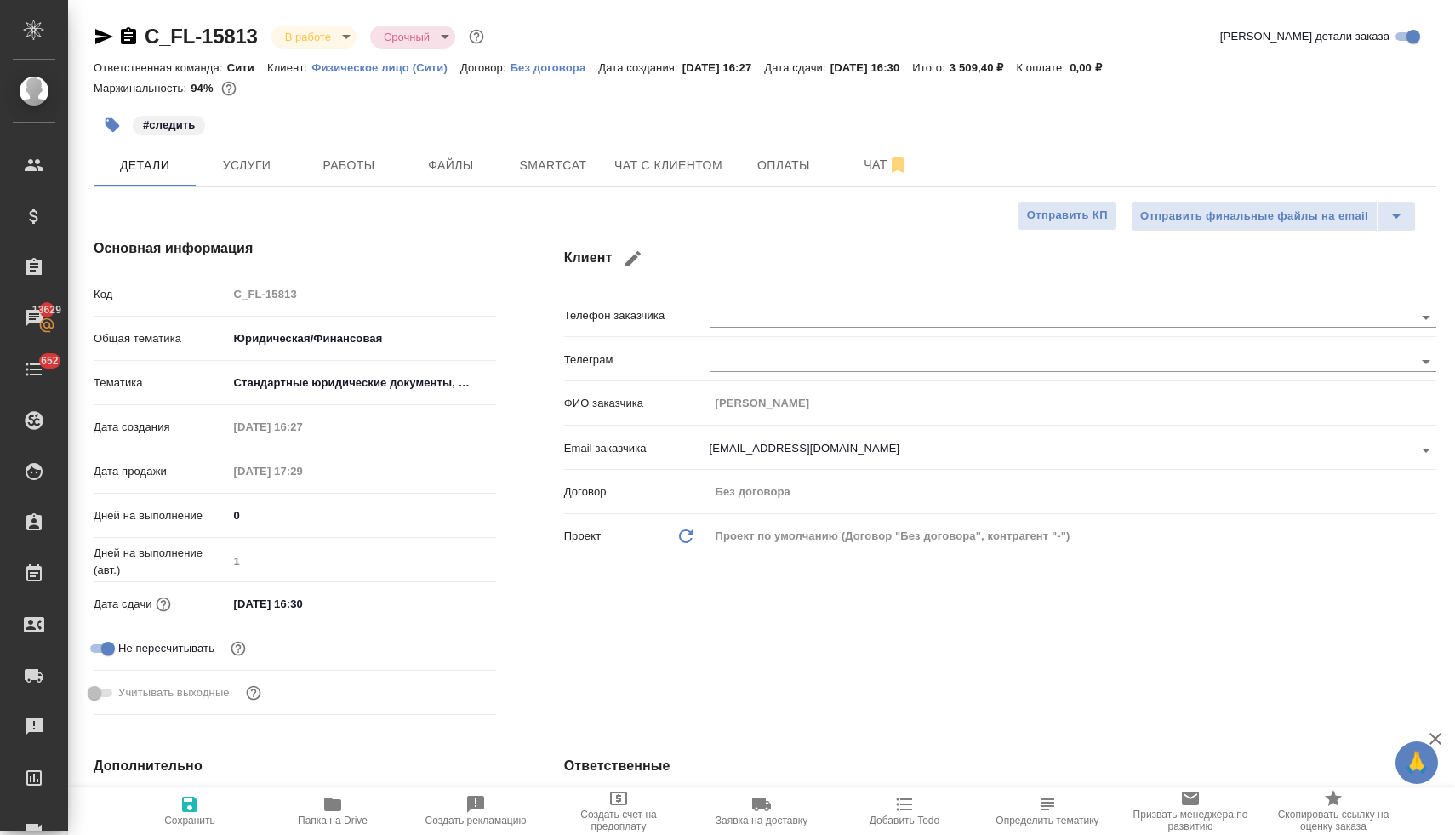
type textarea "x"
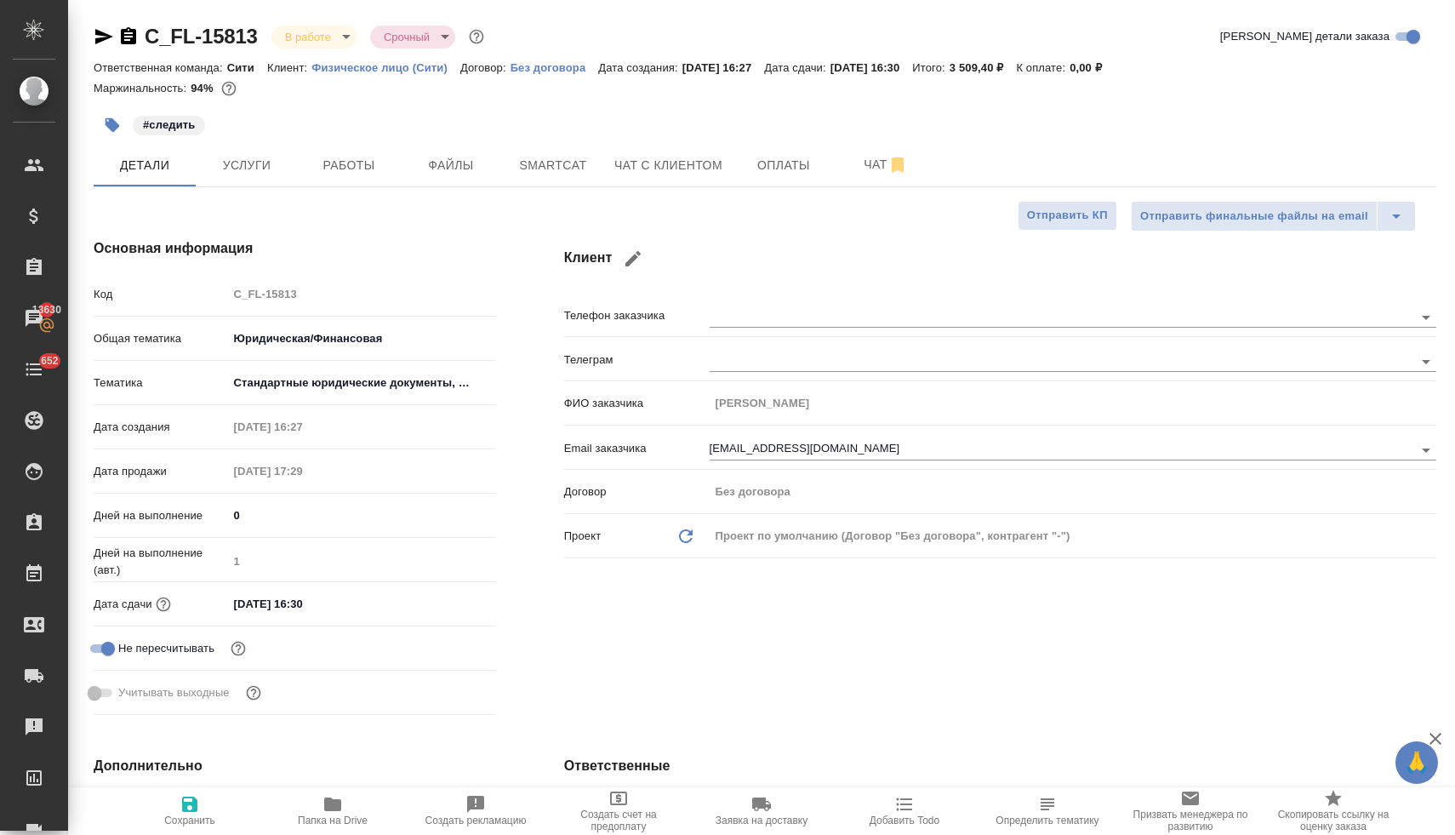
type textarea "x"
click at [897, 824] on span "Добавить Todo" at bounding box center [904, 820] width 70 height 12
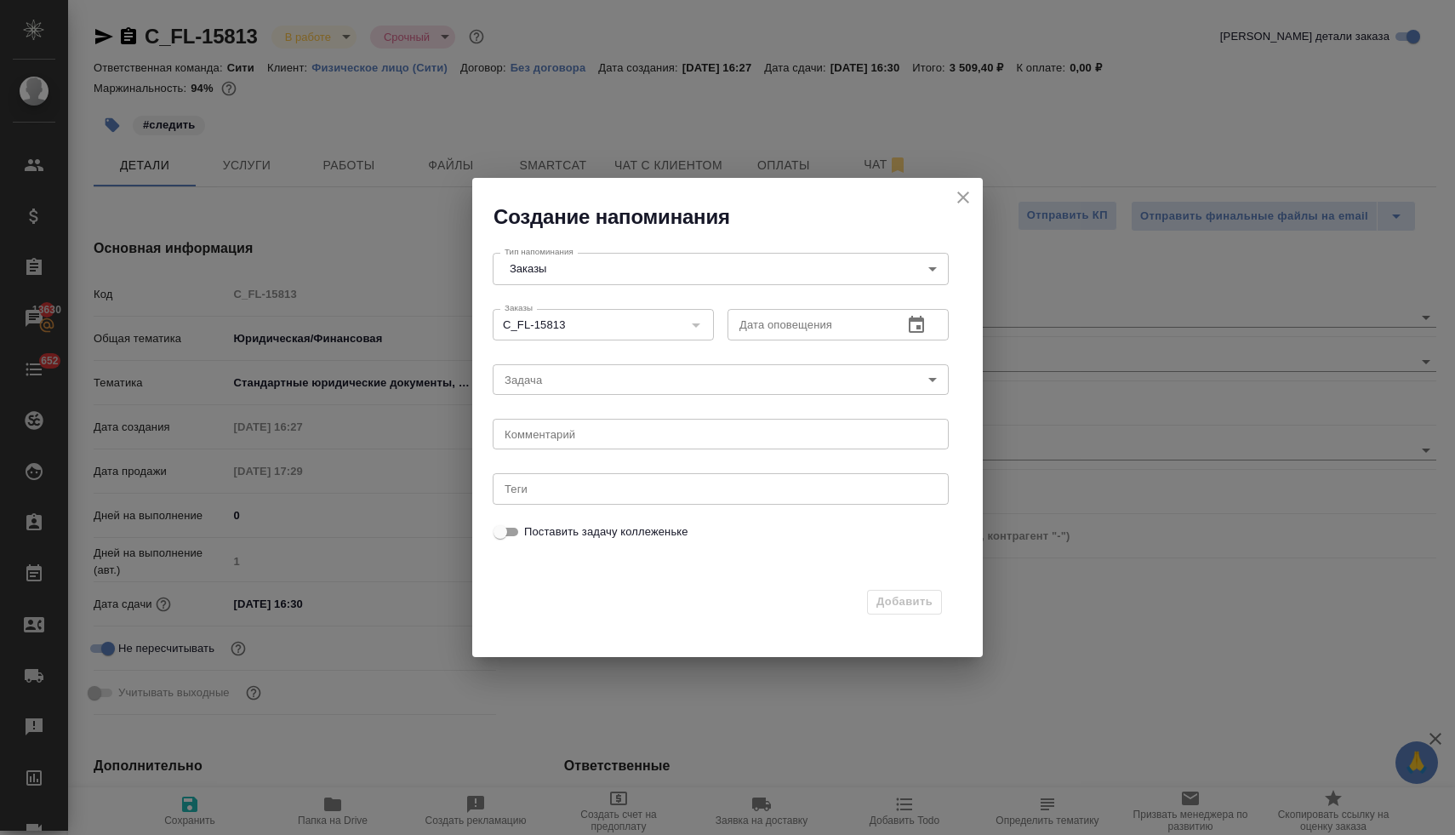
click at [923, 330] on icon "button" at bounding box center [916, 324] width 15 height 17
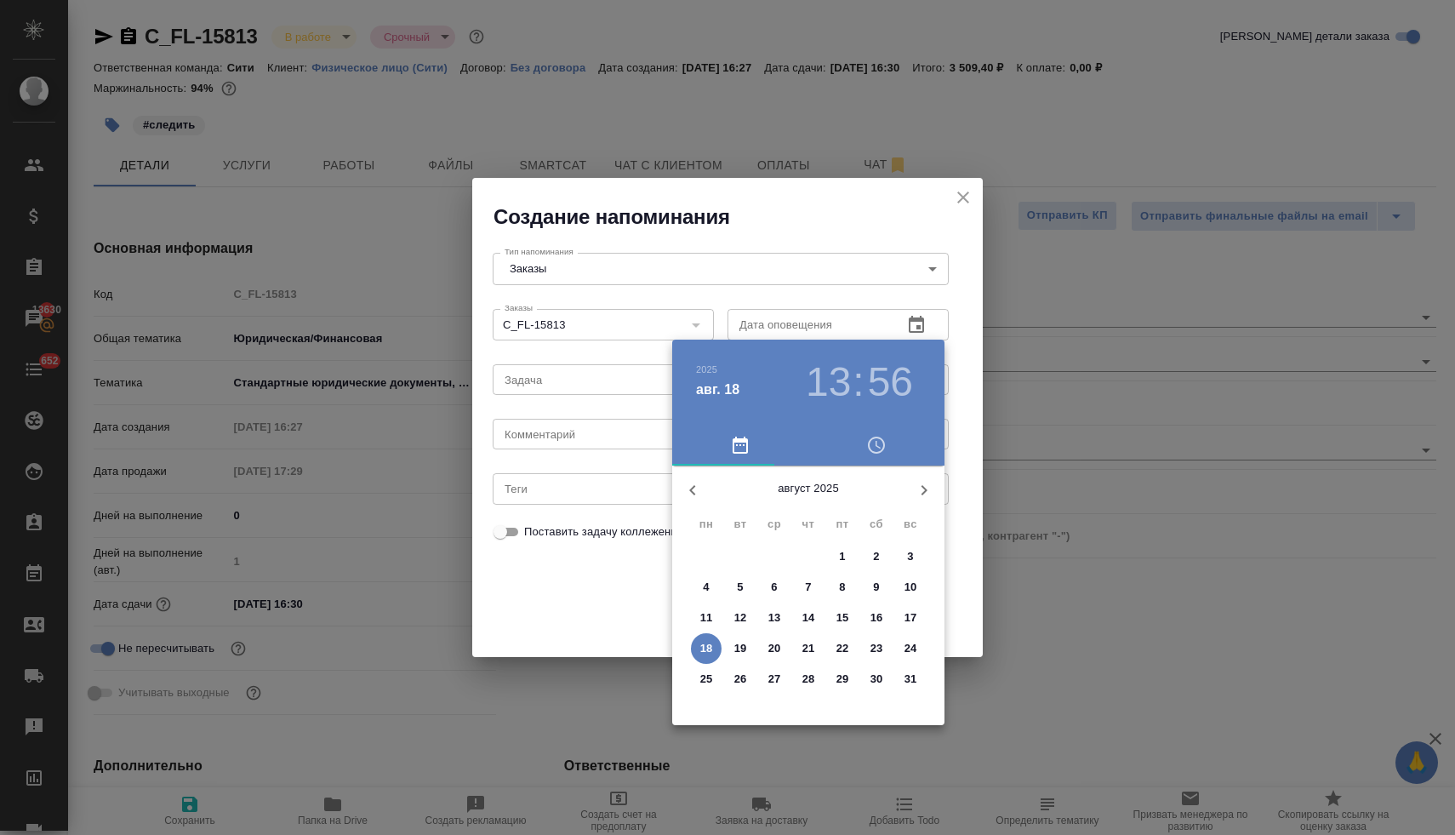
click at [878, 453] on icon "button" at bounding box center [876, 444] width 17 height 17
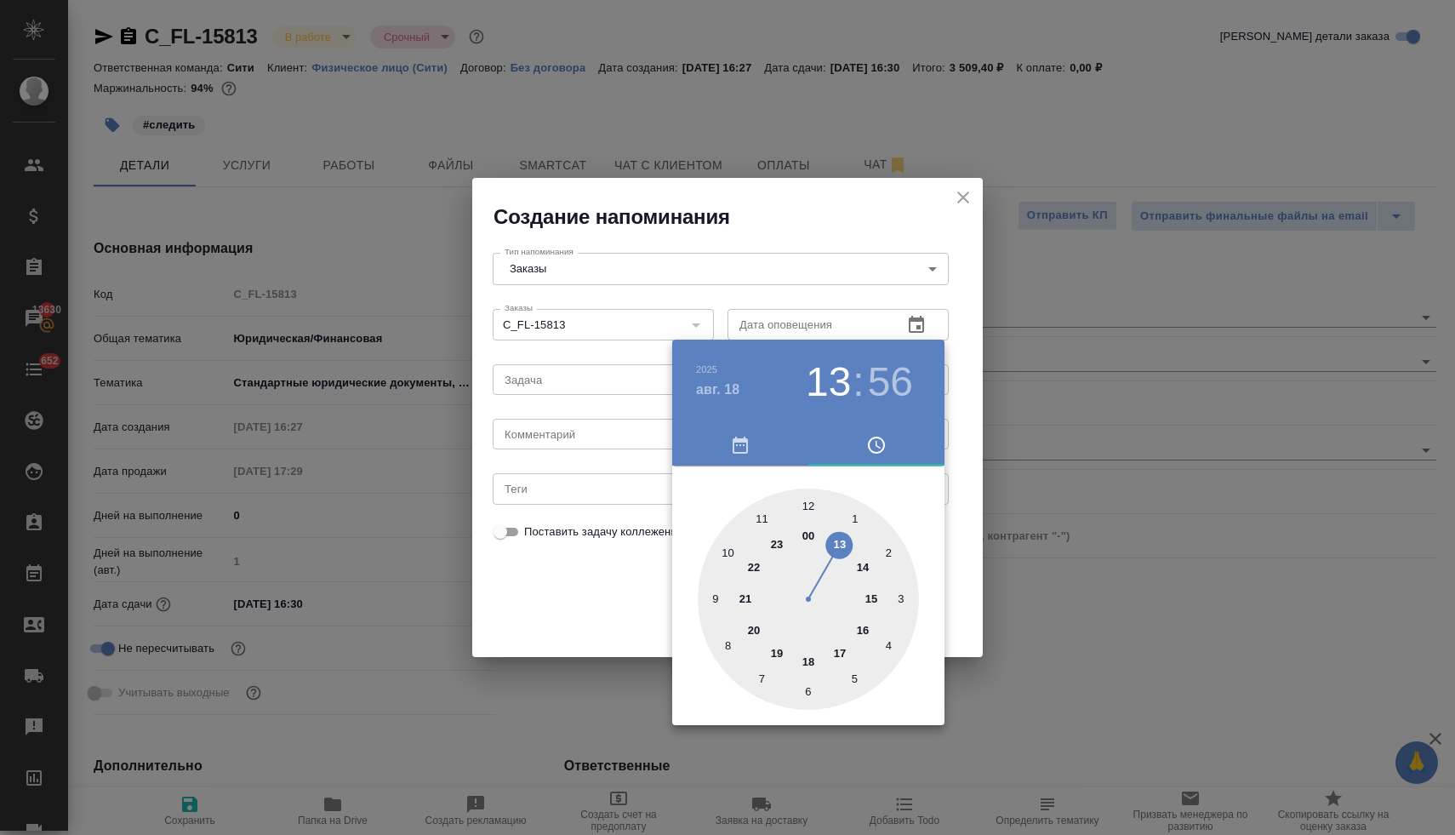
click at [864, 631] on div at bounding box center [808, 598] width 221 height 221
click at [810, 507] on div at bounding box center [808, 598] width 221 height 221
type input "18.08.2025 16:00"
click at [601, 603] on div at bounding box center [727, 417] width 1455 height 835
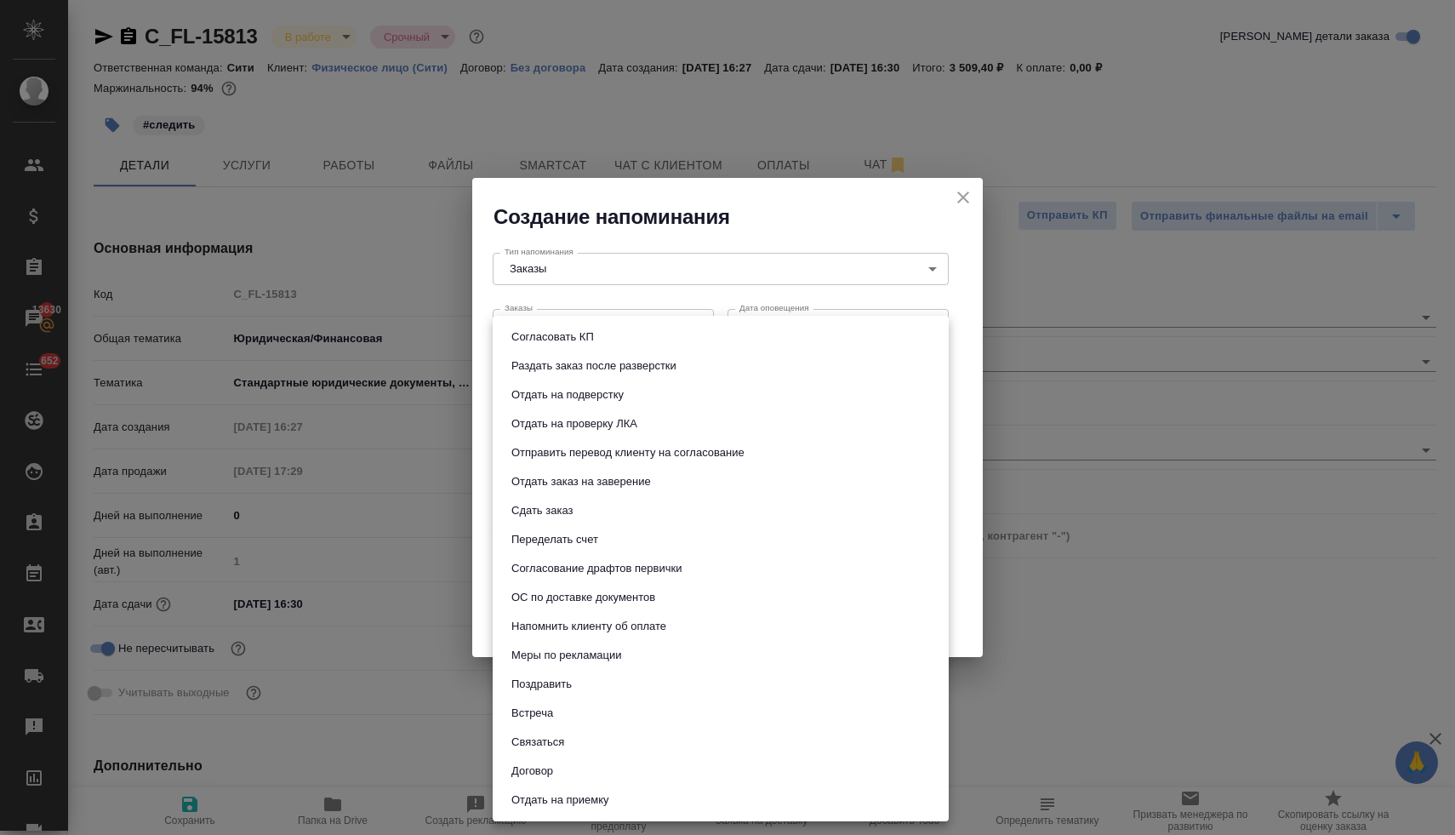
click at [619, 380] on body "🙏 .cls-1 fill:#fff; AWATERA Lyamina Nadezhda Клиенты Спецификации Заказы 13630 …" at bounding box center [727, 417] width 1455 height 835
click at [603, 516] on li "Сдать заказ" at bounding box center [721, 510] width 456 height 29
type input "Сдать заказ"
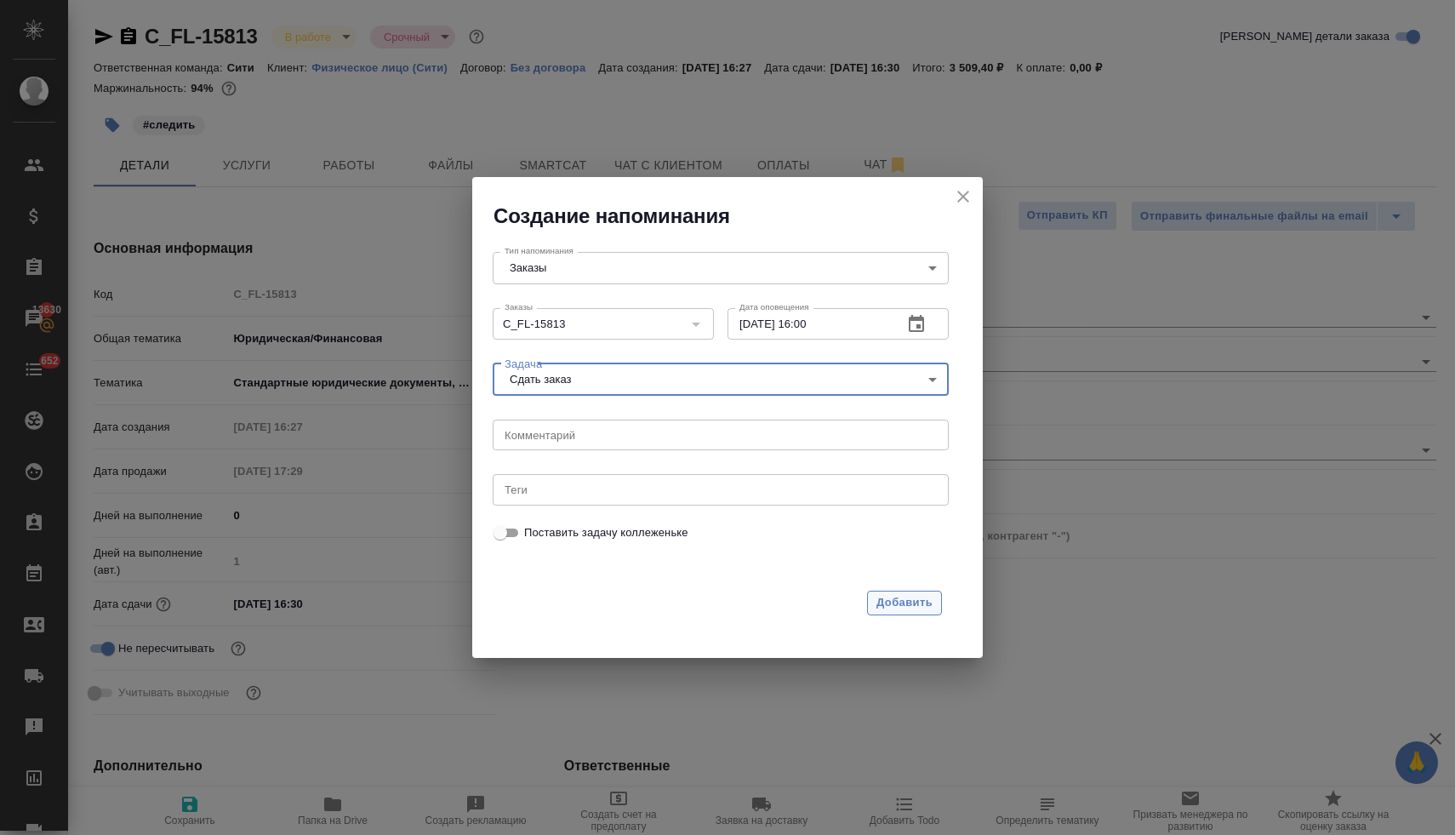
click at [902, 599] on span "Добавить" at bounding box center [904, 603] width 56 height 20
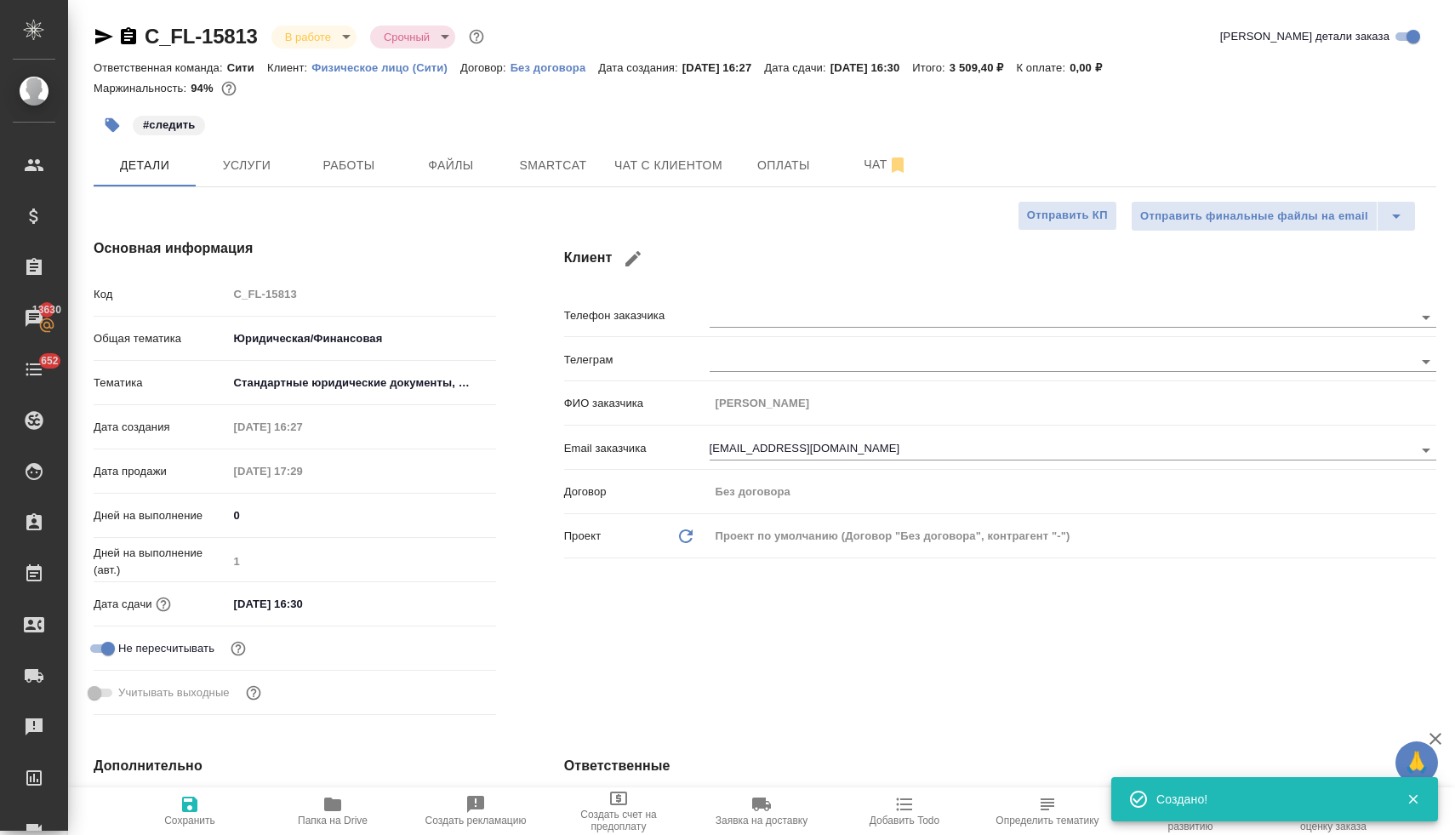
type textarea "x"
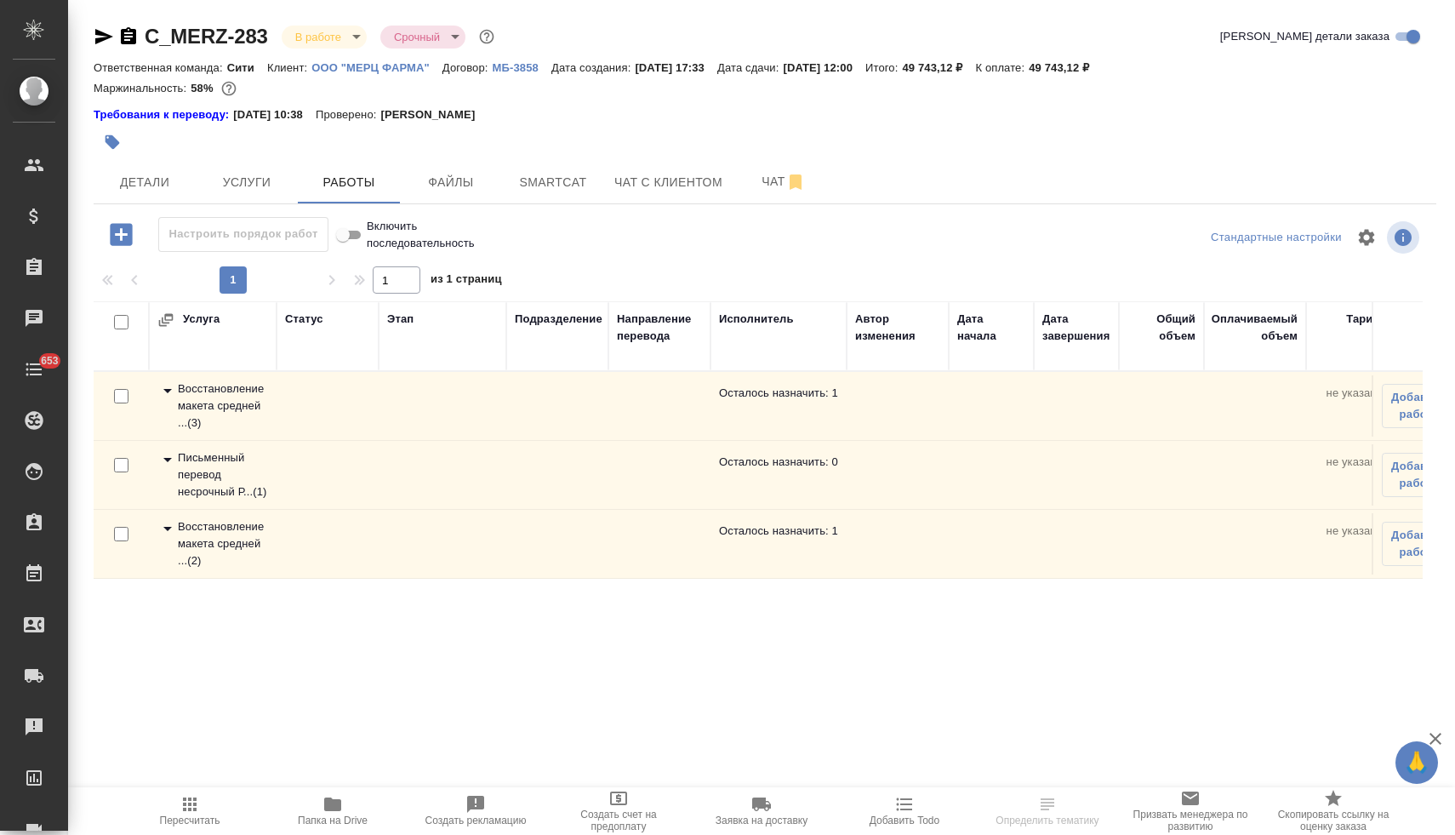
click at [335, 807] on icon "button" at bounding box center [332, 804] width 17 height 14
click at [775, 183] on span "Чат" at bounding box center [784, 181] width 82 height 21
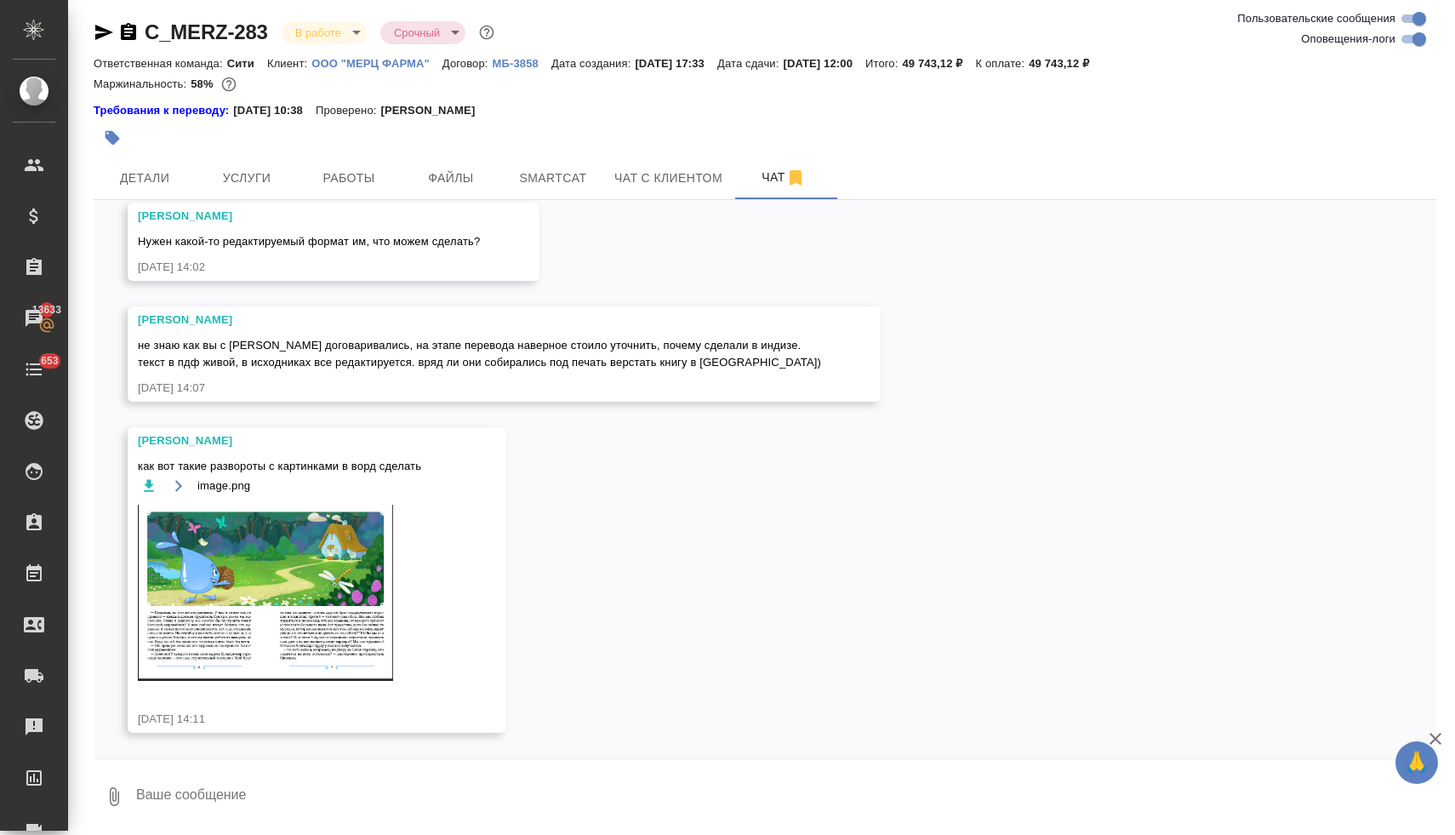
scroll to position [5, 0]
click at [103, 164] on button "Детали" at bounding box center [145, 177] width 102 height 43
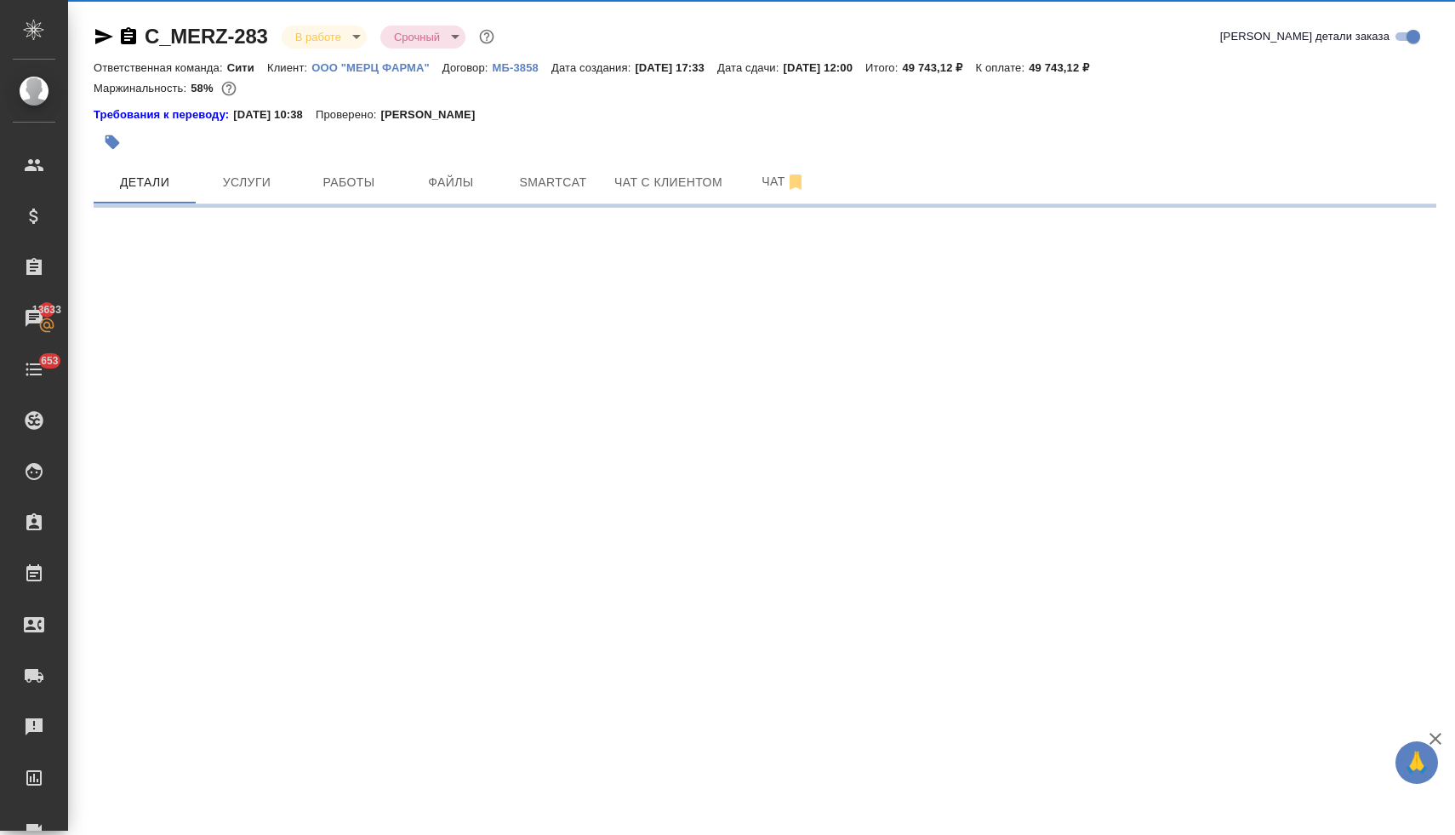
select select "RU"
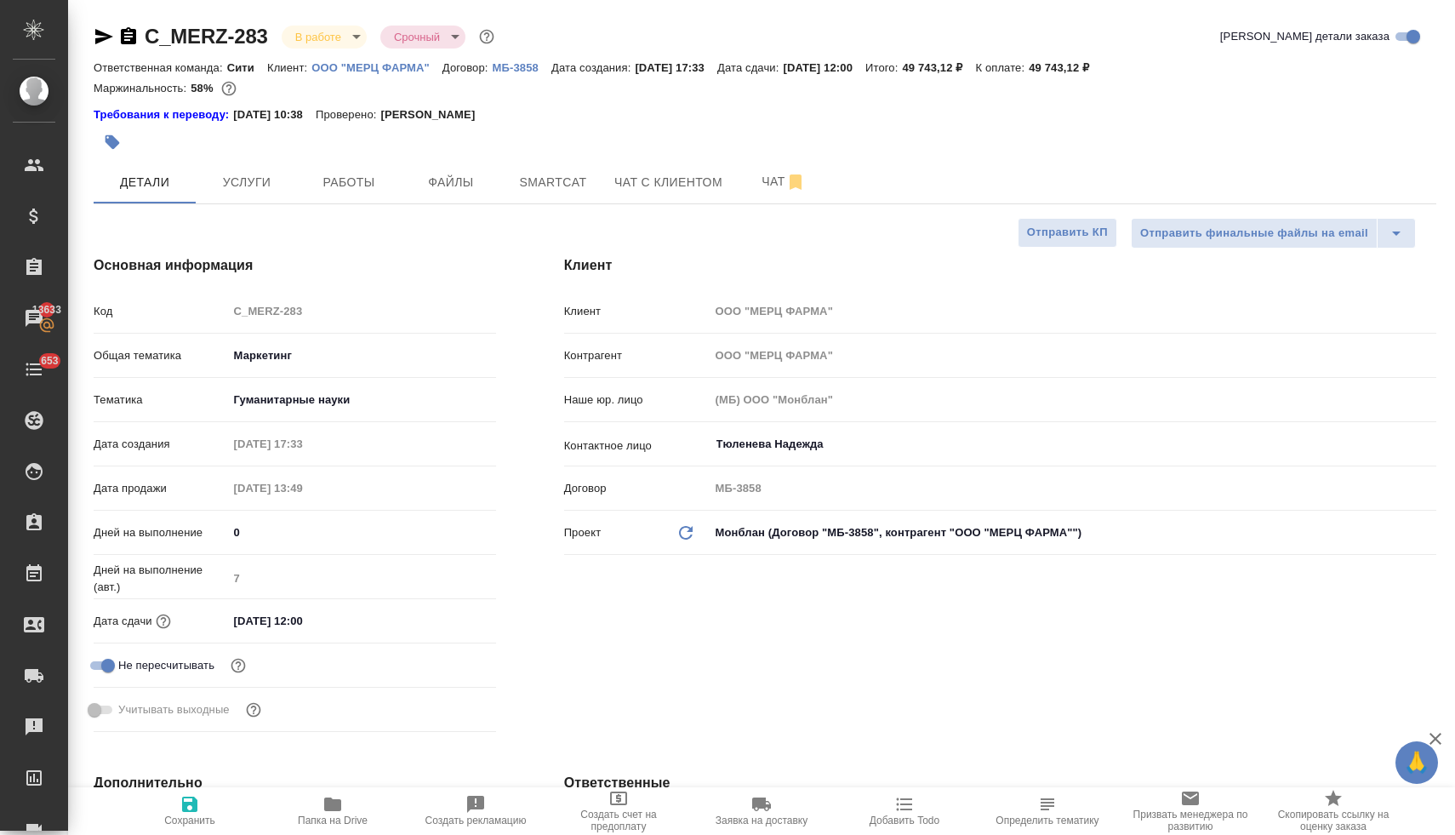
type textarea "x"
click at [337, 816] on span "Папка на Drive" at bounding box center [333, 820] width 70 height 12
type textarea "x"
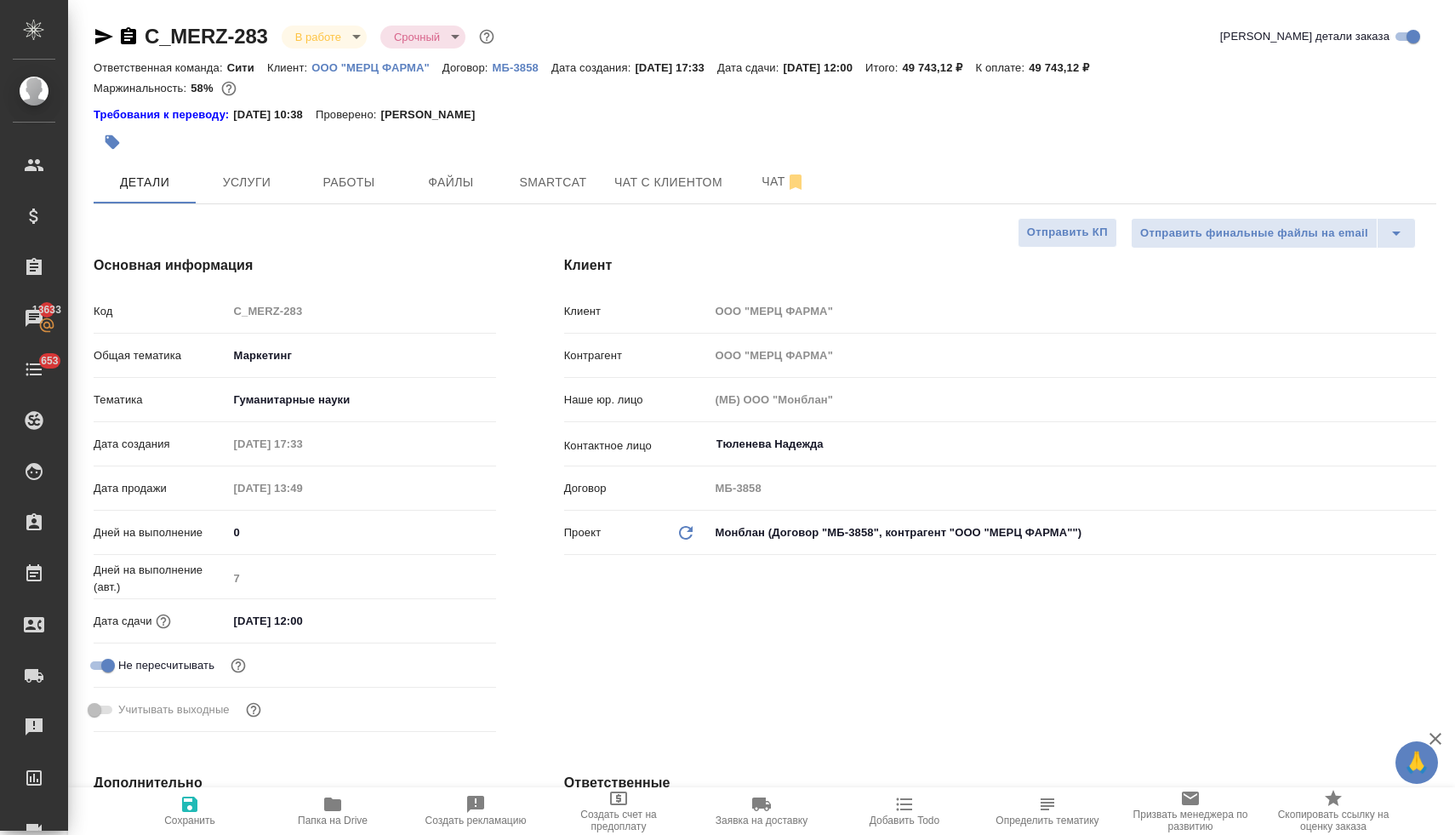
type textarea "x"
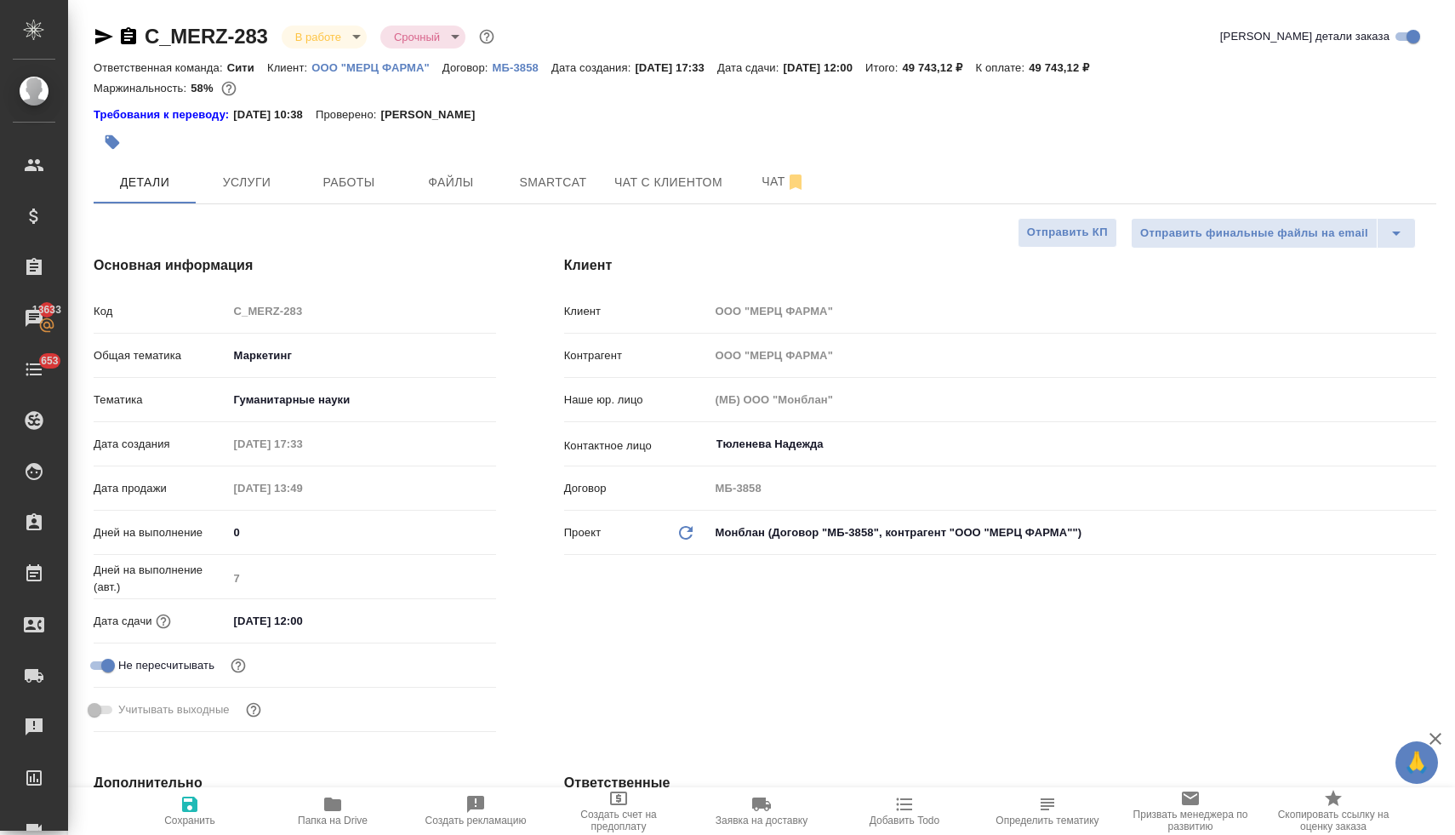
type textarea "x"
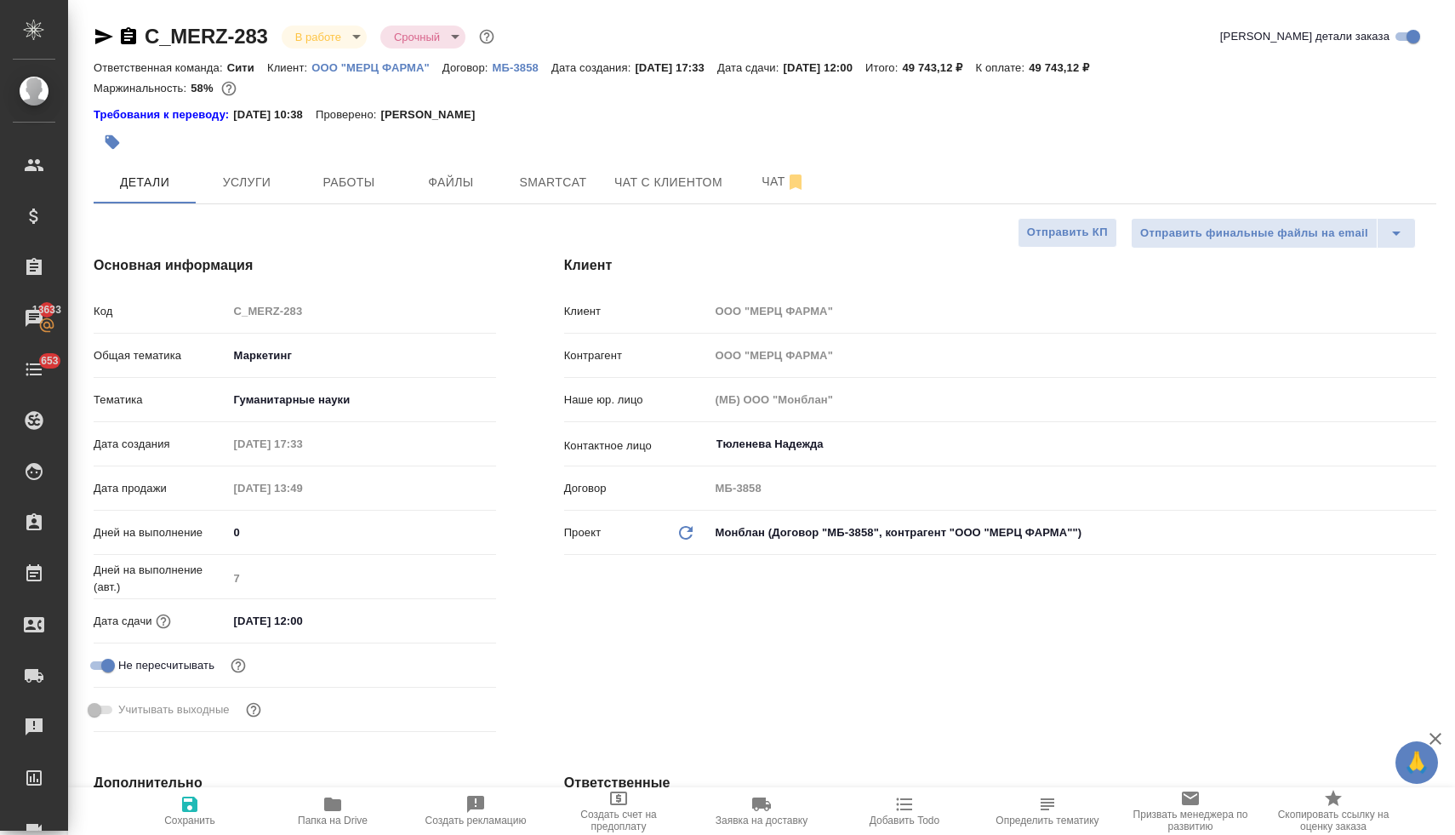
type textarea "x"
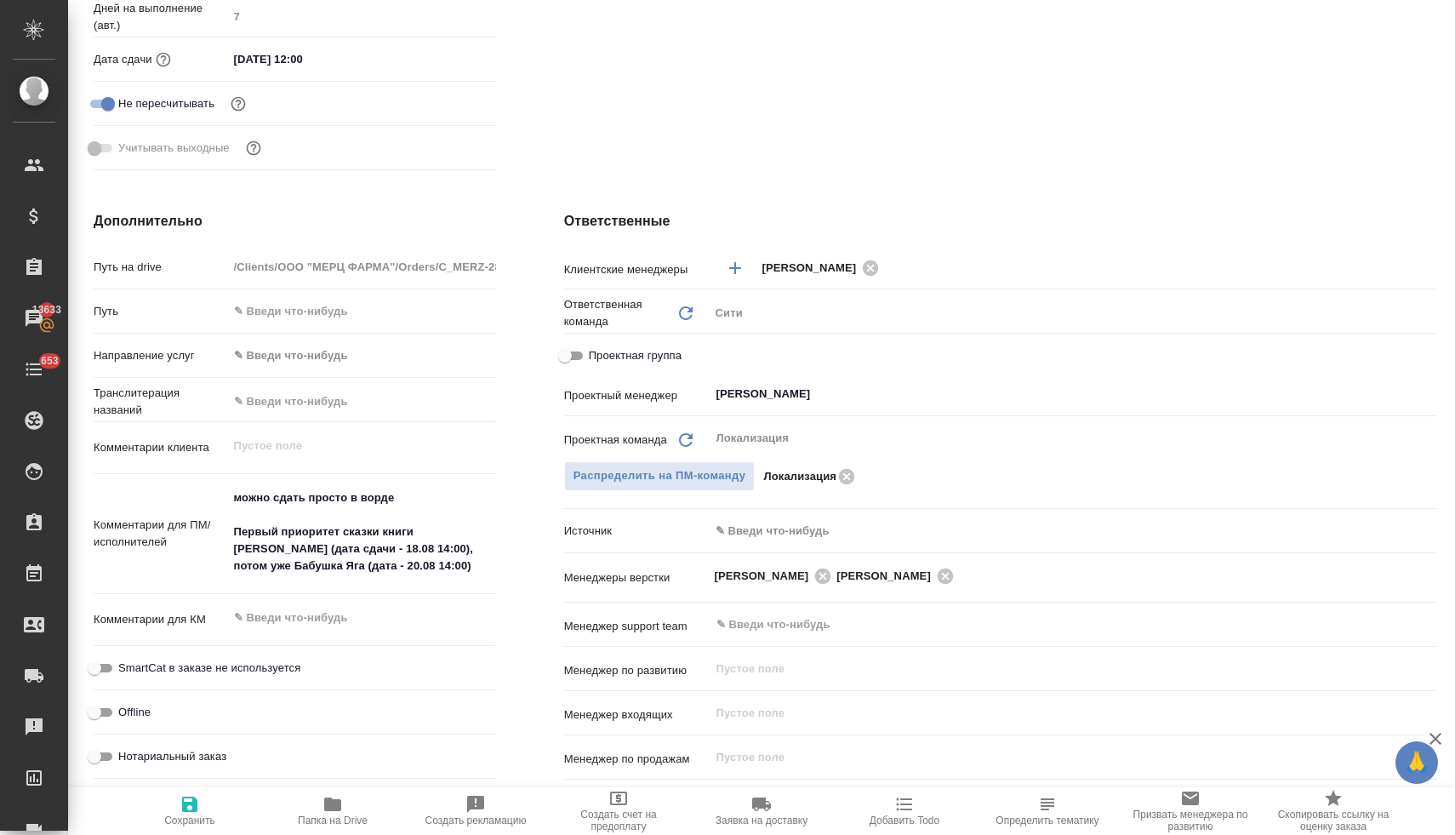
scroll to position [562, 0]
type textarea "x"
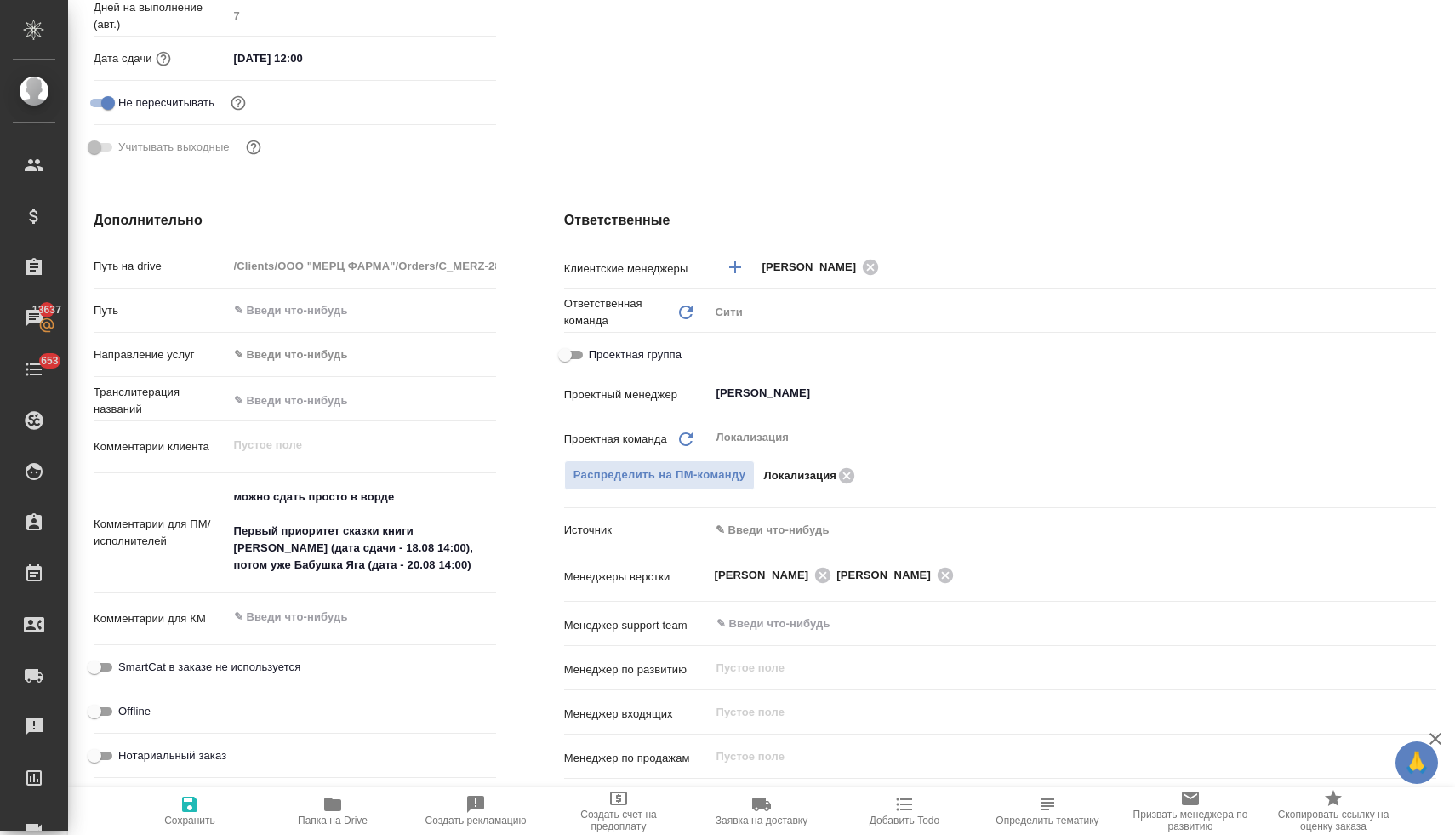
type textarea "x"
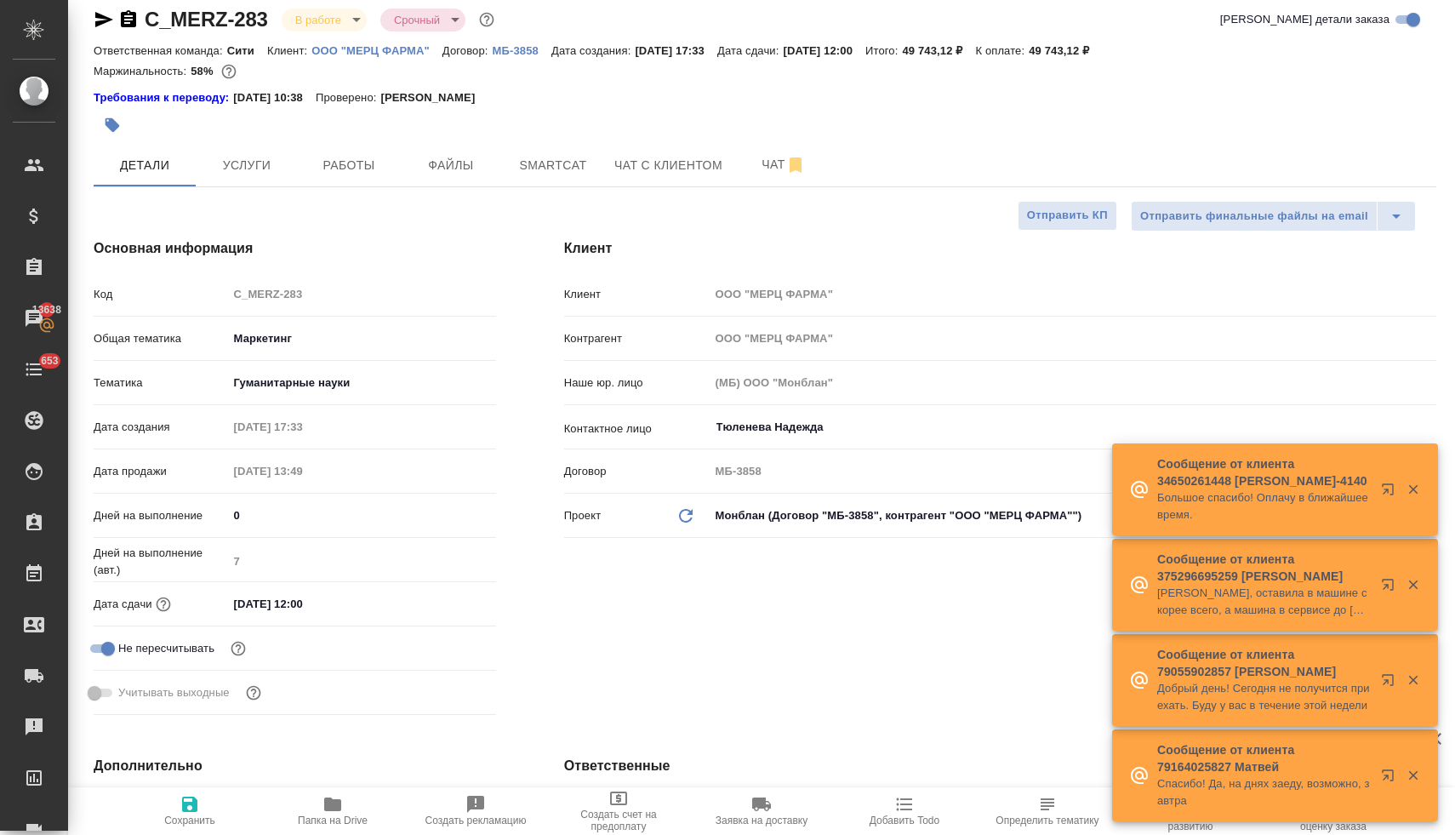
scroll to position [0, 0]
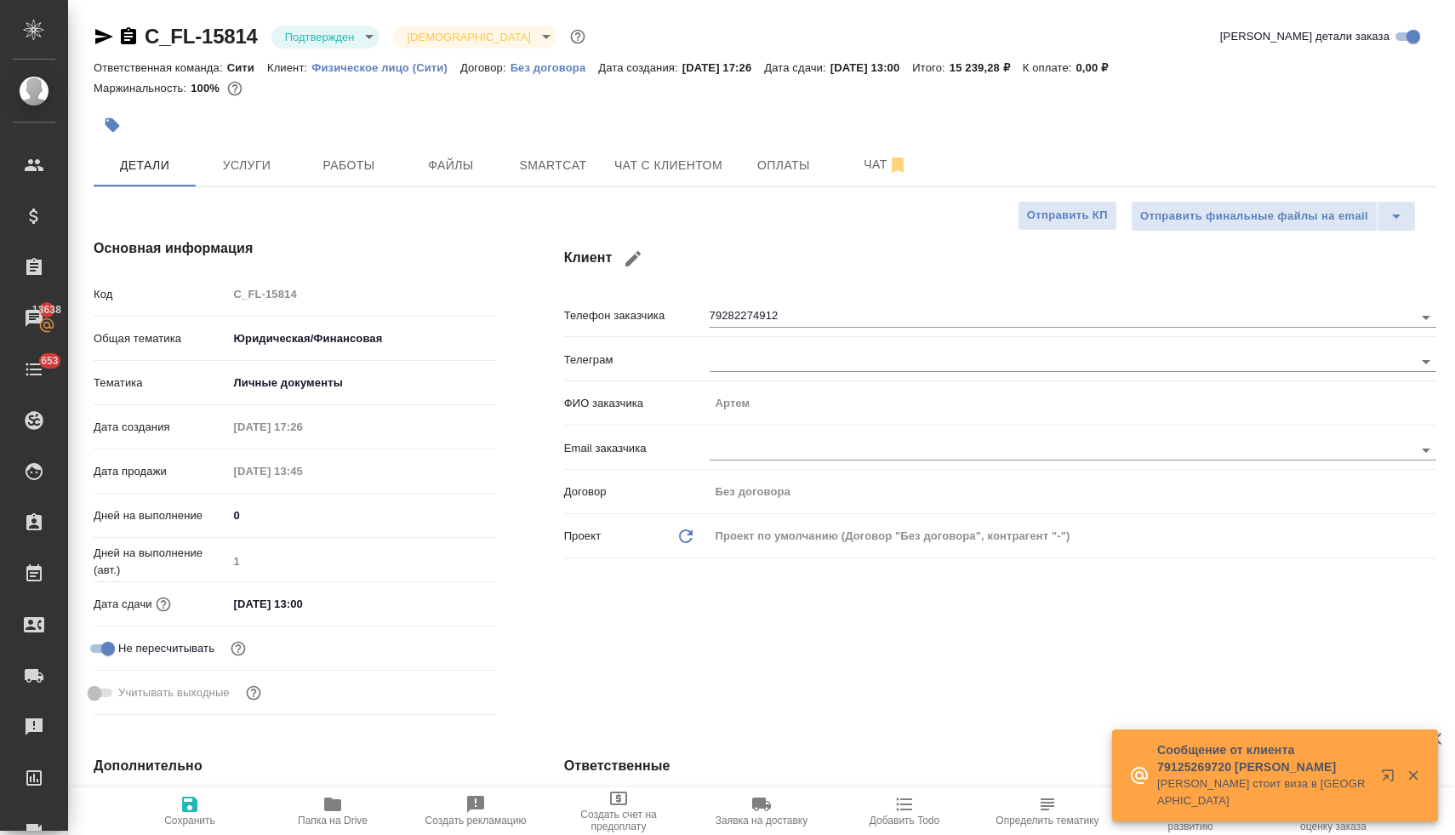
select select "RU"
click at [641, 161] on span "Чат с клиентом" at bounding box center [668, 165] width 108 height 21
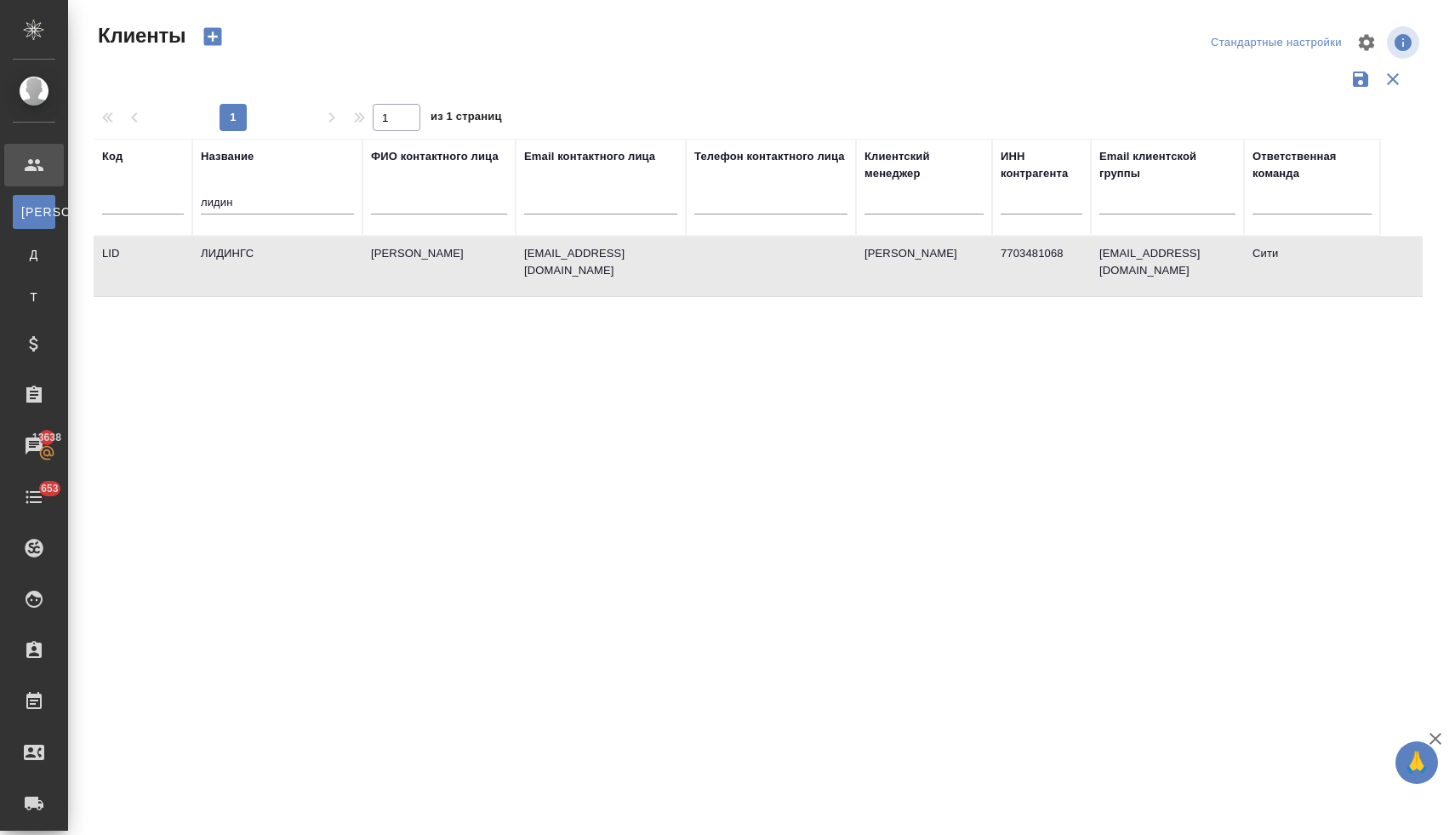
select select "RU"
drag, startPoint x: 244, startPoint y: 199, endPoint x: 166, endPoint y: 201, distance: 78.3
click at [167, 201] on tr "Код Название лидин ФИО контактного лица Email контактного лица Телефон контактн…" at bounding box center [737, 187] width 1286 height 97
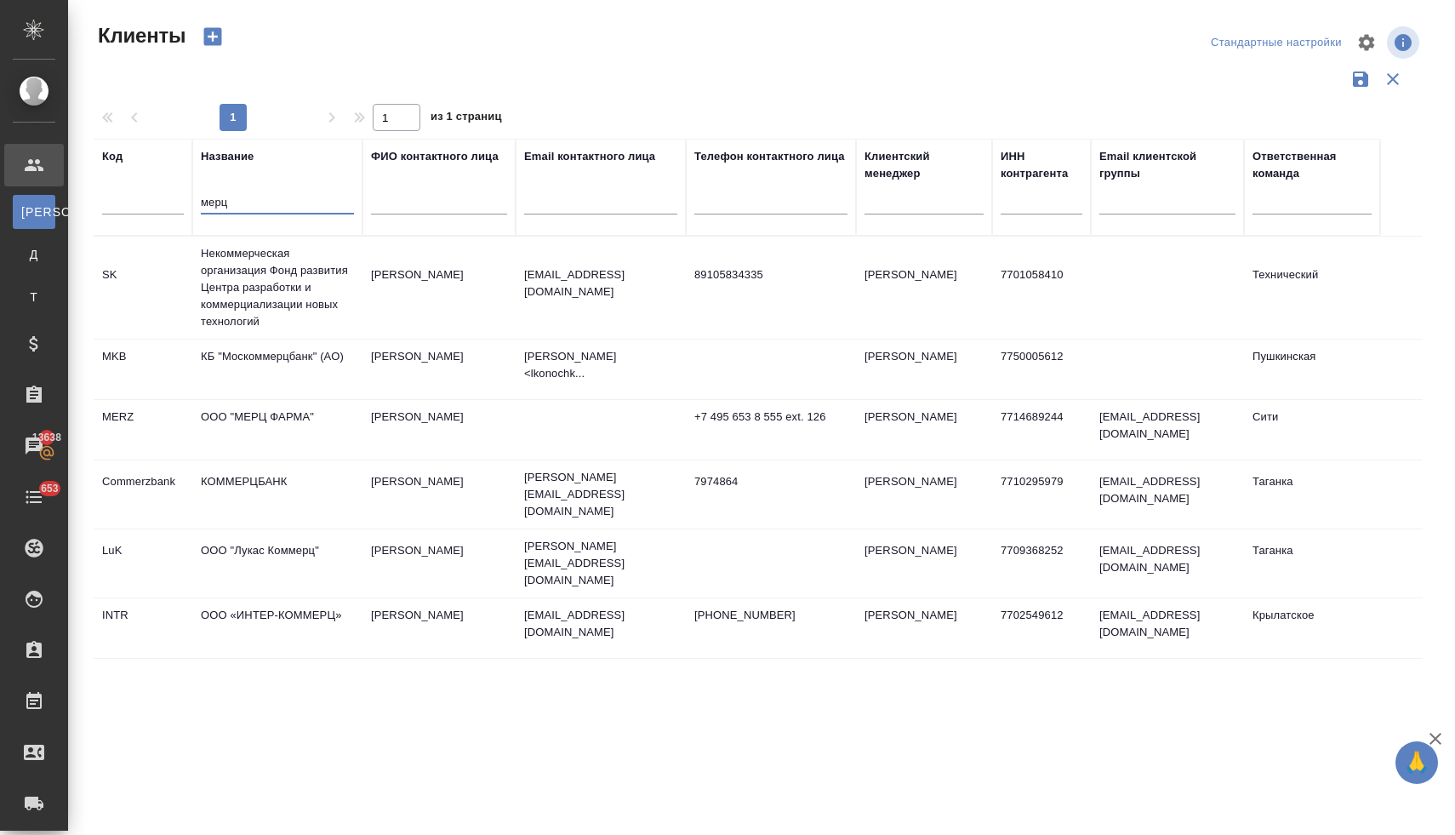
type input "мерц"
click at [283, 339] on td "ООО "МЕРЦ ФАРМА"" at bounding box center [277, 288] width 170 height 102
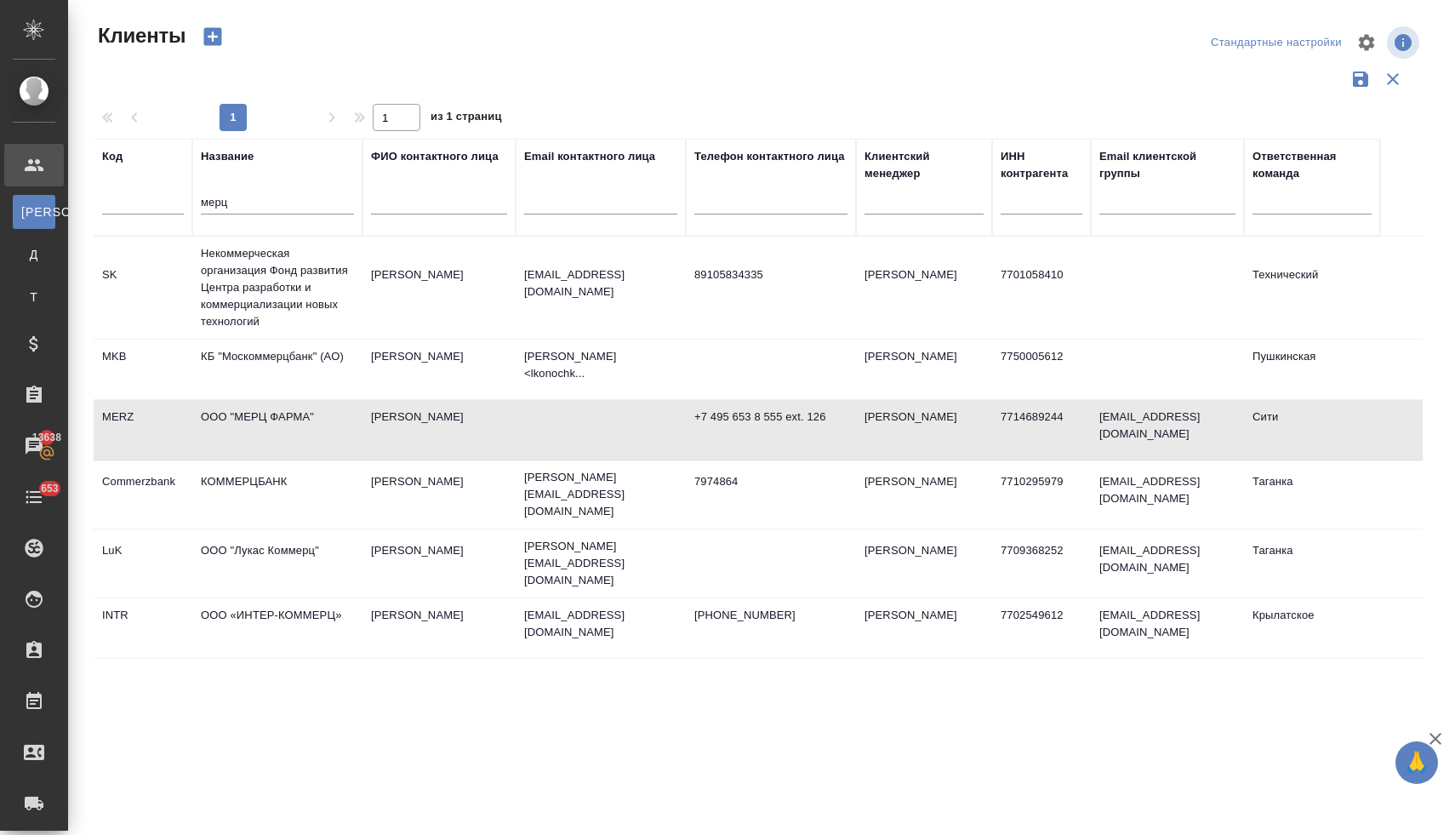
click at [283, 339] on td "ООО "МЕРЦ ФАРМА"" at bounding box center [277, 288] width 170 height 102
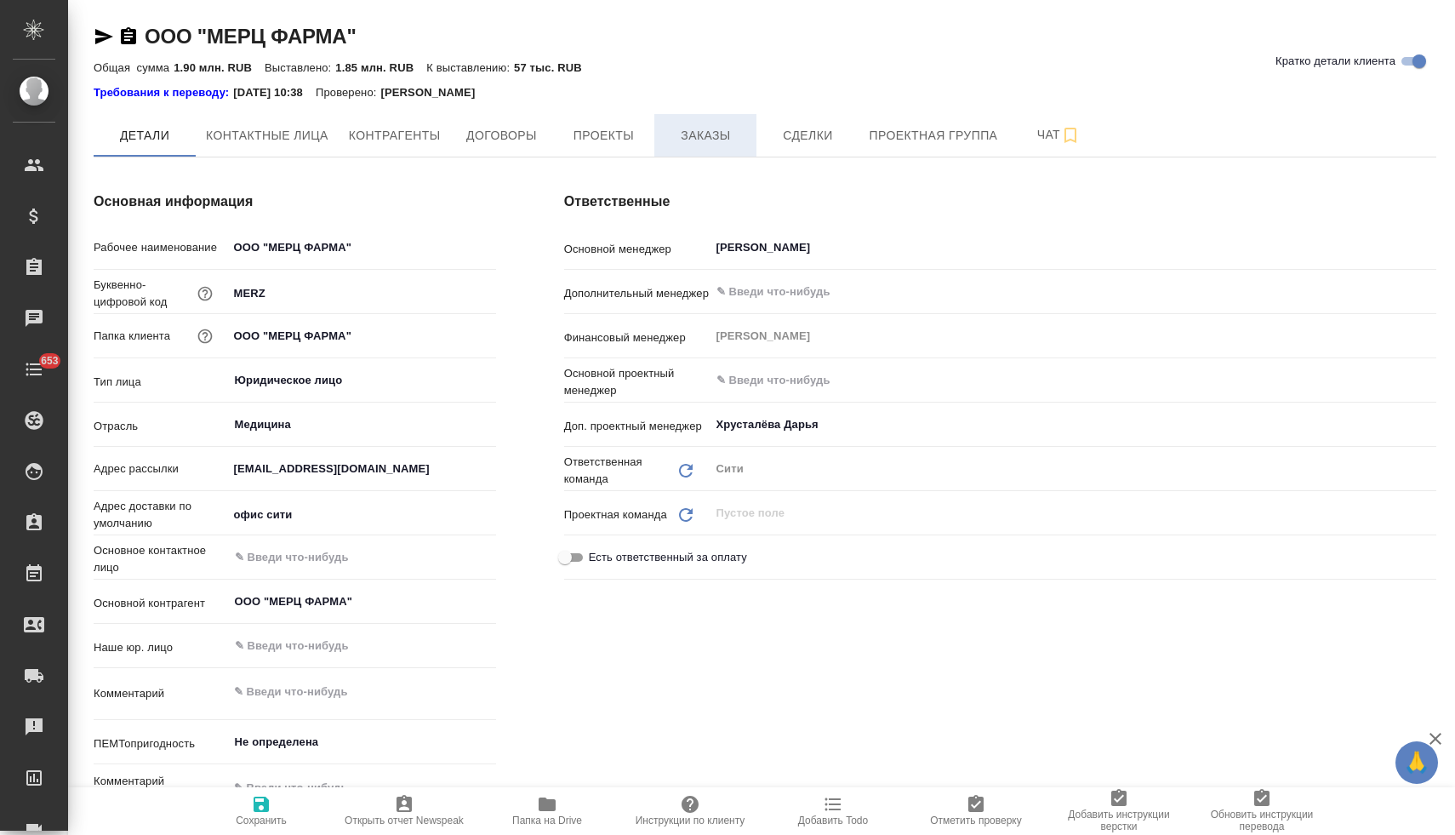
type textarea "x"
click at [708, 131] on span "Заказы" at bounding box center [705, 135] width 82 height 21
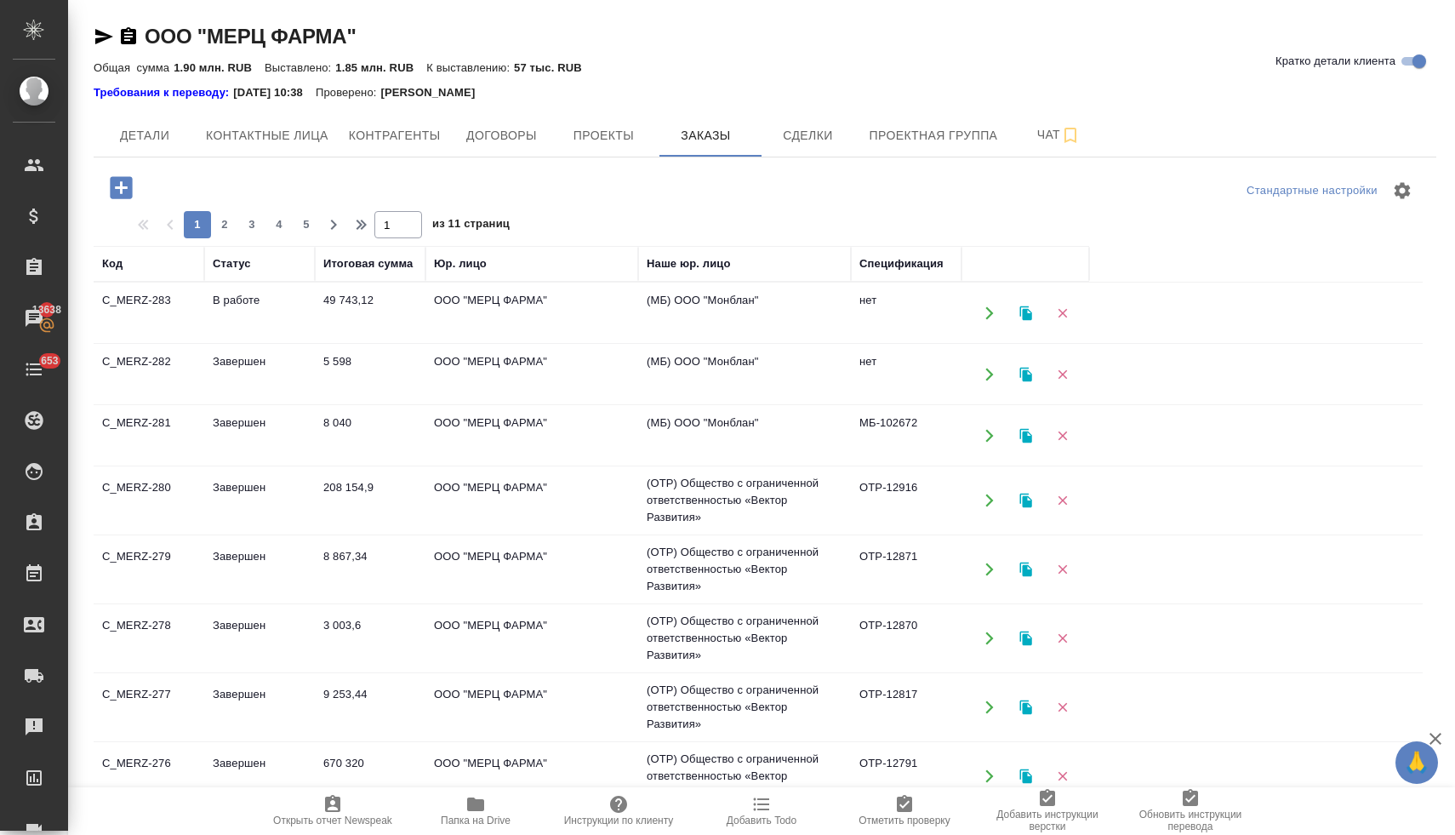
click at [122, 185] on icon "button" at bounding box center [121, 188] width 30 height 30
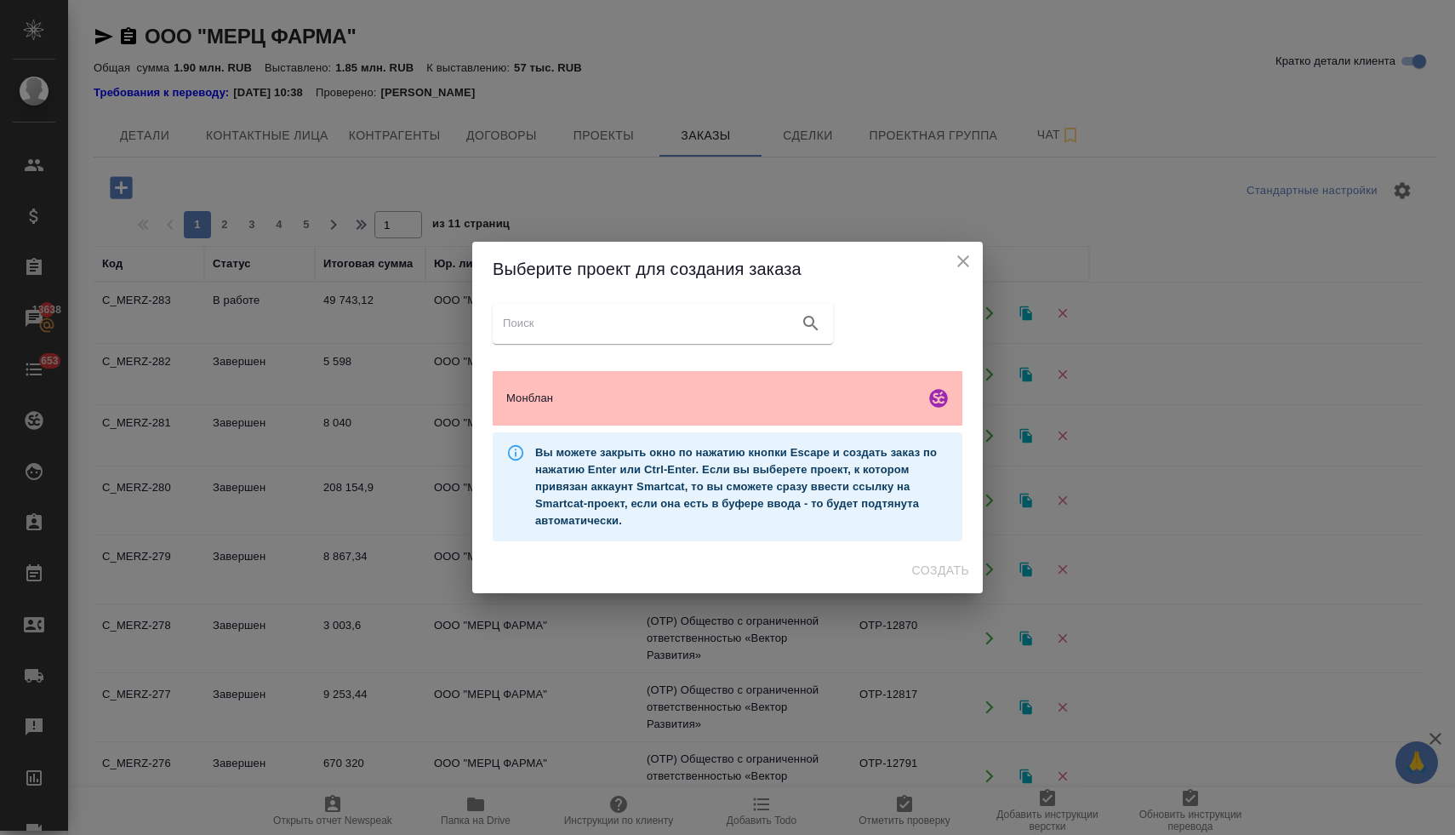
click at [508, 393] on span "Монблан" at bounding box center [712, 398] width 412 height 17
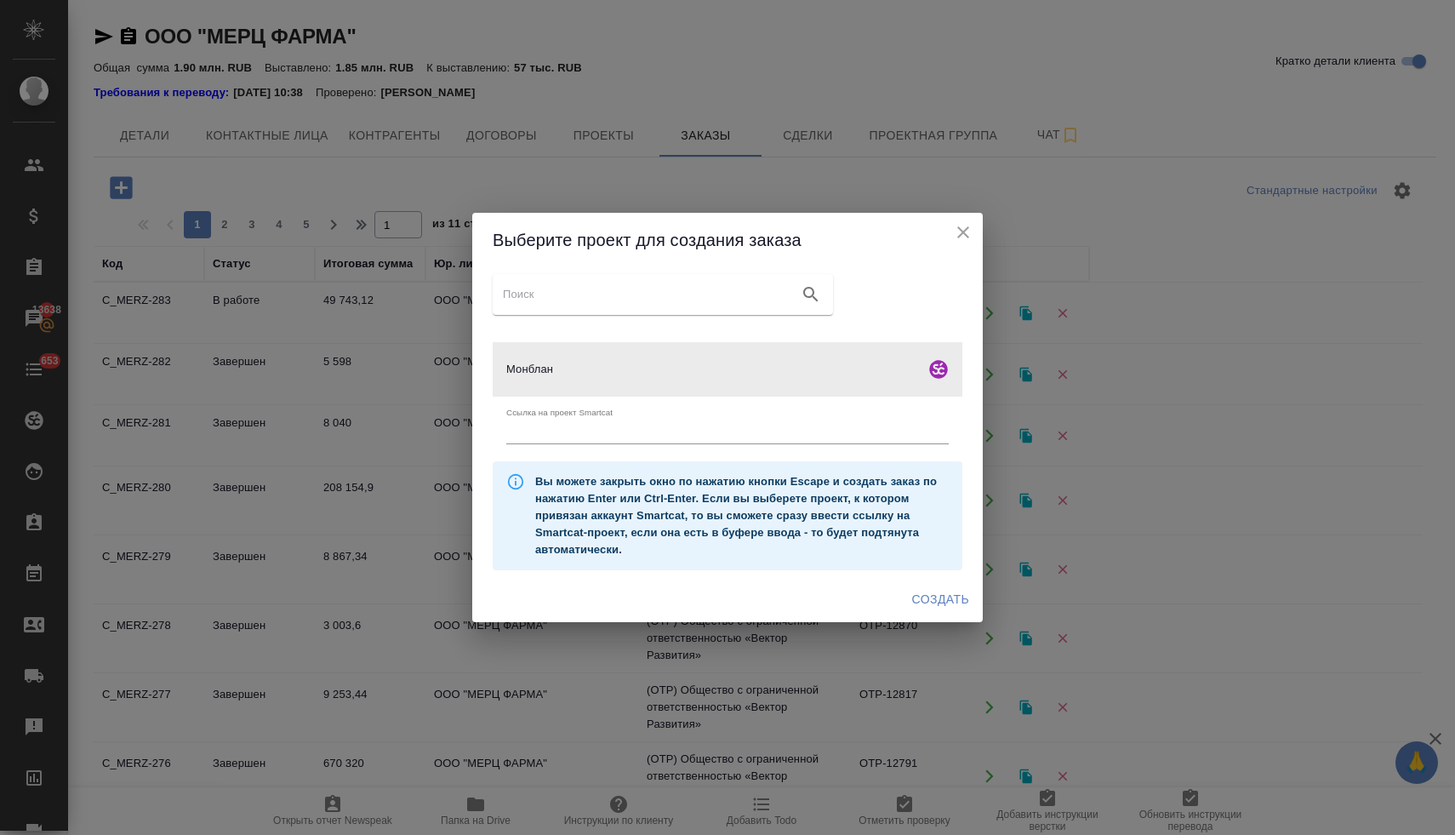
click at [948, 600] on span "Создать" at bounding box center [940, 599] width 57 height 21
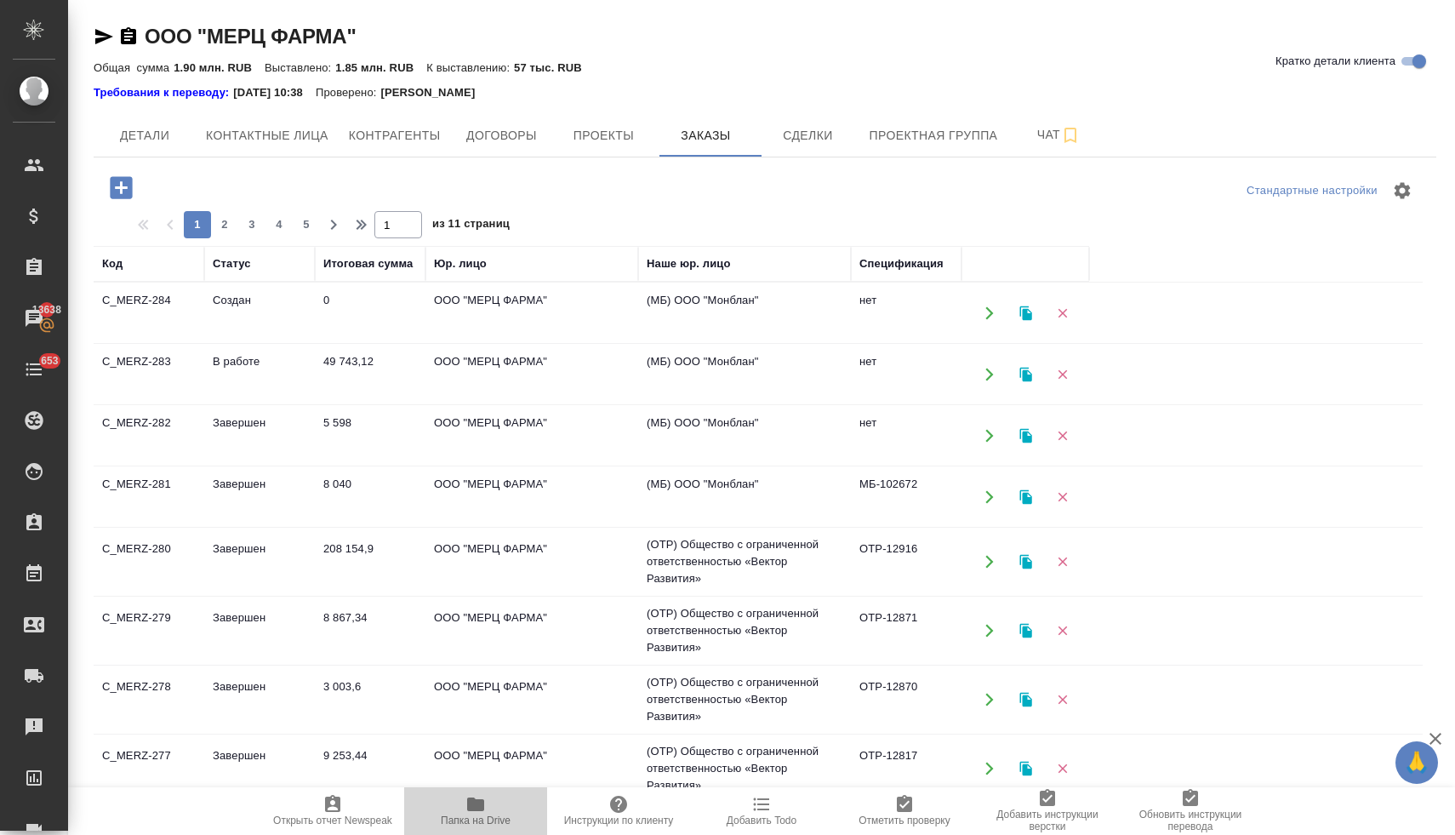
click at [491, 814] on span "Папка на Drive" at bounding box center [476, 820] width 70 height 12
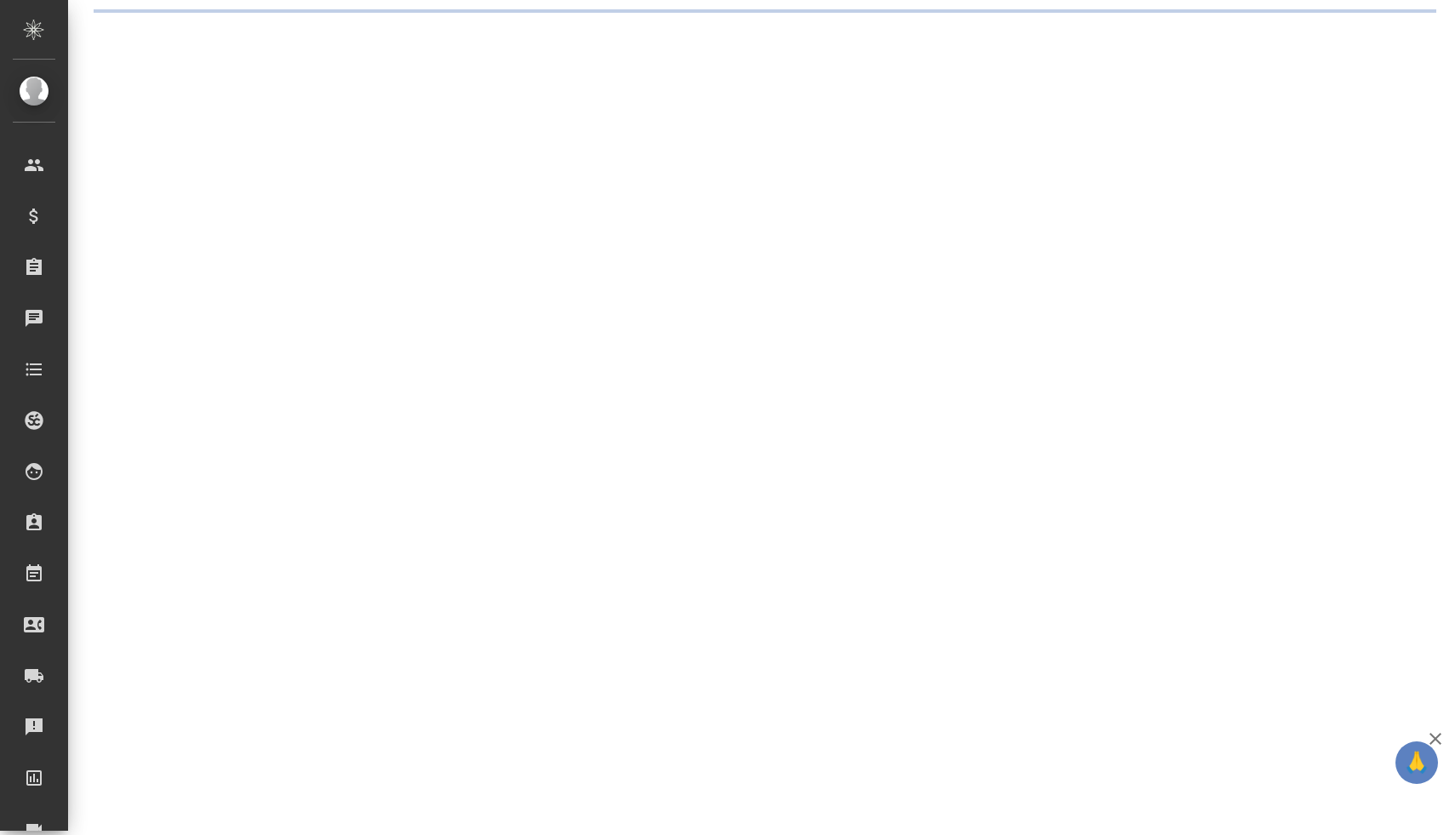
select select "RU"
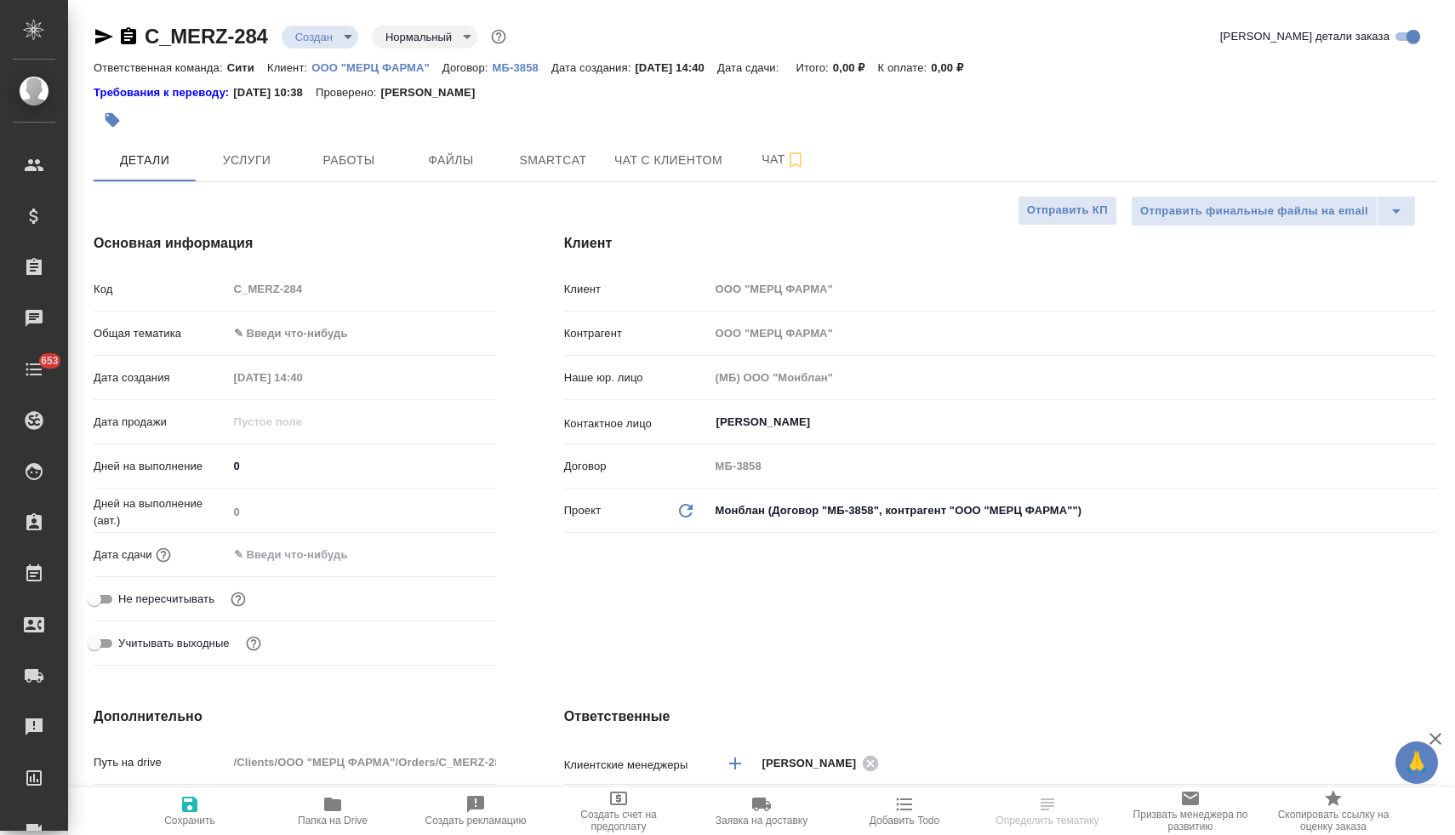
type textarea "x"
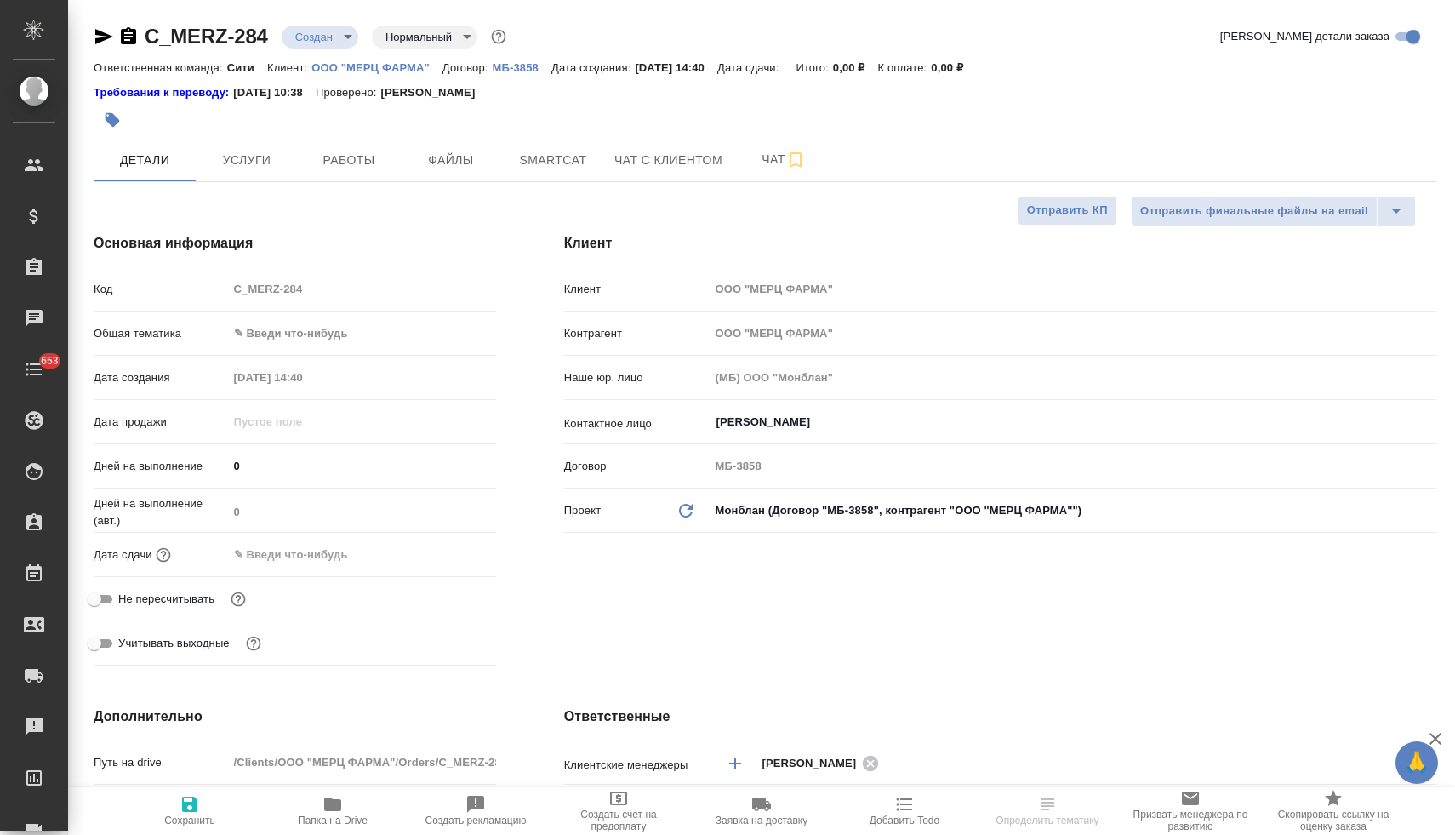
type textarea "x"
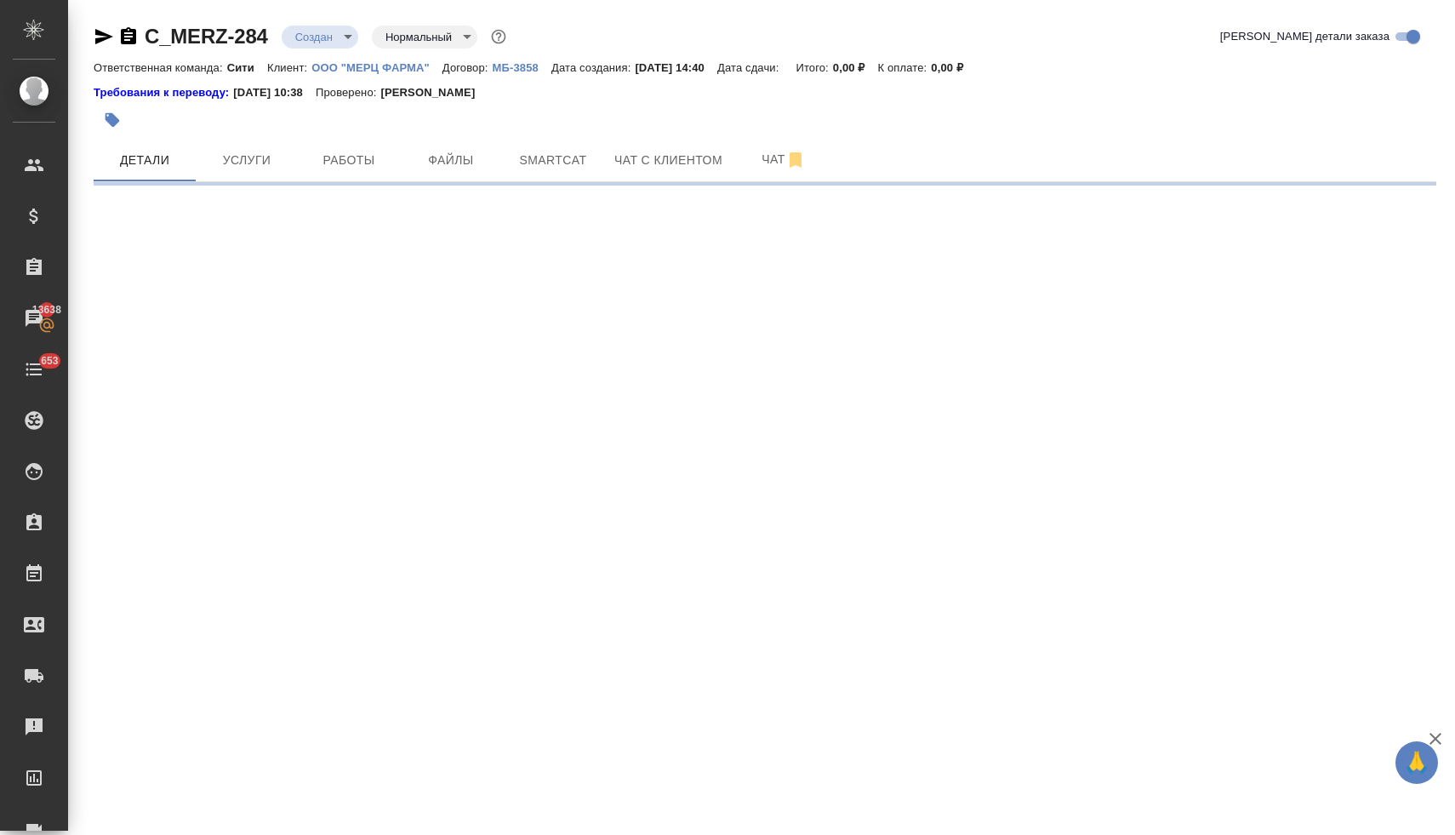
select select "RU"
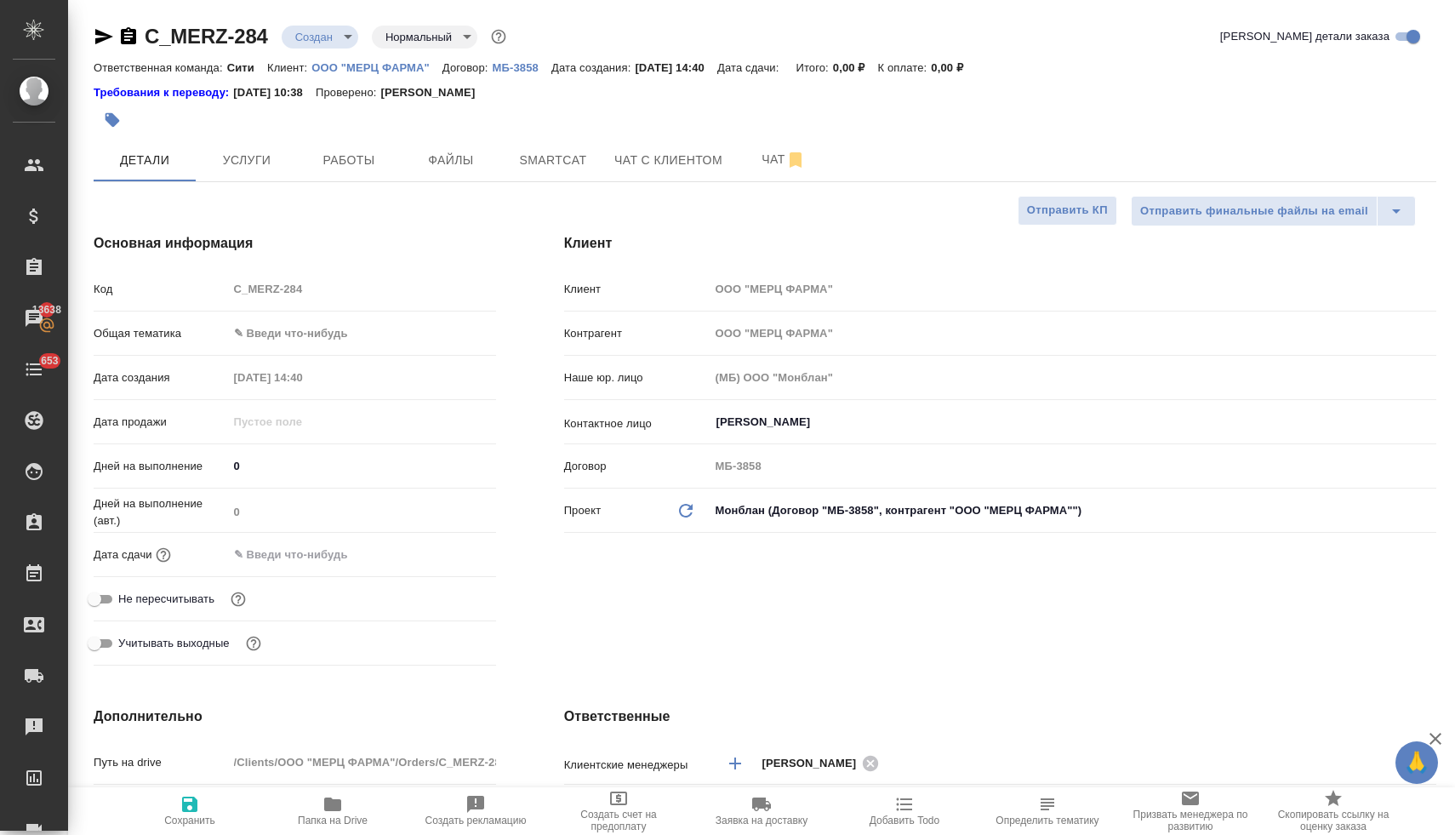
type textarea "x"
click at [162, 600] on span "Не пересчитывать" at bounding box center [166, 598] width 96 height 17
click at [125, 600] on input "Не пересчитывать" at bounding box center [94, 599] width 61 height 20
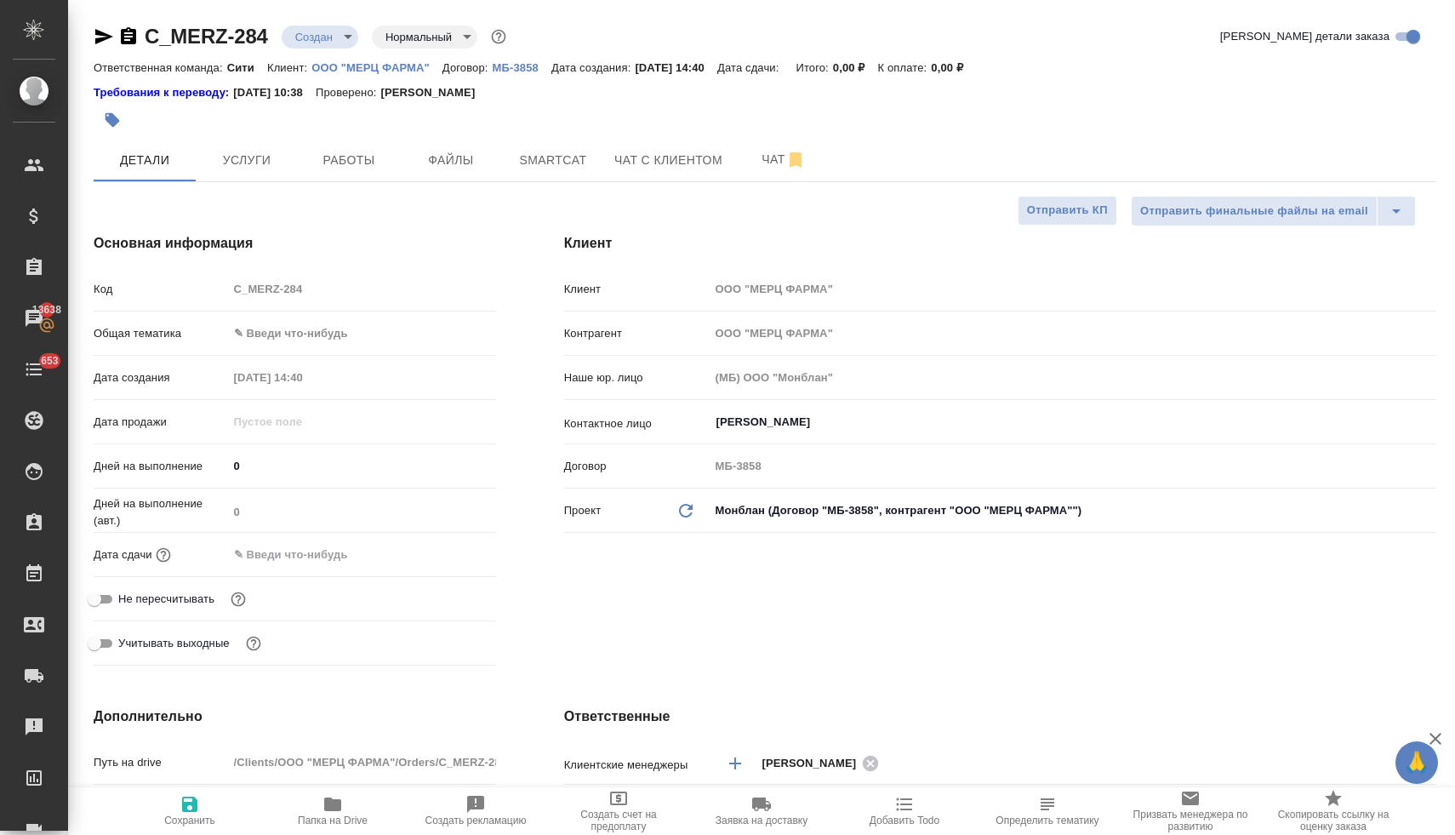
checkbox input "true"
type textarea "x"
click at [323, 556] on input "text" at bounding box center [303, 554] width 149 height 25
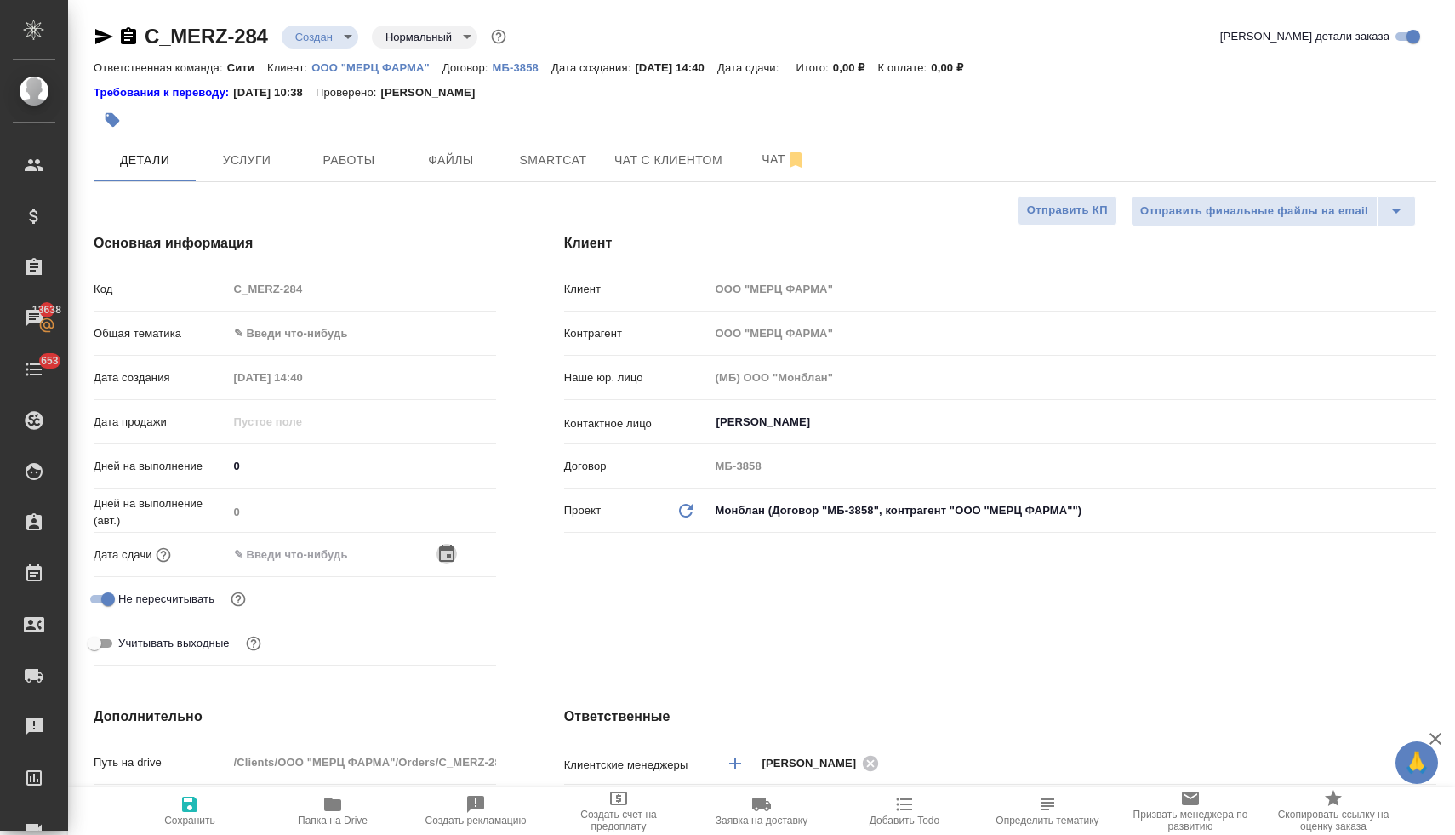
click at [447, 549] on icon "button" at bounding box center [446, 552] width 15 height 17
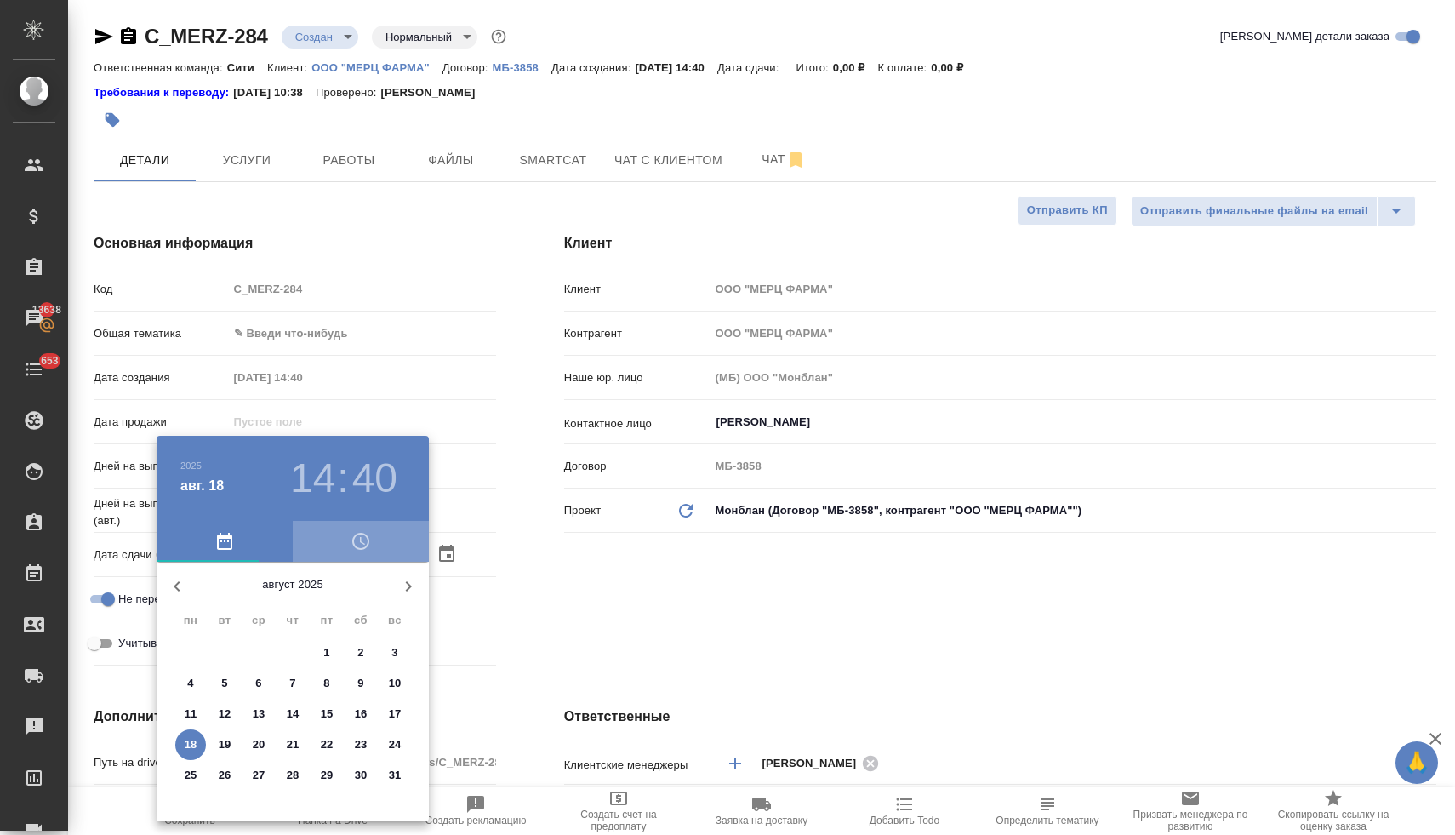
click at [363, 542] on icon "button" at bounding box center [361, 541] width 20 height 20
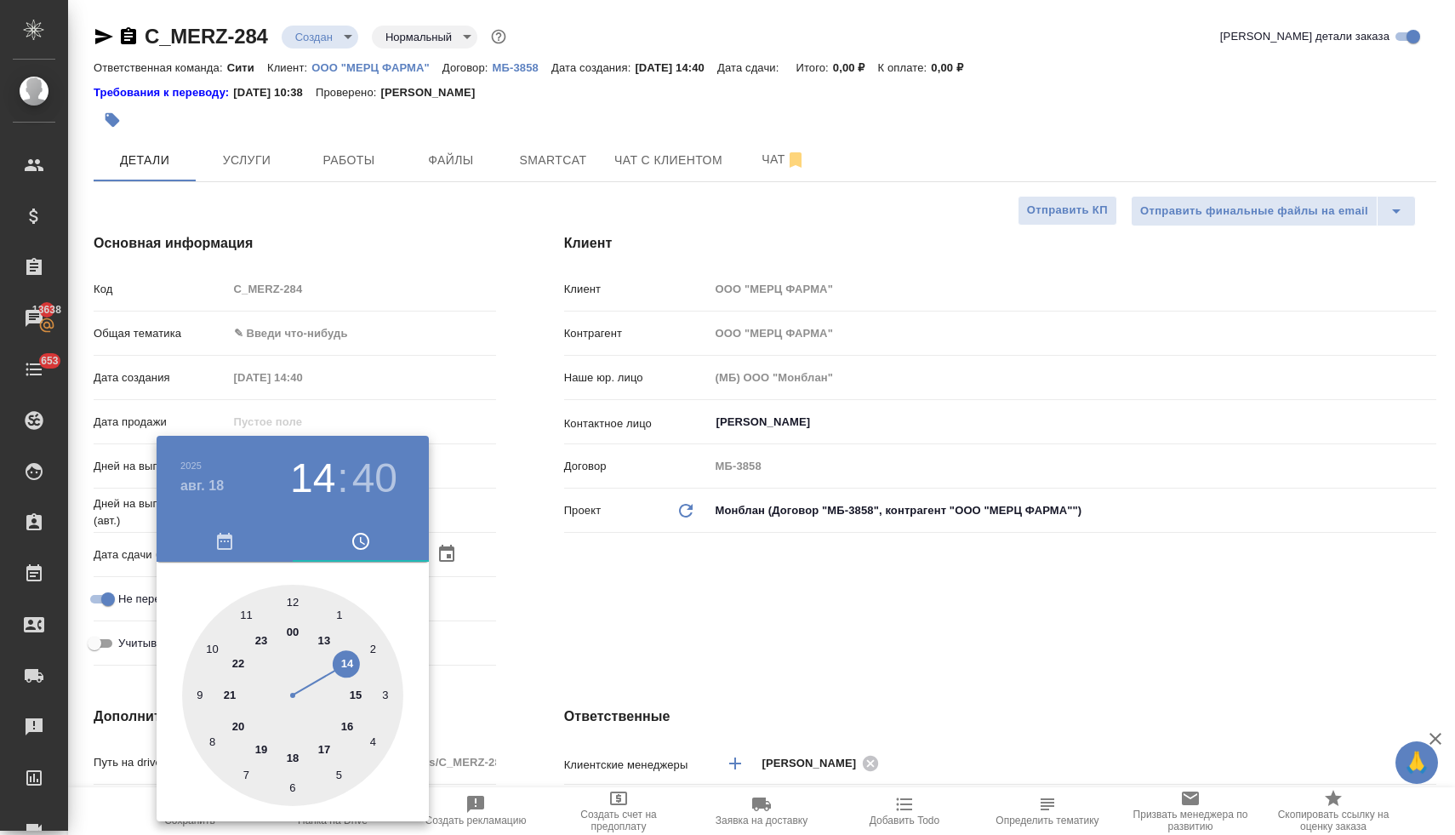
click at [346, 664] on div at bounding box center [292, 694] width 221 height 221
type input "18.08.2025 14:40"
type textarea "x"
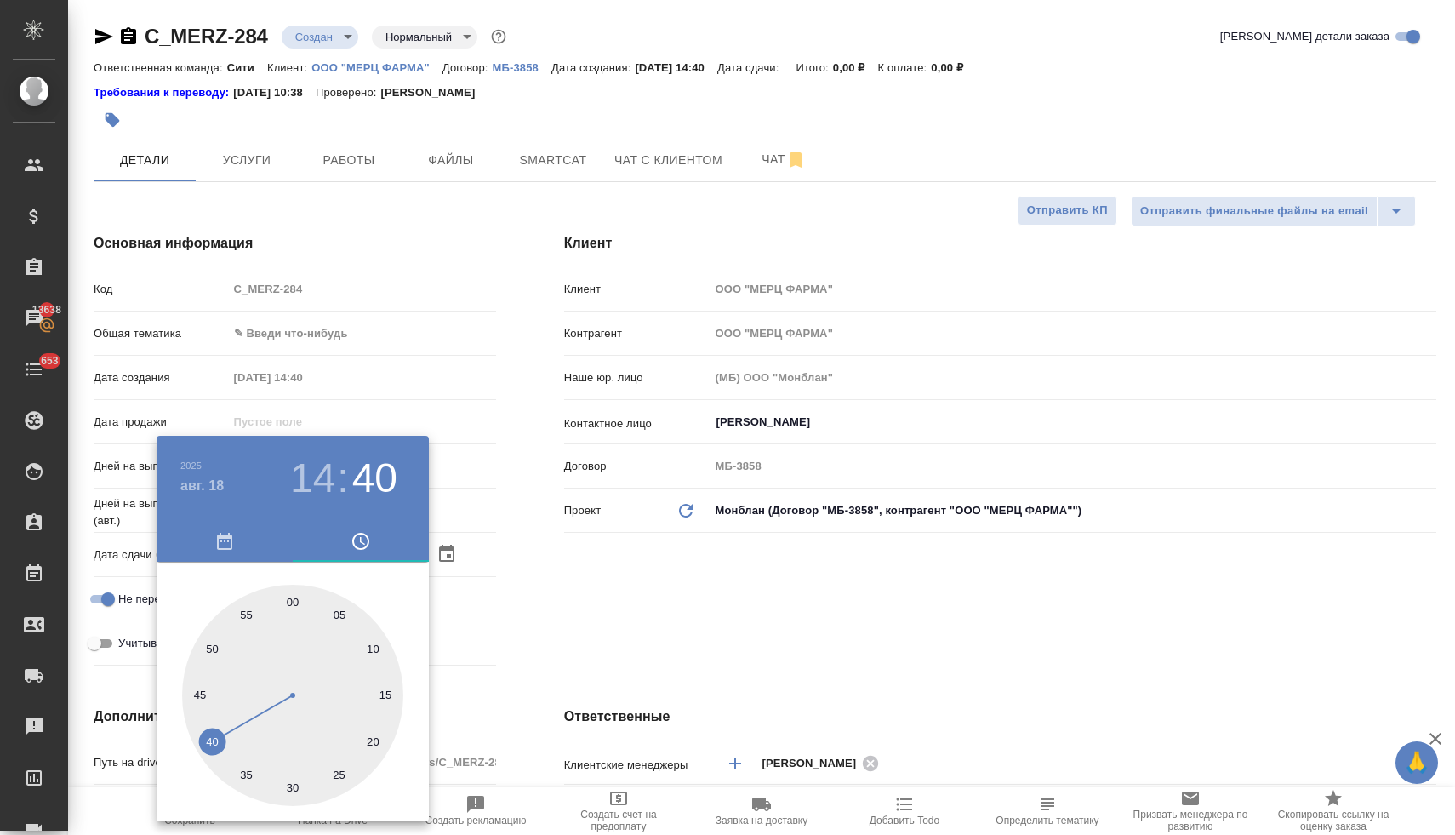
click at [245, 611] on div at bounding box center [292, 694] width 221 height 221
type input "18.08.2025 14:55"
type textarea "x"
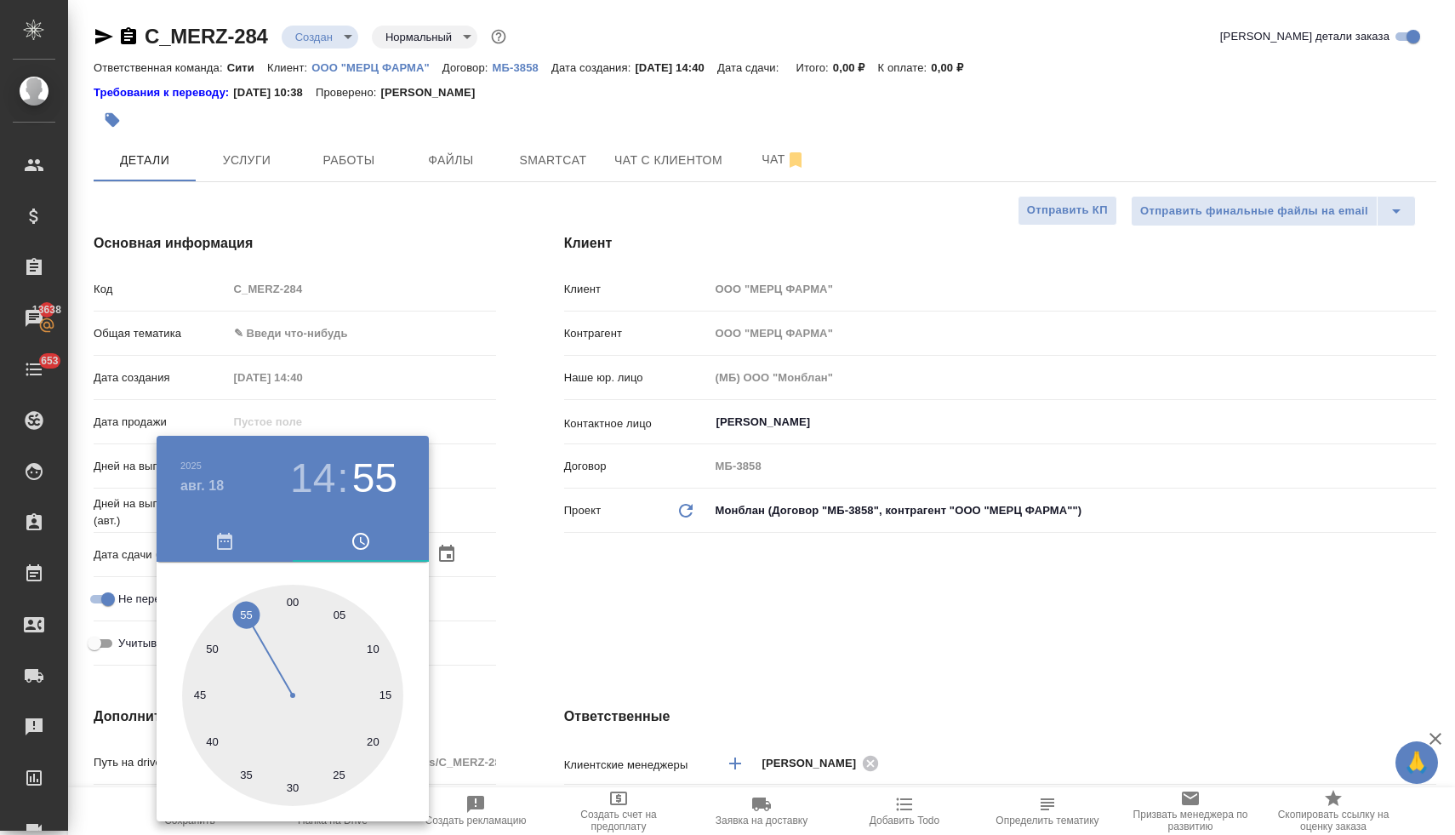
click at [636, 591] on div at bounding box center [727, 417] width 1455 height 835
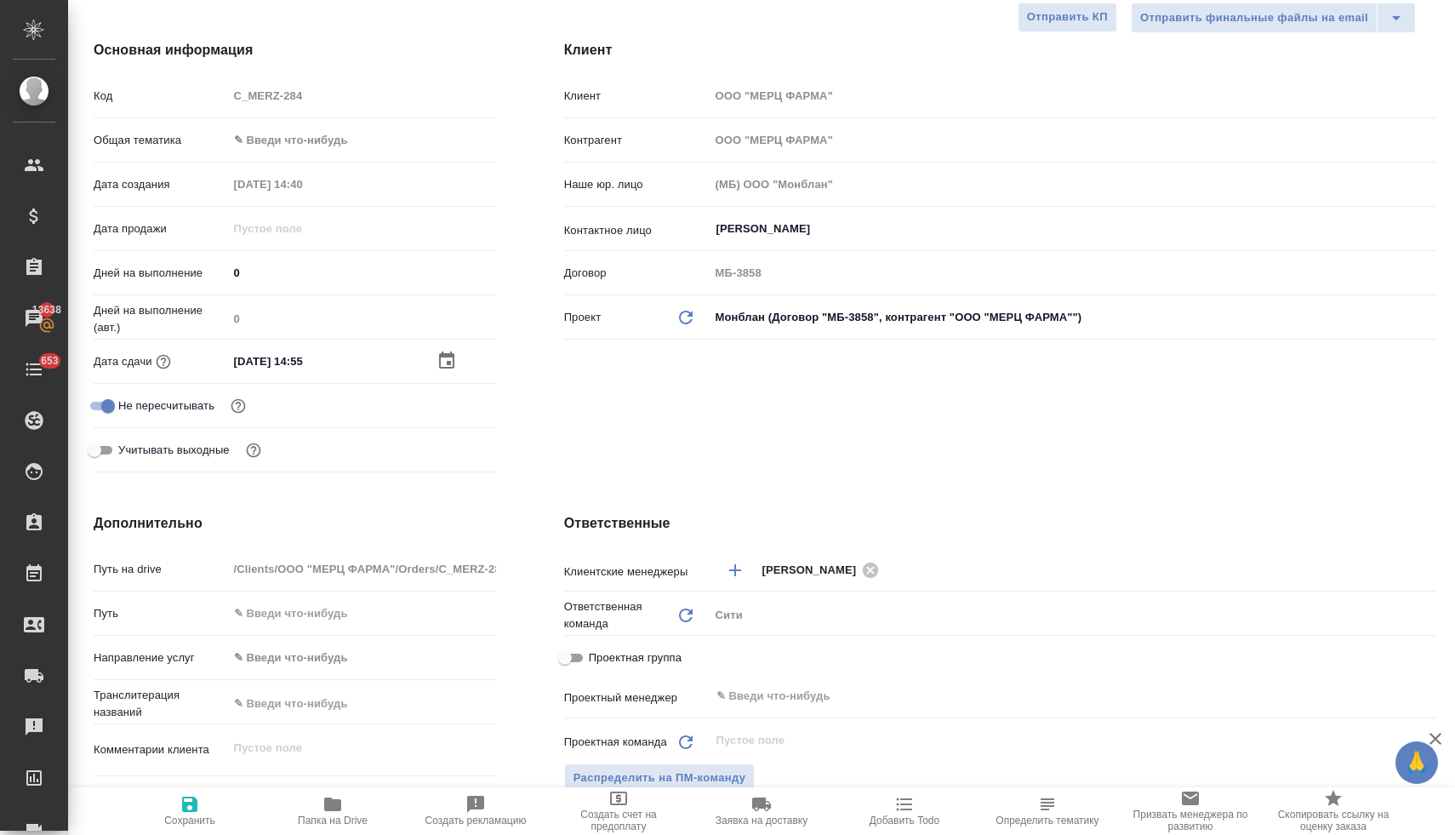
scroll to position [276, 0]
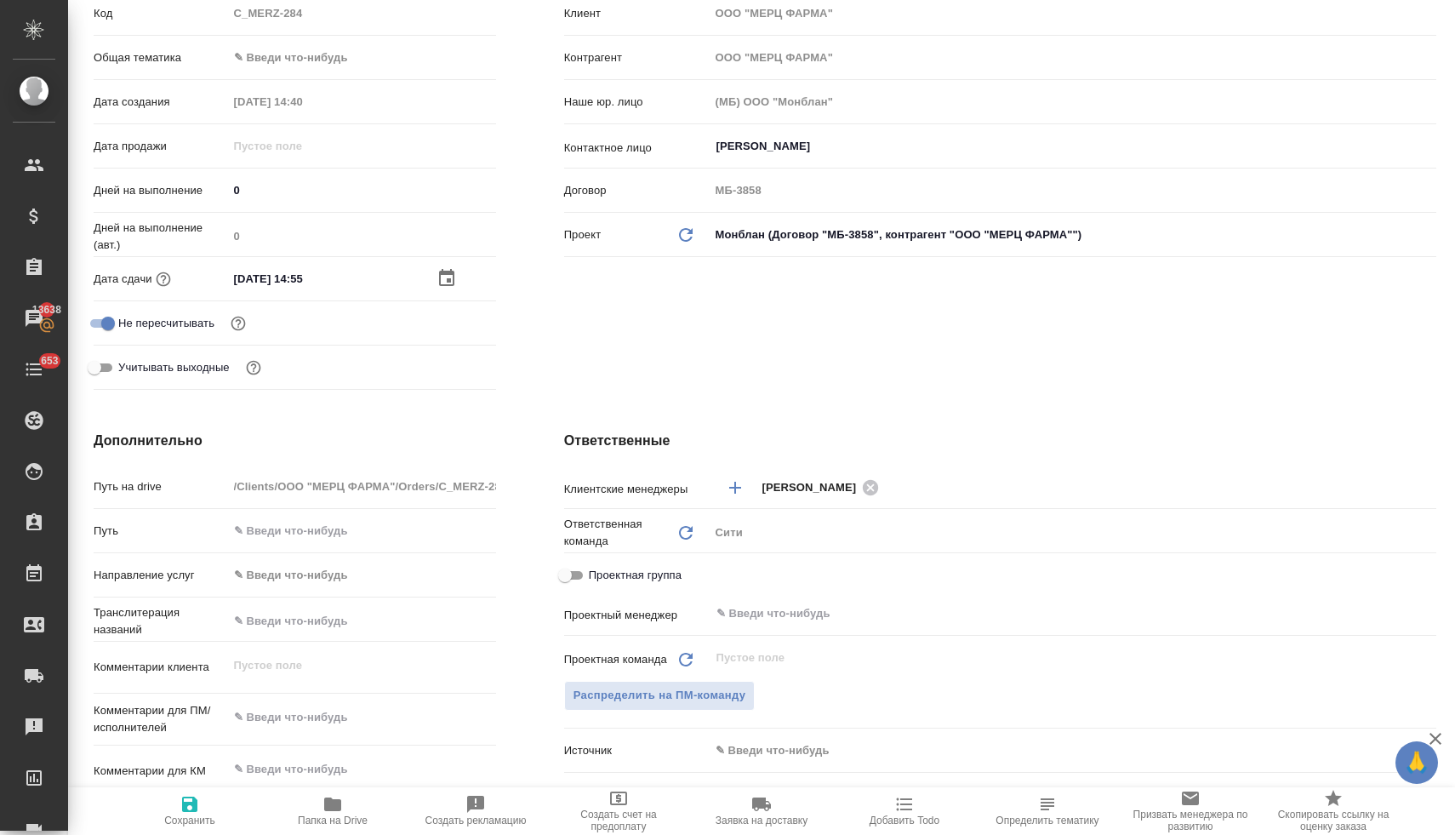
type textarea "x"
click at [308, 724] on textarea at bounding box center [362, 717] width 268 height 29
type textarea "п"
type textarea "x"
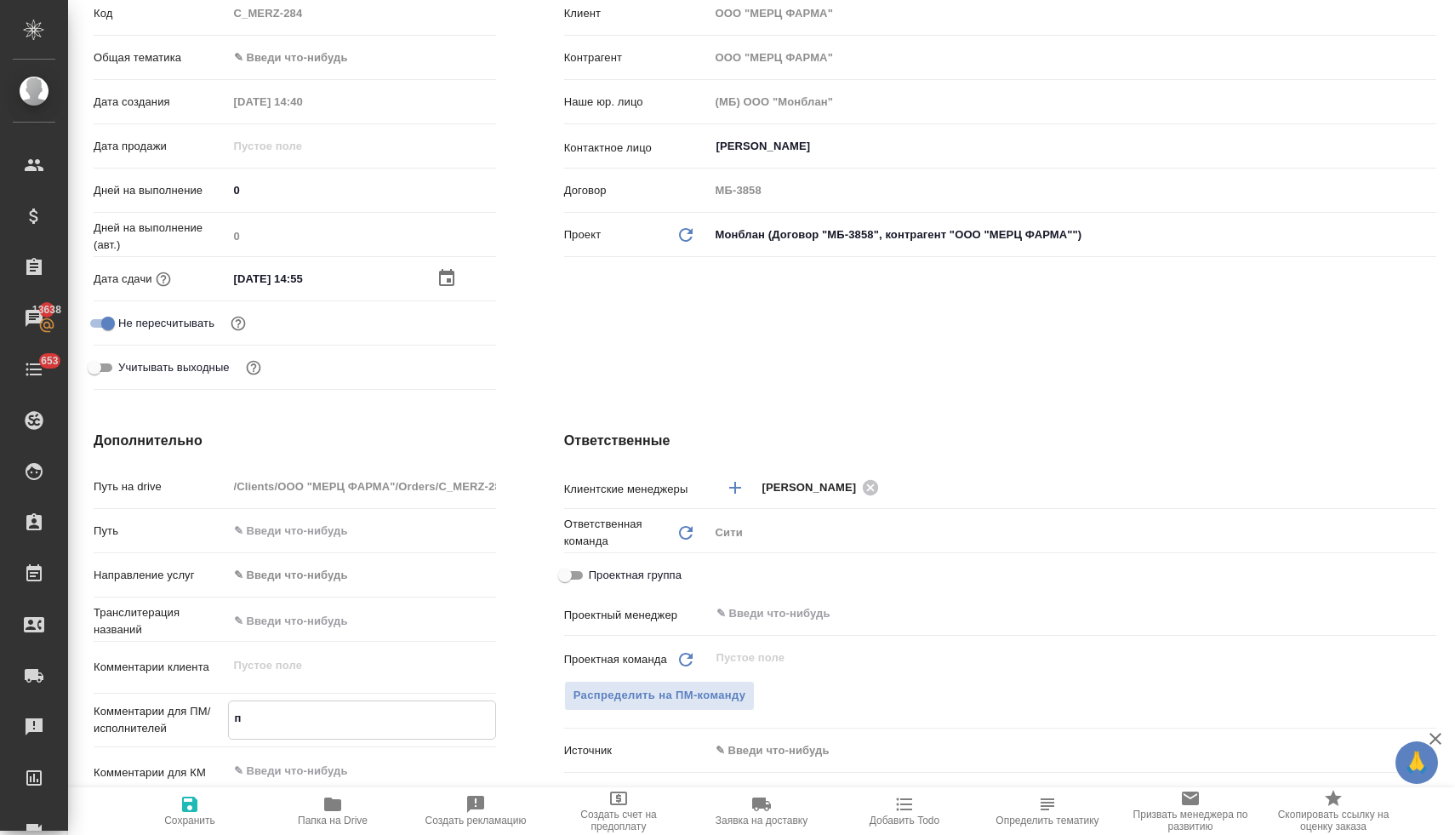
type textarea "x"
type textarea "по"
type textarea "x"
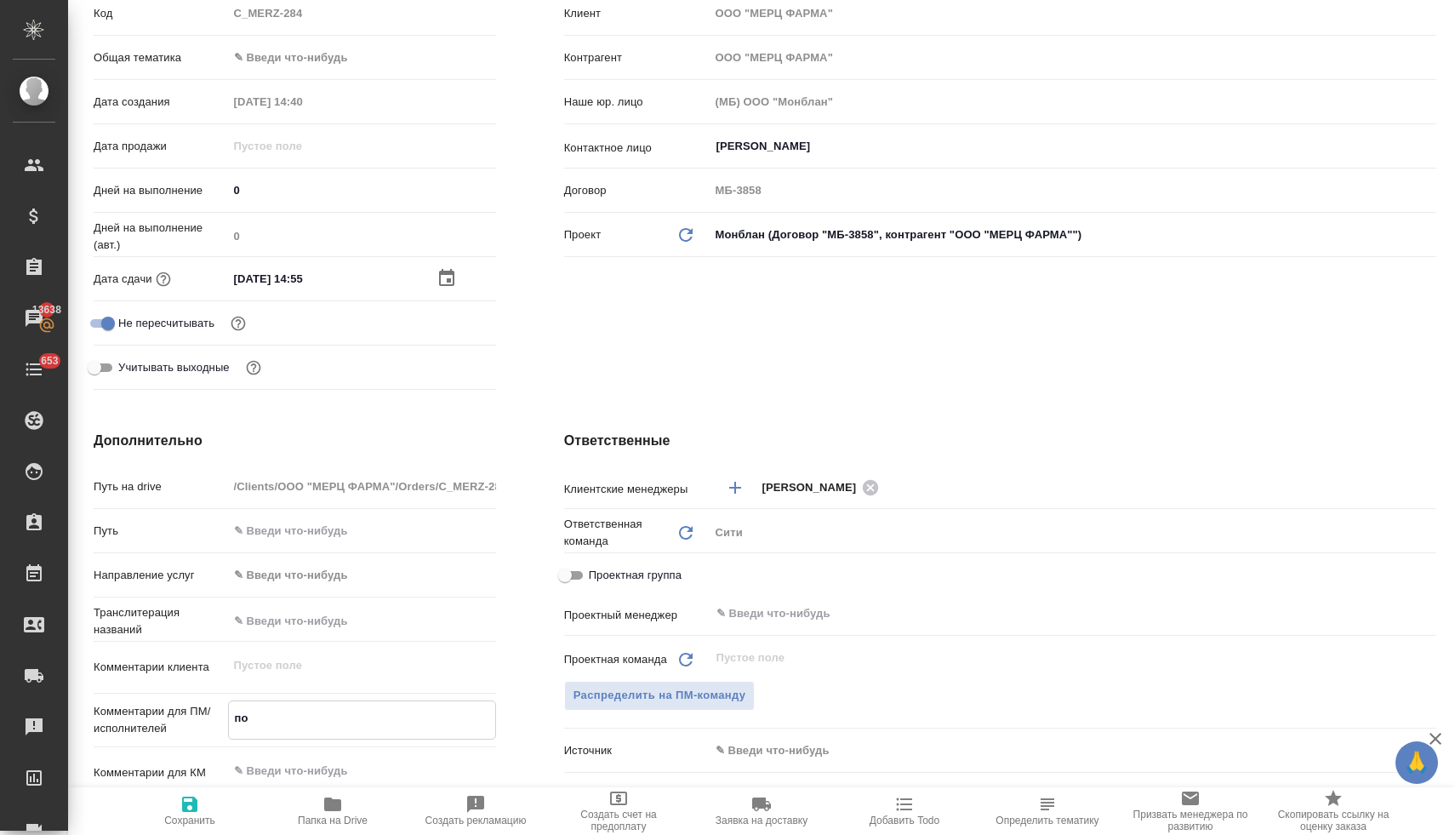
type textarea "x"
type textarea "пос"
type textarea "x"
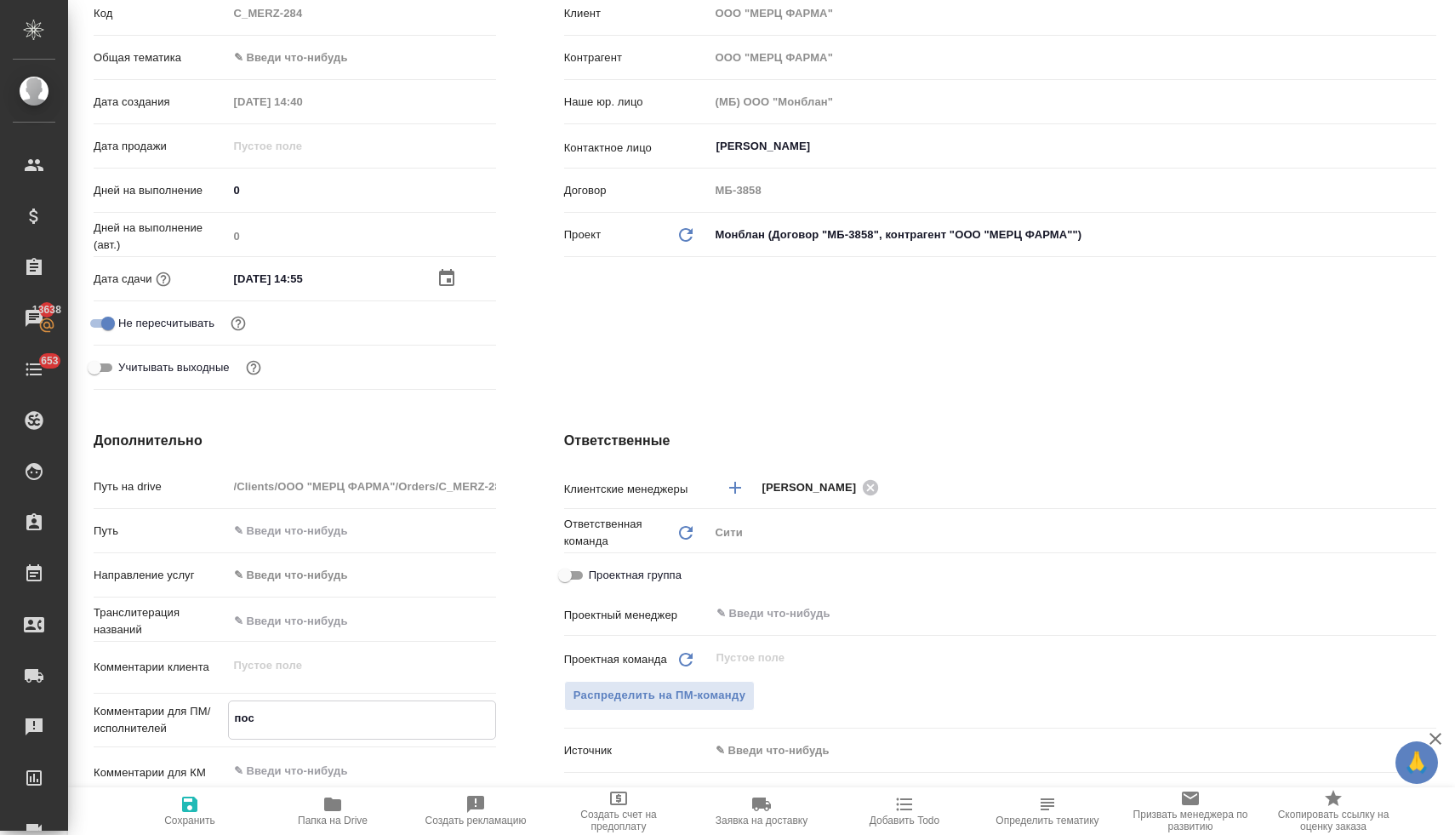
type textarea "посч"
type textarea "x"
type textarea "посчи"
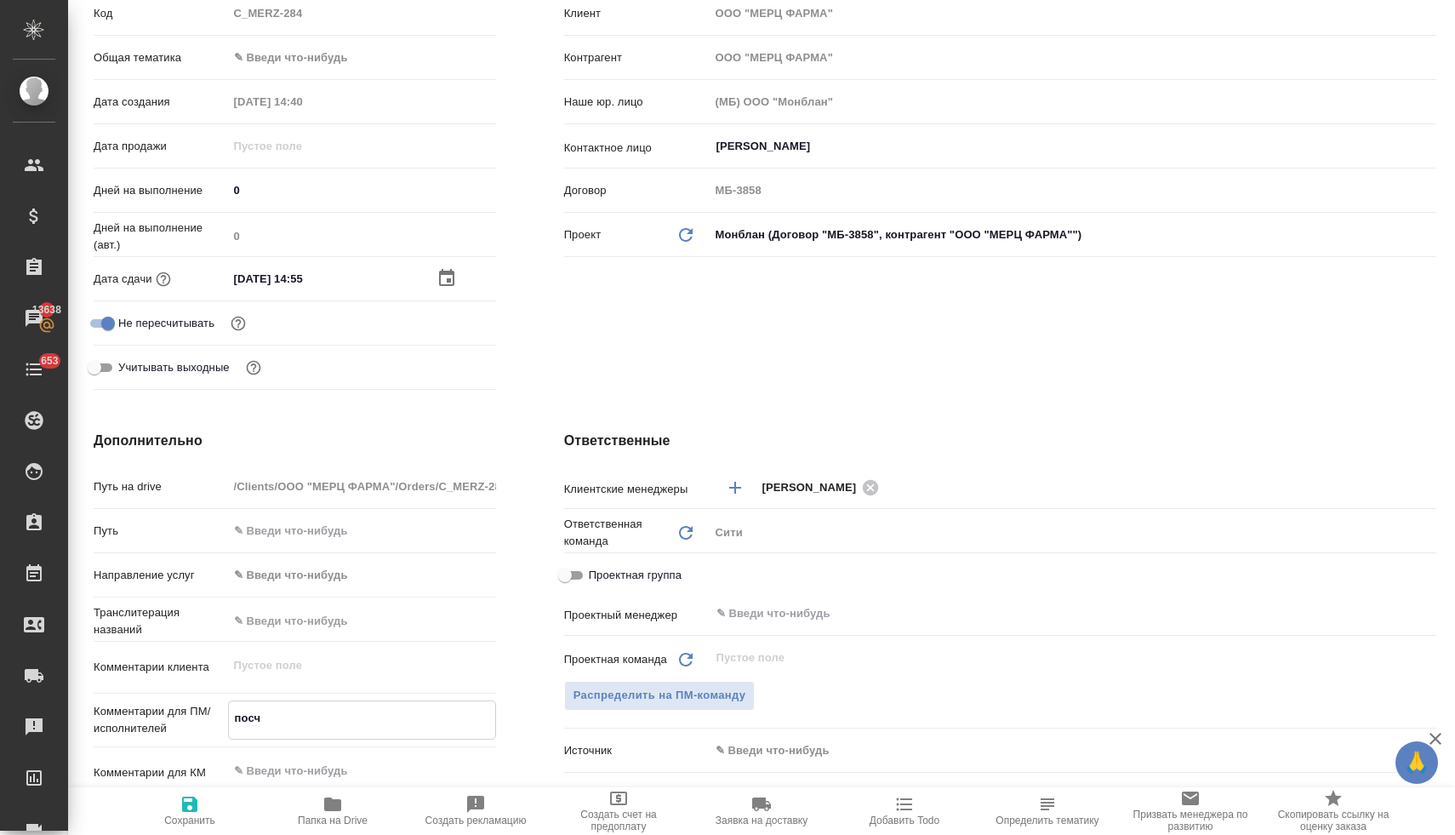
type textarea "x"
type textarea "посчит"
type textarea "x"
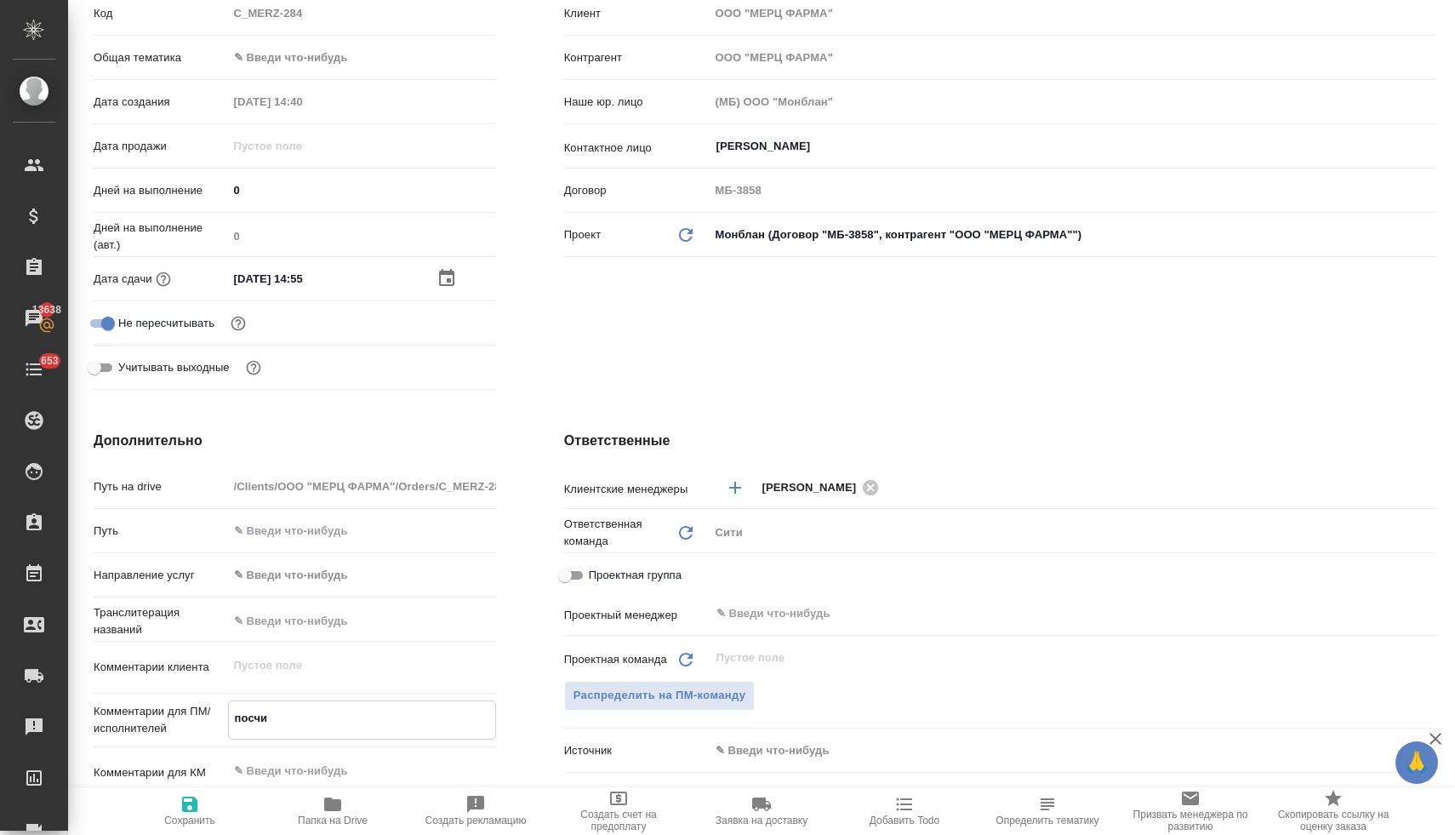
type textarea "x"
type textarea "посчита"
type textarea "x"
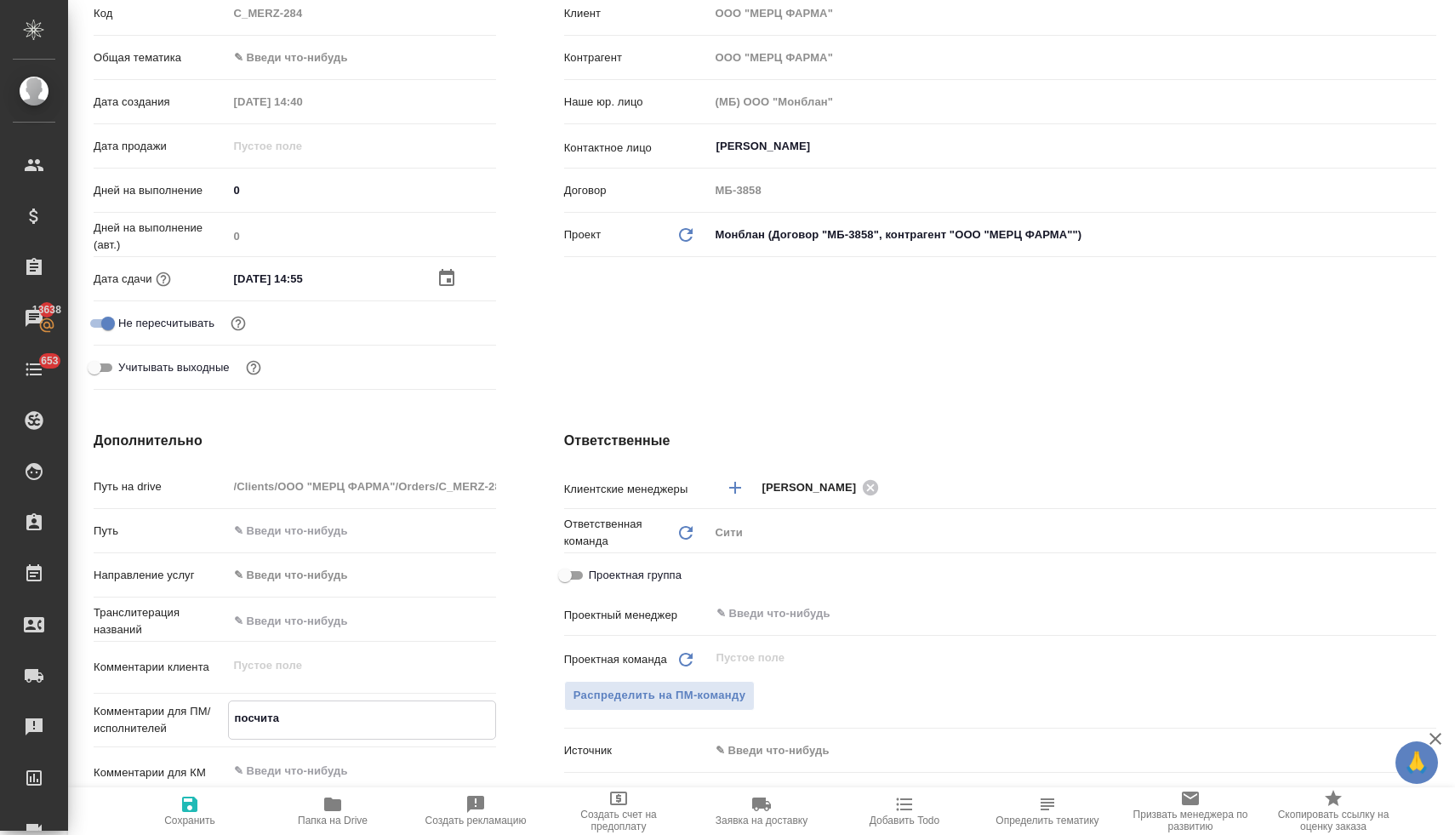
type textarea "x"
type textarea "посчитай"
type textarea "x"
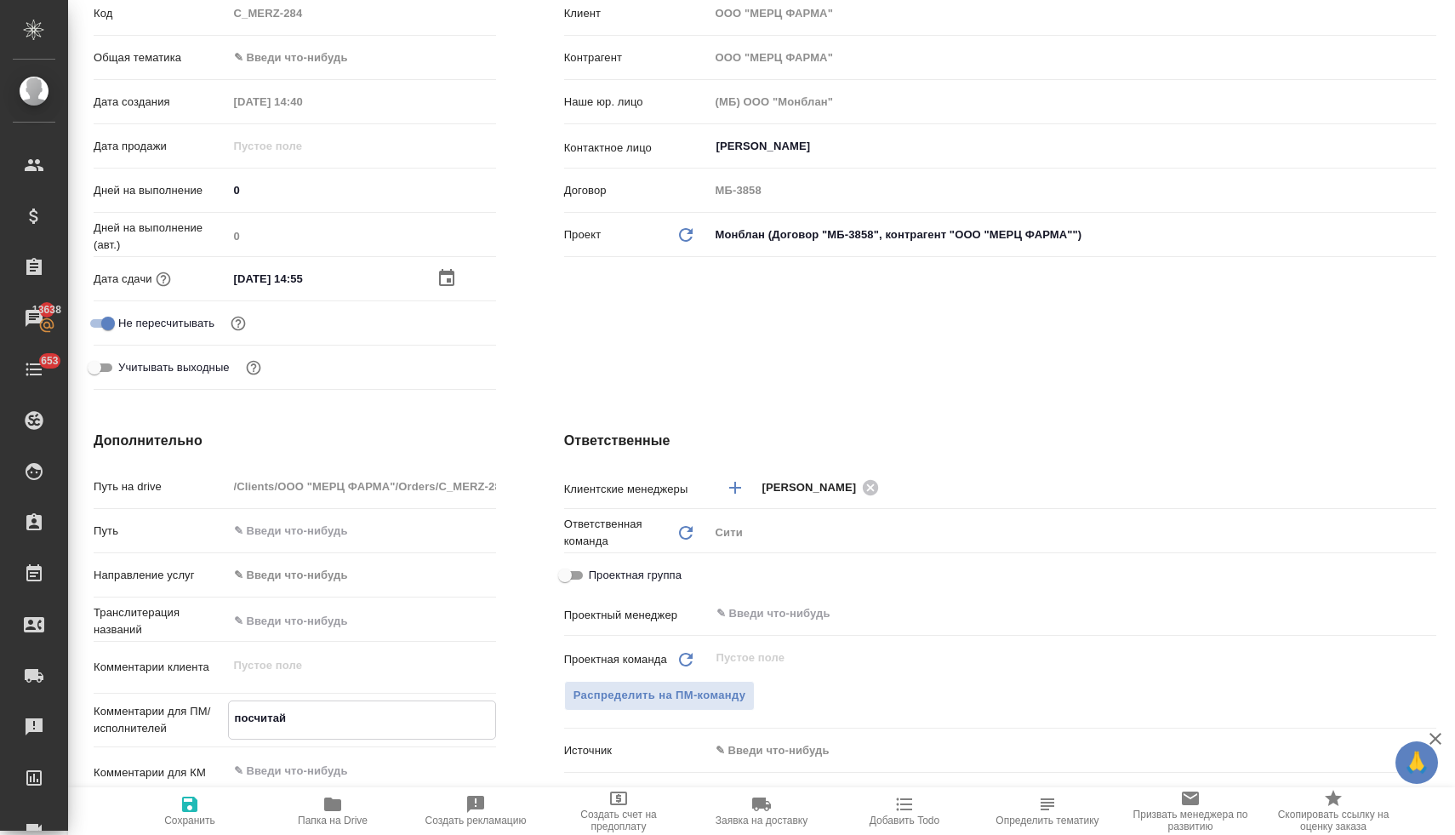
type textarea "посчитайт"
type textarea "x"
type textarea "посчитайте"
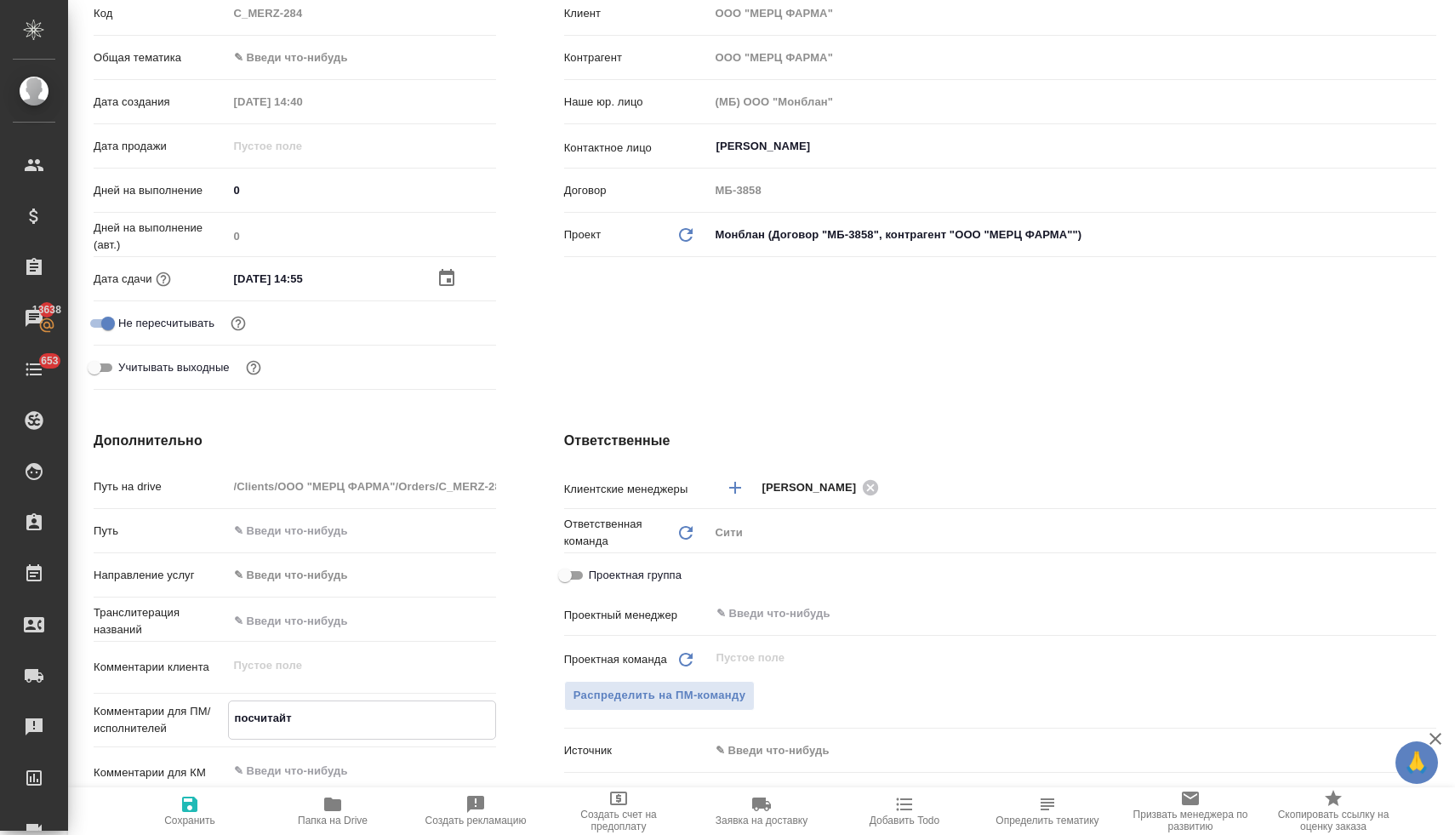
type textarea "x"
type textarea "посчитайте"
type textarea "x"
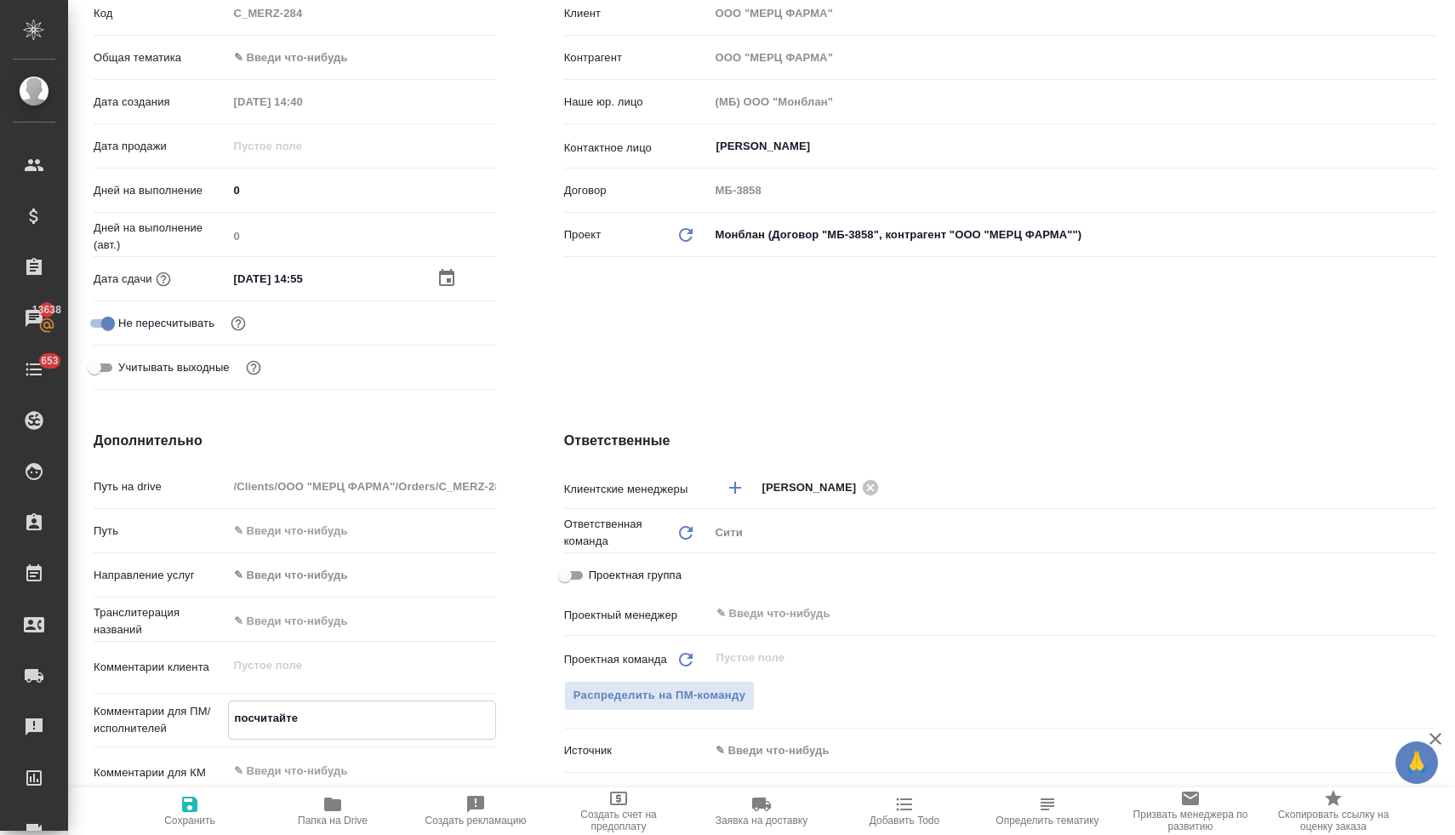
type textarea "x"
type textarea "посчитайте в"
type textarea "x"
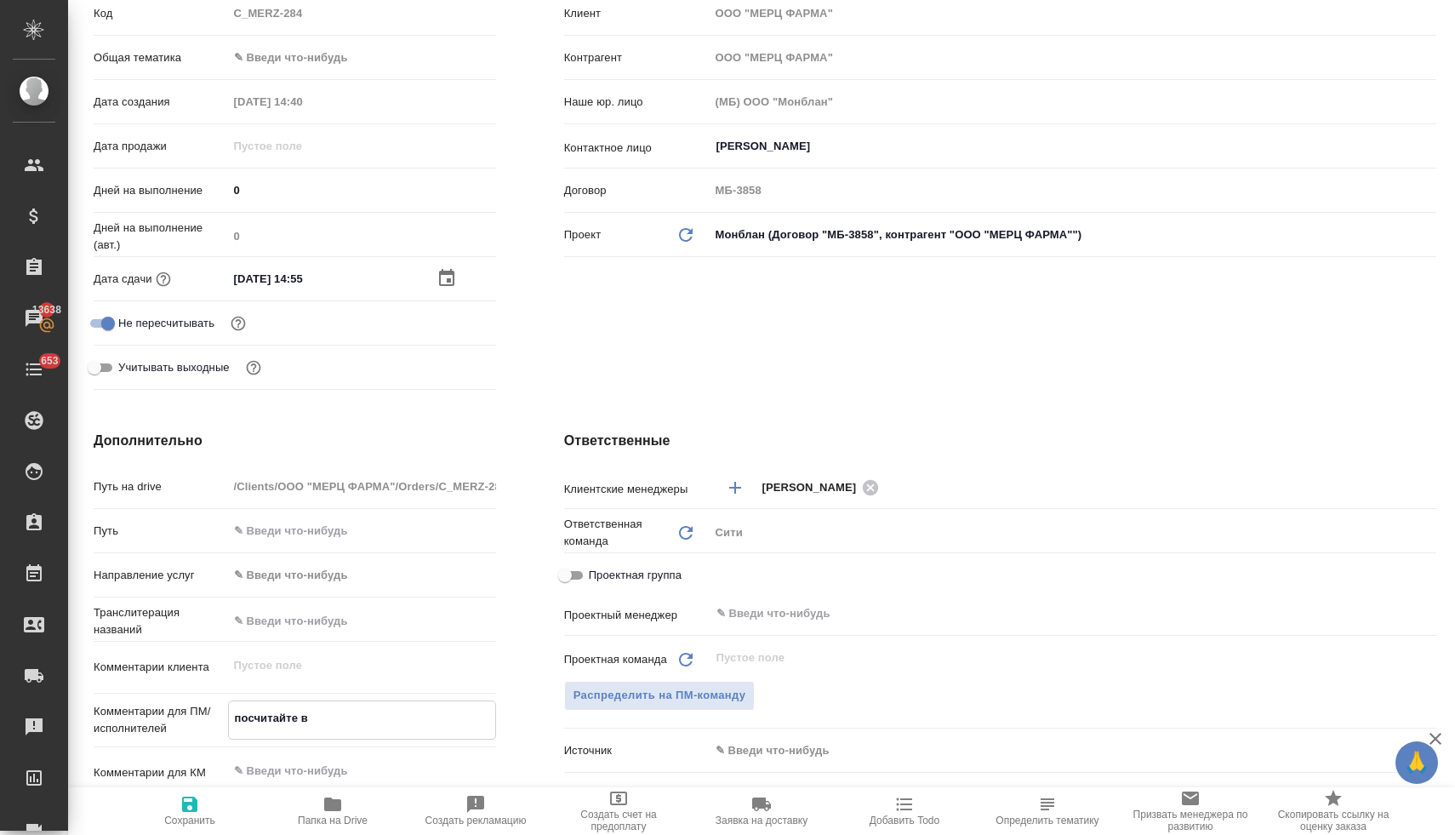
type textarea "x"
type textarea "посчитайте ве"
type textarea "x"
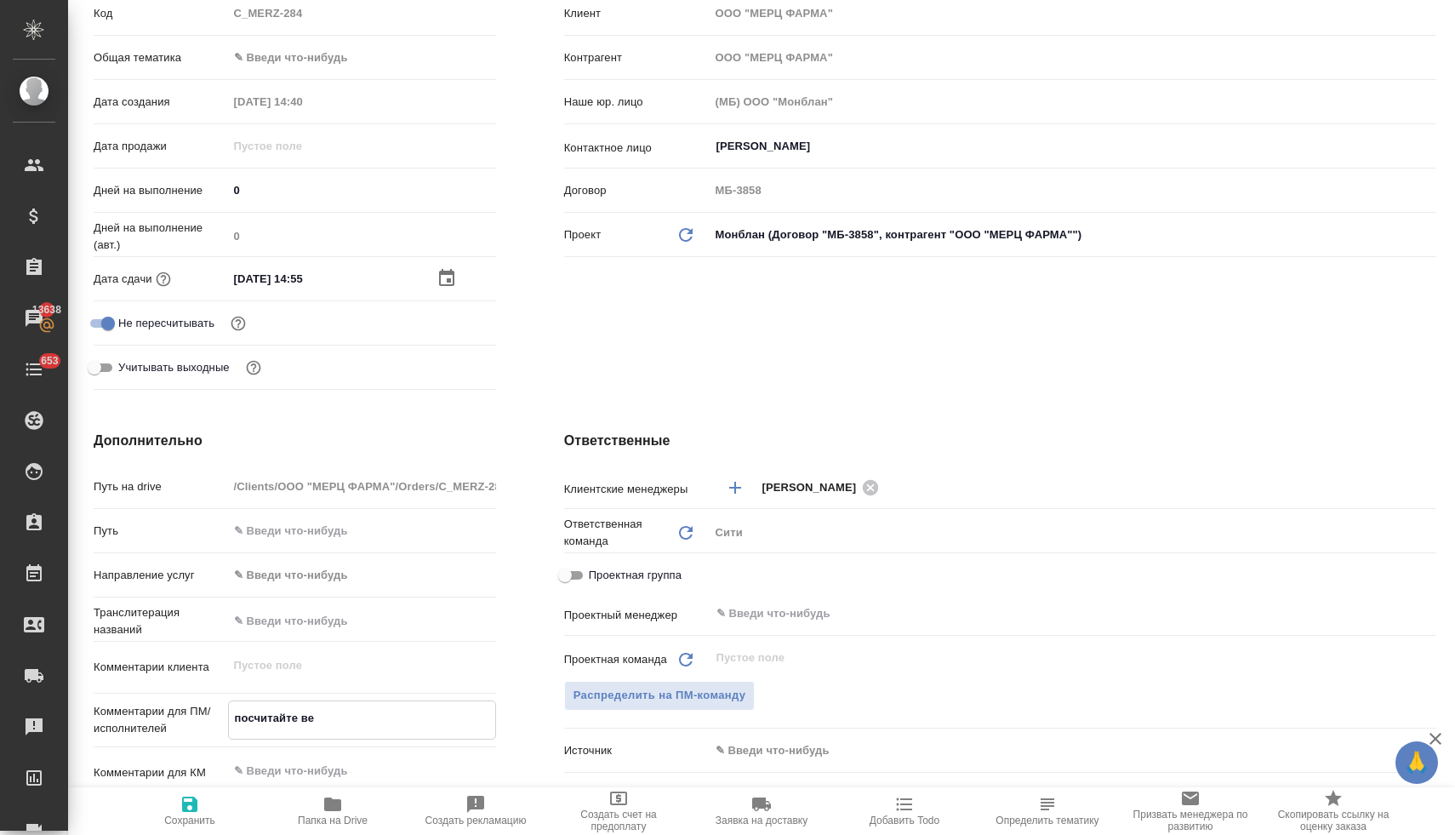
type textarea "посчитайте вер"
type textarea "x"
type textarea "посчитайте верс"
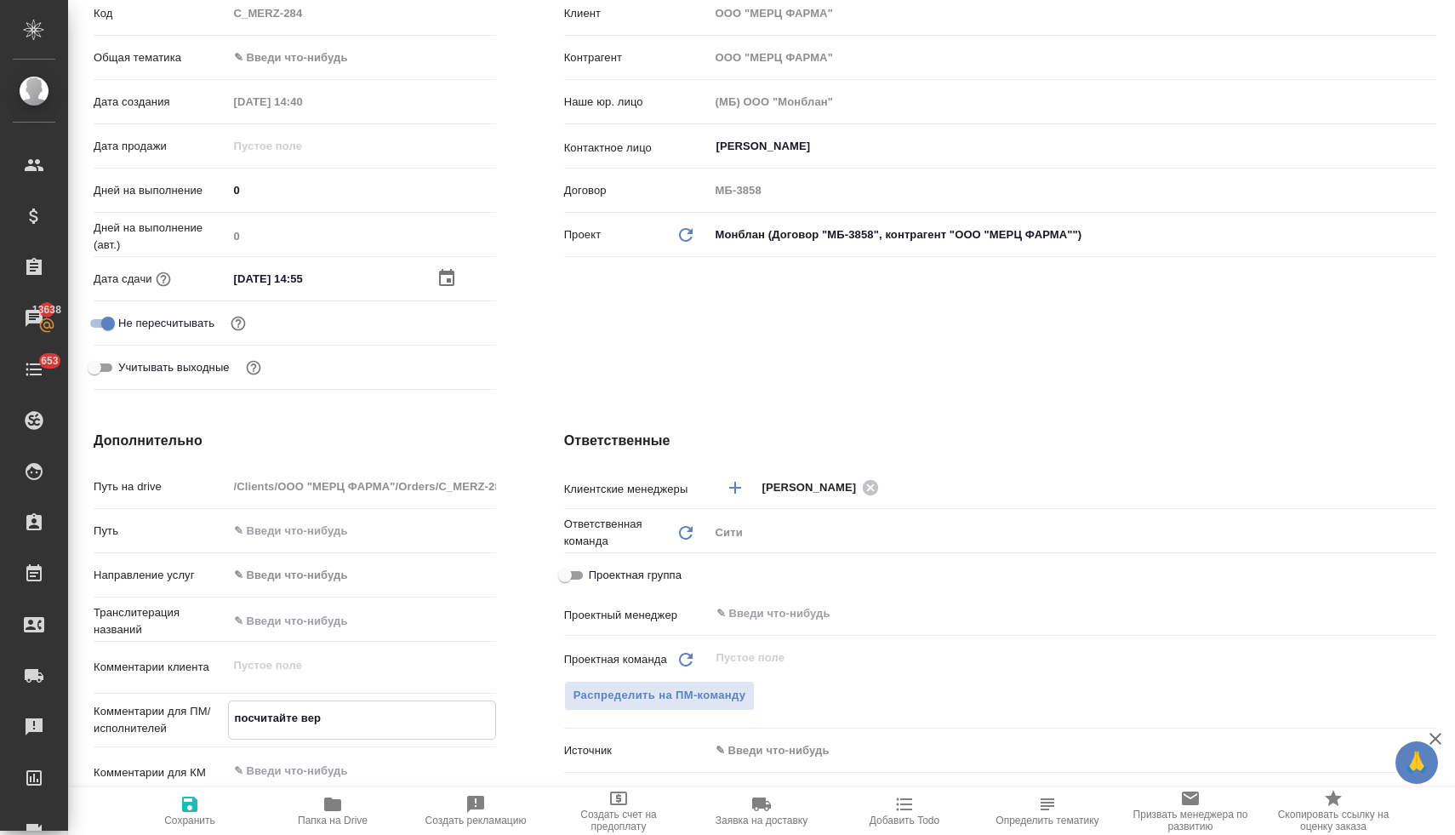
type textarea "x"
type textarea "посчитайте верст"
type textarea "x"
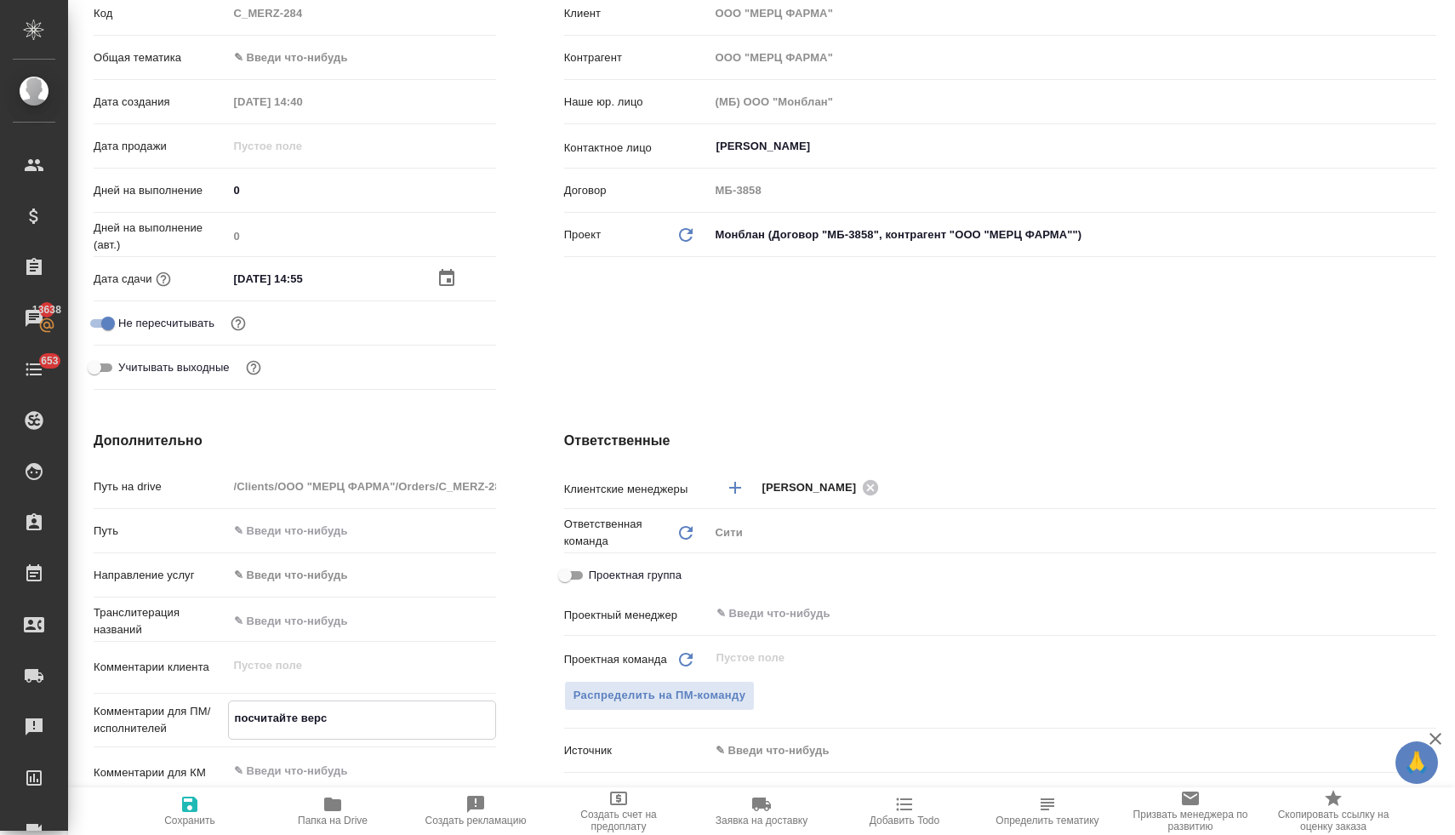
type textarea "x"
type textarea "посчитайте верстк"
type textarea "x"
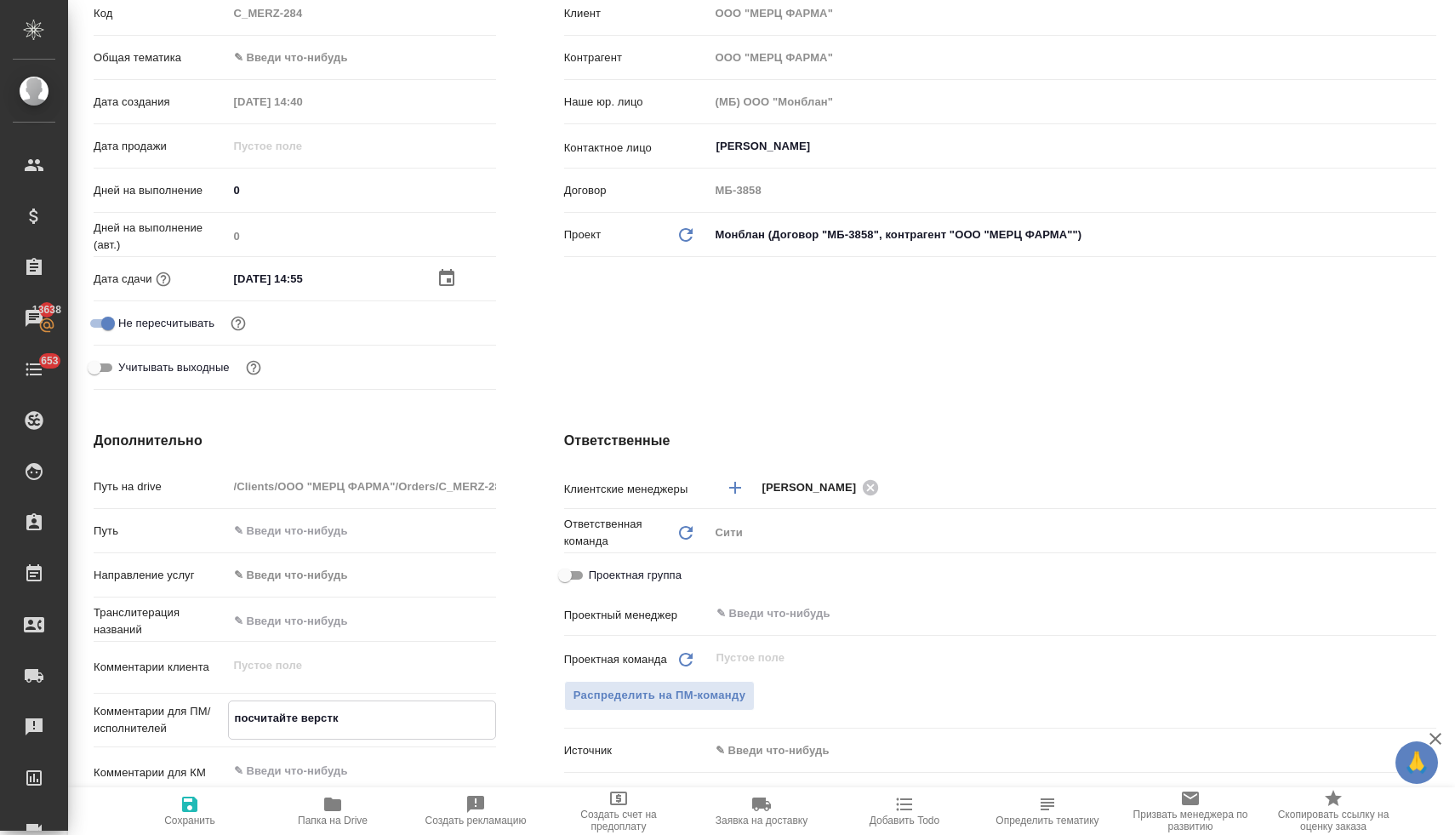
type textarea "x"
type textarea "посчитайте верстку"
type textarea "x"
type textarea "посчитайте верстку,"
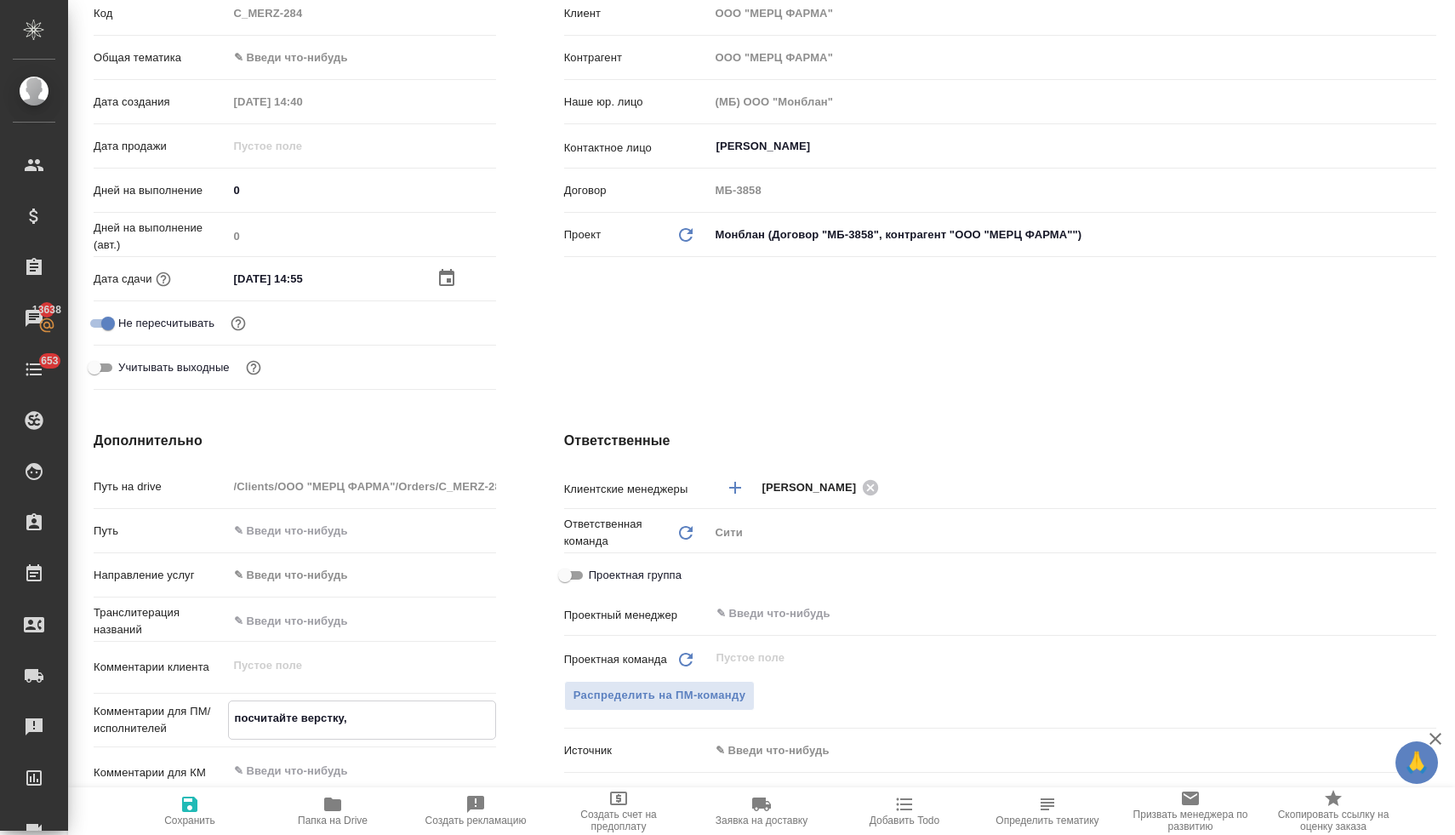
type textarea "x"
type textarea "посчитайте верстку,"
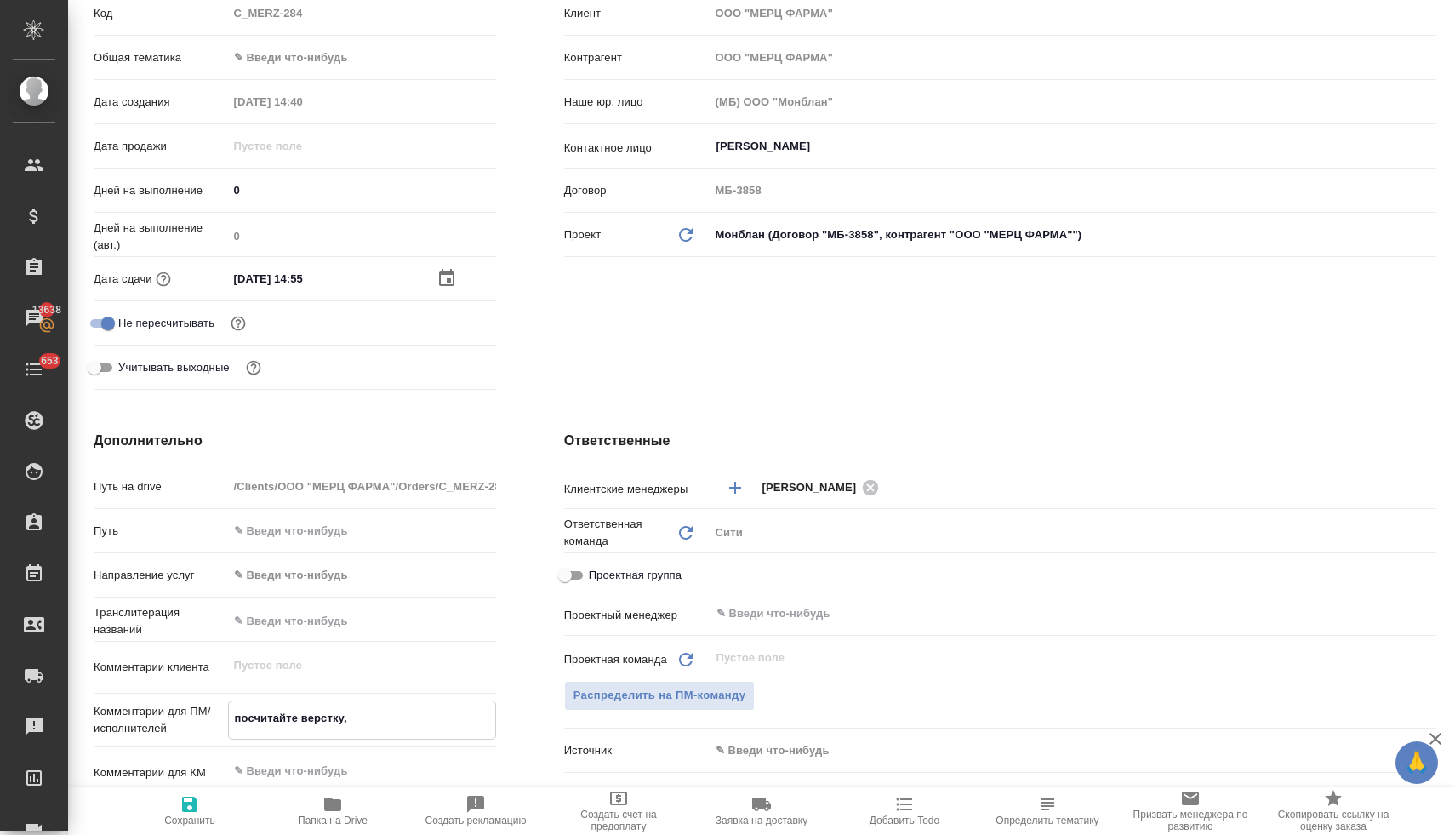
type textarea "x"
type textarea "посчитайте верстку, п"
type textarea "x"
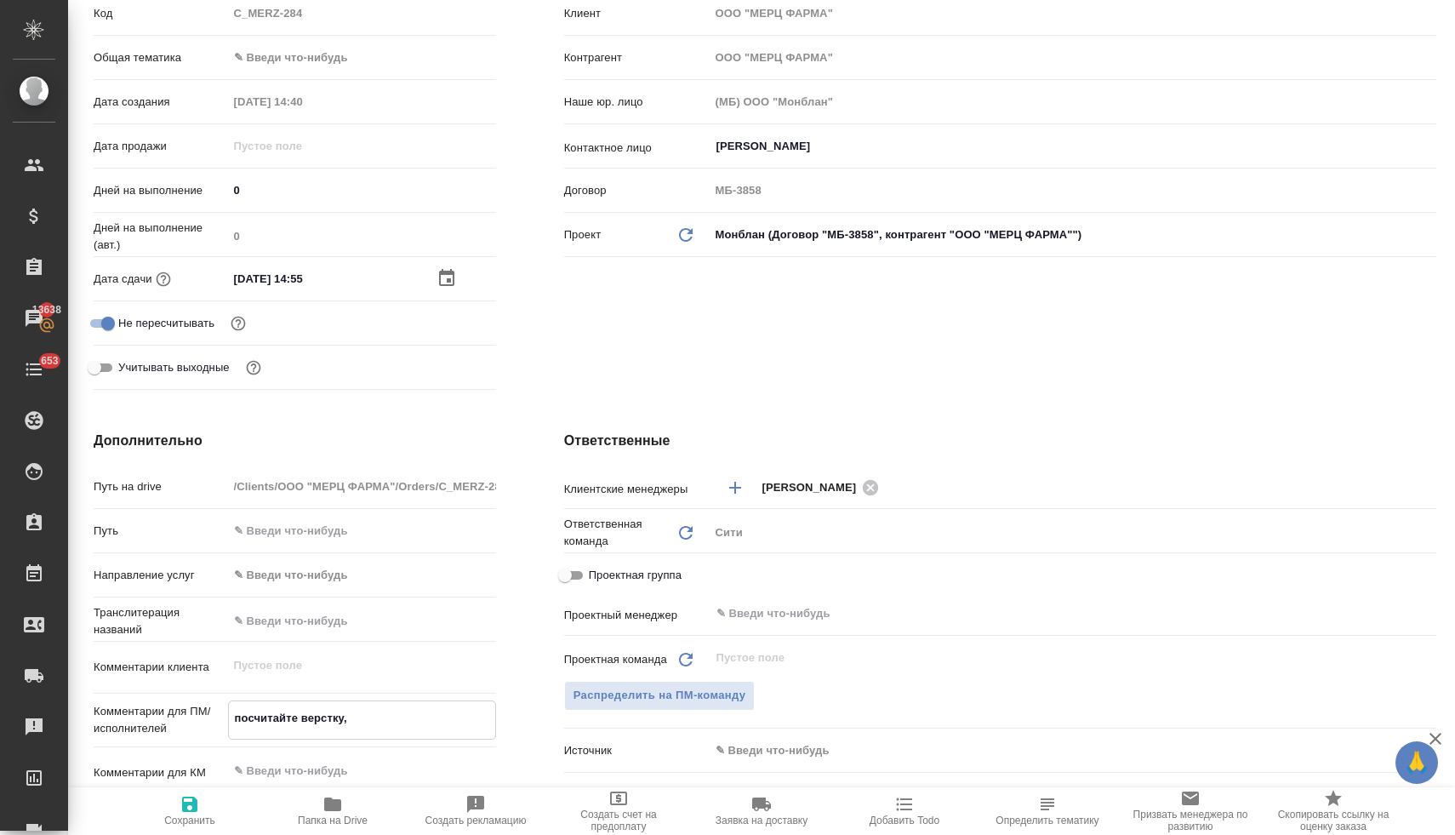
type textarea "x"
type textarea "посчитайте верстку, по"
type textarea "x"
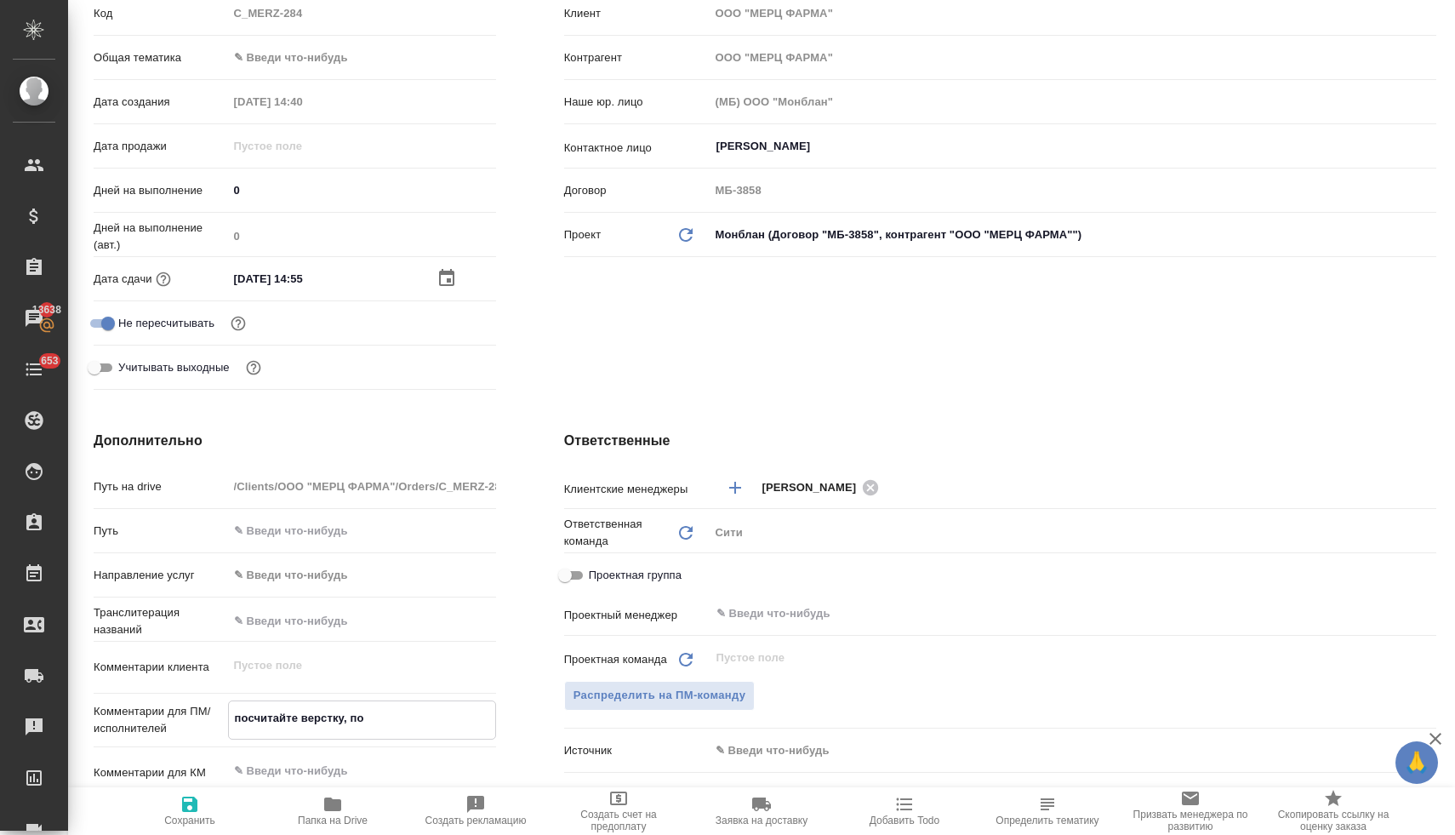
type textarea "x"
type textarea "посчитайте верстку, пож"
type textarea "x"
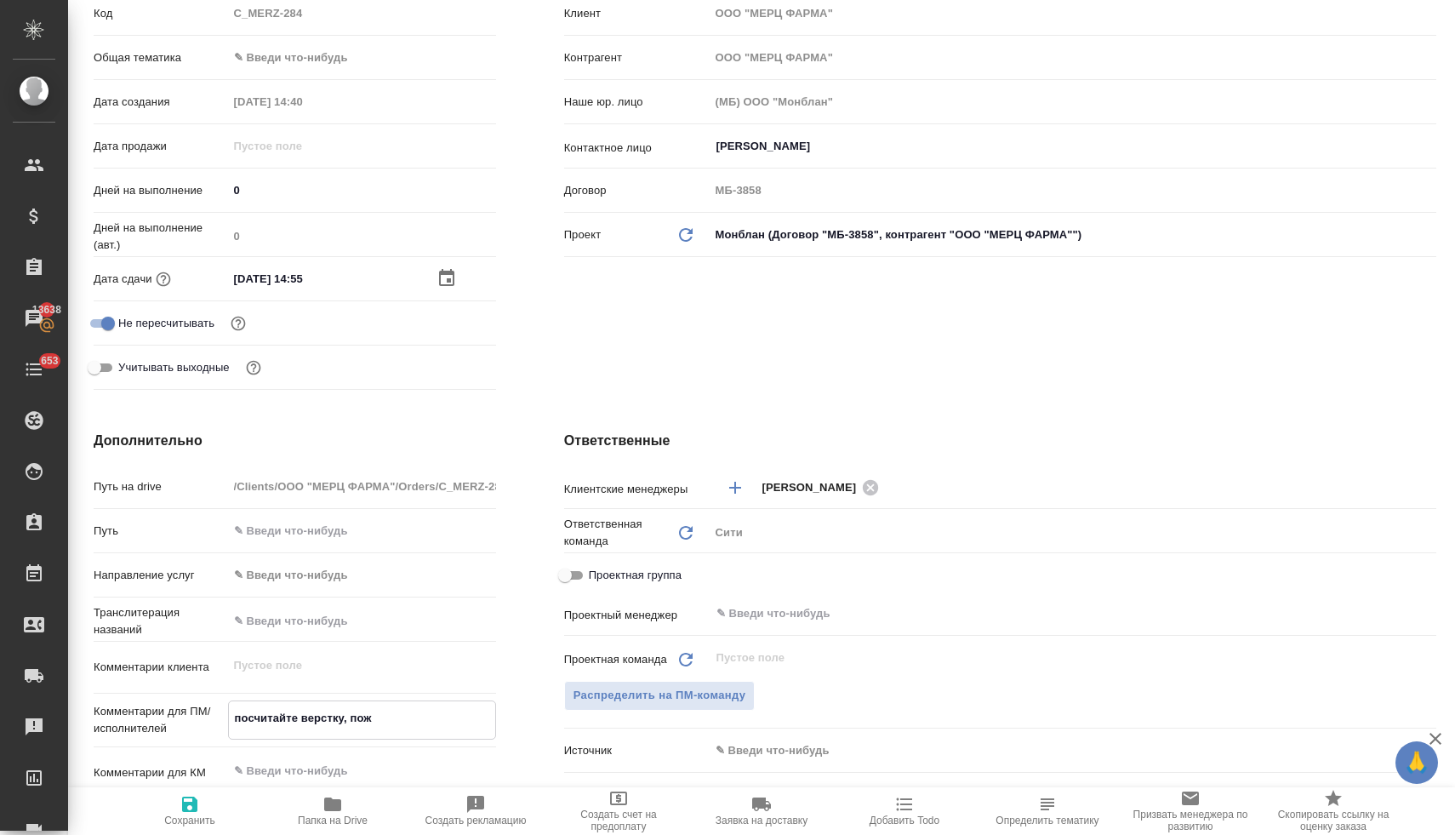
type textarea "посчитайте верстку, пожа"
type textarea "x"
type textarea "посчитайте верстку, пожал"
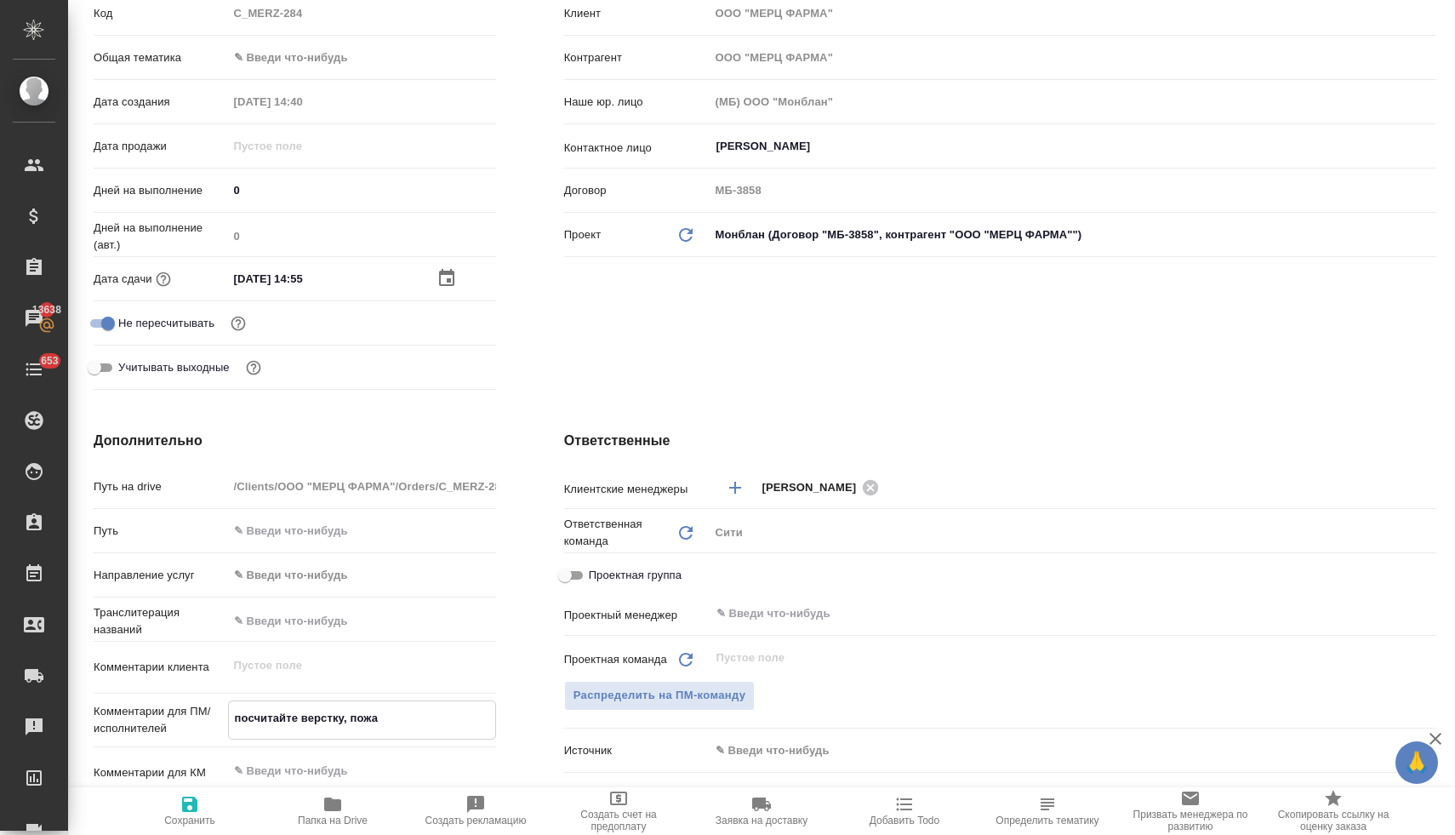
type textarea "x"
type textarea "посчитайте верстку, пожалу"
type textarea "x"
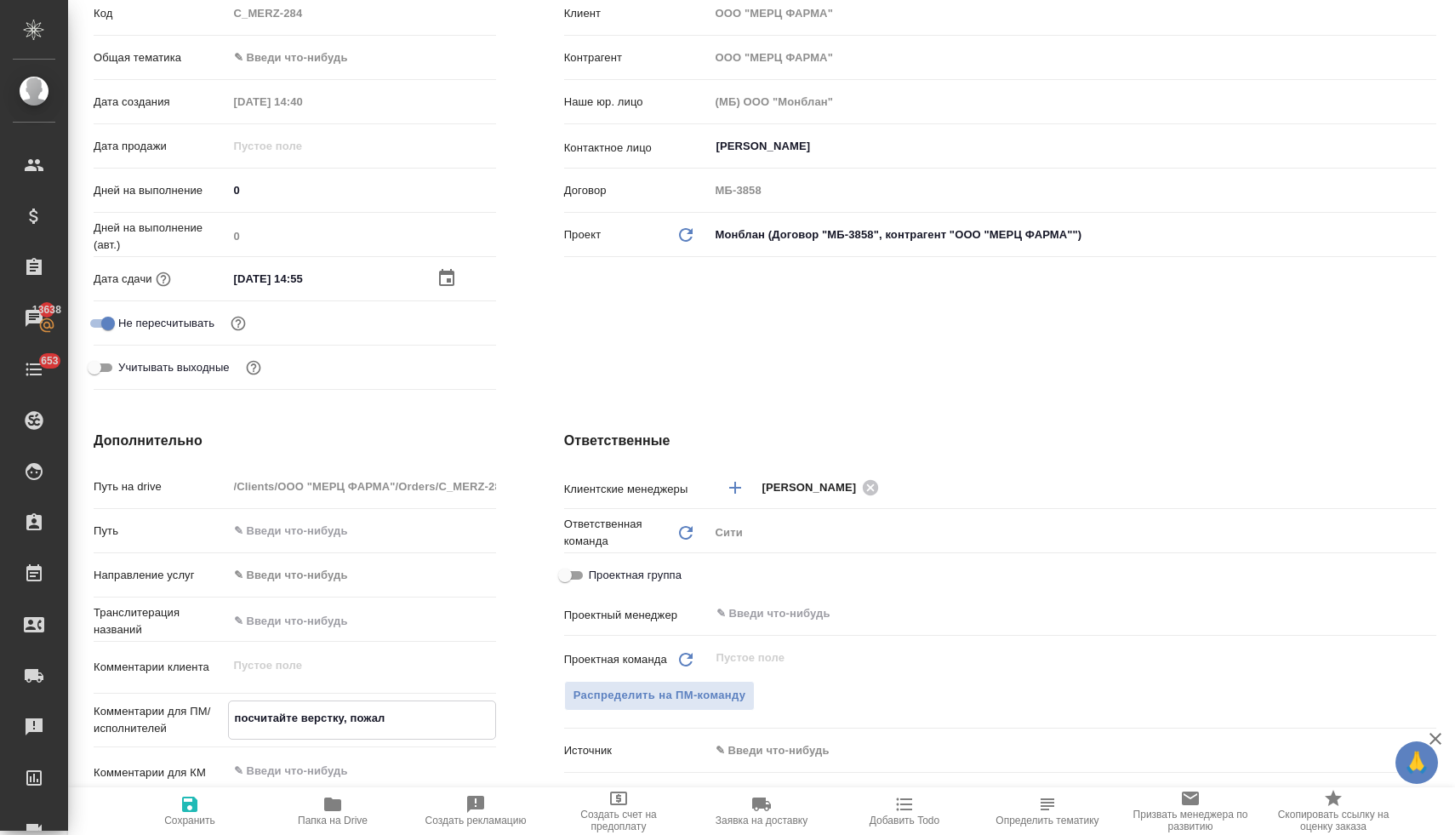
type textarea "x"
type textarea "посчитайте верстку, пожалуй"
type textarea "x"
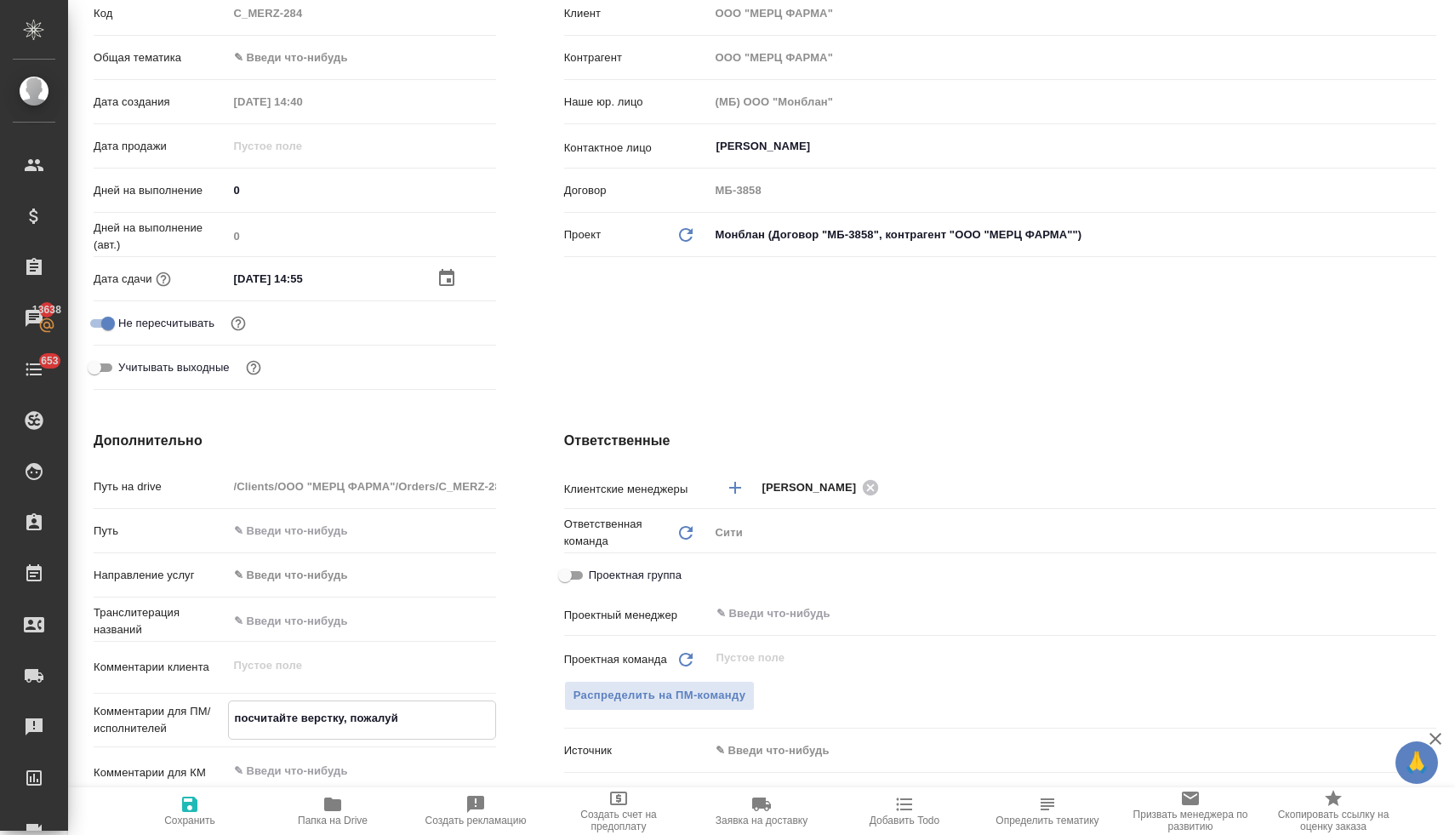
type textarea "x"
type textarea "посчитайте верстку, пожалуйс"
type textarea "x"
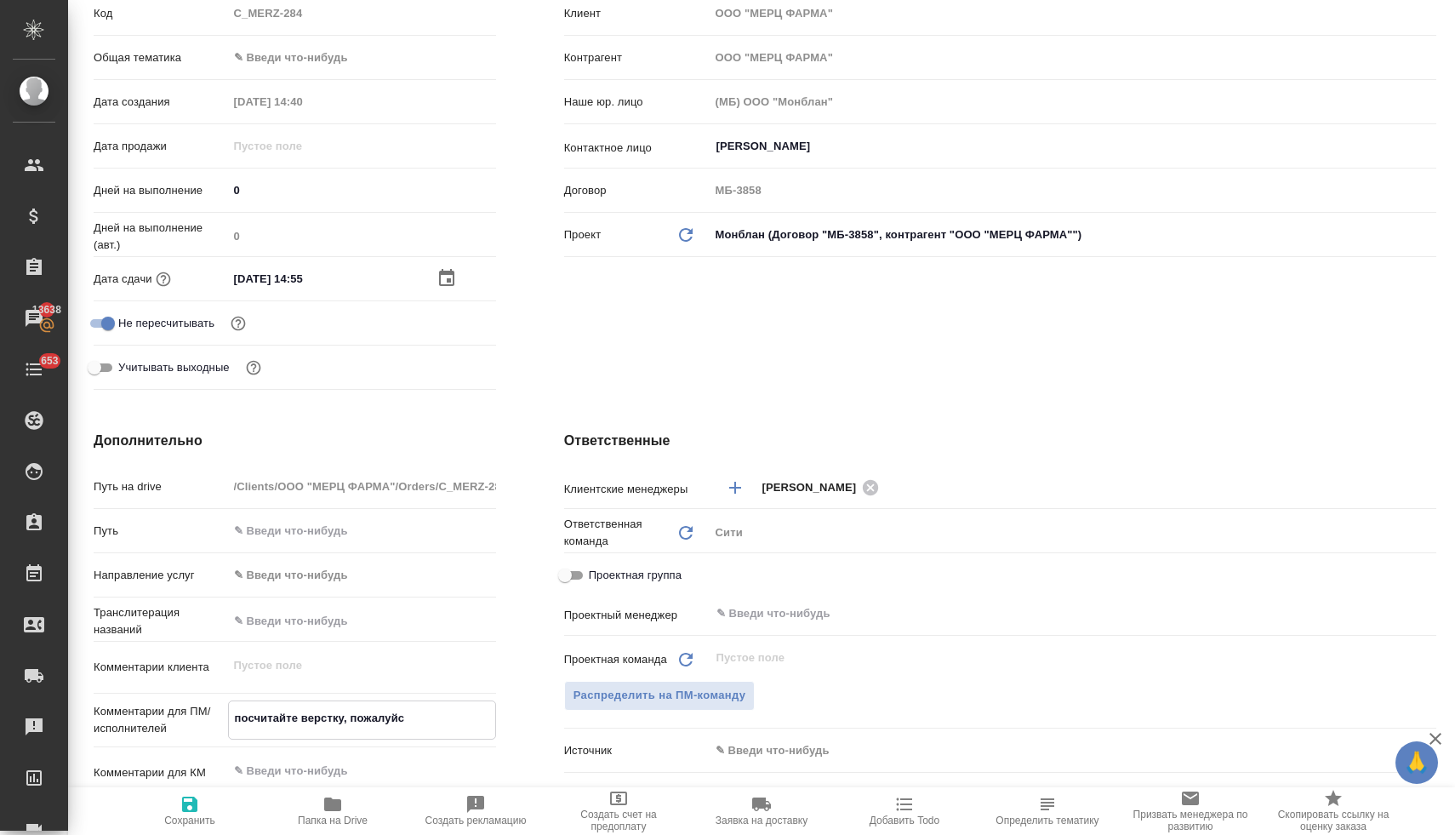
type textarea "посчитайте верстку, пожалуйст"
type textarea "x"
type textarea "посчитайте верстку, пожалуйста"
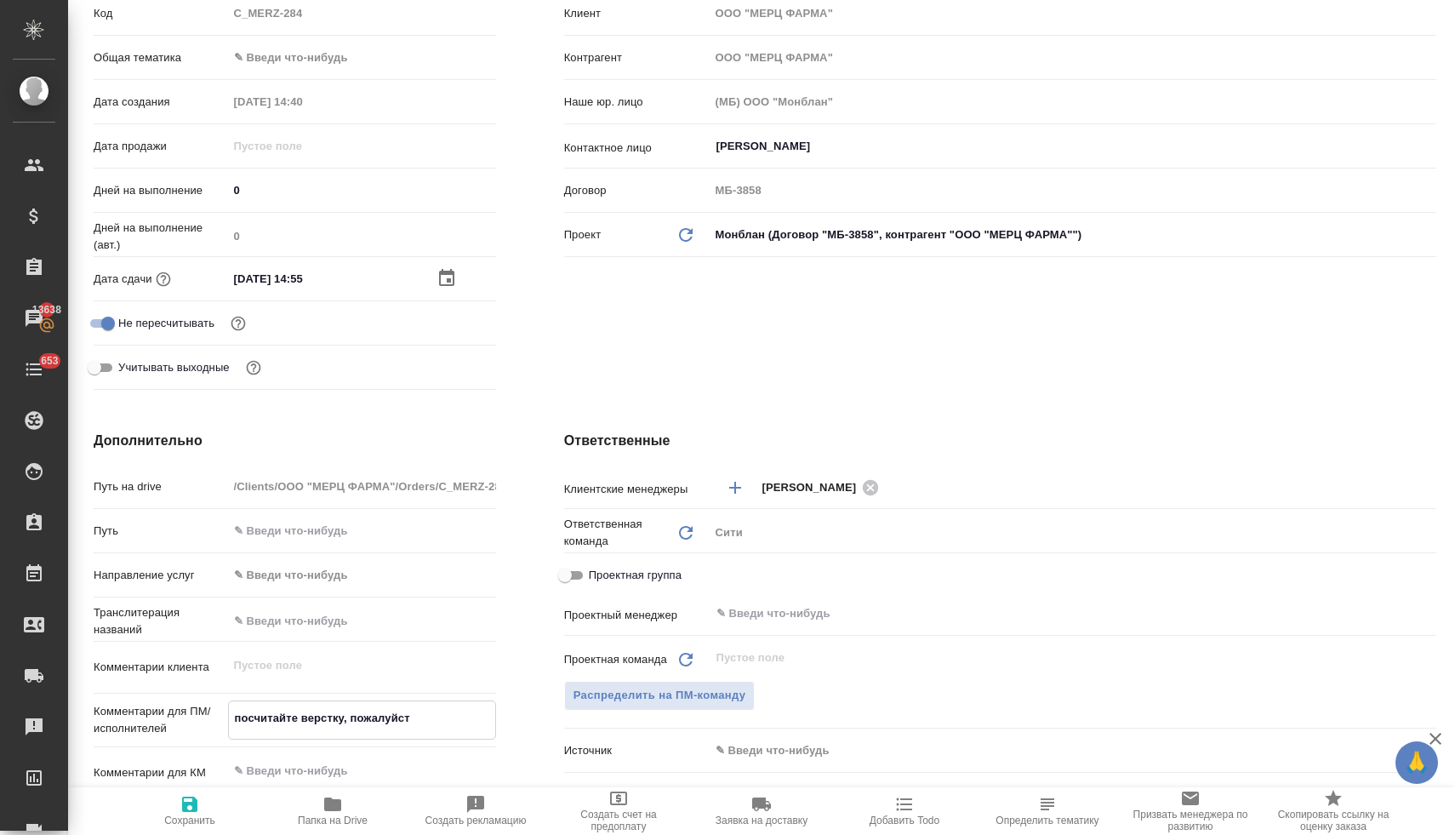
type textarea "x"
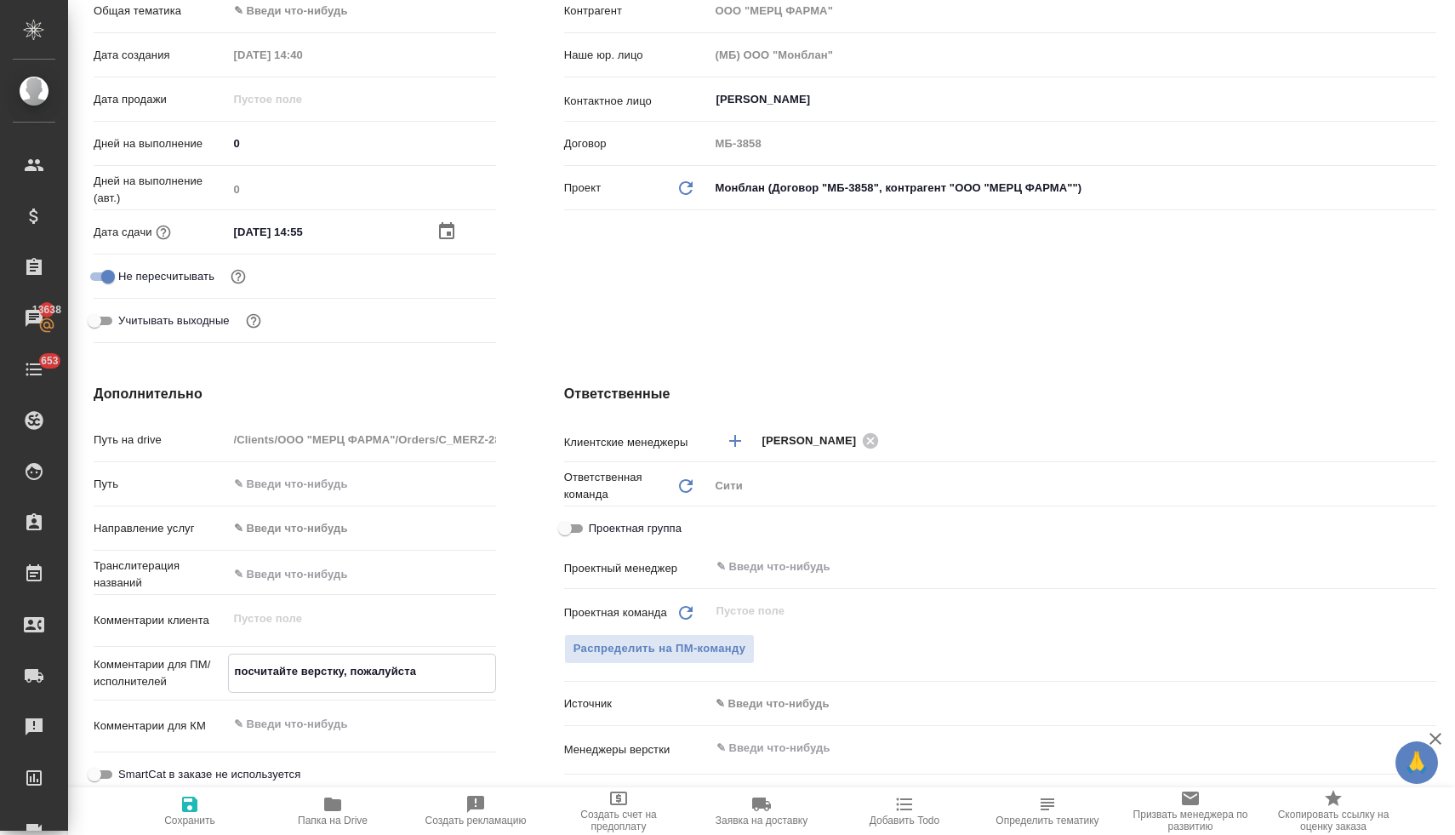
scroll to position [418, 0]
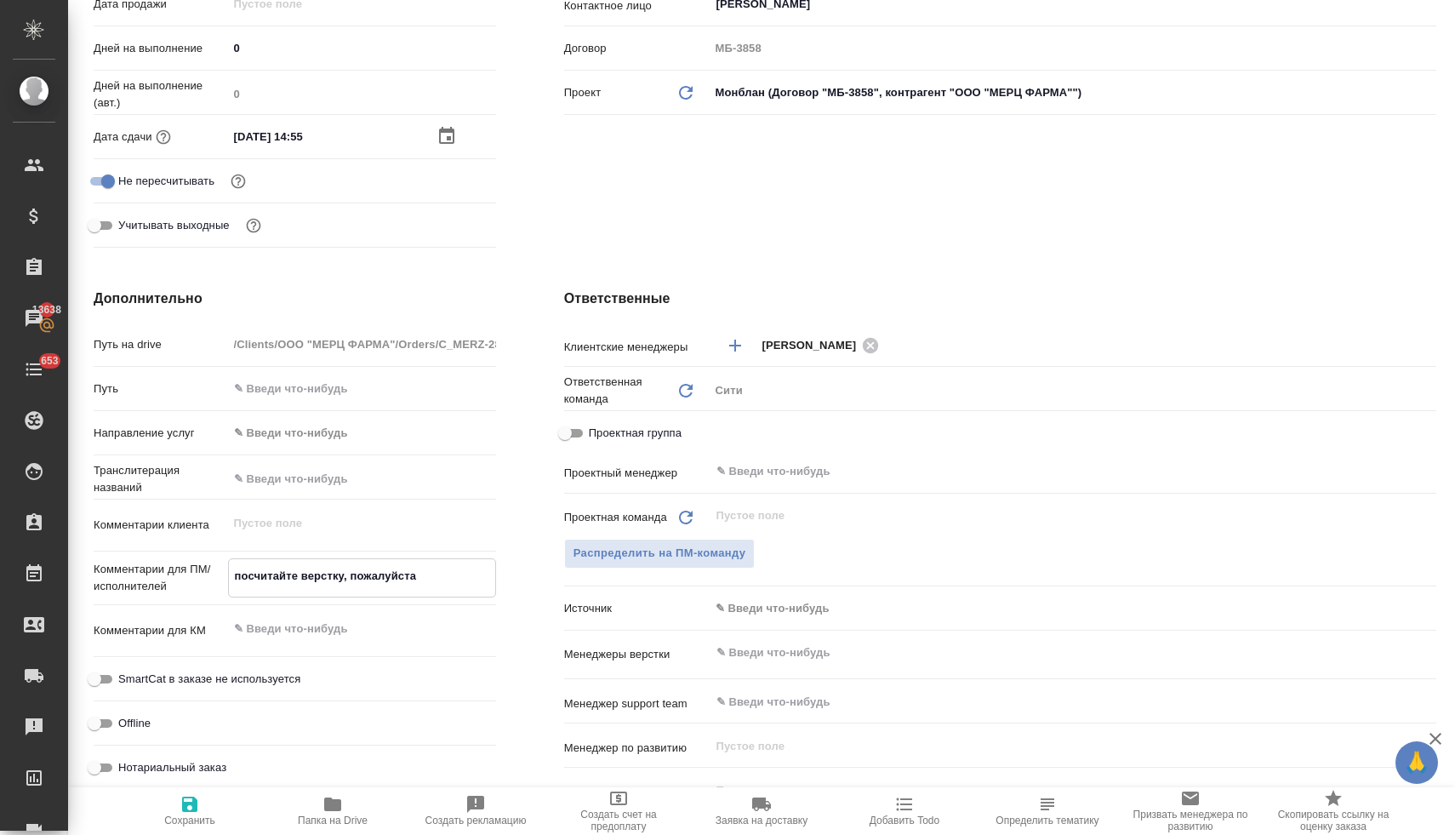
type textarea "посчитайте верстку, пожалуйста"
type textarea "x"
click at [759, 648] on input "text" at bounding box center [1044, 652] width 659 height 20
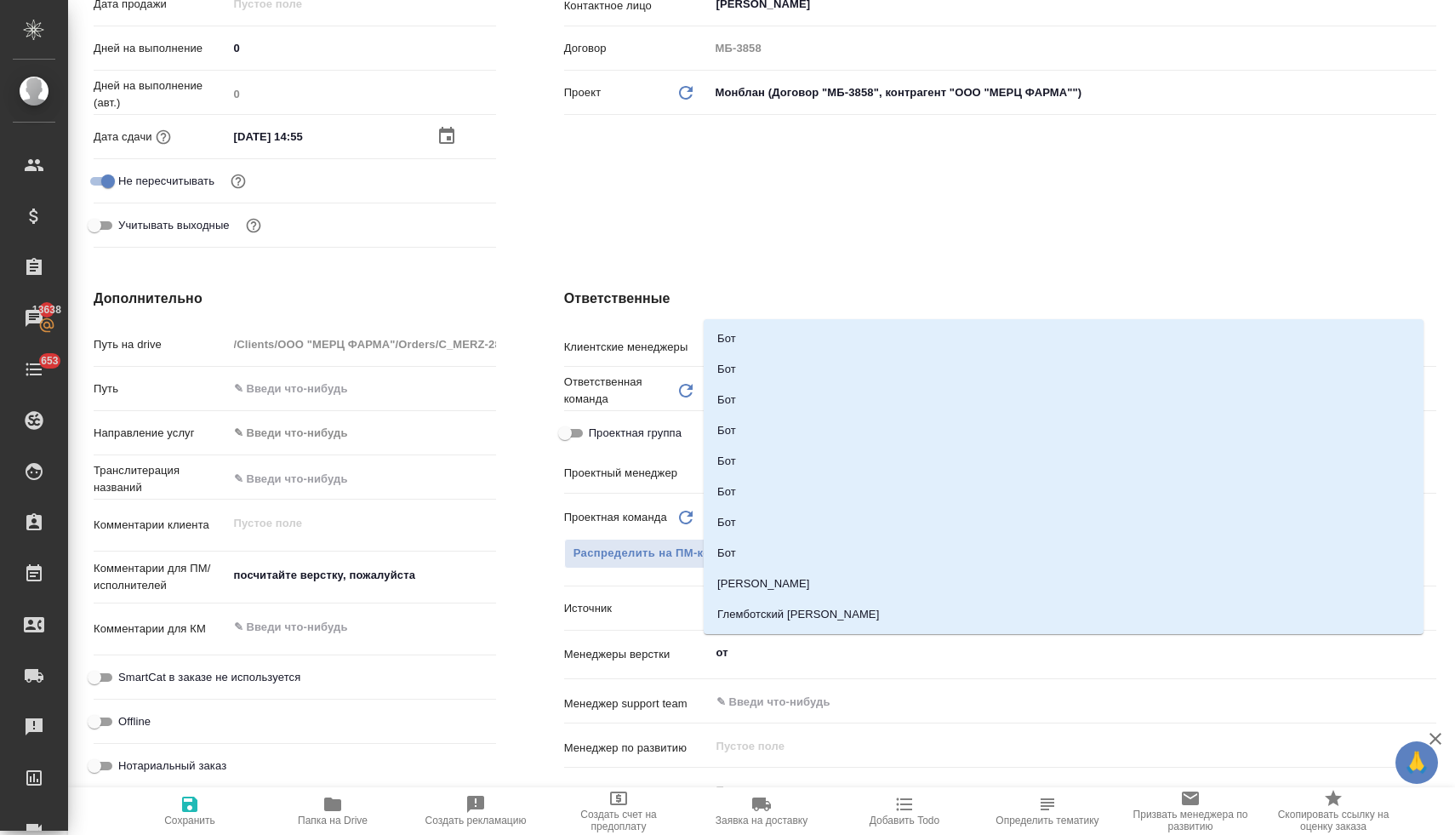
type input "отд"
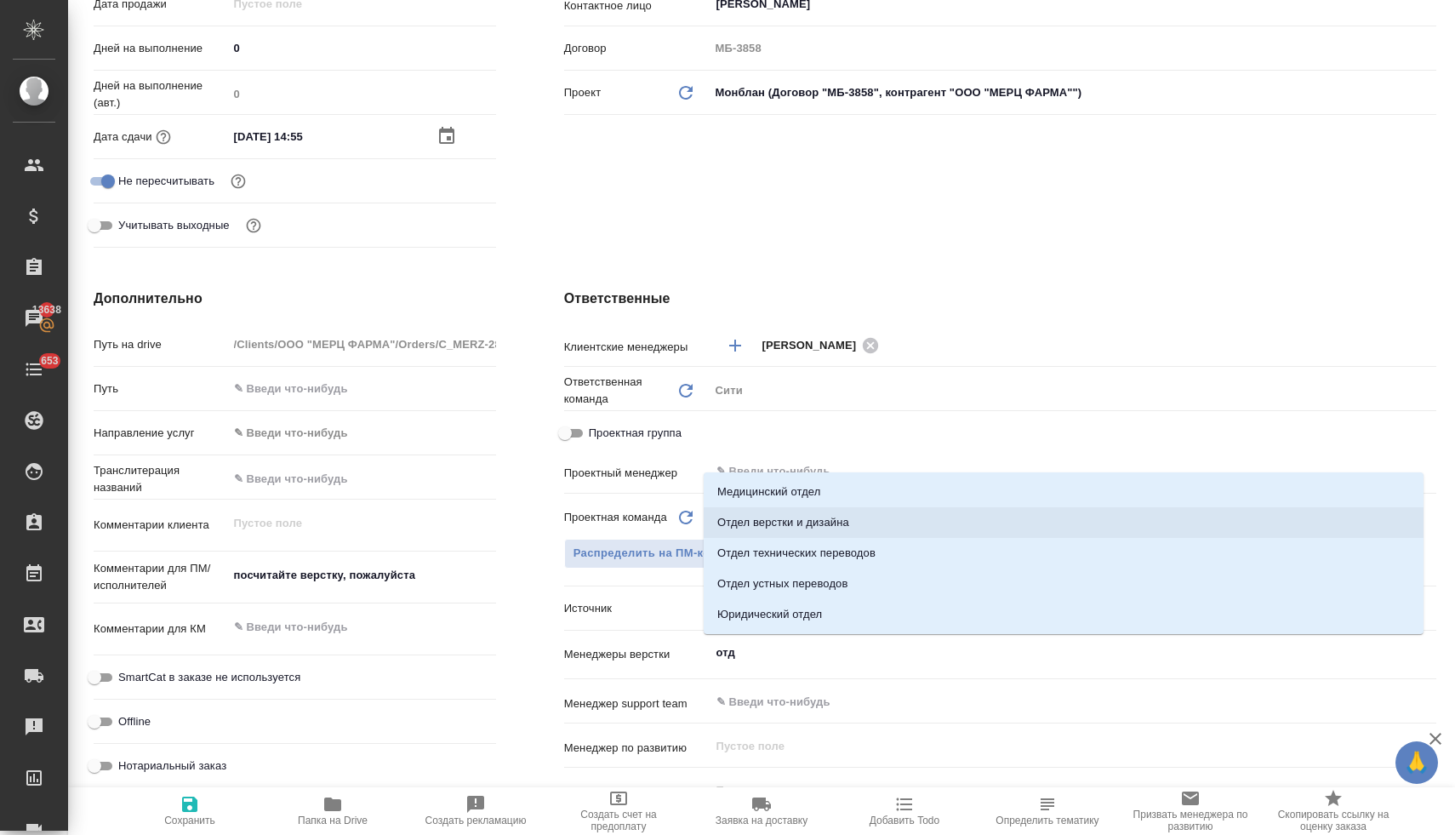
click at [807, 522] on li "Отдел верстки и дизайна" at bounding box center [1064, 522] width 720 height 31
type textarea "x"
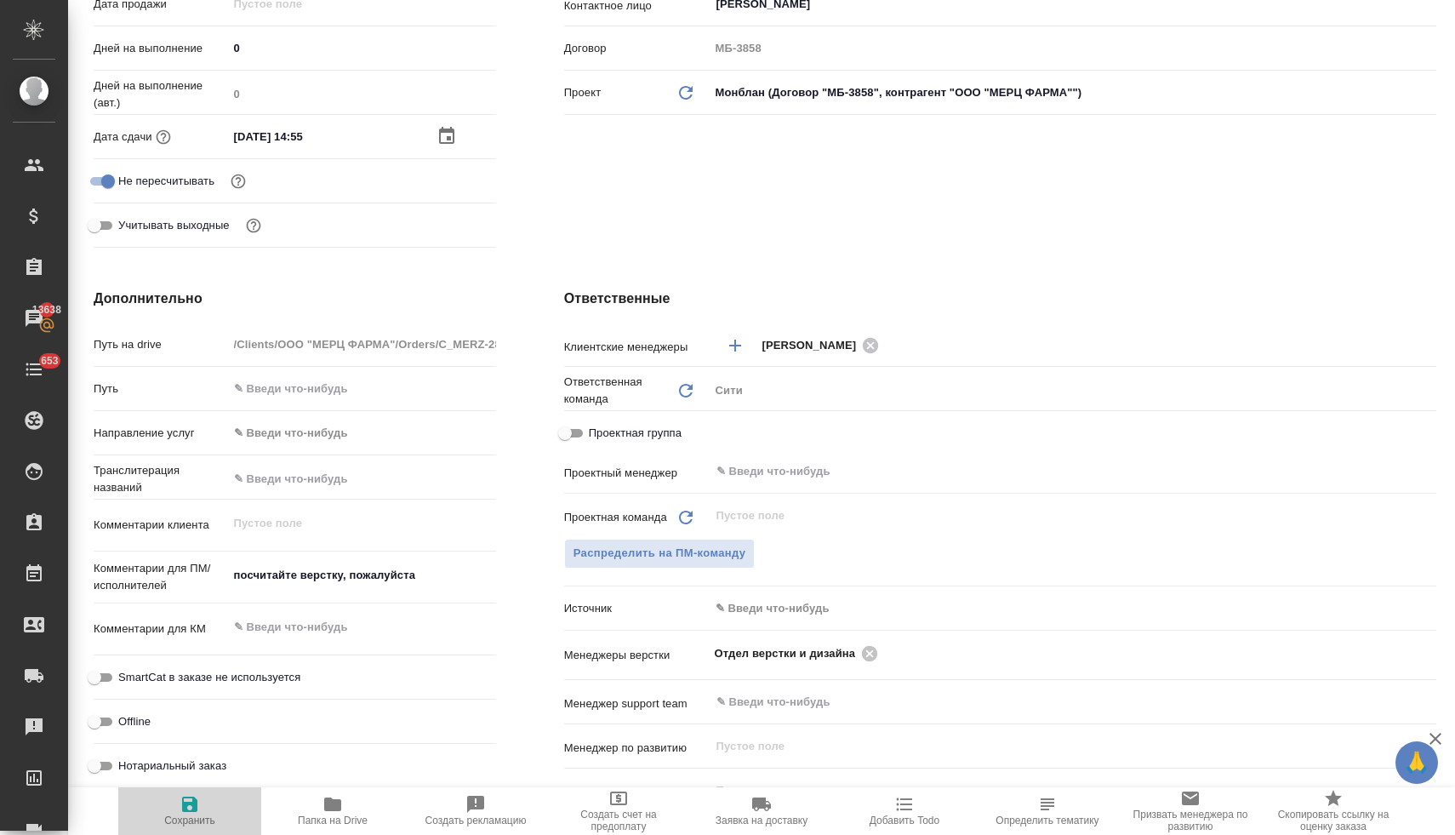
click at [192, 804] on icon "button" at bounding box center [189, 803] width 15 height 15
type textarea "x"
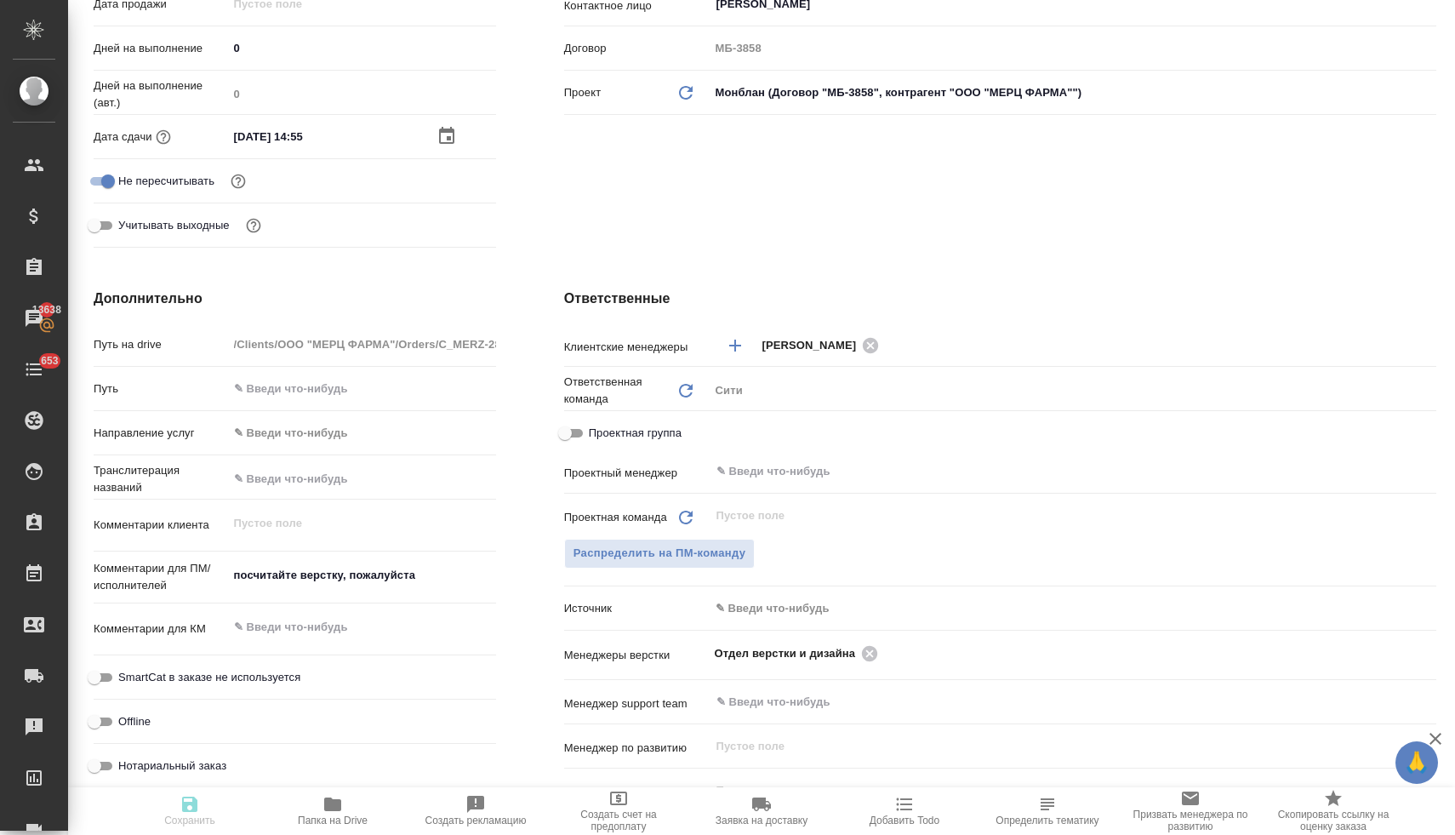
type textarea "x"
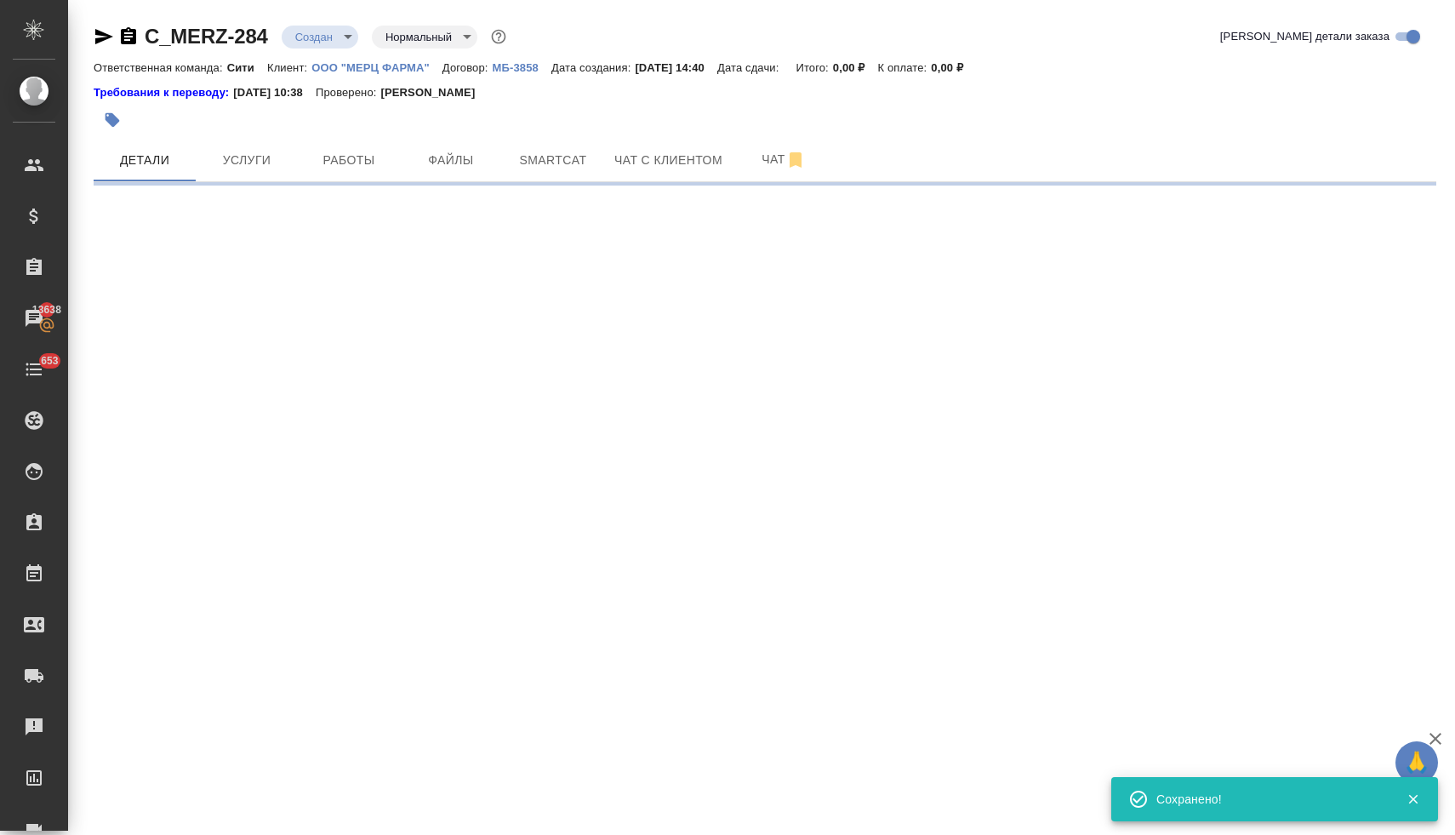
select select "RU"
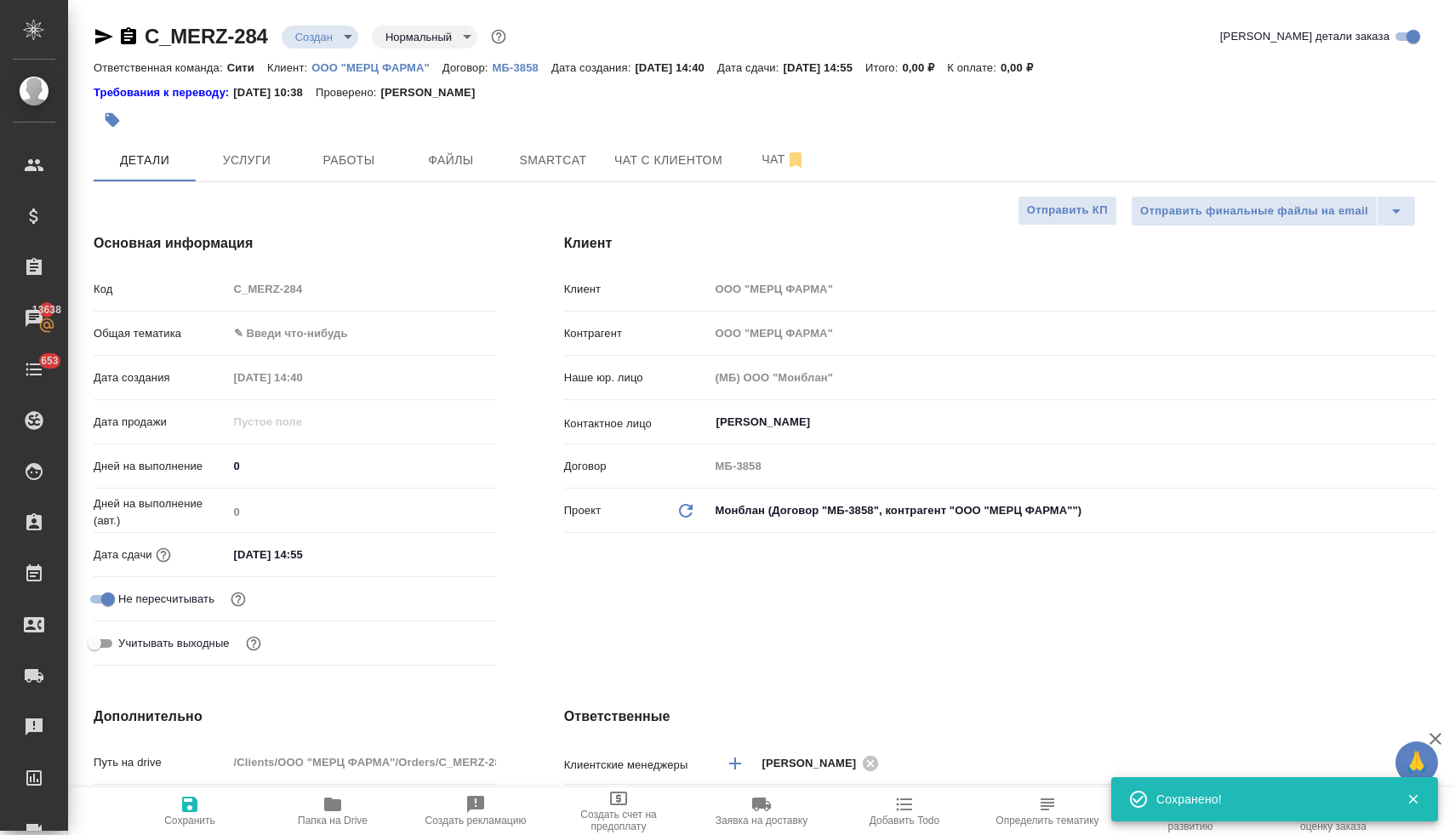
click at [341, 807] on icon "button" at bounding box center [332, 804] width 20 height 20
type textarea "x"
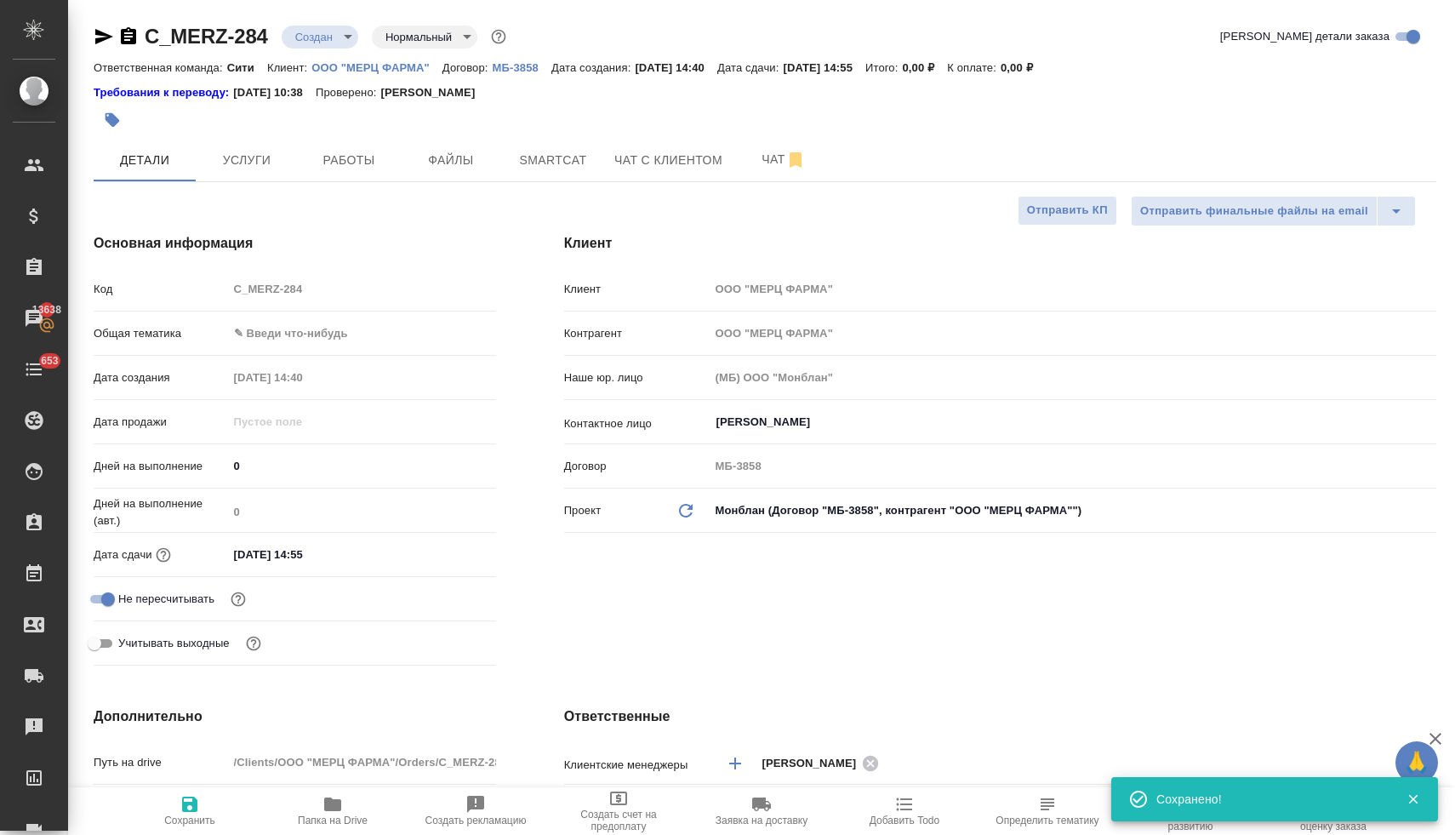
type textarea "x"
click at [306, 41] on body "🙏 .cls-1 fill:#fff; AWATERA Lyamina Nadezhda Клиенты Спецификации Заказы 13638 …" at bounding box center [727, 417] width 1455 height 835
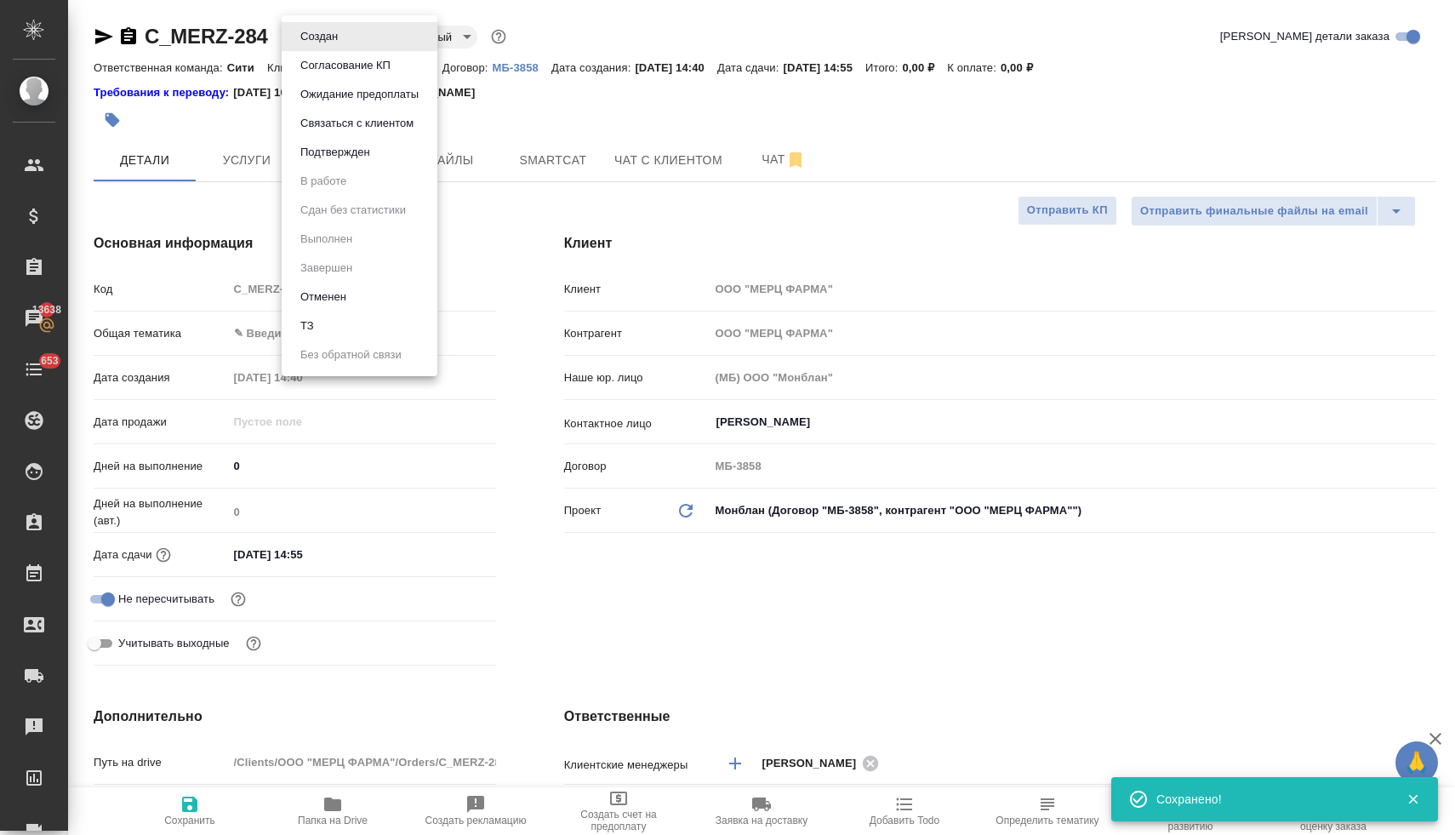
click at [335, 335] on li "ТЗ" at bounding box center [360, 325] width 156 height 29
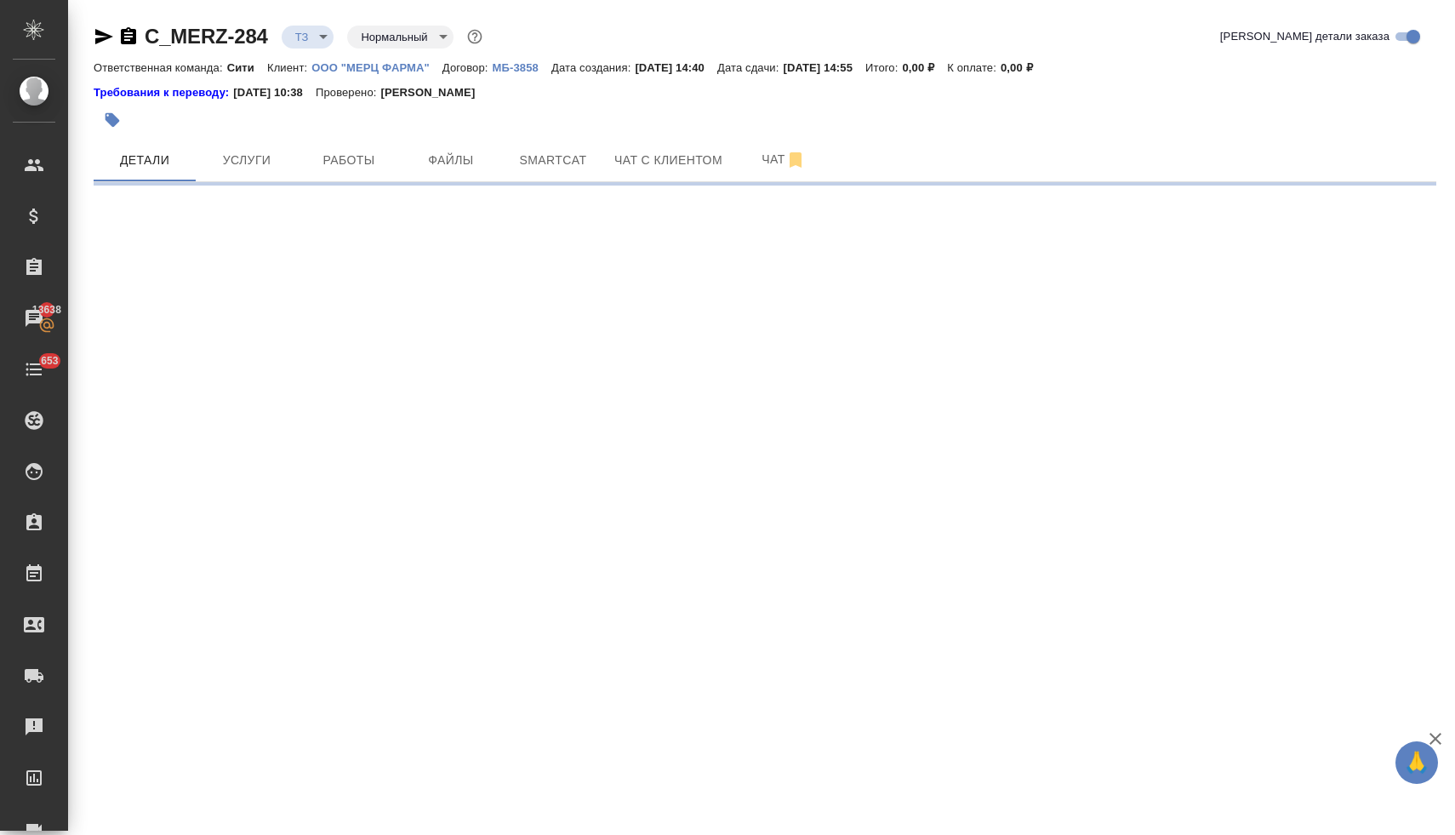
select select "RU"
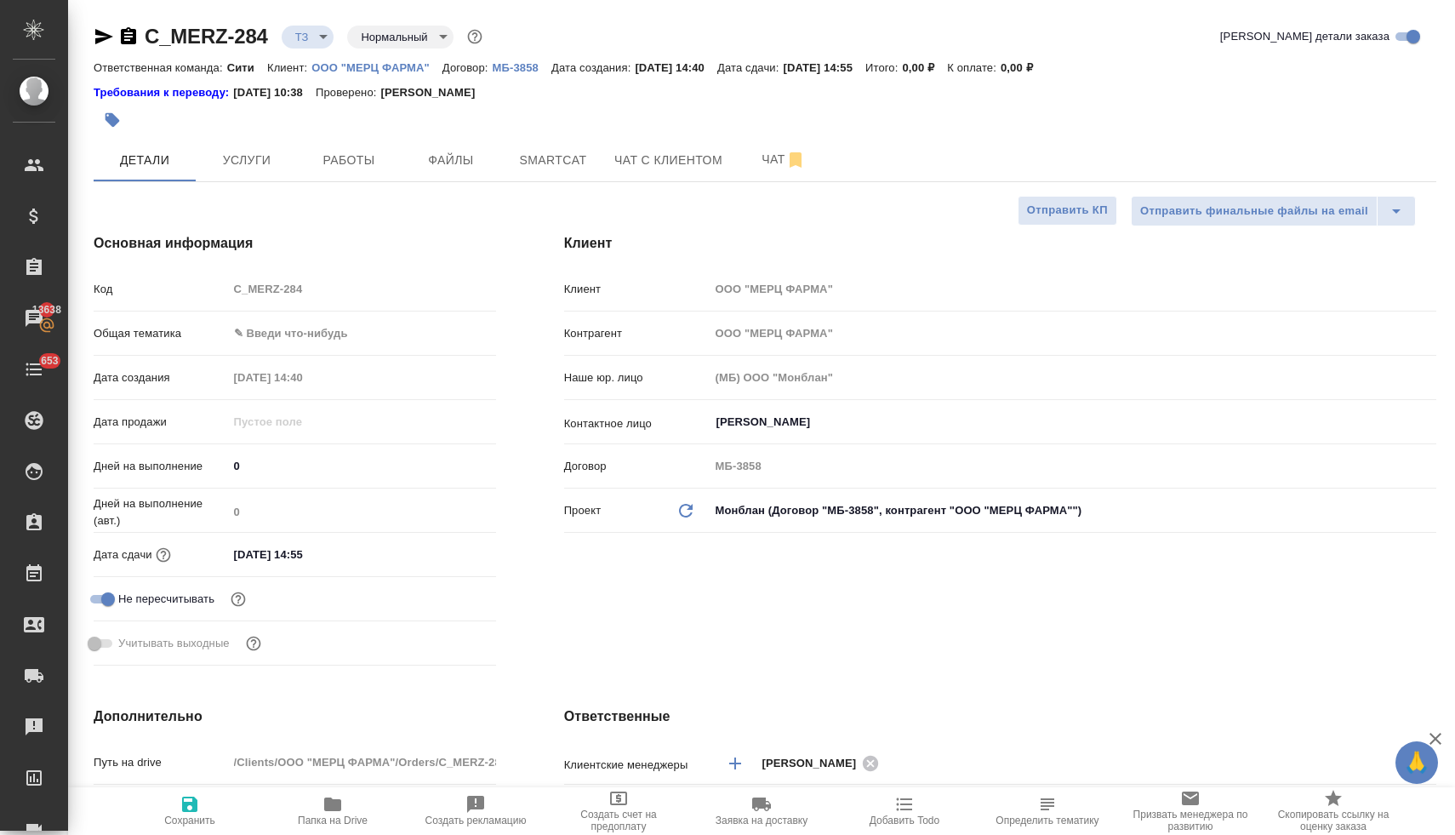
type textarea "x"
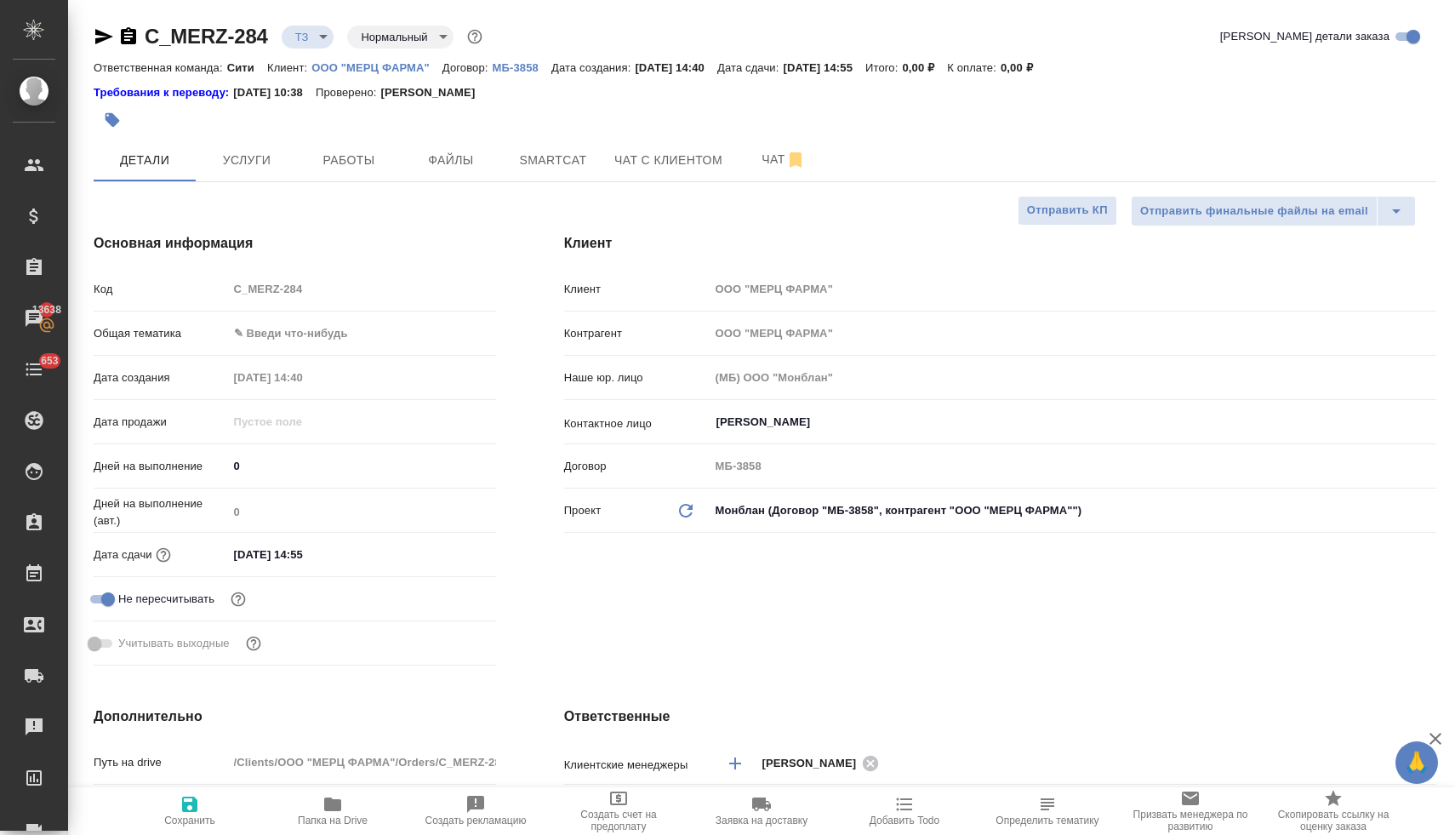
type textarea "x"
click at [759, 155] on span "Чат" at bounding box center [784, 159] width 82 height 21
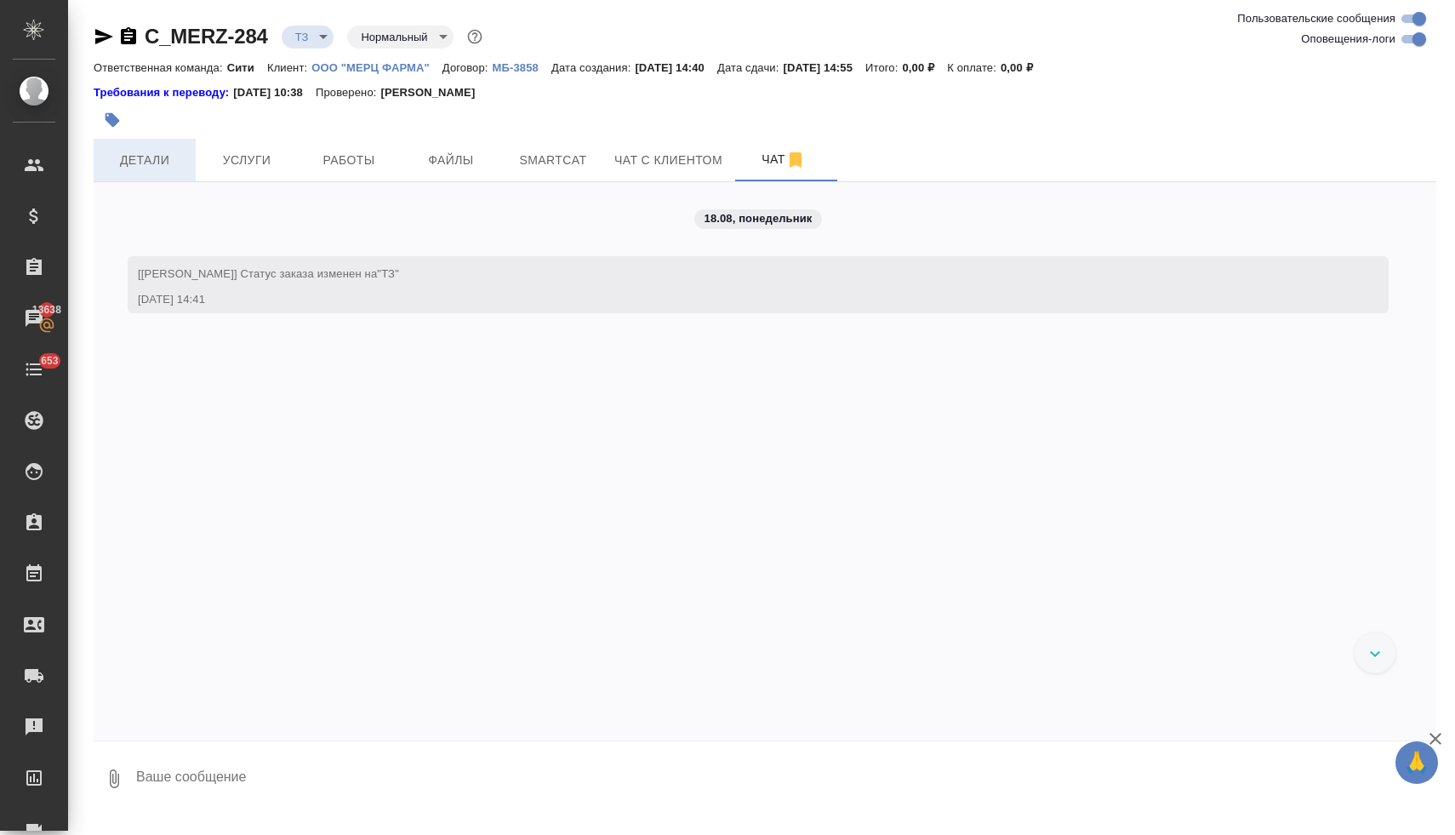
click at [167, 148] on button "Детали" at bounding box center [145, 160] width 102 height 43
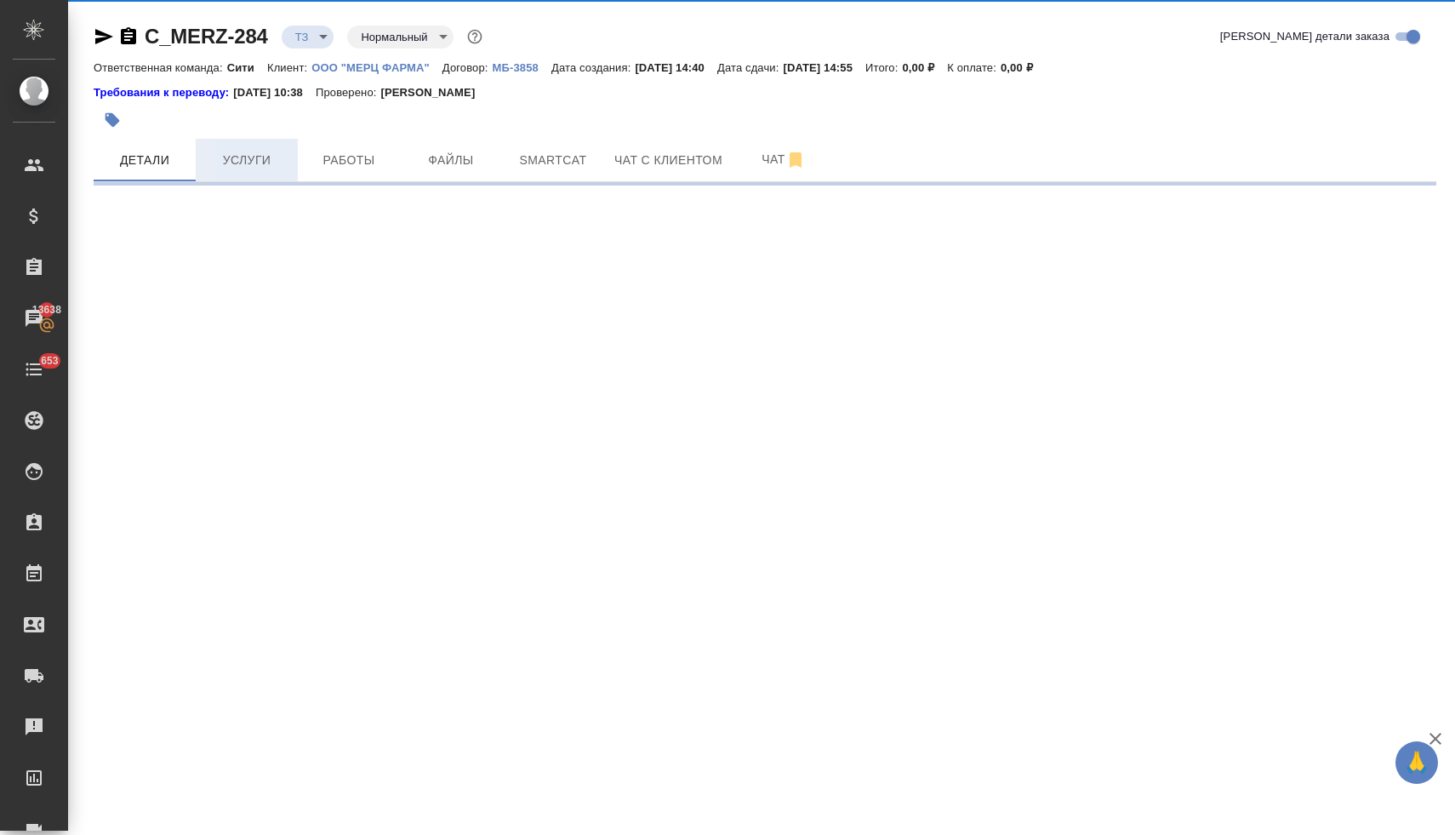
select select "RU"
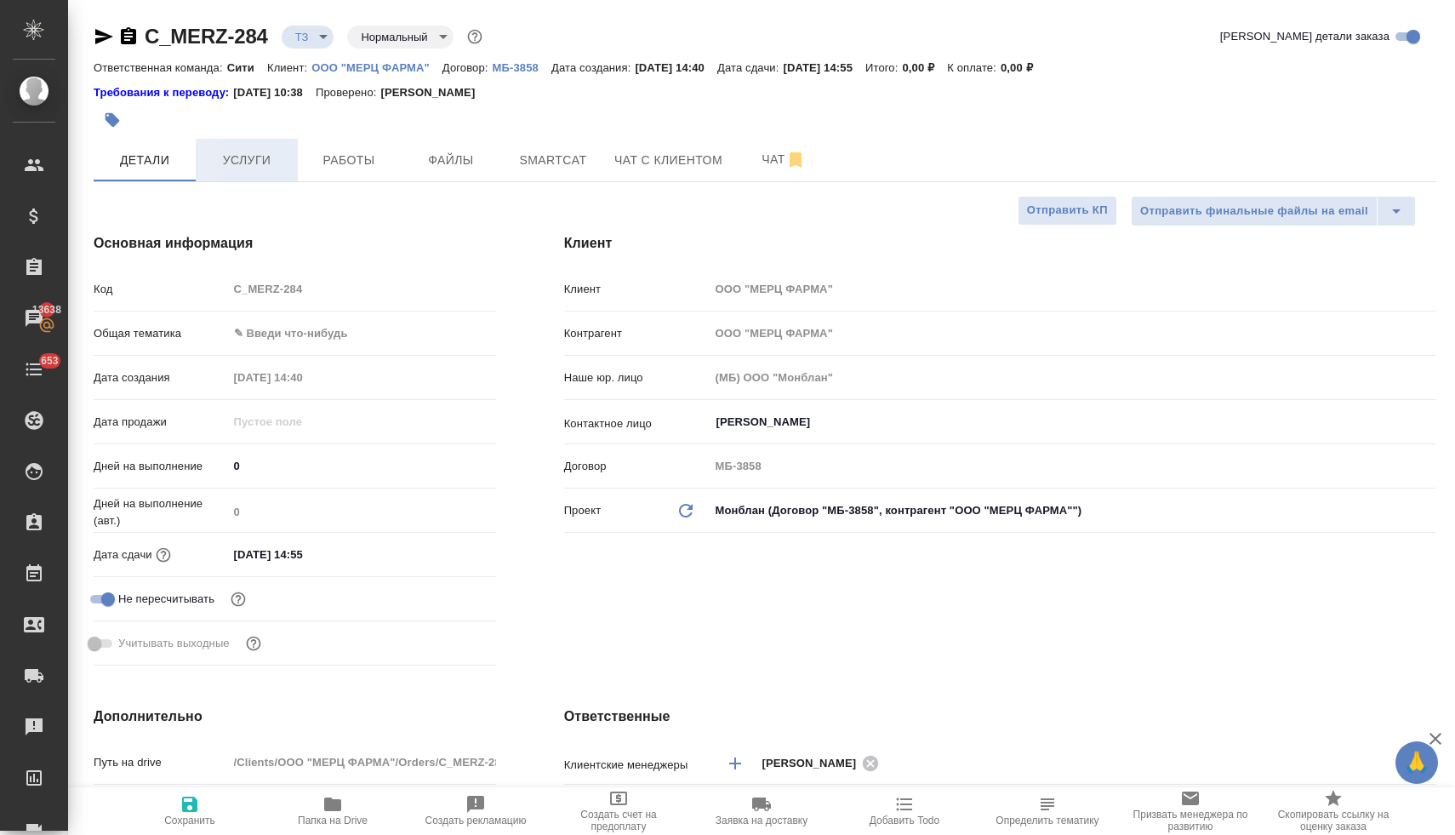
type textarea "x"
click at [763, 157] on span "Чат" at bounding box center [784, 159] width 82 height 21
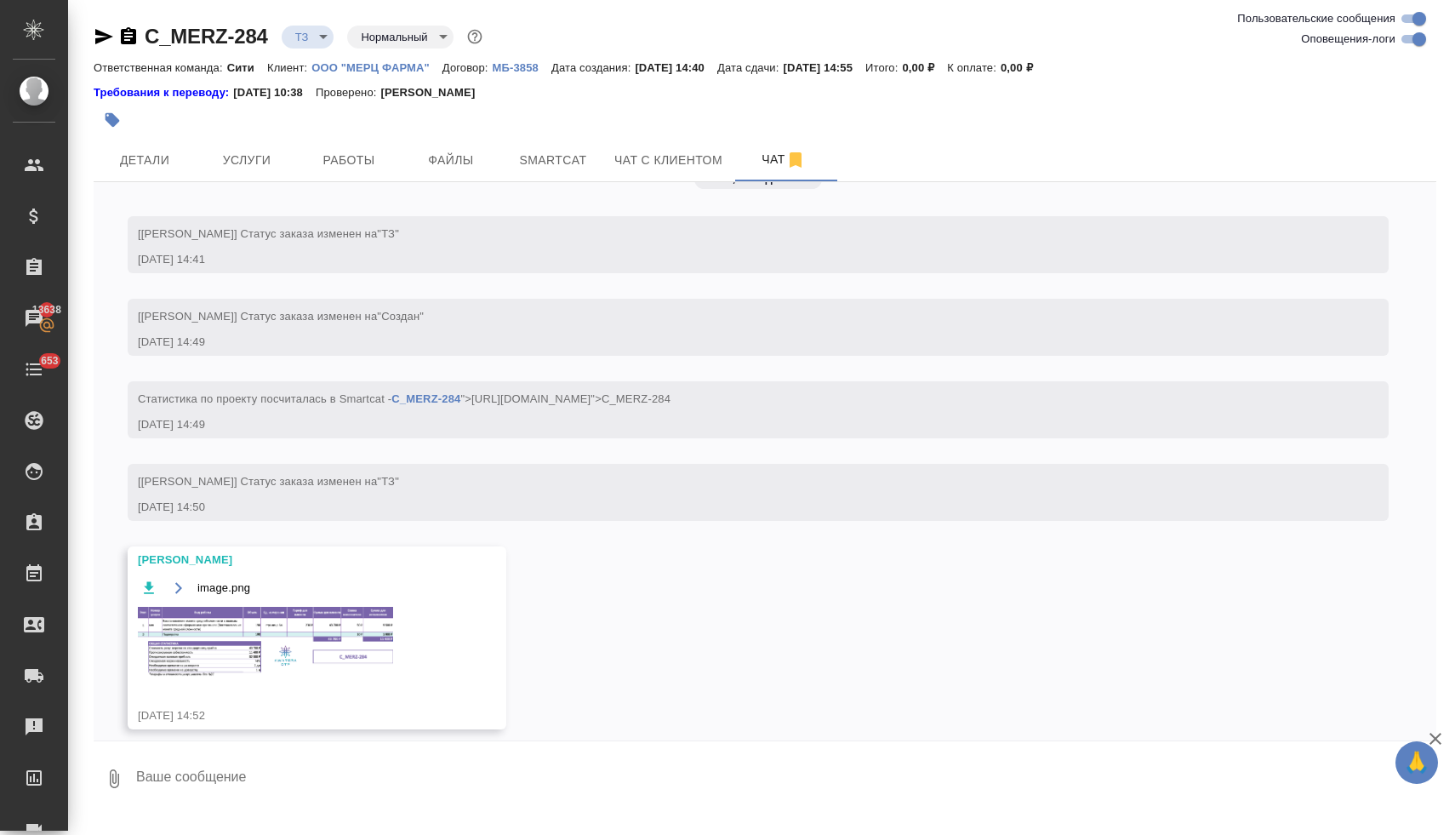
scroll to position [66, 0]
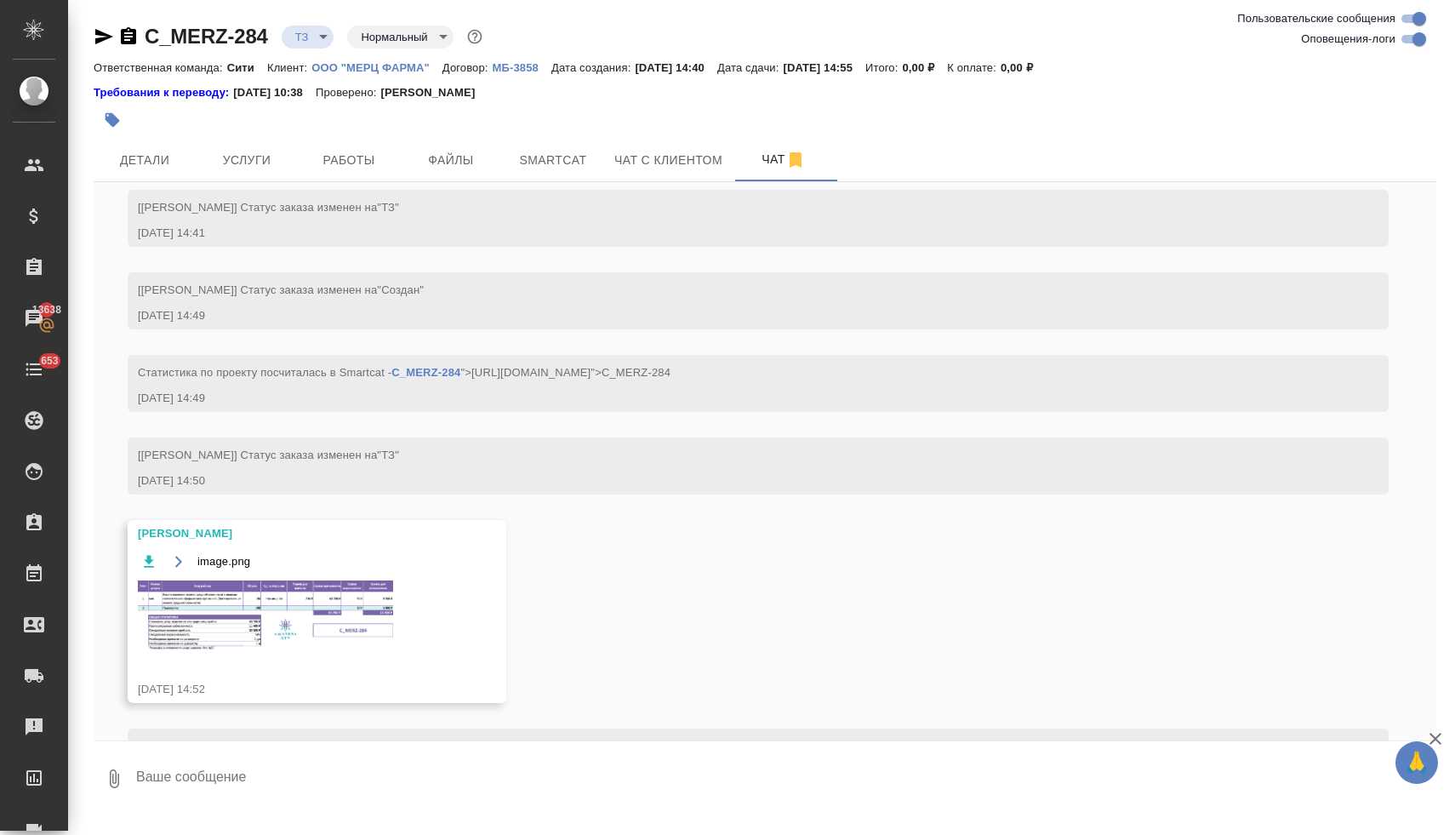
click at [273, 605] on img at bounding box center [265, 615] width 255 height 71
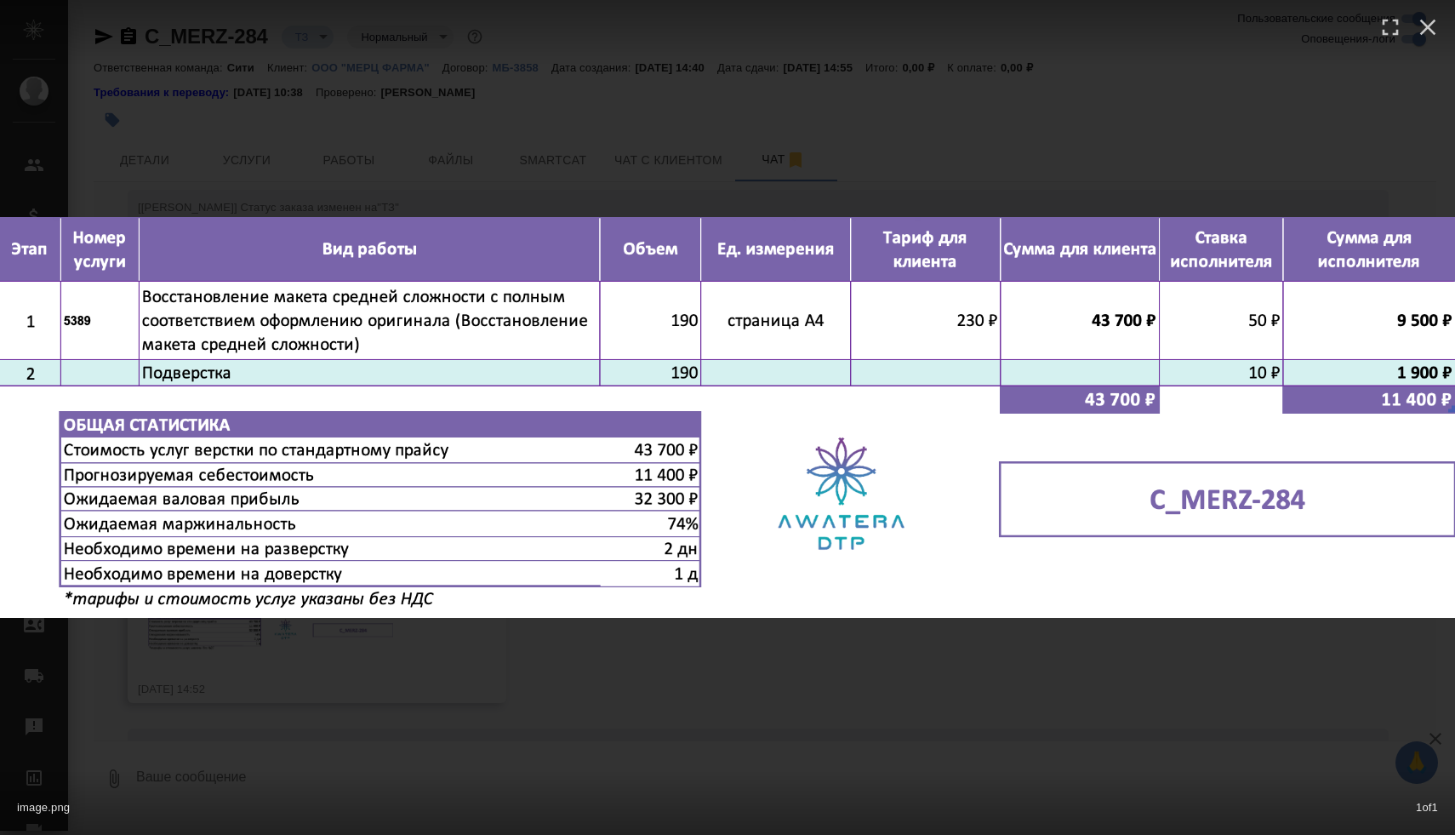
click at [720, 143] on div "image.png 1 of 1" at bounding box center [727, 417] width 1455 height 835
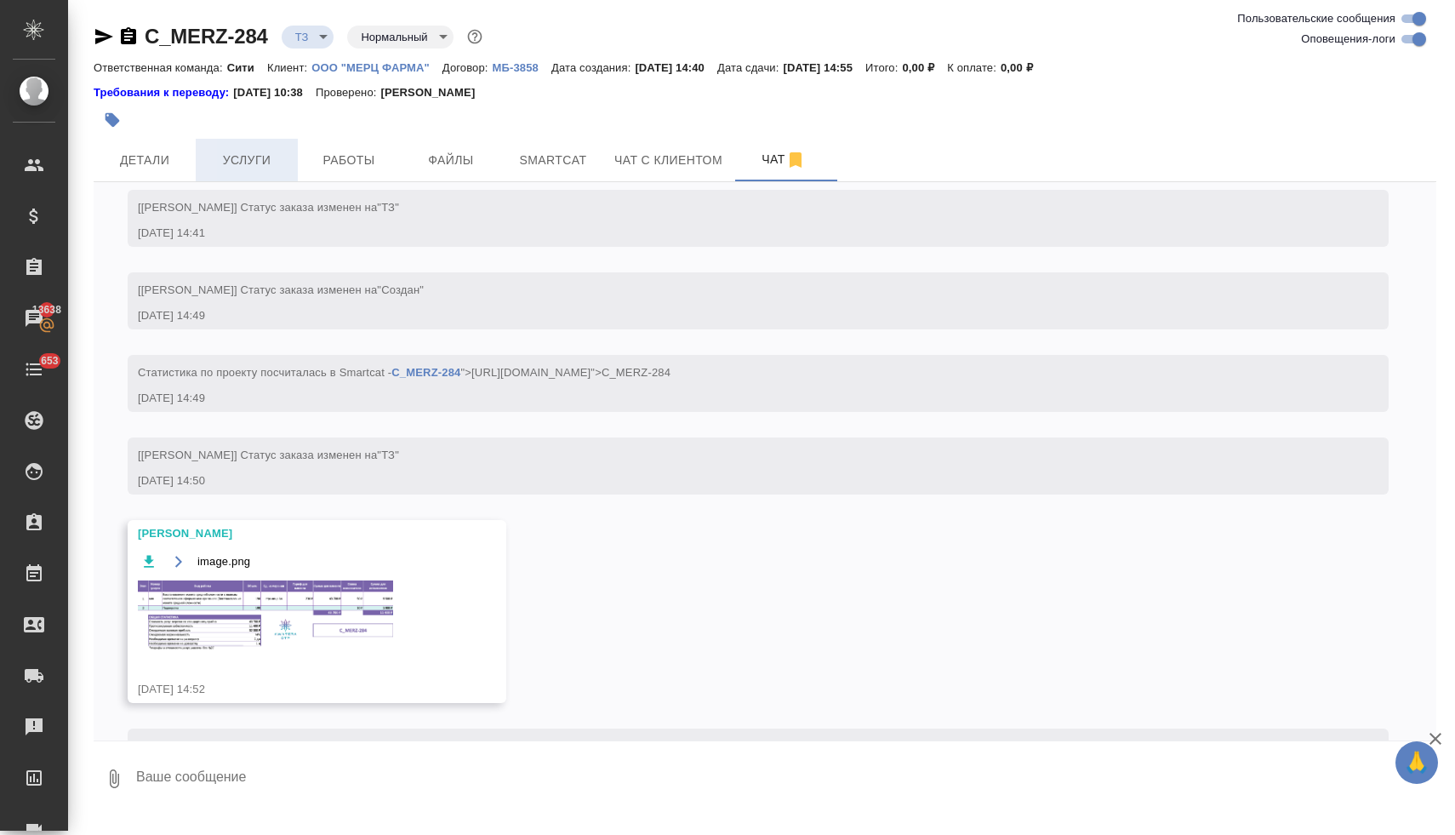
click at [260, 163] on span "Услуги" at bounding box center [247, 160] width 82 height 21
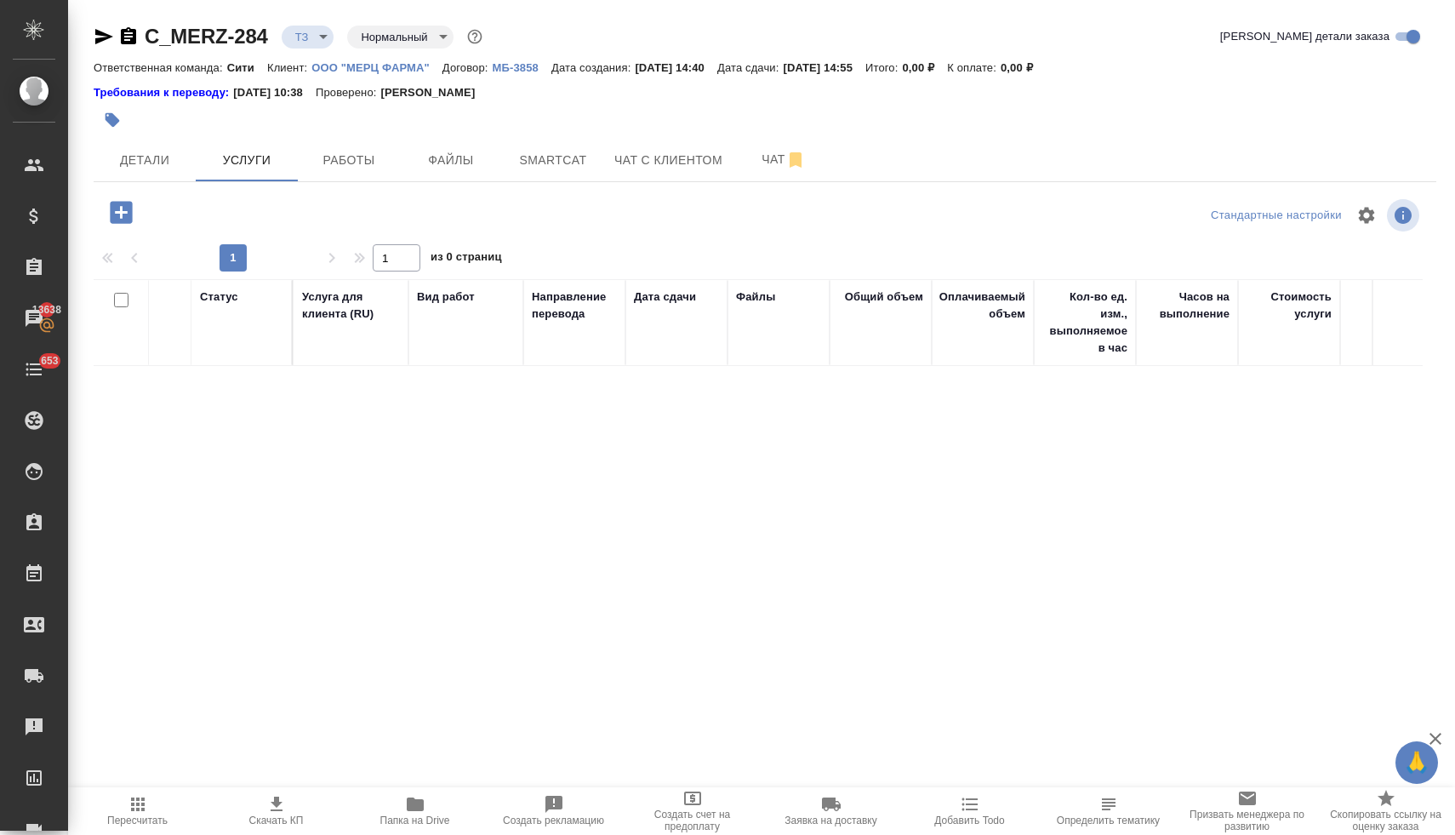
click at [126, 216] on icon "button" at bounding box center [121, 212] width 22 height 22
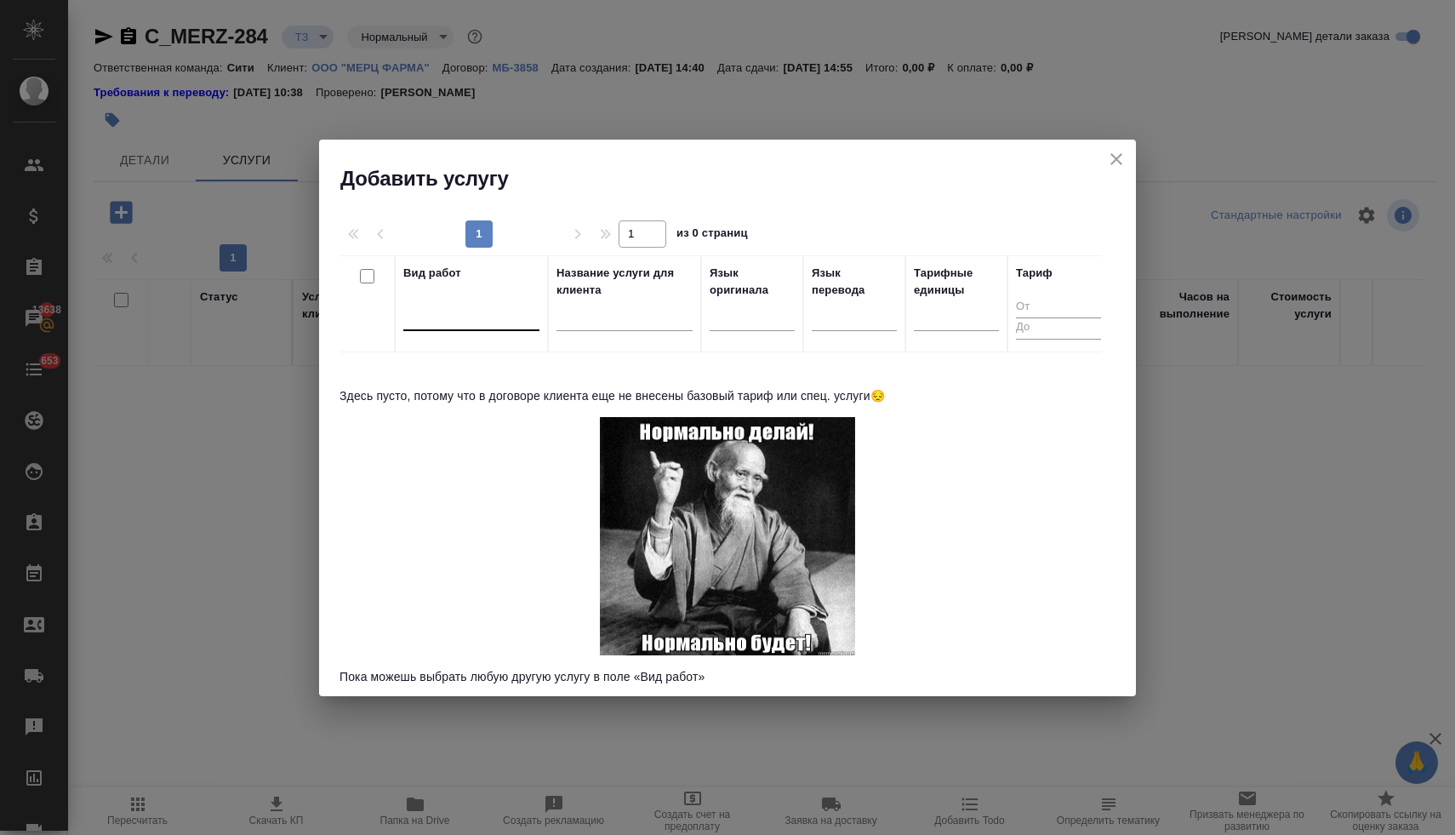
click at [504, 318] on div at bounding box center [471, 313] width 136 height 25
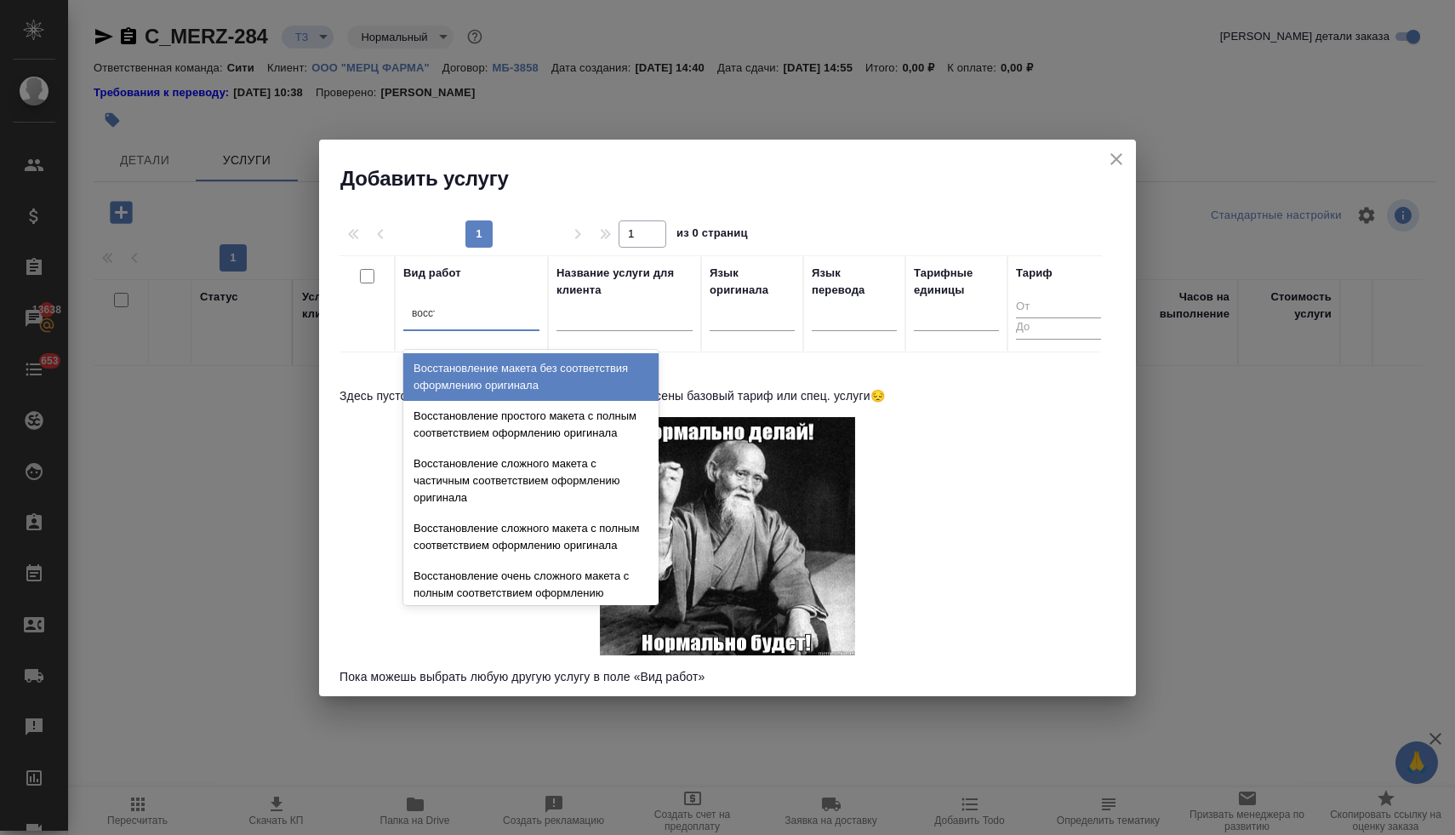
type input "восста"
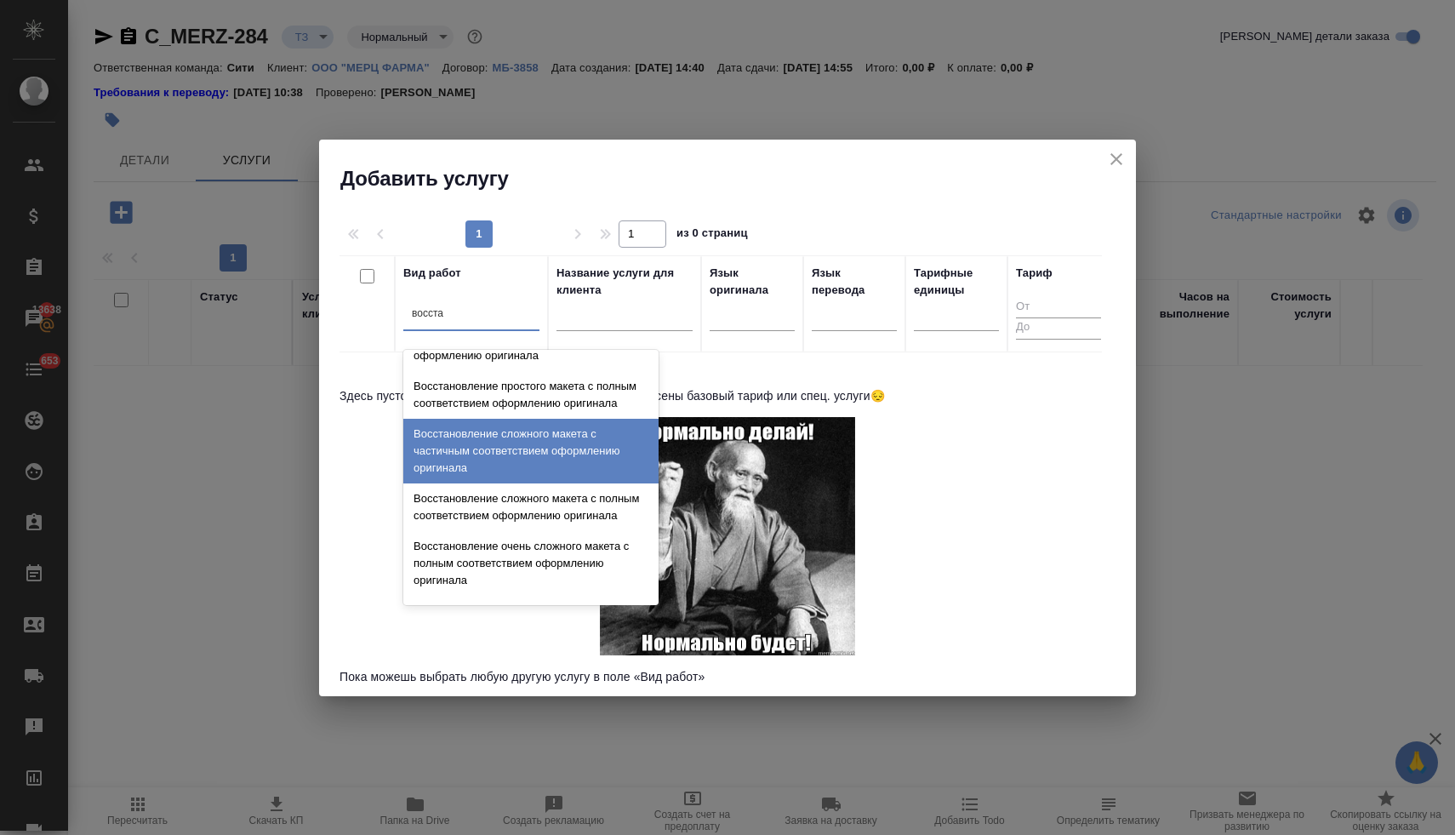
scroll to position [313, 0]
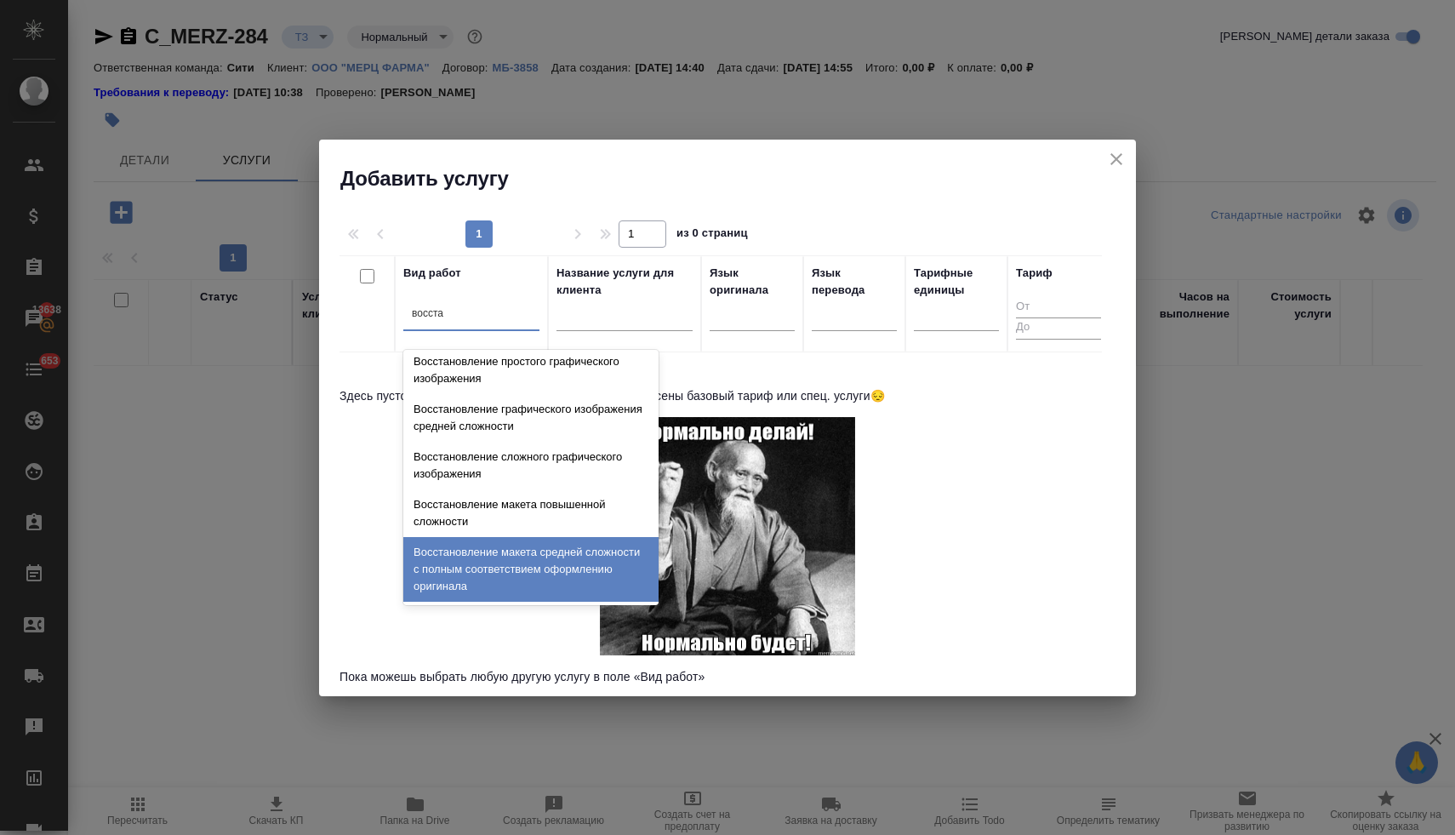
click at [521, 573] on div "Восстановление макета средней сложности с полным соответствием оформлению ориги…" at bounding box center [530, 569] width 255 height 65
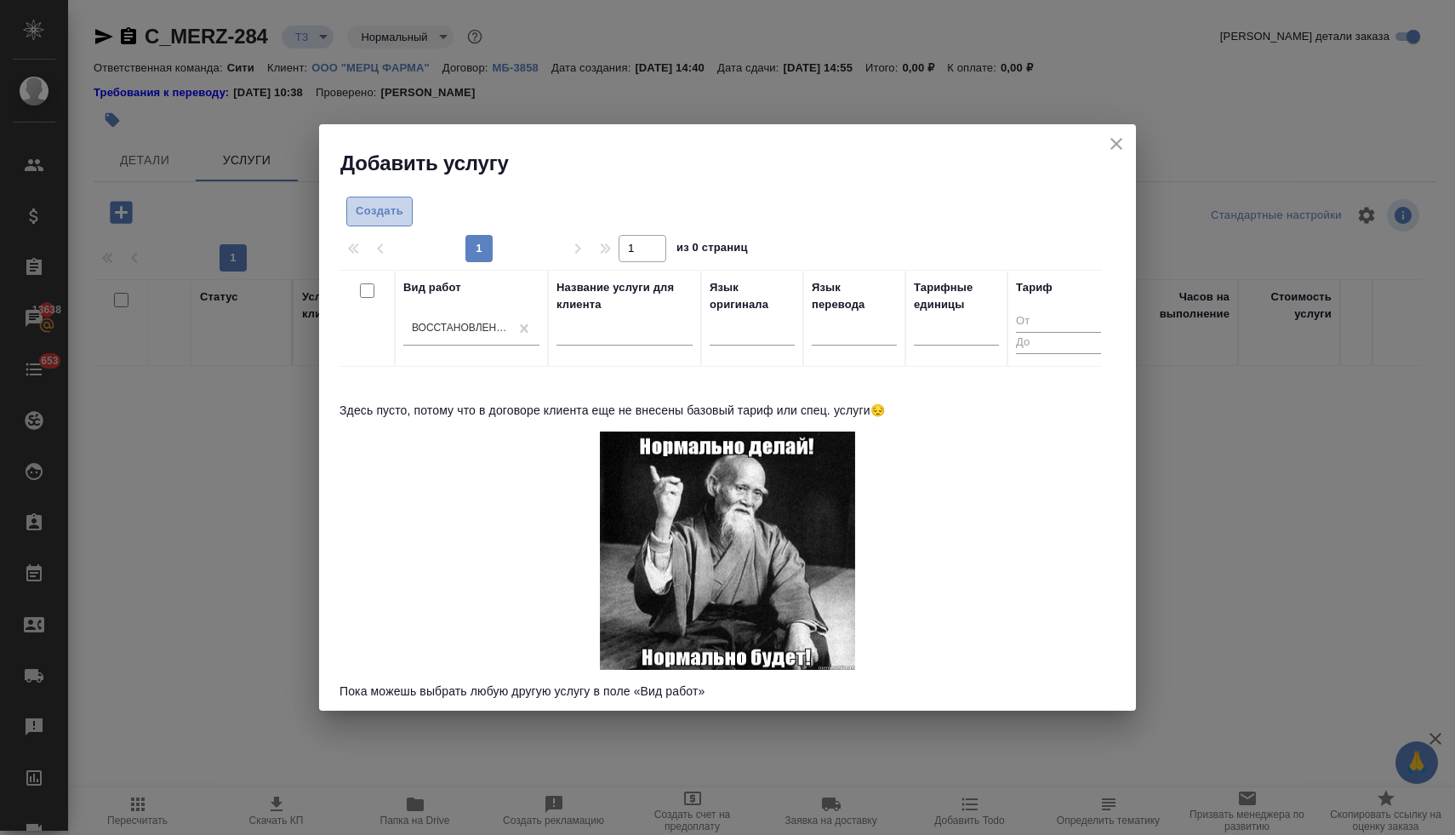
click at [372, 208] on span "Создать" at bounding box center [380, 212] width 48 height 20
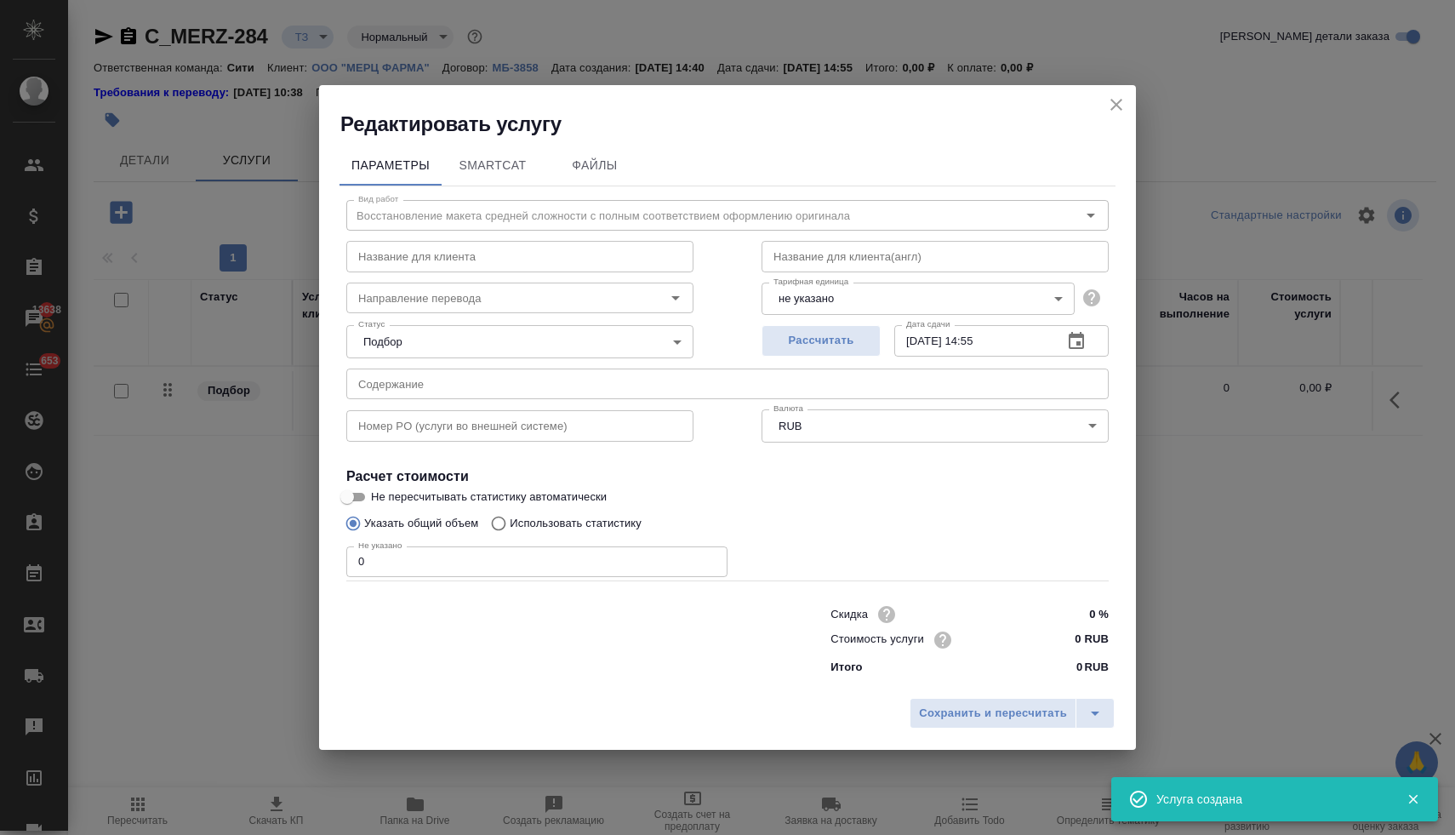
click at [343, 562] on div "Вид работ Восстановление макета средней сложности с полным соответствием оформл…" at bounding box center [727, 434] width 776 height 496
type input "187"
click at [1065, 639] on input "0 RUB" at bounding box center [1077, 639] width 62 height 25
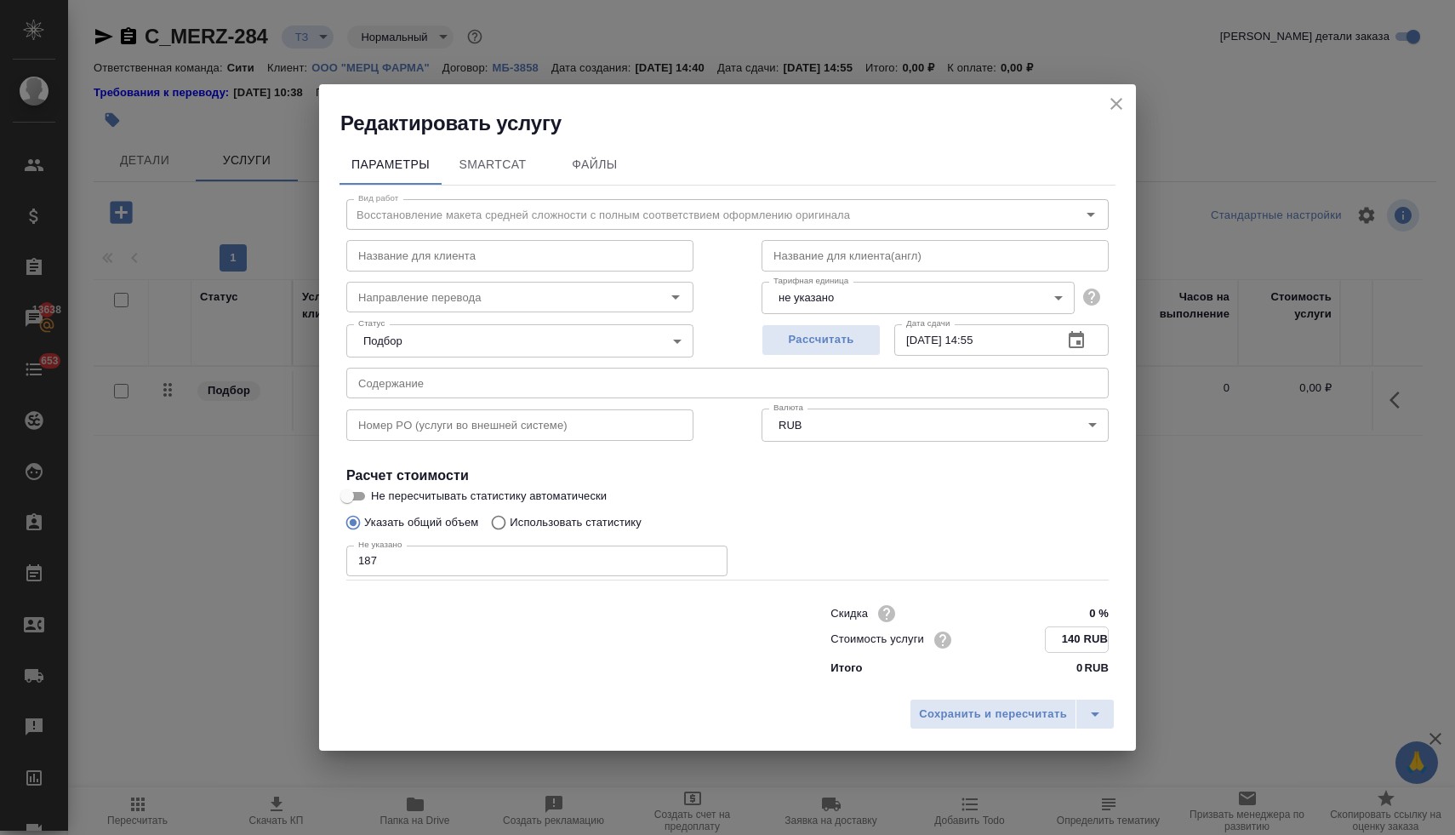
type input "140 RUB"
click at [652, 381] on input "text" at bounding box center [727, 383] width 762 height 31
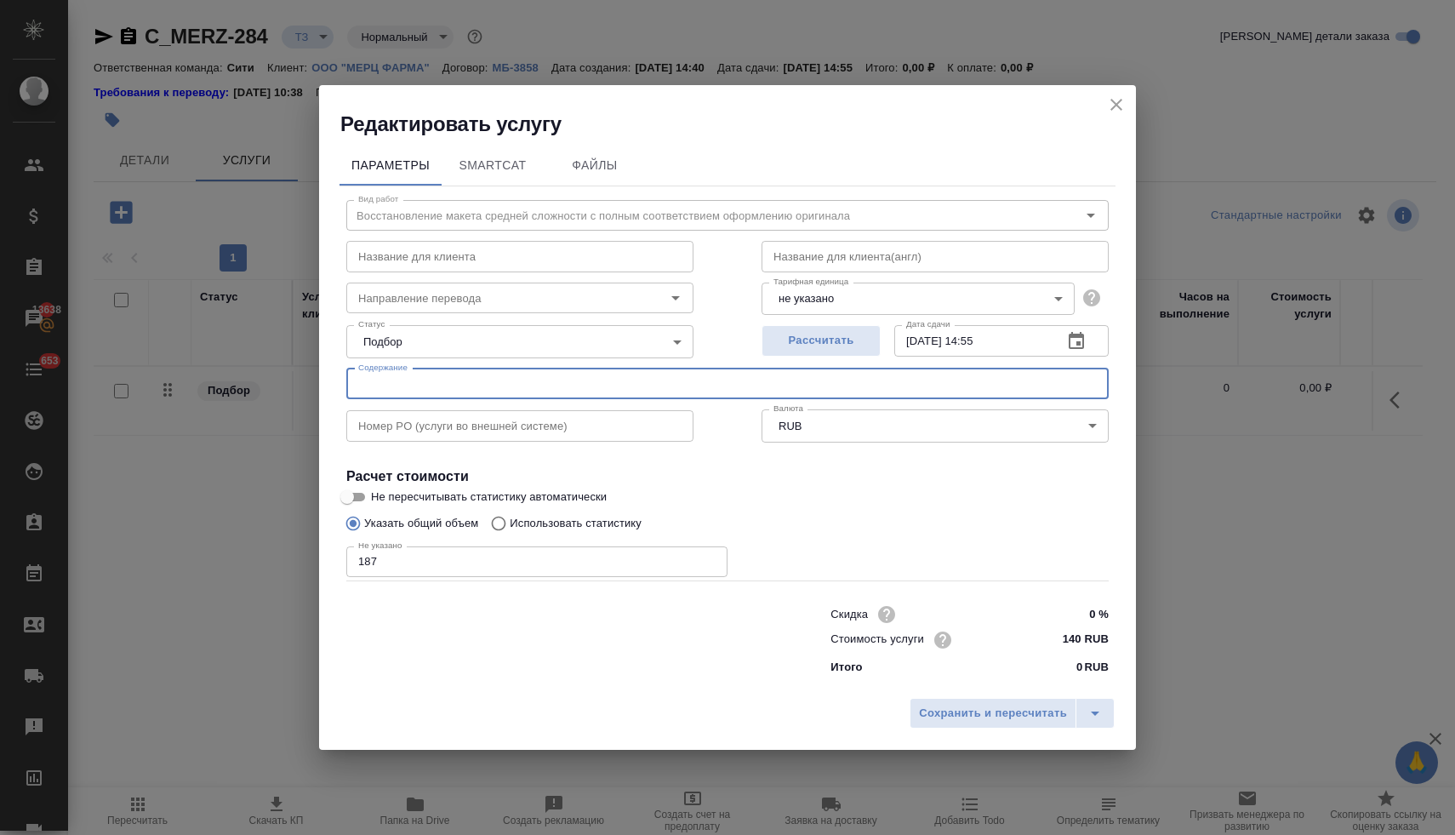
paste input "Перевод политик"
drag, startPoint x: 559, startPoint y: 382, endPoint x: 317, endPoint y: 375, distance: 241.7
click at [317, 375] on div "Редактировать услугу Параметры SmartCat Файлы Вид работ Восстановление макета с…" at bounding box center [727, 417] width 1455 height 835
type input "Перевод политик (Артем Захаров)"
click at [960, 714] on span "Сохранить и пересчитать" at bounding box center [993, 714] width 148 height 20
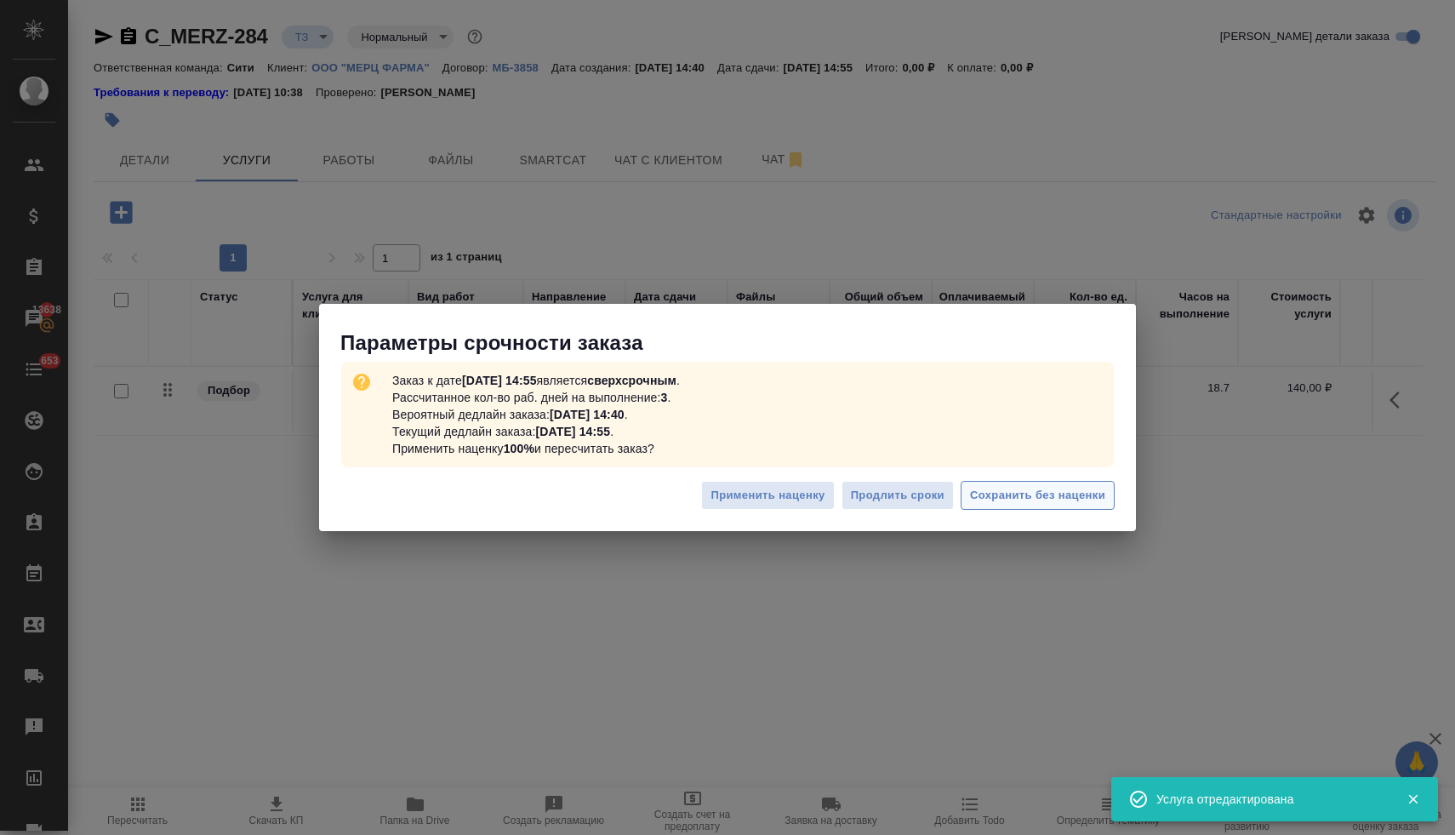
click at [1040, 494] on span "Сохранить без наценки" at bounding box center [1037, 496] width 135 height 20
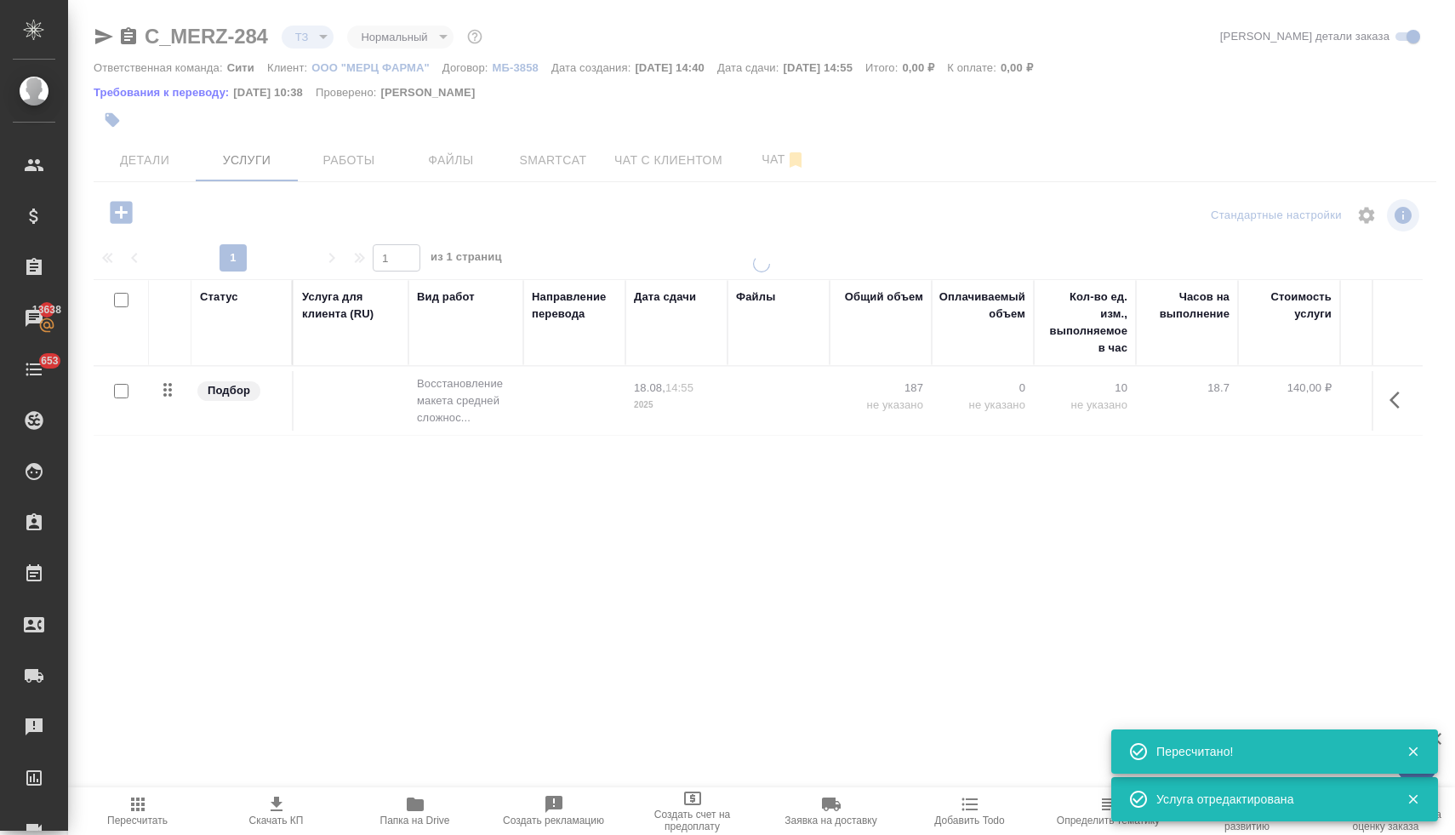
type input "new"
type input "urgent"
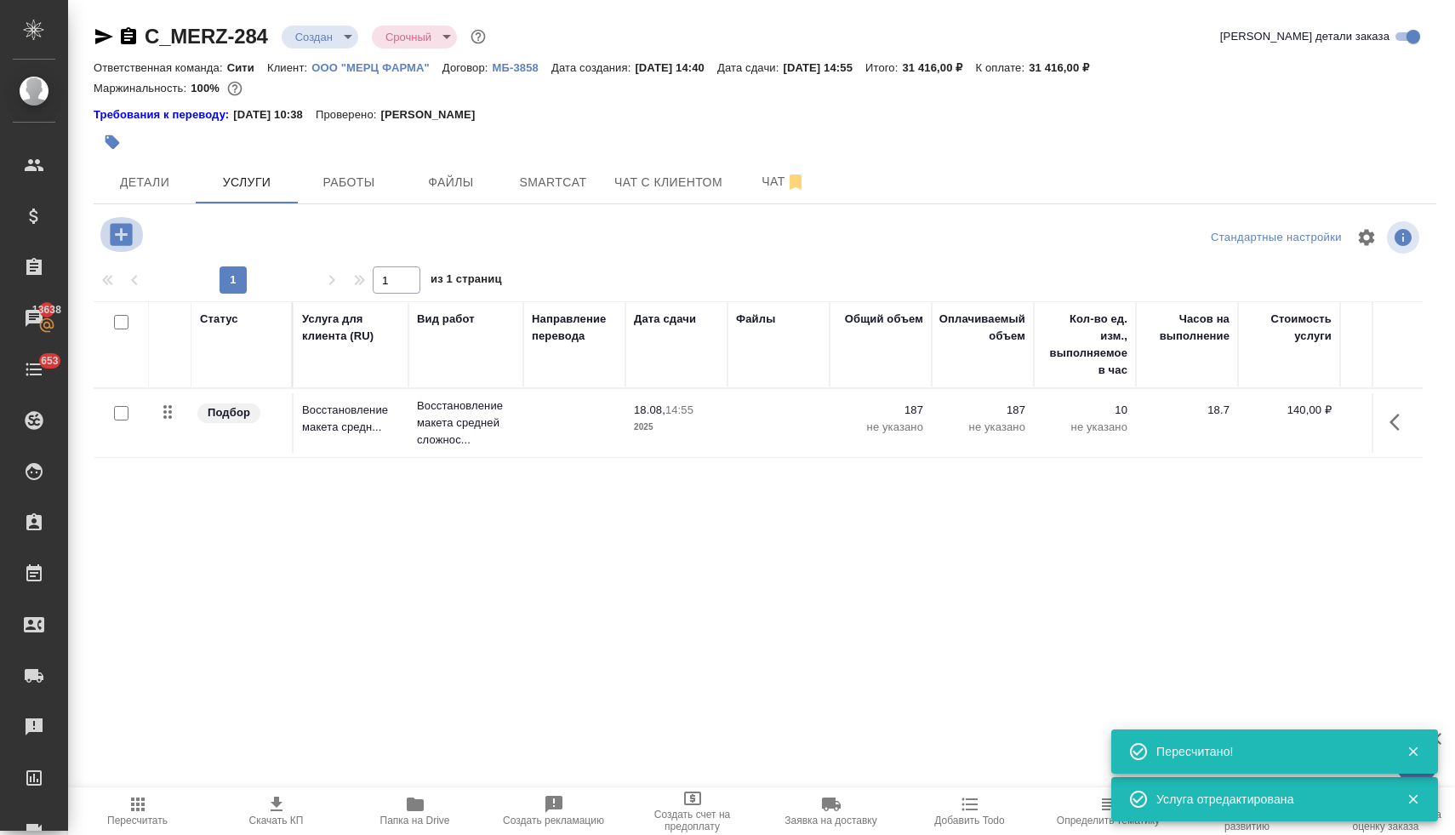
click at [130, 237] on icon "button" at bounding box center [121, 234] width 22 height 22
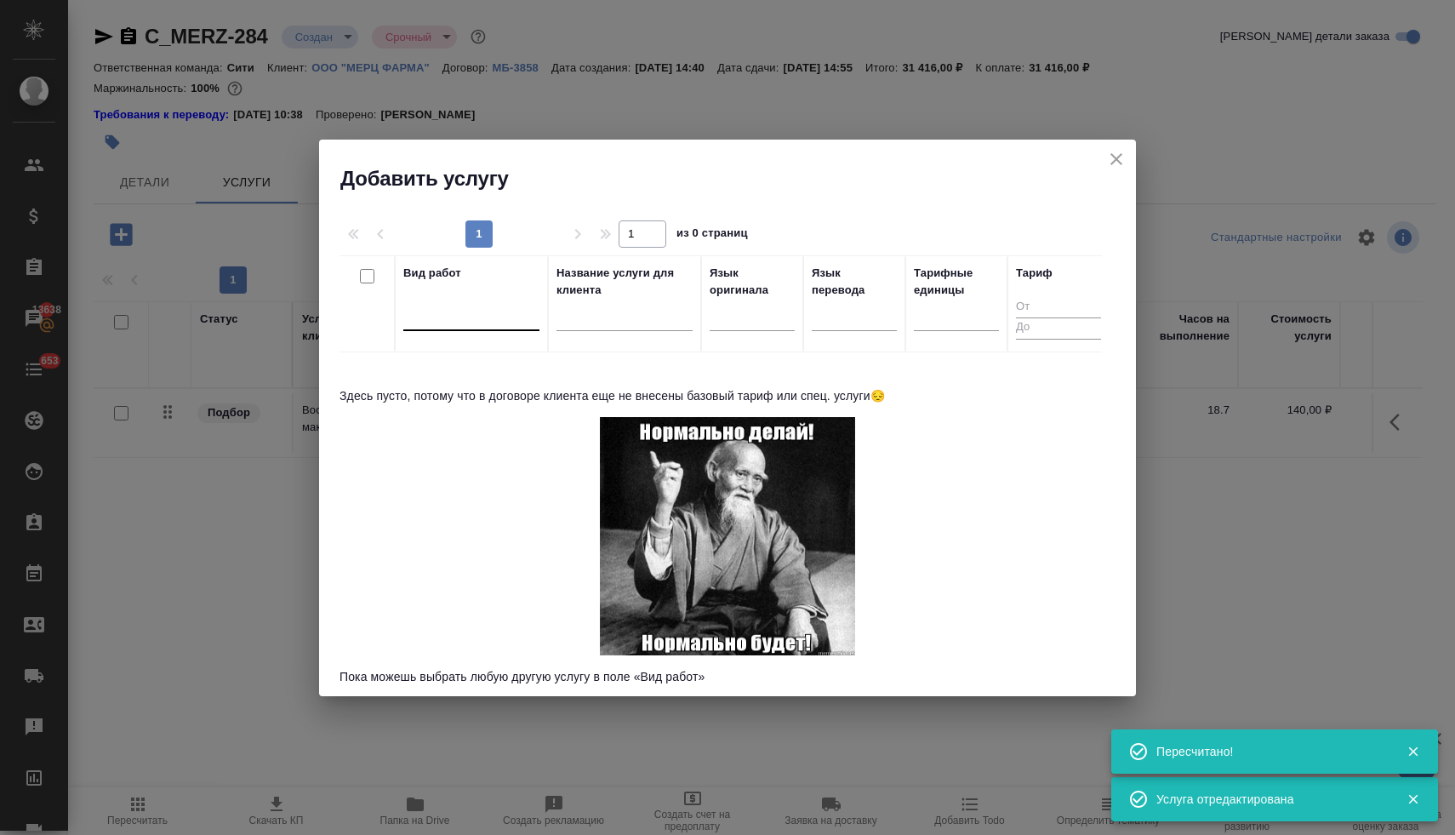
click at [478, 307] on div at bounding box center [471, 313] width 136 height 25
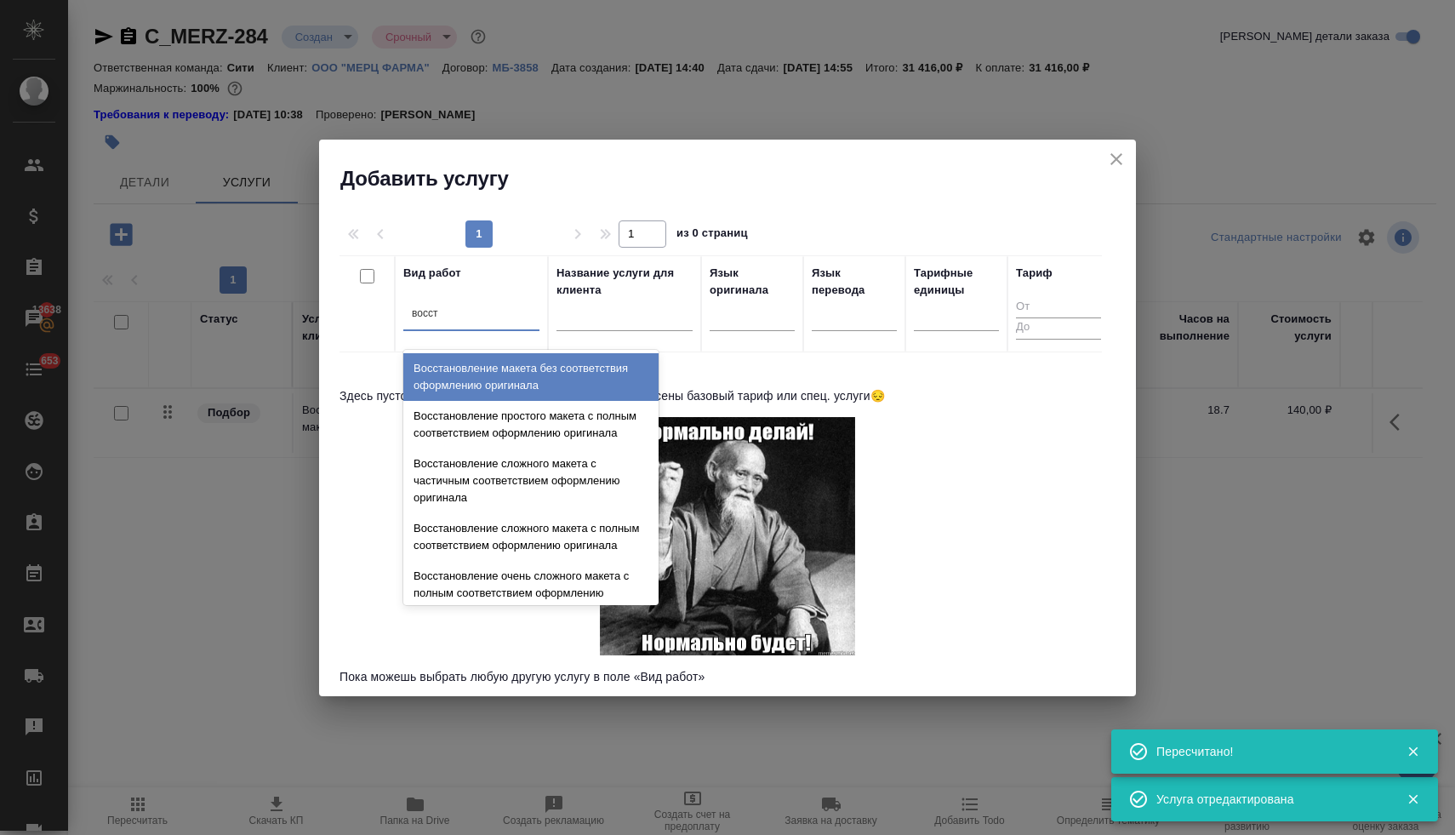
type input "восста"
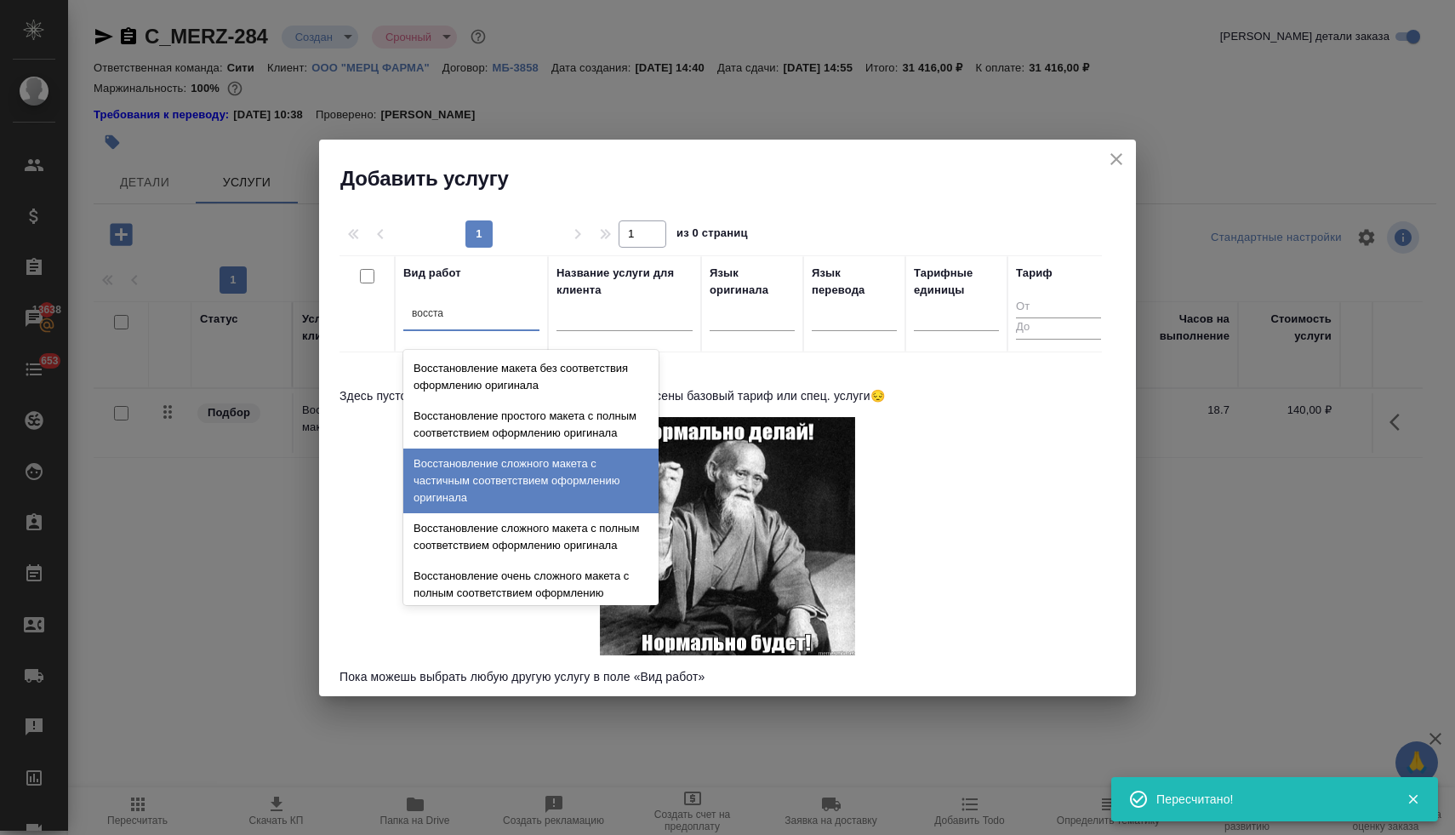
click at [541, 493] on div "Восстановление сложного макета с частичным соответствием оформлению оригинала" at bounding box center [530, 480] width 255 height 65
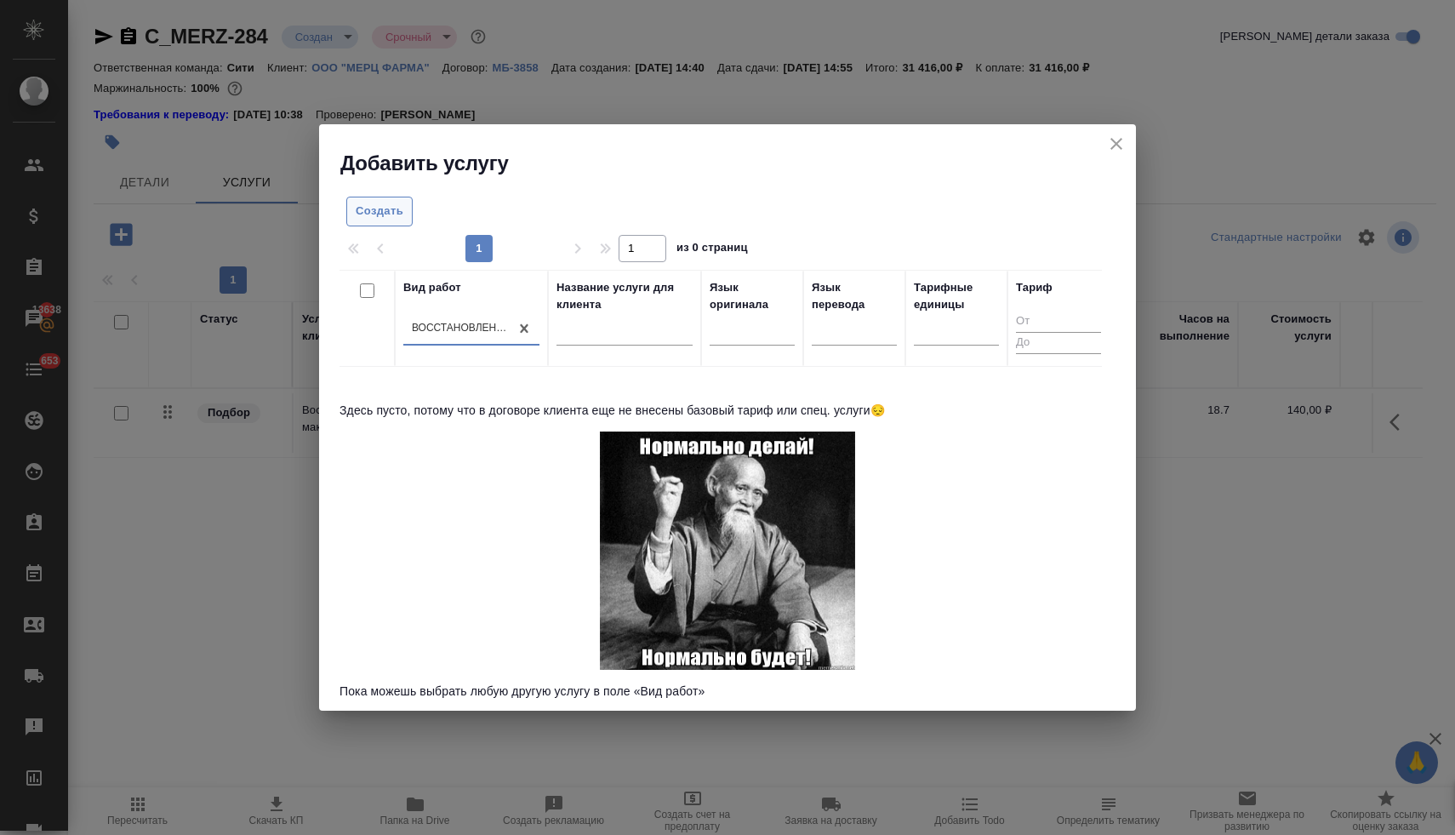
click at [382, 211] on span "Создать" at bounding box center [380, 212] width 48 height 20
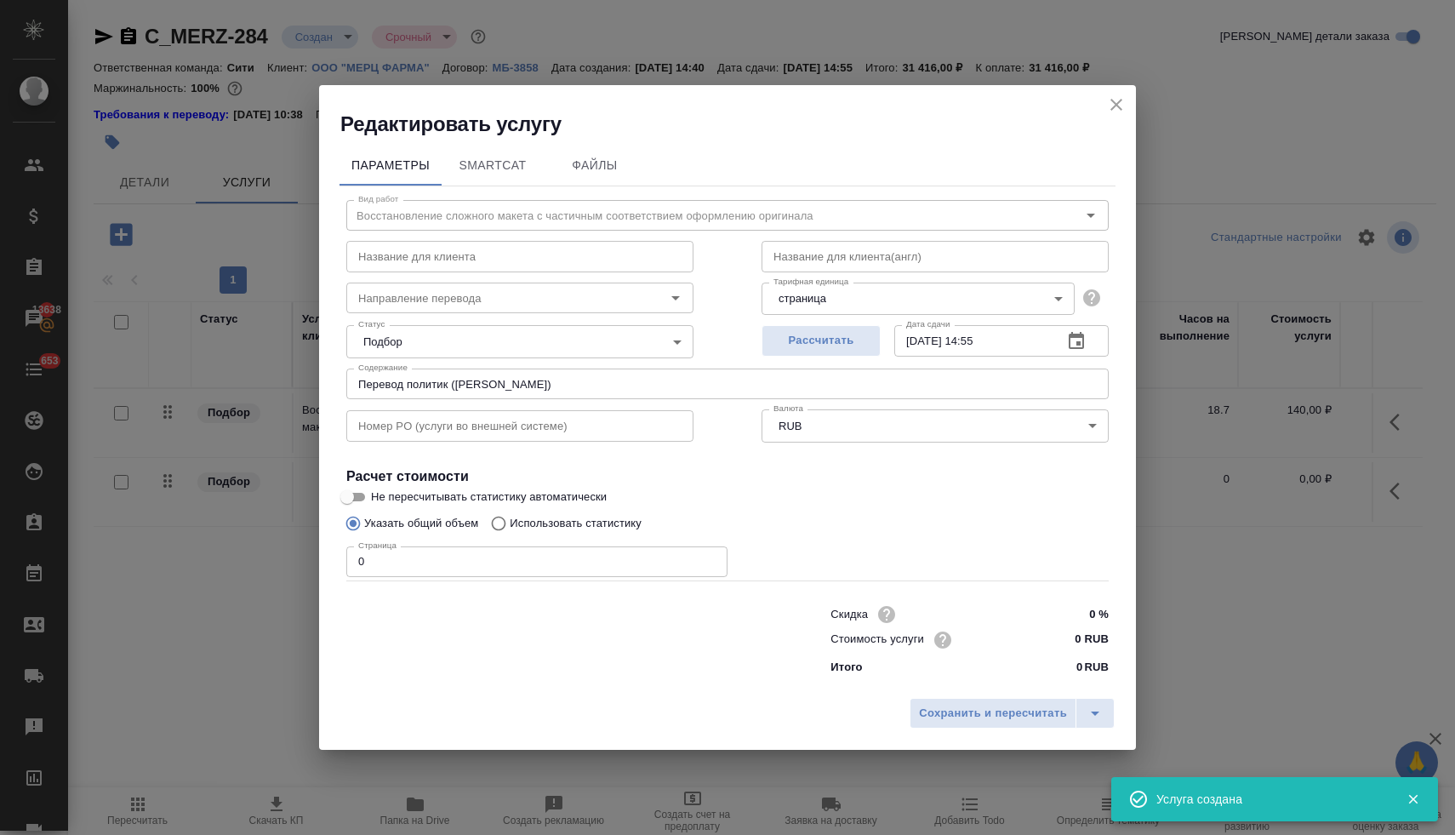
drag, startPoint x: 398, startPoint y: 567, endPoint x: 292, endPoint y: 552, distance: 107.4
click at [292, 552] on div "Редактировать услугу Параметры SmartCat Файлы Вид работ Восстановление сложного…" at bounding box center [727, 417] width 1455 height 835
type input "3"
click at [1029, 640] on div "Стоимость услуги 0 RUB" at bounding box center [969, 639] width 278 height 25
click at [1084, 640] on input "0 RUB" at bounding box center [1077, 639] width 64 height 25
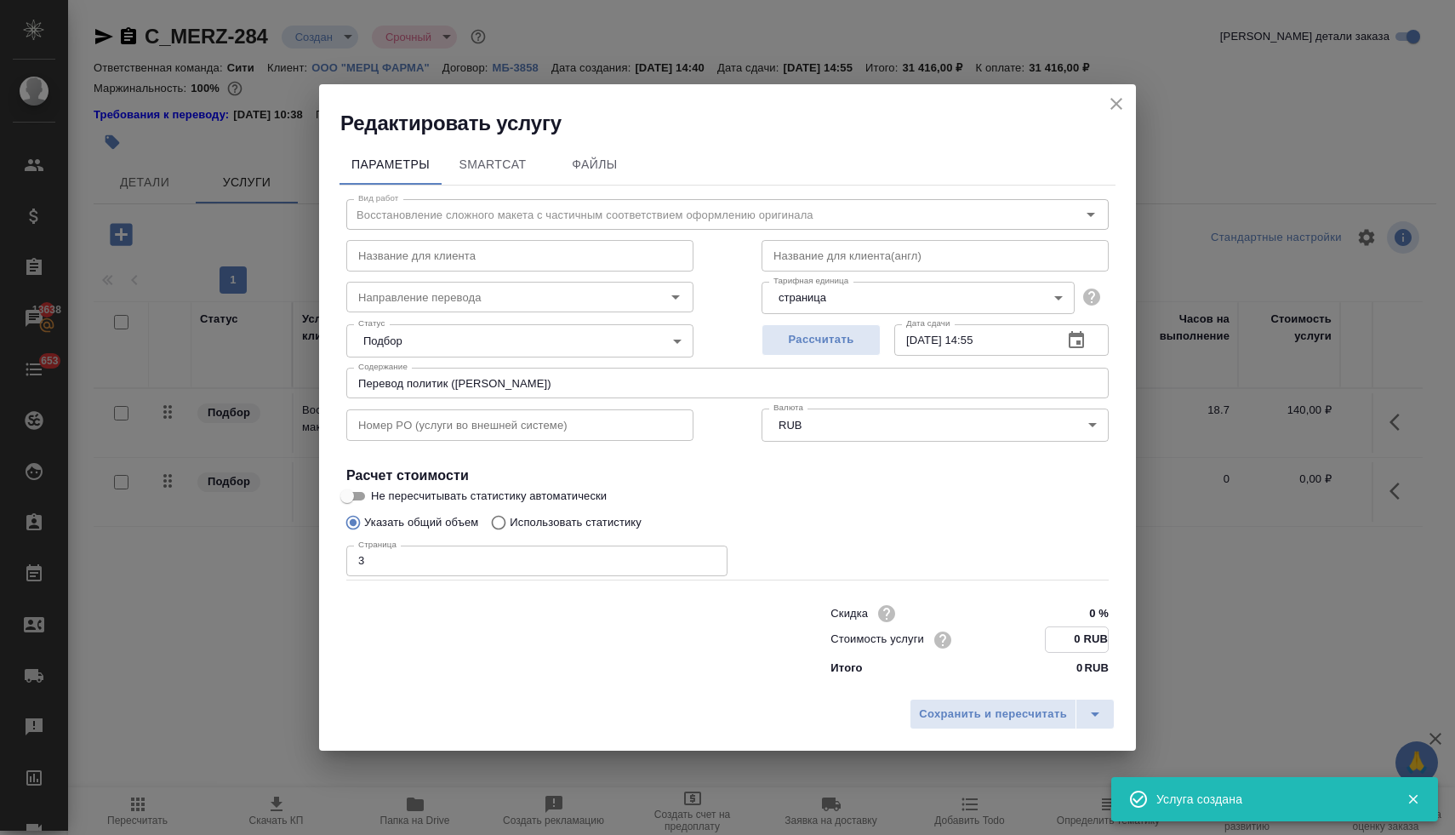
click at [1068, 637] on input "0 RUB" at bounding box center [1077, 639] width 62 height 25
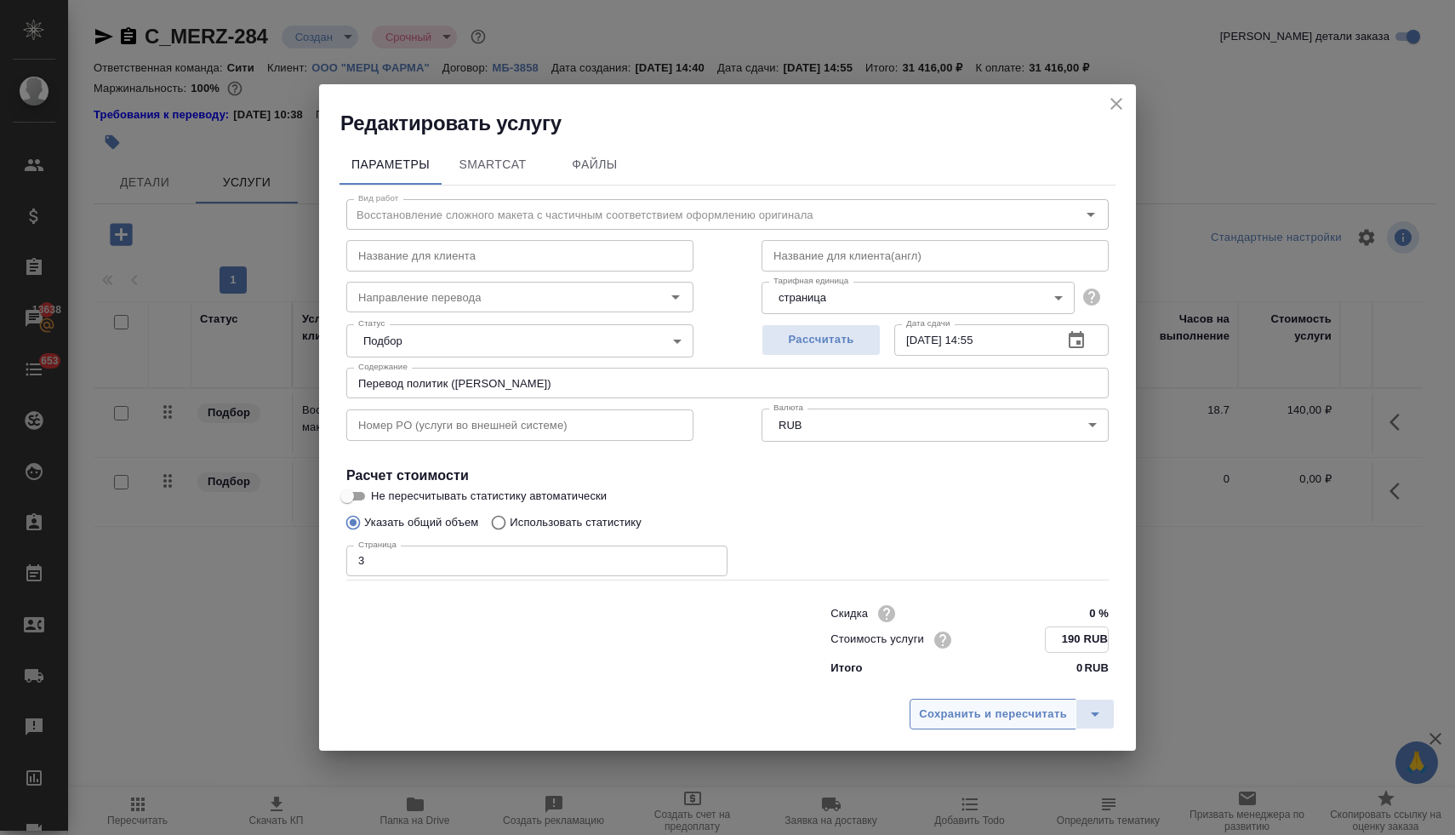
type input "190 RUB"
click at [1000, 724] on button "Сохранить и пересчитать" at bounding box center [992, 713] width 167 height 31
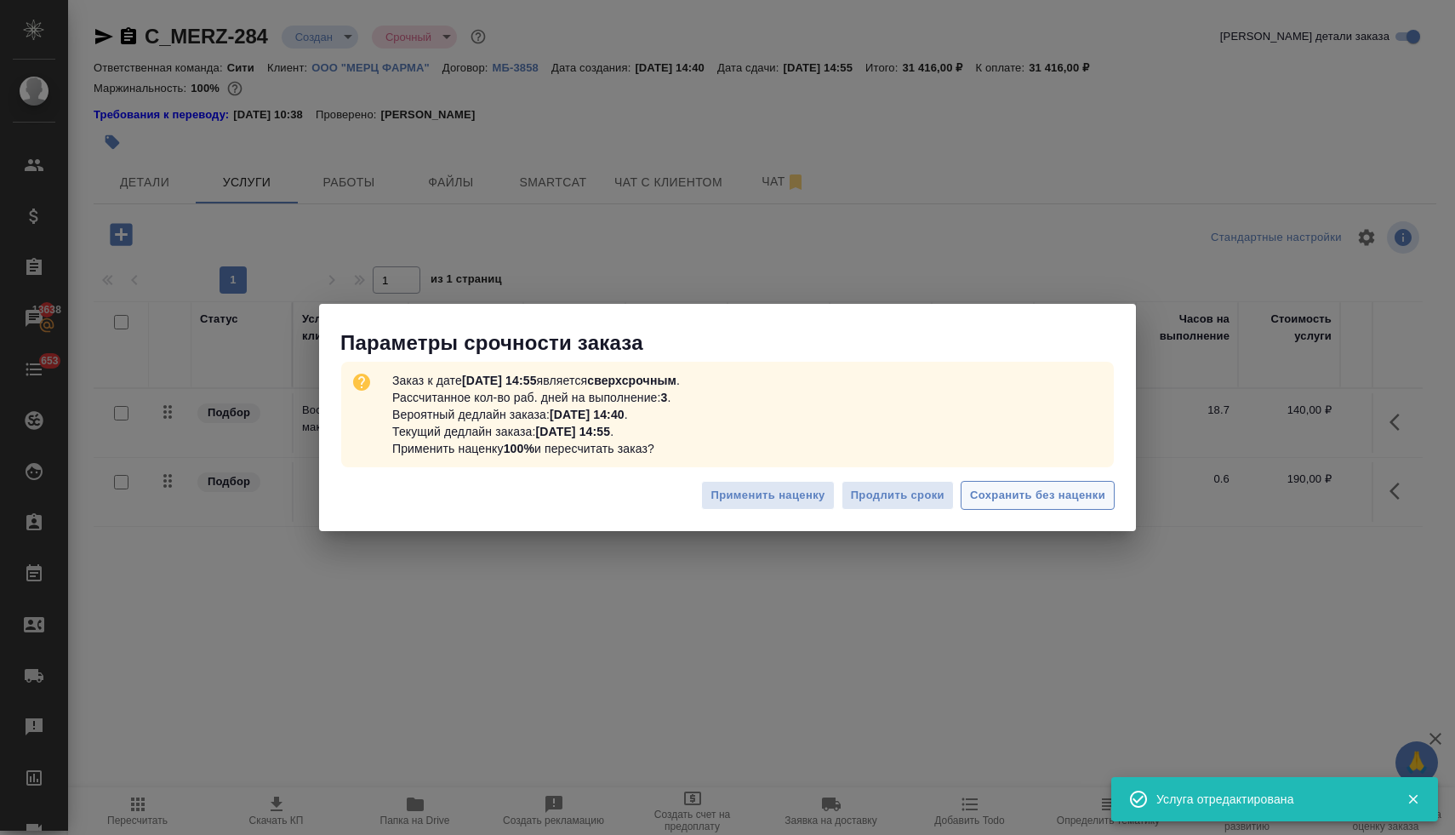
click at [1069, 497] on span "Сохранить без наценки" at bounding box center [1037, 496] width 135 height 20
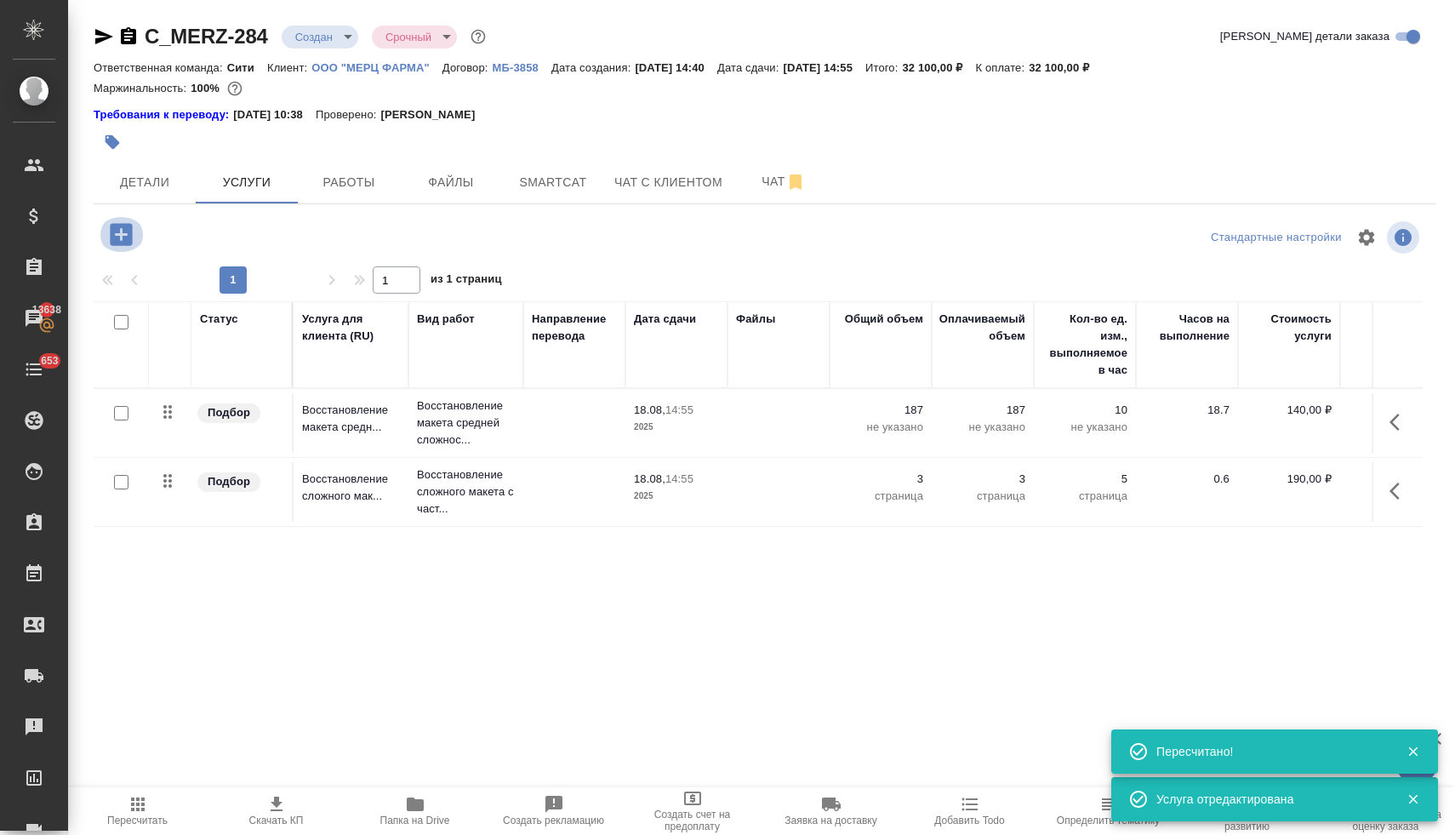
click at [129, 238] on icon "button" at bounding box center [121, 234] width 22 height 22
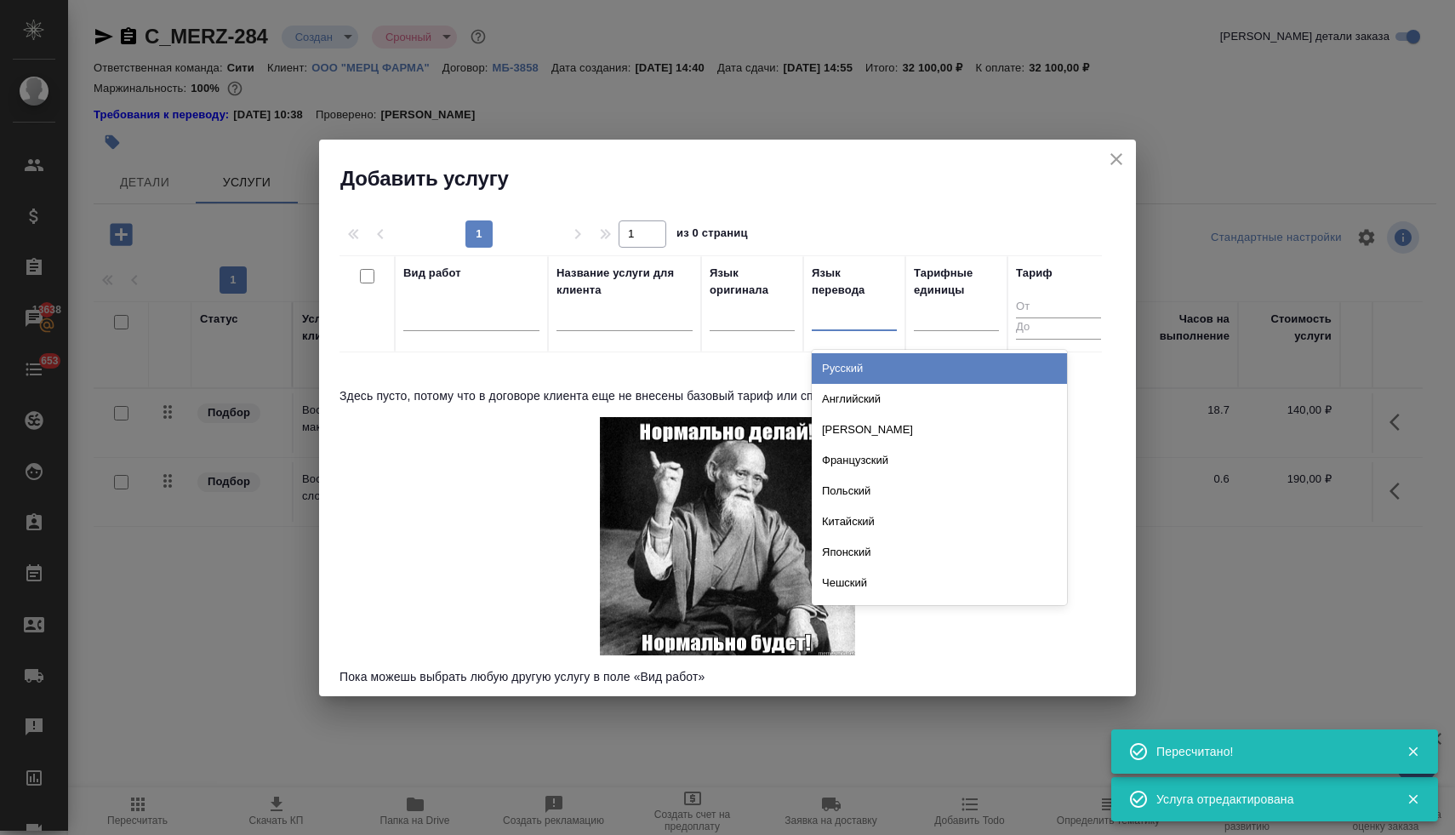
click at [836, 315] on div at bounding box center [854, 313] width 85 height 25
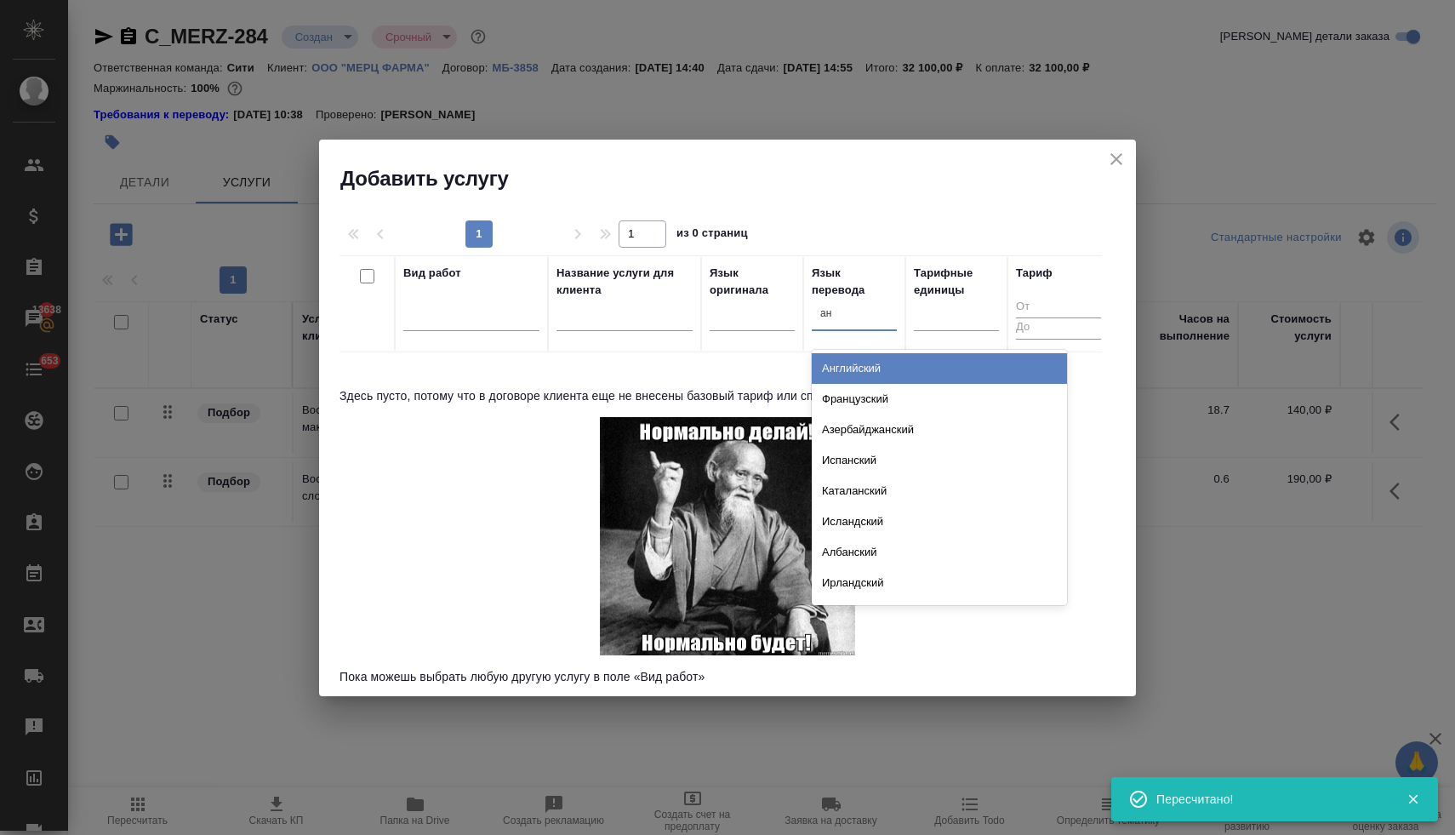
type input "анг"
click at [833, 362] on div "Английский" at bounding box center [939, 368] width 255 height 31
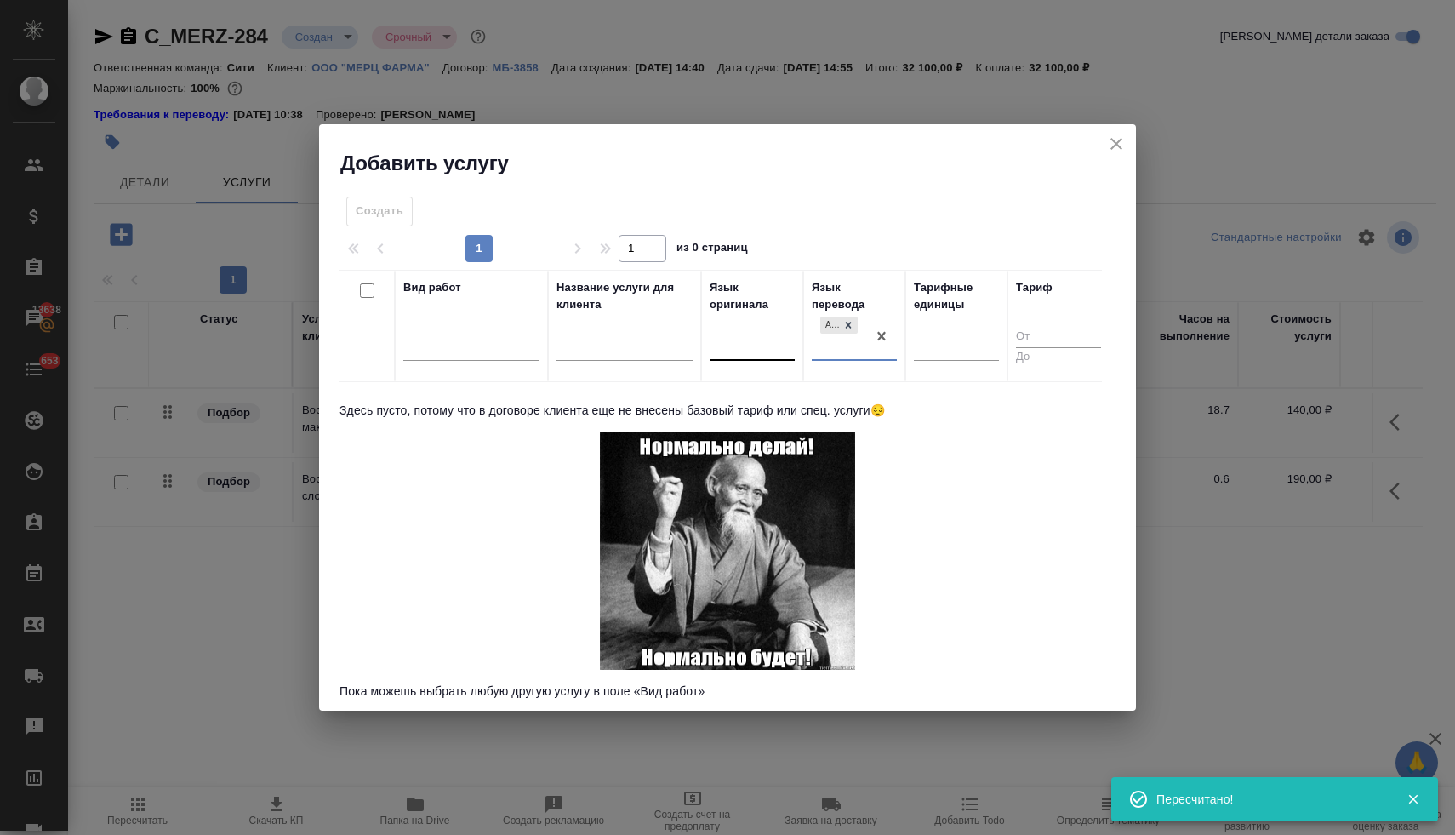
click at [752, 333] on div at bounding box center [752, 343] width 85 height 25
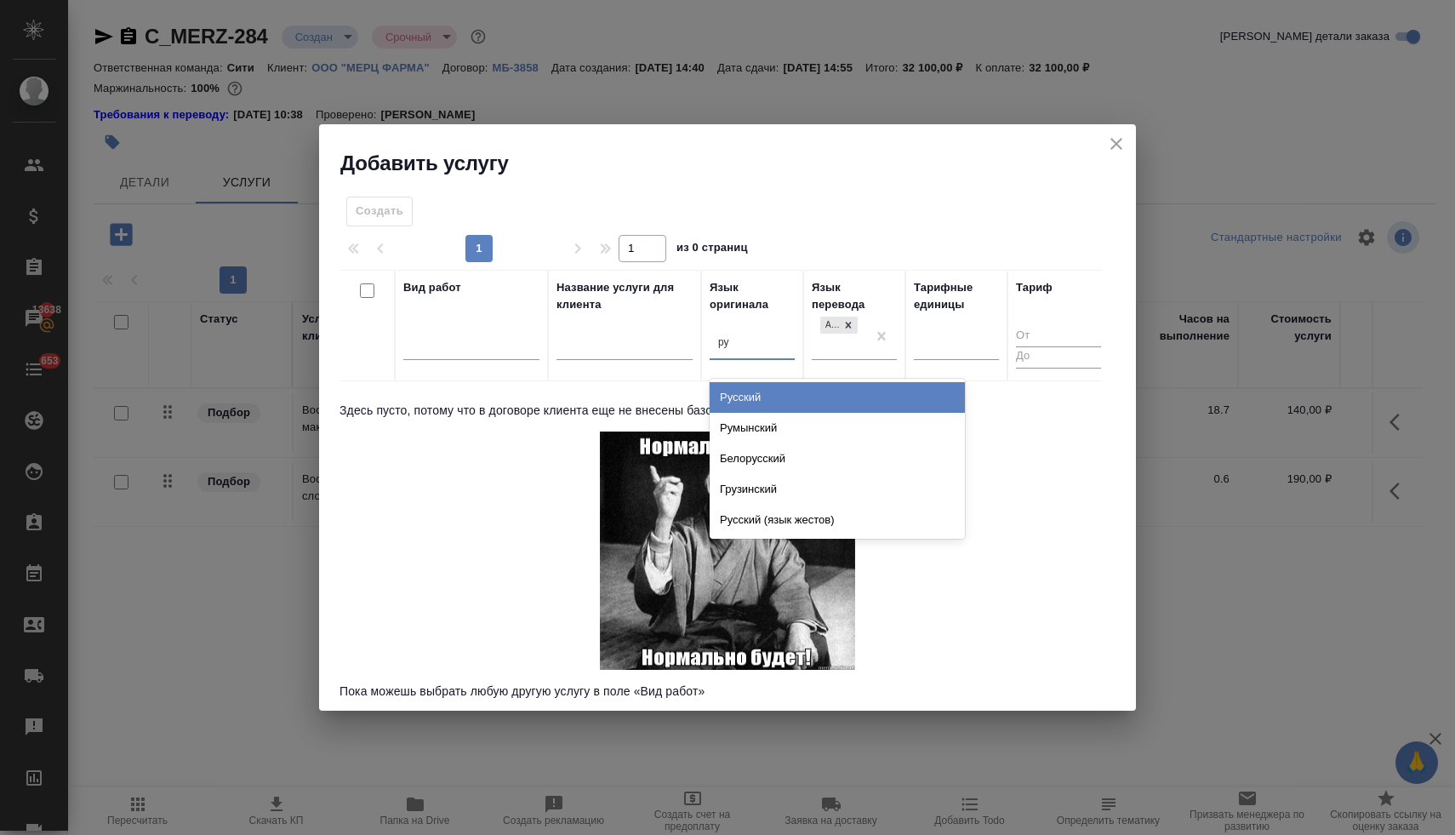
type input "рус"
click at [756, 396] on div "Русский" at bounding box center [837, 397] width 255 height 31
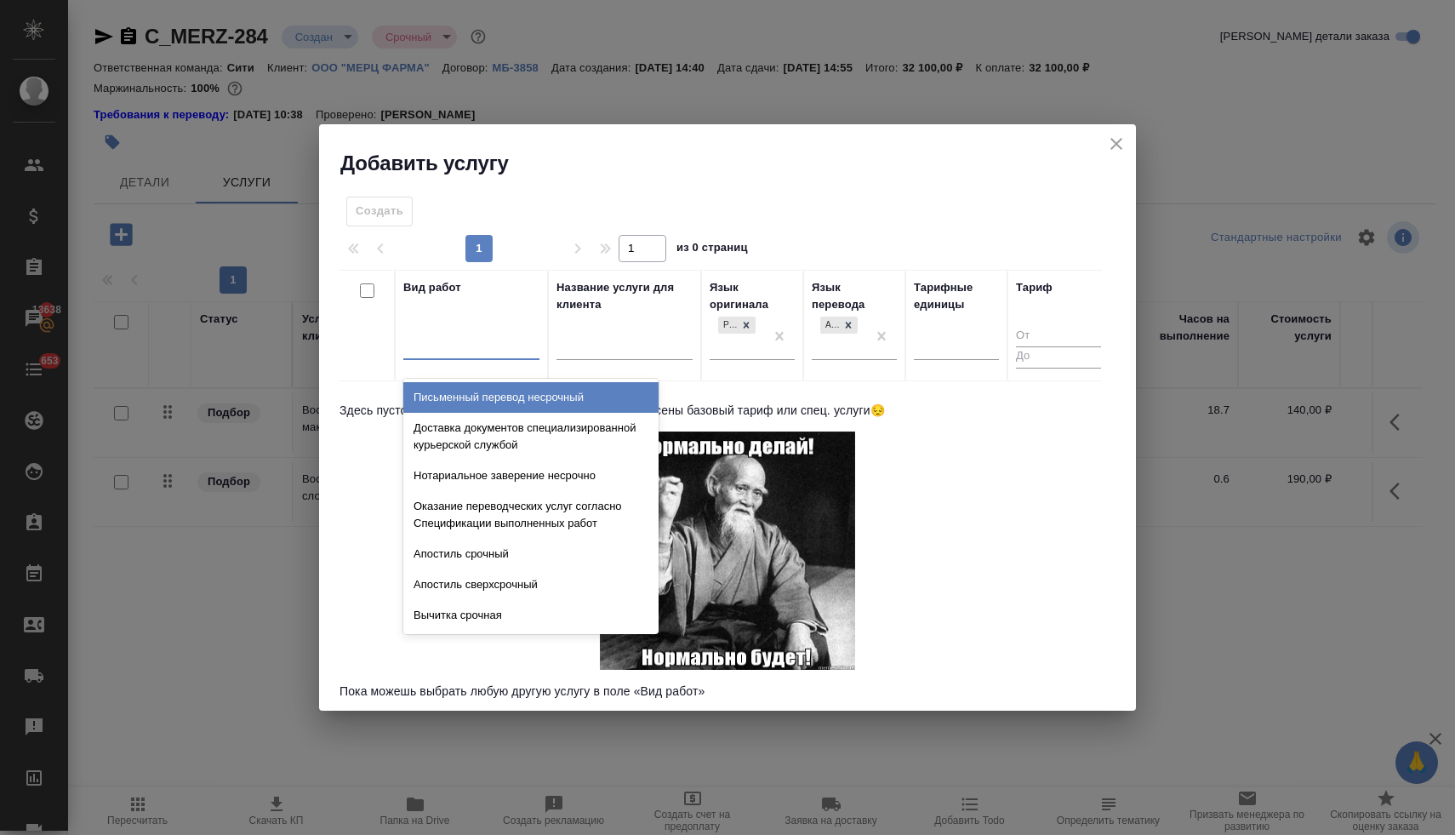
click at [507, 346] on div at bounding box center [471, 342] width 136 height 25
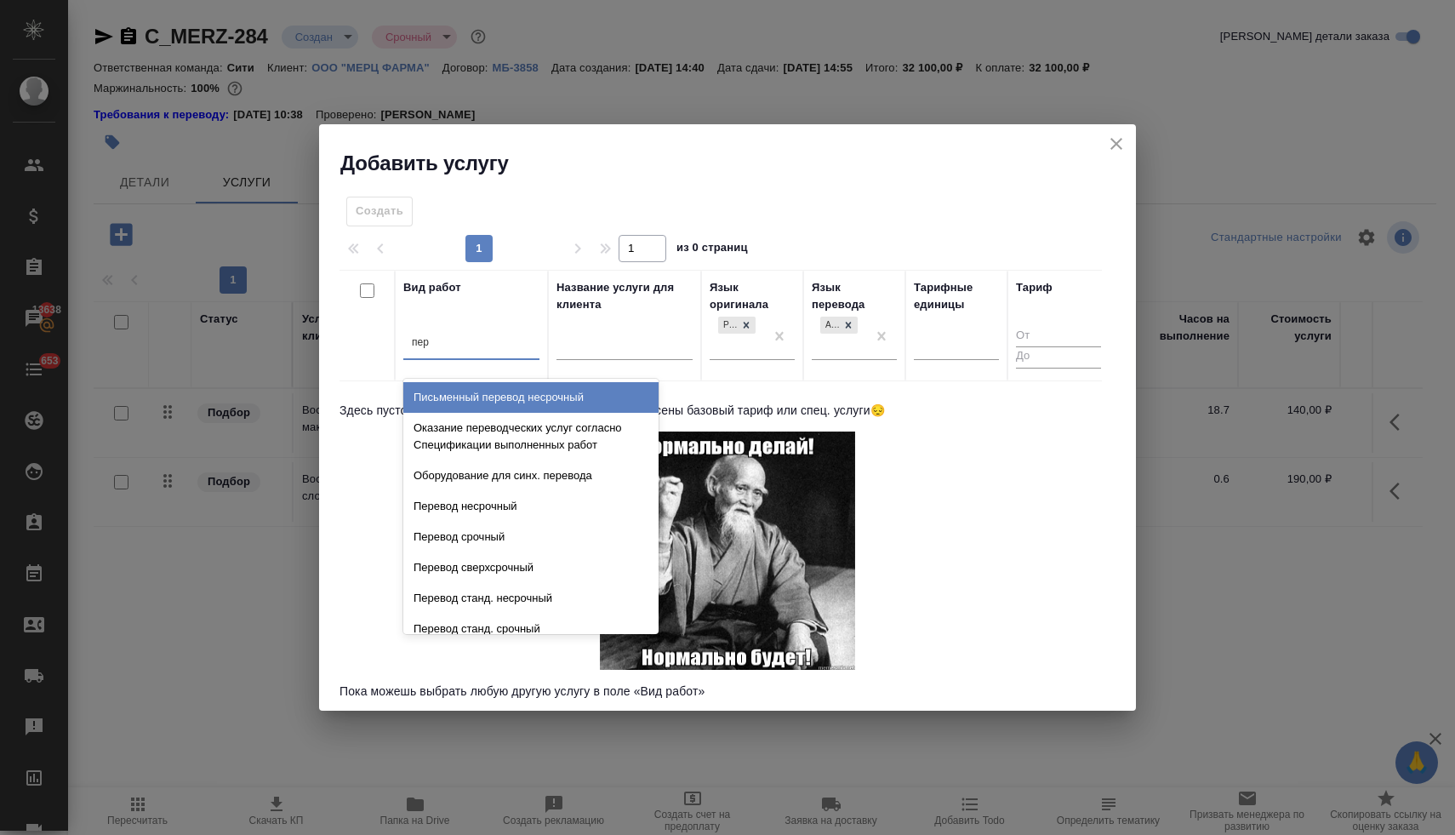
type input "пере"
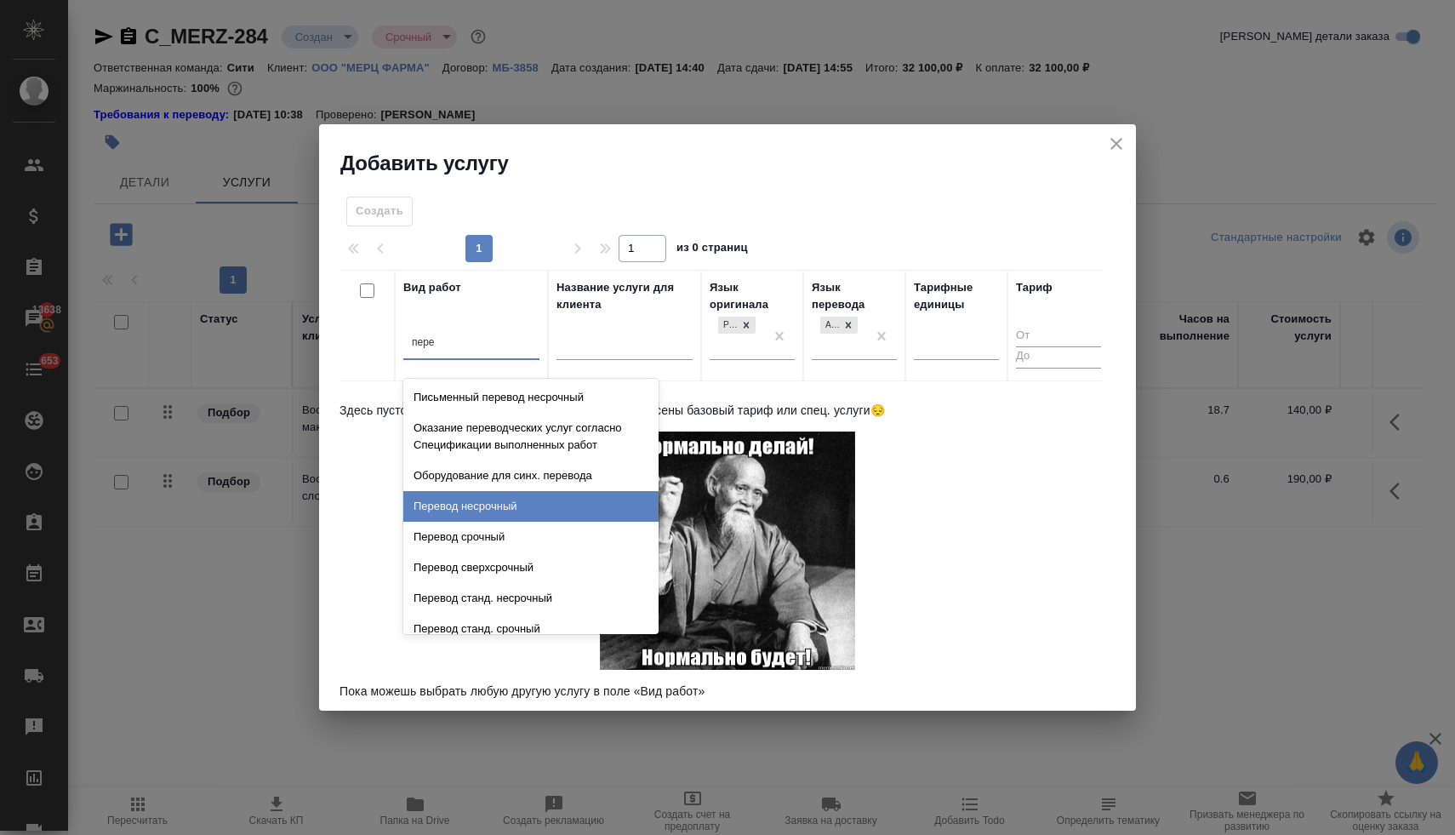
click at [526, 509] on div "Перевод несрочный" at bounding box center [530, 506] width 255 height 31
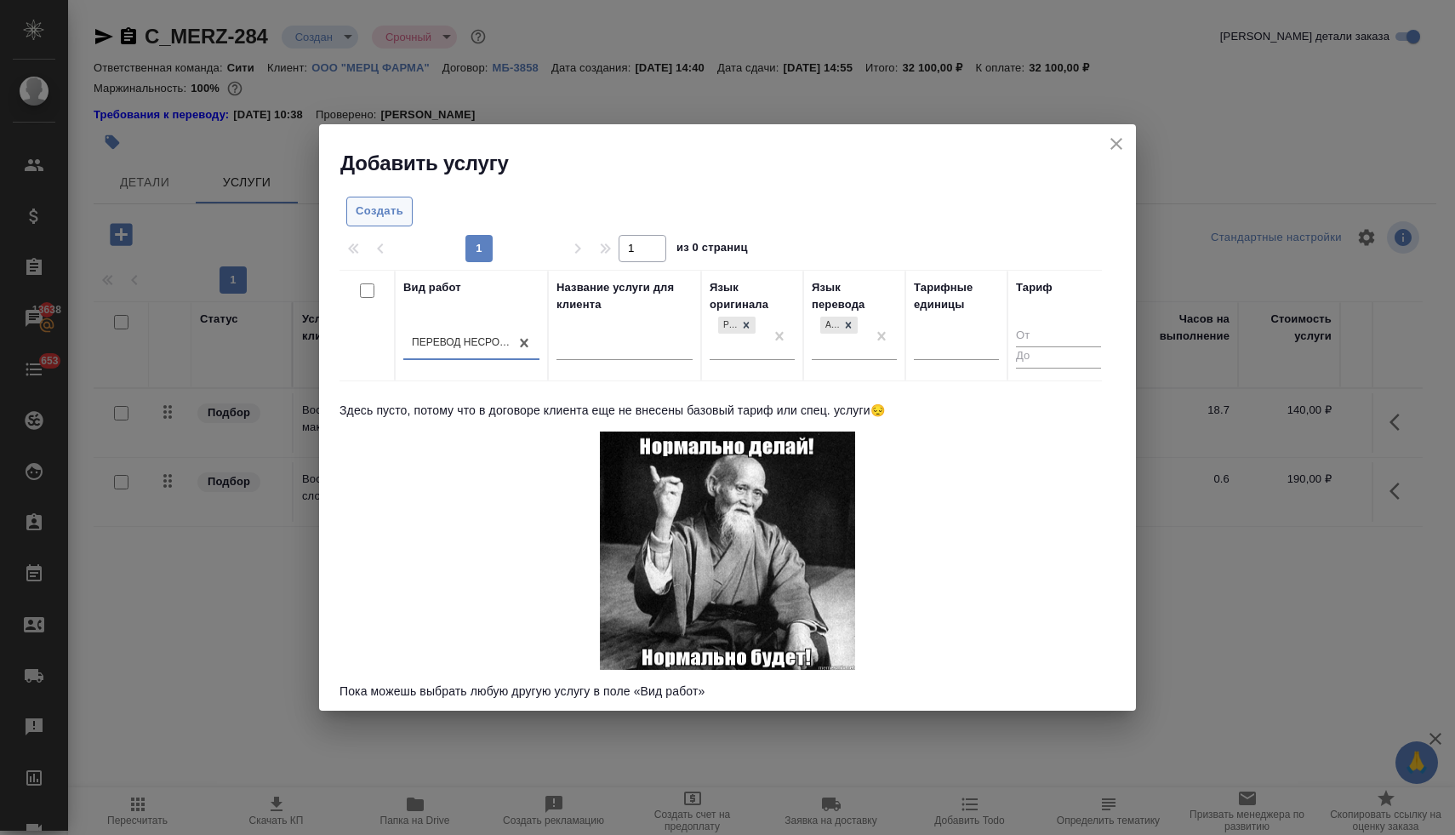
click at [373, 206] on span "Создать" at bounding box center [380, 212] width 48 height 20
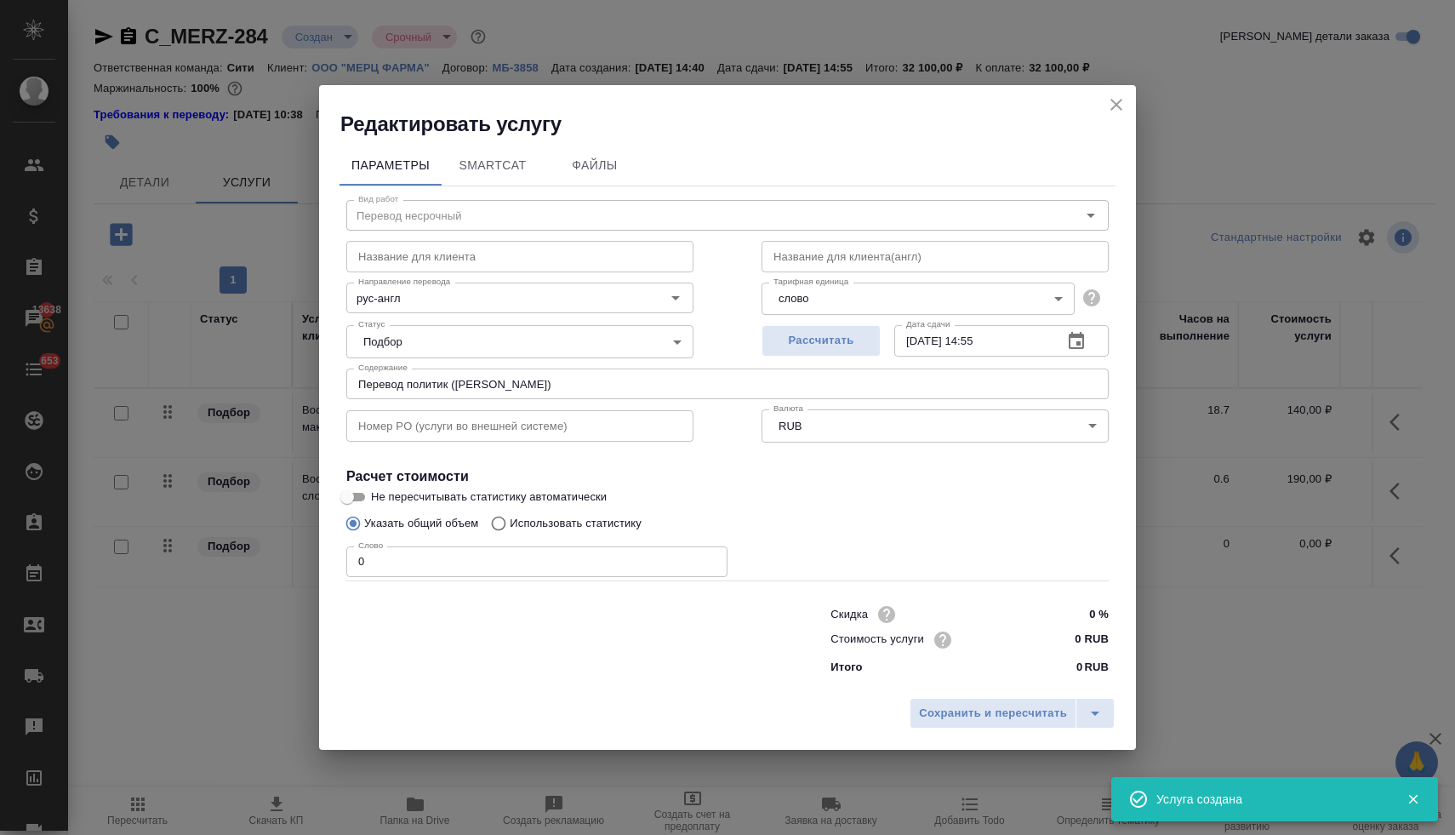
click at [896, 295] on body "🙏 .cls-1 fill:#fff; AWATERA Lyamina Nadezhda Клиенты Спецификации Заказы 13638 …" at bounding box center [727, 417] width 1455 height 835
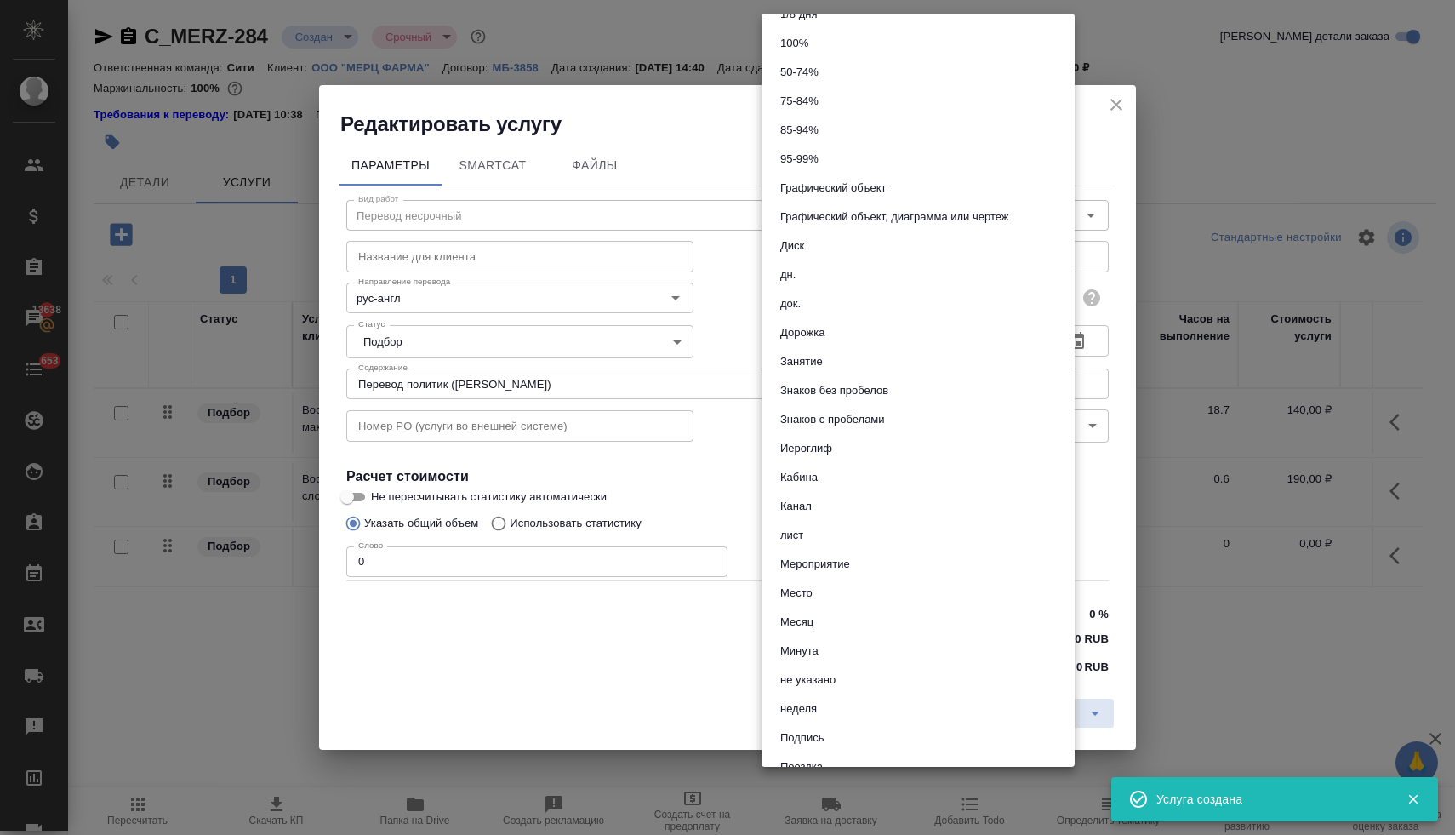
scroll to position [0, 0]
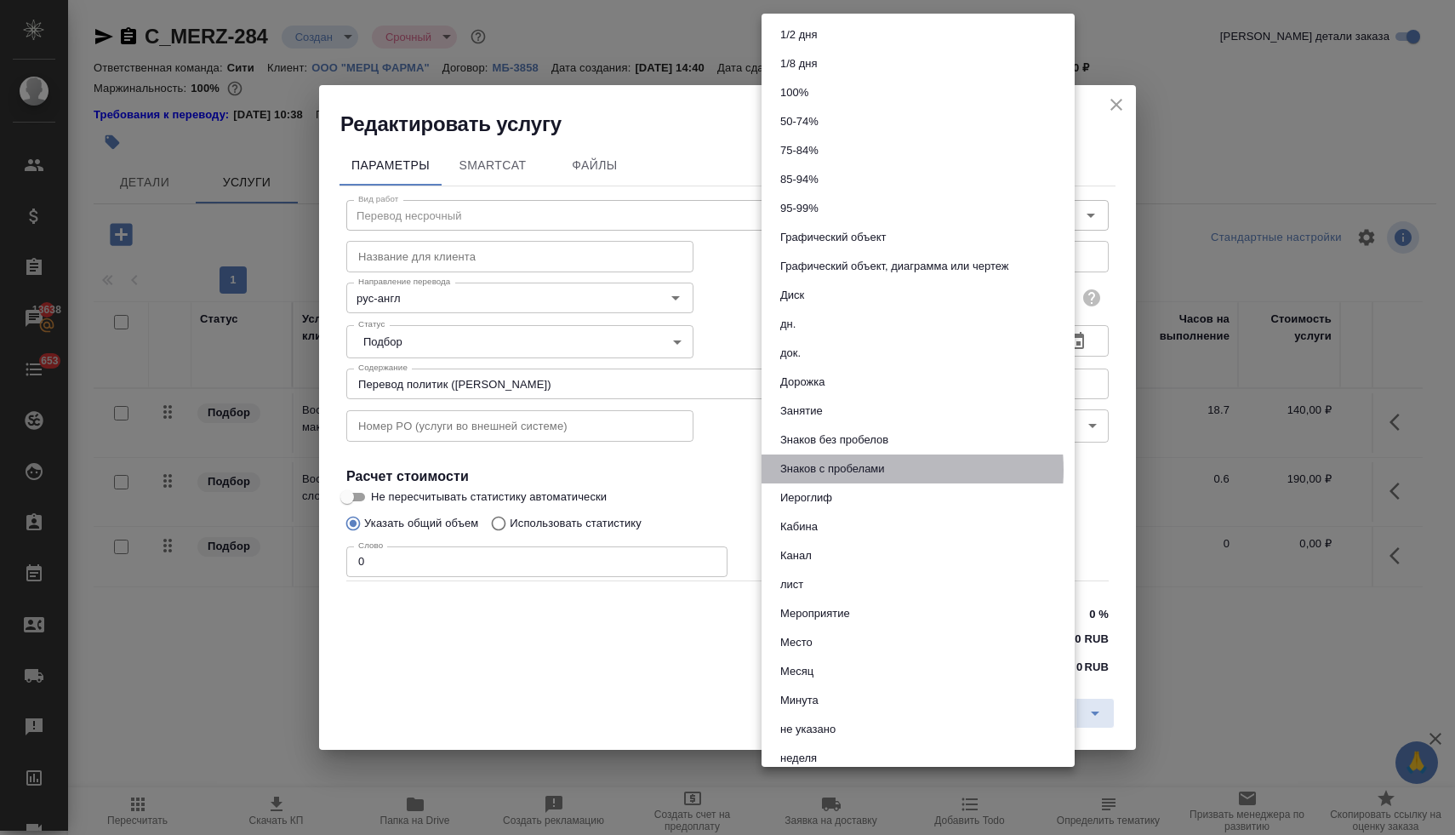
click at [869, 470] on button "Знаков с пробелами" at bounding box center [832, 468] width 115 height 19
type input "5ecc3eb601299b59f9a1aec2"
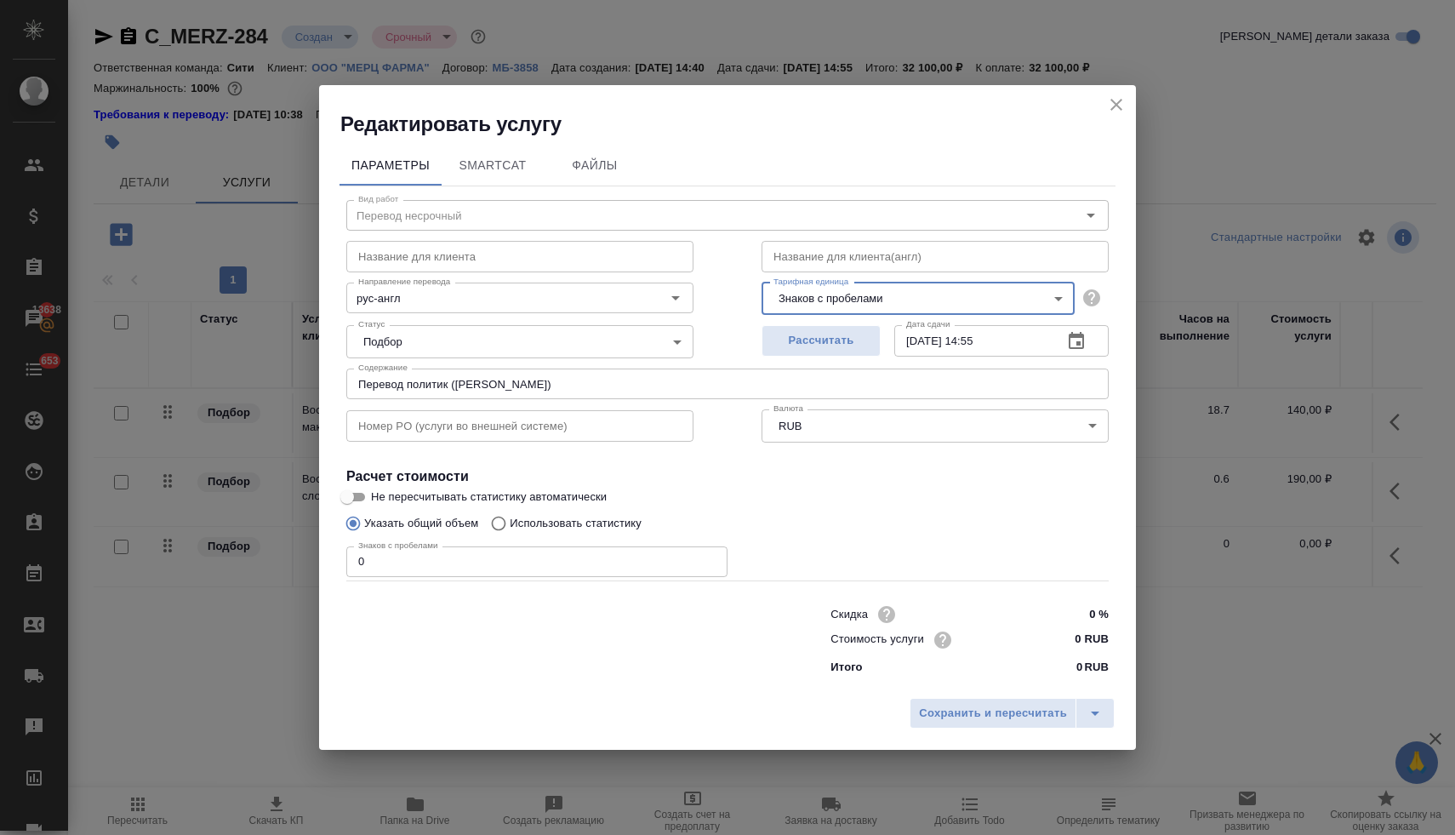
drag, startPoint x: 330, startPoint y: 547, endPoint x: 299, endPoint y: 543, distance: 30.9
click at [303, 544] on div "Редактировать услугу Параметры SmartCat Файлы Вид работ Перевод несрочный Вид р…" at bounding box center [727, 417] width 1455 height 835
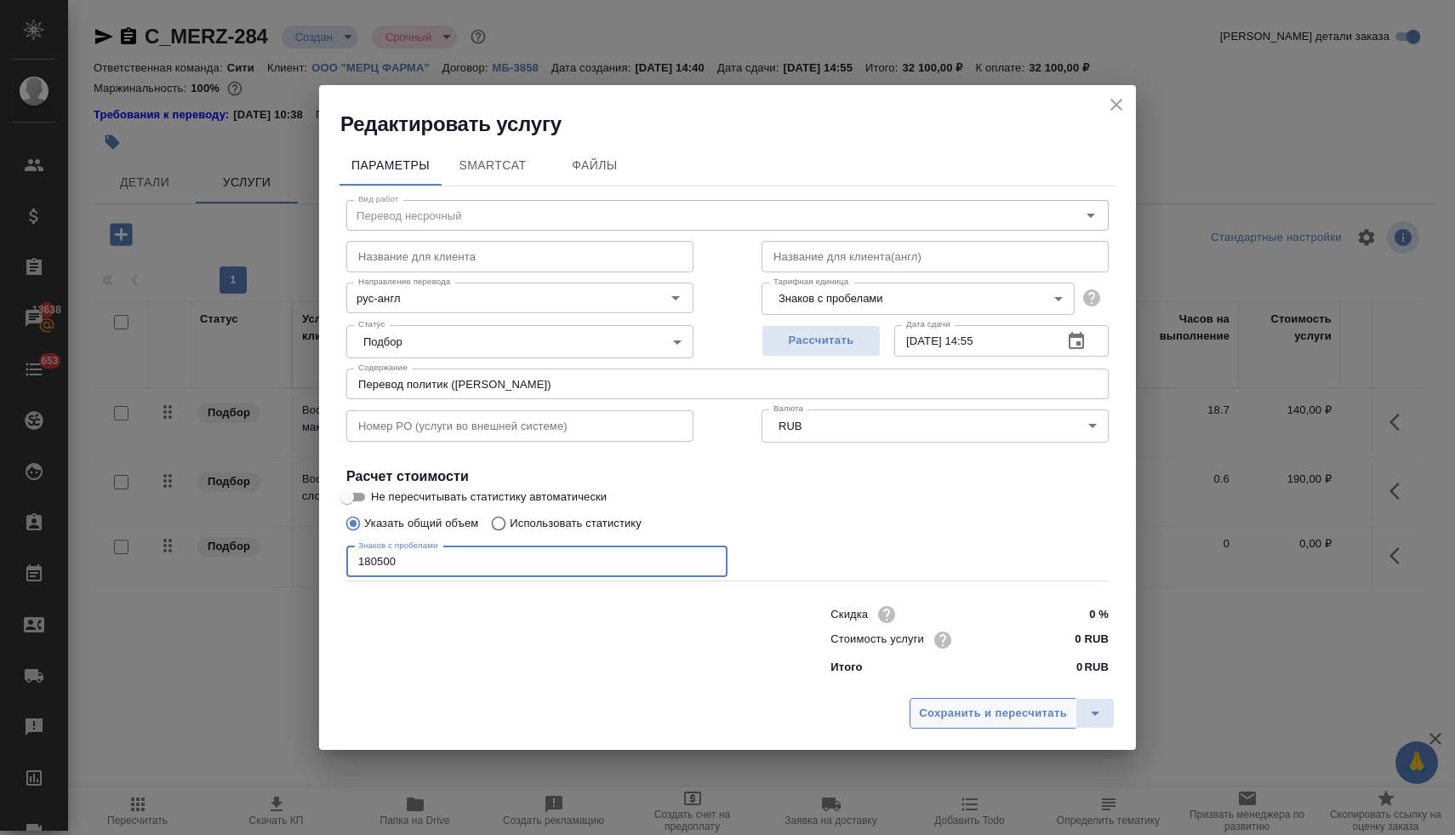
type input "180500"
click at [977, 713] on span "Сохранить и пересчитать" at bounding box center [993, 714] width 148 height 20
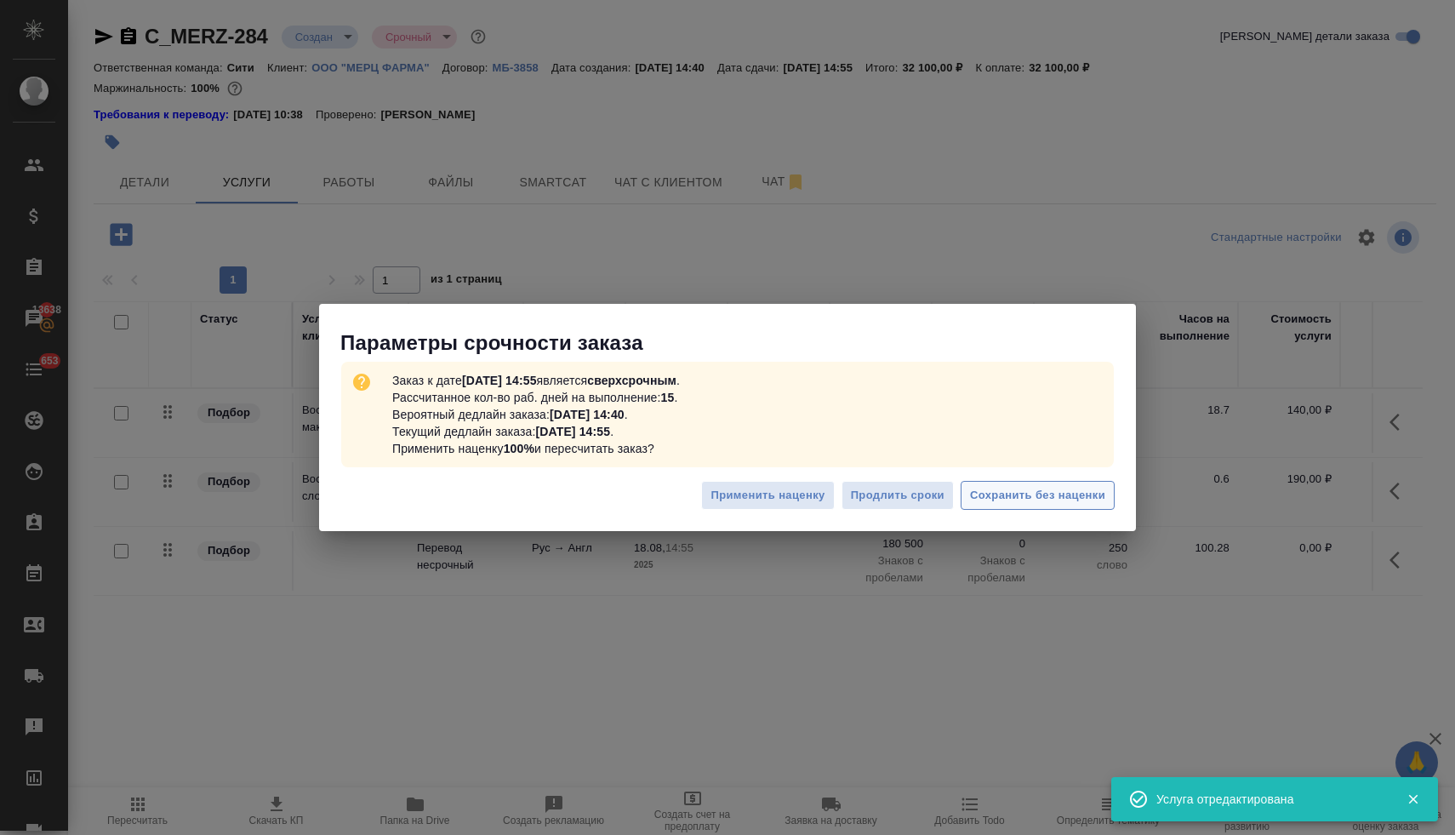
click at [1066, 499] on span "Сохранить без наценки" at bounding box center [1037, 496] width 135 height 20
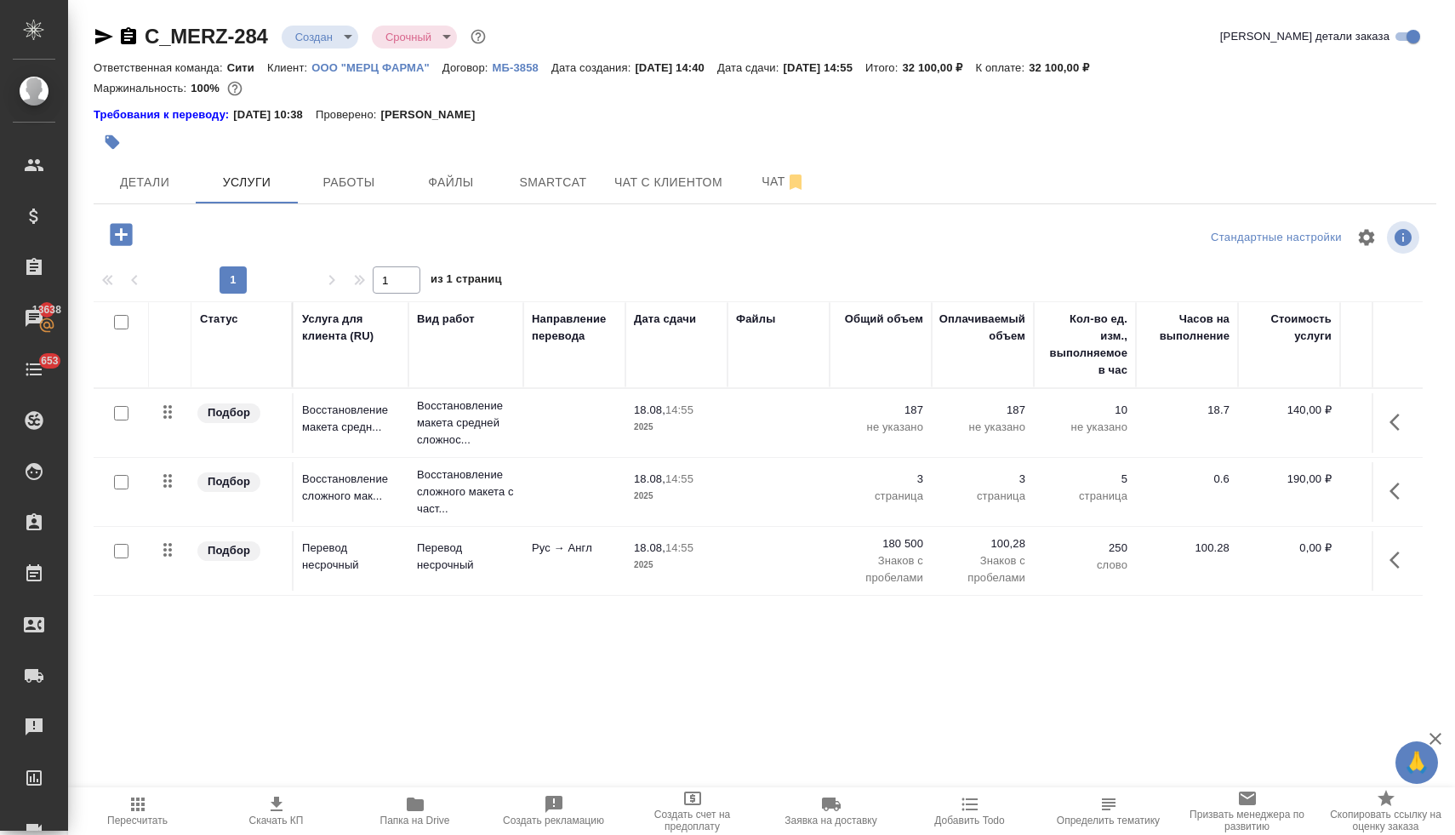
click at [914, 550] on p "180 500" at bounding box center [880, 543] width 85 height 17
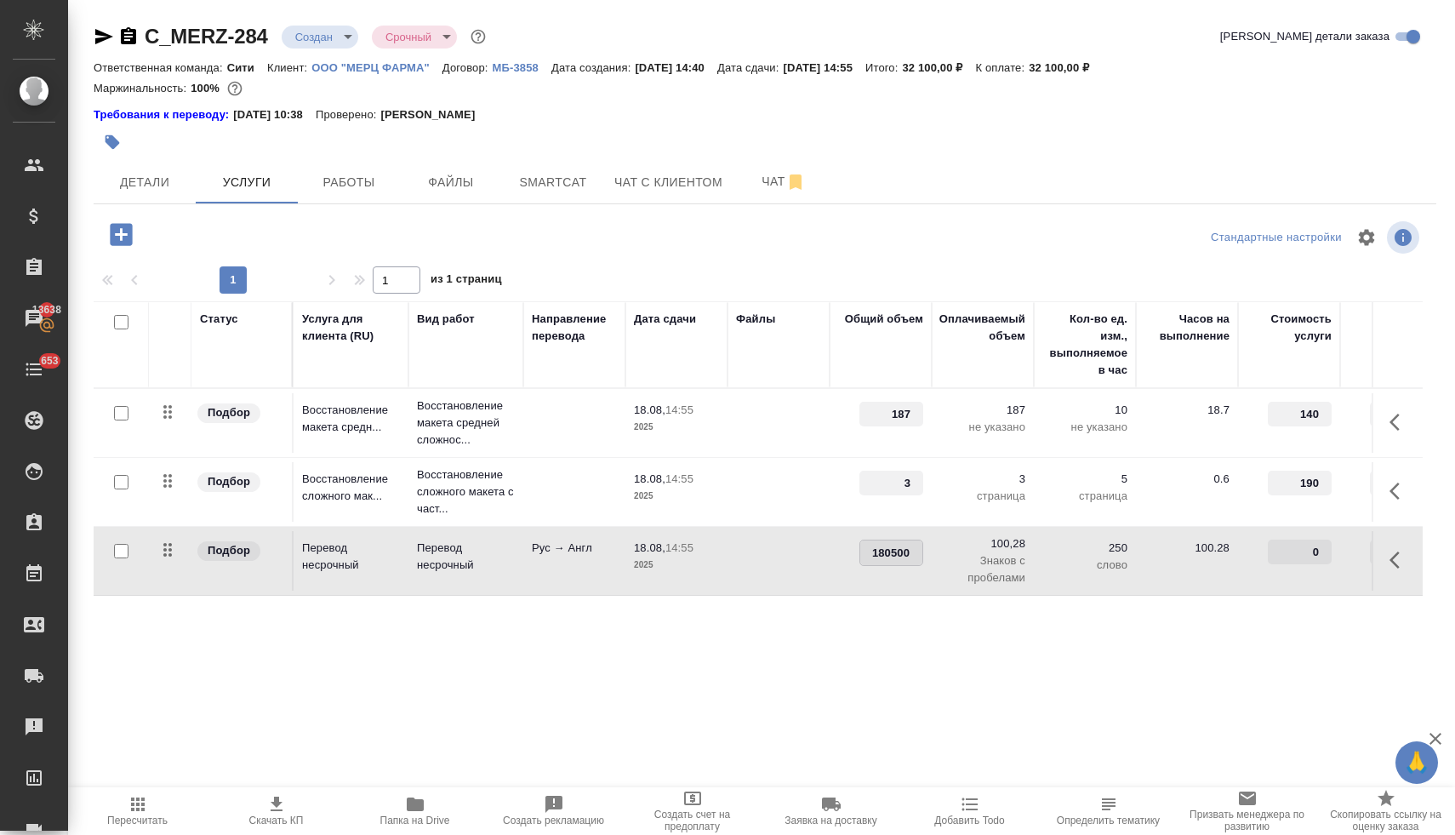
drag, startPoint x: 881, startPoint y: 551, endPoint x: 910, endPoint y: 550, distance: 29.8
click at [910, 550] on input "180500" at bounding box center [891, 552] width 62 height 25
type input "198500"
click at [947, 271] on div "1 1 из 1 страниц" at bounding box center [765, 279] width 1342 height 27
click at [252, 229] on span "Сохранить и пересчитать" at bounding box center [242, 233] width 148 height 20
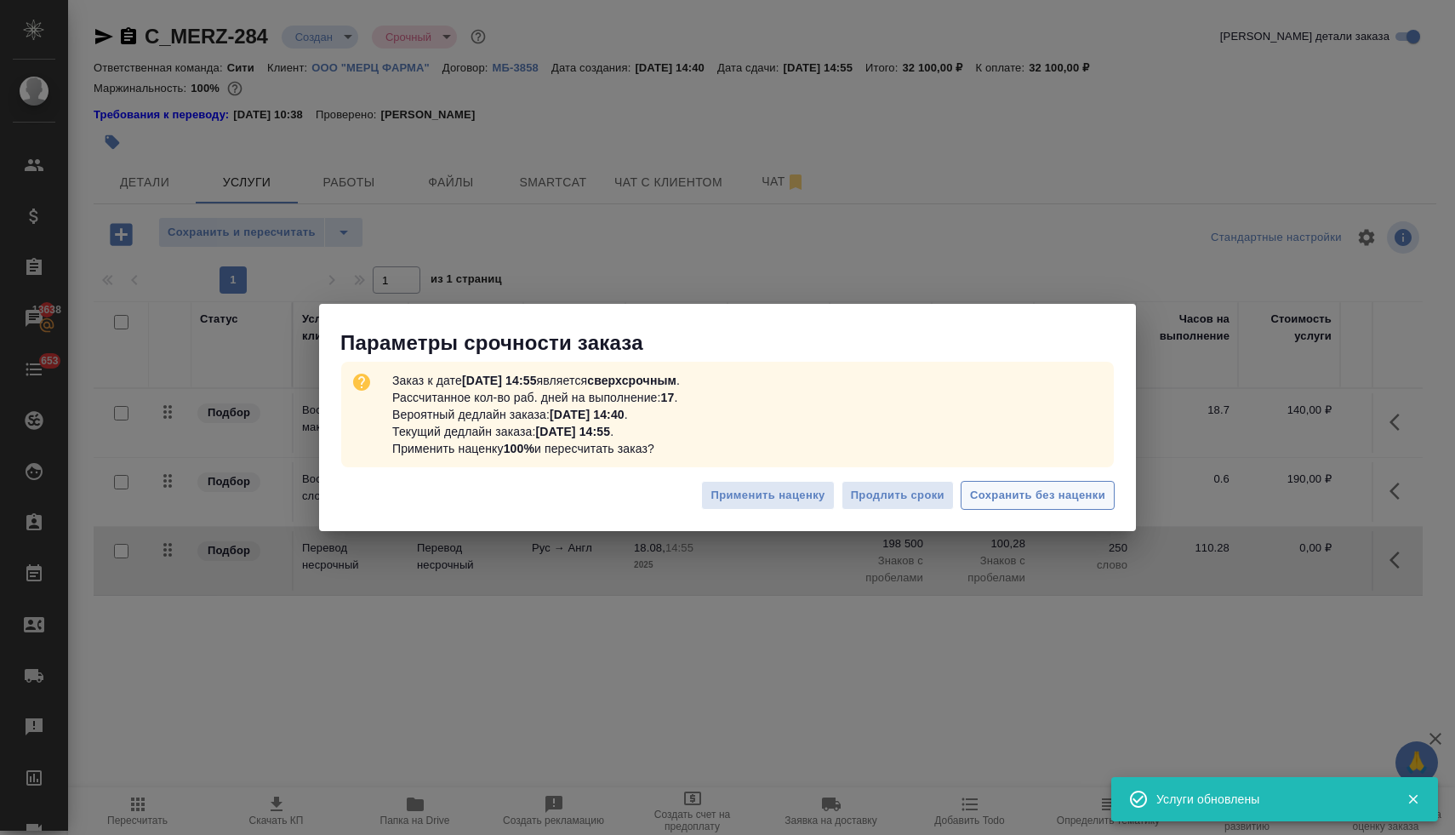
click at [1022, 497] on span "Сохранить без наценки" at bounding box center [1037, 496] width 135 height 20
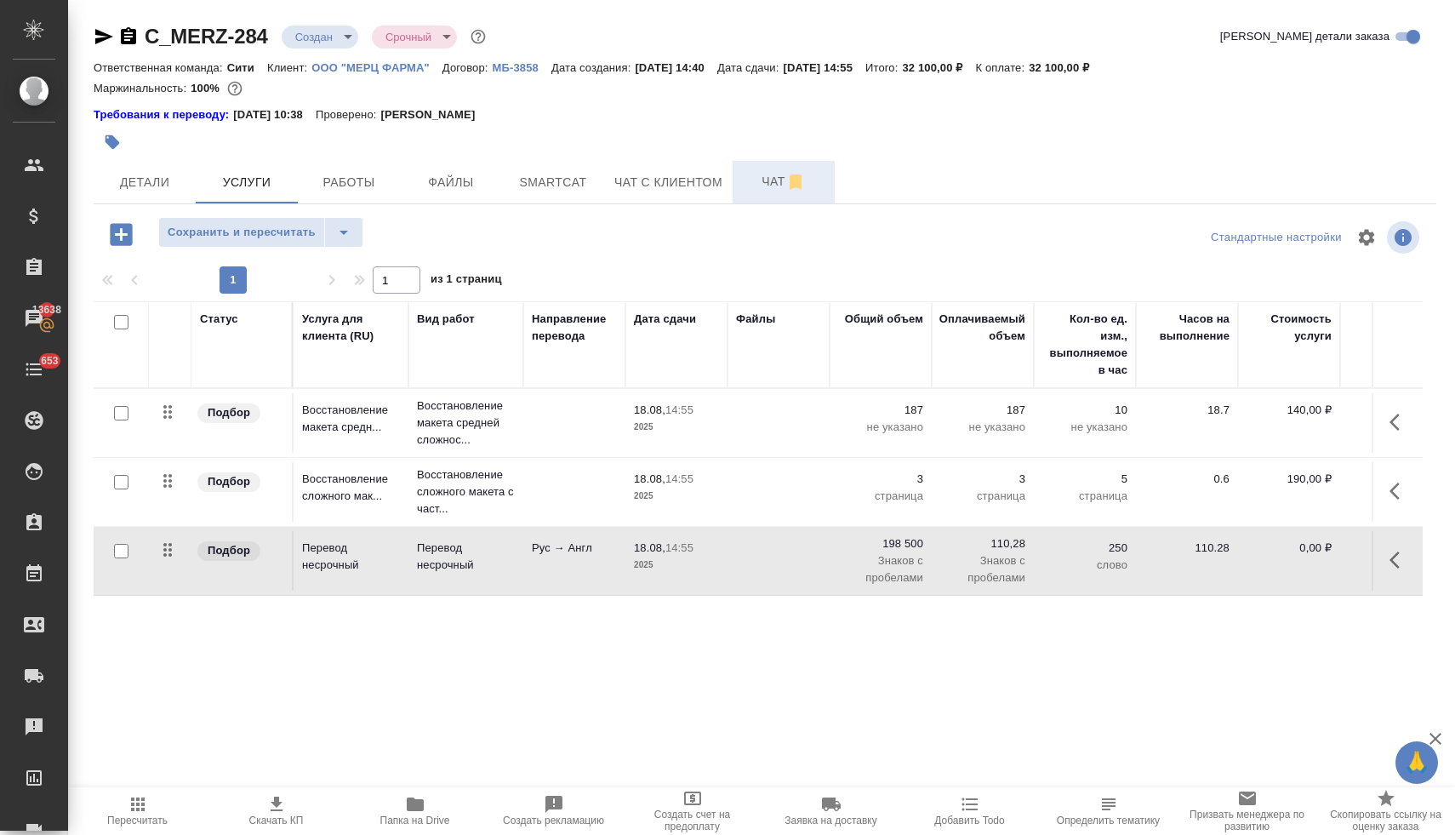
click at [772, 175] on span "Чат" at bounding box center [784, 181] width 82 height 21
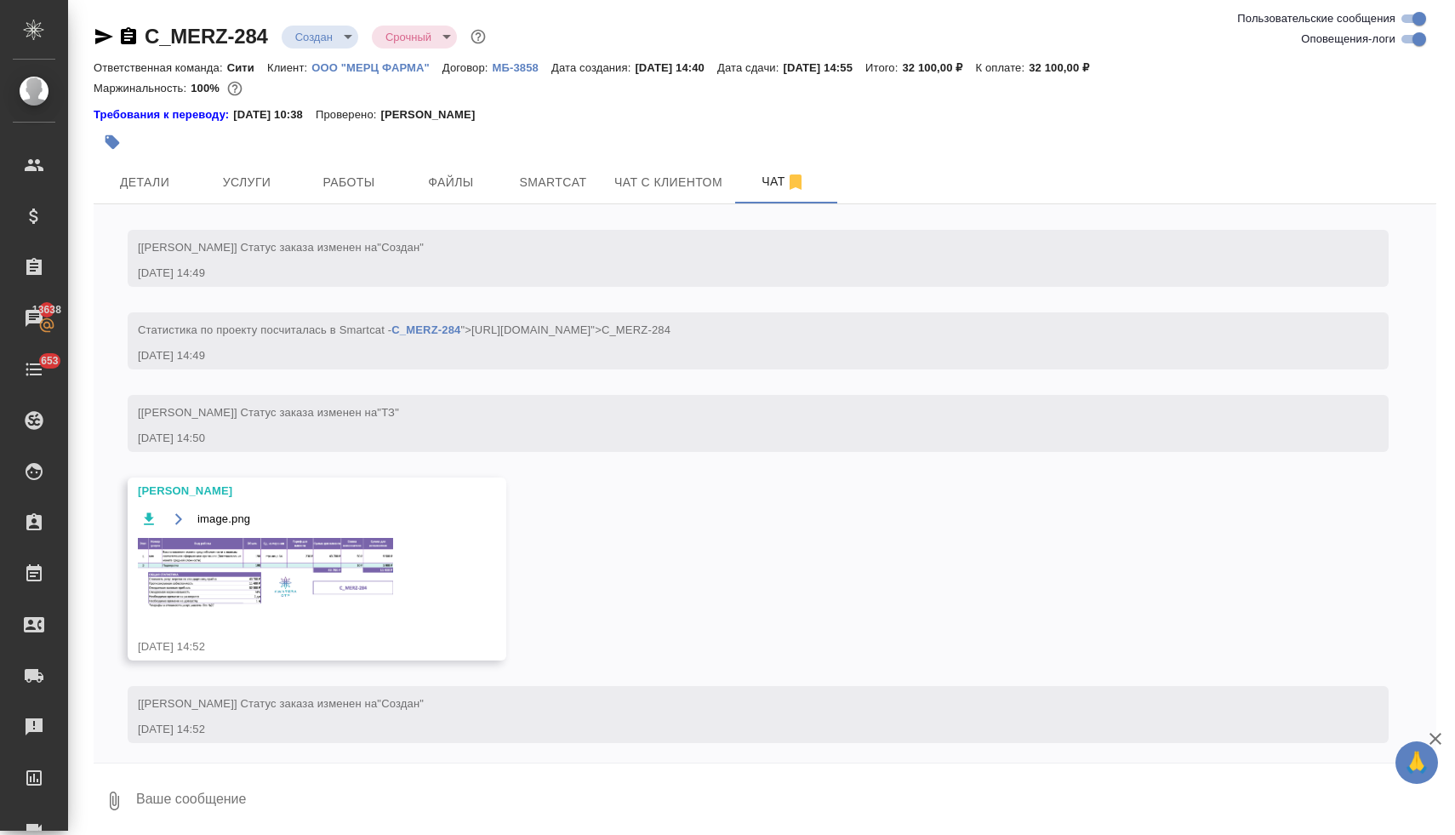
scroll to position [151, 0]
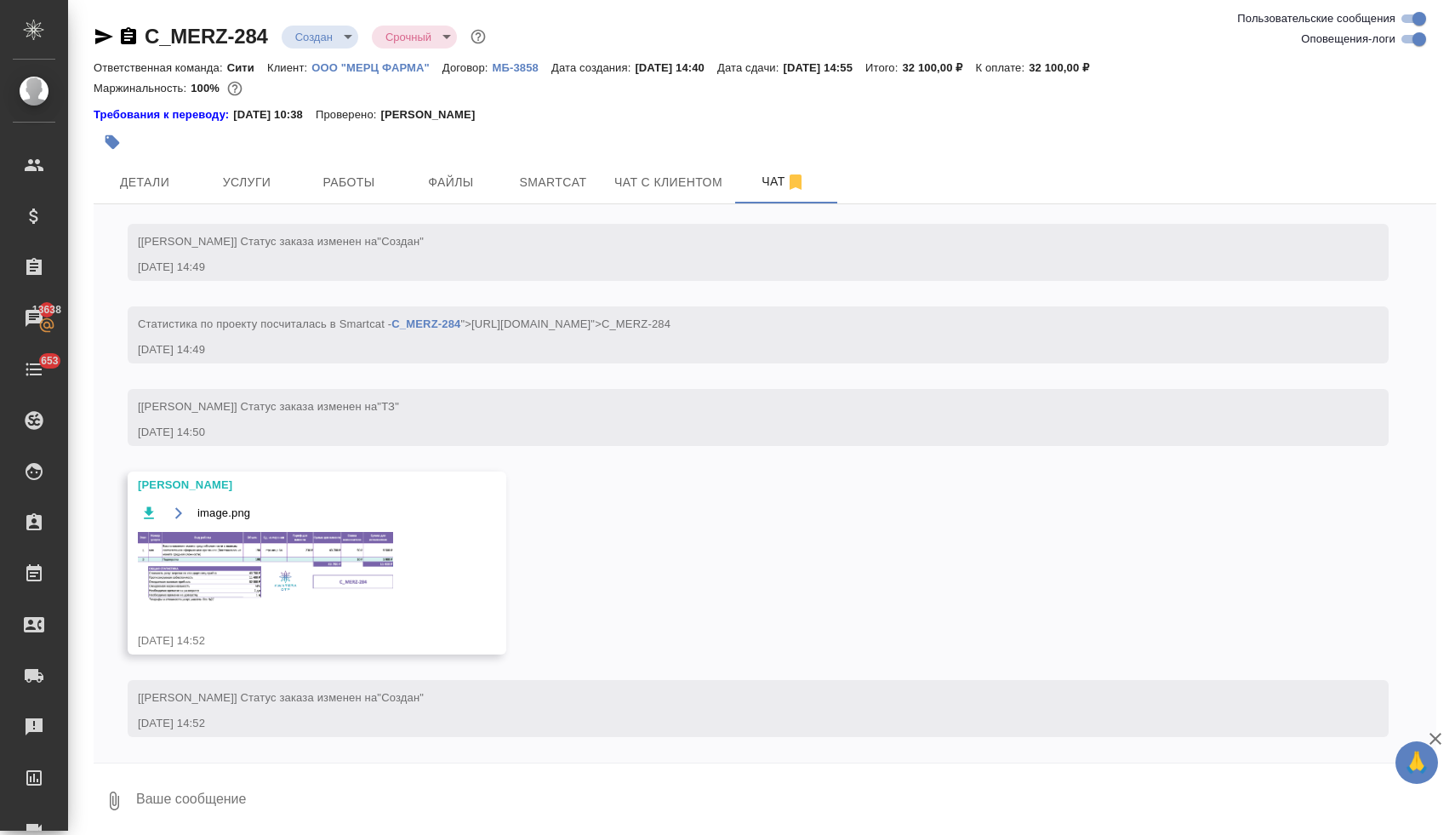
click at [329, 546] on img at bounding box center [265, 567] width 255 height 71
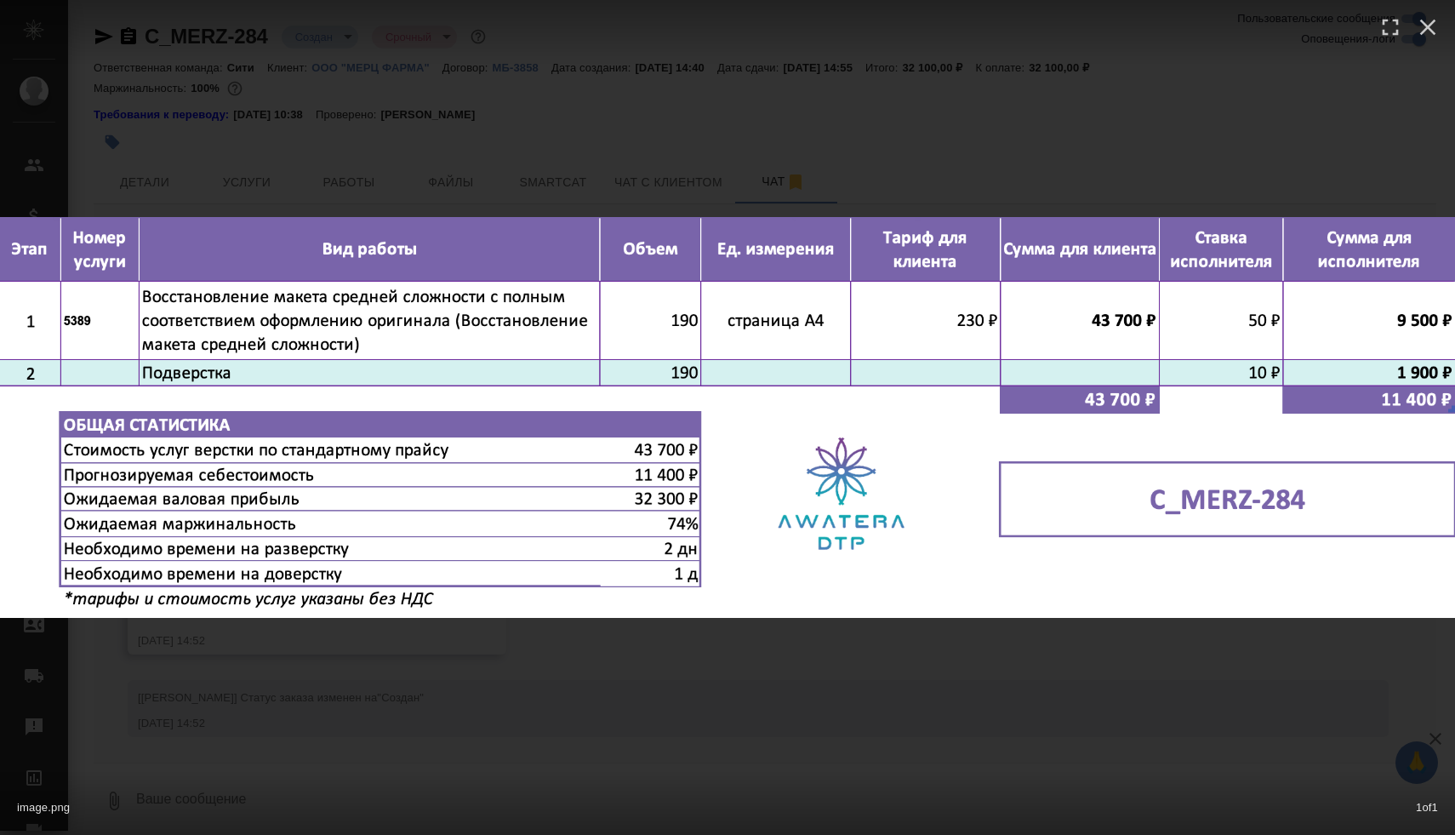
click at [752, 678] on div "image.png 1 of 1" at bounding box center [727, 417] width 1455 height 835
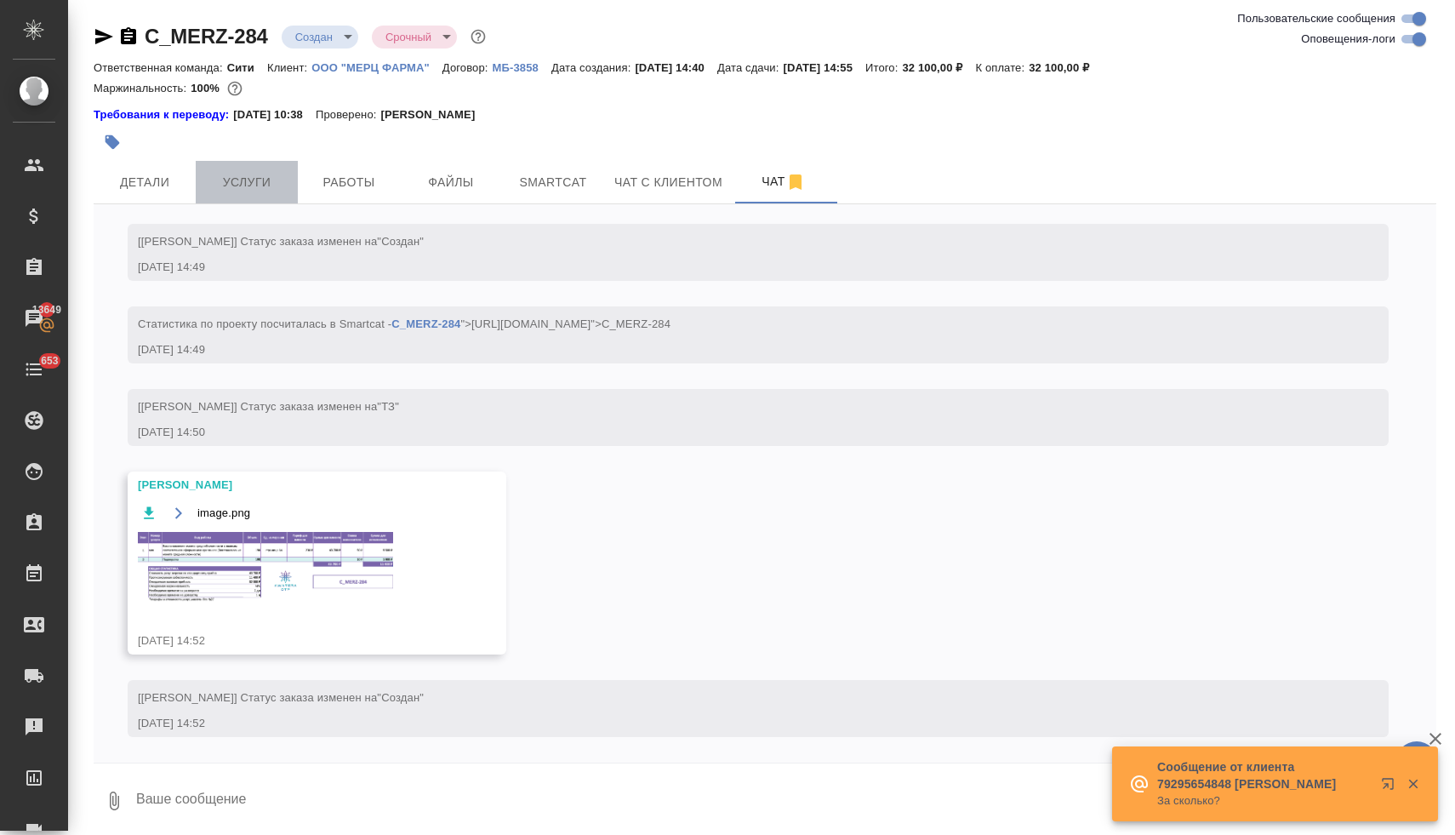
click at [232, 172] on span "Услуги" at bounding box center [247, 182] width 82 height 21
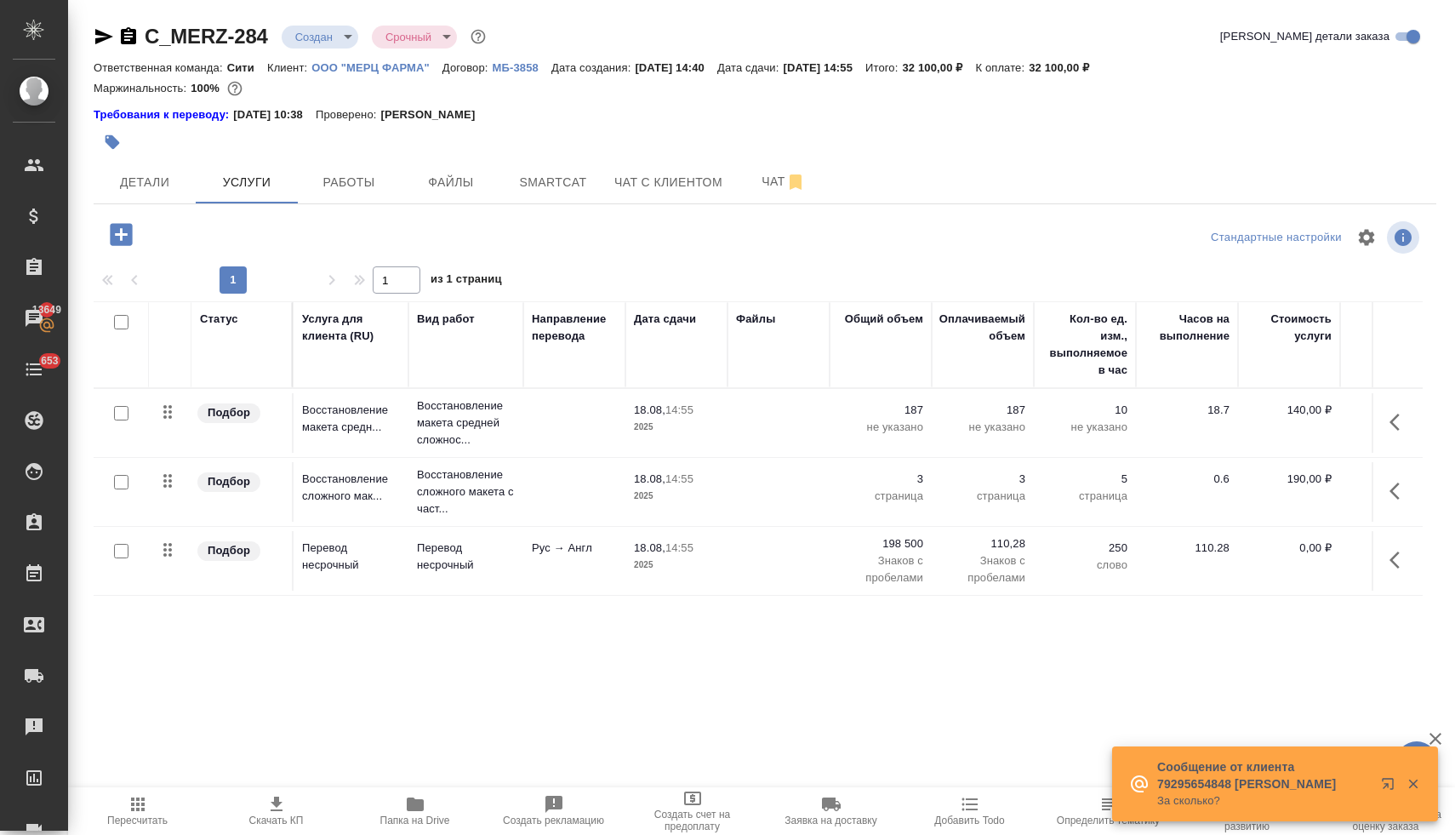
click at [1302, 544] on p "0,00 ₽" at bounding box center [1288, 547] width 85 height 17
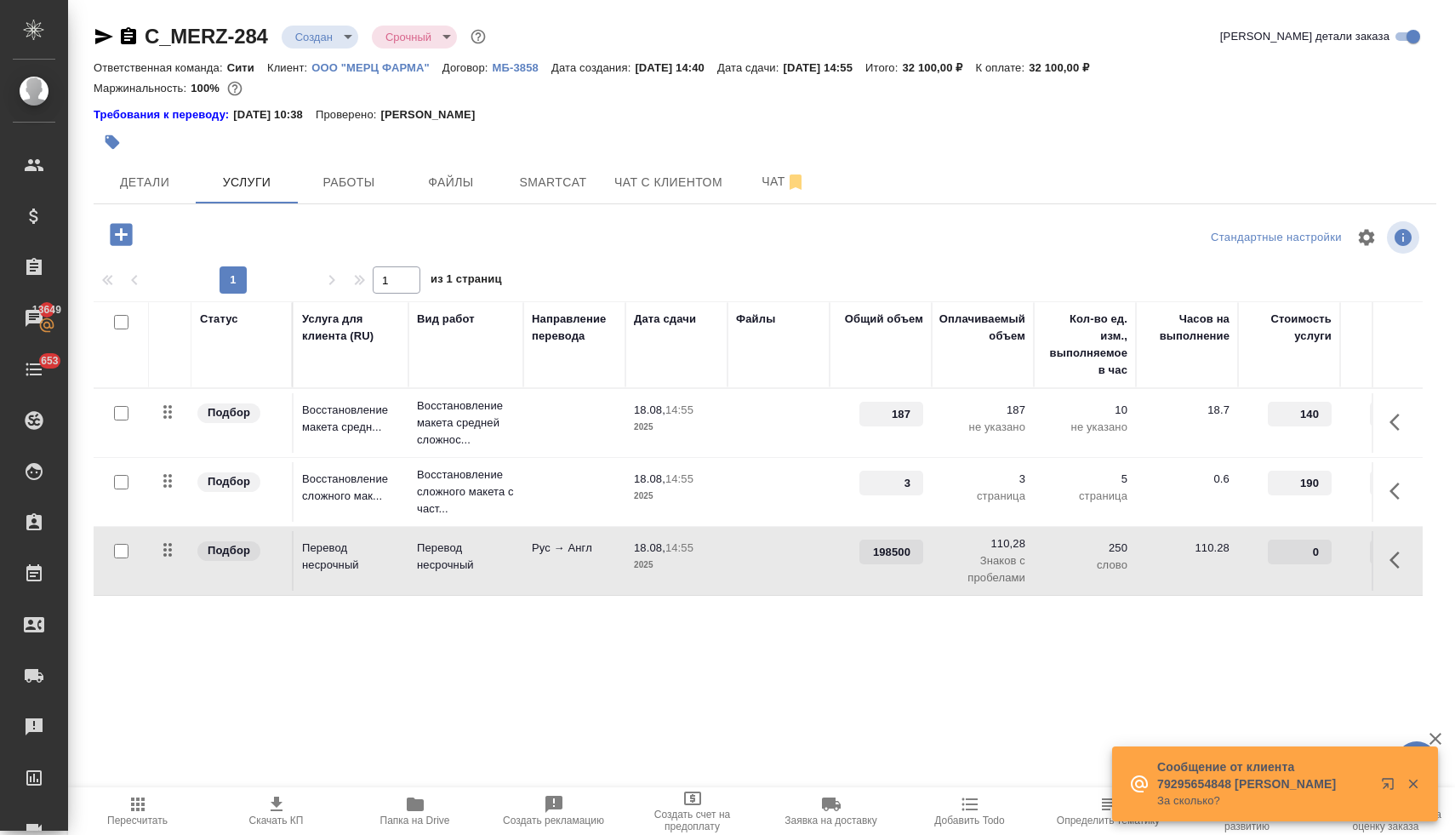
drag, startPoint x: 1292, startPoint y: 550, endPoint x: 1348, endPoint y: 549, distance: 56.2
click at [1348, 549] on tr "Подбор Перевод несрочный Перевод несрочный Рус → Англ 18.08, 14:55 2025 198500 …" at bounding box center [896, 561] width 1604 height 69
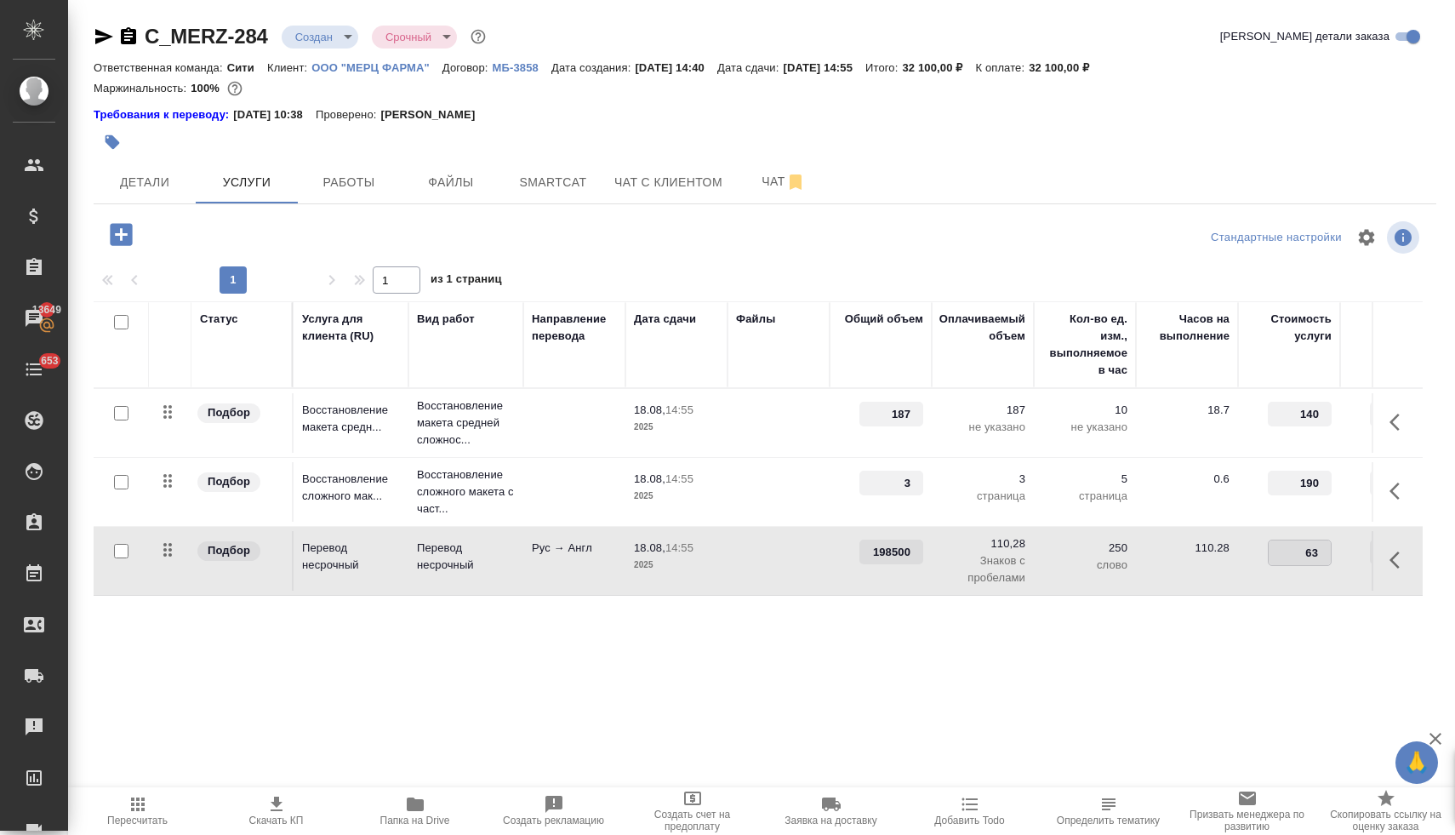
type input "635"
click at [1060, 254] on div "Стандартные настройки" at bounding box center [1206, 237] width 434 height 41
click at [282, 235] on span "Сохранить и пересчитать" at bounding box center [242, 233] width 148 height 20
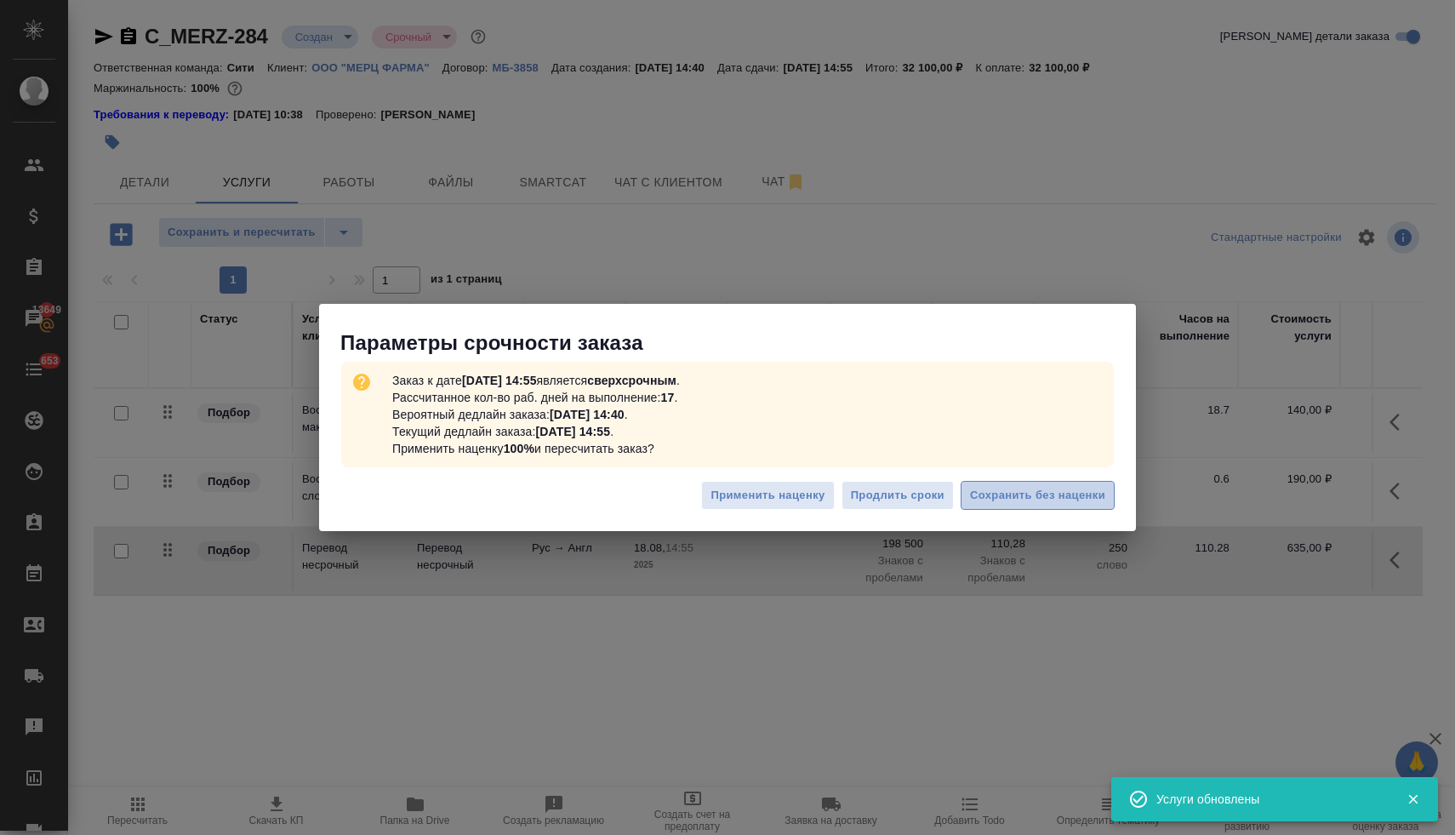
click at [1009, 496] on span "Сохранить без наценки" at bounding box center [1037, 496] width 135 height 20
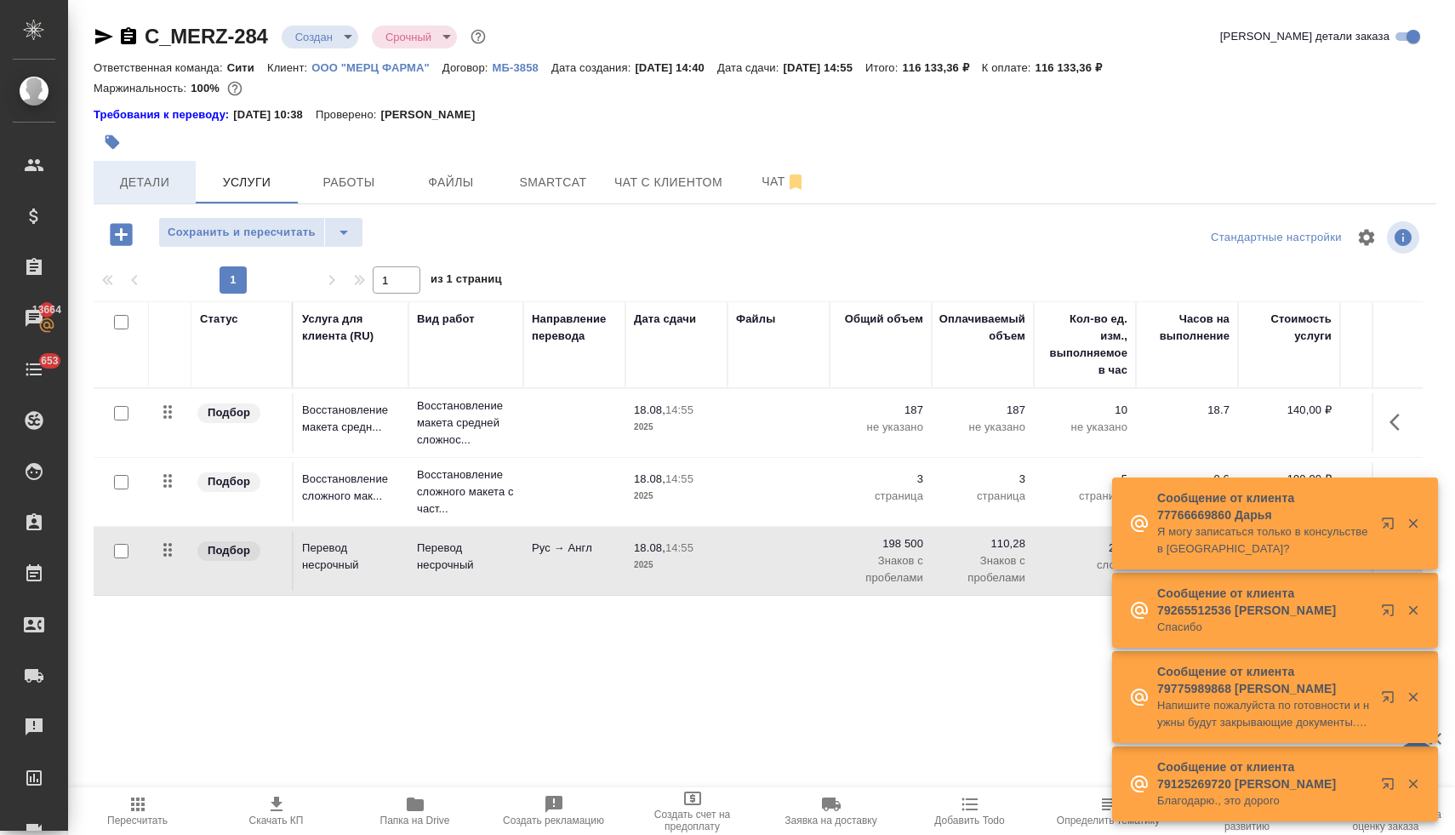
click at [160, 181] on span "Детали" at bounding box center [145, 182] width 82 height 21
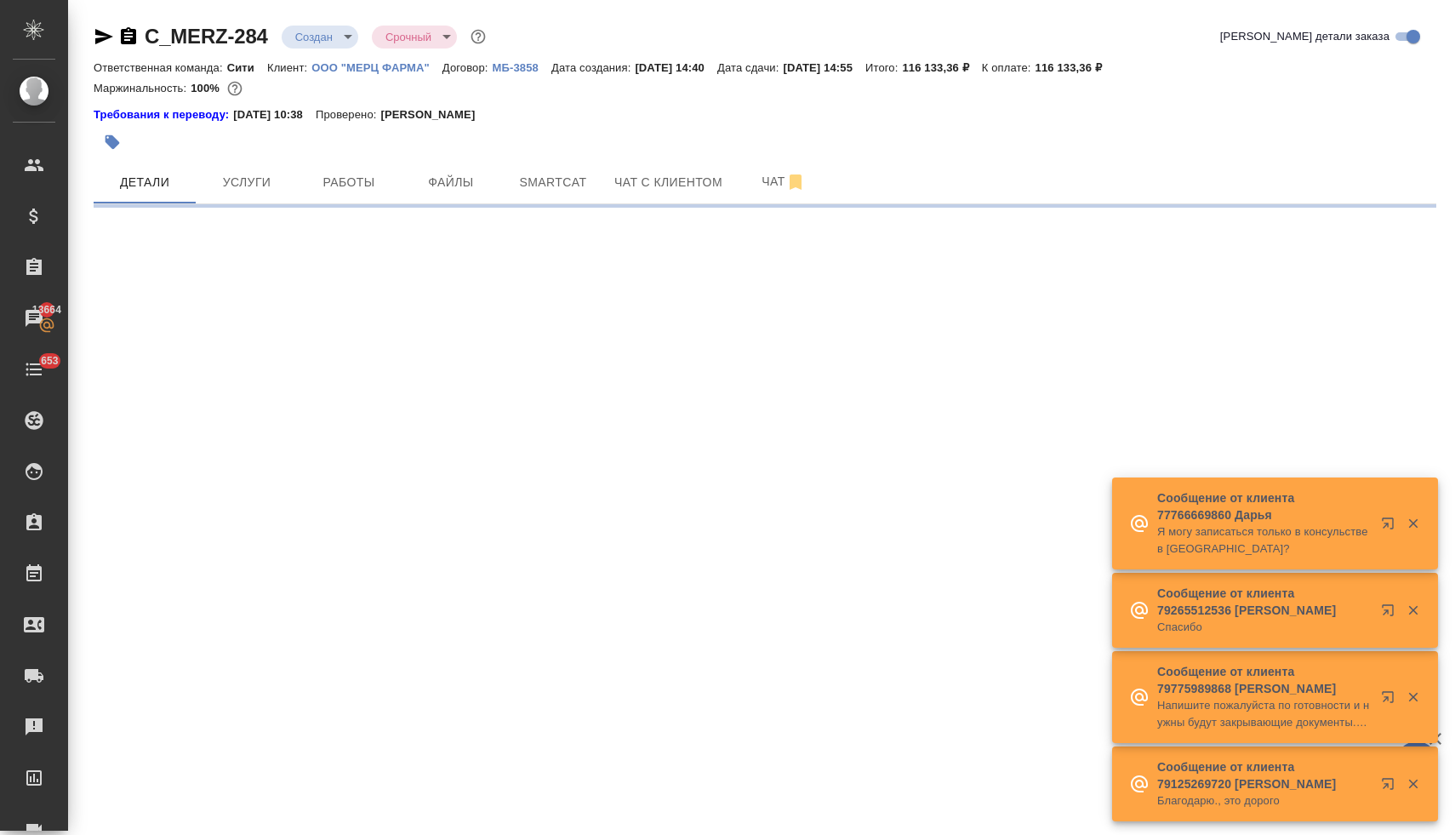
select select "RU"
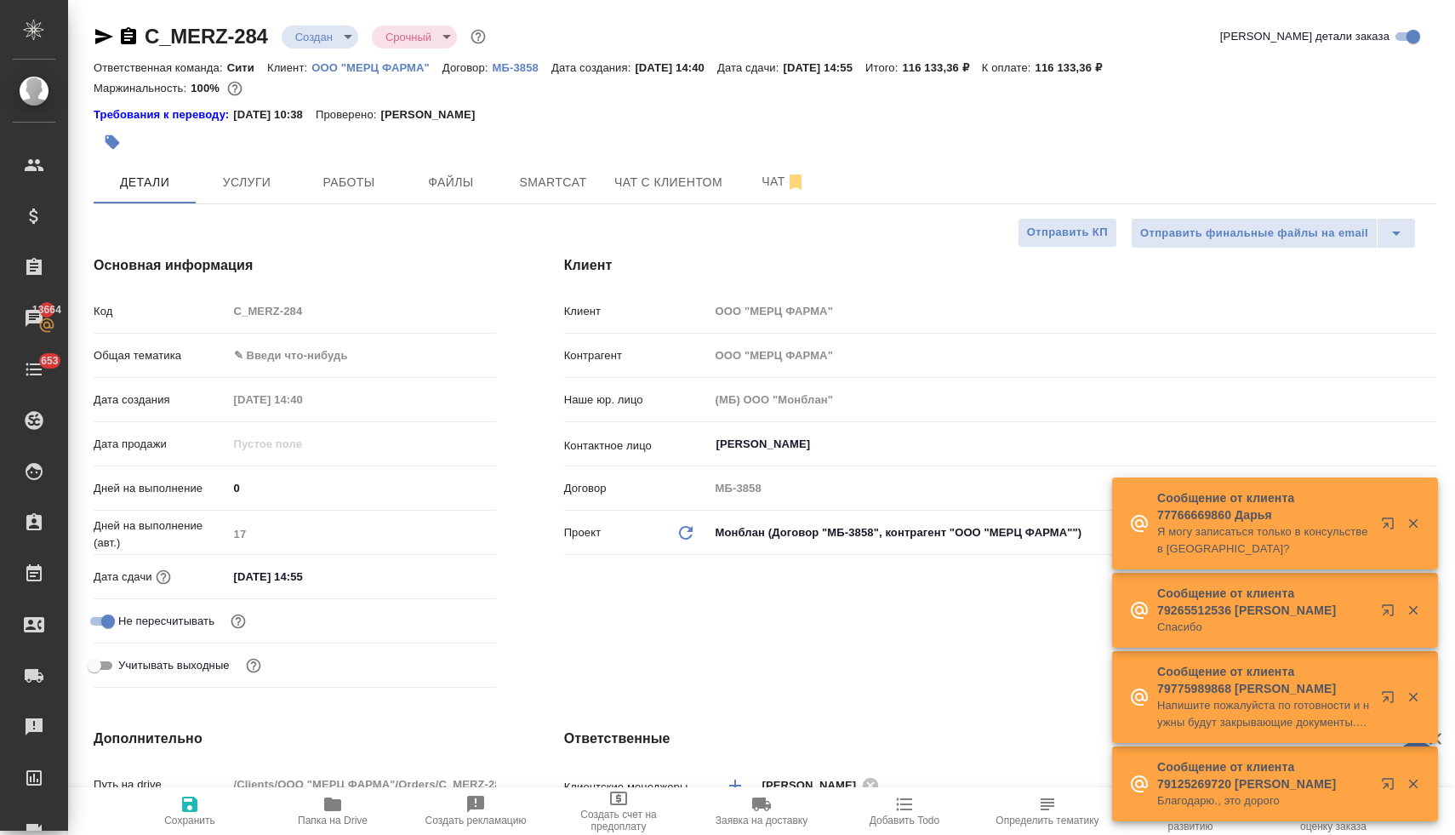
click at [299, 360] on body "🙏 .cls-1 fill:#fff; AWATERA Lyamina Nadezhda Клиенты Спецификации Заказы 13664 …" at bounding box center [727, 417] width 1455 height 835
click at [313, 436] on li "Медицина" at bounding box center [358, 437] width 265 height 27
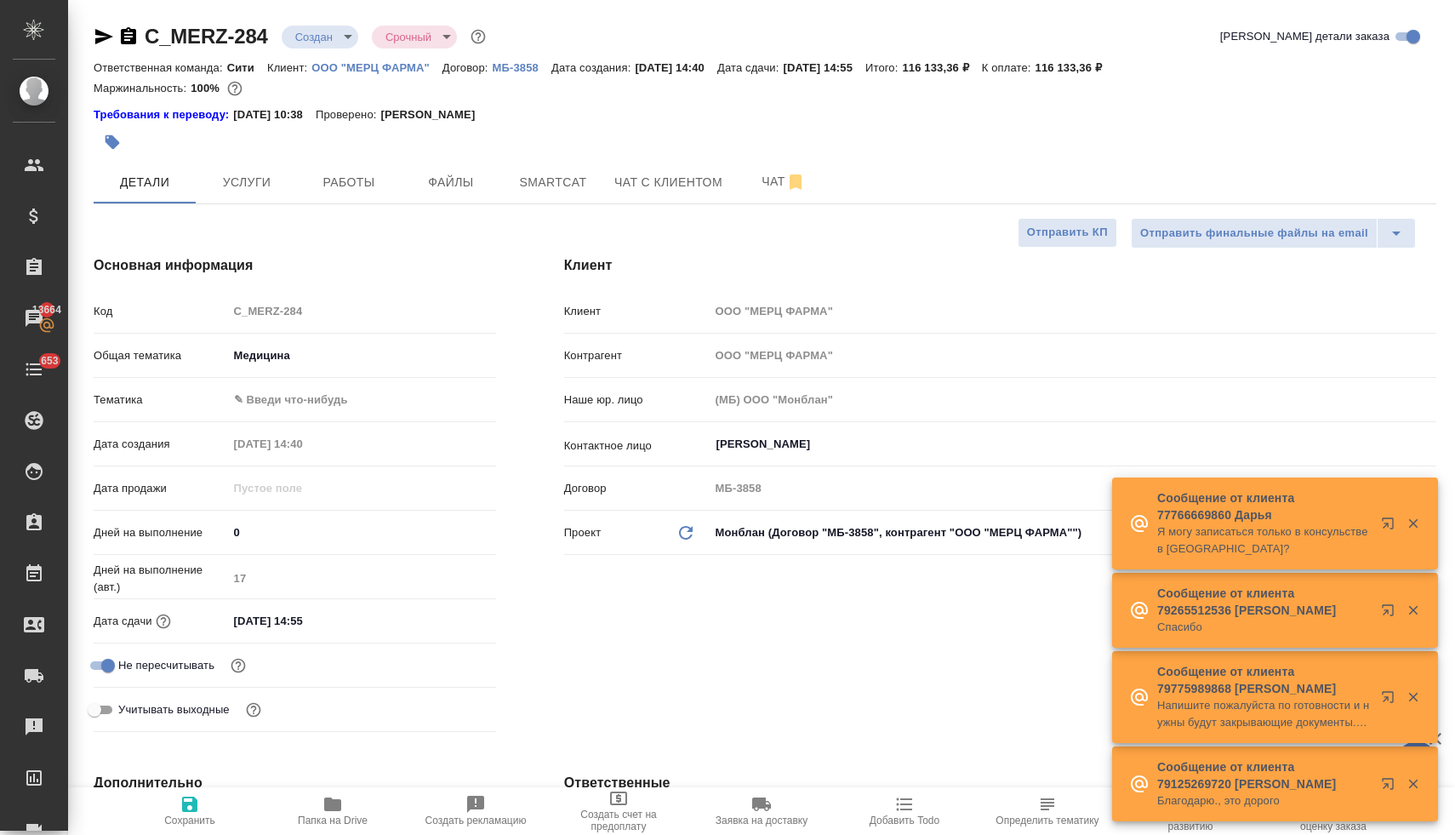
click at [294, 398] on body "🙏 .cls-1 fill:#fff; AWATERA Lyamina Nadezhda Клиенты Спецификации Заказы 13664 …" at bounding box center [727, 417] width 1455 height 835
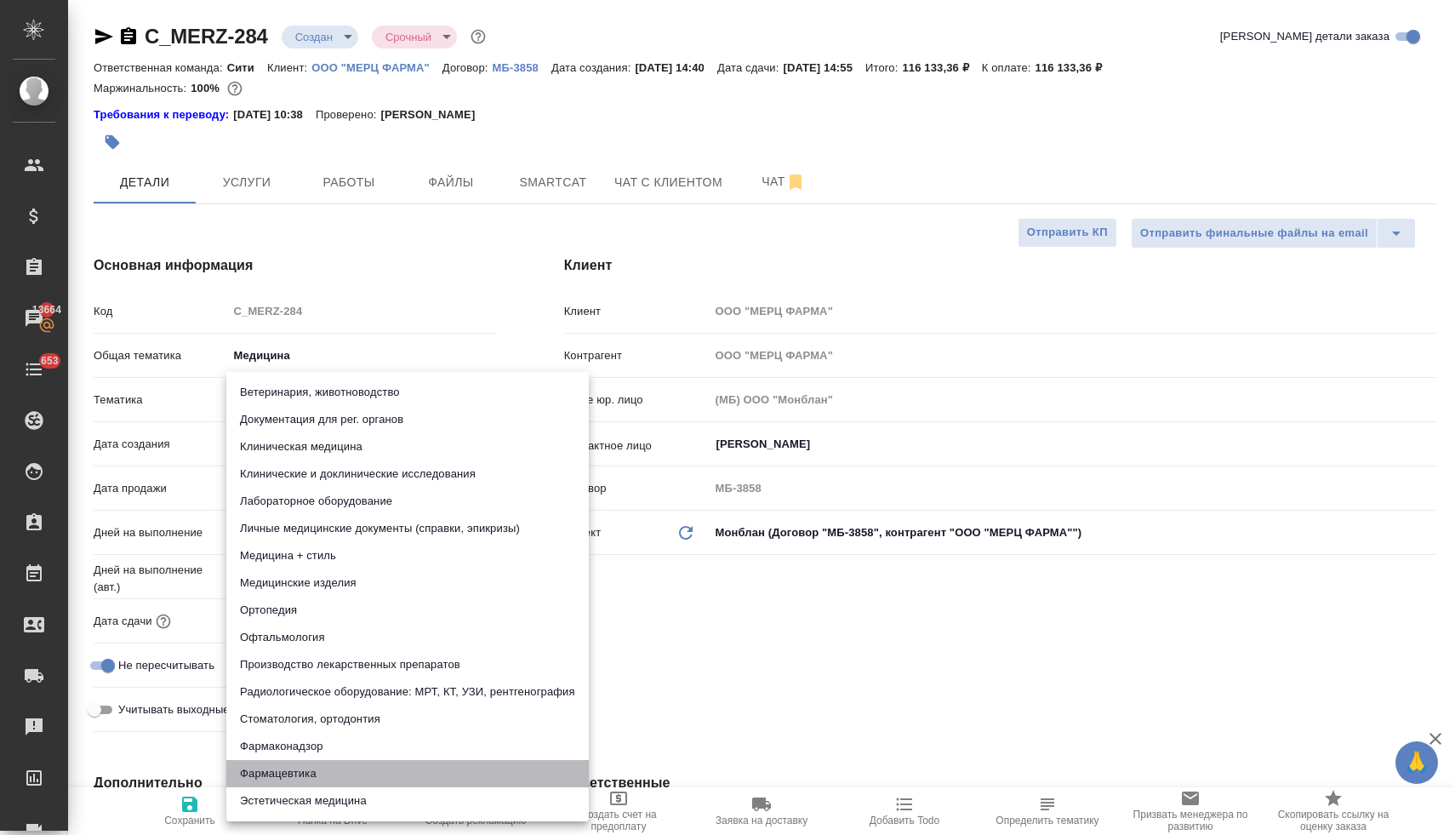
drag, startPoint x: 332, startPoint y: 774, endPoint x: 360, endPoint y: 750, distance: 37.4
click at [332, 774] on li "Фармацевтика" at bounding box center [407, 773] width 362 height 27
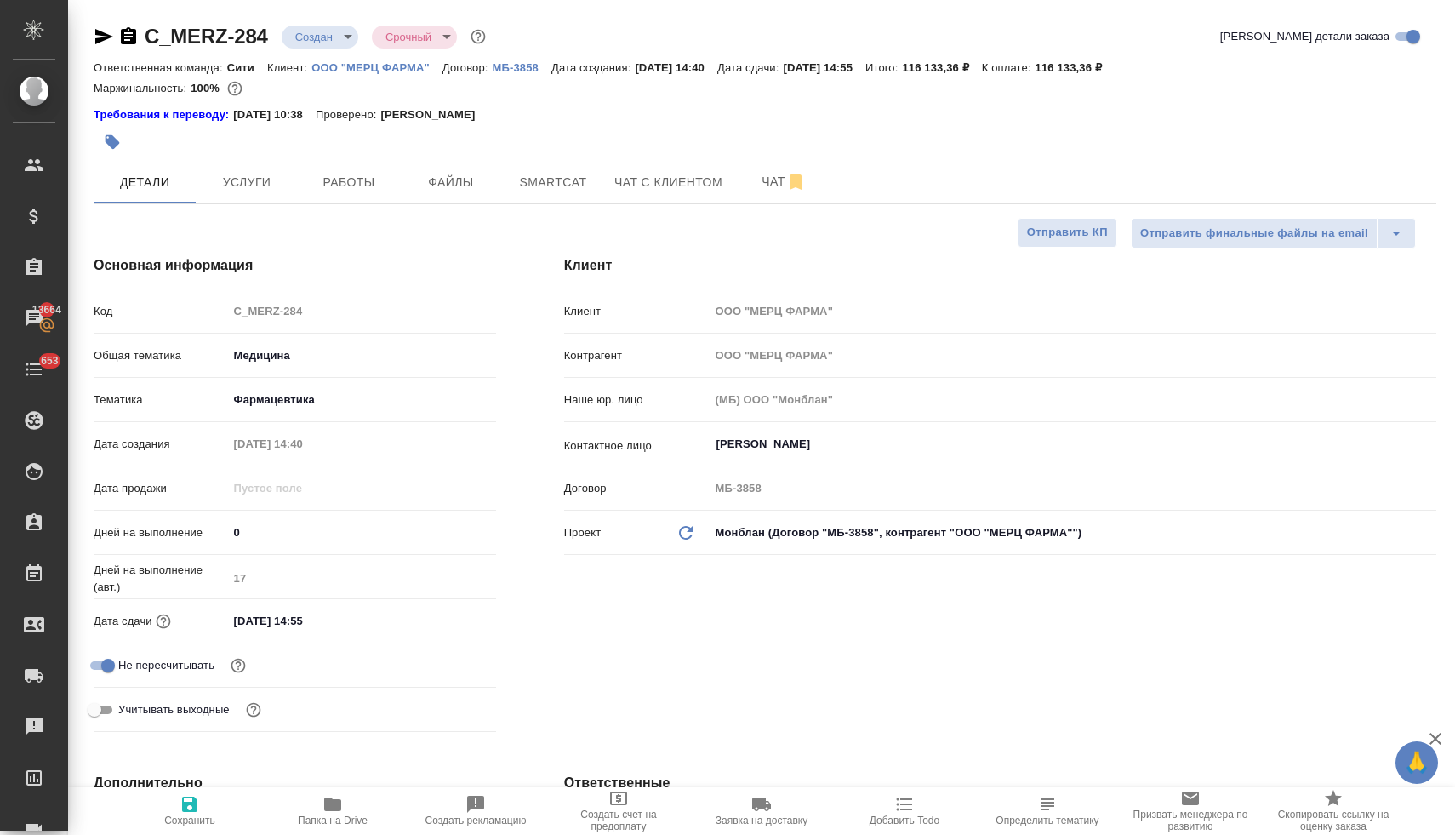
click at [318, 617] on input "18.08.2025 14:55" at bounding box center [302, 620] width 149 height 25
click at [439, 617] on icon "button" at bounding box center [446, 619] width 20 height 20
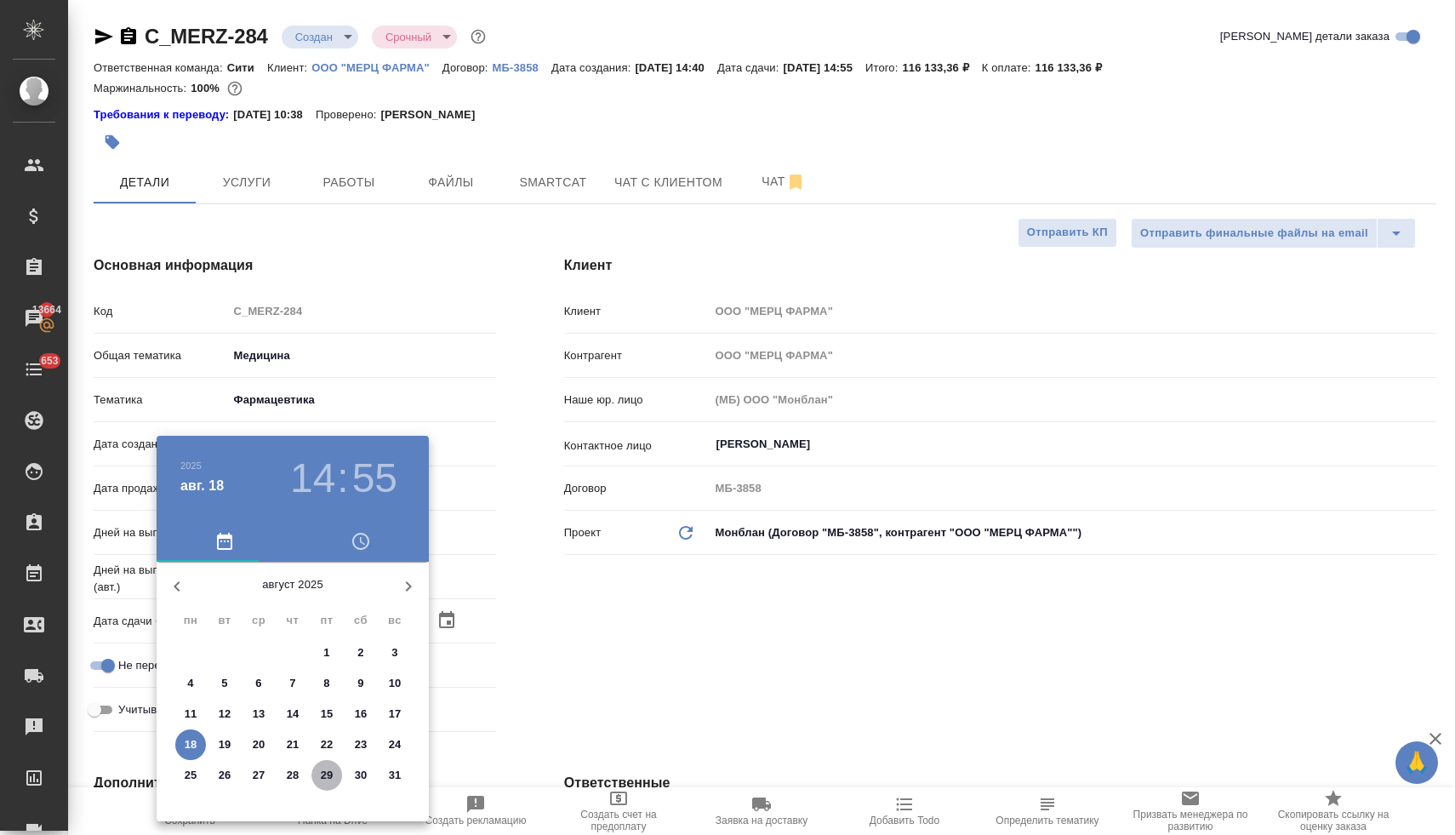
click at [328, 769] on p "29" at bounding box center [327, 775] width 13 height 17
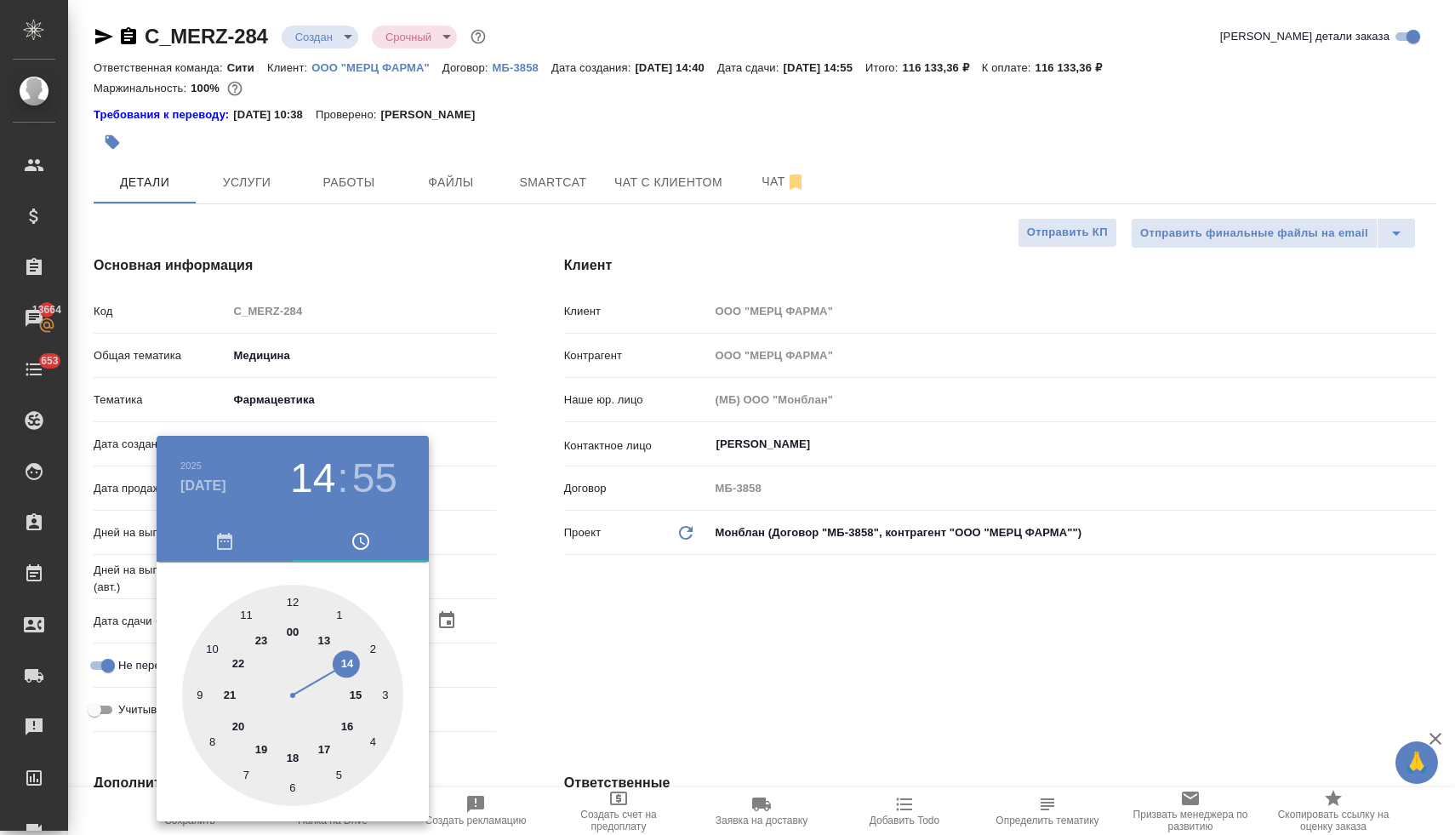
click at [356, 695] on div at bounding box center [292, 694] width 221 height 221
click at [291, 600] on div at bounding box center [292, 694] width 221 height 221
click at [627, 629] on div at bounding box center [727, 417] width 1455 height 835
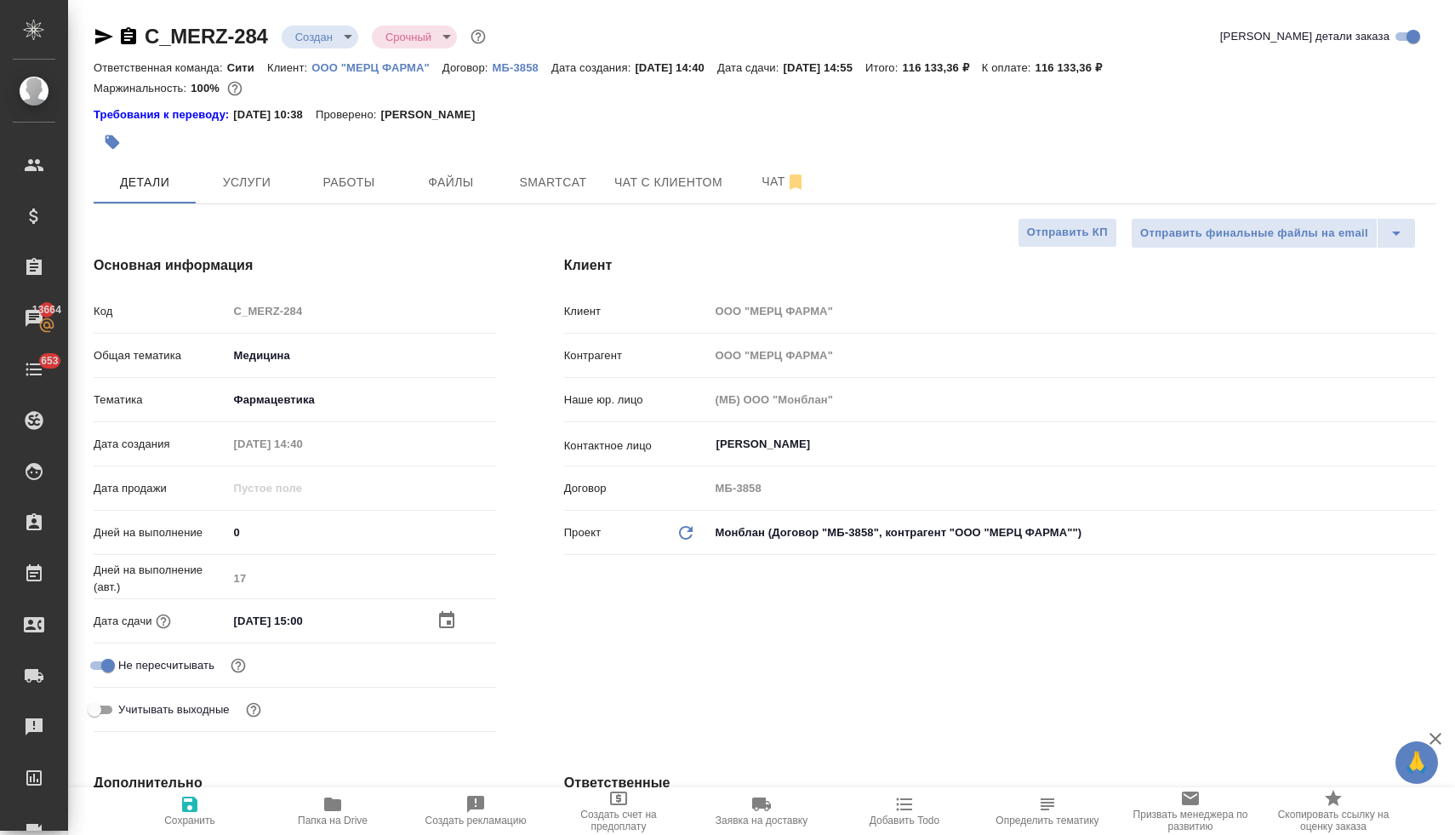
drag, startPoint x: 197, startPoint y: 809, endPoint x: 284, endPoint y: 778, distance: 92.3
click at [197, 809] on icon "button" at bounding box center [190, 804] width 20 height 20
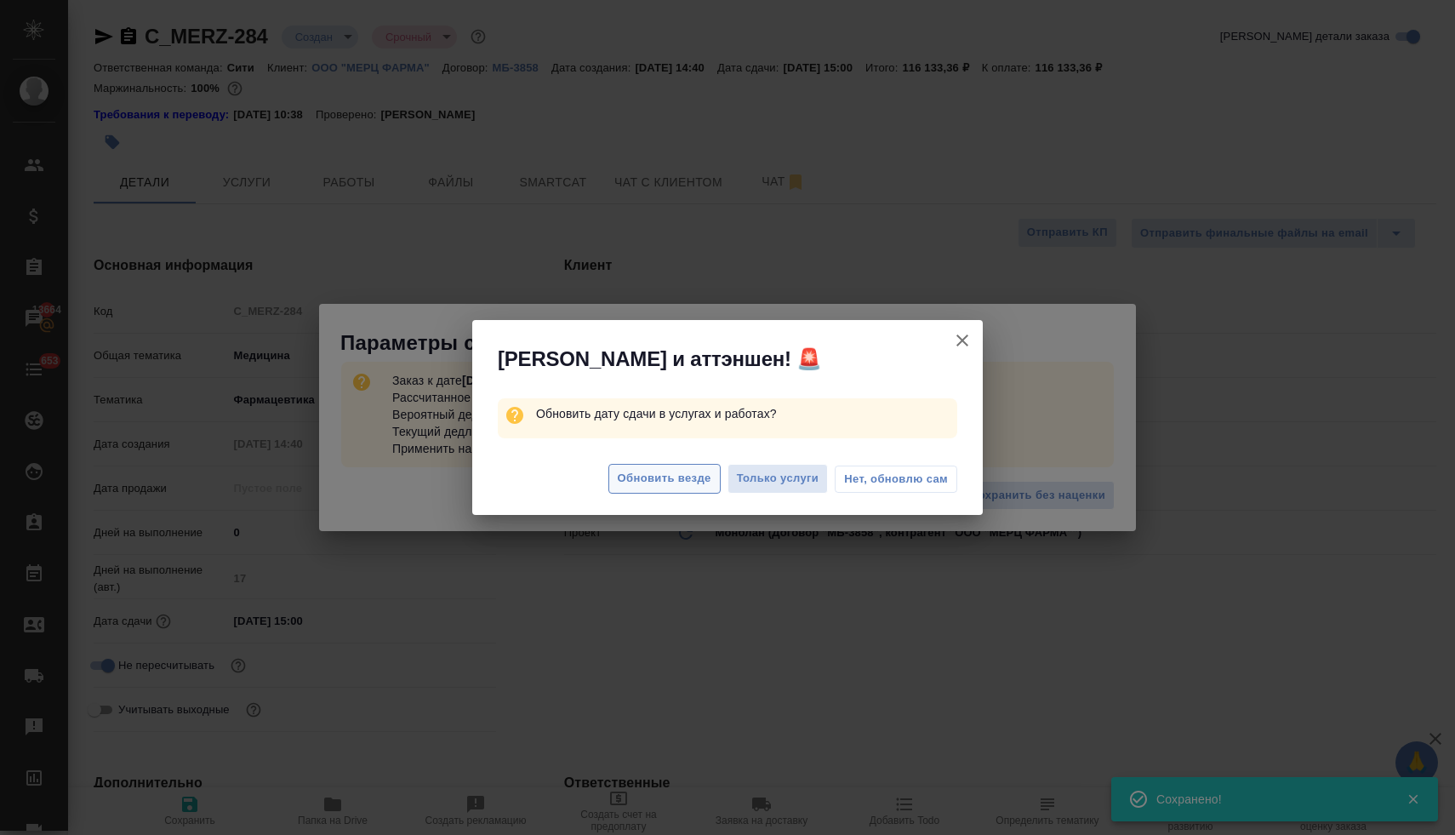
click at [680, 484] on span "Обновить везде" at bounding box center [665, 479] width 94 height 20
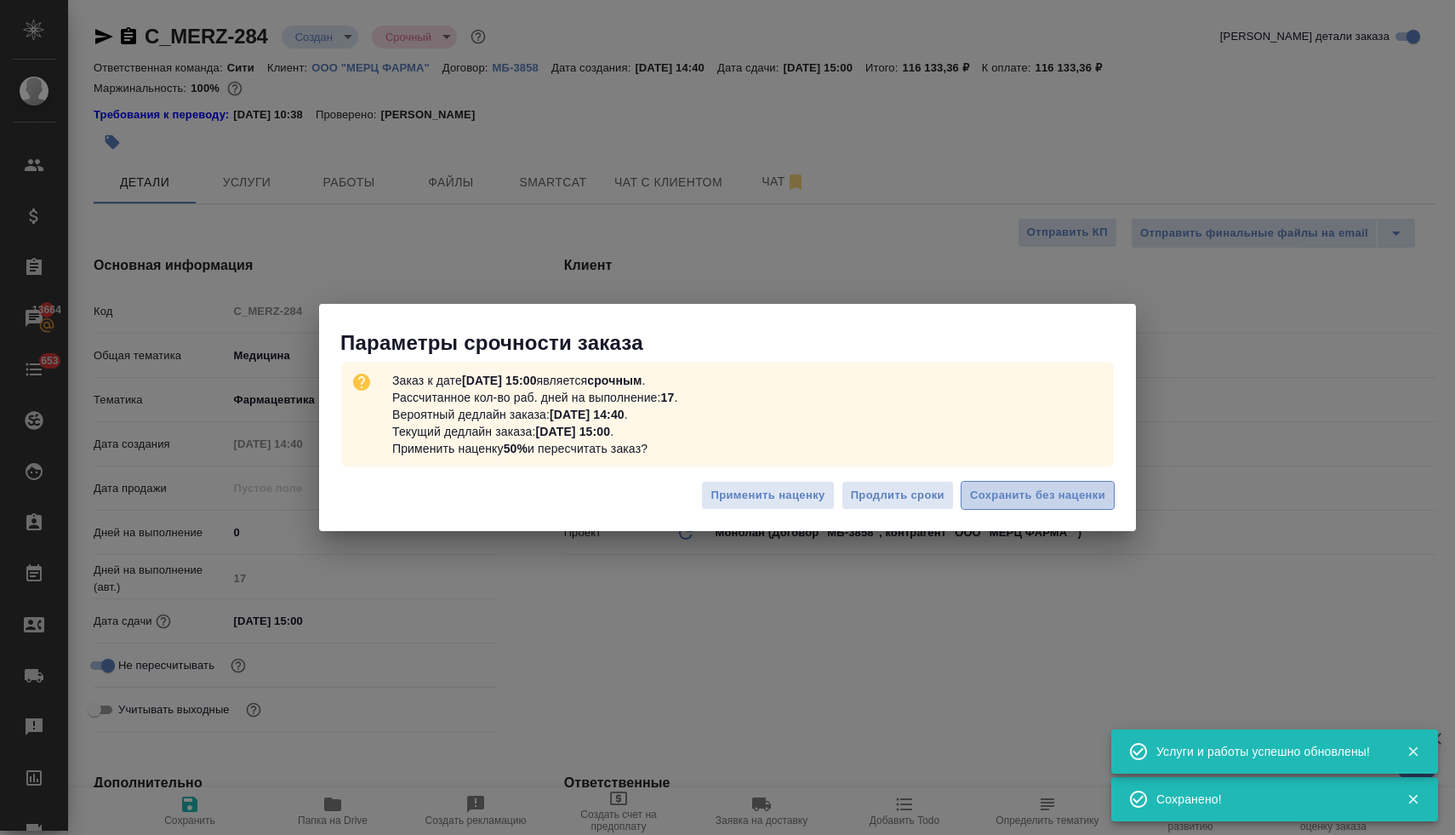
click at [996, 491] on span "Сохранить без наценки" at bounding box center [1037, 496] width 135 height 20
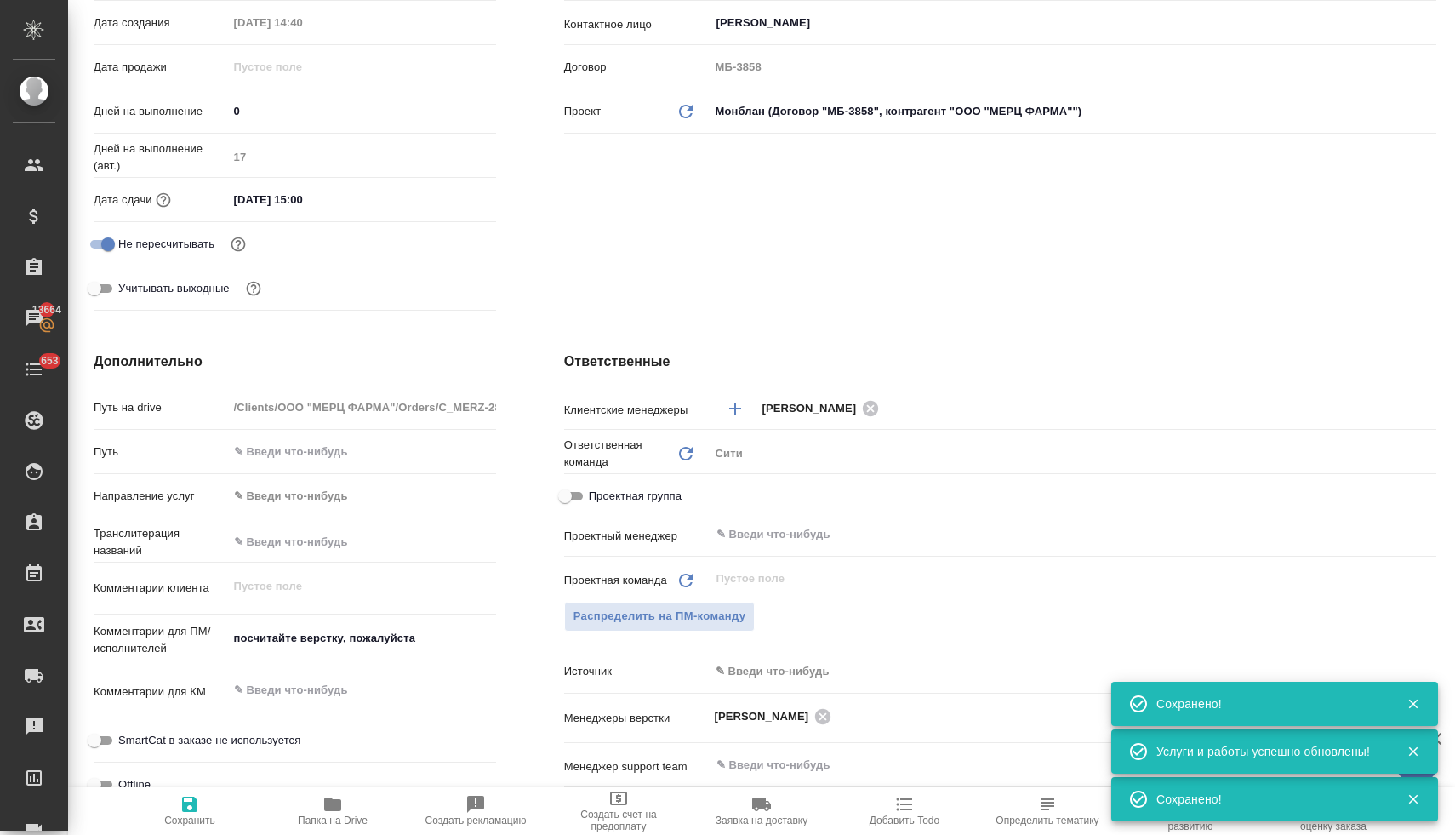
scroll to position [442, 0]
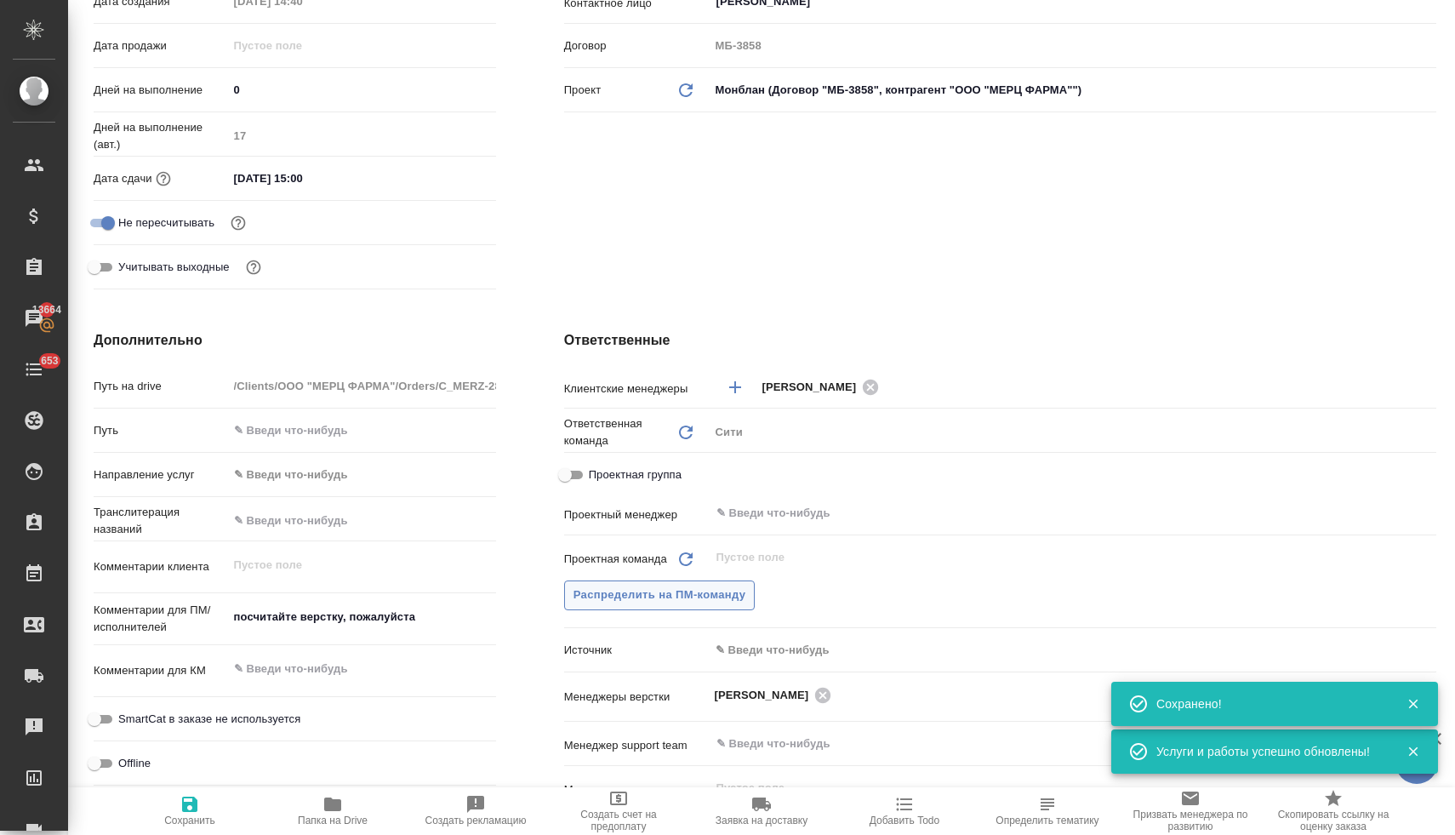
click at [673, 595] on span "Распределить на ПМ-команду" at bounding box center [659, 595] width 173 height 20
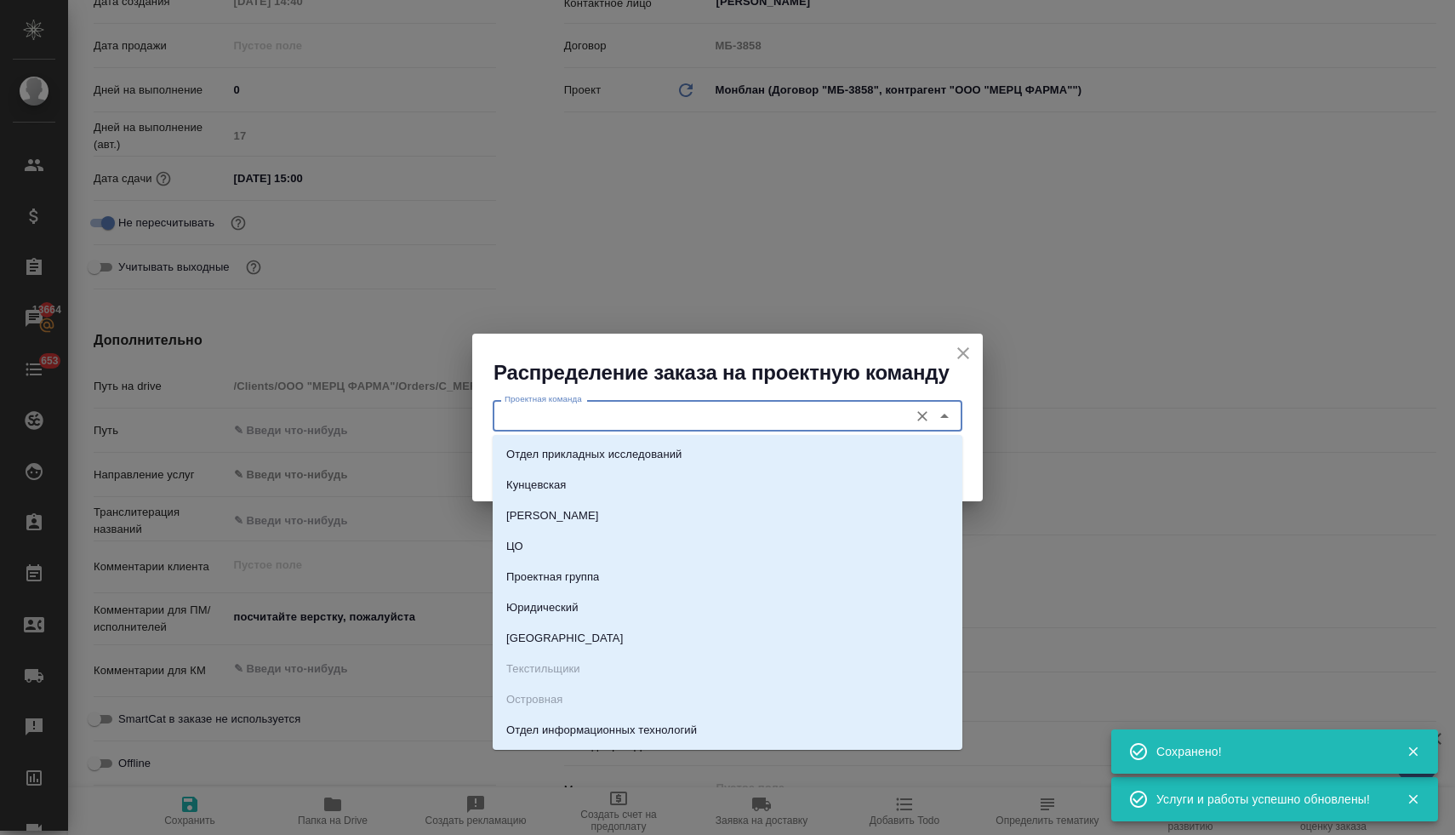
click at [596, 415] on input "Проектная команда" at bounding box center [699, 415] width 402 height 20
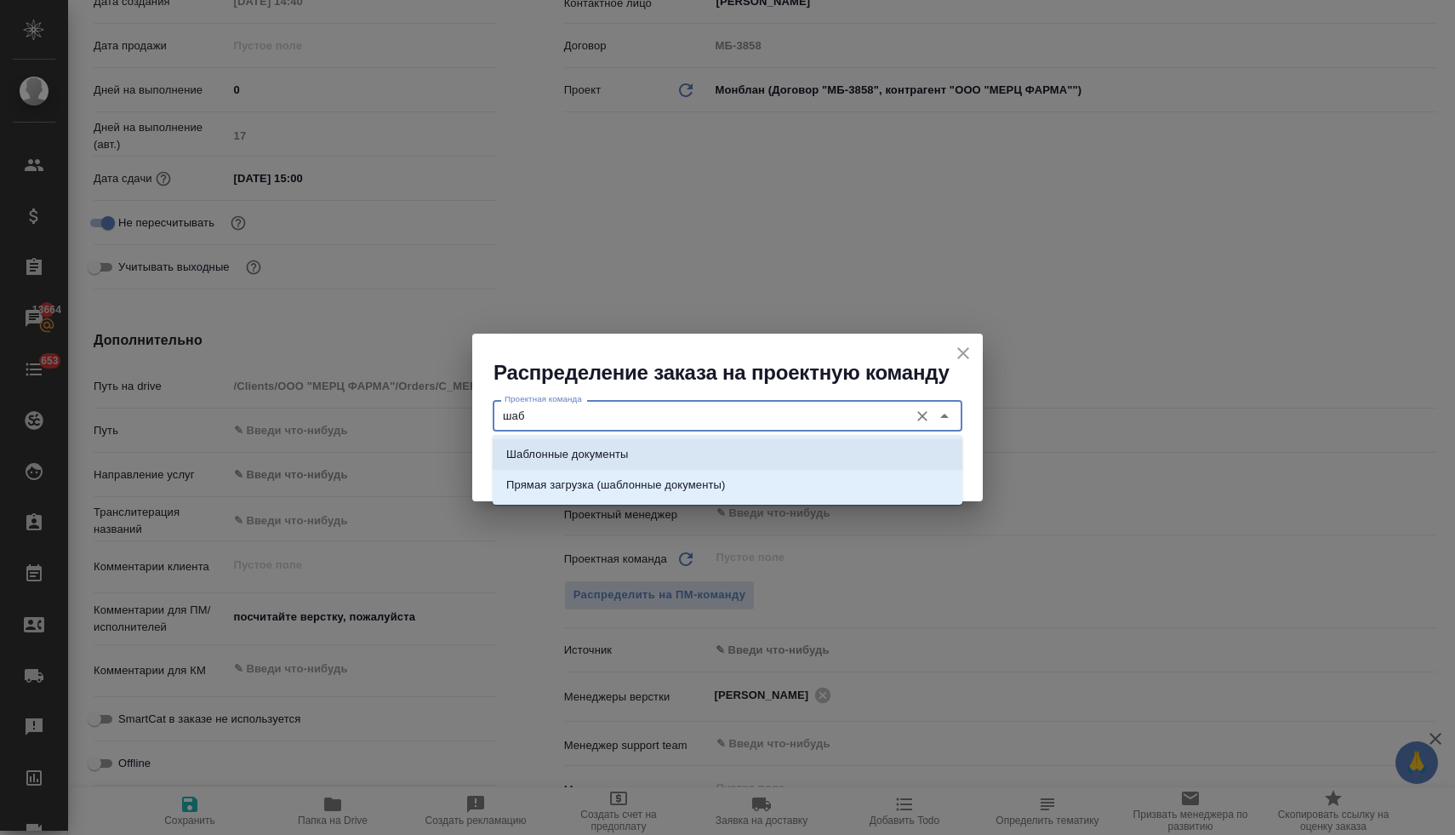
click at [603, 459] on p "Шаблонные документы" at bounding box center [567, 454] width 122 height 17
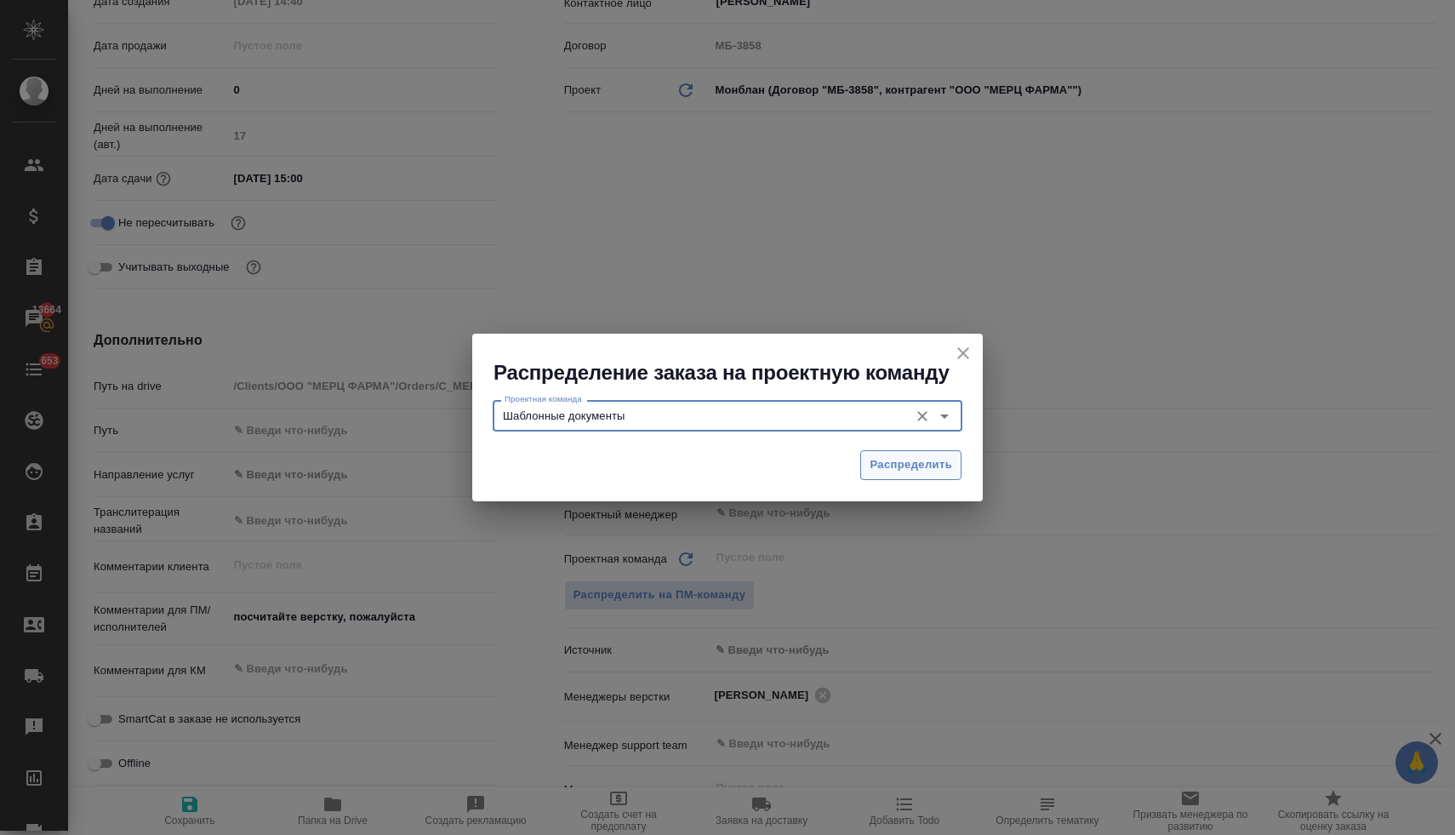
click at [933, 470] on span "Распределить" at bounding box center [910, 465] width 83 height 20
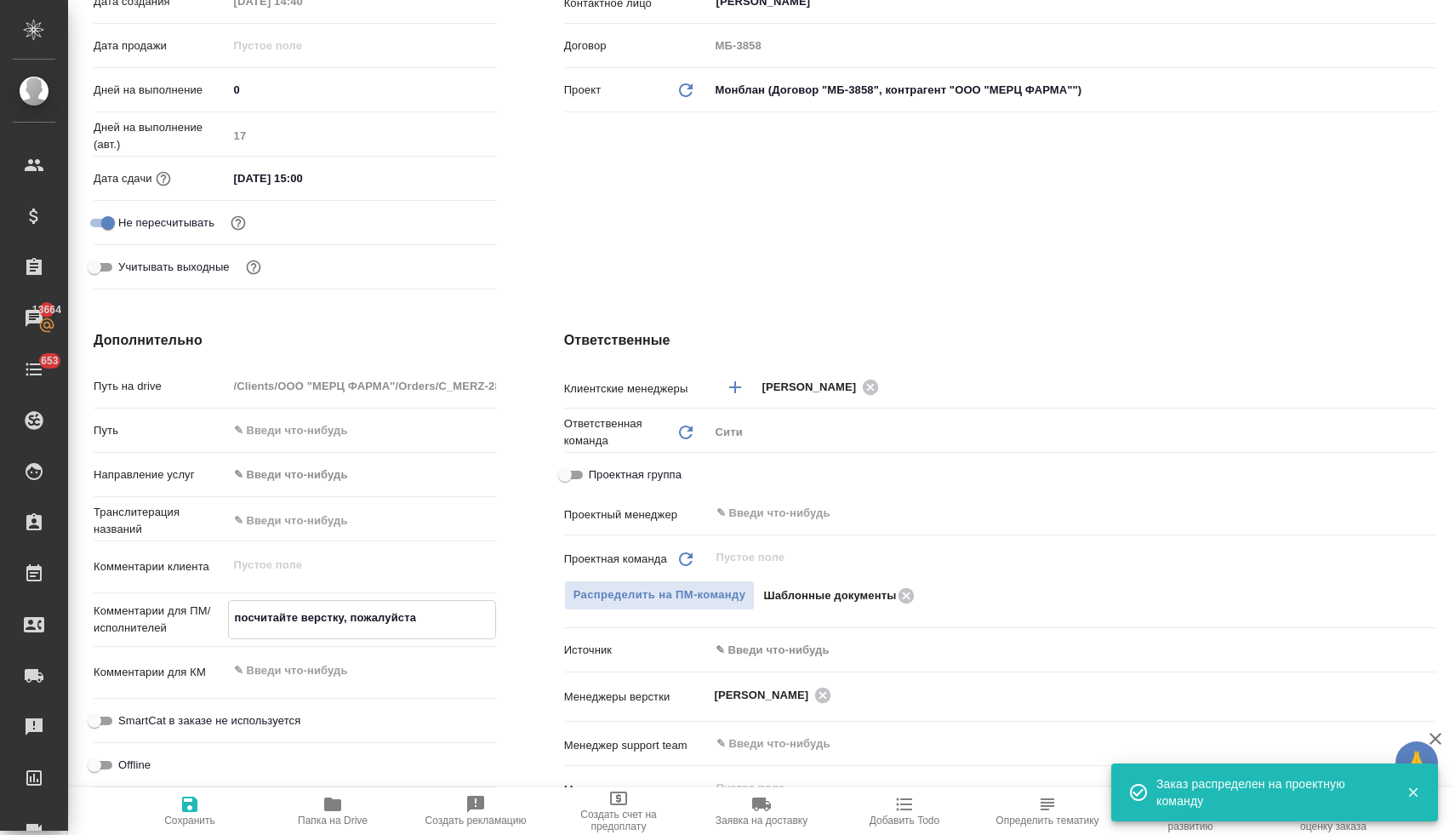
drag, startPoint x: 282, startPoint y: 601, endPoint x: 186, endPoint y: 596, distance: 95.5
click at [187, 596] on div "Путь на drive /Clients/ООО "МЕРЦ ФАРМА"/Orders/C_MERZ-284 Путь Направление услу…" at bounding box center [295, 604] width 402 height 467
click at [195, 814] on span "Сохранить" at bounding box center [189, 820] width 51 height 12
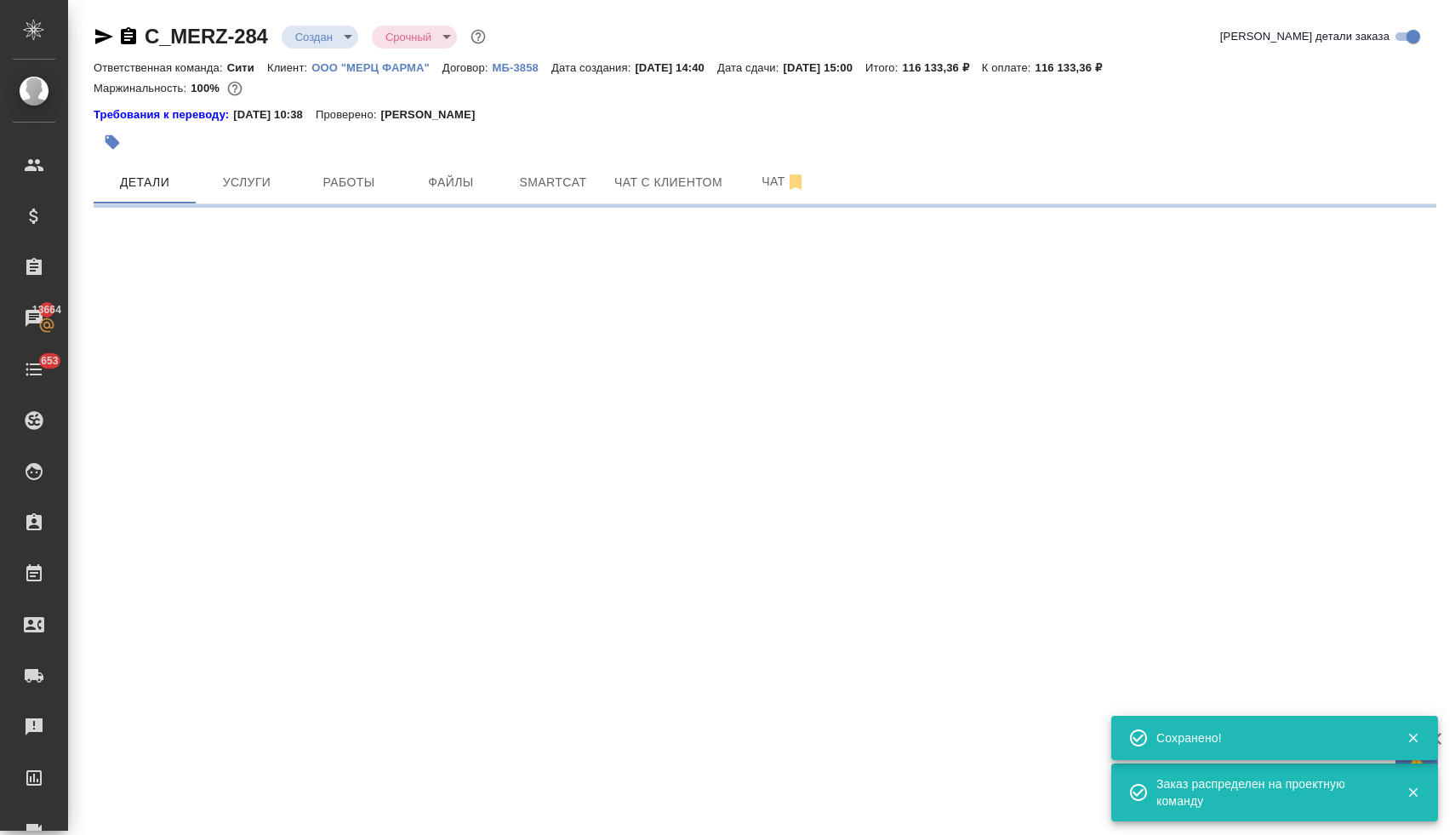
scroll to position [0, 0]
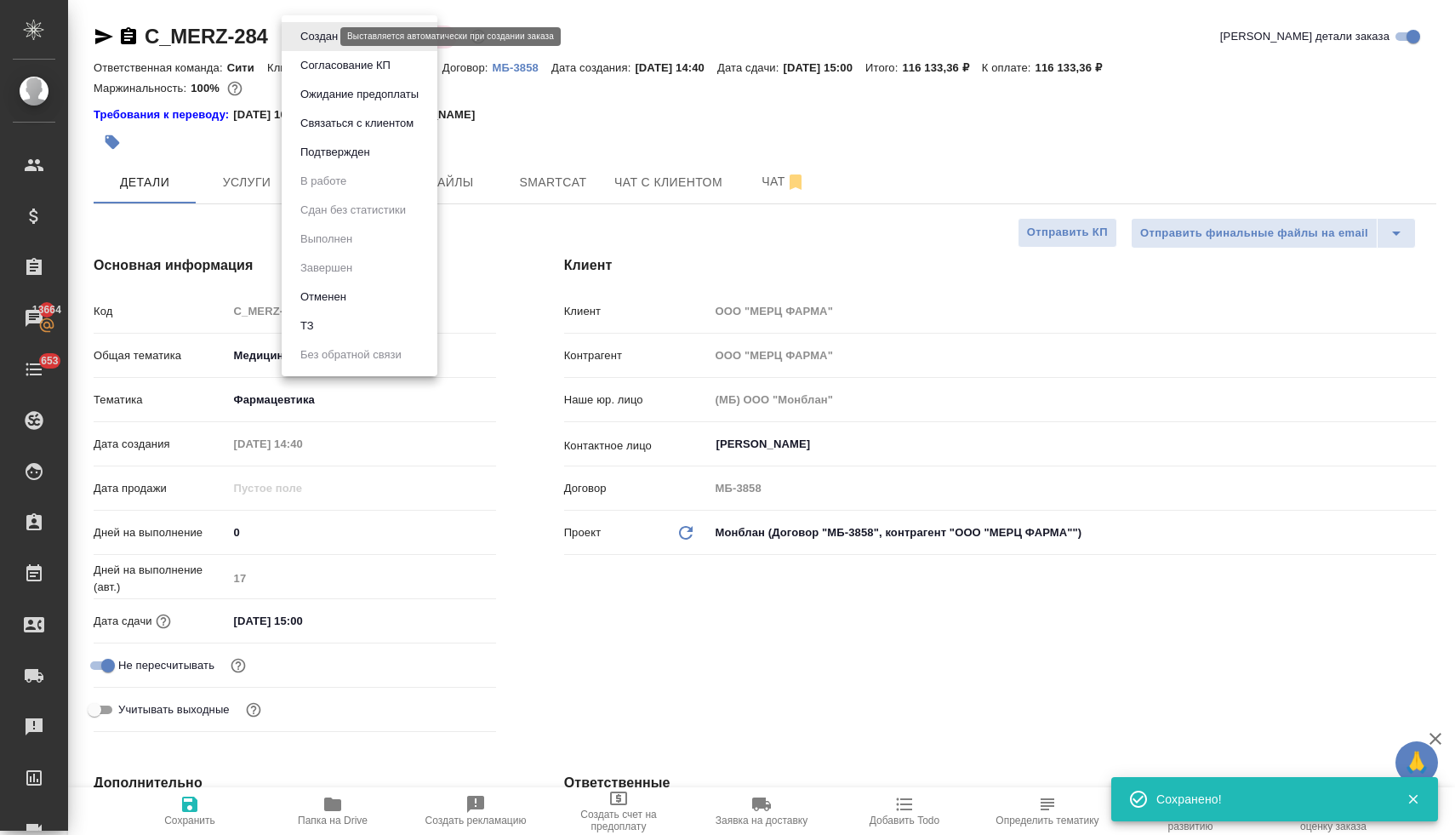
click at [313, 35] on body "🙏 .cls-1 fill:#fff; AWATERA Lyamina Nadezhda Клиенты Спецификации Заказы 13664 …" at bounding box center [727, 417] width 1455 height 835
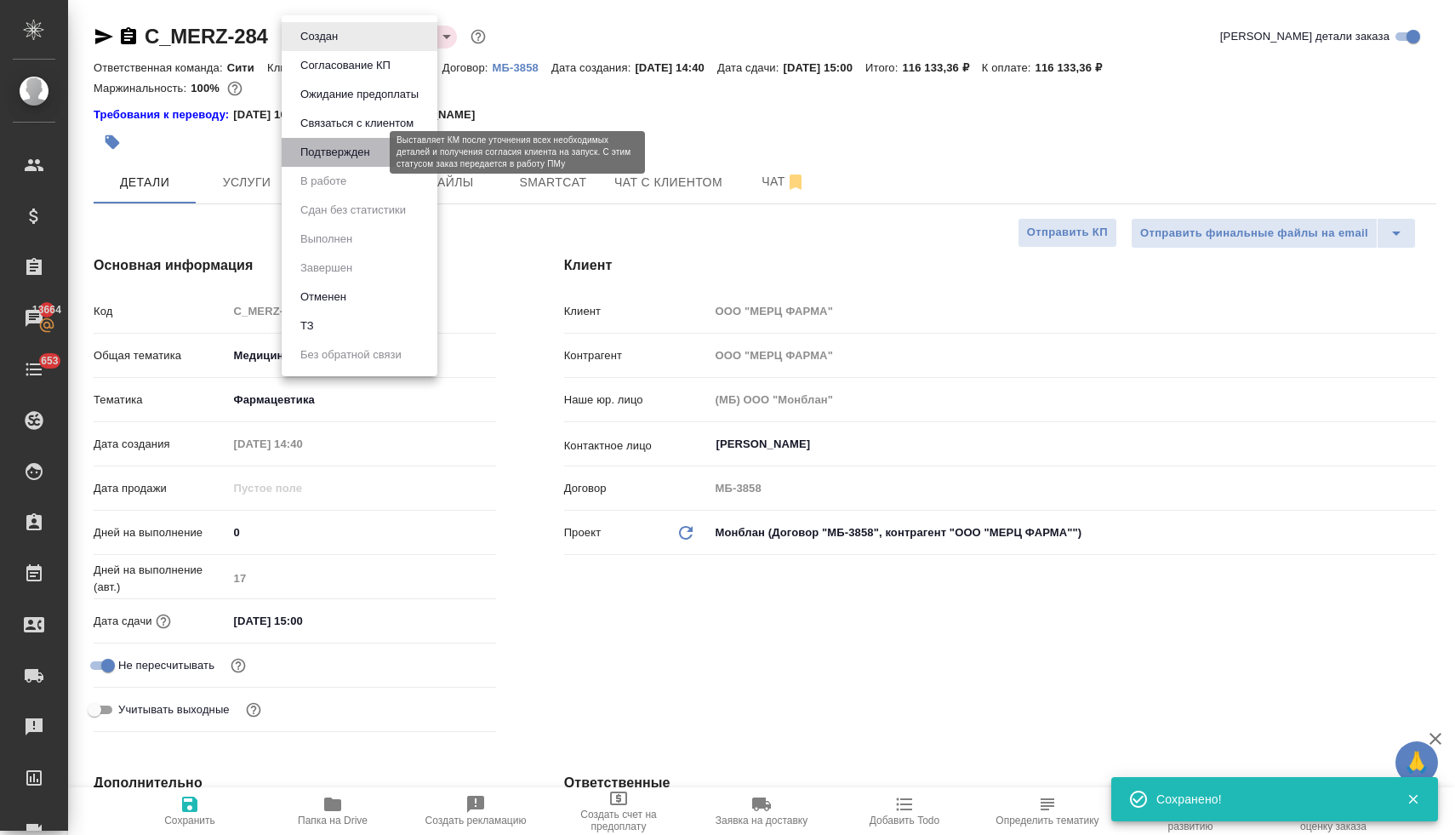
click at [356, 153] on button "Подтвержден" at bounding box center [335, 152] width 80 height 19
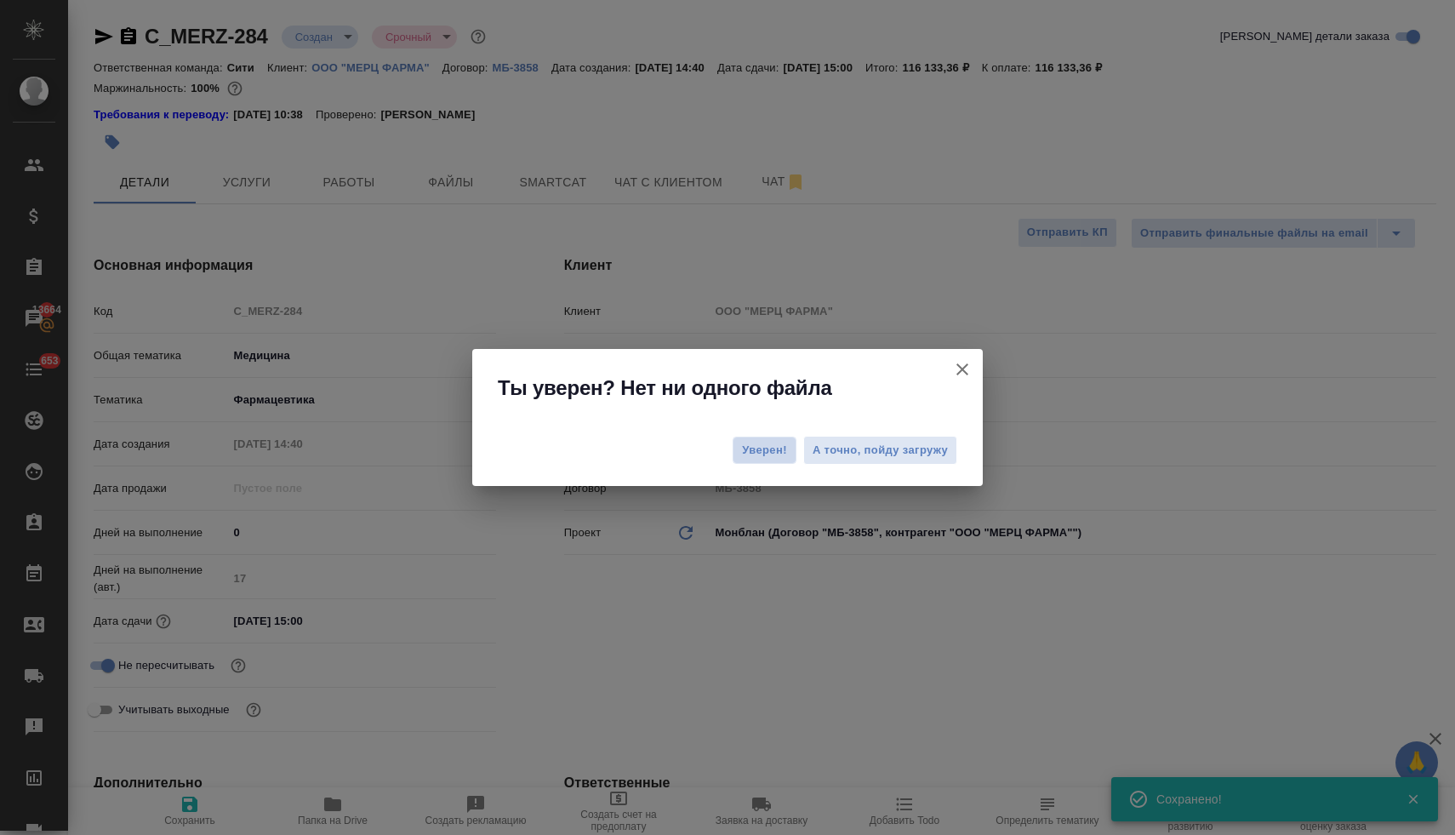
click at [772, 452] on span "Уверен!" at bounding box center [764, 450] width 45 height 17
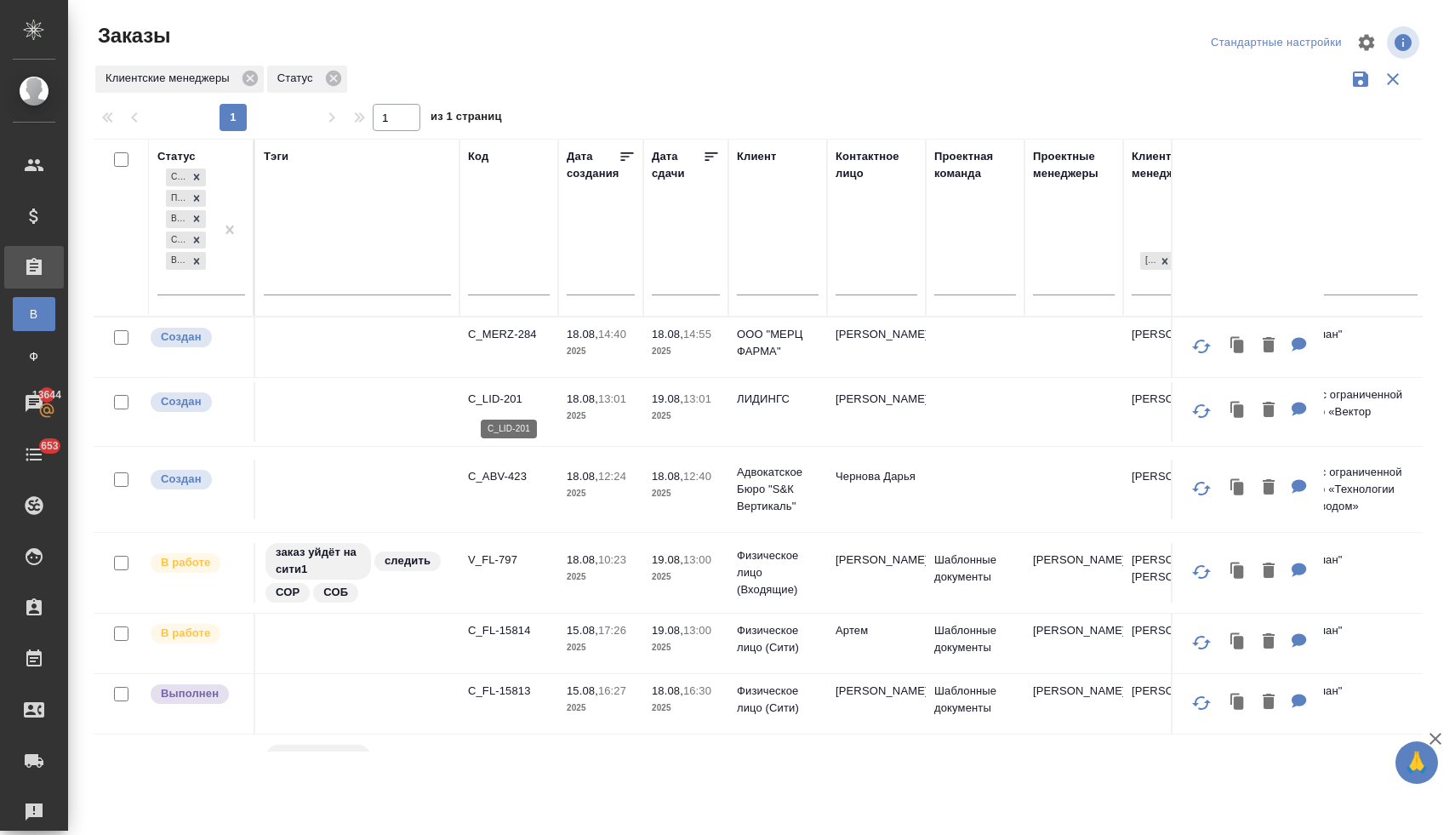
click at [495, 397] on p "C_LID-201" at bounding box center [509, 398] width 82 height 17
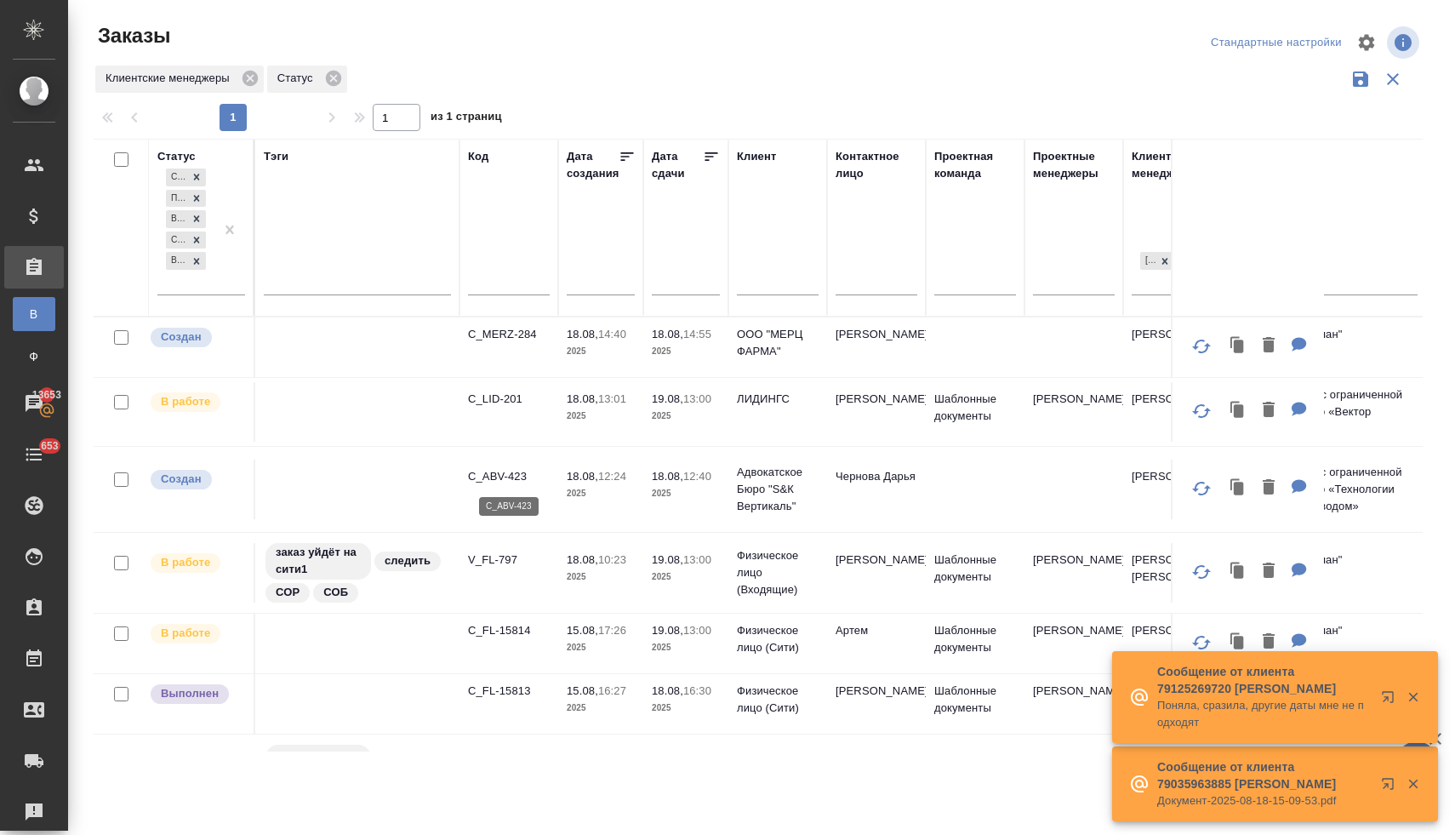
click at [511, 476] on p "C_ABV-423" at bounding box center [509, 476] width 82 height 17
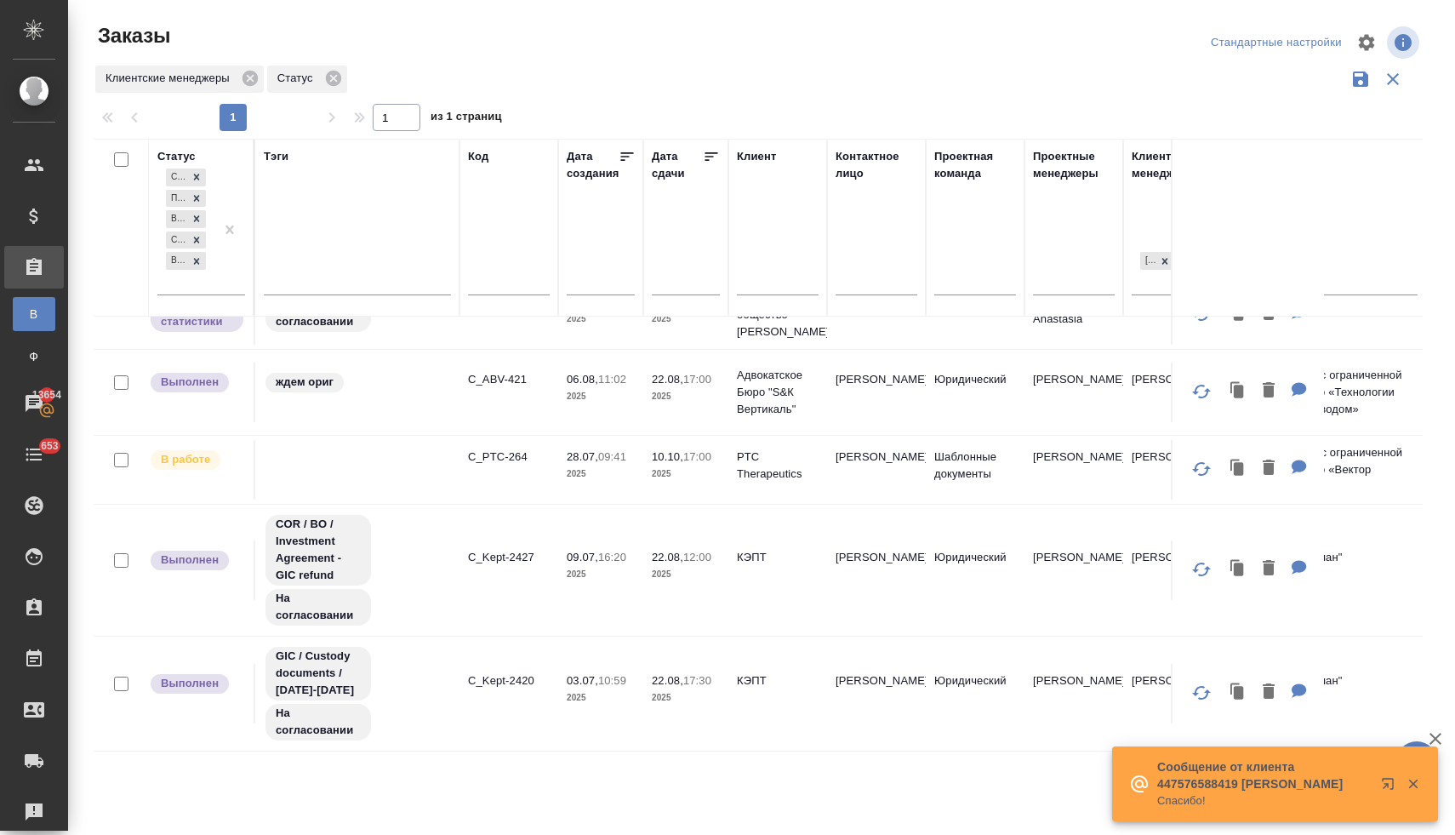
scroll to position [647, 0]
click at [201, 286] on div "Создан Подтвержден В работе Сдан без статистики Выполнен" at bounding box center [185, 229] width 57 height 129
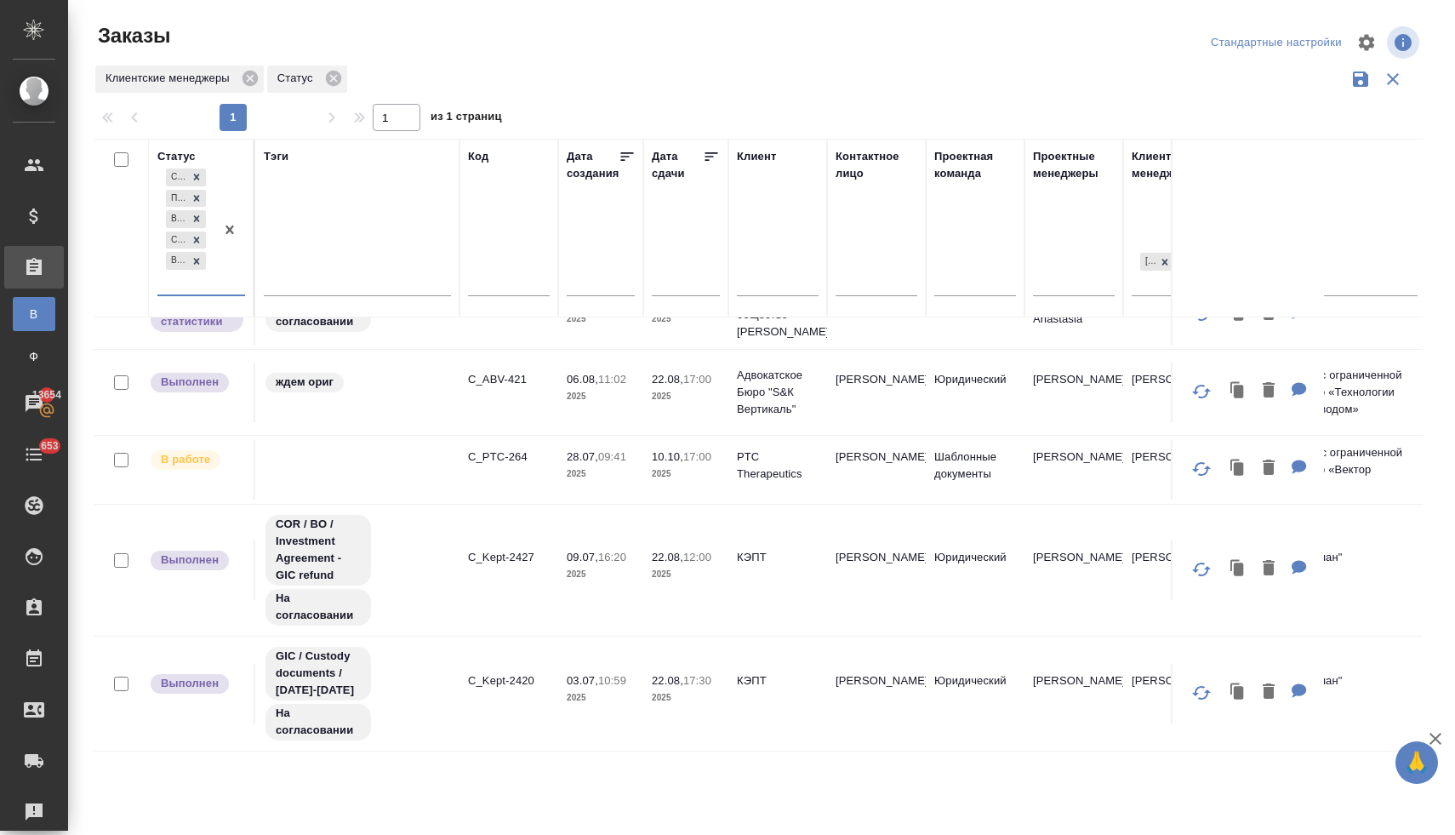
click at [201, 286] on div "Создан Подтвержден В работе Сдан без статистики Выполнен" at bounding box center [185, 229] width 57 height 129
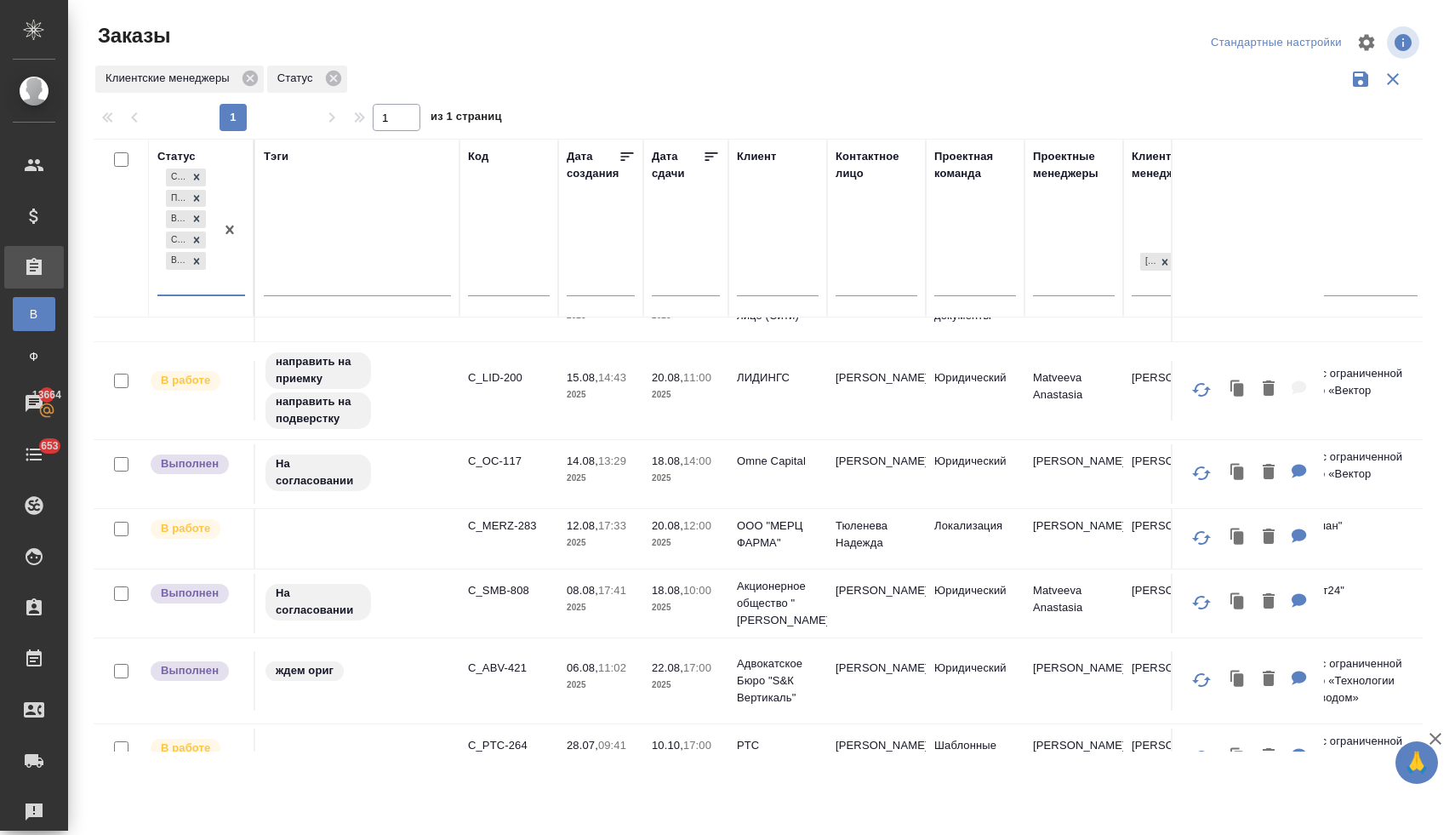
scroll to position [309, 0]
click at [509, 460] on p "C_OC-117" at bounding box center [509, 459] width 82 height 17
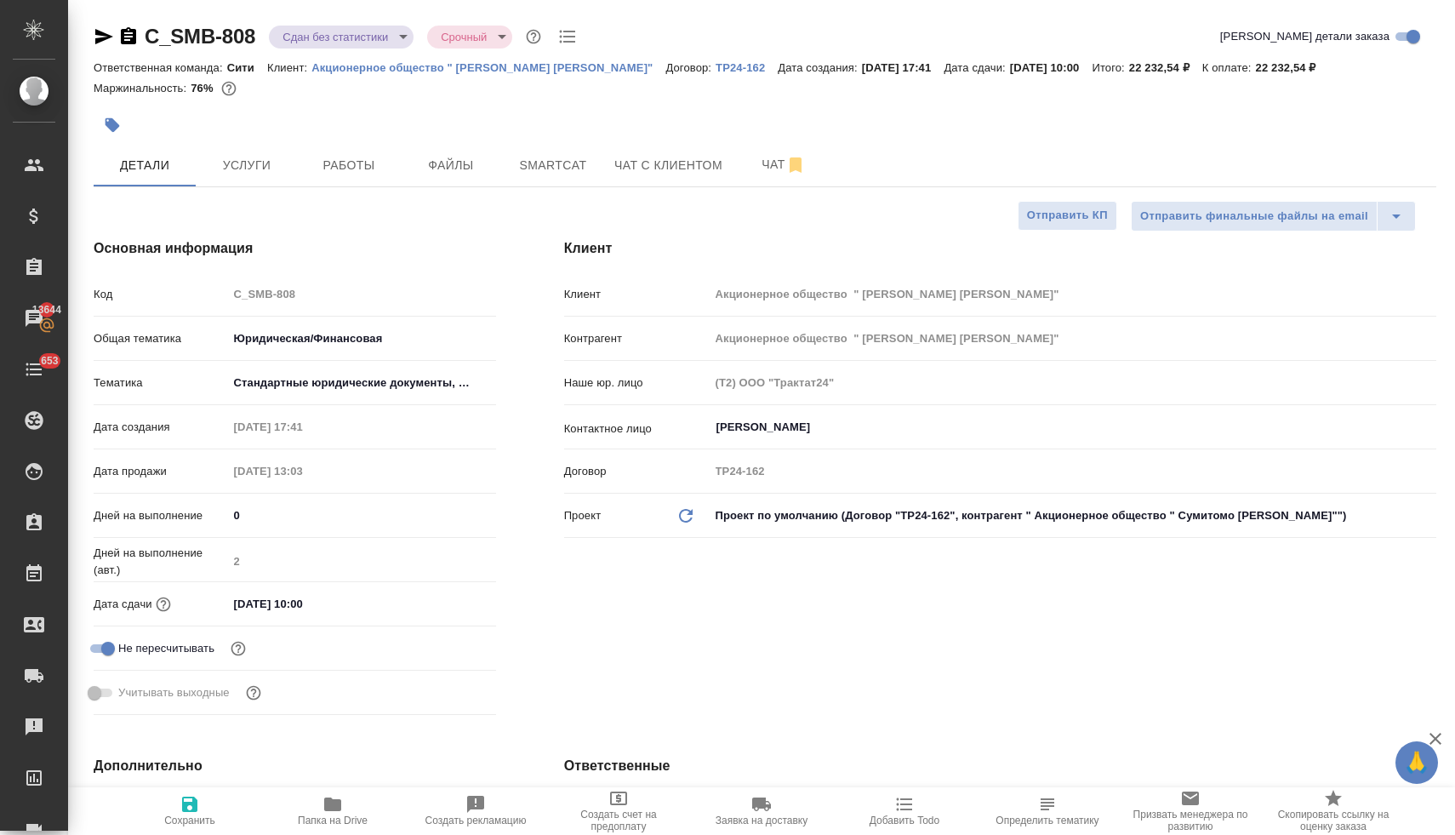
select select "RU"
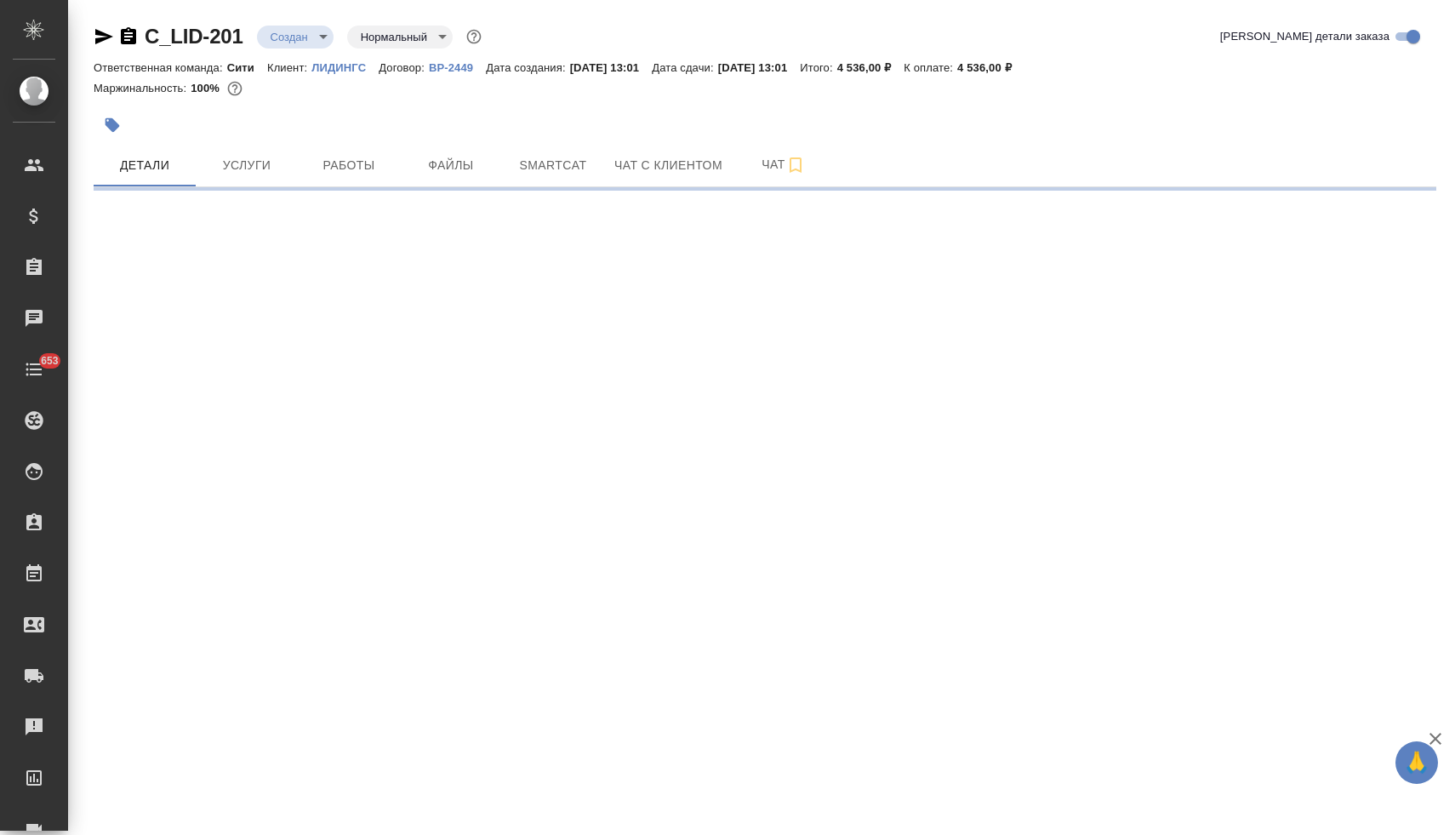
select select "RU"
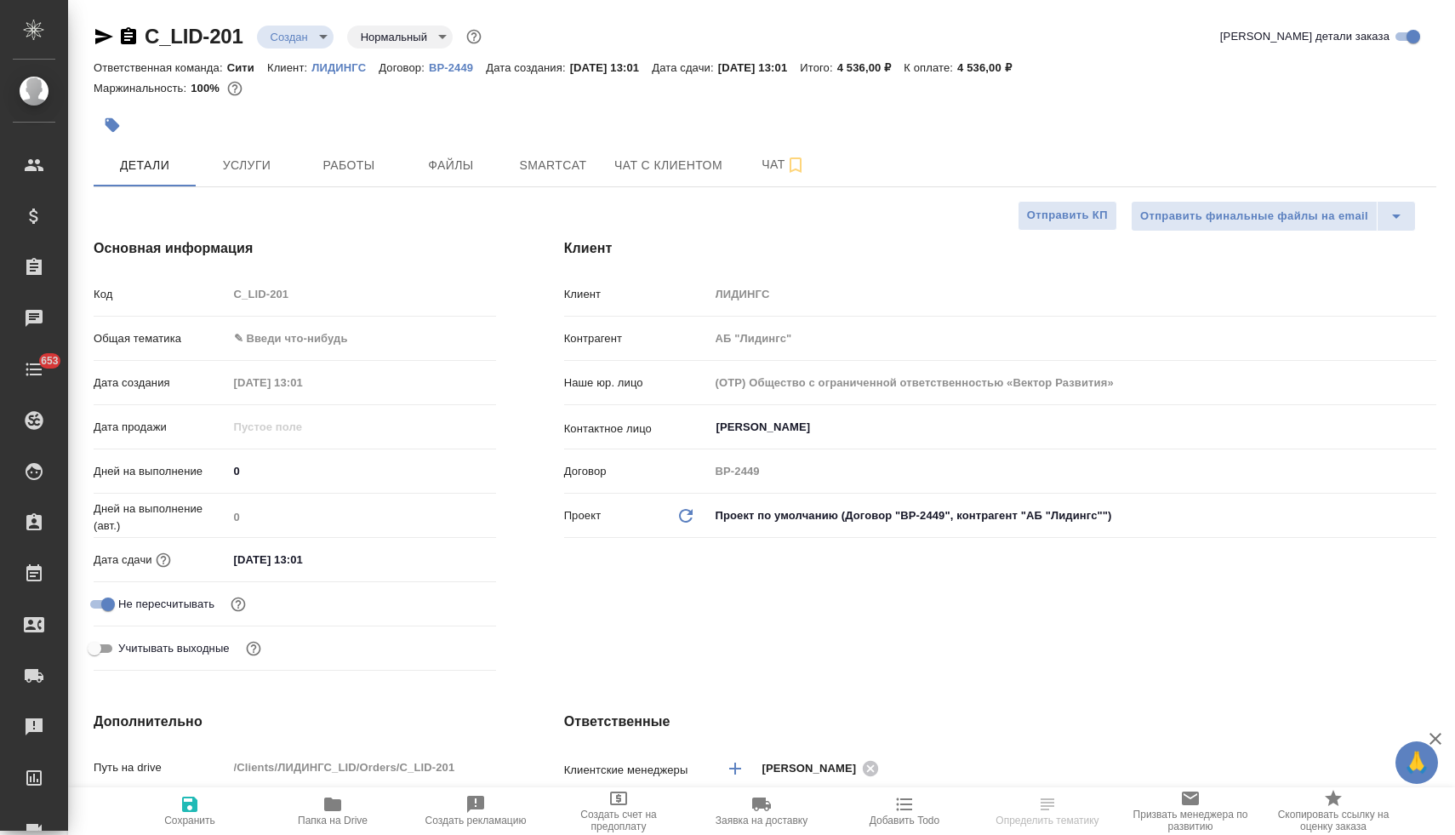
type textarea "x"
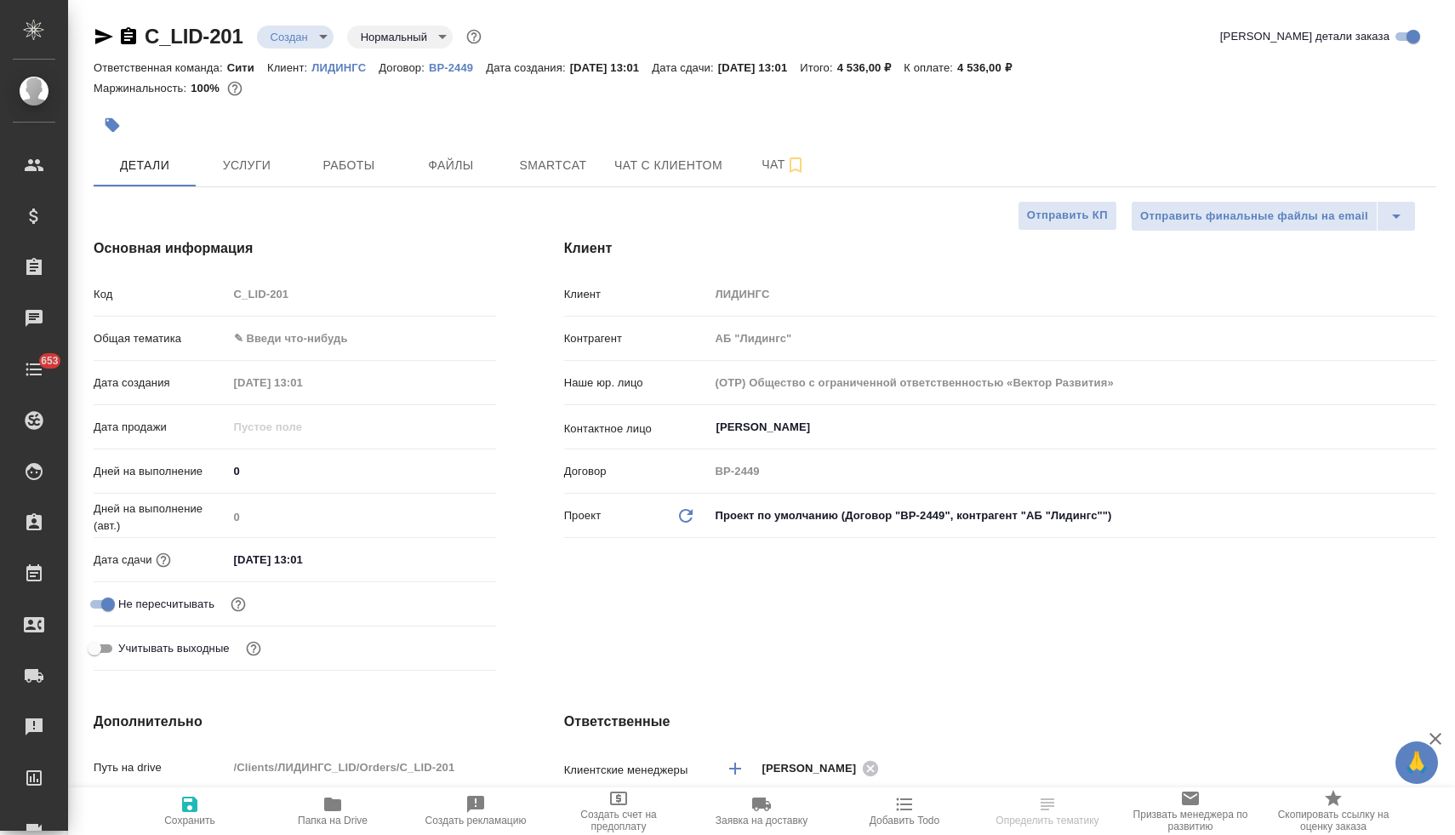
type textarea "x"
click at [283, 338] on body "🙏 .cls-1 fill:#fff; AWATERA [PERSON_NAME] Спецификации Заказы Чаты 653 Todo Про…" at bounding box center [727, 417] width 1455 height 835
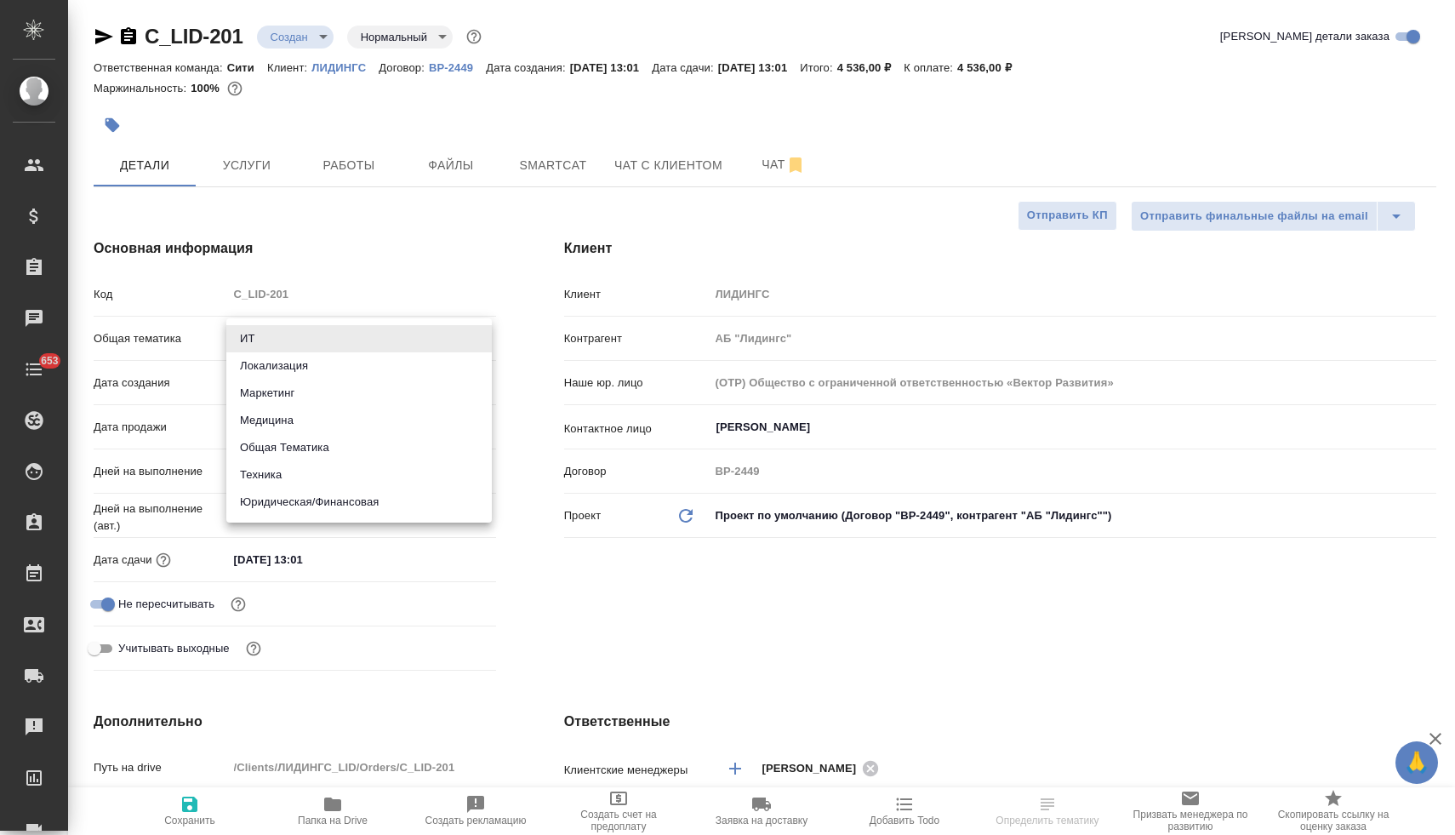
click at [288, 447] on li "Общая Тематика" at bounding box center [358, 447] width 265 height 27
type input "obtem"
type textarea "x"
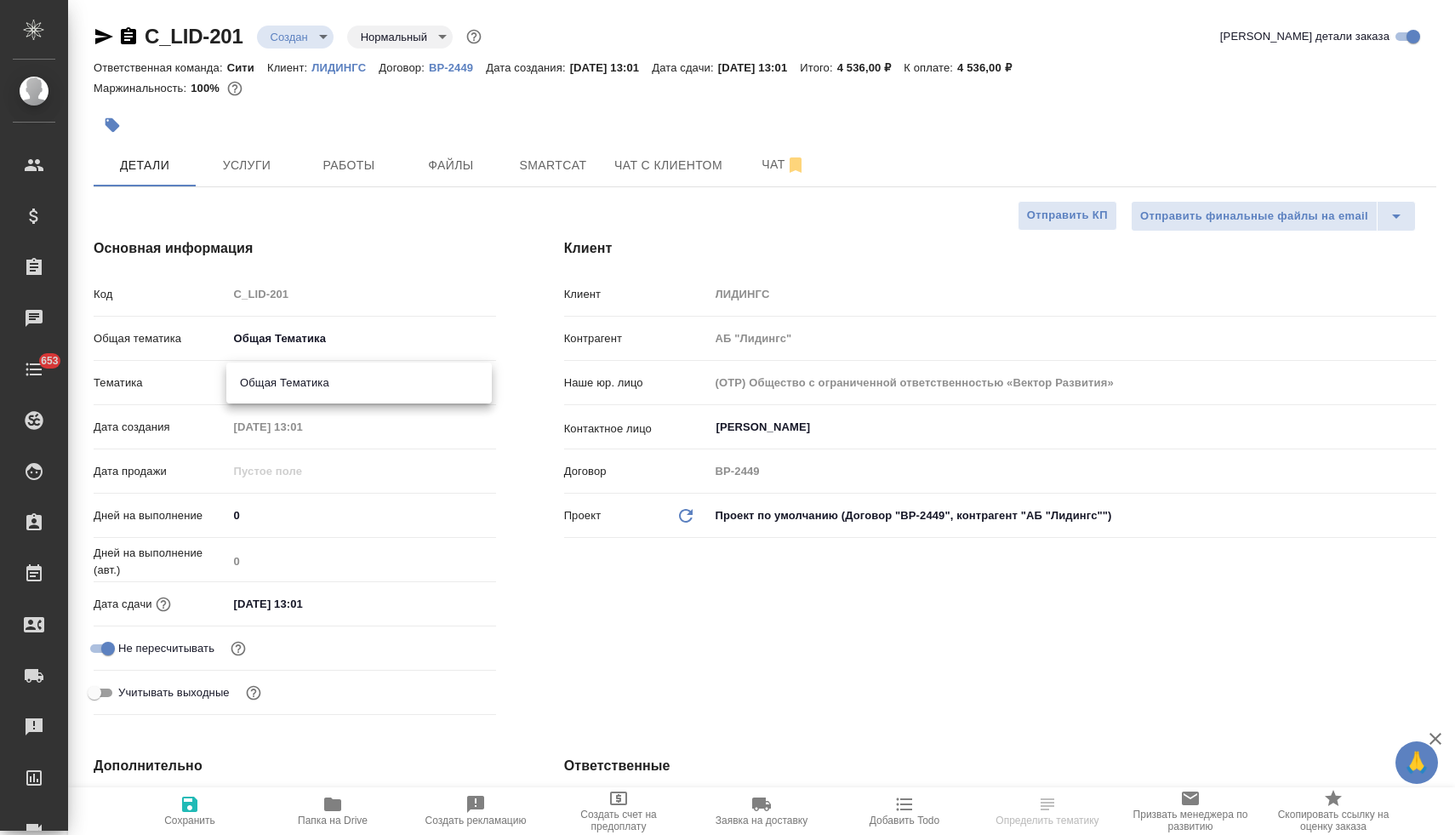
click at [286, 385] on body "🙏 .cls-1 fill:#fff; AWATERA [PERSON_NAME] Спецификации Заказы Чаты 653 Todo Про…" at bounding box center [727, 417] width 1455 height 835
click at [287, 387] on li "Общая Тематика" at bounding box center [358, 382] width 265 height 27
type textarea "x"
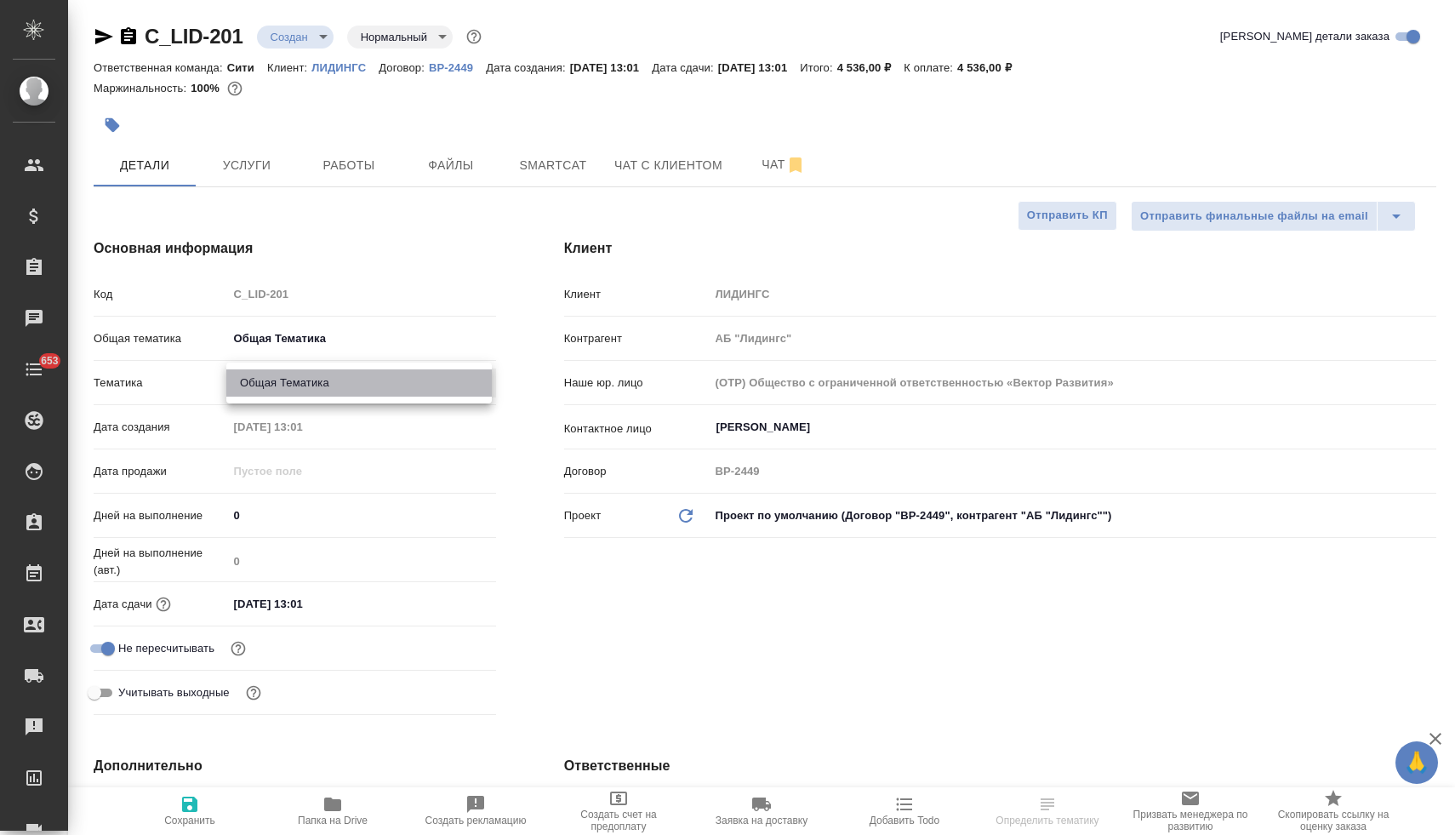
type input "6012b1ca196b0e5c9229a120"
click at [329, 602] on input "[DATE] 13:01" at bounding box center [302, 603] width 149 height 25
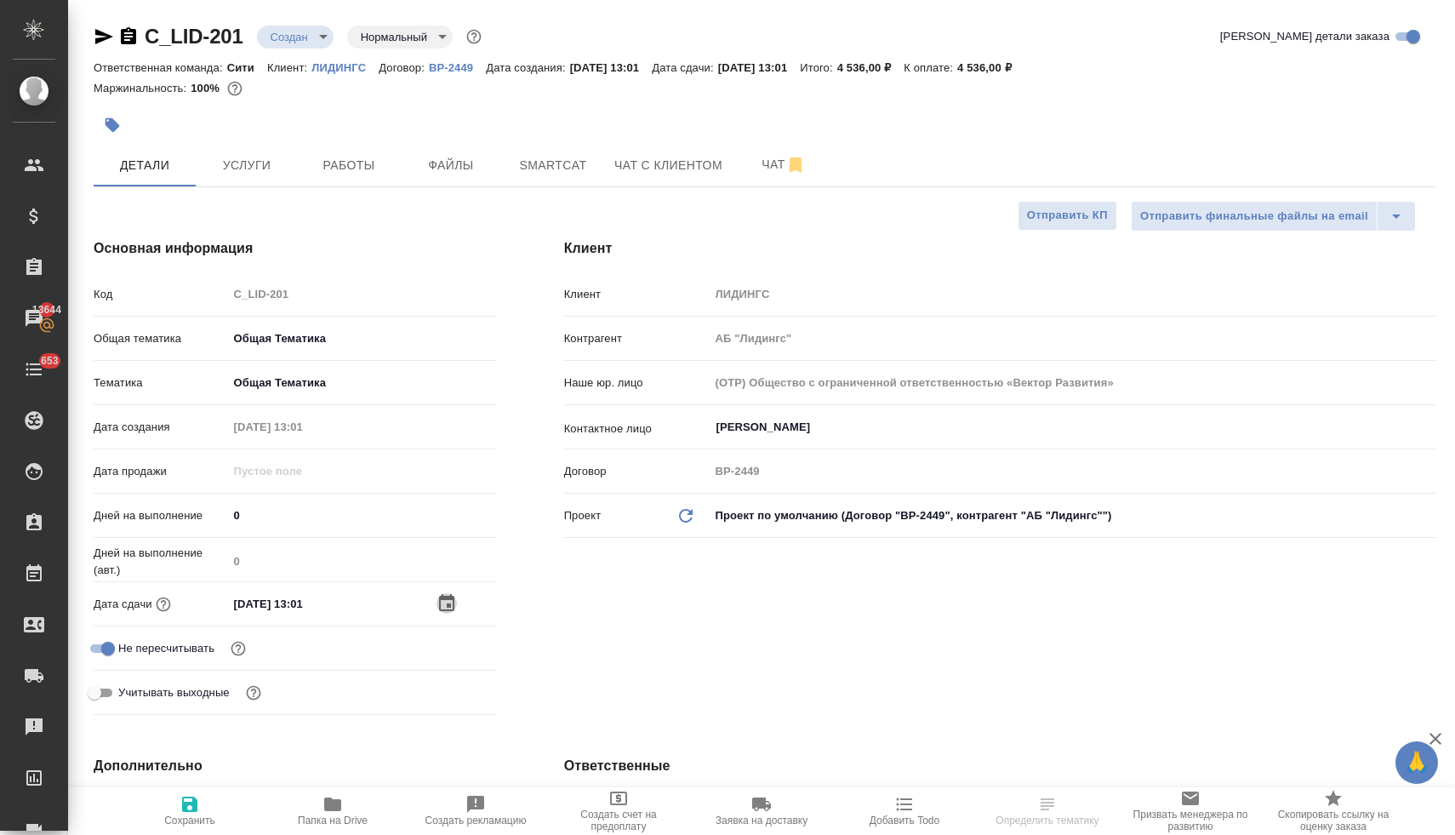
click at [444, 601] on icon "button" at bounding box center [446, 603] width 20 height 20
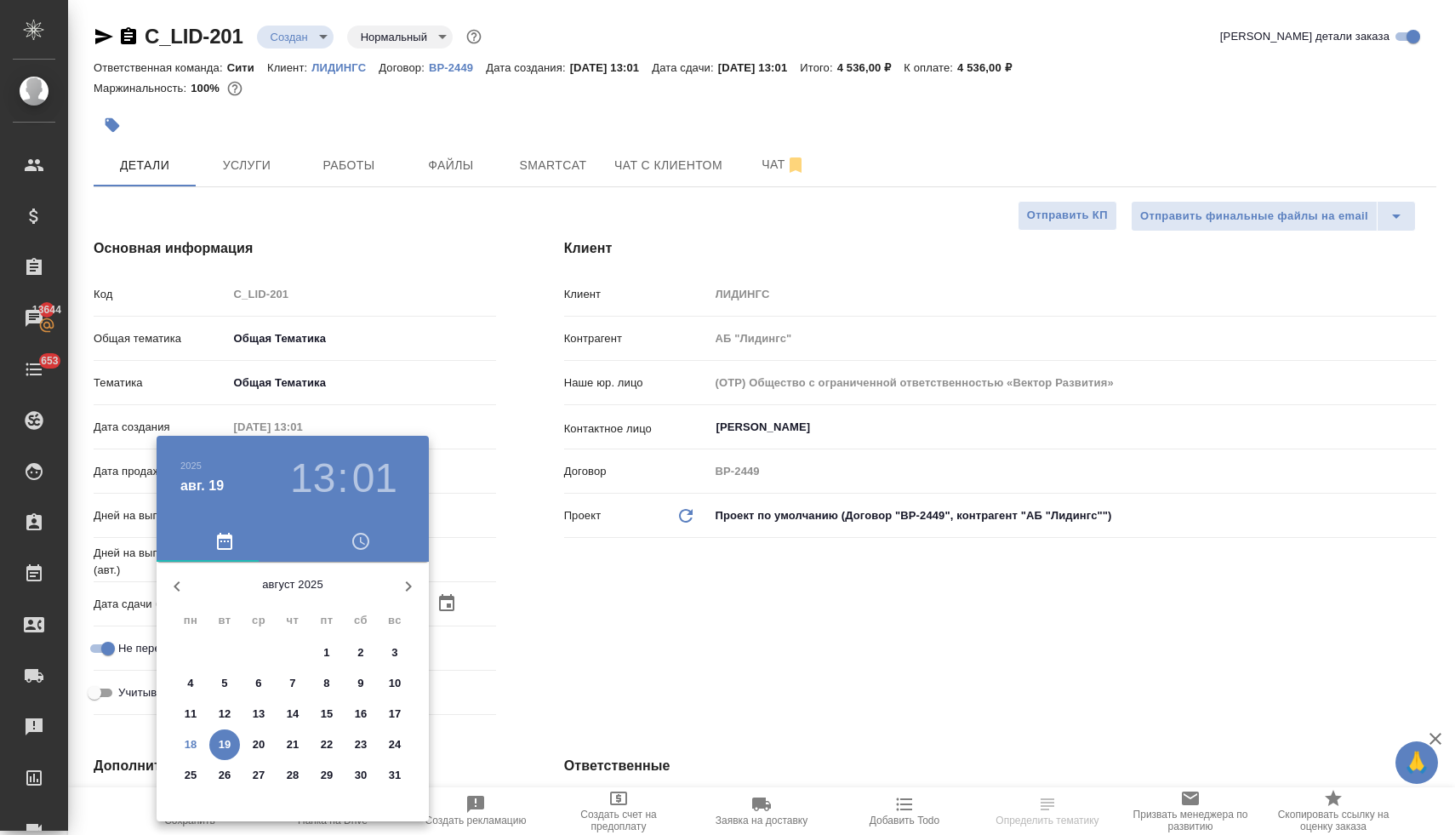
click at [225, 746] on p "19" at bounding box center [225, 744] width 13 height 17
type textarea "x"
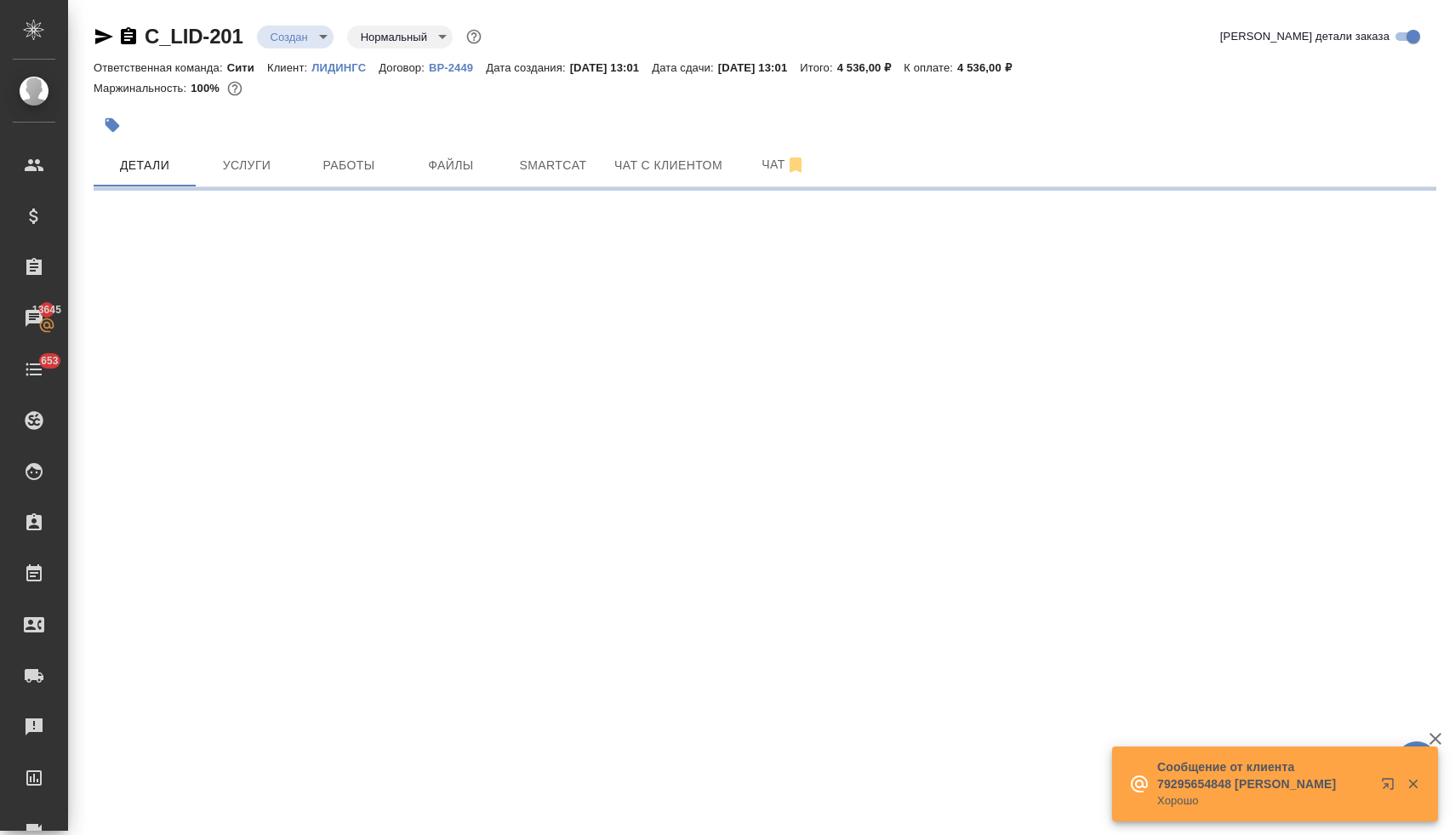
select select "RU"
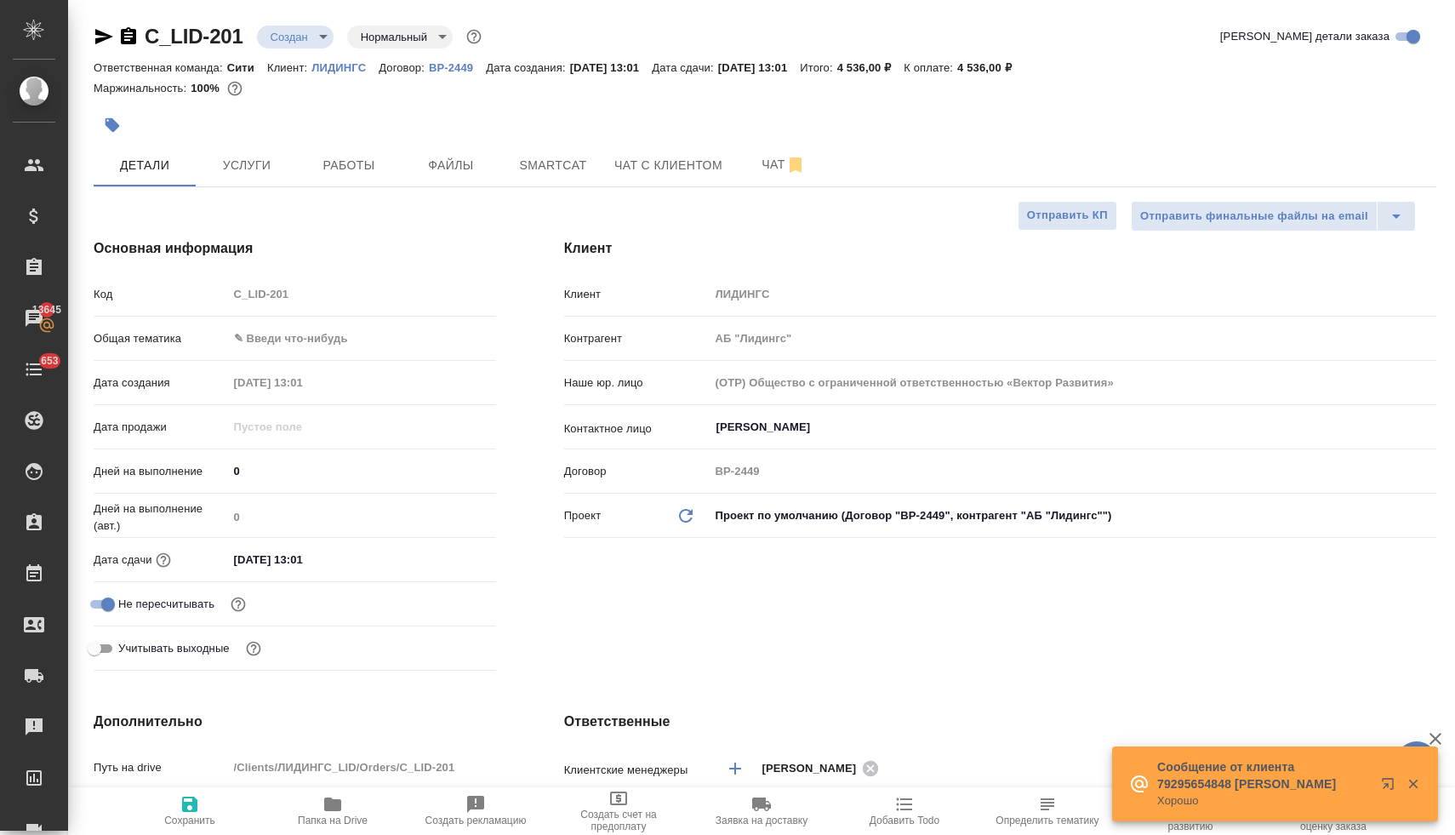
type textarea "x"
click at [293, 339] on body "🙏 .cls-1 fill:#fff; AWATERA [PERSON_NAME] Спецификации Заказы 13645 Чаты 653 To…" at bounding box center [727, 417] width 1455 height 835
click at [300, 450] on li "Общая Тематика" at bounding box center [358, 447] width 265 height 27
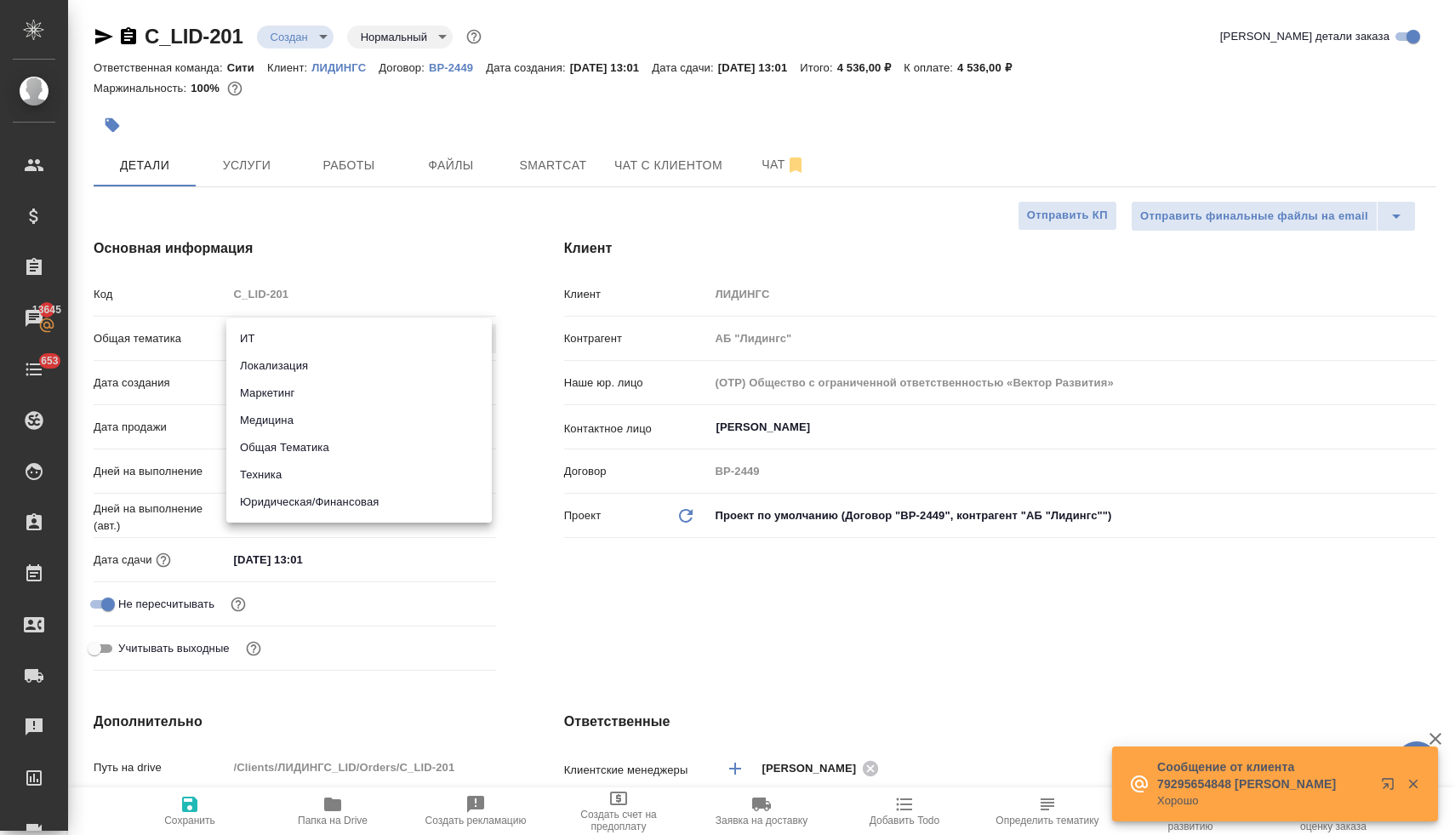
type input "obtem"
type textarea "x"
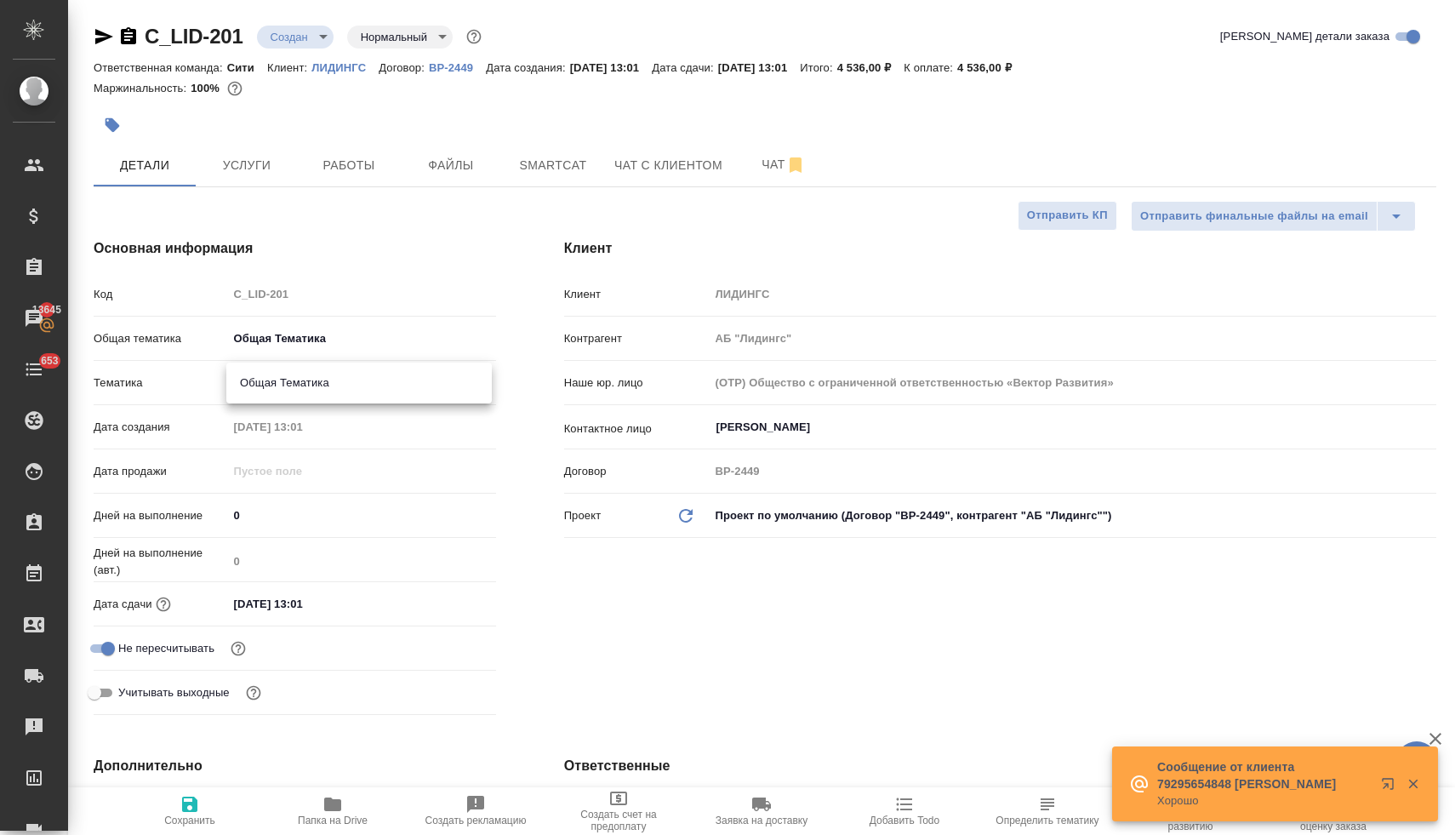
click at [278, 388] on body "🙏 .cls-1 fill:#fff; AWATERA [PERSON_NAME] Спецификации Заказы 13645 Чаты 653 To…" at bounding box center [727, 417] width 1455 height 835
click at [284, 390] on li "Общая Тематика" at bounding box center [358, 382] width 265 height 27
type textarea "x"
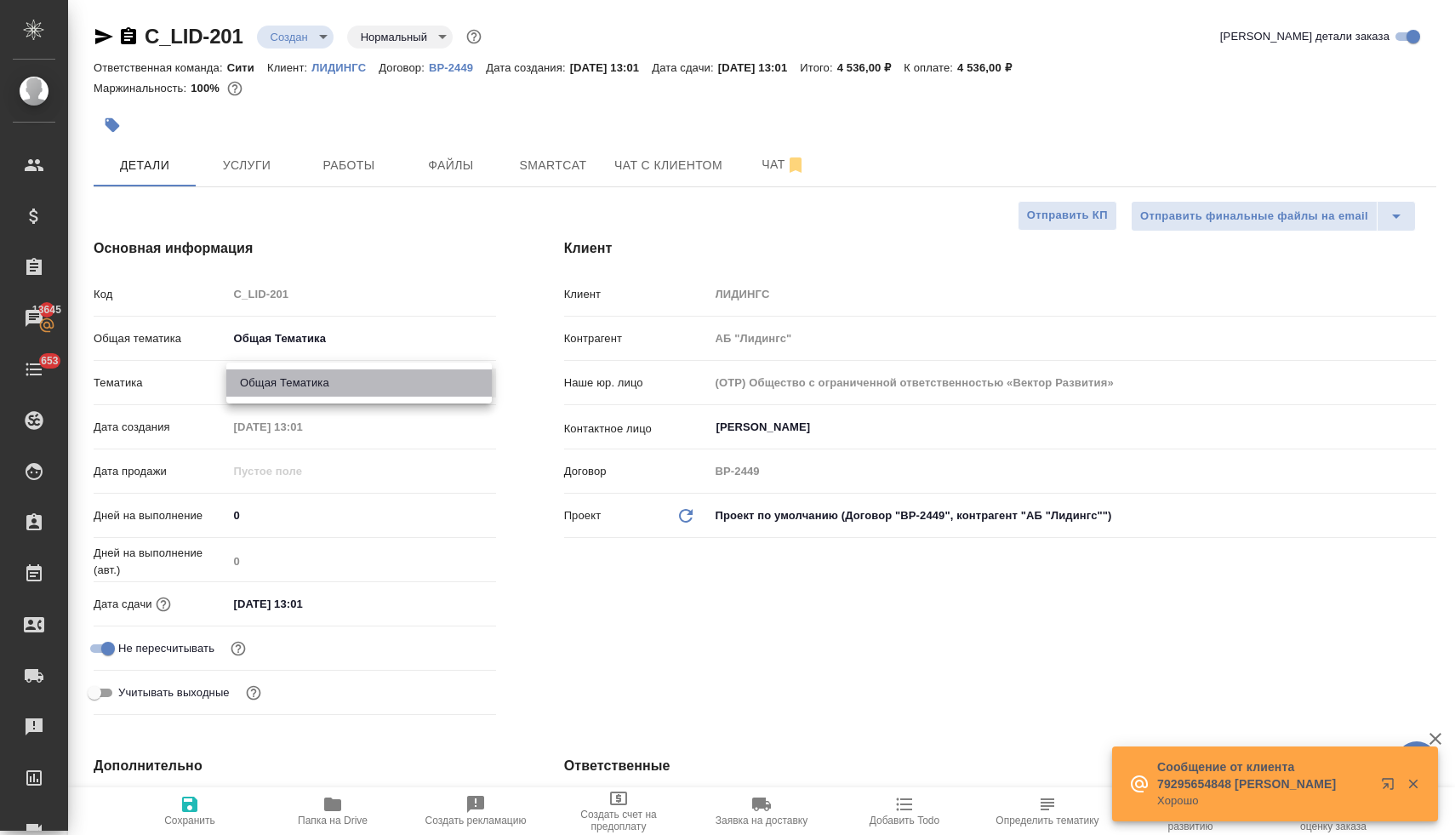
type input "6012b1ca196b0e5c9229a120"
click at [336, 606] on input "[DATE] 13:01" at bounding box center [302, 603] width 149 height 25
click at [443, 601] on icon "button" at bounding box center [446, 602] width 20 height 20
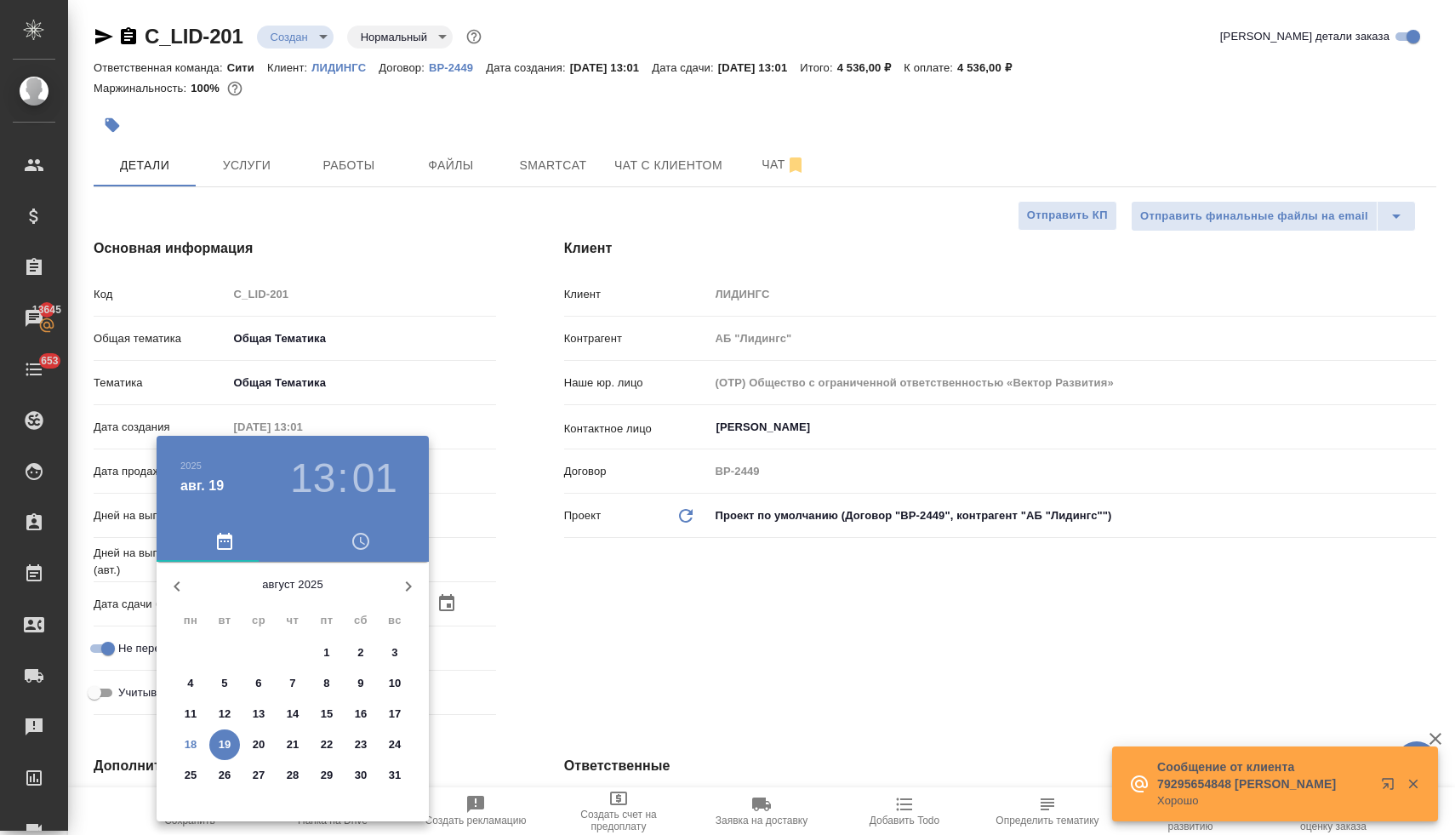
click at [219, 748] on p "19" at bounding box center [225, 744] width 13 height 17
type textarea "x"
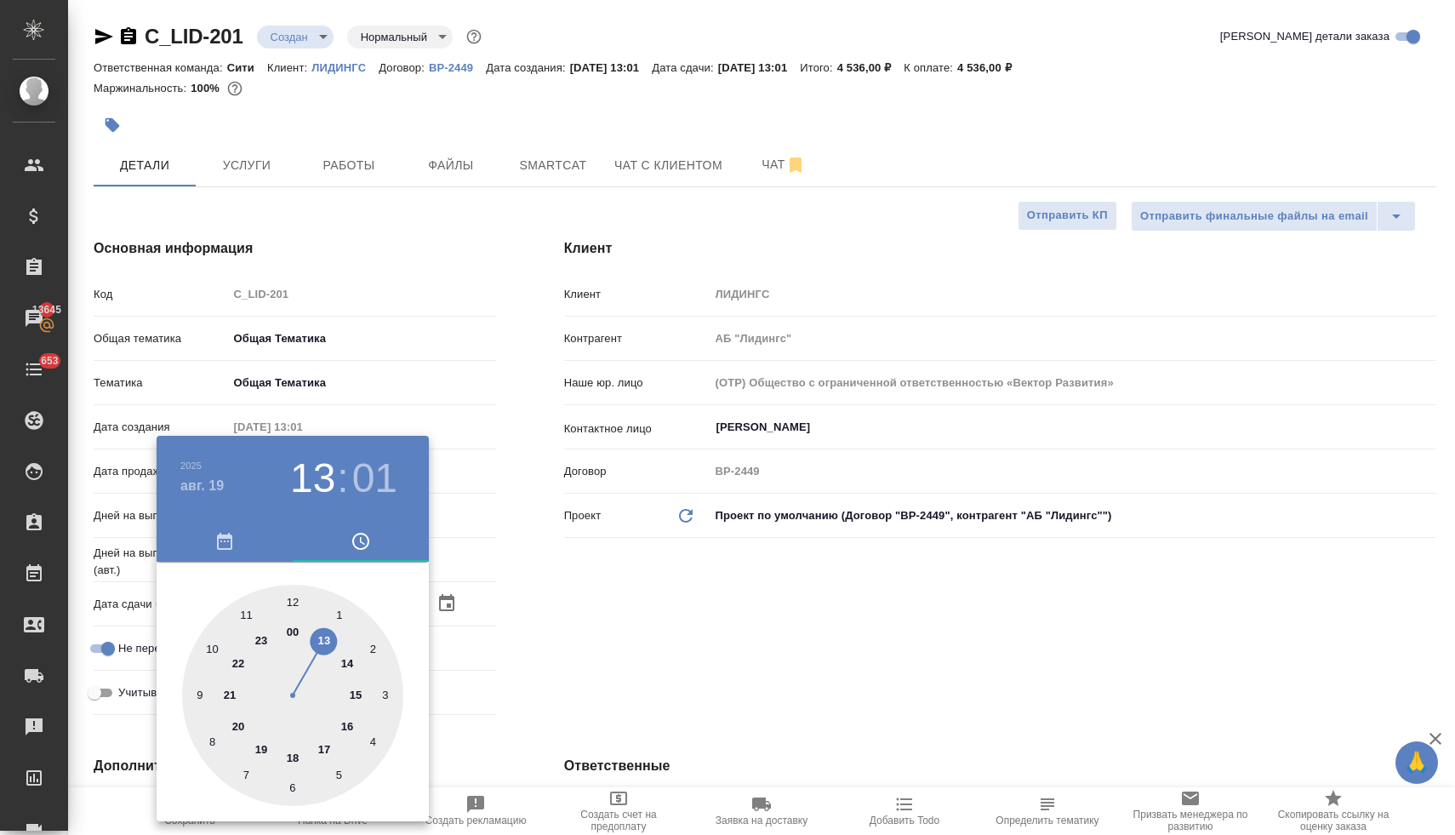
click at [248, 610] on div at bounding box center [292, 694] width 221 height 221
type input "[DATE] 11:01"
type textarea "x"
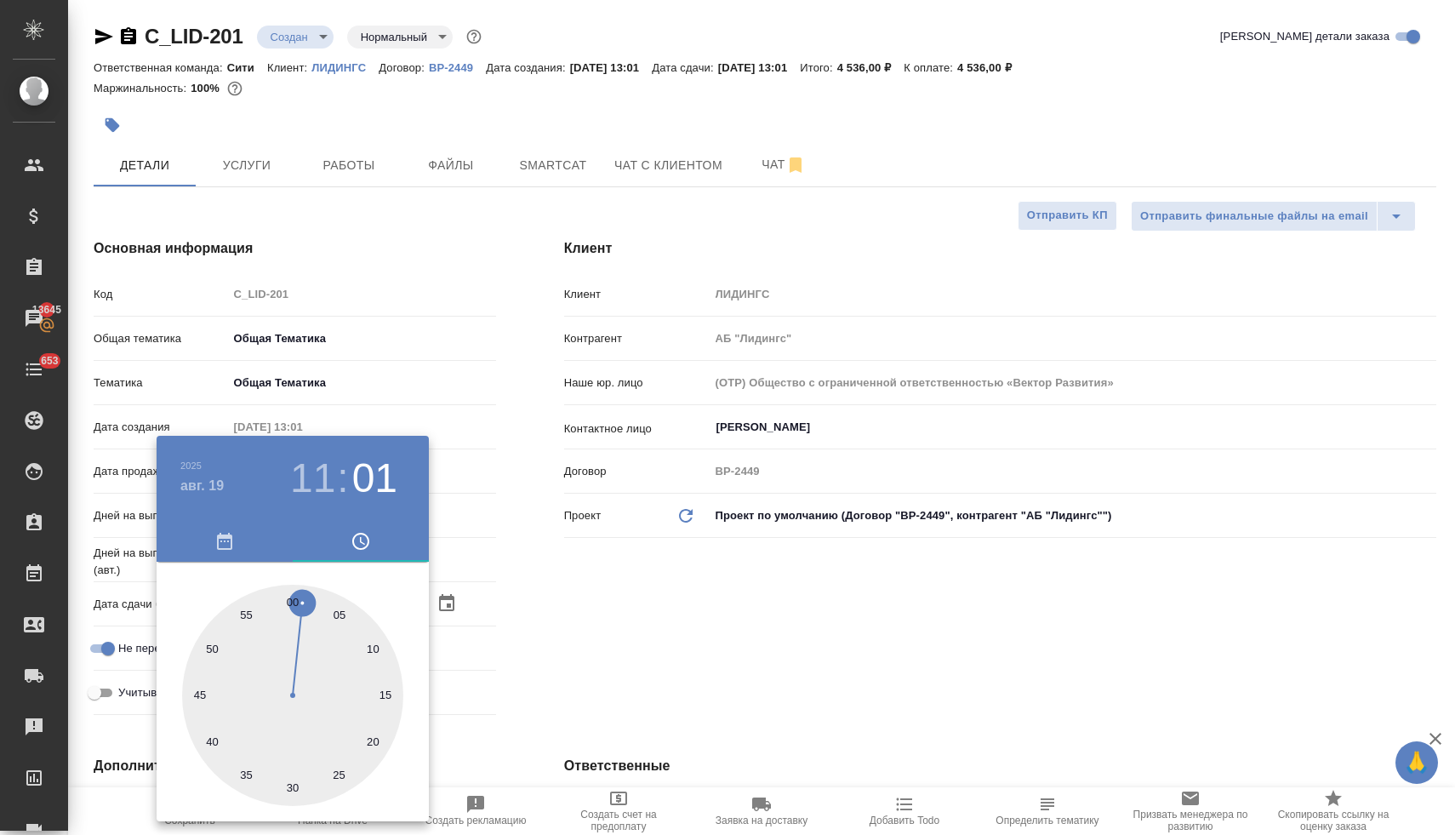
click at [297, 596] on div at bounding box center [292, 694] width 221 height 221
type input "[DATE] 11:00"
type textarea "x"
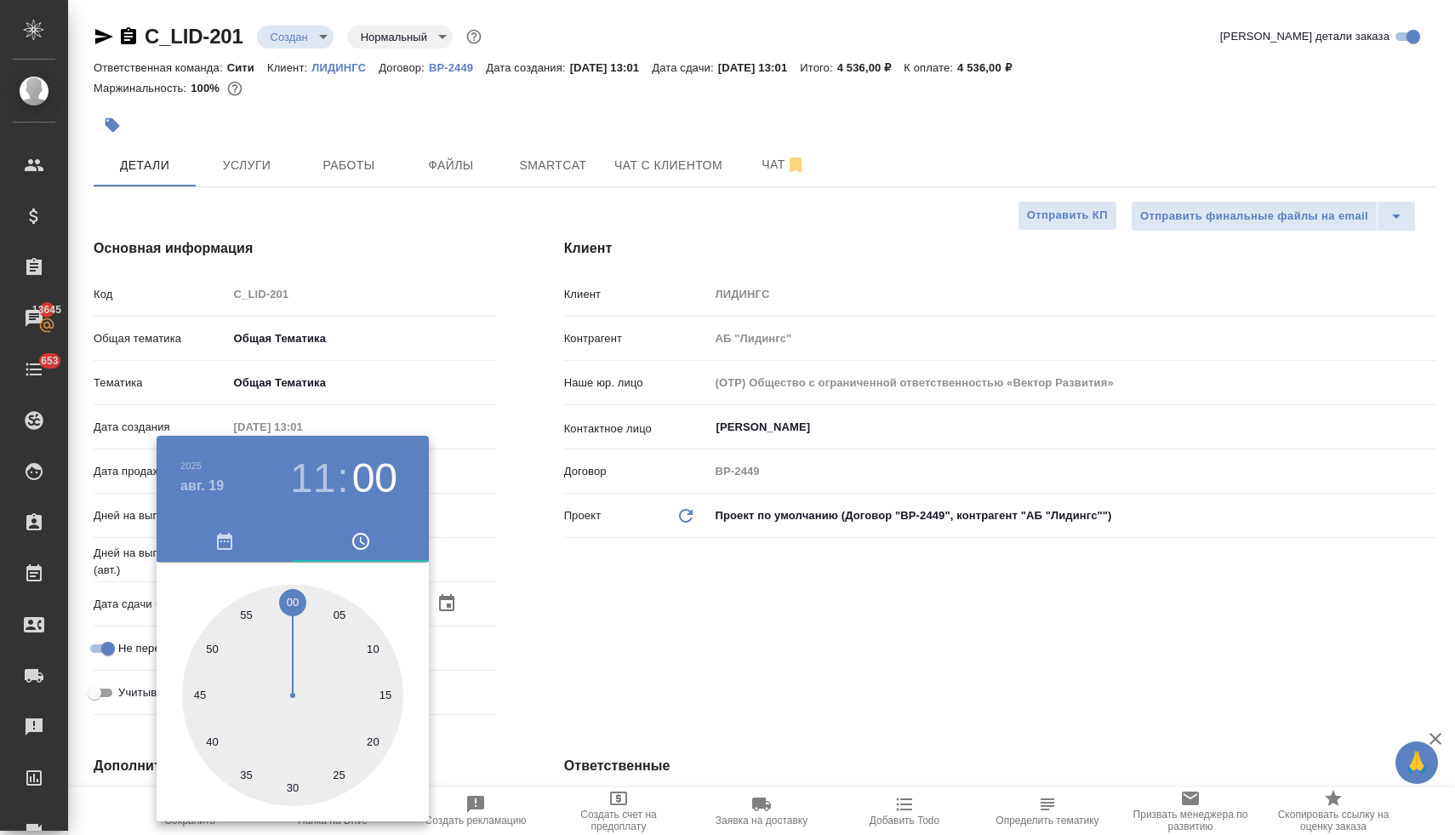
click at [677, 592] on div at bounding box center [727, 417] width 1455 height 835
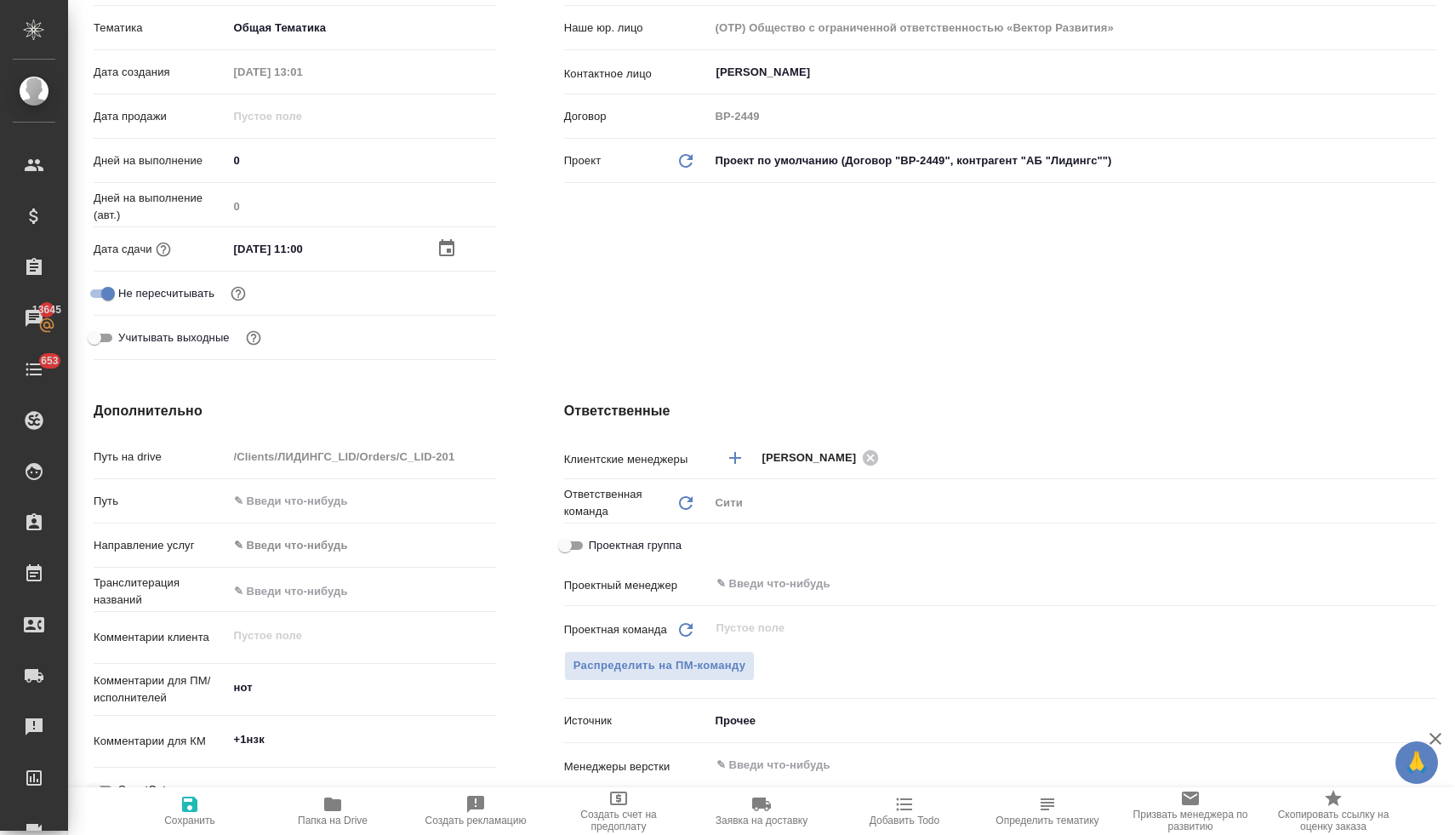
scroll to position [438, 0]
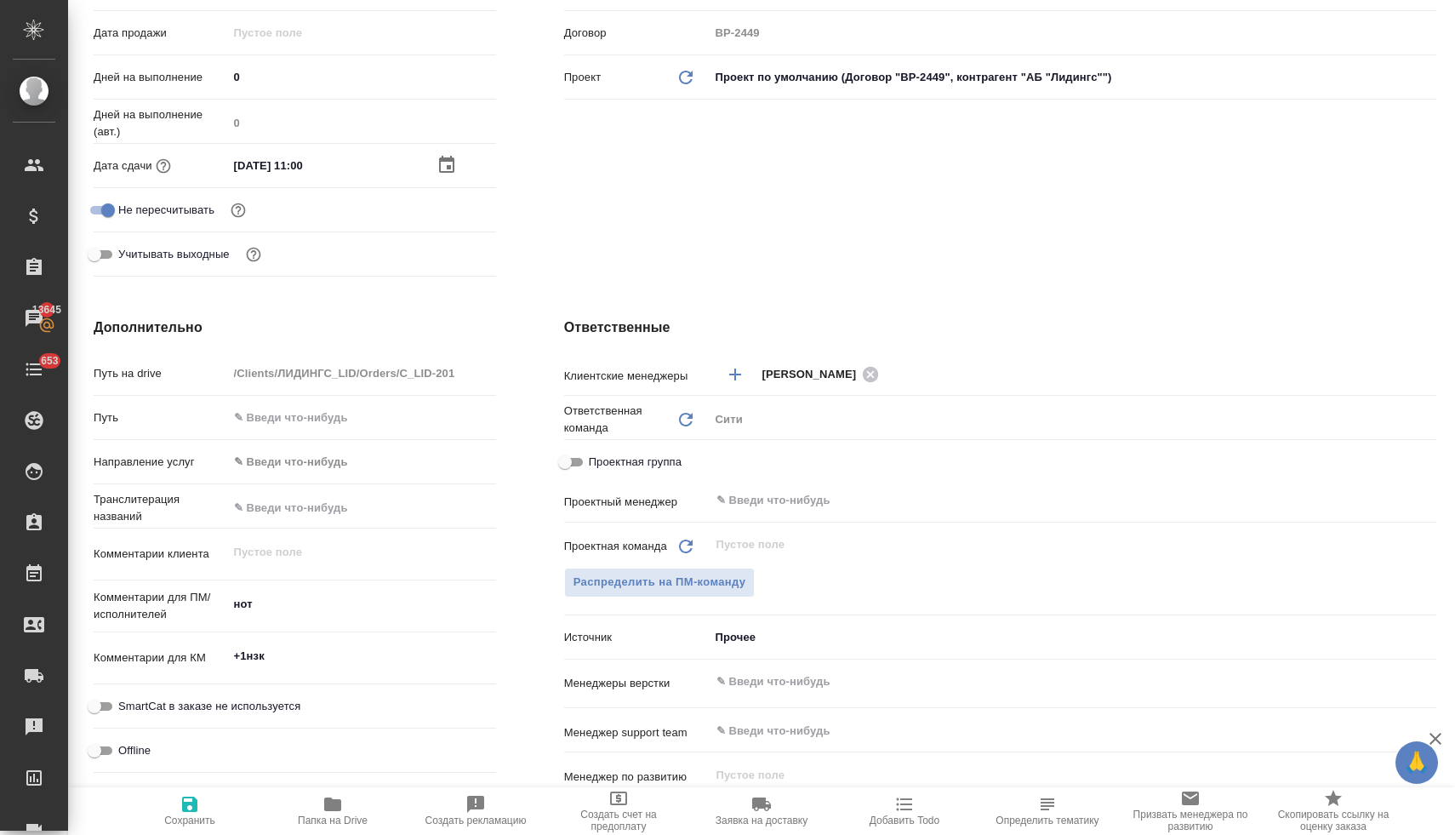
type textarea "x"
click at [342, 610] on textarea "нот" at bounding box center [362, 604] width 266 height 29
type textarea "нот"
type textarea "x"
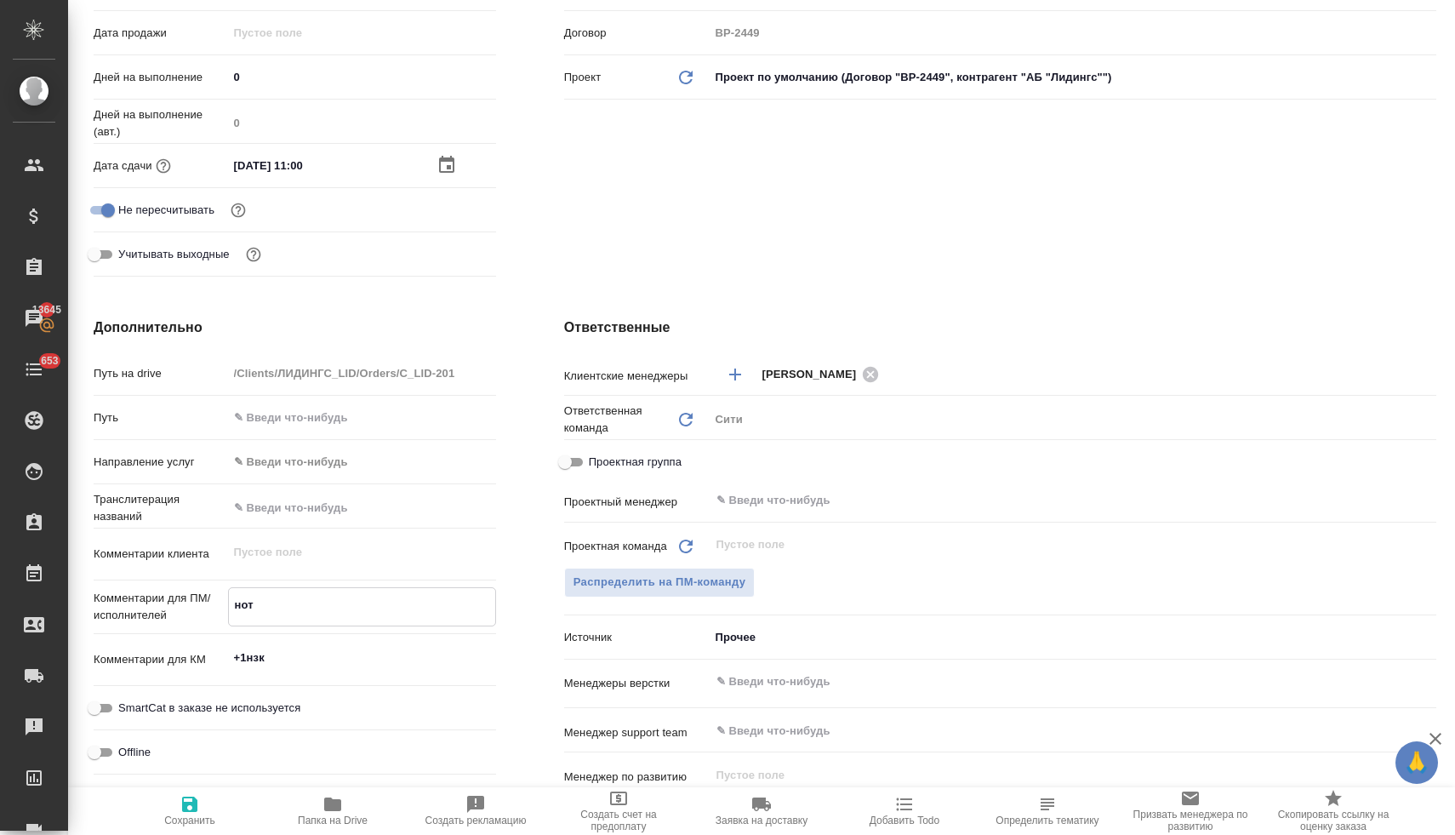
type textarea "x"
type textarea "нот"
type textarea "x"
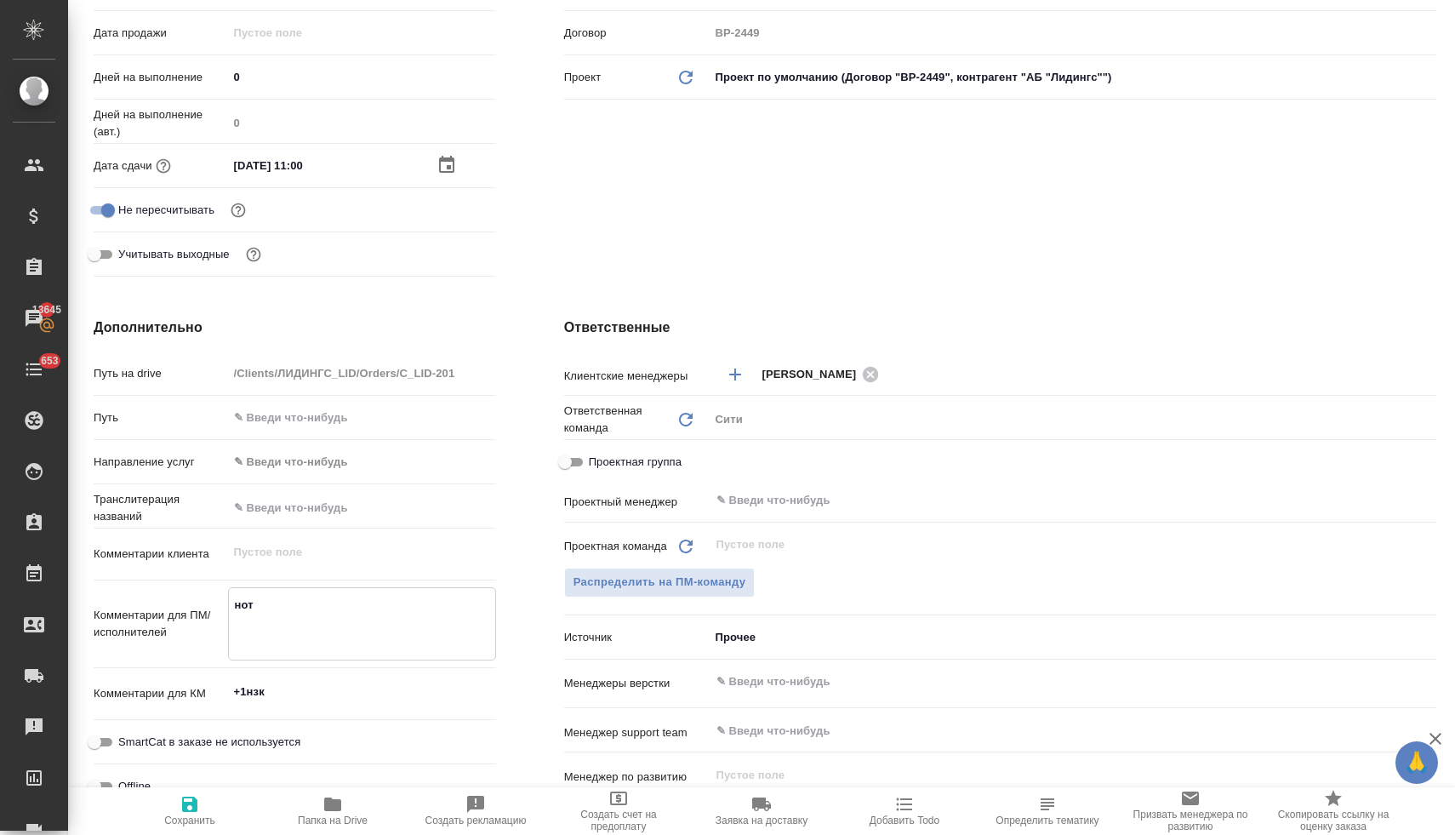
type textarea "x"
type textarea "нот д"
type textarea "x"
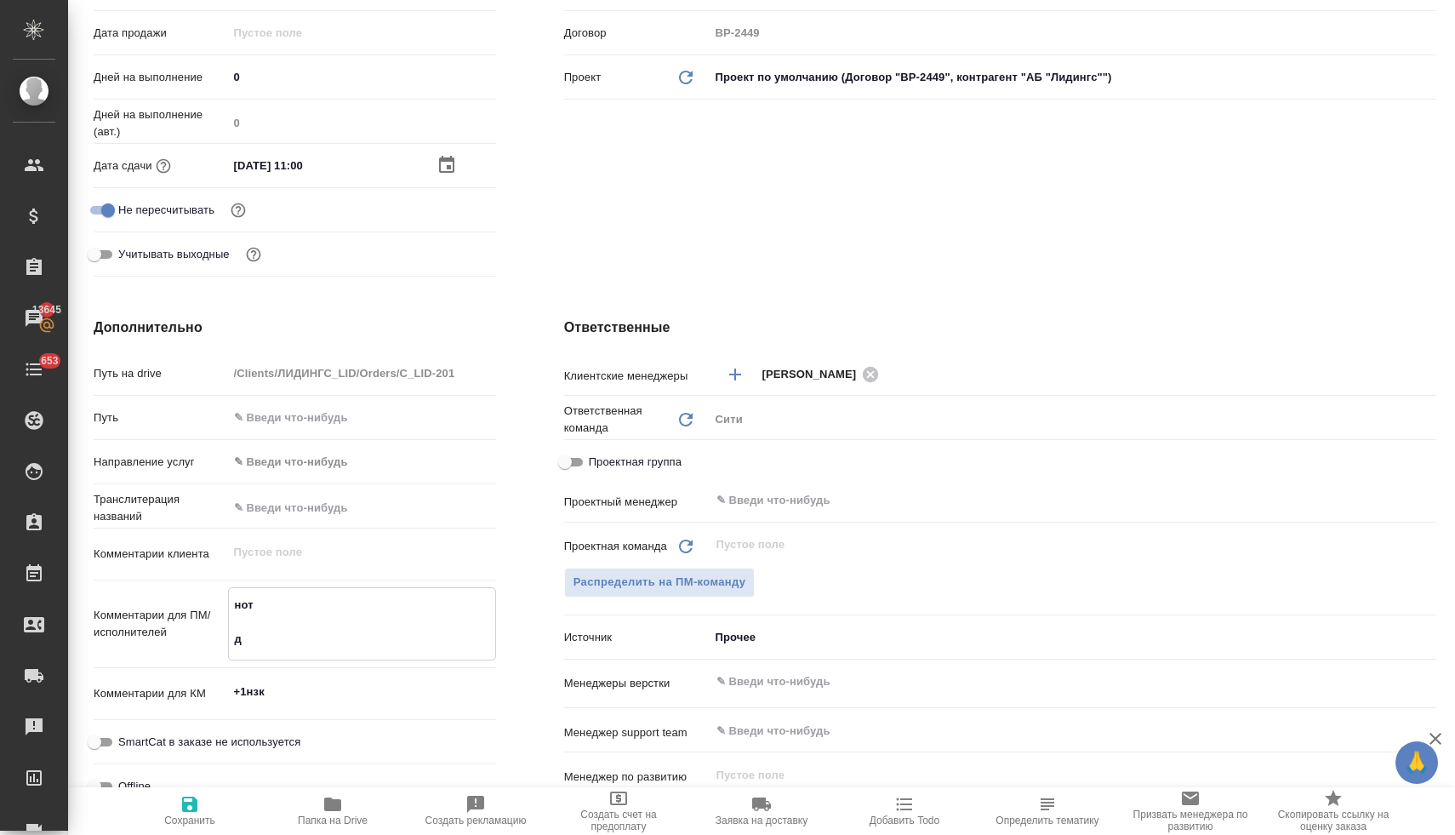
type textarea "нот до"
type textarea "x"
type textarea "нот доп"
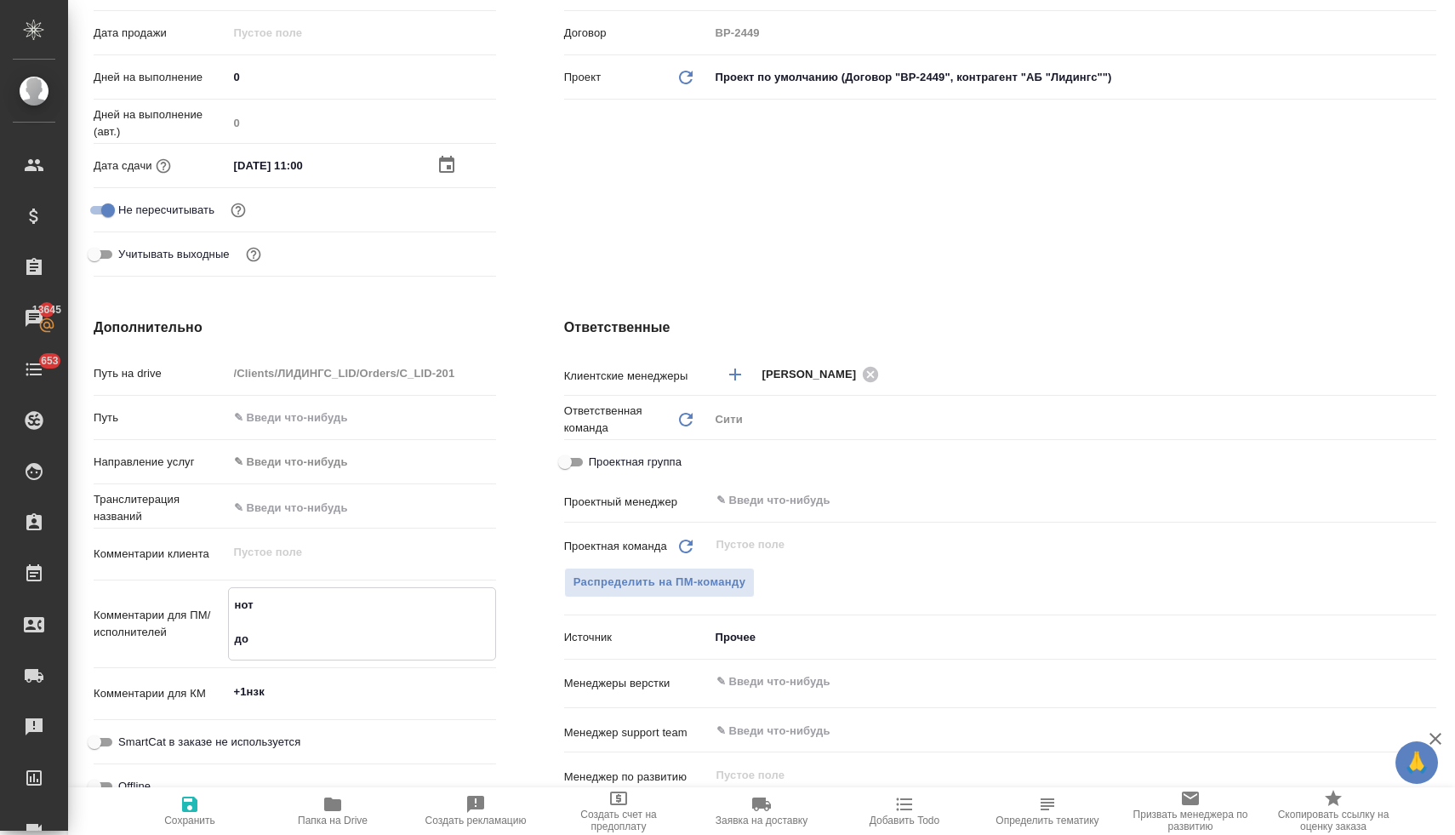
type textarea "x"
type textarea "нот допе"
type textarea "x"
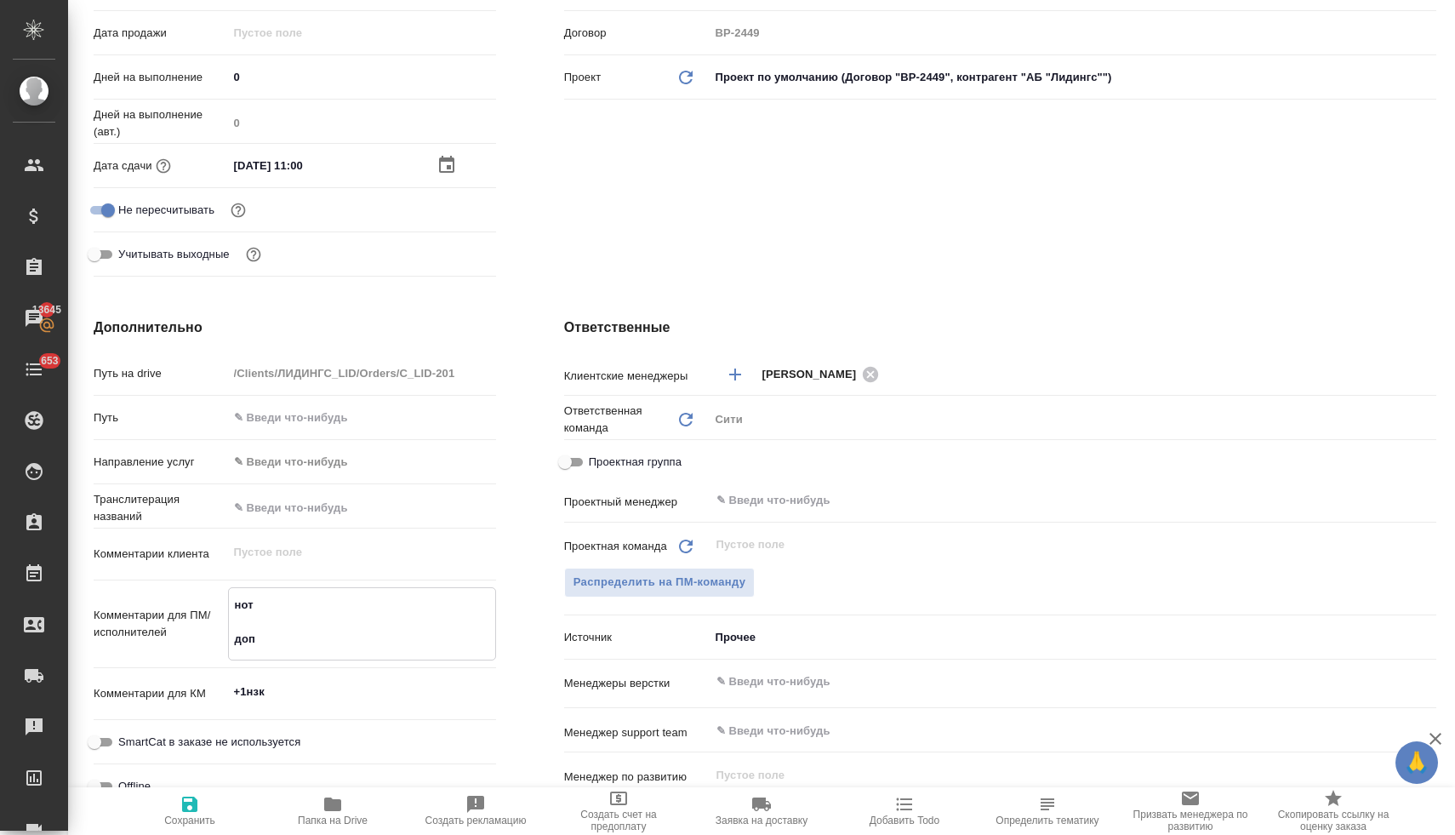
type textarea "x"
type textarea "нот допер"
type textarea "x"
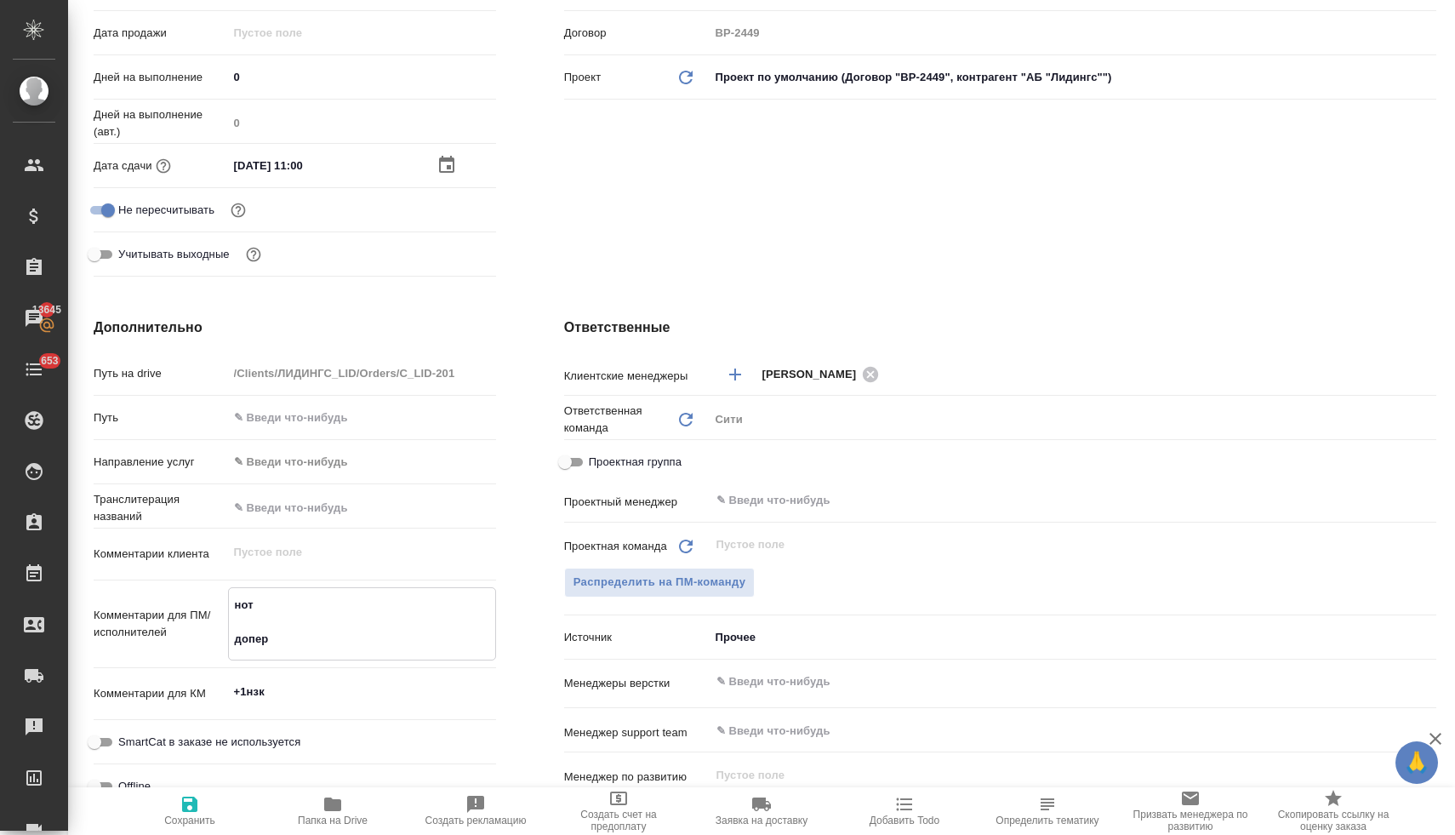
type textarea "нот допере"
type textarea "x"
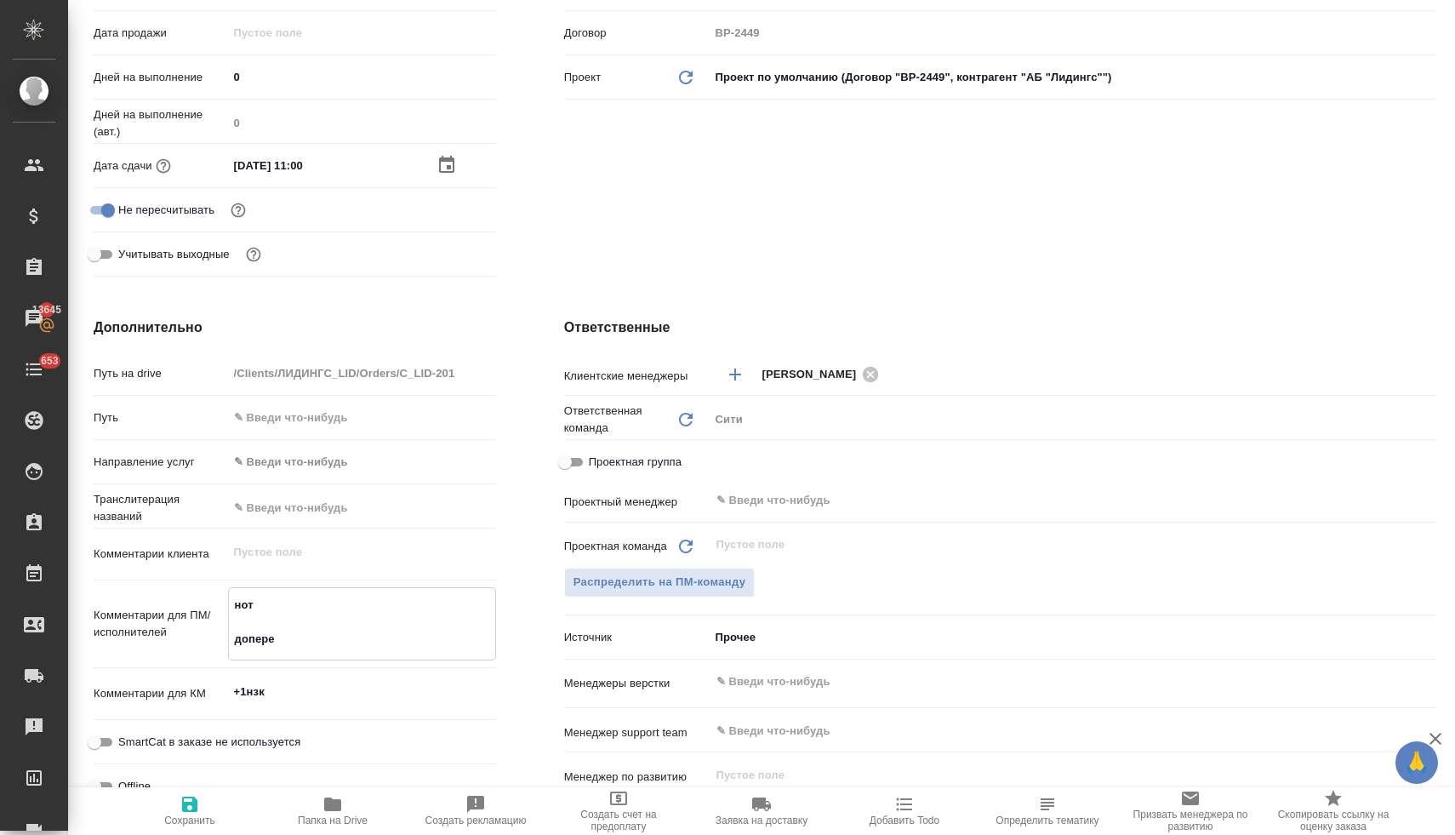
type textarea "нот доперев"
type textarea "x"
type textarea "нот доперево"
type textarea "x"
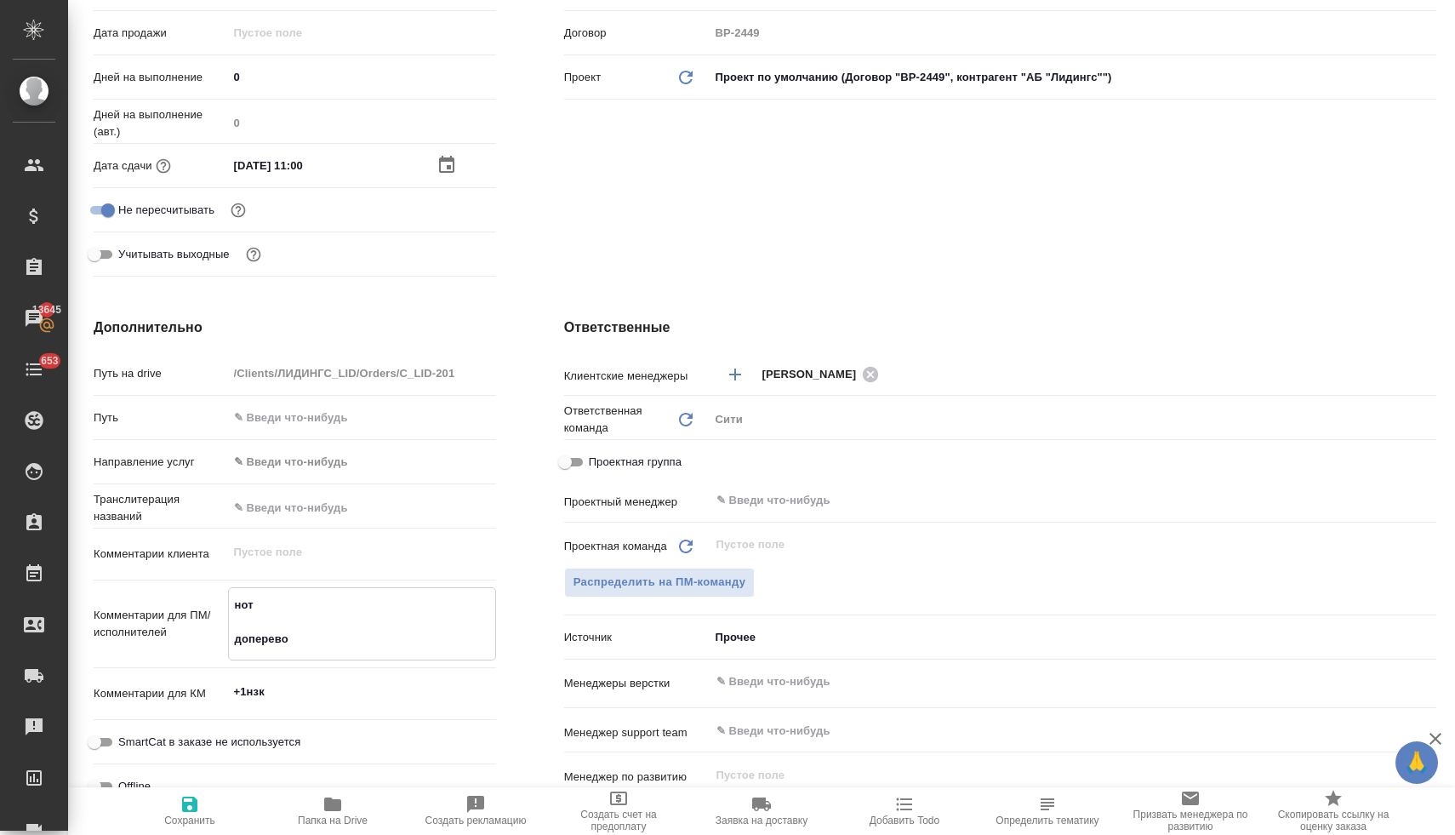
type textarea "x"
type textarea "нот доперевод"
type textarea "x"
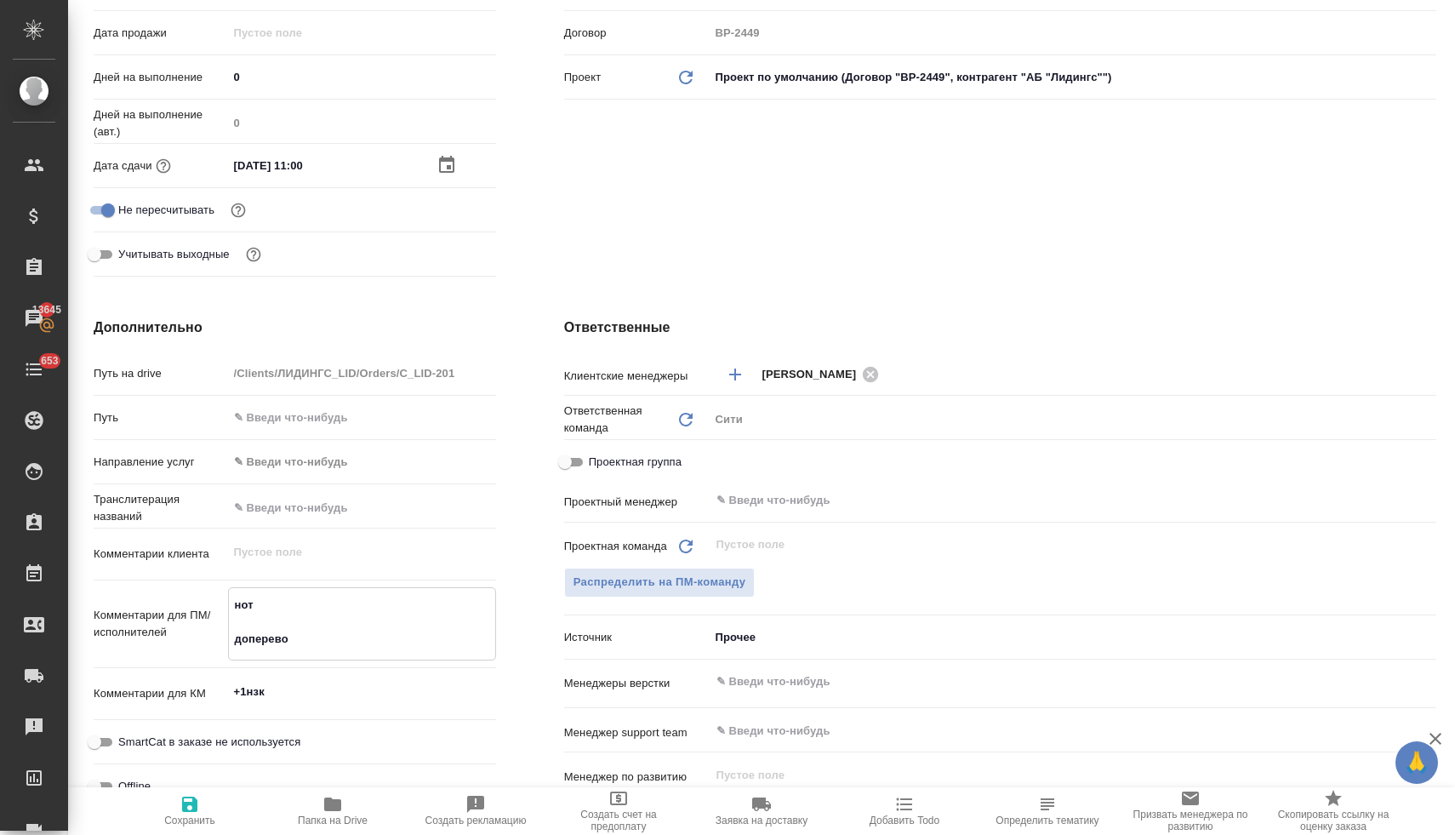
type textarea "x"
type textarea "нот доперевод"
type textarea "x"
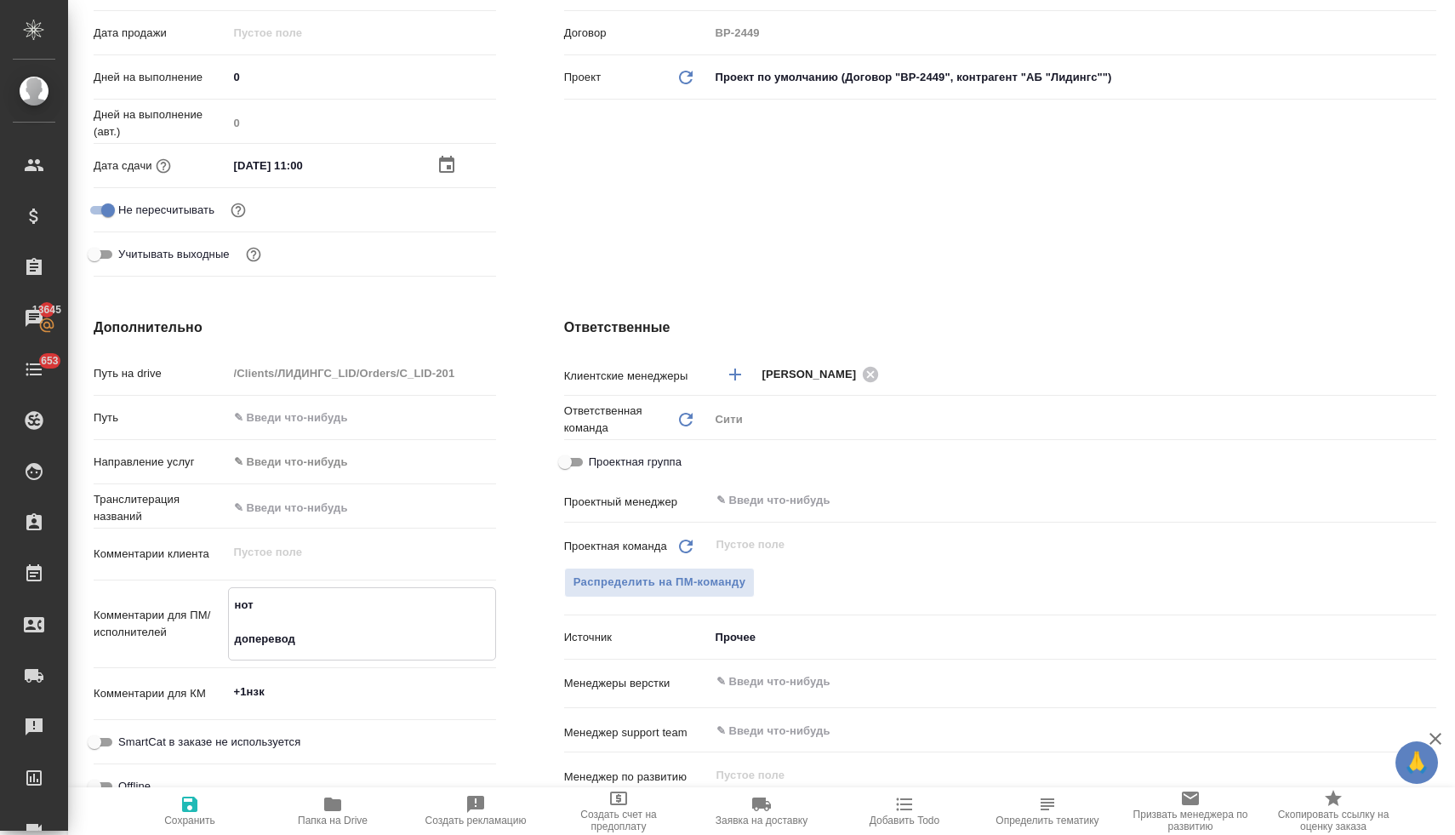
type textarea "x"
type textarea "нот доперевод [PERSON_NAME]"
type textarea "x"
type textarea "нот доперевод ап"
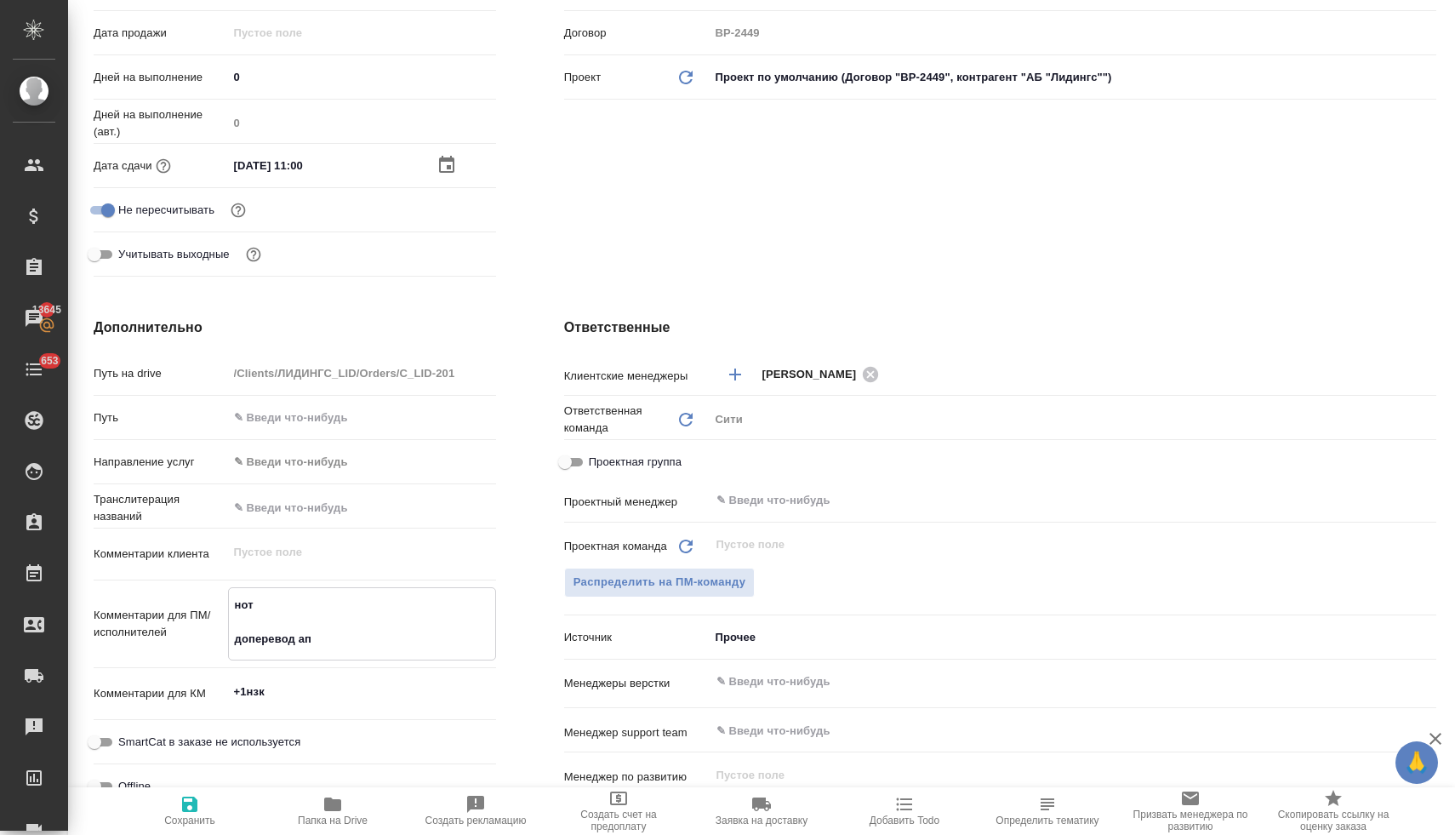
type textarea "x"
type textarea "нот доперевод апо"
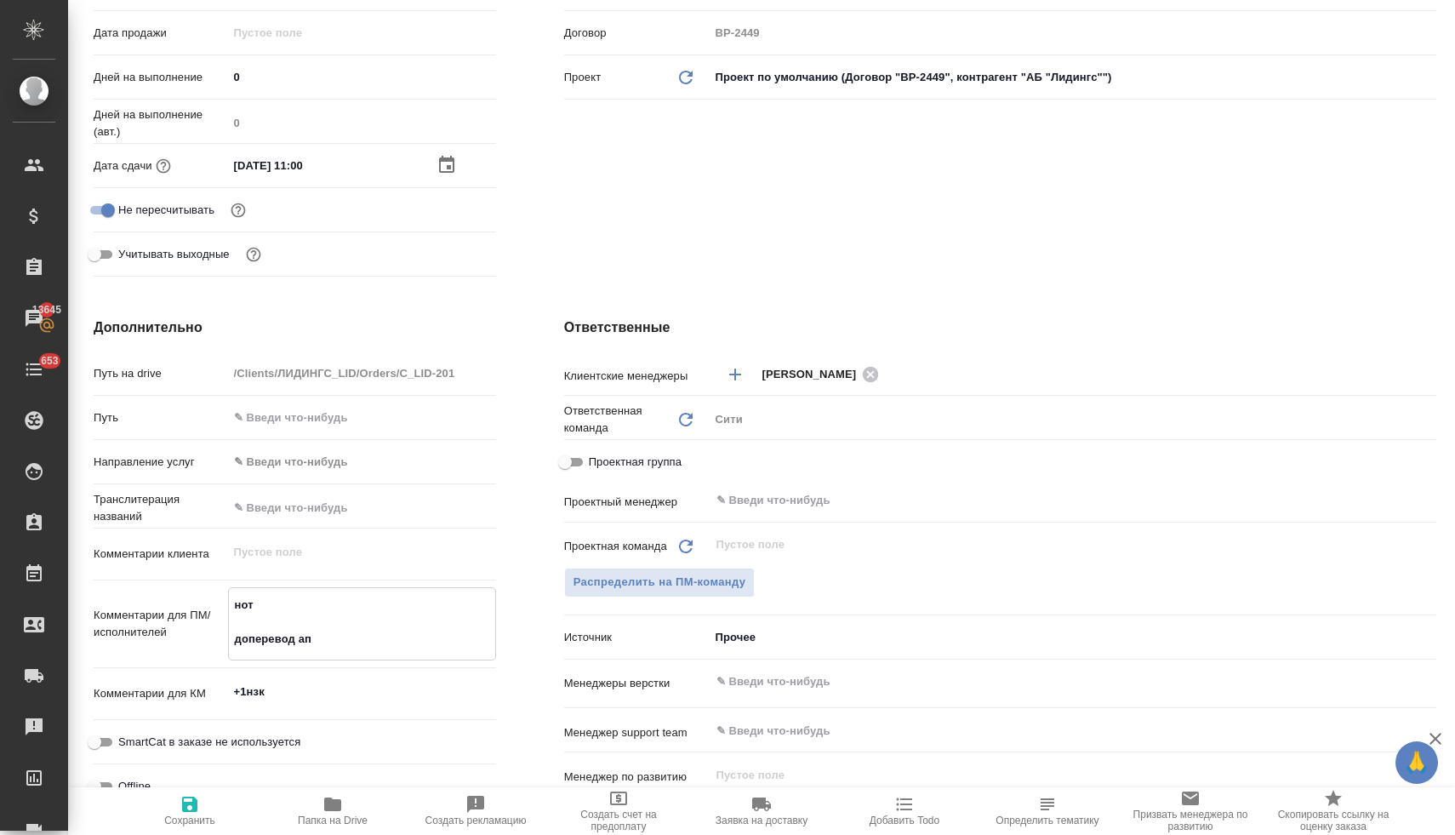
type textarea "x"
type textarea "нот доперевод апос"
type textarea "x"
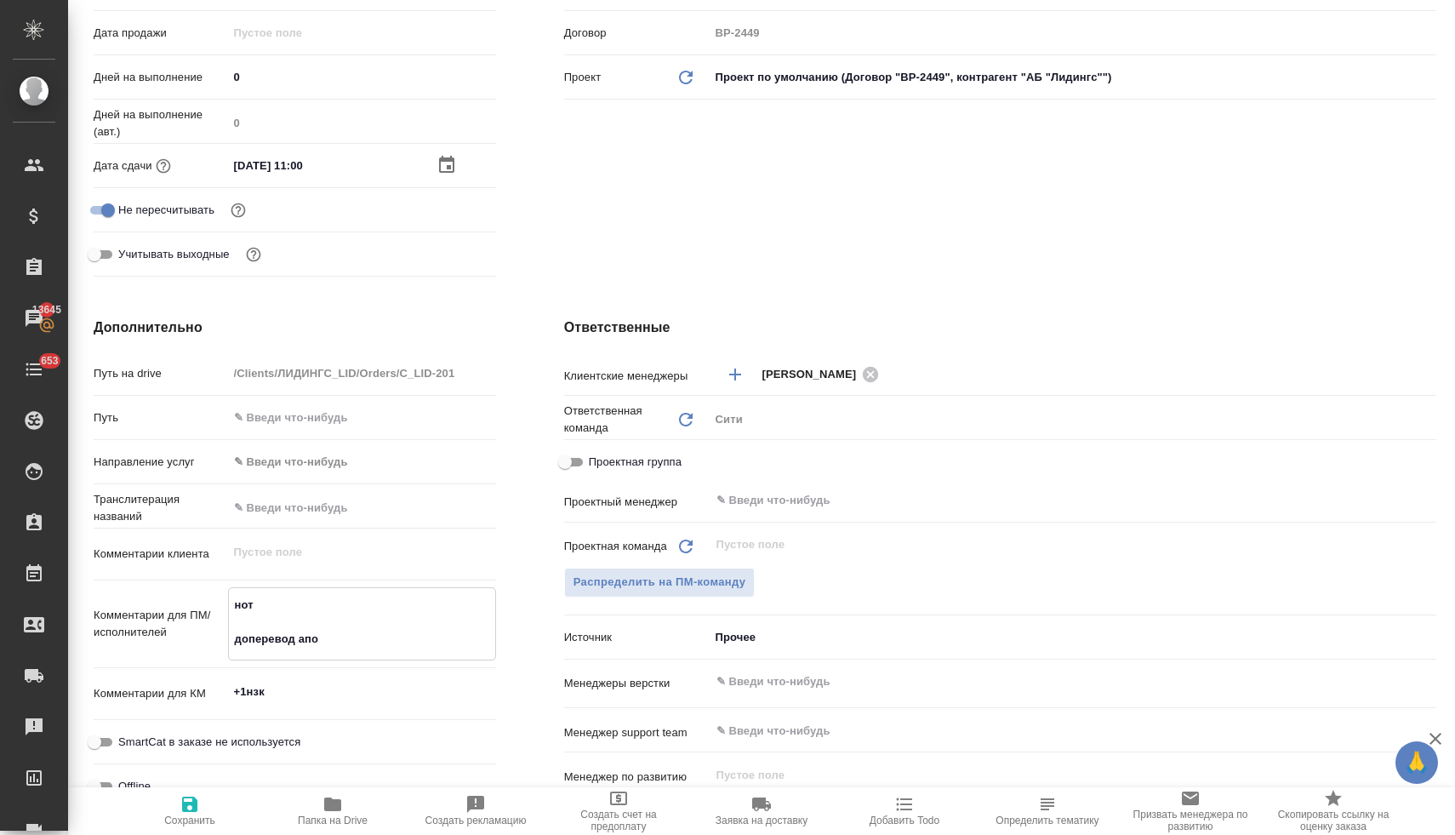
type textarea "x"
type textarea "нот доперевод апост"
type textarea "x"
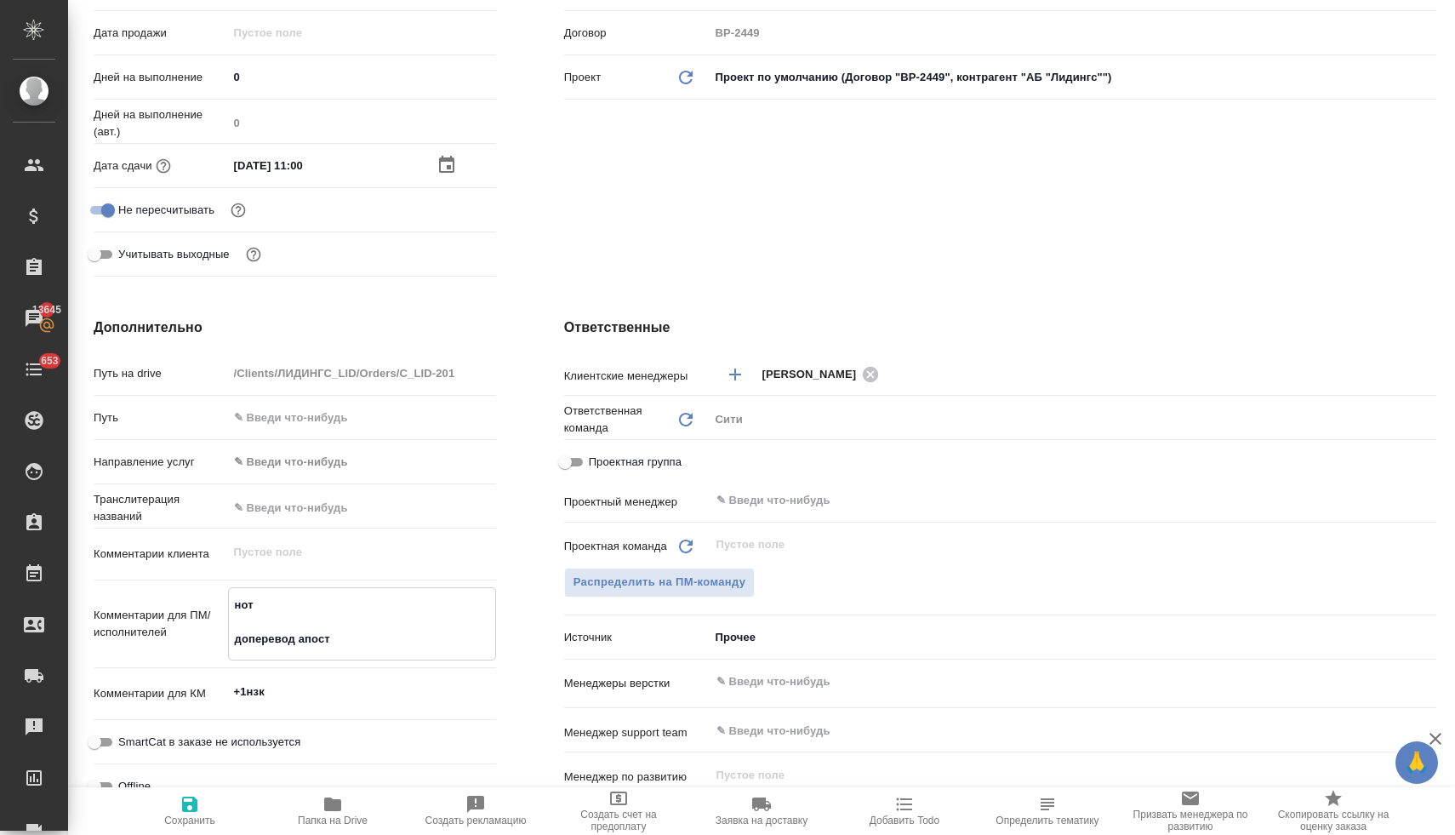
type textarea "x"
type textarea "нот доперевод апости"
type textarea "x"
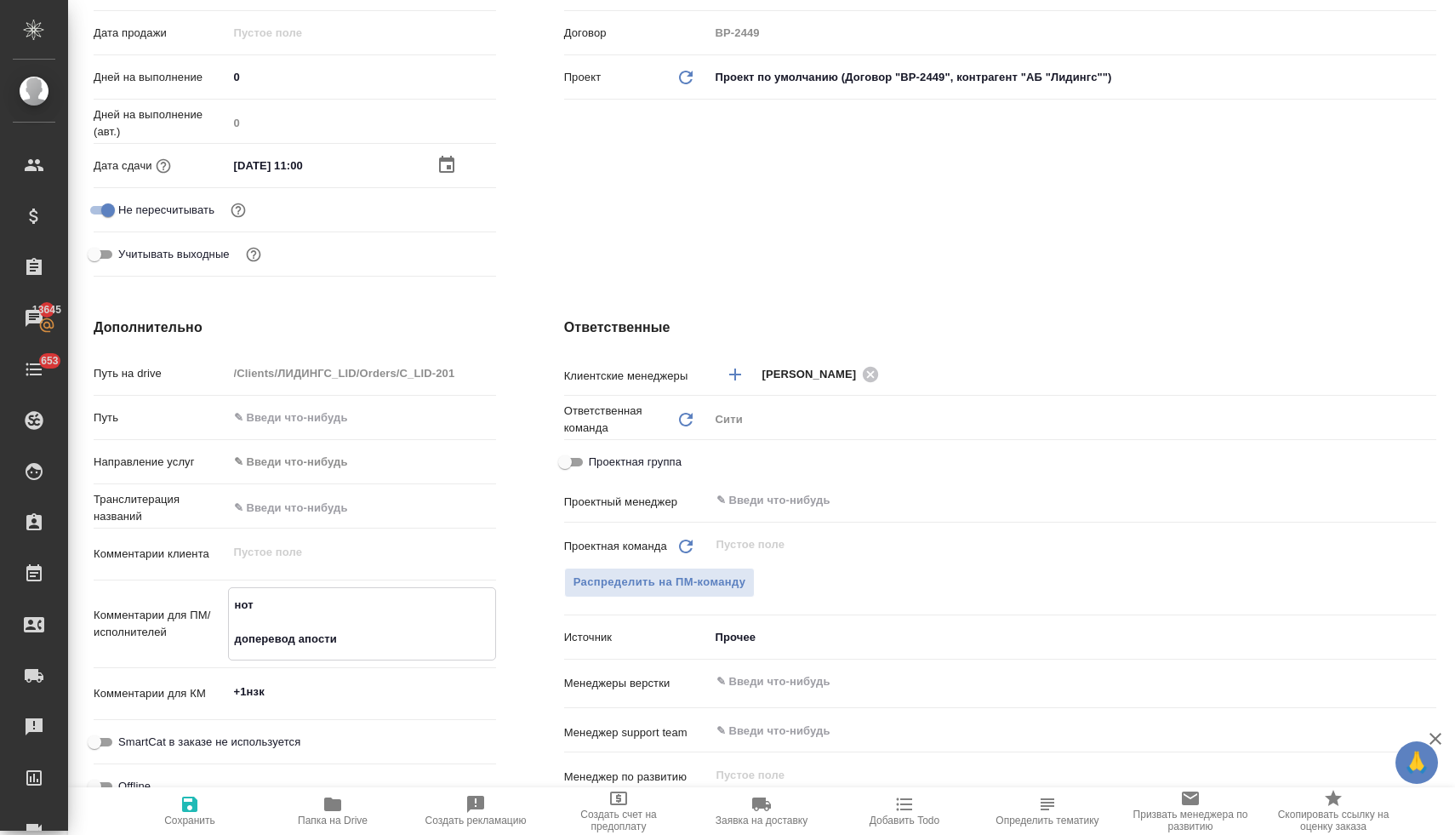
type textarea "нот доперевод апостил"
type textarea "x"
type textarea "нот доперевод апостиля"
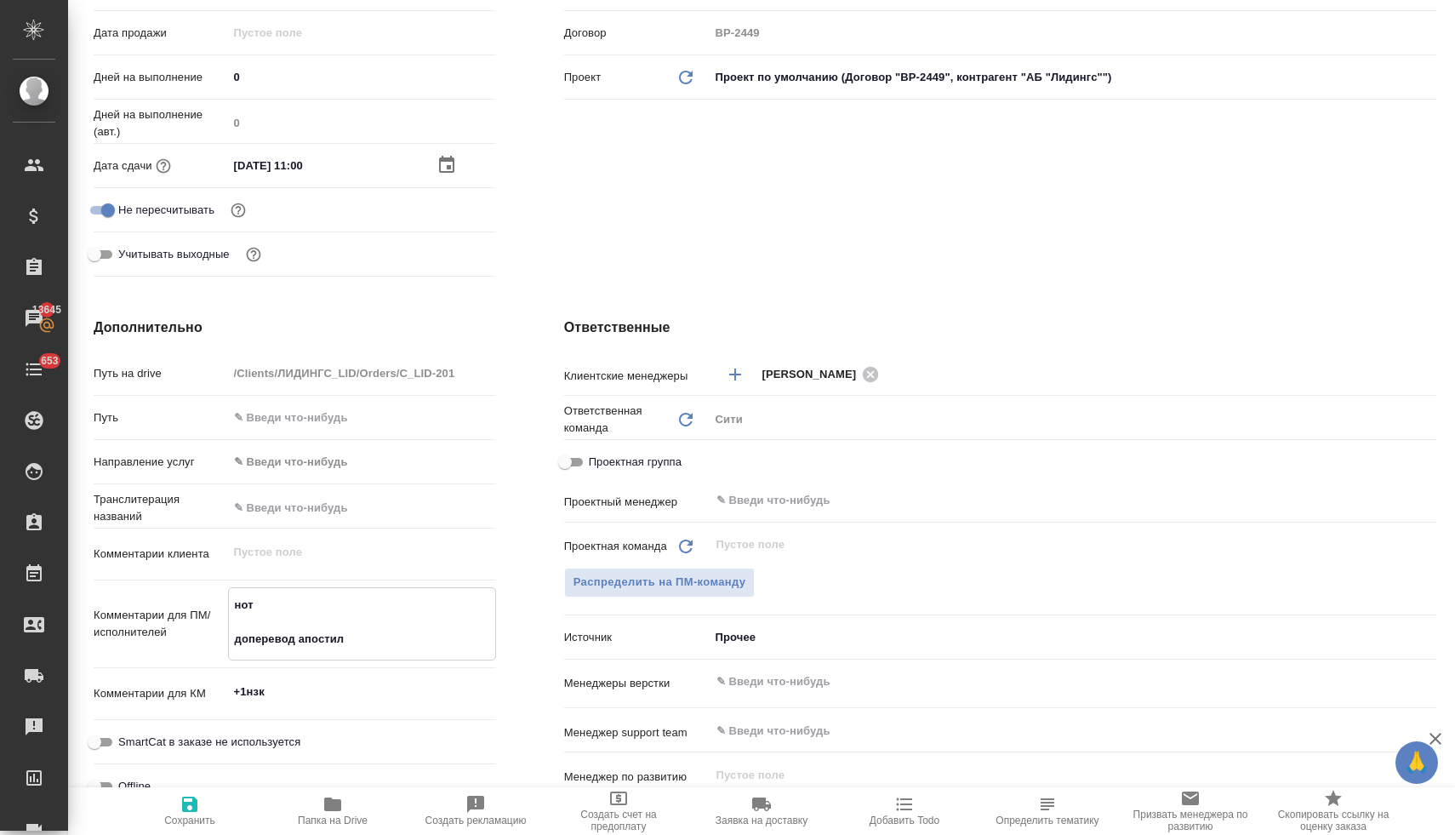
type textarea "x"
type textarea "нот доперевод апостиля"
type textarea "x"
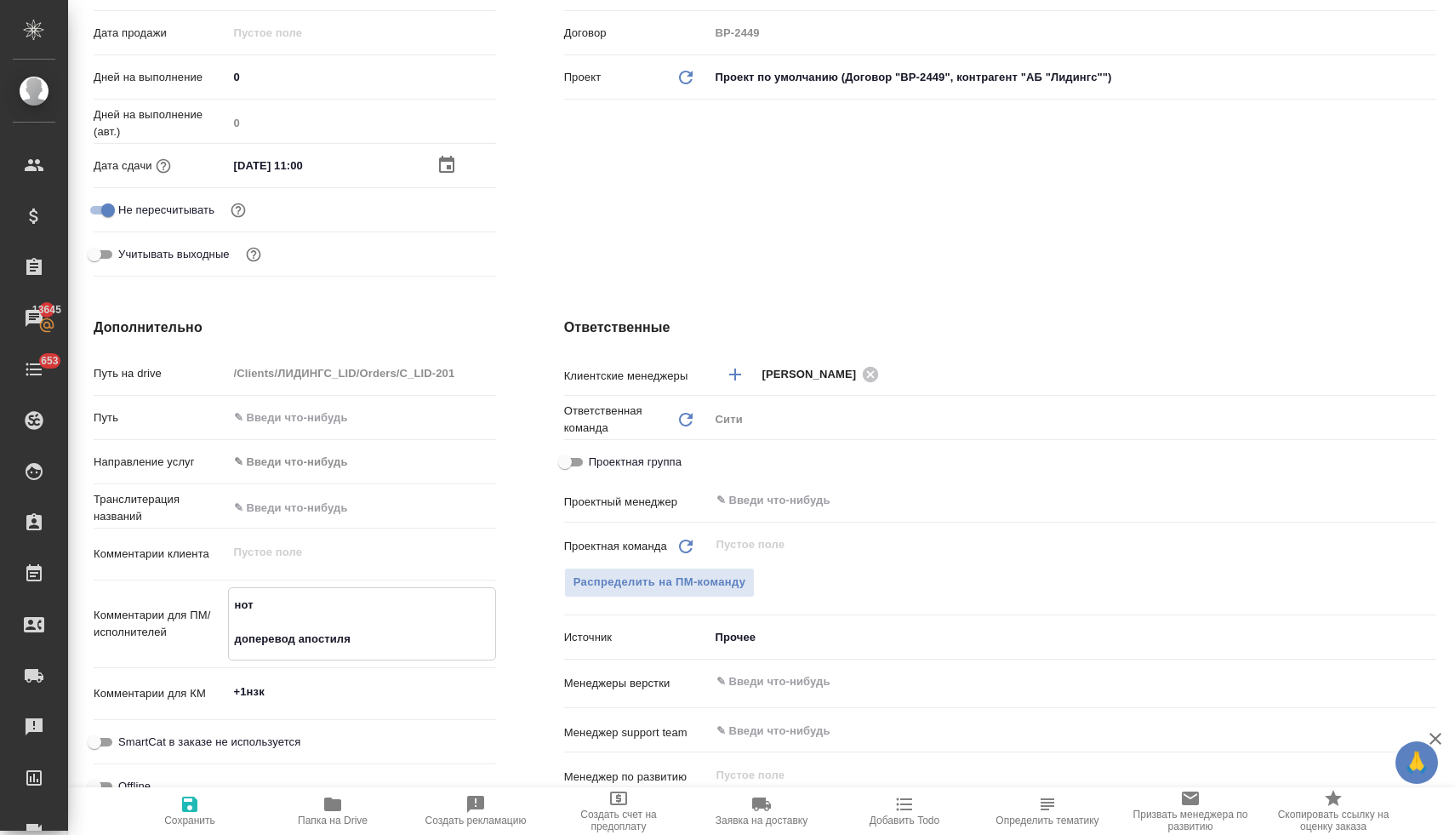
type textarea "x"
type textarea "нот доперевод апостиля [PERSON_NAME]"
type textarea "x"
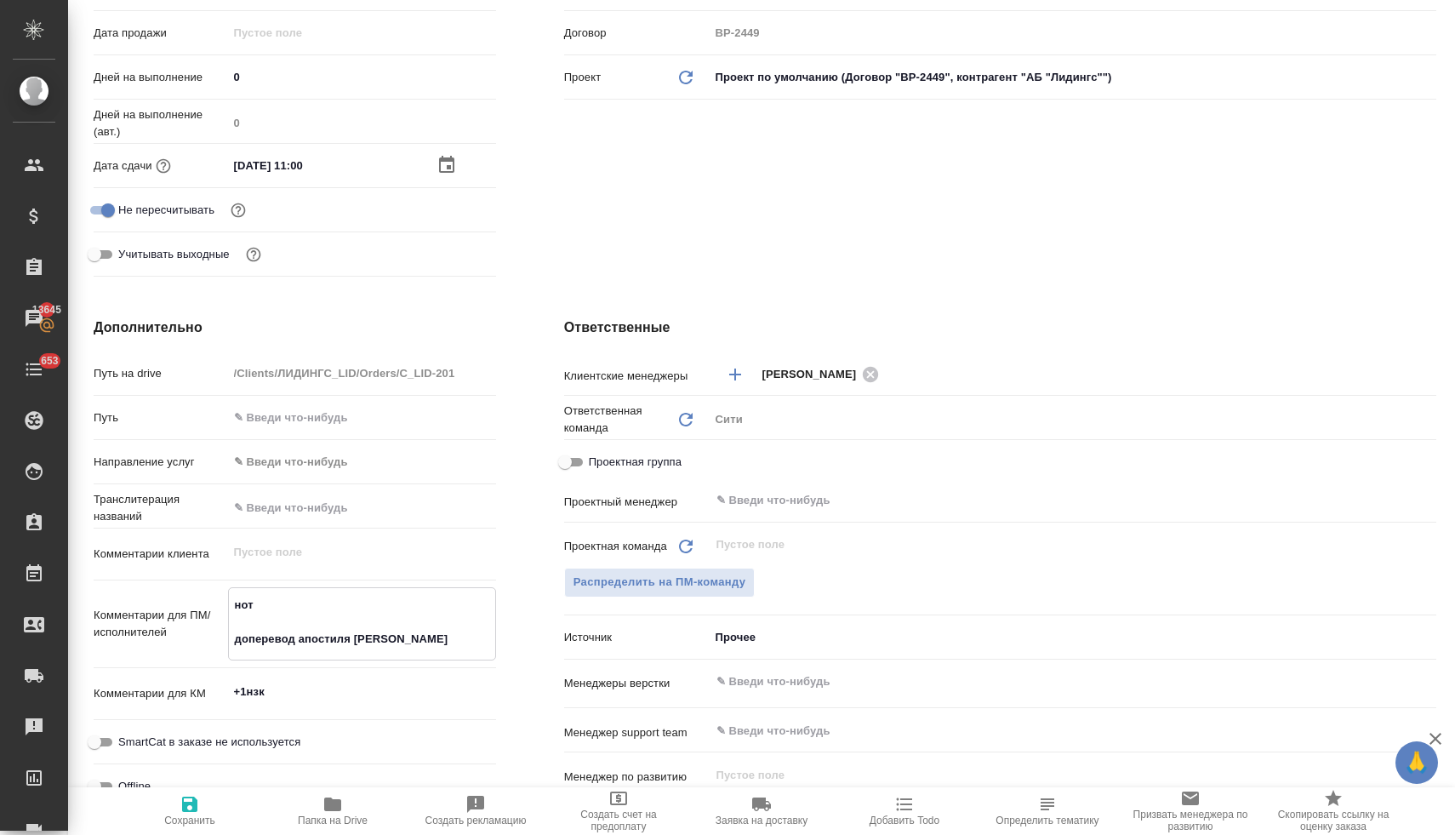
type textarea "x"
type textarea "нот доперевод апостиля [PERSON_NAME]"
type textarea "x"
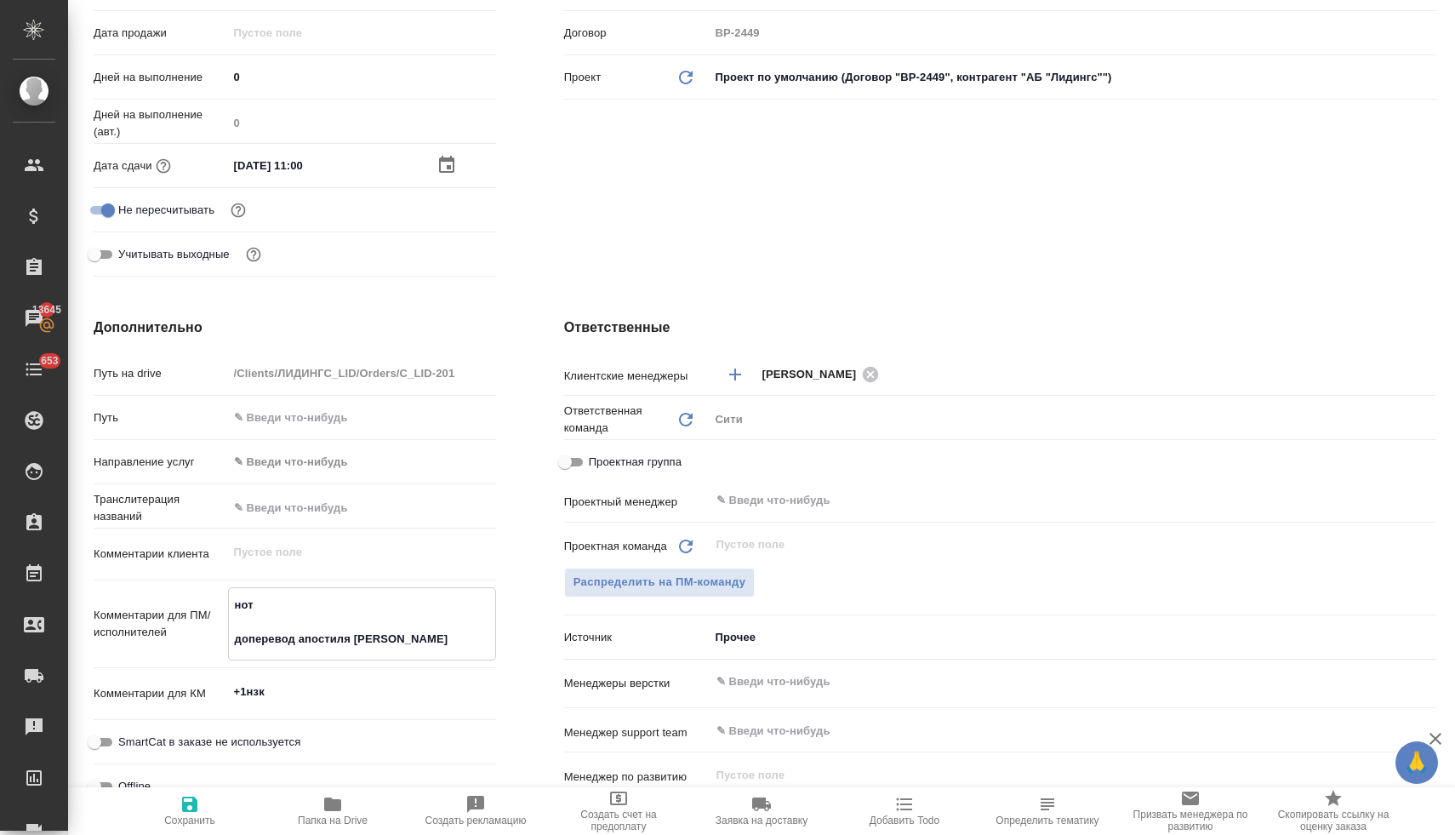
type textarea "нот доперевод апостиля и [PERSON_NAME]"
type textarea "x"
type textarea "нот доперевод апостиля и вс"
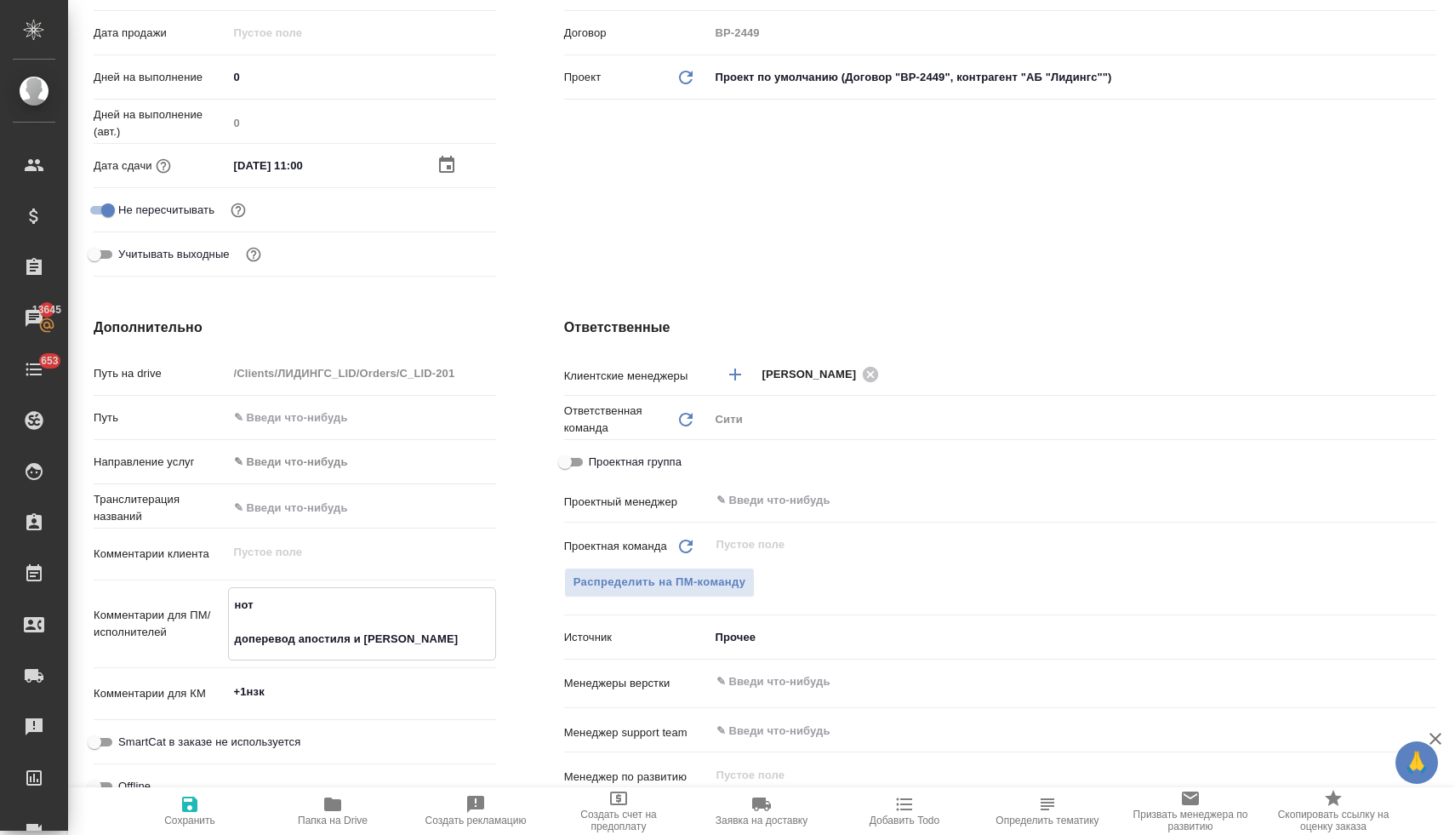
type textarea "x"
type textarea "нот доперевод апостиля и все"
type textarea "x"
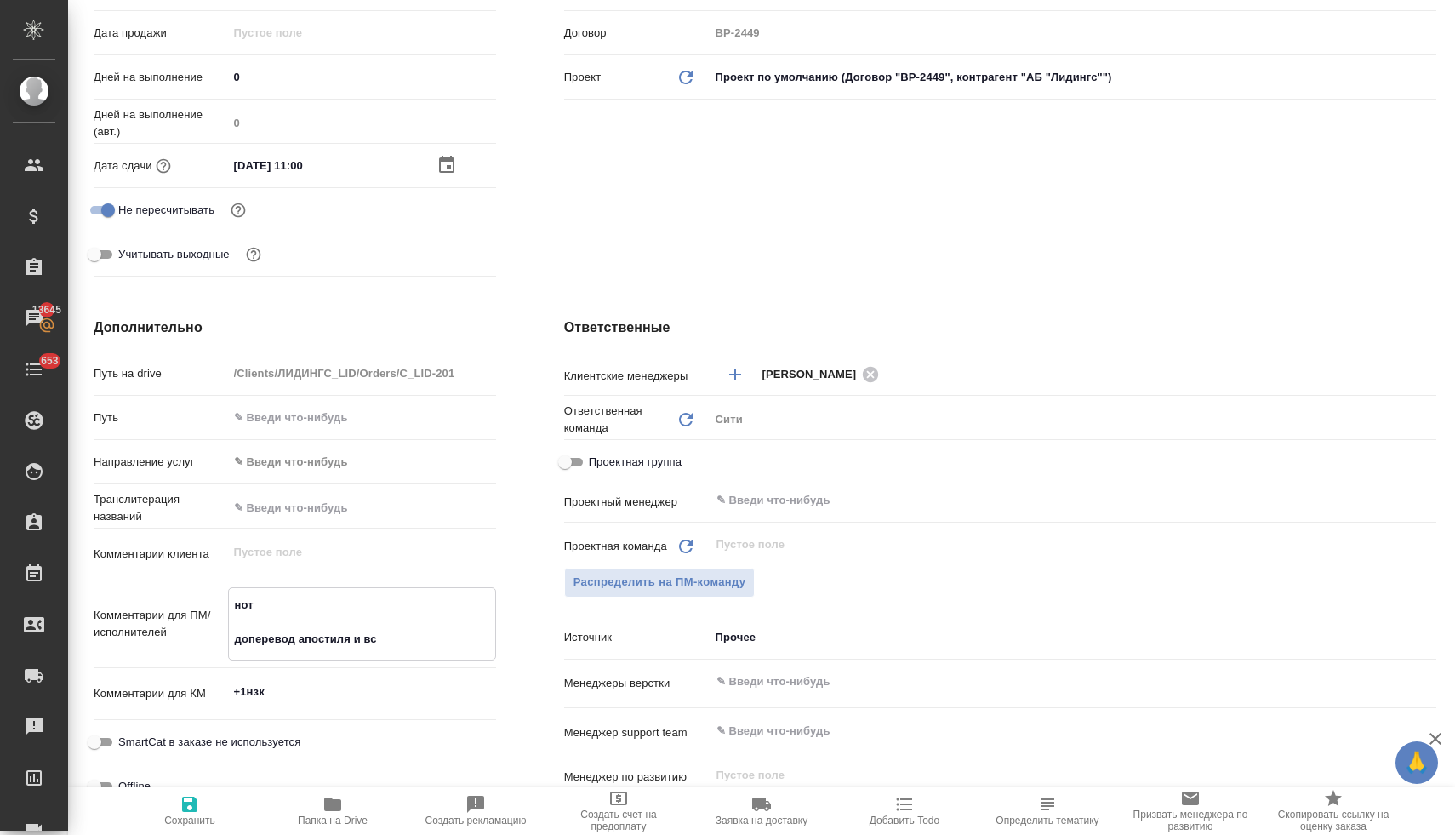
type textarea "x"
type textarea "нот доперевод апостиля и всег"
type textarea "x"
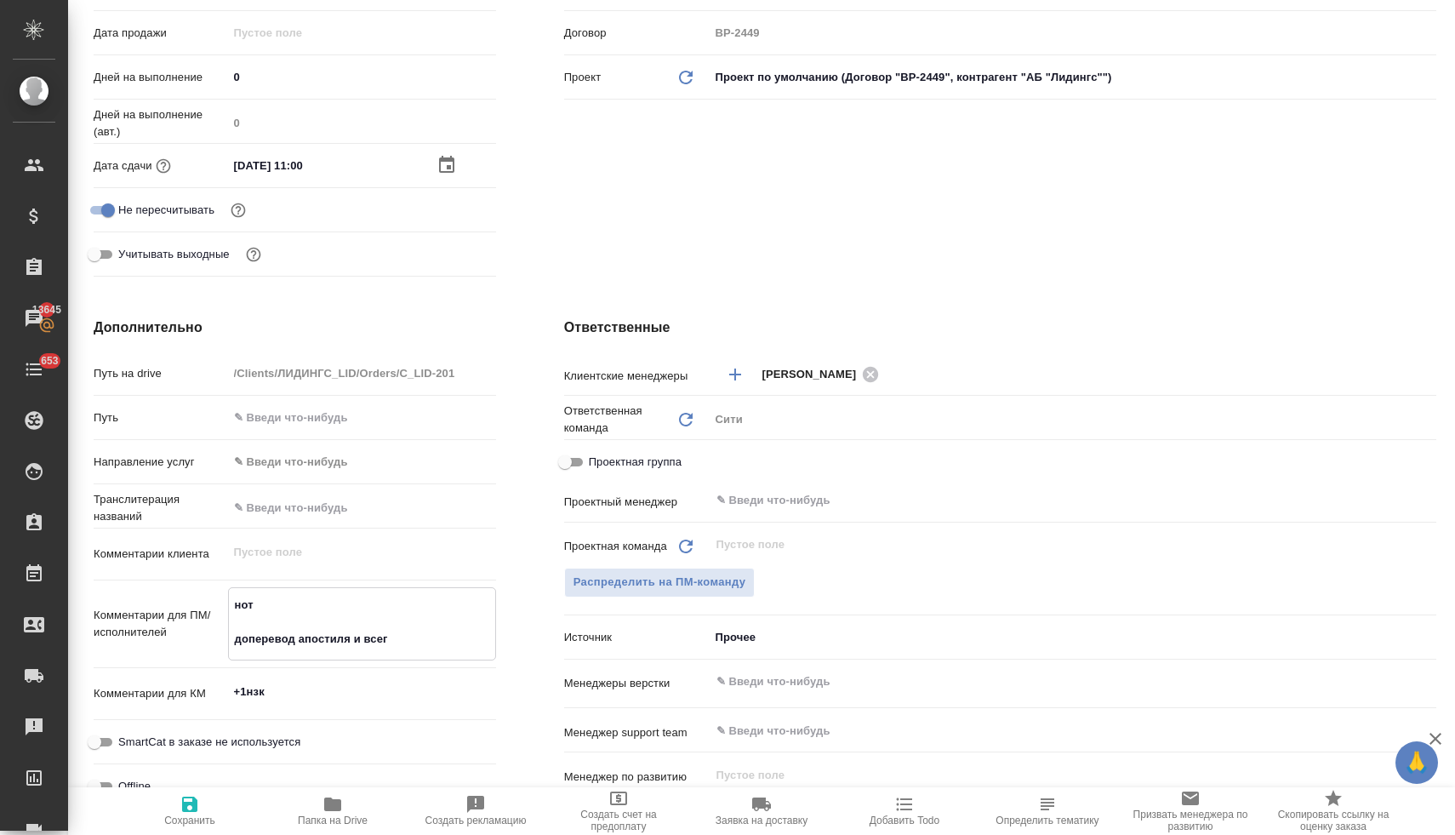
type textarea "x"
type textarea "нот доперевод апостиля и всего"
type textarea "x"
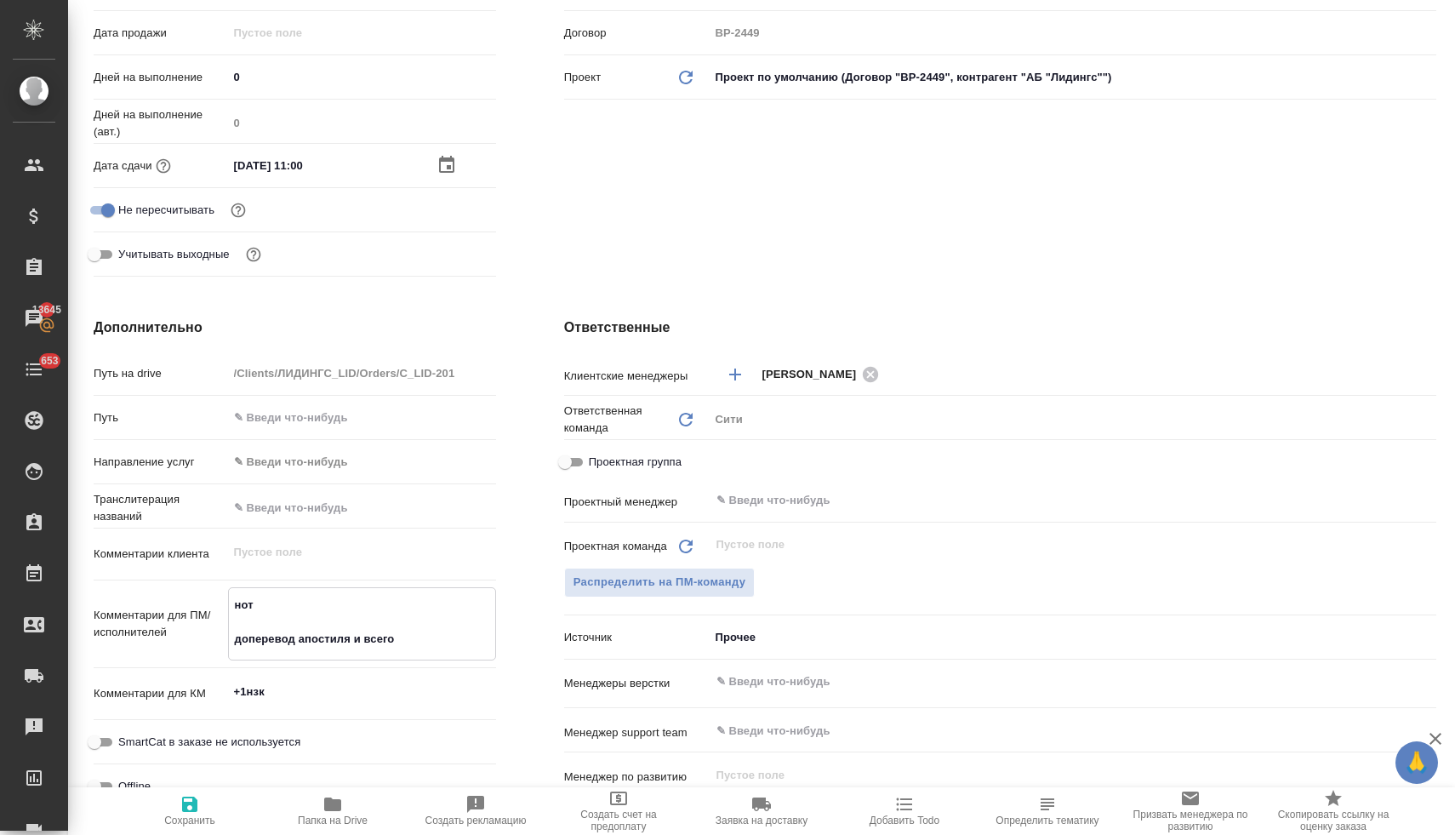
type textarea "нот доперевод апостиля и всего,"
type textarea "x"
type textarea "нот доперевод апостиля и всего,"
type textarea "x"
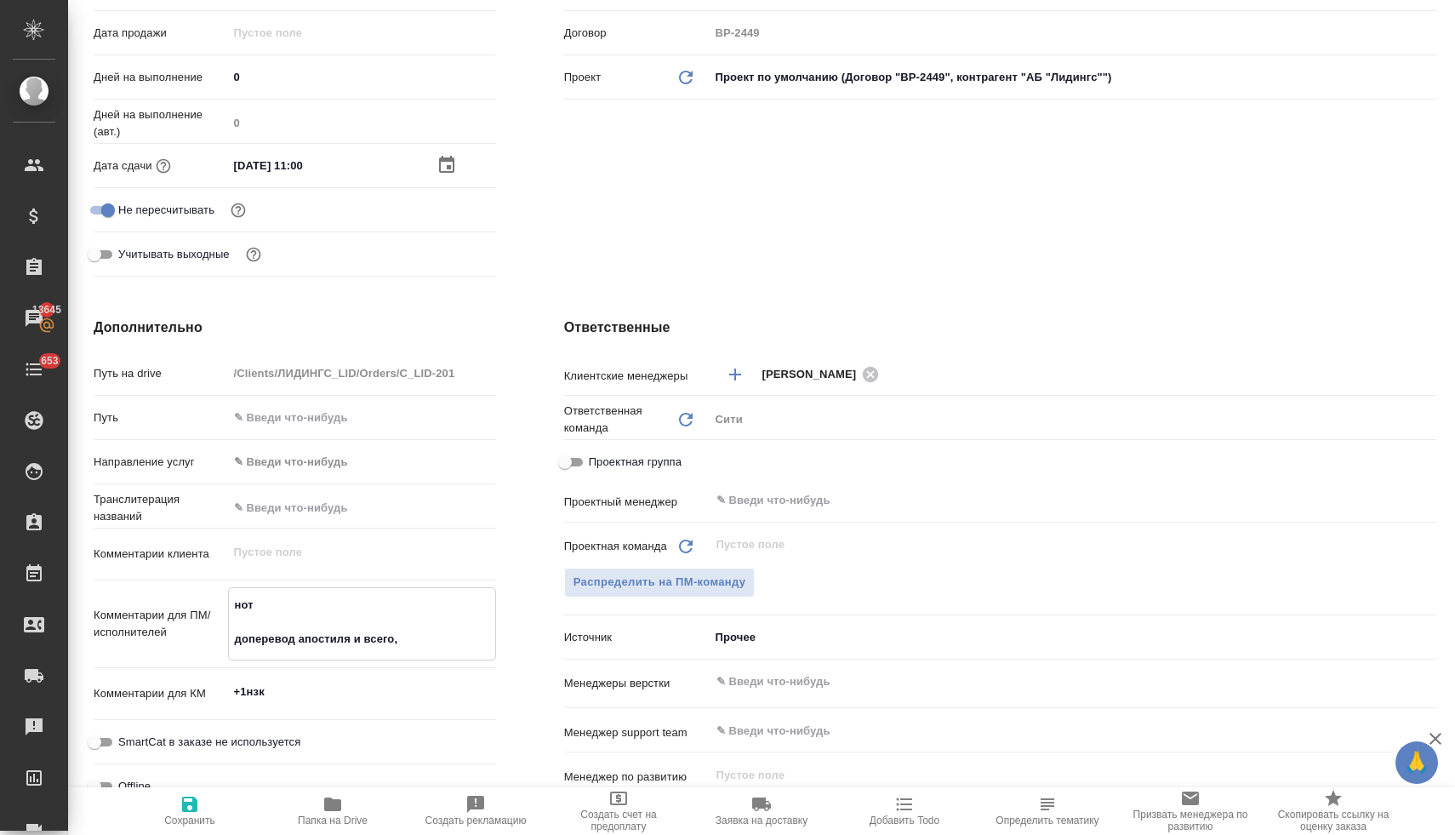
type textarea "x"
type textarea "нот доперевод апостиля и всего, ч"
type textarea "x"
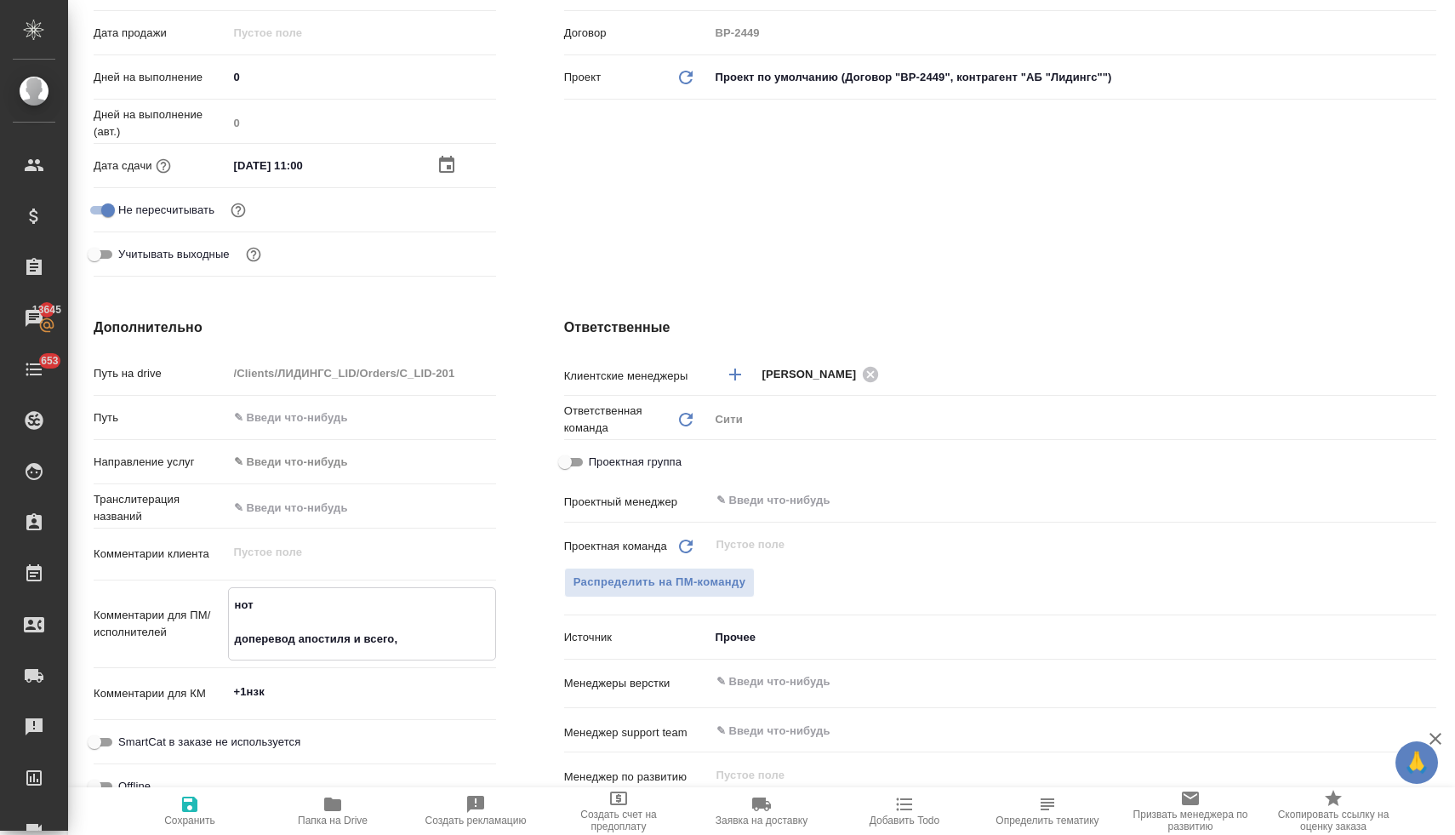
type textarea "x"
type textarea "нот доперевод апостиля и всего, чт"
type textarea "x"
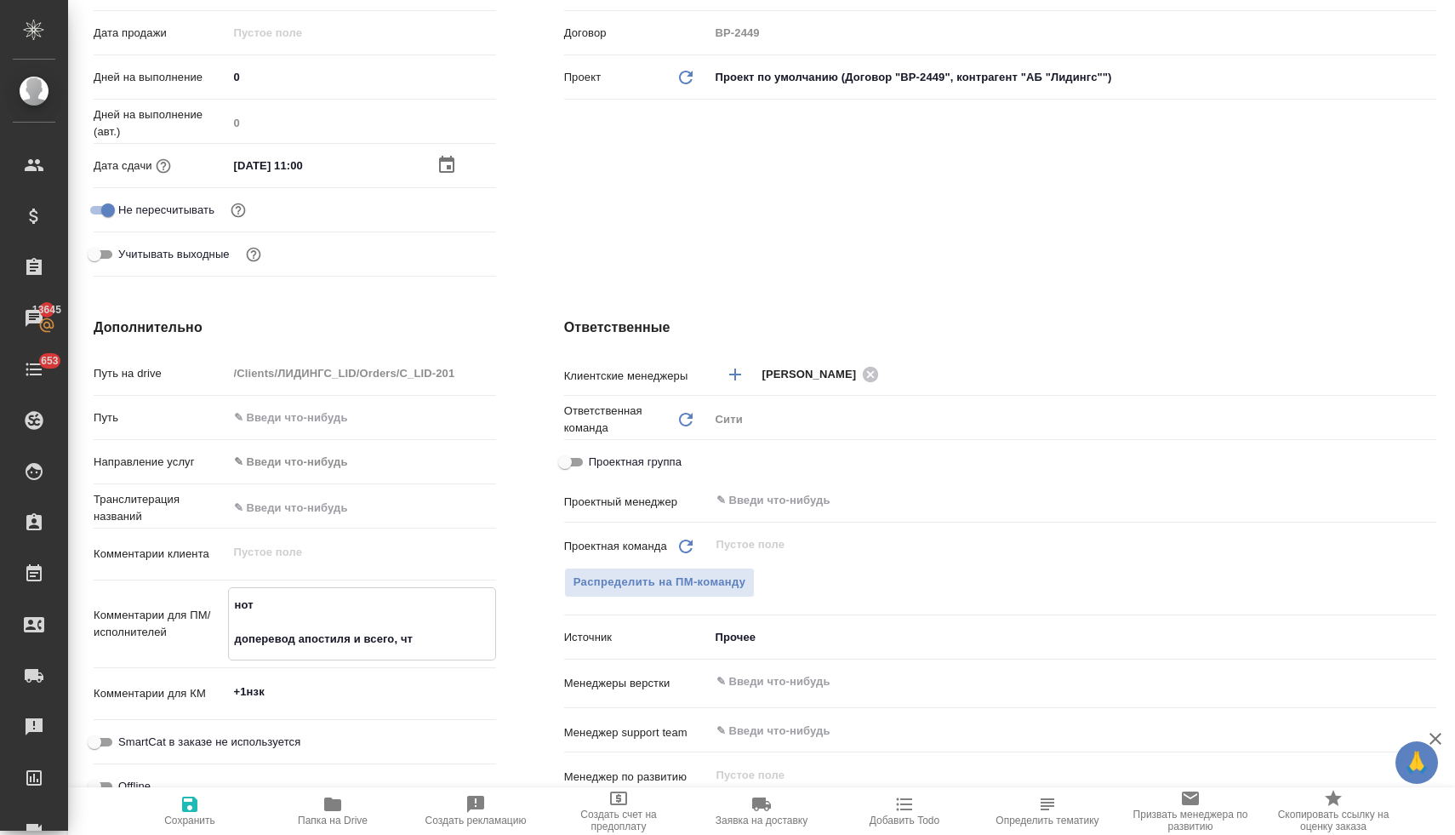
type textarea "нот доперевод апостиля и всего, что"
type textarea "x"
type textarea "нот доперевод апостиля и всего, что"
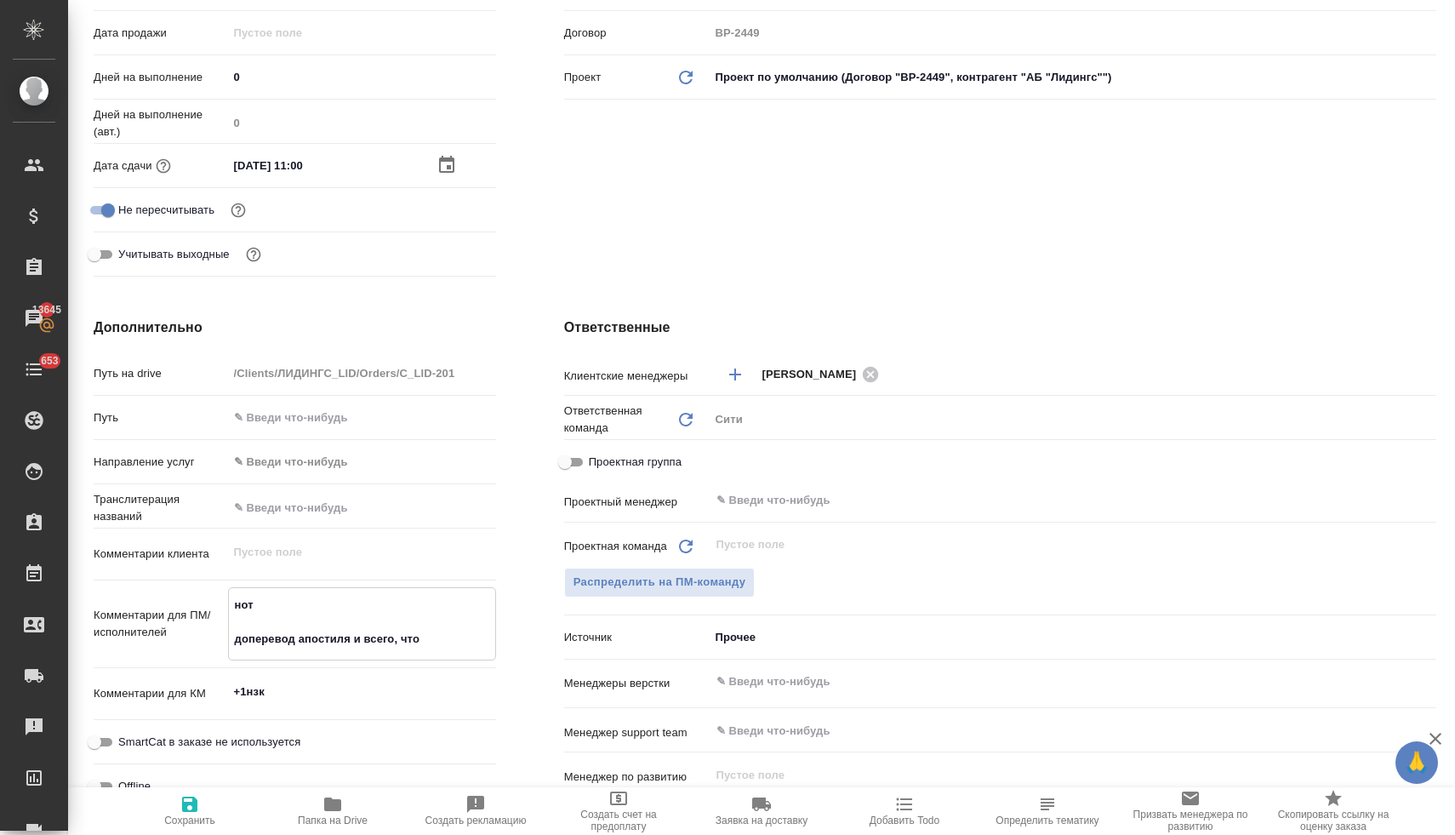
type textarea "x"
type textarea "нот доперевод апостиля и всего, что [PERSON_NAME]"
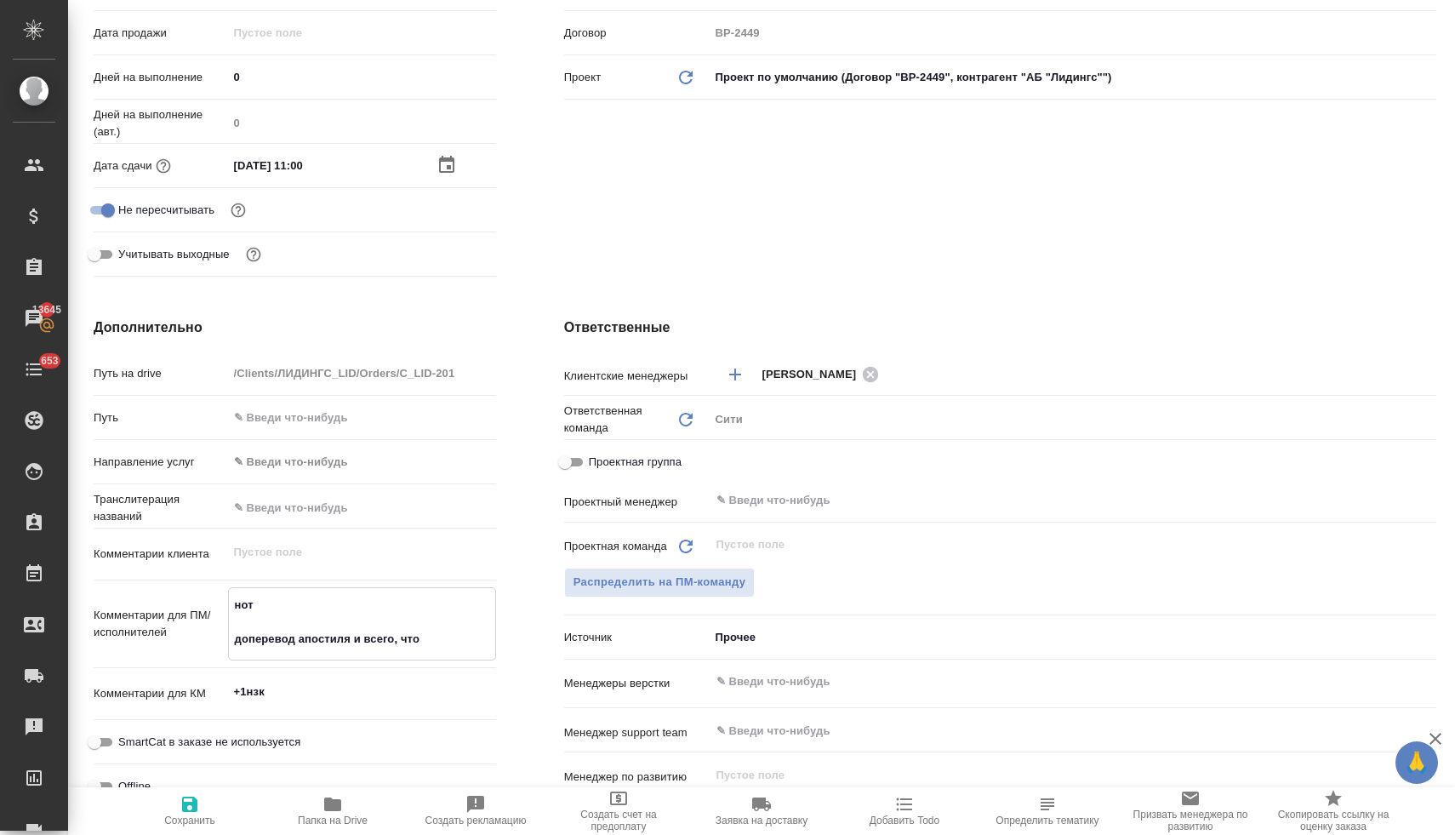
type textarea "x"
type textarea "нот доперевод апостиля и всего, что не"
type textarea "x"
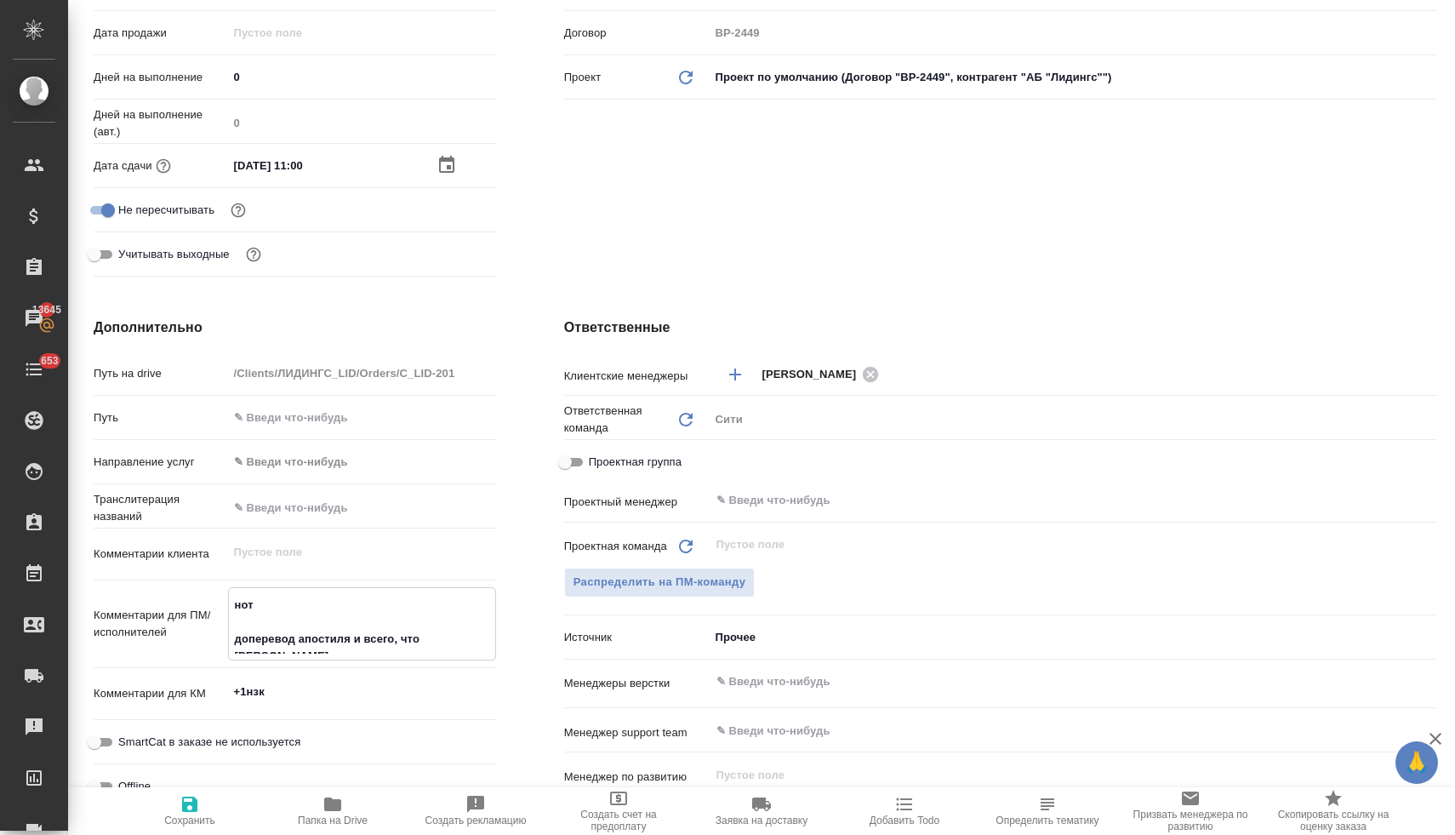
type textarea "x"
type textarea "нот доперевод апостиля и всего, что не"
type textarea "x"
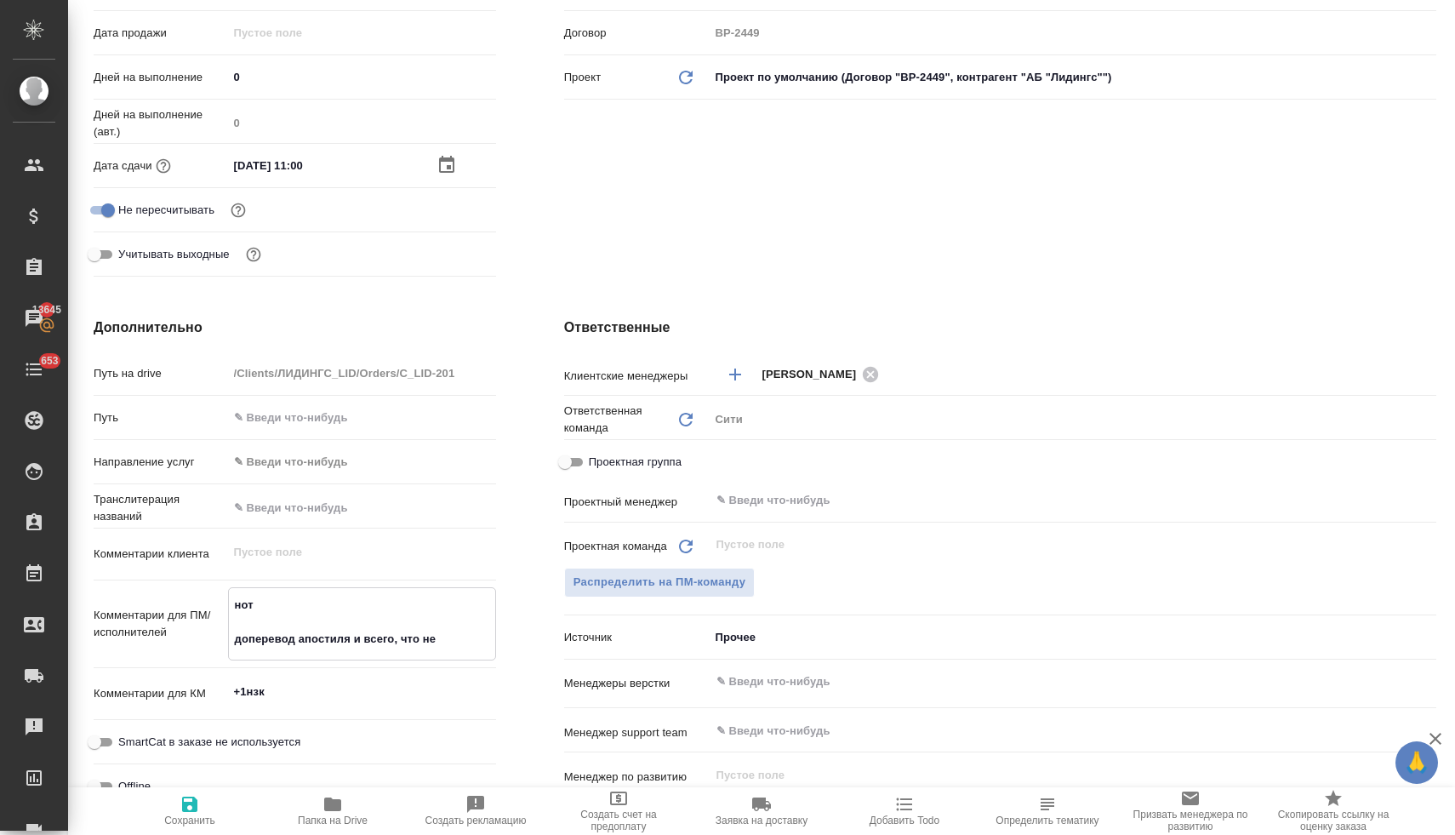
type textarea "x"
type textarea "нот доперевод апостиля и всего, что не д"
type textarea "x"
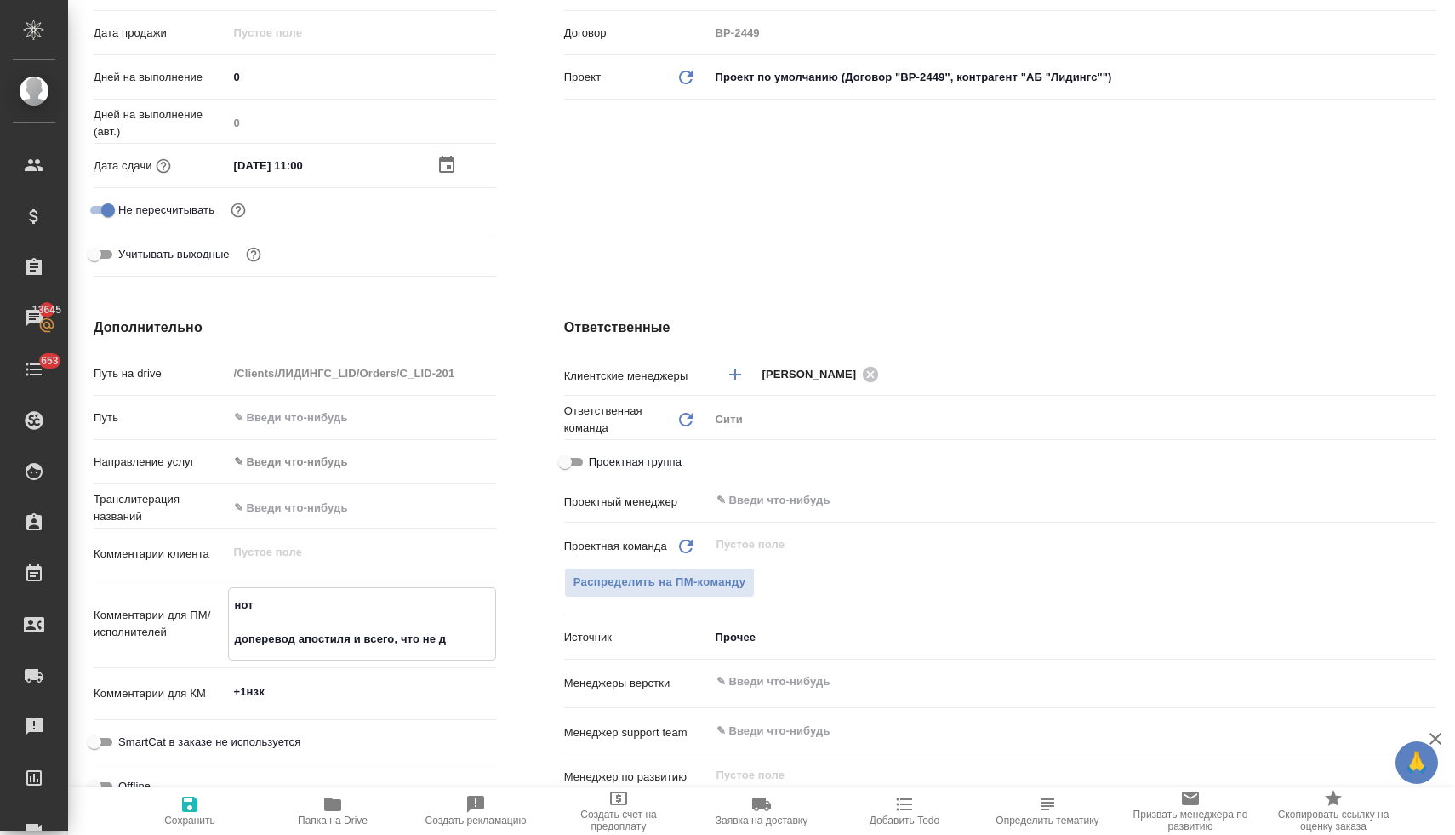
type textarea "нот доперевод апостиля и всего, что не ду"
type textarea "x"
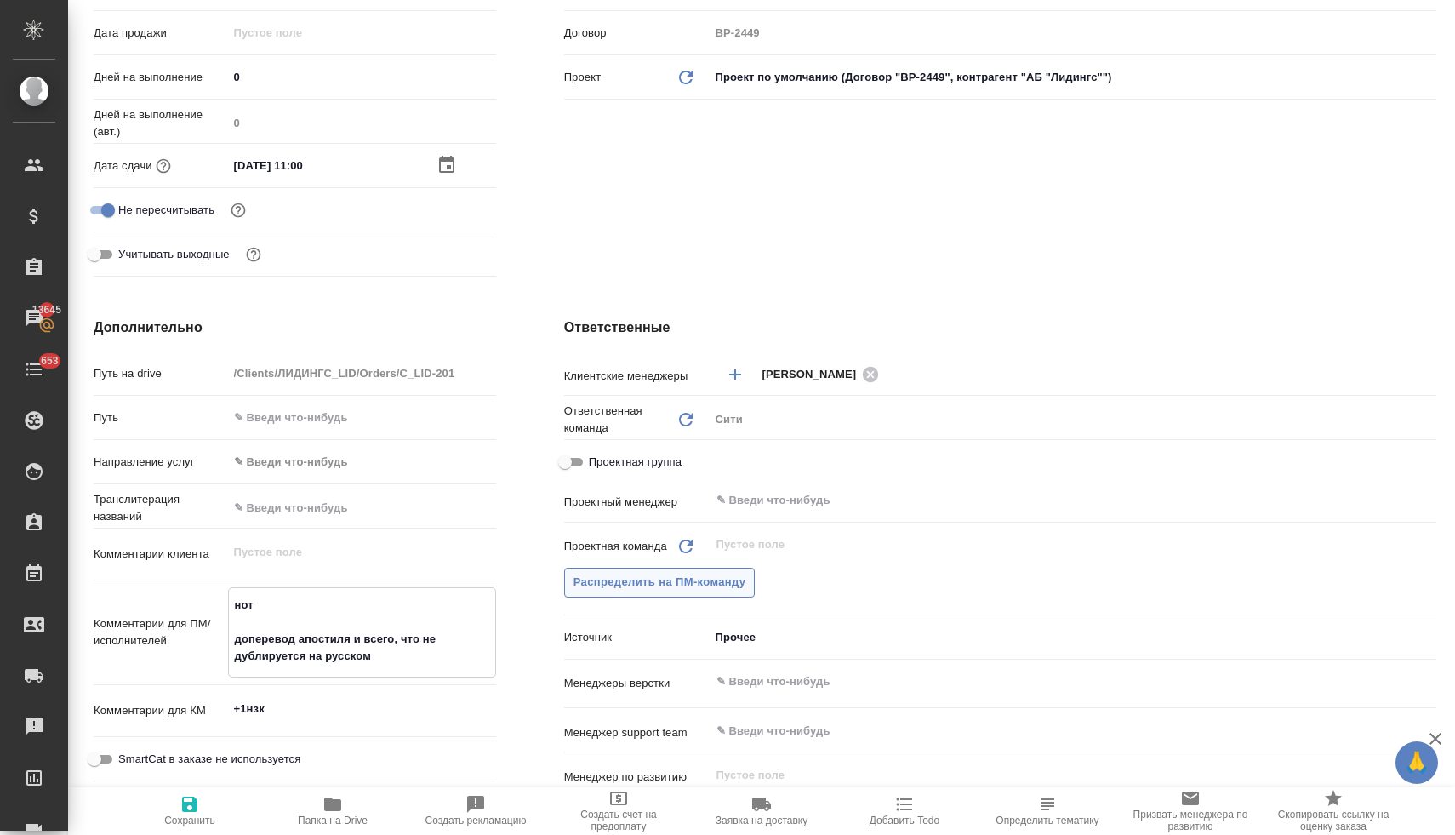
click at [711, 581] on span "Распределить на ПМ-команду" at bounding box center [659, 583] width 173 height 20
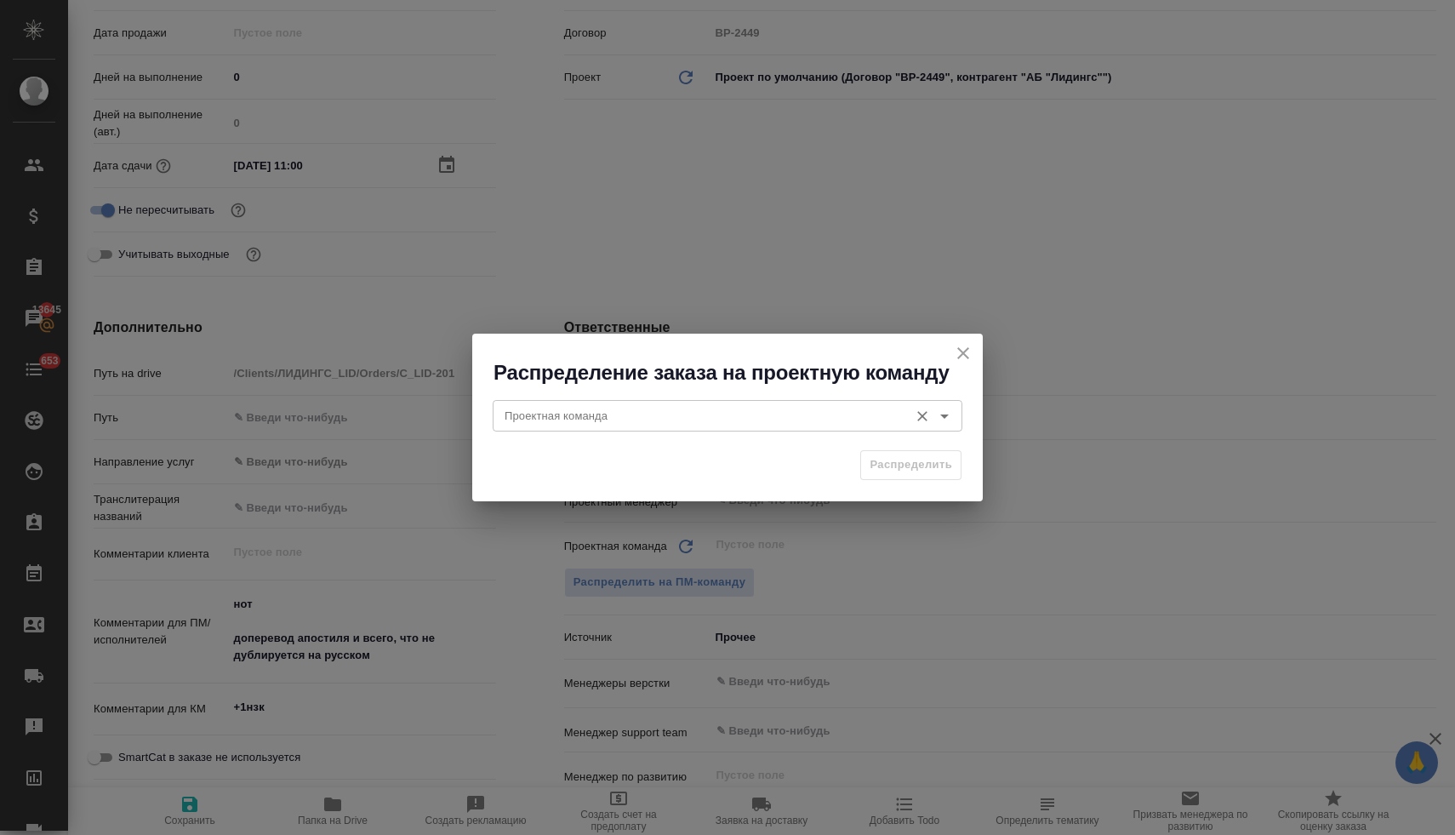
click at [646, 424] on input "Проектная команда" at bounding box center [699, 415] width 402 height 20
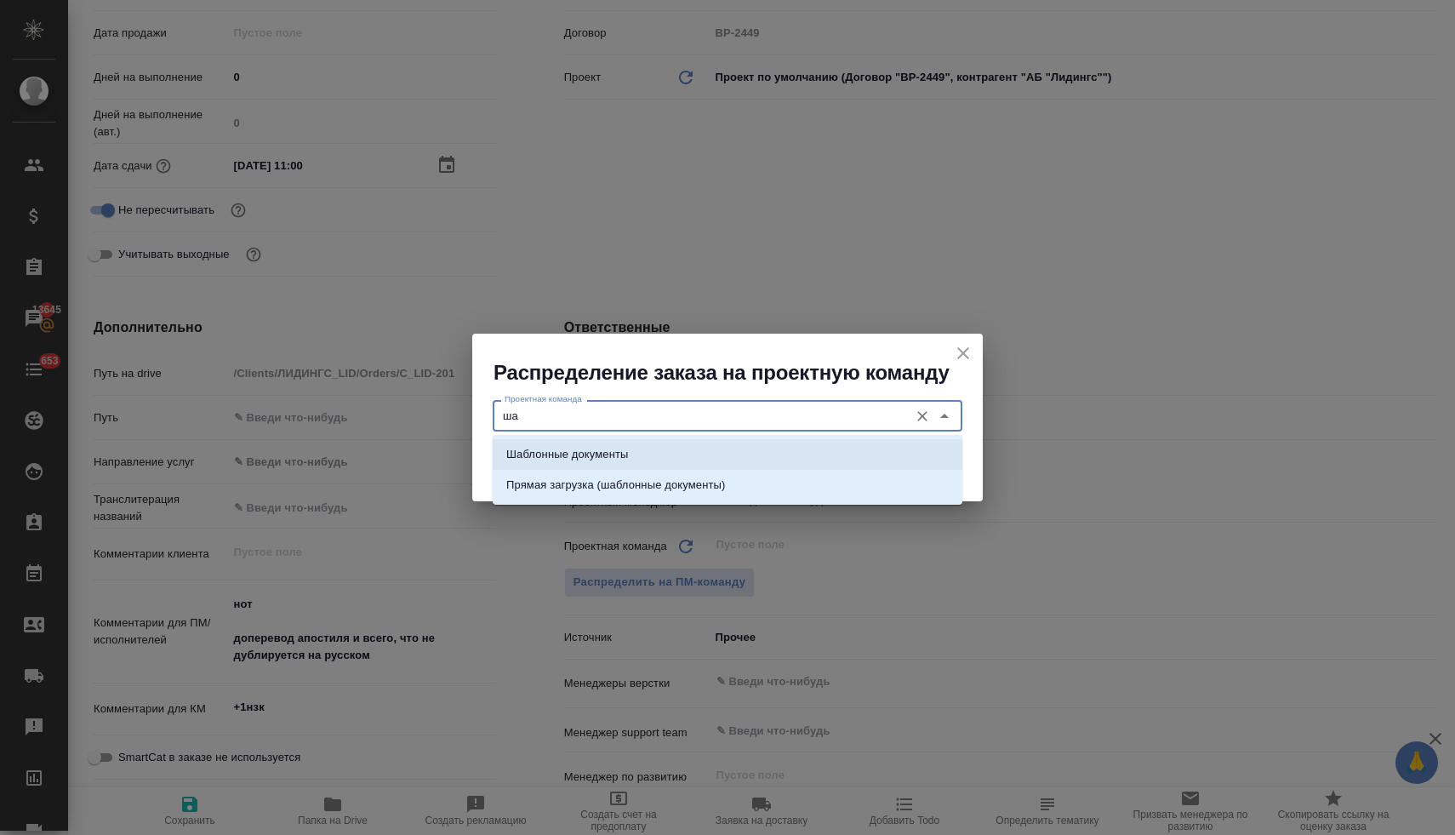
click at [655, 451] on li "Шаблонные документы" at bounding box center [728, 454] width 470 height 31
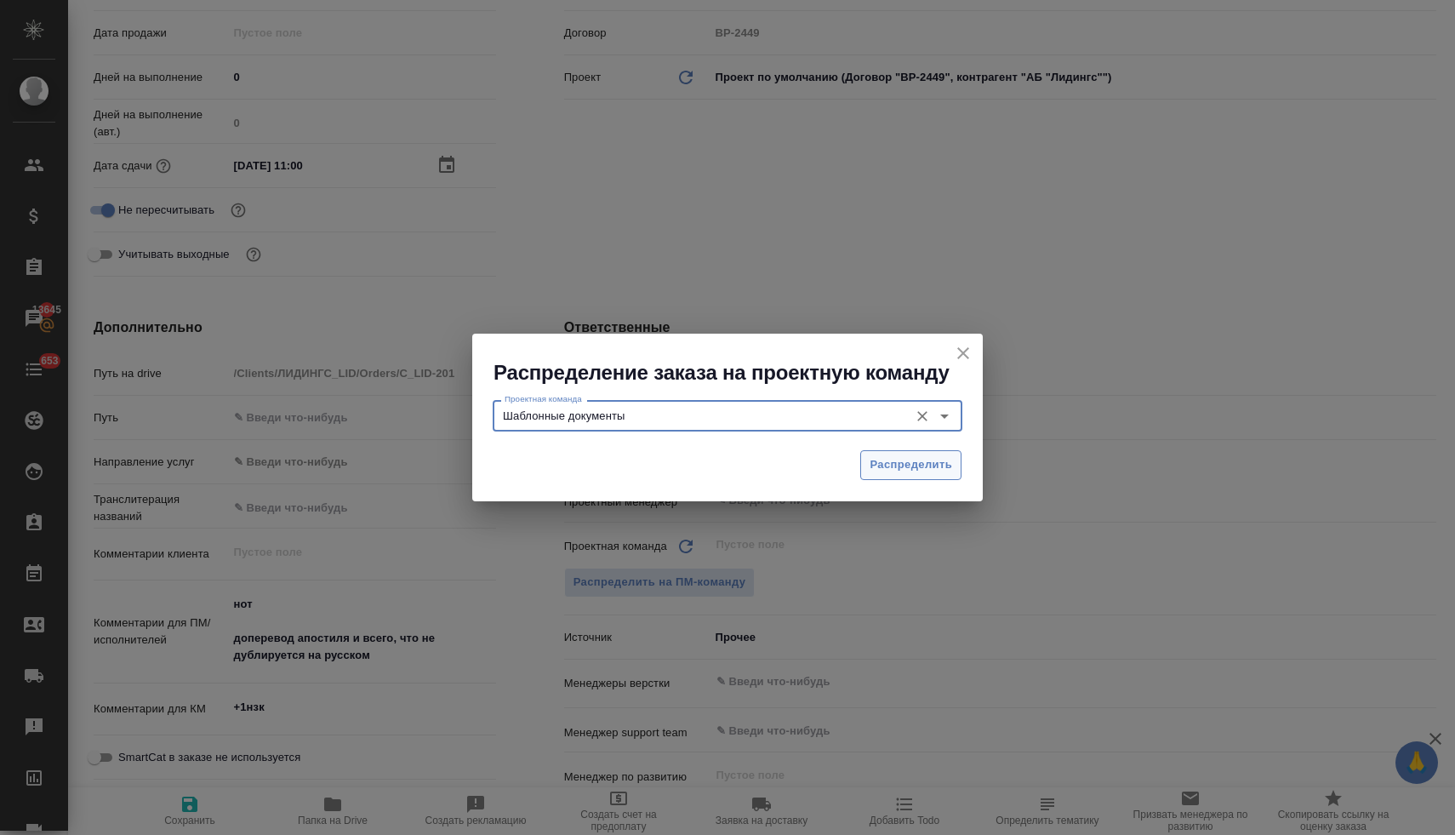
click at [896, 459] on span "Распределить" at bounding box center [910, 465] width 83 height 20
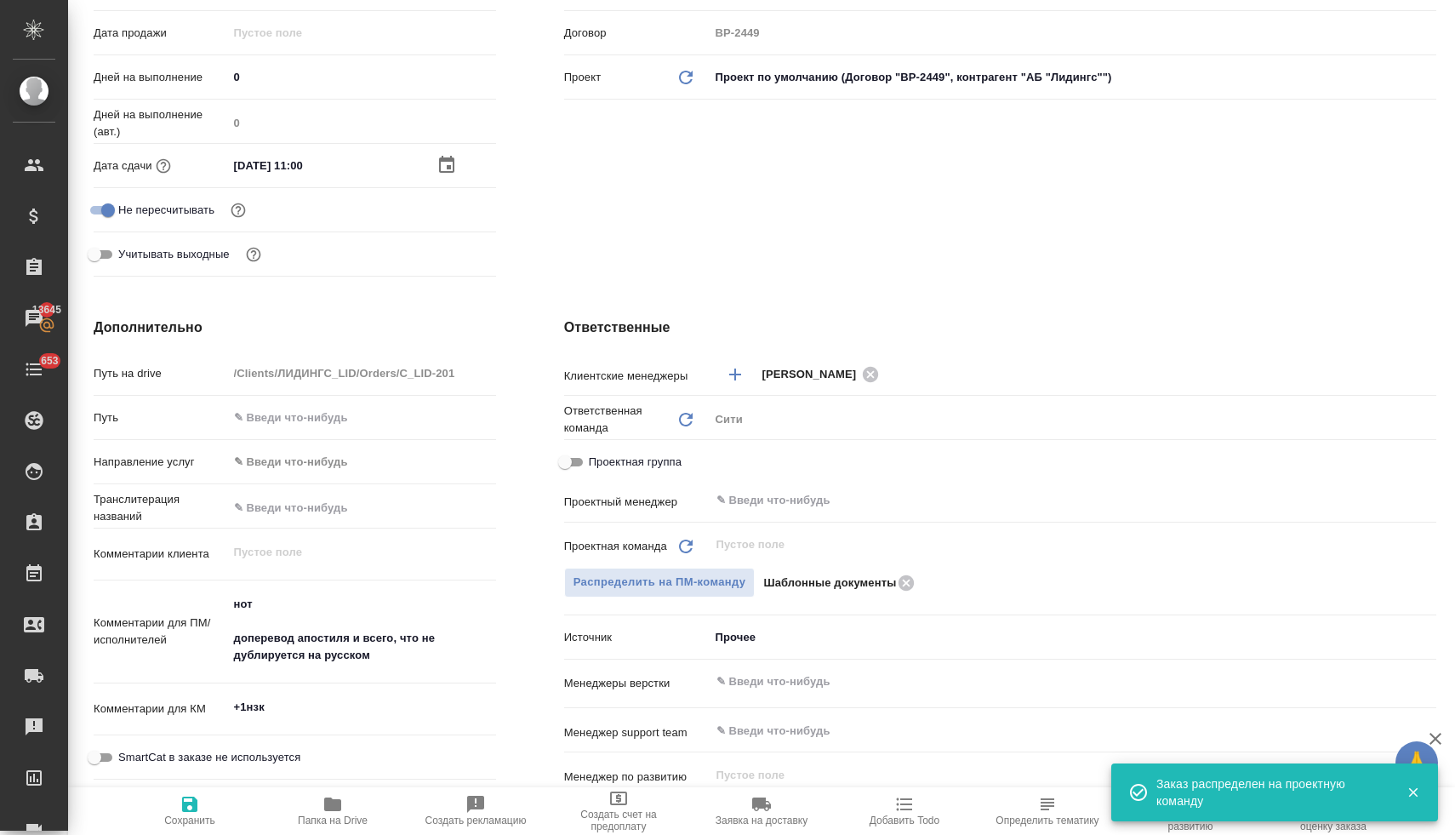
drag, startPoint x: 194, startPoint y: 814, endPoint x: 209, endPoint y: 798, distance: 22.3
click at [195, 814] on span "Сохранить" at bounding box center [189, 820] width 51 height 12
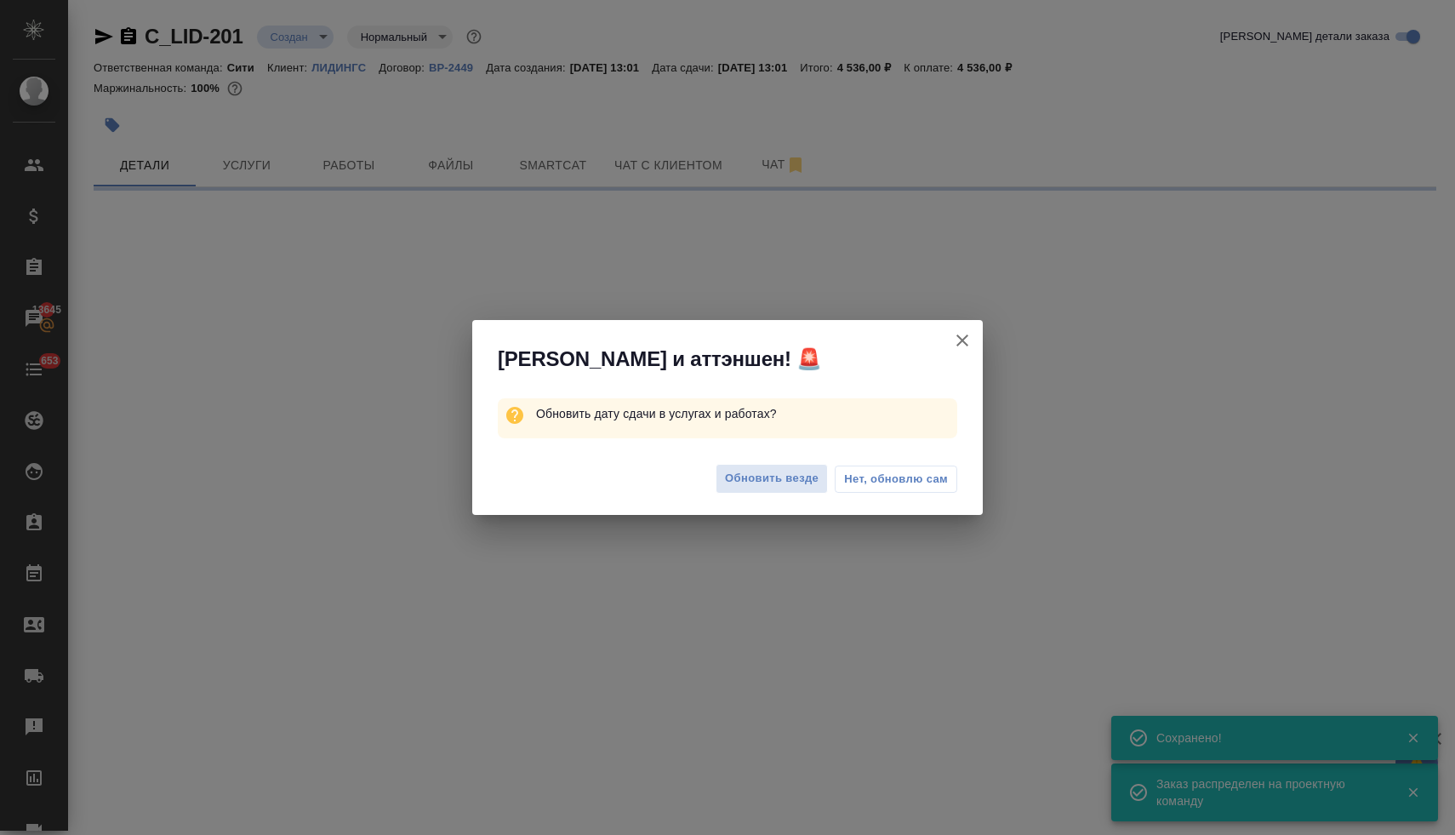
scroll to position [0, 0]
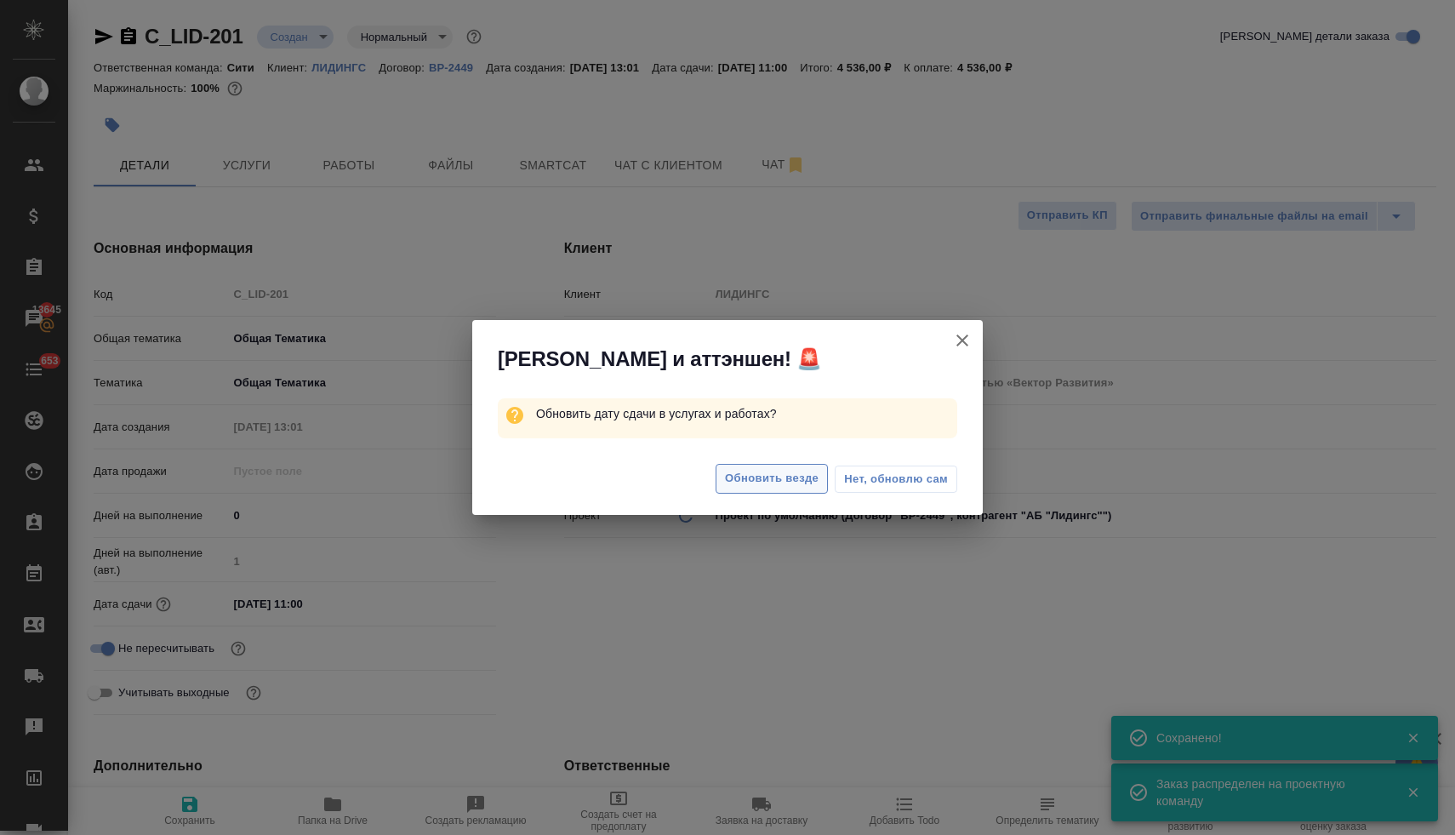
click at [763, 478] on span "Обновить везде" at bounding box center [772, 479] width 94 height 20
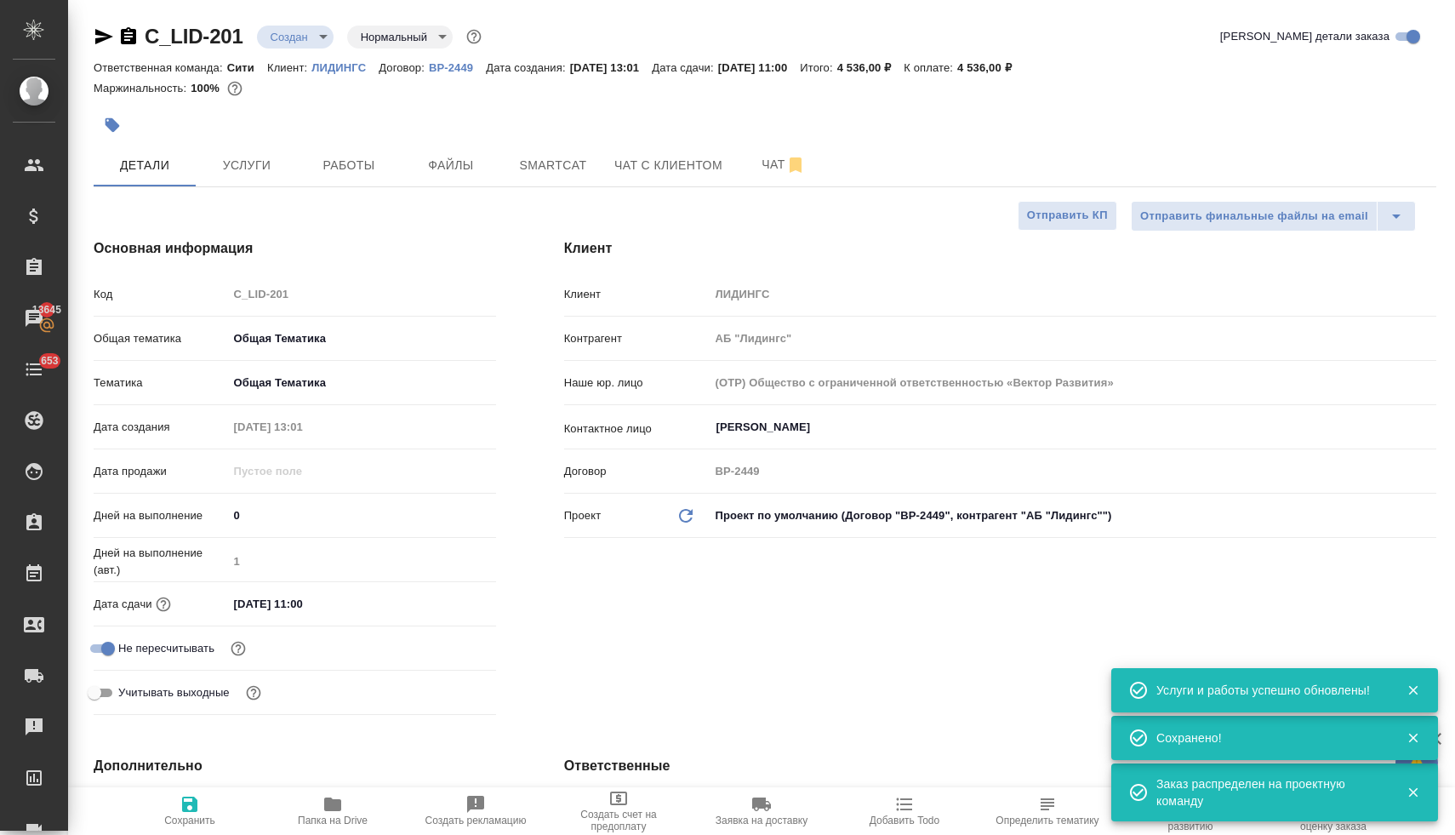
click at [303, 603] on input "[DATE] 11:00" at bounding box center [302, 603] width 149 height 25
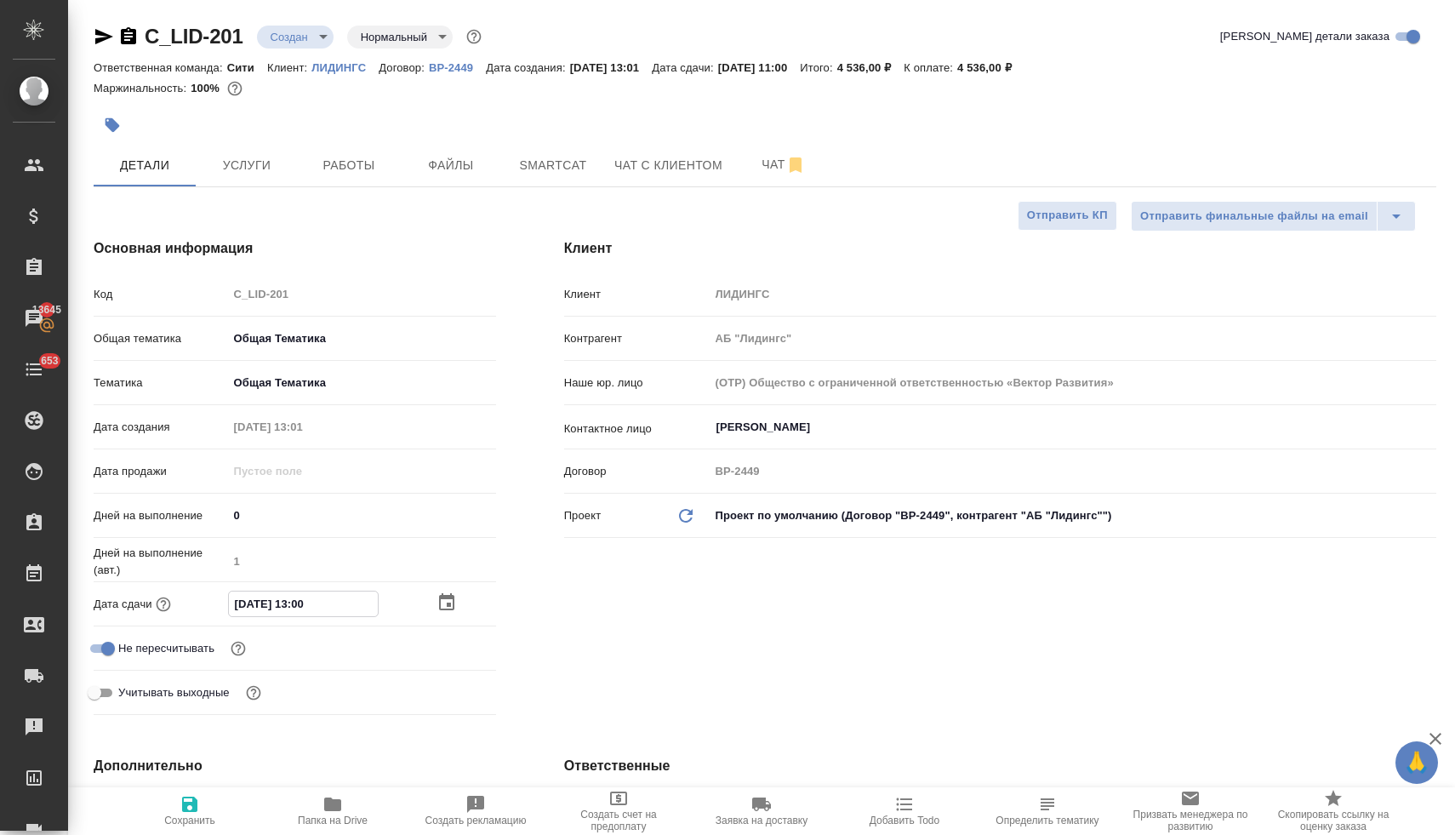
click at [204, 811] on span "Сохранить" at bounding box center [189, 810] width 123 height 32
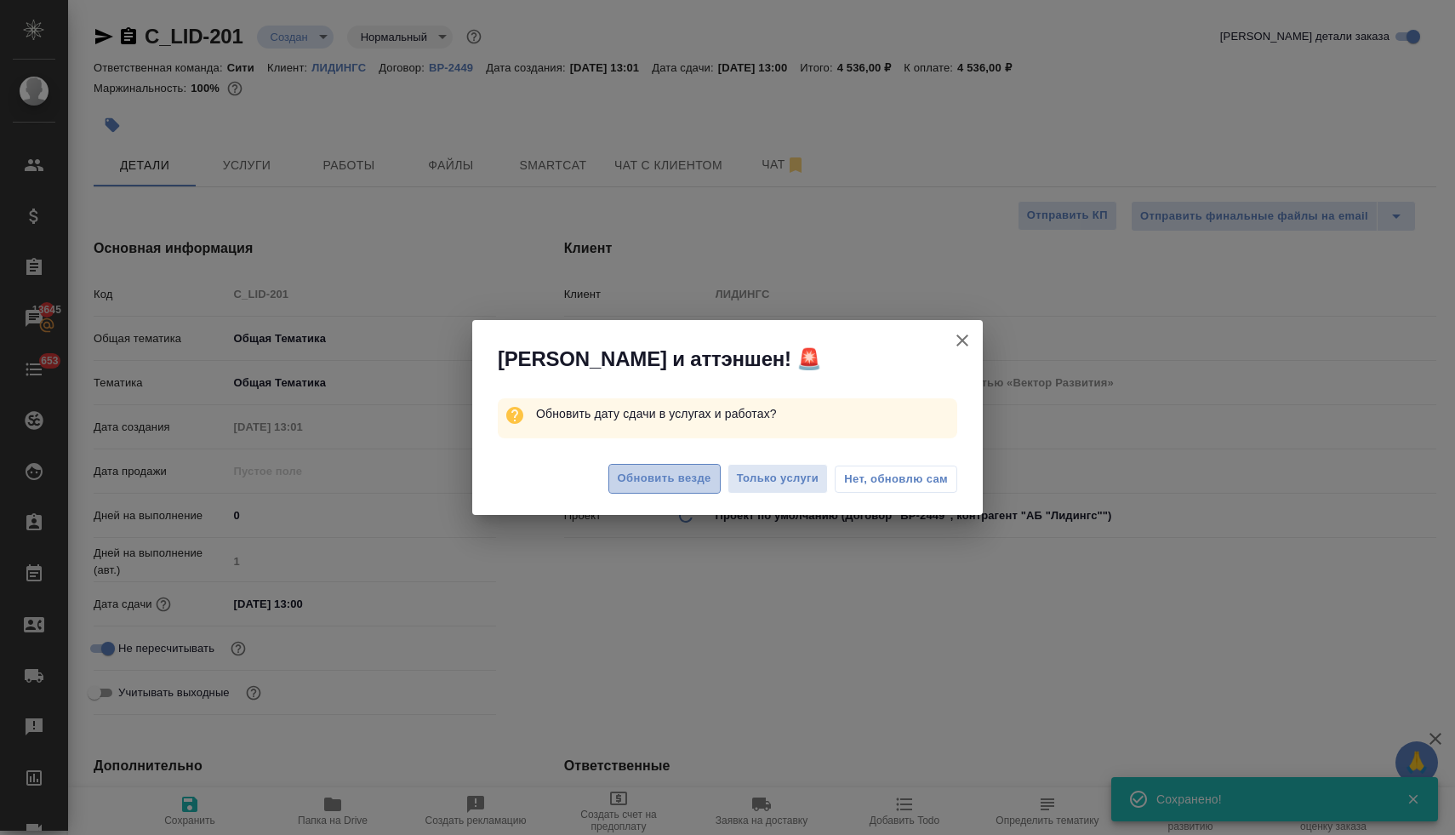
click at [695, 482] on span "Обновить везде" at bounding box center [665, 479] width 94 height 20
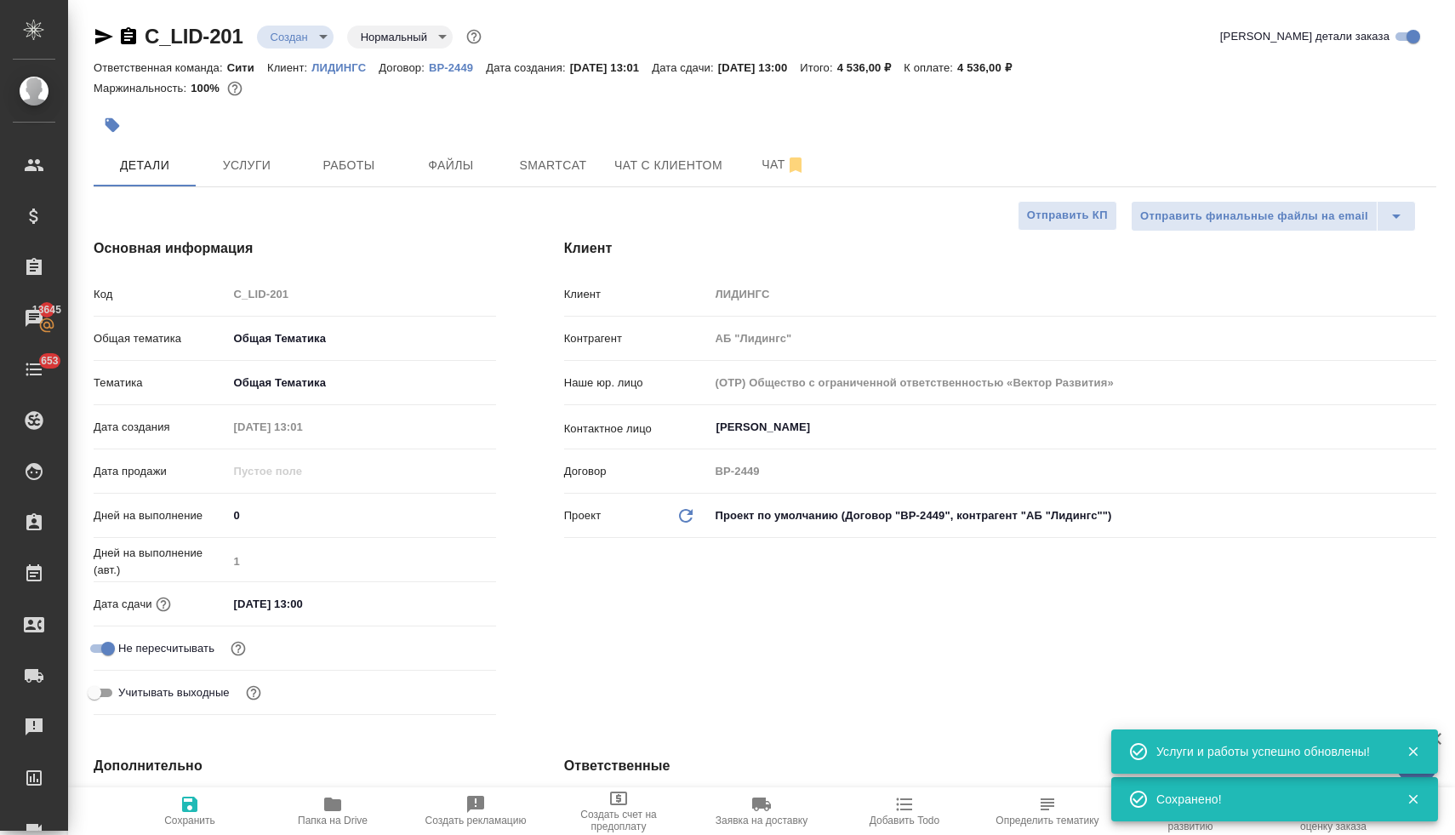
click at [307, 38] on body "🙏 .cls-1 fill:#fff; AWATERA [PERSON_NAME] Спецификации Заказы 13645 Чаты 653 To…" at bounding box center [727, 417] width 1455 height 835
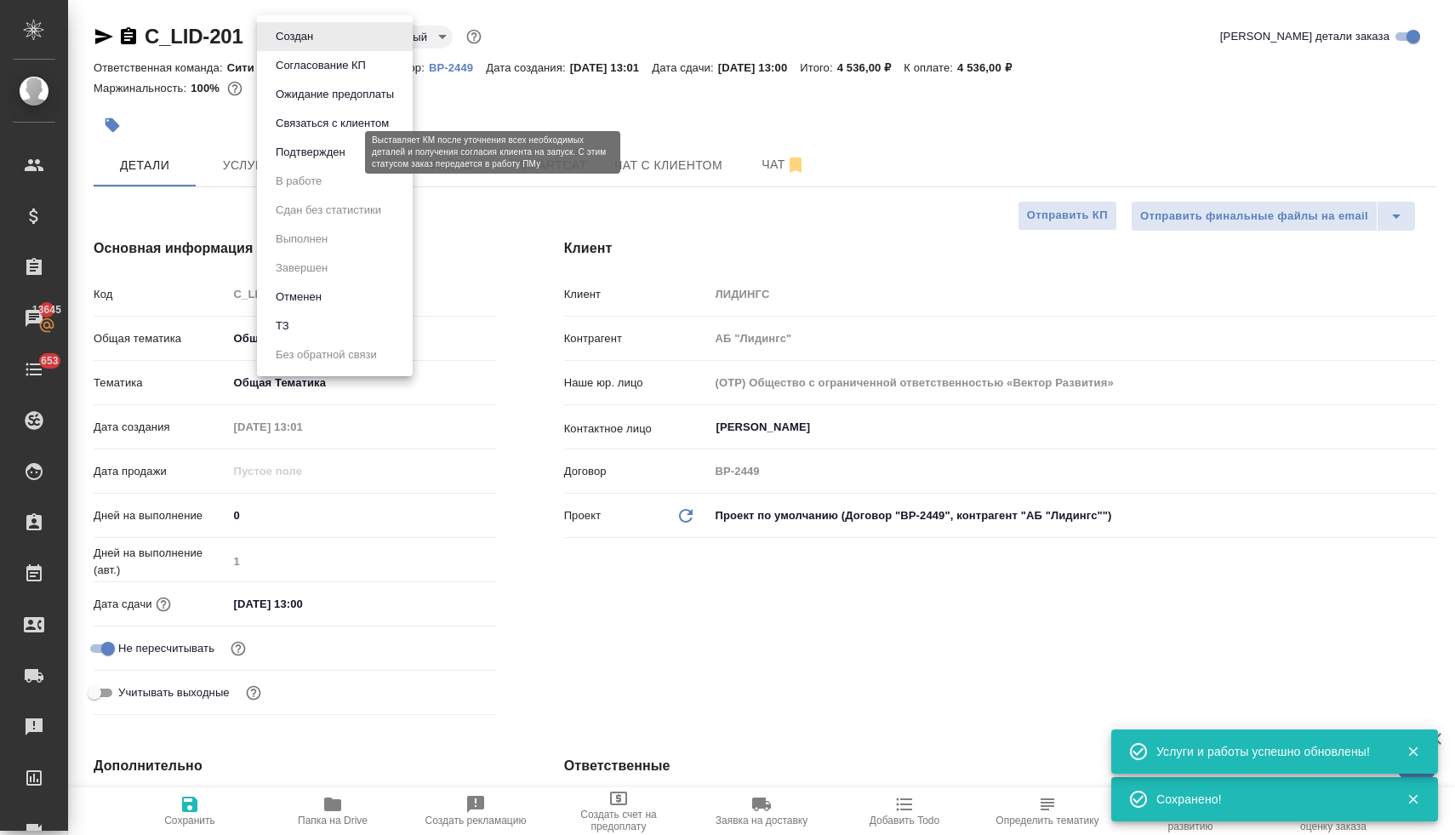
click at [336, 157] on button "Подтвержден" at bounding box center [311, 152] width 80 height 19
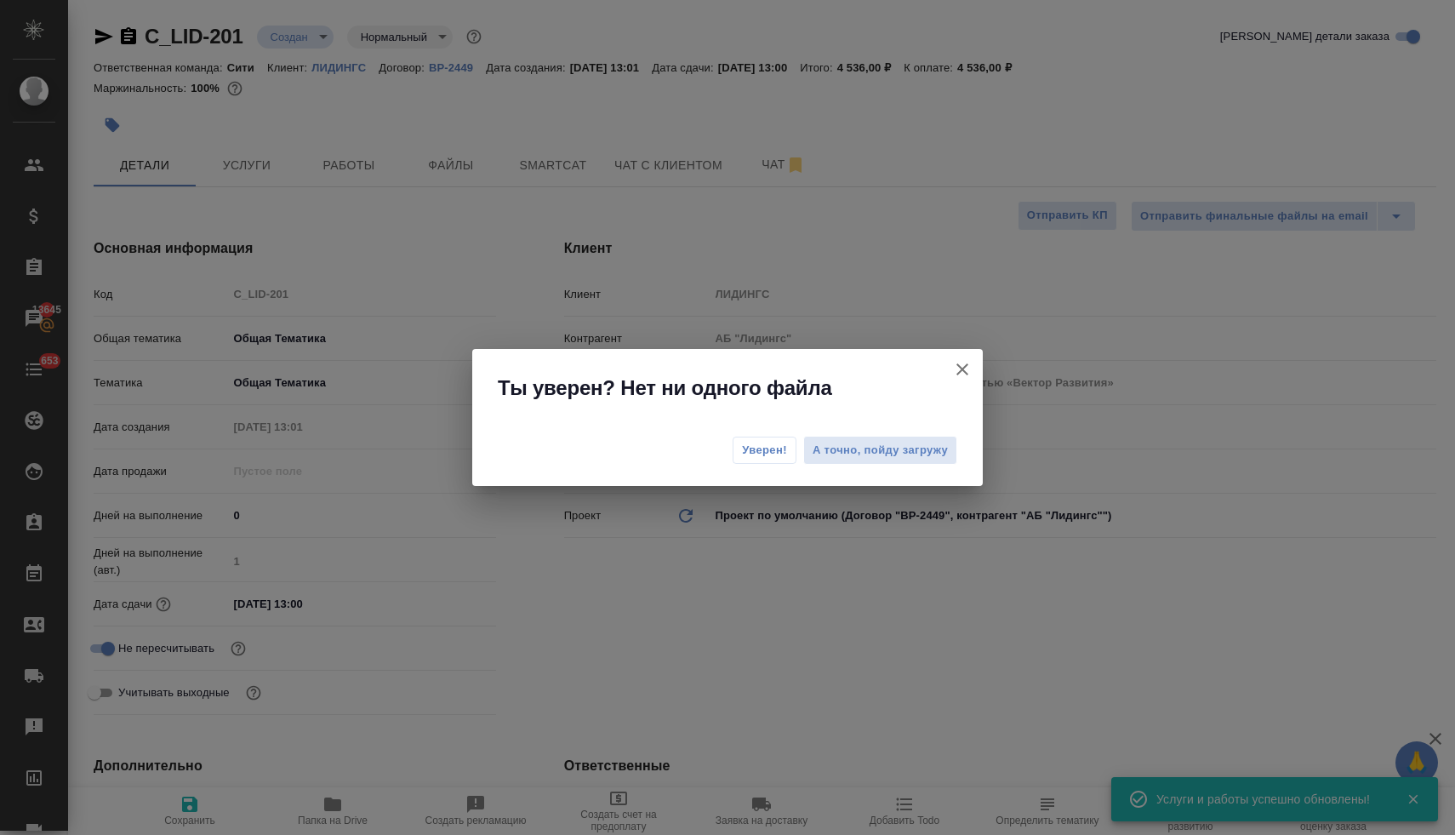
click at [778, 453] on span "Уверен!" at bounding box center [764, 450] width 45 height 17
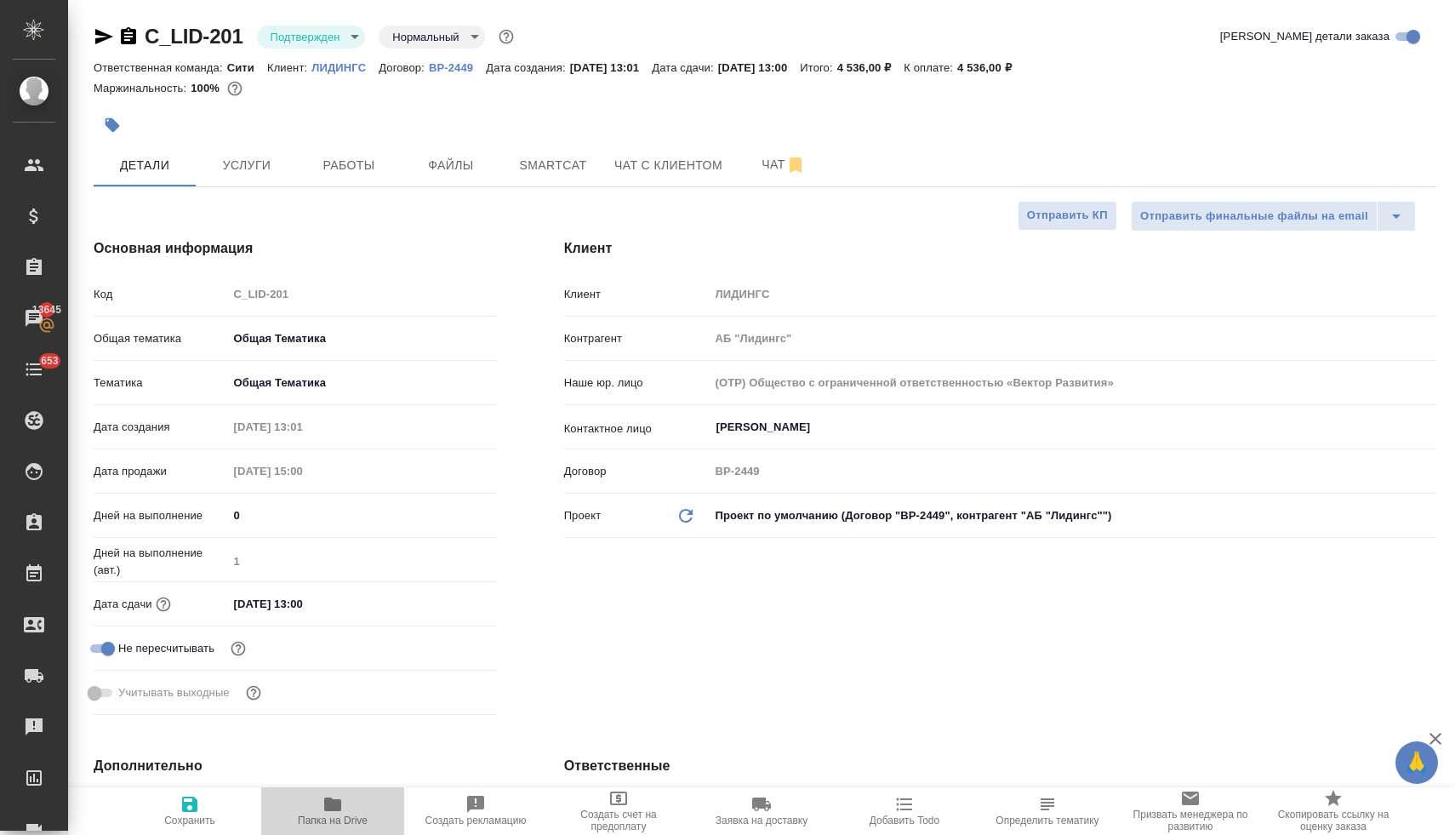
click at [338, 814] on span "Папка на Drive" at bounding box center [333, 820] width 70 height 12
click at [265, 162] on span "Услуги" at bounding box center [247, 165] width 82 height 21
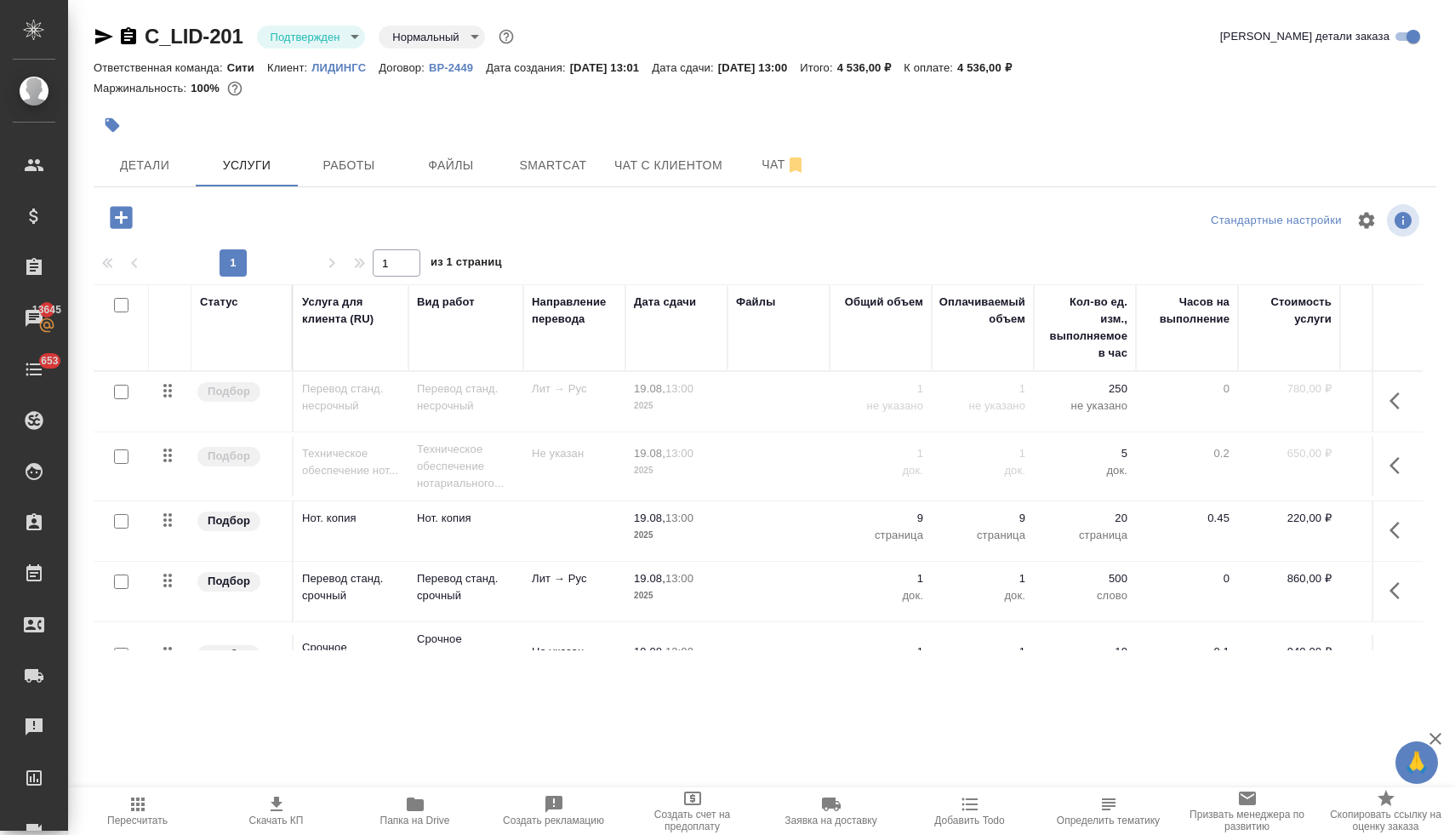
click at [118, 582] on input "checkbox" at bounding box center [121, 581] width 14 height 14
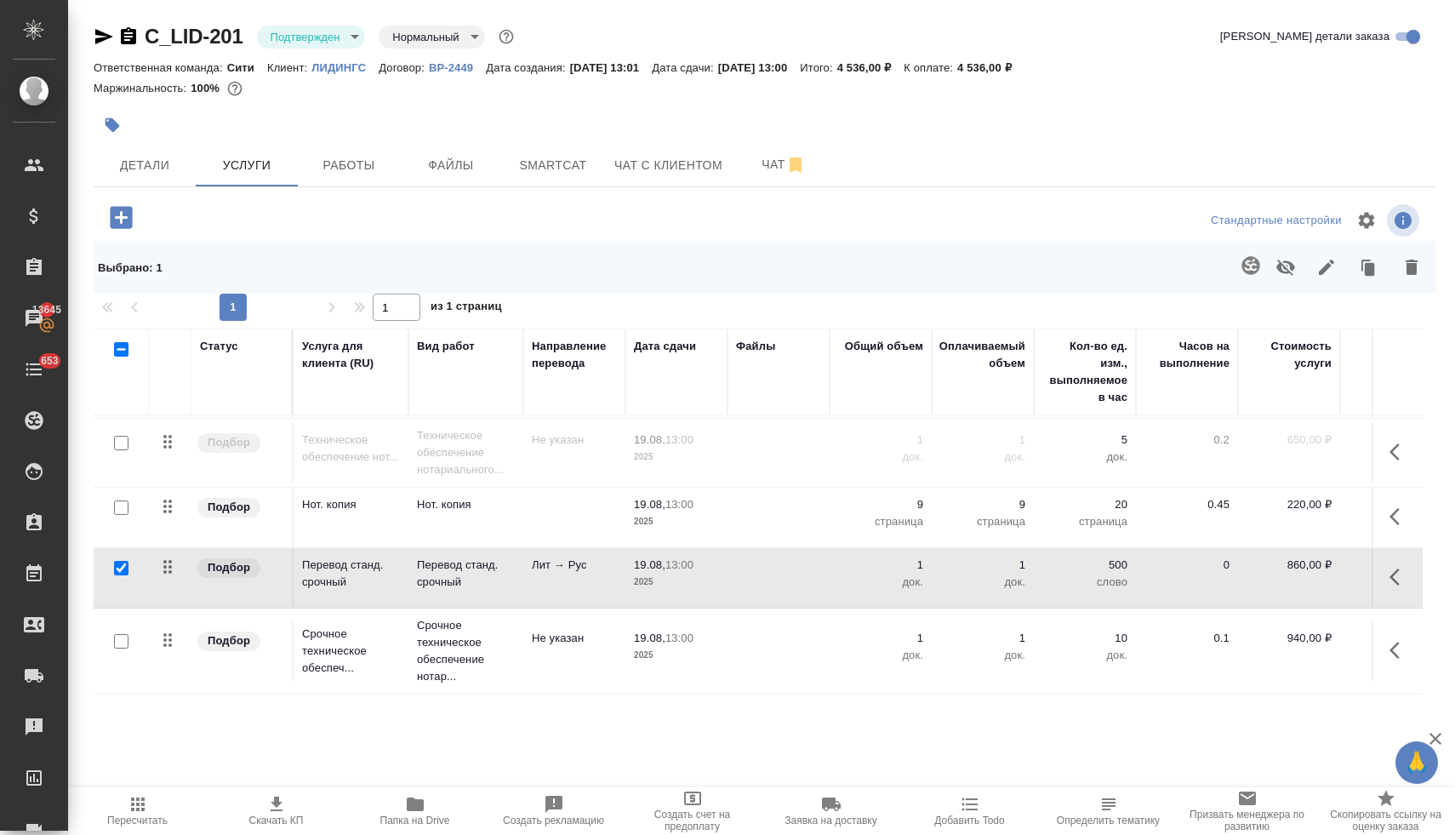
scroll to position [71, 0]
click at [118, 634] on input "checkbox" at bounding box center [121, 641] width 14 height 14
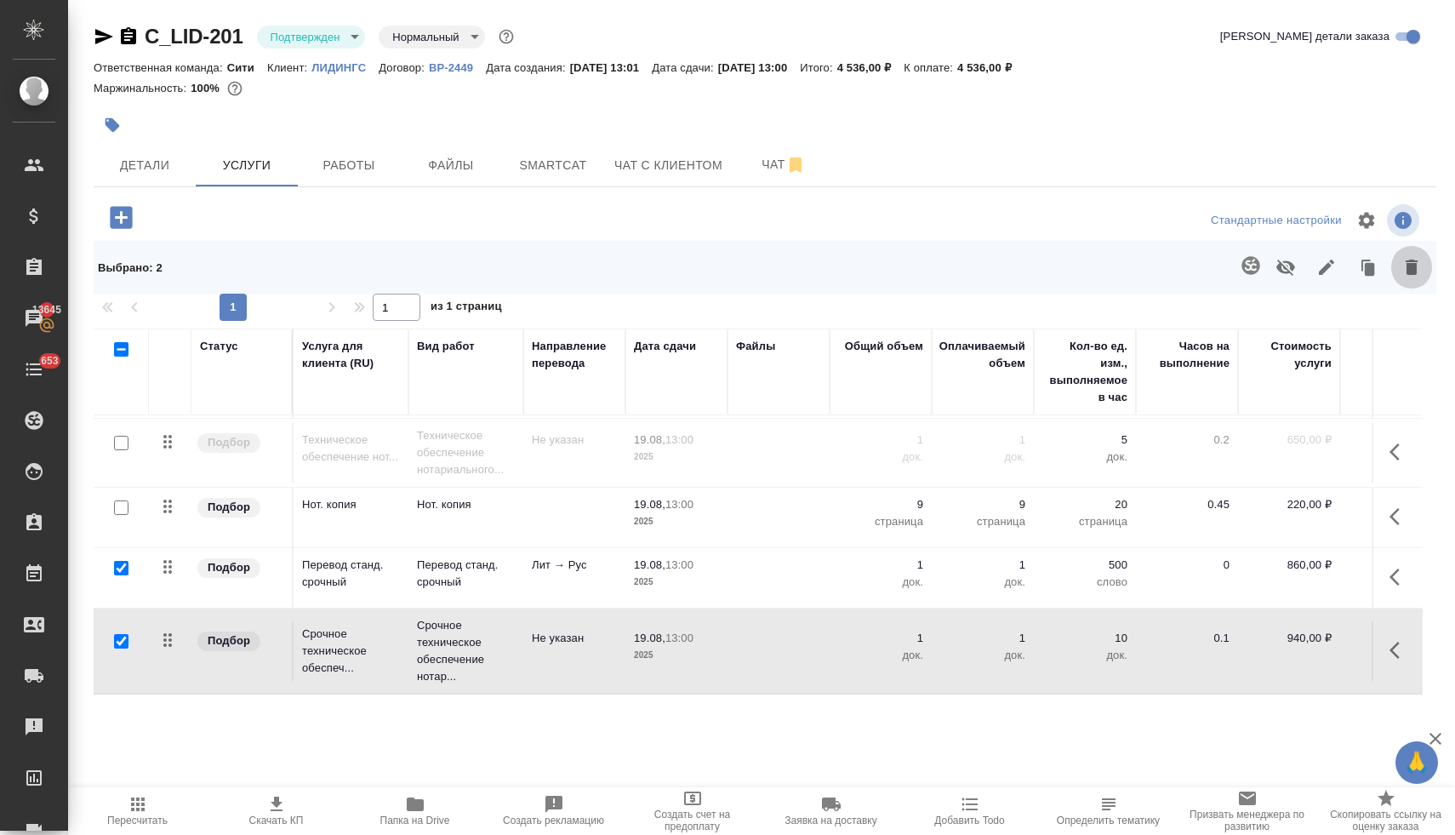
click at [1405, 271] on icon "button" at bounding box center [1411, 267] width 20 height 20
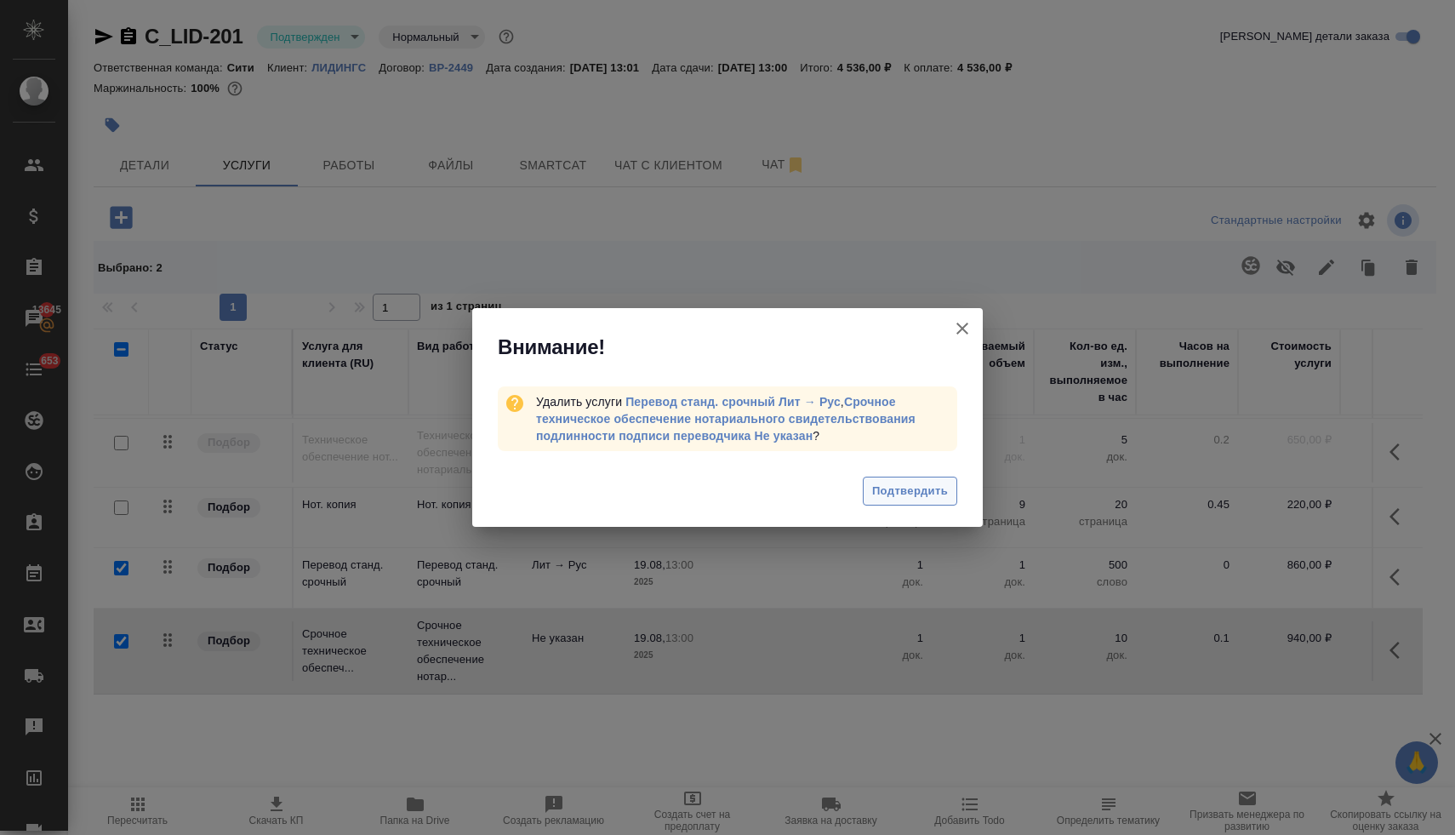
click at [892, 483] on span "Подтвердить" at bounding box center [910, 492] width 76 height 20
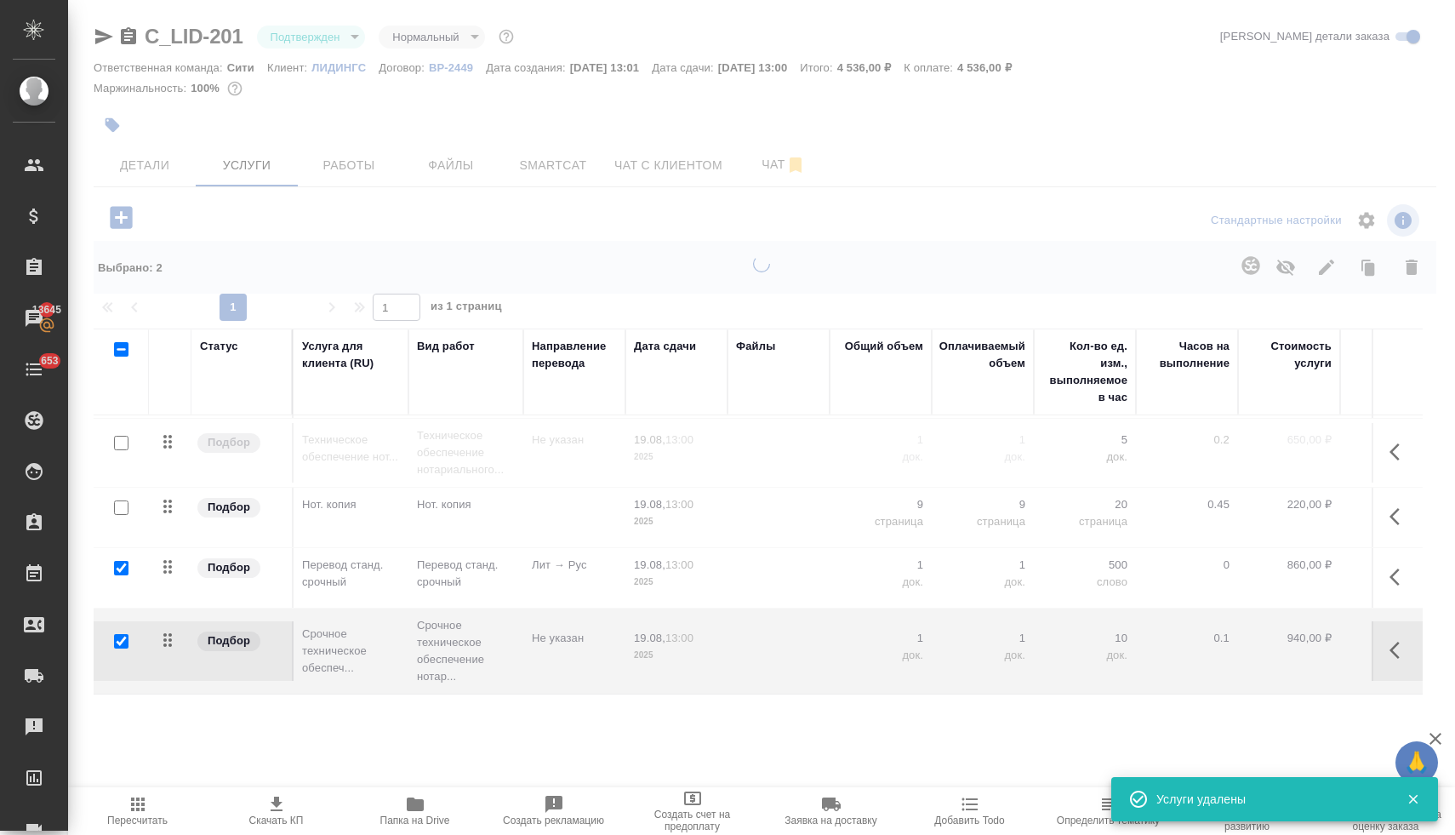
scroll to position [0, 0]
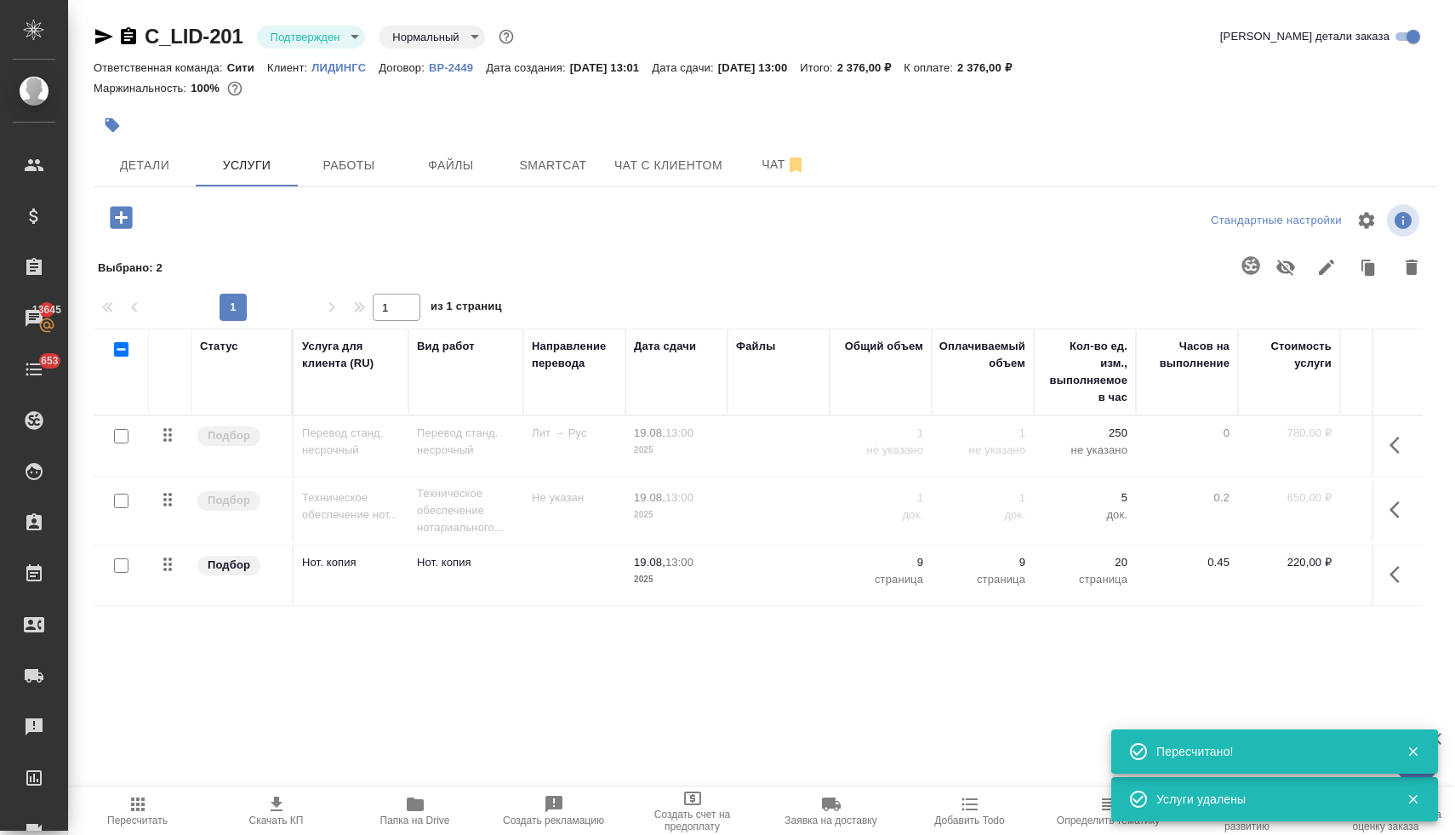
click at [121, 502] on input "checkbox" at bounding box center [121, 500] width 14 height 14
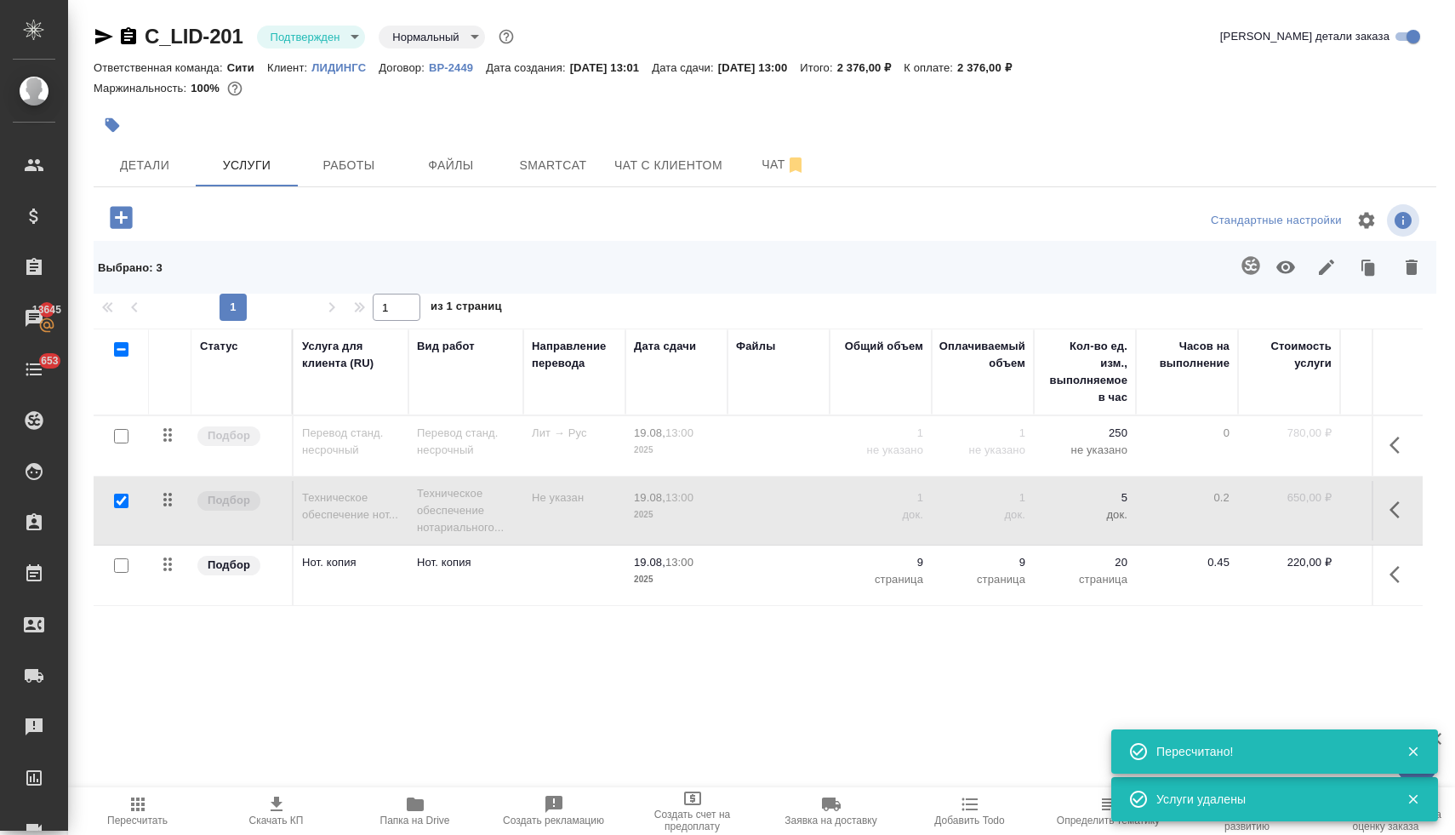
click at [122, 437] on input "checkbox" at bounding box center [121, 436] width 14 height 14
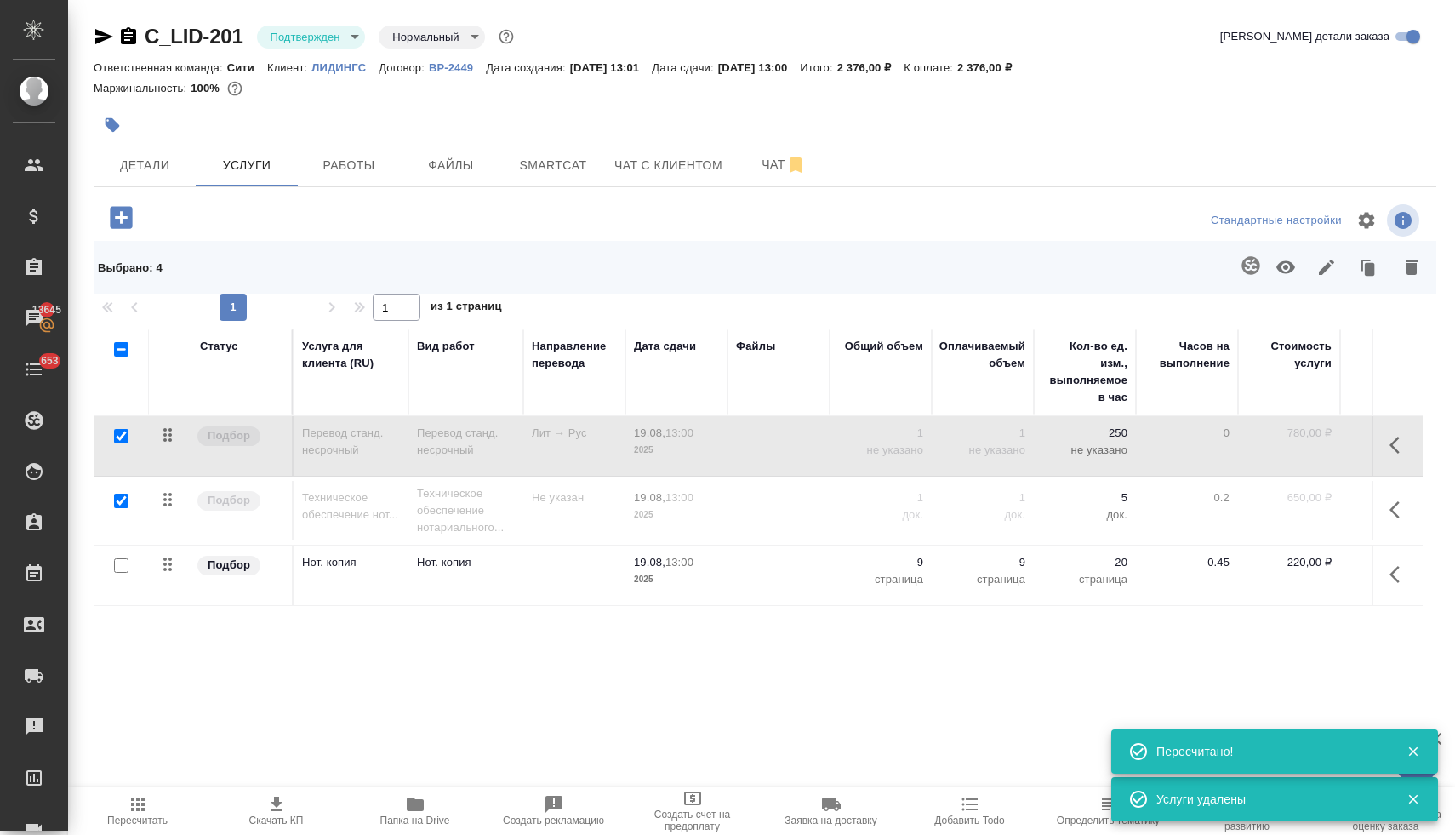
click at [1285, 268] on icon "button" at bounding box center [1285, 267] width 19 height 13
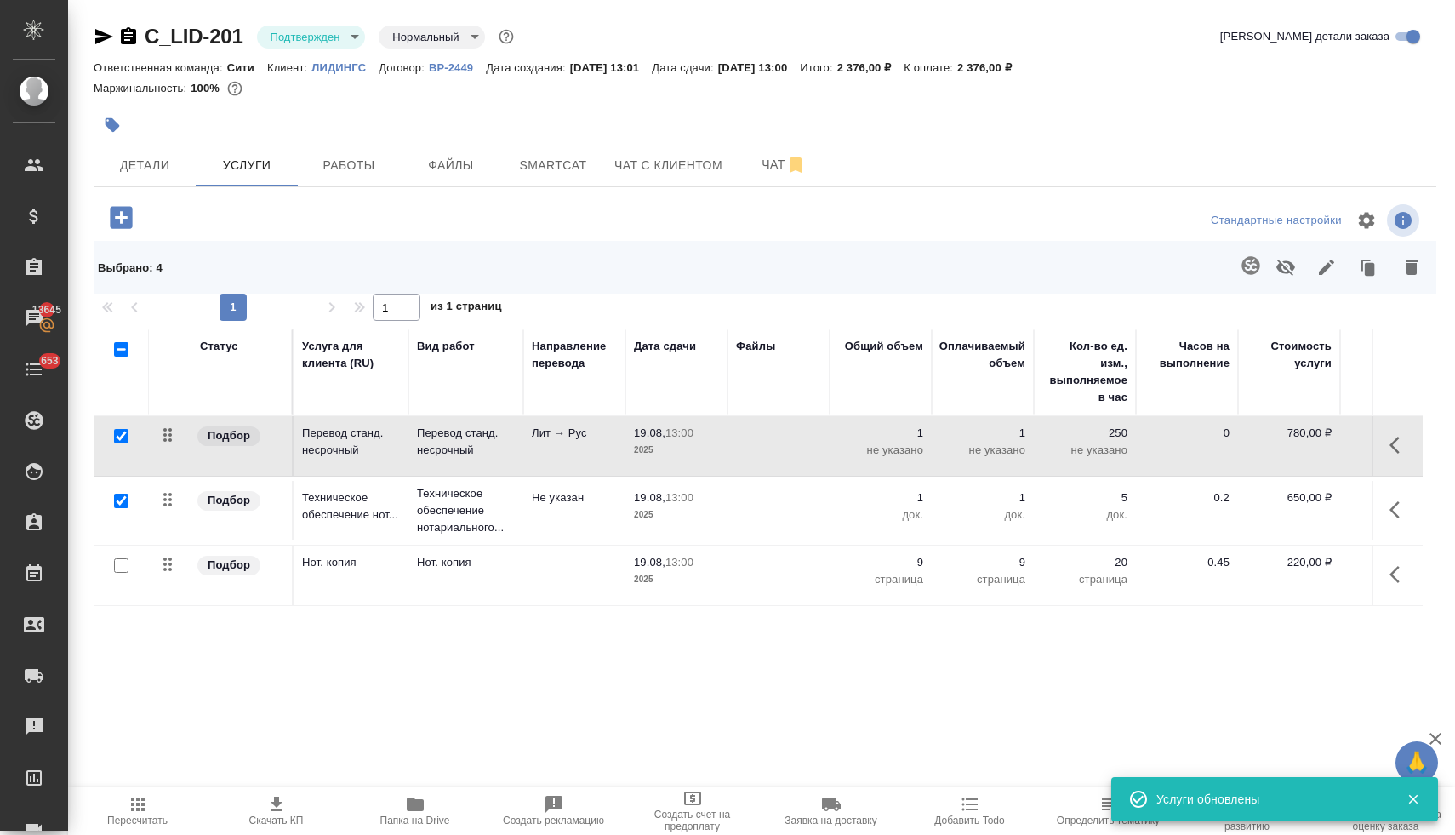
click at [1296, 561] on p "220,00 ₽" at bounding box center [1288, 562] width 85 height 17
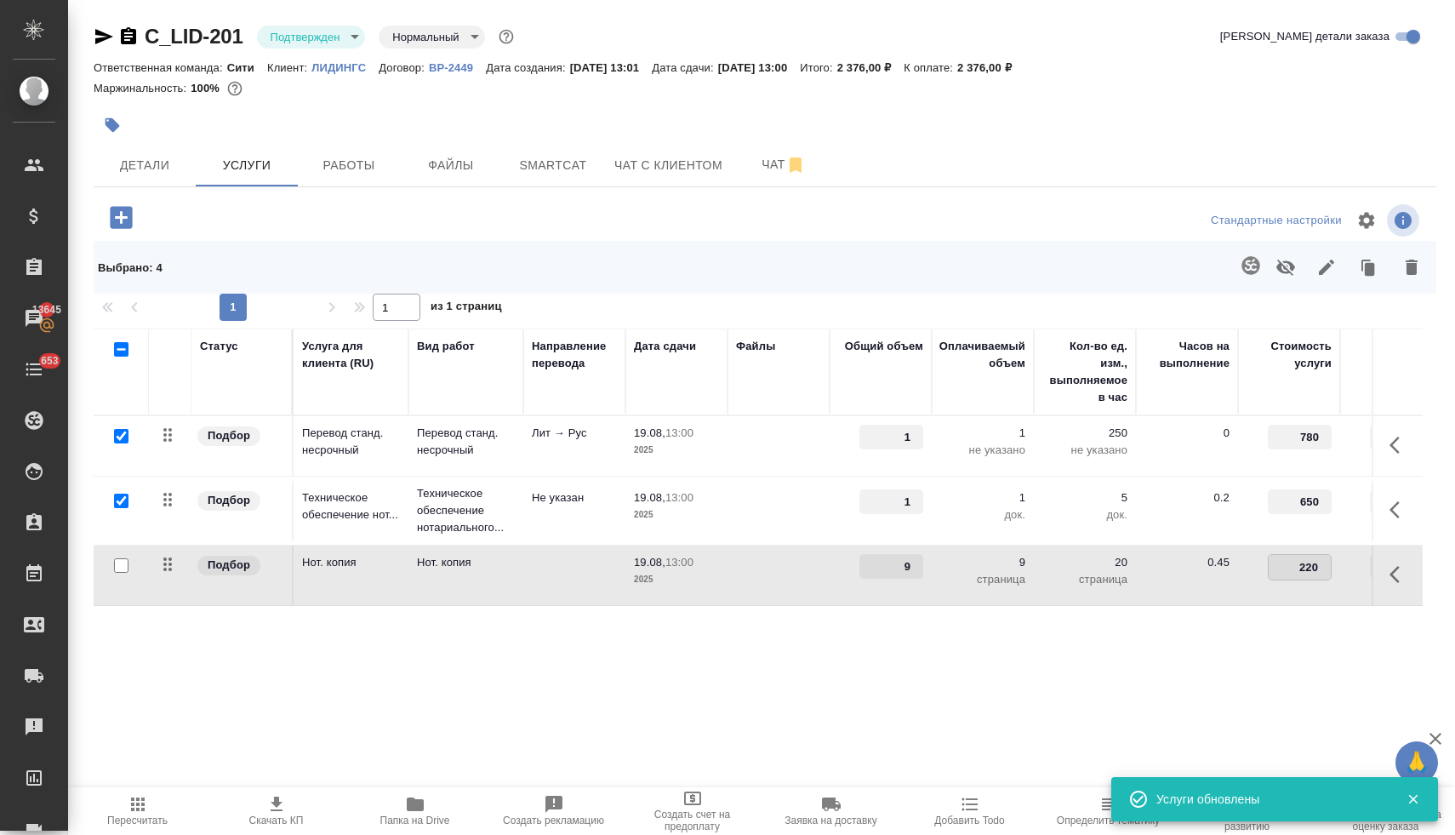
click at [1308, 566] on input "220" at bounding box center [1299, 567] width 62 height 25
click at [1068, 204] on div "Стандартные настройки" at bounding box center [1206, 220] width 434 height 41
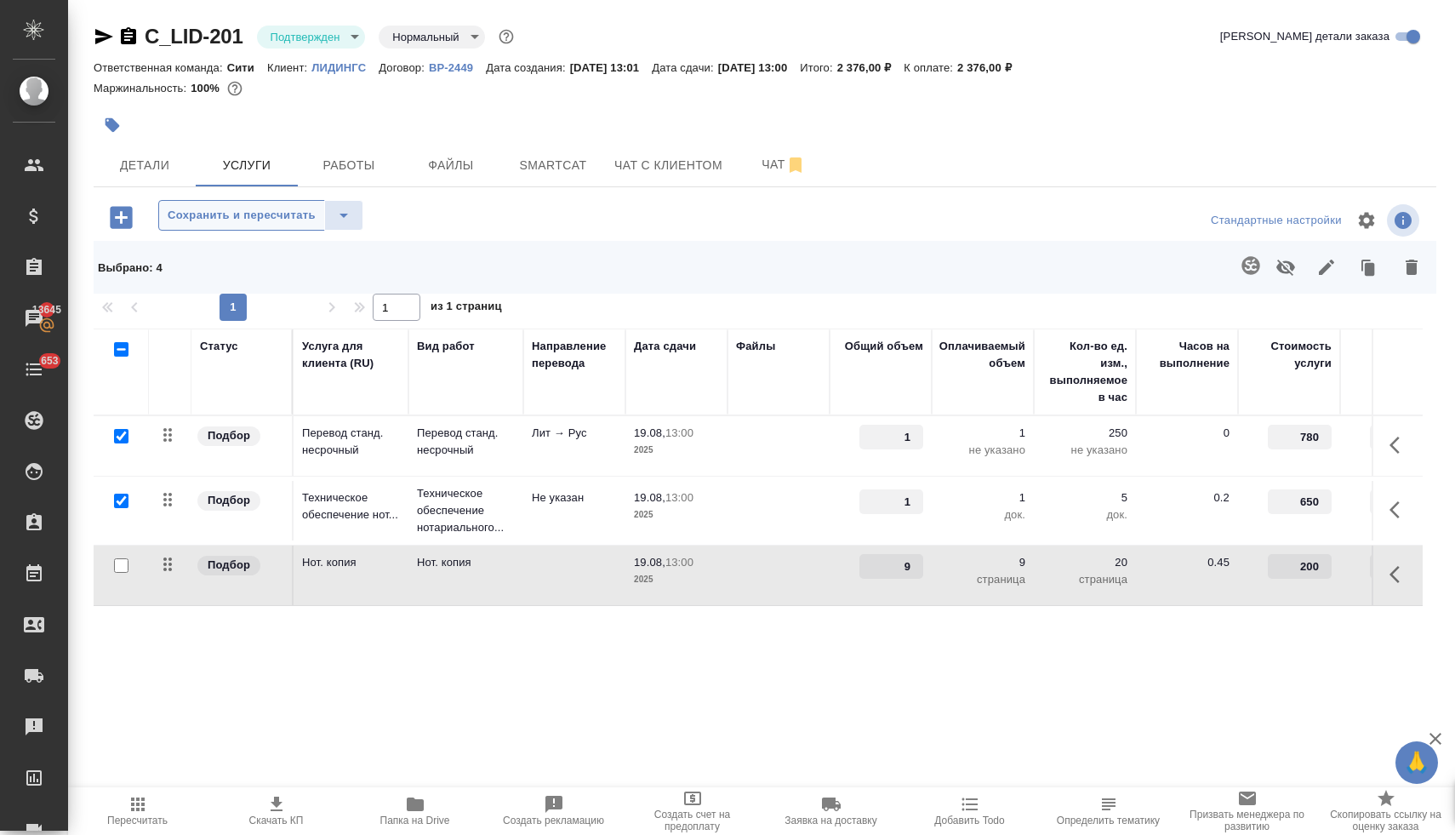
click at [278, 215] on span "Сохранить и пересчитать" at bounding box center [242, 216] width 148 height 20
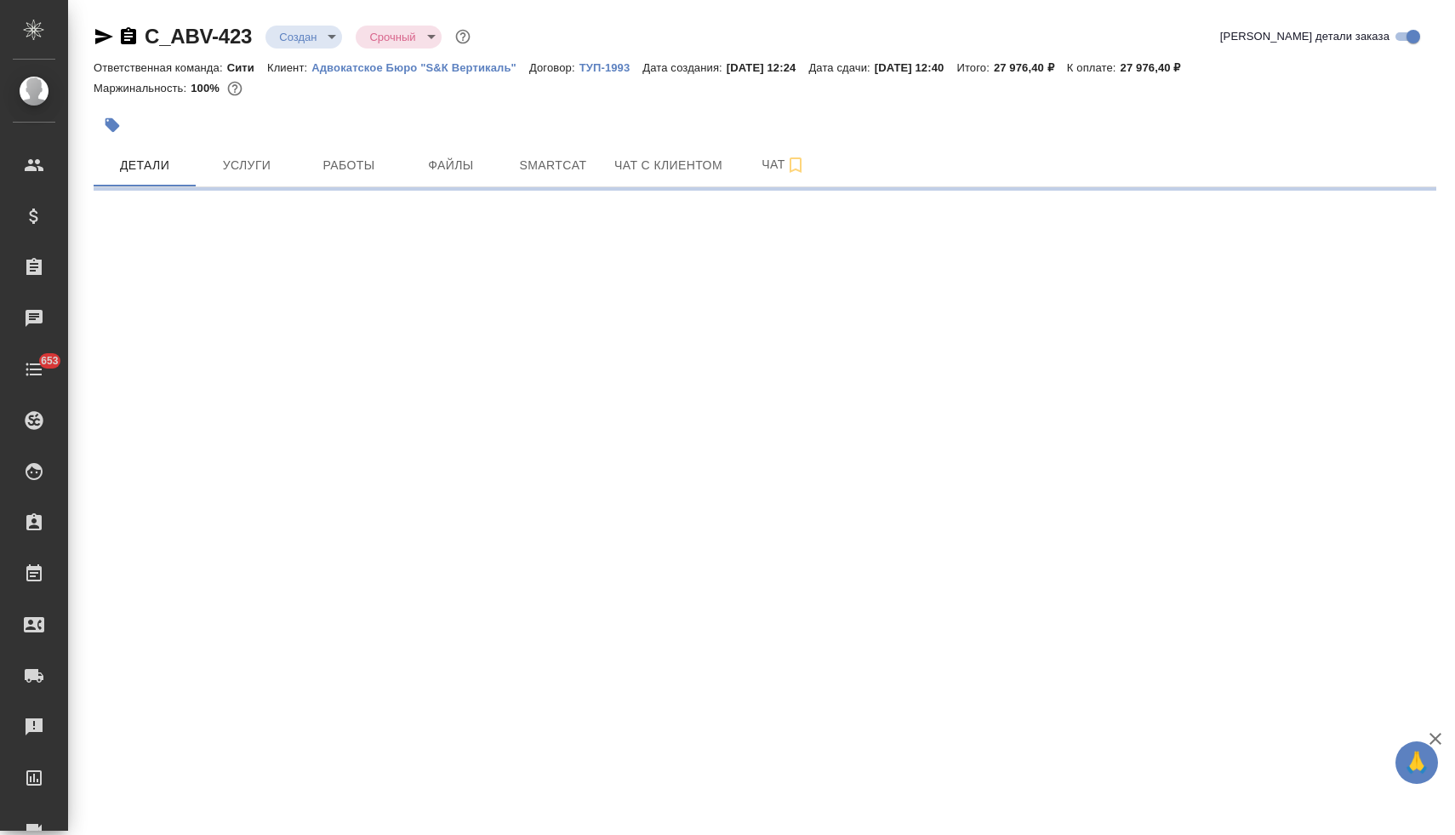
select select "RU"
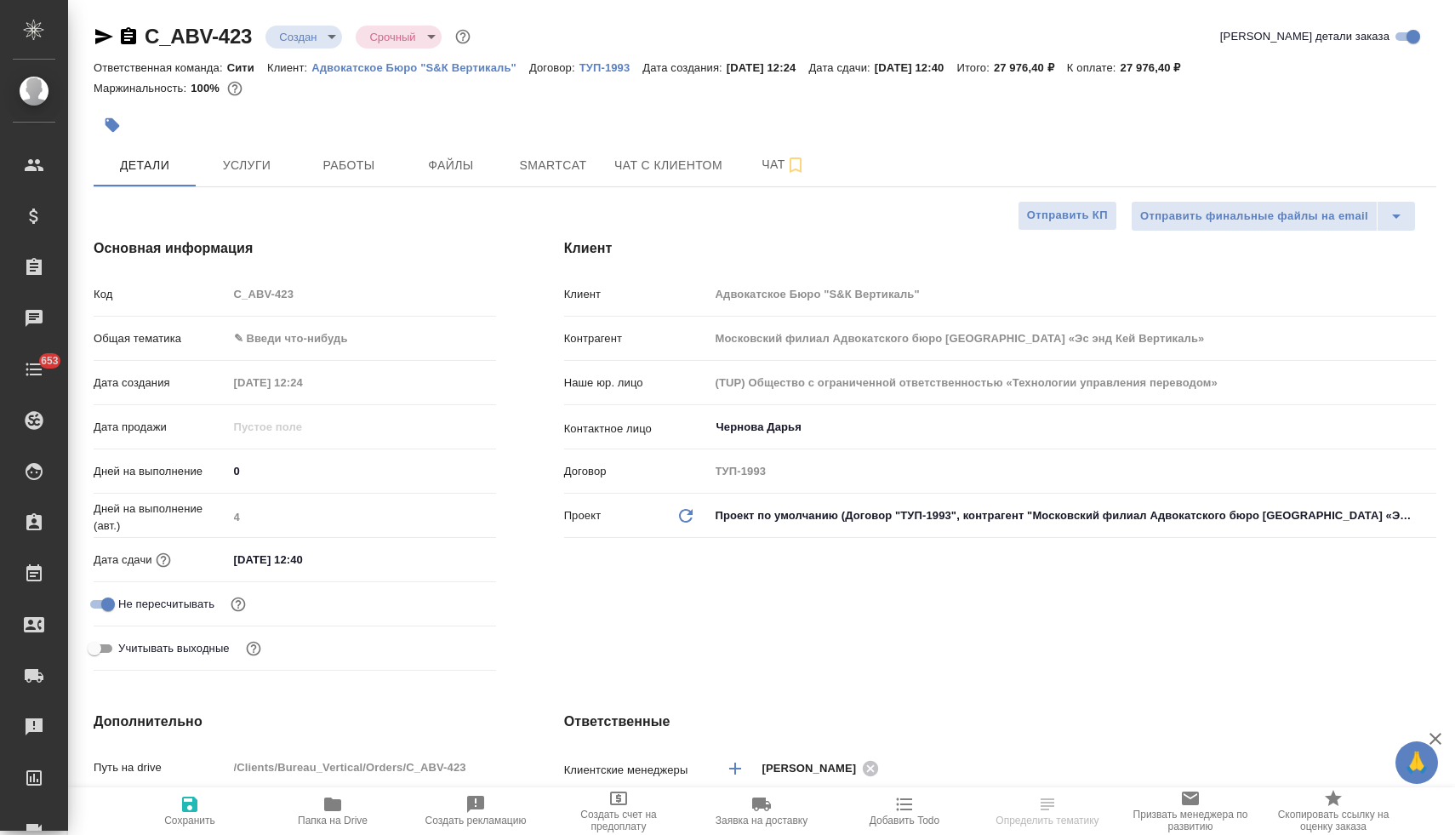
type textarea "x"
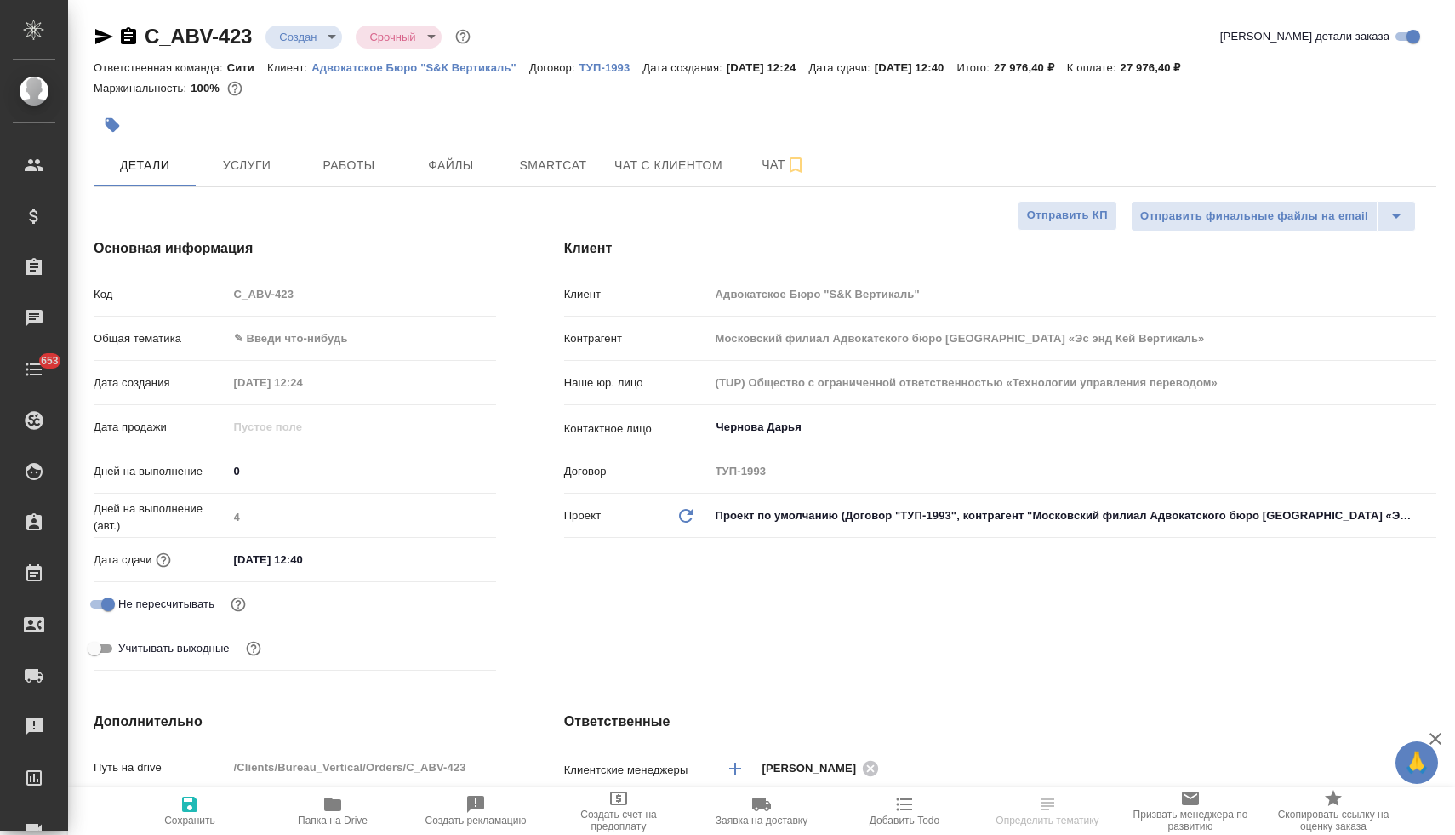
type textarea "x"
click at [296, 36] on body "🙏 .cls-1 fill:#fff; AWATERA Lyamina Nadezhda Клиенты Спецификации Заказы Чаты 6…" at bounding box center [727, 417] width 1455 height 835
type textarea "x"
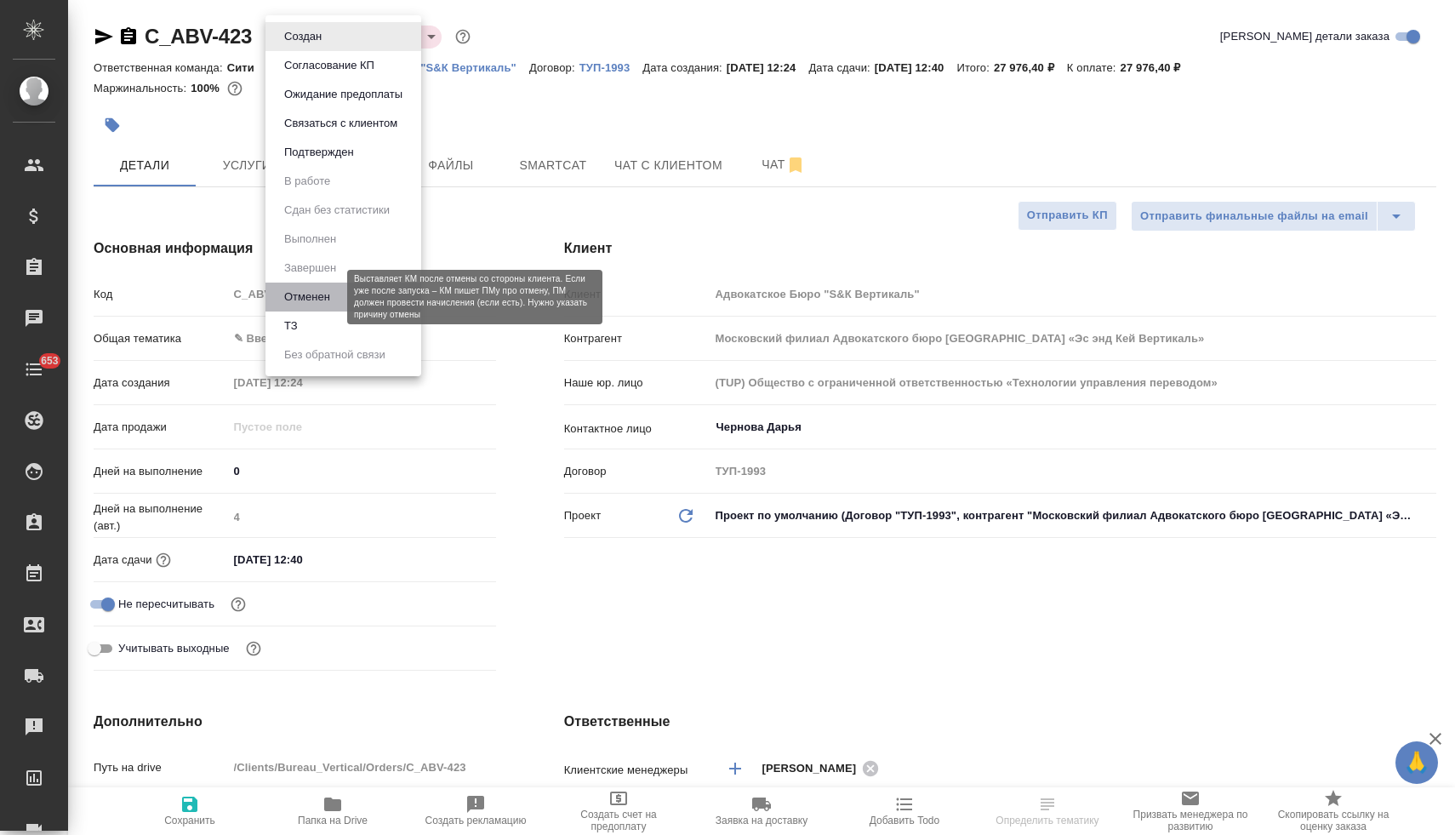
click at [322, 297] on button "Отменен" at bounding box center [307, 297] width 56 height 19
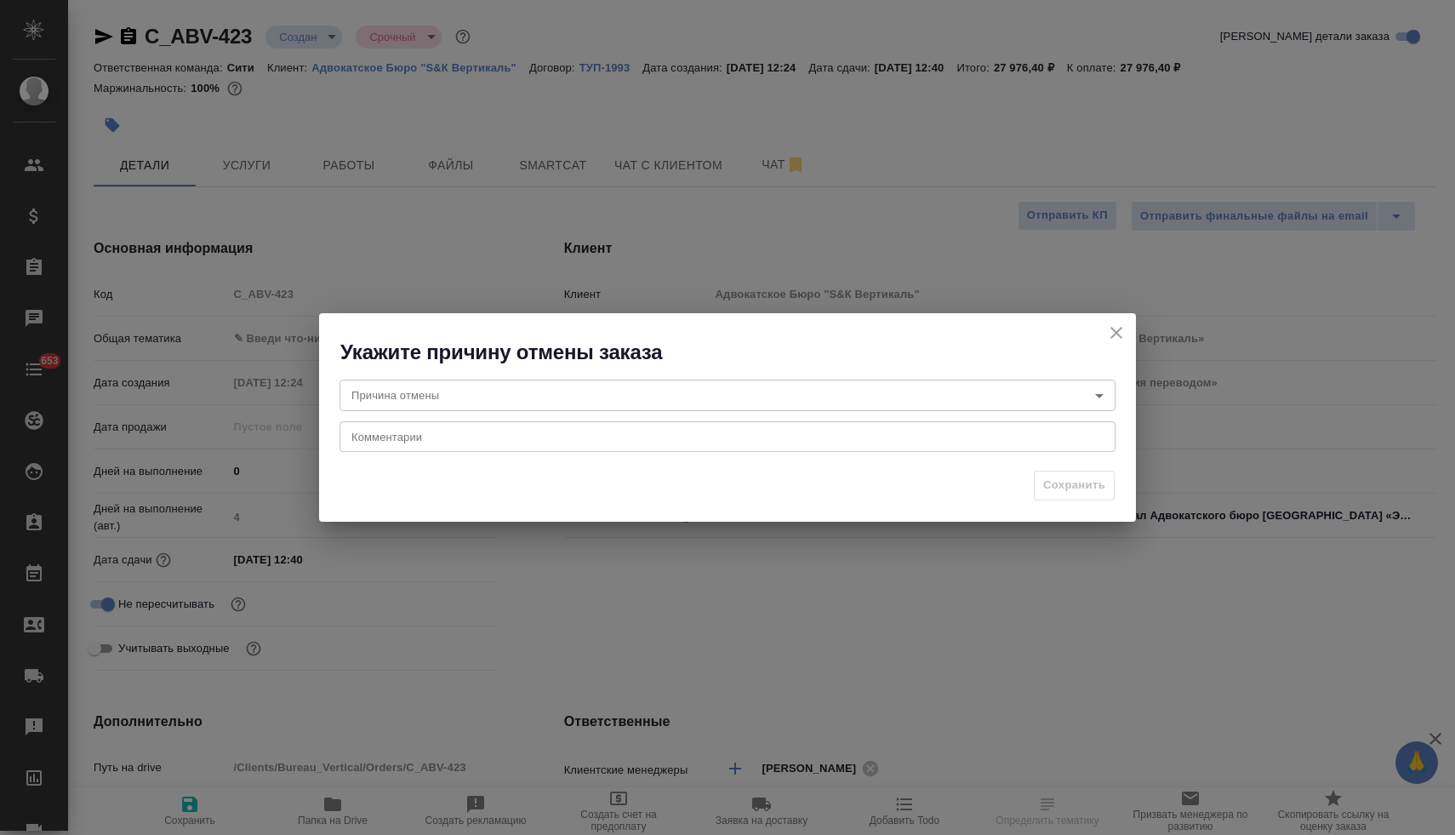
click at [457, 401] on body "🙏 .cls-1 fill:#fff; AWATERA Lyamina Nadezhda Клиенты Спецификации Заказы Чаты 6…" at bounding box center [727, 417] width 1455 height 835
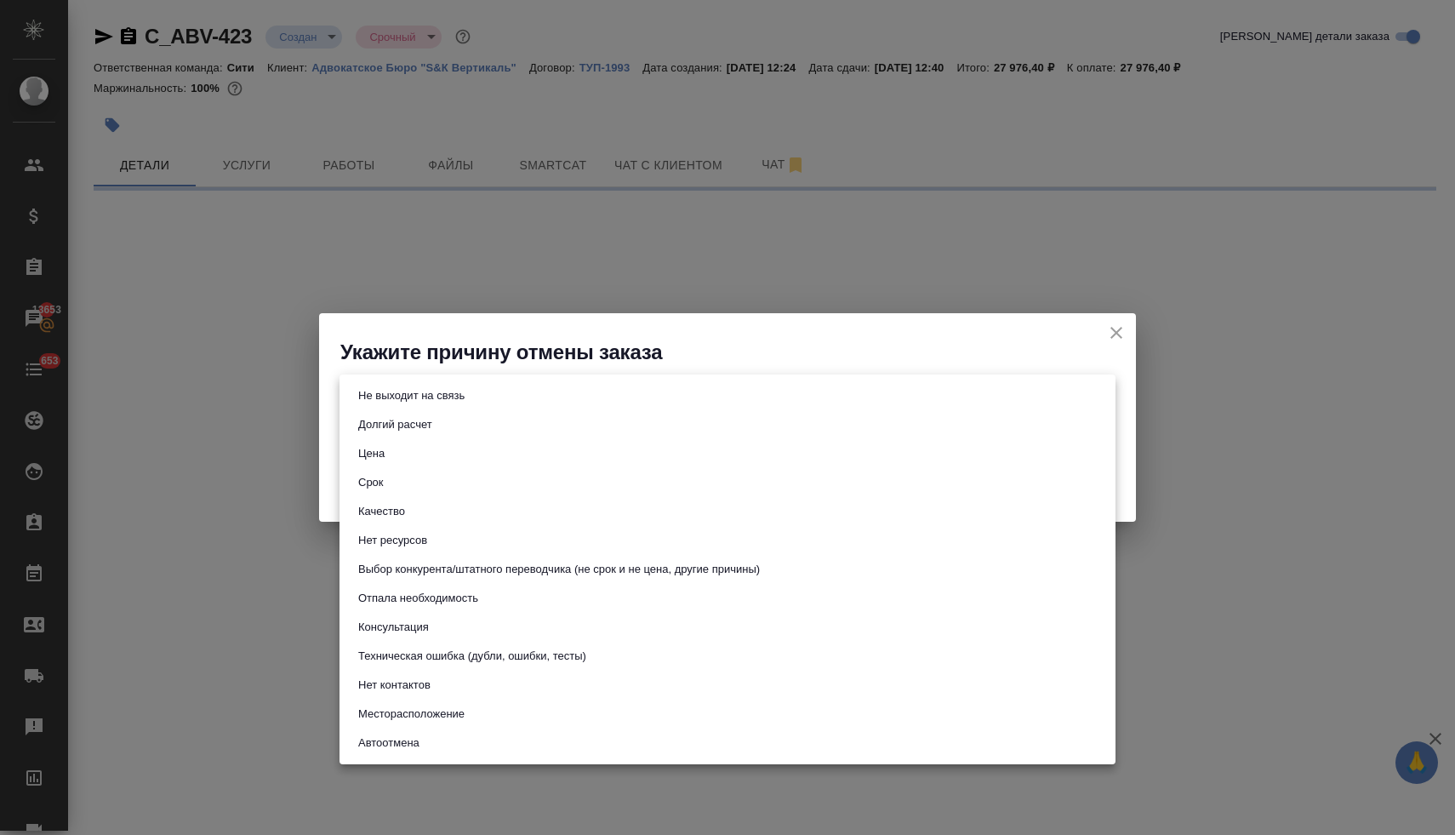
select select "RU"
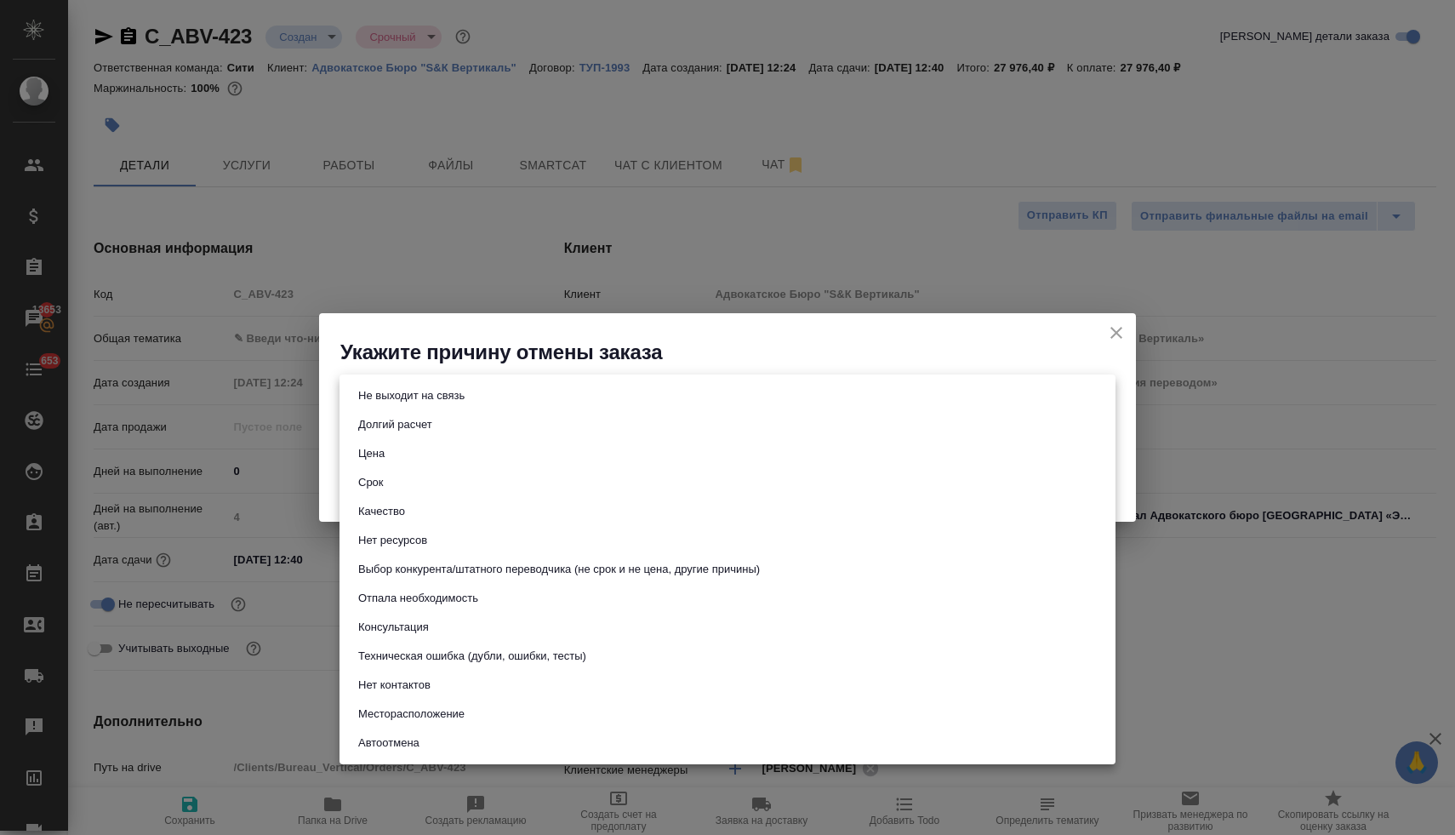
type textarea "x"
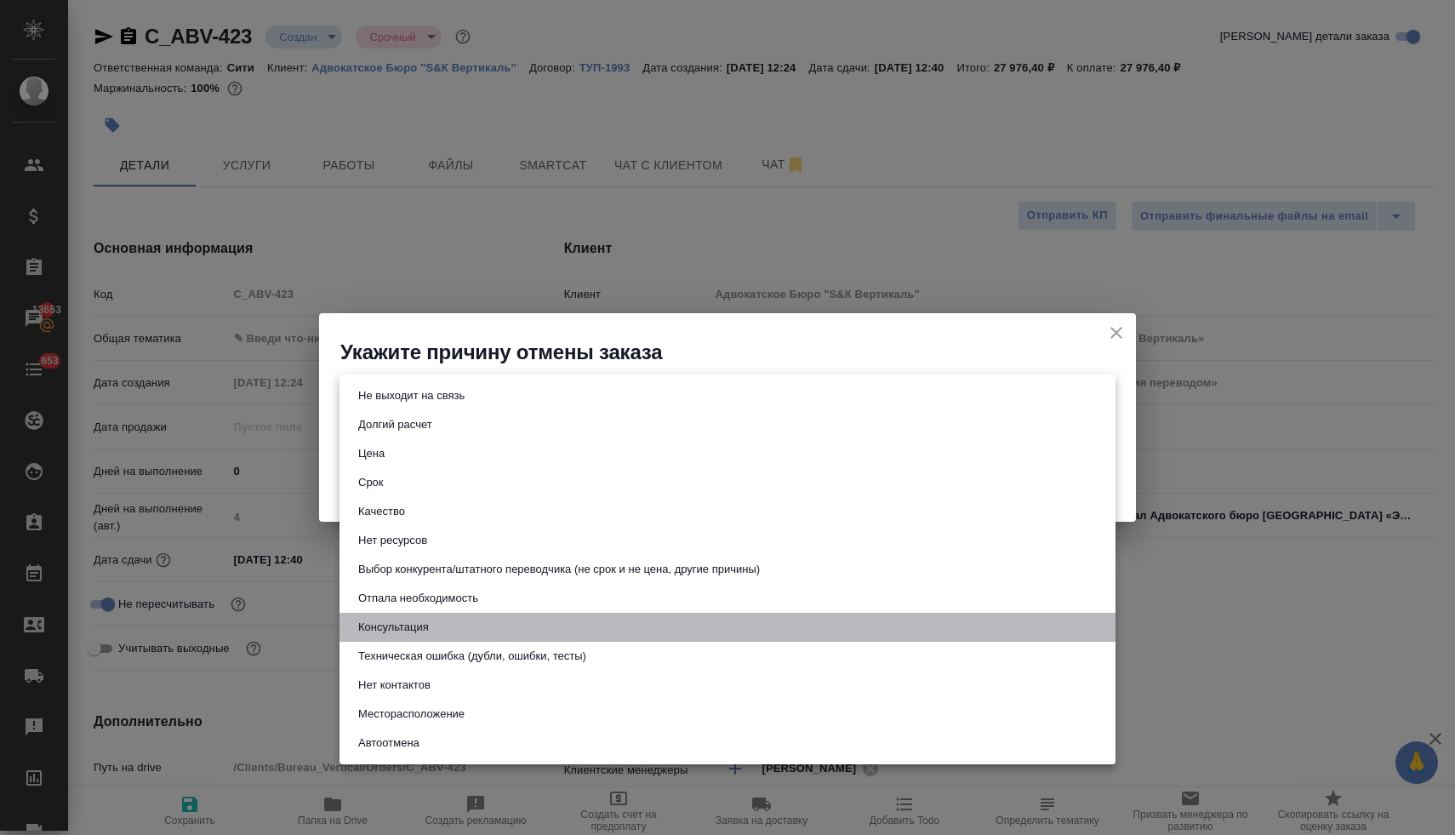
click at [422, 625] on button "Консультация" at bounding box center [393, 627] width 81 height 19
type input "consultation"
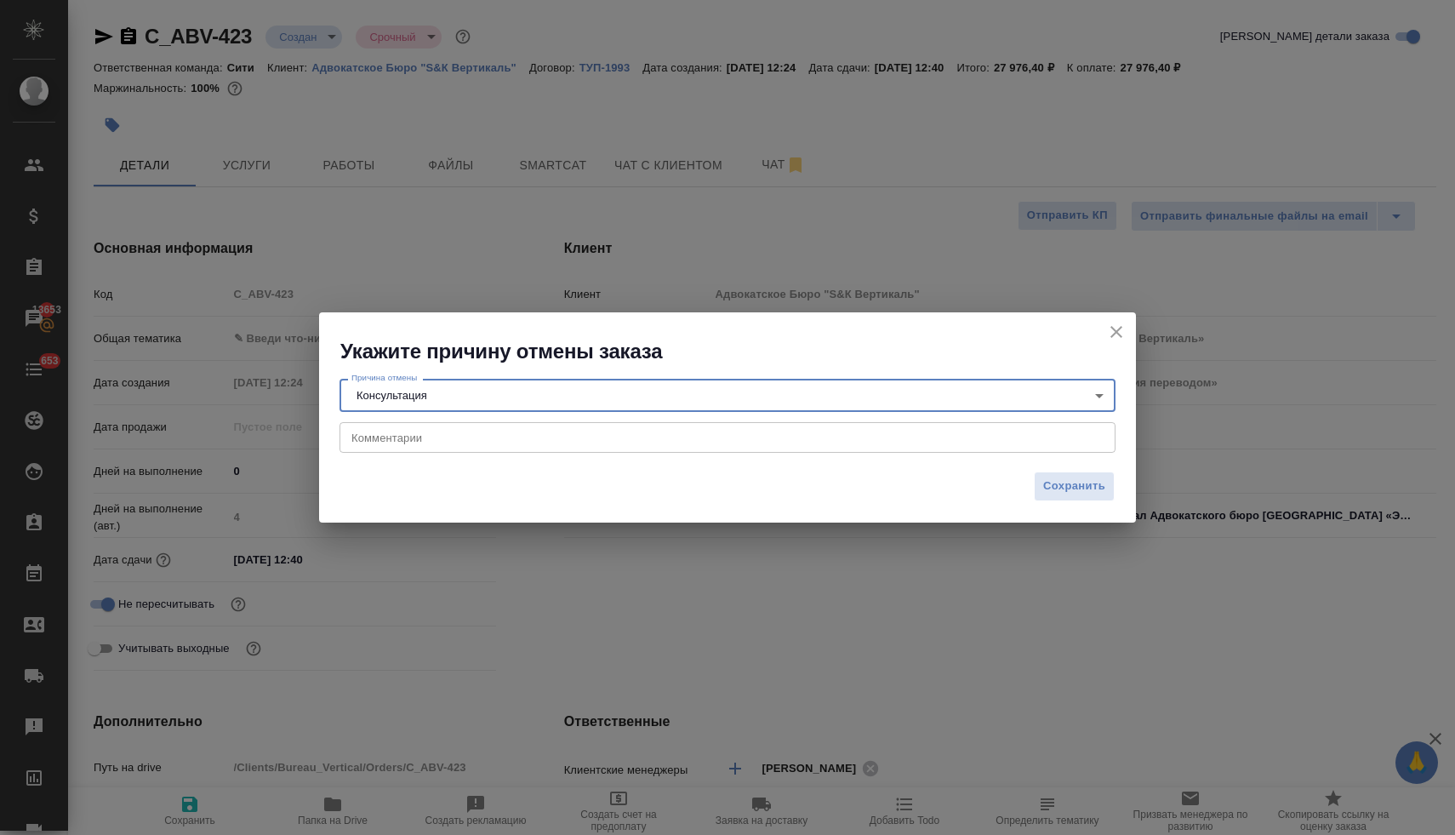
click at [399, 437] on textarea at bounding box center [727, 436] width 752 height 13
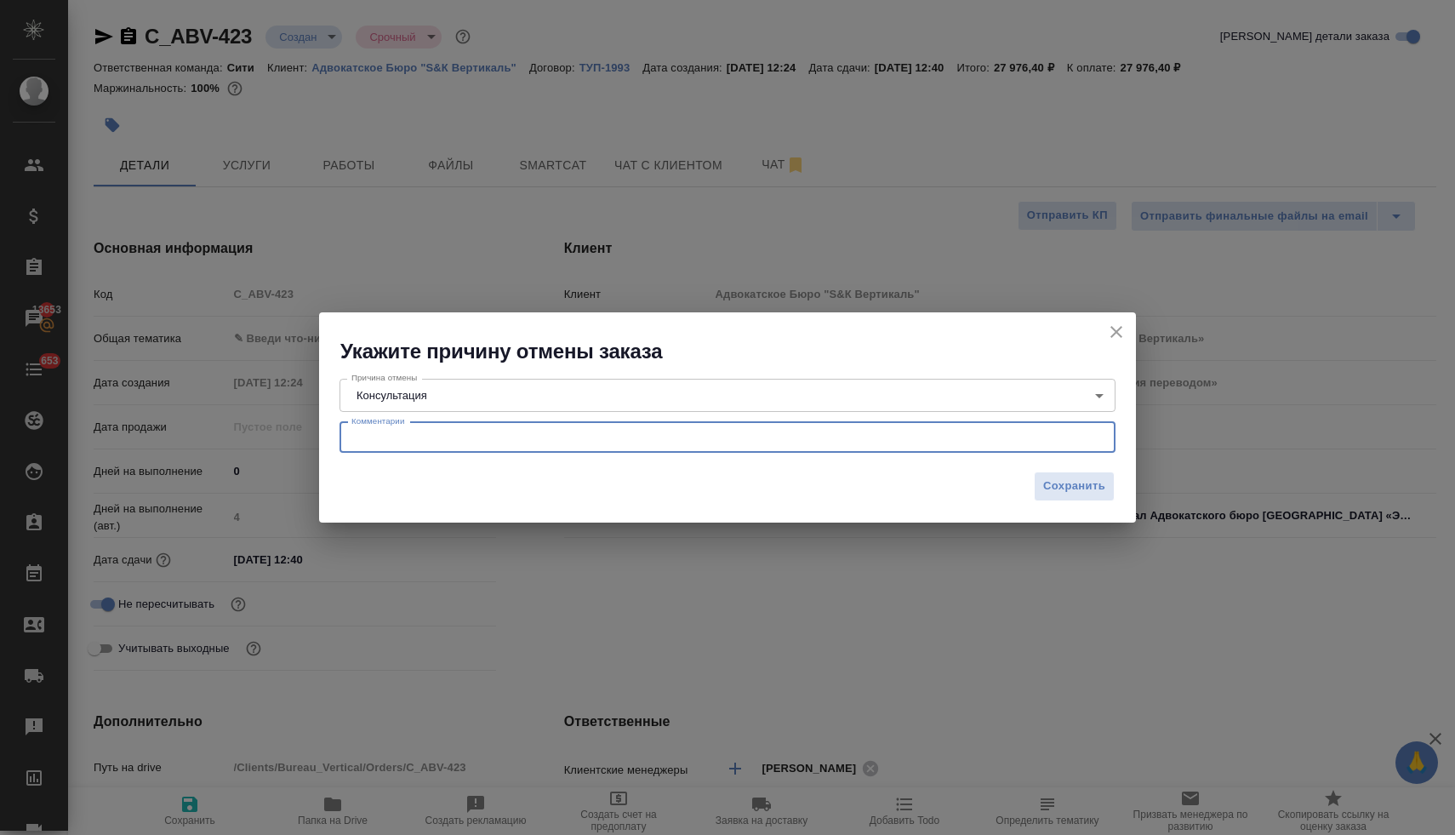
paste textarea "[PERSON_NAME], данный пока перевод отменяем. Клиент не согласовал."
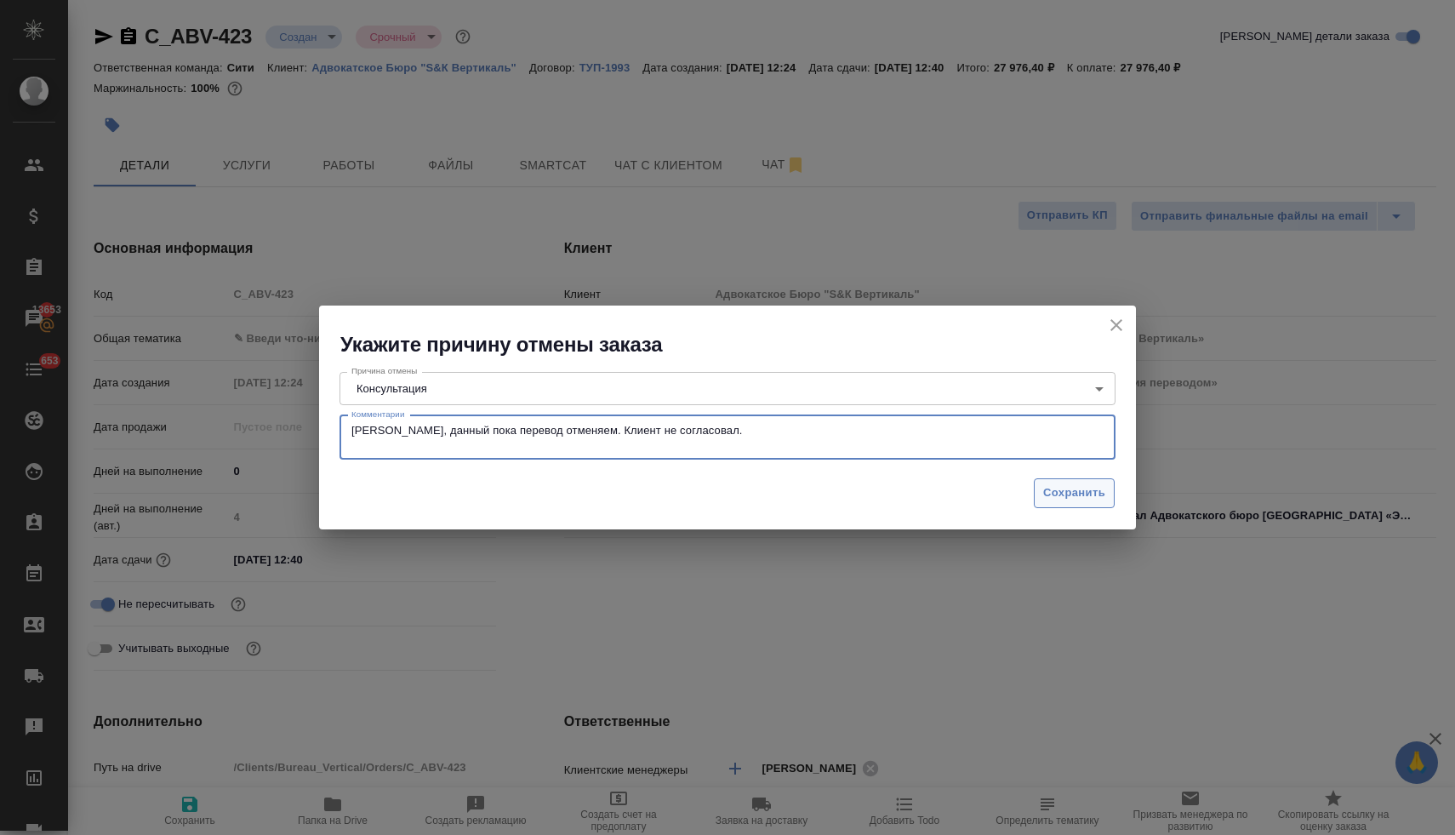
type textarea "[PERSON_NAME], данный пока перевод отменяем. Клиент не согласовал."
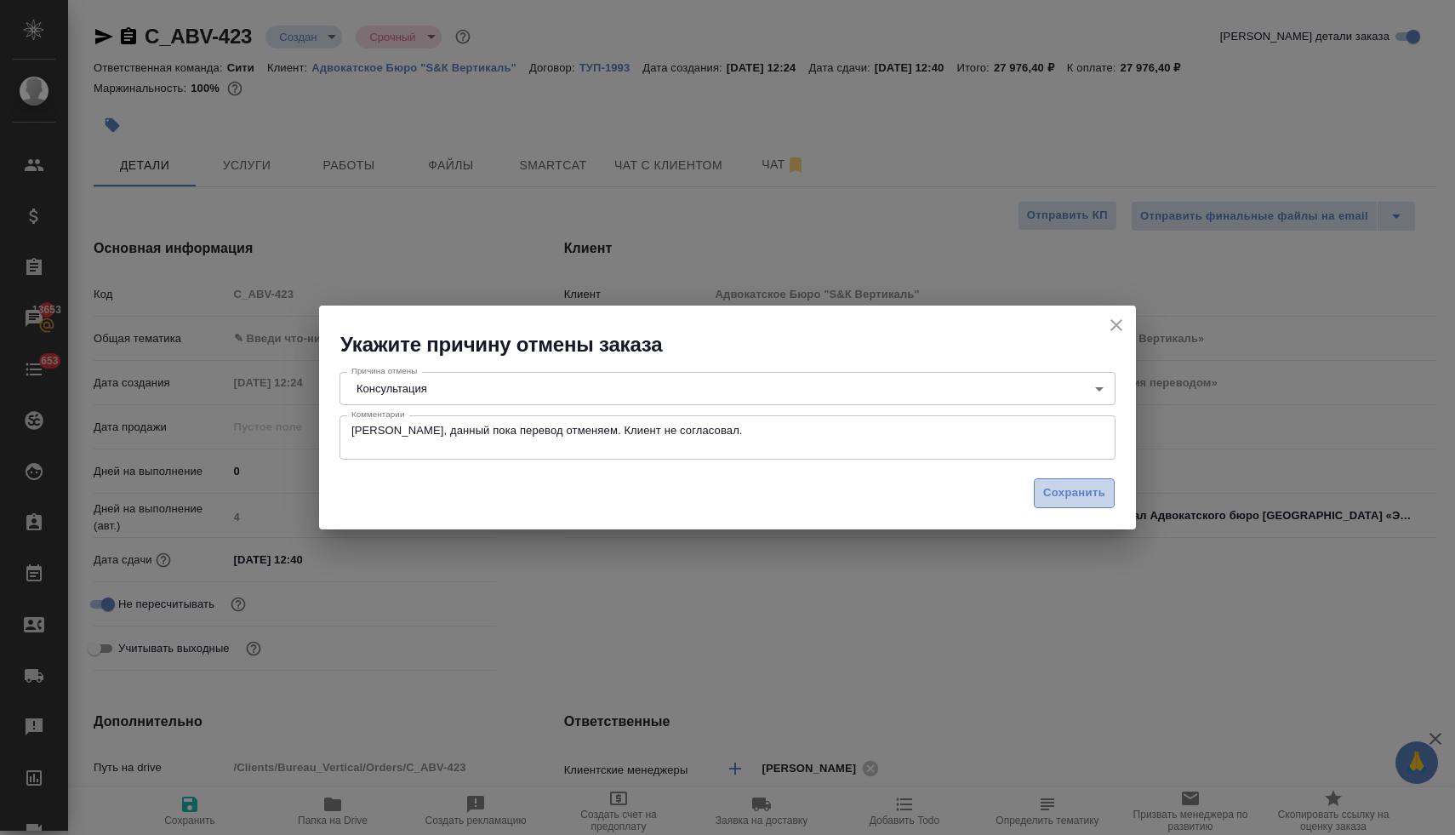
click at [1075, 495] on span "Сохранить" at bounding box center [1074, 493] width 62 height 20
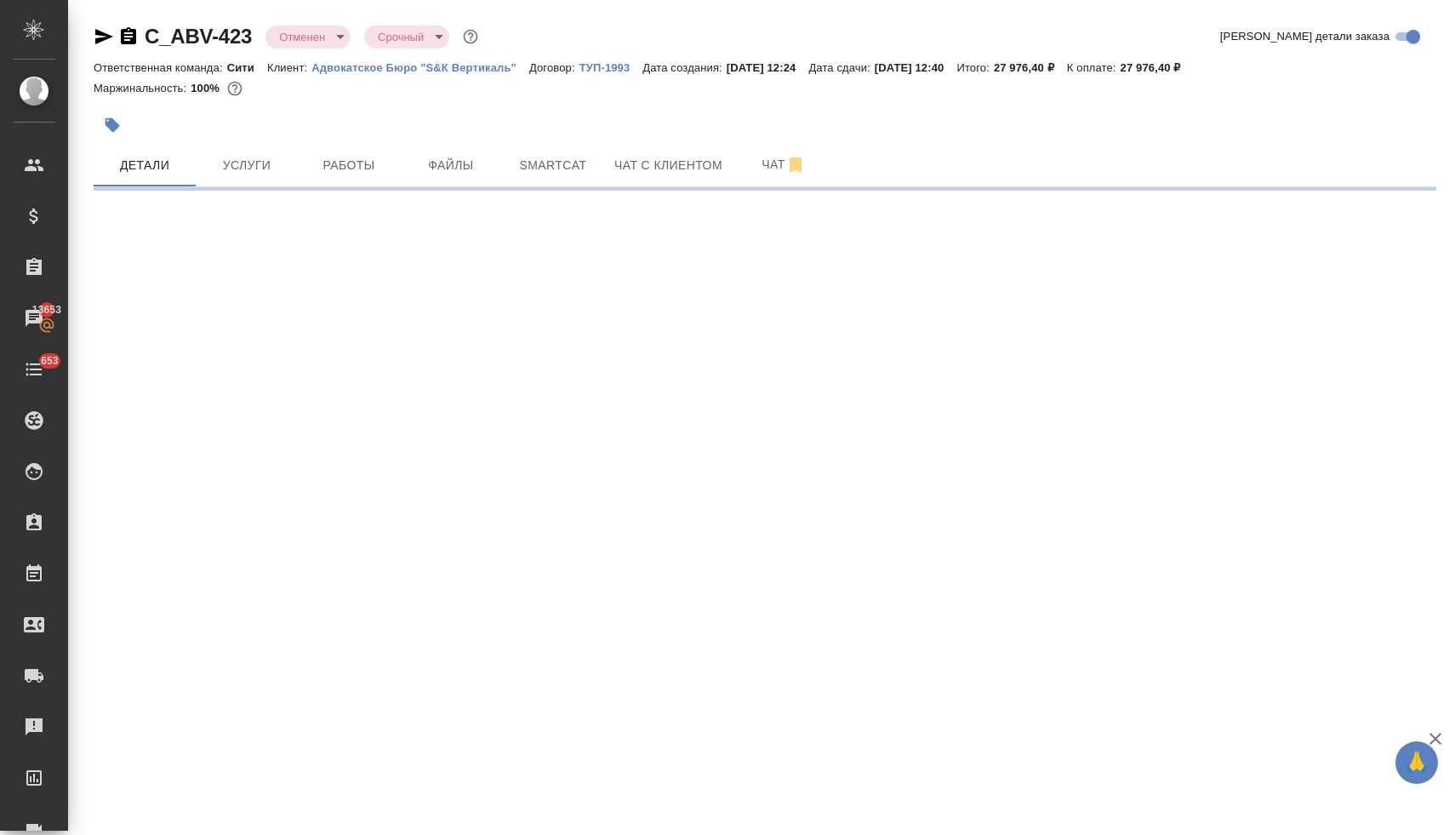
select select "RU"
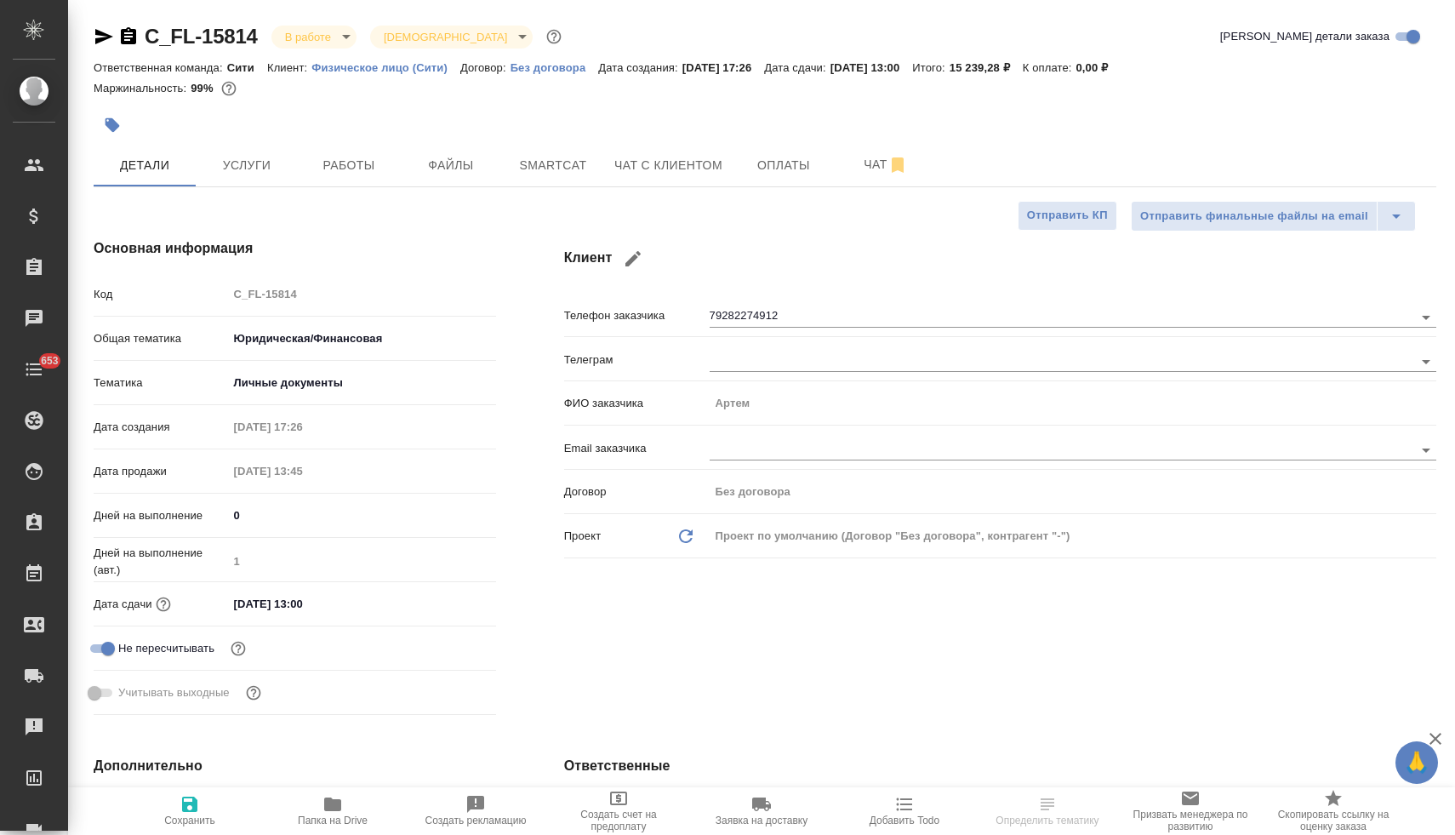
type textarea "x"
click at [304, 607] on input "[DATE] 13:00" at bounding box center [302, 603] width 149 height 25
type input "[DATE] 10:0_"
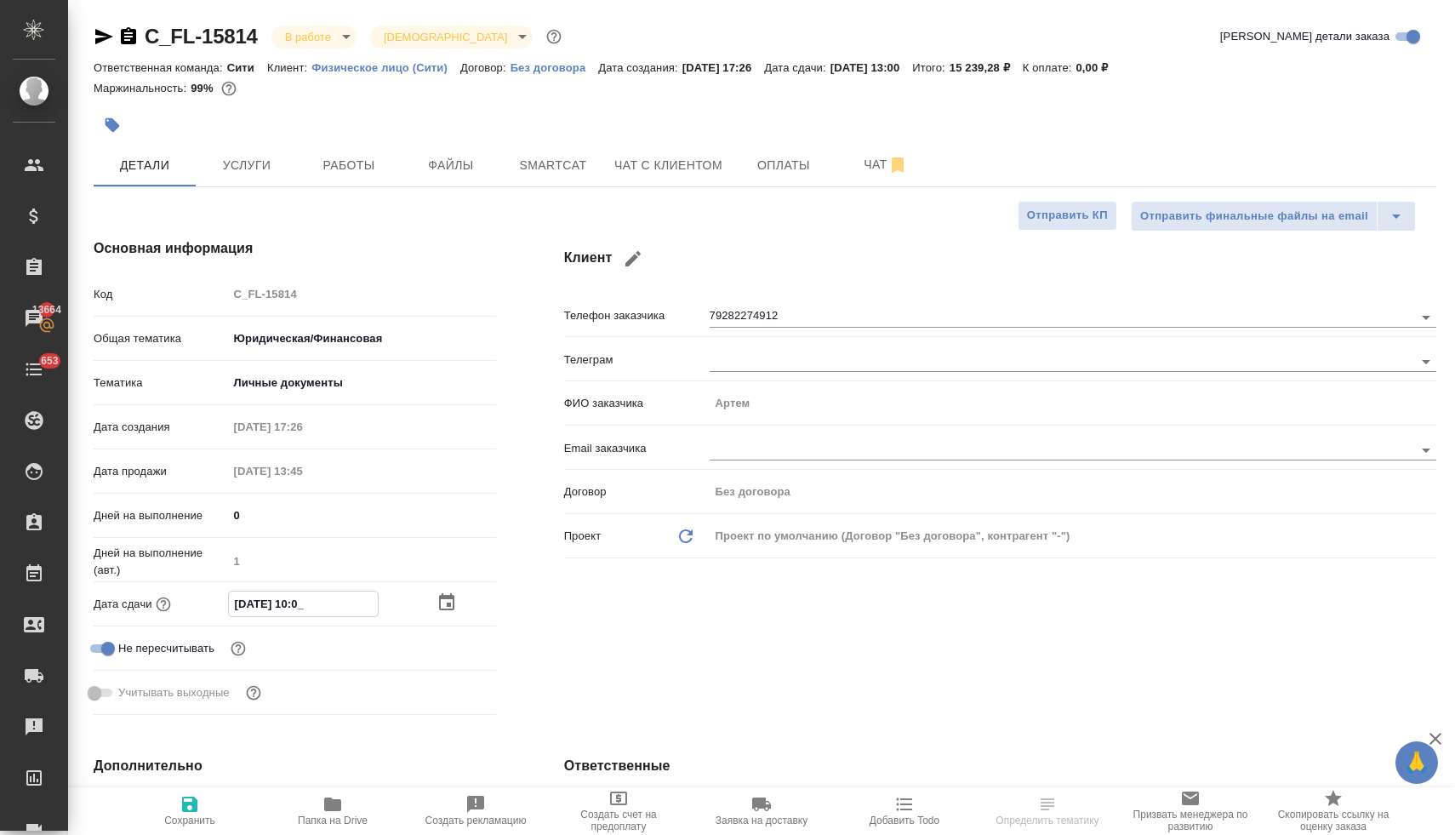
type textarea "x"
type input "[DATE] 14:00"
type textarea "x"
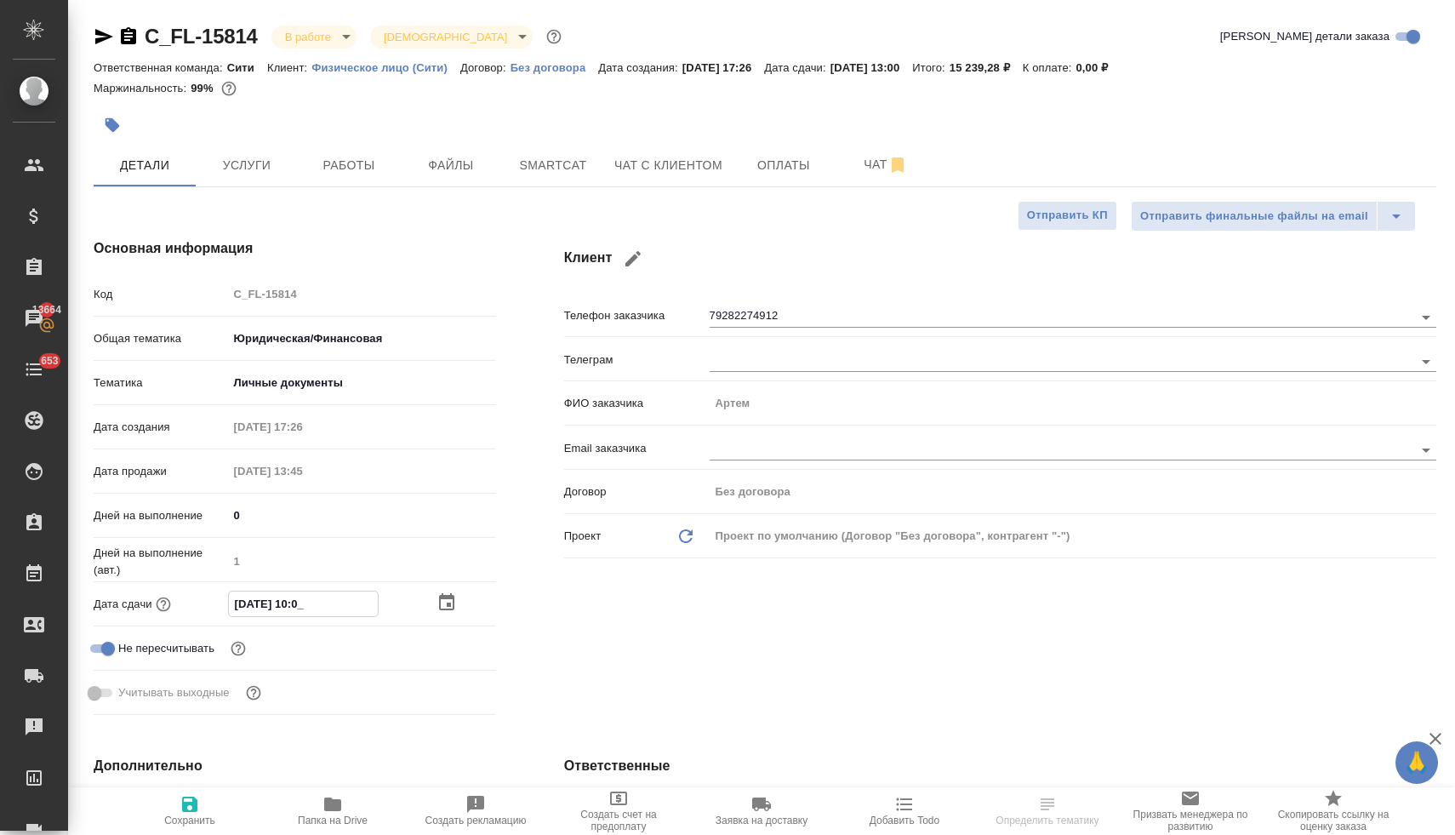
type textarea "x"
type input "[DATE] 14:00"
click at [191, 799] on icon "button" at bounding box center [190, 804] width 20 height 20
type textarea "x"
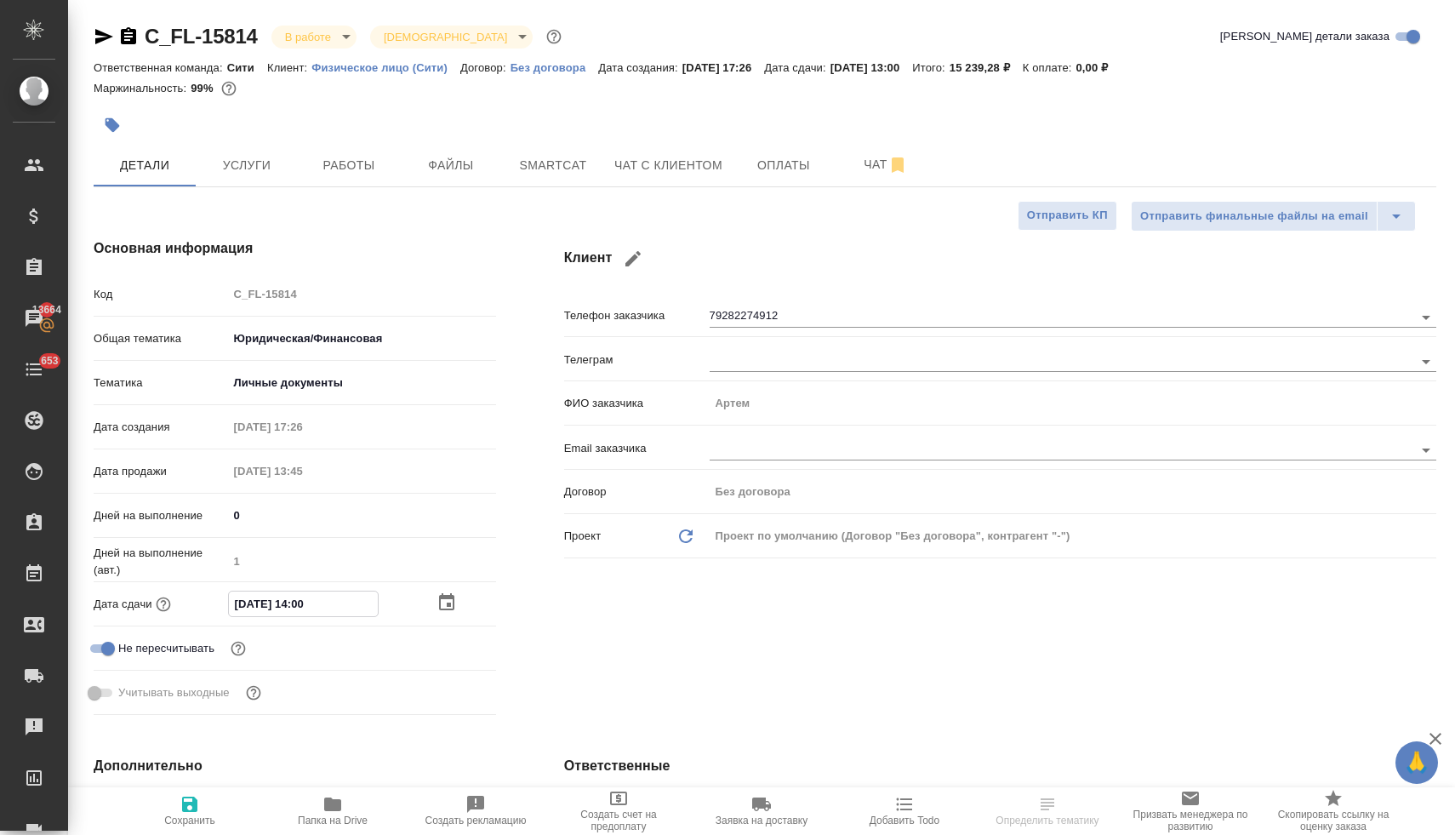
type textarea "x"
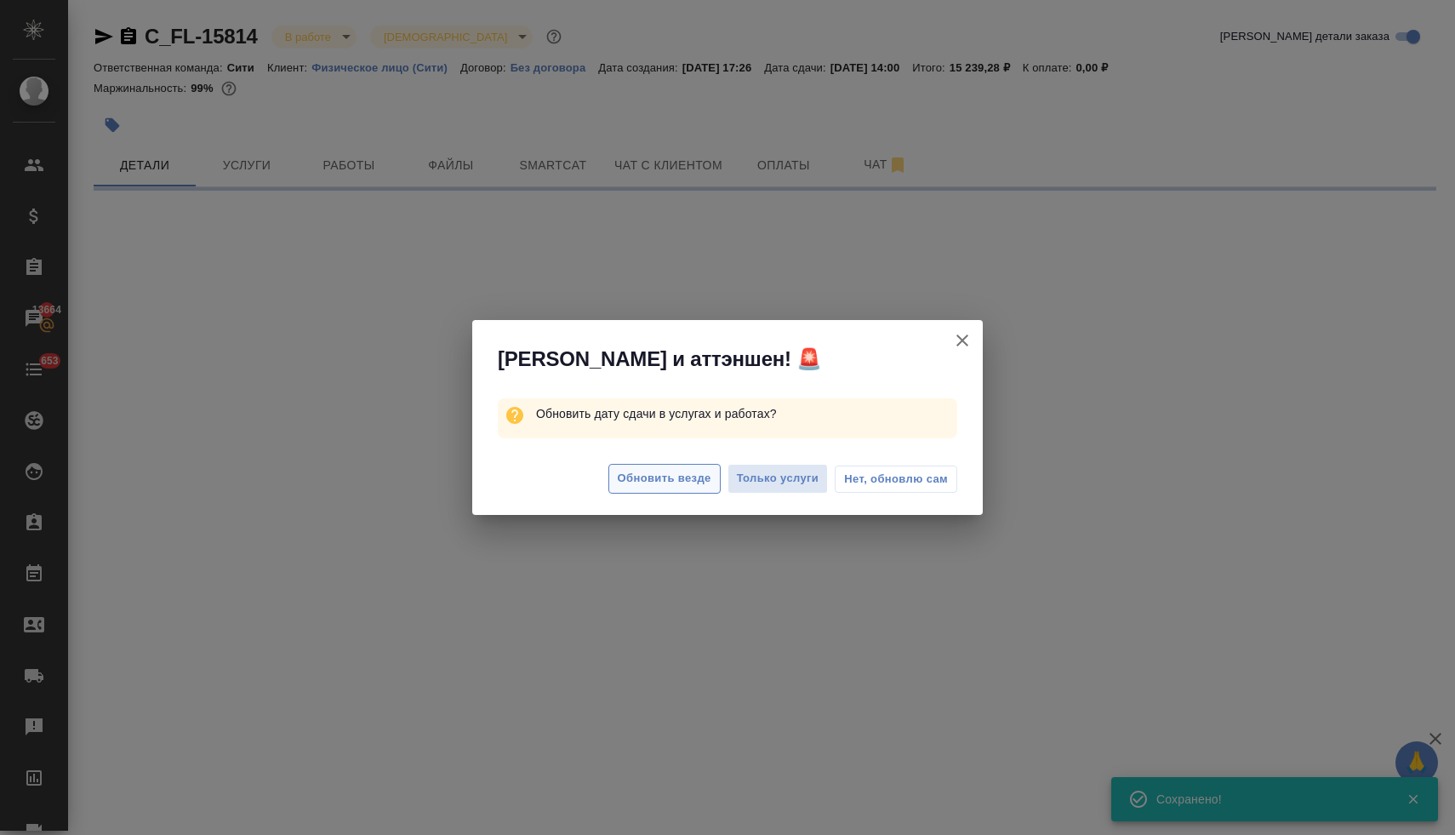
click at [659, 486] on span "Обновить везде" at bounding box center [665, 479] width 94 height 20
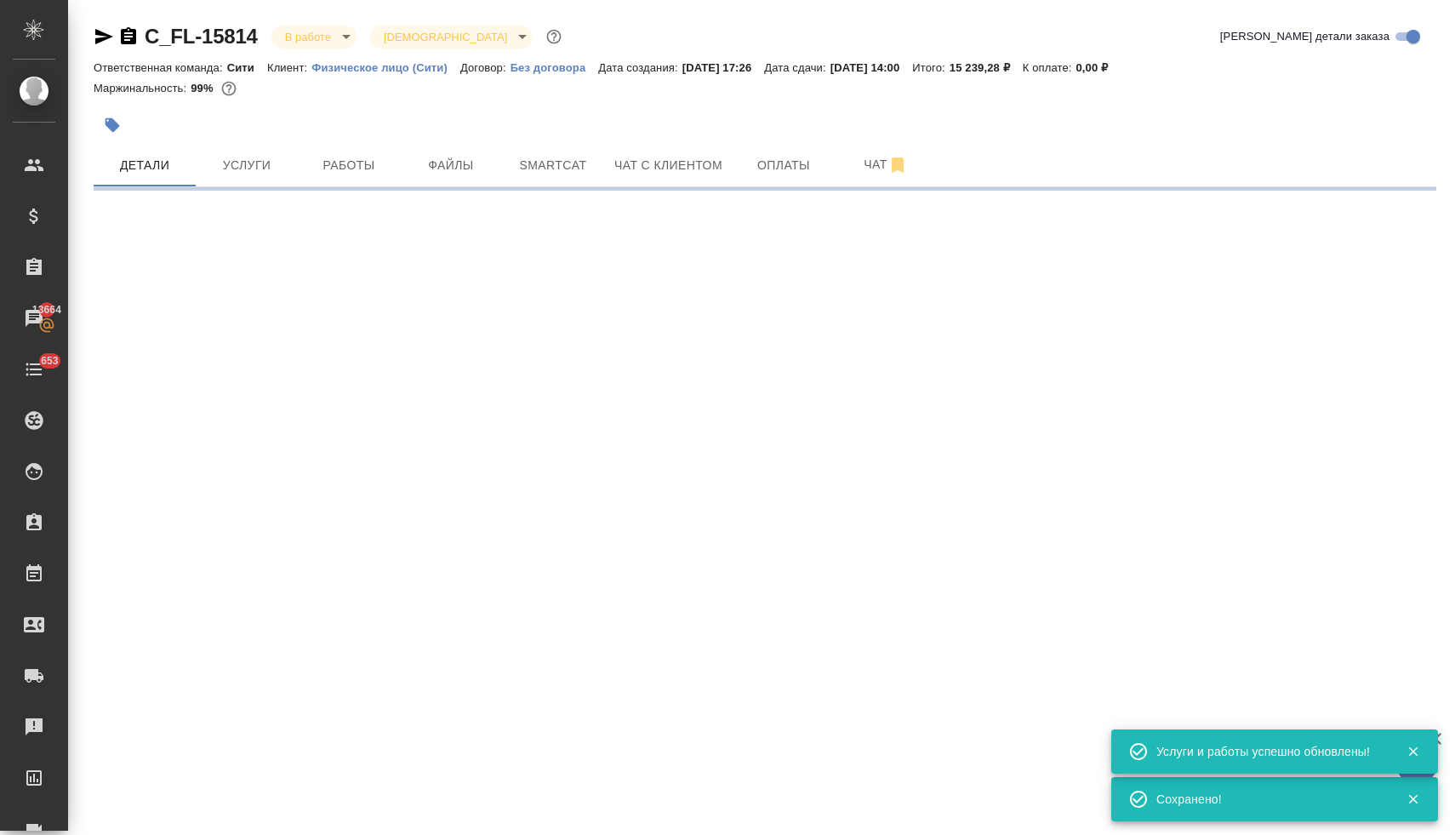
select select "RU"
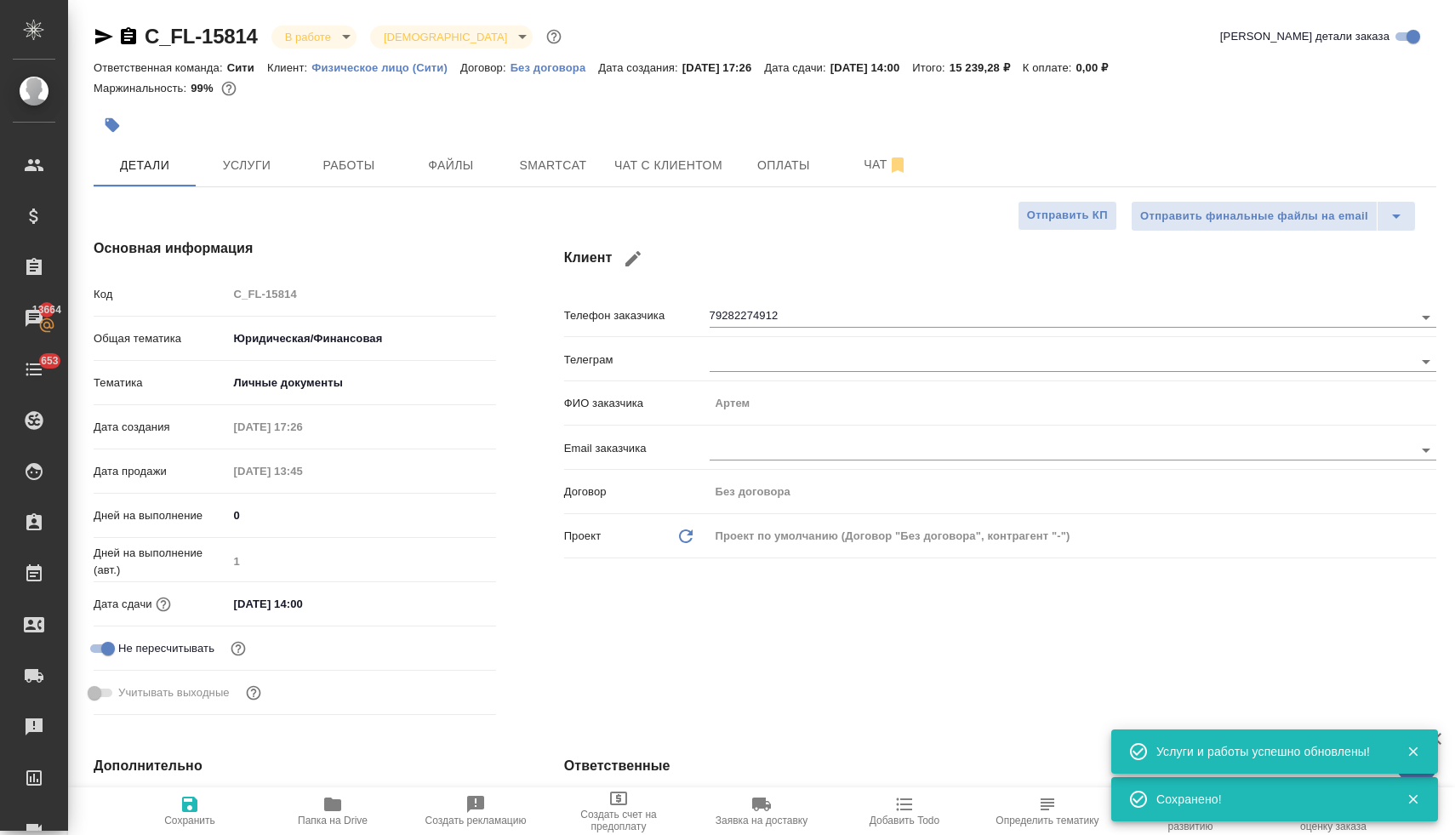
type textarea "x"
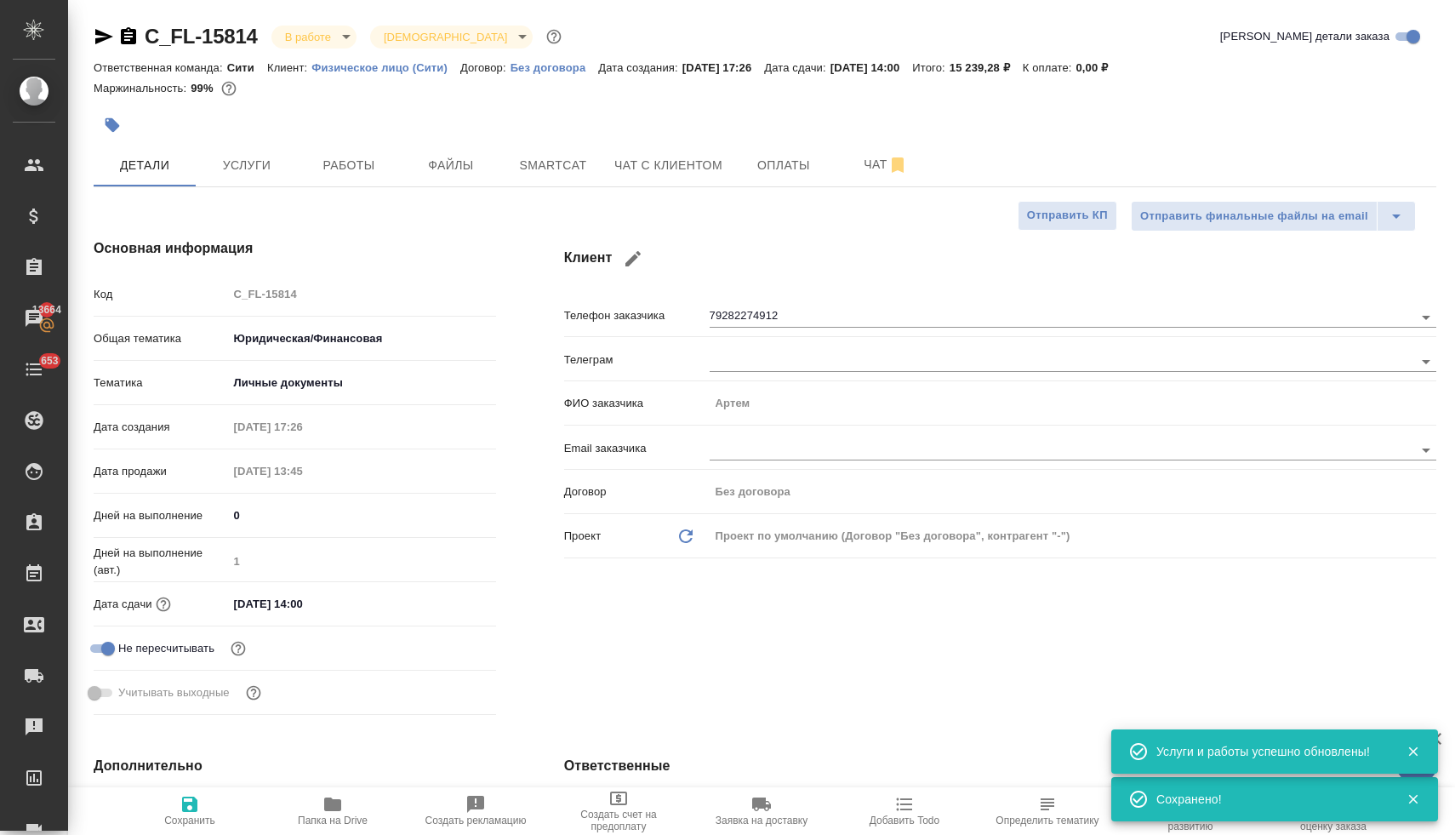
type textarea "x"
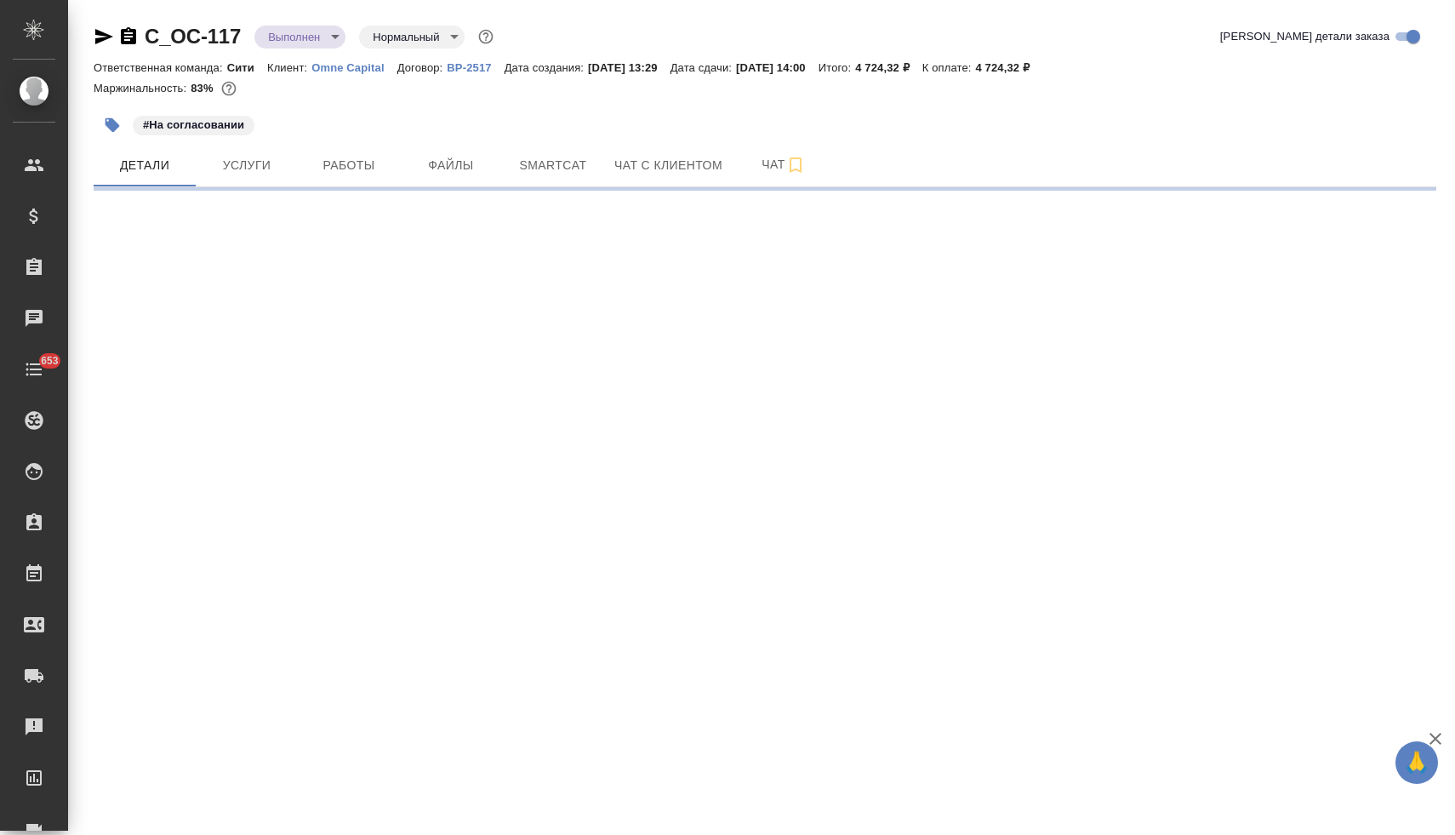
select select "RU"
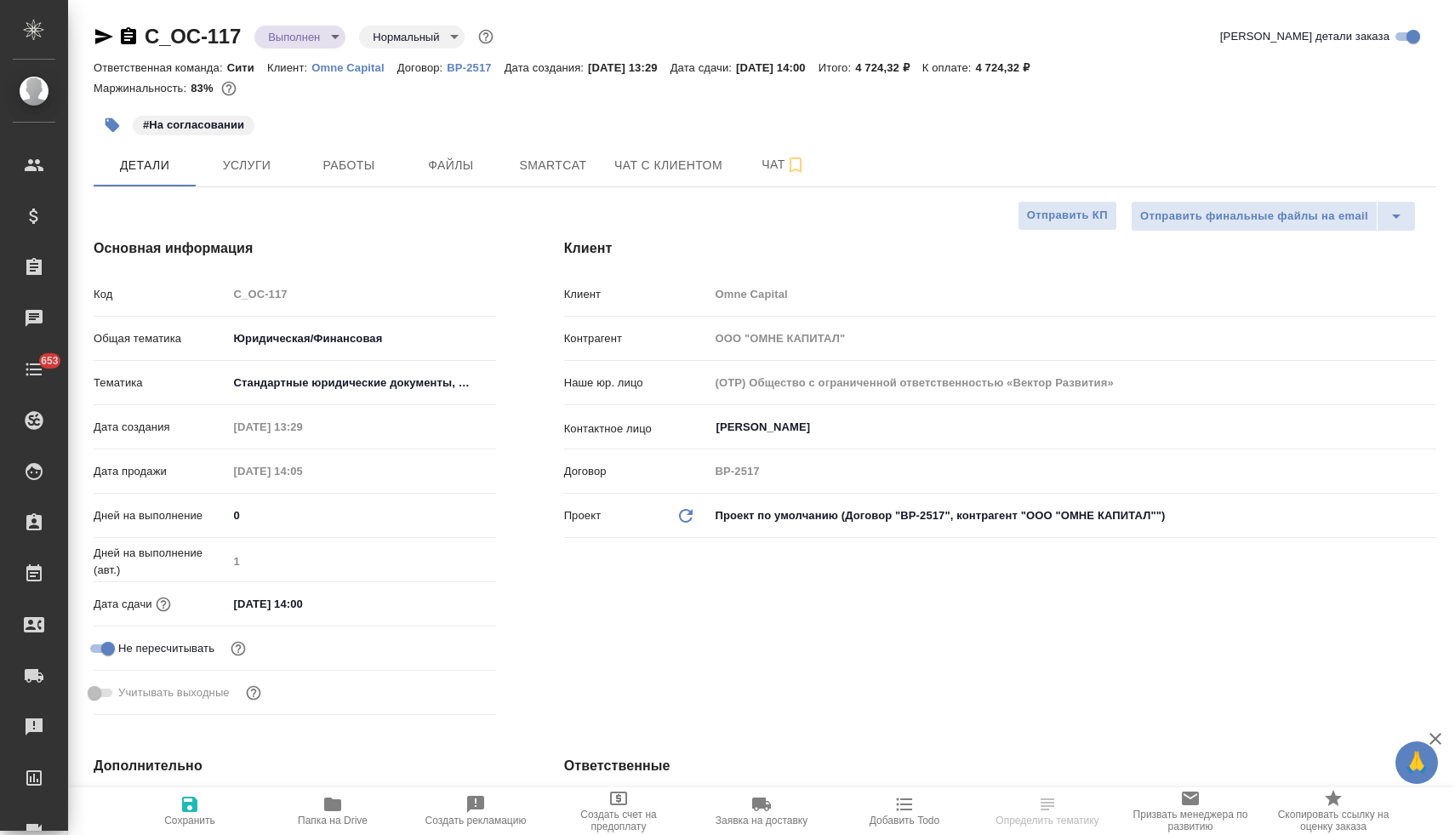
type textarea "x"
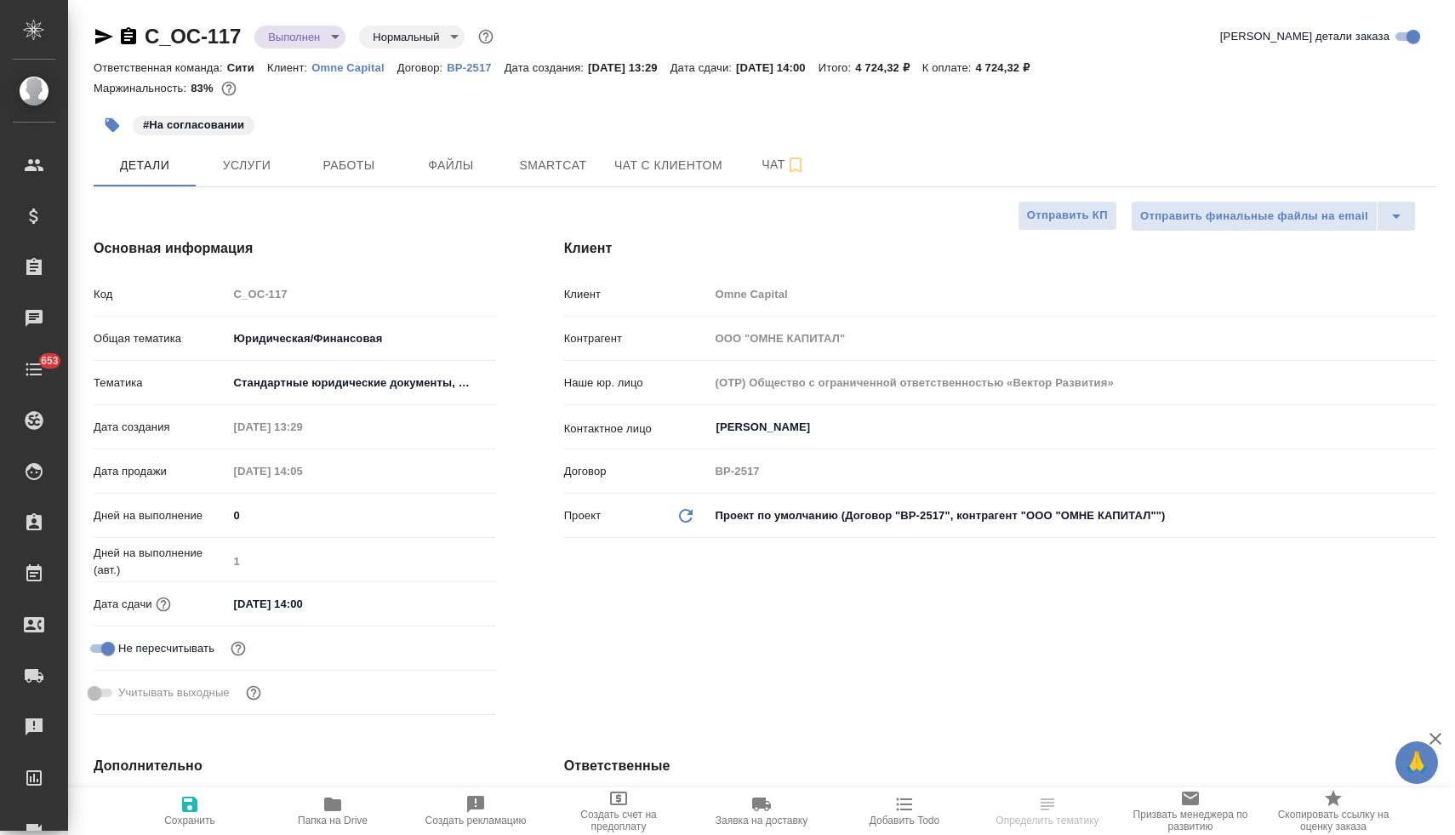
type textarea "x"
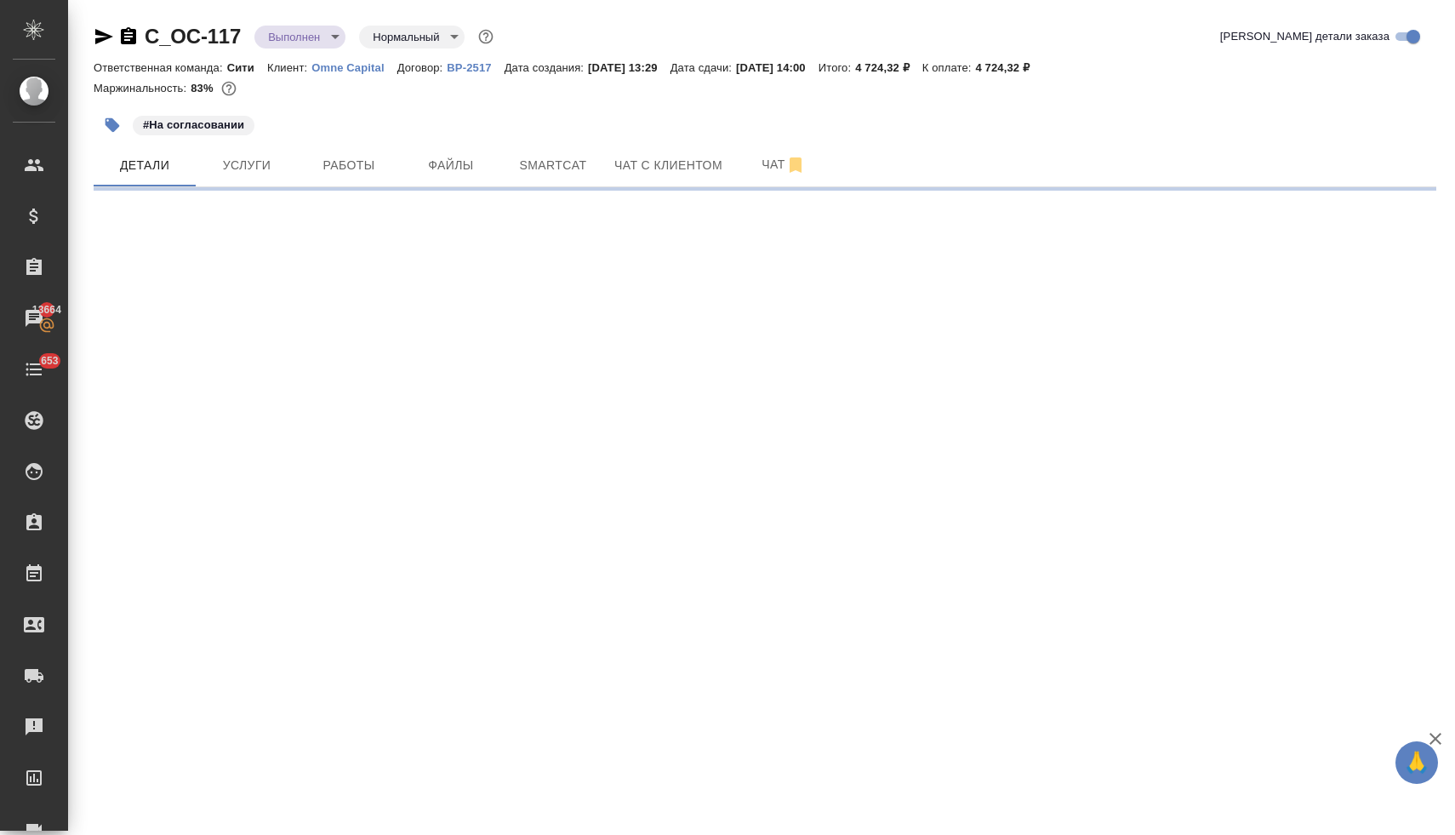
select select "RU"
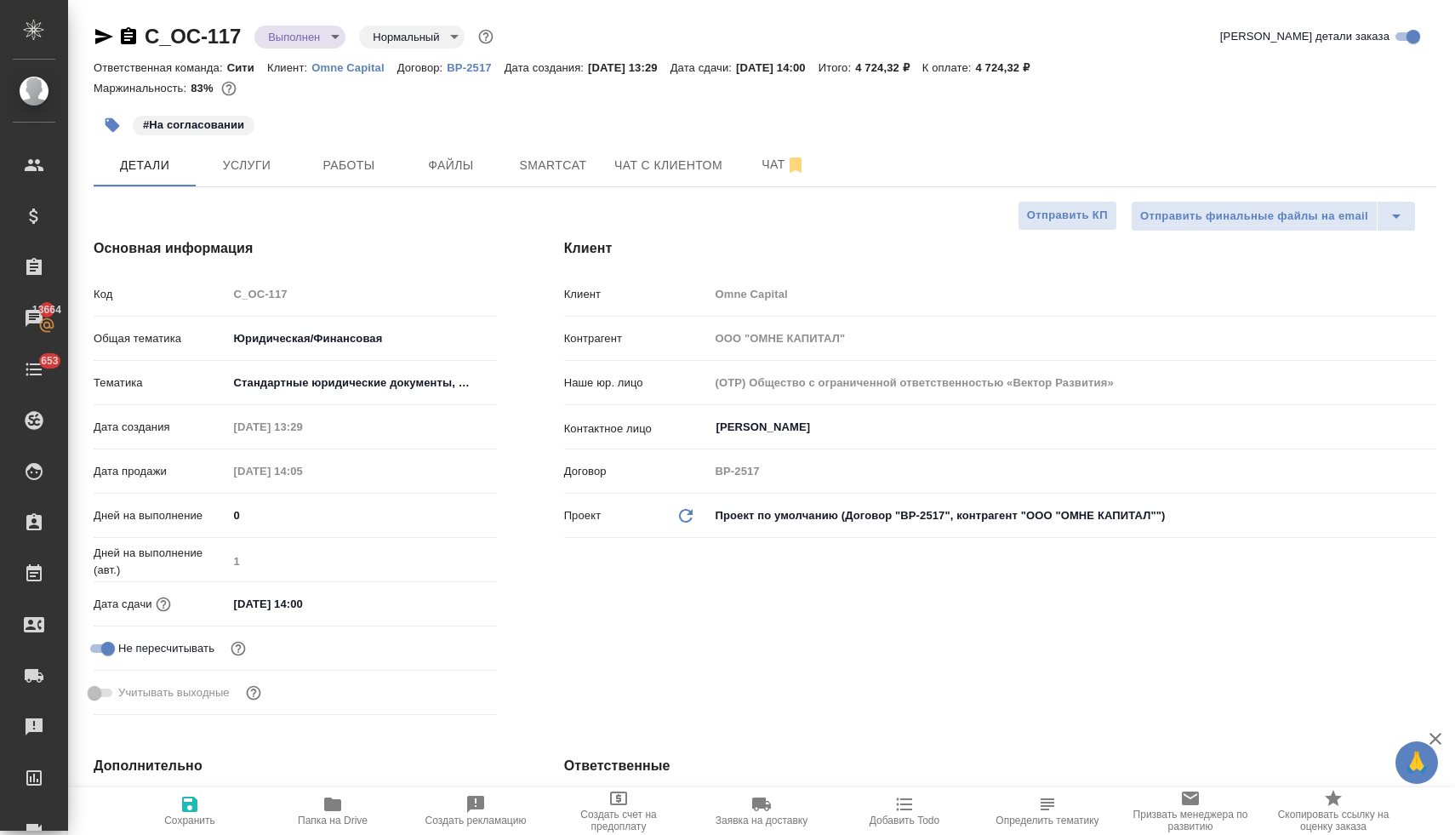
type textarea "x"
click at [335, 819] on span "Папка на Drive" at bounding box center [333, 820] width 70 height 12
type textarea "x"
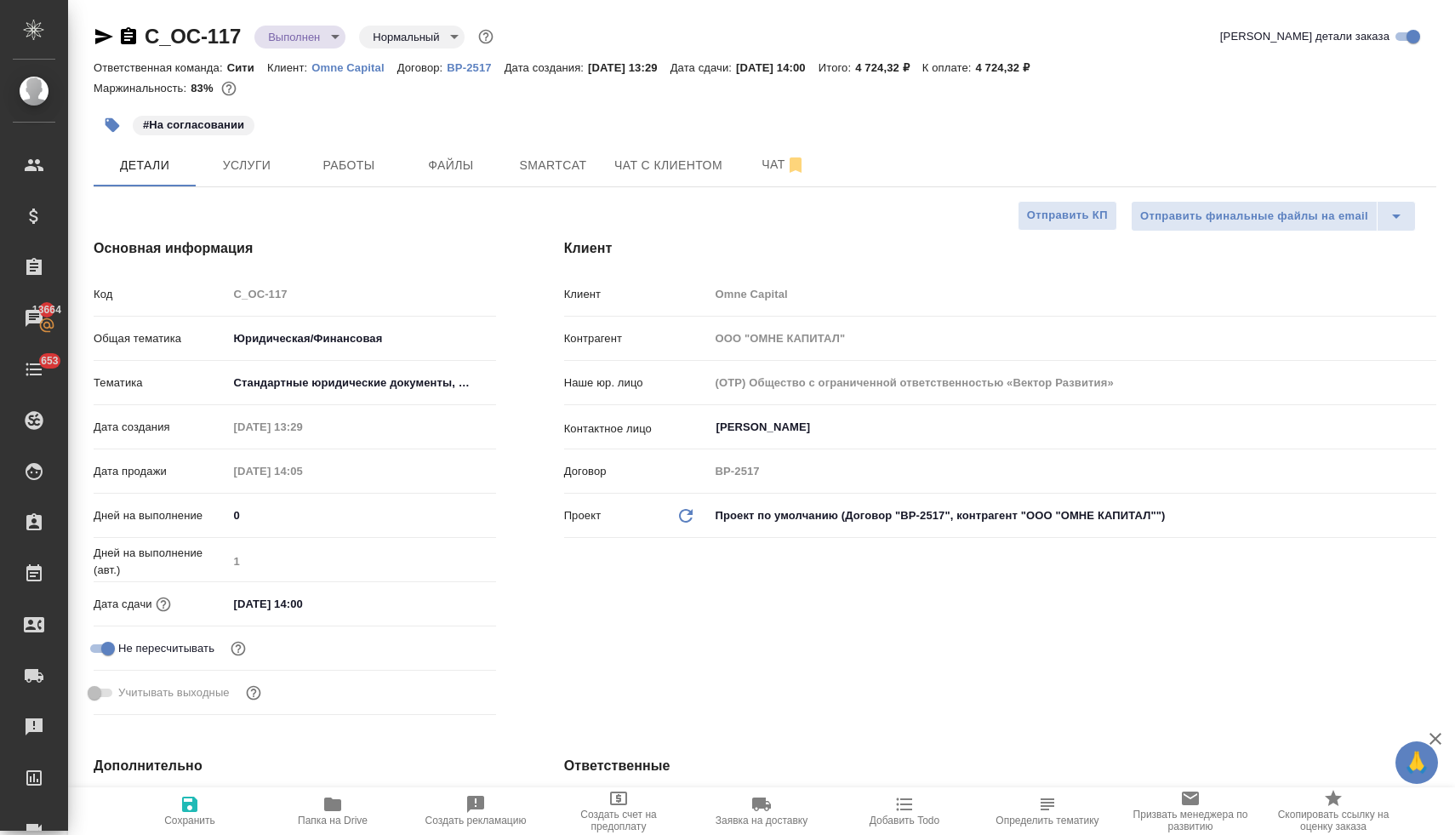
type textarea "x"
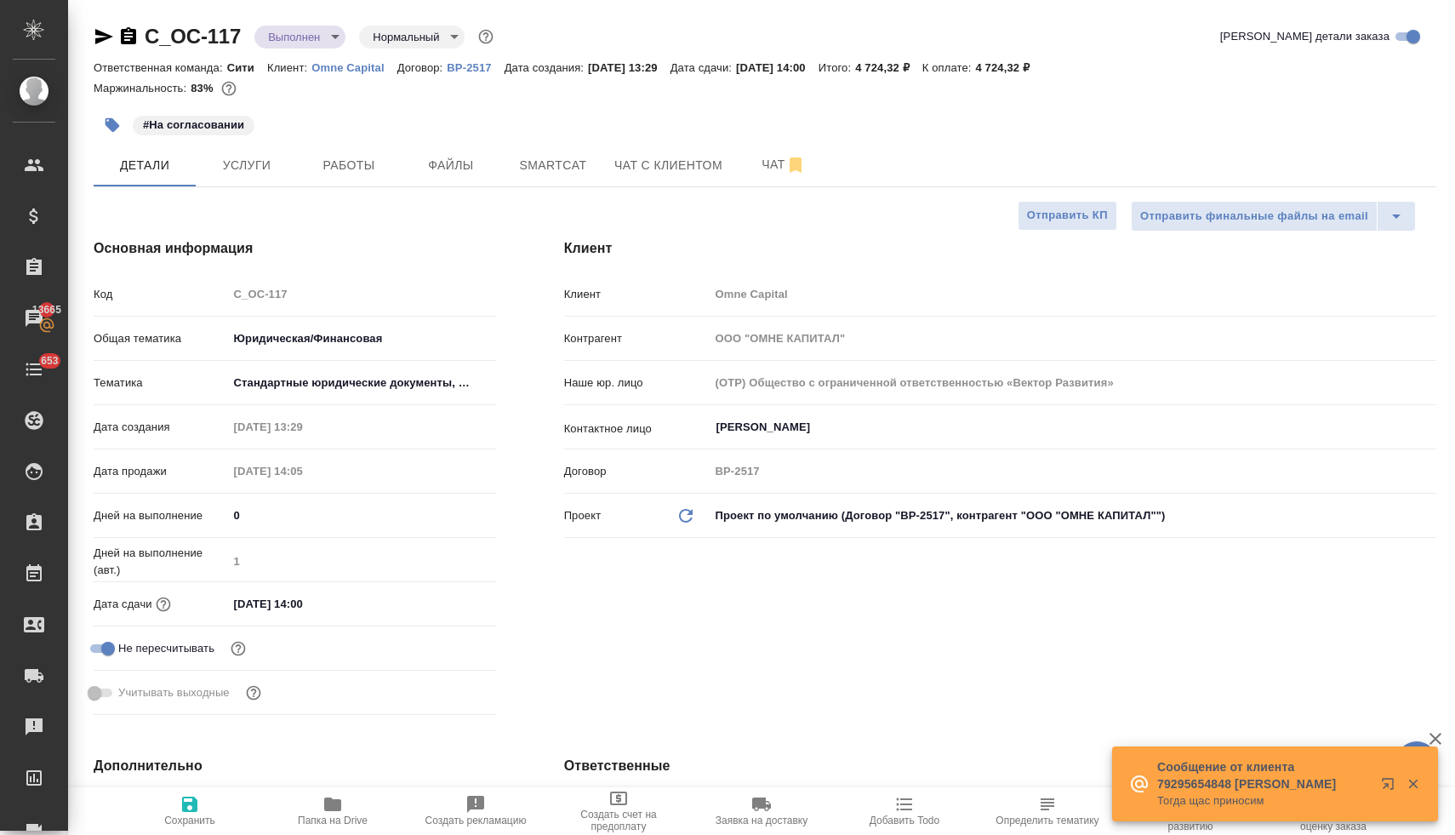
click at [219, 294] on div "Код C_OC-117" at bounding box center [295, 294] width 402 height 30
type textarea "x"
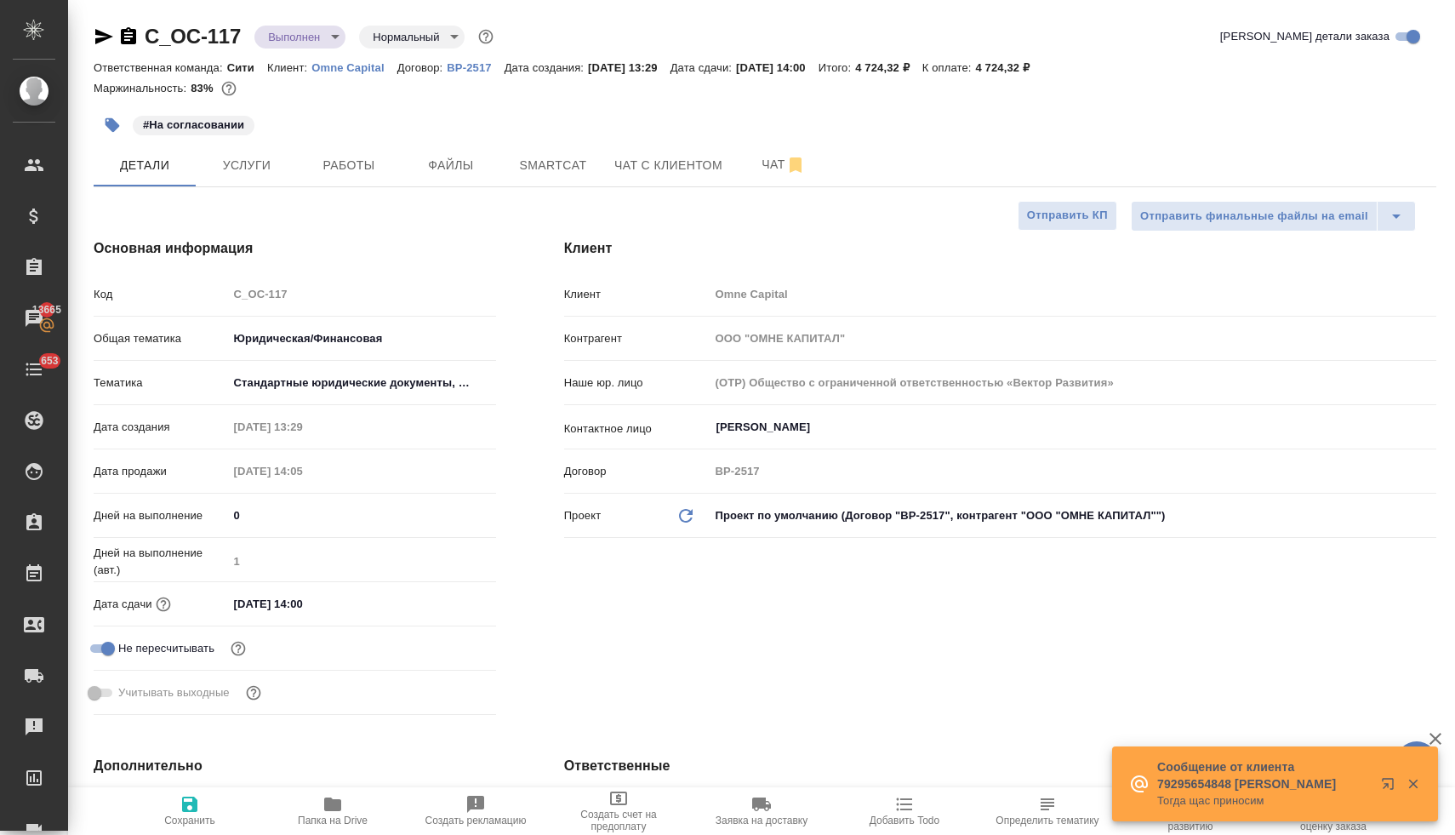
type textarea "x"
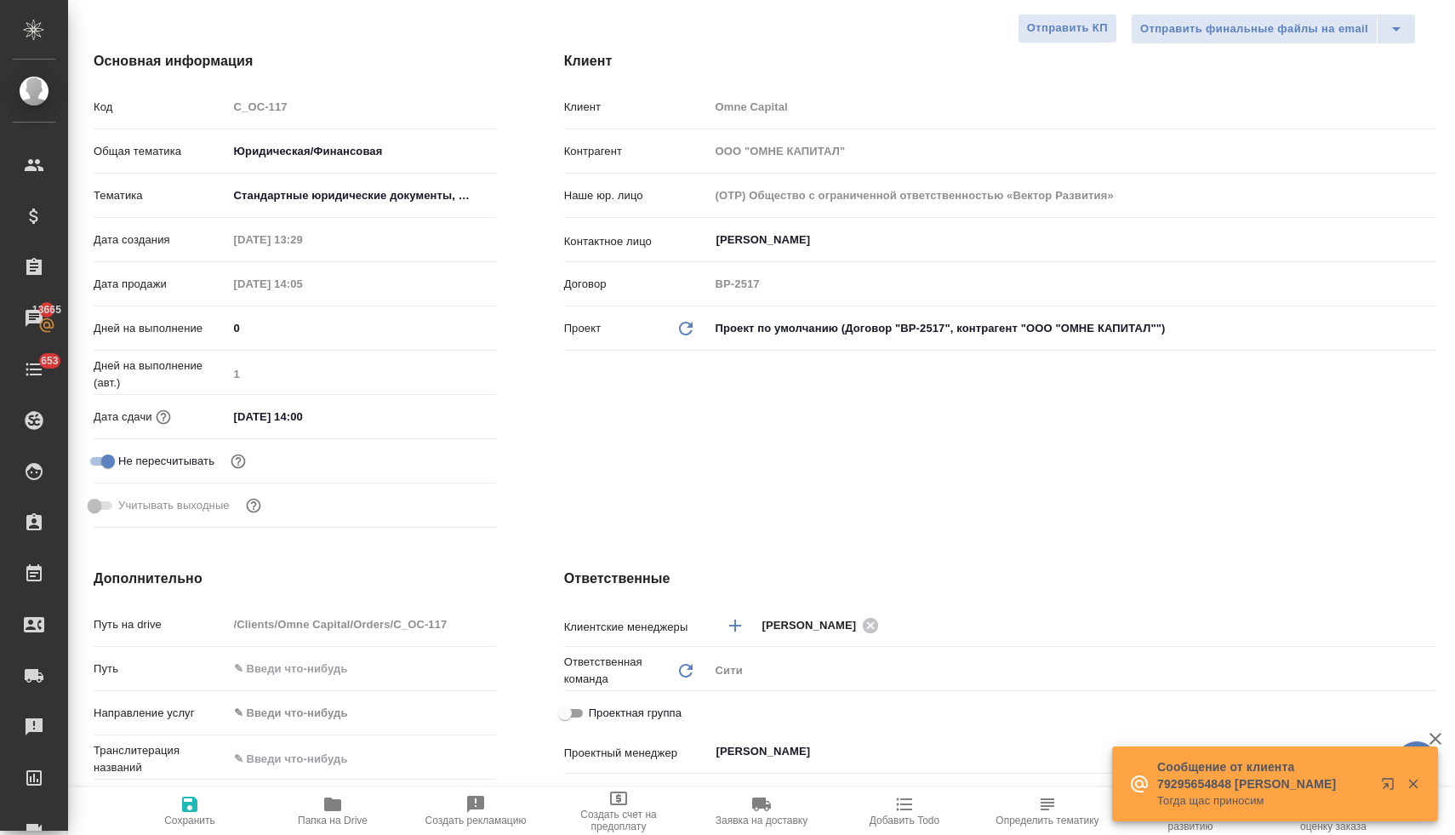
scroll to position [497, 0]
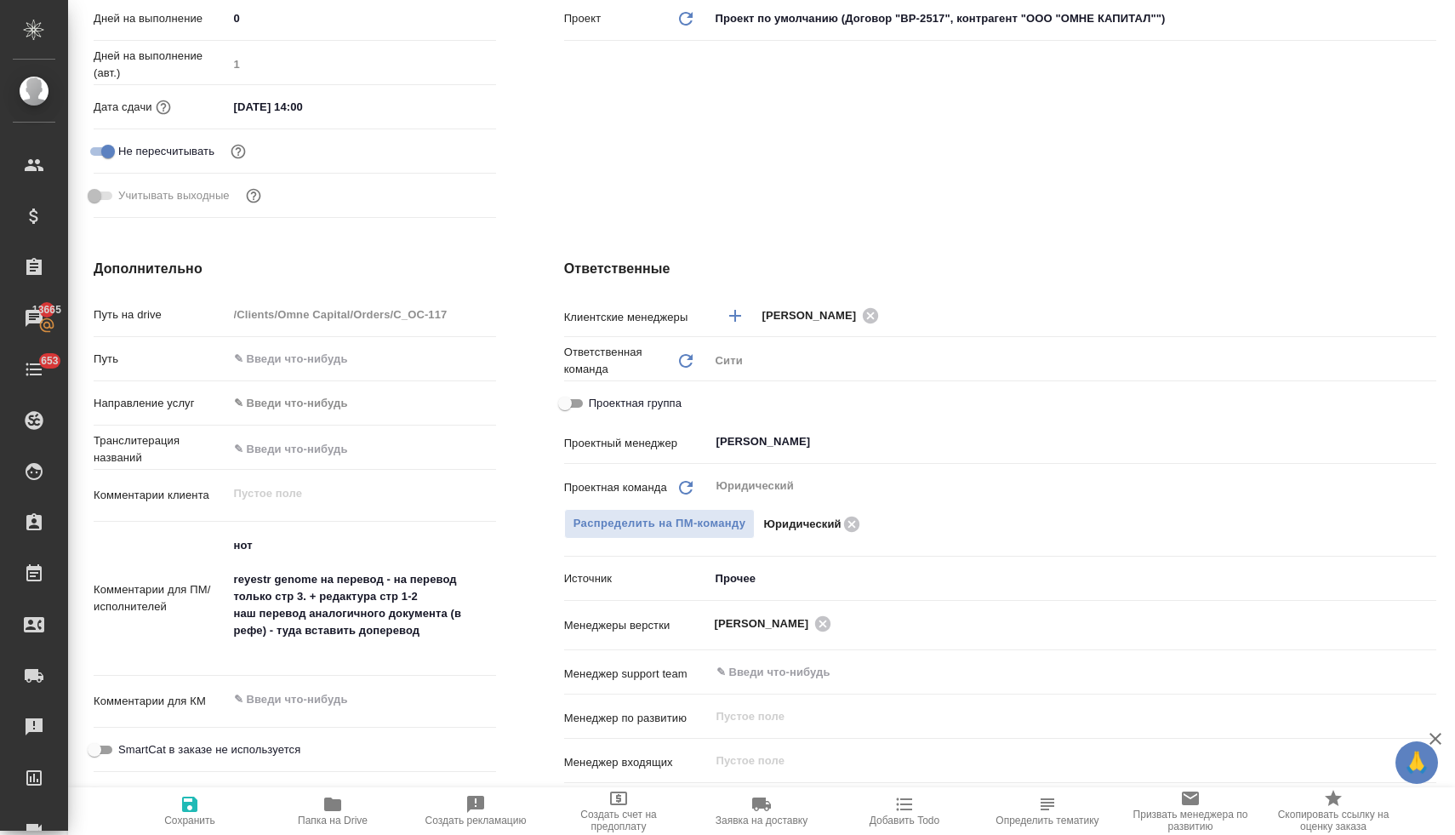
type textarea "x"
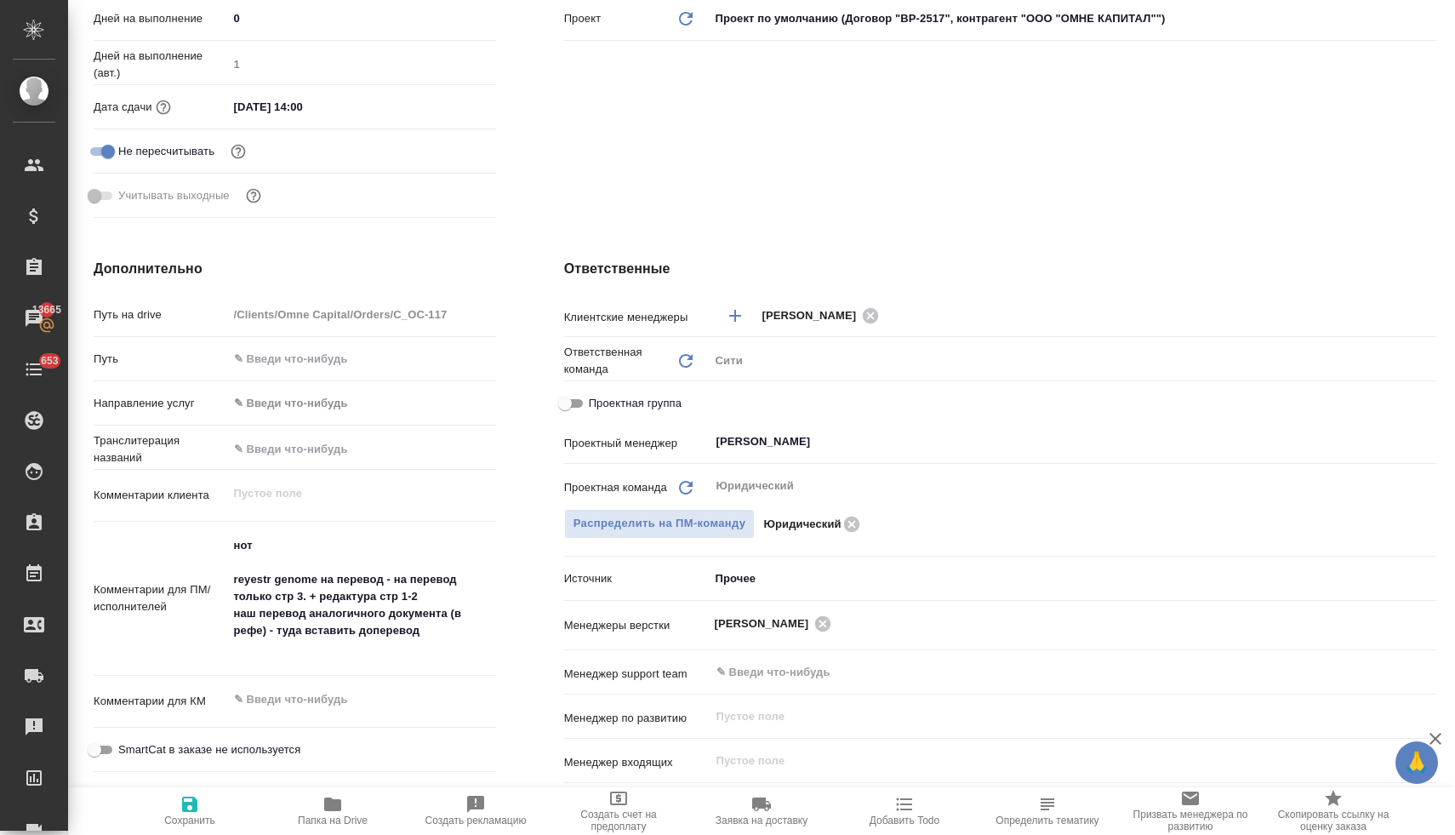
type textarea "x"
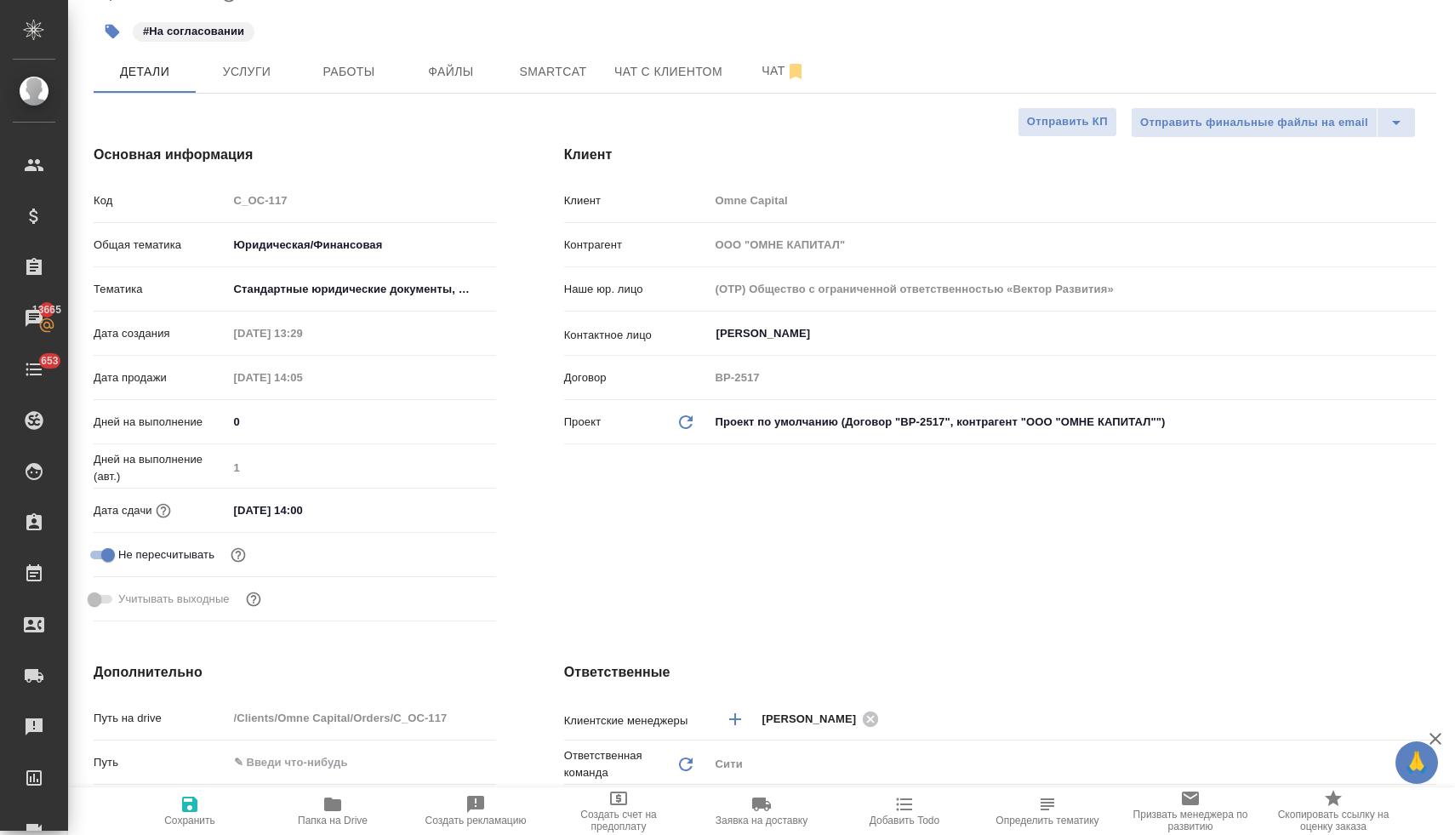
scroll to position [0, 0]
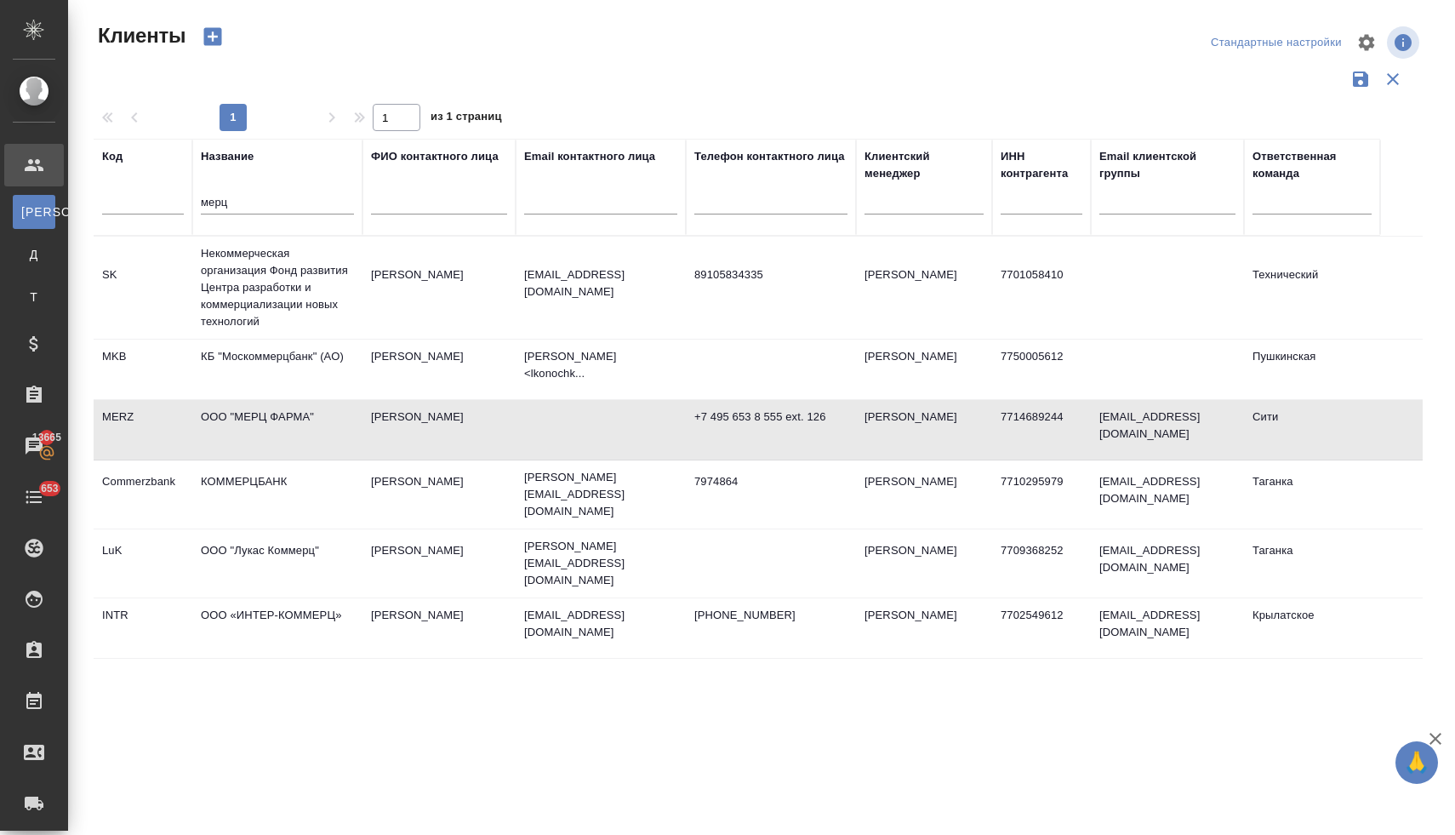
select select "RU"
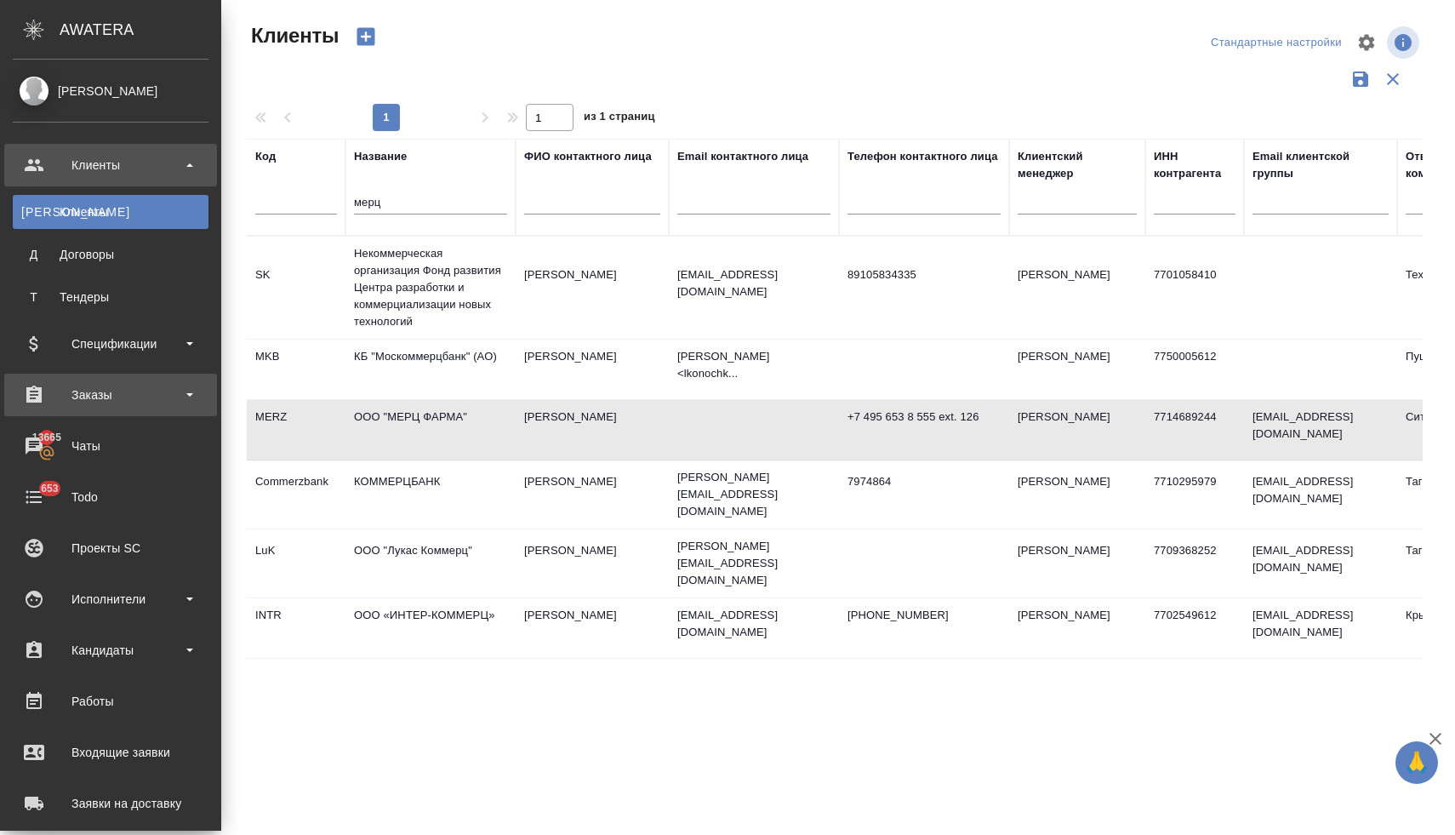
click at [67, 392] on div "Заказы" at bounding box center [111, 395] width 196 height 26
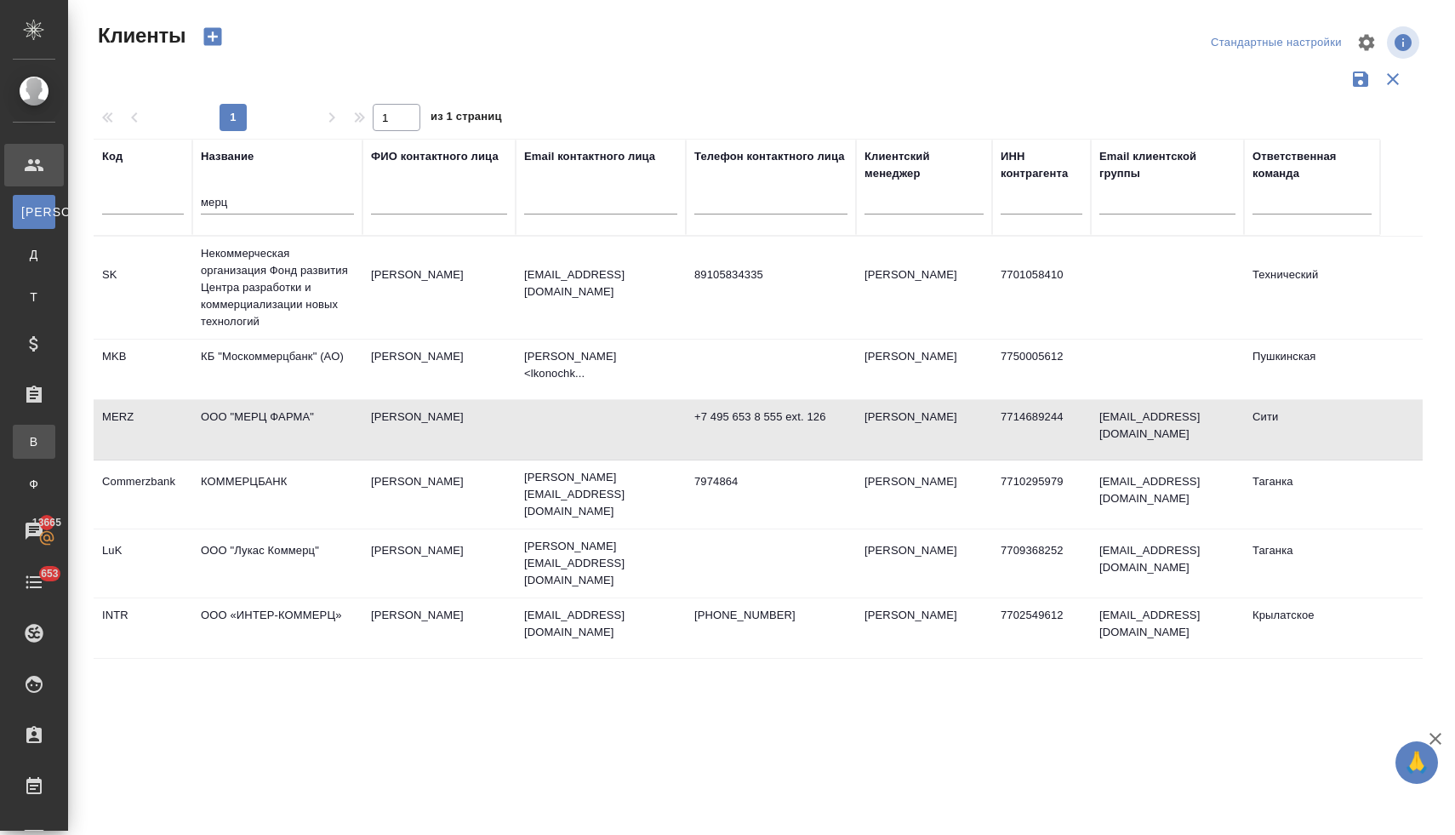
click at [26, 448] on div "Все заказы" at bounding box center [13, 441] width 26 height 17
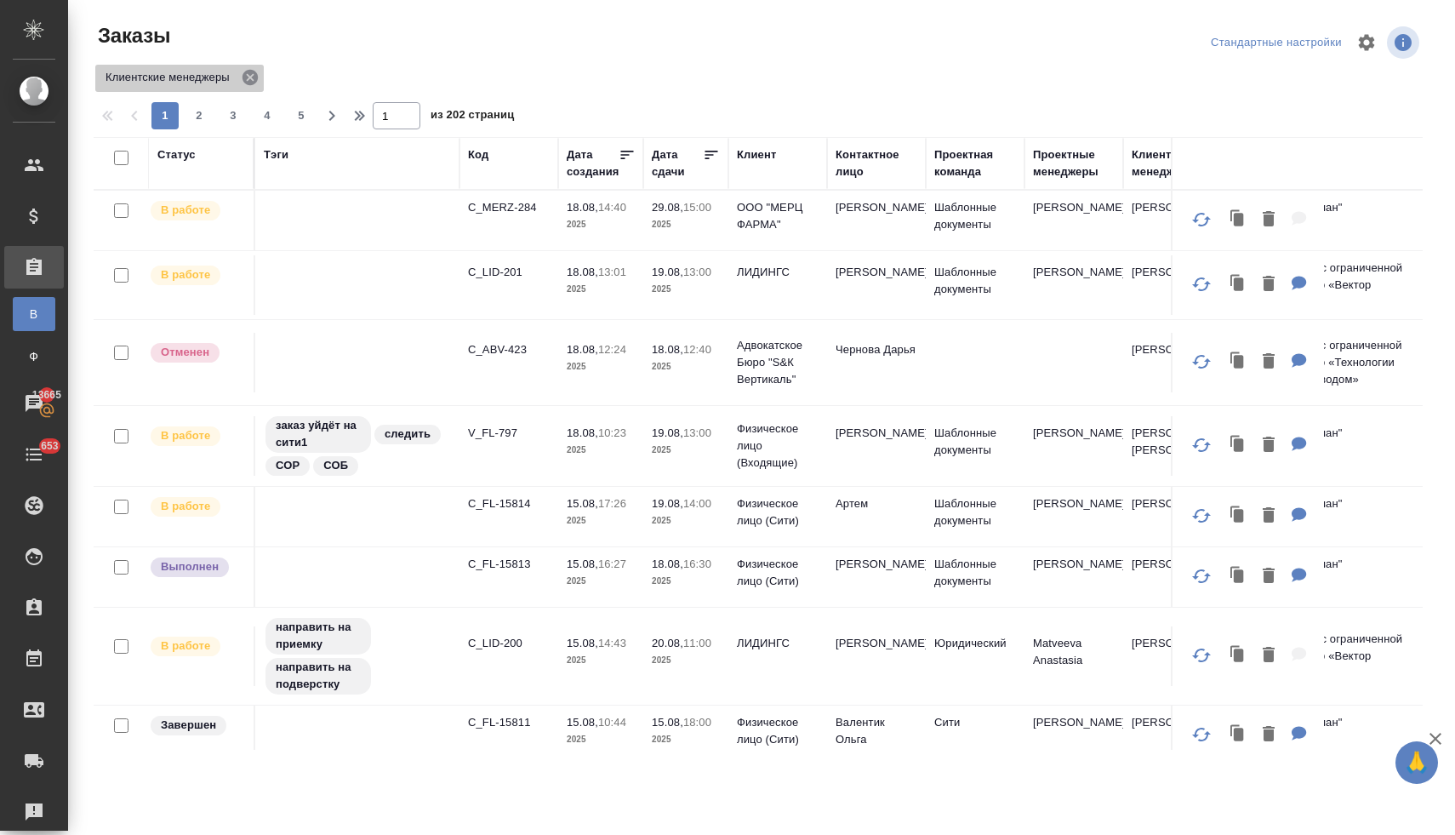
click at [253, 76] on icon at bounding box center [250, 77] width 19 height 19
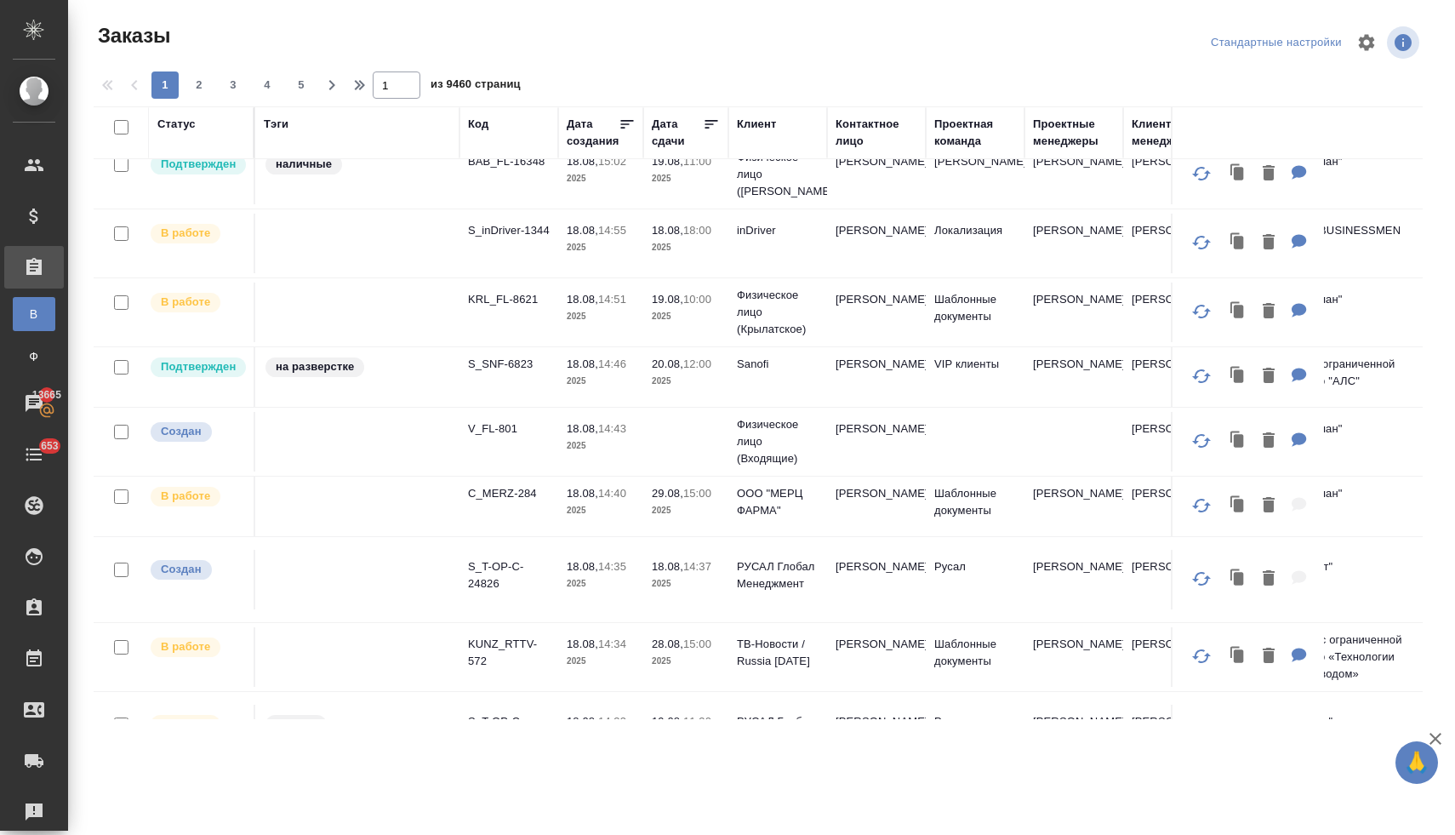
scroll to position [425, 0]
click at [495, 497] on p "C_MERZ-284" at bounding box center [509, 492] width 82 height 17
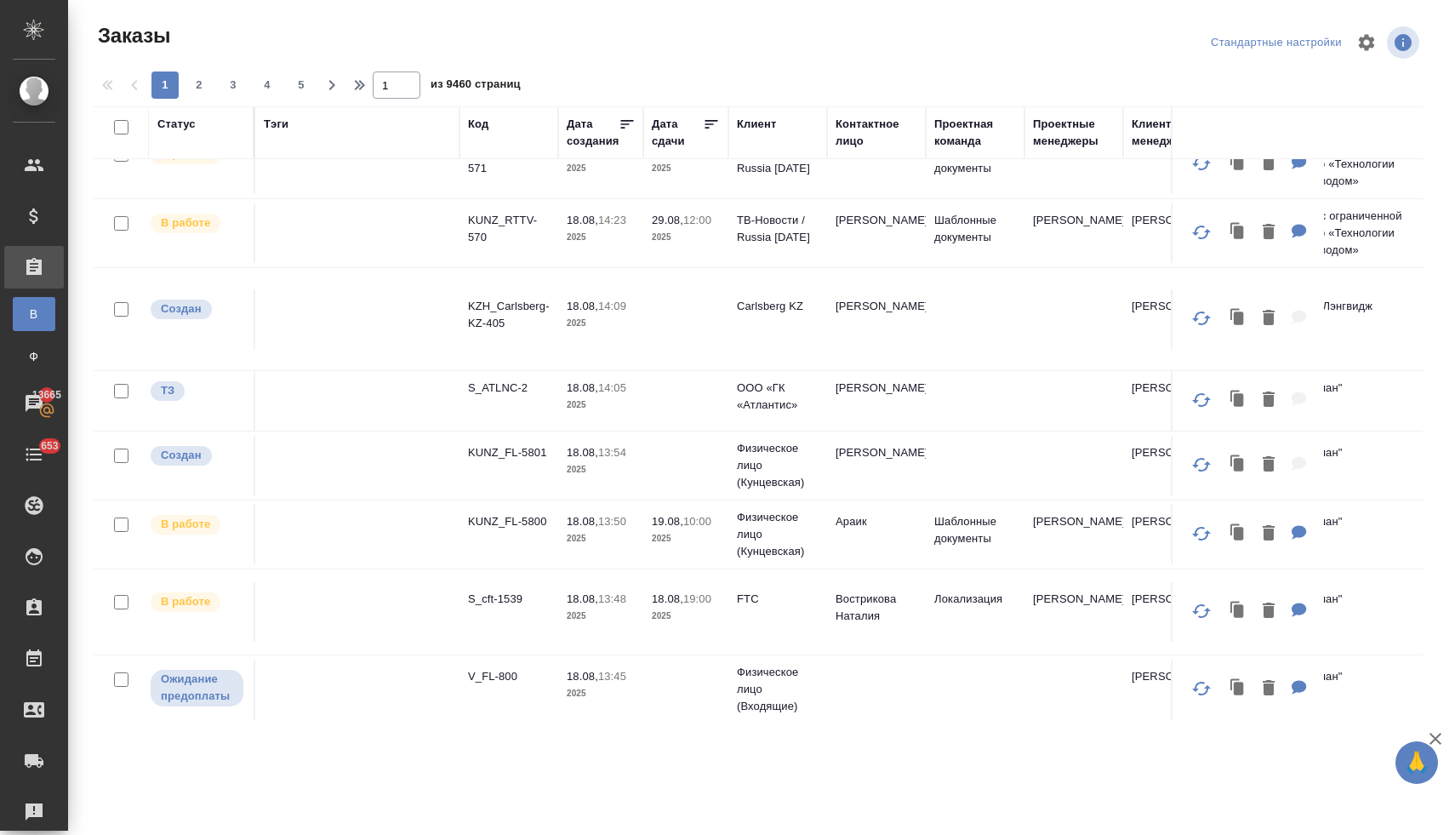
scroll to position [1236, 0]
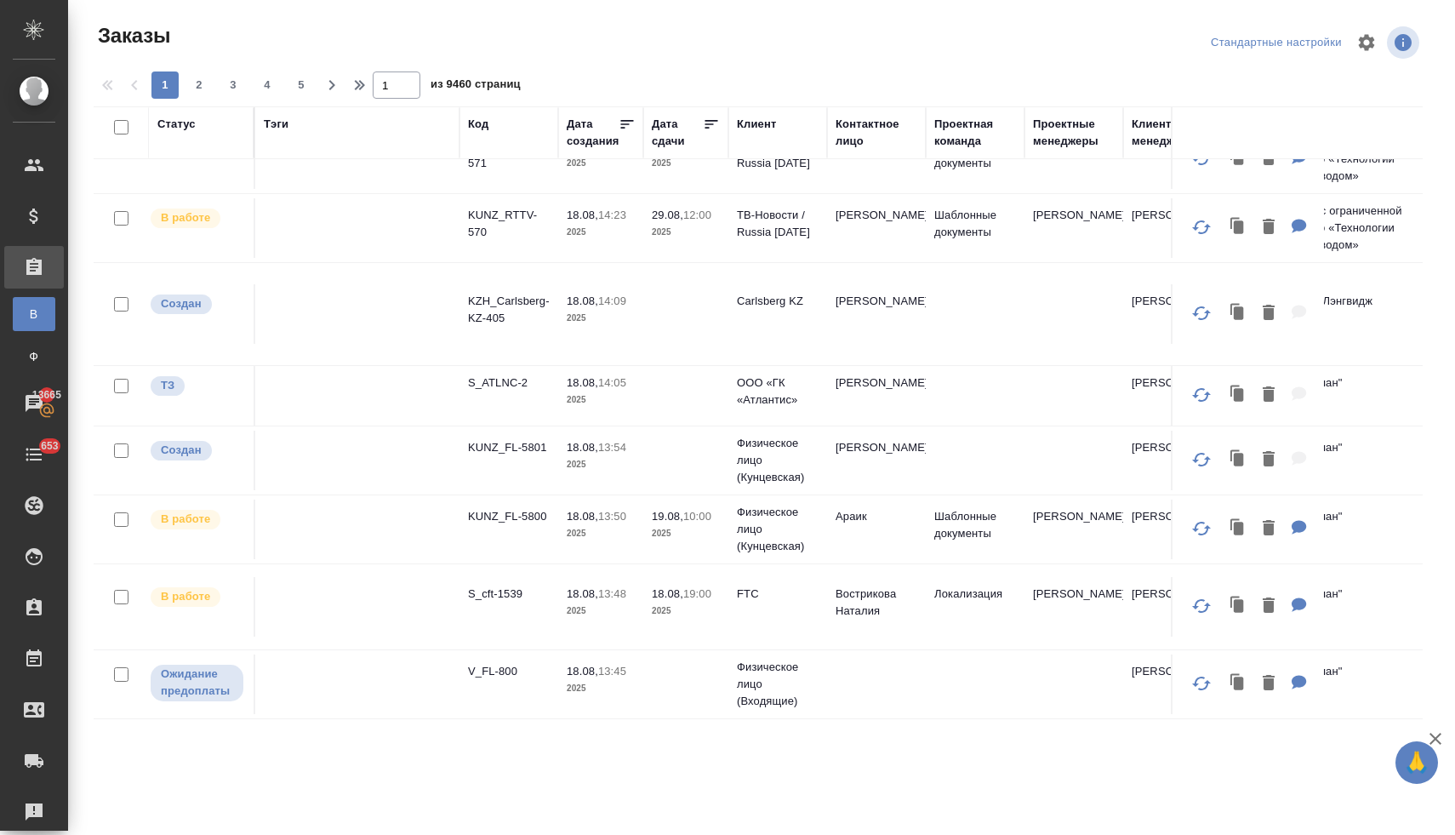
click at [761, 123] on div "Клиент" at bounding box center [756, 124] width 39 height 17
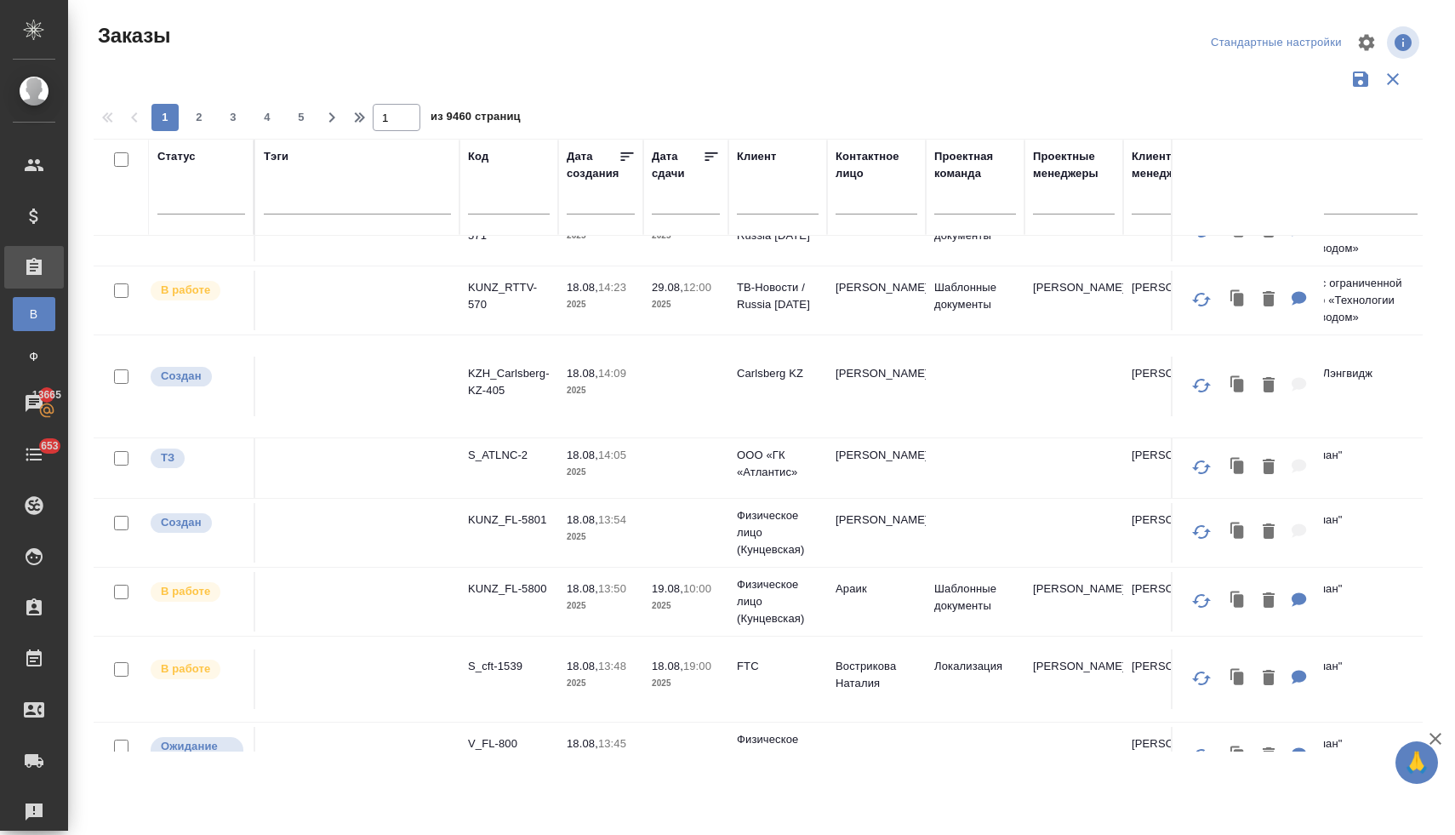
click at [755, 205] on input "text" at bounding box center [778, 203] width 82 height 21
type input "эрси"
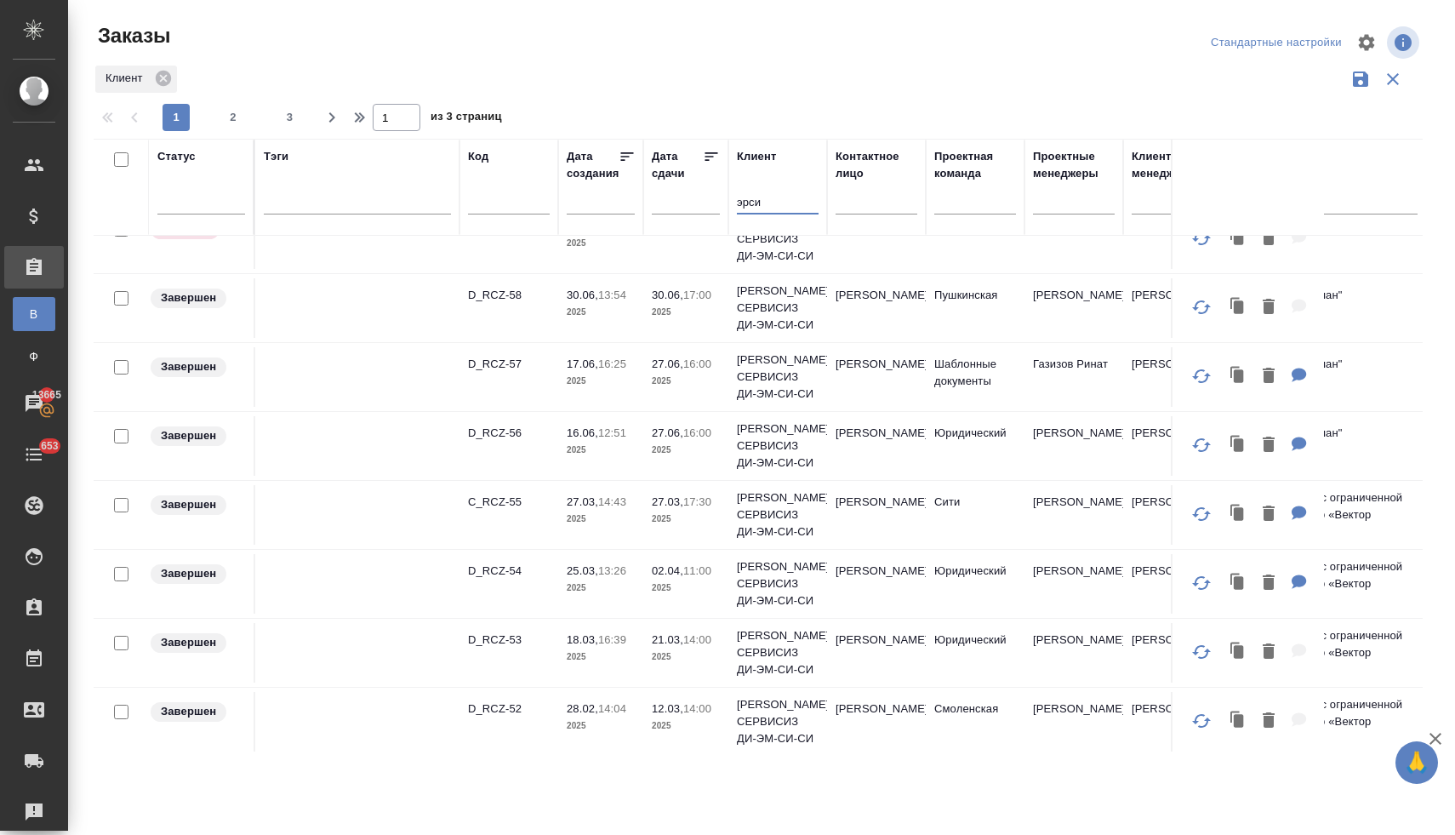
scroll to position [0, 0]
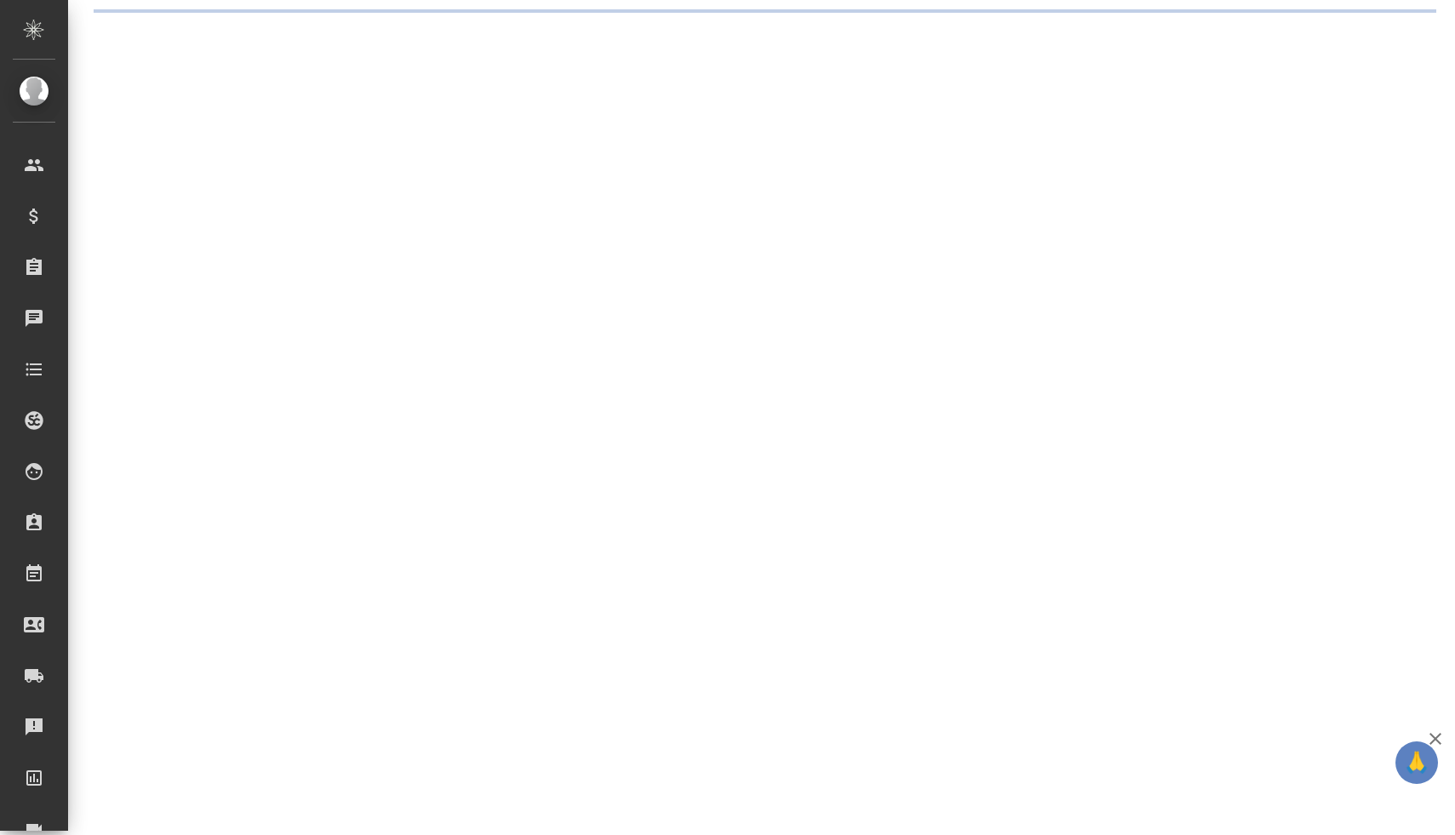
select select "RU"
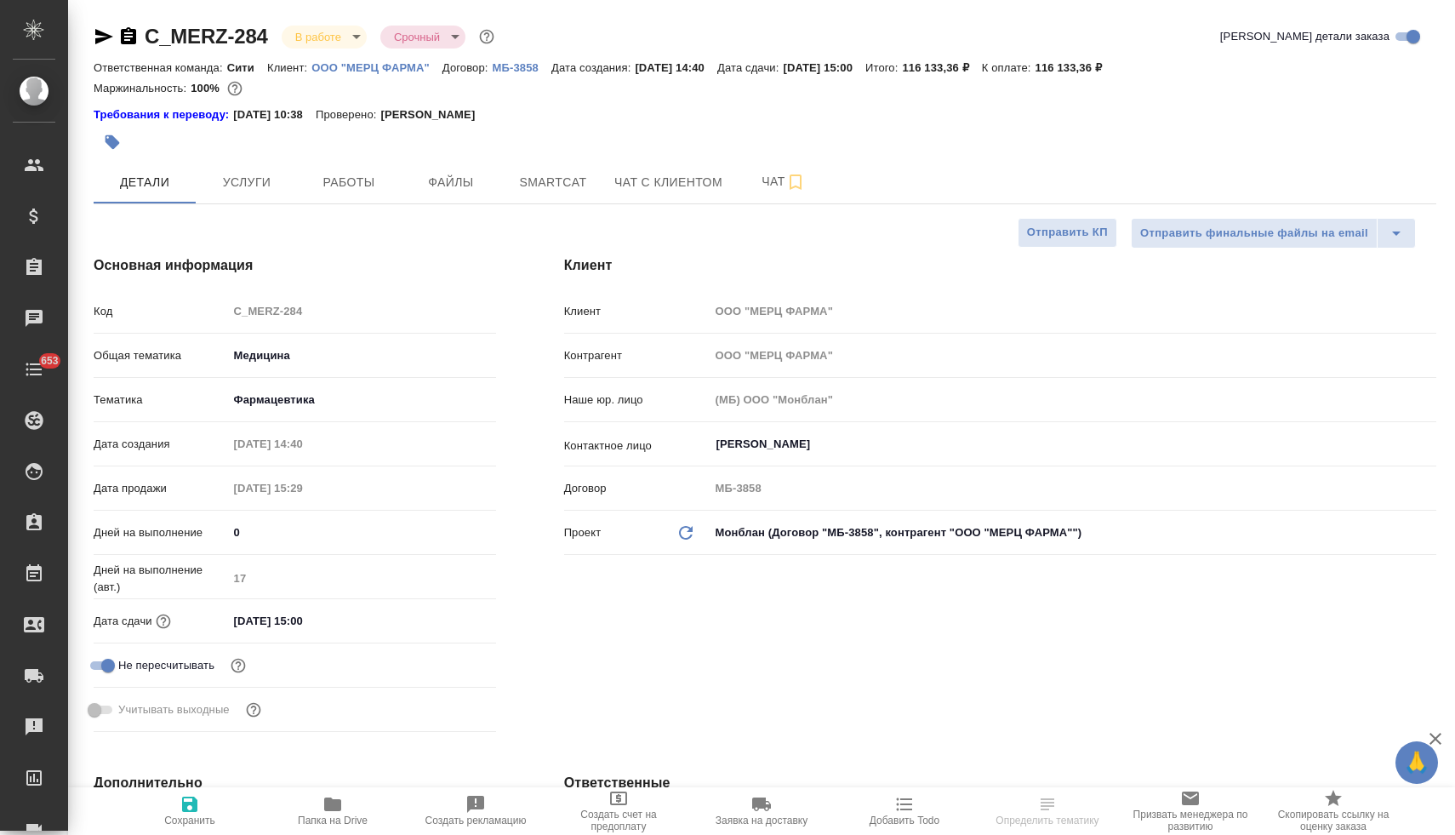
type textarea "x"
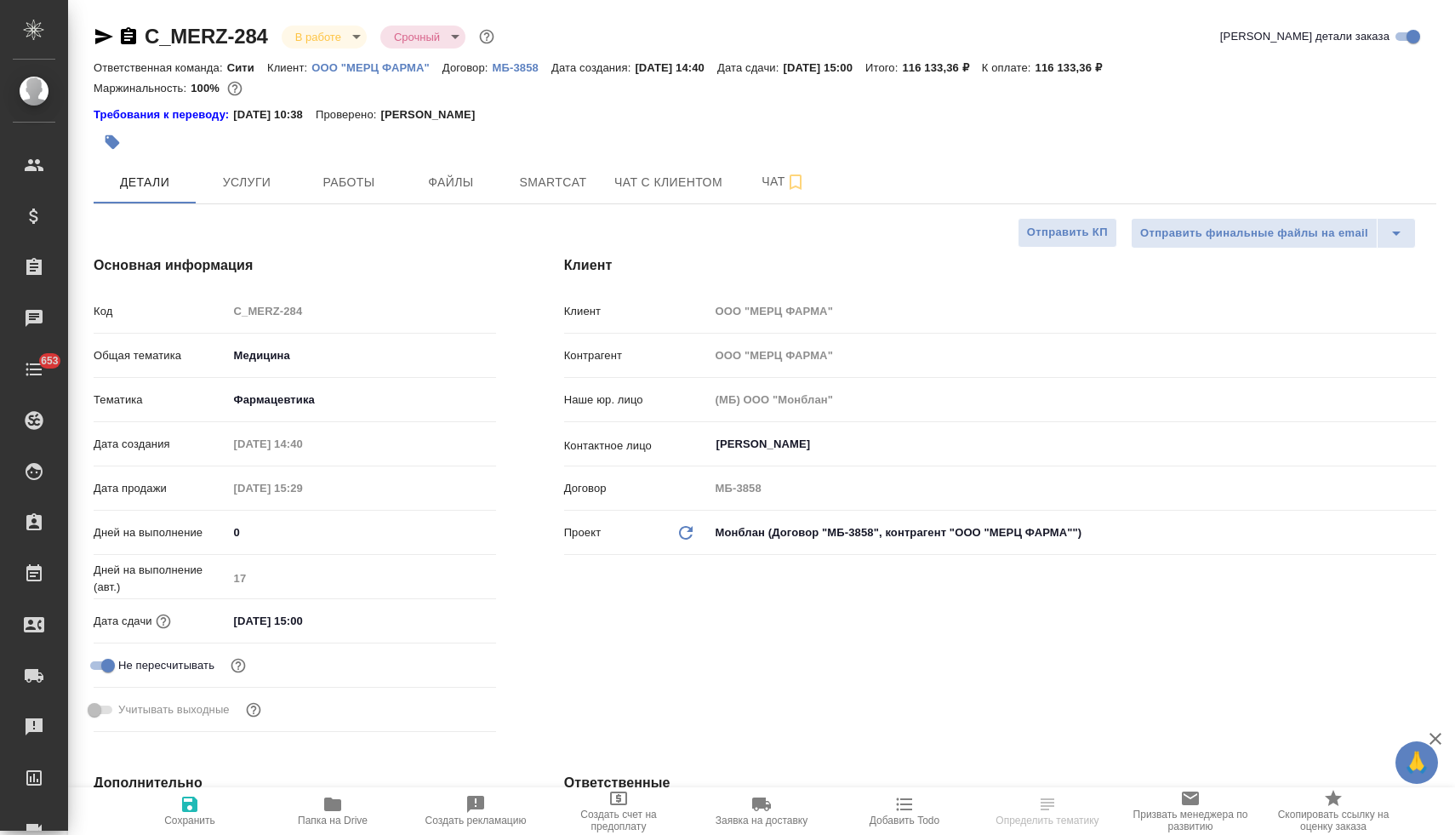
type textarea "x"
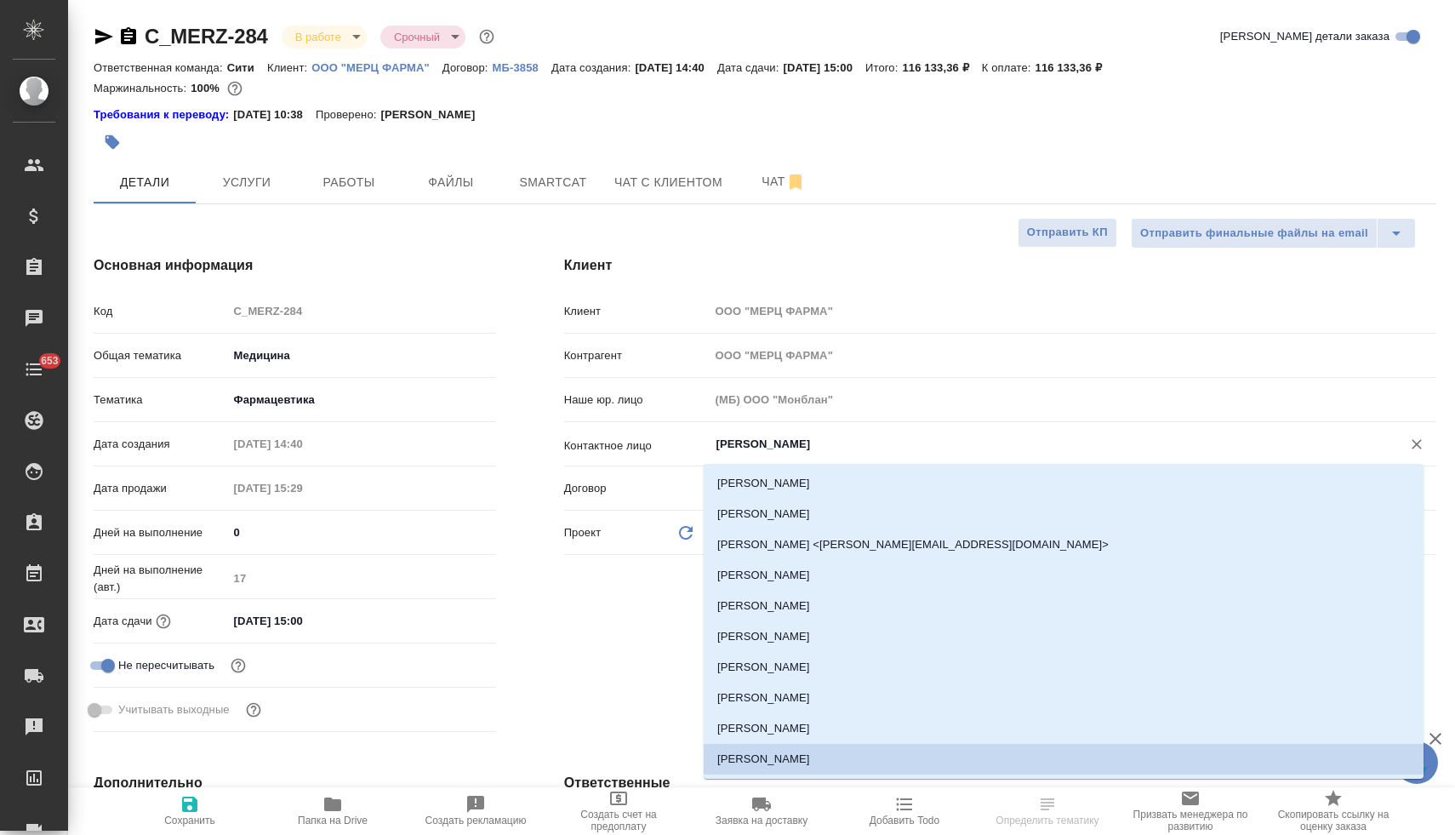
click at [730, 445] on input "[PERSON_NAME]" at bounding box center [1044, 444] width 659 height 20
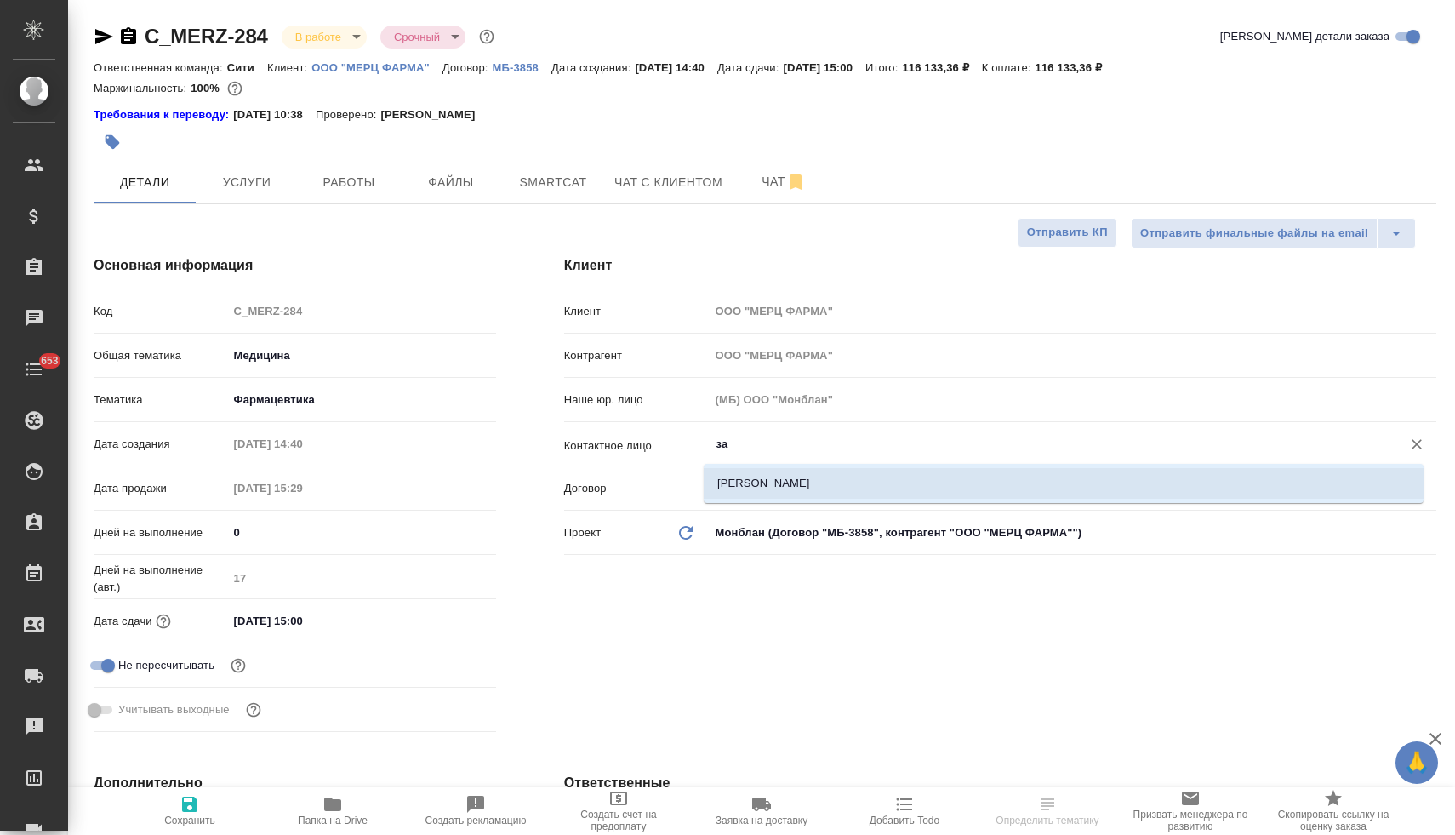
click at [753, 492] on li "[PERSON_NAME]" at bounding box center [1064, 483] width 720 height 31
type input "[PERSON_NAME]"
type textarea "x"
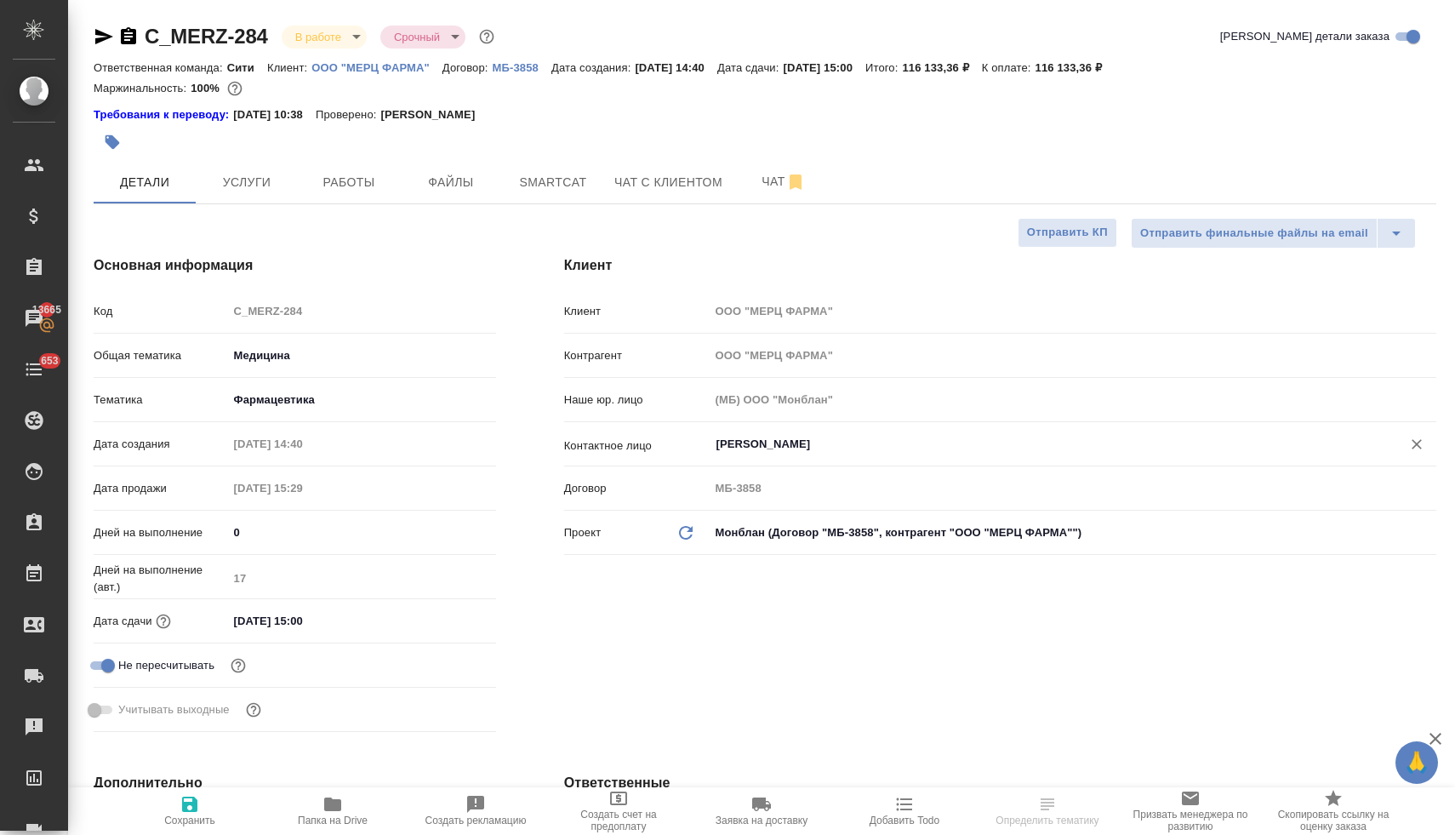
type input "[PERSON_NAME]"
click at [196, 818] on span "Сохранить" at bounding box center [189, 820] width 51 height 12
type textarea "x"
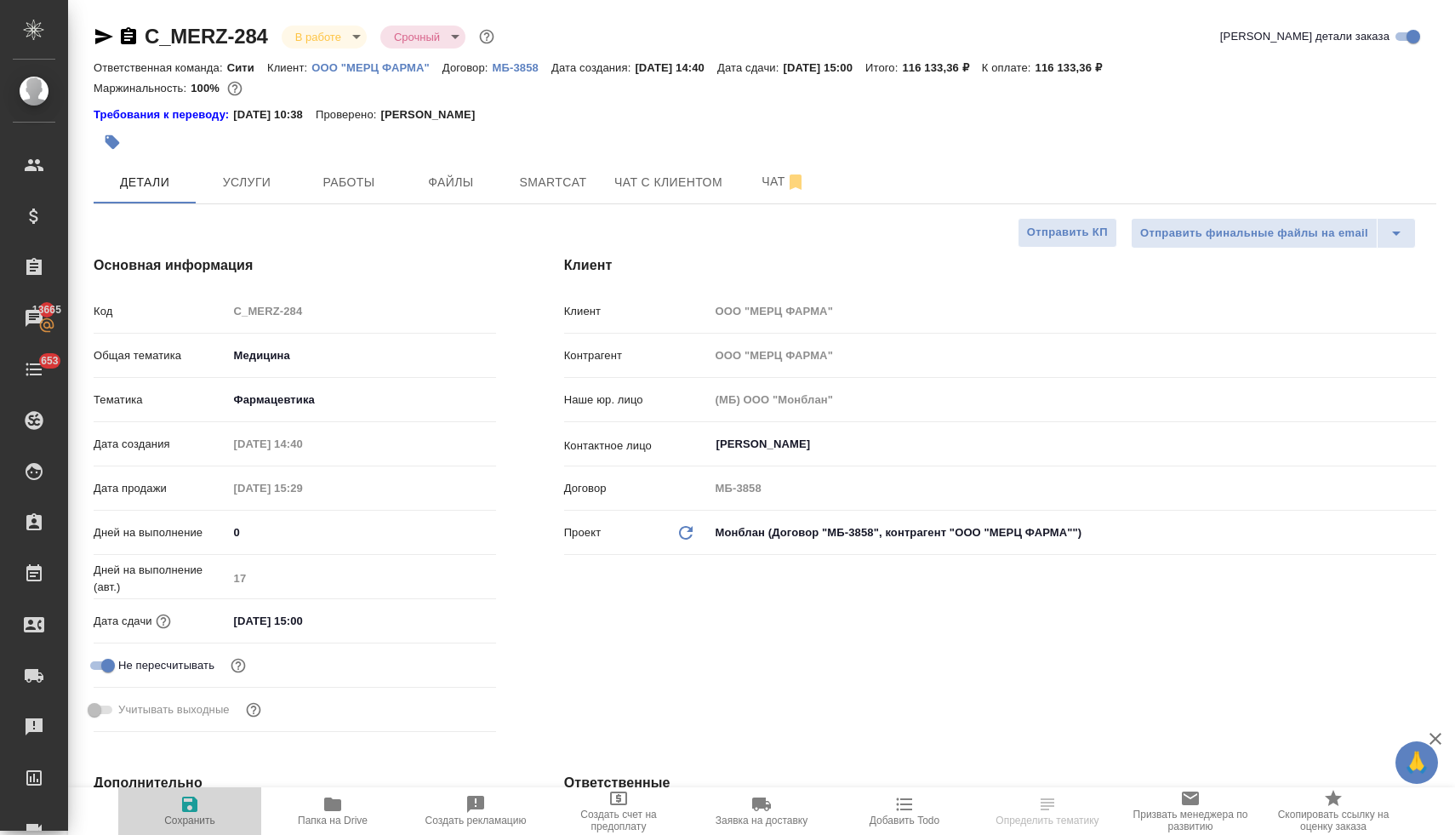
type textarea "x"
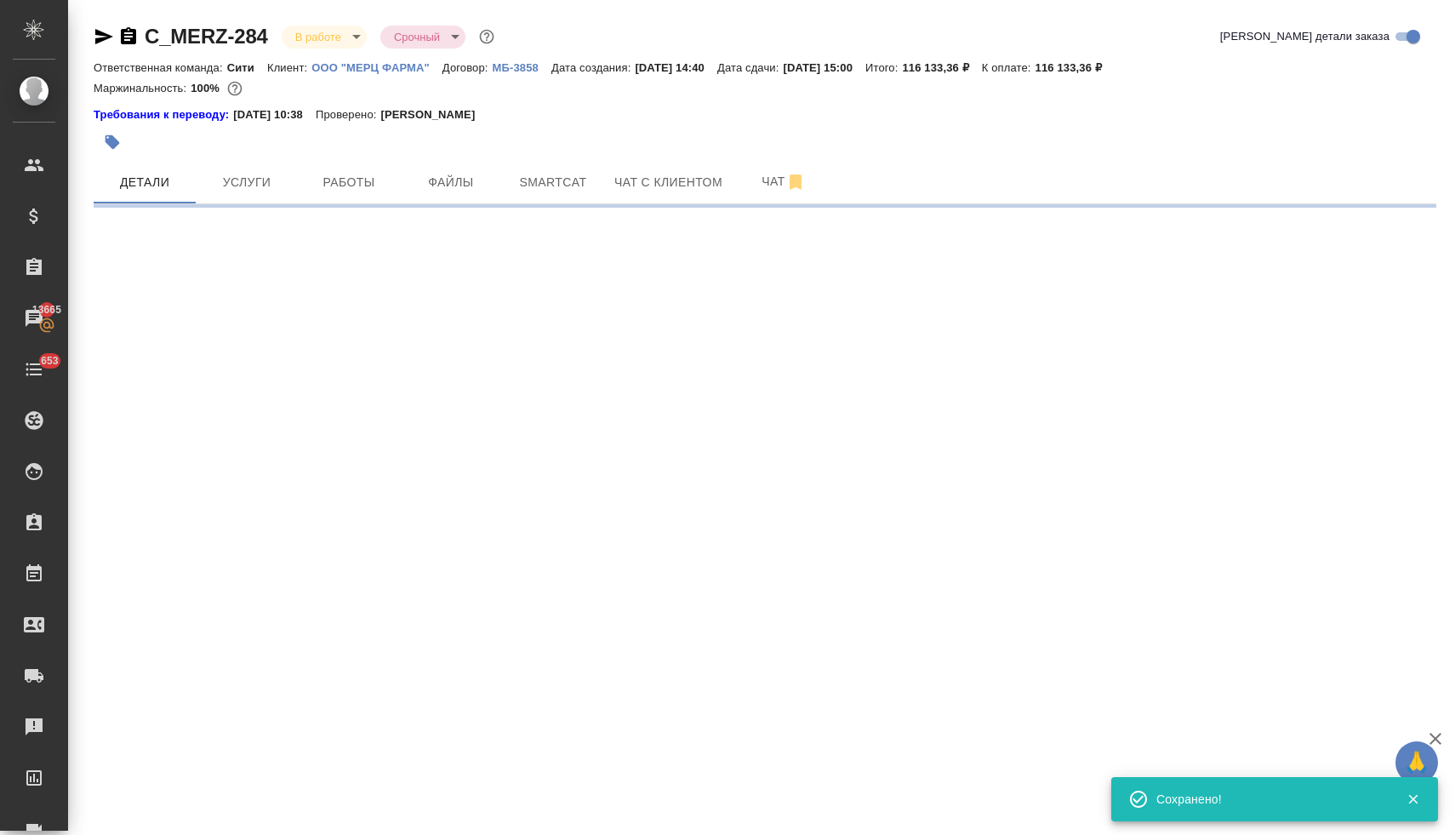
select select "RU"
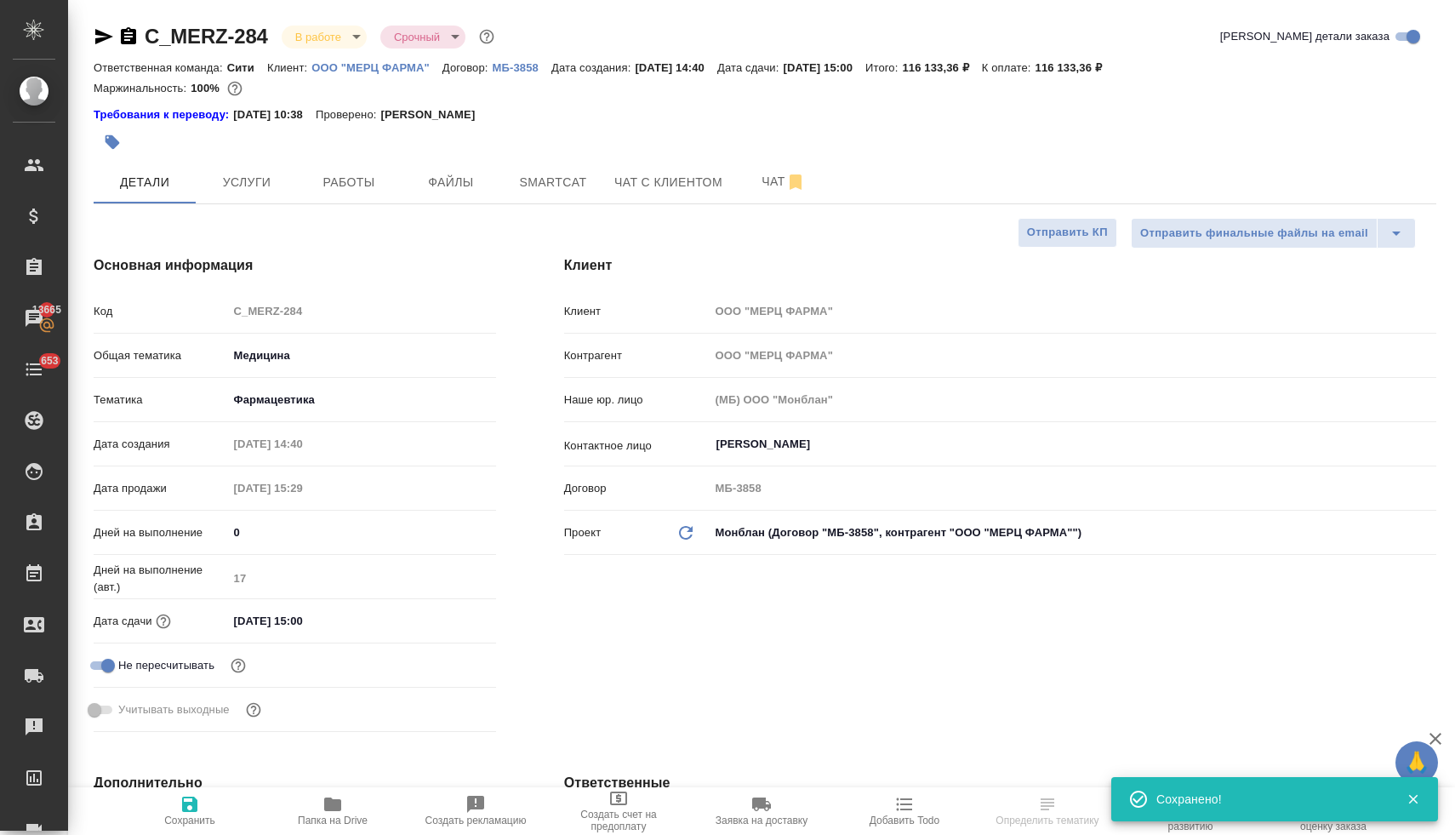
type textarea "x"
